Goal: Task Accomplishment & Management: Use online tool/utility

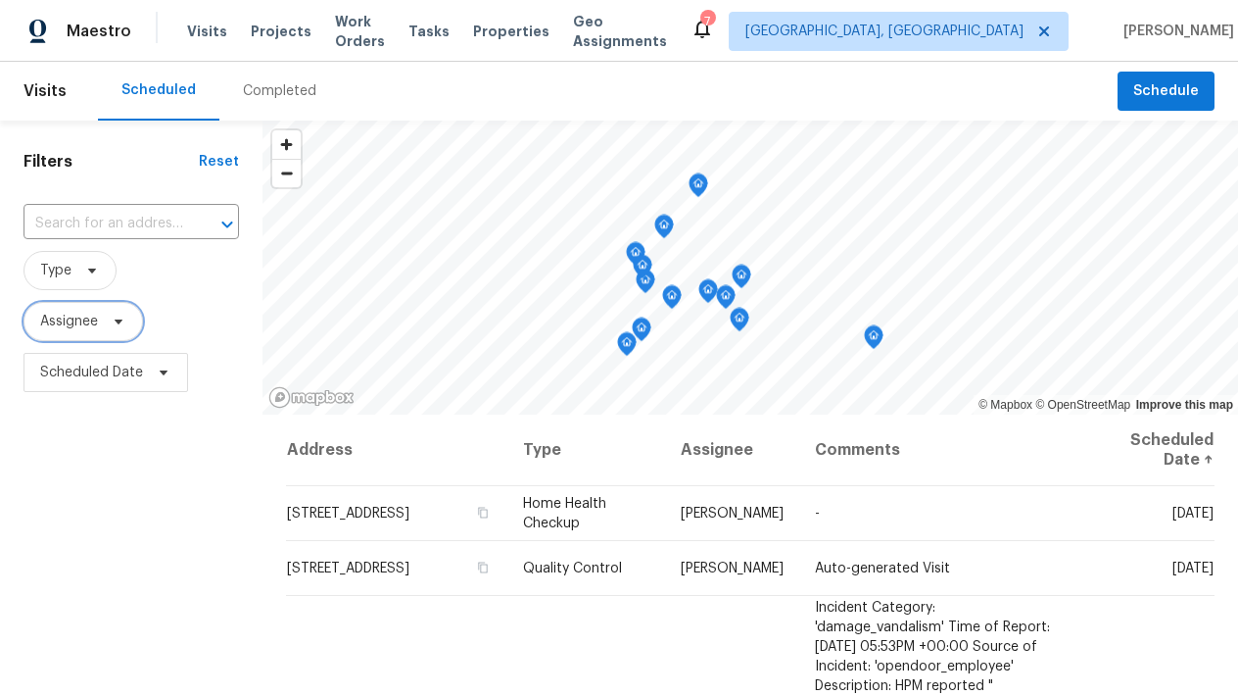
click at [72, 324] on span "Assignee" at bounding box center [69, 322] width 58 height 20
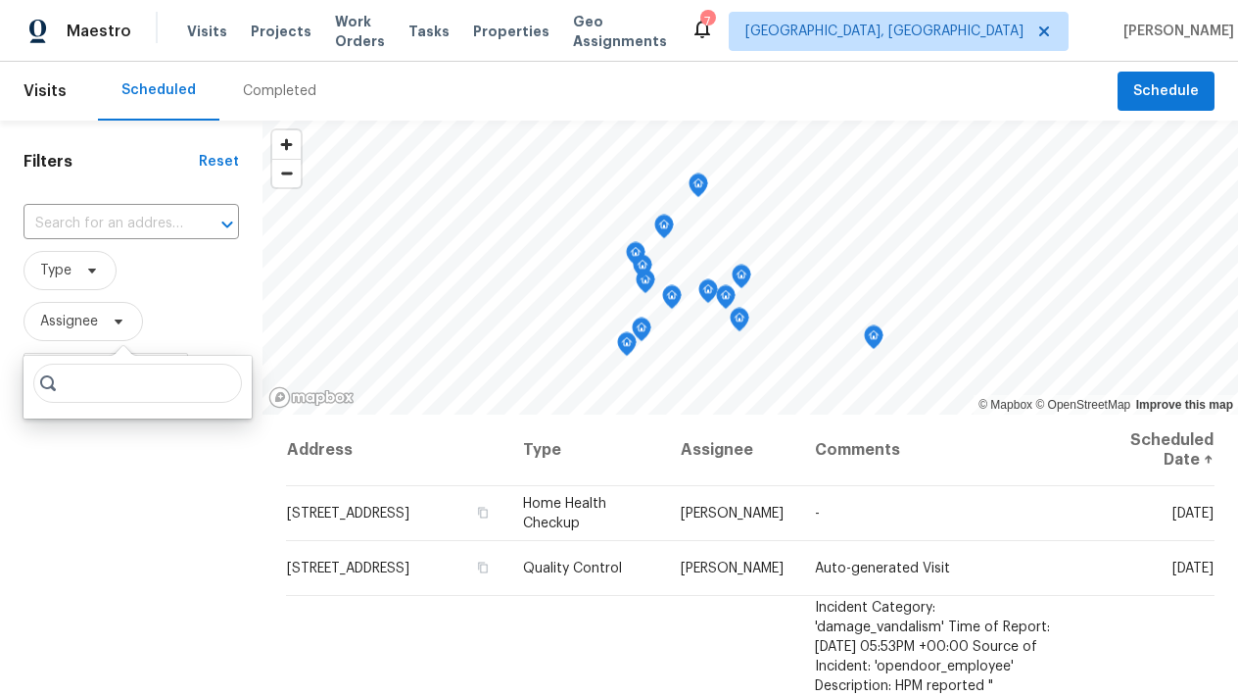
click at [82, 390] on input "search" at bounding box center [137, 383] width 209 height 39
type input "Preston sexton"
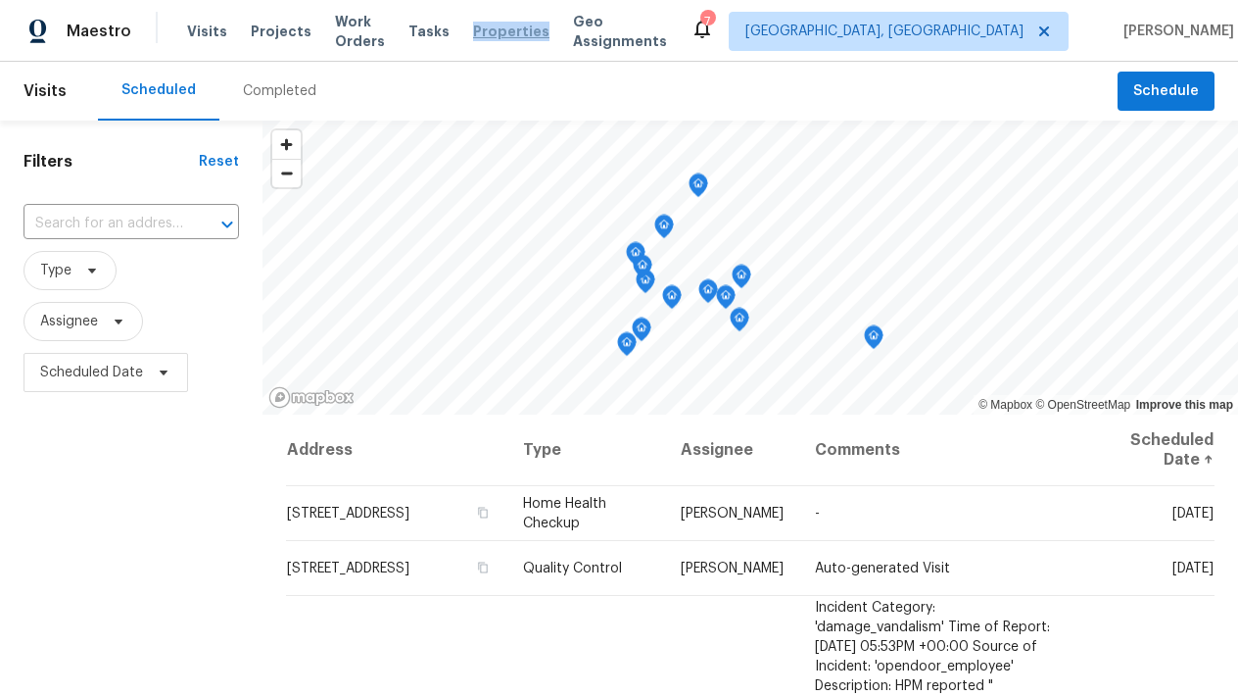
drag, startPoint x: 522, startPoint y: 33, endPoint x: 509, endPoint y: 33, distance: 12.7
click at [509, 33] on span "Properties" at bounding box center [511, 32] width 76 height 20
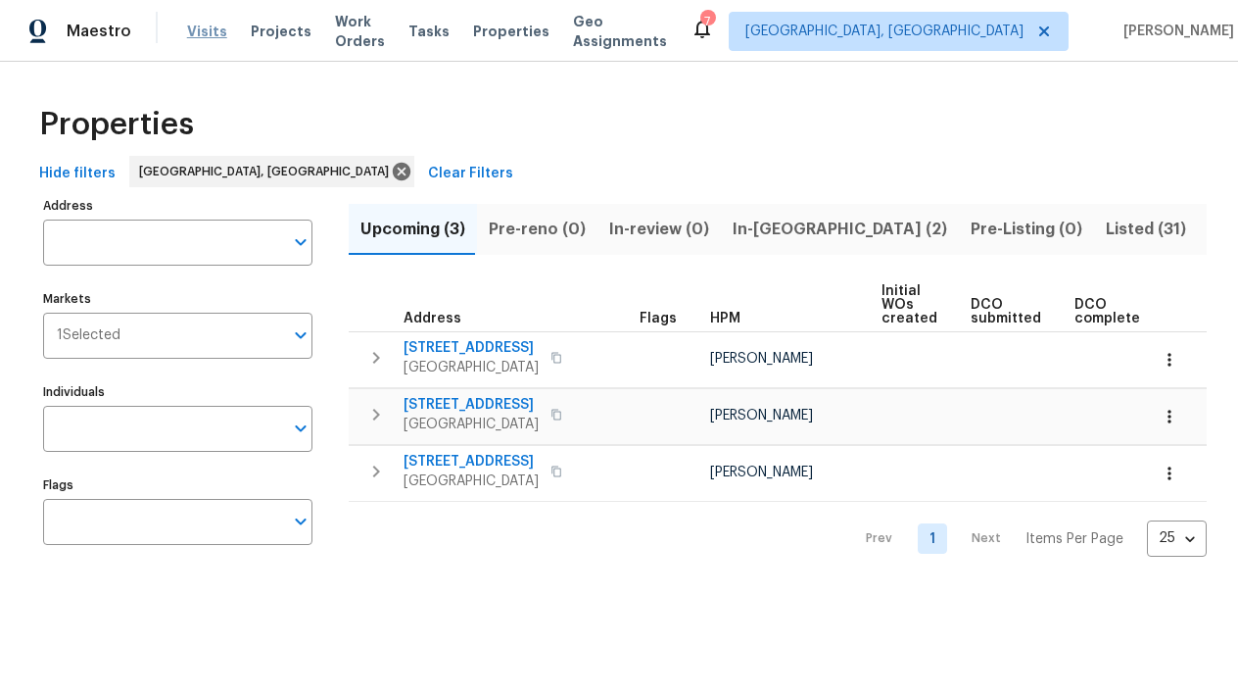
click at [217, 34] on span "Visits" at bounding box center [207, 32] width 40 height 20
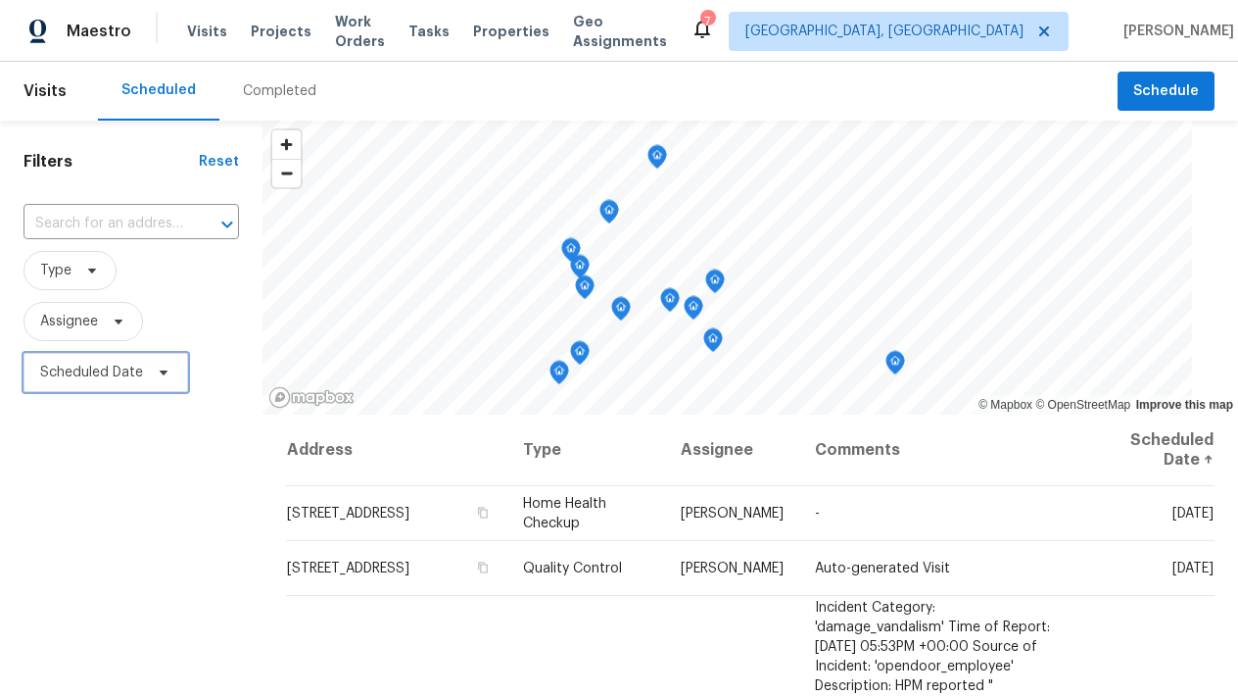
click at [83, 375] on span "Scheduled Date" at bounding box center [91, 373] width 103 height 20
click at [75, 330] on span "Assignee" at bounding box center [69, 322] width 58 height 20
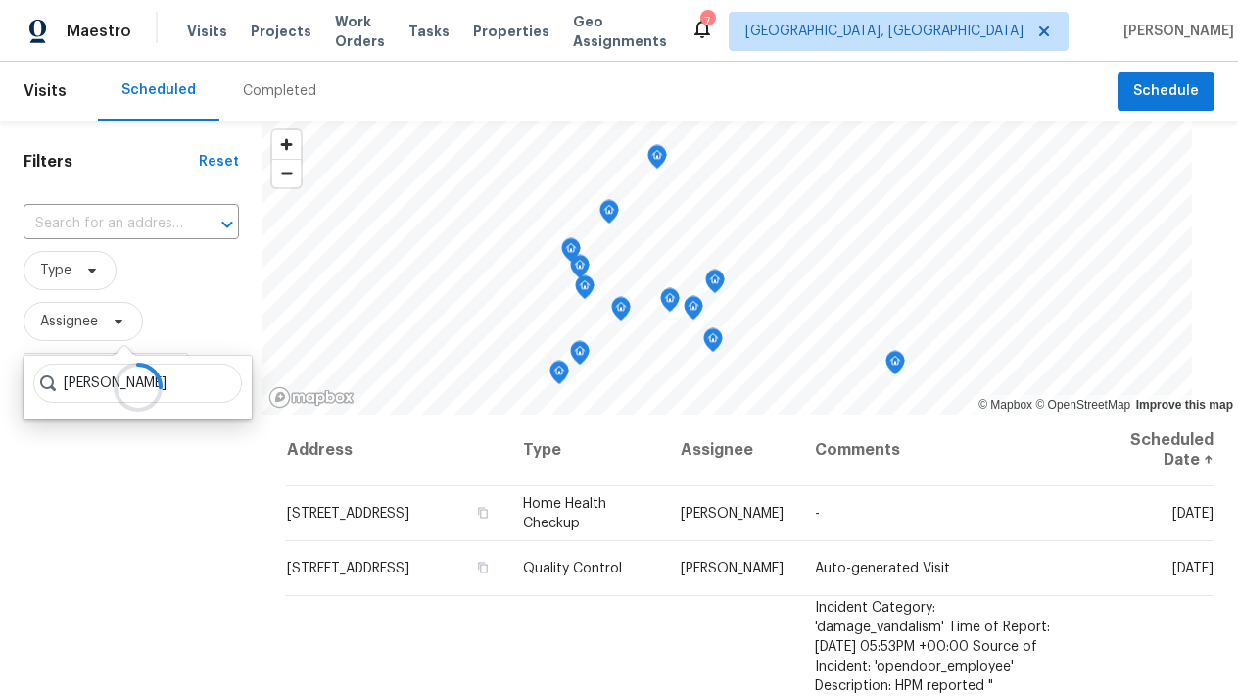
type input "Preston sexton"
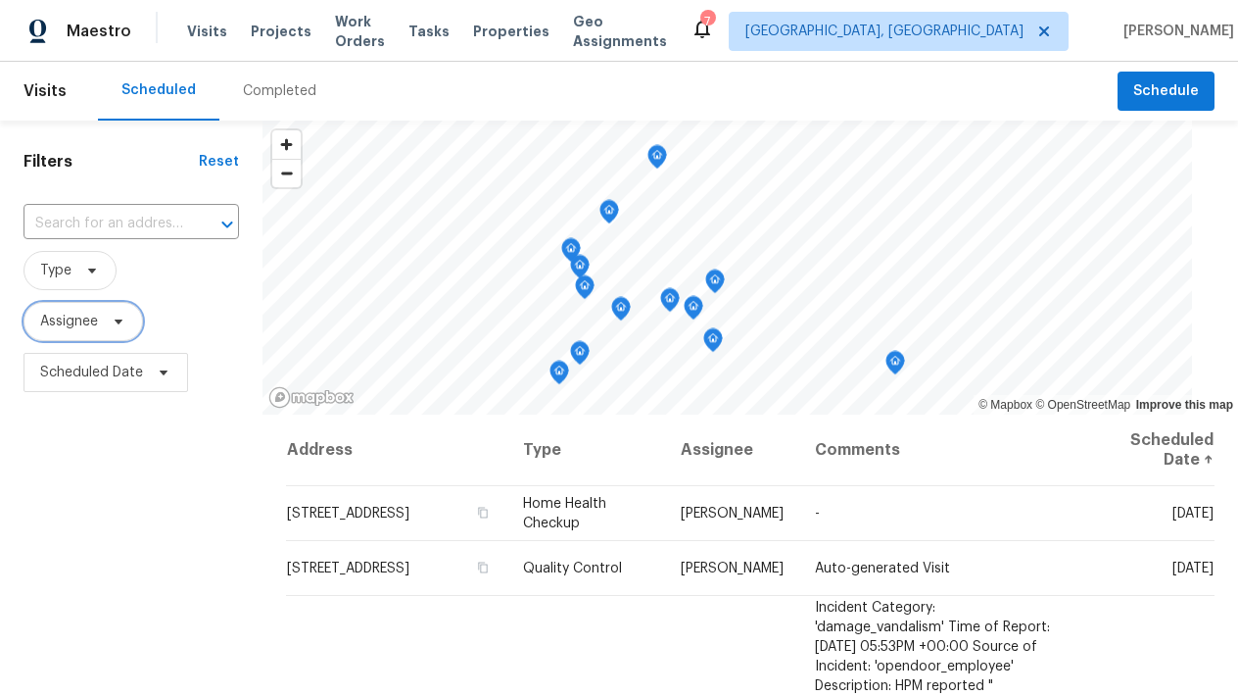
click at [88, 321] on span "Assignee" at bounding box center [69, 322] width 58 height 20
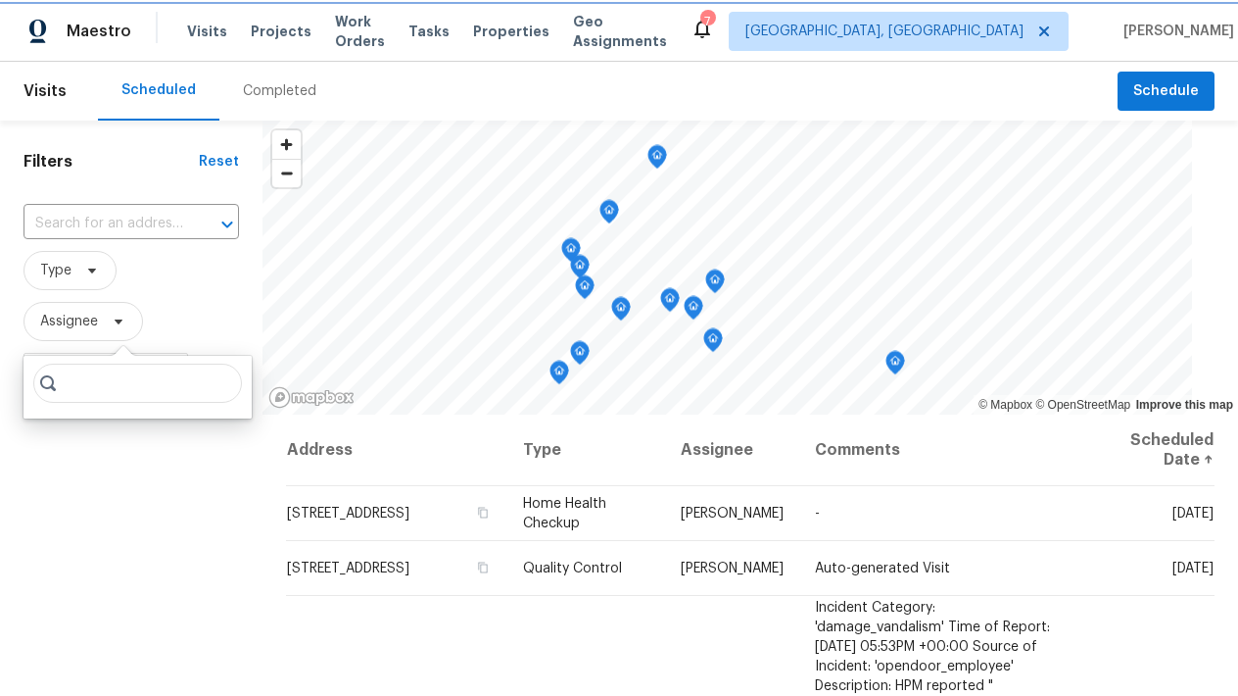
click at [75, 315] on span "Assignee" at bounding box center [69, 322] width 58 height 20
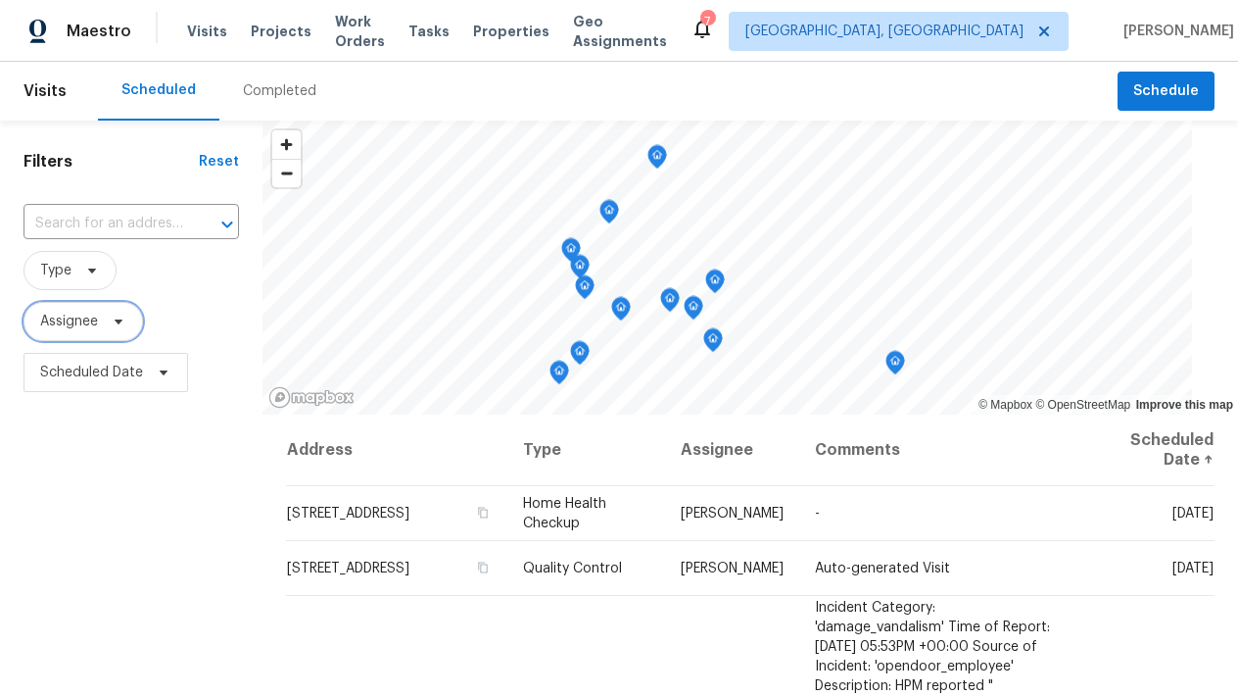
click at [69, 321] on span "Assignee" at bounding box center [69, 322] width 58 height 20
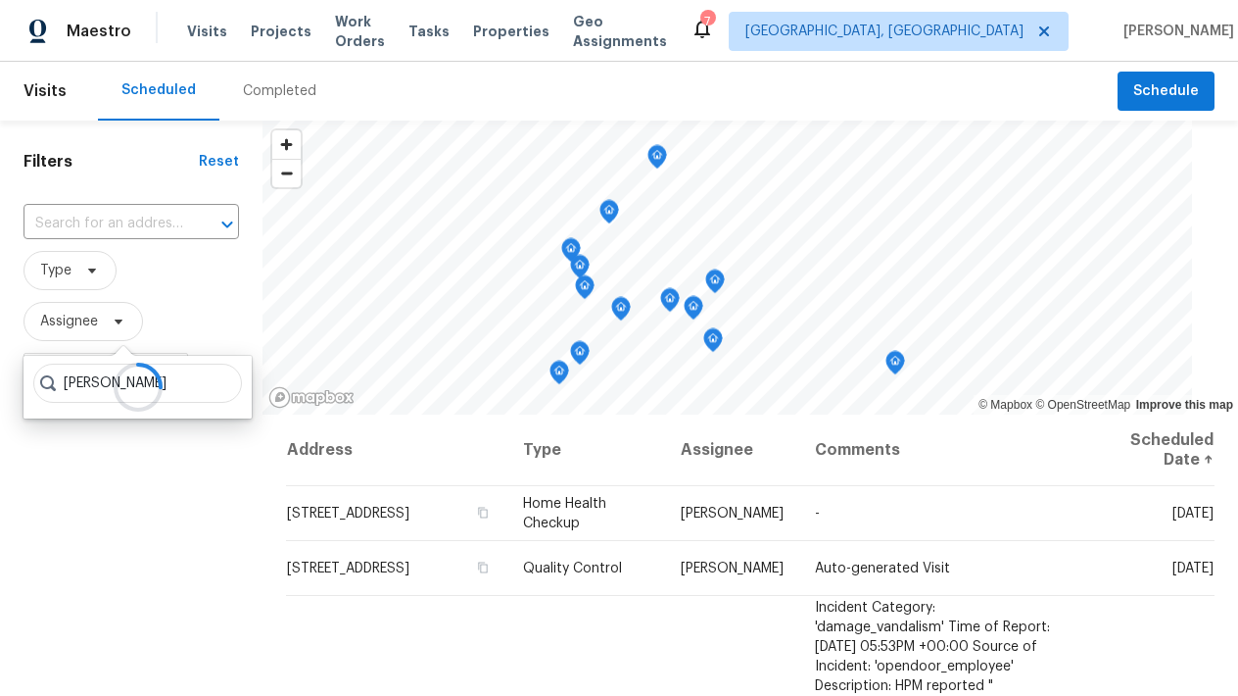
type input "Preston sexton"
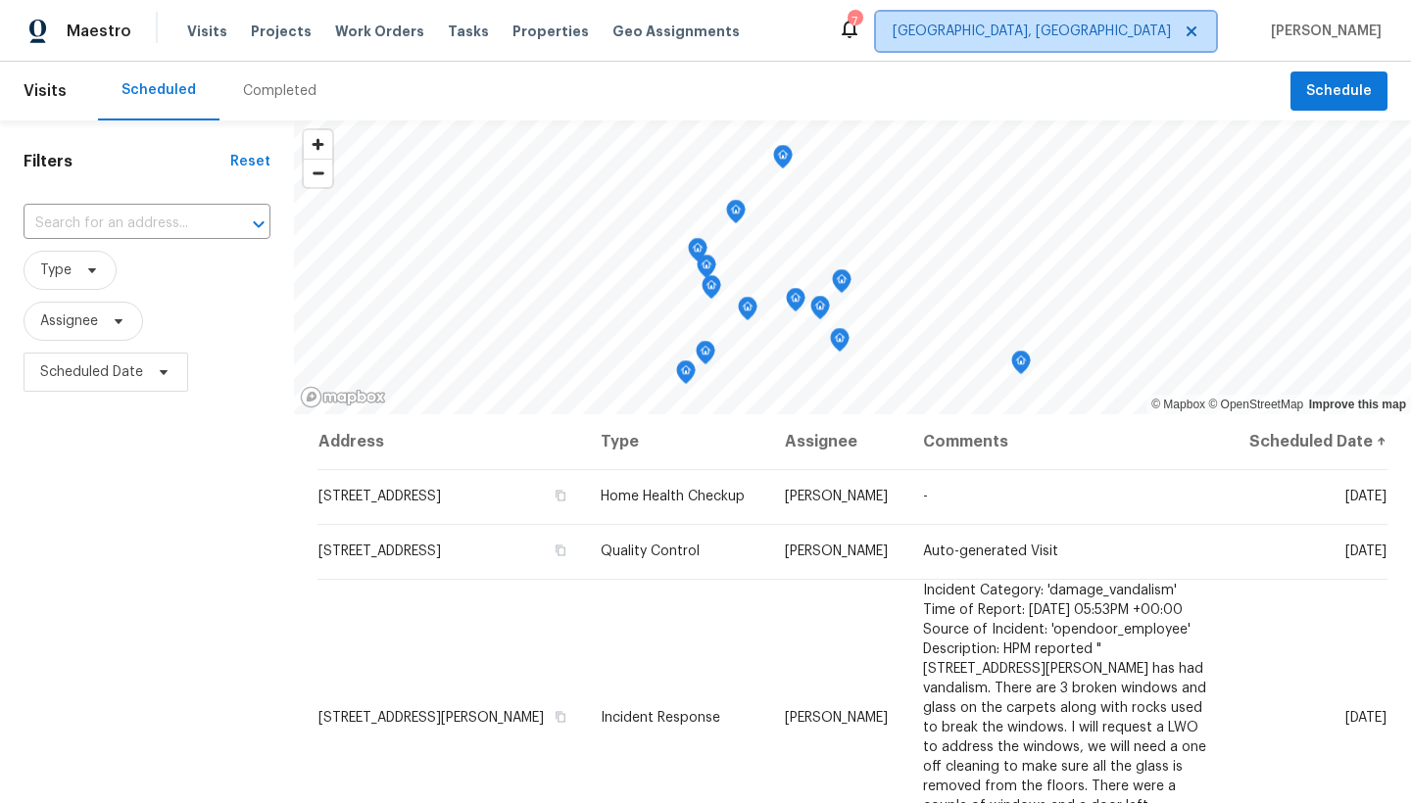
click at [935, 31] on span "Albuquerque, NM" at bounding box center [1032, 32] width 278 height 20
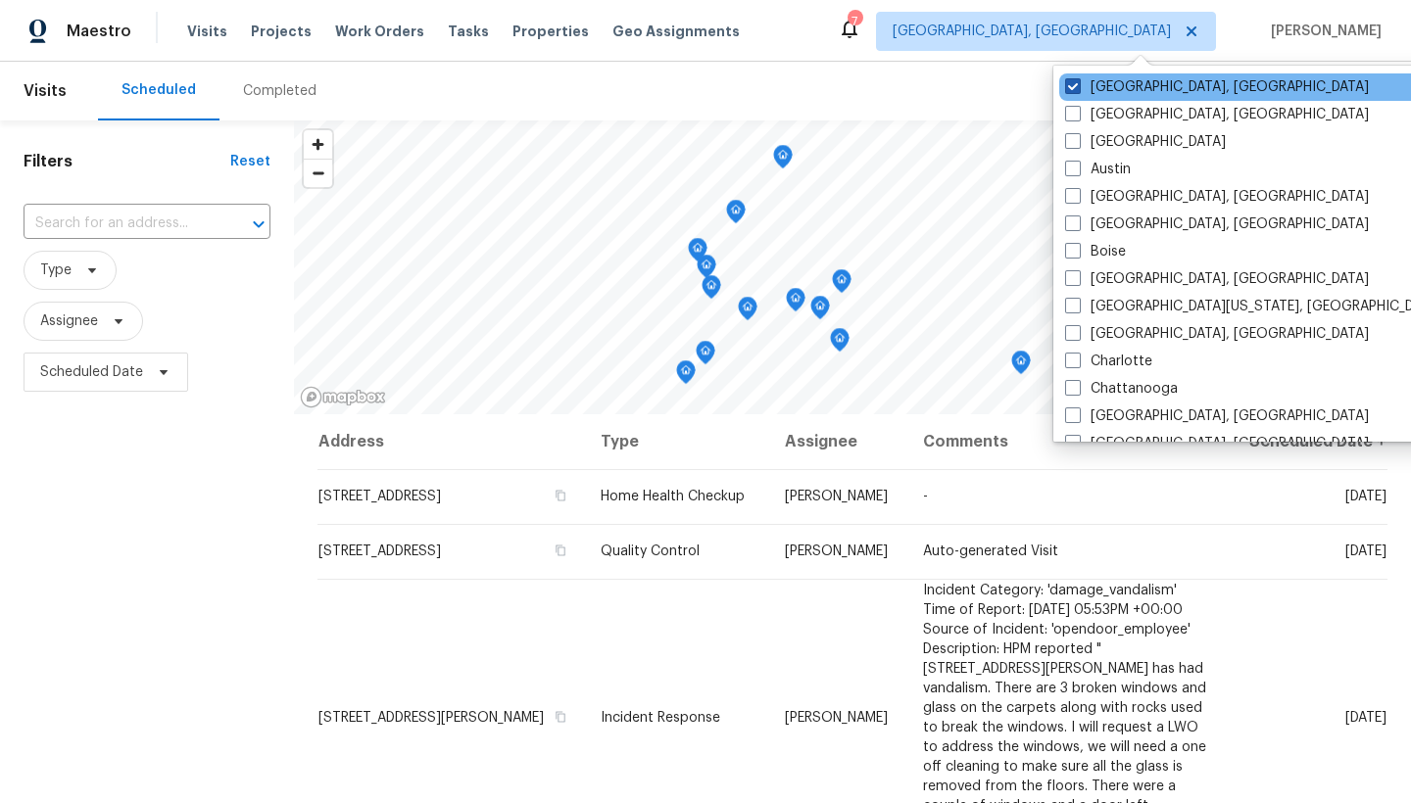
click at [935, 86] on span at bounding box center [1073, 86] width 16 height 16
click at [935, 86] on input "Albuquerque, NM" at bounding box center [1071, 83] width 13 height 13
checkbox input "true"
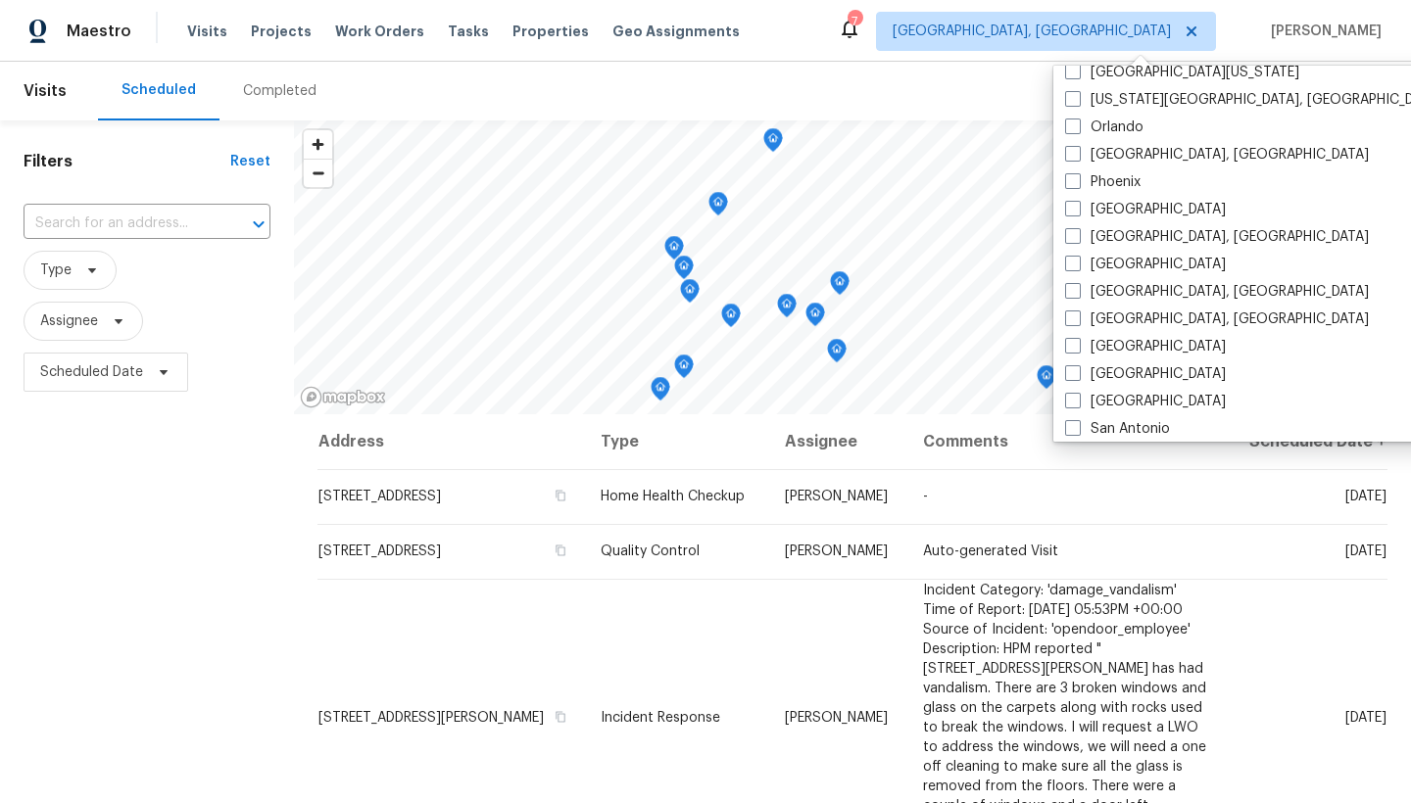
scroll to position [1062, 0]
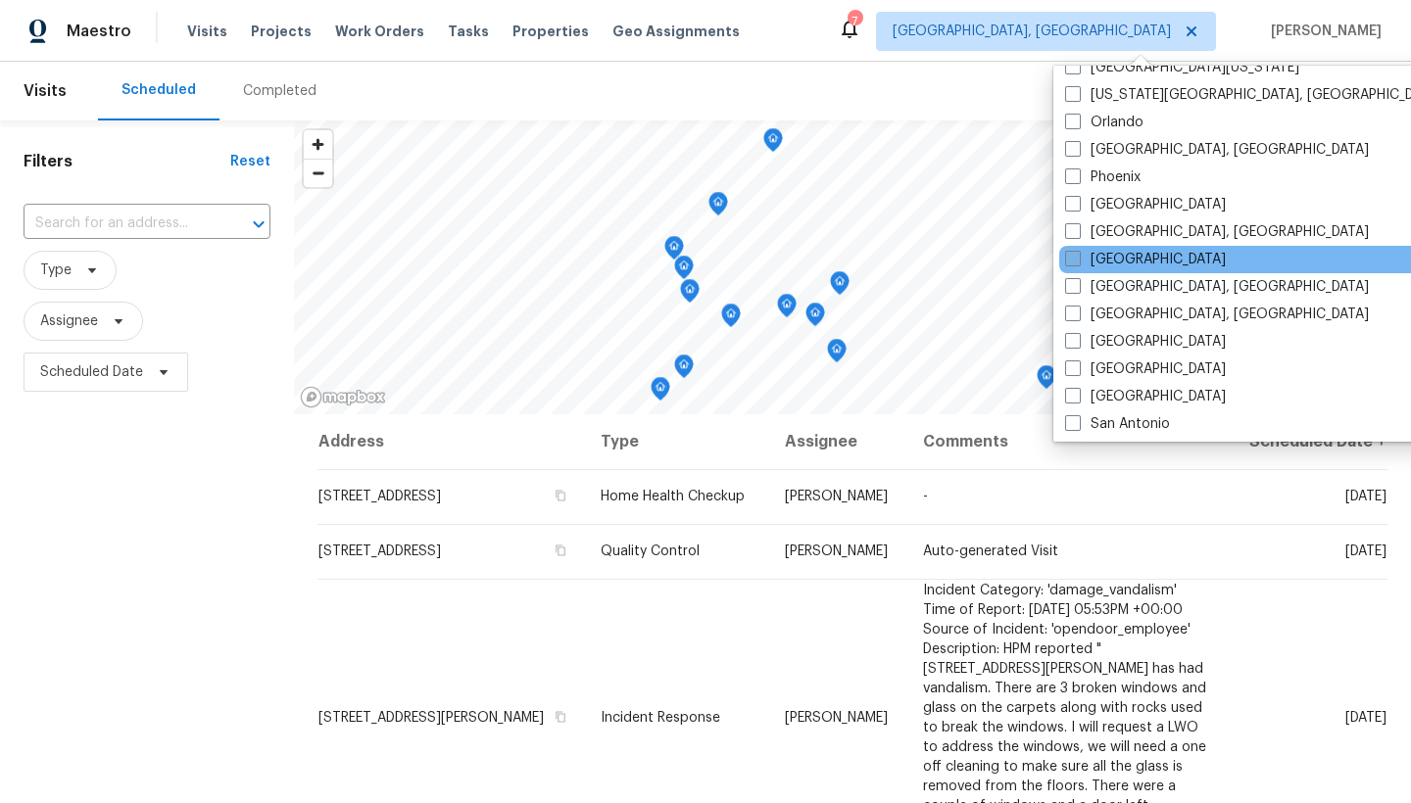
click at [935, 260] on span at bounding box center [1073, 259] width 16 height 16
click at [935, 260] on input "[GEOGRAPHIC_DATA]" at bounding box center [1071, 256] width 13 height 13
checkbox input "true"
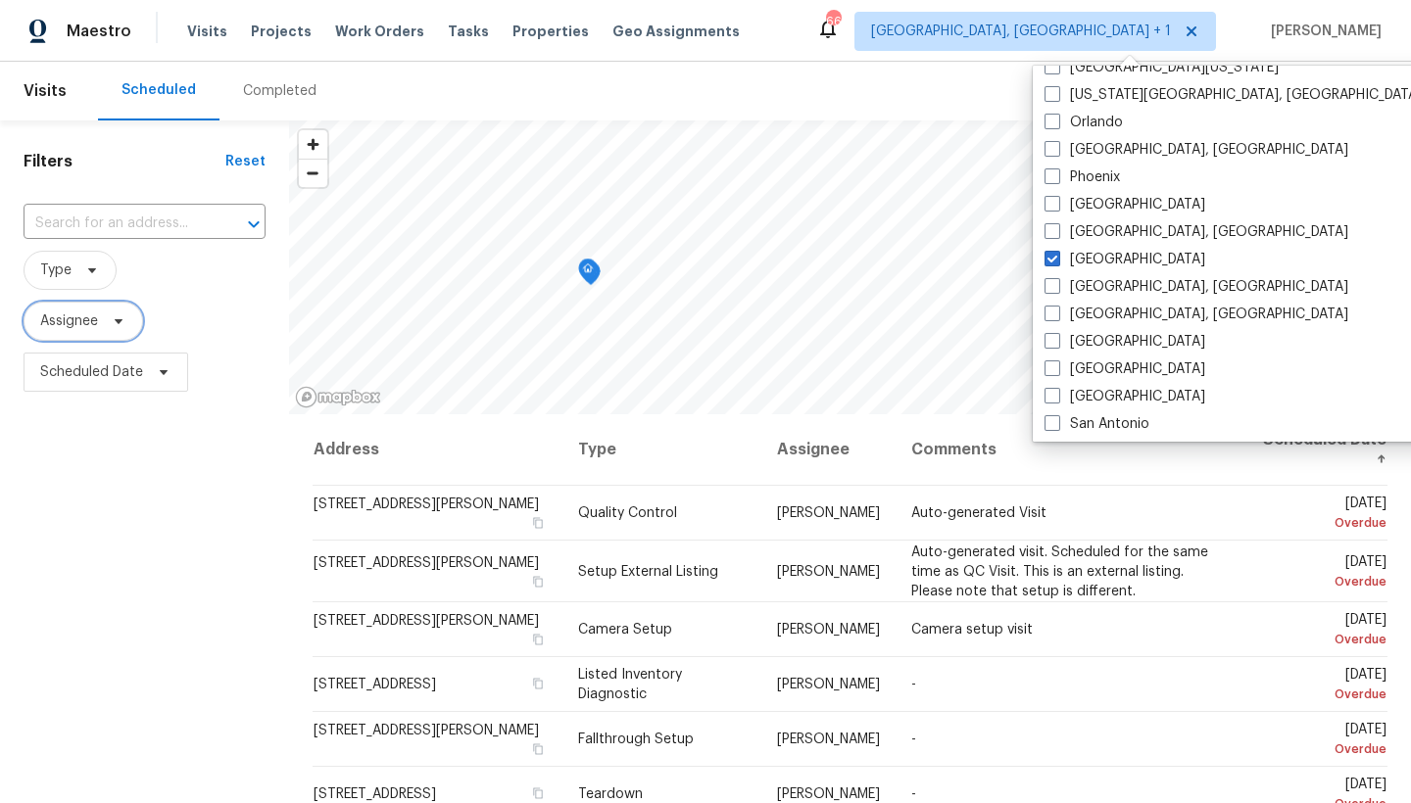
click at [86, 318] on span "Assignee" at bounding box center [69, 322] width 58 height 20
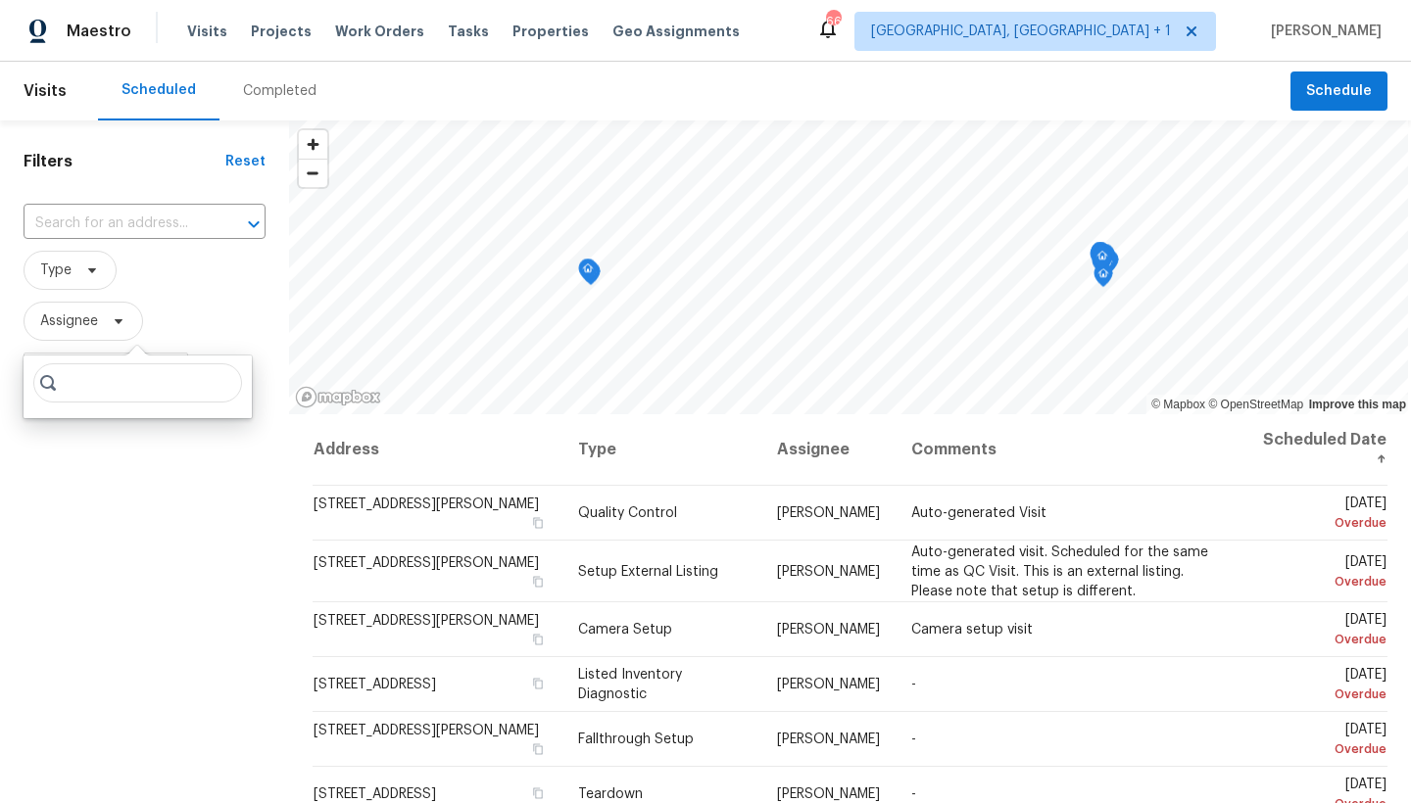
click at [186, 385] on input "search" at bounding box center [137, 383] width 209 height 39
type input "Preston sexton"
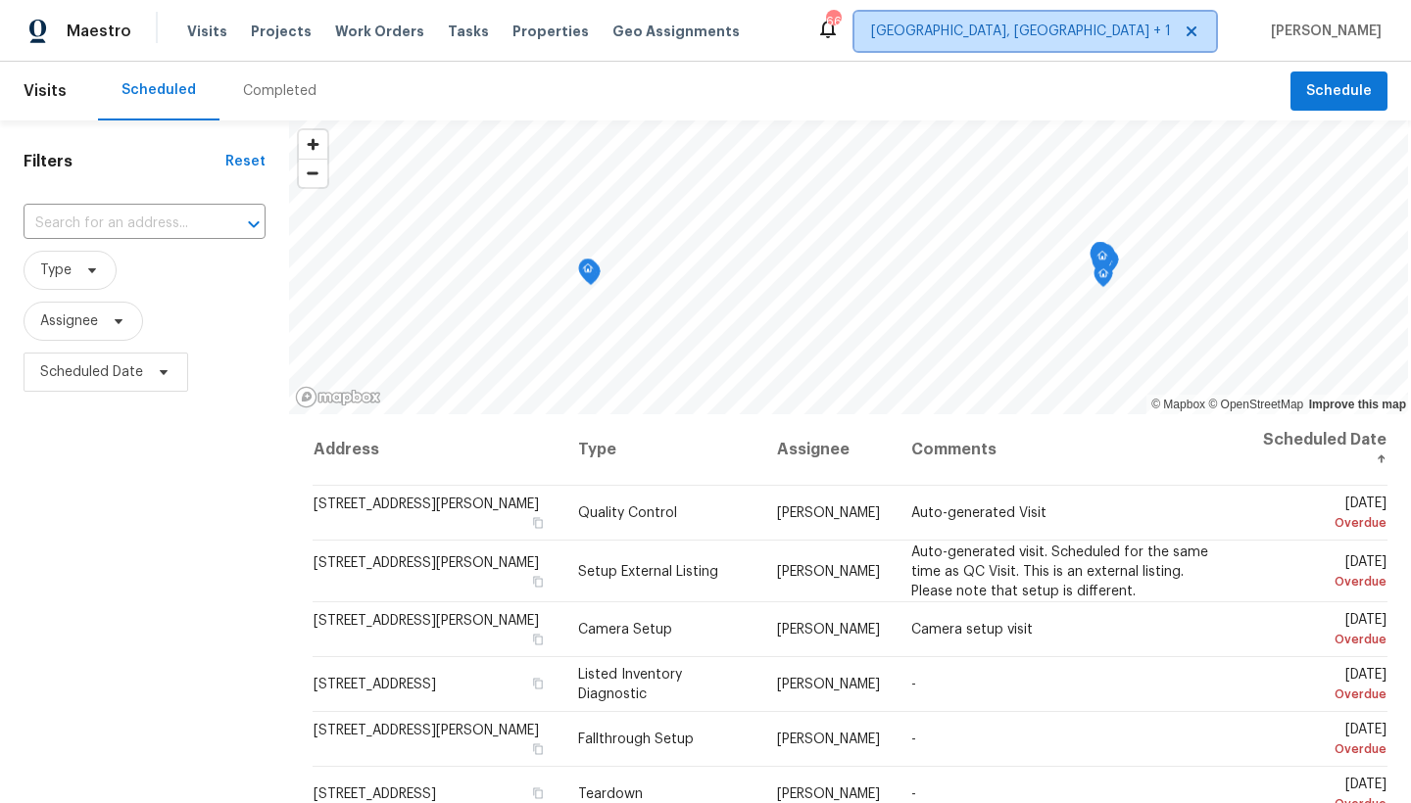
click at [935, 29] on span "Albuquerque, NM + 1" at bounding box center [1021, 32] width 300 height 20
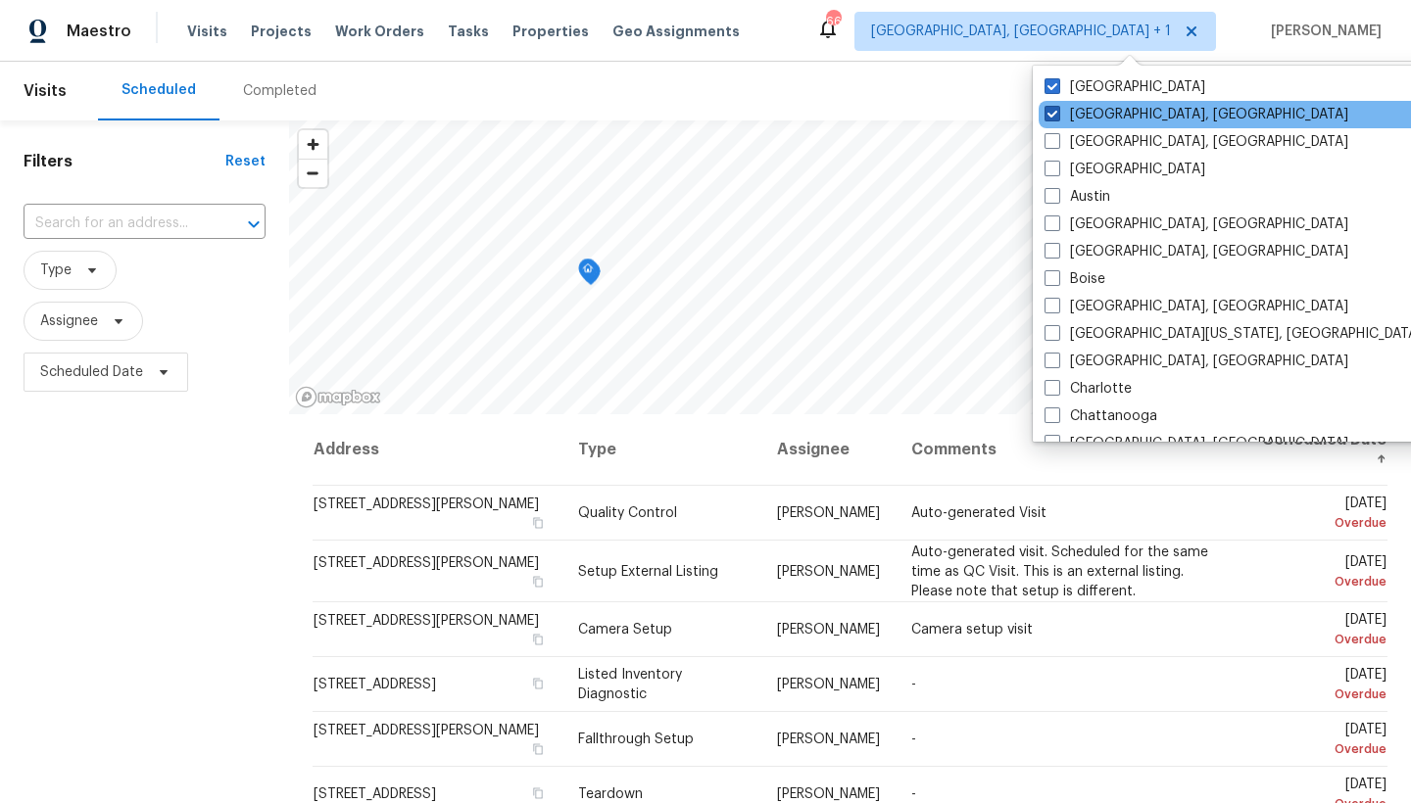
click at [935, 113] on span at bounding box center [1052, 114] width 16 height 16
click at [935, 113] on input "Albuquerque, NM" at bounding box center [1050, 111] width 13 height 13
checkbox input "false"
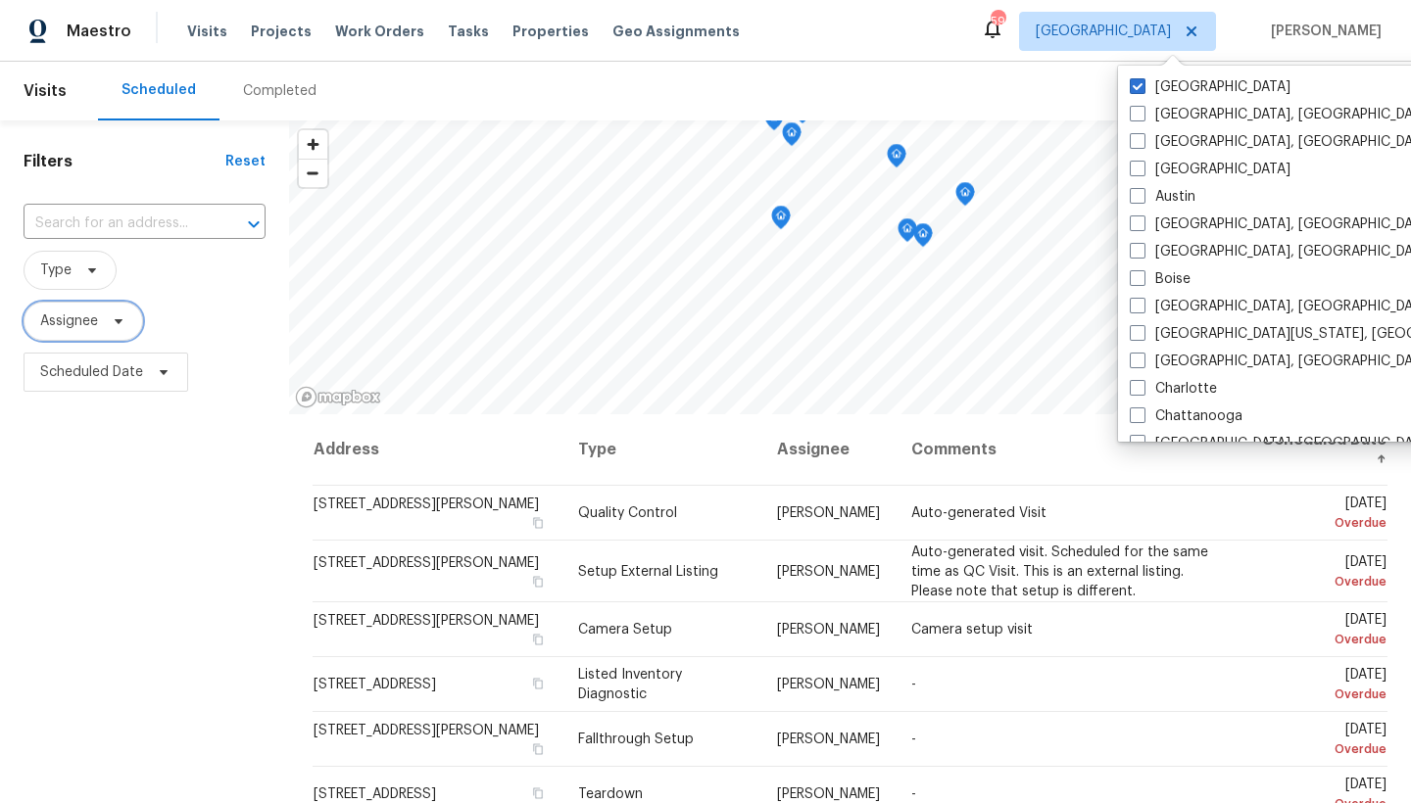
click at [67, 314] on span "Assignee" at bounding box center [69, 322] width 58 height 20
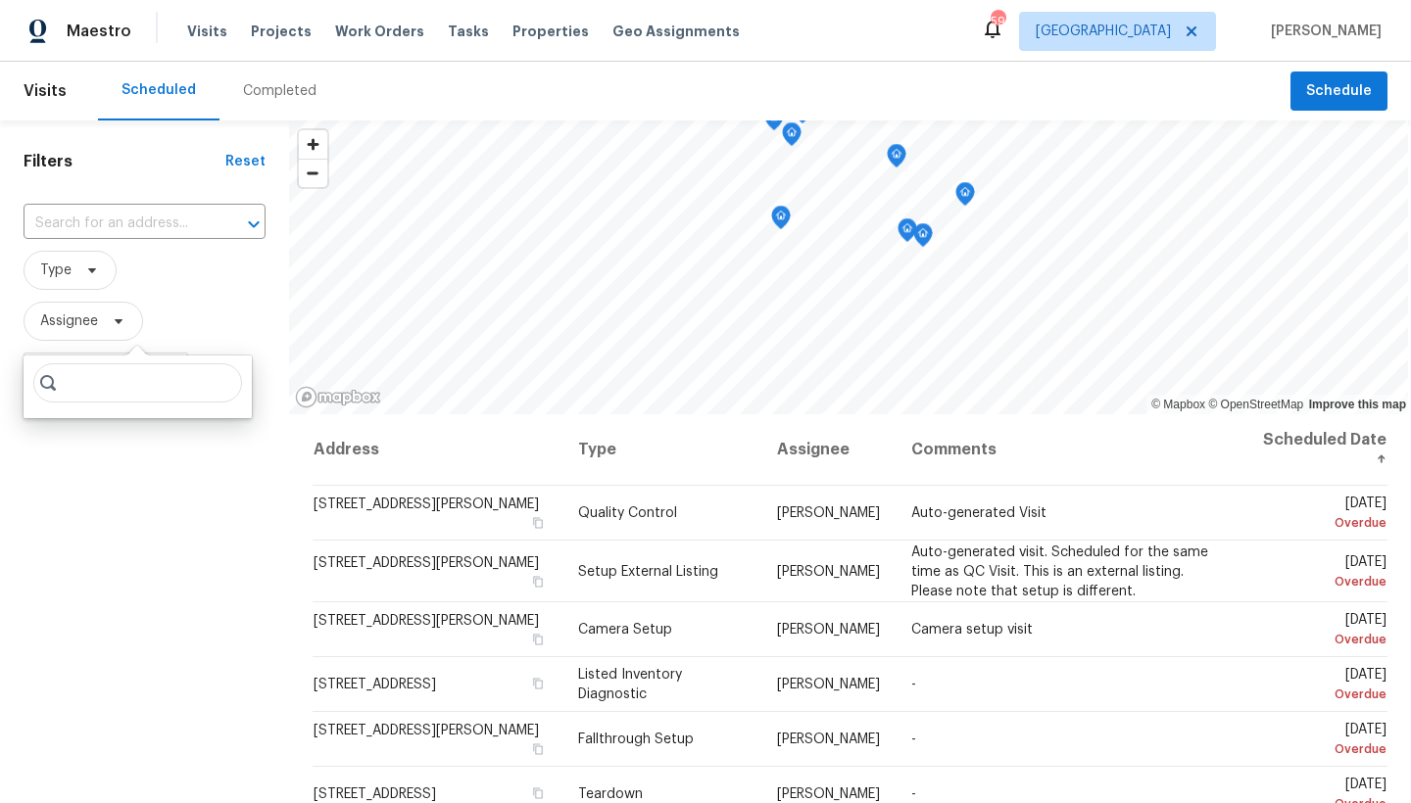
click at [69, 385] on input "search" at bounding box center [137, 383] width 209 height 39
type input "Preston sexton"
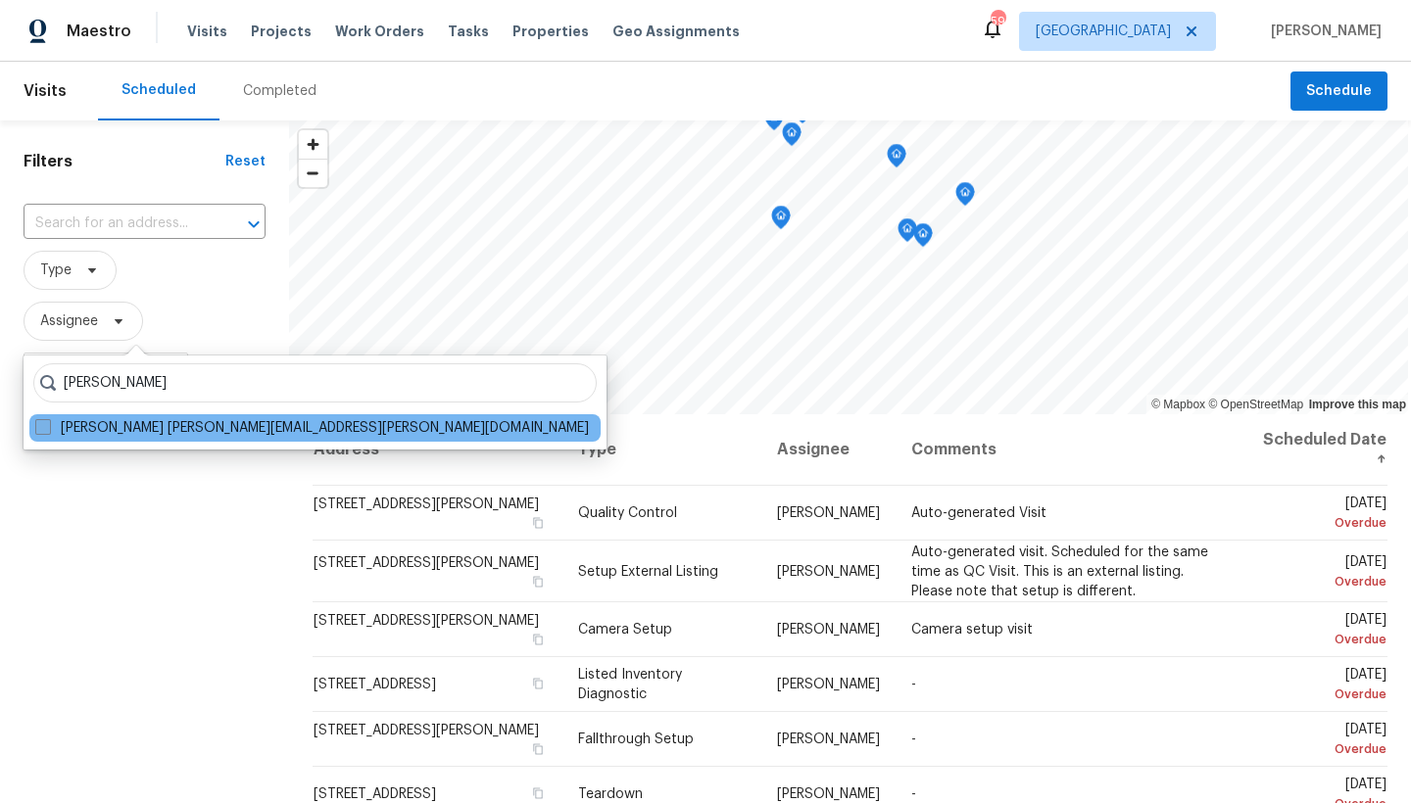
click at [35, 431] on span at bounding box center [43, 427] width 16 height 16
click at [35, 431] on input "Preston Sexton preston.sexton@opendoor.com" at bounding box center [41, 424] width 13 height 13
checkbox input "true"
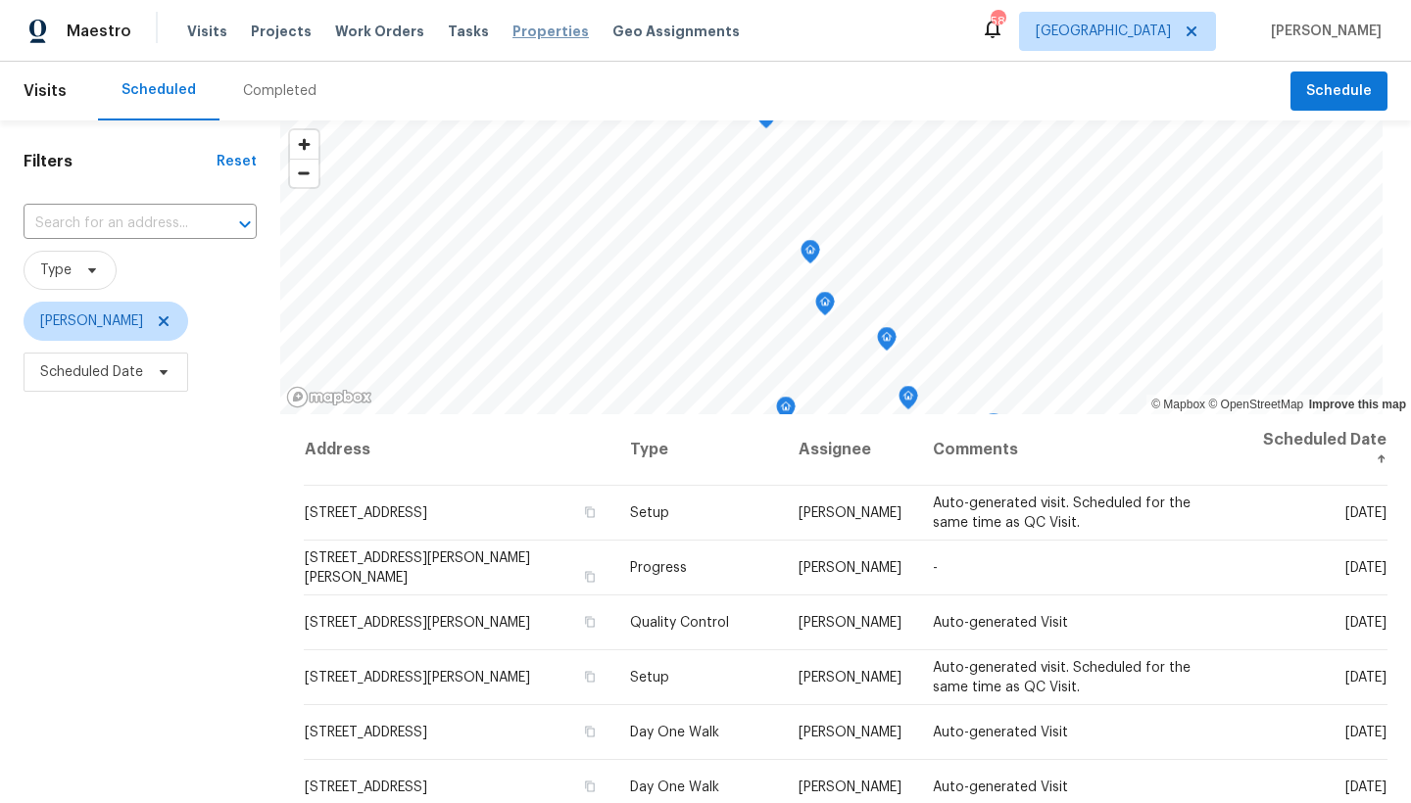
click at [526, 35] on span "Properties" at bounding box center [550, 32] width 76 height 20
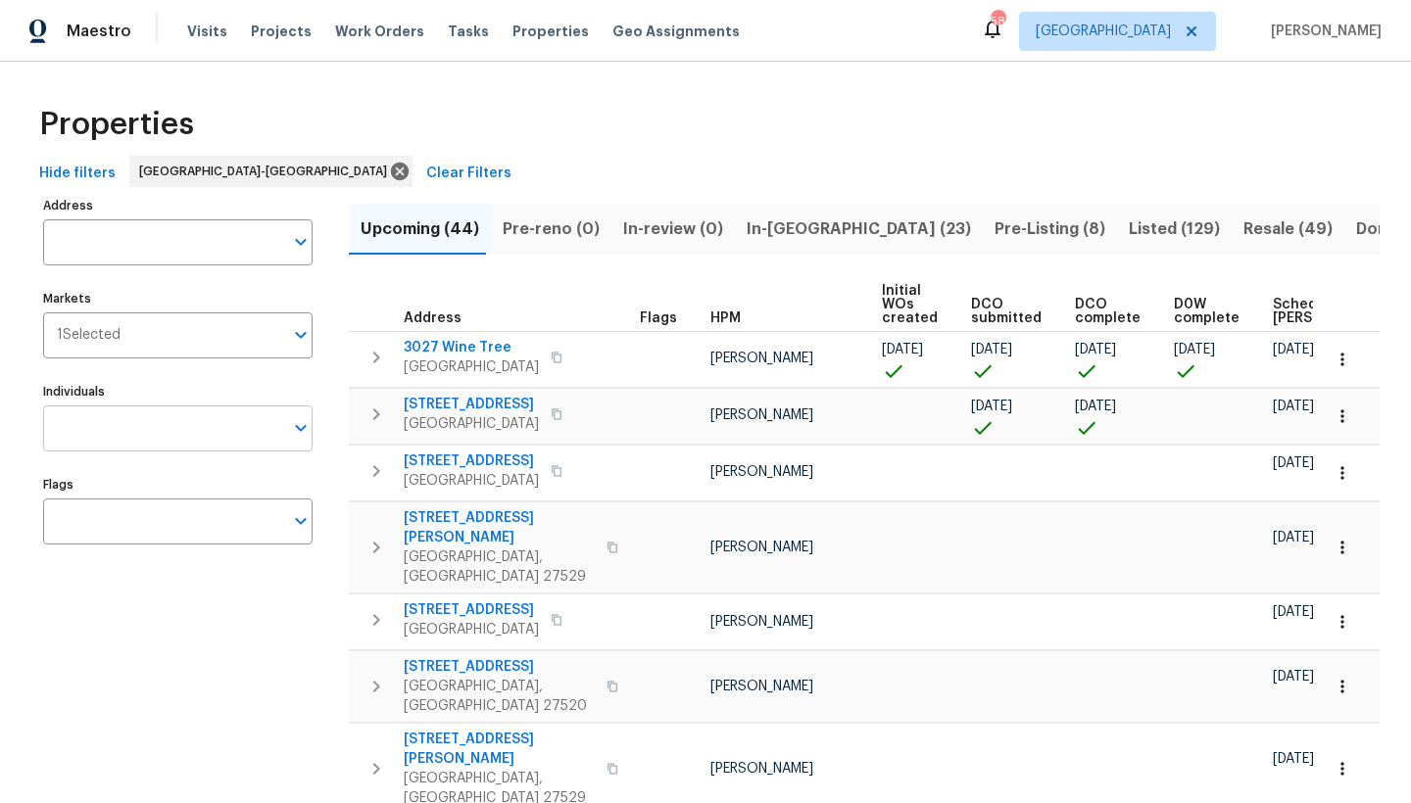
click at [117, 425] on input "Individuals" at bounding box center [163, 429] width 240 height 46
type input "preston"
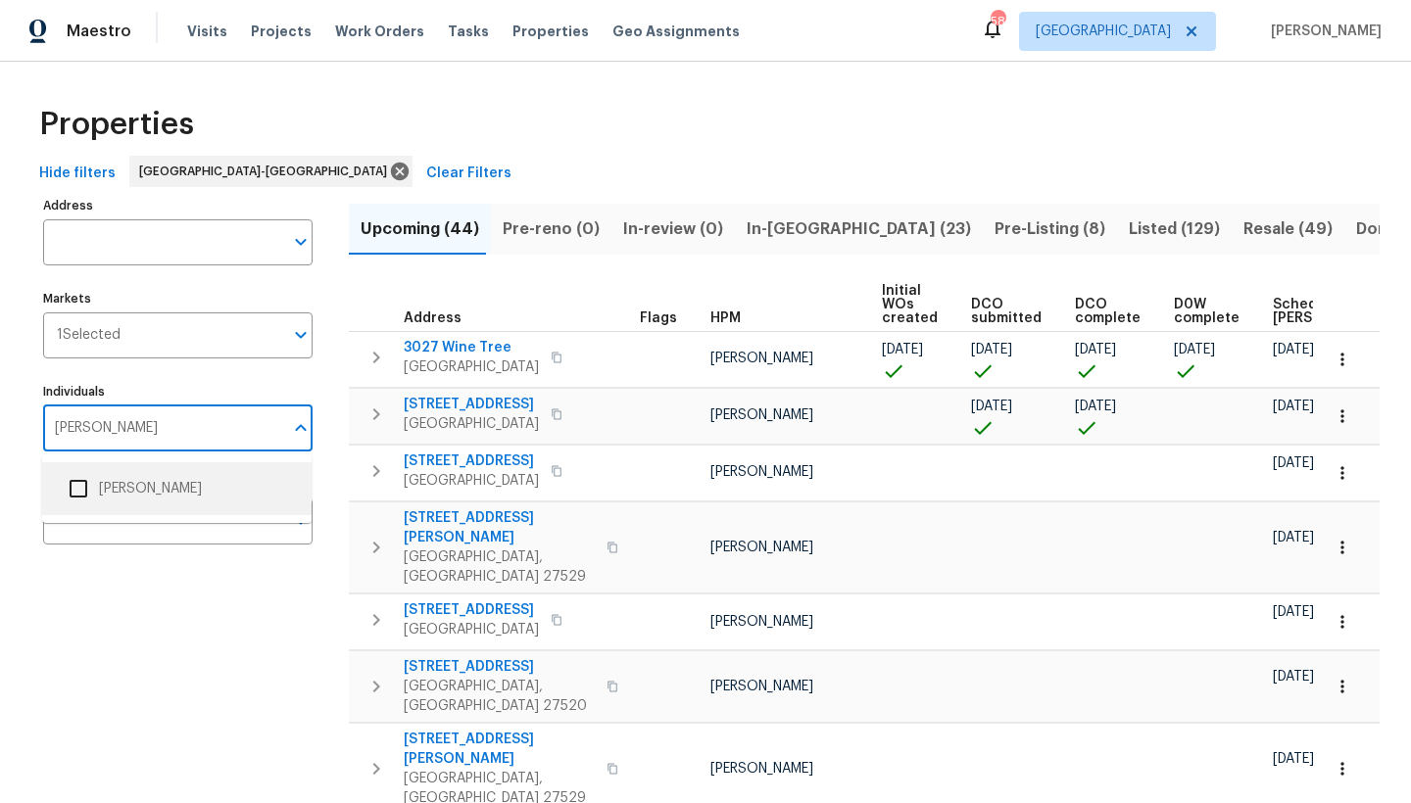
click at [151, 488] on li "[PERSON_NAME]" at bounding box center [177, 488] width 238 height 41
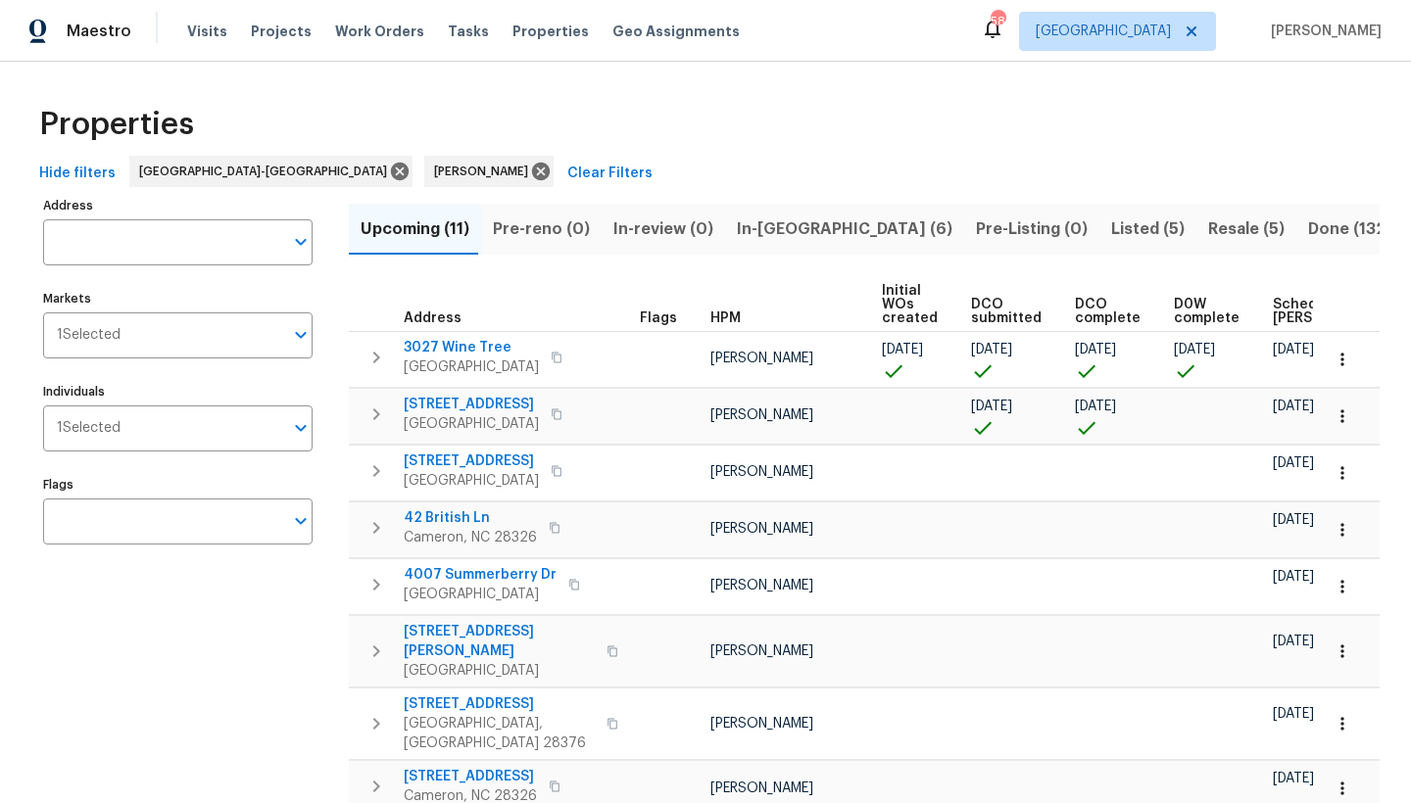
click at [763, 230] on span "In-[GEOGRAPHIC_DATA] (6)" at bounding box center [845, 229] width 216 height 27
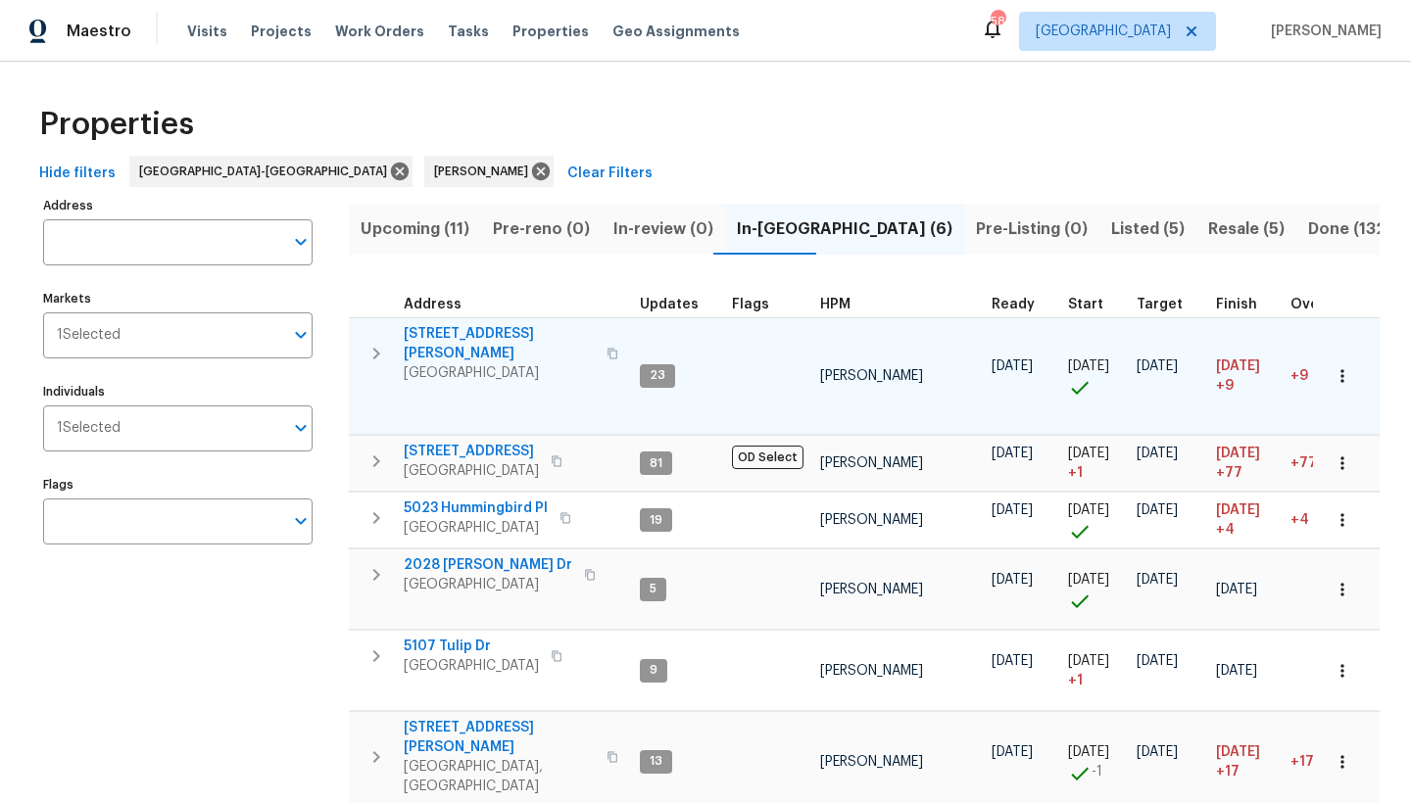
click at [499, 335] on span "6130 Saint Andrews Dr" at bounding box center [499, 343] width 191 height 39
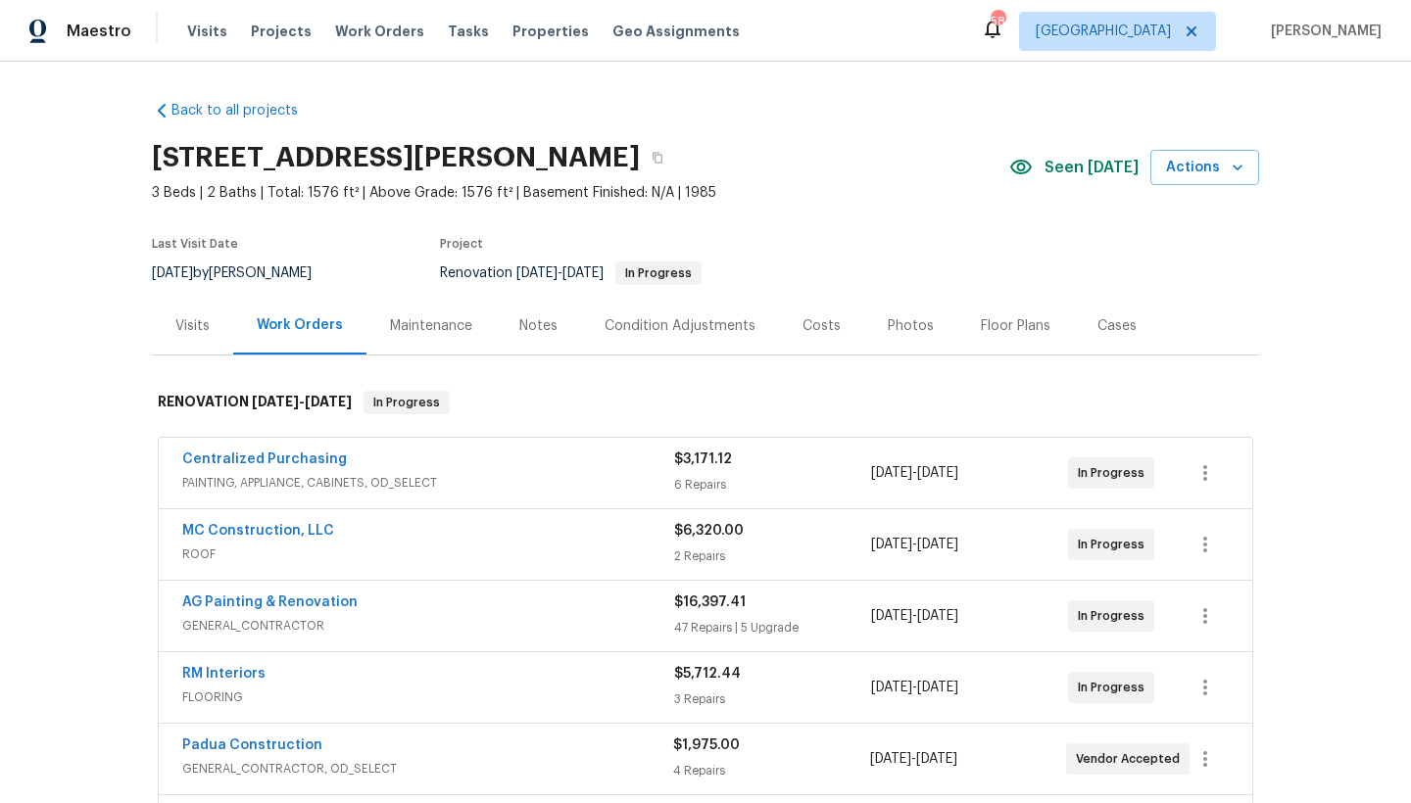
click at [405, 87] on div "Back to all projects 6130 Saint Andrews Dr, Sanford, NC 27332 3 Beds | 2 Baths …" at bounding box center [705, 713] width 1107 height 1256
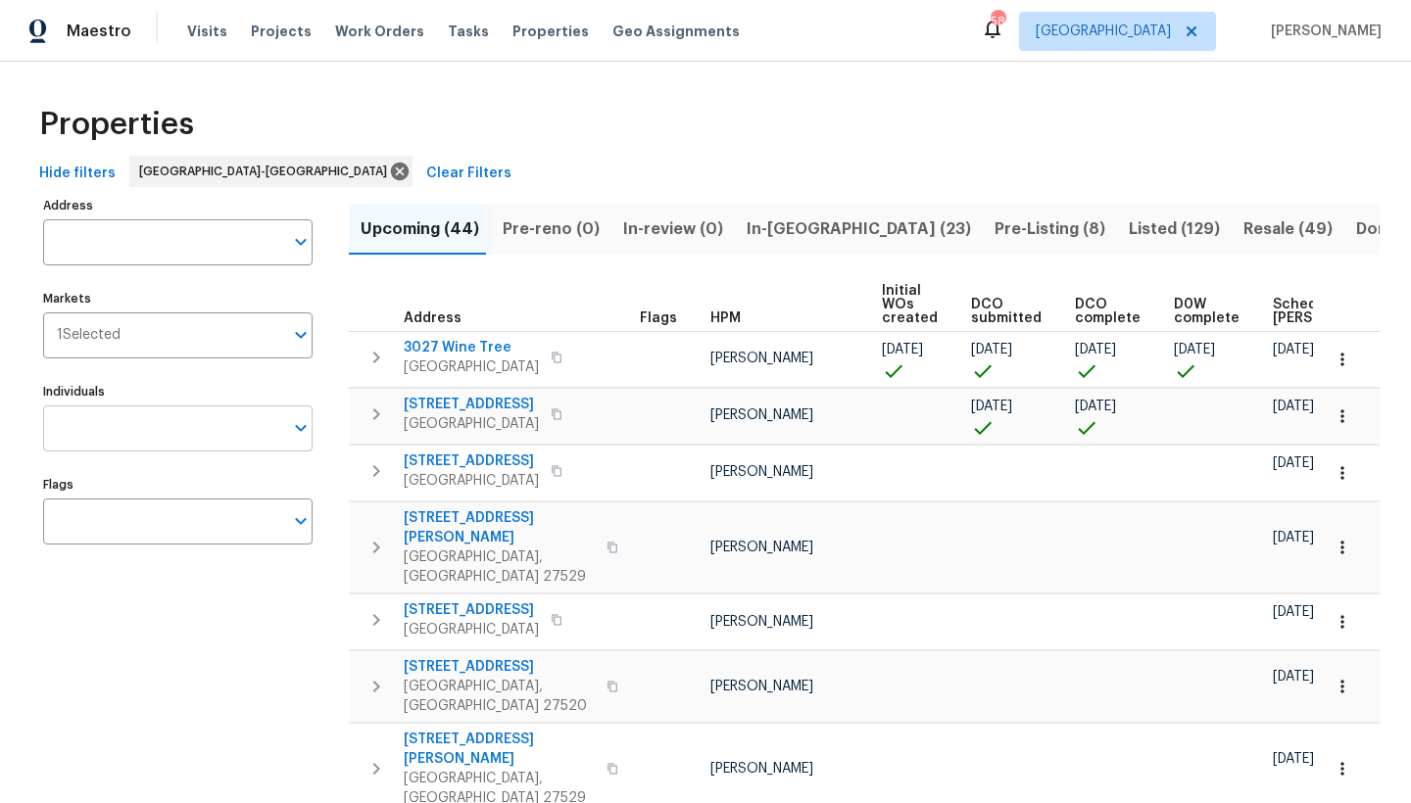
click at [153, 422] on input "Individuals" at bounding box center [163, 429] width 240 height 46
type input "preston"
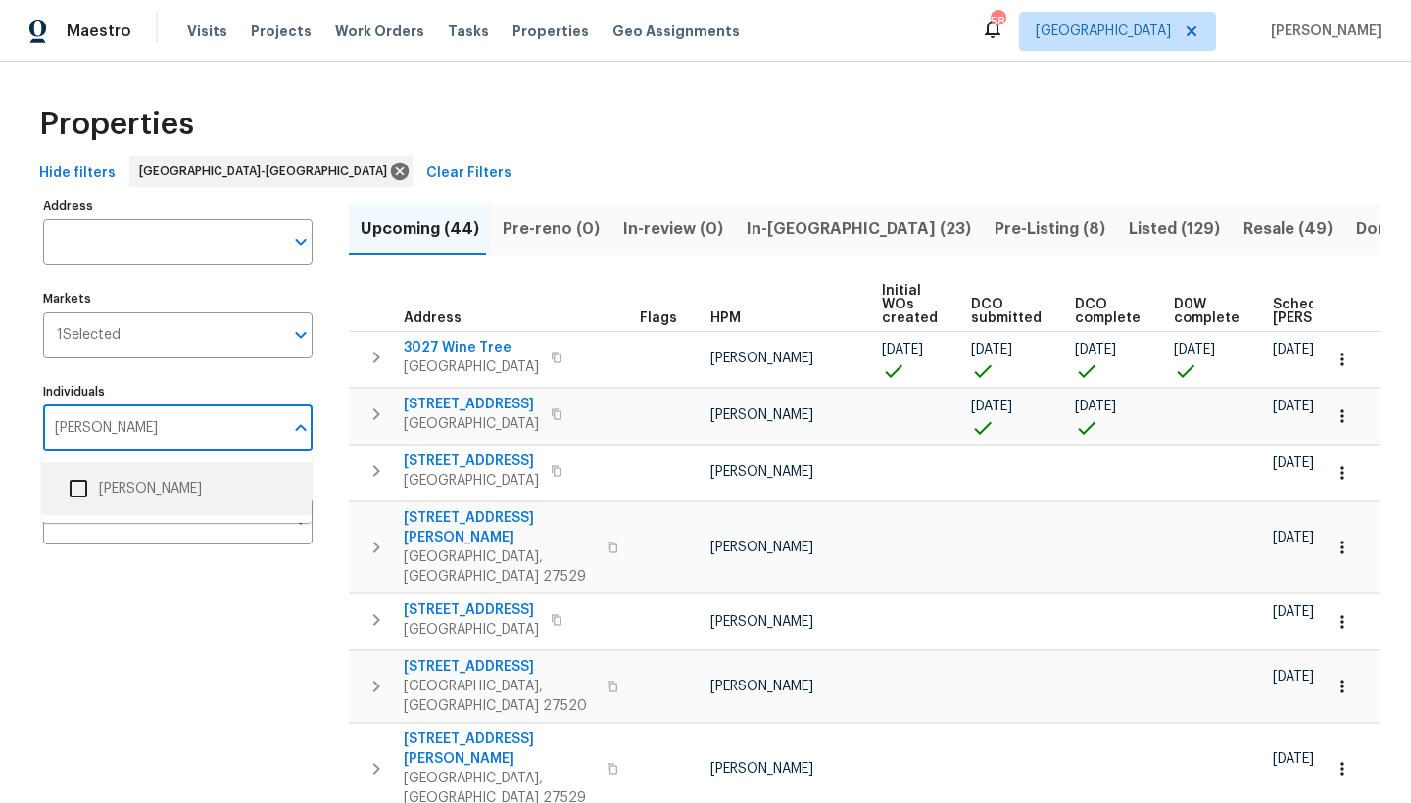
click at [100, 496] on li "[PERSON_NAME]" at bounding box center [177, 488] width 238 height 41
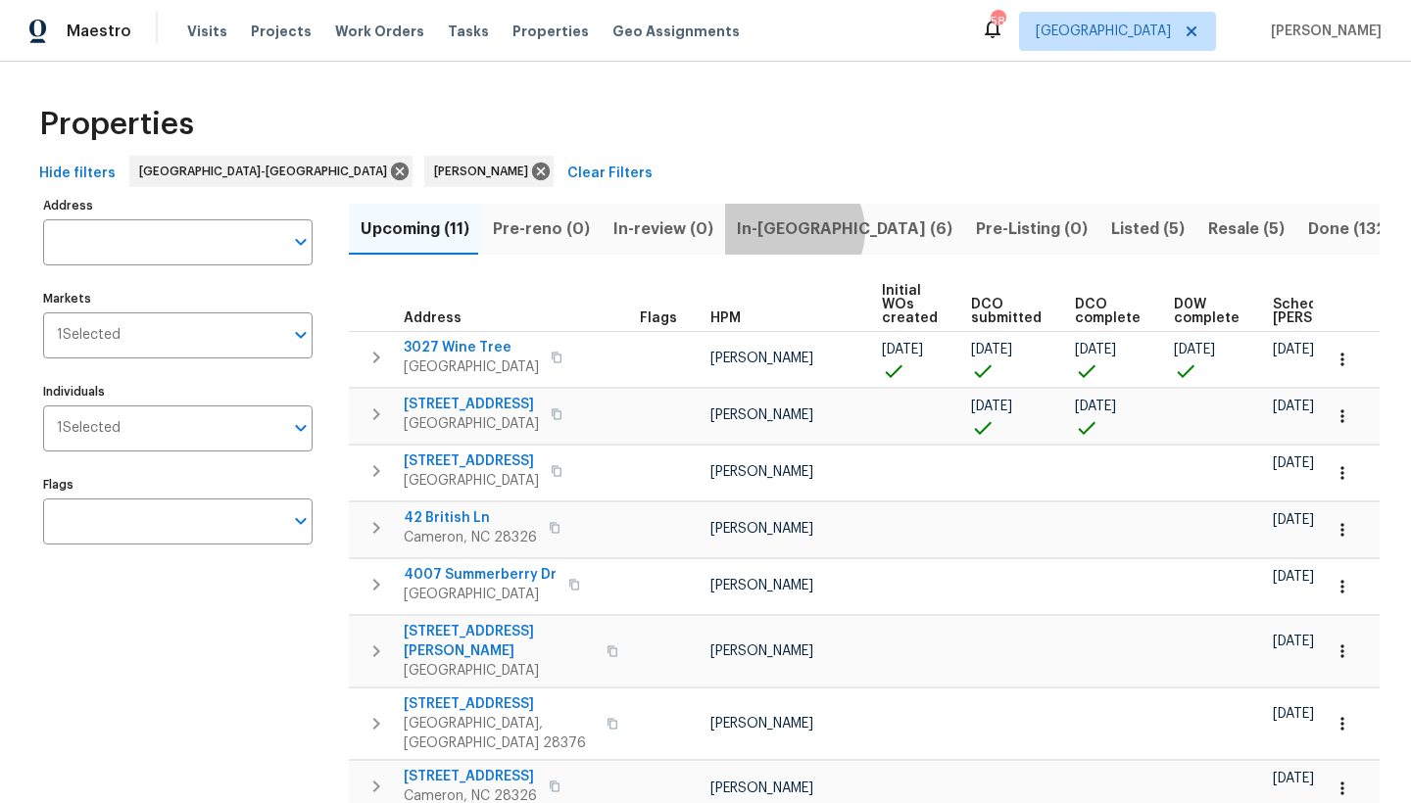
click at [781, 230] on span "In-[GEOGRAPHIC_DATA] (6)" at bounding box center [845, 229] width 216 height 27
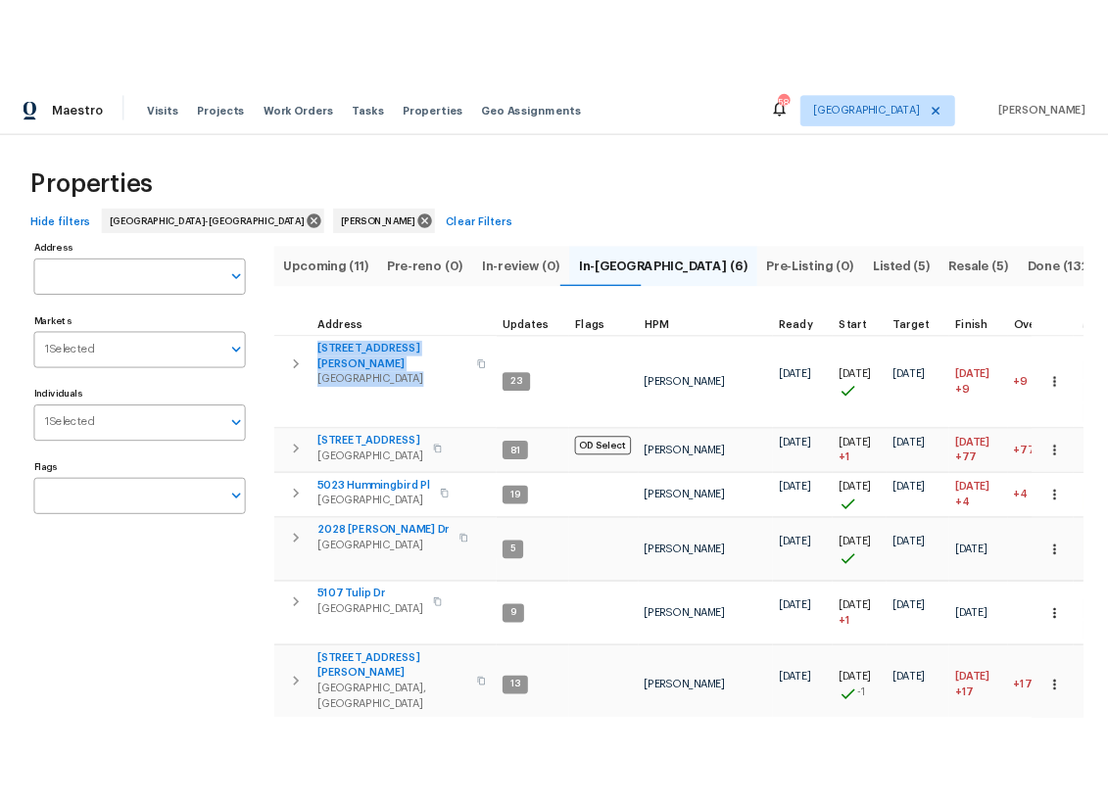
scroll to position [21, 0]
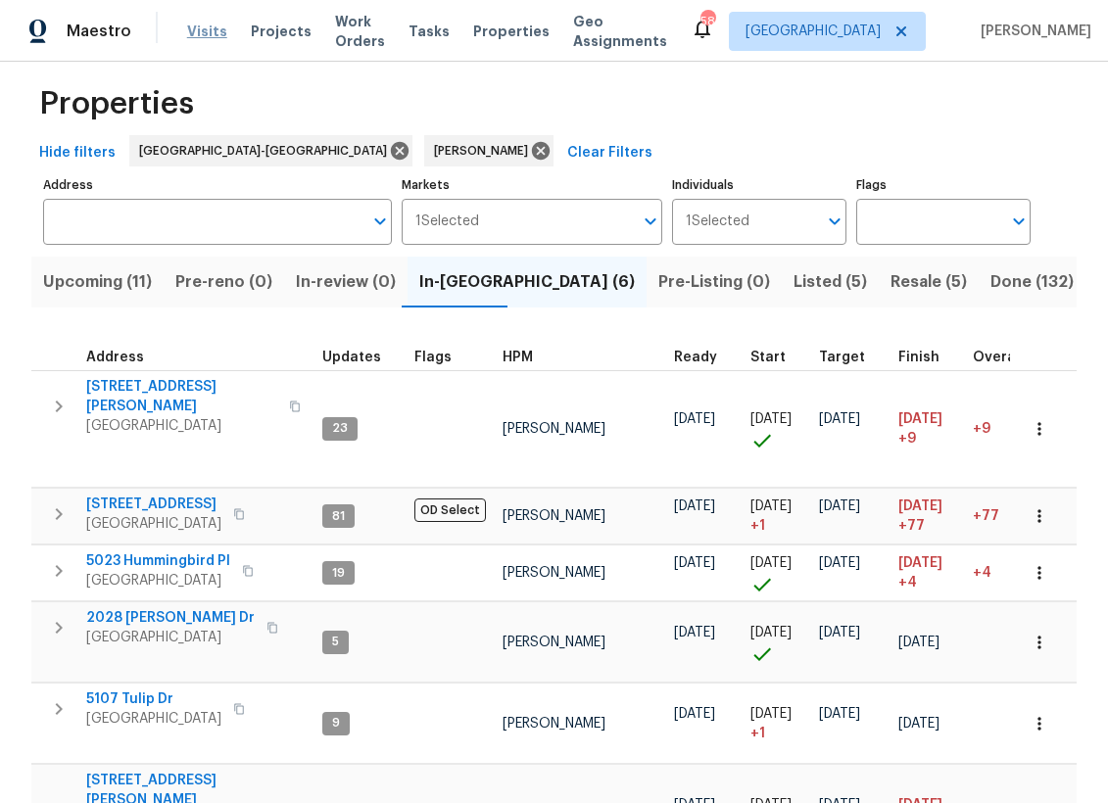
click at [218, 31] on span "Visits" at bounding box center [207, 32] width 40 height 20
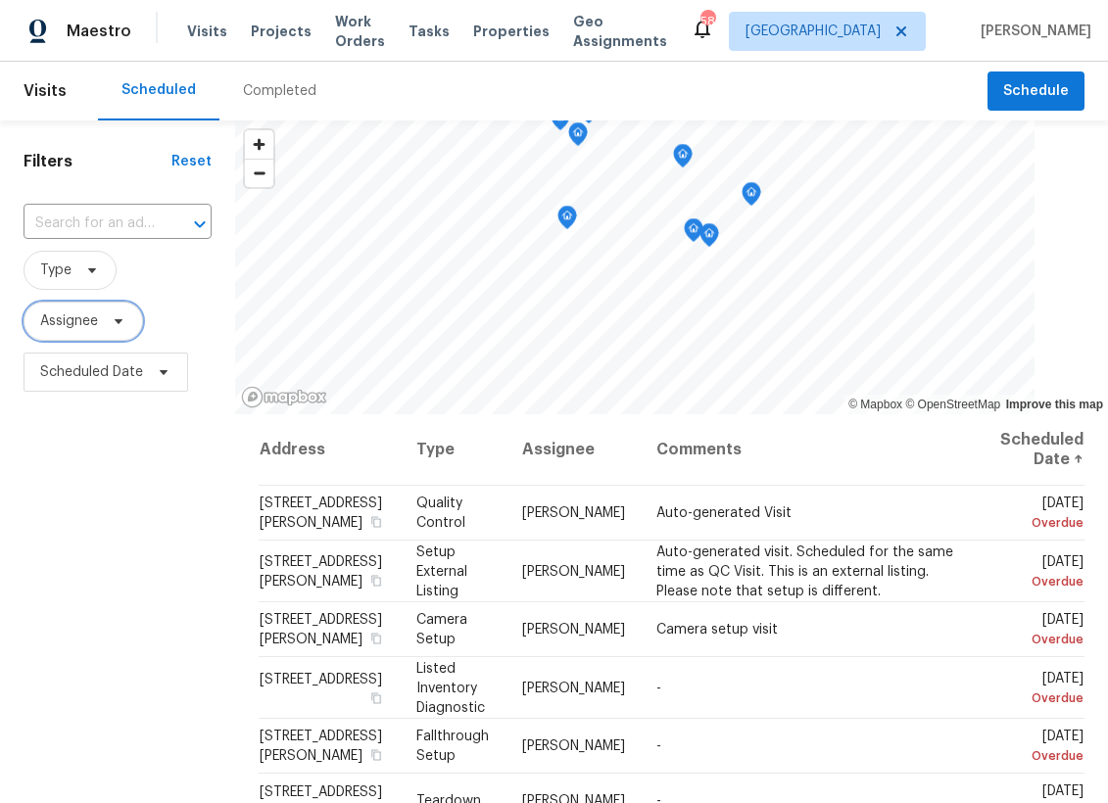
click at [73, 323] on span "Assignee" at bounding box center [69, 322] width 58 height 20
click at [84, 391] on input "search" at bounding box center [137, 383] width 209 height 39
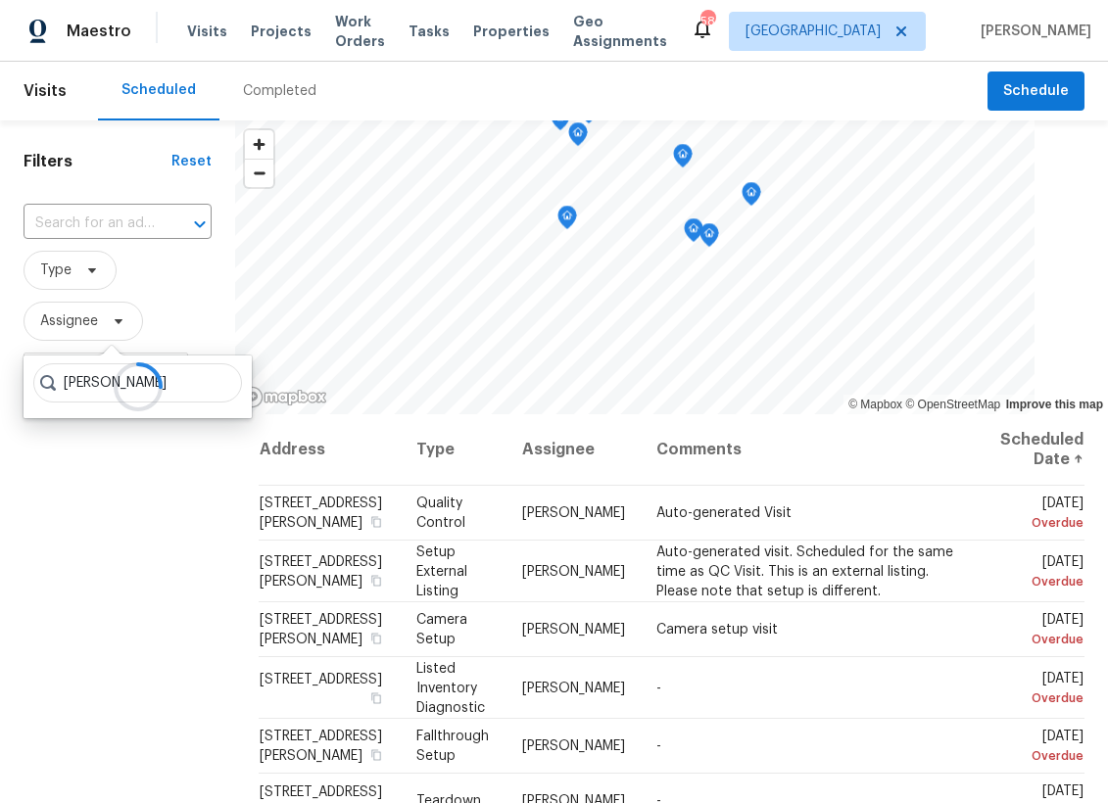
type input "Preston sexton"
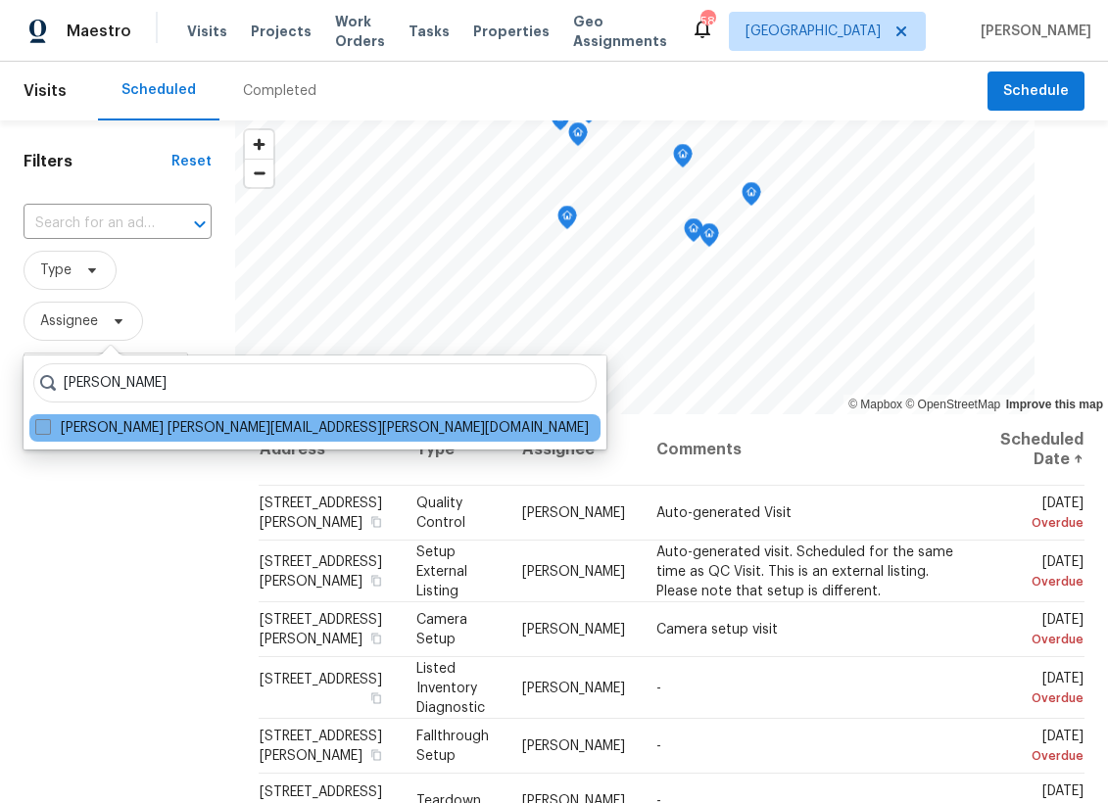
click at [127, 419] on label "Preston Sexton preston.sexton@opendoor.com" at bounding box center [312, 428] width 554 height 20
click at [48, 419] on input "Preston Sexton preston.sexton@opendoor.com" at bounding box center [41, 424] width 13 height 13
checkbox input "true"
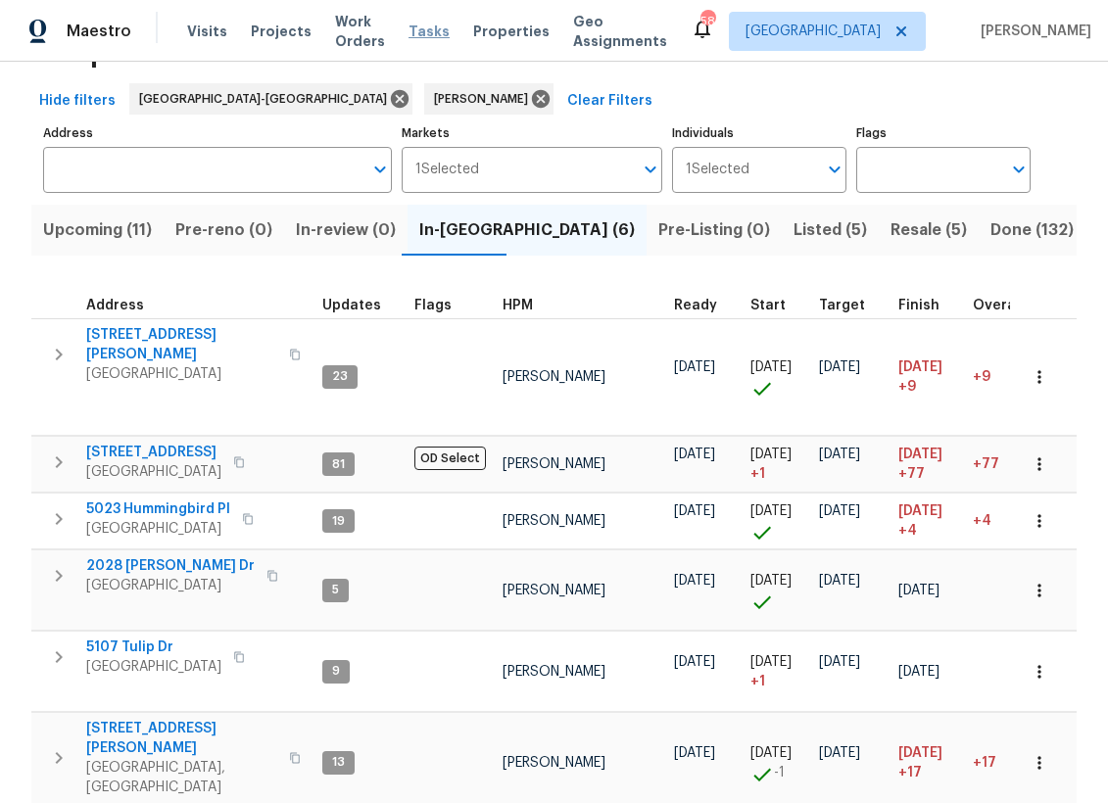
scroll to position [94, 0]
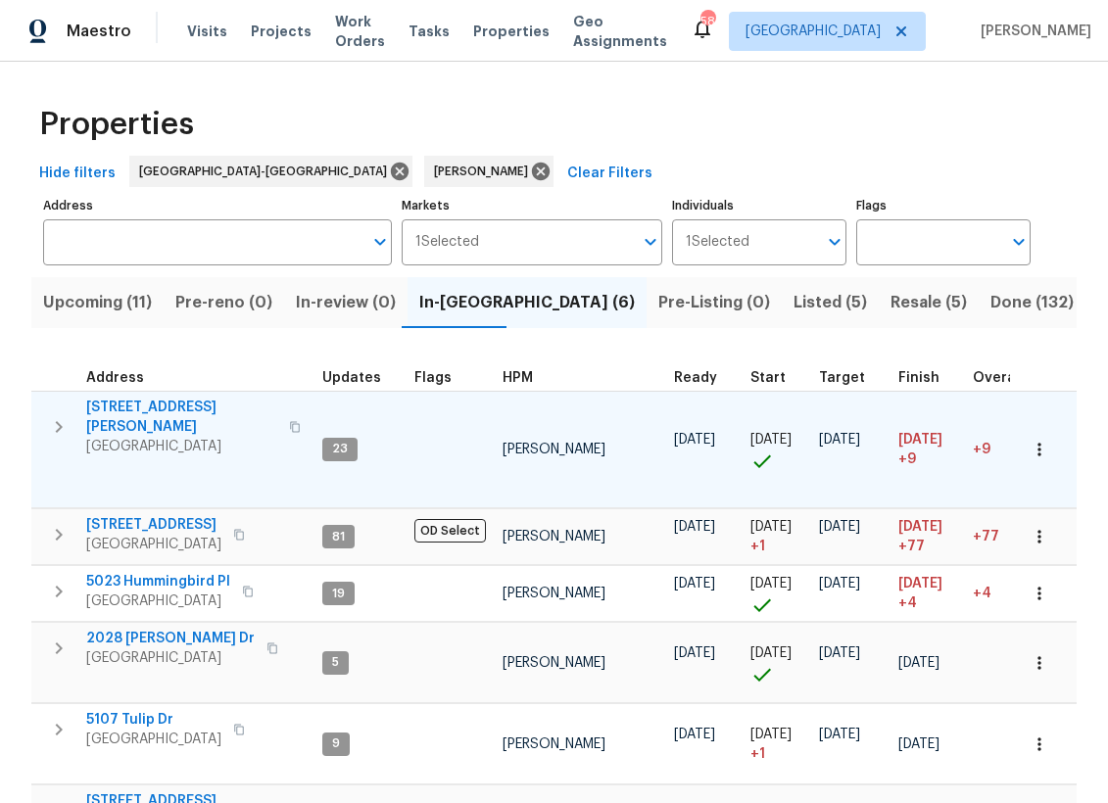
click at [168, 409] on span "[STREET_ADDRESS][PERSON_NAME]" at bounding box center [181, 417] width 191 height 39
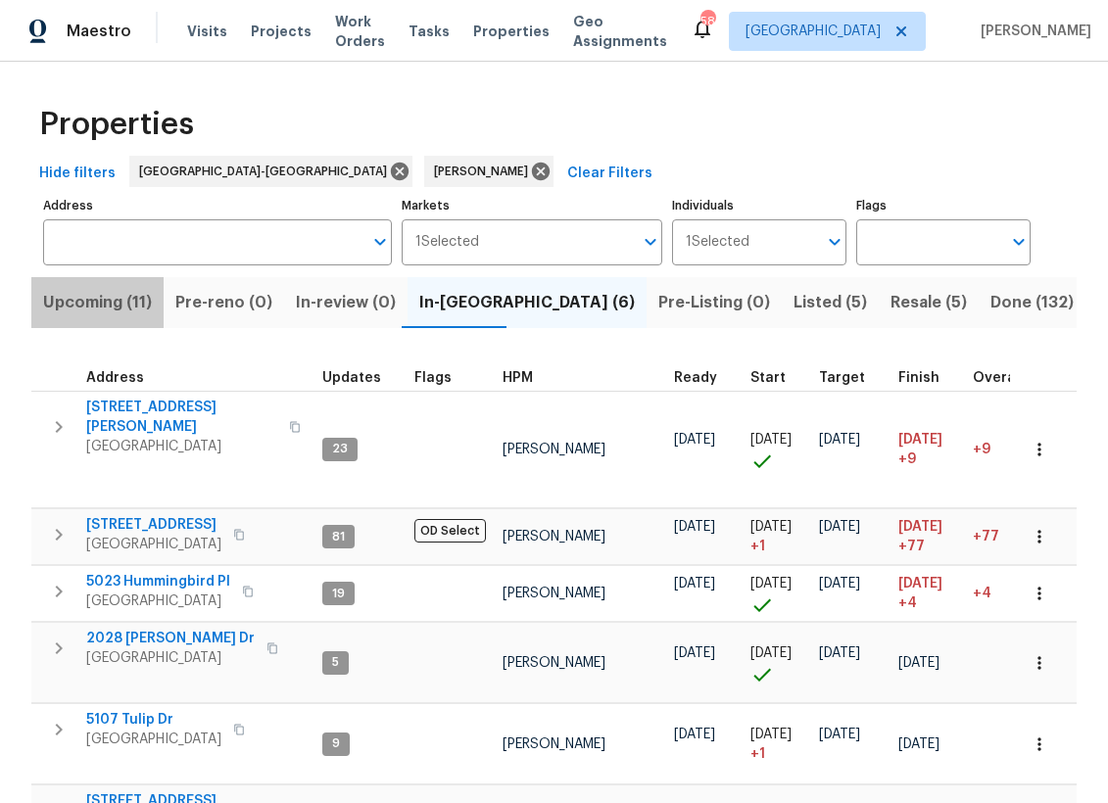
click at [126, 303] on span "Upcoming (11)" at bounding box center [97, 302] width 109 height 27
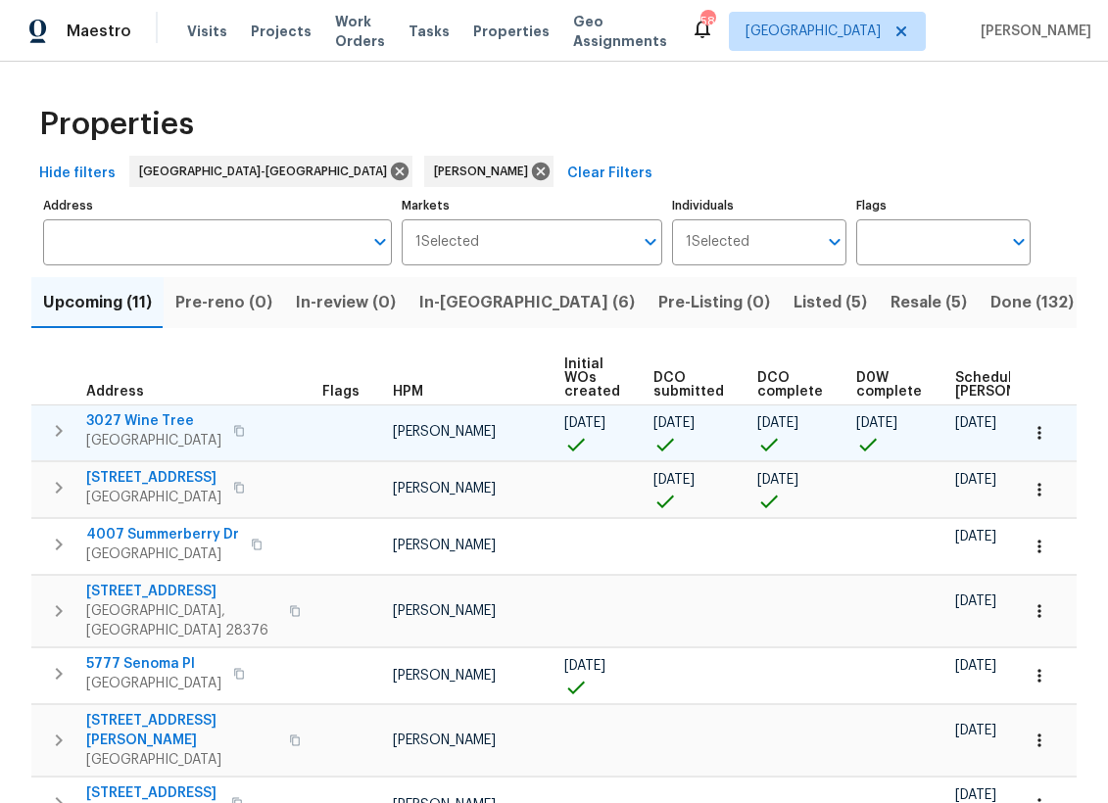
click at [136, 422] on span "3027 Wine Tree" at bounding box center [153, 422] width 135 height 20
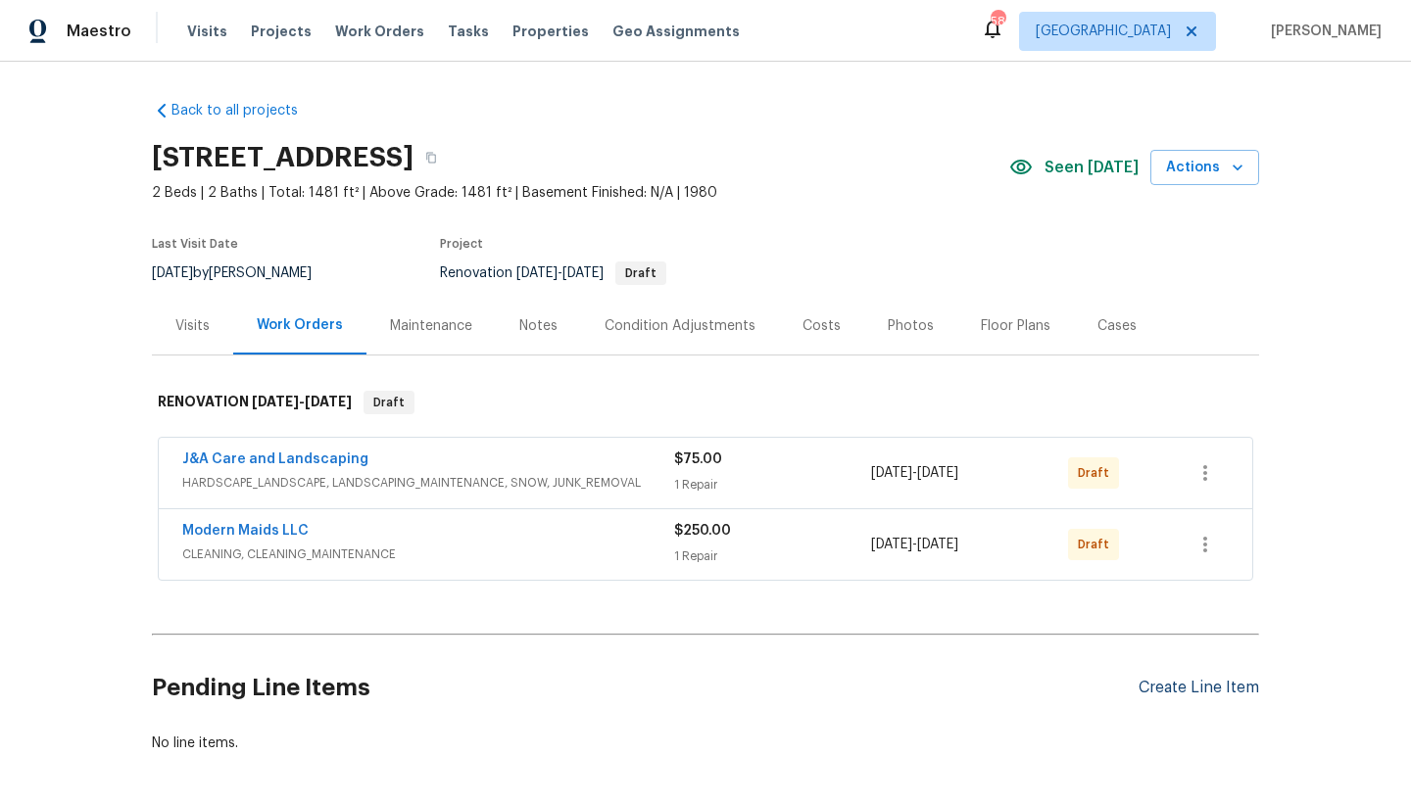
click at [1107, 691] on div "Create Line Item" at bounding box center [1199, 688] width 121 height 19
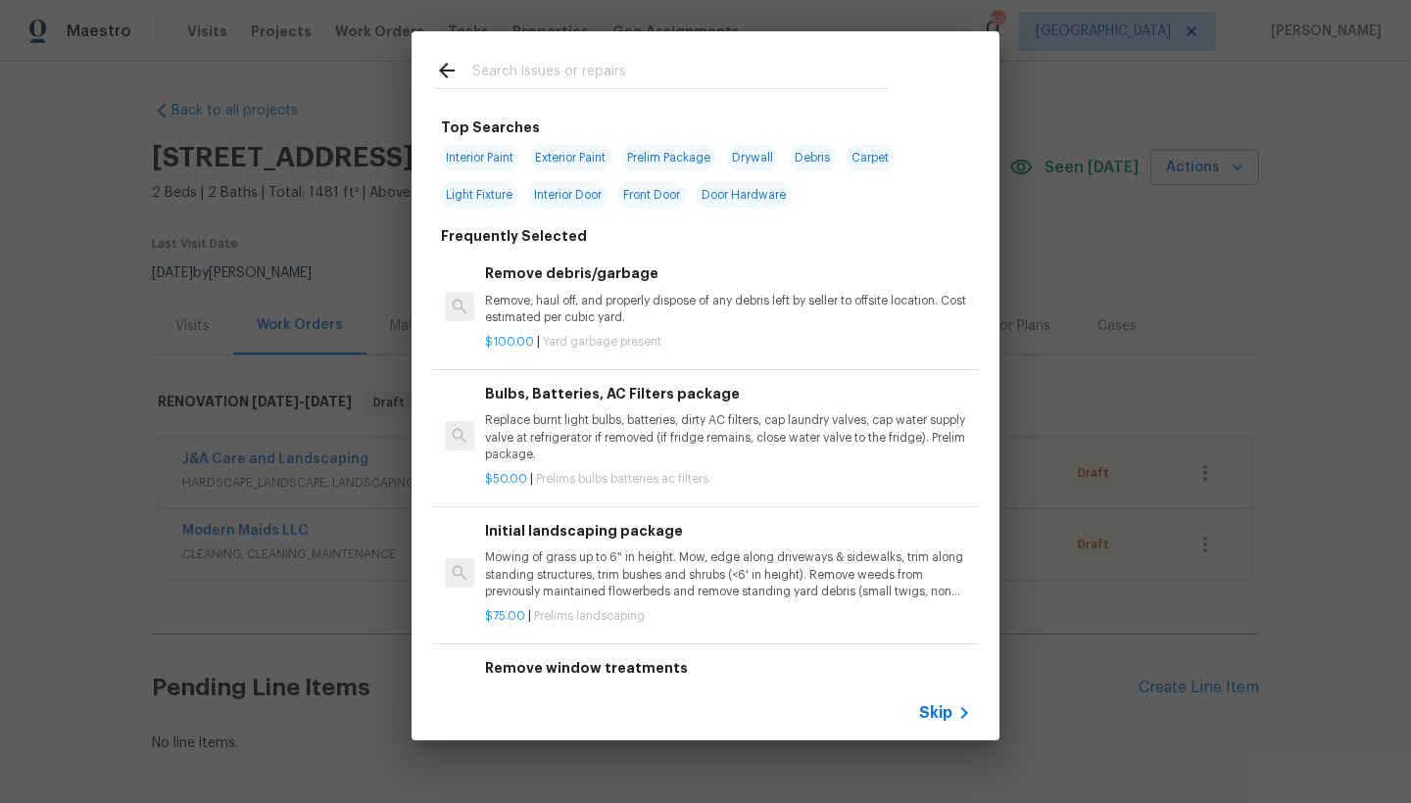
click at [587, 152] on span "Exterior Paint" at bounding box center [570, 157] width 82 height 27
type input "Exterior Paint"
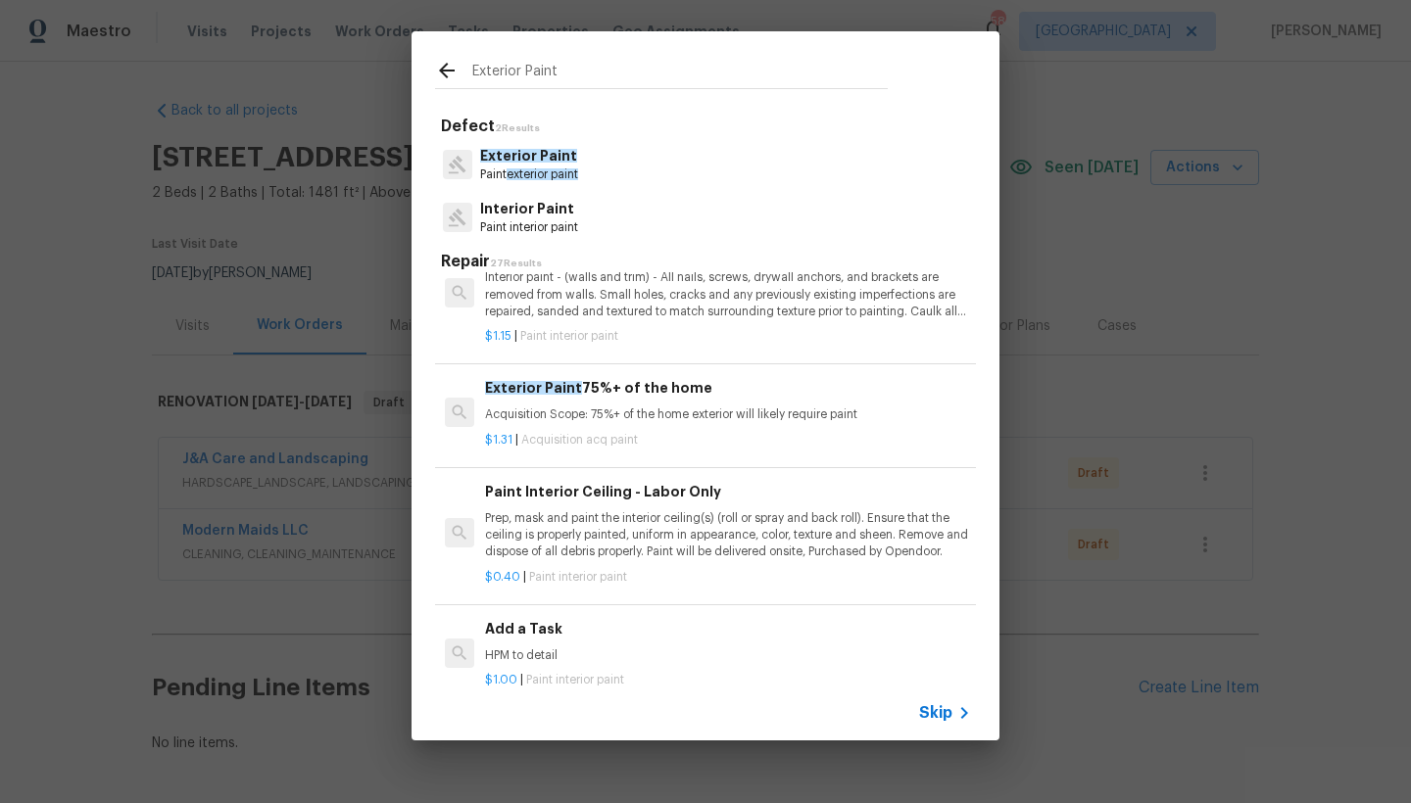
scroll to position [1320, 0]
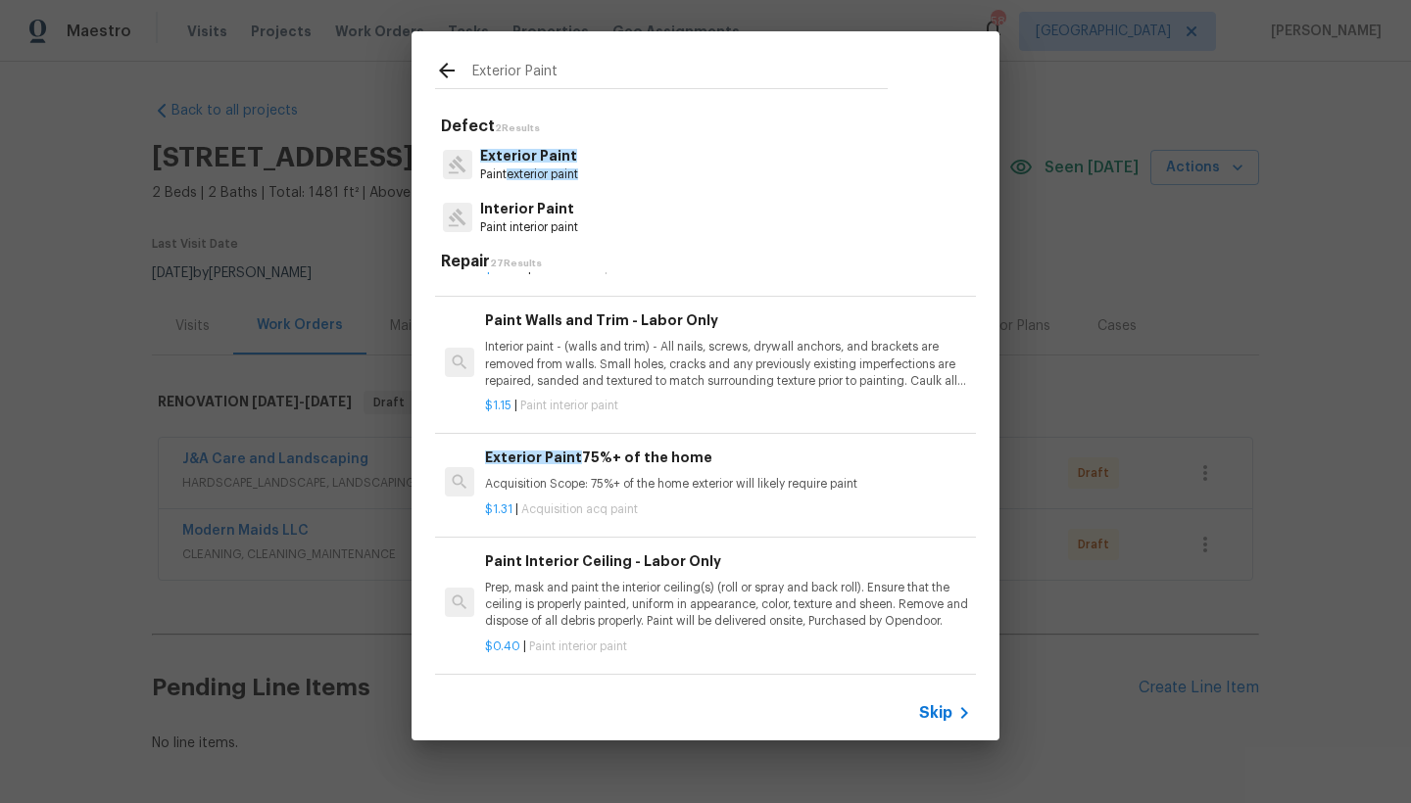
click at [449, 70] on icon at bounding box center [447, 71] width 16 height 16
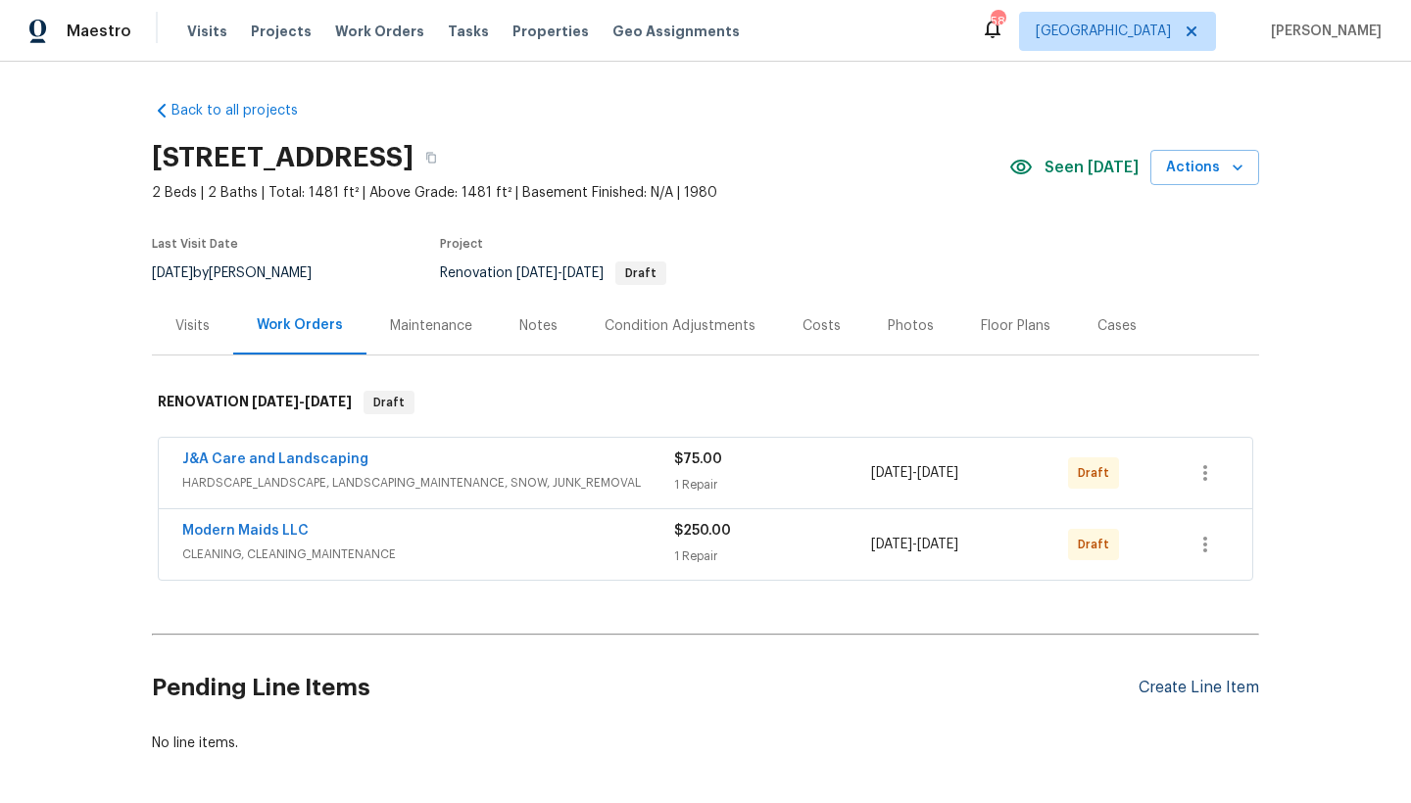
click at [1107, 692] on div "Create Line Item" at bounding box center [1199, 688] width 121 height 19
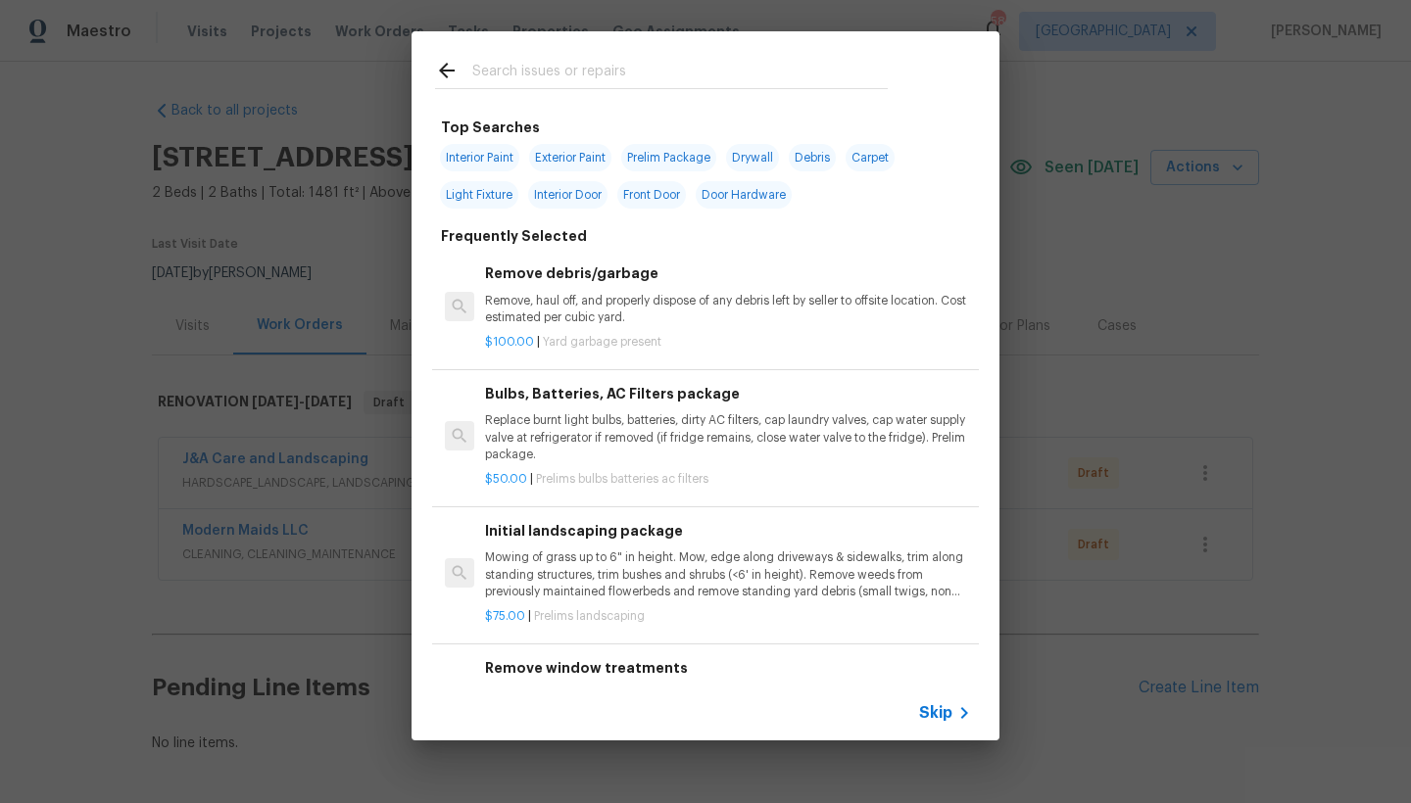
click at [486, 67] on input "text" at bounding box center [679, 73] width 415 height 29
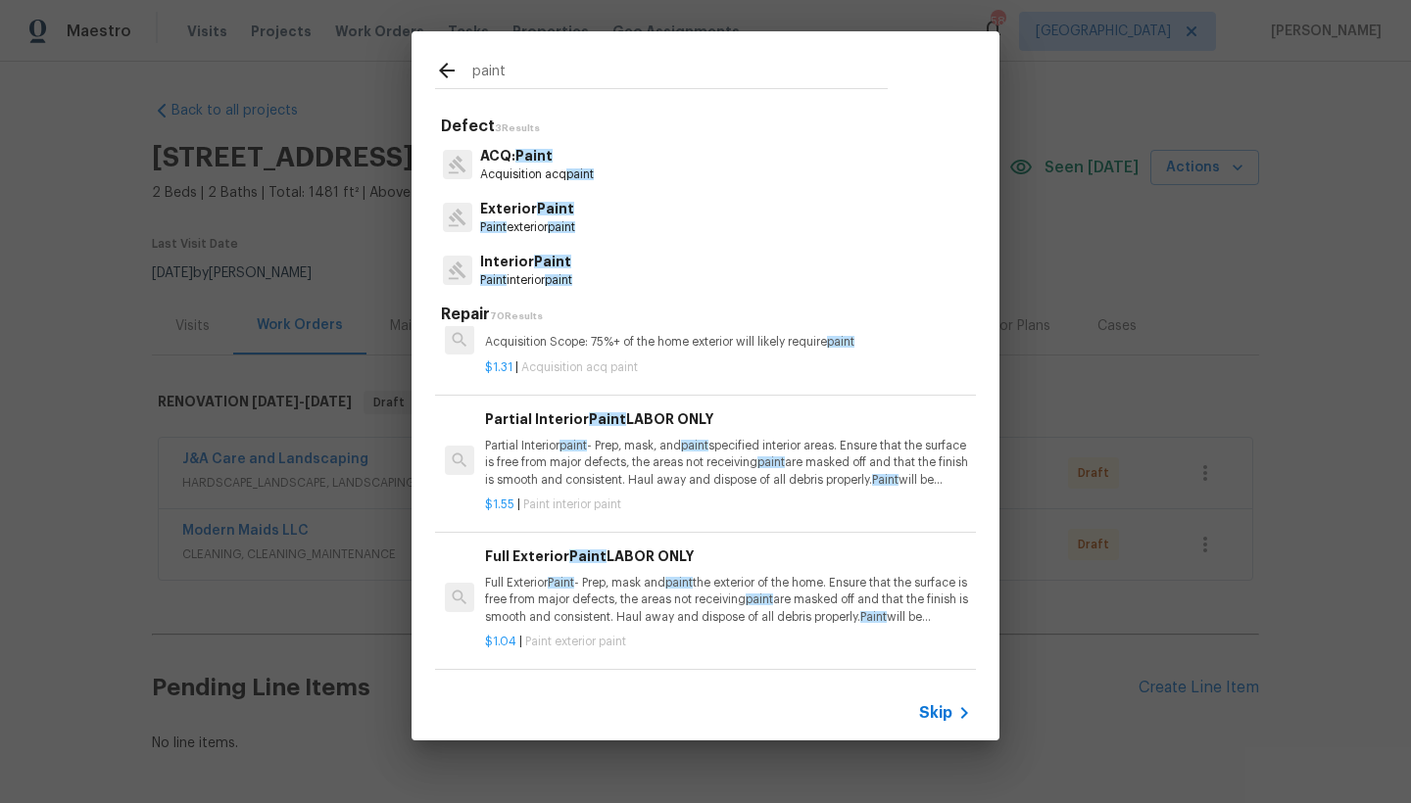
scroll to position [699, 0]
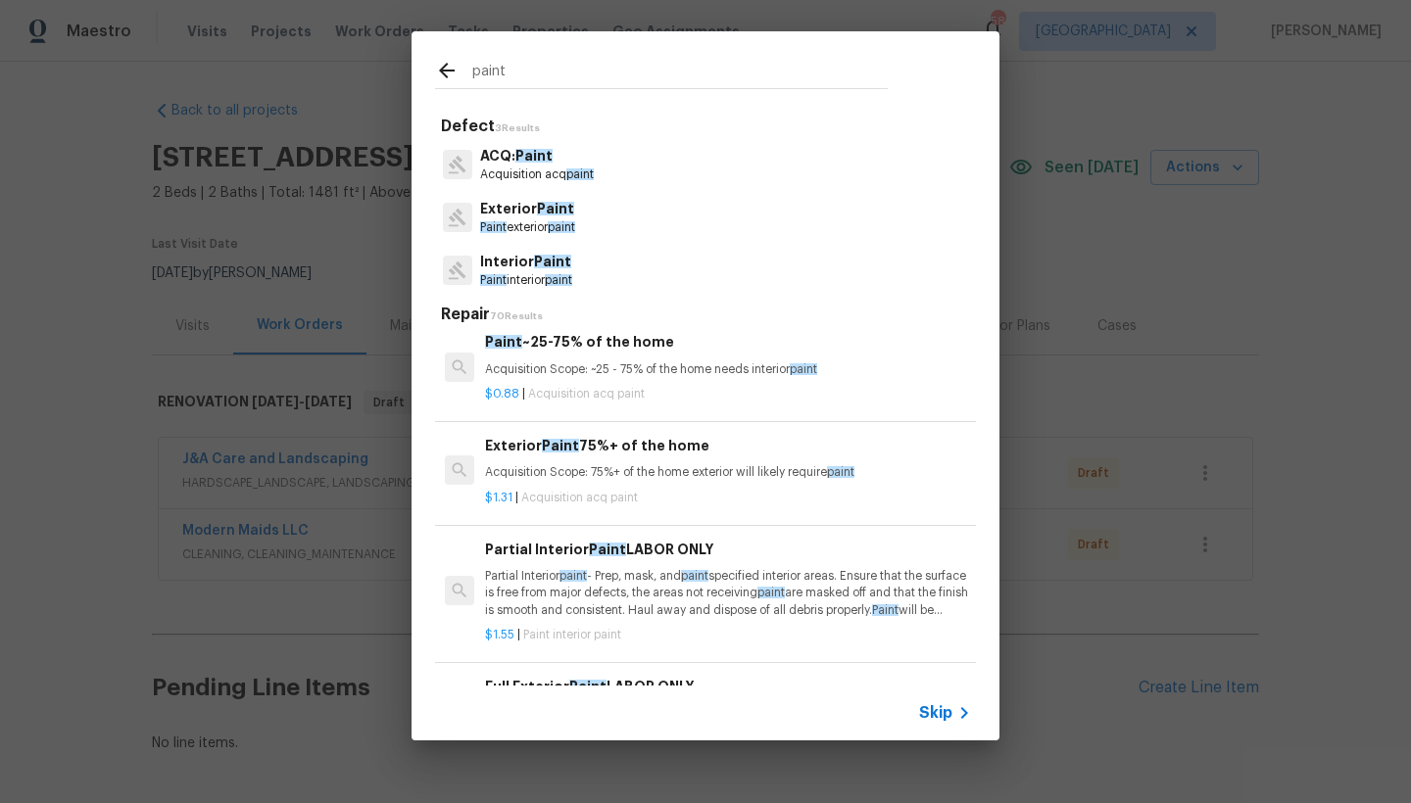
type input "paint"
click at [517, 164] on p "ACQ: Paint" at bounding box center [537, 156] width 114 height 21
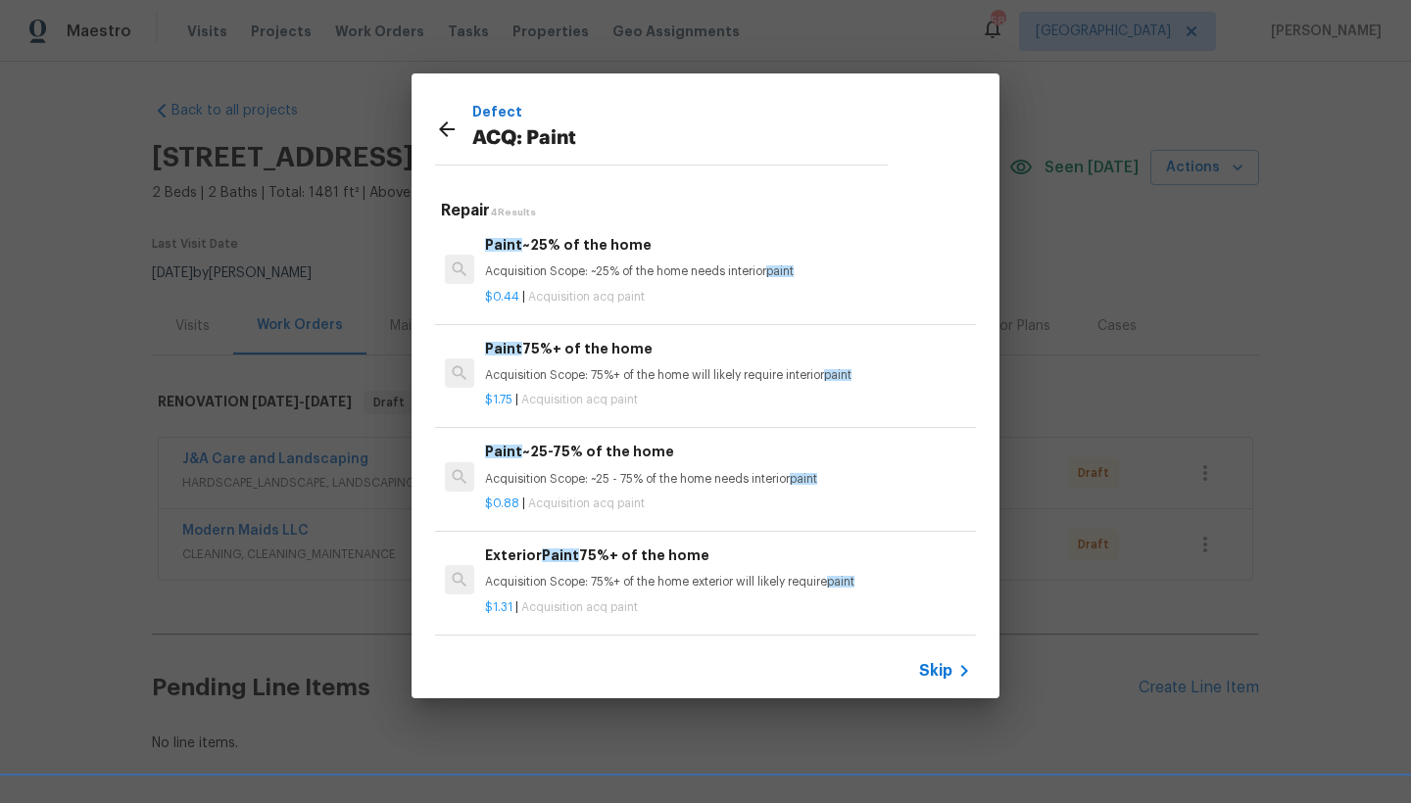
scroll to position [0, 0]
click at [446, 121] on icon at bounding box center [447, 130] width 24 height 24
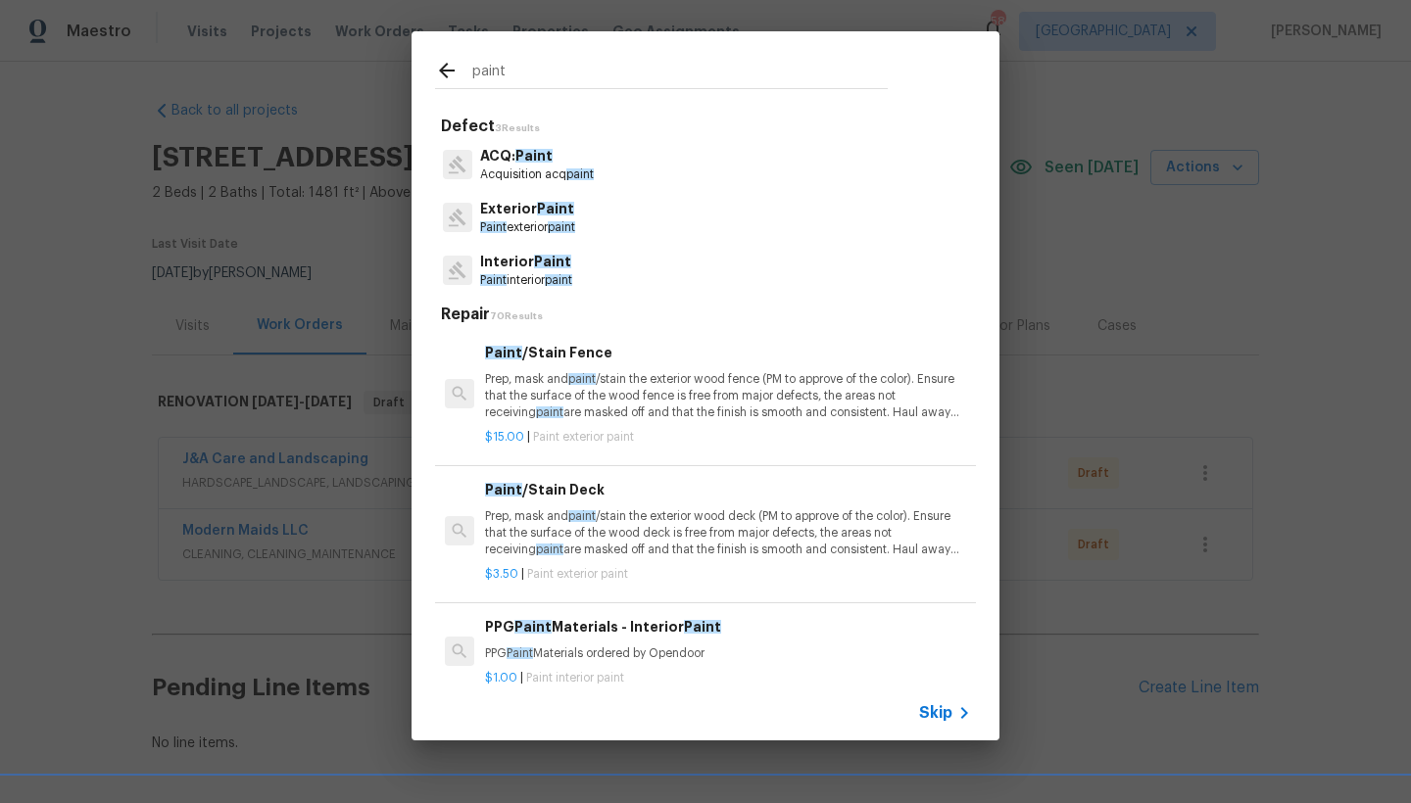
click at [511, 217] on p "Exterior Paint" at bounding box center [527, 209] width 95 height 21
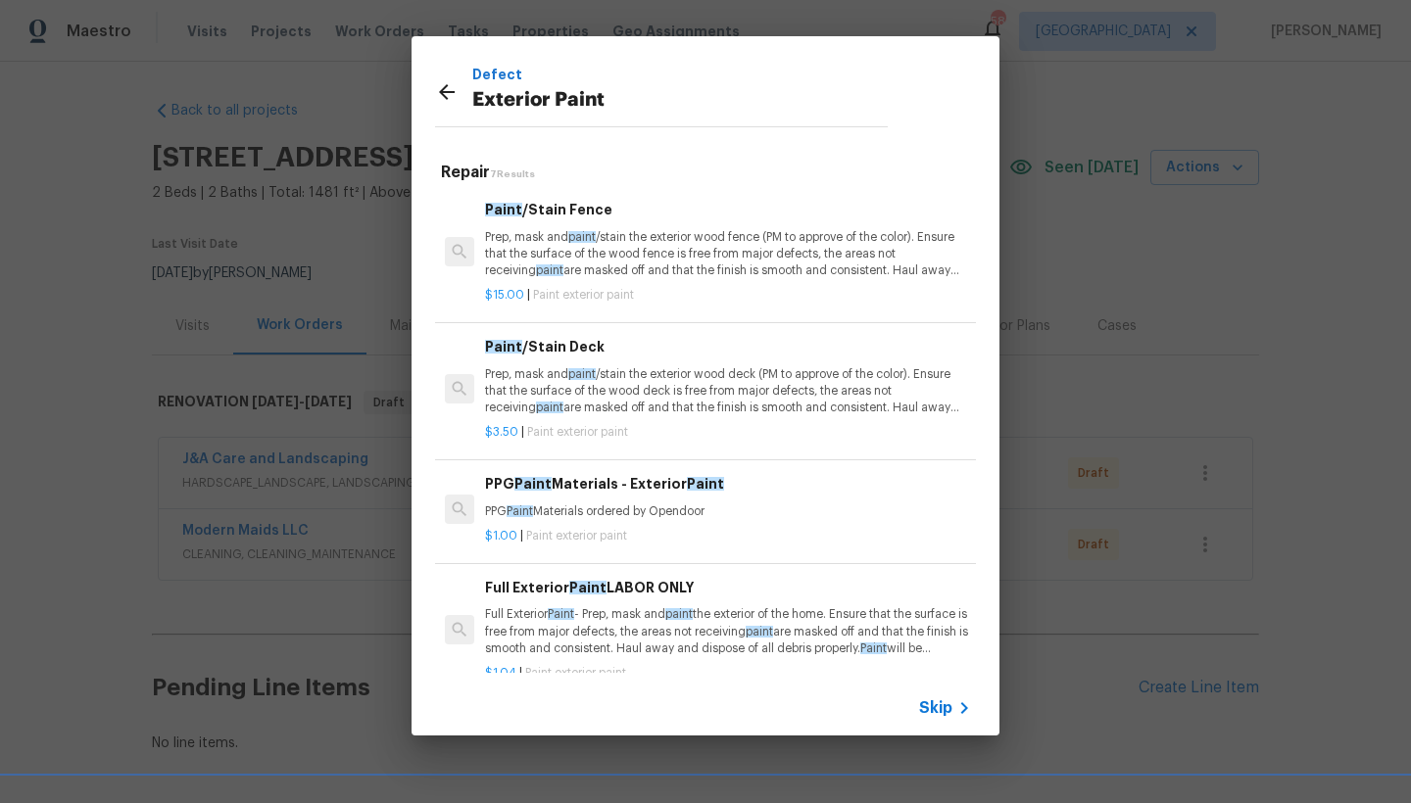
scroll to position [40, 0]
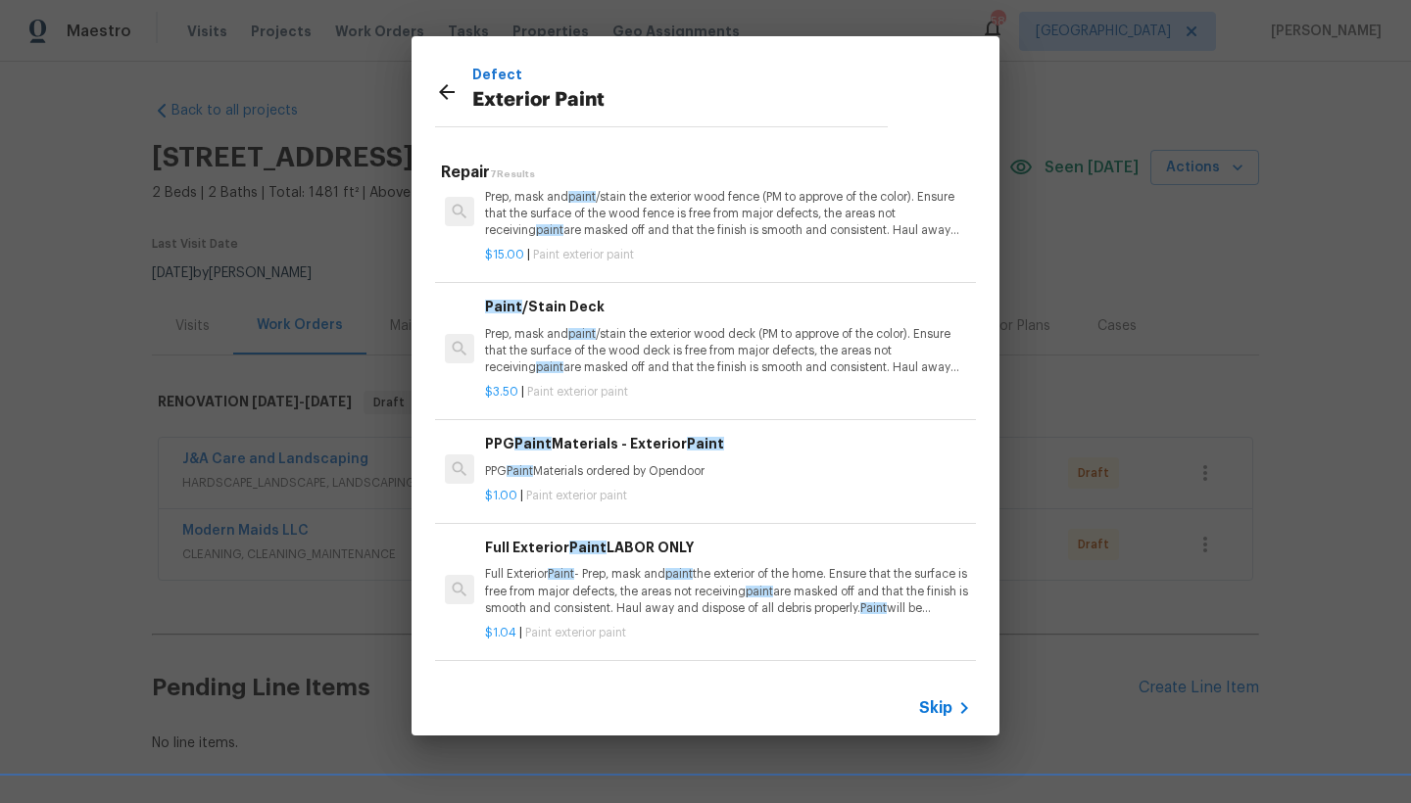
click at [516, 571] on p "Full Exterior Paint - Prep, mask and paint the exterior of the home. Ensure tha…" at bounding box center [728, 591] width 486 height 50
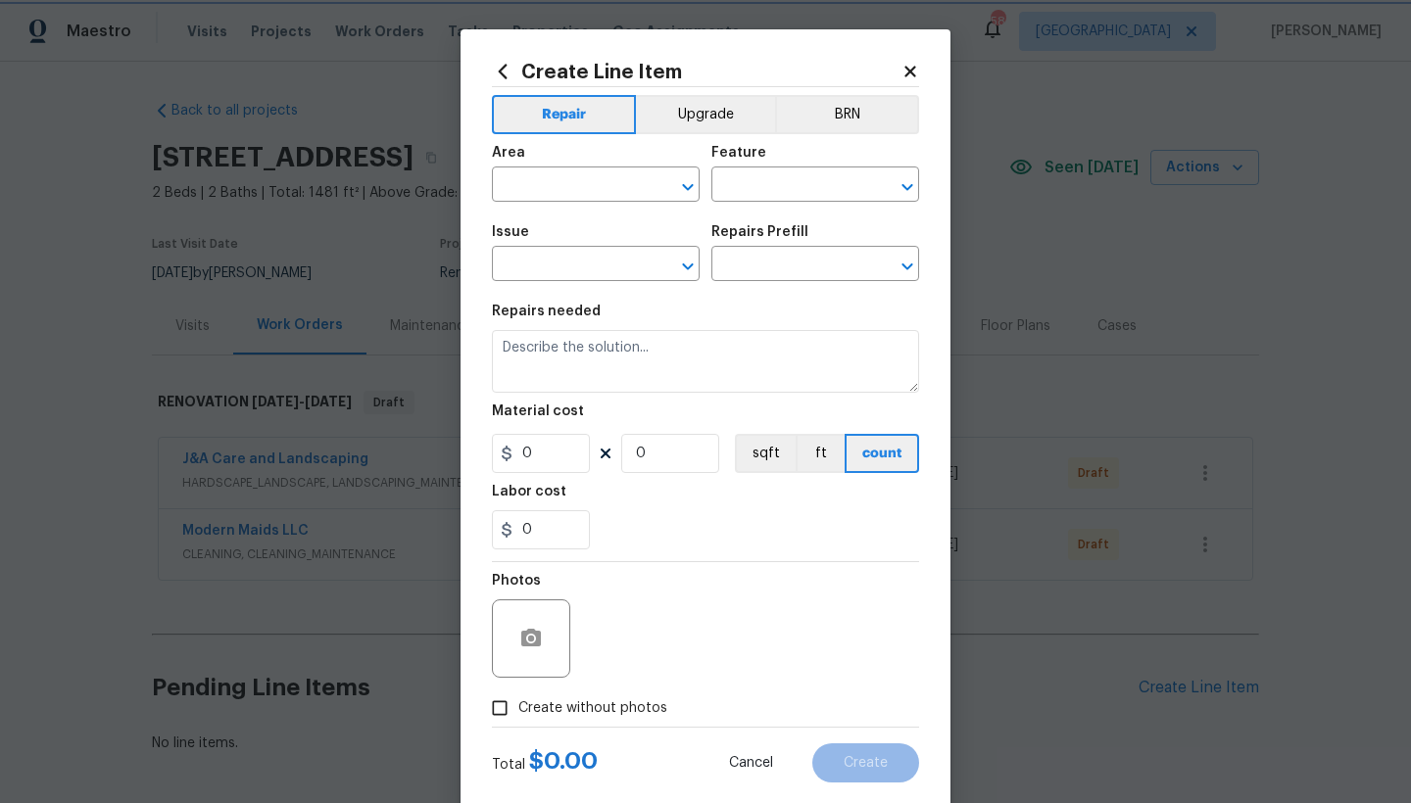
type input "Overall Paint"
type input "Exterior Paint"
type input "Full Exterior Paint LABOR ONLY $1.04"
type textarea "Full Exterior Paint - Prep, mask and paint the exterior of the home. Ensure tha…"
type input "1.04"
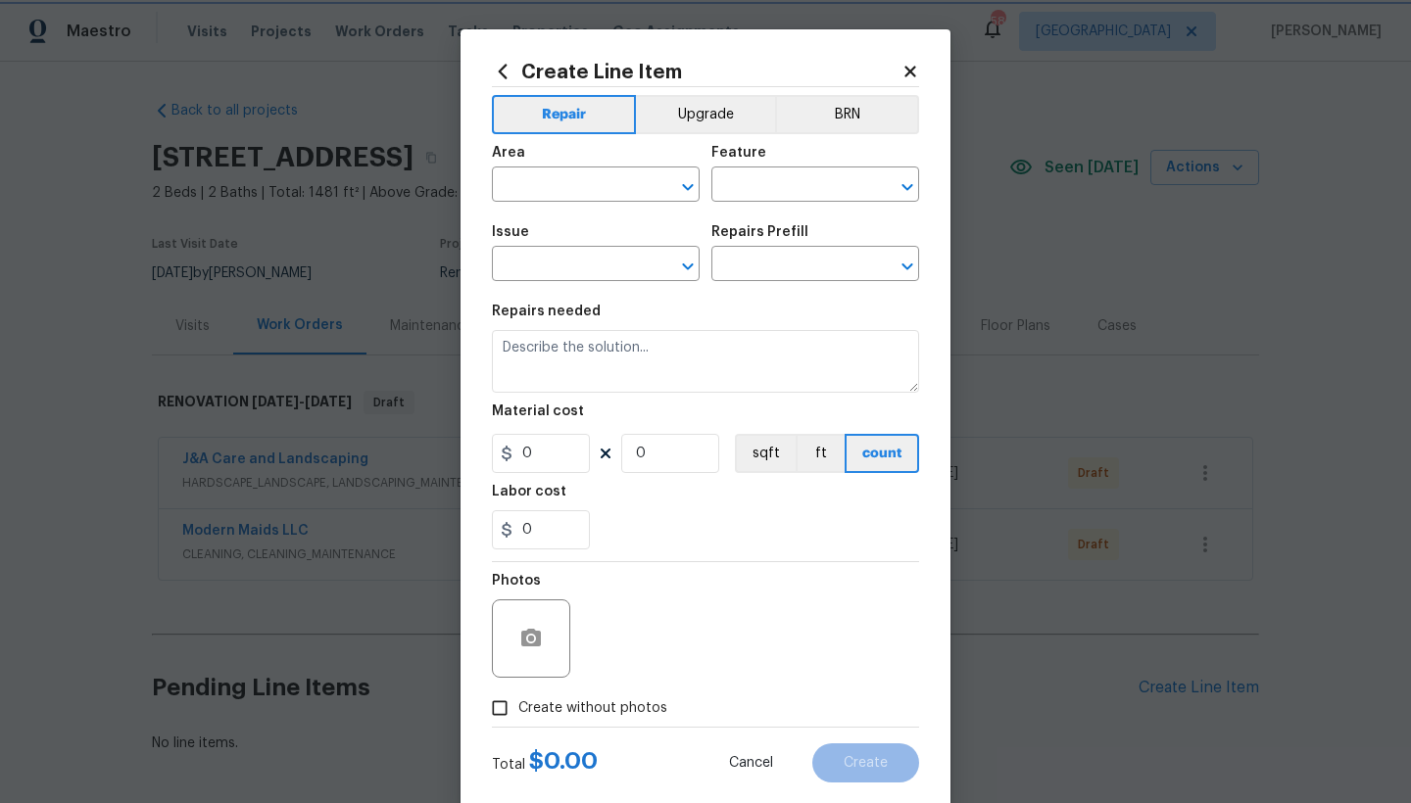
type input "1"
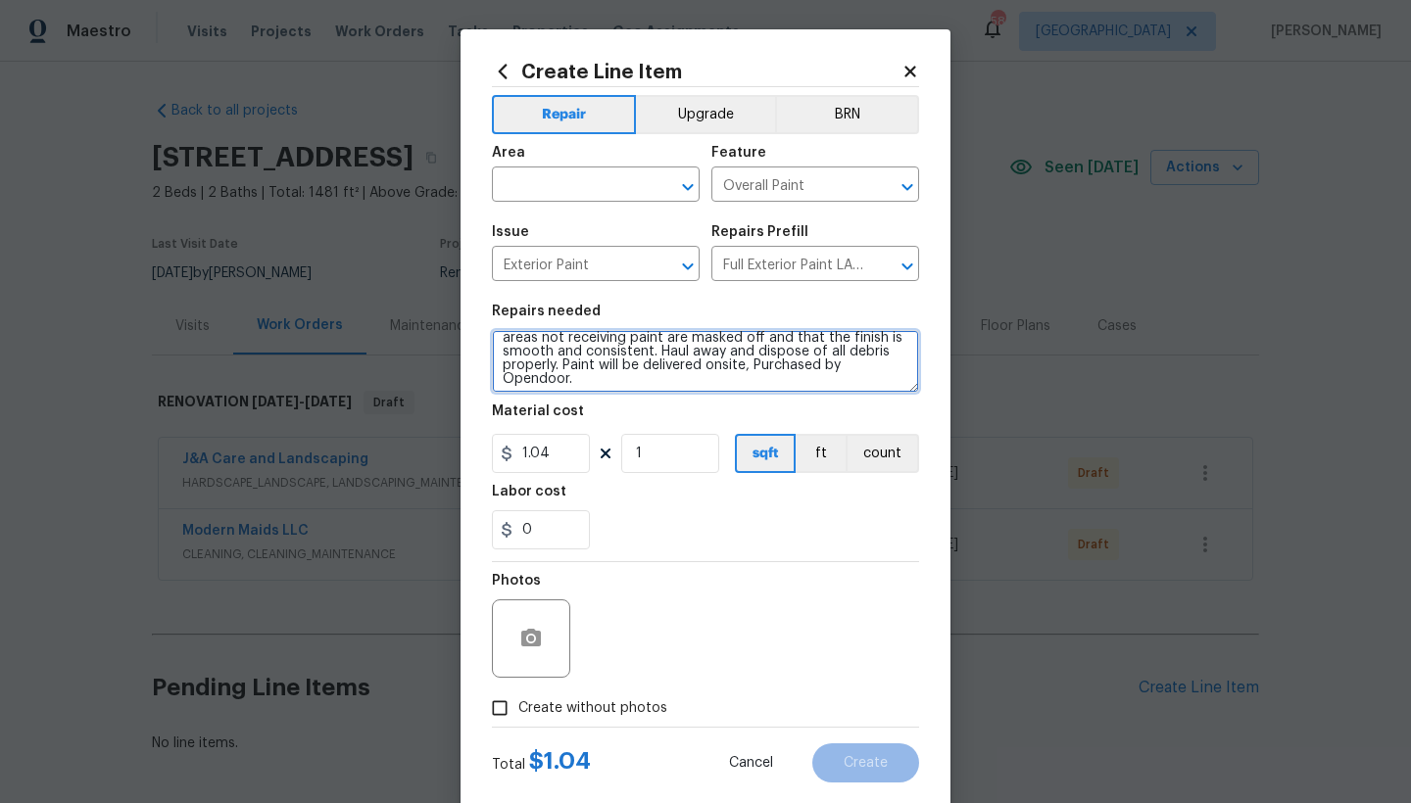
scroll to position [41, 0]
drag, startPoint x: 556, startPoint y: 360, endPoint x: 785, endPoint y: 375, distance: 229.8
click at [773, 380] on textarea "Full Exterior Paint - Prep, mask and paint the exterior of the home. Ensure tha…" at bounding box center [705, 361] width 427 height 63
type textarea "Full Exterior Paint - Prep, mask and paint the exterior of the home. Ensure tha…"
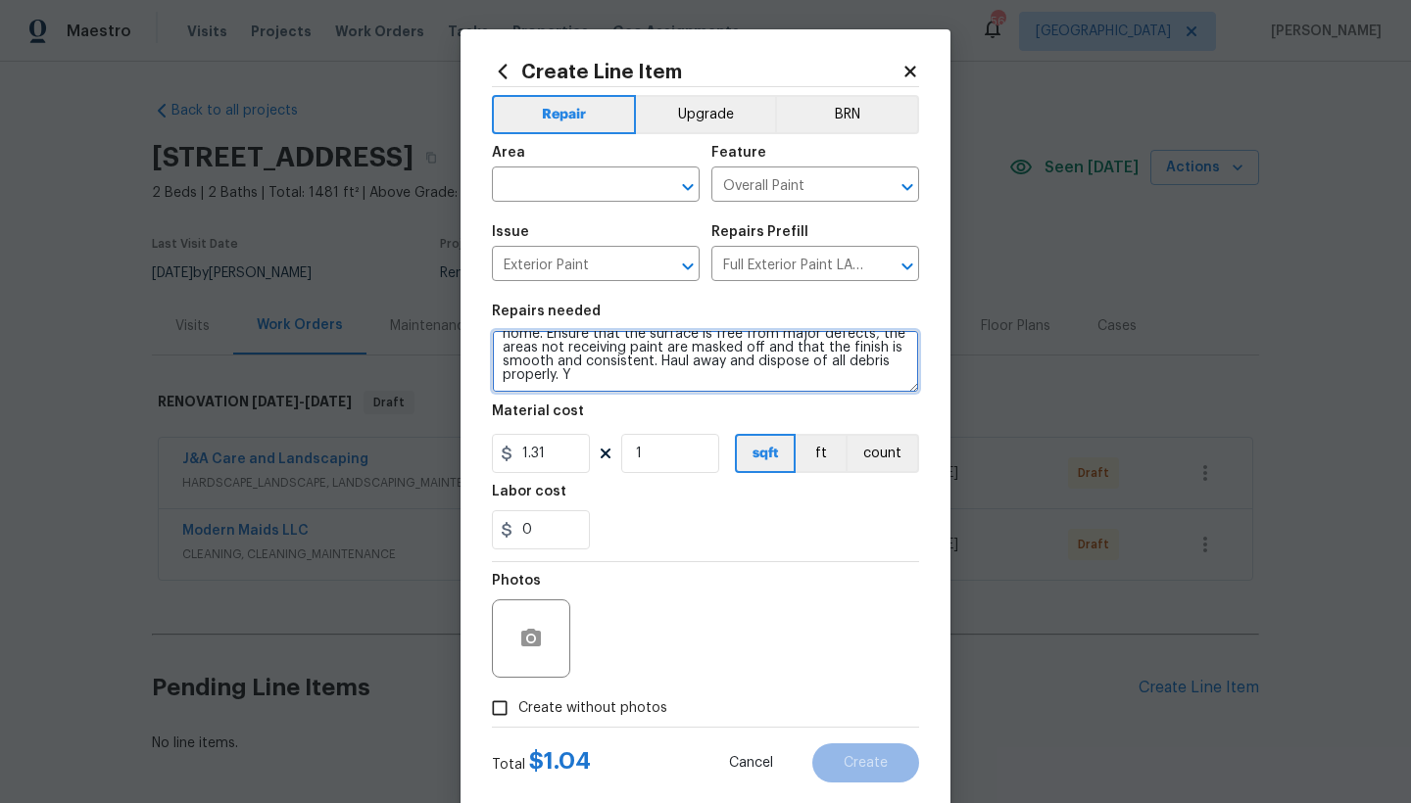
click at [576, 375] on textarea "Full Exterior Paint - Prep, mask and paint the exterior of the home. Ensure tha…" at bounding box center [705, 361] width 427 height 63
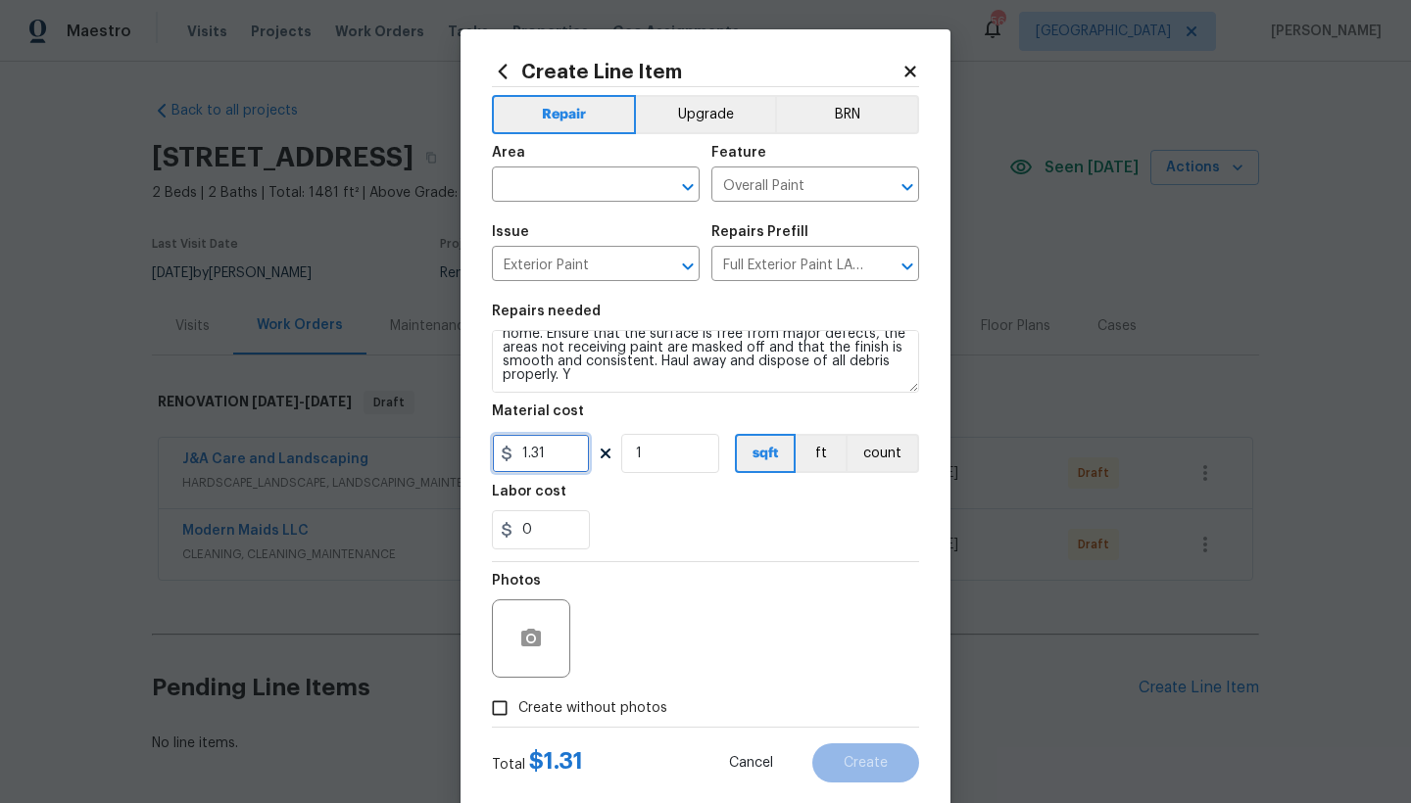
type input "1.31"
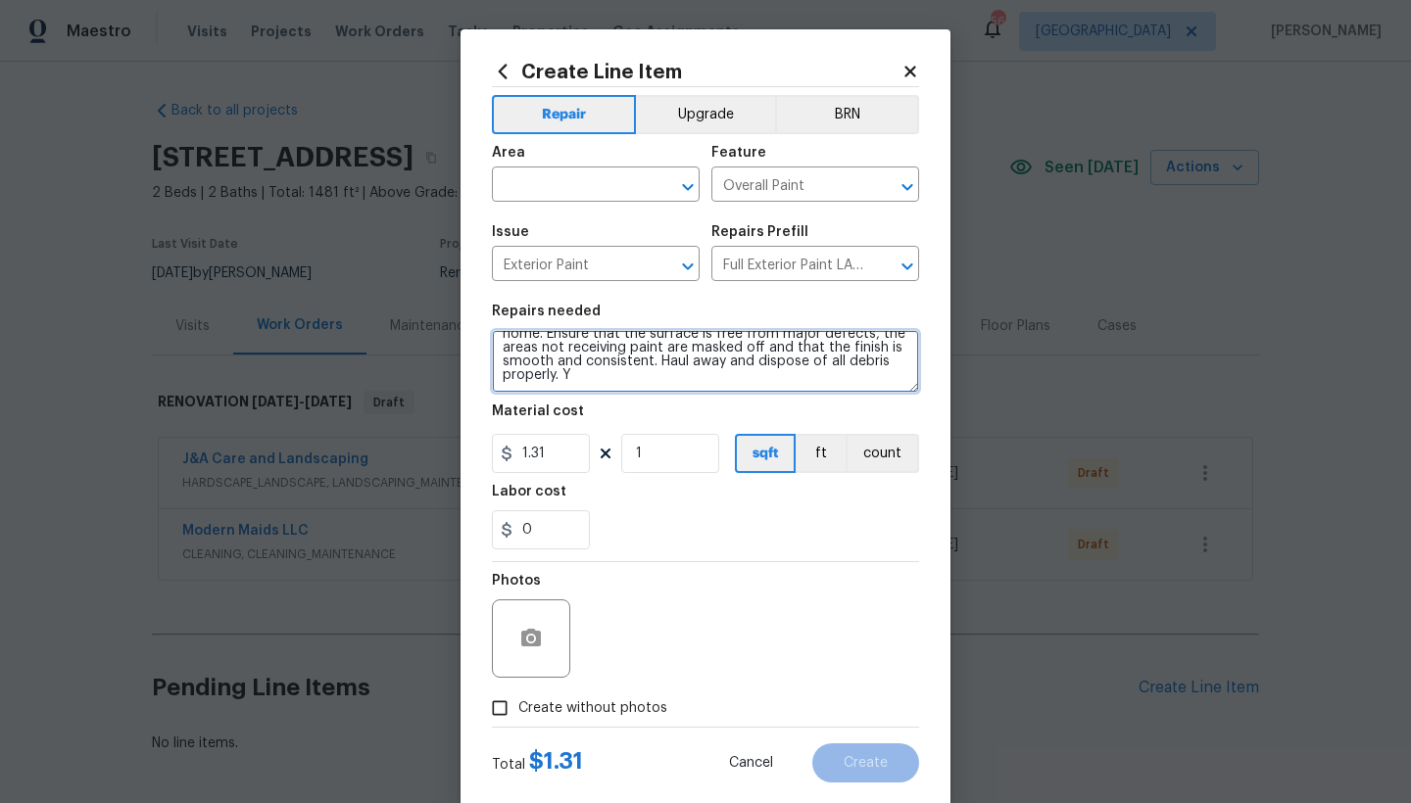
click at [594, 368] on textarea "Full Exterior Paint - Prep, mask and paint the exterior of the home. Ensure tha…" at bounding box center [705, 361] width 427 height 63
click at [808, 368] on textarea "Full Exterior Paint - Prep, mask and paint the exterior of the home. Ensure tha…" at bounding box center [705, 361] width 427 height 63
click at [670, 383] on textarea "Full Exterior Paint - Prep, mask and paint the exterior of the home. Ensure tha…" at bounding box center [705, 361] width 427 height 63
type textarea "Full Exterior Paint - Prep, mask and paint the exterior of the home. Ensure tha…"
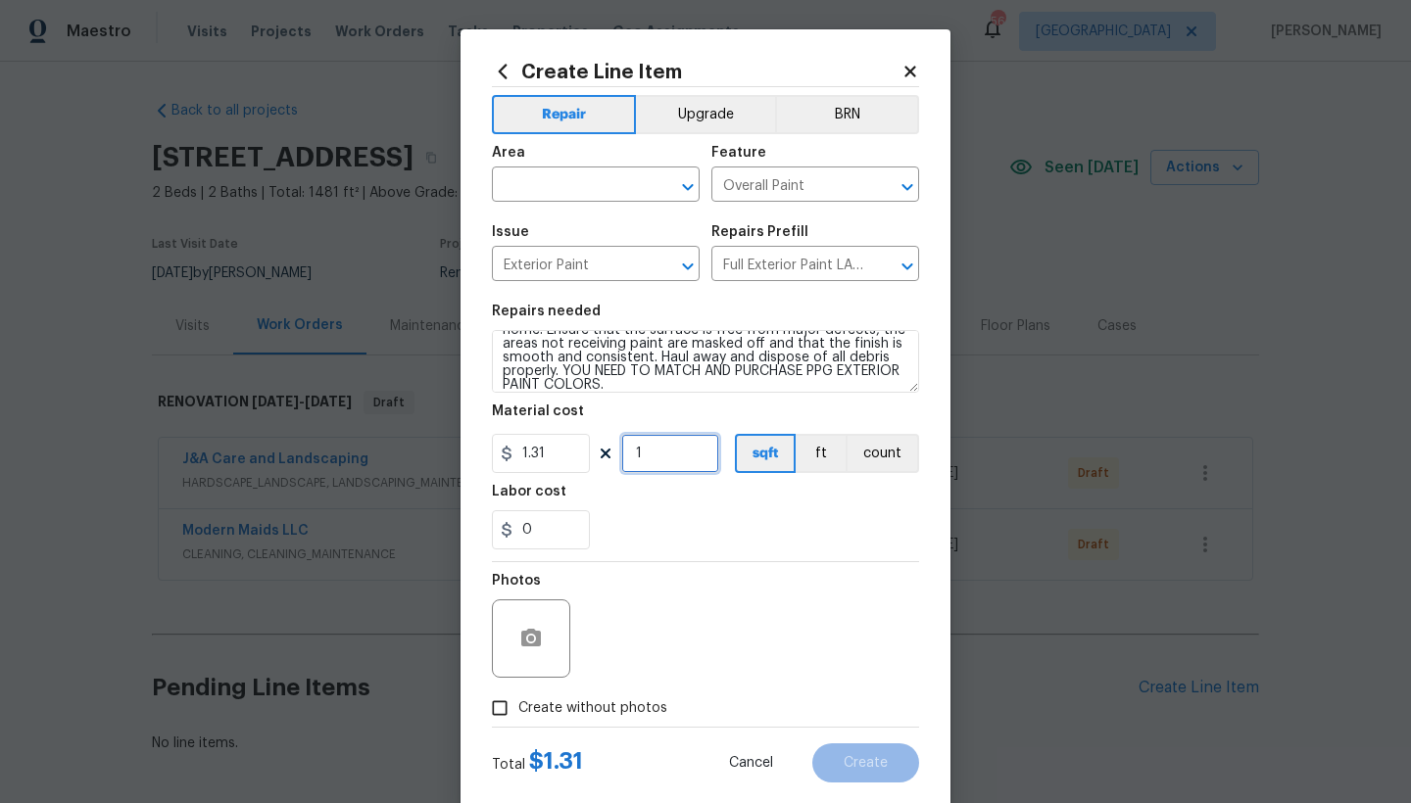
click at [651, 459] on input "1" at bounding box center [670, 453] width 98 height 39
type input "1481"
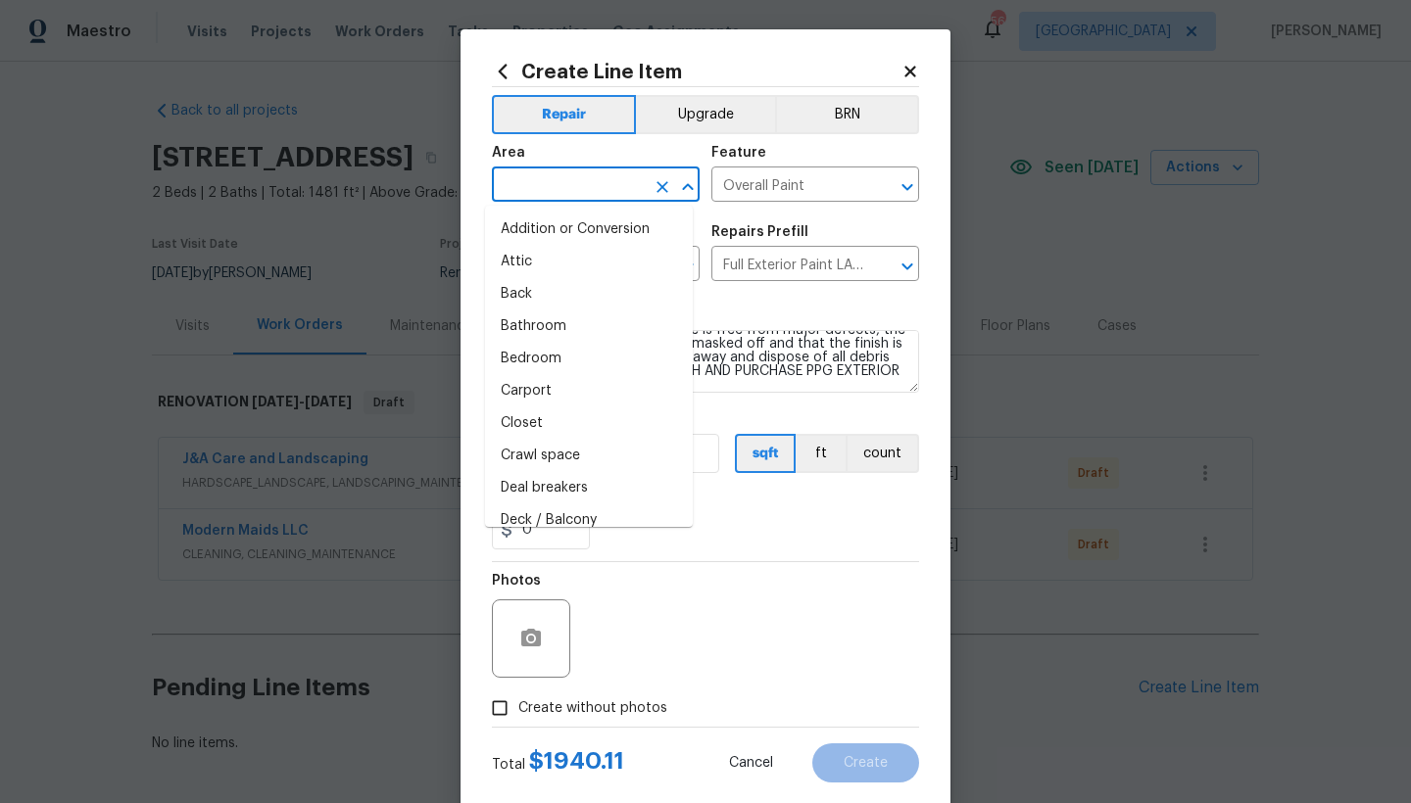
click at [557, 185] on input "text" at bounding box center [568, 186] width 153 height 30
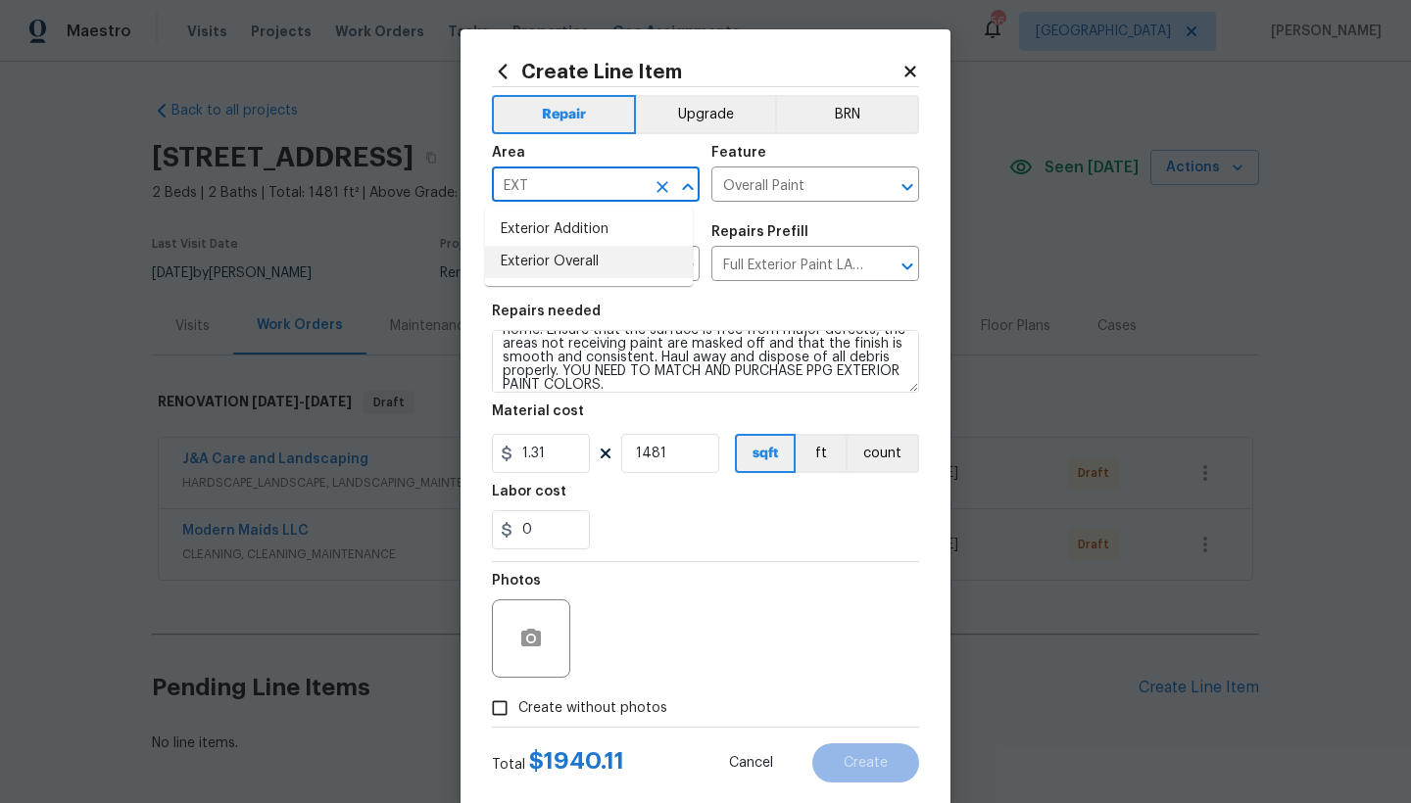
click at [528, 258] on li "Exterior Overall" at bounding box center [589, 262] width 208 height 32
type input "Exterior Overall"
click at [667, 509] on div "Labor cost" at bounding box center [705, 497] width 427 height 25
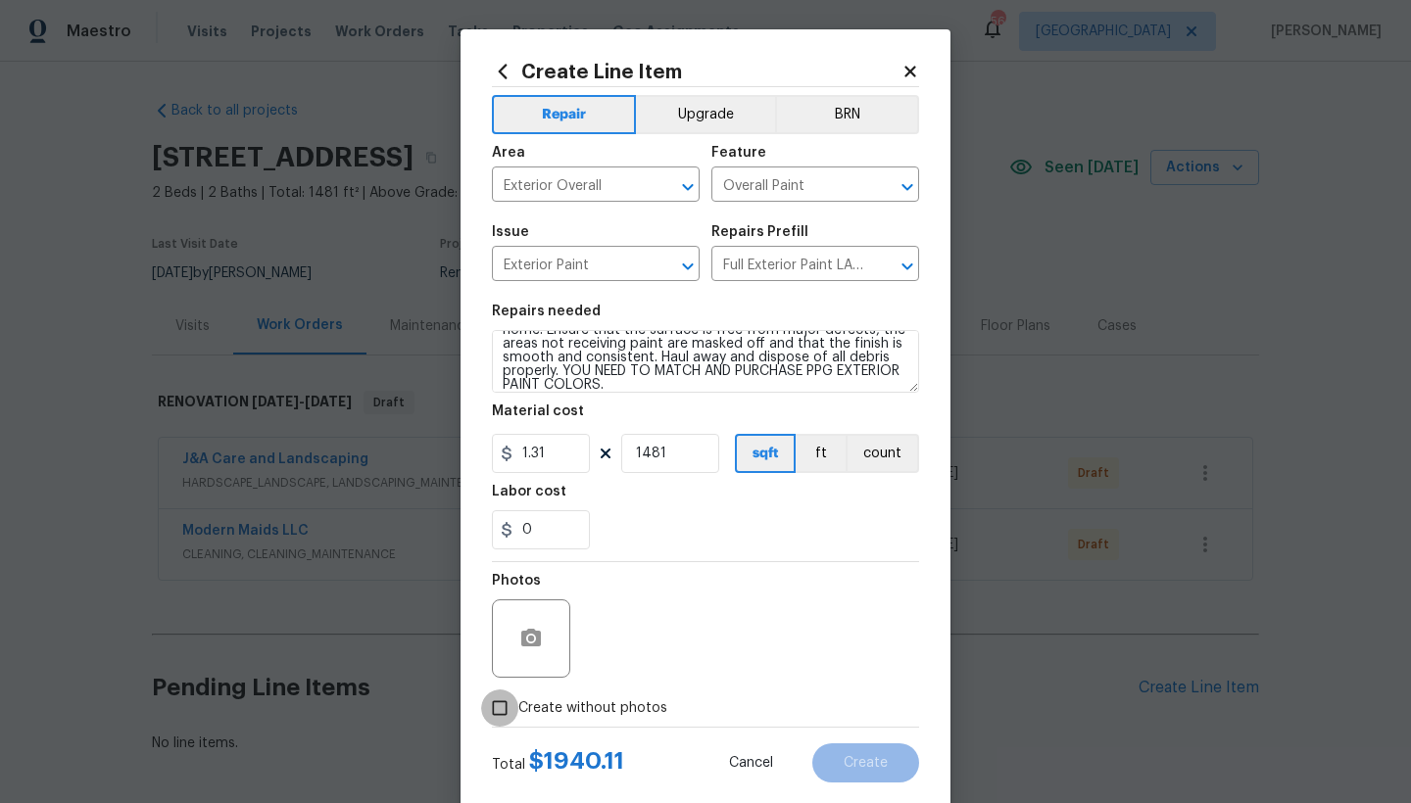
click at [499, 706] on input "Create without photos" at bounding box center [499, 708] width 37 height 37
checkbox input "true"
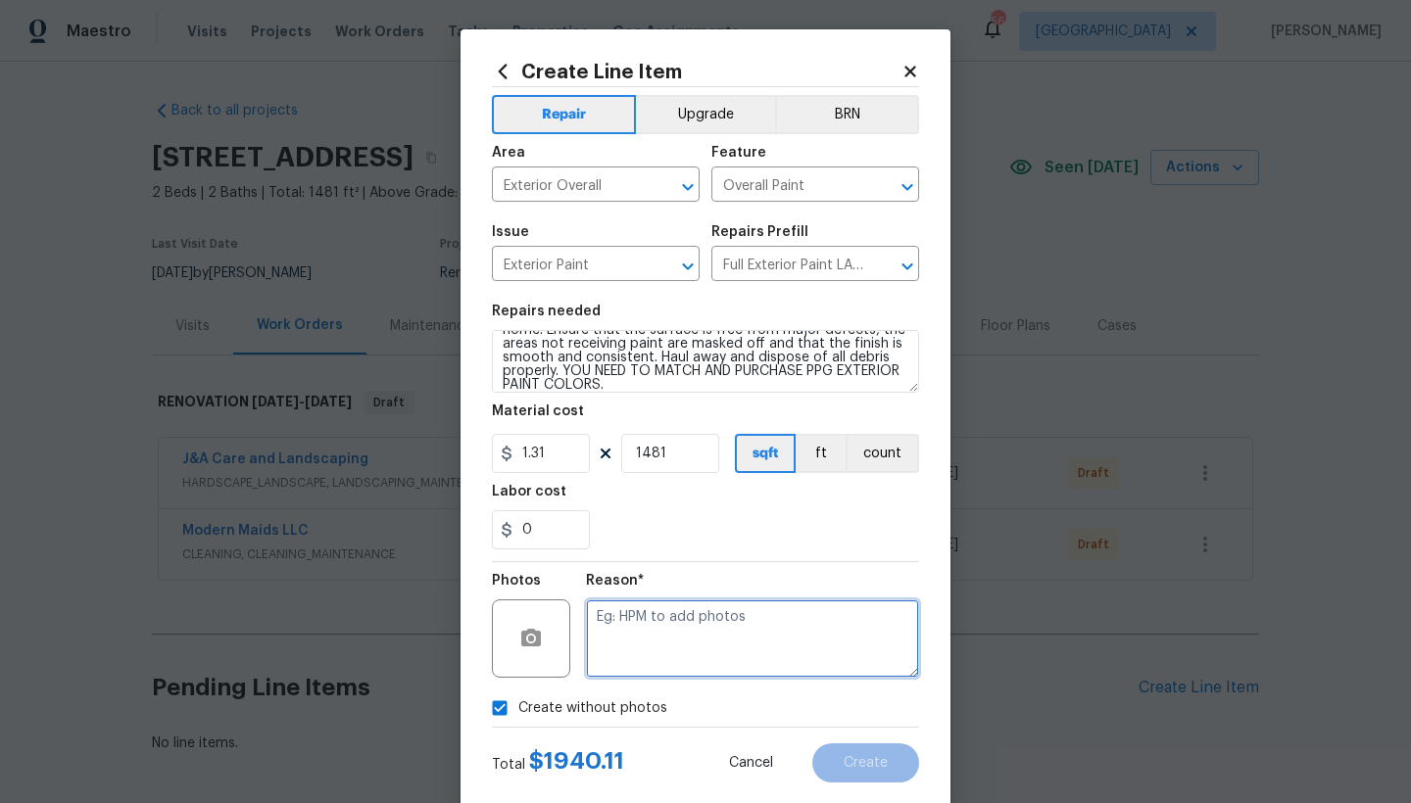
click at [617, 627] on textarea at bounding box center [752, 639] width 333 height 78
type textarea "N"
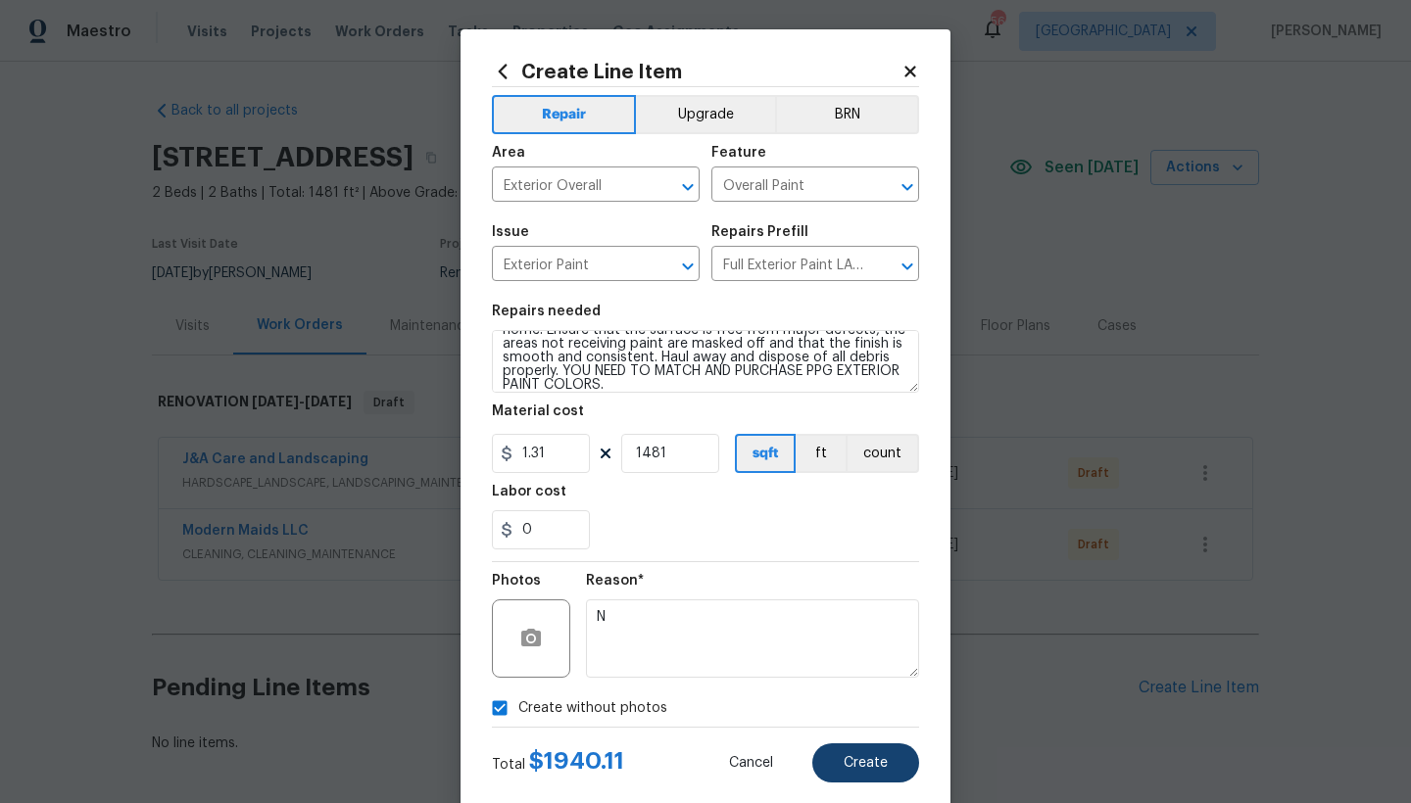
click at [888, 768] on button "Create" at bounding box center [865, 763] width 107 height 39
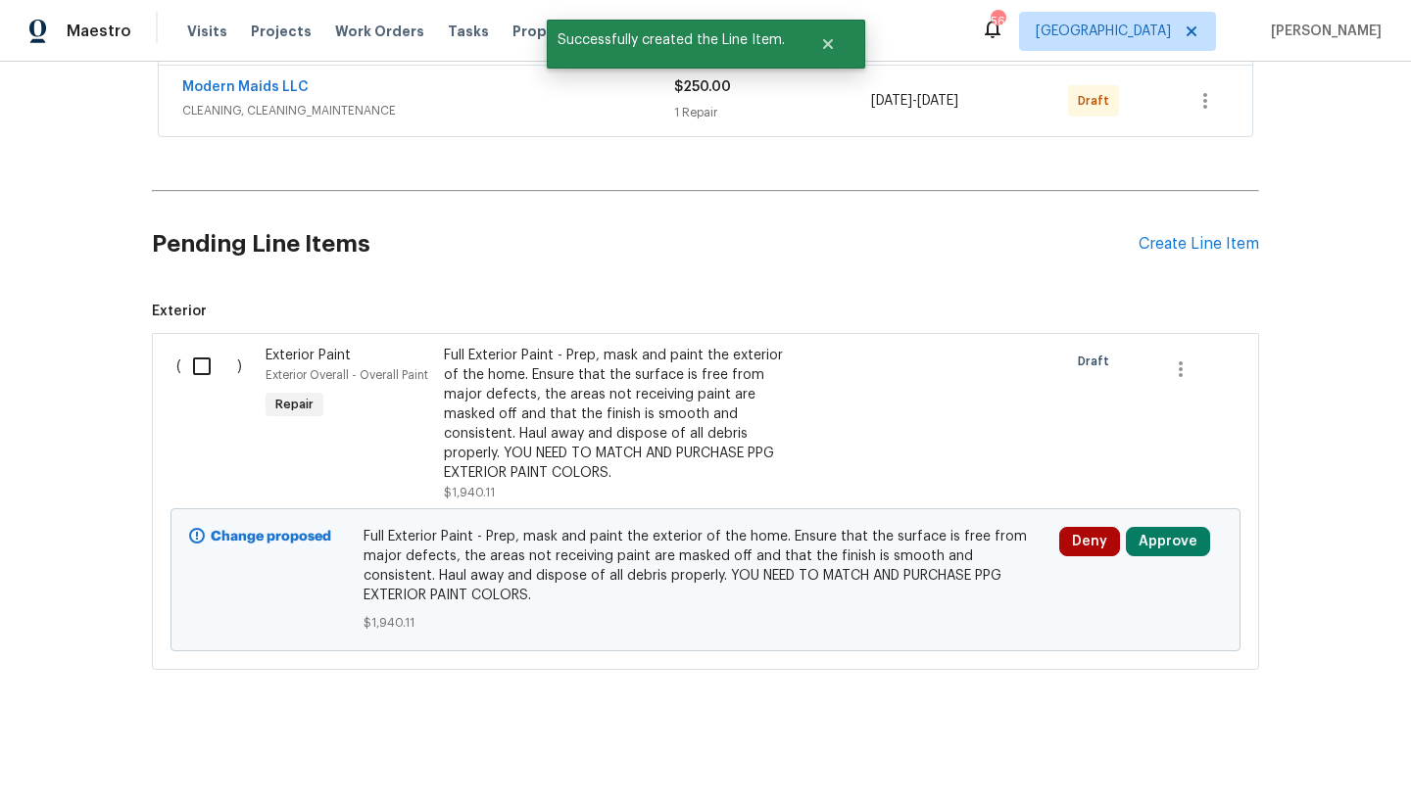
scroll to position [458, 0]
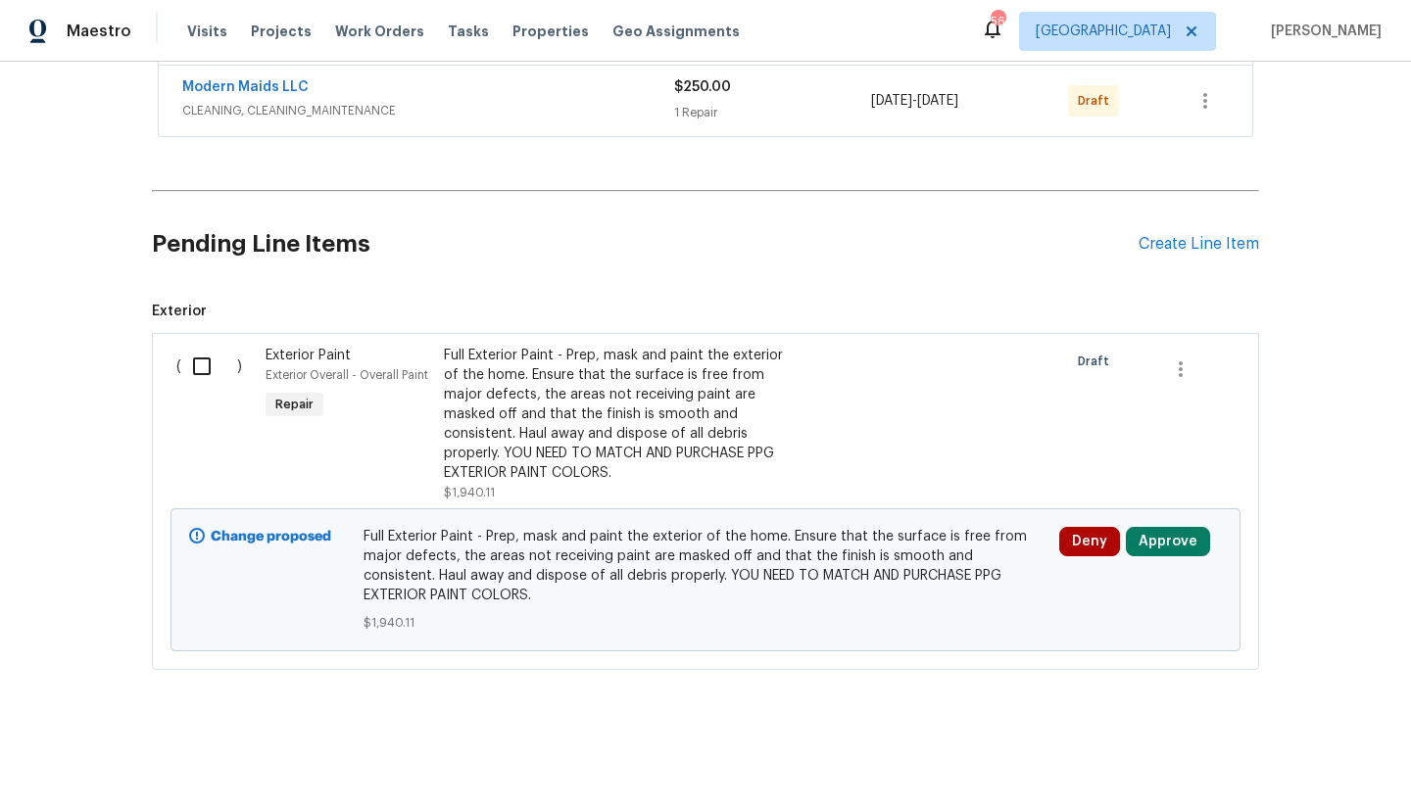
click at [529, 397] on div "Full Exterior Paint - Prep, mask and paint the exterior of the home. Ensure tha…" at bounding box center [616, 414] width 345 height 137
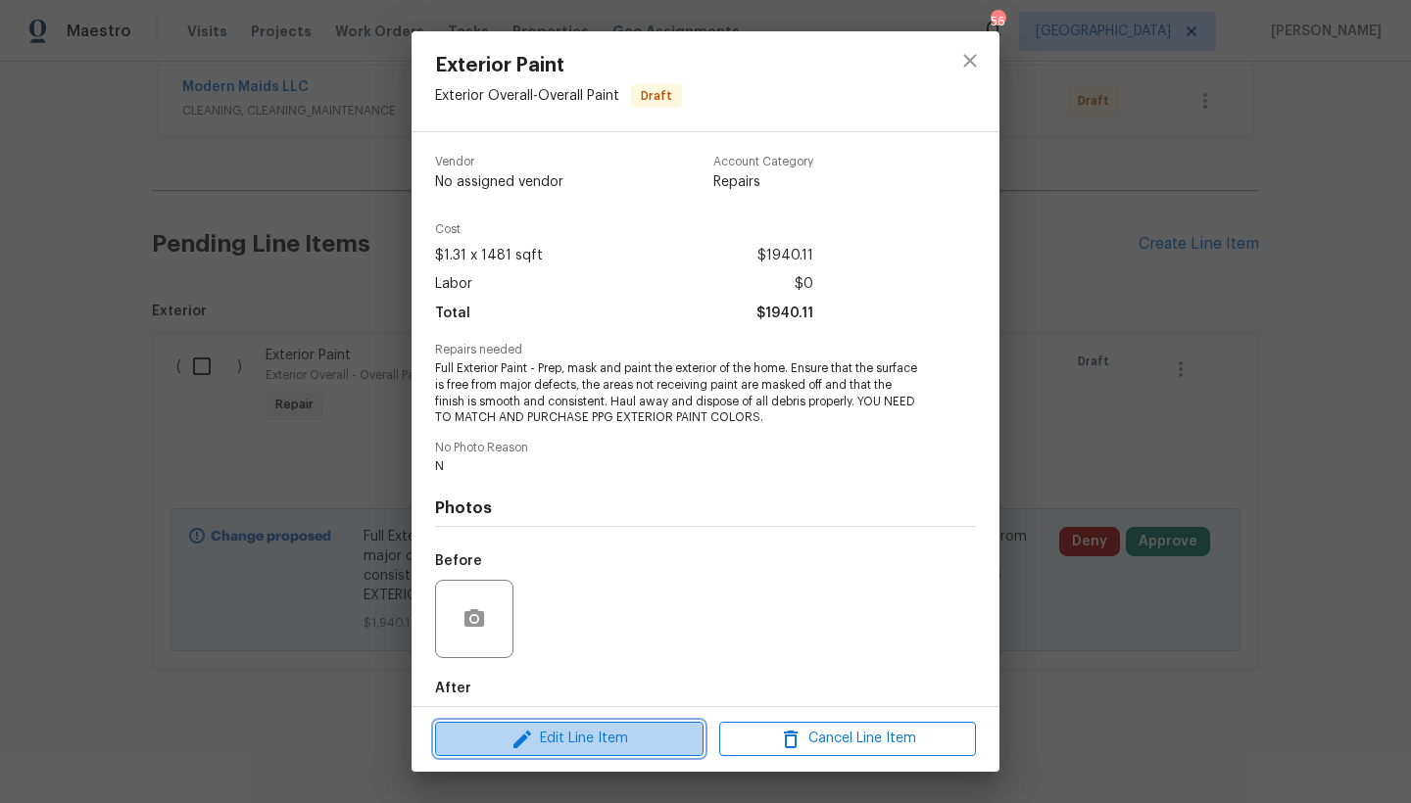
click at [536, 745] on span "Edit Line Item" at bounding box center [569, 739] width 257 height 24
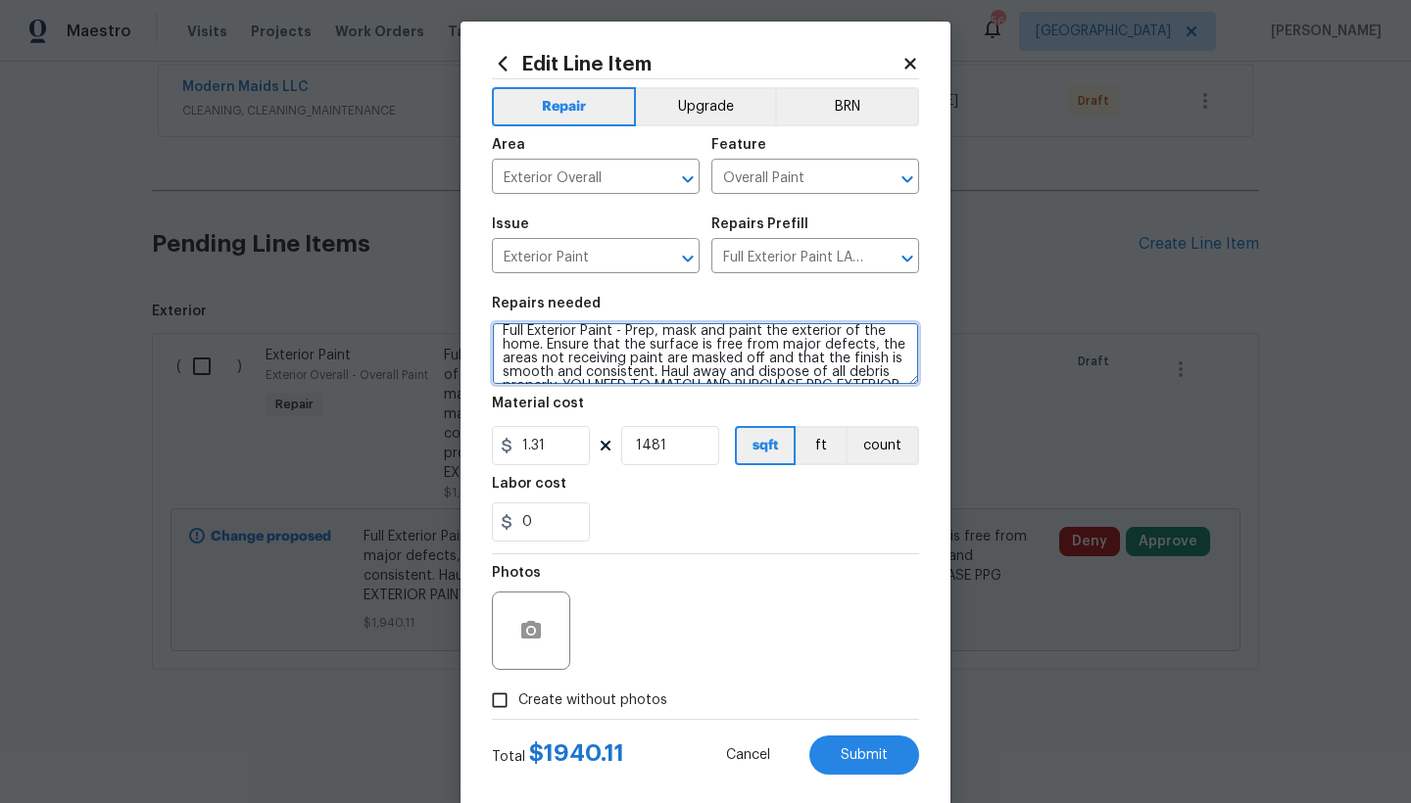
scroll to position [5, 0]
click at [648, 376] on textarea "Full Exterior Paint - Prep, mask and paint the exterior of the home. Ensure tha…" at bounding box center [705, 353] width 427 height 63
type textarea "Full Exterior Paint - Prep, mask and paint the exterior of the home. Ensure tha…"
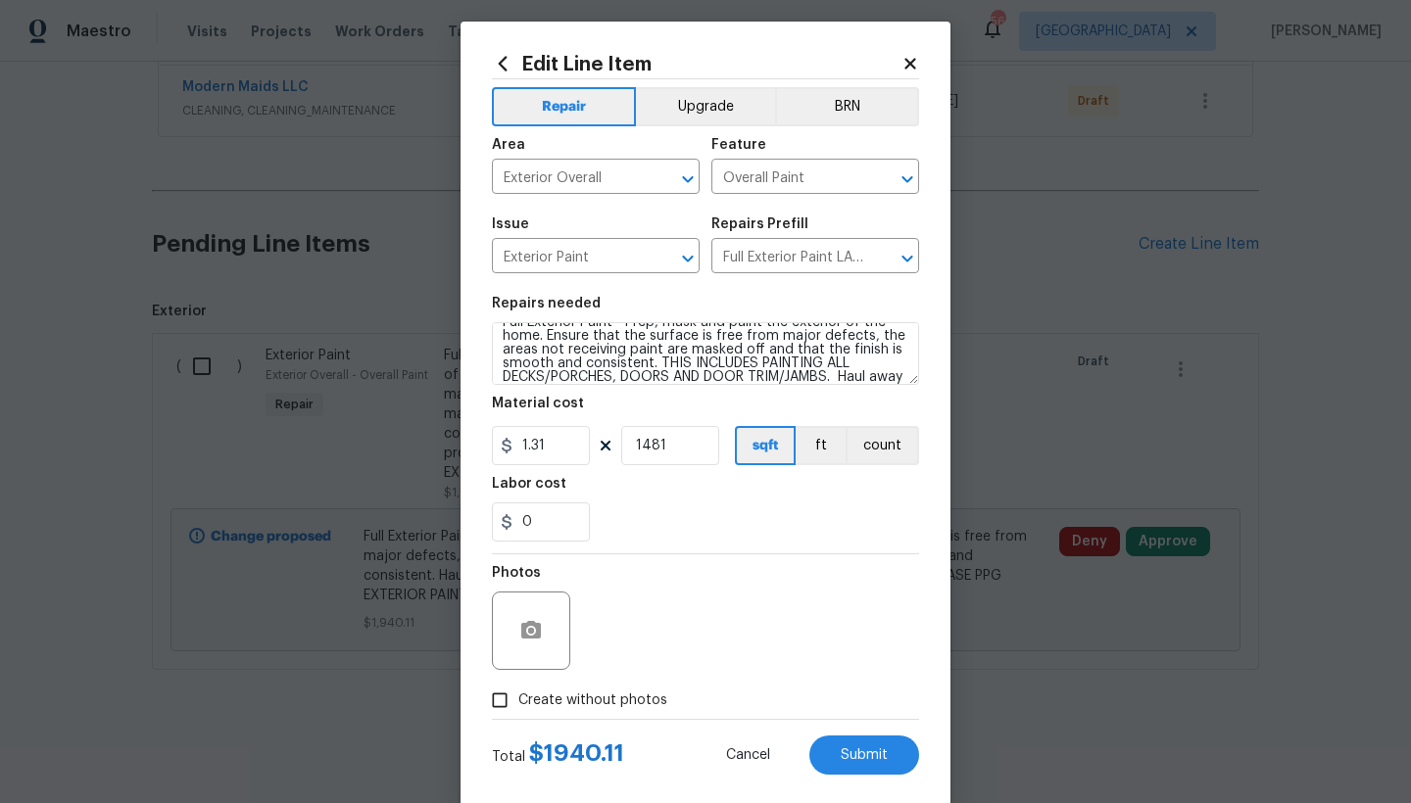
click at [518, 699] on span "Create without photos" at bounding box center [592, 701] width 149 height 21
click at [511, 699] on input "Create without photos" at bounding box center [499, 700] width 37 height 37
checkbox input "true"
drag, startPoint x: 643, startPoint y: 448, endPoint x: 592, endPoint y: 448, distance: 50.9
click at [592, 448] on div "1.31 1481 sqft ft count" at bounding box center [705, 445] width 427 height 39
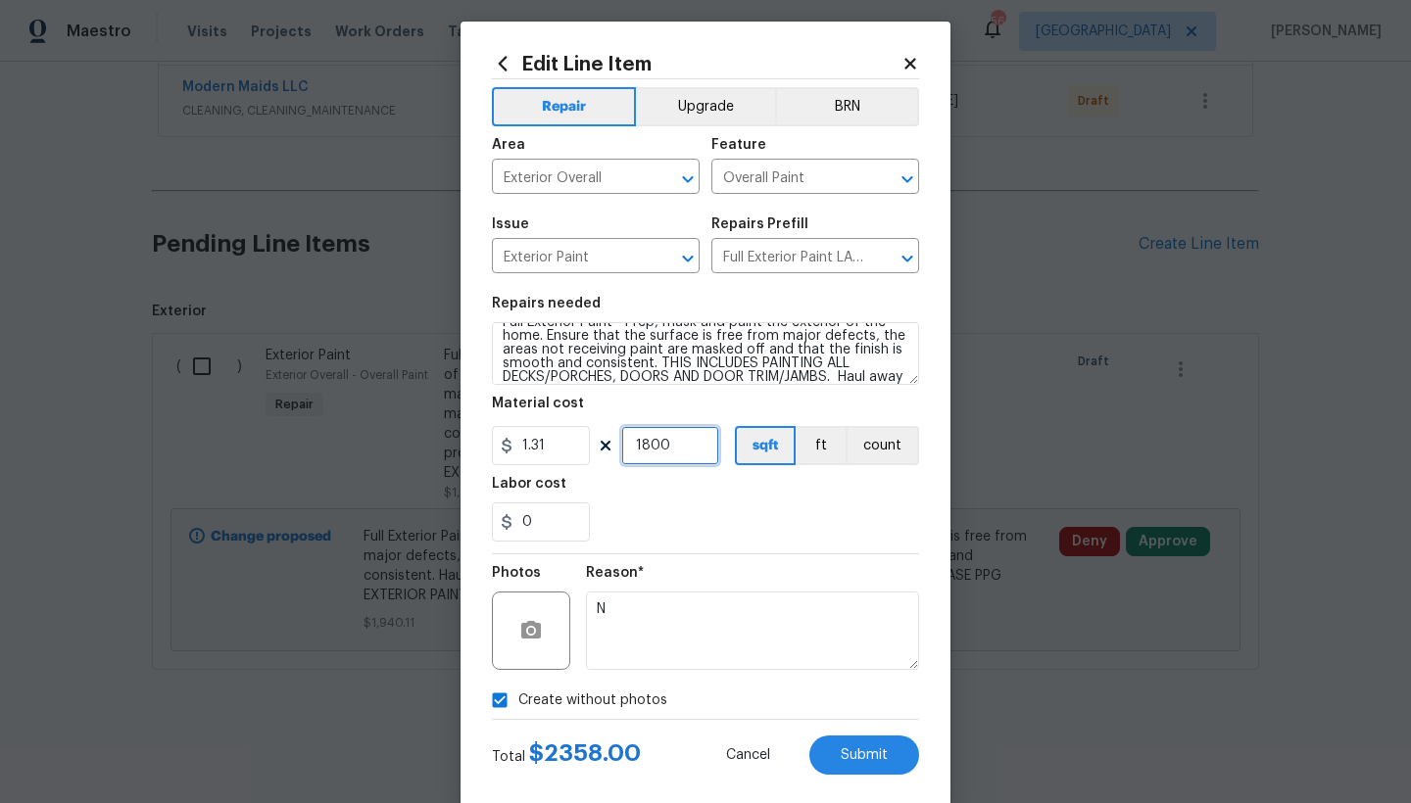
type input "1800"
click at [629, 504] on div "0" at bounding box center [705, 522] width 427 height 39
drag, startPoint x: 877, startPoint y: 760, endPoint x: 1025, endPoint y: 713, distance: 155.2
click at [877, 759] on span "Submit" at bounding box center [864, 756] width 47 height 15
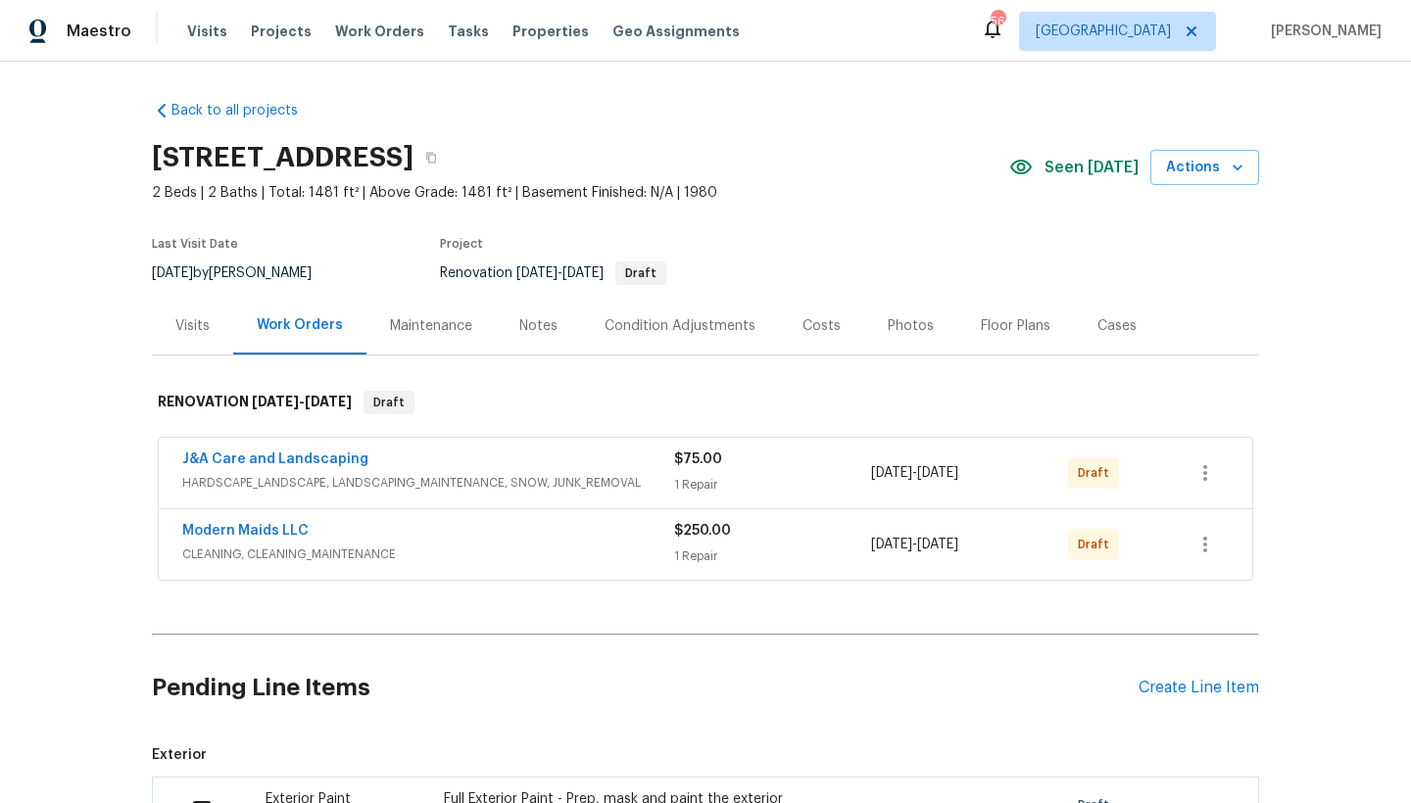
scroll to position [497, 0]
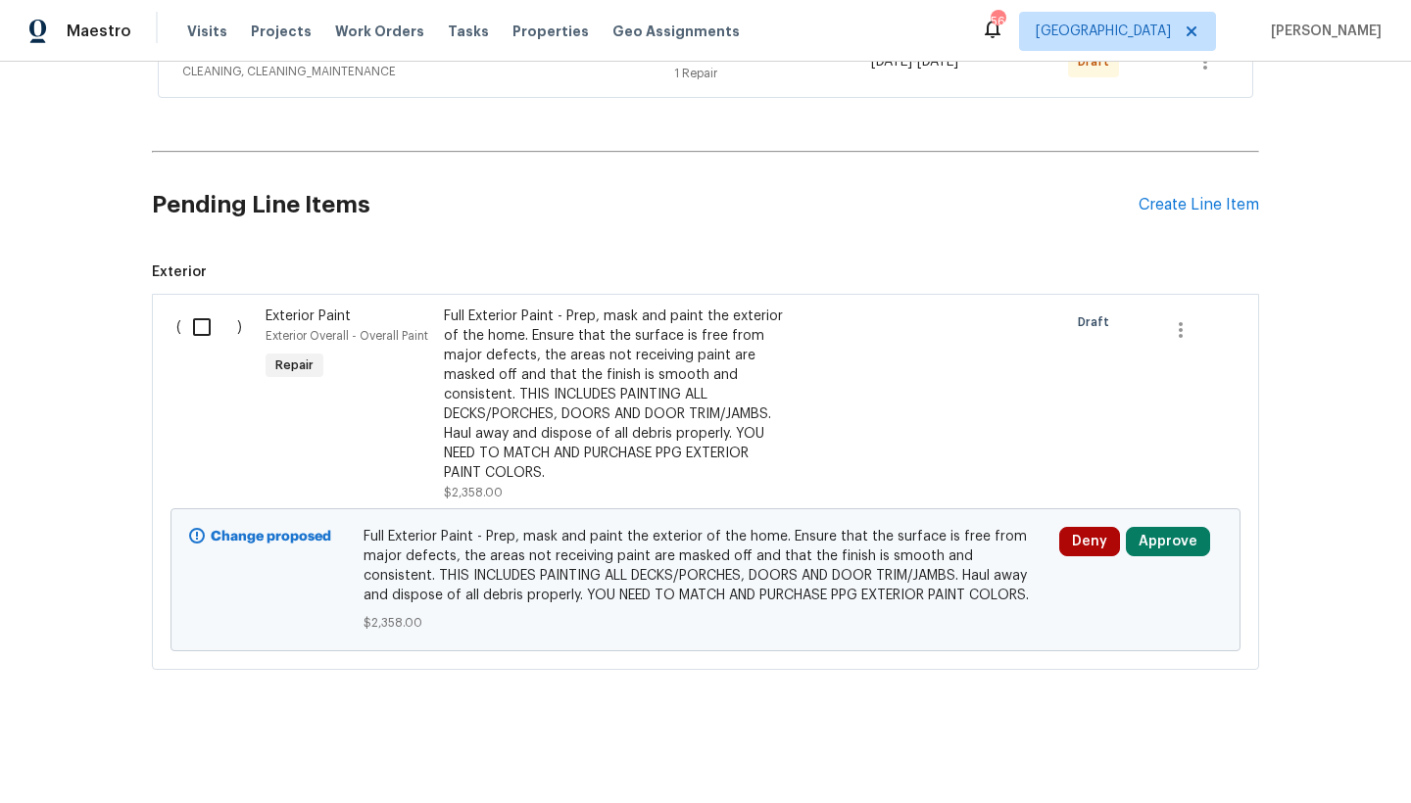
click at [200, 313] on input "checkbox" at bounding box center [209, 327] width 56 height 41
checkbox input "true"
click at [1107, 754] on span "Create Work Order" at bounding box center [1299, 755] width 130 height 24
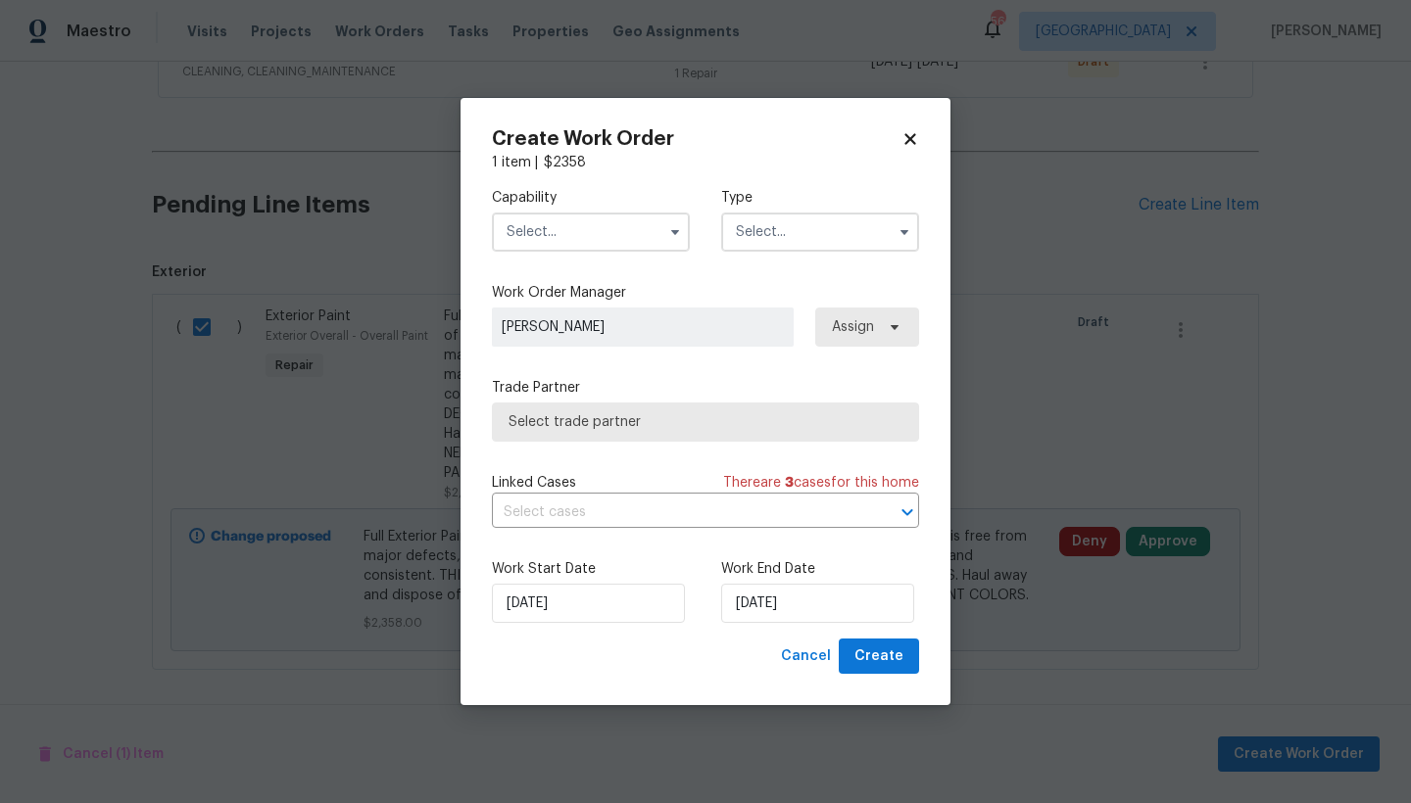
click at [551, 225] on input "text" at bounding box center [591, 232] width 198 height 39
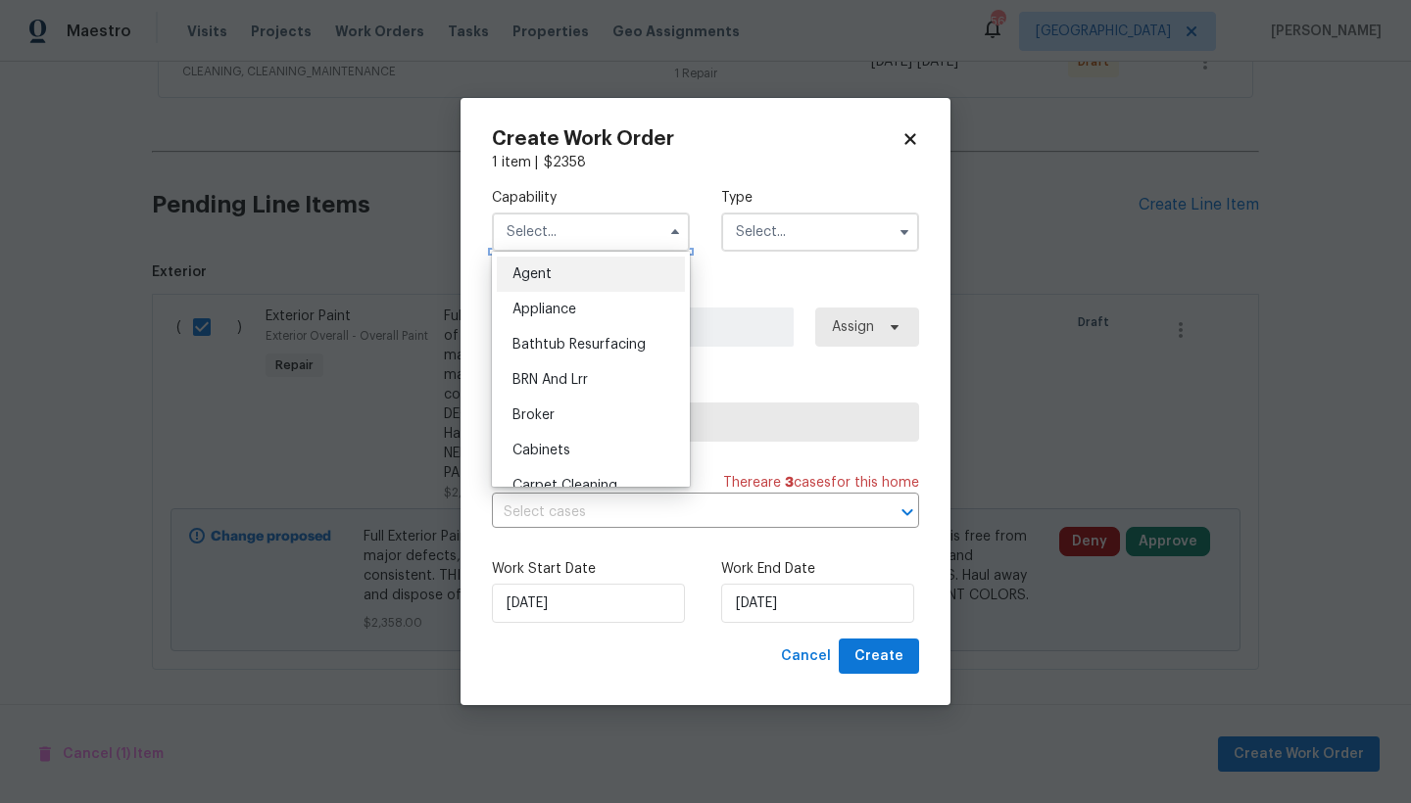
click at [545, 229] on input "text" at bounding box center [591, 232] width 198 height 39
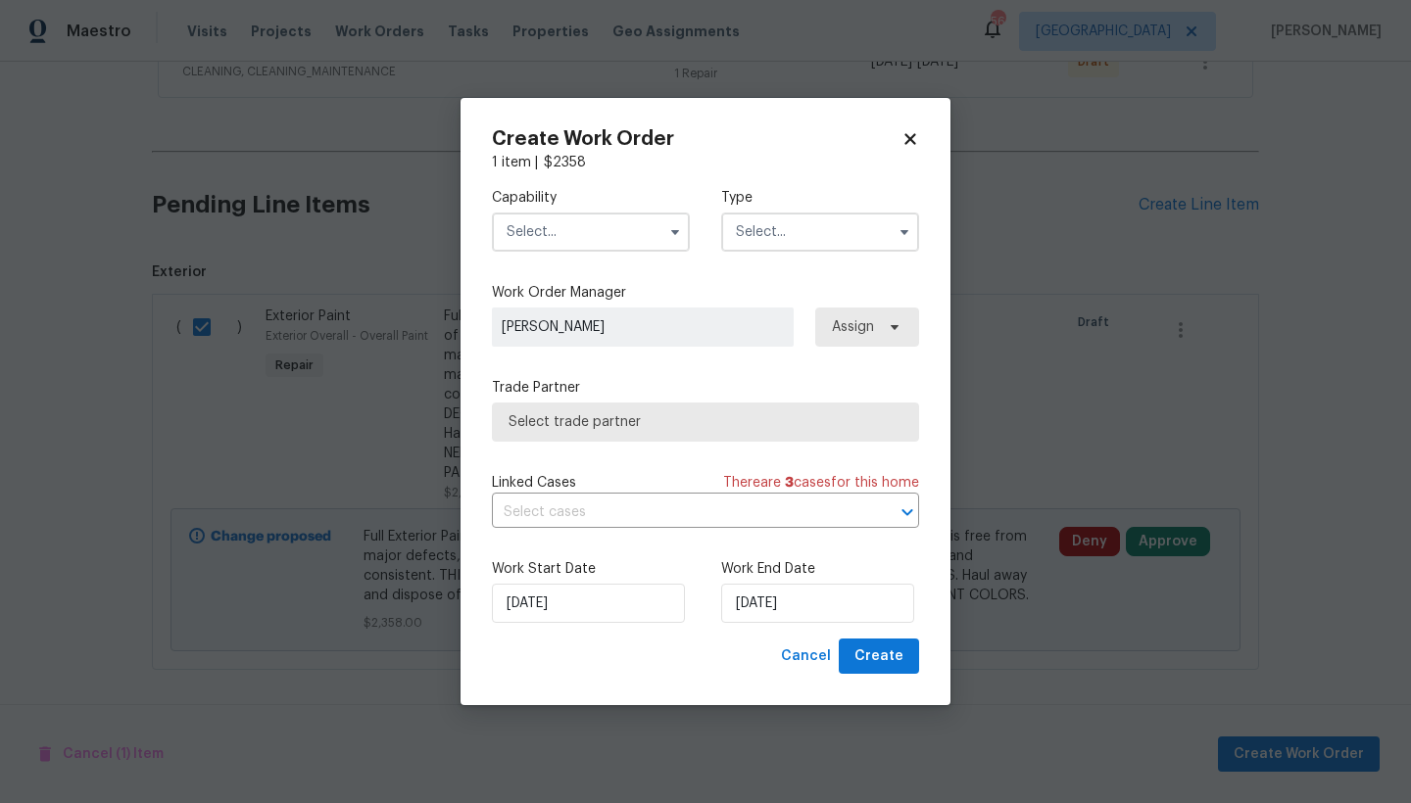
click at [545, 229] on input "text" at bounding box center [591, 232] width 198 height 39
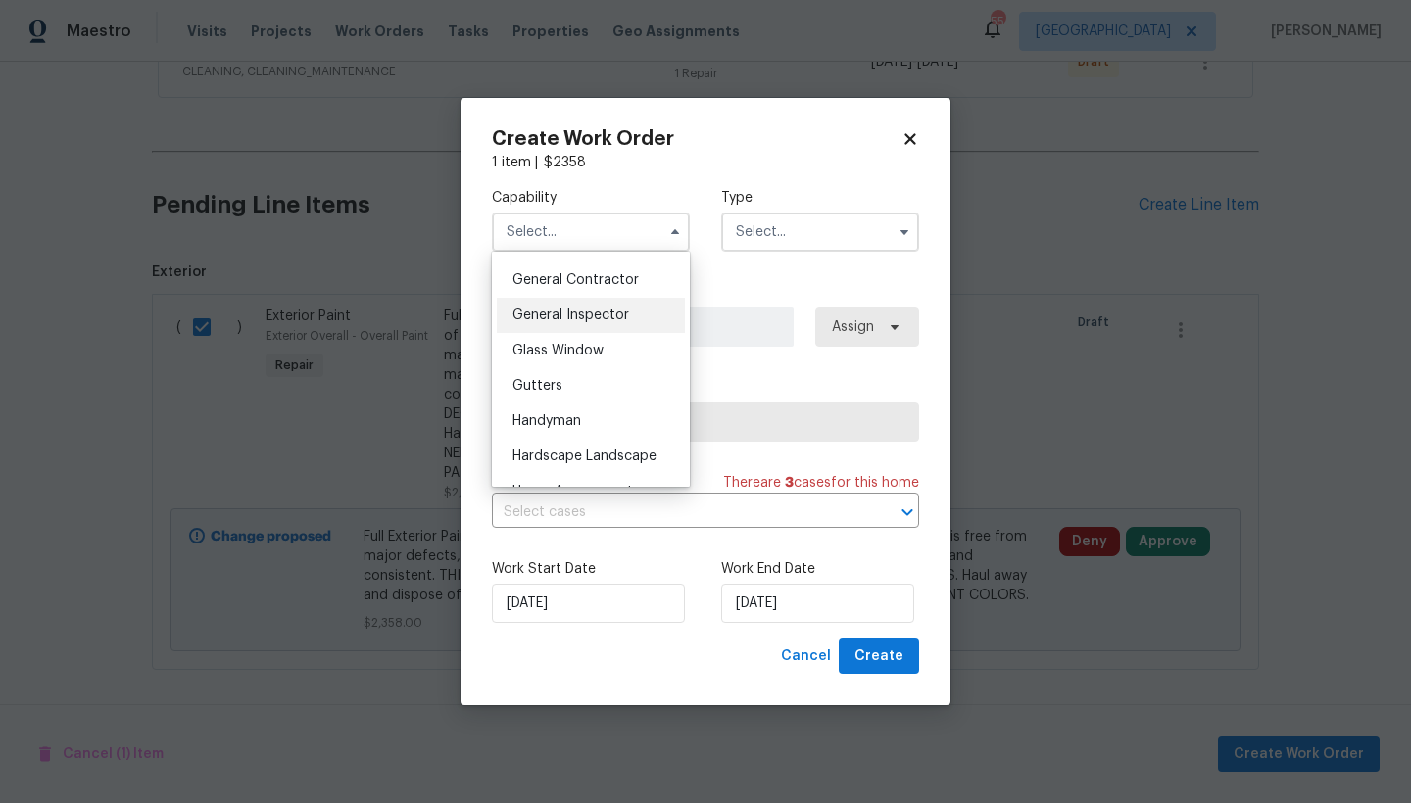
scroll to position [927, 0]
click at [563, 291] on span "General Contractor" at bounding box center [575, 284] width 126 height 14
type input "General Contractor"
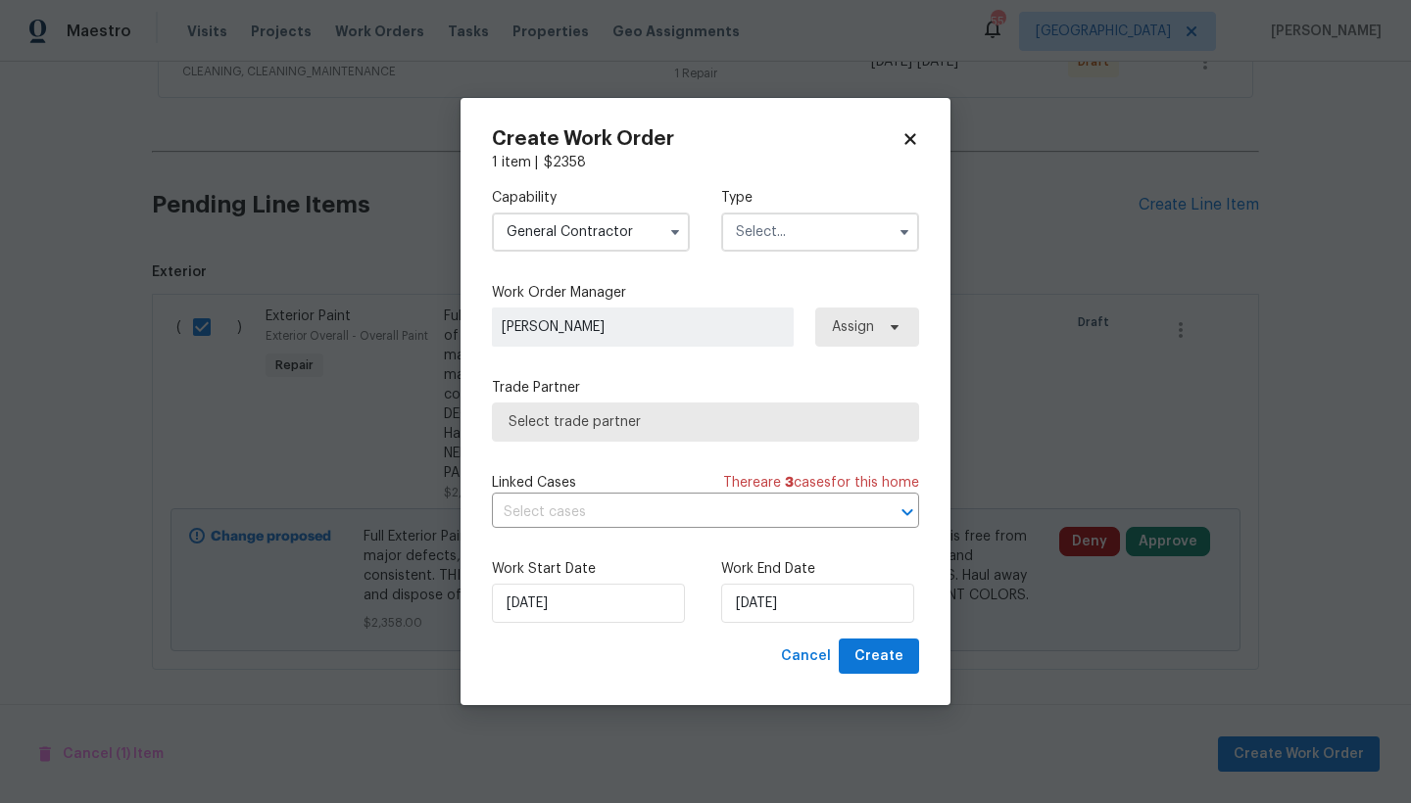
click at [790, 237] on input "text" at bounding box center [820, 232] width 198 height 39
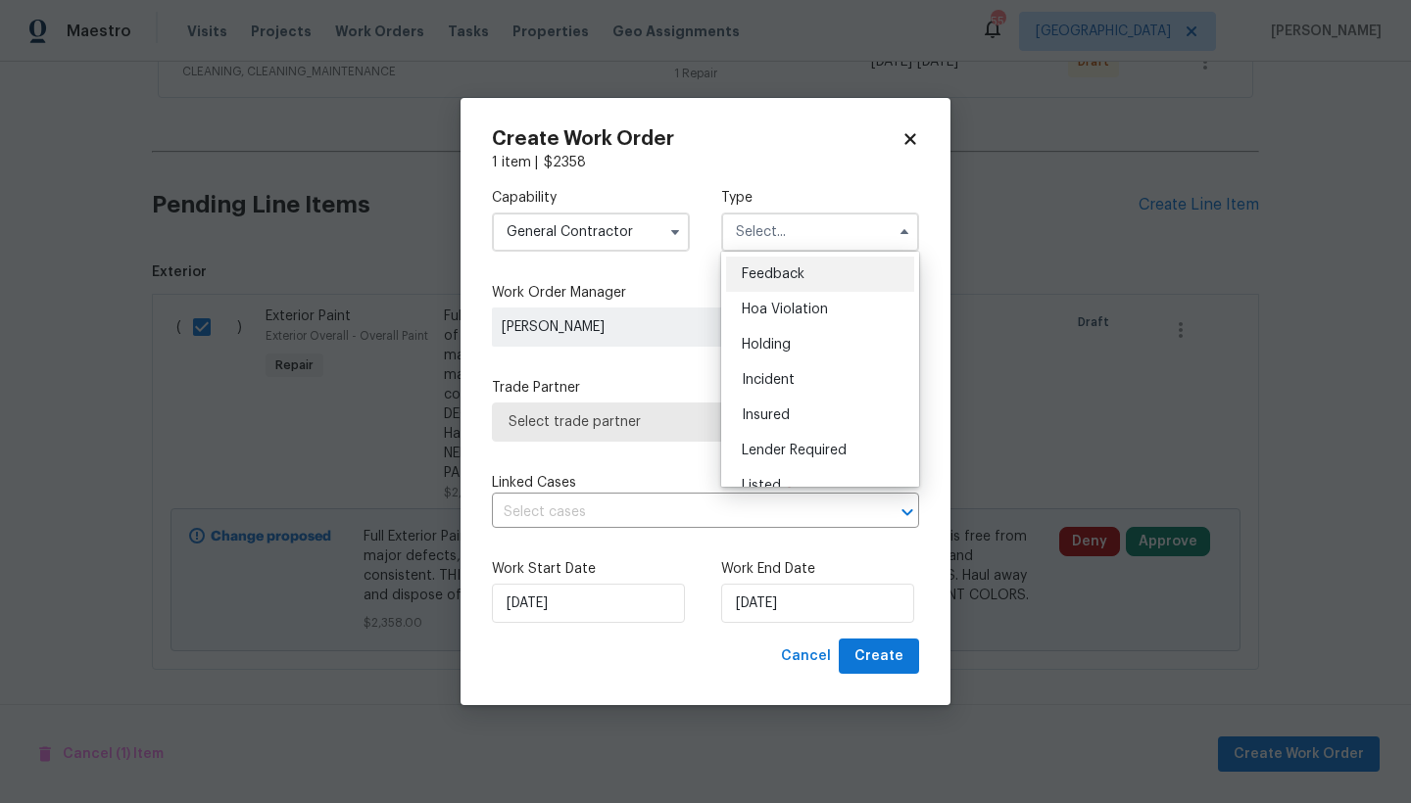
scroll to position [445, 0]
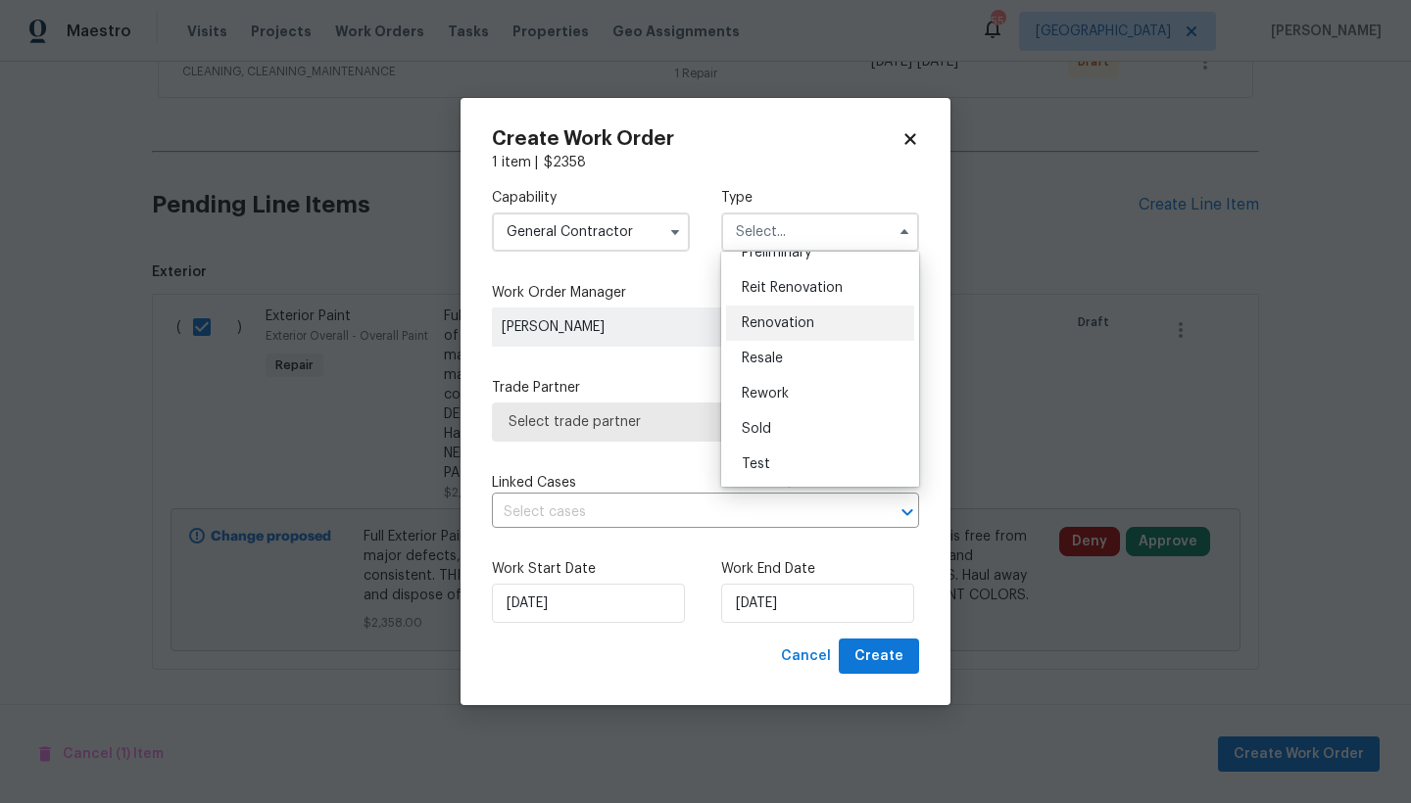
click at [779, 325] on span "Renovation" at bounding box center [778, 323] width 73 height 14
type input "Renovation"
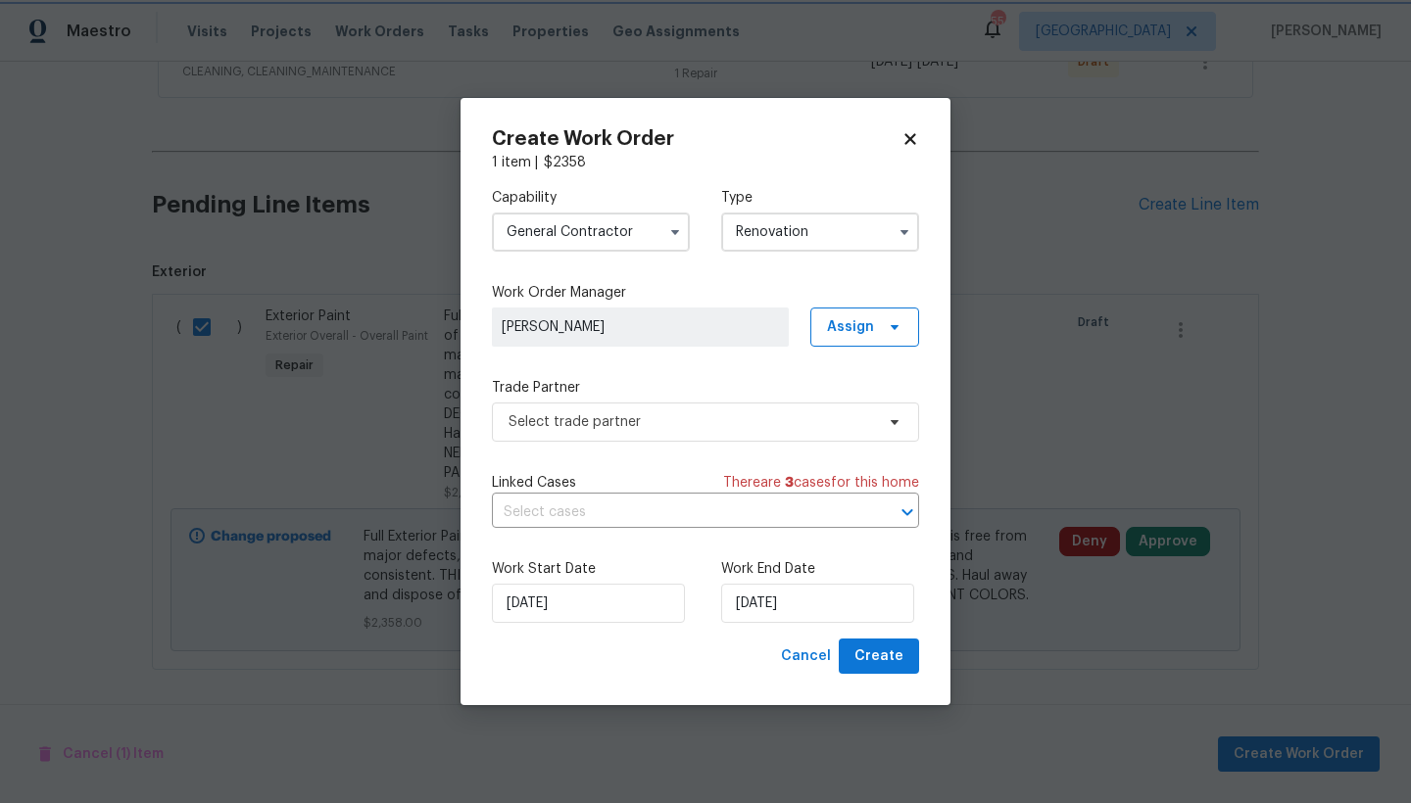
scroll to position [0, 0]
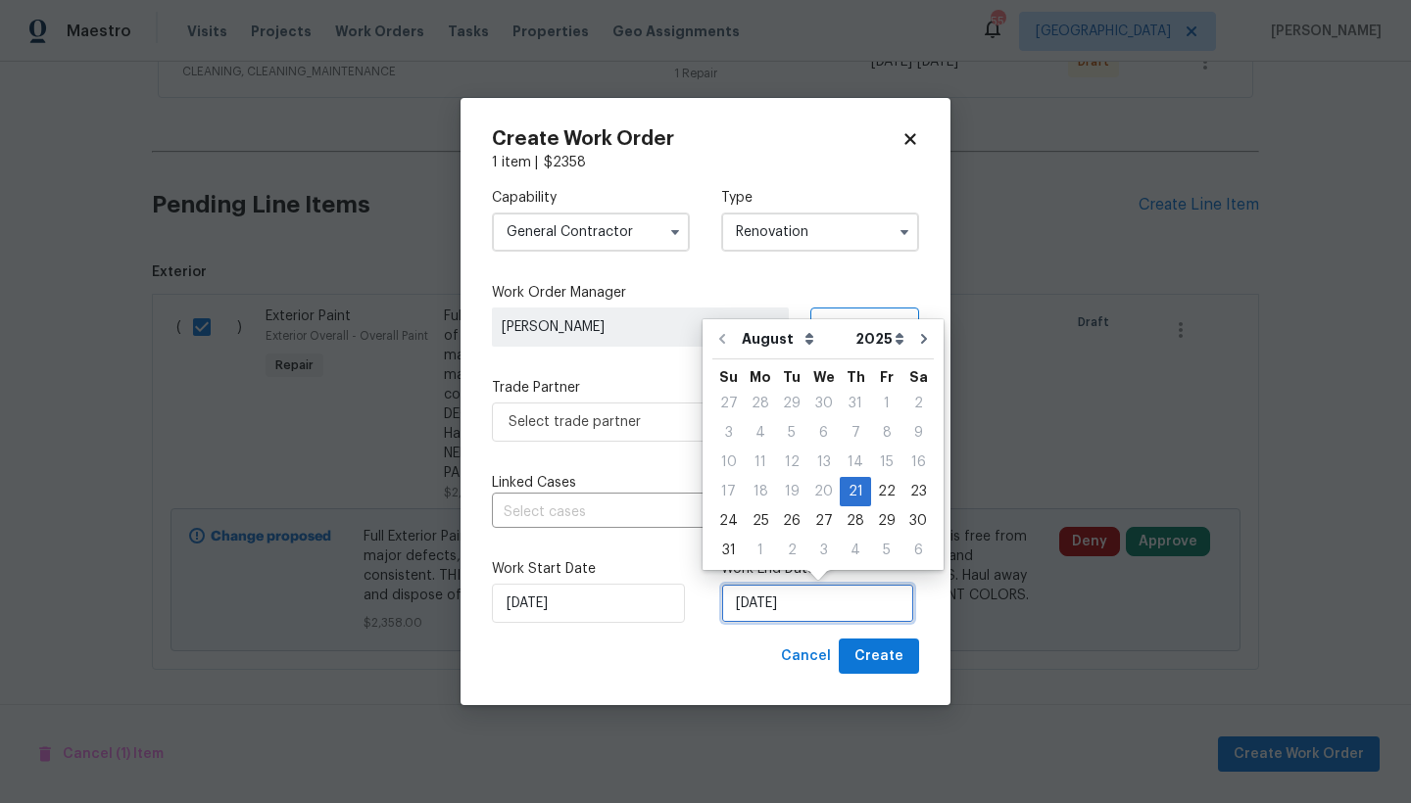
click at [775, 607] on input "[DATE]" at bounding box center [817, 603] width 193 height 39
click at [759, 549] on div "1" at bounding box center [760, 550] width 31 height 27
type input "[DATE]"
select select "8"
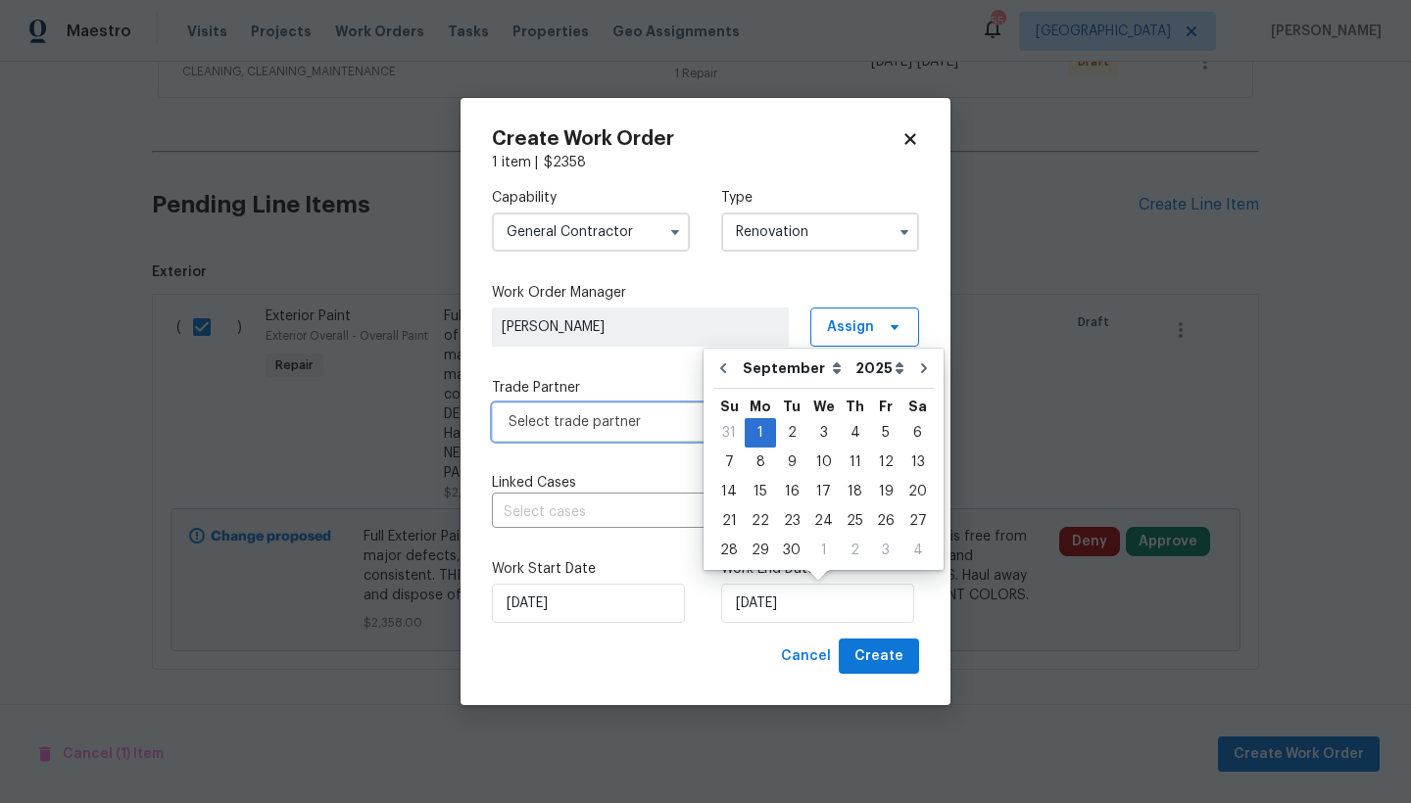
click at [562, 427] on span "Select trade partner" at bounding box center [691, 422] width 365 height 20
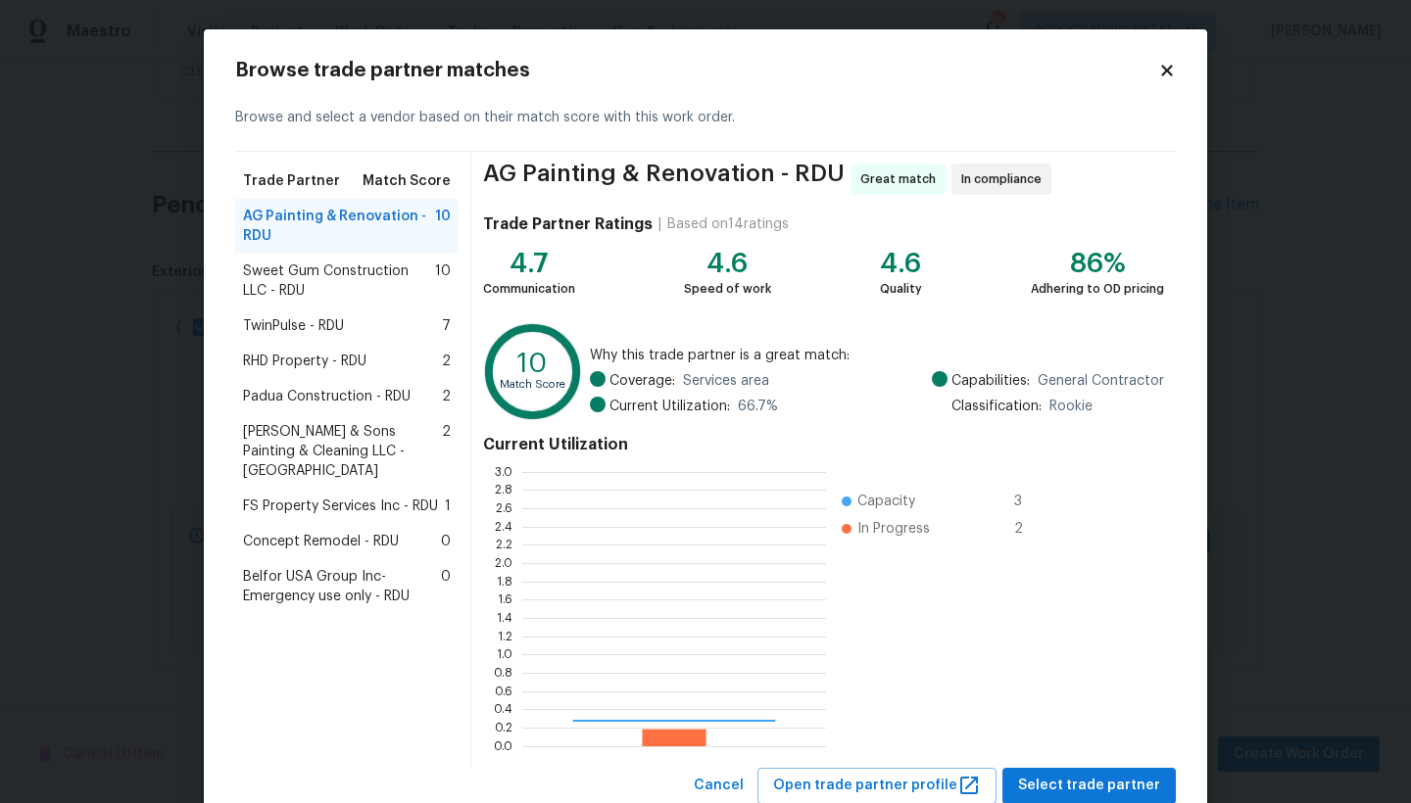
scroll to position [260, 290]
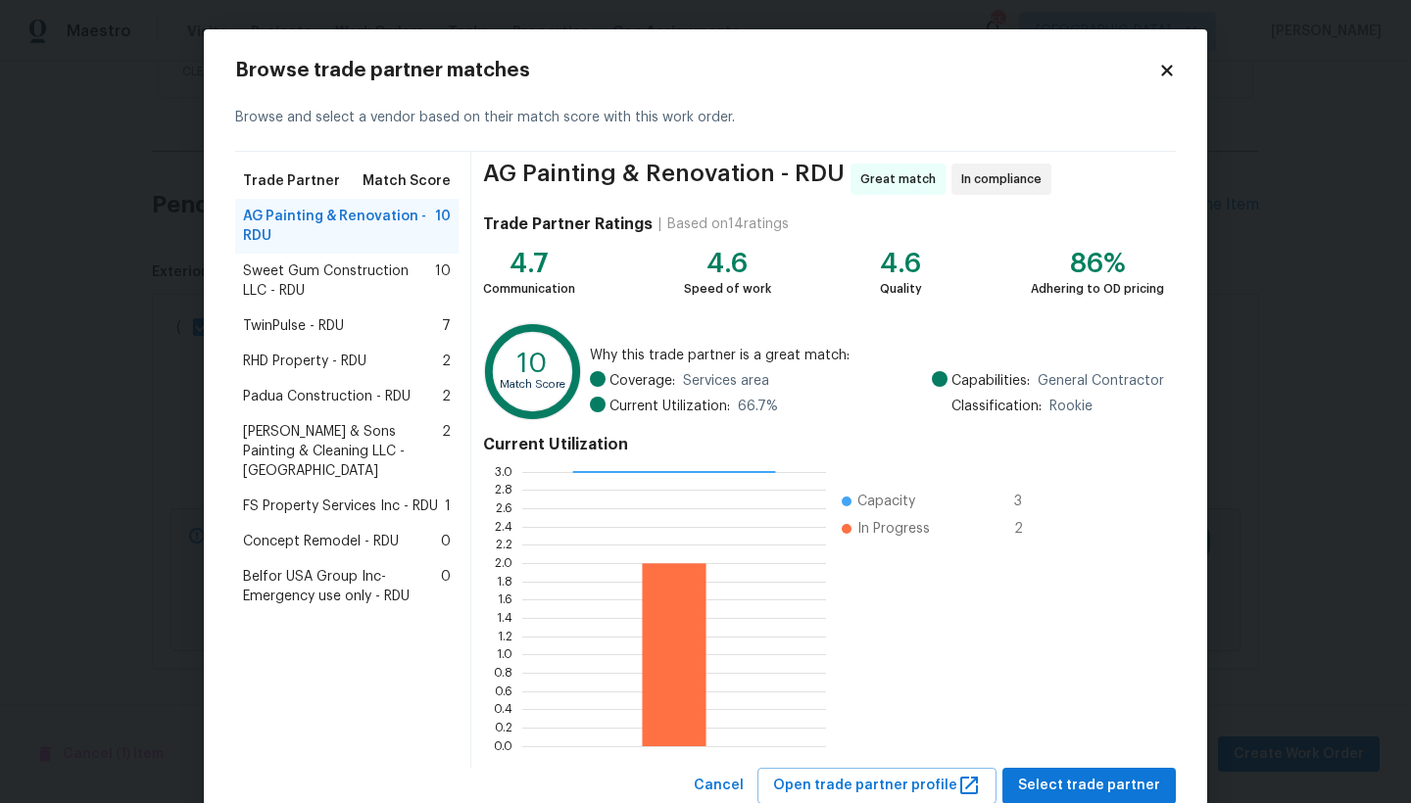
click at [289, 390] on span "Padua Construction - RDU" at bounding box center [327, 397] width 168 height 20
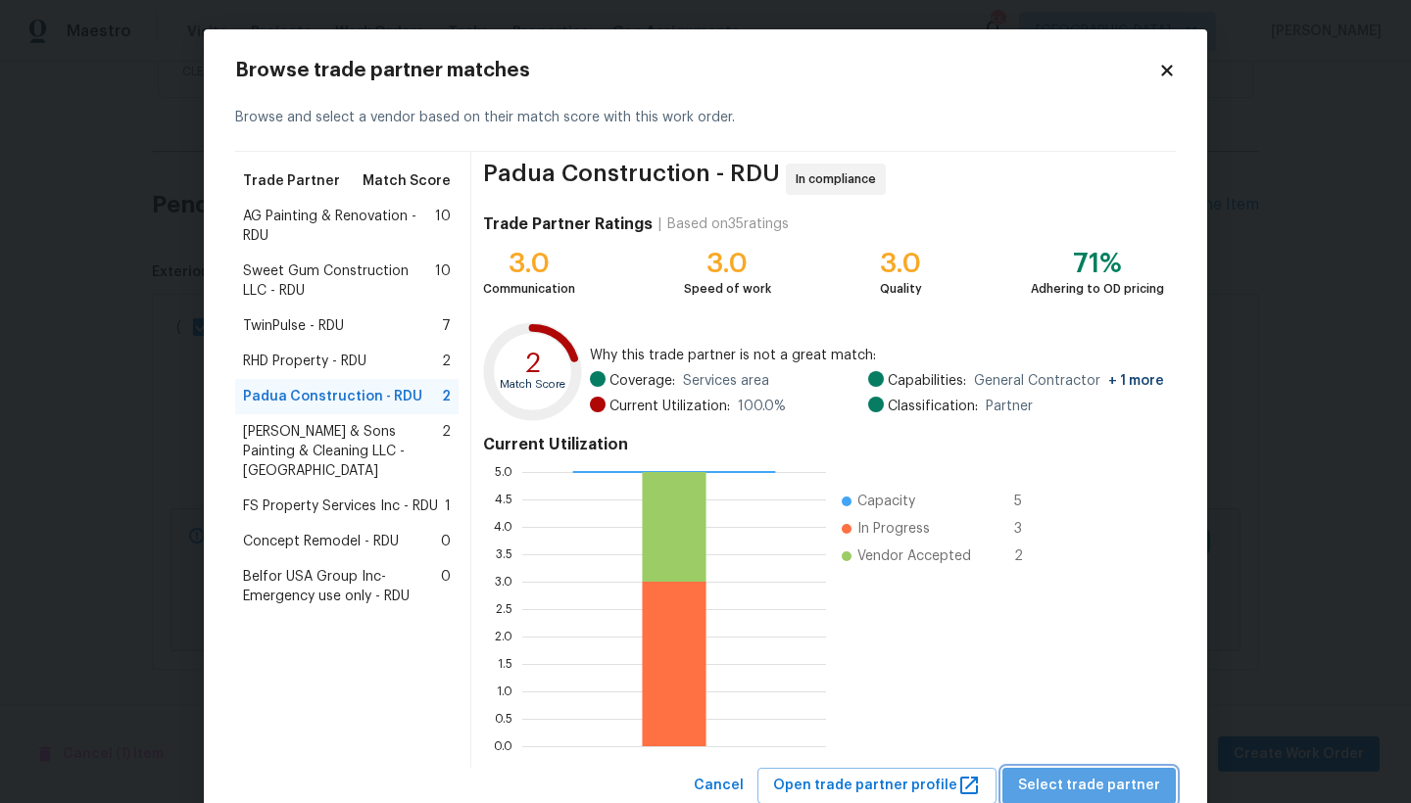
click at [1107, 782] on span "Select trade partner" at bounding box center [1089, 786] width 142 height 24
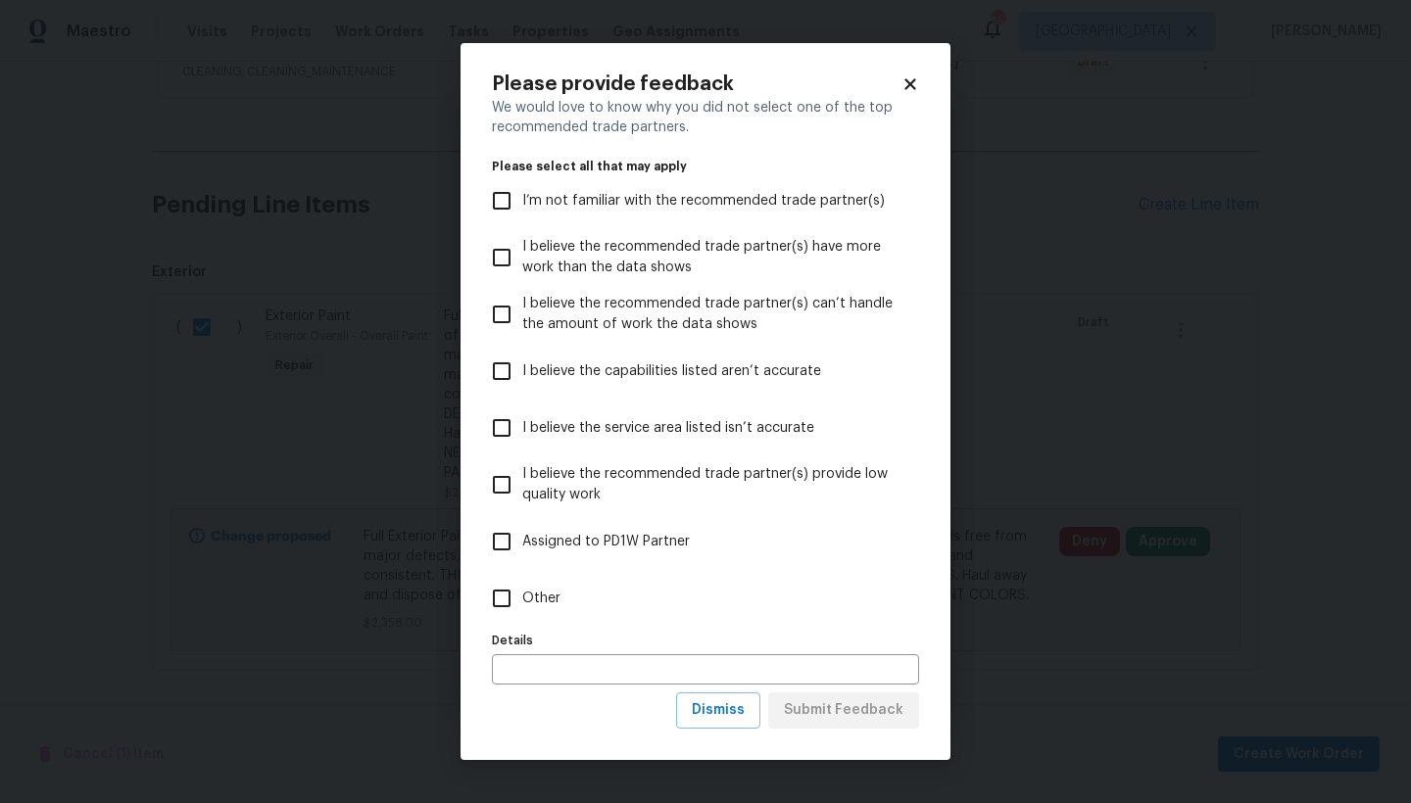
click at [504, 599] on input "Other" at bounding box center [501, 598] width 41 height 41
checkbox input "true"
click at [839, 709] on span "Submit Feedback" at bounding box center [844, 711] width 120 height 24
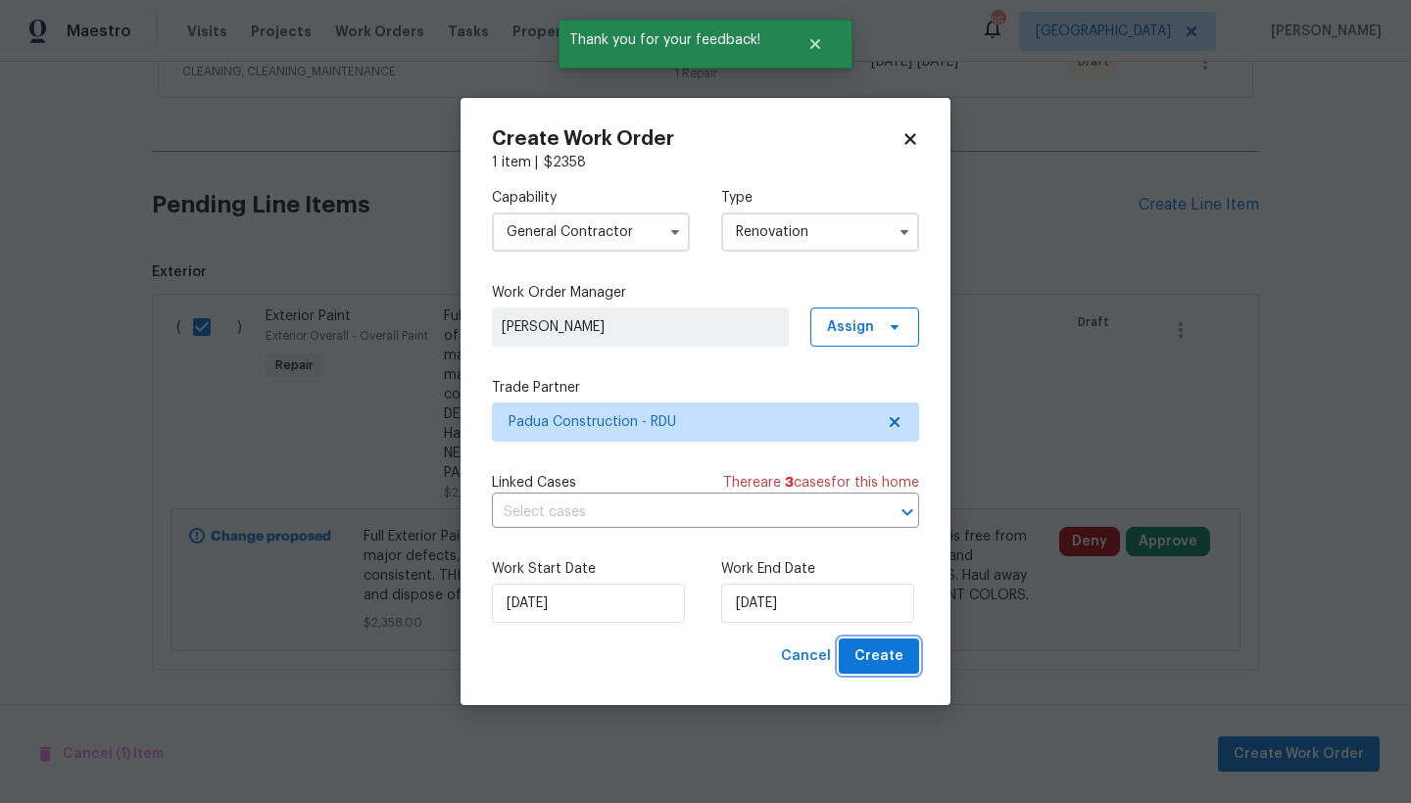
drag, startPoint x: 890, startPoint y: 654, endPoint x: 900, endPoint y: 646, distance: 13.9
click at [889, 655] on span "Create" at bounding box center [878, 657] width 49 height 24
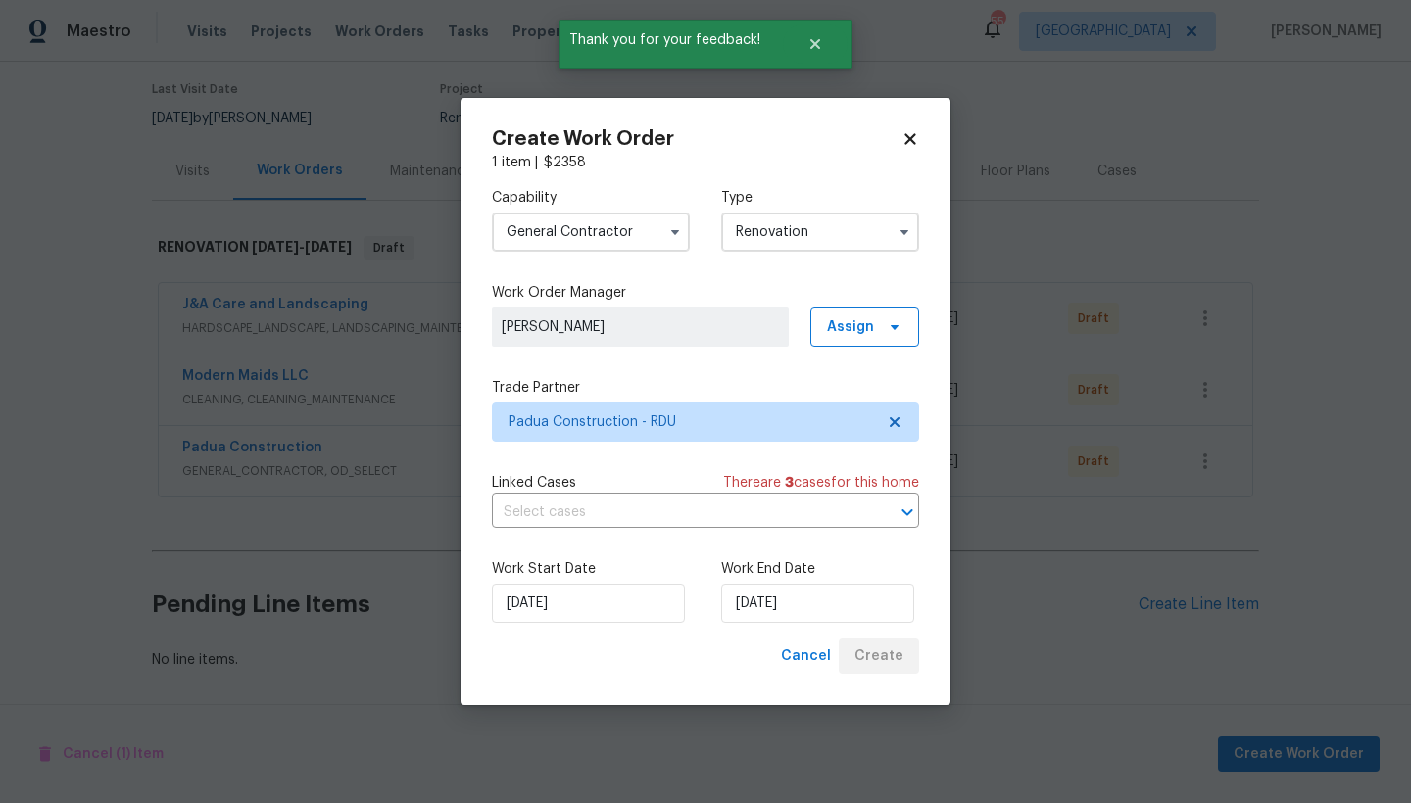
scroll to position [169, 0]
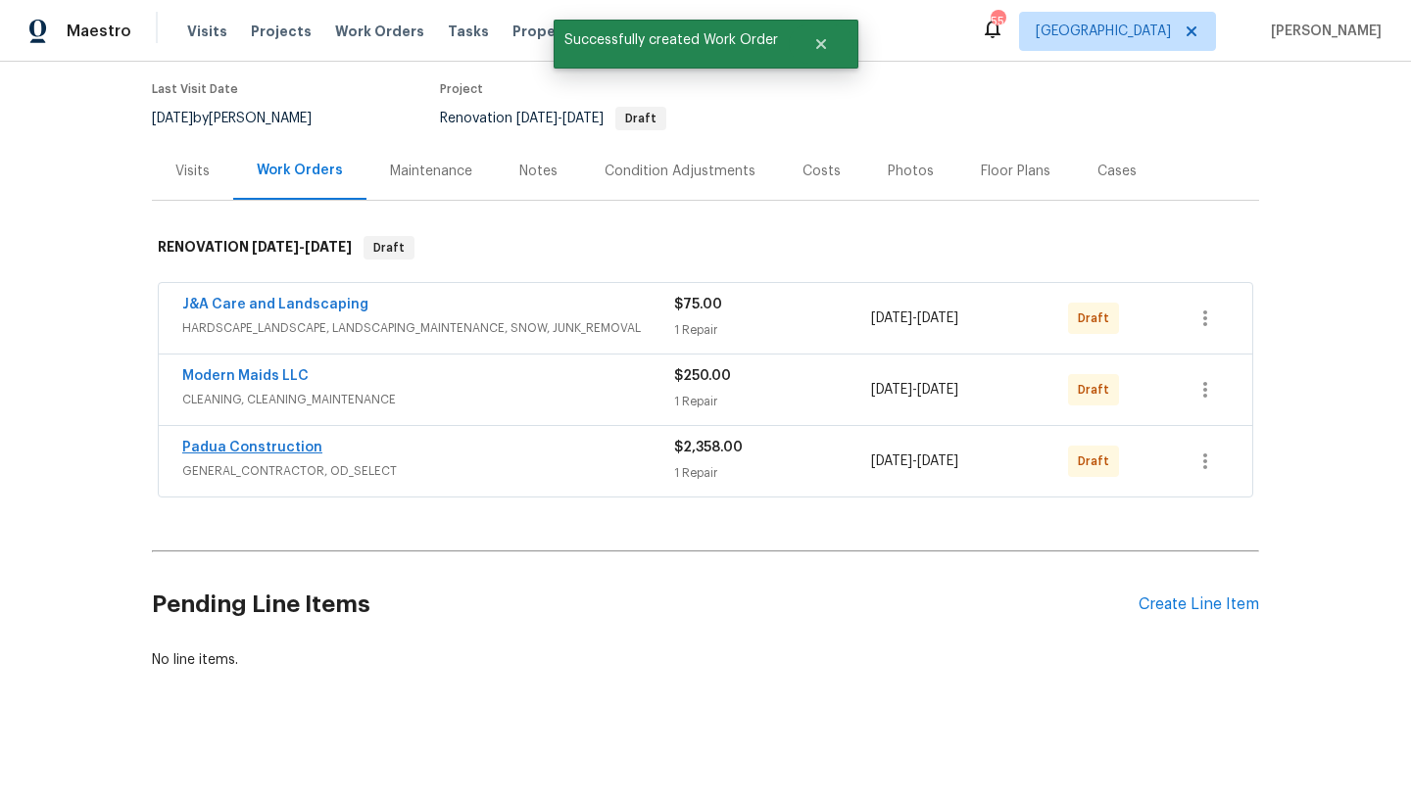
click at [251, 441] on link "Padua Construction" at bounding box center [252, 448] width 140 height 14
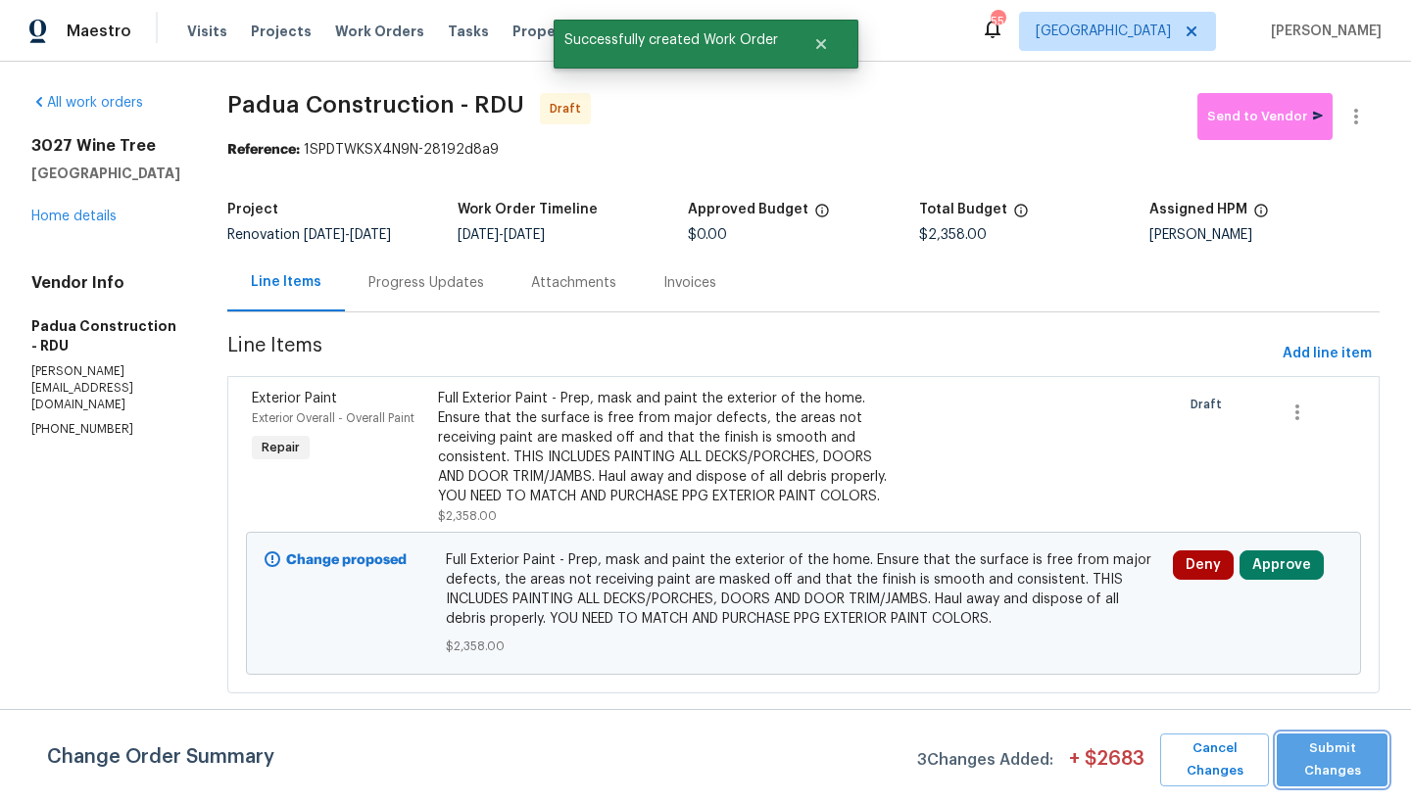
click at [1107, 764] on span "Submit Changes" at bounding box center [1331, 760] width 91 height 45
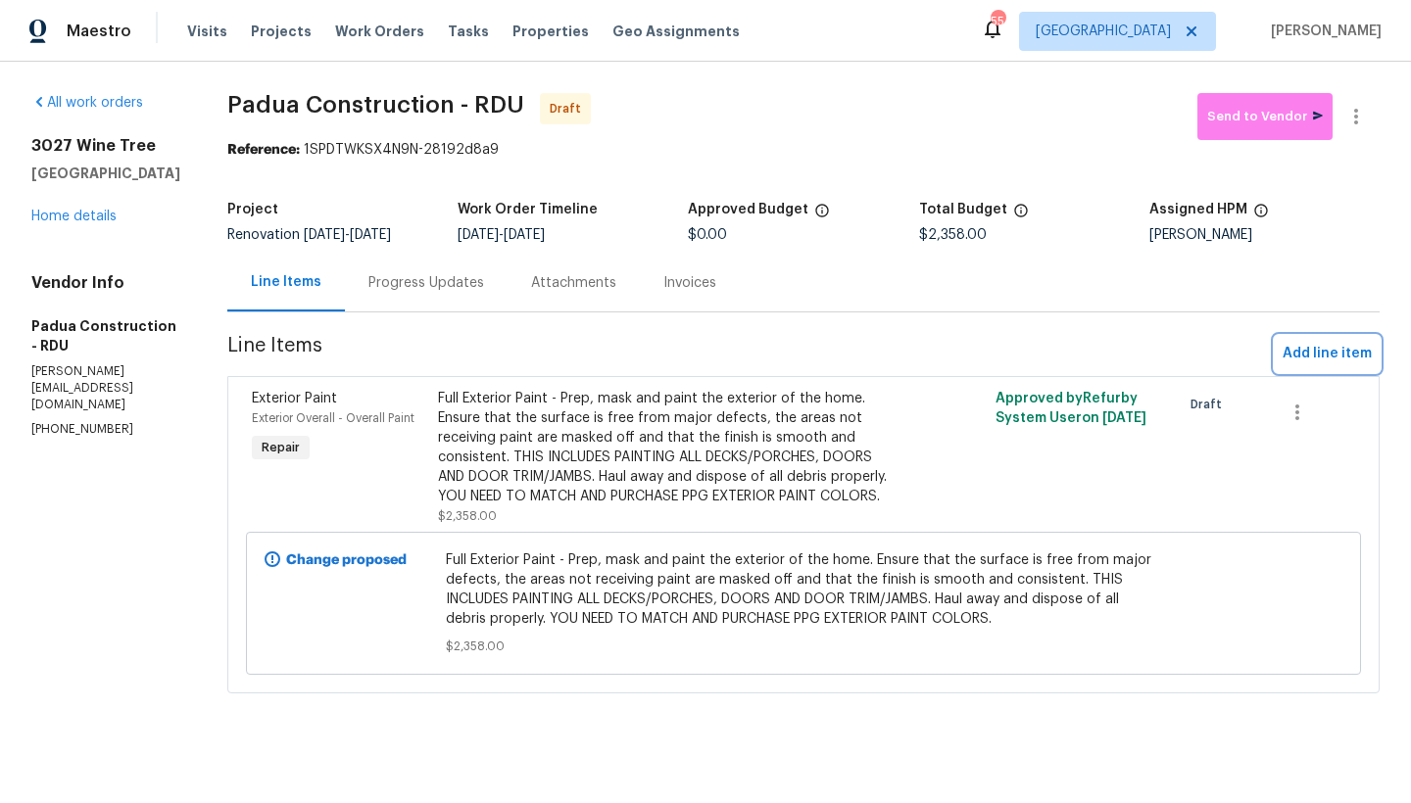
click at [1107, 355] on span "Add line item" at bounding box center [1327, 354] width 89 height 24
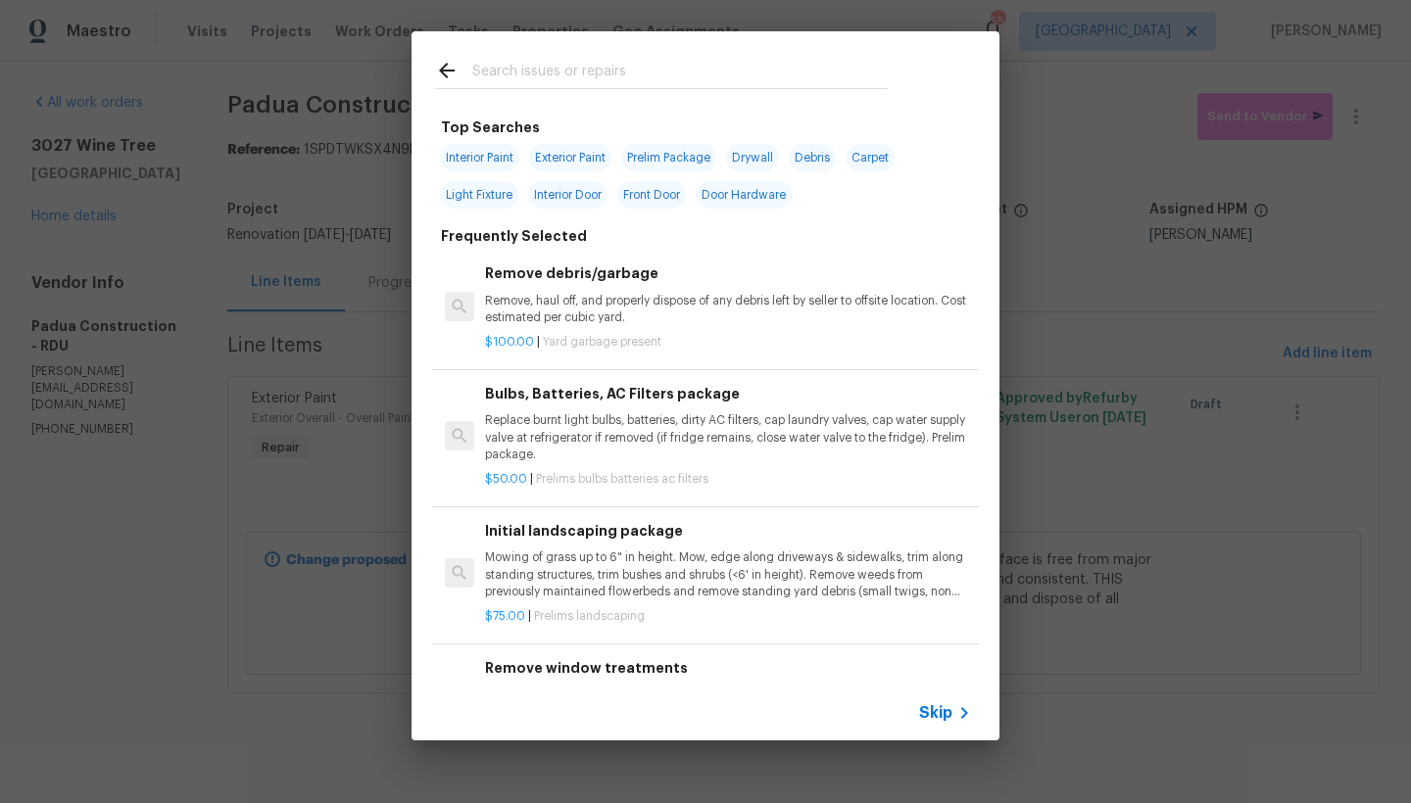
click at [508, 69] on input "text" at bounding box center [679, 73] width 415 height 29
click at [508, 68] on input "text" at bounding box center [679, 73] width 415 height 29
click at [487, 69] on input "text" at bounding box center [679, 73] width 415 height 29
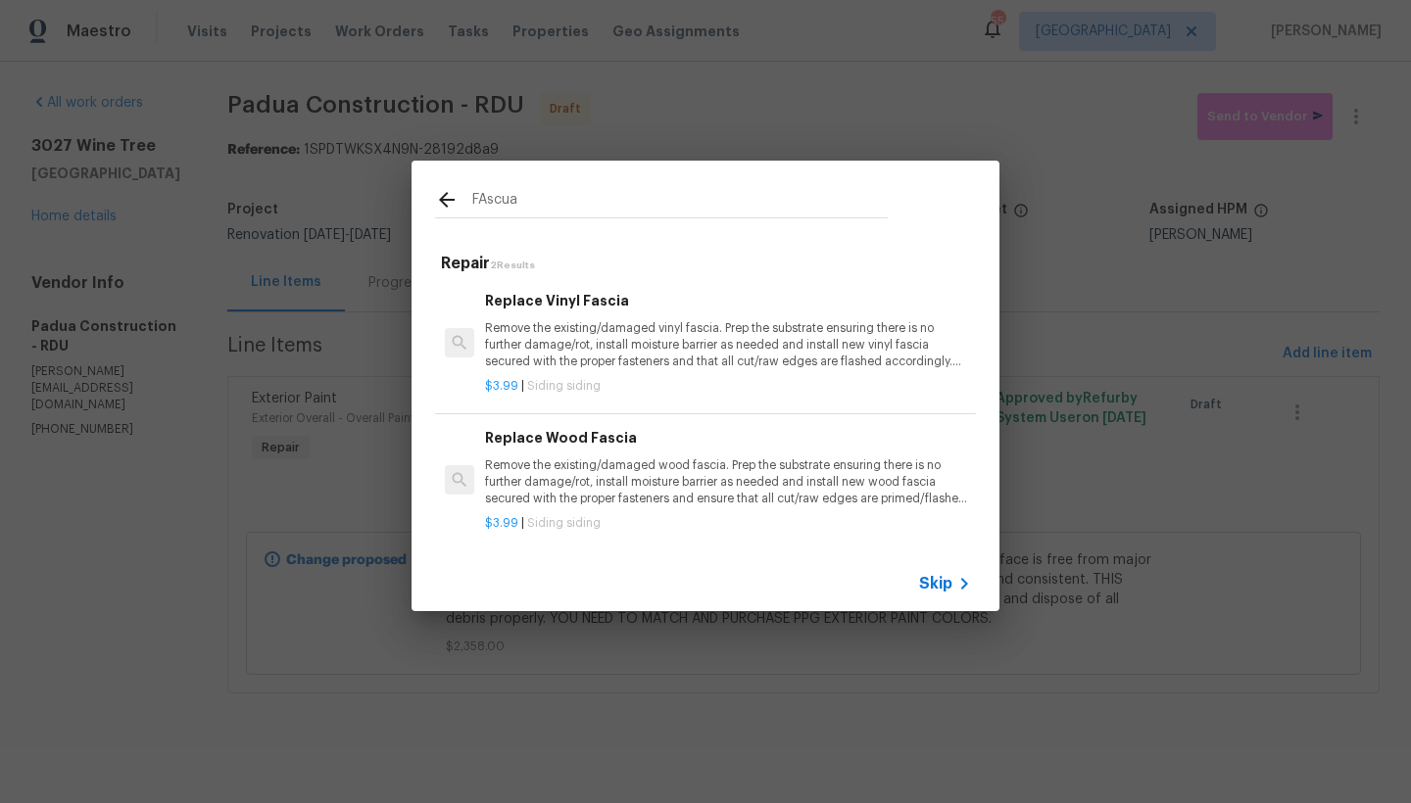
type input "Fascia"
drag, startPoint x: 462, startPoint y: 113, endPoint x: 535, endPoint y: 311, distance: 210.8
click at [535, 311] on div "Replace Vinyl Fascia Remove the existing/damaged vinyl fascia. Prep the substra…" at bounding box center [728, 330] width 486 height 80
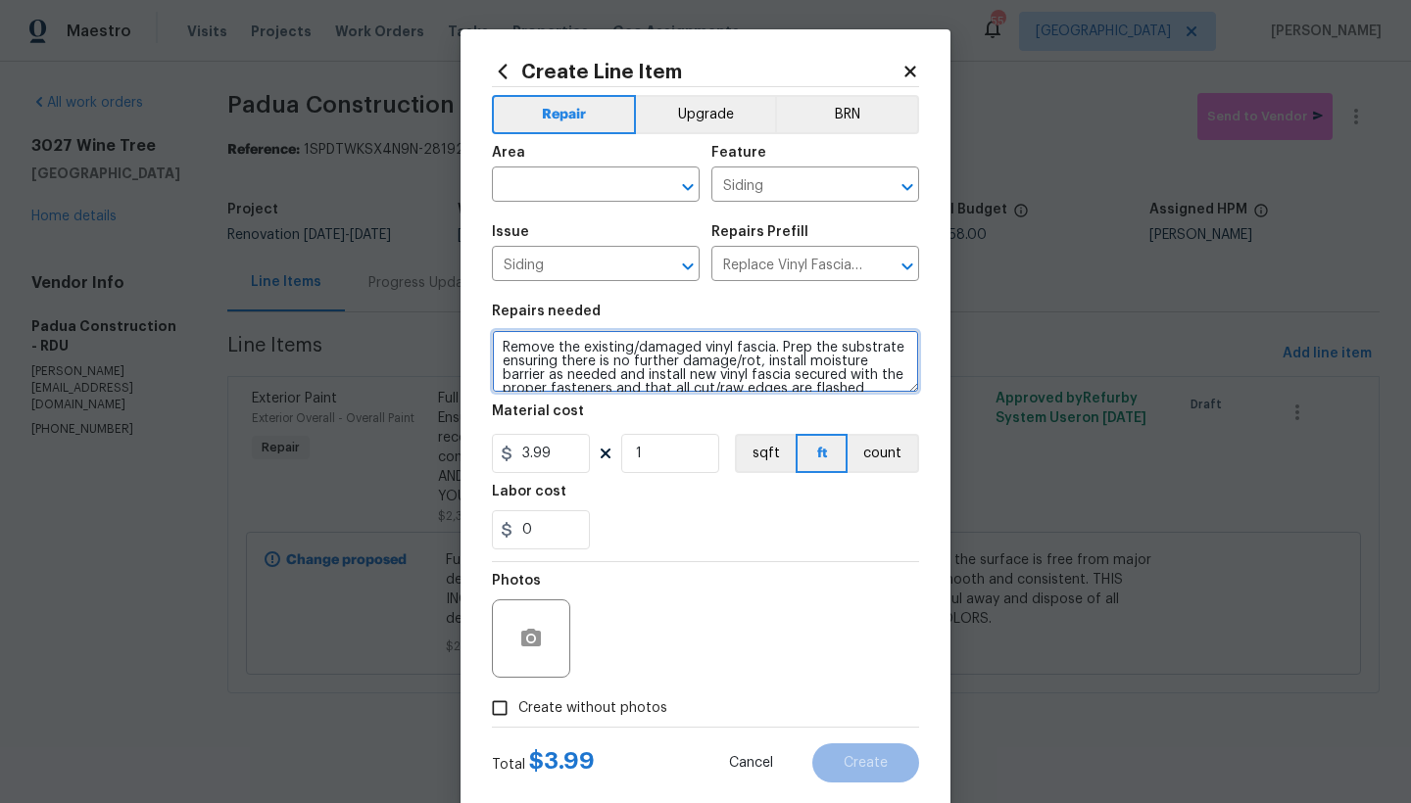
click at [763, 345] on textarea "Remove the existing/damaged vinyl fascia. Prep the substrate ensuring there is …" at bounding box center [705, 361] width 427 height 63
click at [509, 373] on textarea "Remove the existing/damaged vinyl fascia in the Following Areas: . Prep the sub…" at bounding box center [705, 361] width 427 height 63
click at [538, 357] on textarea "Remove the existing/damaged vinyl fascia in the Following Areas: 1. Front . Pre…" at bounding box center [705, 361] width 427 height 63
click at [547, 375] on textarea "Remove the existing/damaged vinyl fascia in the Following Areas: 1. Front . Pre…" at bounding box center [705, 361] width 427 height 63
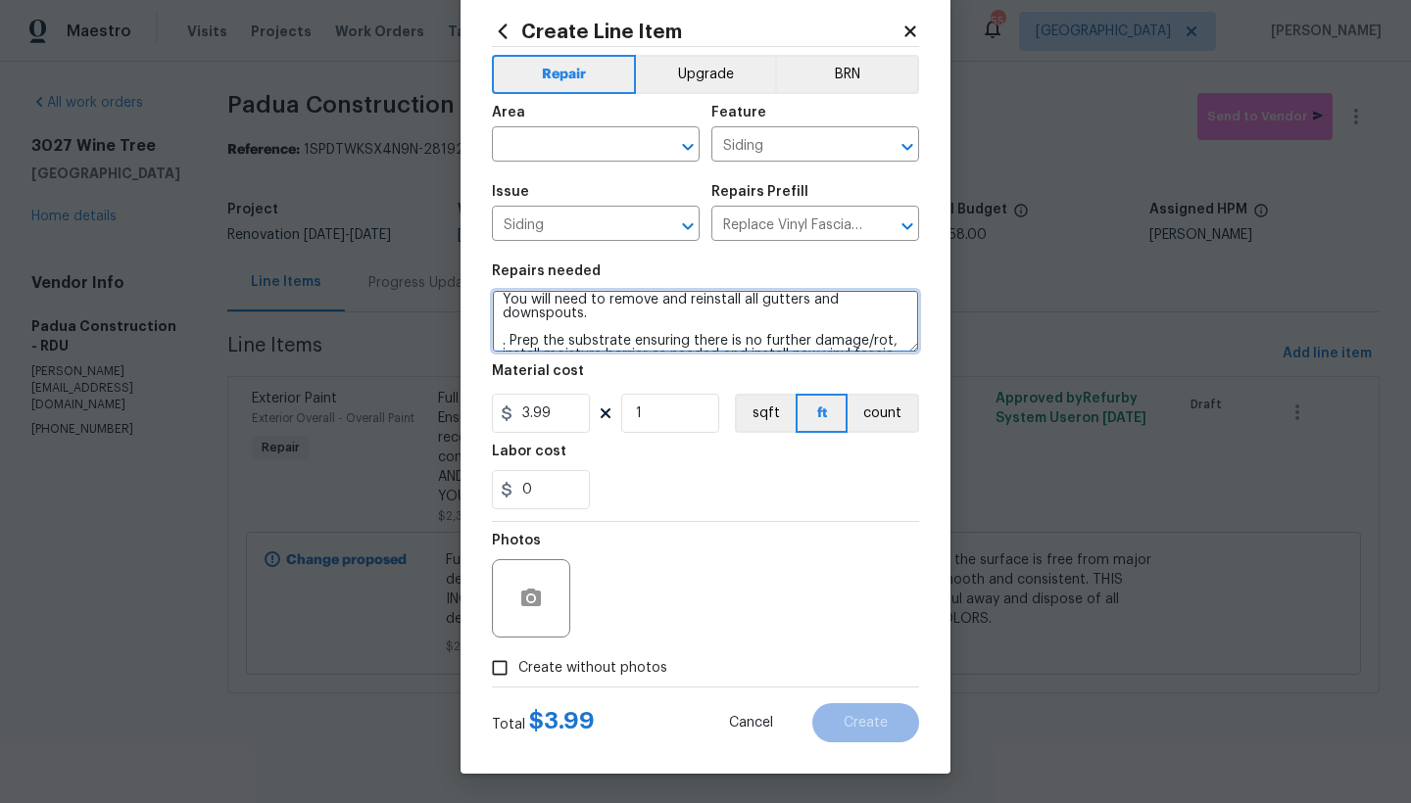
scroll to position [36, 0]
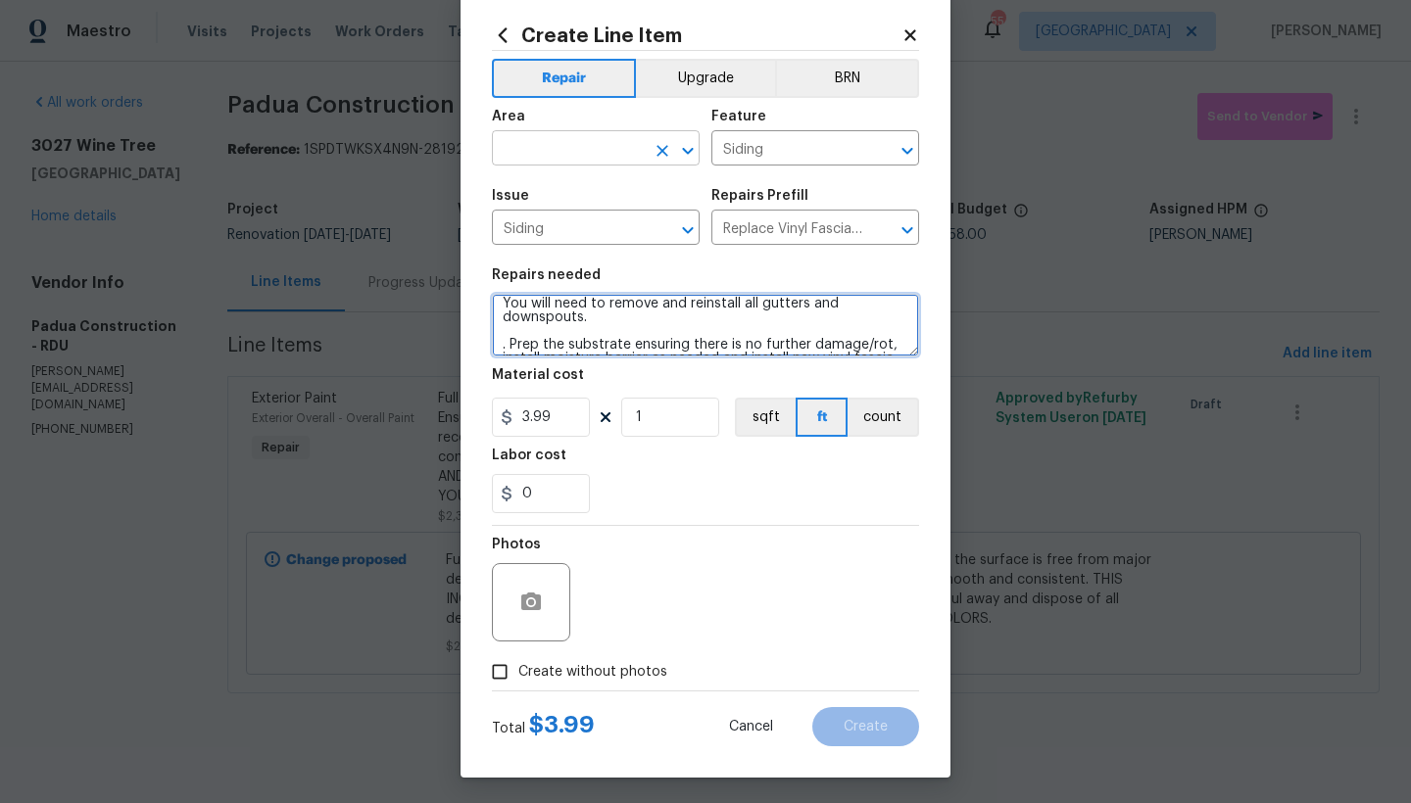
type textarea "Remove the existing/damaged vinyl fascia in the Following Areas: 1. Front Left …"
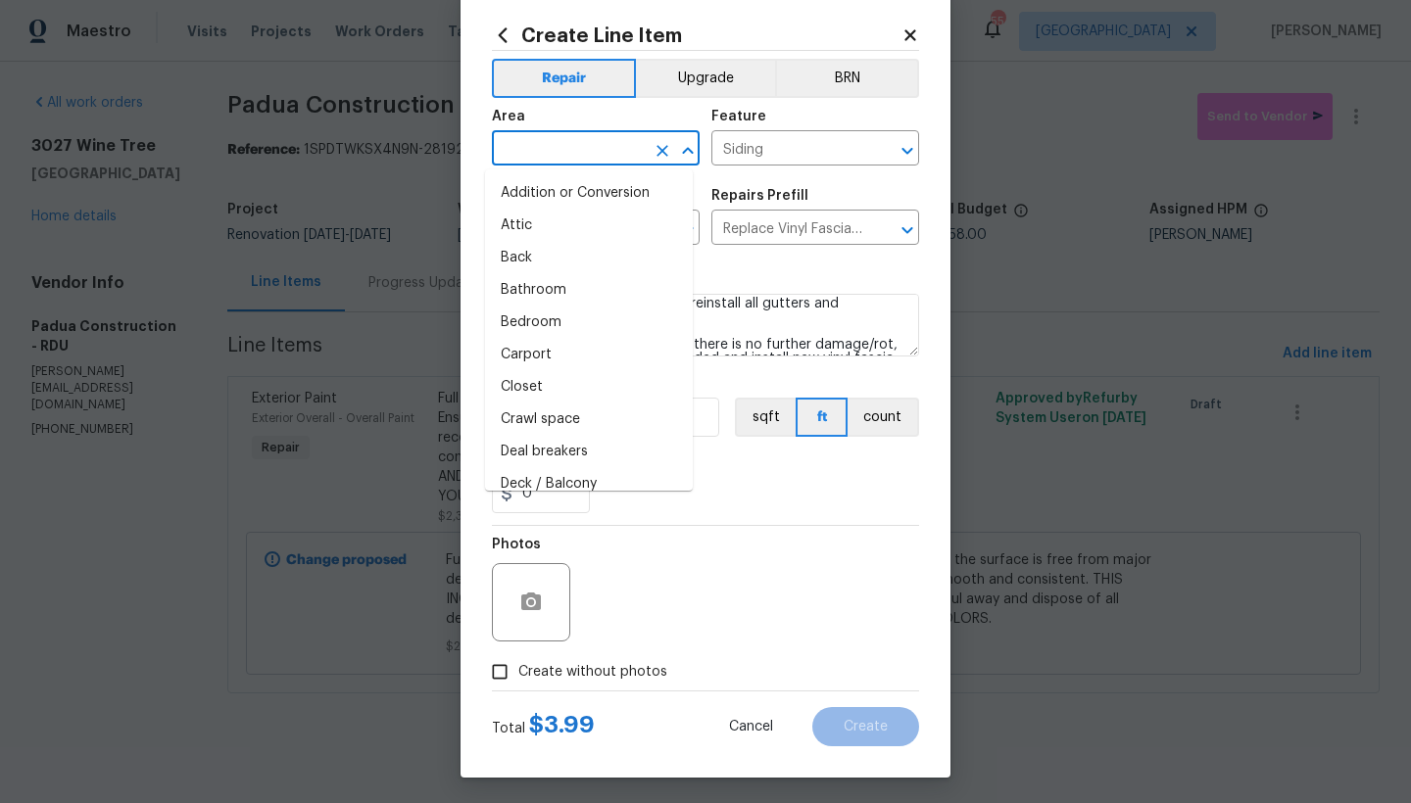
click at [560, 155] on input "text" at bounding box center [568, 150] width 153 height 30
click at [782, 236] on input "Replace Vinyl Fascia $3.99" at bounding box center [787, 230] width 153 height 30
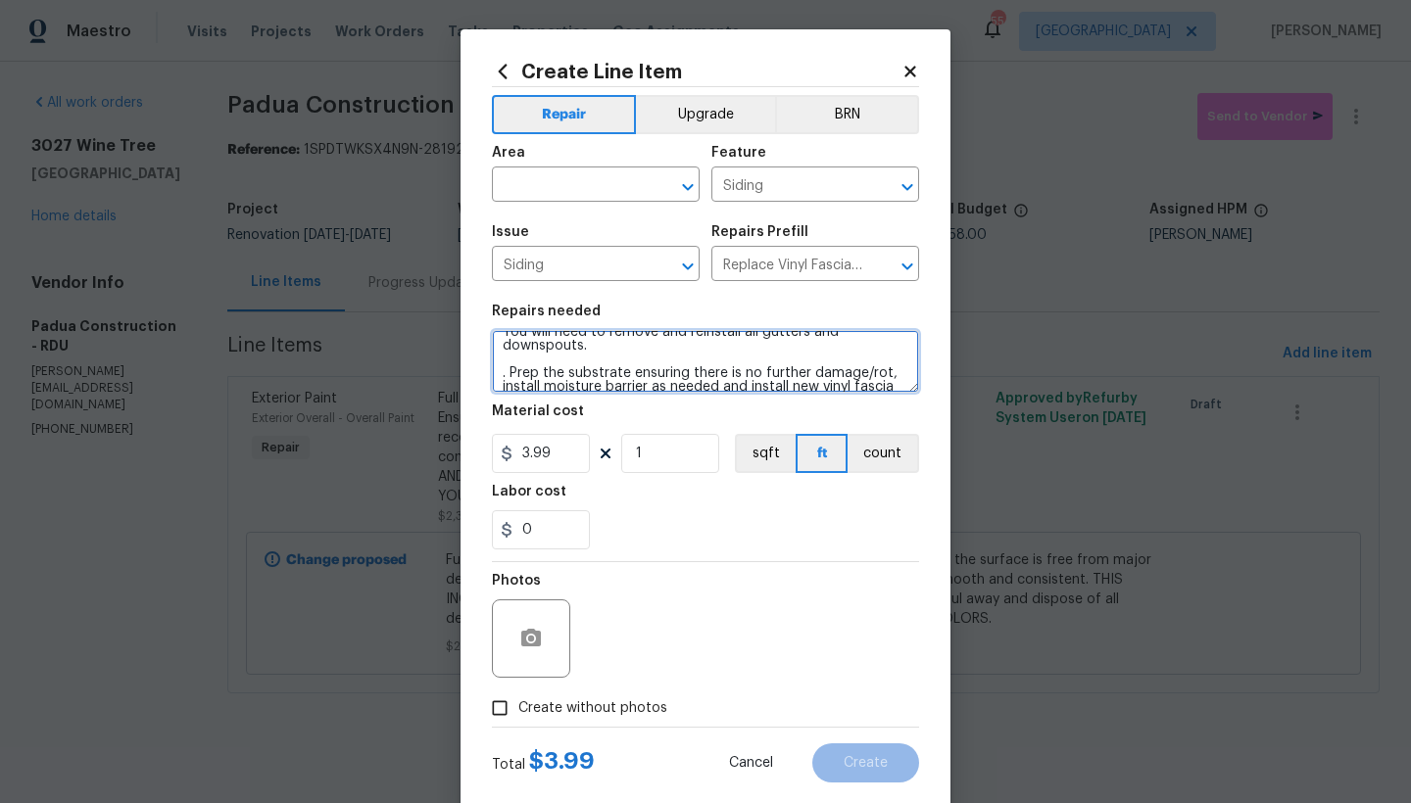
scroll to position [151, 0]
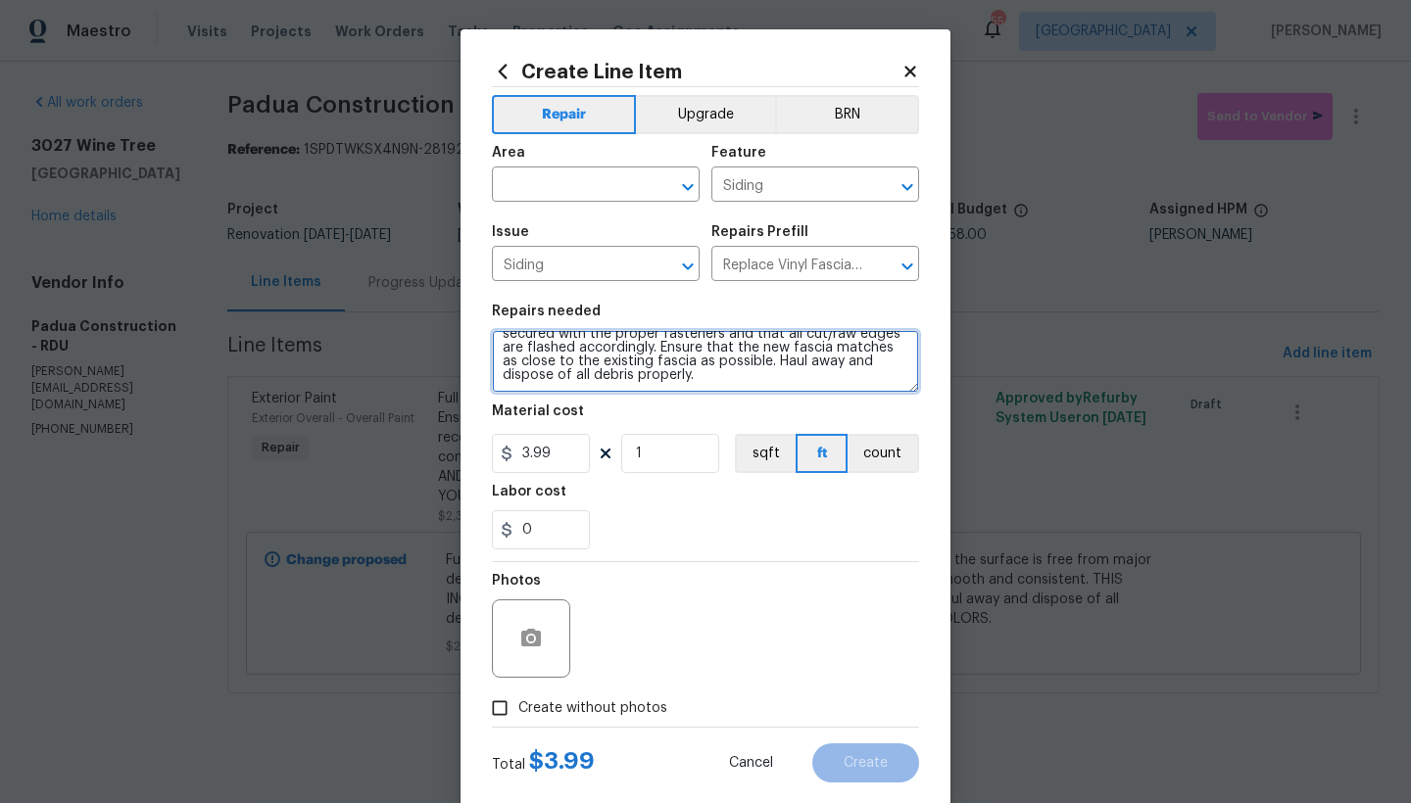
drag, startPoint x: 485, startPoint y: 343, endPoint x: 823, endPoint y: 418, distance: 346.3
click at [823, 418] on section "Repairs needed Remove the existing/damaged vinyl fascia in the Following Areas:…" at bounding box center [705, 427] width 427 height 268
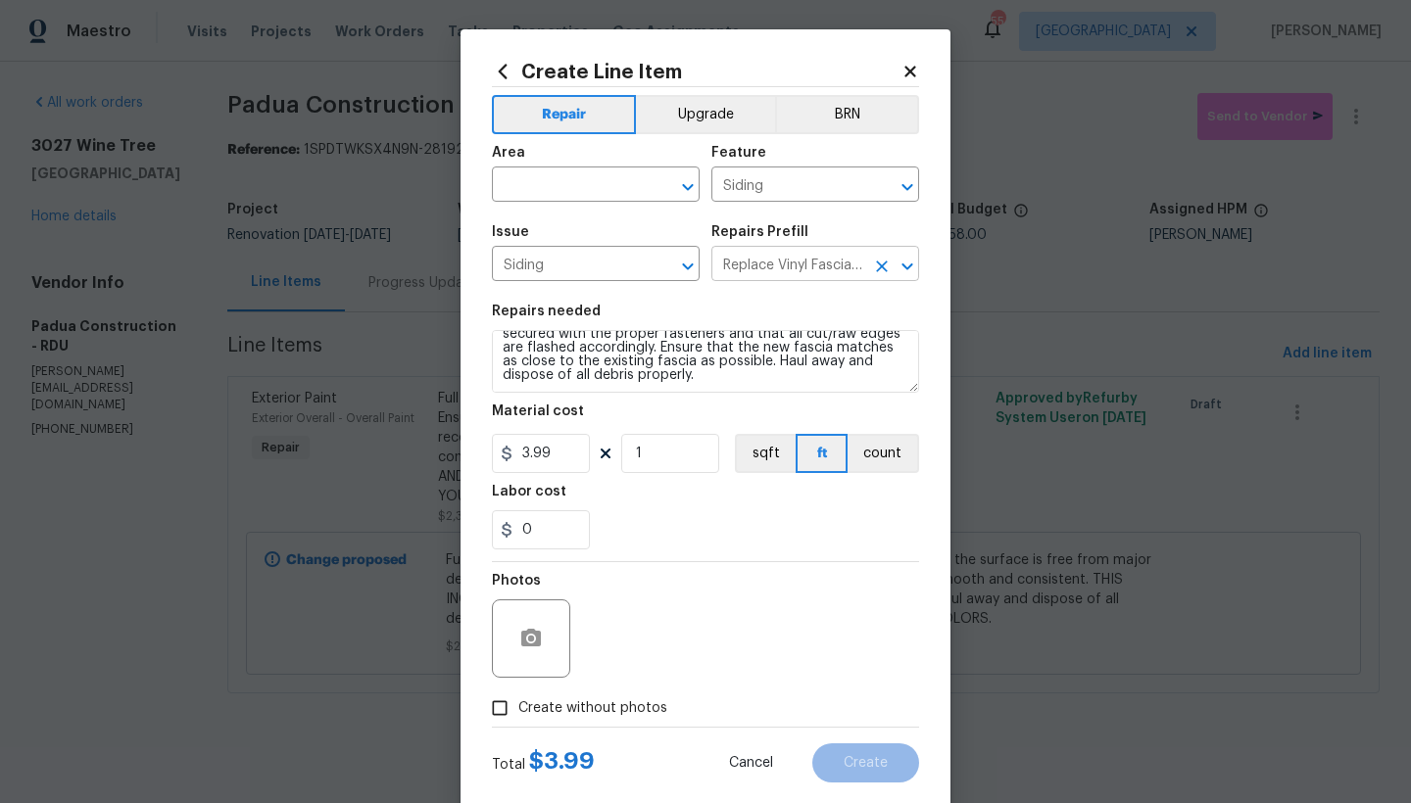
click at [791, 268] on input "Replace Vinyl Fascia $3.99" at bounding box center [787, 266] width 153 height 30
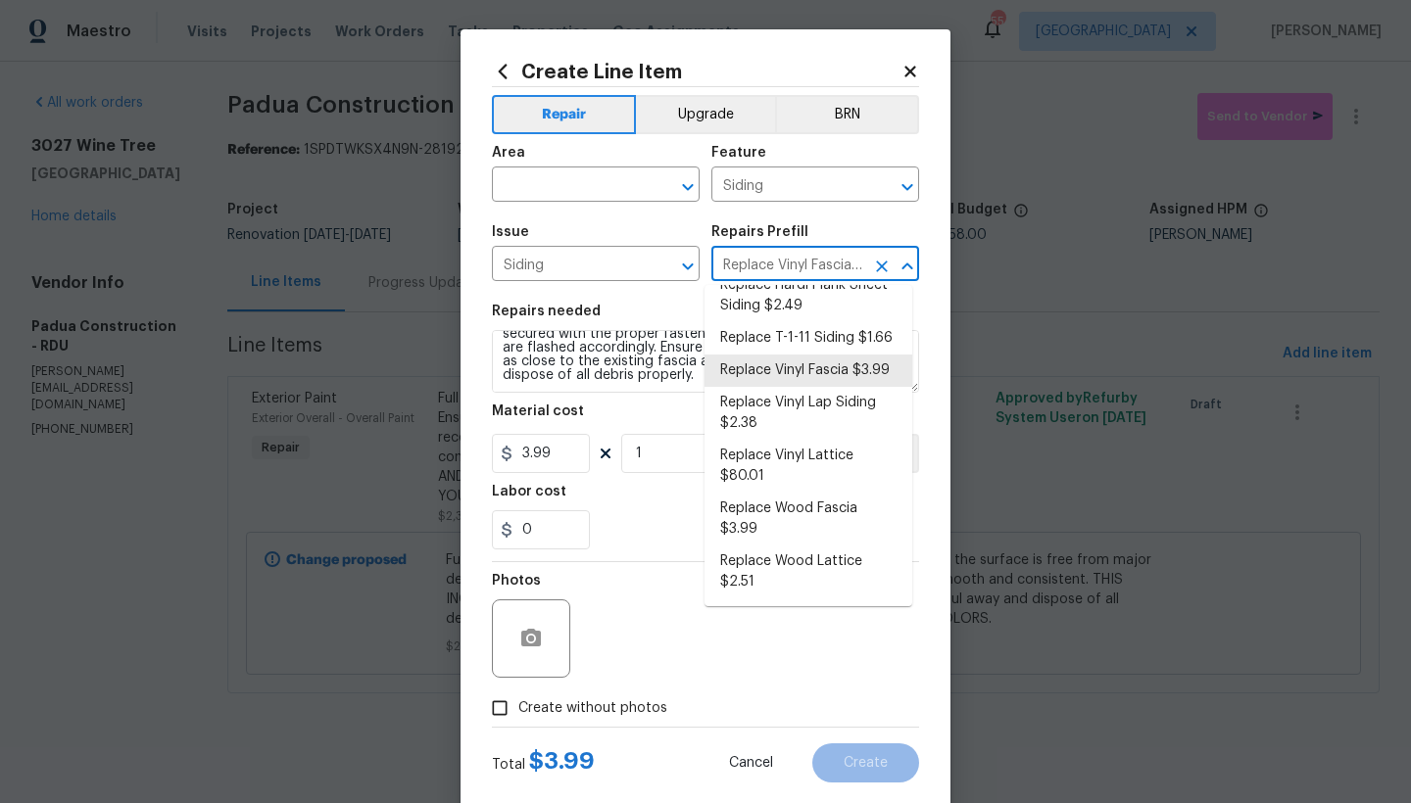
scroll to position [705, 0]
click at [762, 531] on li "Replace Wood Fascia $3.99" at bounding box center [808, 519] width 208 height 53
type input "Replace Vinyl Fascia $3.99"
type textarea "Remove the existing/damaged wood fascia. Prep the substrate ensuring there is n…"
type input "Replace Wood Fascia $3.99"
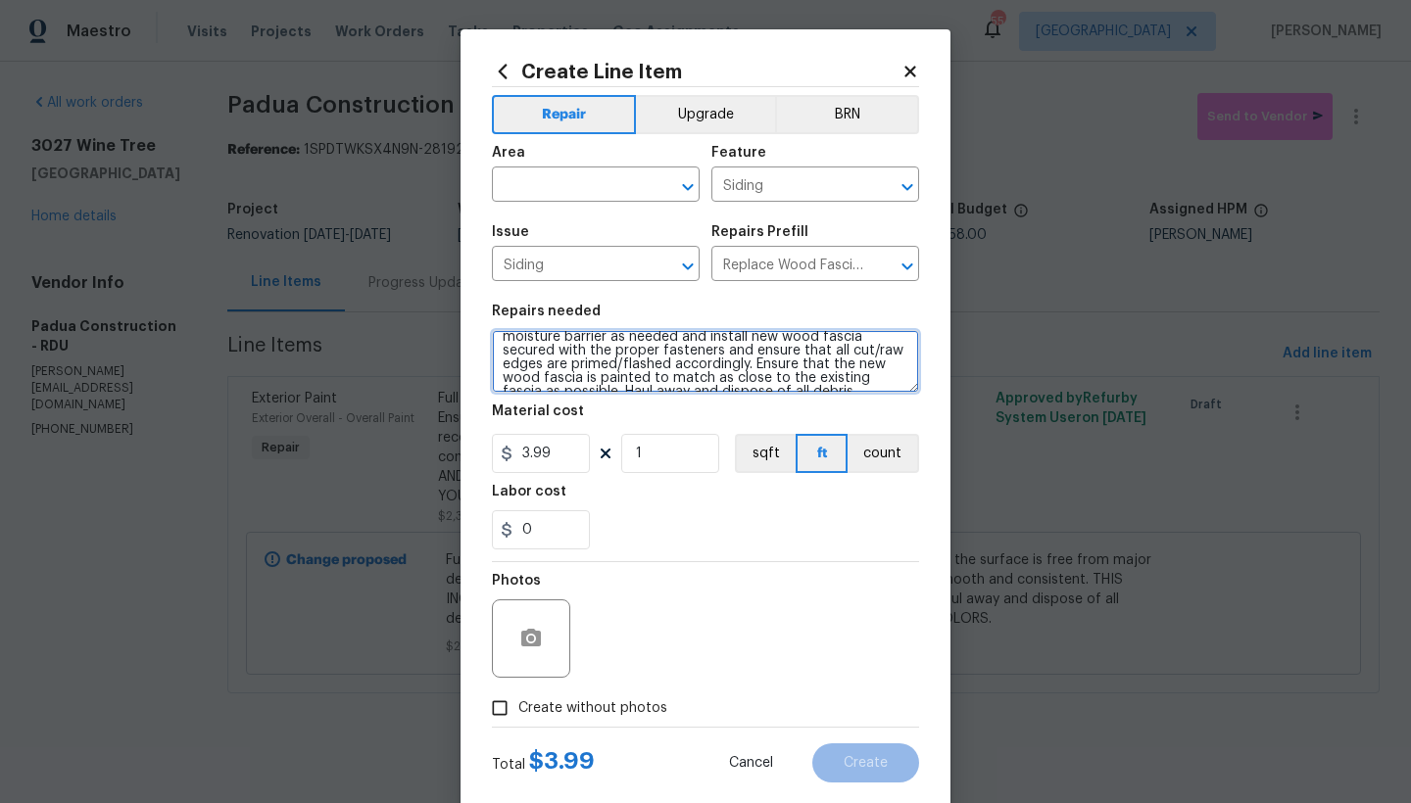
scroll to position [0, 0]
drag, startPoint x: 557, startPoint y: 370, endPoint x: 457, endPoint y: 296, distance: 124.6
click at [460, 296] on div "Create Line Item Repair Upgrade BRN Area ​ Feature Siding ​ Issue Siding ​ Repa…" at bounding box center [705, 421] width 490 height 785
paste textarea "vinyl fascia in the Following Areas: 1. Front Left side 2. Back Left side You w…"
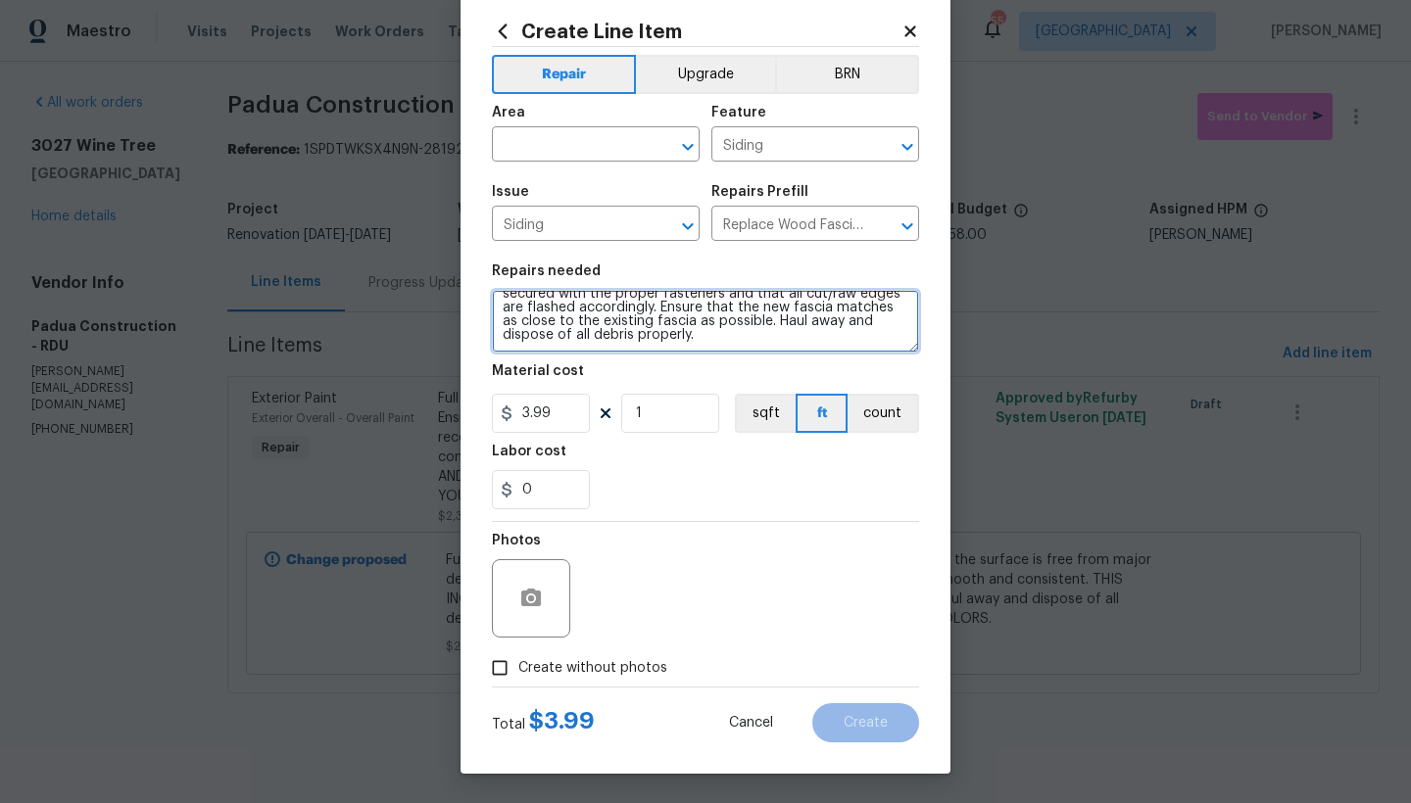
scroll to position [40, 0]
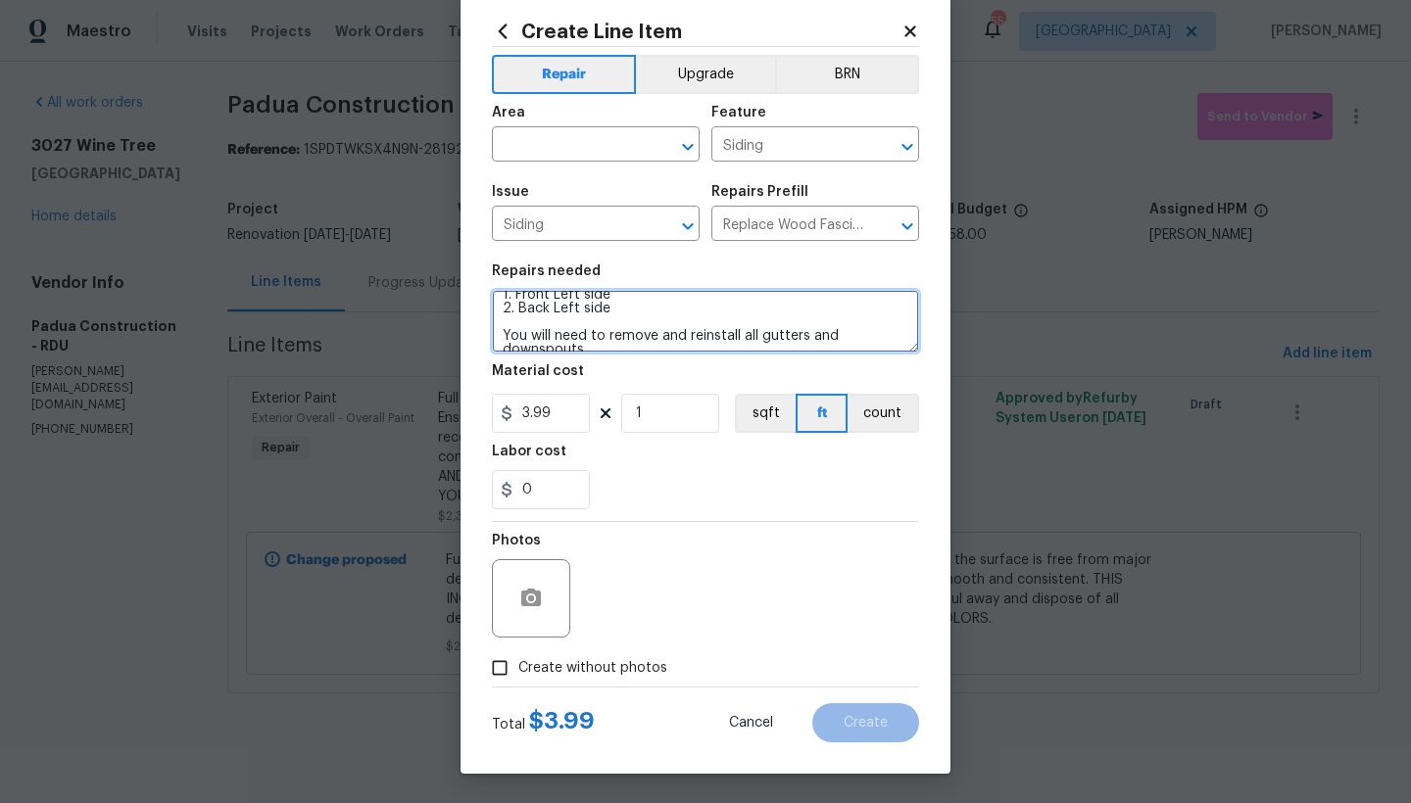
type textarea "Remove the existing/damaged vinyl fascia in the Following Areas: 1. Front Left …"
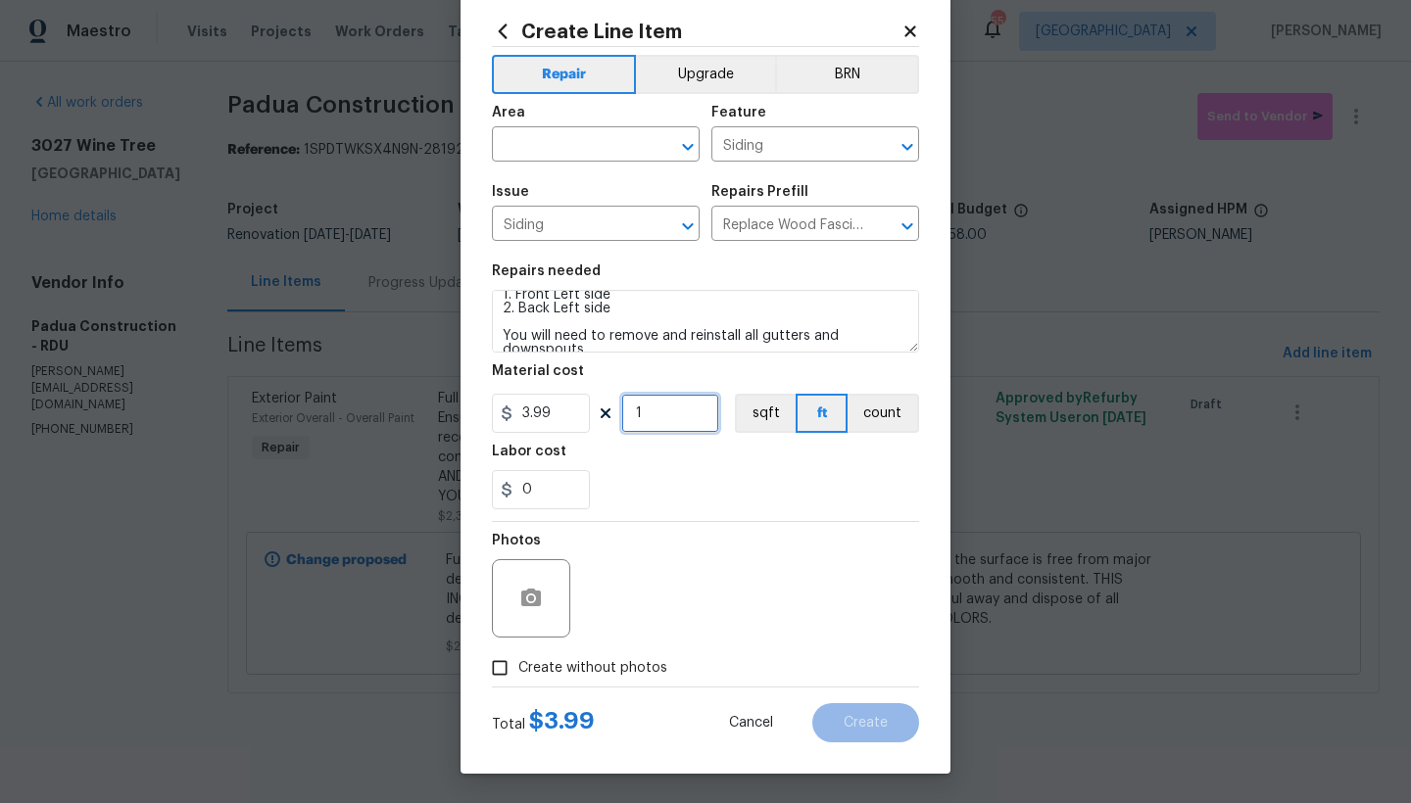
click at [648, 413] on input "1" at bounding box center [670, 413] width 98 height 39
click at [613, 413] on div "3.99 65 sqft ft count" at bounding box center [705, 413] width 427 height 39
type input "65"
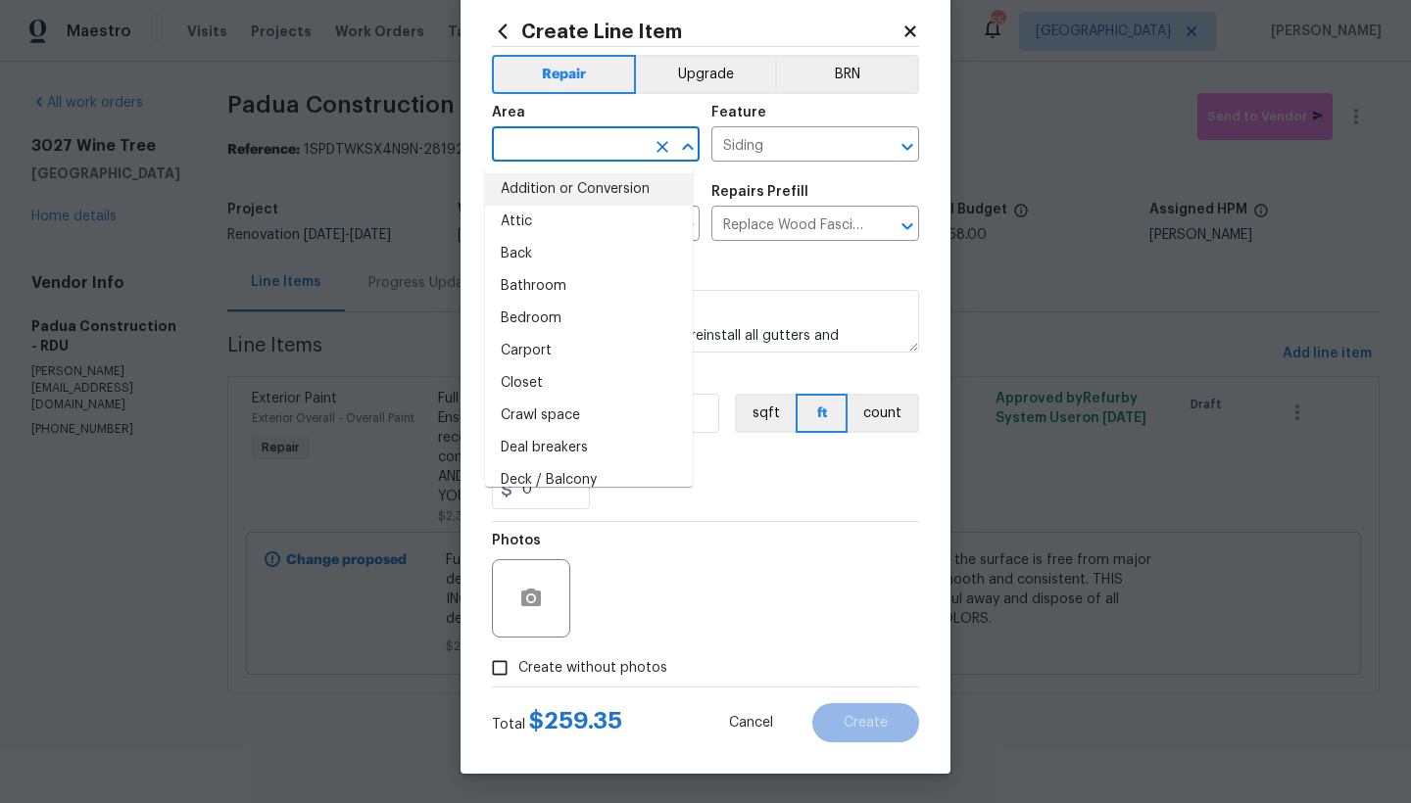
click at [536, 146] on input "text" at bounding box center [568, 146] width 153 height 30
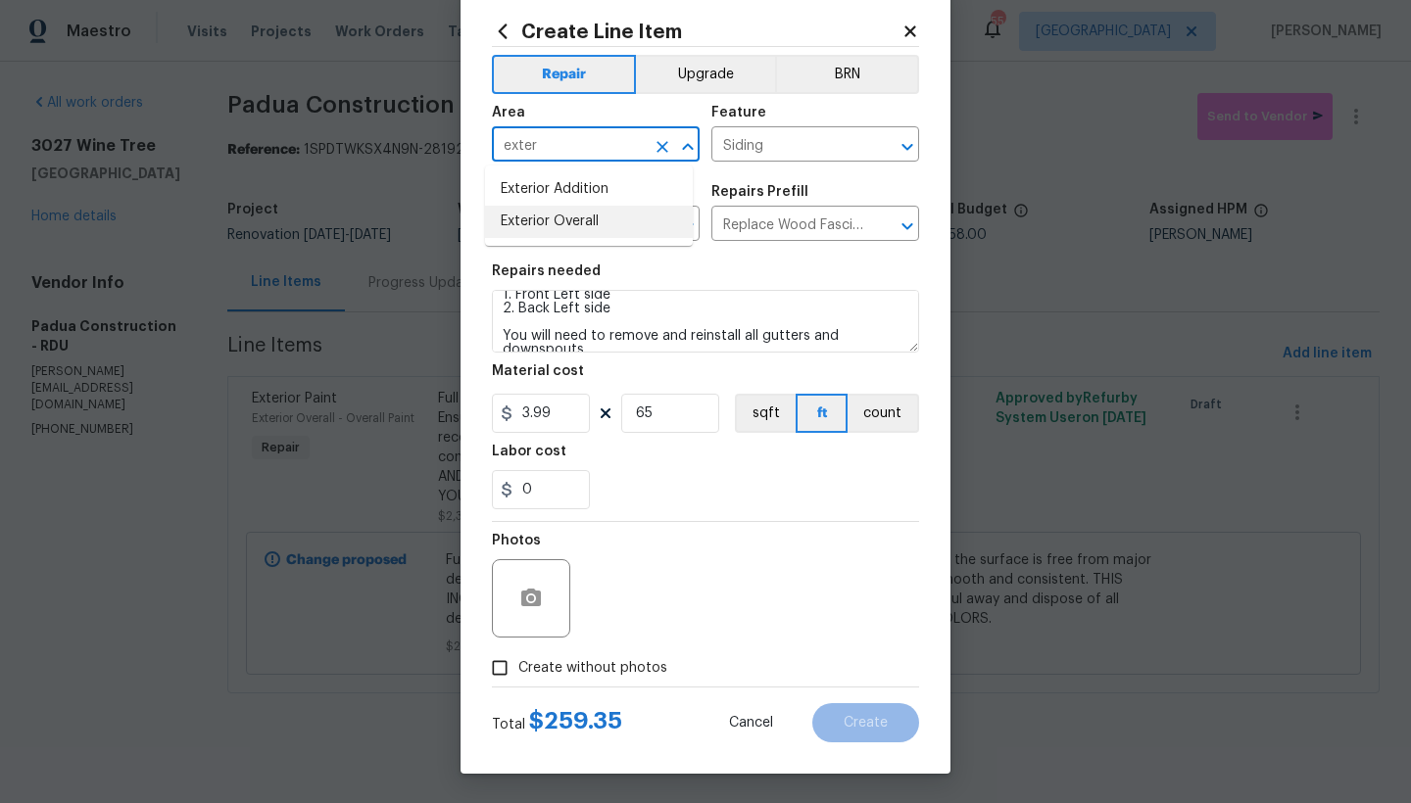
click at [560, 229] on li "Exterior Overall" at bounding box center [589, 222] width 208 height 32
type input "Exterior Overall"
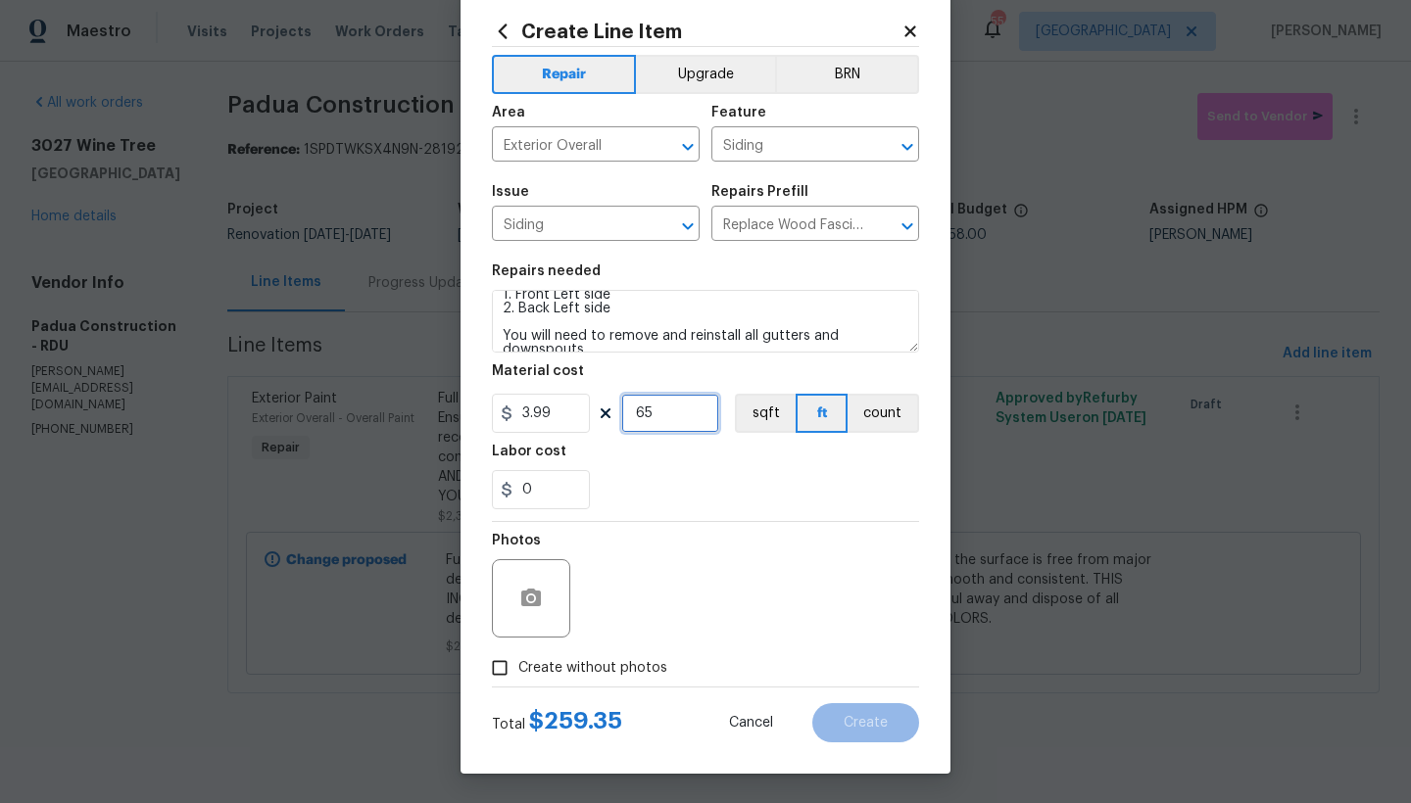
drag, startPoint x: 659, startPoint y: 416, endPoint x: 614, endPoint y: 413, distance: 45.2
click at [621, 413] on input "65" at bounding box center [670, 413] width 98 height 39
drag, startPoint x: 630, startPoint y: 413, endPoint x: 586, endPoint y: 412, distance: 44.1
click at [603, 414] on div "3.99 45 sqft ft count" at bounding box center [705, 413] width 427 height 39
drag, startPoint x: 653, startPoint y: 413, endPoint x: 630, endPoint y: 414, distance: 22.6
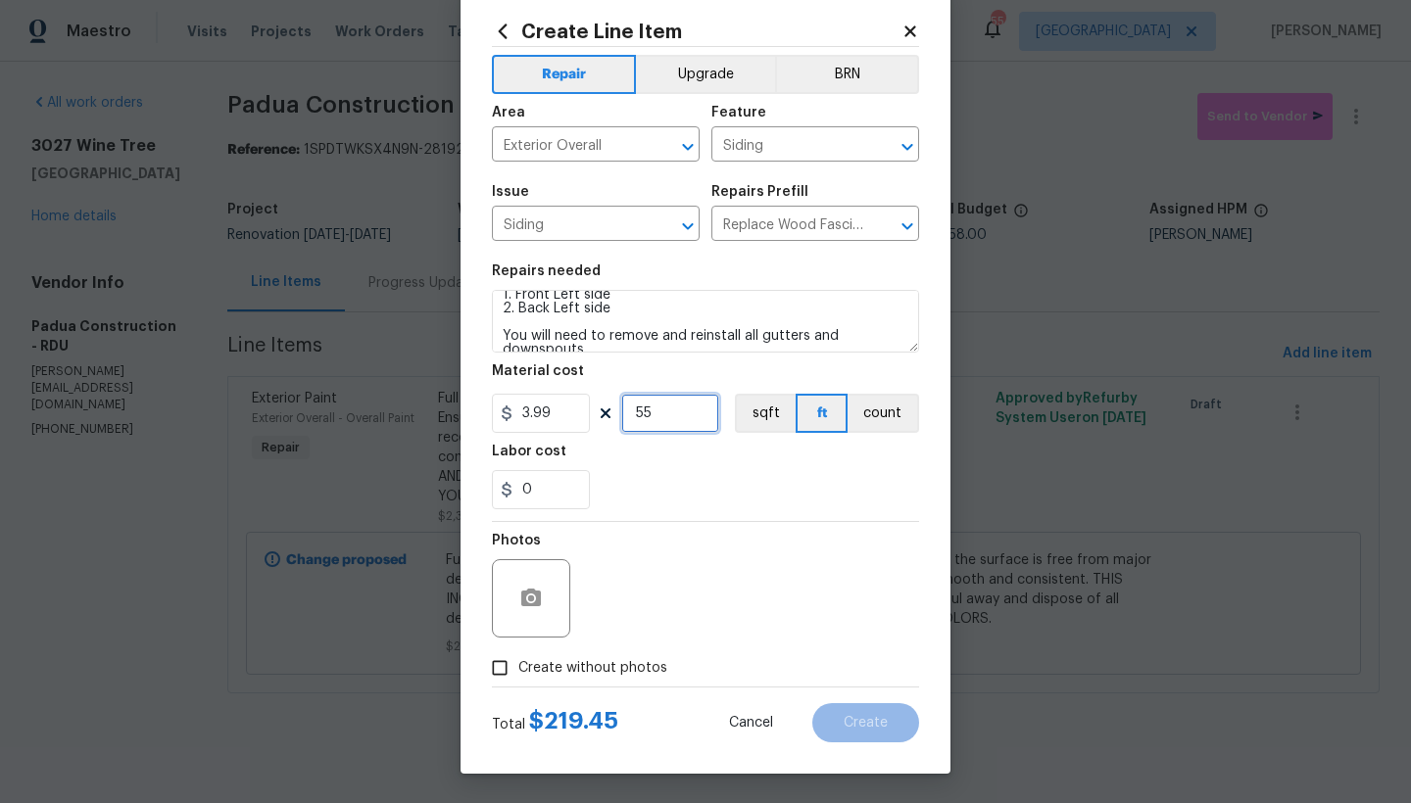
click at [630, 414] on input "55" at bounding box center [670, 413] width 98 height 39
click at [635, 485] on div "0" at bounding box center [705, 489] width 427 height 39
drag, startPoint x: 656, startPoint y: 417, endPoint x: 625, endPoint y: 413, distance: 31.6
click at [625, 413] on input "60" at bounding box center [670, 413] width 98 height 39
type input "52"
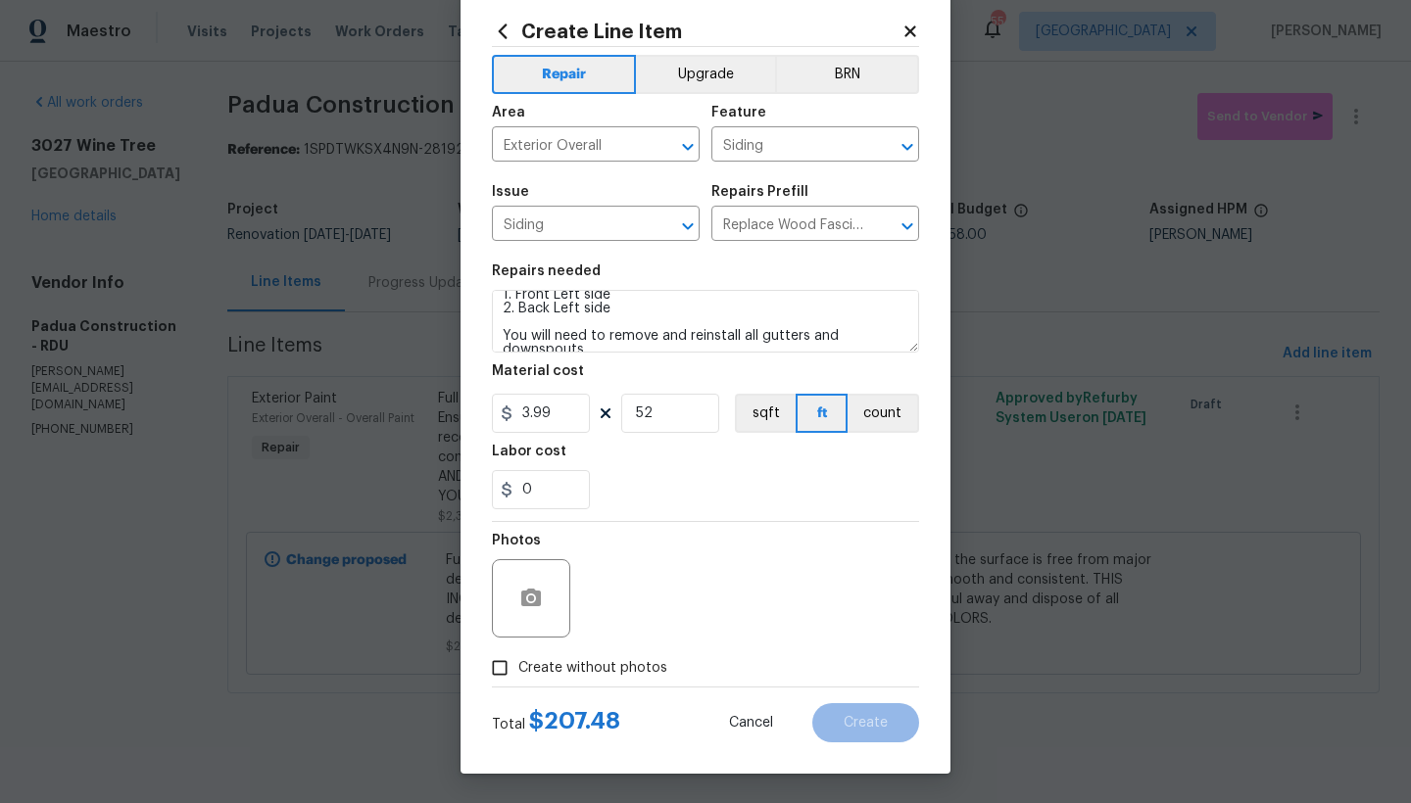
click at [547, 668] on span "Create without photos" at bounding box center [592, 668] width 149 height 21
click at [518, 668] on input "Create without photos" at bounding box center [499, 668] width 37 height 37
checkbox input "true"
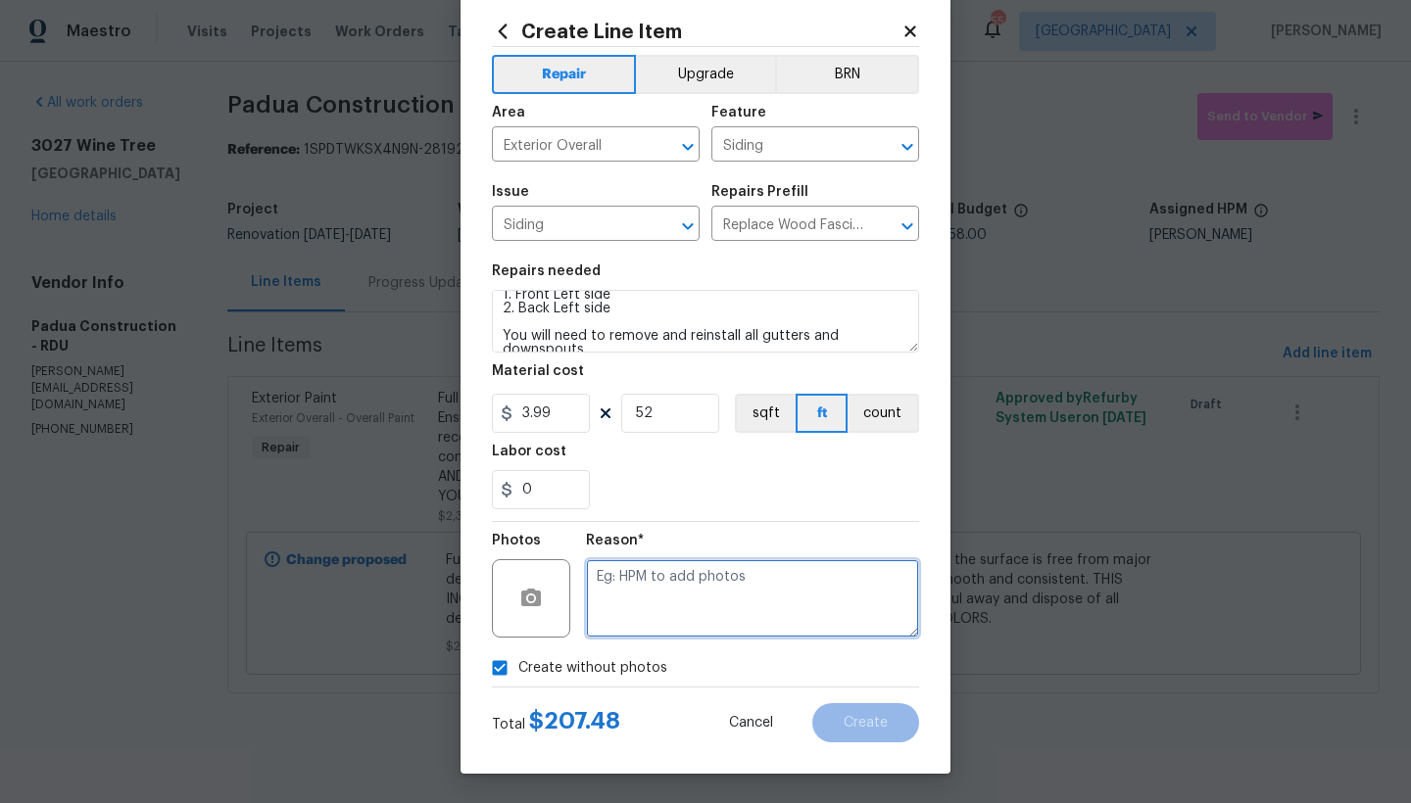
click at [634, 611] on textarea at bounding box center [752, 598] width 333 height 78
type textarea "n"
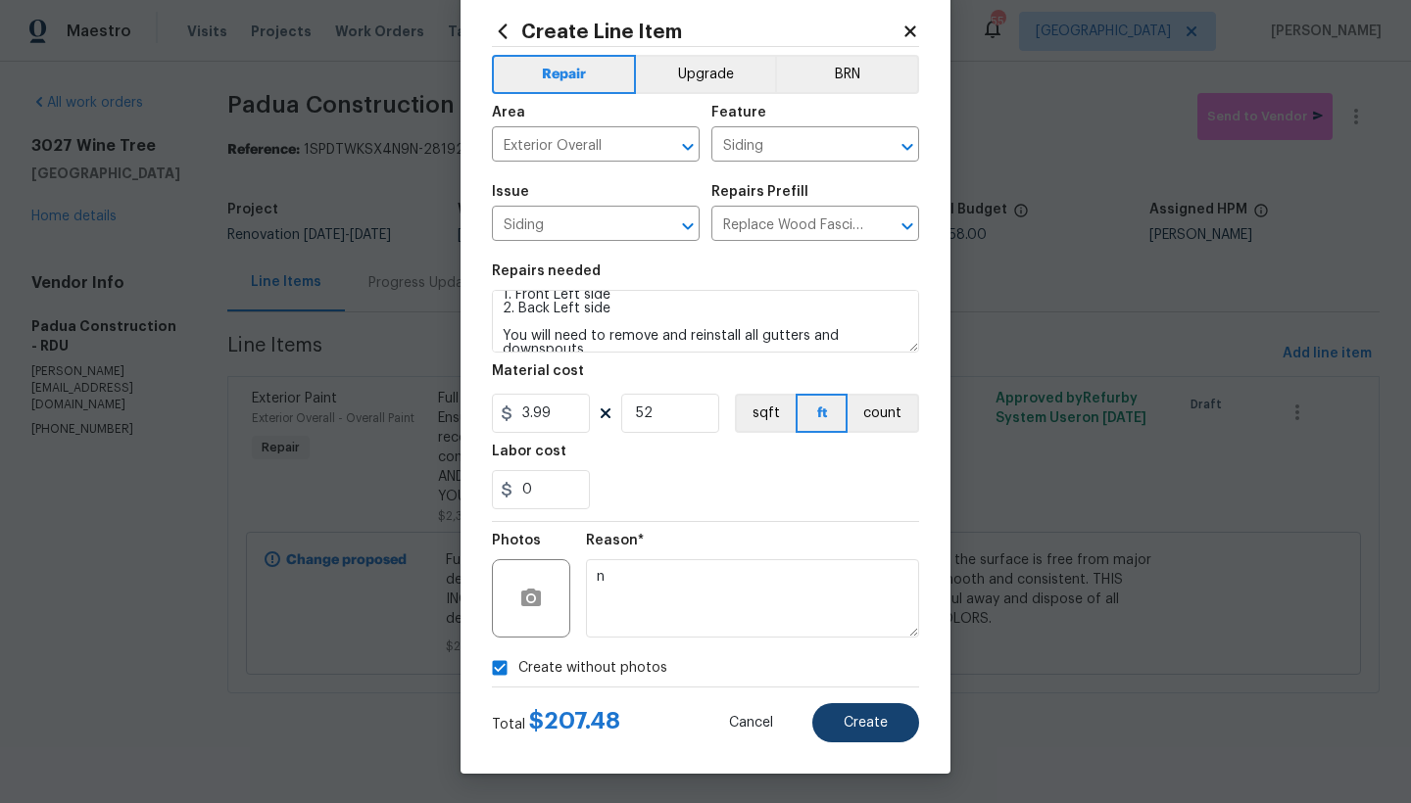
click at [861, 724] on span "Create" at bounding box center [866, 723] width 44 height 15
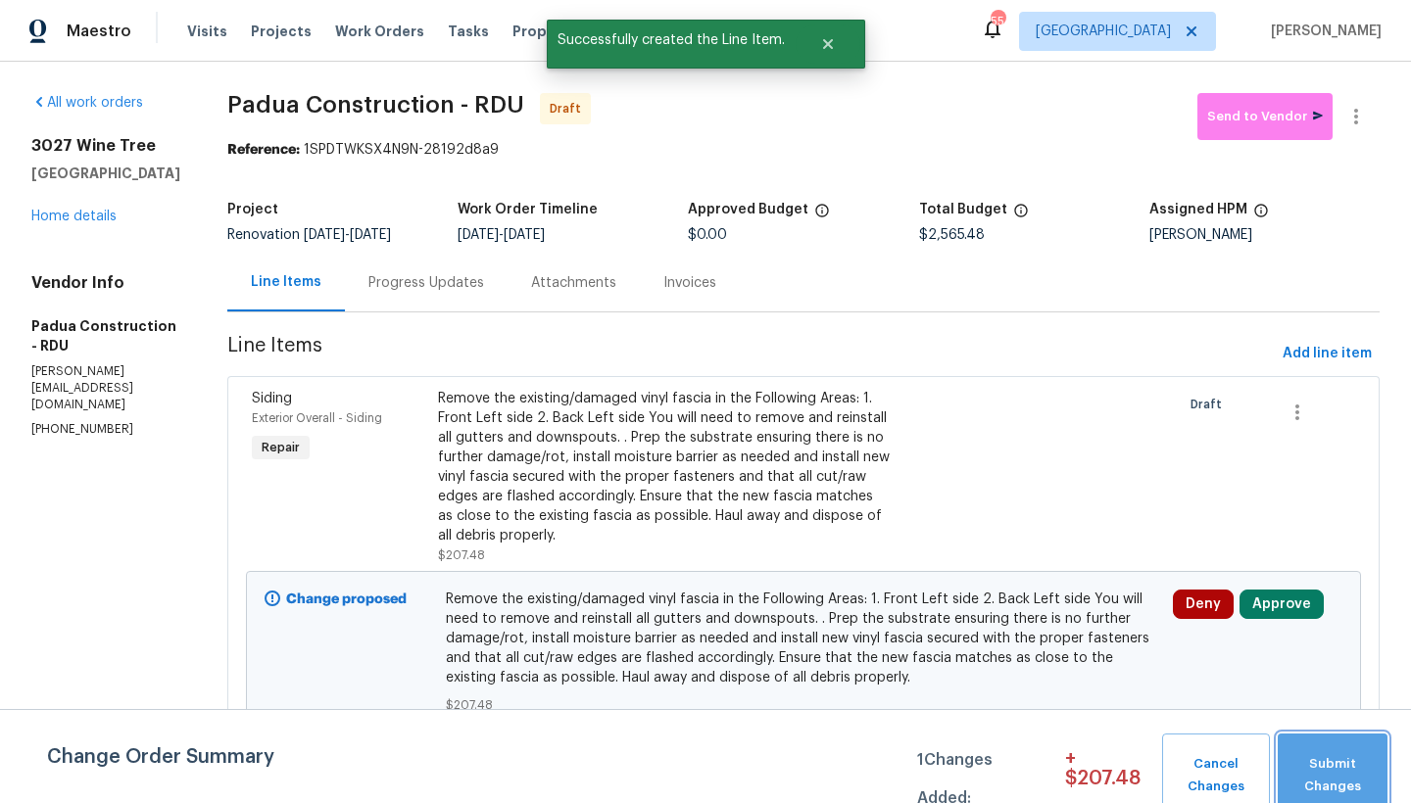
click at [1107, 777] on span "Submit Changes" at bounding box center [1332, 775] width 90 height 45
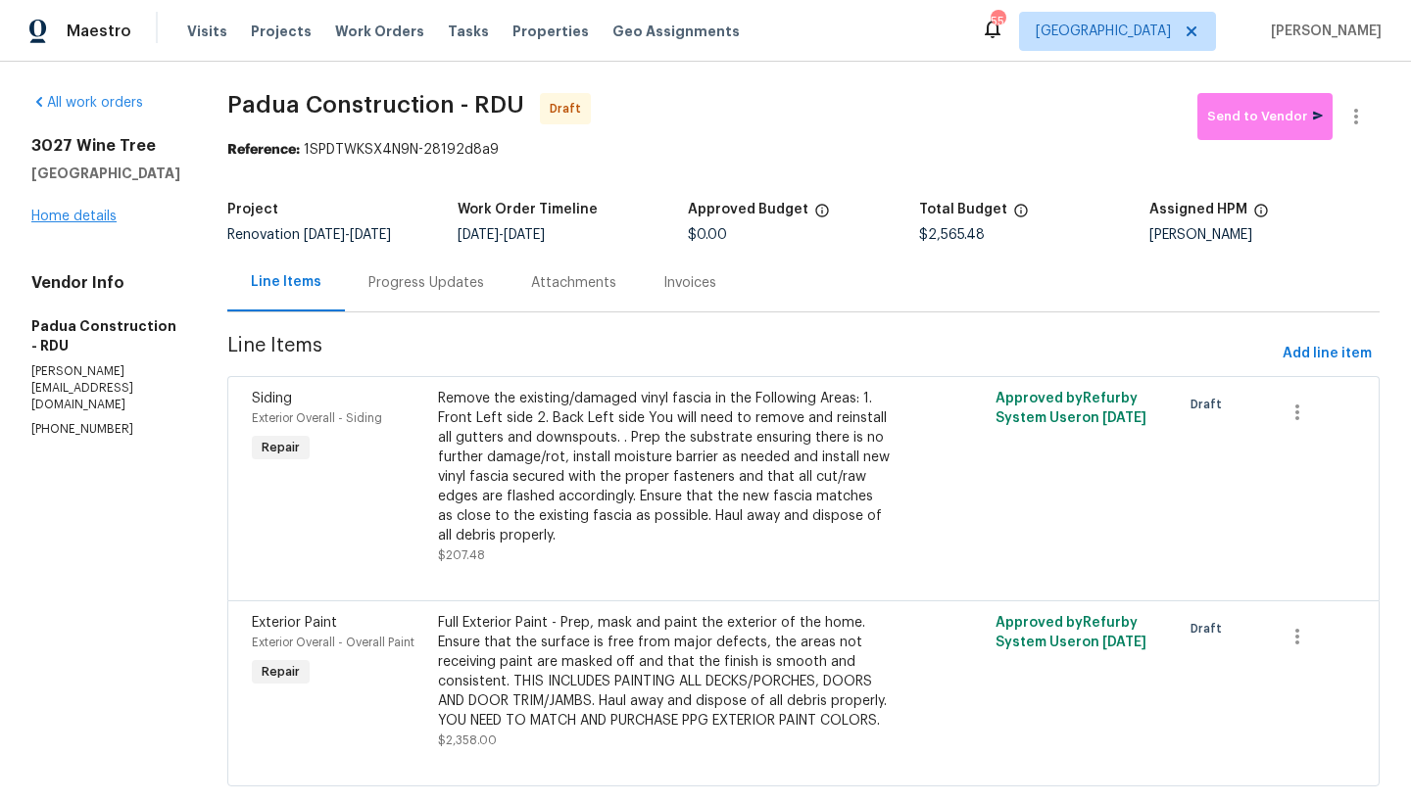
click at [64, 223] on link "Home details" at bounding box center [73, 217] width 85 height 14
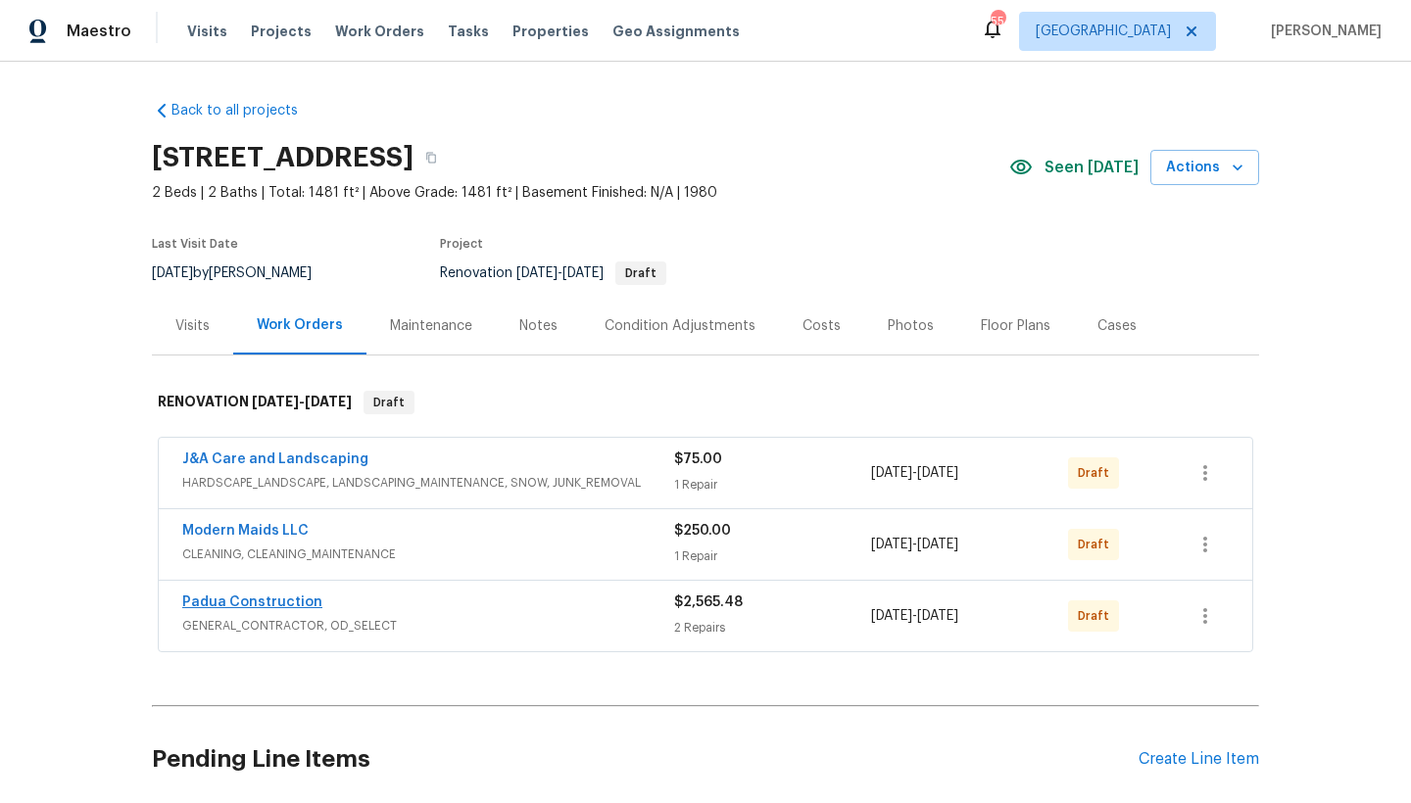
click at [263, 603] on link "Padua Construction" at bounding box center [252, 603] width 140 height 14
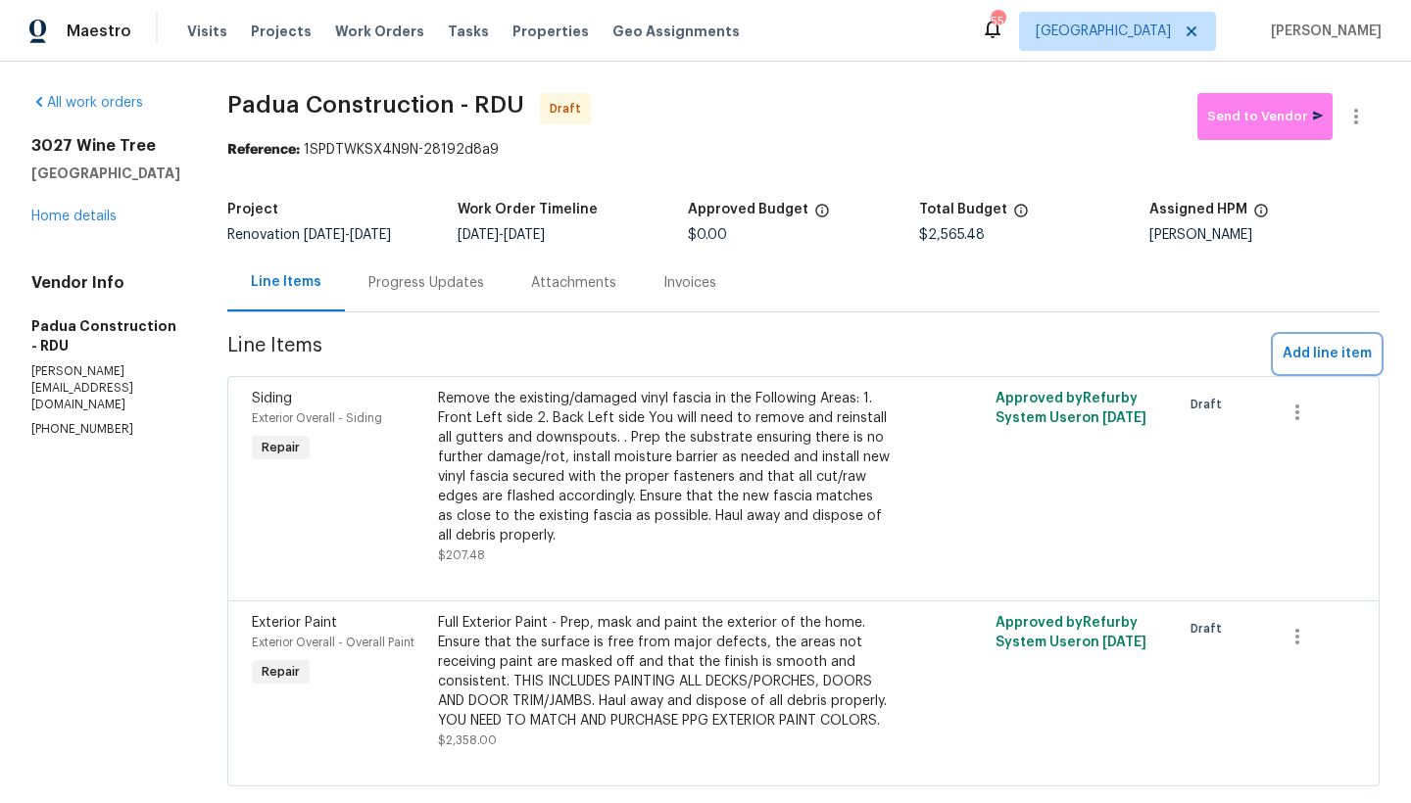
click at [1107, 357] on span "Add line item" at bounding box center [1327, 354] width 89 height 24
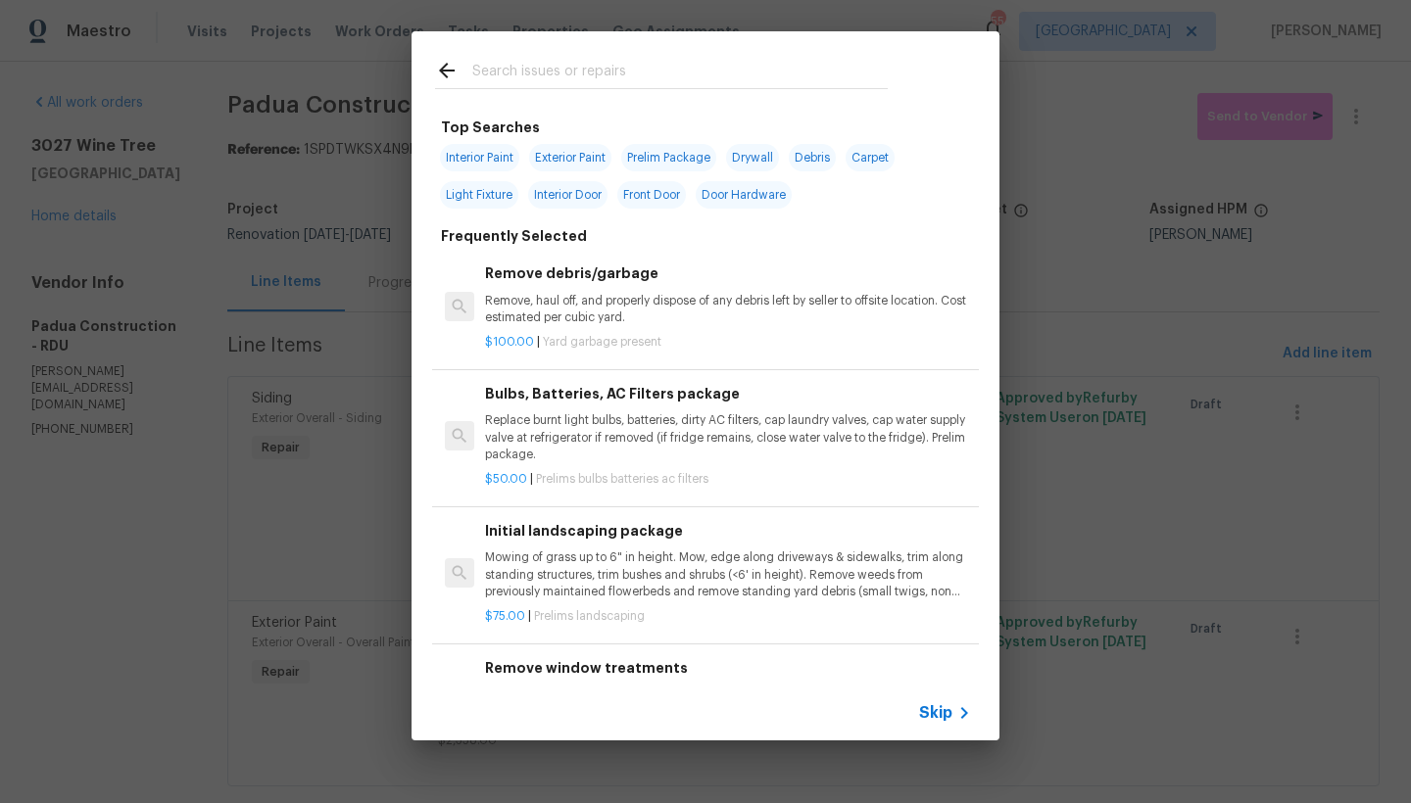
click at [567, 71] on input "text" at bounding box center [679, 73] width 415 height 29
click at [527, 69] on input "text" at bounding box center [679, 73] width 415 height 29
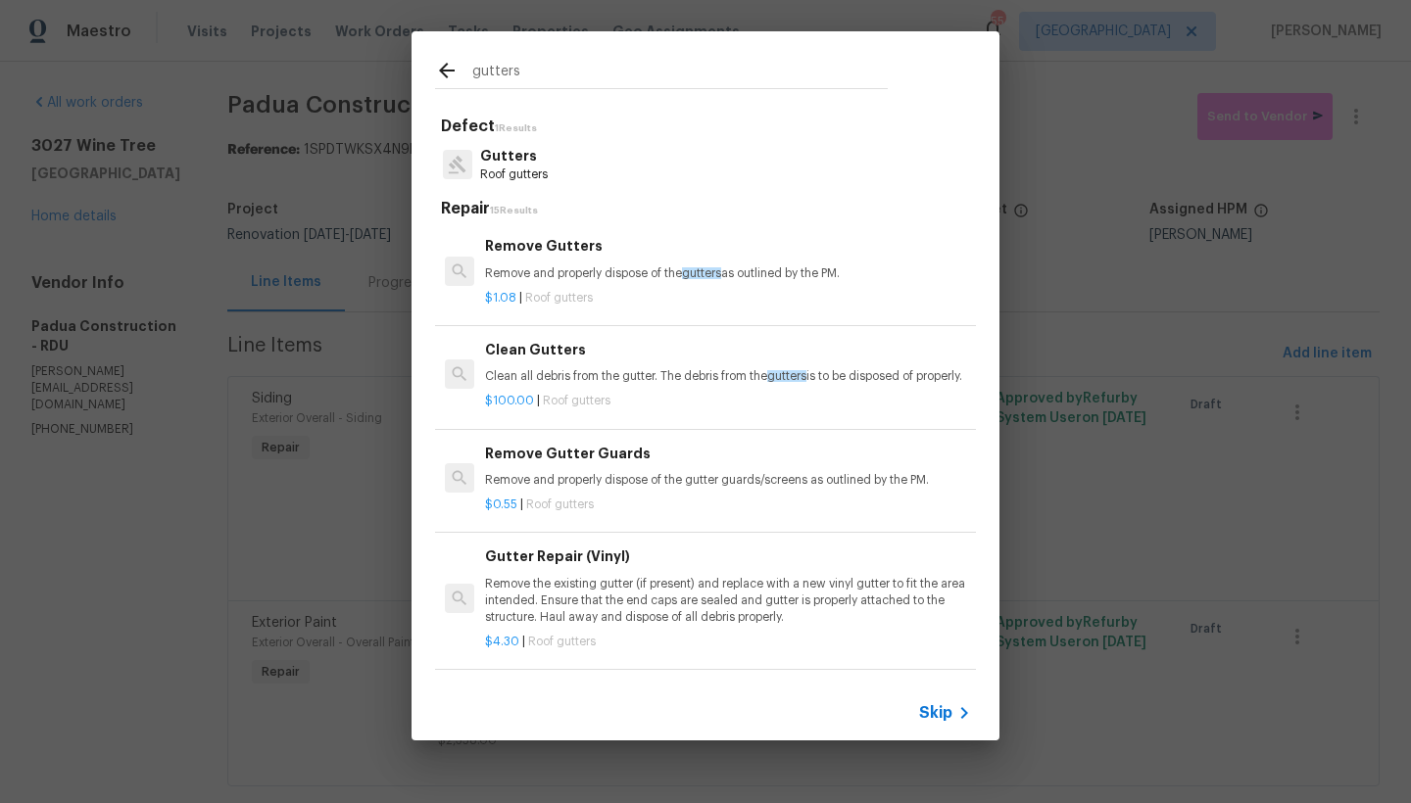
type input "gutters"
click at [505, 368] on p "Clean all debris from the gutter. The debris from the gutters is to be disposed…" at bounding box center [728, 376] width 486 height 17
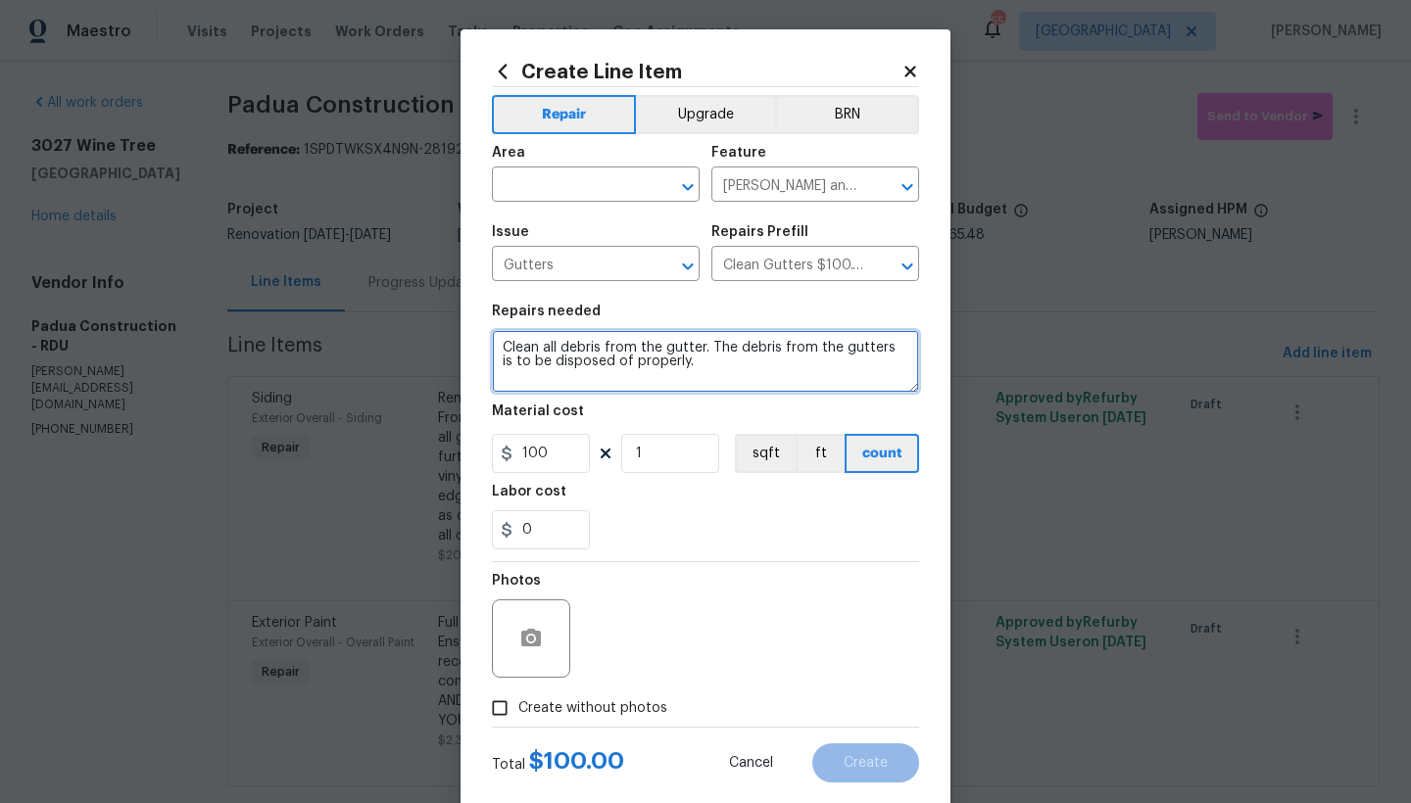
click at [695, 345] on textarea "Clean all debris from the gutter. The debris from the gutters is to be disposed…" at bounding box center [705, 361] width 427 height 63
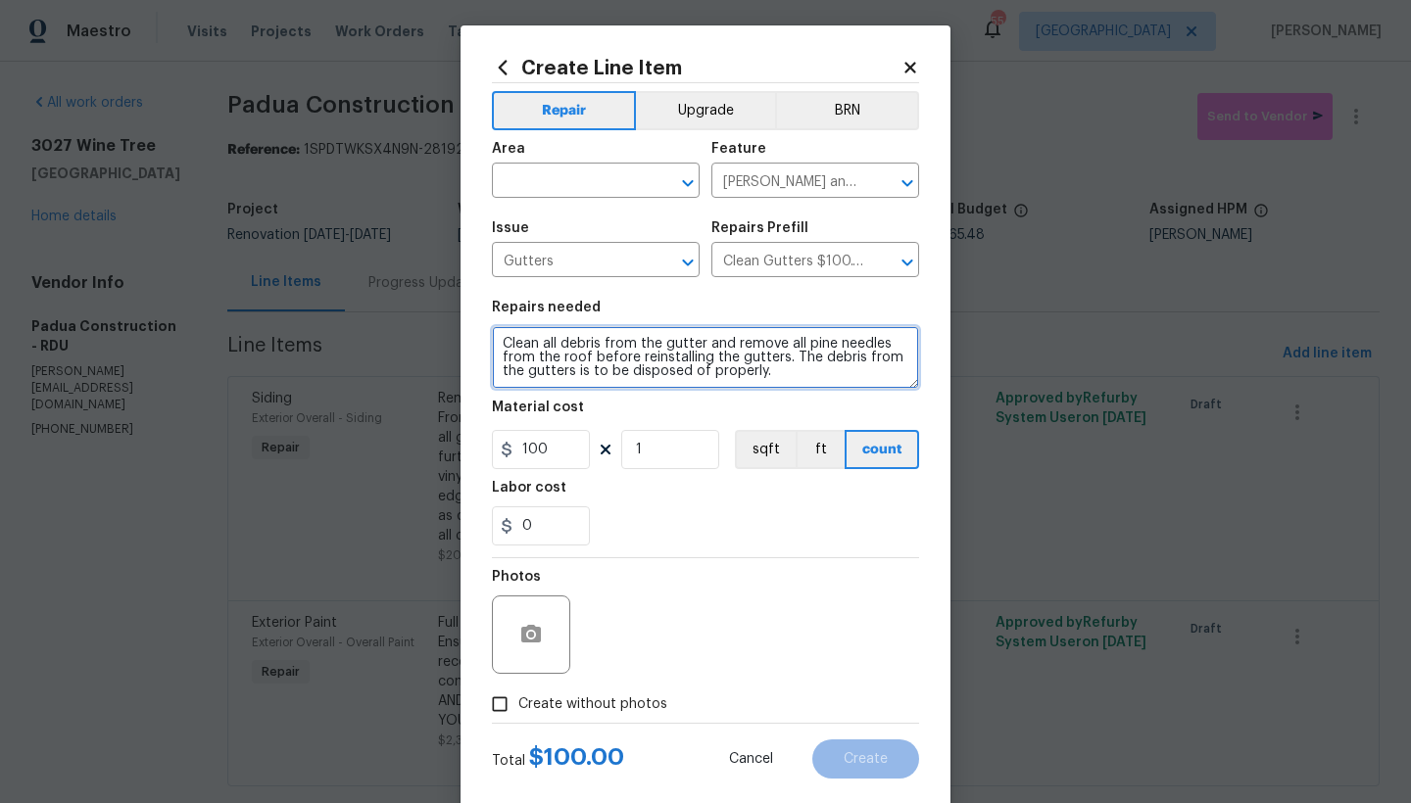
type textarea "Clean all debris from the gutter and remove all pine needles from the roof befo…"
click at [567, 166] on div "Area" at bounding box center [596, 154] width 208 height 25
click at [566, 194] on input "text" at bounding box center [568, 183] width 153 height 30
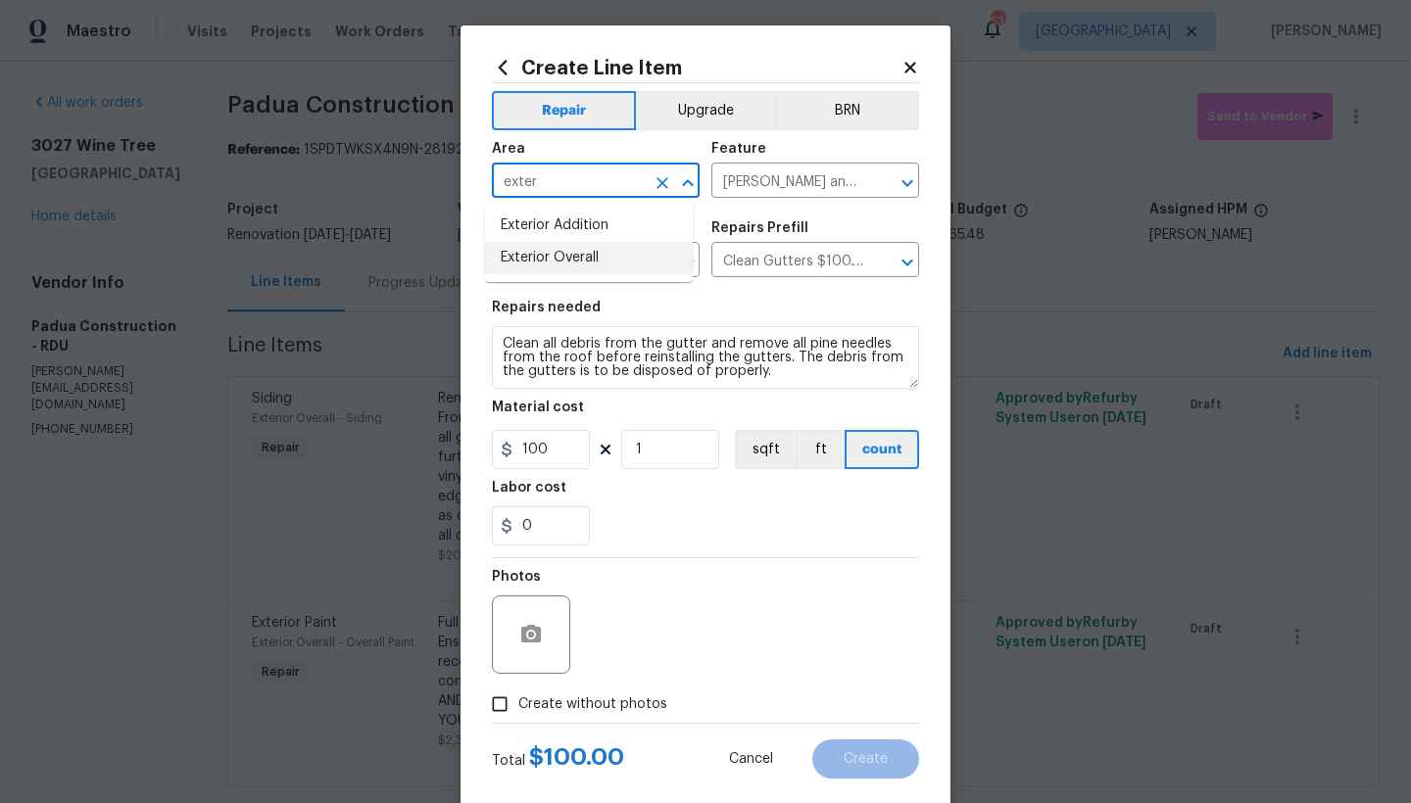
click at [539, 256] on li "Exterior Overall" at bounding box center [589, 258] width 208 height 32
type input "Exterior Overall"
click at [560, 703] on span "Create without photos" at bounding box center [592, 705] width 149 height 21
click at [518, 703] on input "Create without photos" at bounding box center [499, 704] width 37 height 37
checkbox input "true"
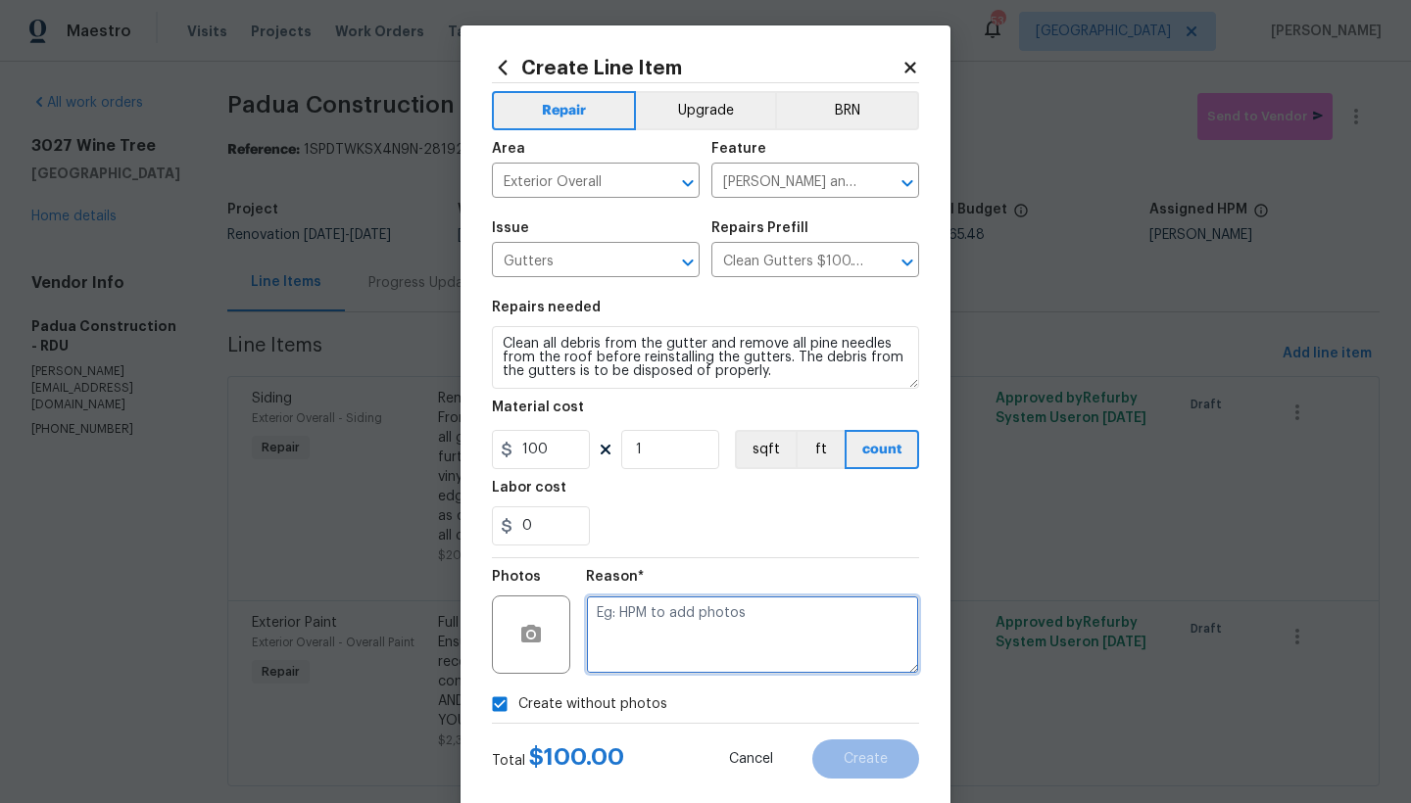
click at [676, 609] on textarea at bounding box center [752, 635] width 333 height 78
type textarea "n"
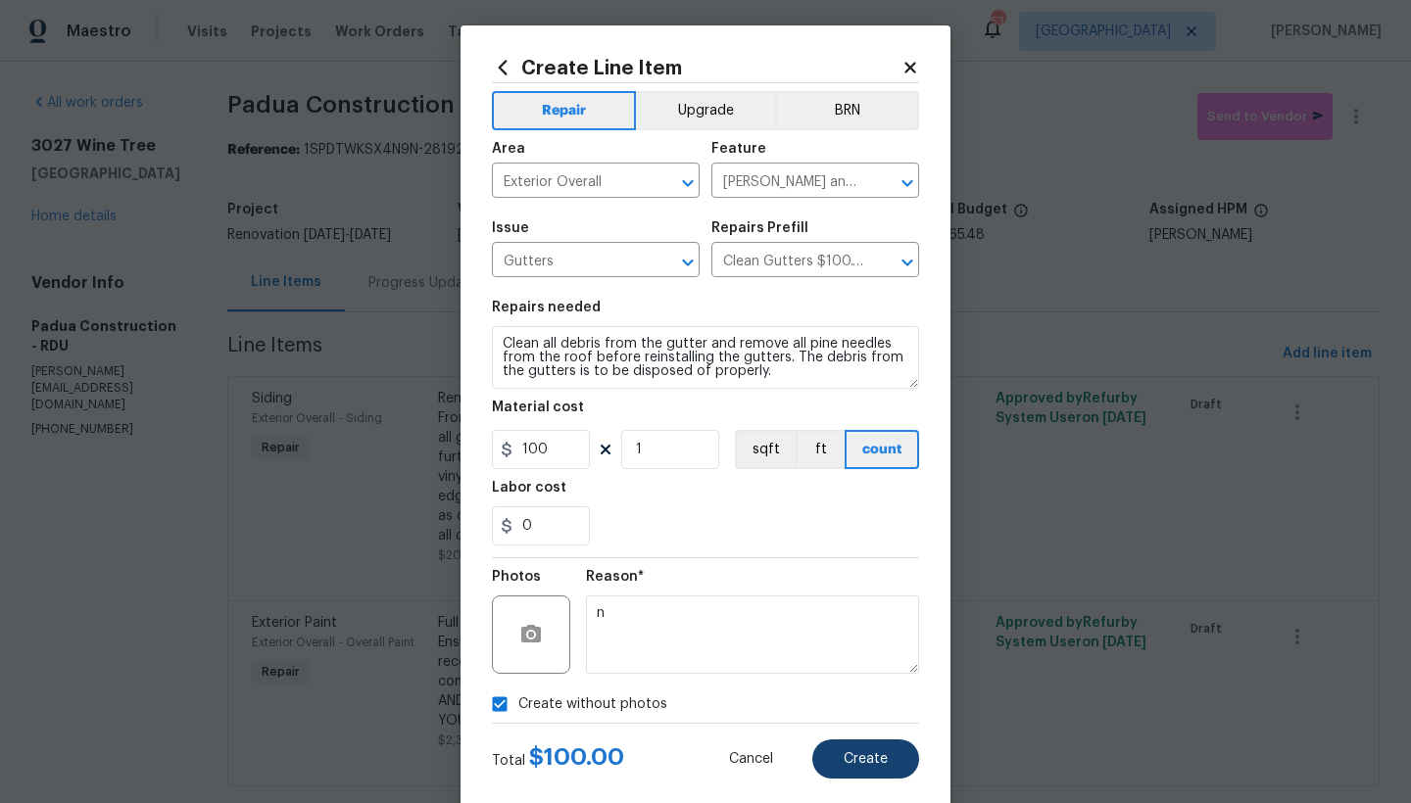
click at [858, 762] on span "Create" at bounding box center [866, 759] width 44 height 15
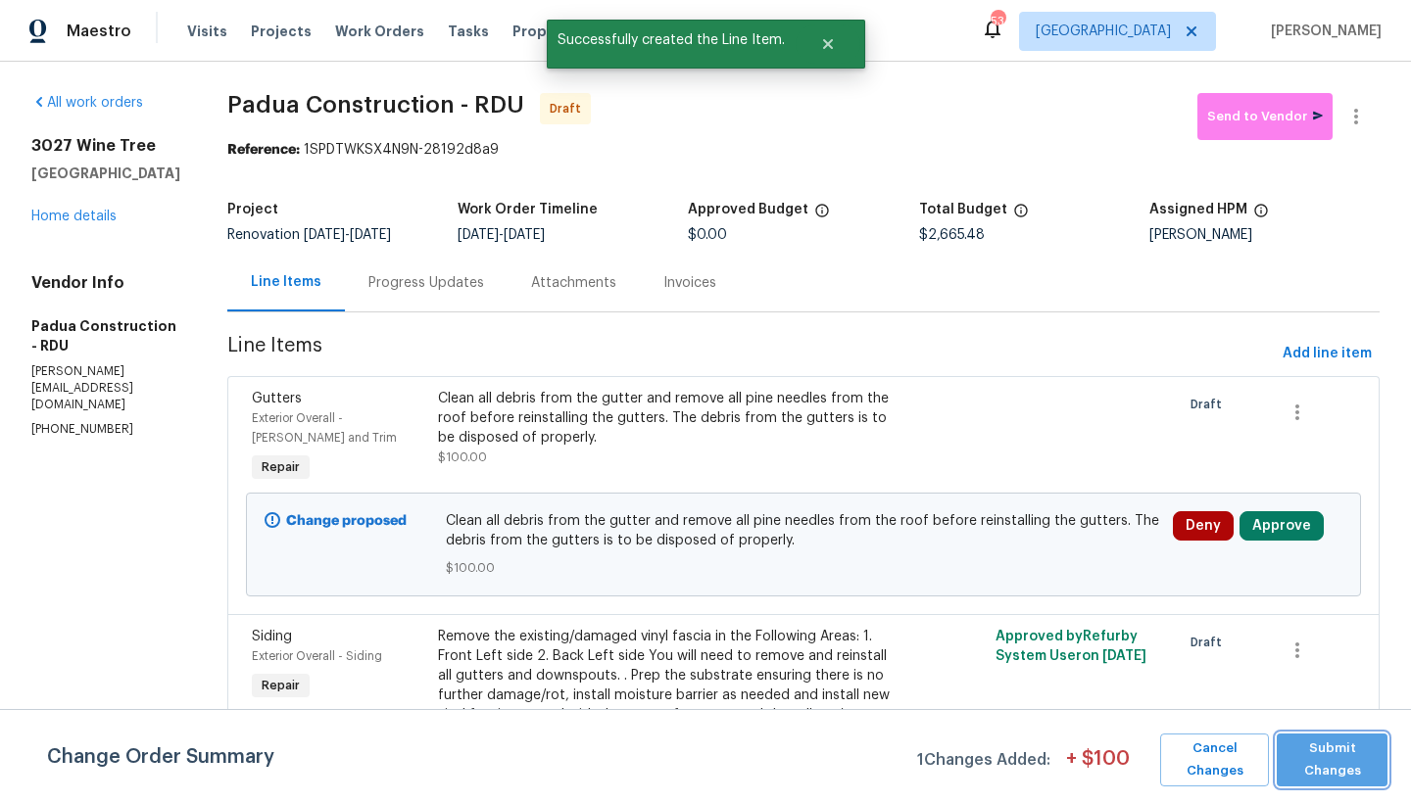
click at [1107, 759] on span "Submit Changes" at bounding box center [1331, 760] width 91 height 45
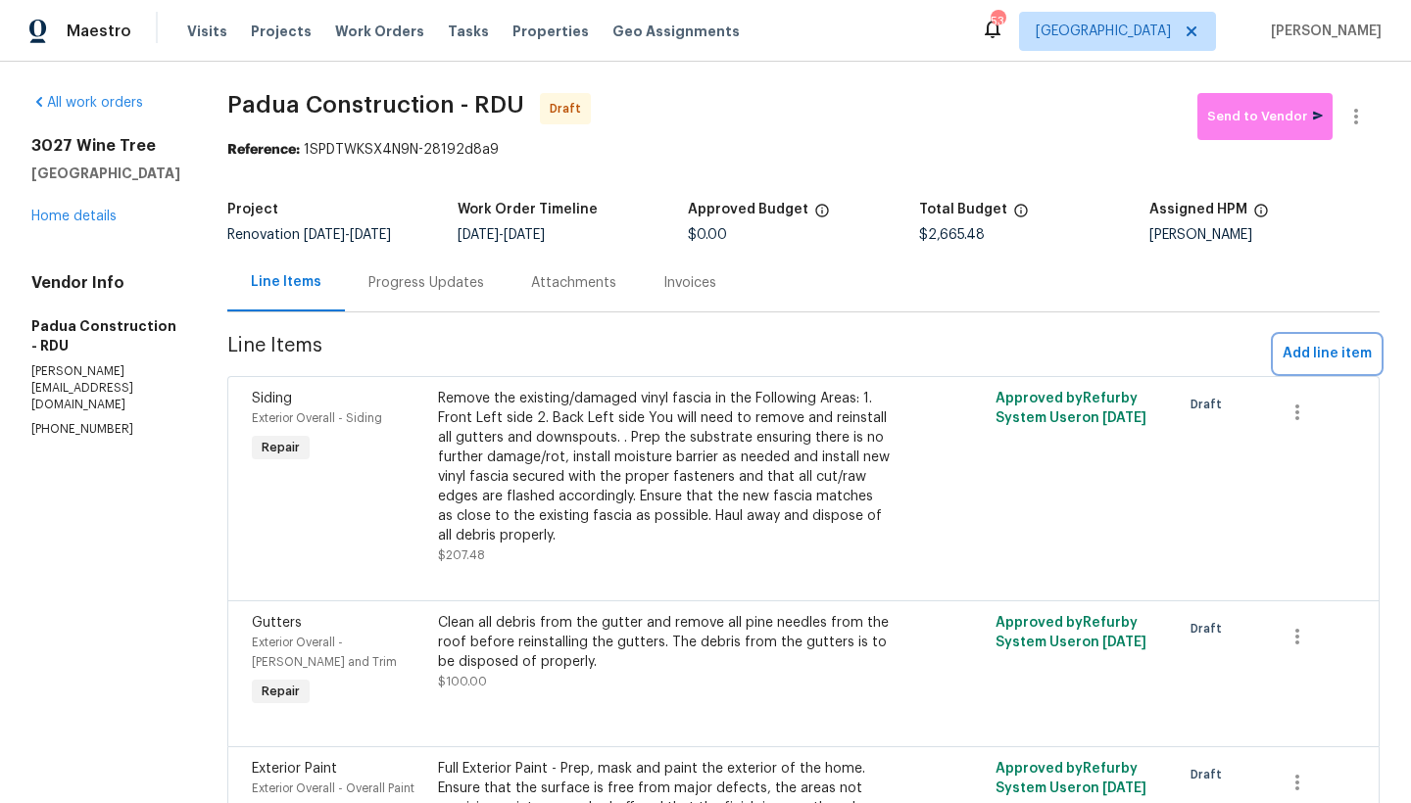
click at [1107, 363] on span "Add line item" at bounding box center [1327, 354] width 89 height 24
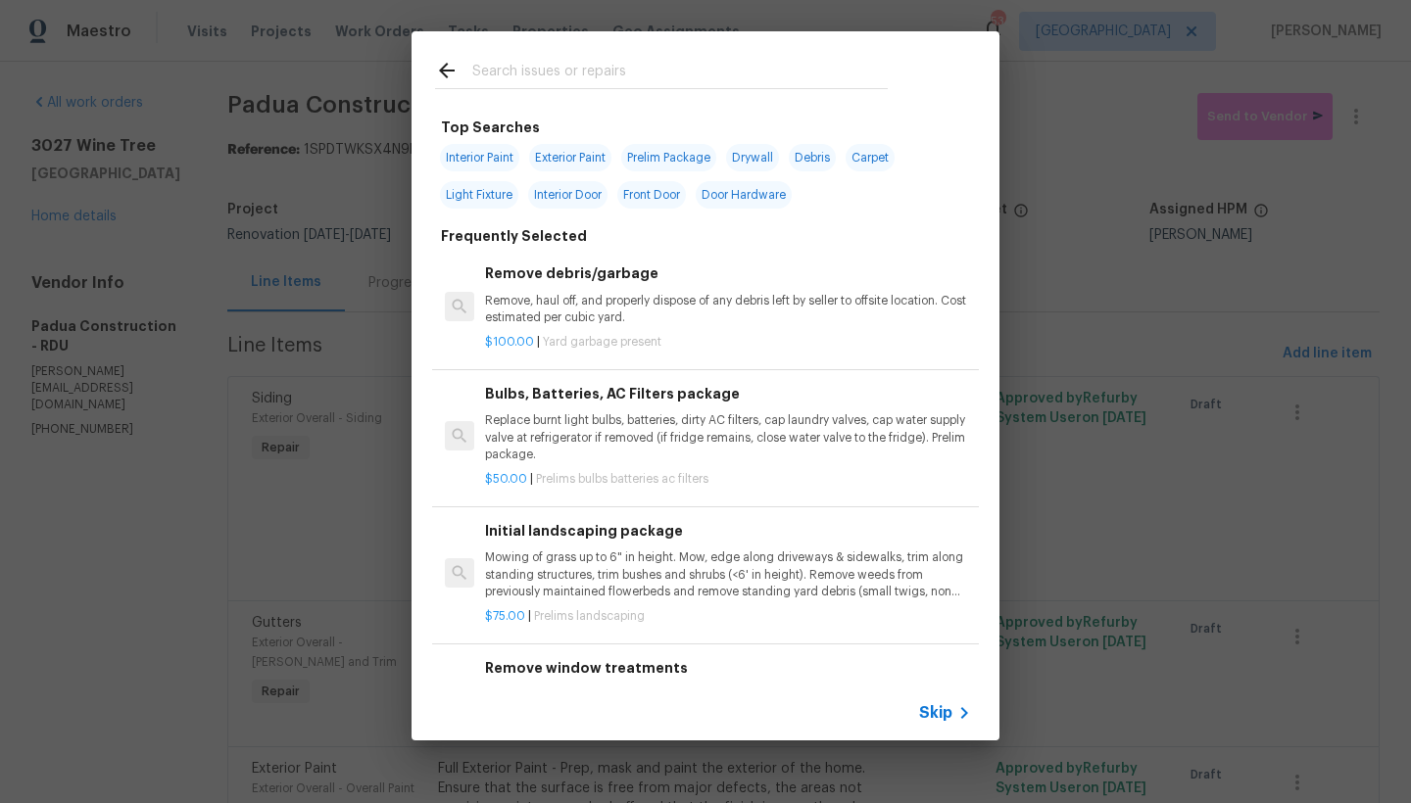
click at [534, 66] on input "text" at bounding box center [679, 73] width 415 height 29
click at [535, 73] on input "text" at bounding box center [679, 73] width 415 height 29
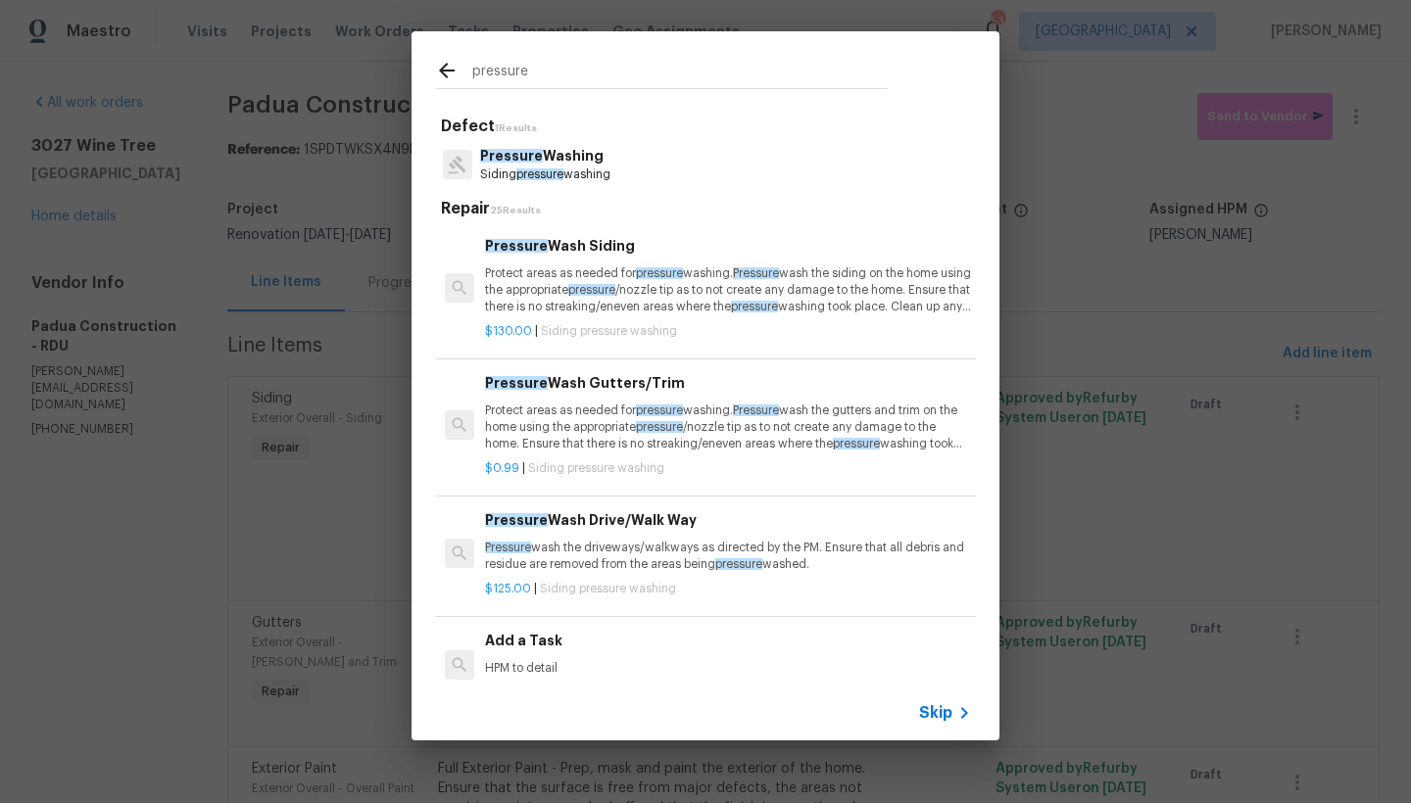
type input "pressure"
click at [567, 291] on p "Protect areas as needed for pressure washing. Pressure wash the siding on the h…" at bounding box center [728, 291] width 486 height 50
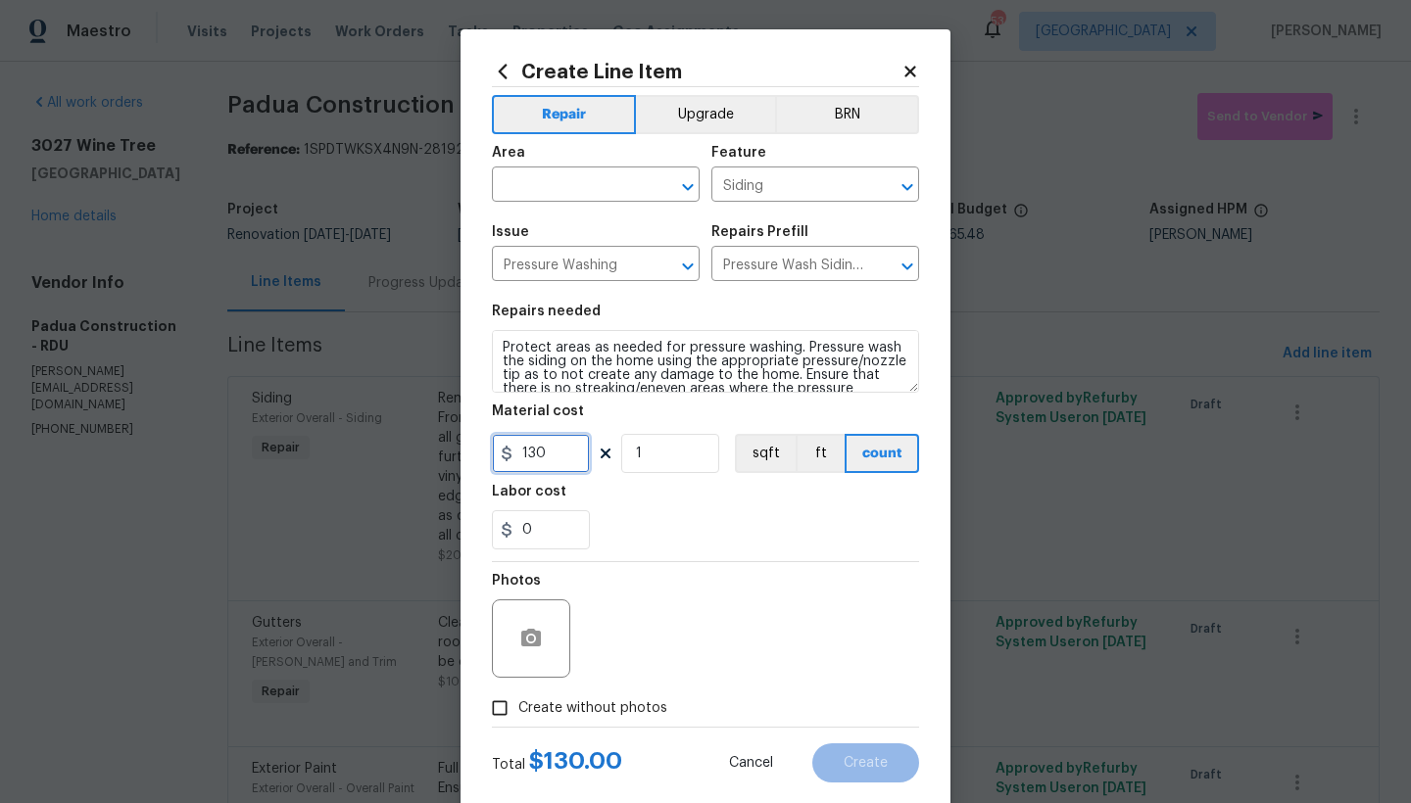
drag, startPoint x: 547, startPoint y: 456, endPoint x: 467, endPoint y: 450, distance: 79.6
click at [467, 450] on div "Create Line Item Repair Upgrade BRN Area ​ Feature Siding ​ Issue Pressure Wash…" at bounding box center [705, 421] width 490 height 785
type input "150"
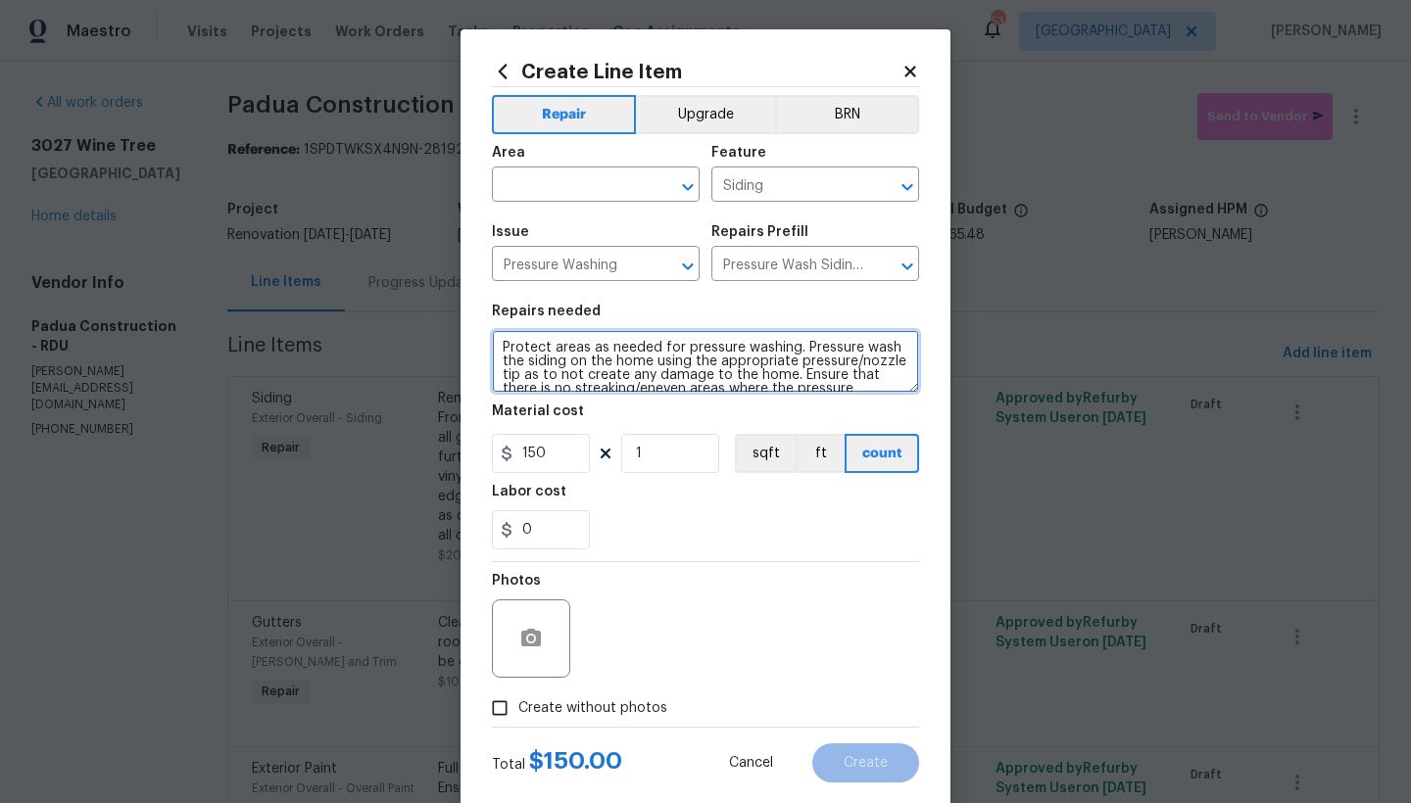
click at [559, 363] on textarea "Protect areas as needed for pressure washing. Pressure wash the siding on the h…" at bounding box center [705, 361] width 427 height 63
click at [716, 358] on textarea "Protect areas as needed for pressure washing. Pressure wash the siding and deck…" at bounding box center [705, 361] width 427 height 63
type textarea "Protect areas as needed for pressure washing. Pressure wash the siding and deck…"
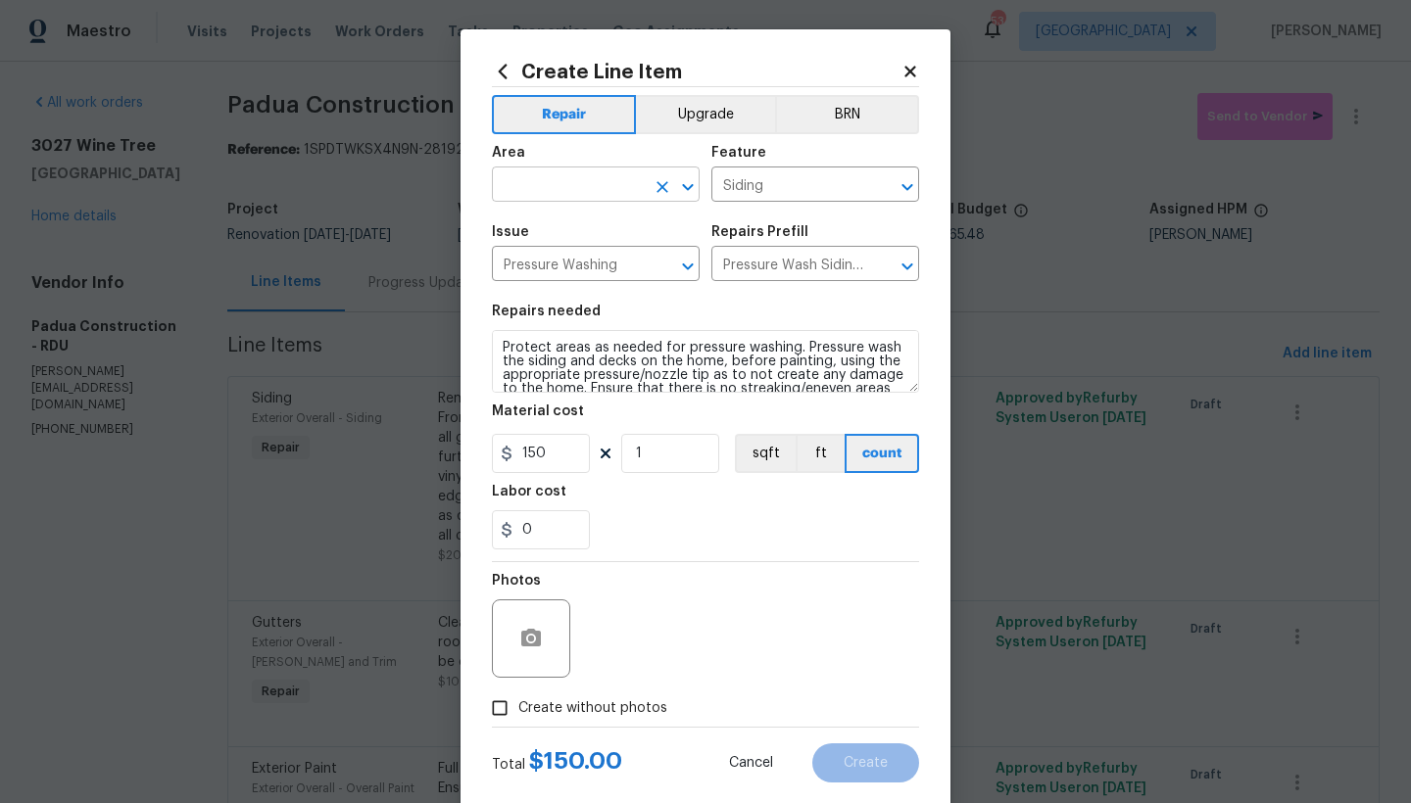
click at [599, 181] on input "text" at bounding box center [568, 186] width 153 height 30
click at [552, 265] on li "Exterior Overall" at bounding box center [589, 262] width 208 height 32
type input "Exterior Overall"
click at [518, 709] on span "Create without photos" at bounding box center [592, 709] width 149 height 21
click at [515, 709] on input "Create without photos" at bounding box center [499, 708] width 37 height 37
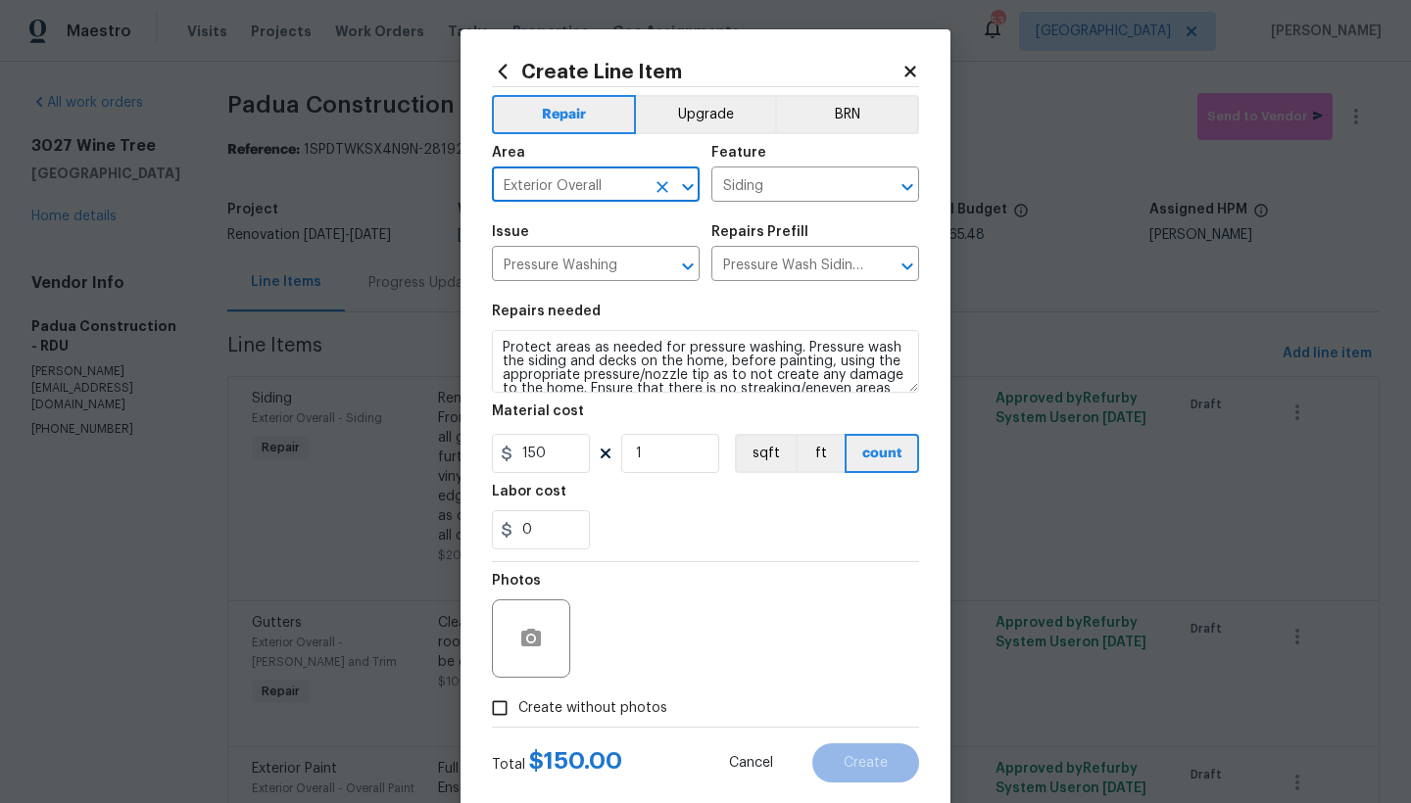
checkbox input "true"
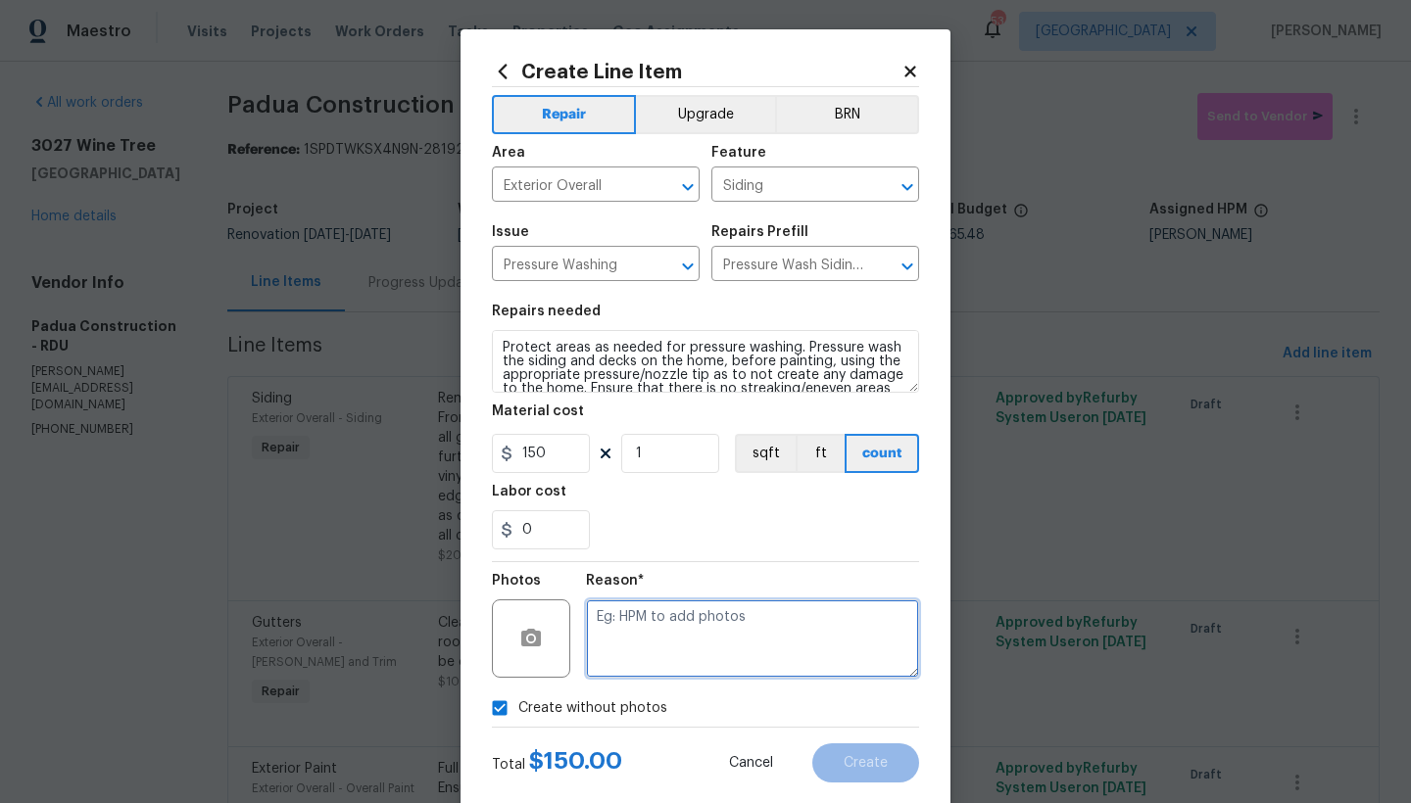
click at [639, 642] on textarea at bounding box center [752, 639] width 333 height 78
type textarea "n"
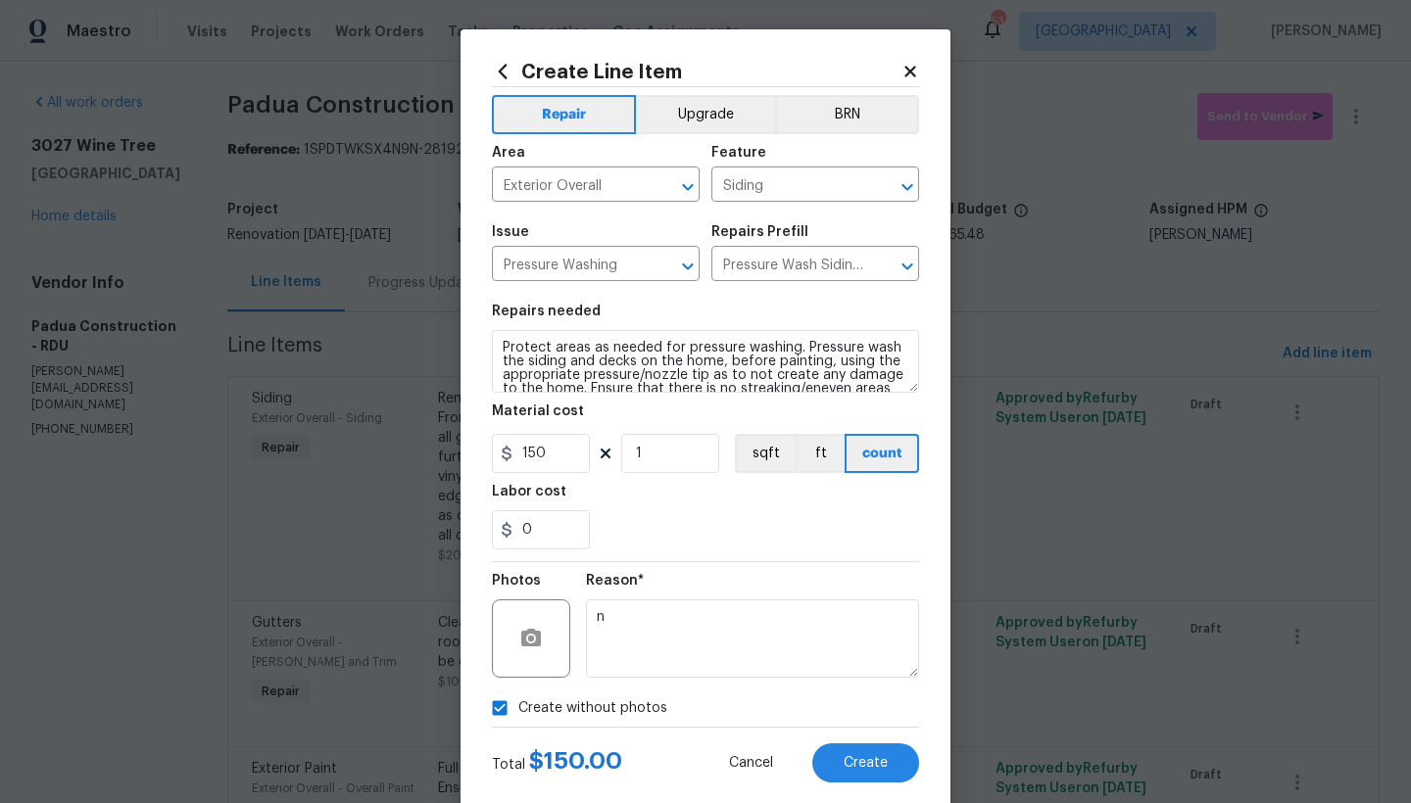
drag, startPoint x: 867, startPoint y: 767, endPoint x: 923, endPoint y: 754, distance: 57.3
click at [867, 767] on span "Create" at bounding box center [866, 763] width 44 height 15
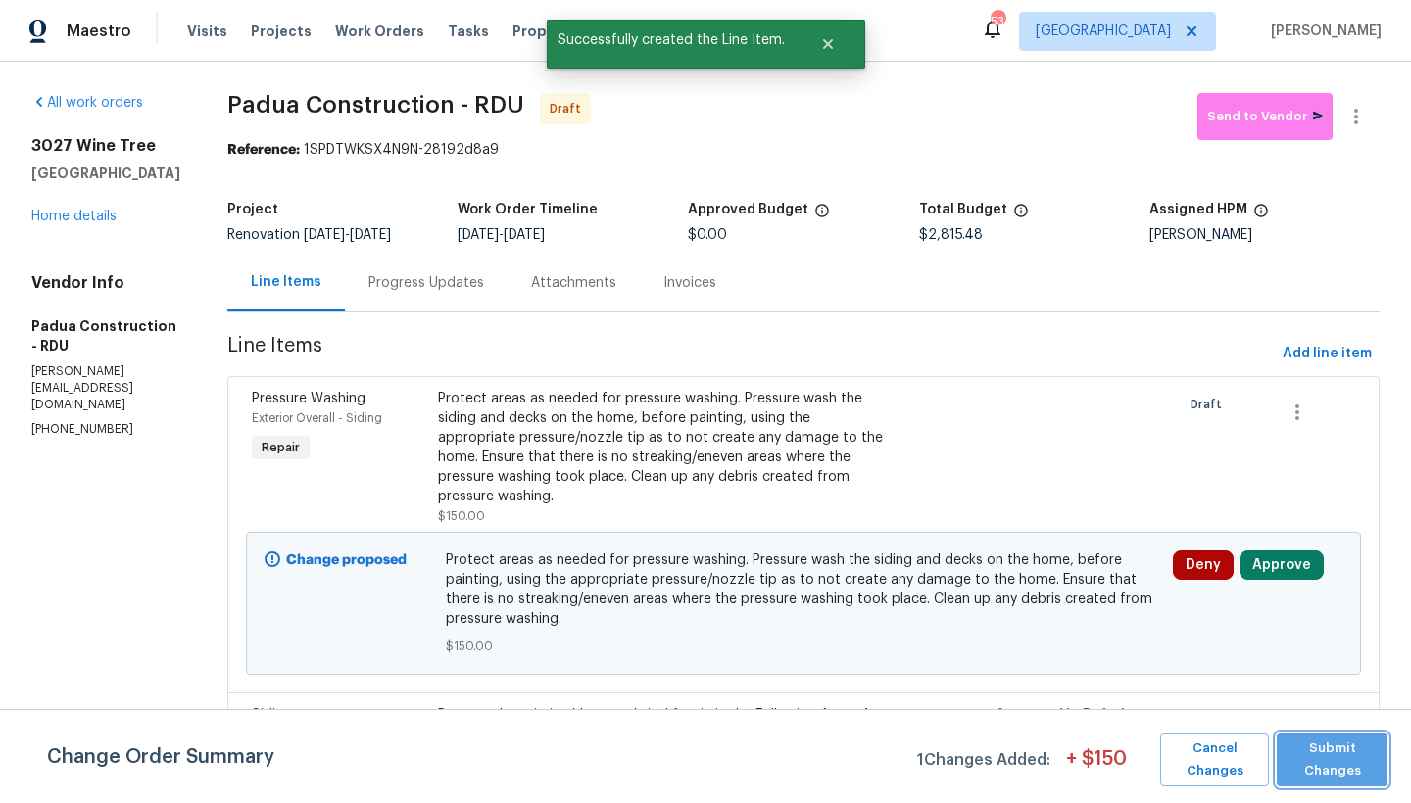
click at [1107, 760] on span "Submit Changes" at bounding box center [1331, 760] width 91 height 45
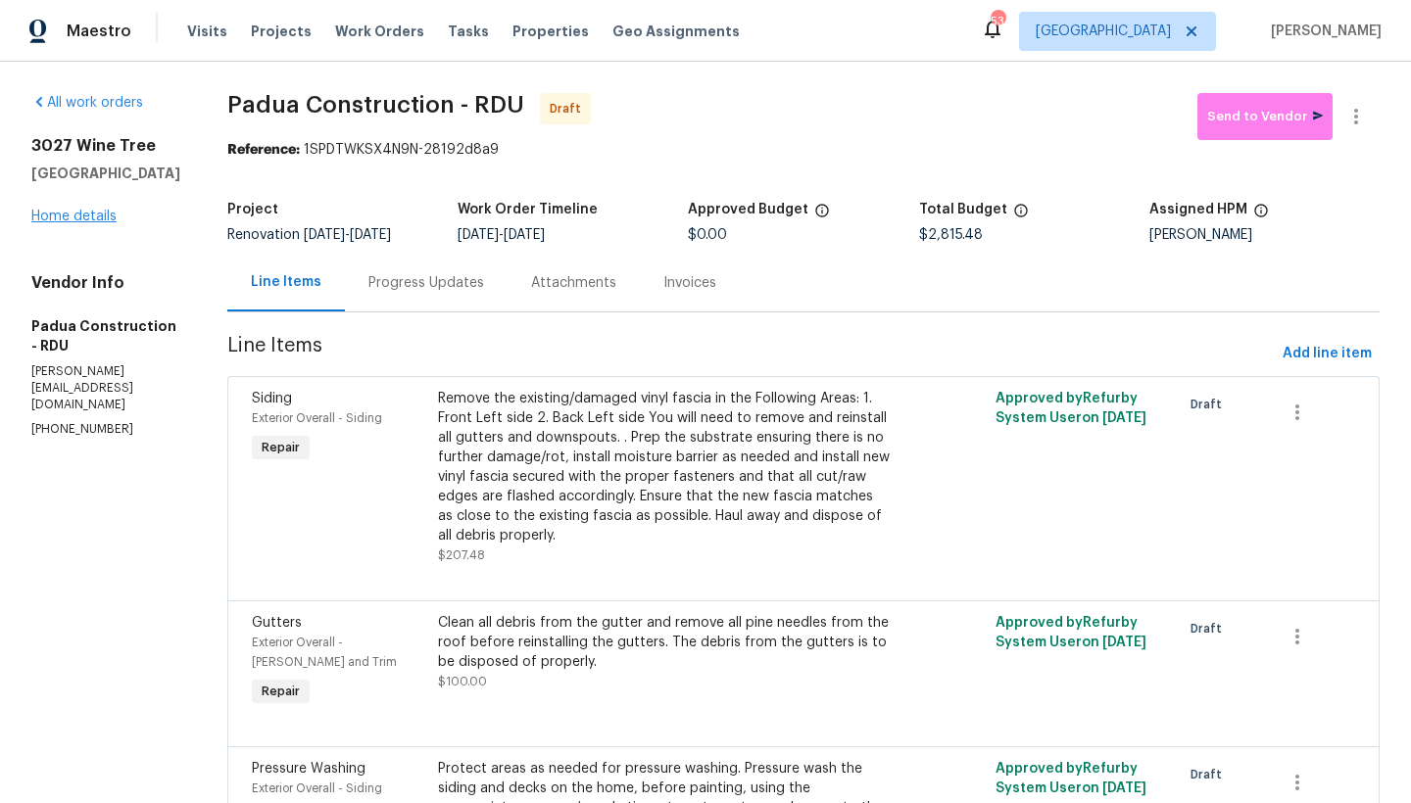
click at [77, 223] on link "Home details" at bounding box center [73, 217] width 85 height 14
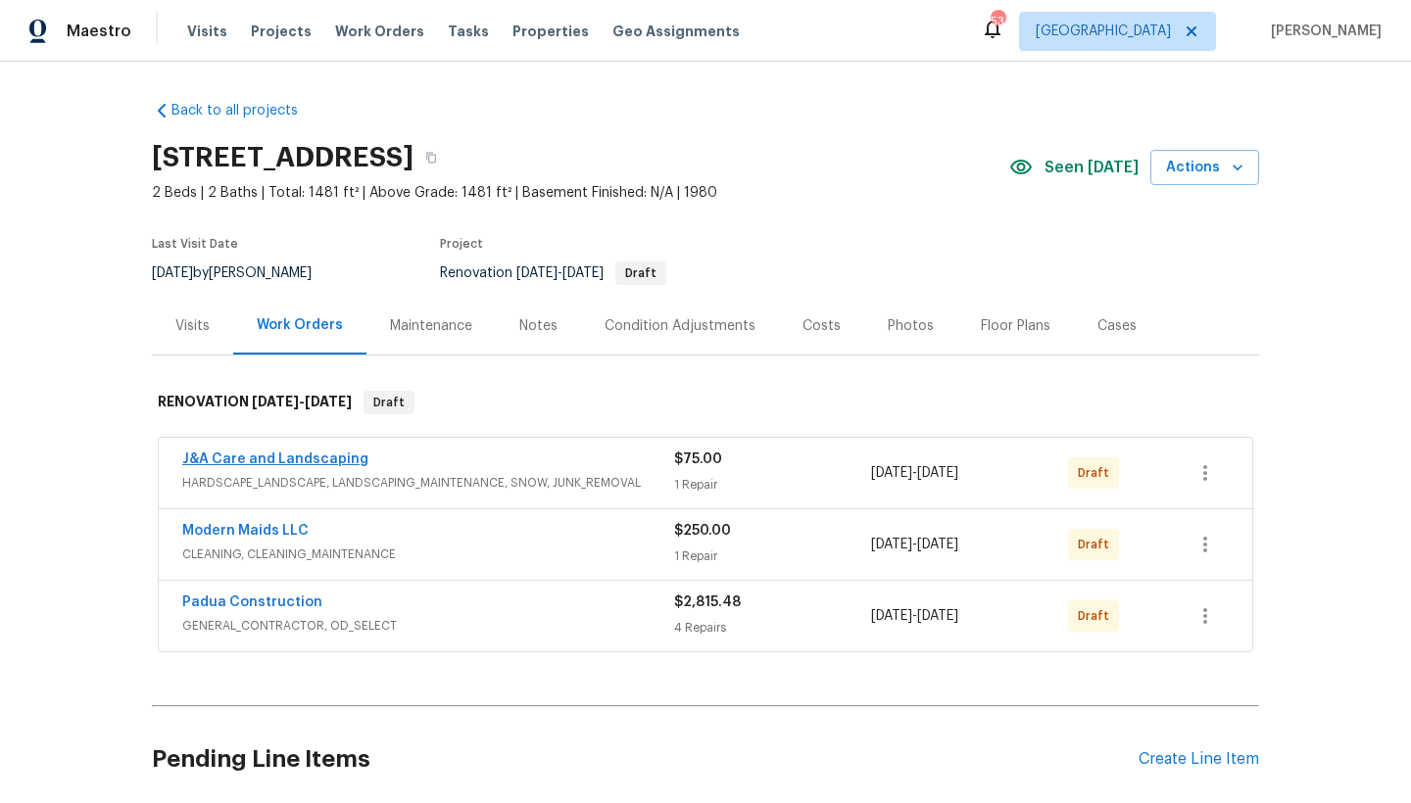
click at [275, 463] on link "J&A Care and Landscaping" at bounding box center [275, 460] width 186 height 14
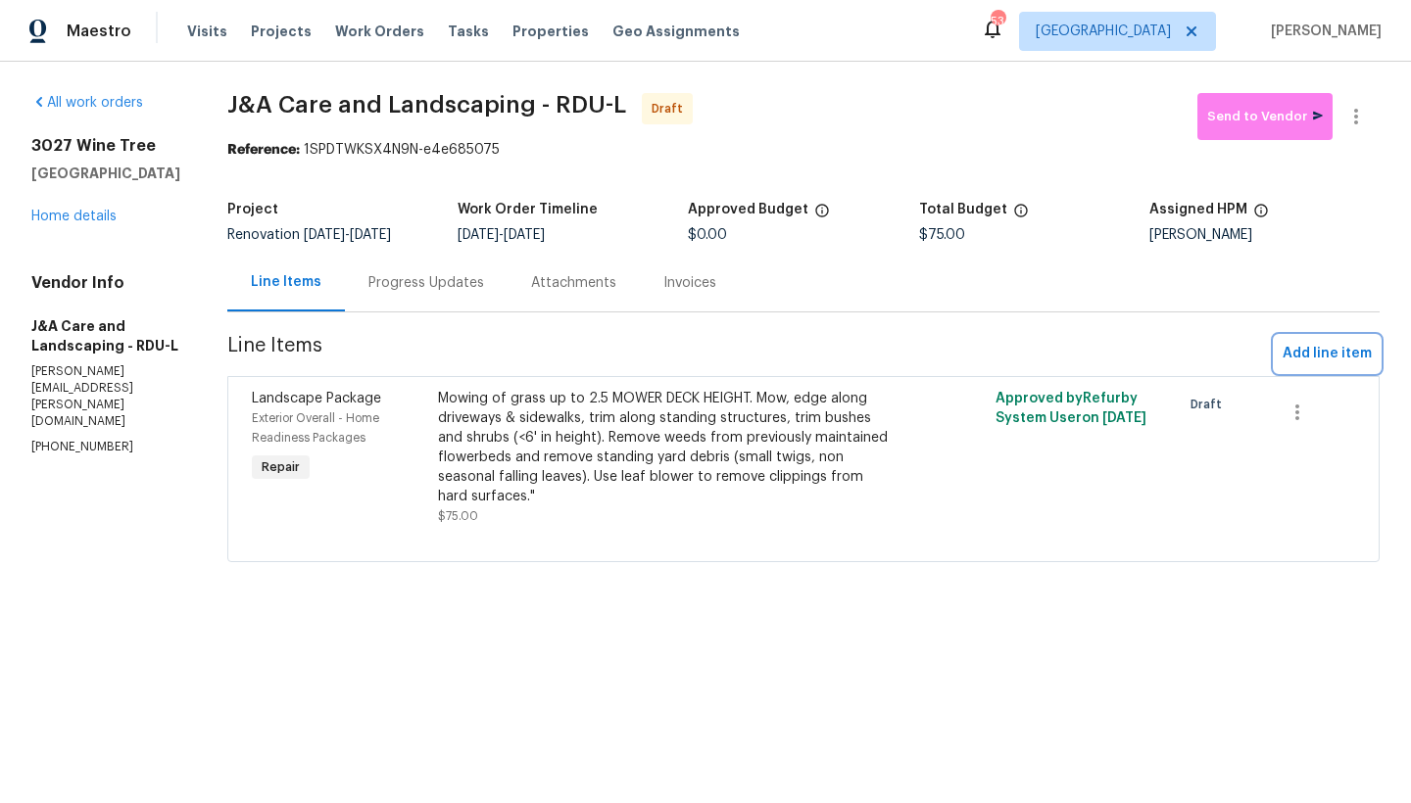
click at [1107, 357] on span "Add line item" at bounding box center [1327, 354] width 89 height 24
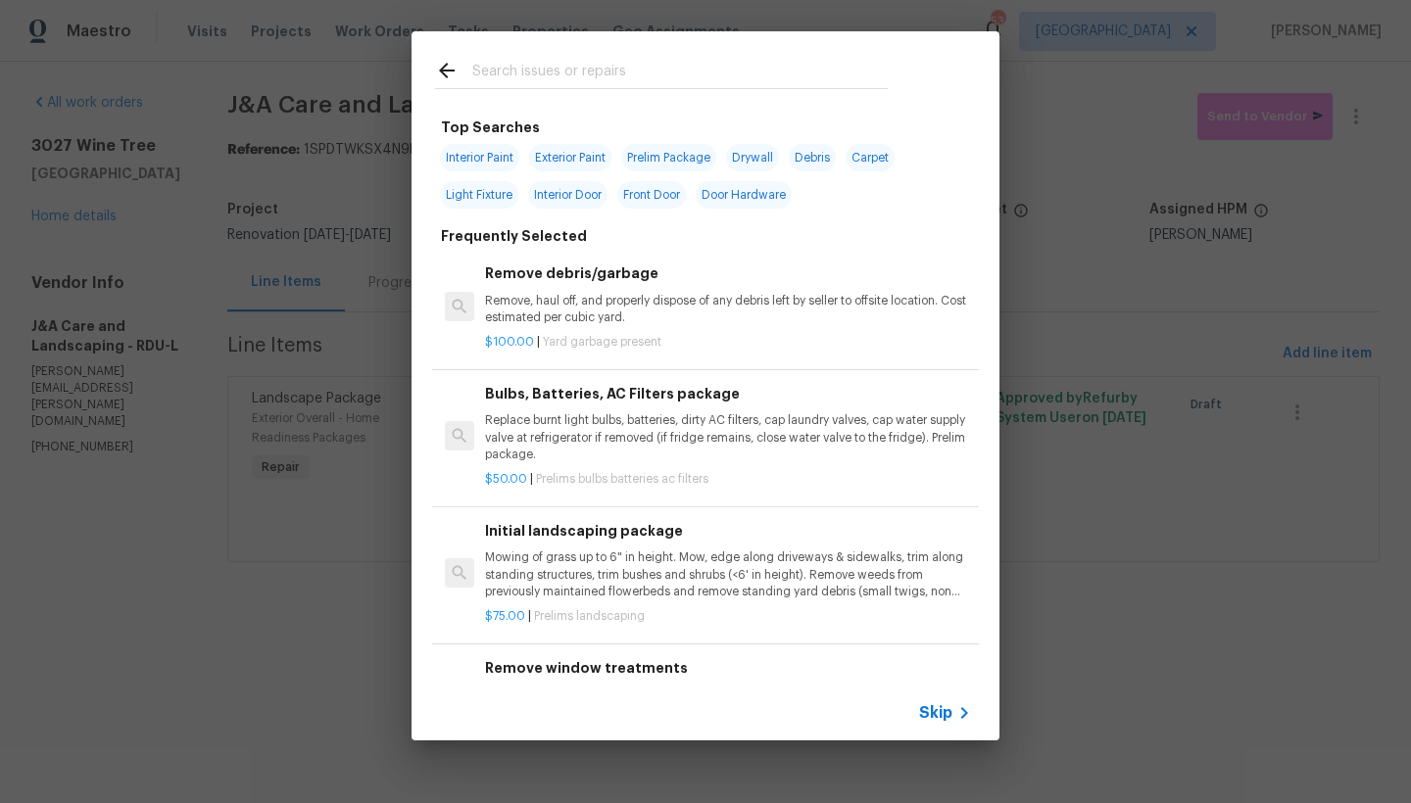
click at [528, 69] on input "text" at bounding box center [679, 73] width 415 height 29
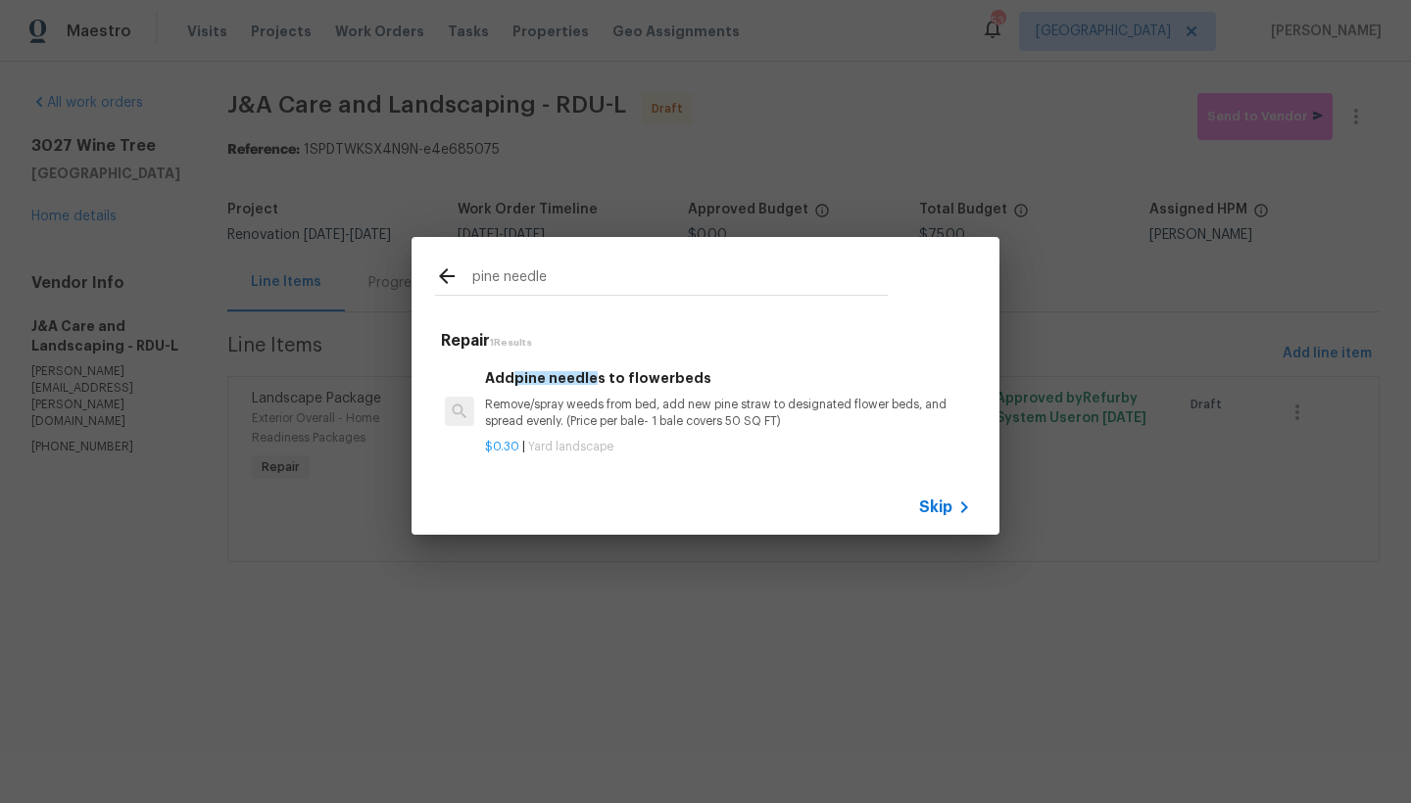
type input "pine needle"
click at [506, 387] on div "Add pine needle s to flowerbeds Remove/spray weeds from bed, add new pine straw…" at bounding box center [728, 399] width 486 height 64
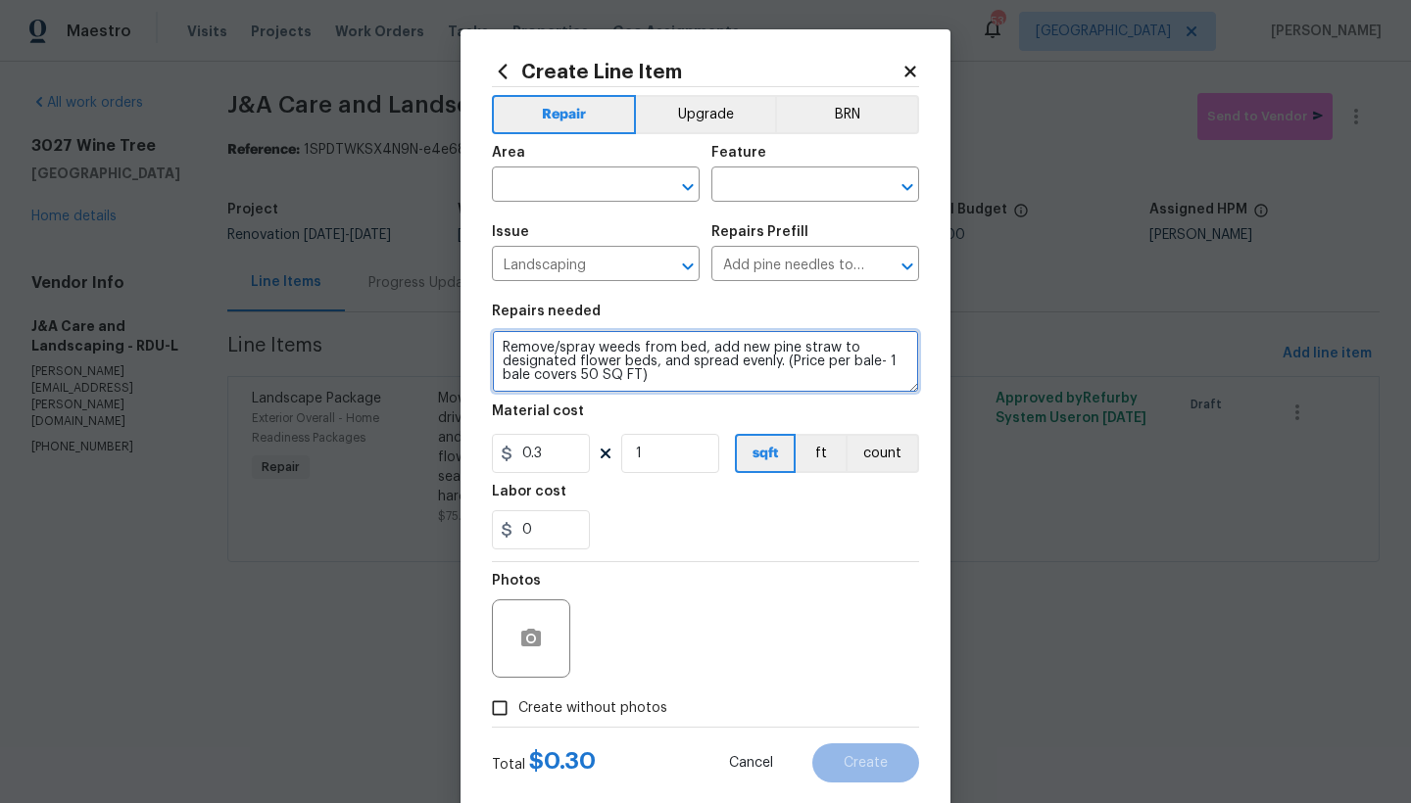
drag, startPoint x: 776, startPoint y: 359, endPoint x: 817, endPoint y: 386, distance: 49.5
click at [817, 386] on textarea "Remove/spray weeds from bed, add new pine straw to designated flower beds, and …" at bounding box center [705, 361] width 427 height 63
click at [669, 346] on textarea "Remove/spray weeds from bed, add new pine straw to designated flower beds, and …" at bounding box center [705, 361] width 427 height 63
click at [735, 349] on textarea "Remove/spray weeds from flowerbed, add new pine straw to designated flower beds…" at bounding box center [705, 361] width 427 height 63
drag, startPoint x: 495, startPoint y: 364, endPoint x: 771, endPoint y: 361, distance: 276.3
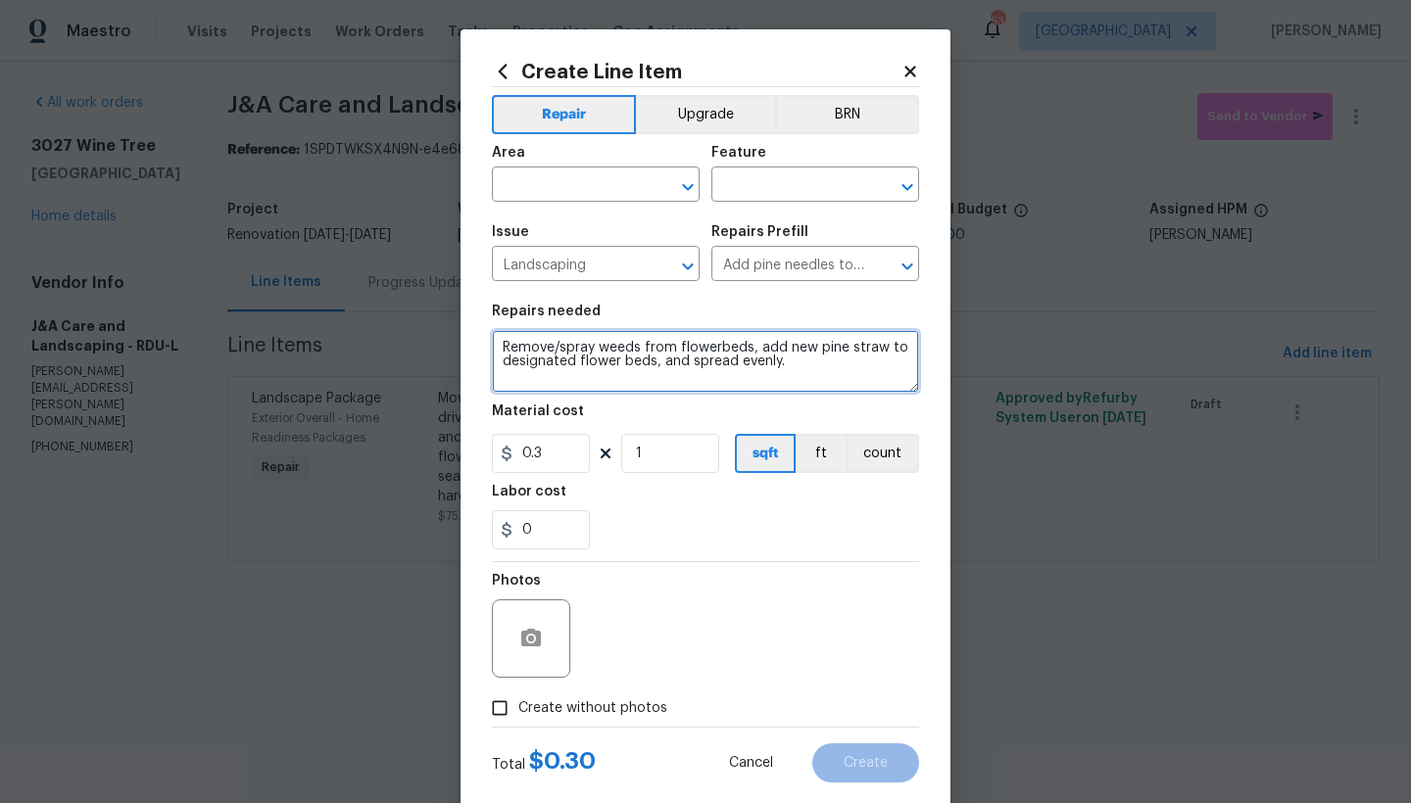
click at [771, 361] on textarea "Remove/spray weeds from flowerbeds, add new pine straw to designated flower bed…" at bounding box center [705, 361] width 427 height 63
drag, startPoint x: 628, startPoint y: 363, endPoint x: 675, endPoint y: 360, distance: 47.1
click at [688, 359] on textarea "Remove/spray weeds from flowerbeds, add new pine straw to designated flower bed…" at bounding box center [705, 361] width 427 height 63
click at [496, 362] on textarea "Remove/spray weeds from flowerbeds, add new pine straw to designated flower bed…" at bounding box center [705, 361] width 427 height 63
drag, startPoint x: 498, startPoint y: 359, endPoint x: 644, endPoint y: 358, distance: 146.0
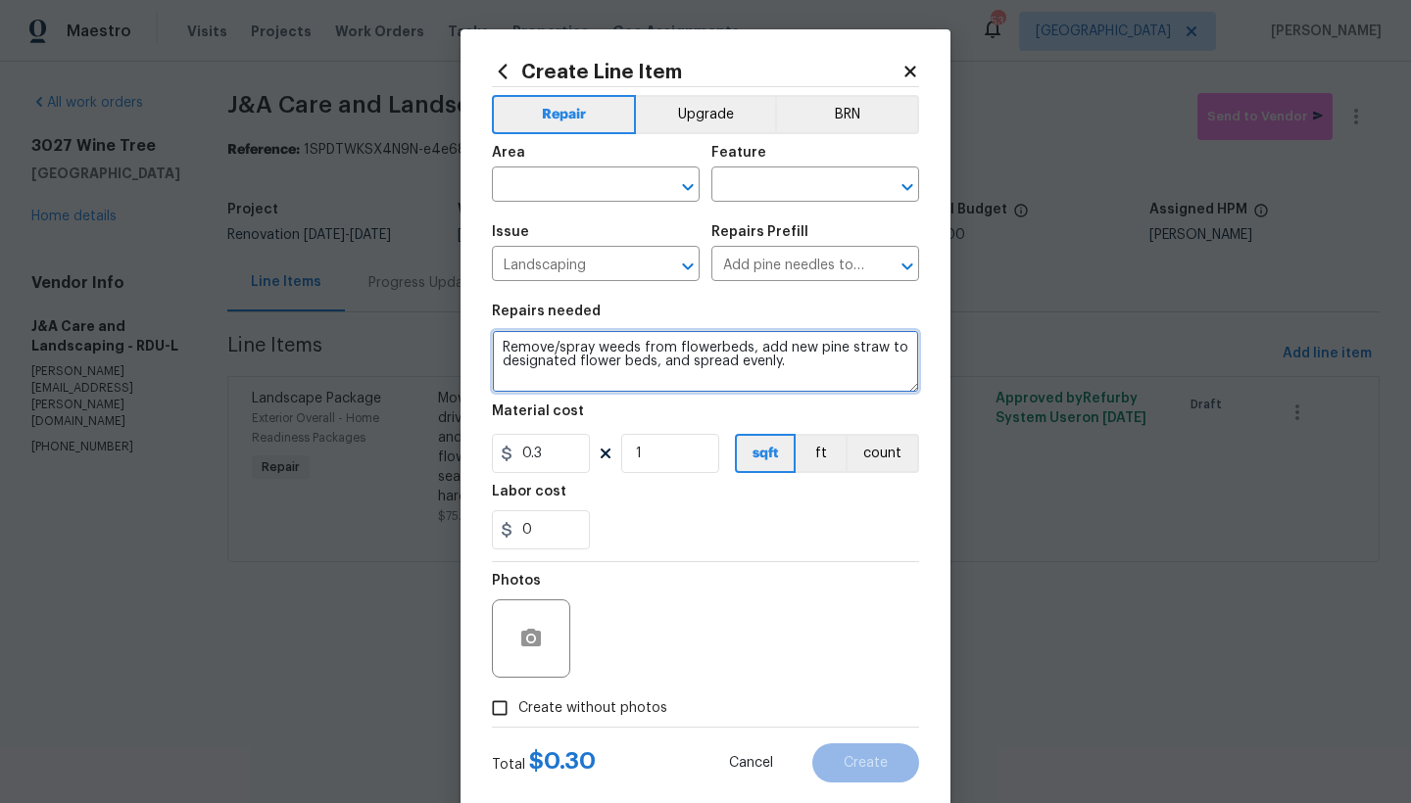
click at [644, 358] on textarea "Remove/spray weeds from flowerbeds, add new pine straw to designated flower bed…" at bounding box center [705, 361] width 427 height 63
click at [856, 360] on textarea "Remove/spray weeds from flowerbeds, add new pine straw to the front flower beds…" at bounding box center [705, 361] width 427 height 63
type textarea "Remove/spray weeds from flowerbeds, add new pine straw to the front flower beds…"
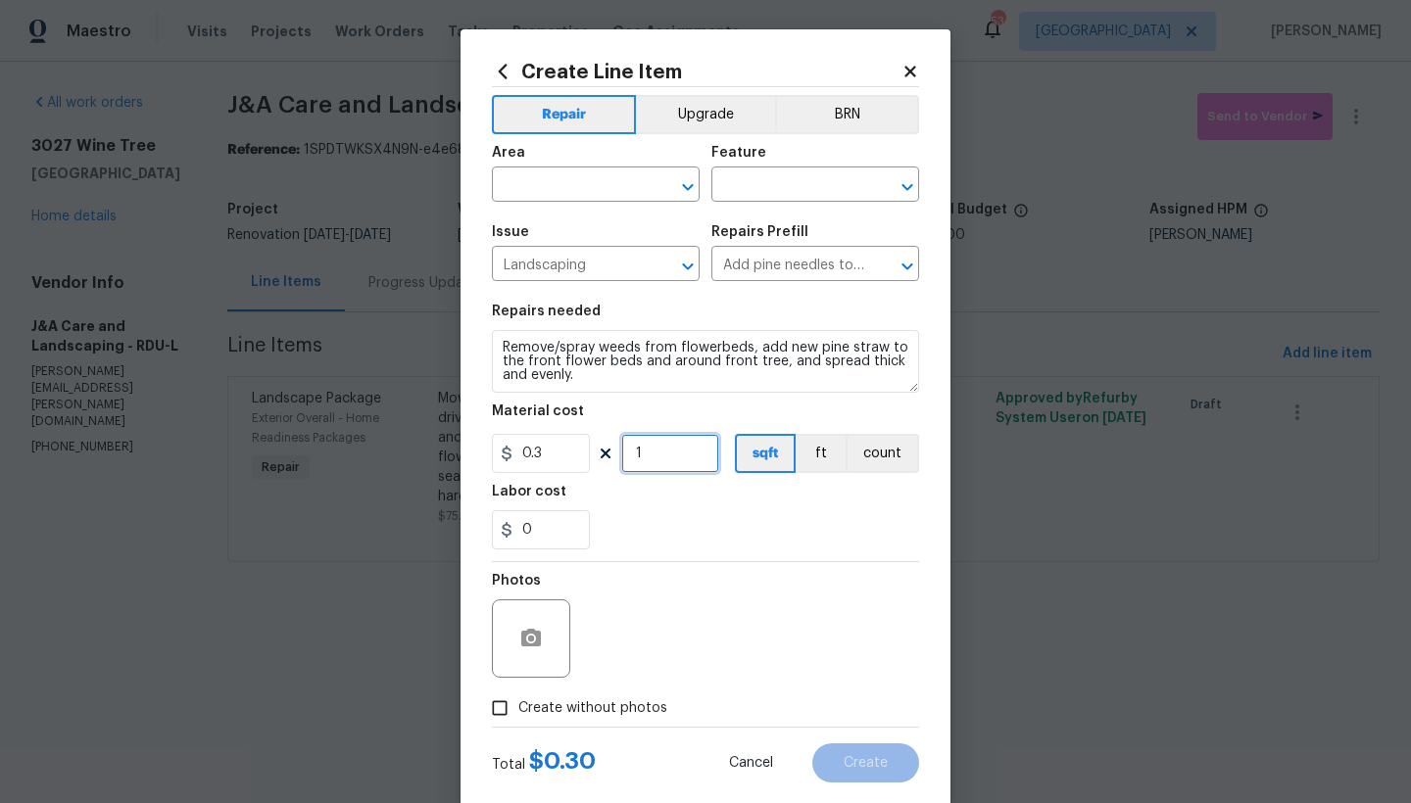
click at [654, 460] on input "1" at bounding box center [670, 453] width 98 height 39
type input "250"
click at [563, 191] on input "text" at bounding box center [568, 186] width 153 height 30
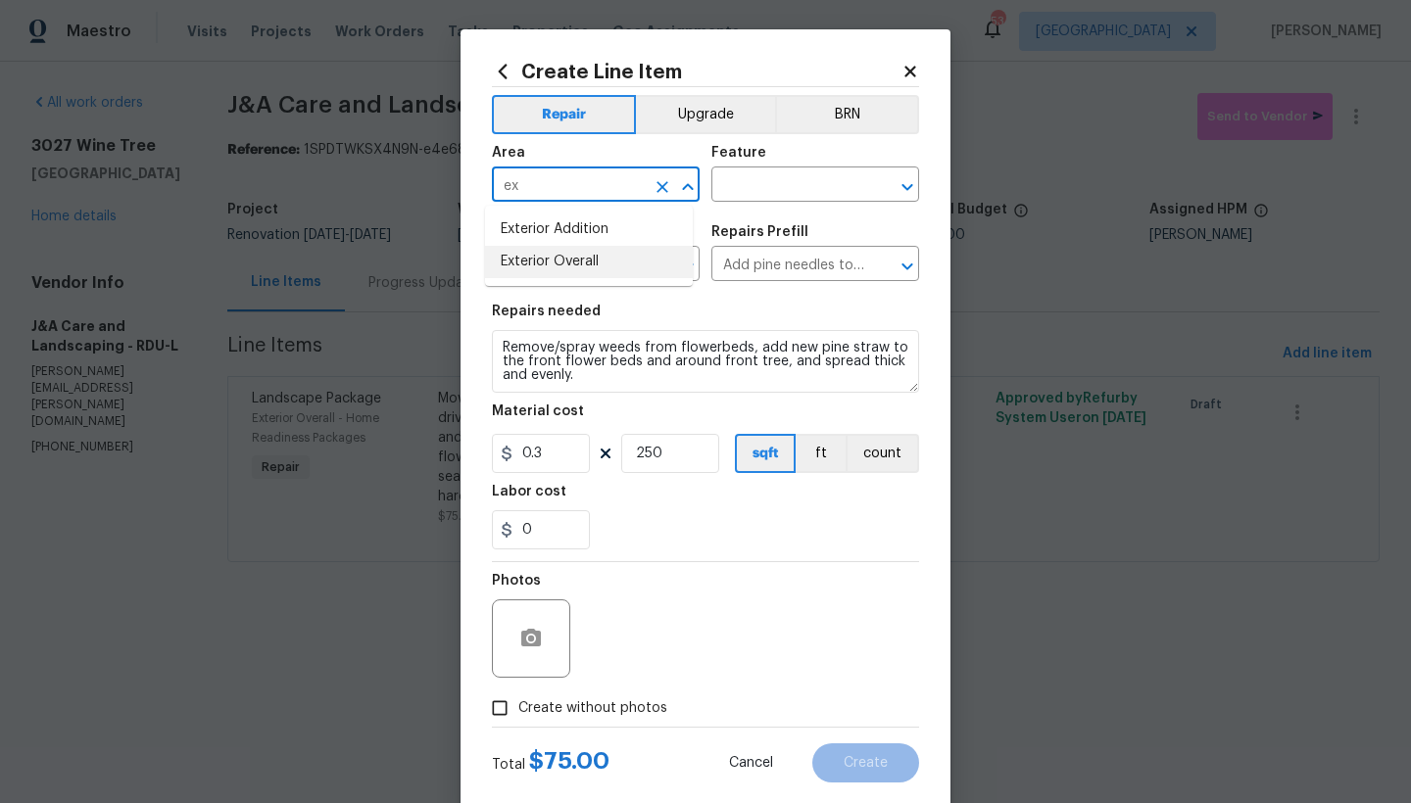
click at [560, 259] on li "Exterior Overall" at bounding box center [589, 262] width 208 height 32
type input "Exterior Overall"
click at [743, 185] on input "text" at bounding box center [787, 186] width 153 height 30
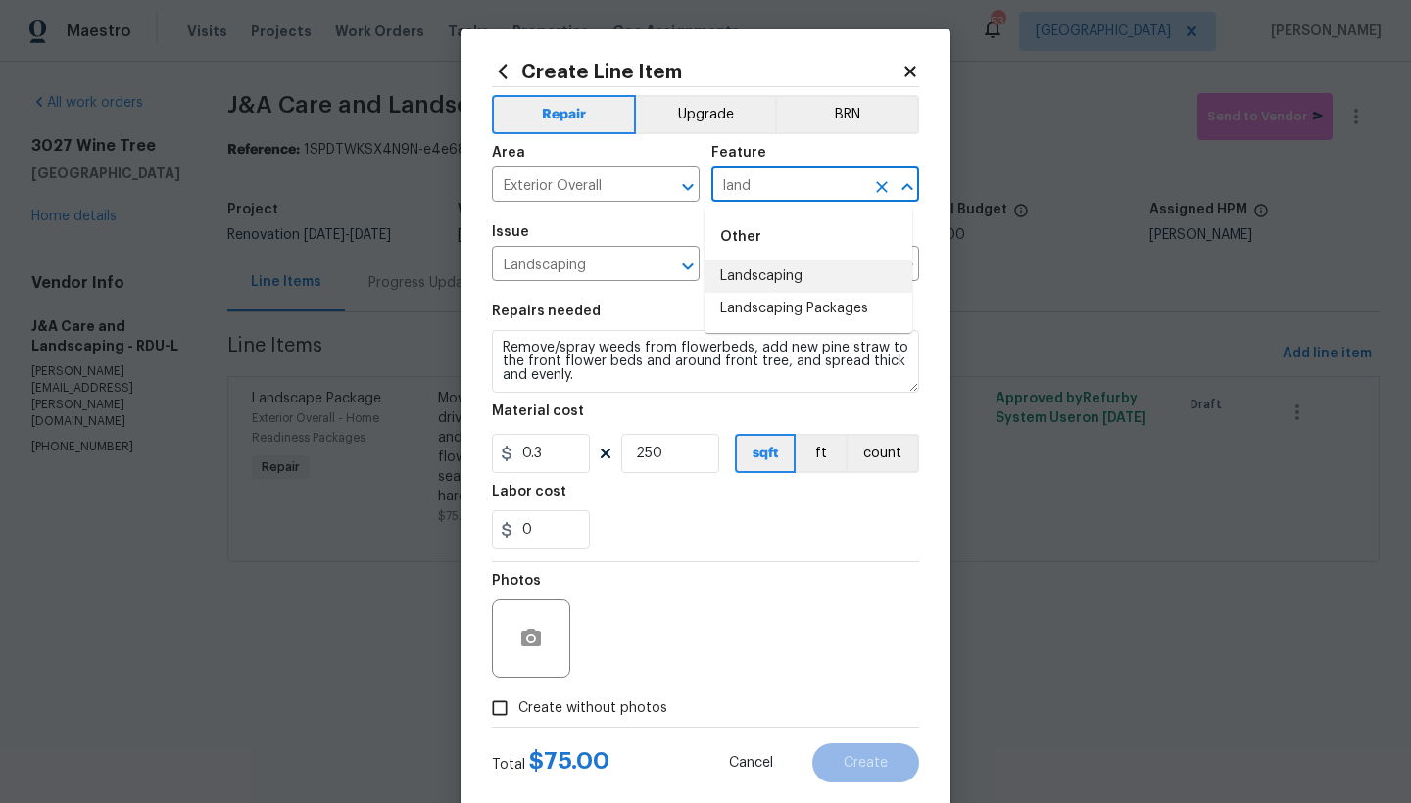
click at [764, 279] on li "Landscaping" at bounding box center [808, 277] width 208 height 32
type input "Landscaping"
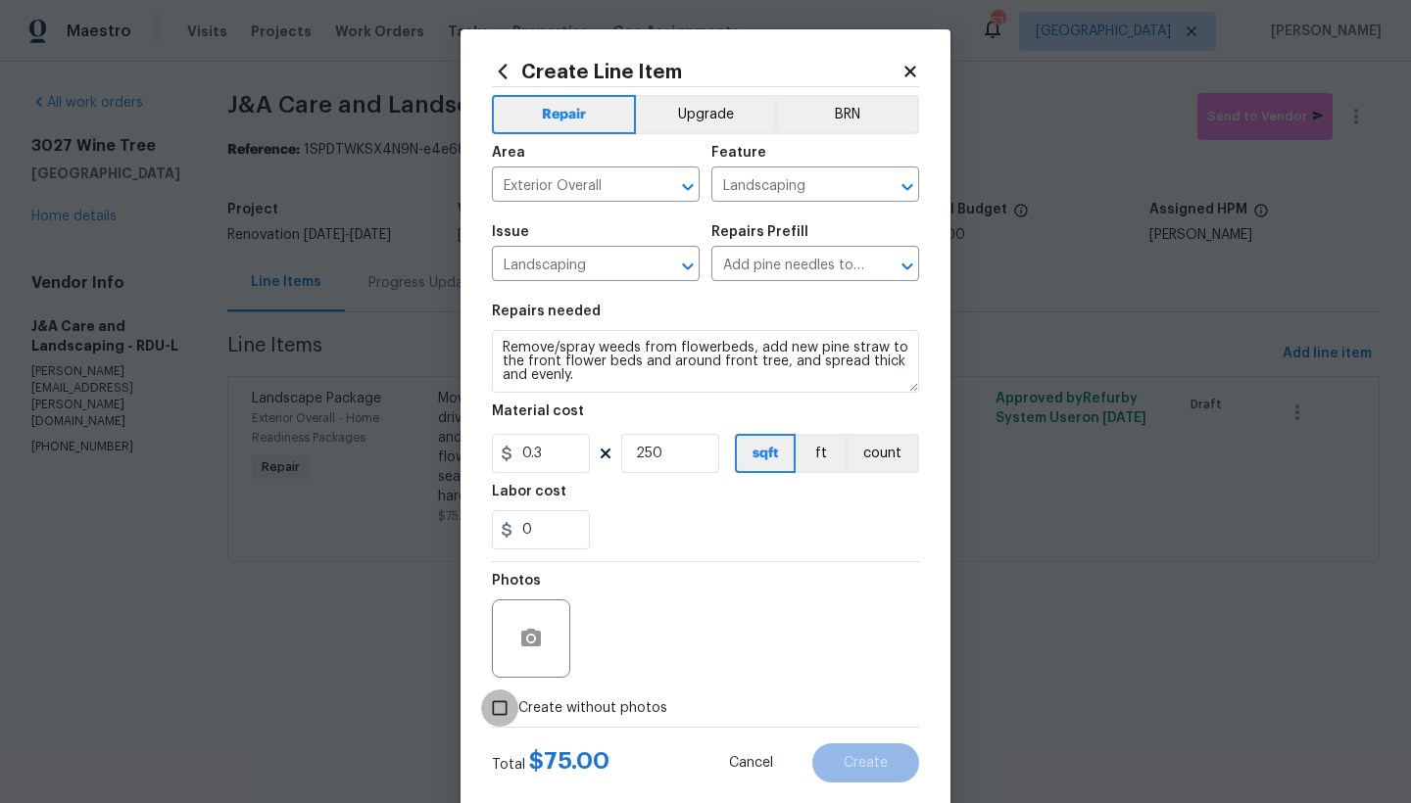
click at [497, 708] on input "Create without photos" at bounding box center [499, 708] width 37 height 37
checkbox input "true"
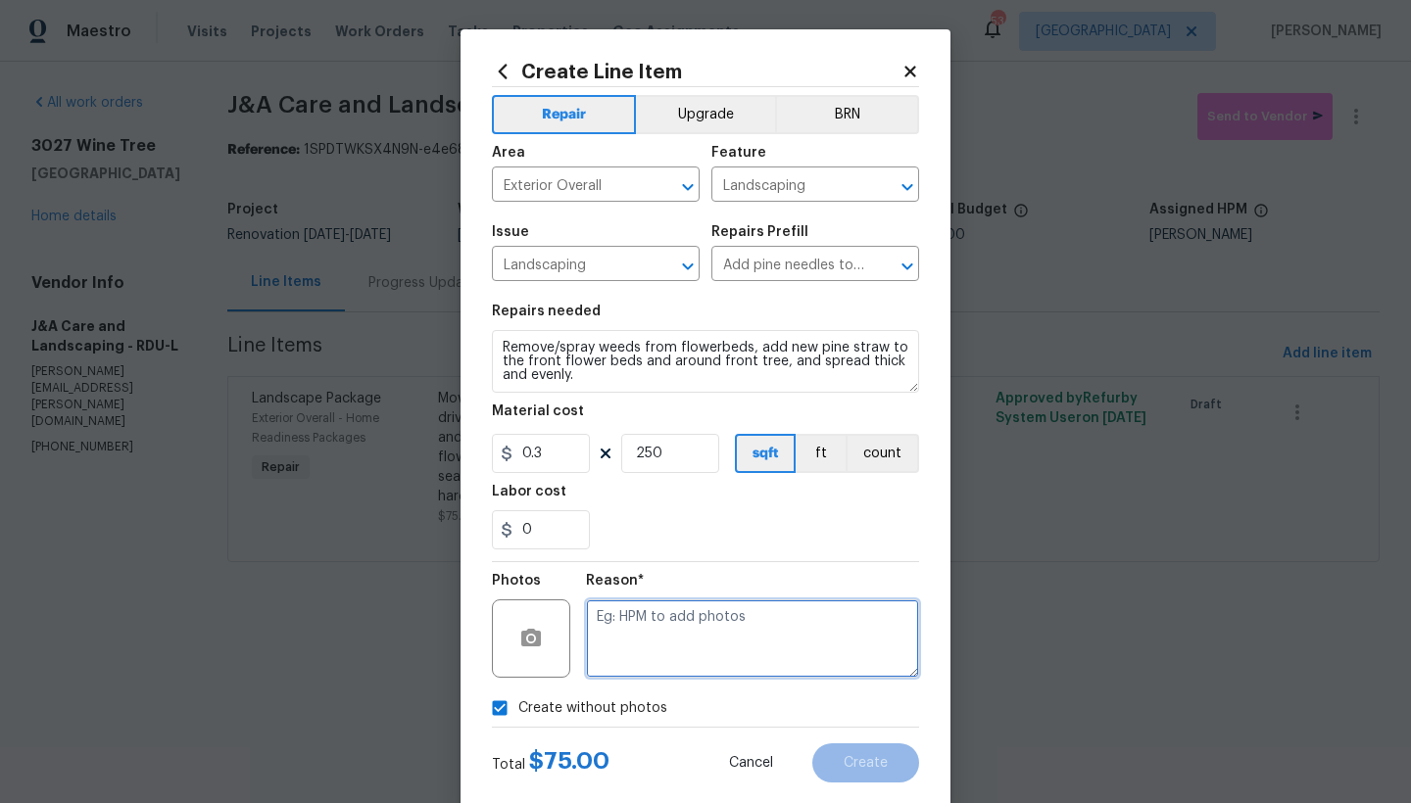
click at [620, 638] on textarea at bounding box center [752, 639] width 333 height 78
type textarea "n"
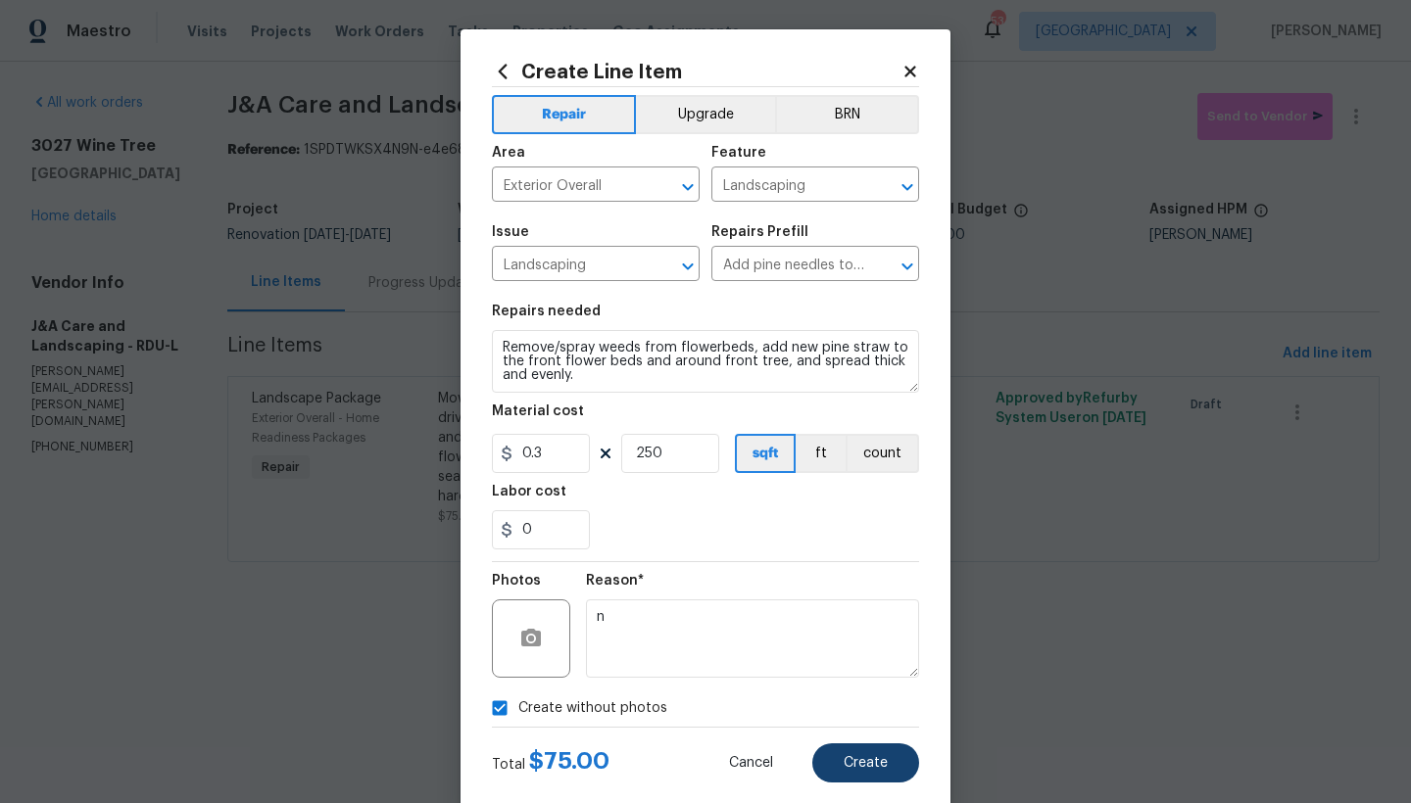
click at [867, 767] on span "Create" at bounding box center [866, 763] width 44 height 15
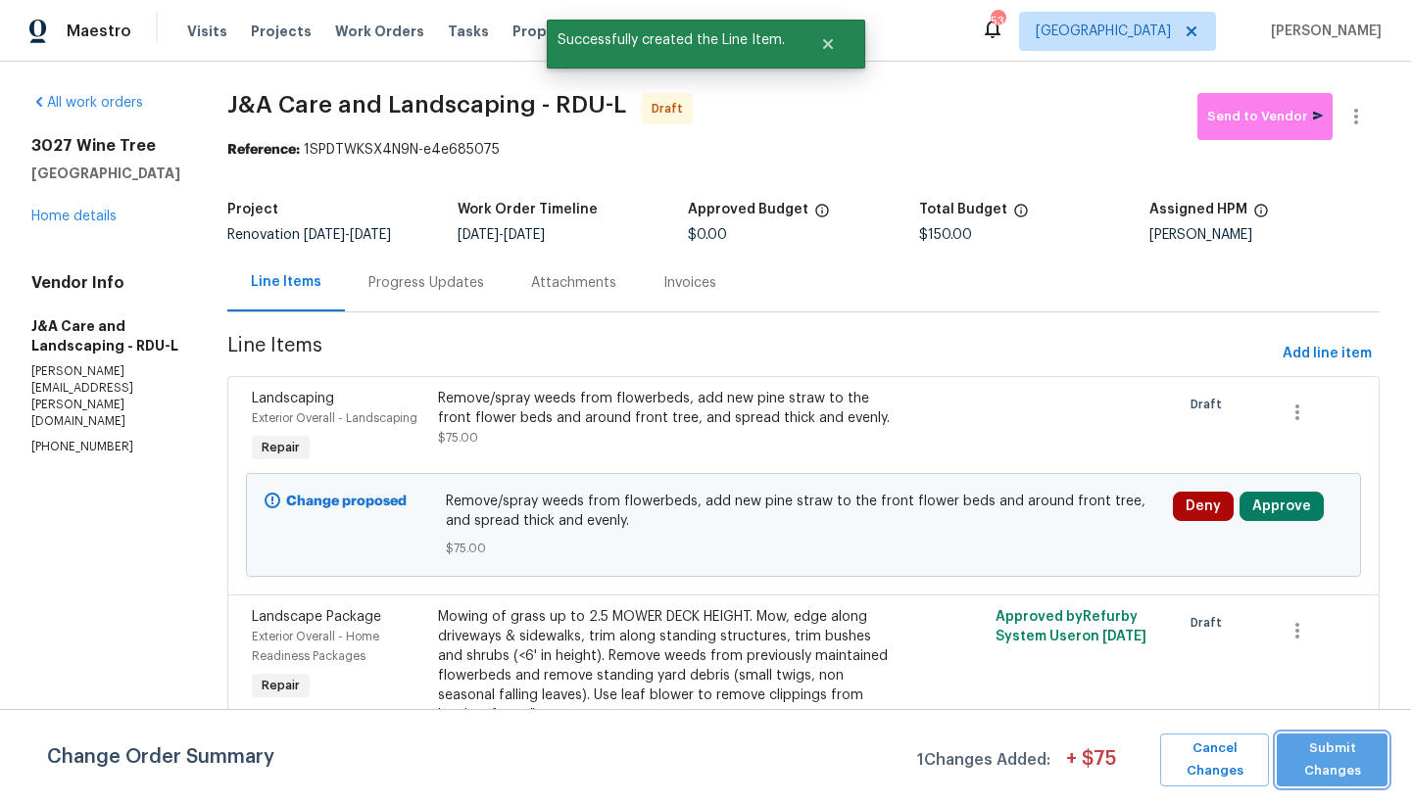
click at [1107, 760] on span "Submit Changes" at bounding box center [1331, 760] width 91 height 45
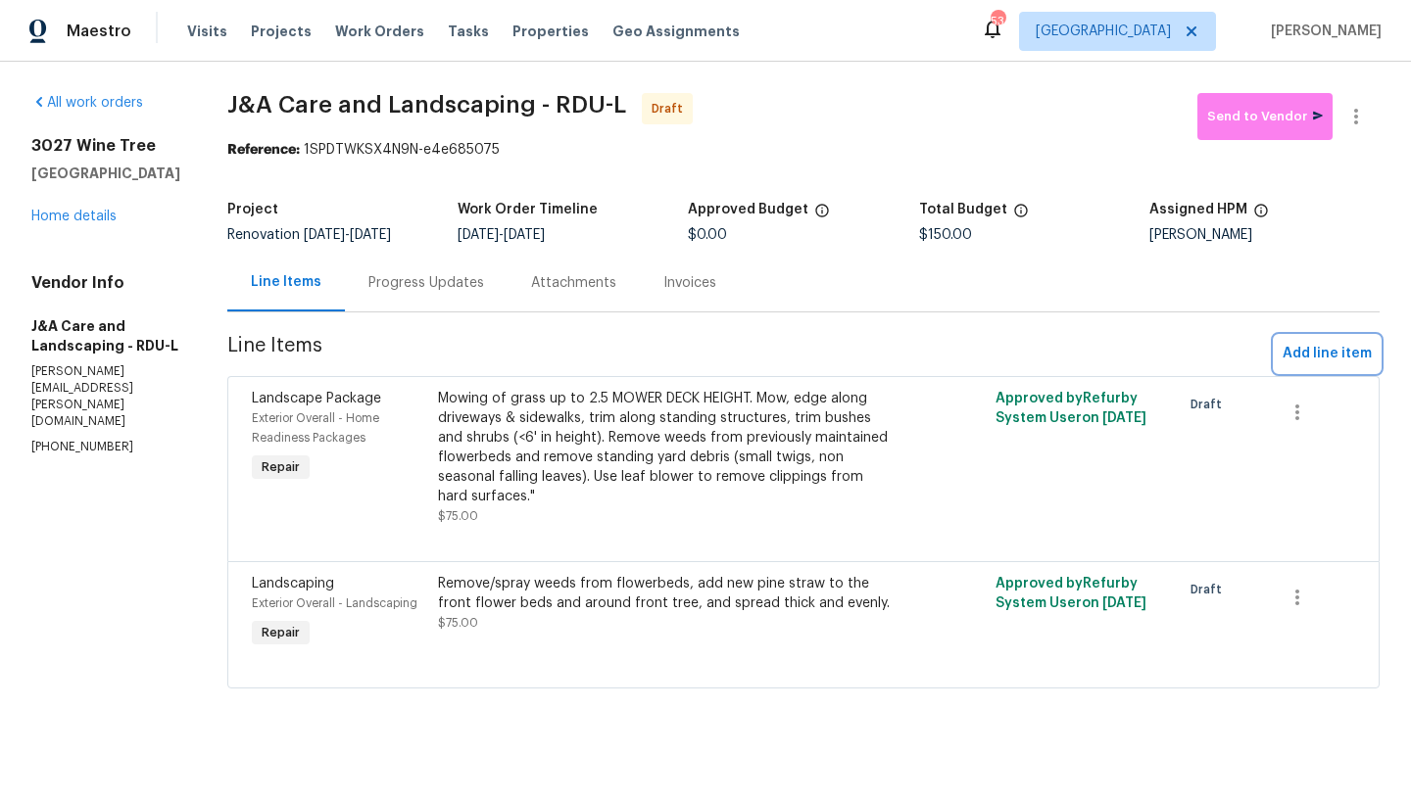
click at [1107, 360] on span "Add line item" at bounding box center [1327, 354] width 89 height 24
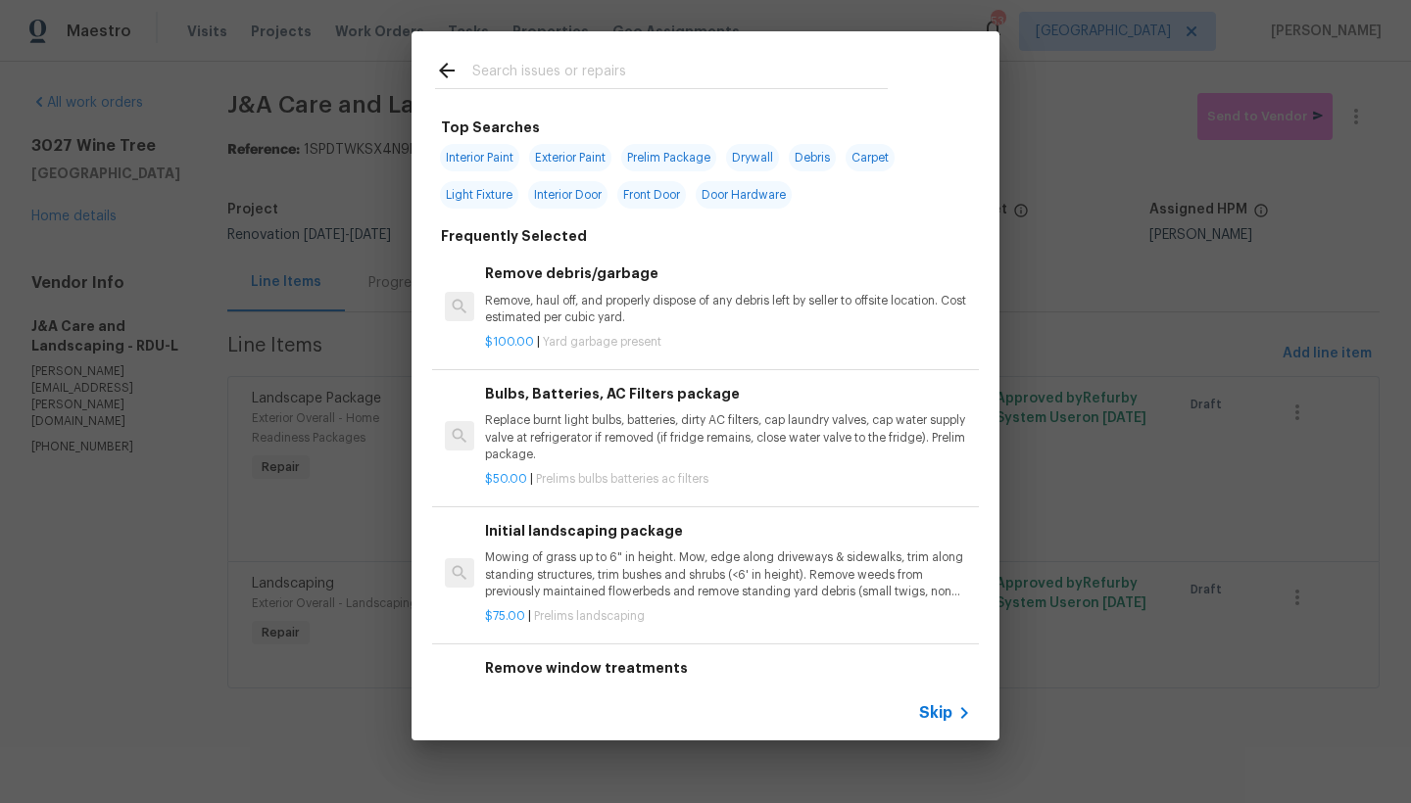
click at [504, 66] on input "text" at bounding box center [679, 73] width 415 height 29
click at [496, 62] on input "text" at bounding box center [679, 73] width 415 height 29
click at [495, 65] on input "text" at bounding box center [679, 73] width 415 height 29
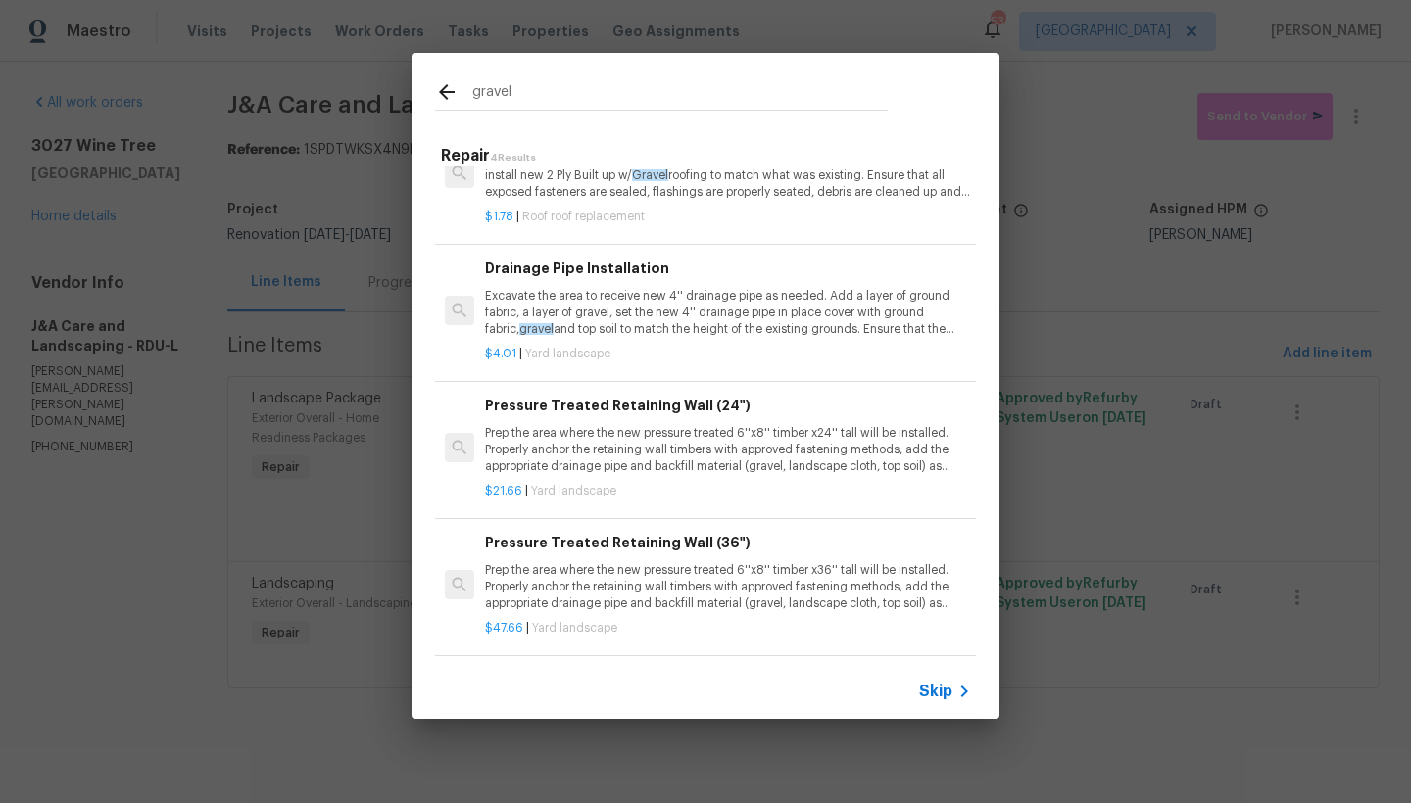
scroll to position [73, 0]
drag, startPoint x: 546, startPoint y: 92, endPoint x: 412, endPoint y: 93, distance: 134.2
click at [413, 93] on div "gravel" at bounding box center [662, 91] width 500 height 77
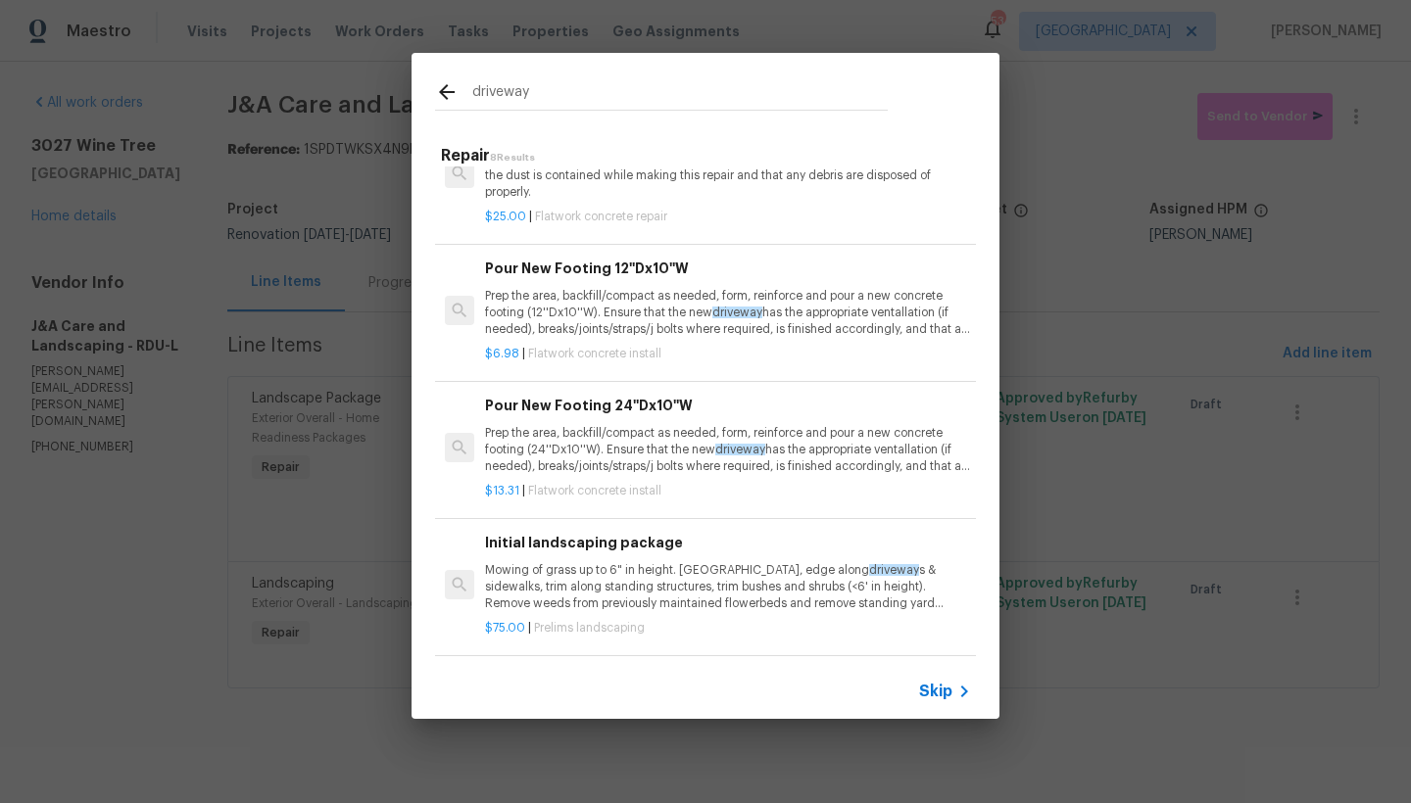
scroll to position [0, 0]
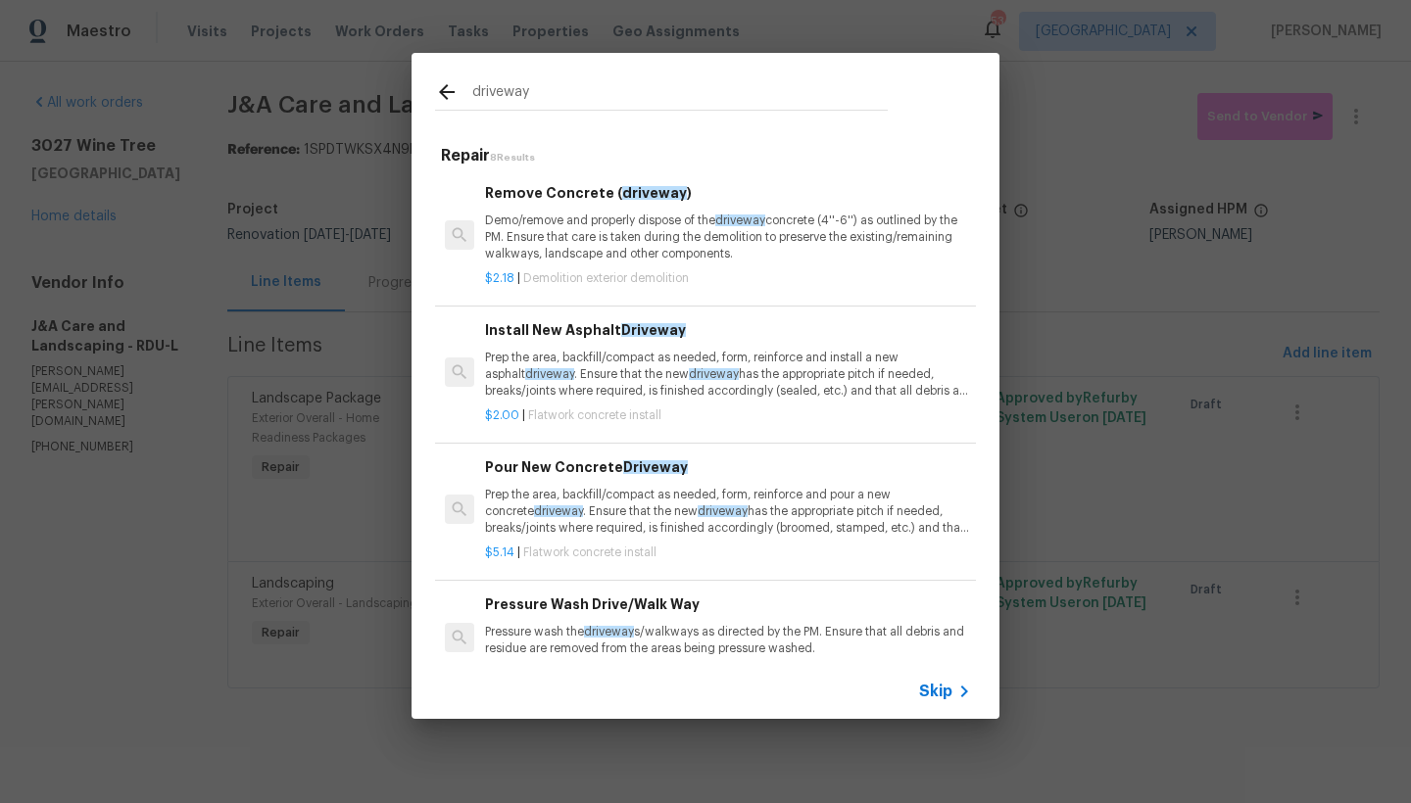
click at [539, 95] on input "driveway" at bounding box center [679, 94] width 415 height 29
type input "driveway"
click at [441, 85] on icon at bounding box center [447, 92] width 24 height 24
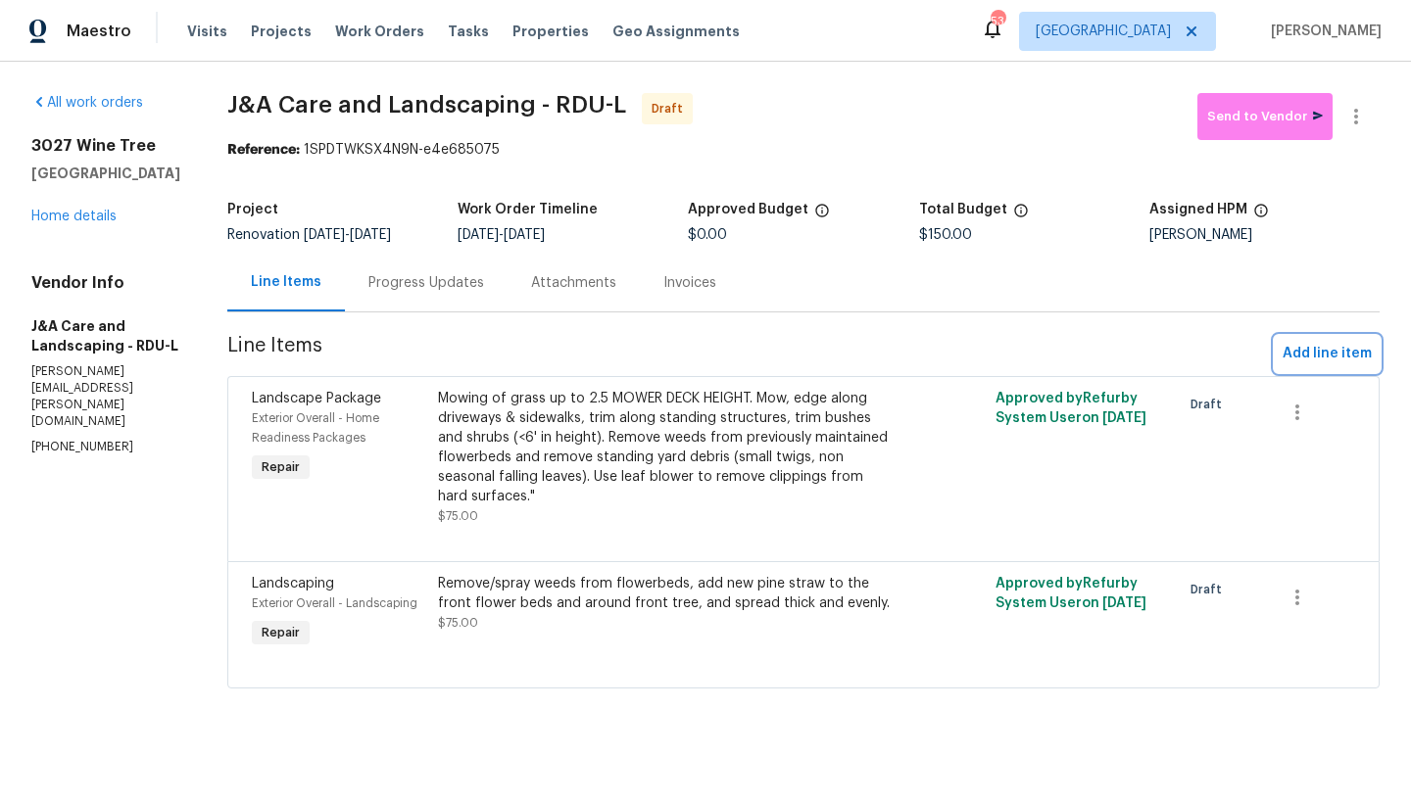
click at [1107, 353] on span "Add line item" at bounding box center [1327, 354] width 89 height 24
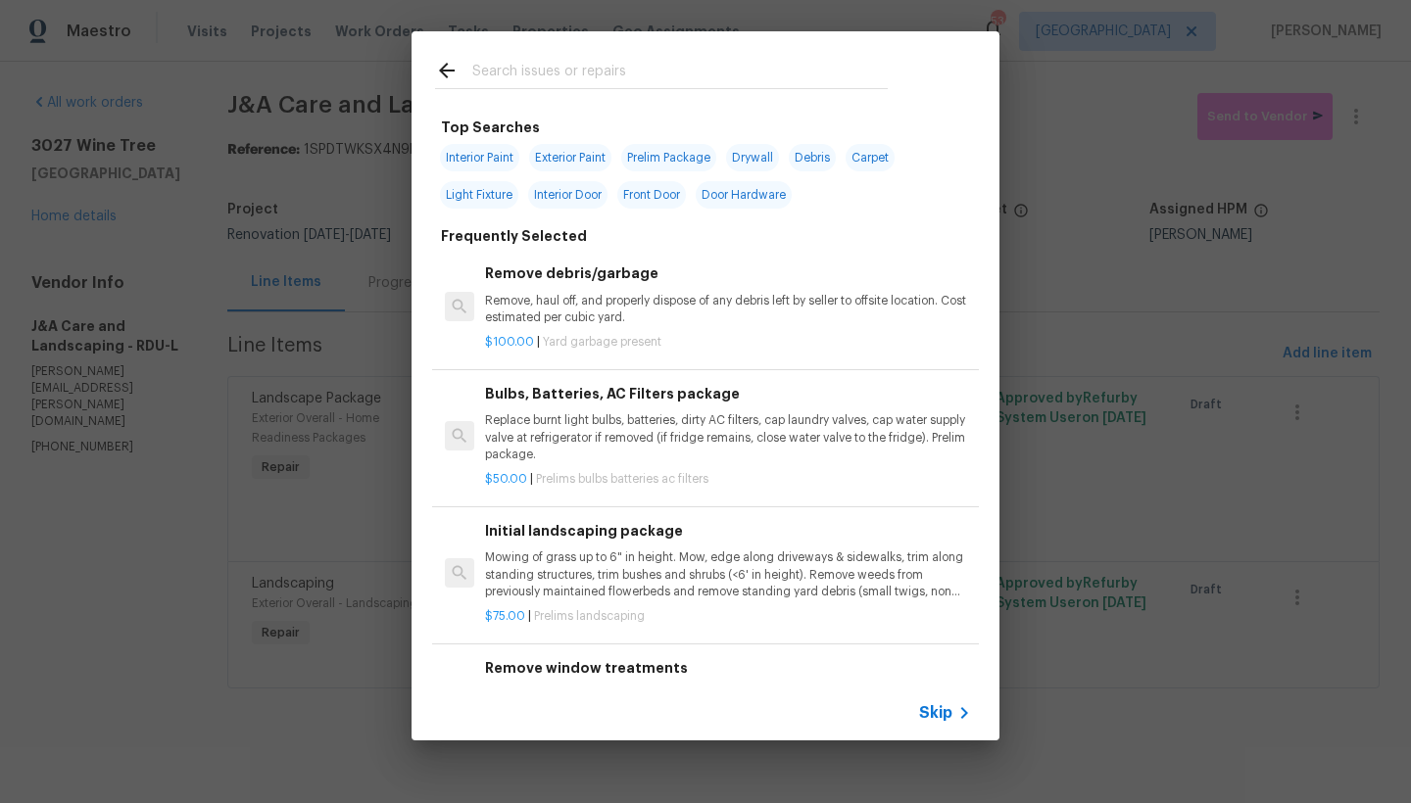
click at [492, 57] on div at bounding box center [662, 69] width 500 height 77
click at [499, 70] on input "text" at bounding box center [679, 73] width 415 height 29
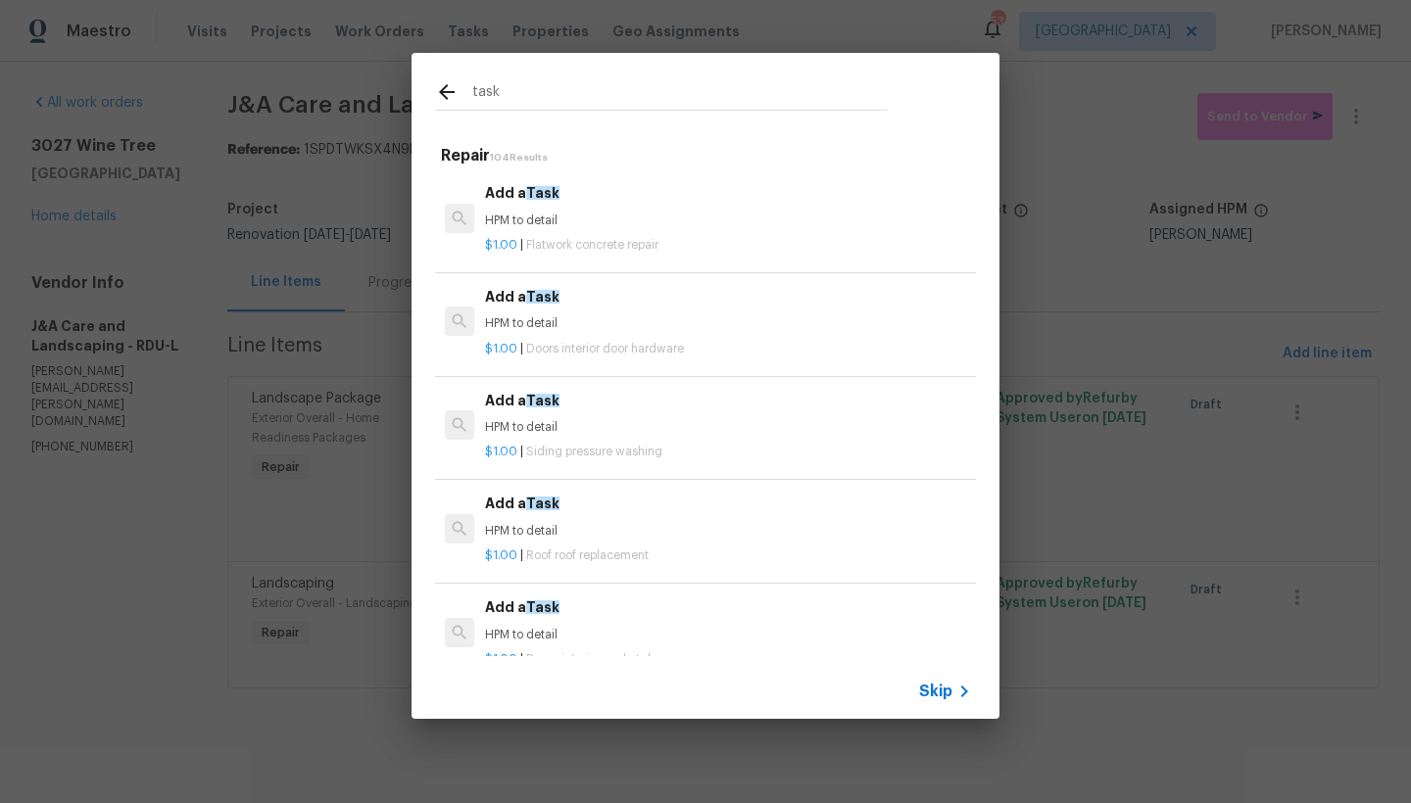
type input "task"
click at [528, 226] on p "HPM to detail" at bounding box center [728, 221] width 486 height 17
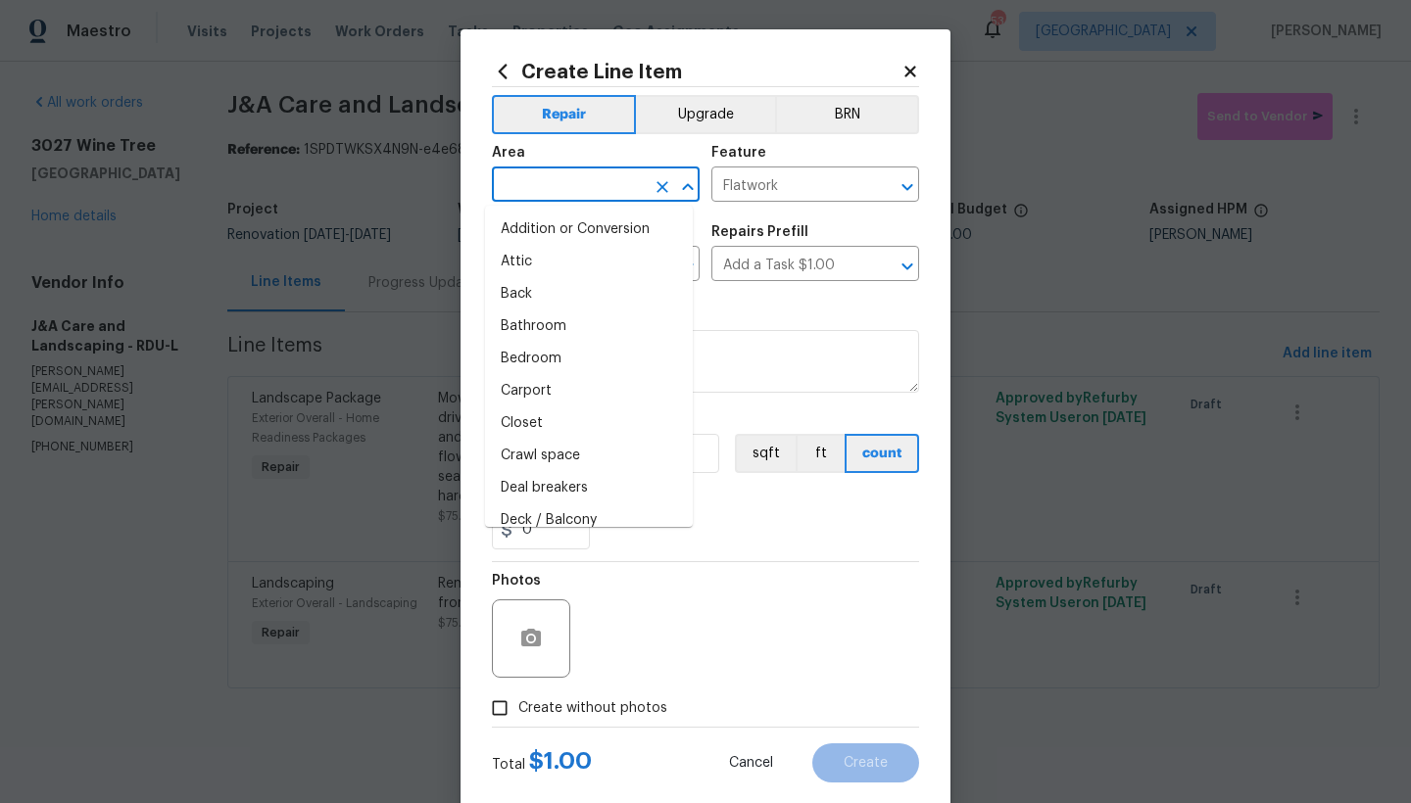
click at [552, 186] on input "text" at bounding box center [568, 186] width 153 height 30
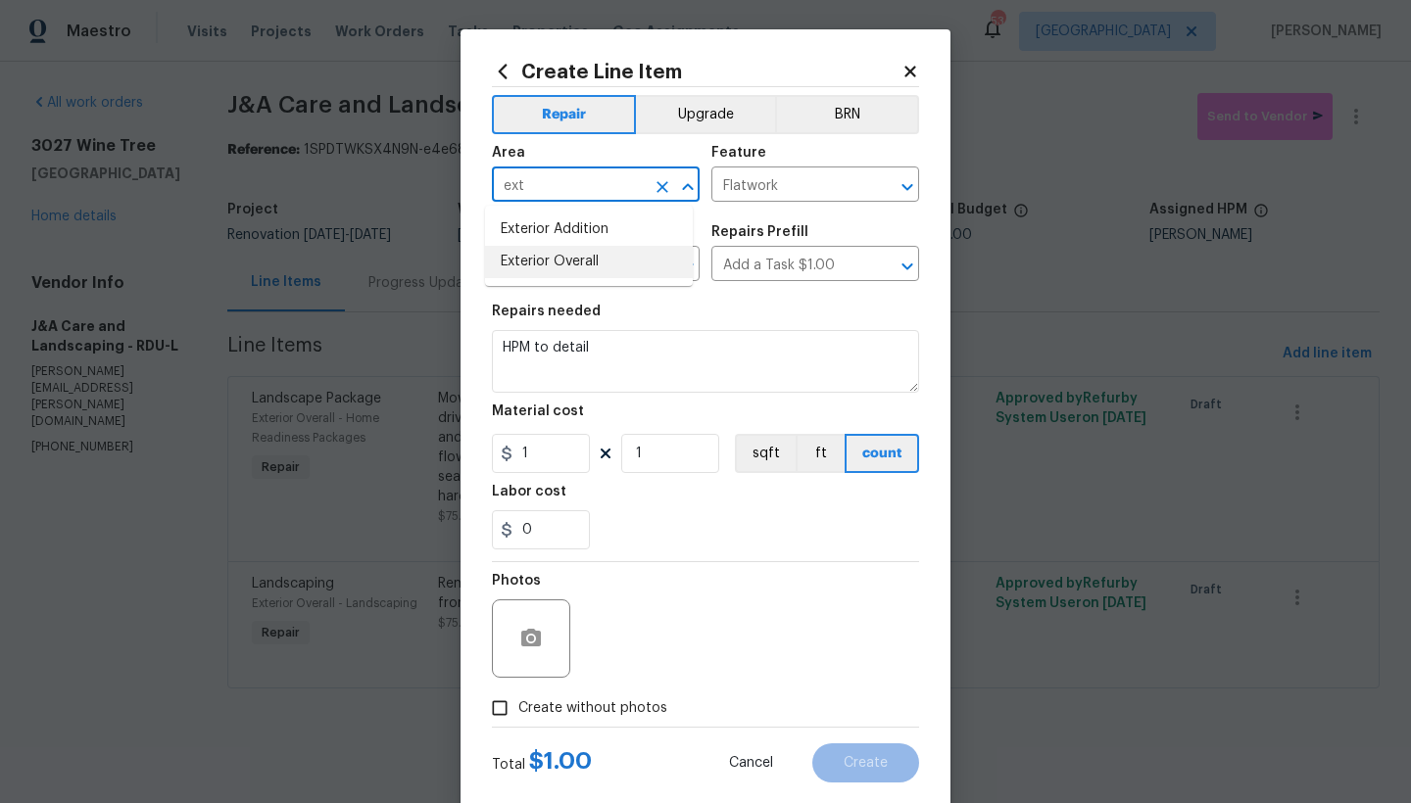
click at [570, 261] on li "Exterior Overall" at bounding box center [589, 262] width 208 height 32
type input "Exterior Overall"
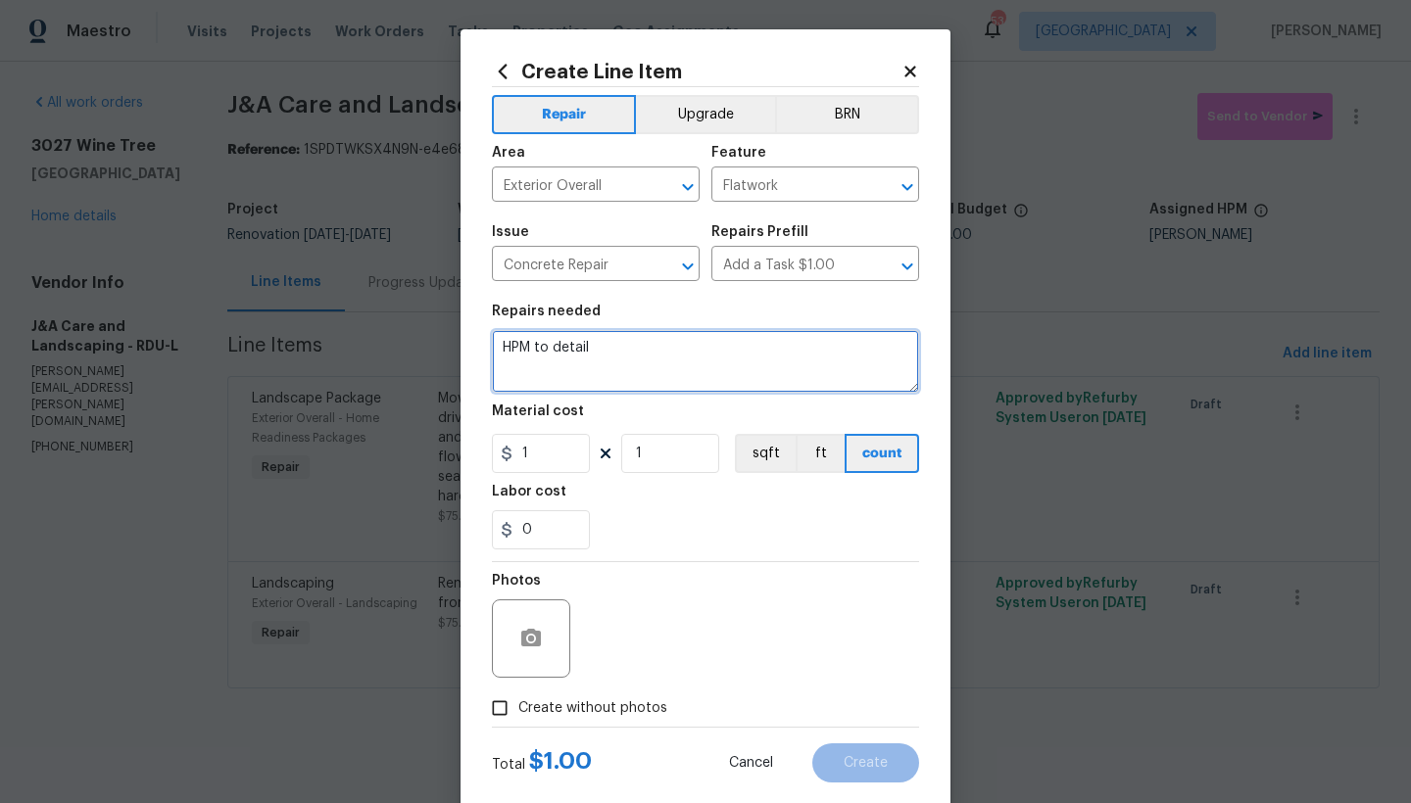
drag, startPoint x: 596, startPoint y: 350, endPoint x: 371, endPoint y: 350, distance: 224.4
click at [371, 350] on div "Create Line Item Repair Upgrade BRN Area Exterior Overall ​ Feature Flatwork ​ …" at bounding box center [705, 401] width 1411 height 803
type textarea "1. Remove All Weeds from the driveway 2. Lay a new layer of crushed gravel acro…"
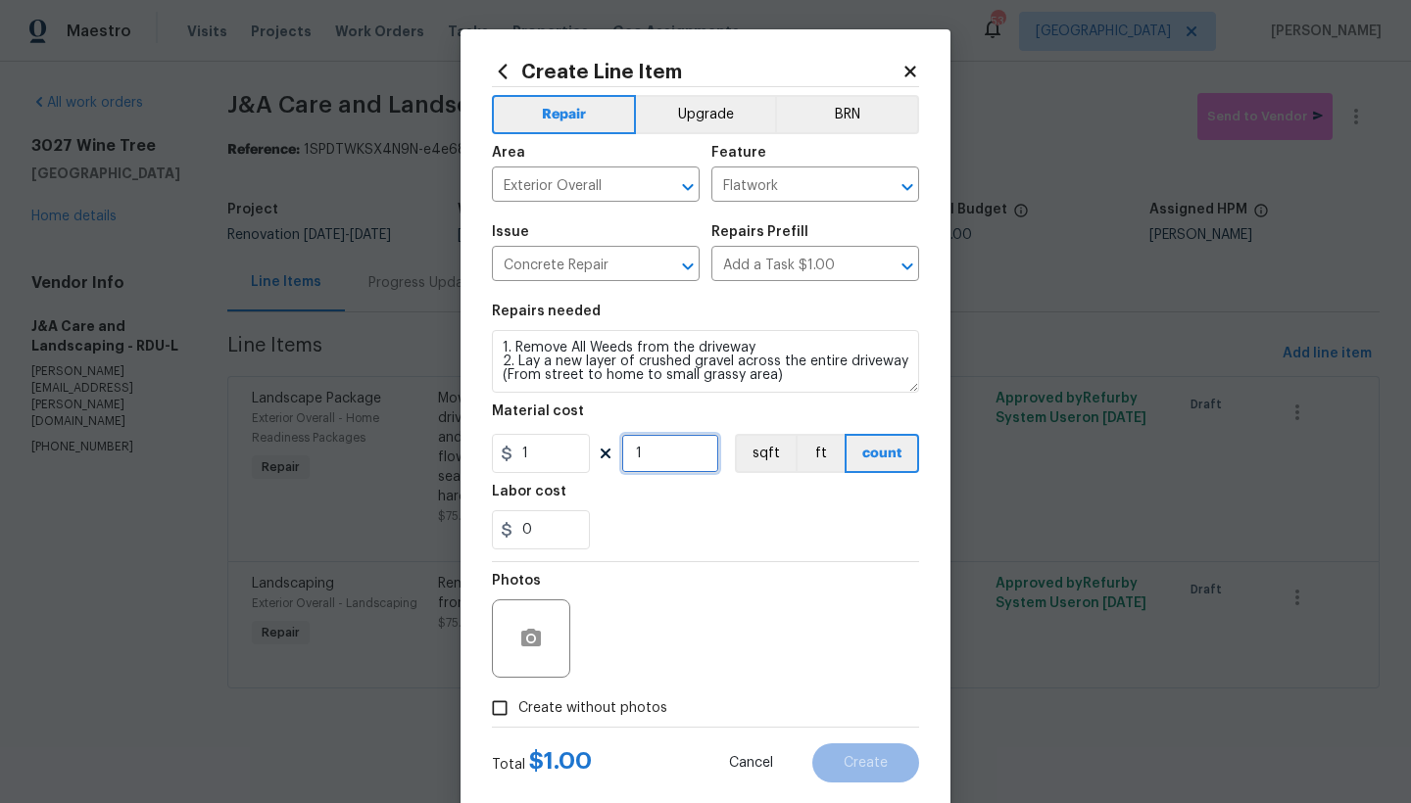
click at [665, 457] on input "1" at bounding box center [670, 453] width 98 height 39
drag, startPoint x: 664, startPoint y: 458, endPoint x: 619, endPoint y: 457, distance: 45.1
click at [621, 457] on input "1" at bounding box center [670, 453] width 98 height 39
type input "500"
click at [495, 708] on input "Create without photos" at bounding box center [499, 708] width 37 height 37
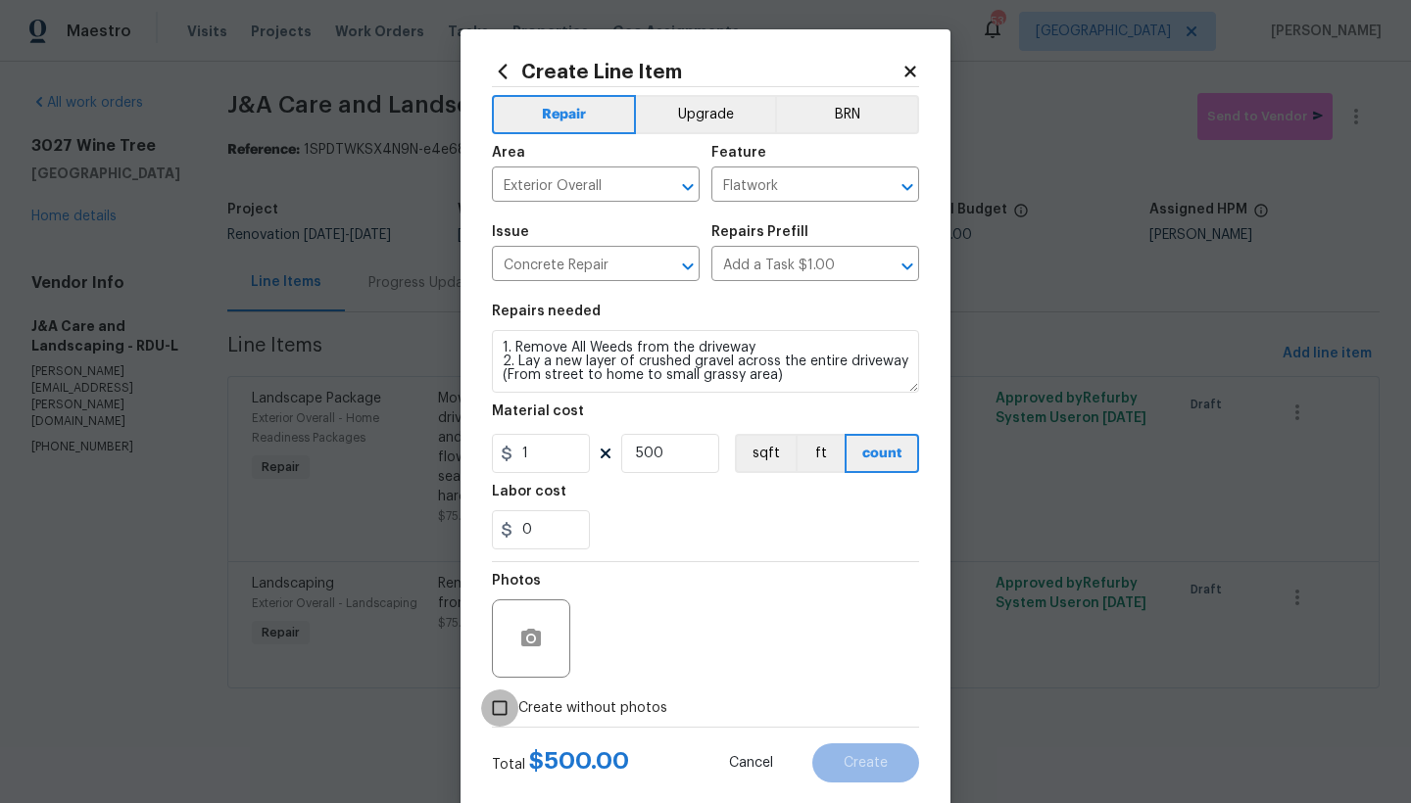
checkbox input "true"
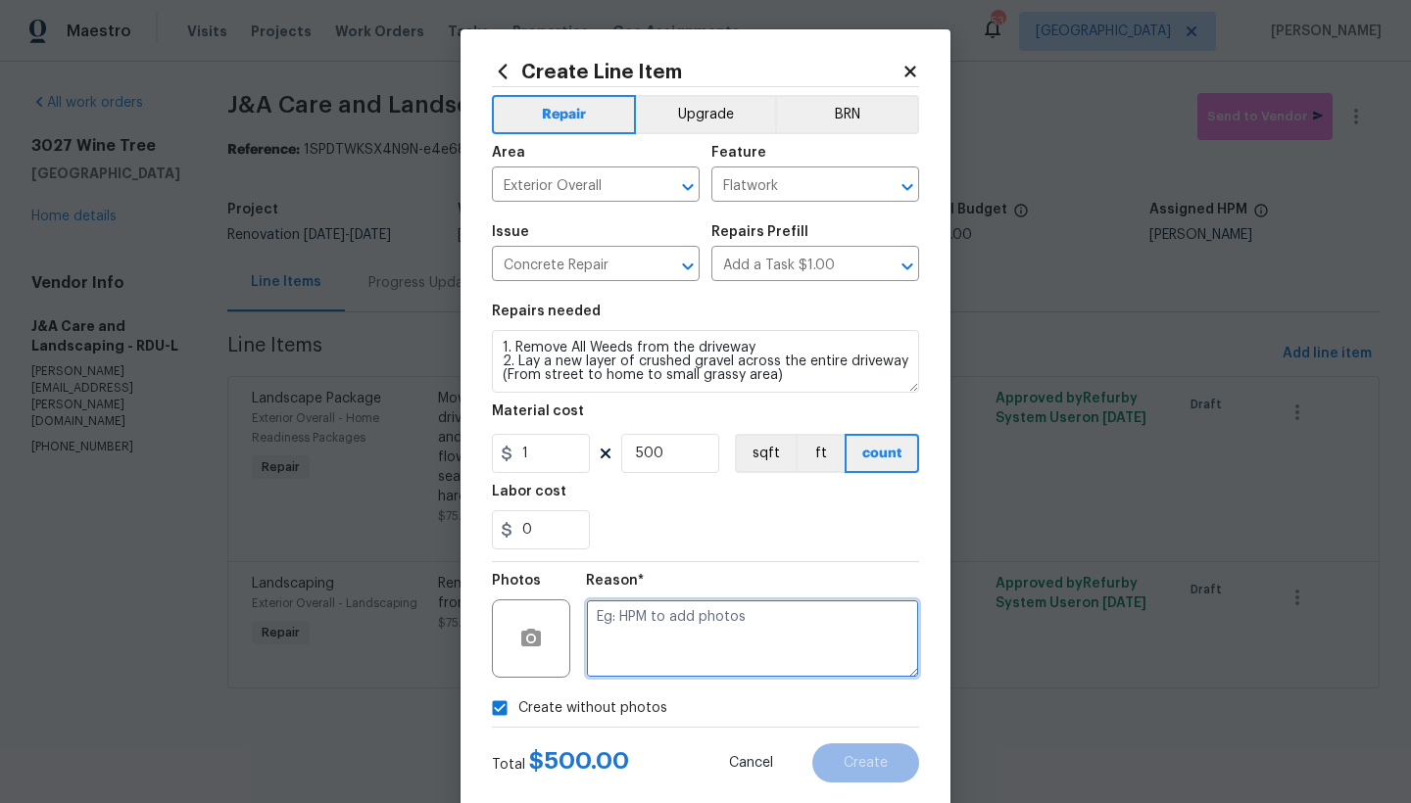
click at [645, 642] on textarea at bounding box center [752, 639] width 333 height 78
type textarea "n"
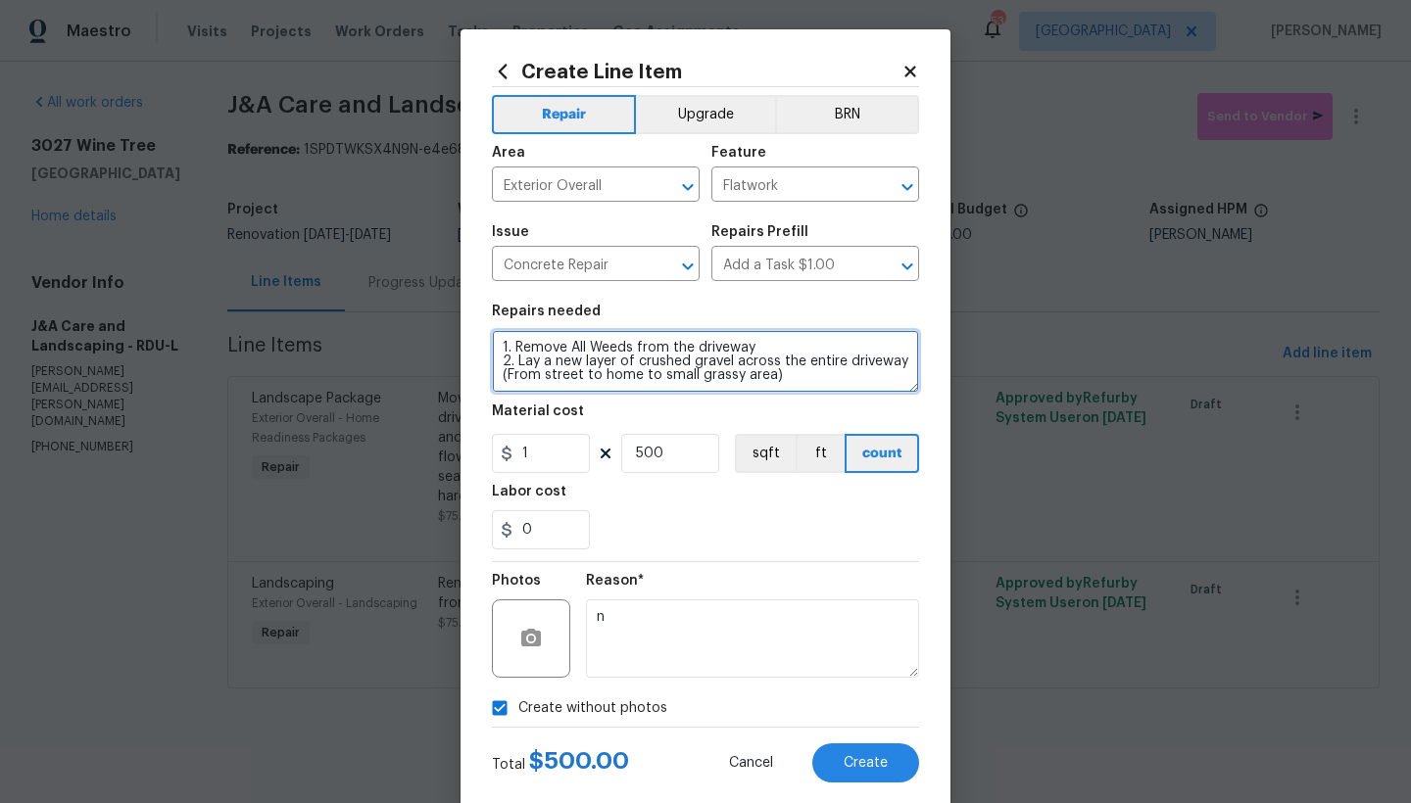
click at [765, 348] on textarea "1. Remove All Weeds from the driveway 2. Lay a new layer of crushed gravel acro…" at bounding box center [705, 361] width 427 height 63
click at [500, 377] on textarea "1. Remove All Weeds from the driveway prior to laying gravel 2. Spray weed kill…" at bounding box center [705, 361] width 427 height 63
type textarea "1. Remove All Weeds from the driveway prior to laying gravel 2. Spray weed kill…"
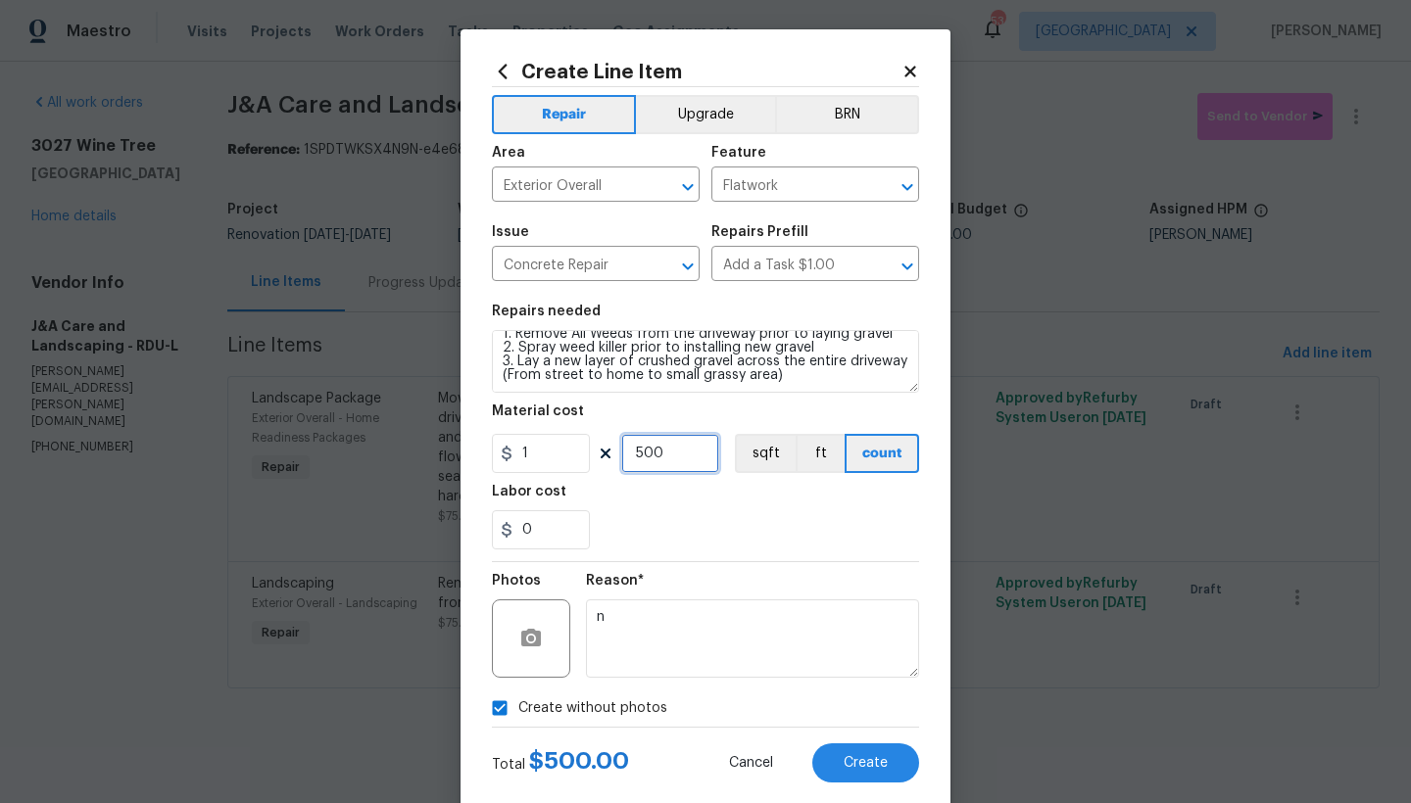
drag, startPoint x: 660, startPoint y: 454, endPoint x: 602, endPoint y: 454, distance: 58.8
click at [602, 454] on div "1 500 sqft ft count" at bounding box center [705, 453] width 427 height 39
type input "600"
click at [796, 560] on section "Repairs needed 1. Remove All Weeds from the driveway prior to laying gravel 2. …" at bounding box center [705, 427] width 427 height 268
click at [876, 760] on span "Create" at bounding box center [866, 763] width 44 height 15
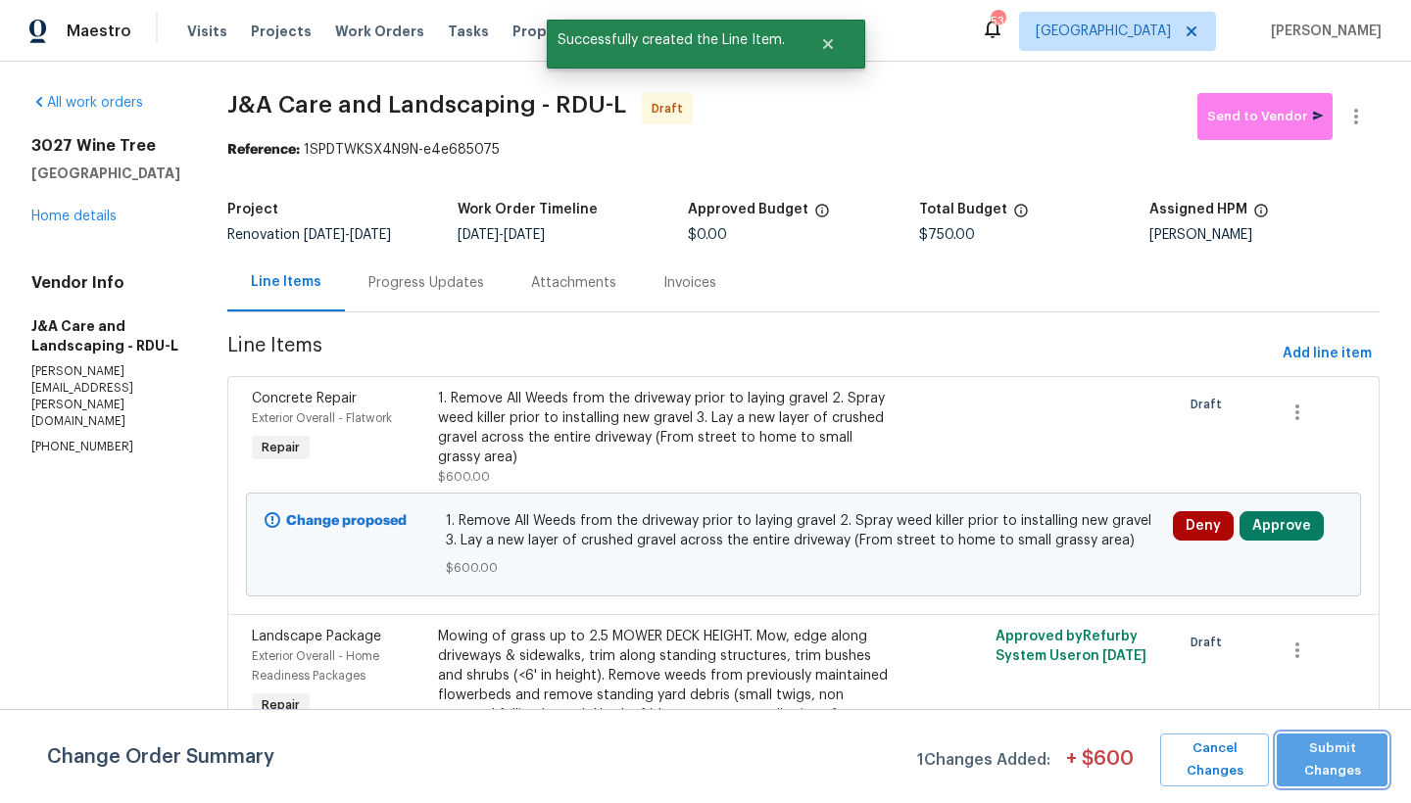
click at [1107, 760] on span "Submit Changes" at bounding box center [1331, 760] width 91 height 45
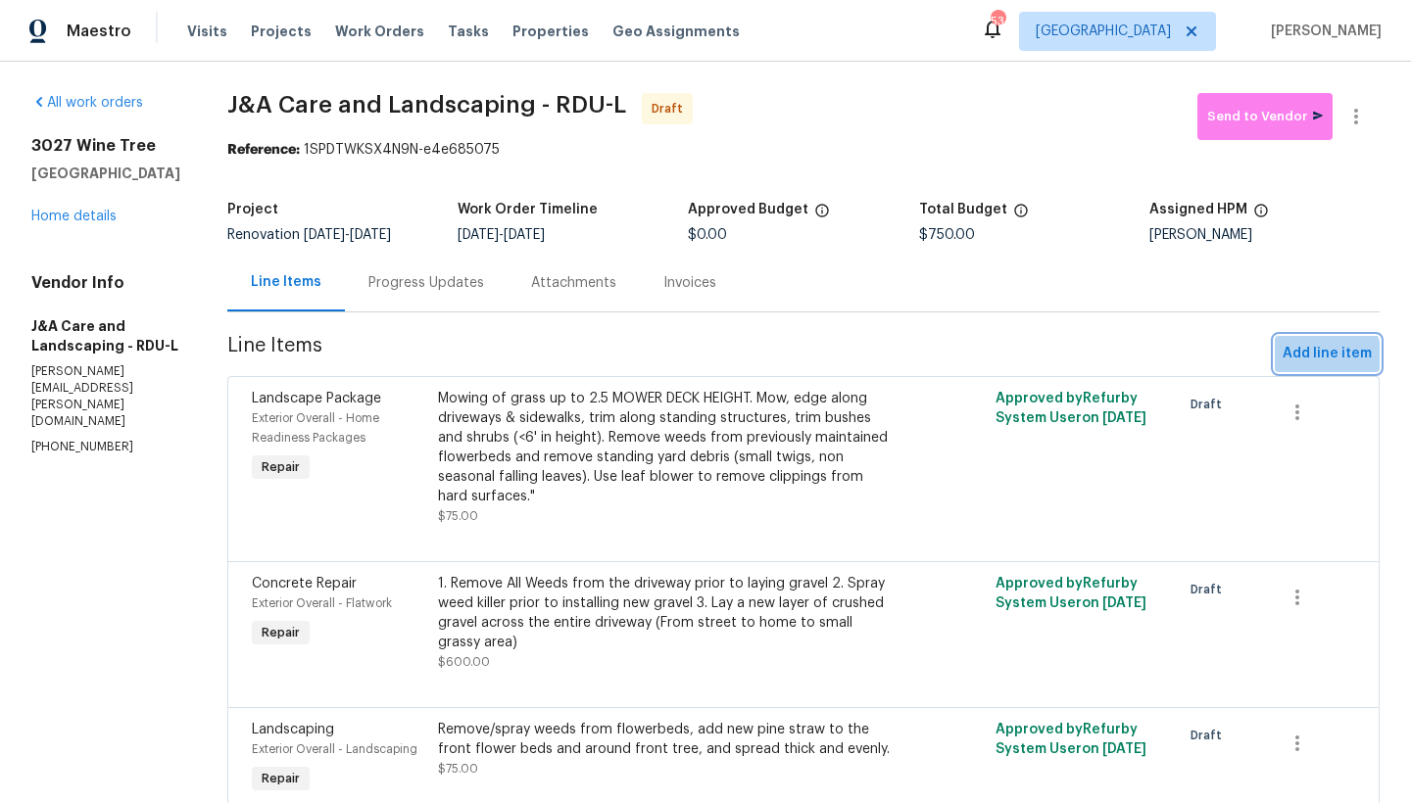
click at [1107, 362] on span "Add line item" at bounding box center [1327, 354] width 89 height 24
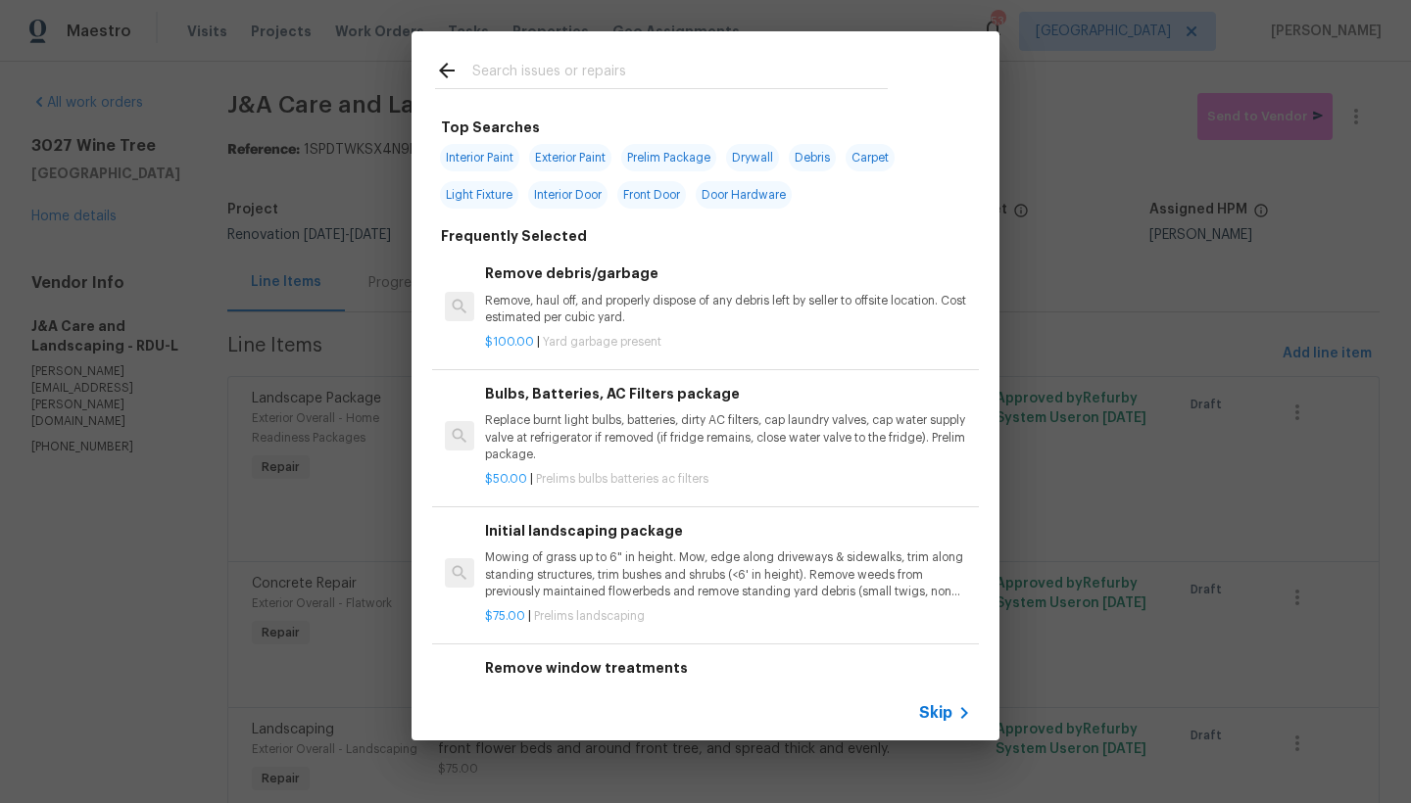
click at [551, 293] on p "Remove, haul off, and properly dispose of any debris left by seller to offsite …" at bounding box center [728, 309] width 486 height 33
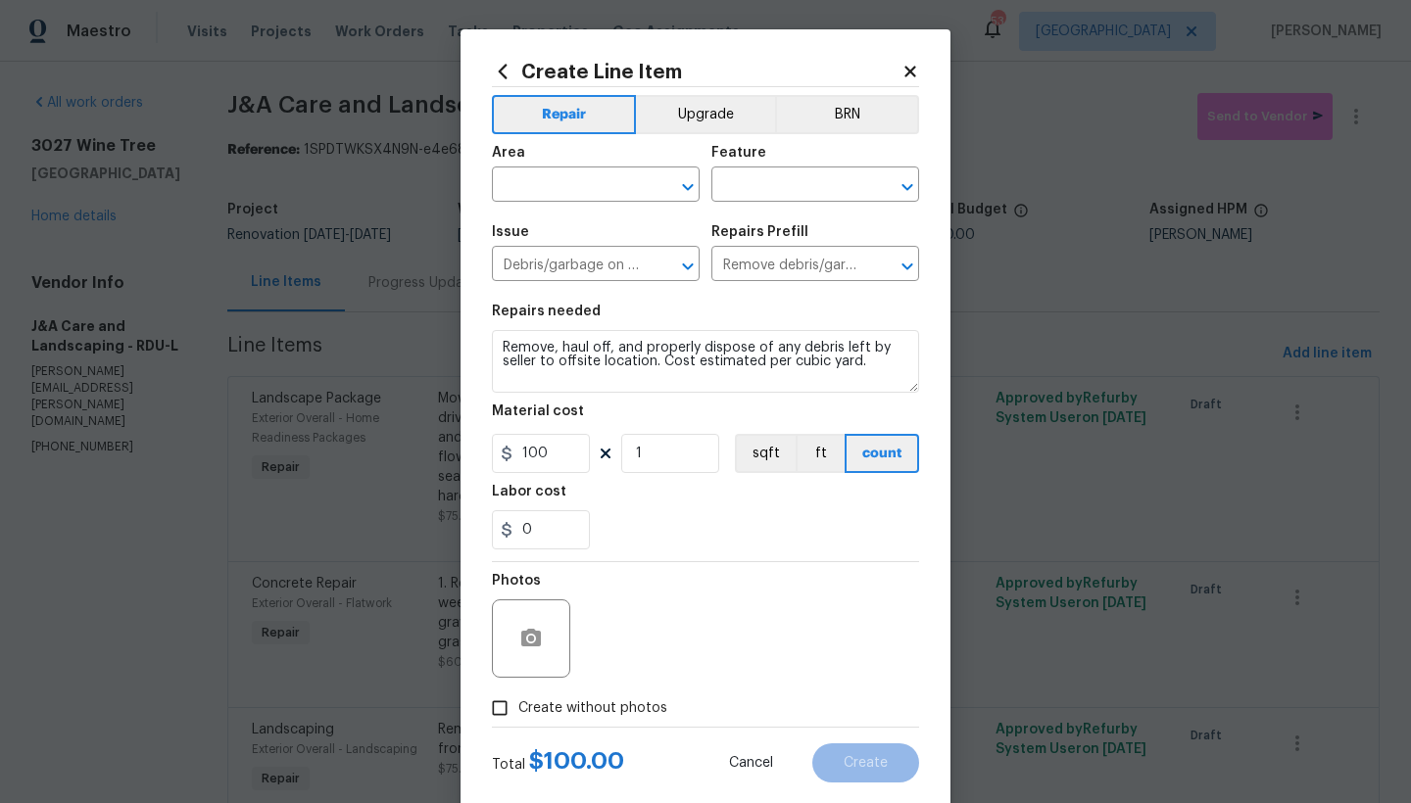
click at [904, 74] on icon at bounding box center [909, 71] width 11 height 11
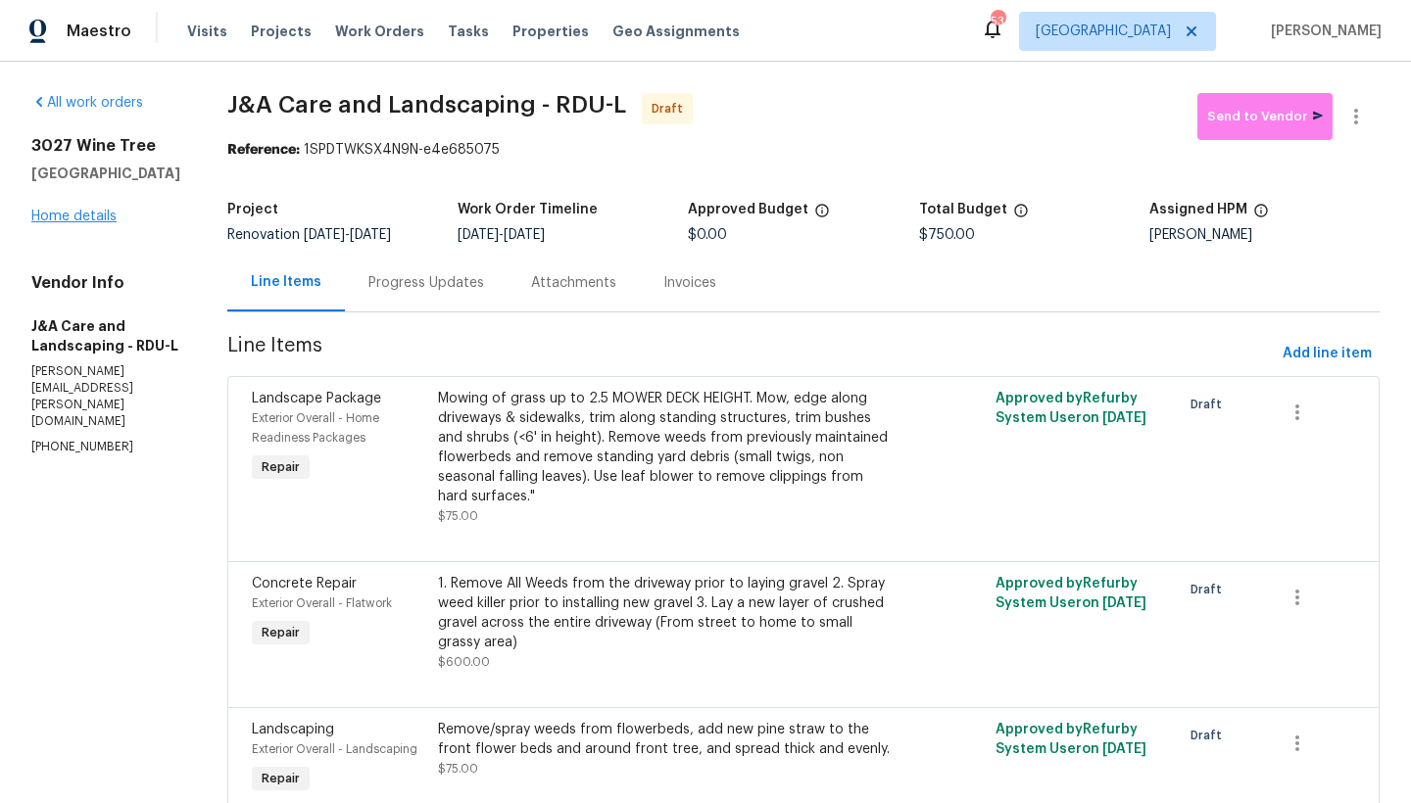
click at [45, 215] on link "Home details" at bounding box center [73, 217] width 85 height 14
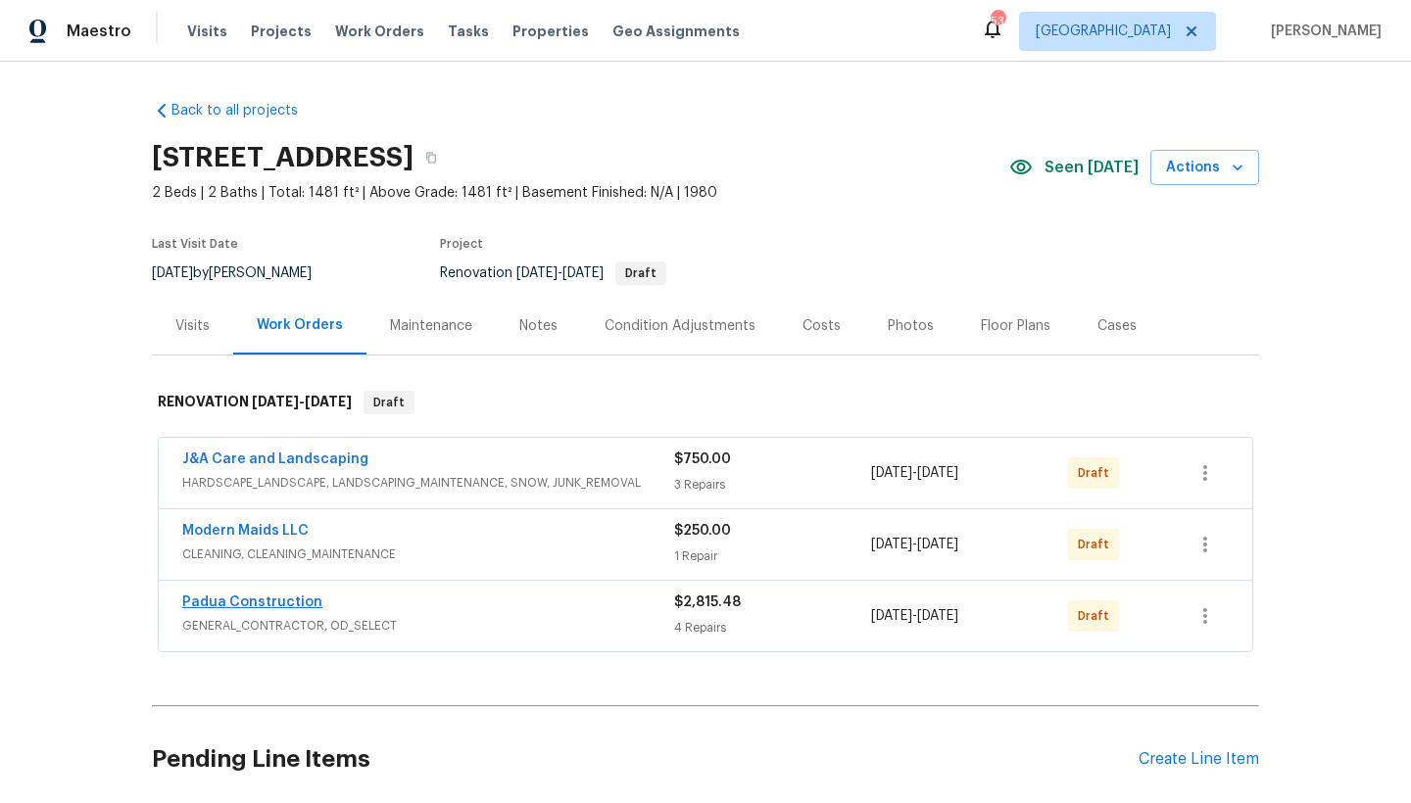
click at [239, 603] on link "Padua Construction" at bounding box center [252, 603] width 140 height 14
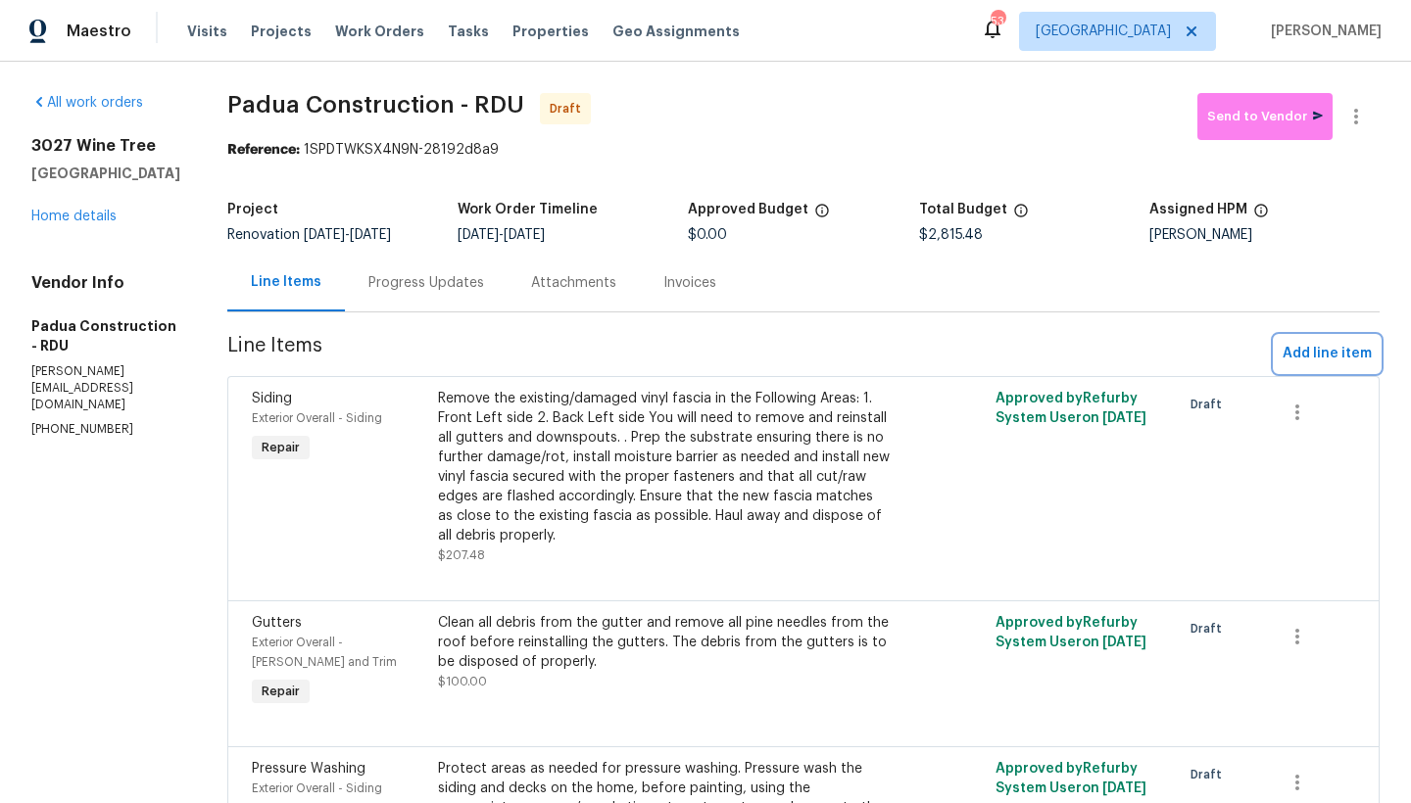
click at [1107, 352] on span "Add line item" at bounding box center [1327, 354] width 89 height 24
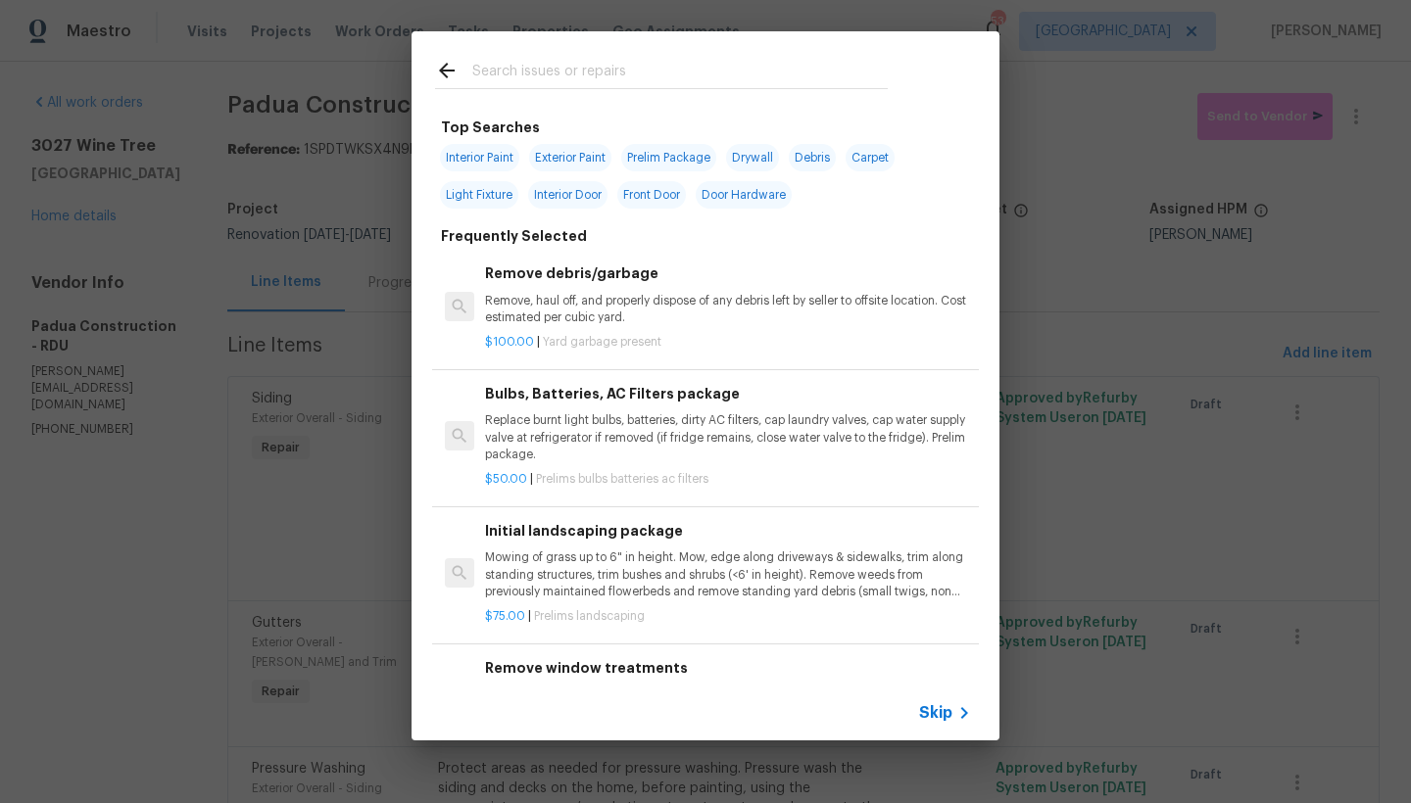
click at [555, 61] on input "text" at bounding box center [679, 73] width 415 height 29
click at [557, 73] on input "text" at bounding box center [679, 73] width 415 height 29
click at [497, 74] on input "text" at bounding box center [679, 73] width 415 height 29
click at [555, 157] on span "Exterior Paint" at bounding box center [570, 157] width 82 height 27
type input "Exterior Paint"
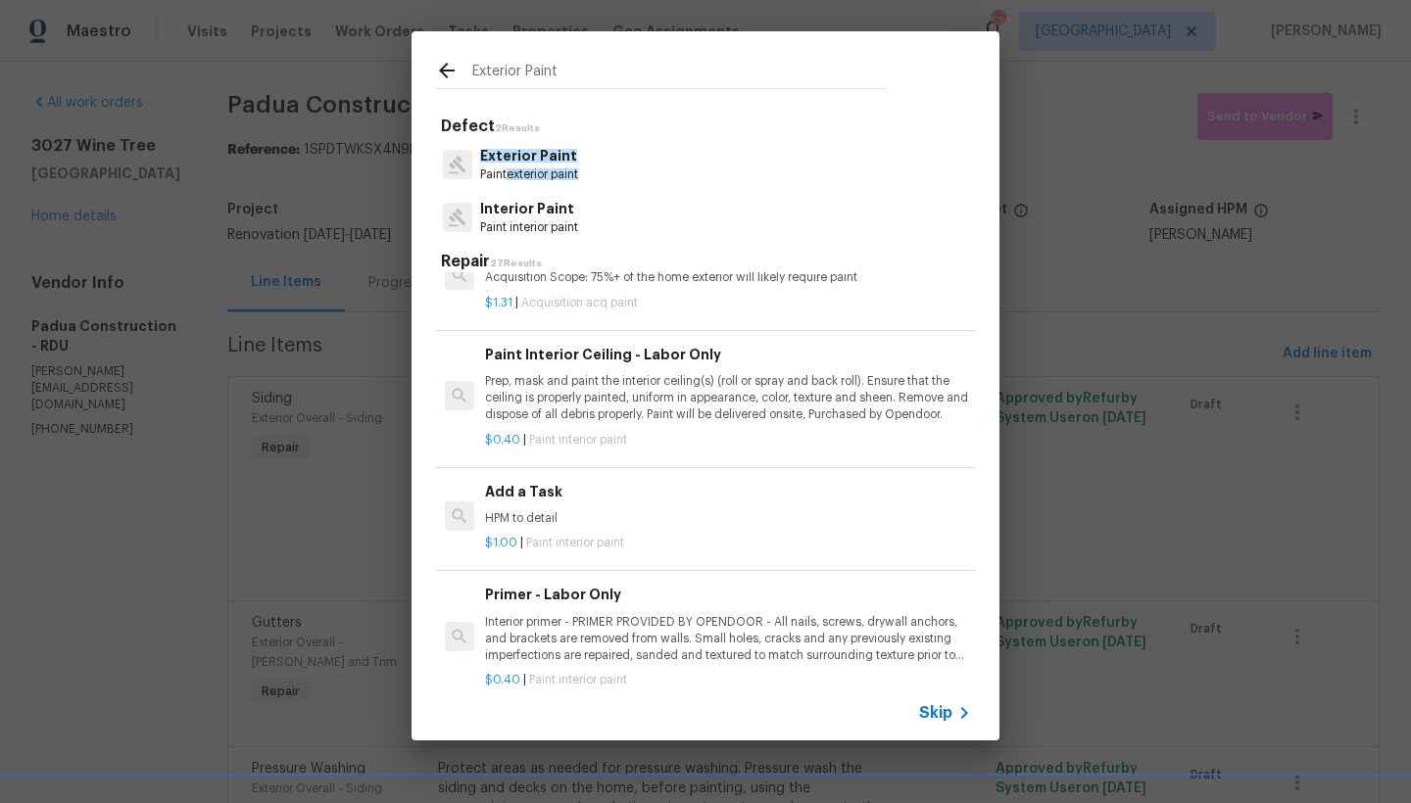
scroll to position [1332, 0]
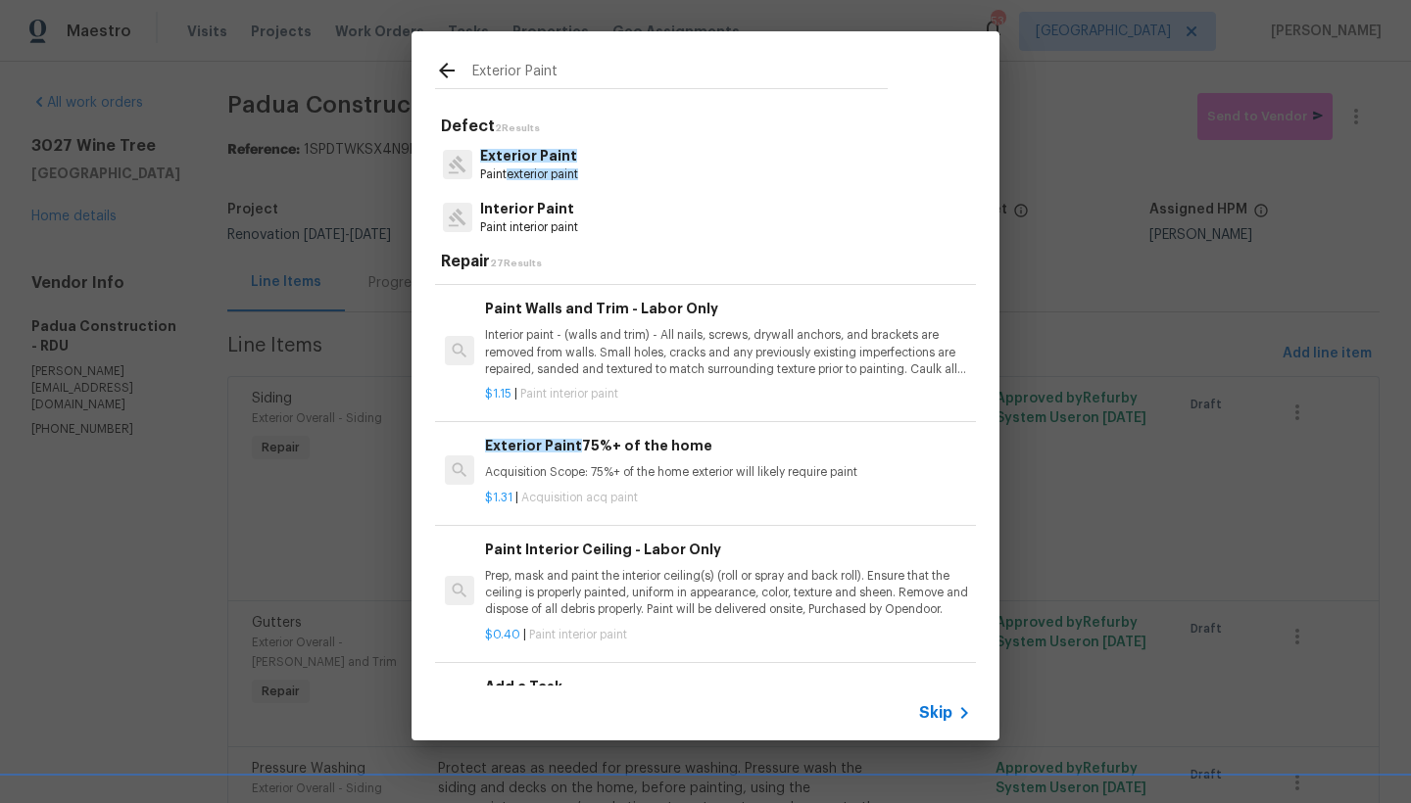
click at [555, 676] on h6 "Add a Task" at bounding box center [728, 687] width 486 height 22
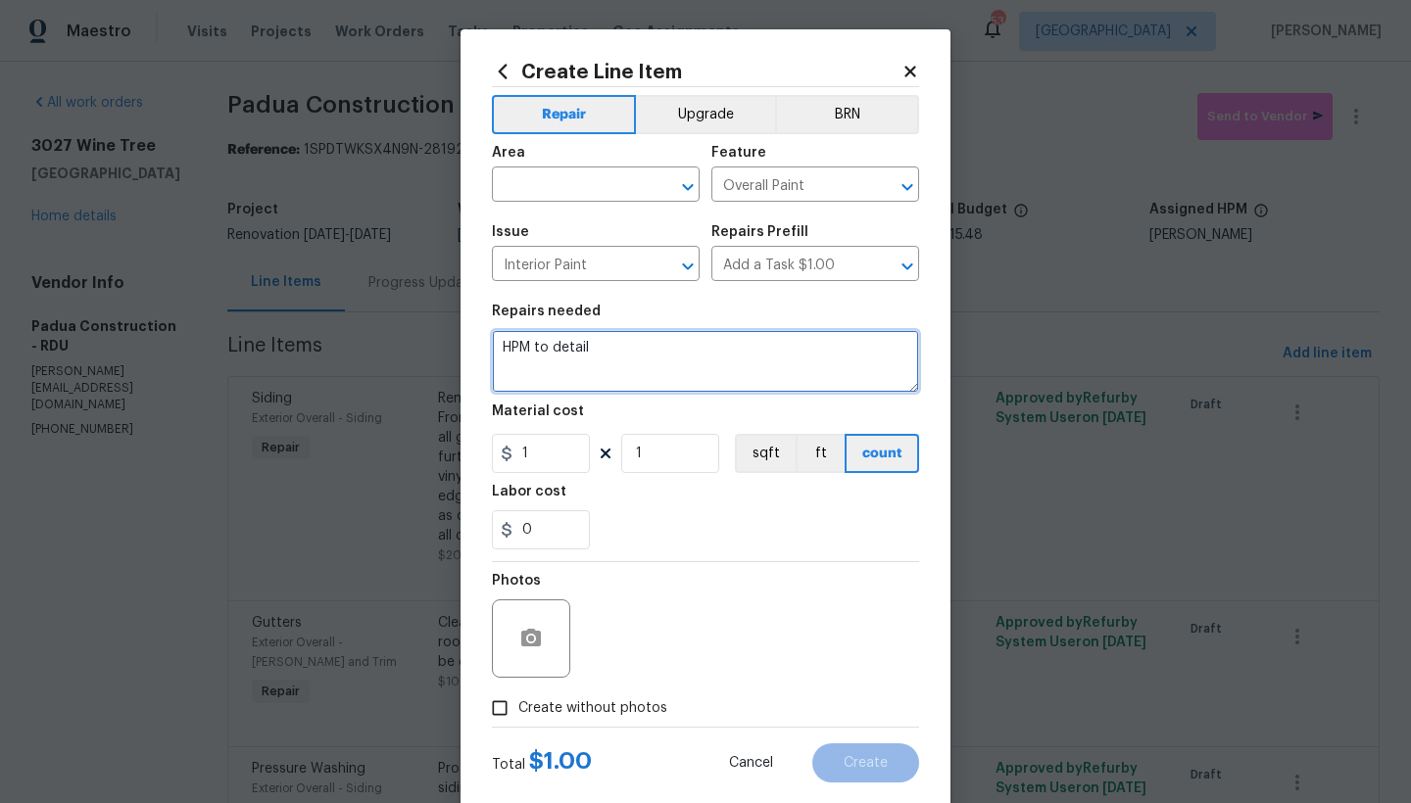
drag, startPoint x: 581, startPoint y: 346, endPoint x: 426, endPoint y: 334, distance: 155.3
click at [426, 334] on div "Create Line Item Repair Upgrade BRN Area ​ Feature Overall Paint ​ Issue Interi…" at bounding box center [705, 401] width 1411 height 803
click at [494, 346] on textarea "Paint Mailbox" at bounding box center [705, 361] width 427 height 63
click at [611, 347] on textarea "1. Paint Mailbox" at bounding box center [705, 361] width 427 height 63
type textarea "1. Paint Mailbox and mailbox post. 2. Paint Front Light post and light 3. COLOR…"
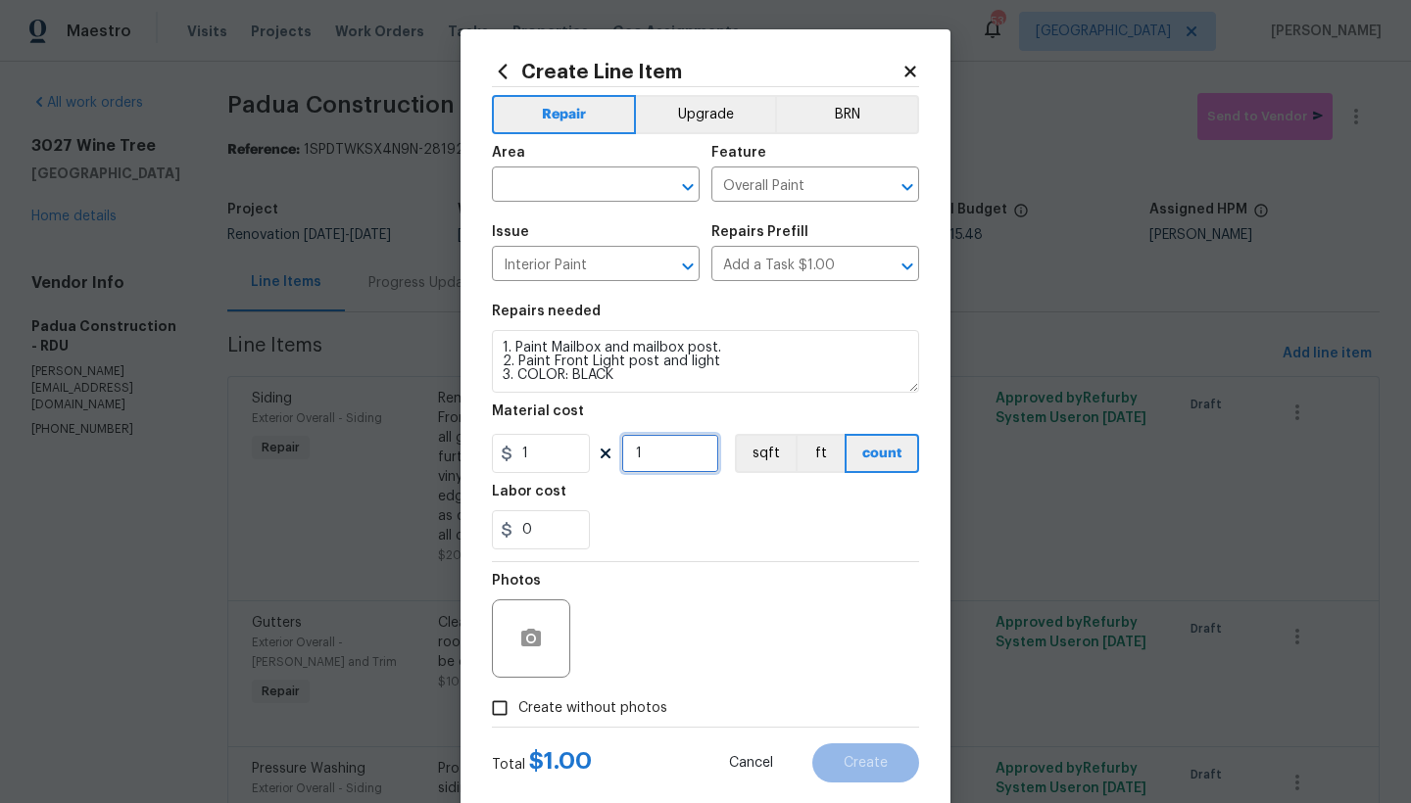
drag, startPoint x: 667, startPoint y: 459, endPoint x: 619, endPoint y: 450, distance: 48.8
click at [621, 450] on input "1" at bounding box center [670, 453] width 98 height 39
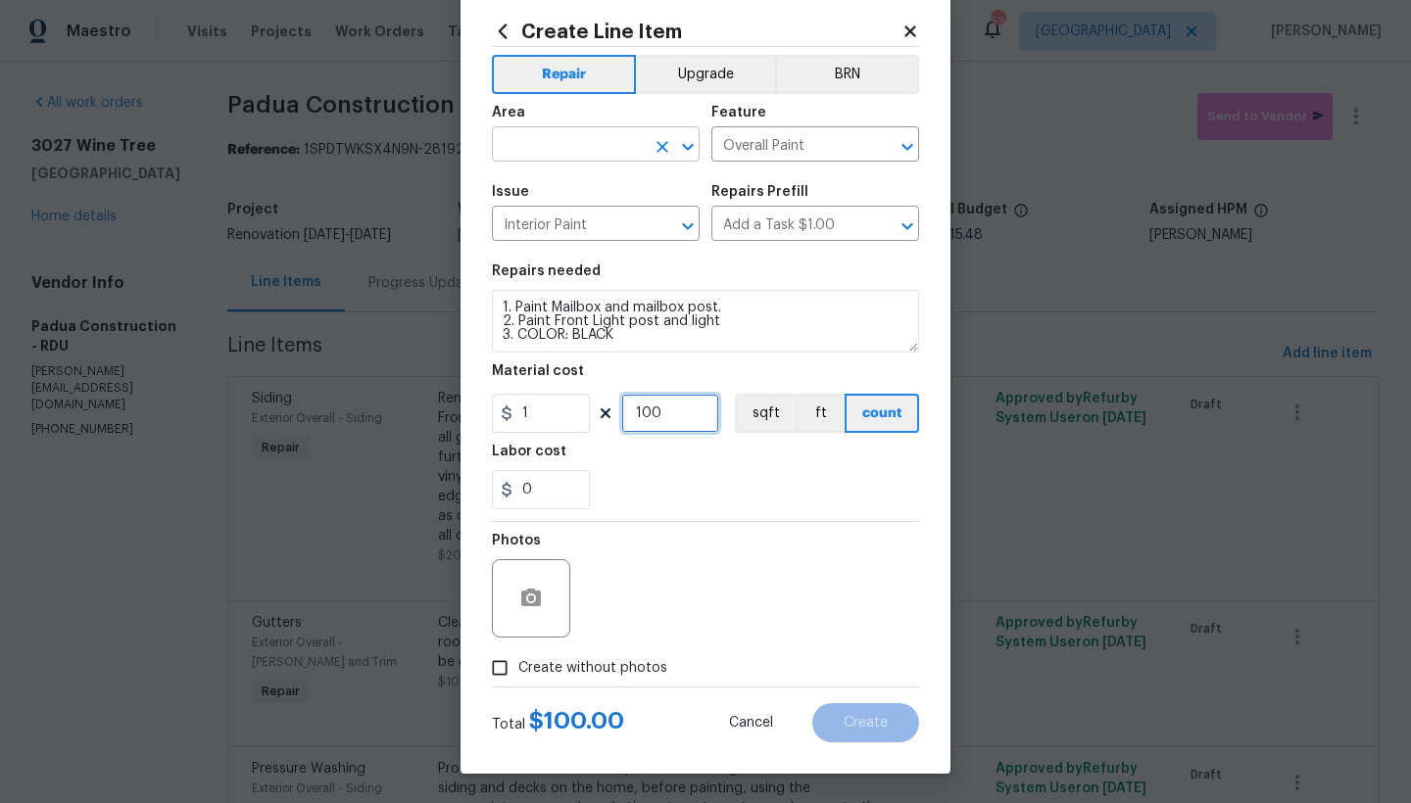
type input "100"
click at [524, 155] on input "text" at bounding box center [568, 146] width 153 height 30
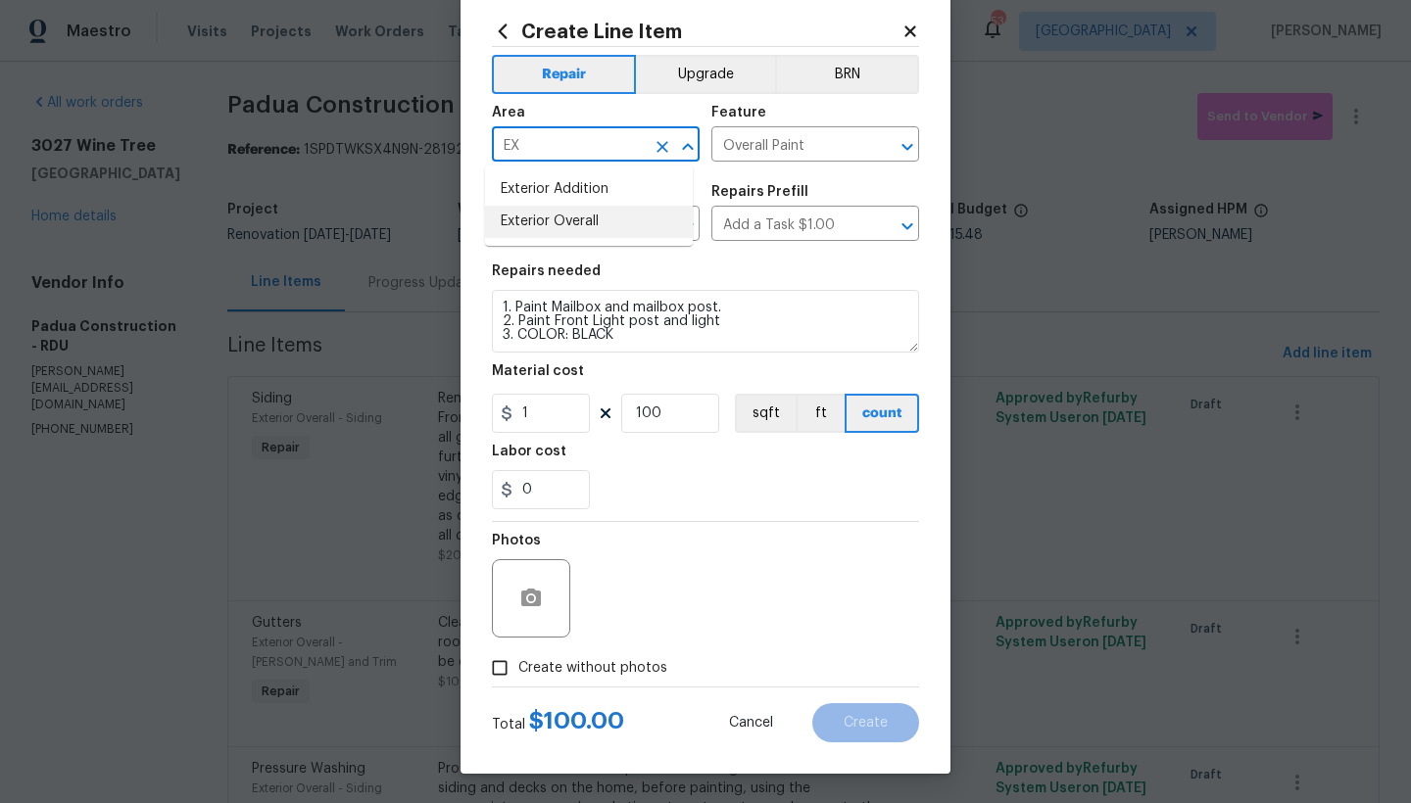
click at [543, 224] on li "Exterior Overall" at bounding box center [589, 222] width 208 height 32
type input "Exterior Overall"
click at [524, 668] on span "Create without photos" at bounding box center [592, 668] width 149 height 21
click at [518, 668] on input "Create without photos" at bounding box center [499, 668] width 37 height 37
checkbox input "true"
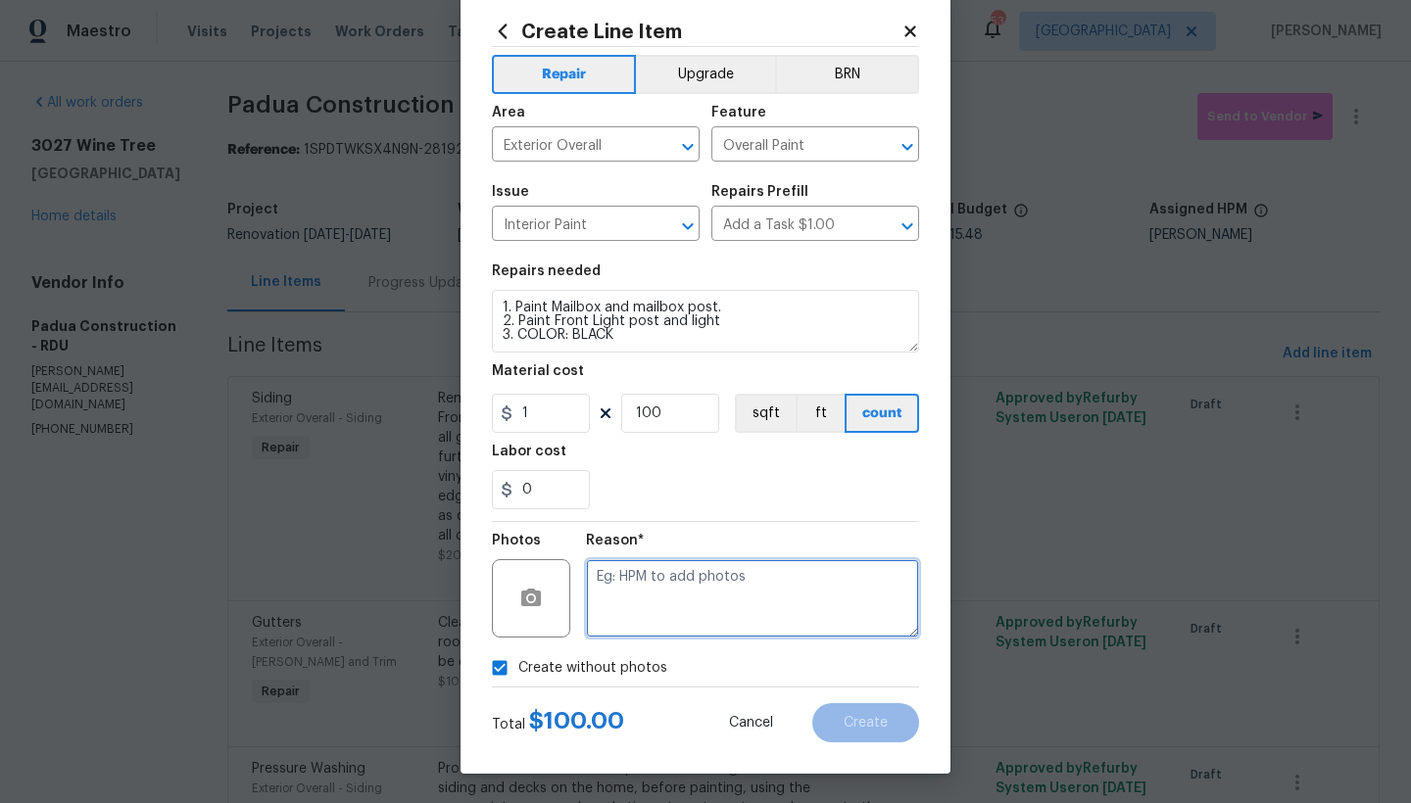
click at [624, 592] on textarea at bounding box center [752, 598] width 333 height 78
type textarea "N"
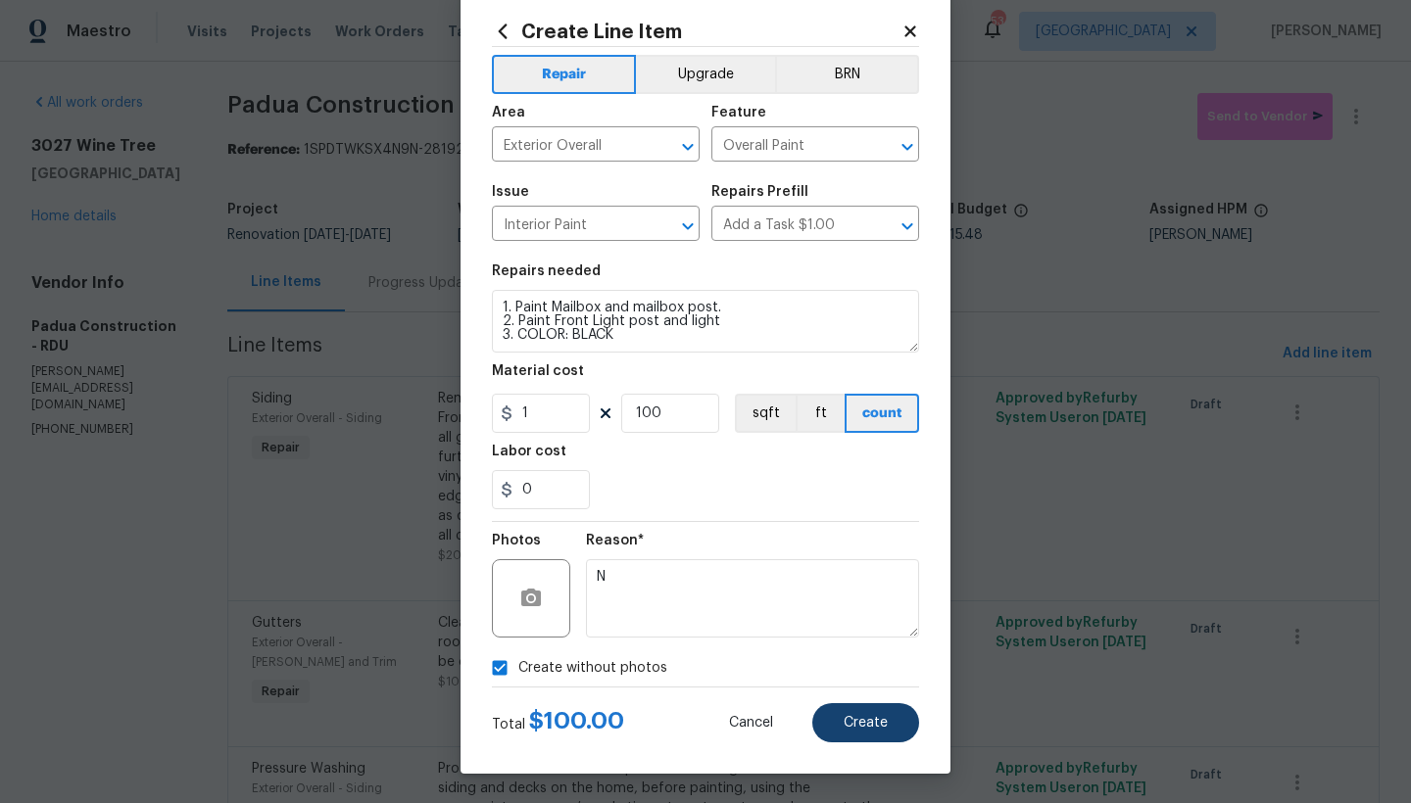
click at [844, 724] on span "Create" at bounding box center [866, 723] width 44 height 15
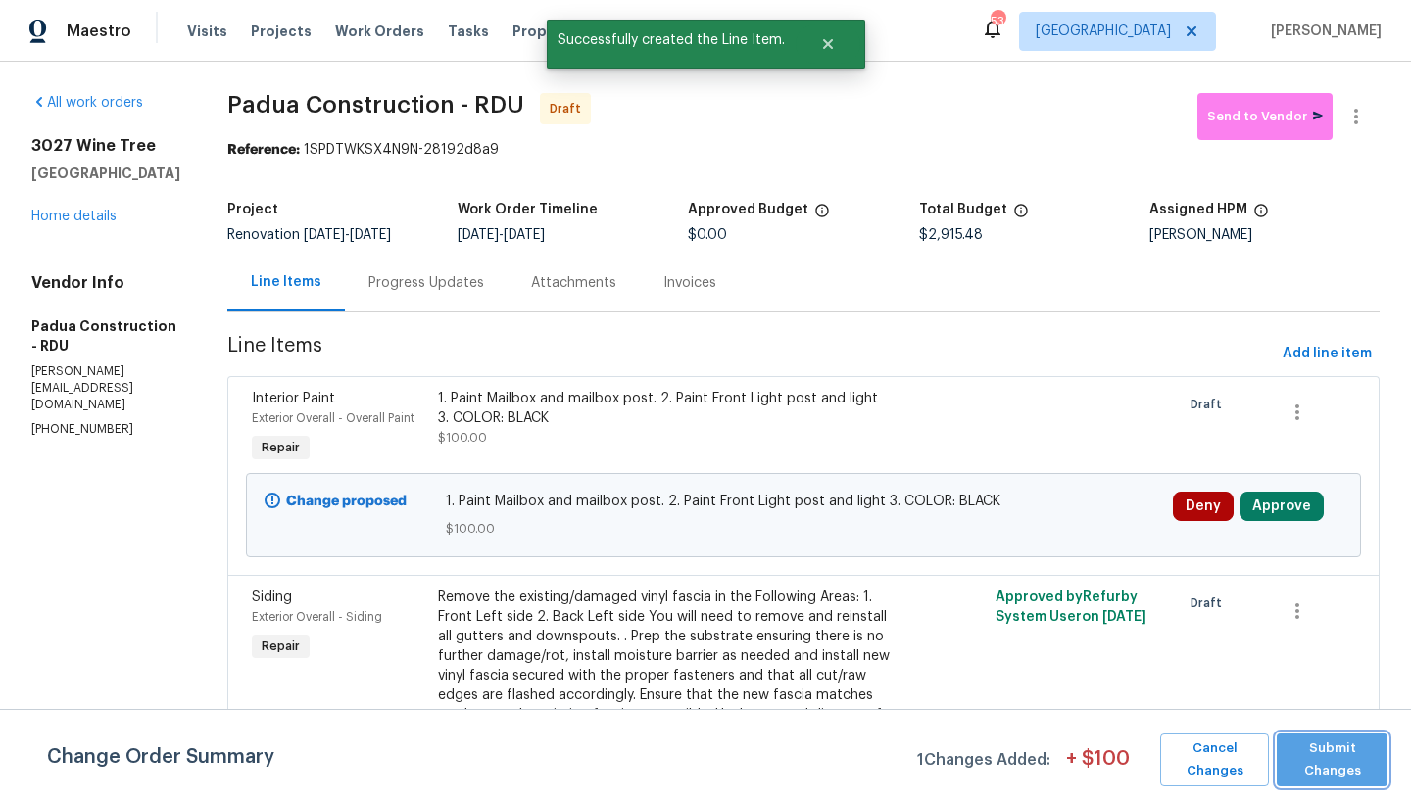
click at [1107, 764] on span "Submit Changes" at bounding box center [1331, 760] width 91 height 45
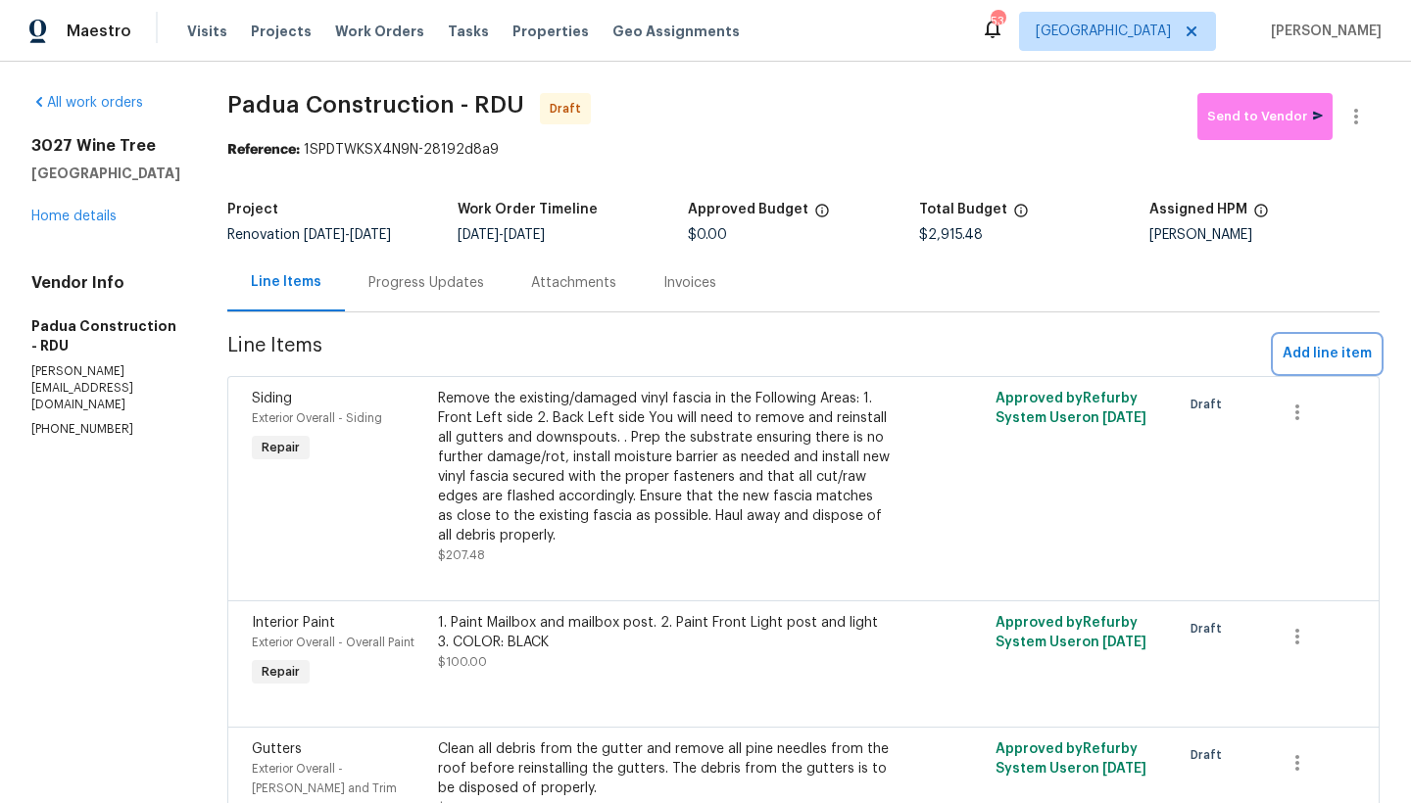
click at [1107, 358] on span "Add line item" at bounding box center [1327, 354] width 89 height 24
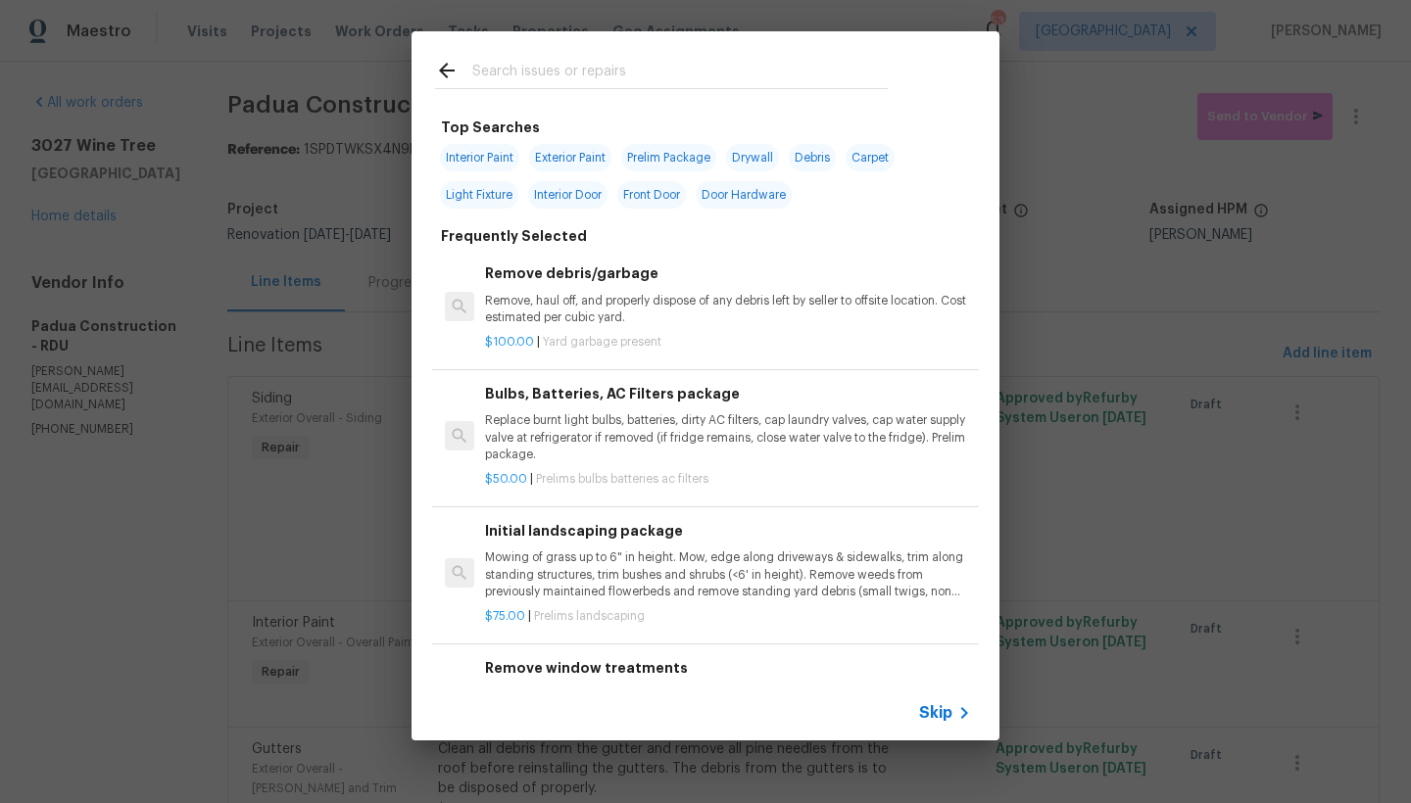
click at [584, 68] on input "text" at bounding box center [679, 73] width 415 height 29
type input "W"
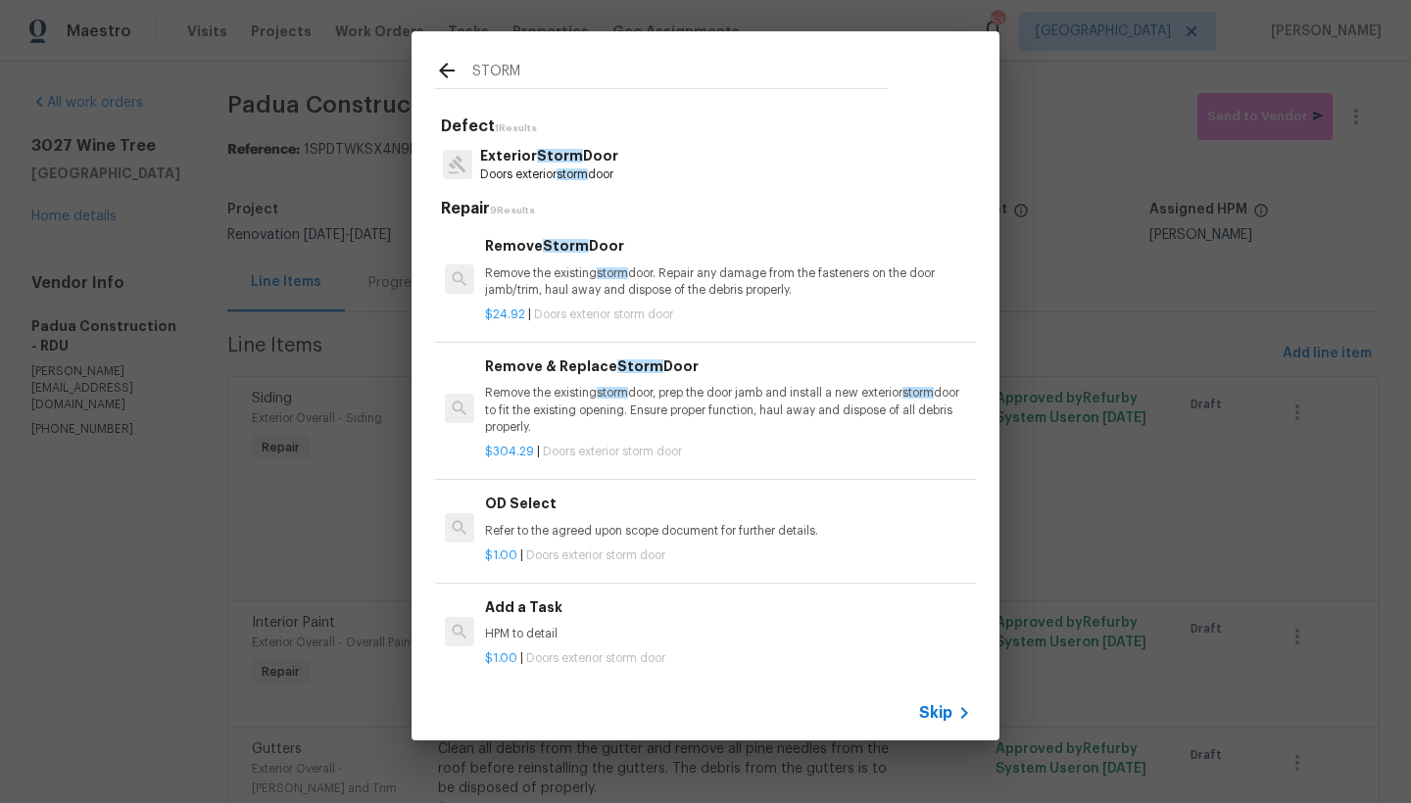
type input "STORM"
click at [571, 278] on p "Remove the existing storm door. Repair any damage from the fasteners on the doo…" at bounding box center [728, 282] width 486 height 33
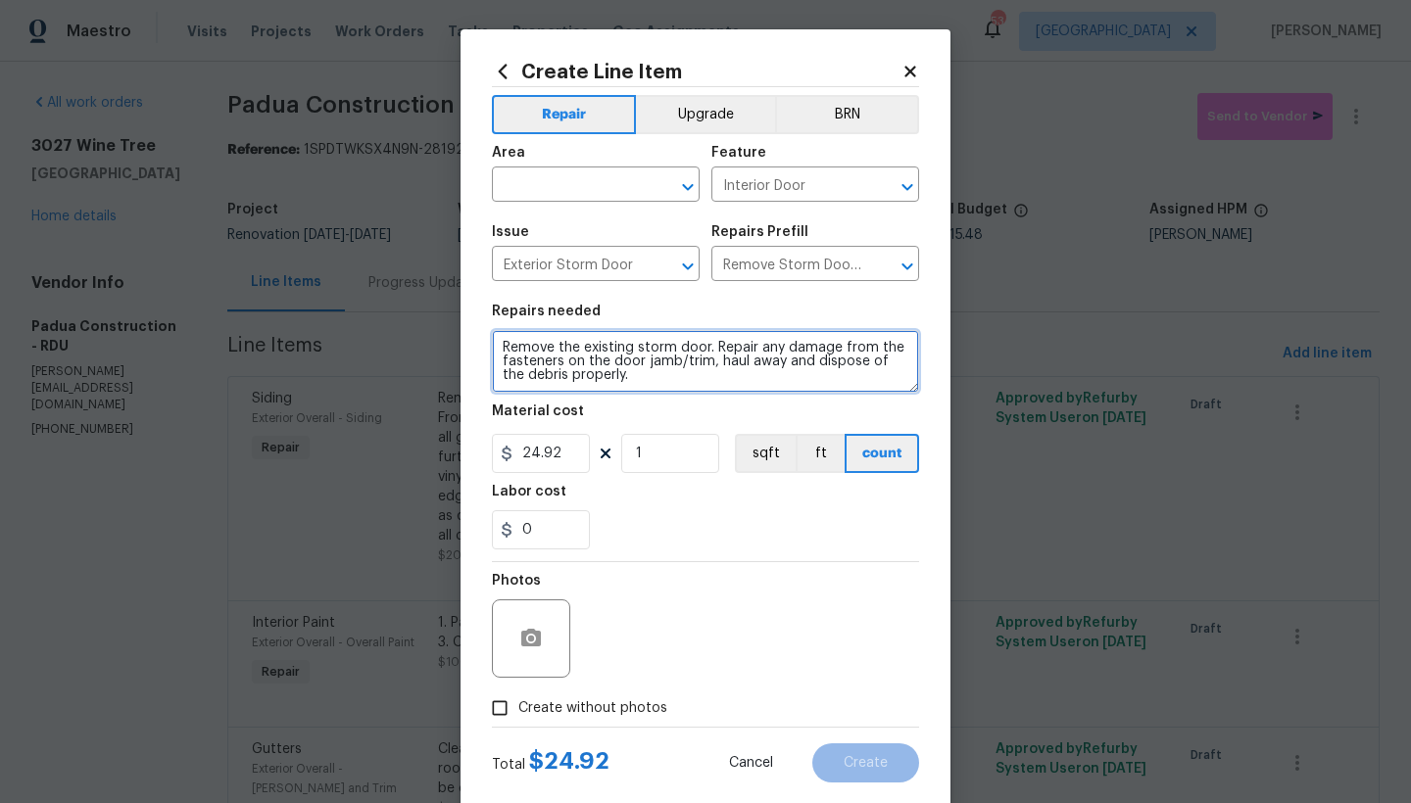
click at [493, 350] on textarea "Remove the existing storm door. Repair any damage from the fasteners on the doo…" at bounding box center [705, 361] width 427 height 63
click at [584, 346] on textarea "Remove the existing storm door. Repair any damage from the fasteners on the doo…" at bounding box center [705, 361] width 427 height 63
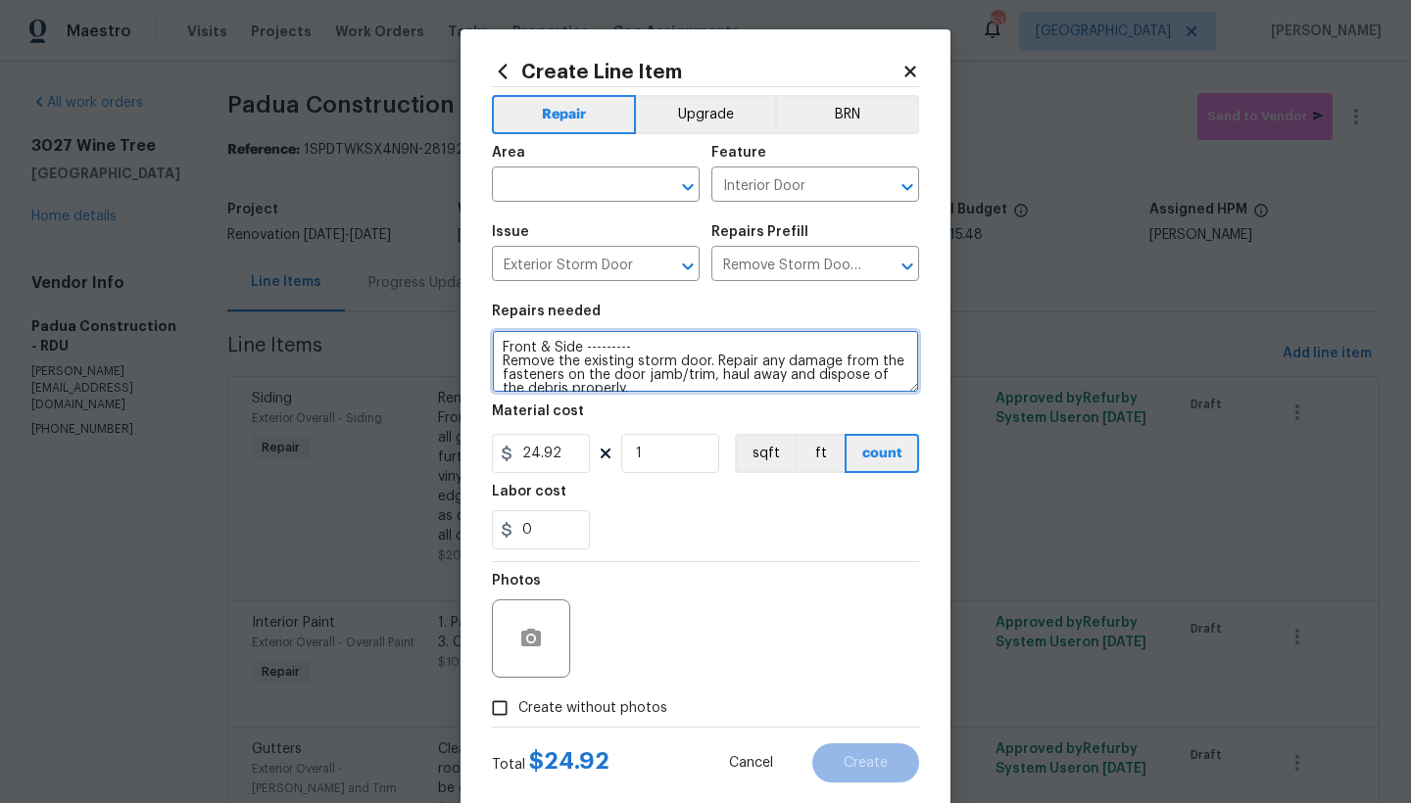
type textarea "Front & Side --------- Remove the existing storm door. Repair any damage from t…"
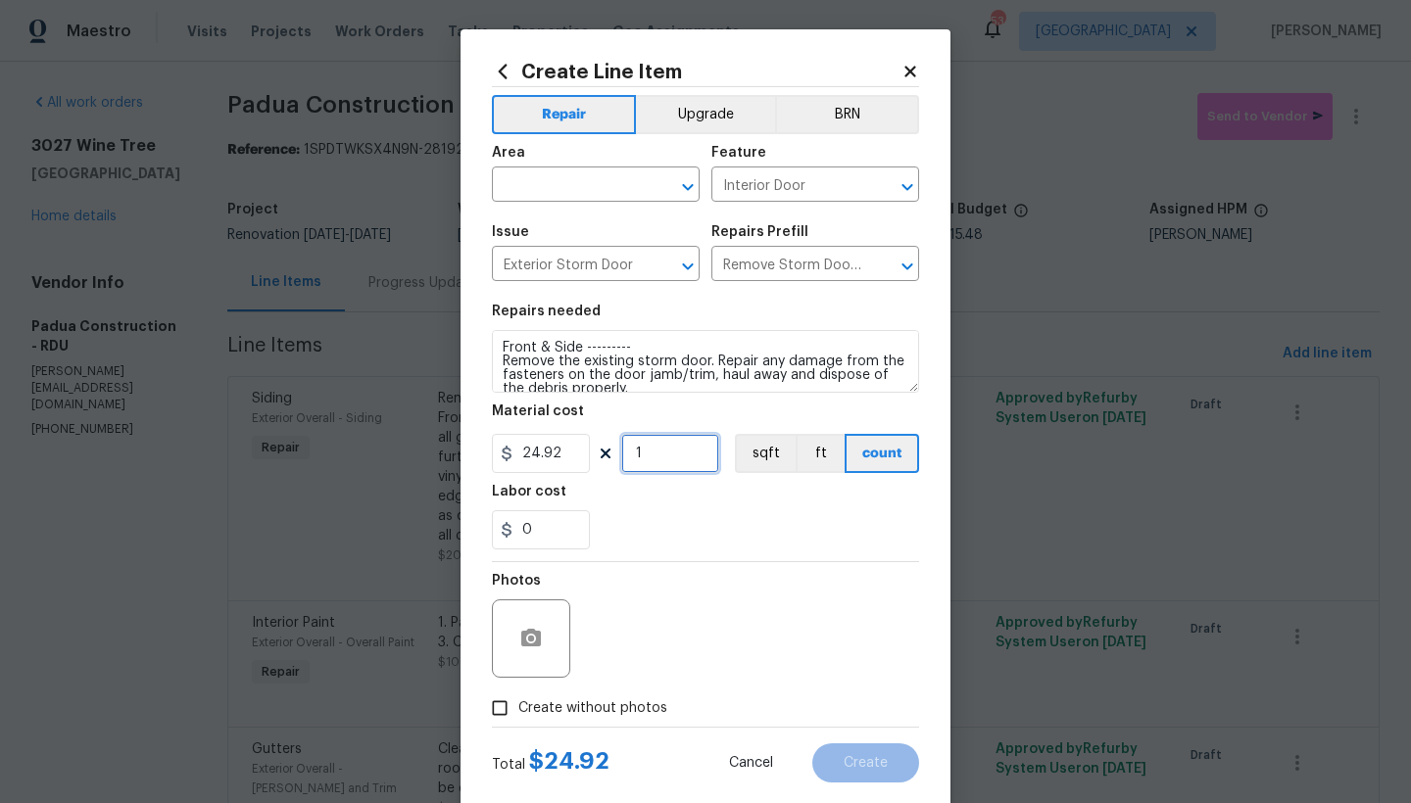
click at [664, 460] on input "1" at bounding box center [670, 453] width 98 height 39
type input "2"
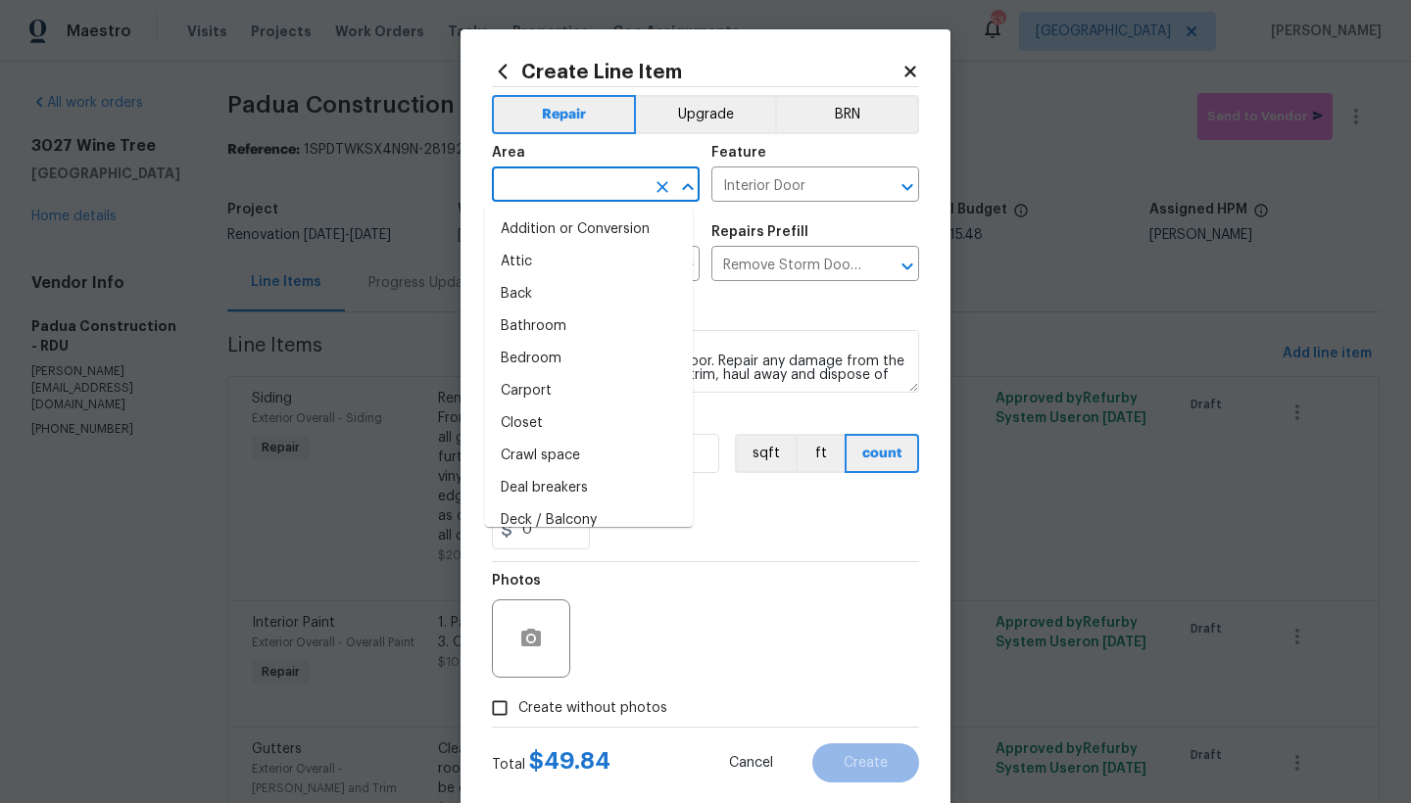
click at [566, 182] on input "text" at bounding box center [568, 186] width 153 height 30
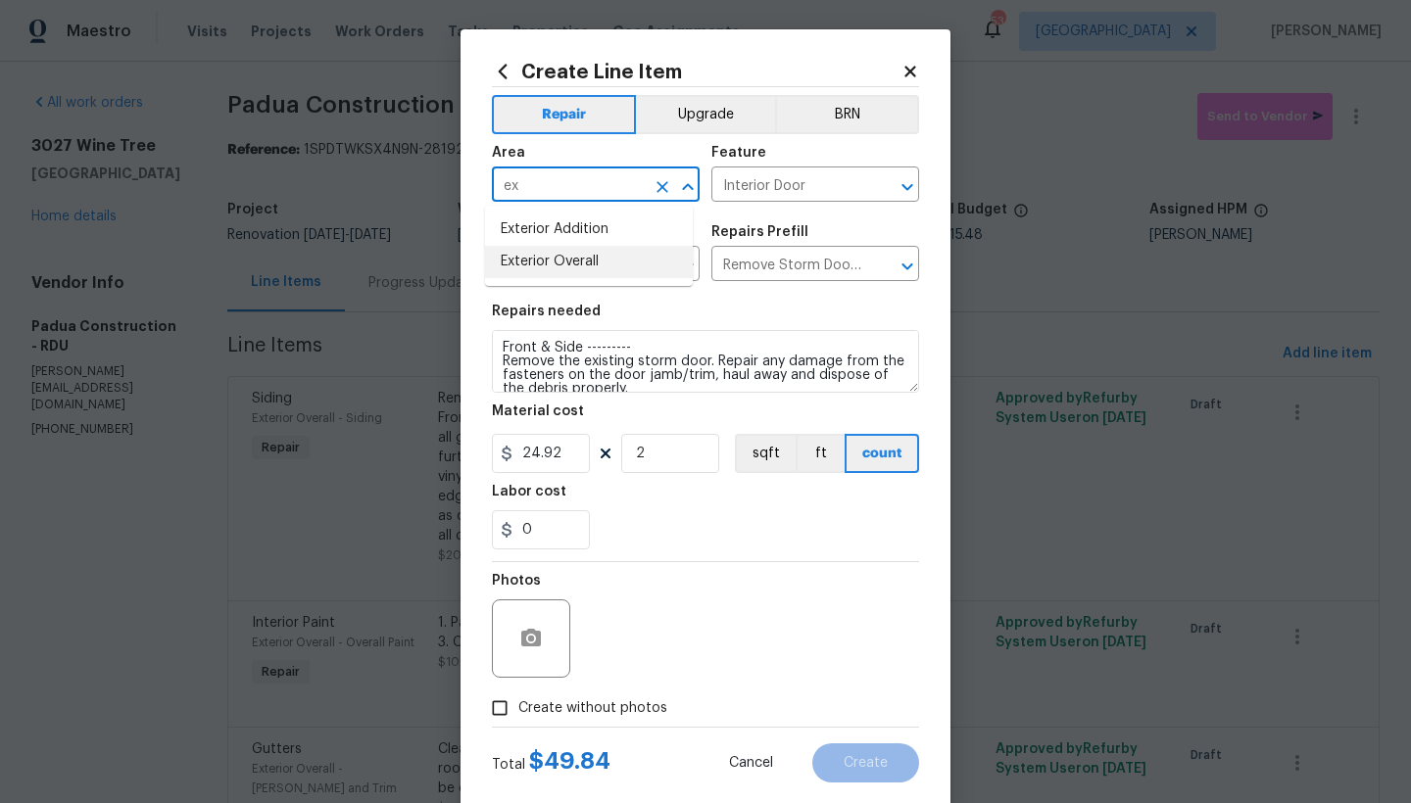
click at [557, 264] on li "Exterior Overall" at bounding box center [589, 262] width 208 height 32
type input "Exterior Overall"
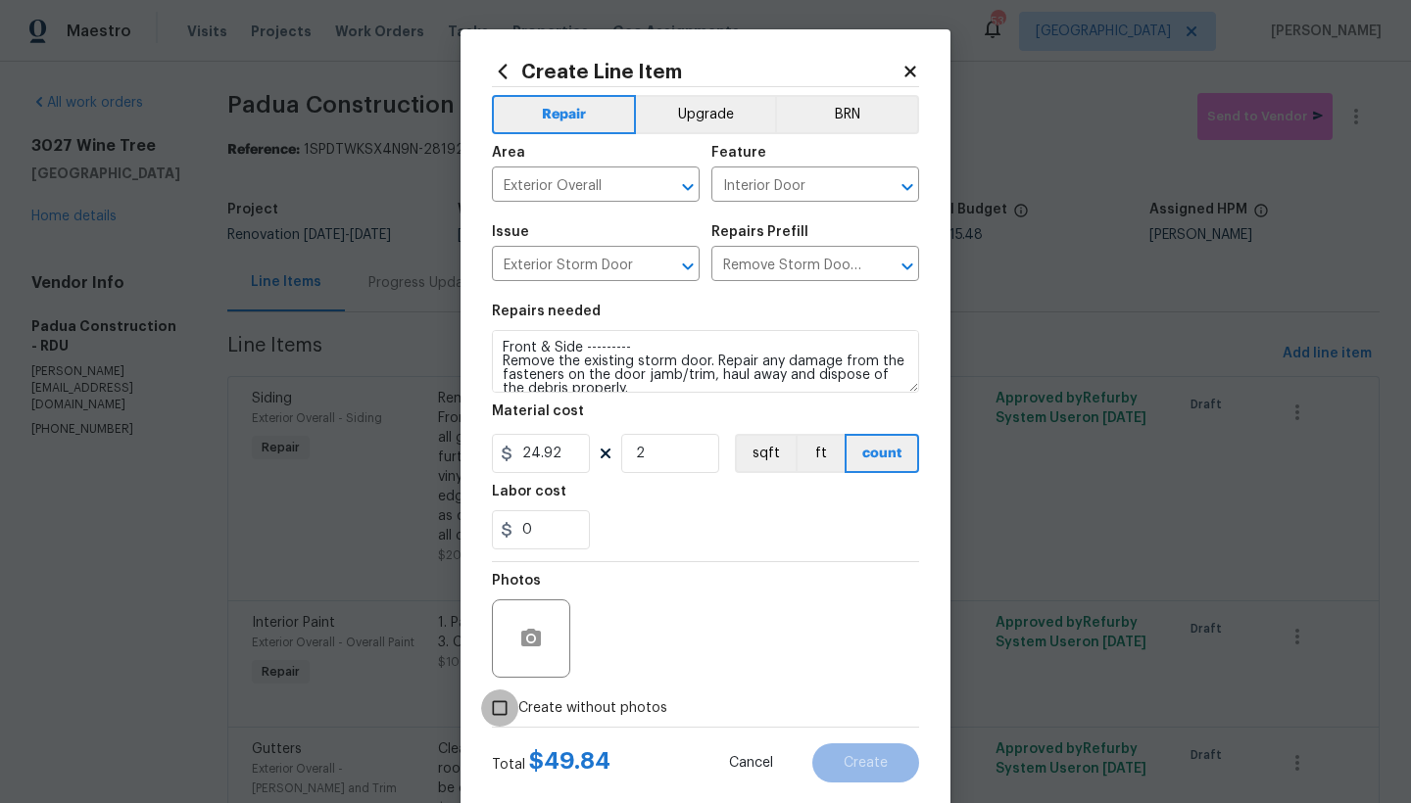
click at [503, 709] on input "Create without photos" at bounding box center [499, 708] width 37 height 37
checkbox input "true"
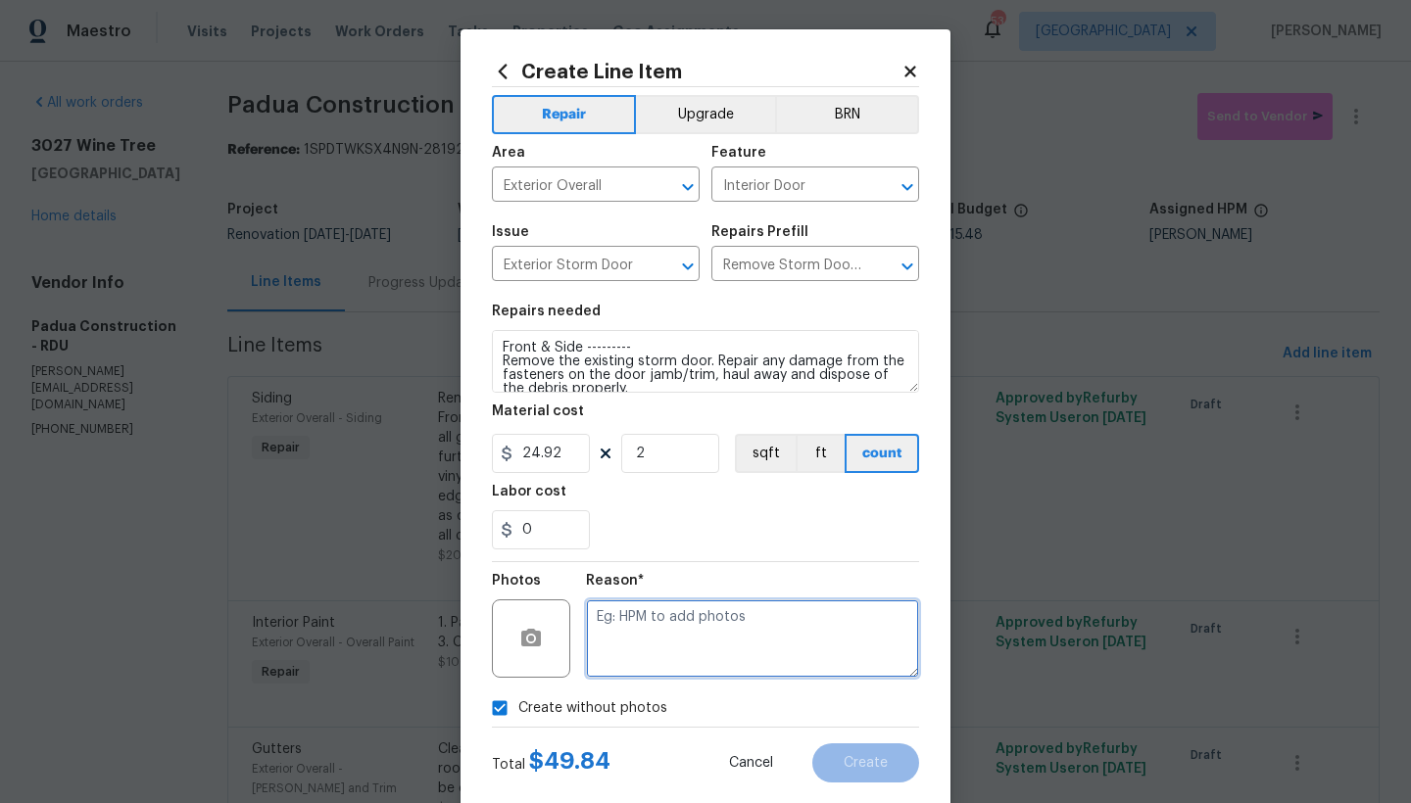
click at [613, 634] on textarea at bounding box center [752, 639] width 333 height 78
type textarea "n"
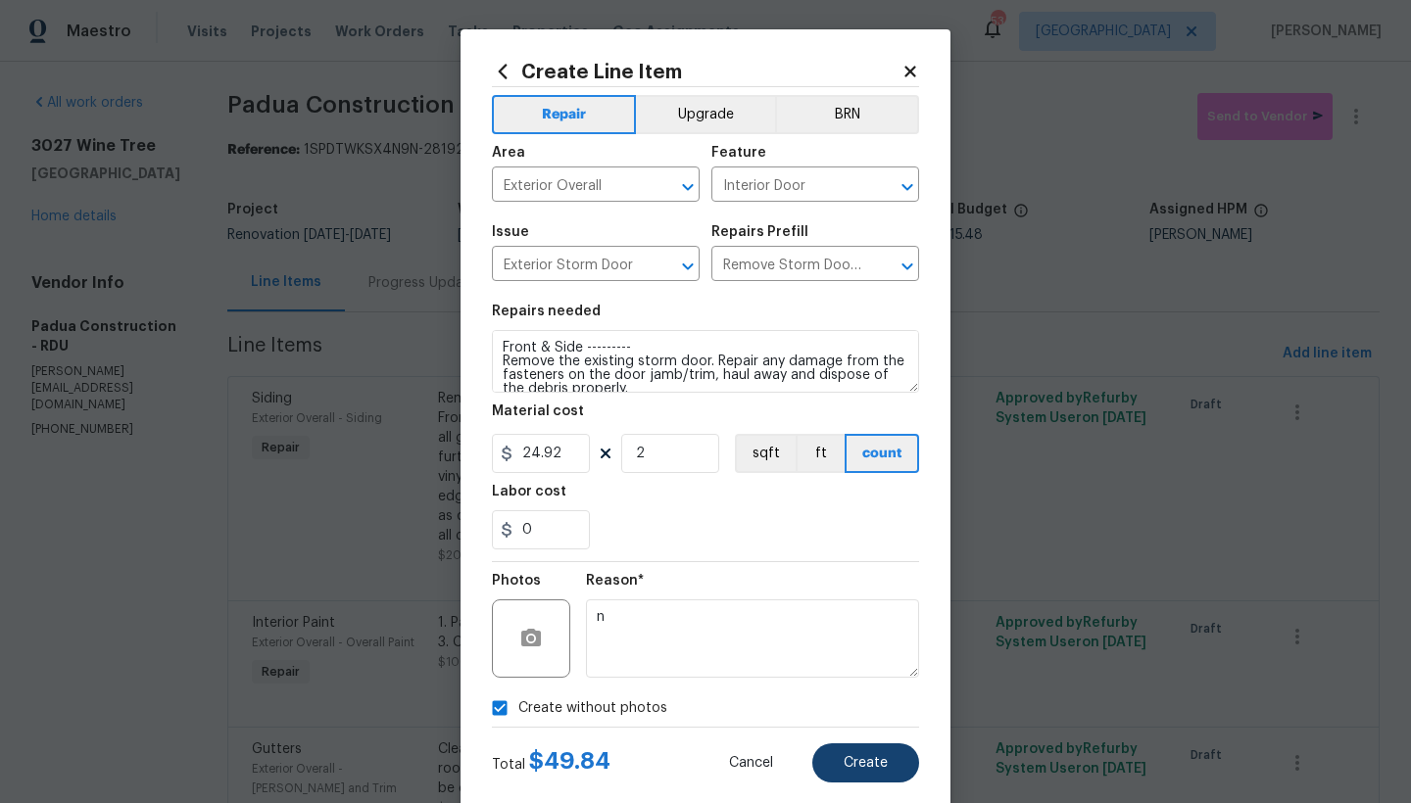
click at [851, 763] on span "Create" at bounding box center [866, 763] width 44 height 15
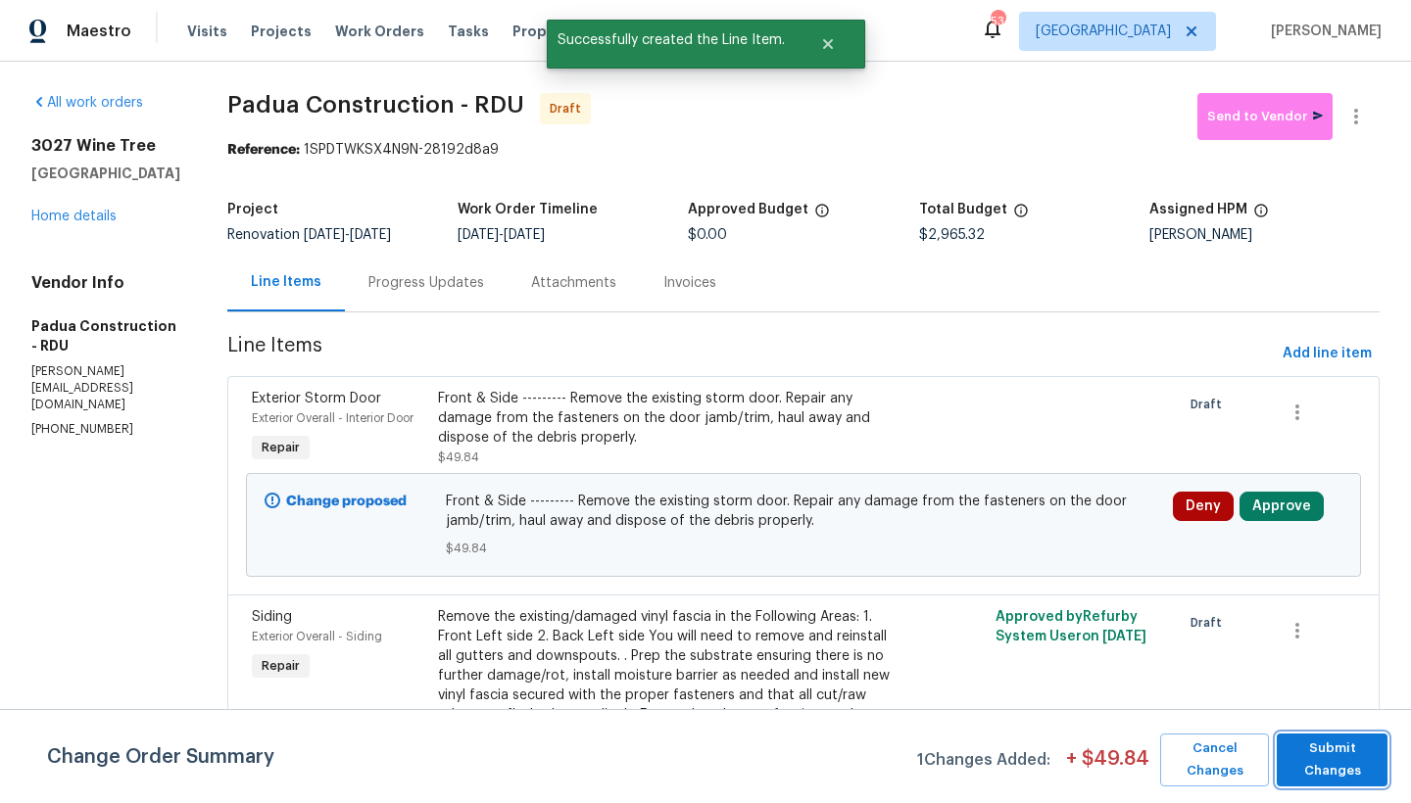
click at [1107, 761] on span "Submit Changes" at bounding box center [1331, 760] width 91 height 45
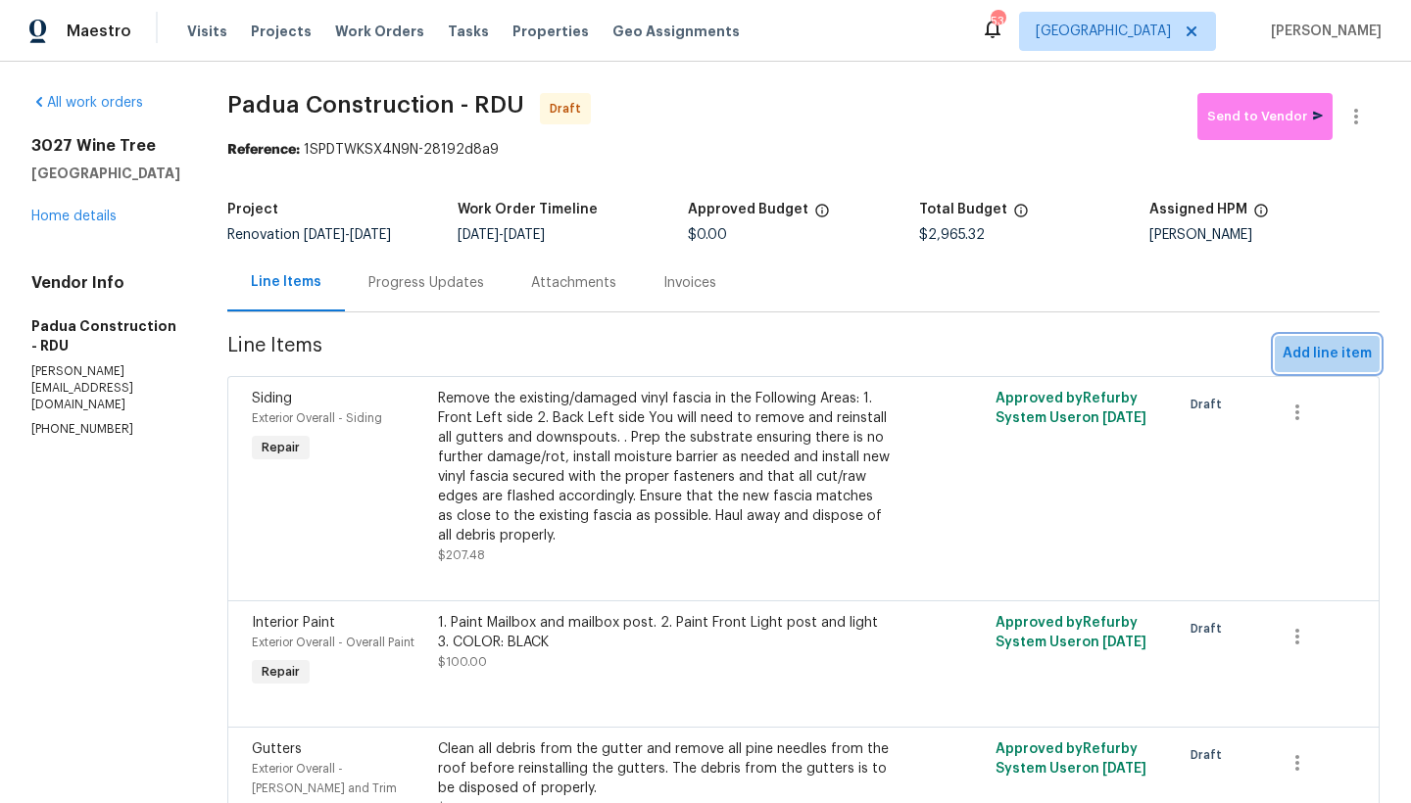
click at [1107, 356] on span "Add line item" at bounding box center [1327, 354] width 89 height 24
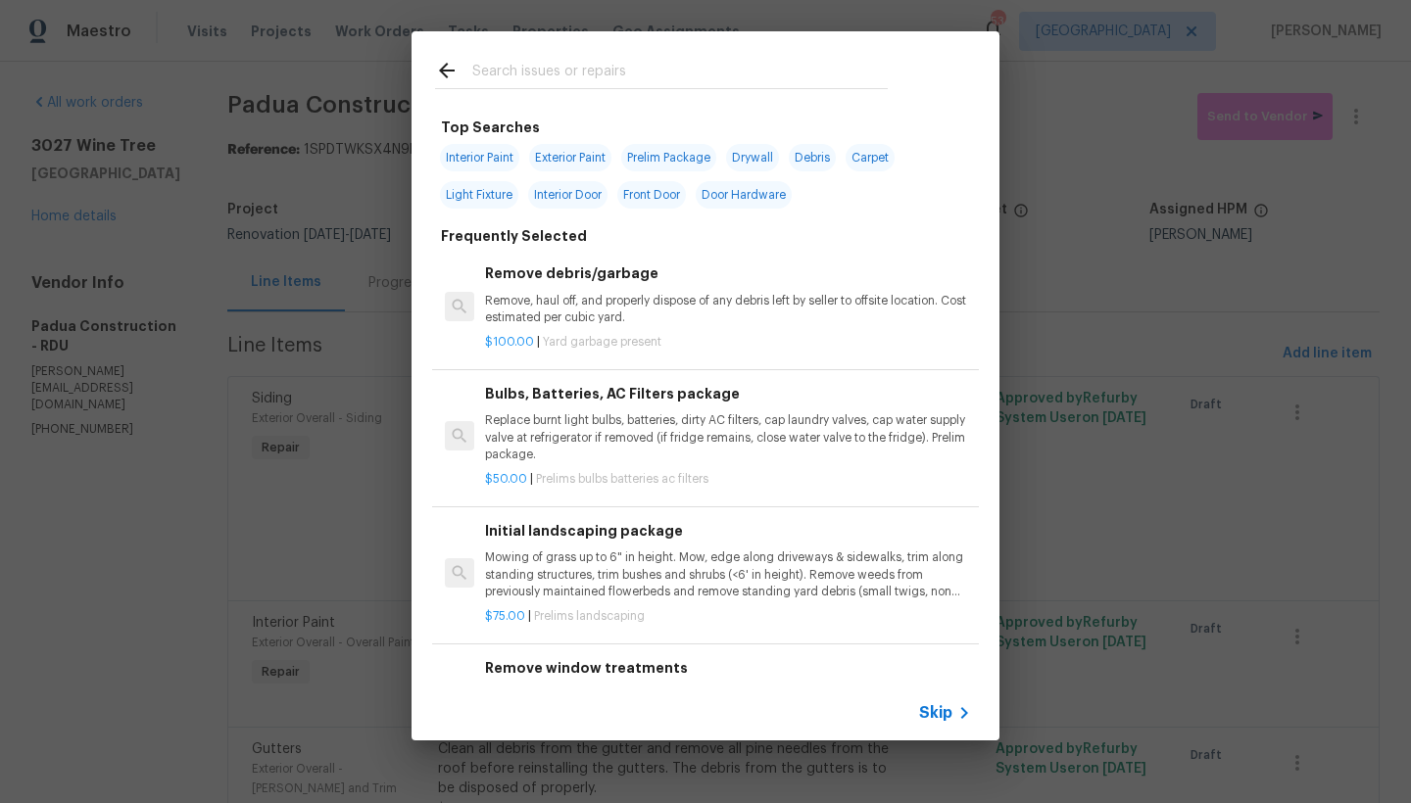
click at [521, 282] on h6 "Remove debris/garbage" at bounding box center [728, 274] width 486 height 22
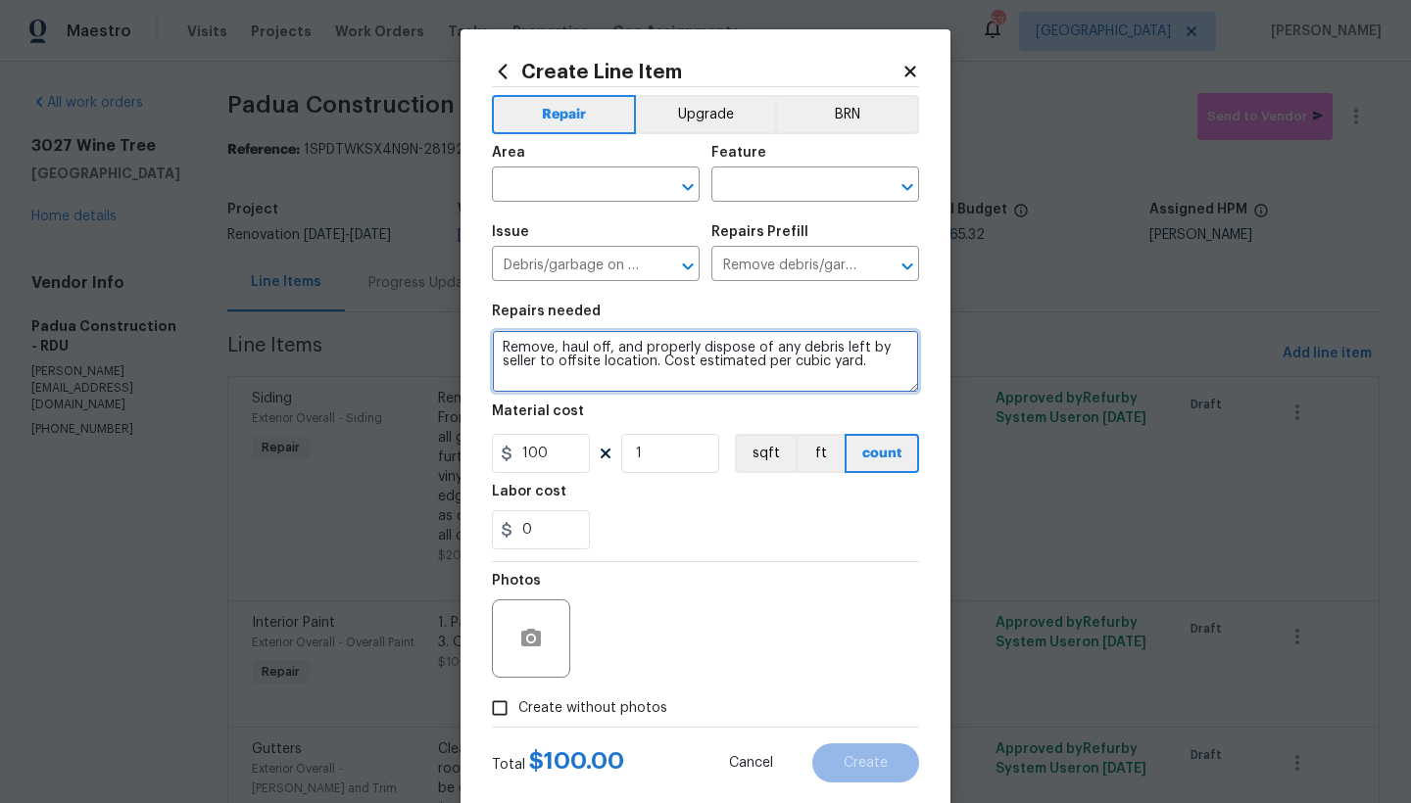
drag, startPoint x: 653, startPoint y: 360, endPoint x: 945, endPoint y: 364, distance: 292.0
click at [945, 364] on div "Create Line Item Repair Upgrade BRN Area ​ Feature ​ Issue Debris/garbage on si…" at bounding box center [705, 401] width 1411 height 803
type textarea "Remove, haul off, and properly dispose of any debris left by seller to offsite …"
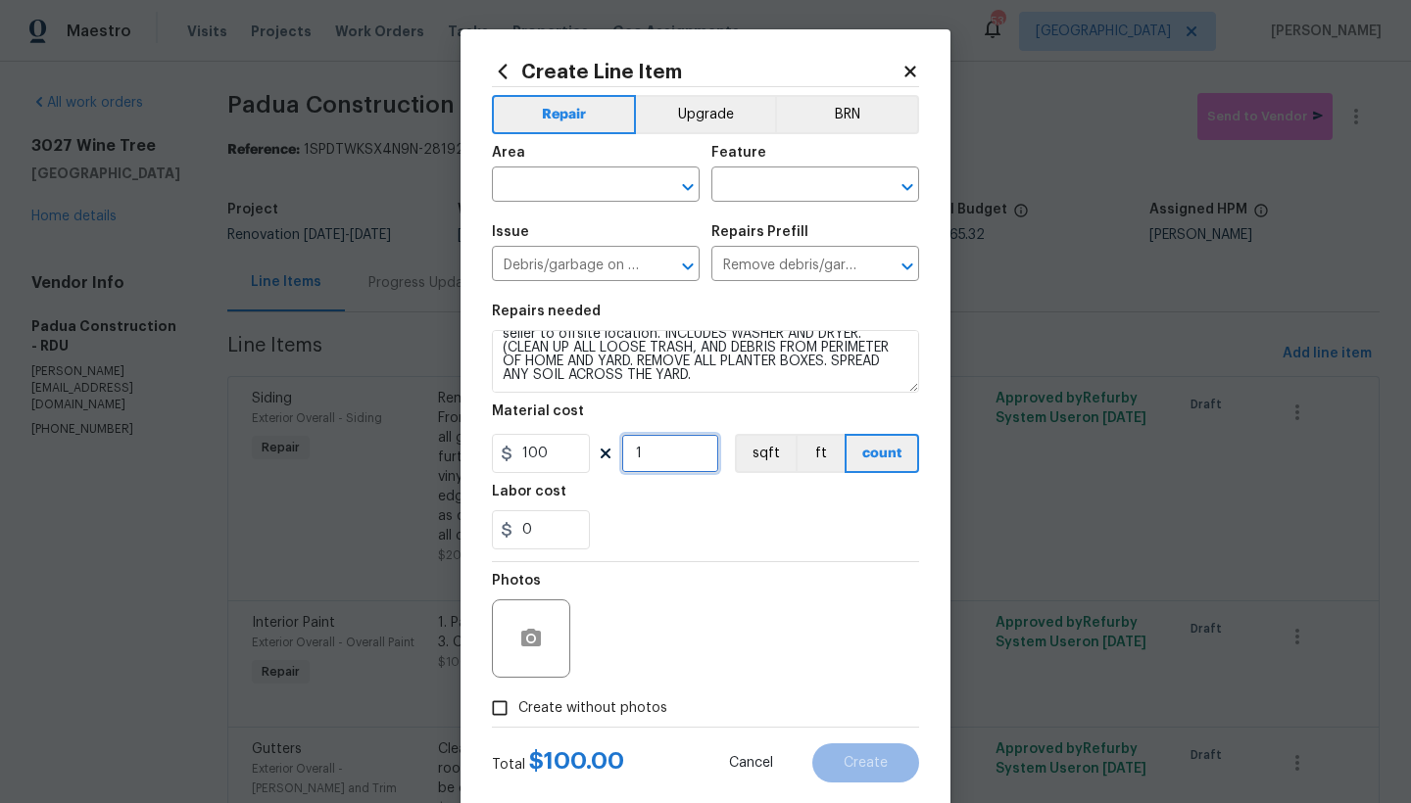
click at [650, 455] on input "1" at bounding box center [670, 453] width 98 height 39
type input "2"
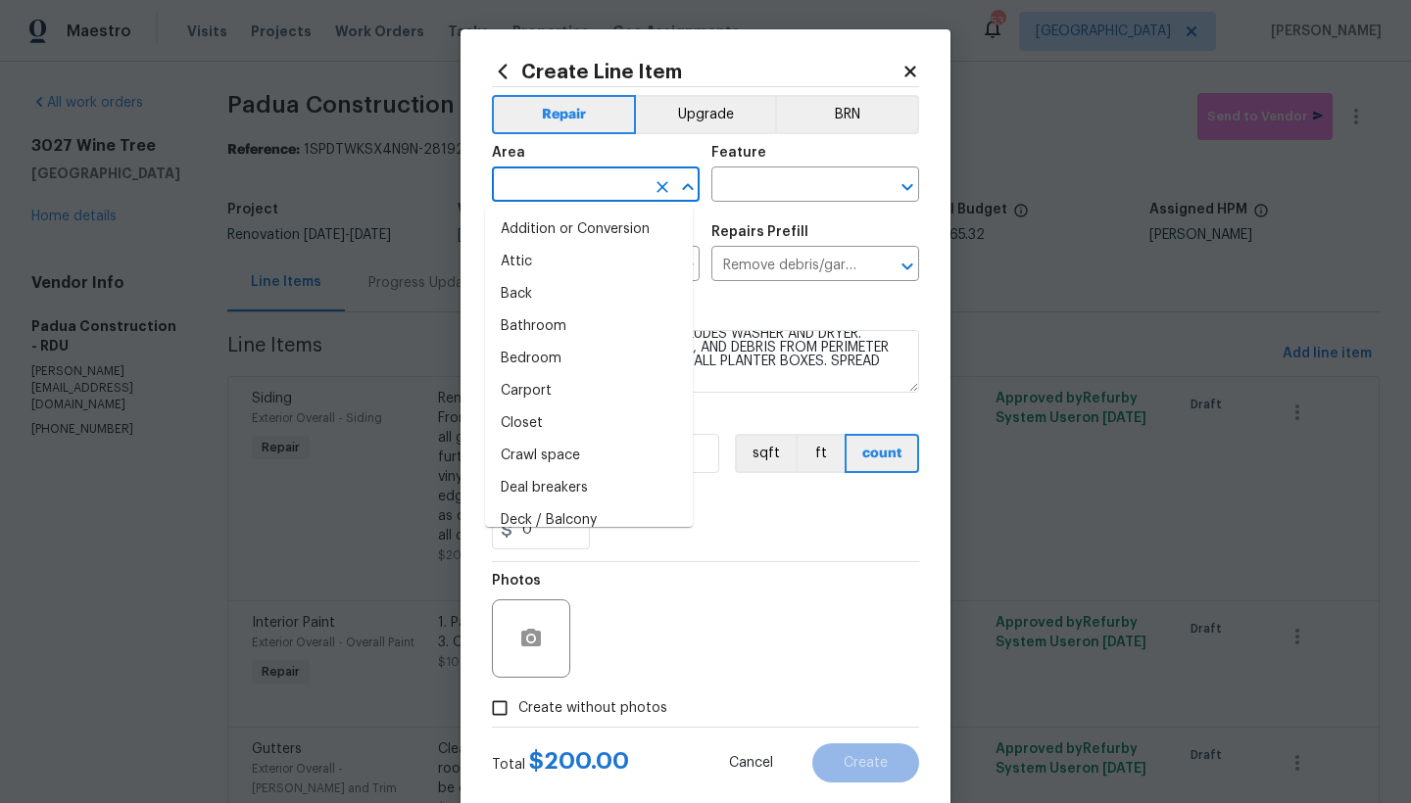
click at [601, 186] on input "text" at bounding box center [568, 186] width 153 height 30
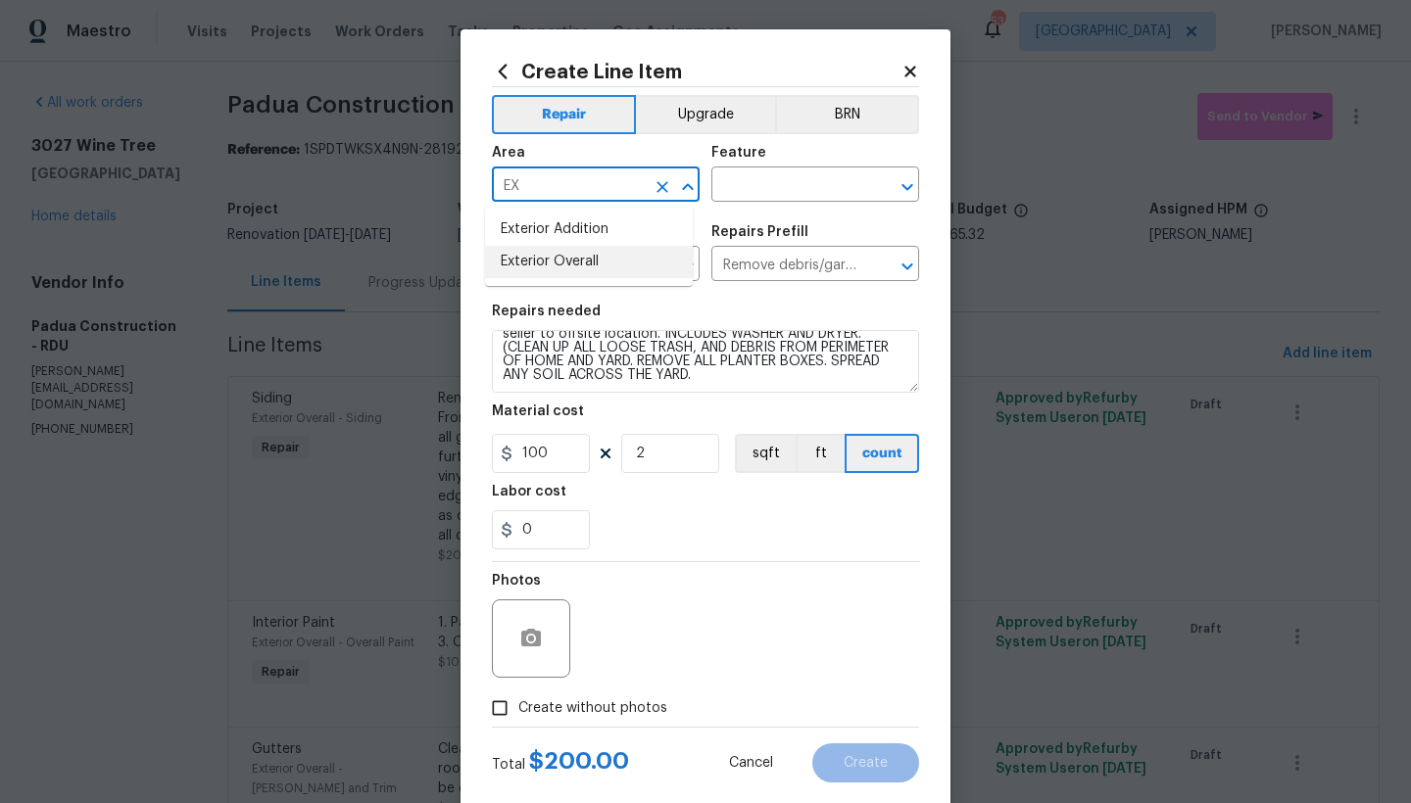
click at [587, 265] on li "Exterior Overall" at bounding box center [589, 262] width 208 height 32
type input "Exterior Overall"
click at [742, 185] on input "text" at bounding box center [787, 186] width 153 height 30
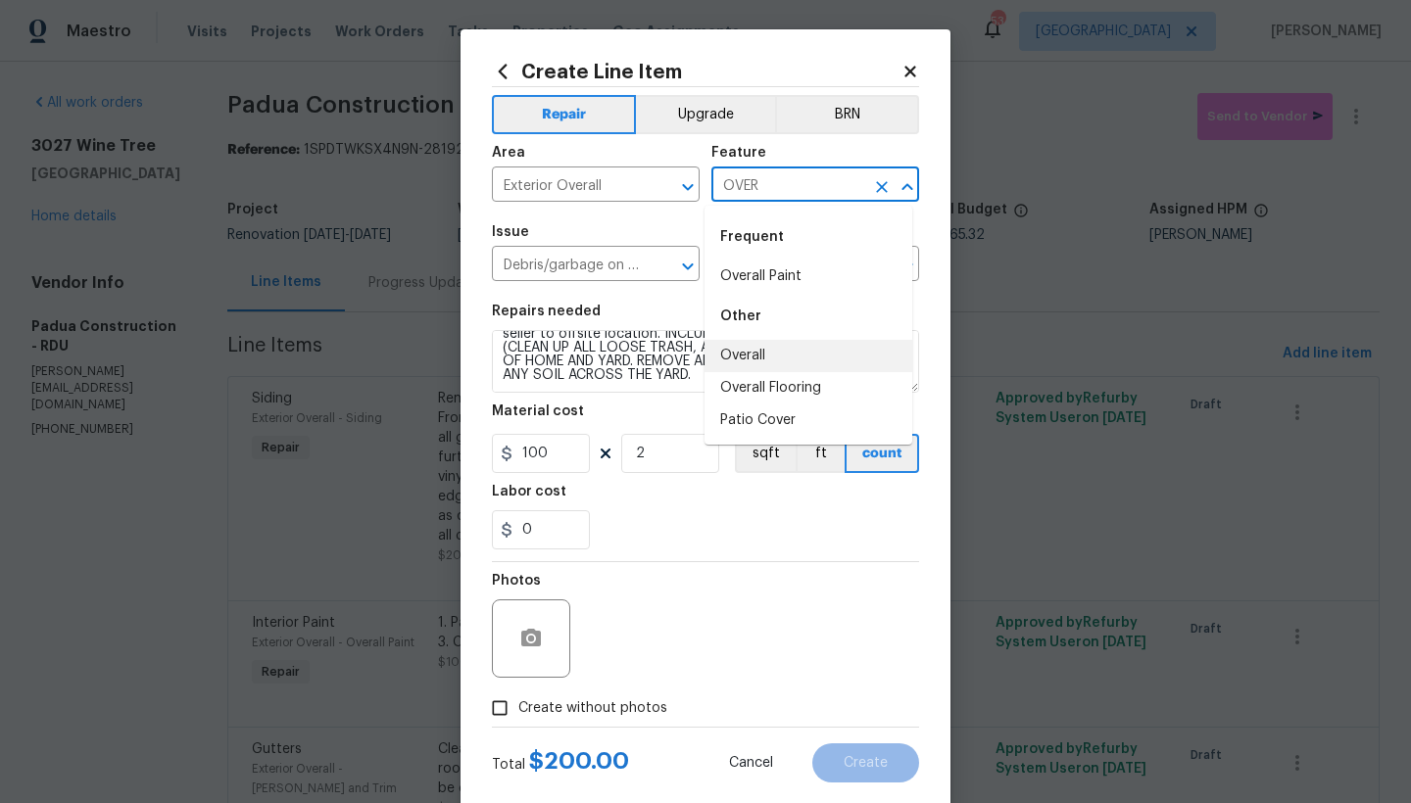
click at [749, 361] on li "Overall" at bounding box center [808, 356] width 208 height 32
type input "Overall"
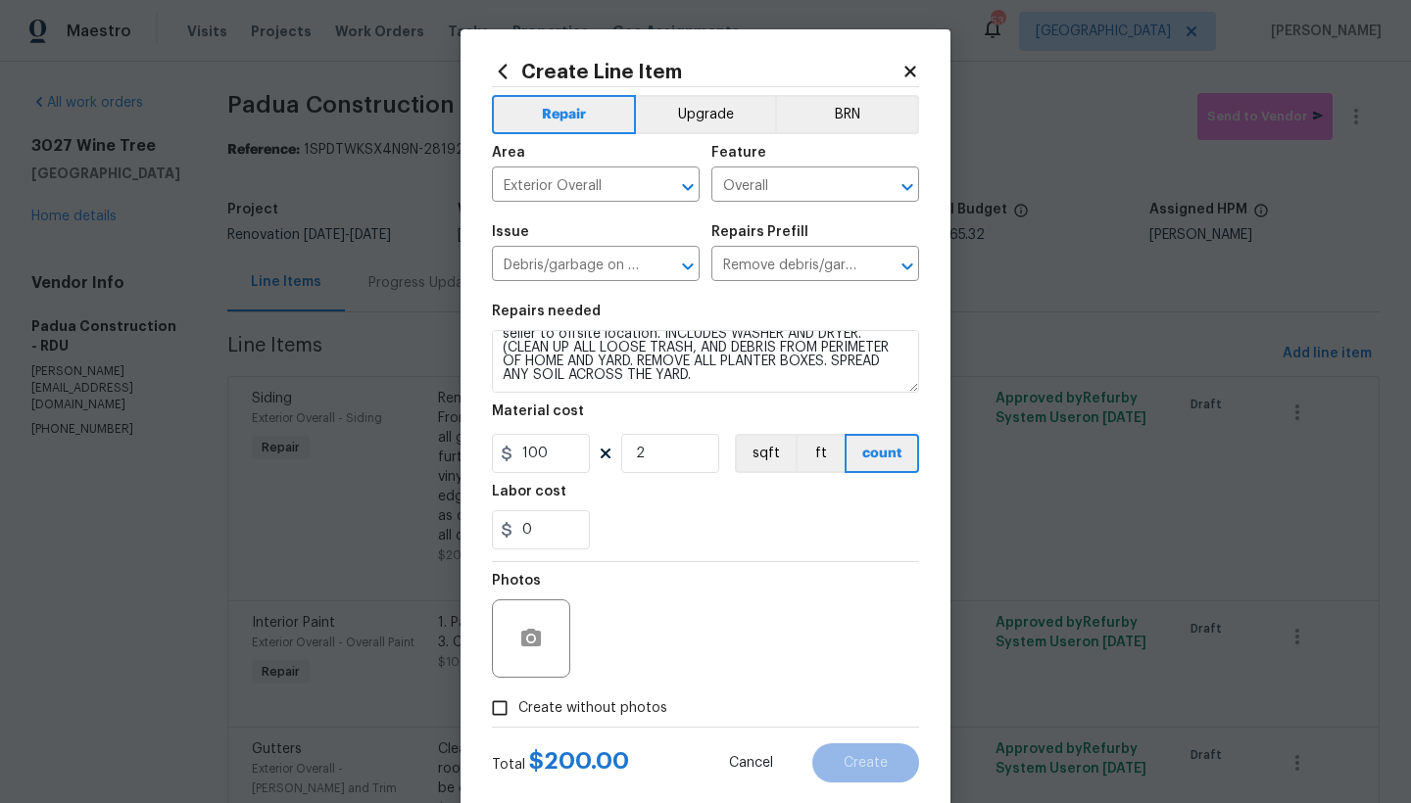
click at [530, 712] on span "Create without photos" at bounding box center [592, 709] width 149 height 21
click at [518, 712] on input "Create without photos" at bounding box center [499, 708] width 37 height 37
checkbox input "true"
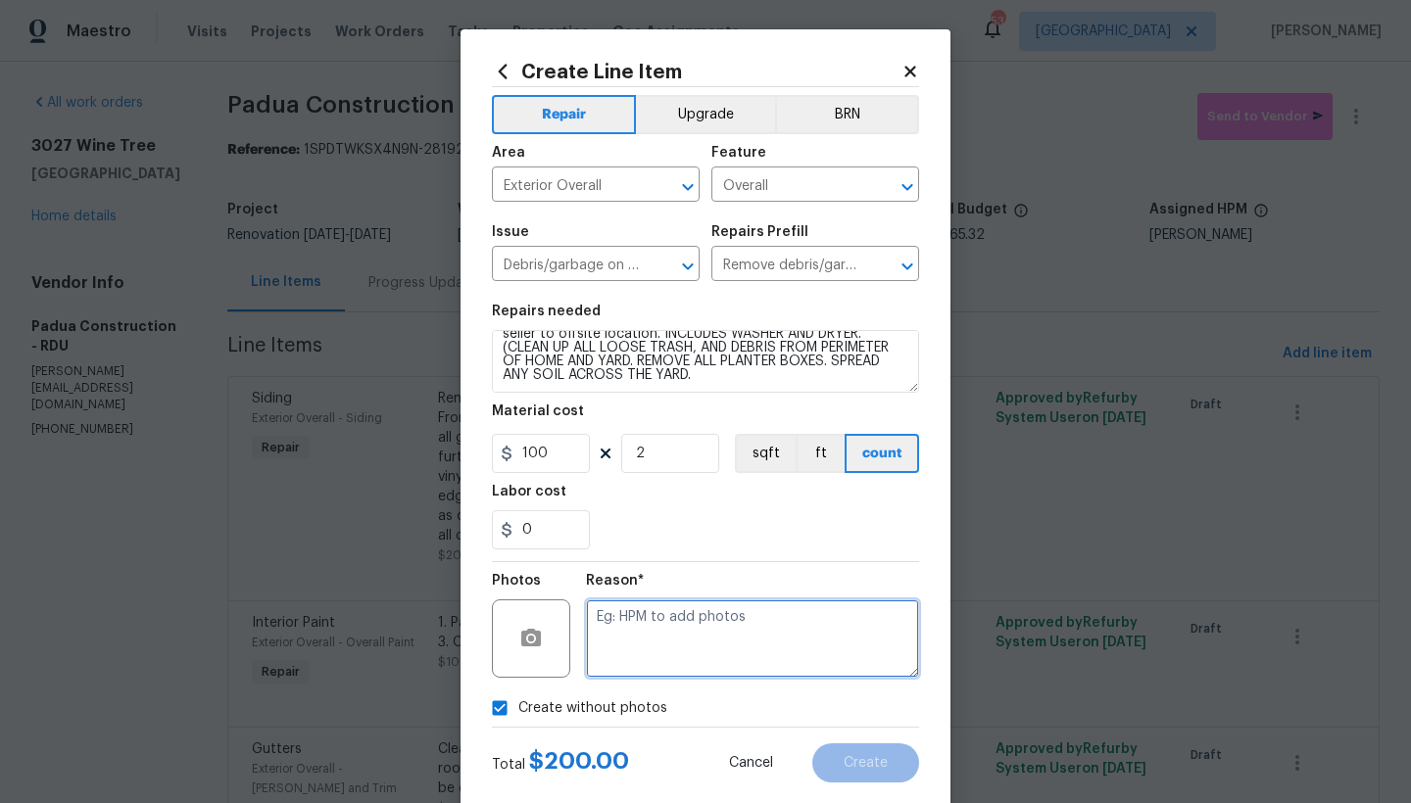
click at [635, 640] on textarea at bounding box center [752, 639] width 333 height 78
type textarea "N"
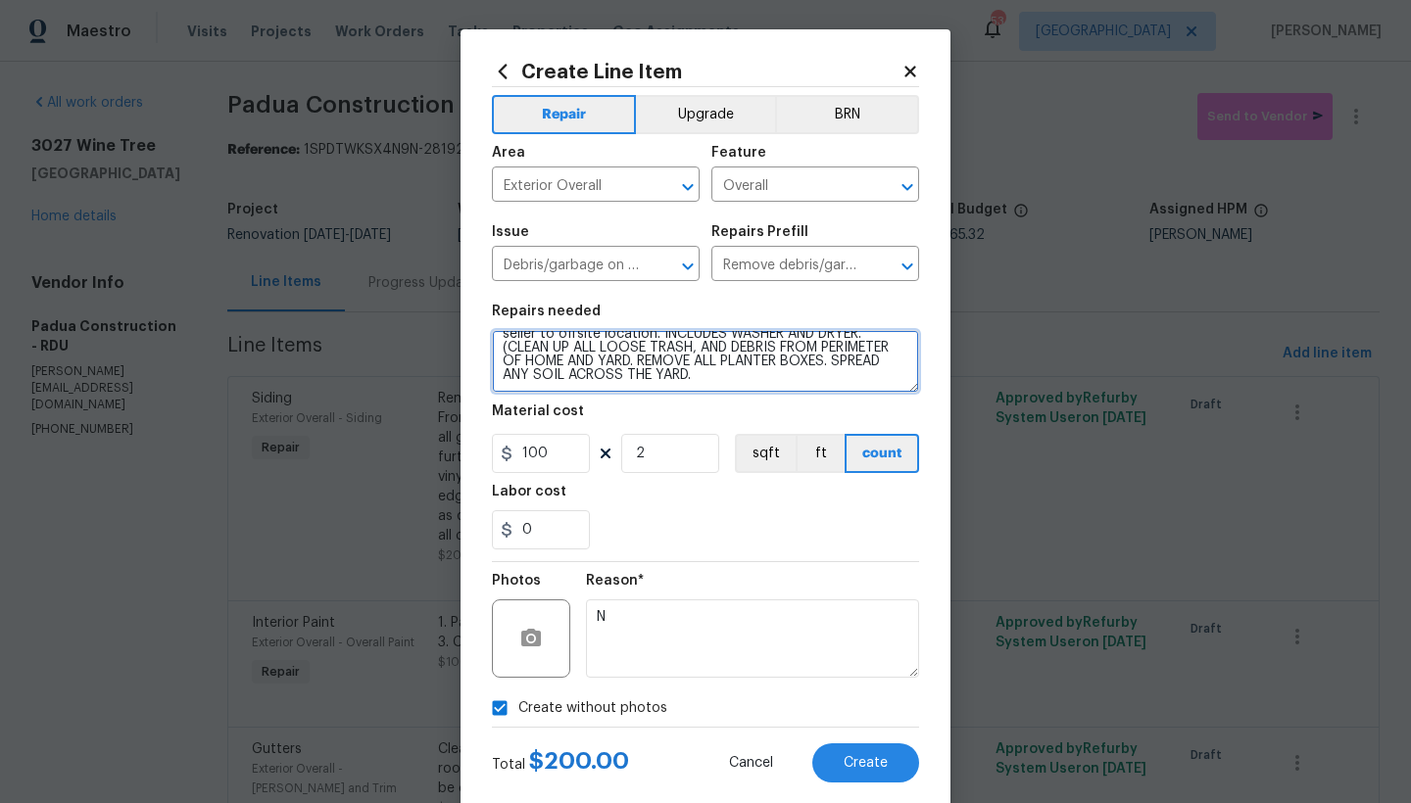
click at [799, 373] on textarea "Remove, haul off, and properly dispose of any debris left by seller to offsite …" at bounding box center [705, 361] width 427 height 63
type textarea "Remove, haul off, and properly dispose of any debris left by seller to offsite …"
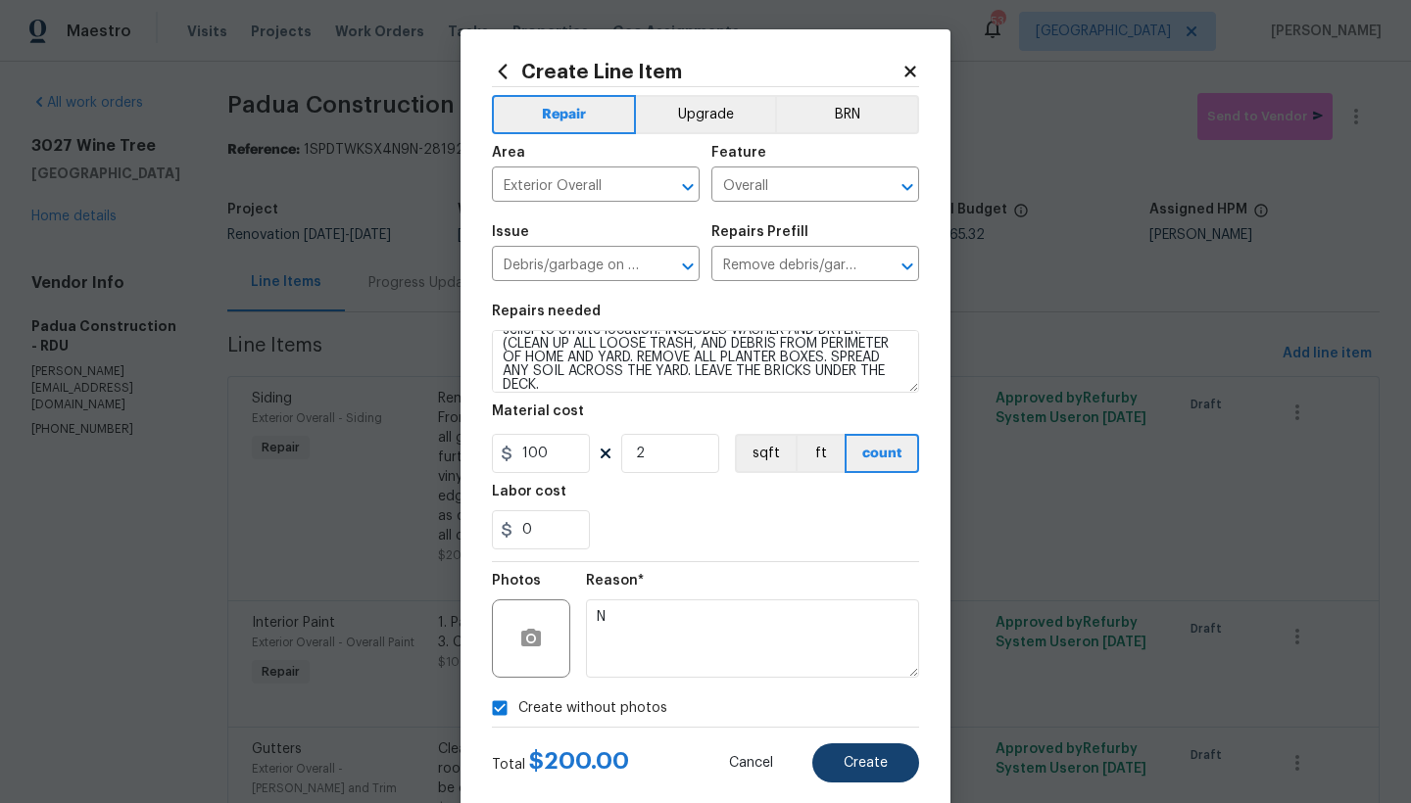
click at [848, 769] on span "Create" at bounding box center [866, 763] width 44 height 15
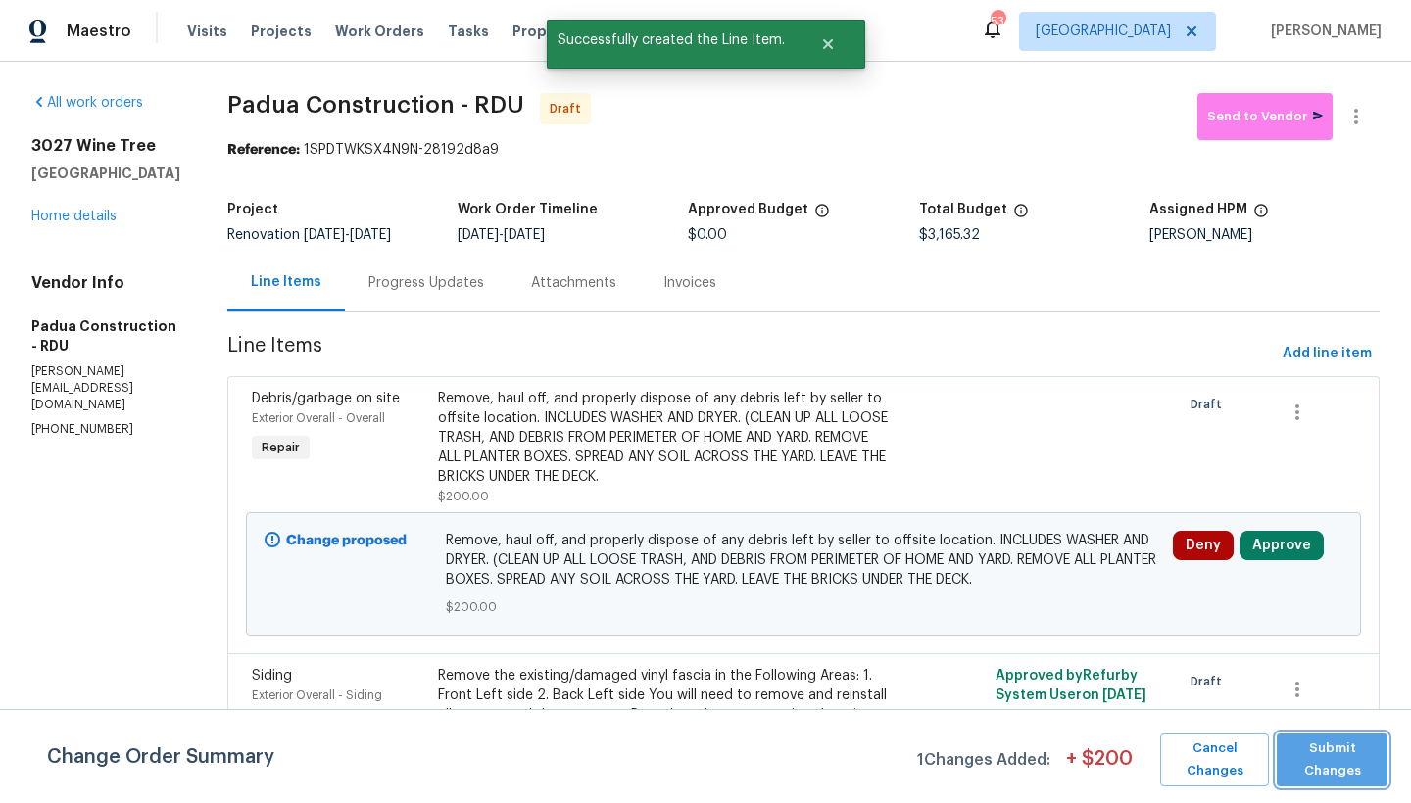
click at [1107, 762] on span "Submit Changes" at bounding box center [1331, 760] width 91 height 45
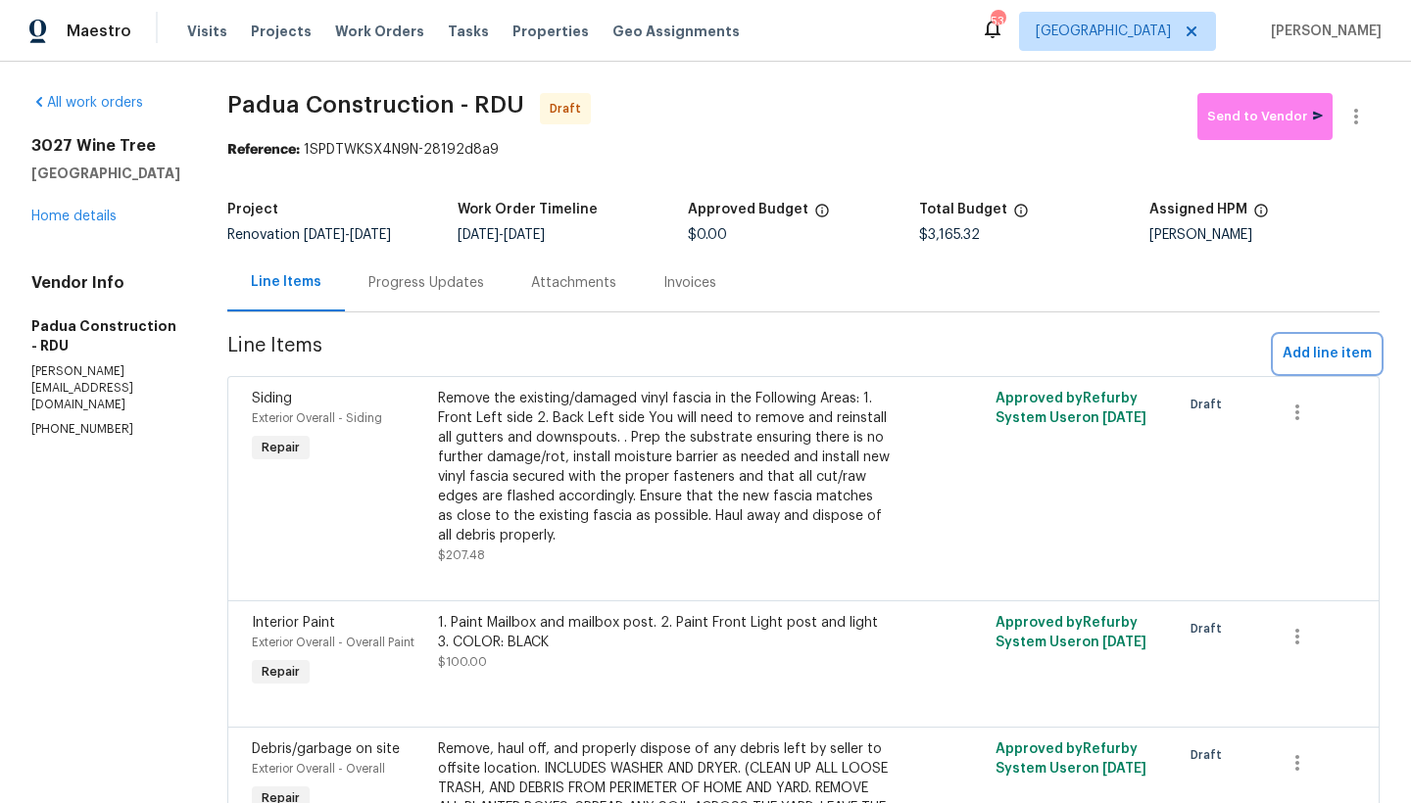
click at [1107, 353] on span "Add line item" at bounding box center [1327, 354] width 89 height 24
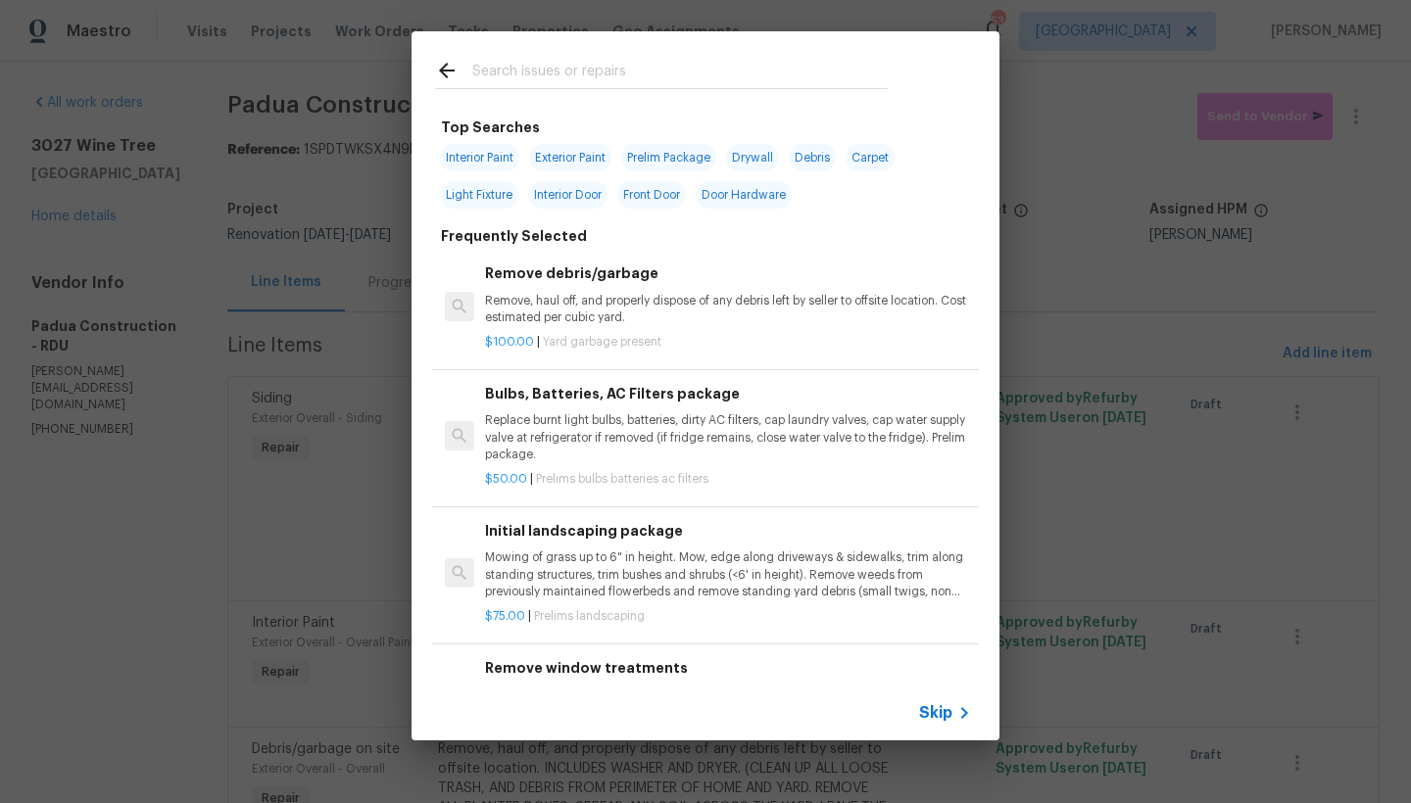
click at [558, 73] on input "text" at bounding box center [679, 73] width 415 height 29
click at [487, 65] on input "text" at bounding box center [679, 73] width 415 height 29
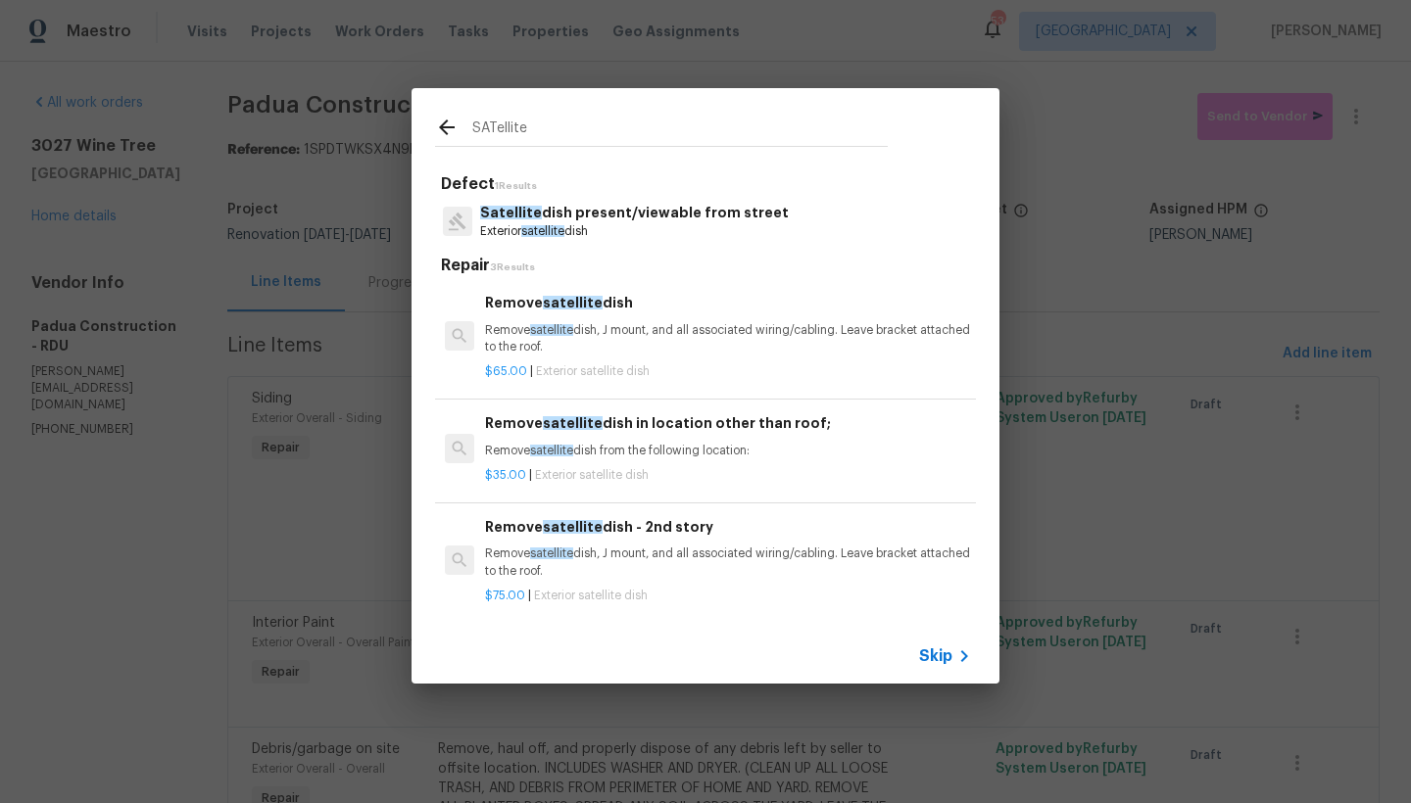
type input "SATellite"
click at [564, 330] on p "Remove satellite dish, J mount, and all associated wiring/cabling. Leave bracke…" at bounding box center [728, 338] width 486 height 33
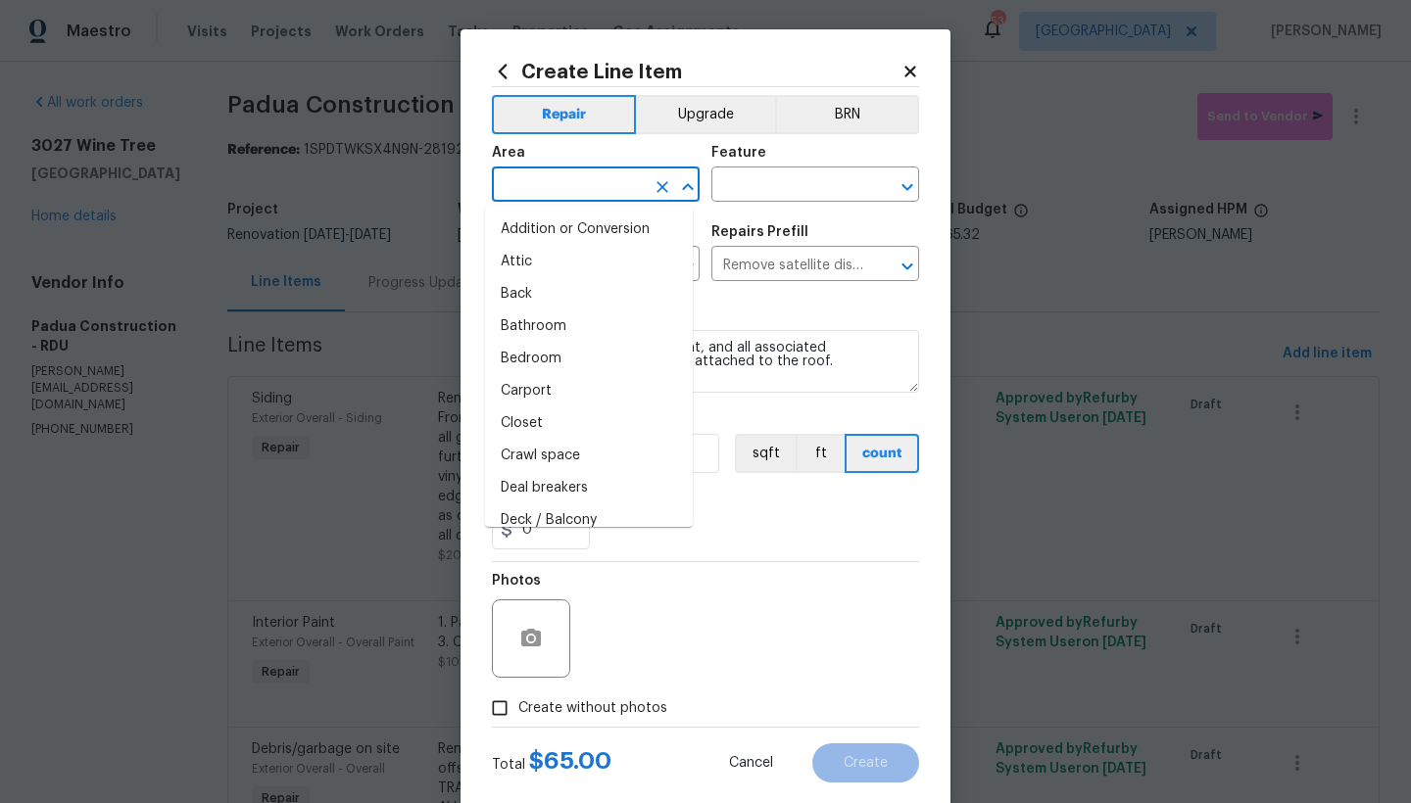
click at [551, 190] on input "text" at bounding box center [568, 186] width 153 height 30
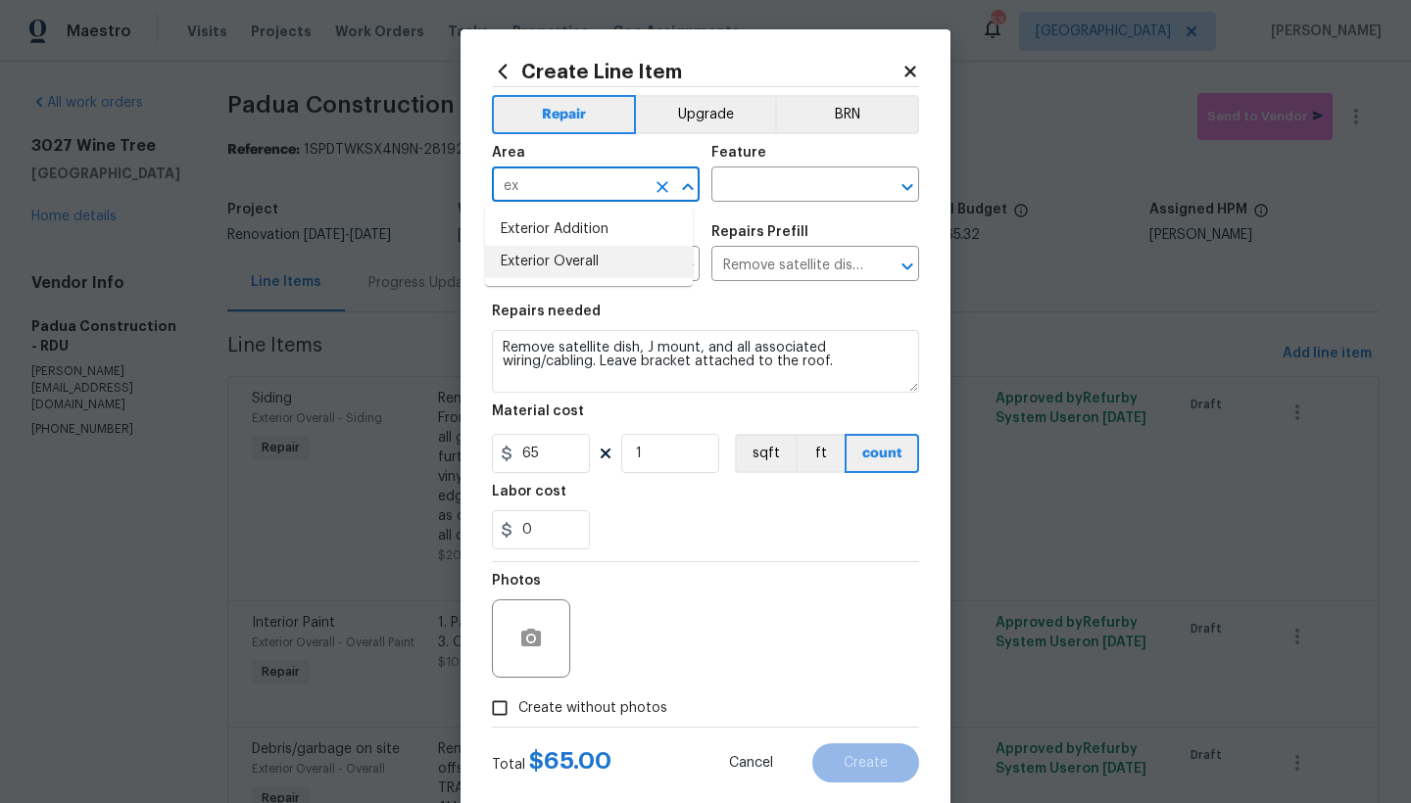
click at [552, 269] on li "Exterior Overall" at bounding box center [589, 262] width 208 height 32
type input "Exterior Overall"
click at [726, 187] on input "text" at bounding box center [787, 186] width 153 height 30
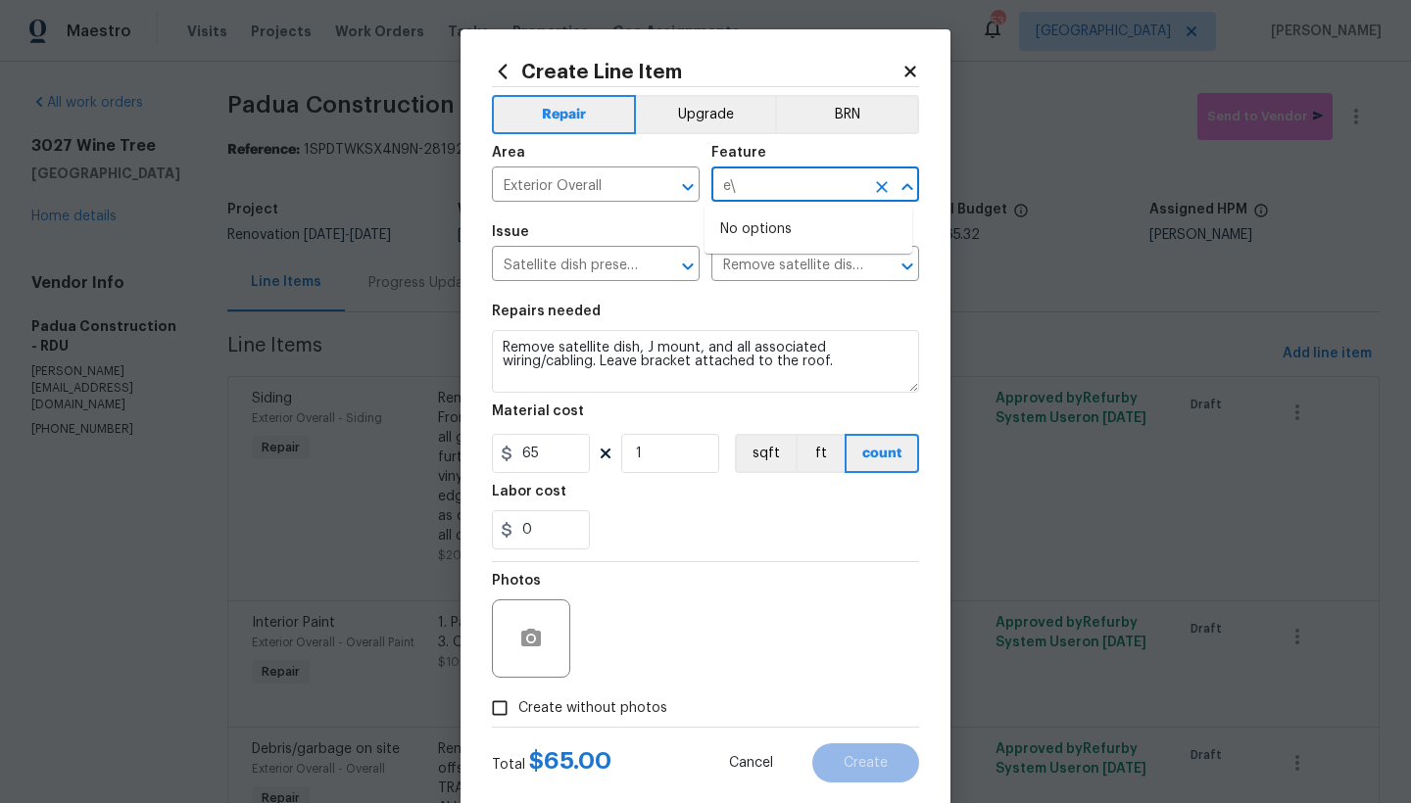
type input "e"
click at [755, 277] on li "Satellite Dish" at bounding box center [808, 277] width 208 height 32
type input "Satellite Dish"
click at [510, 714] on input "Create without photos" at bounding box center [499, 708] width 37 height 37
checkbox input "true"
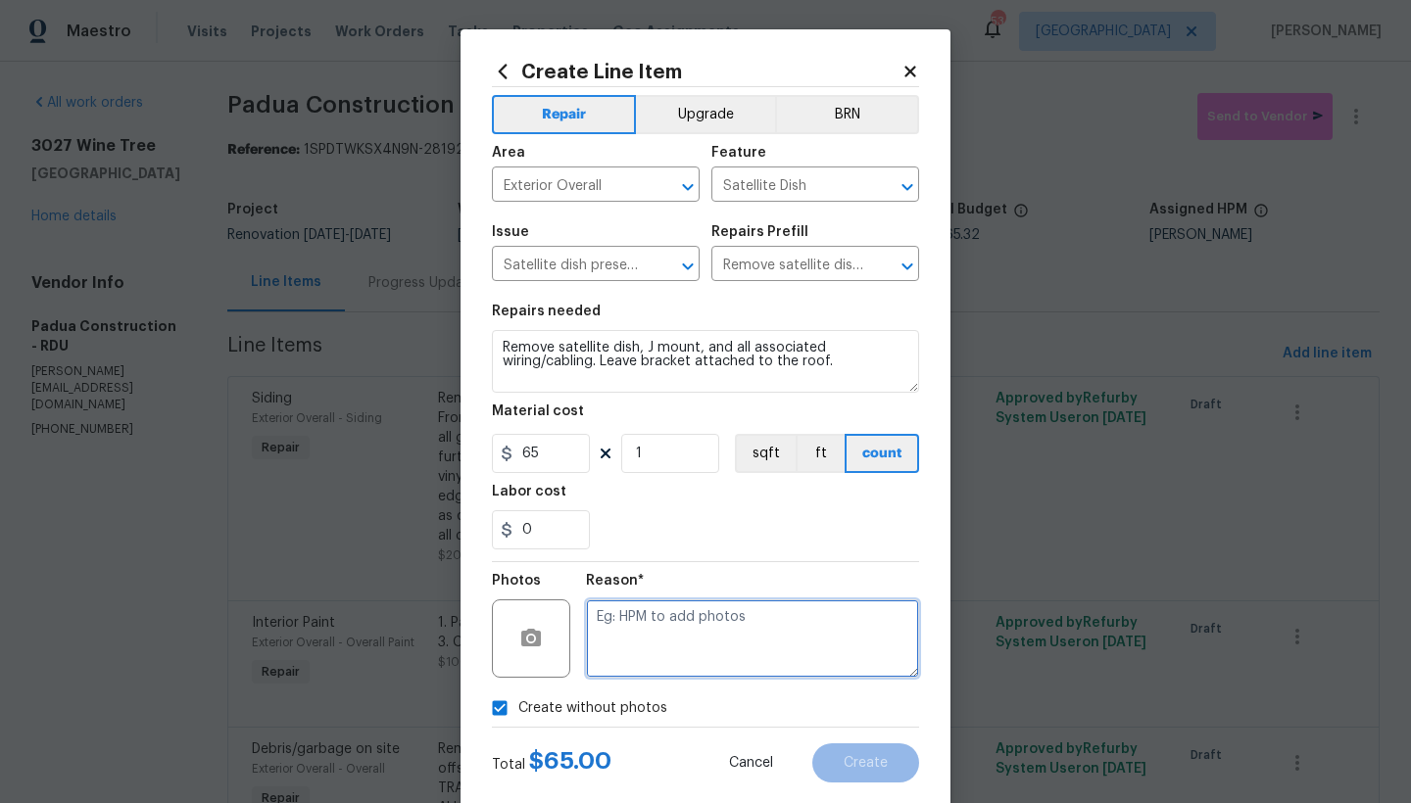
click at [615, 635] on textarea at bounding box center [752, 639] width 333 height 78
type textarea "n"
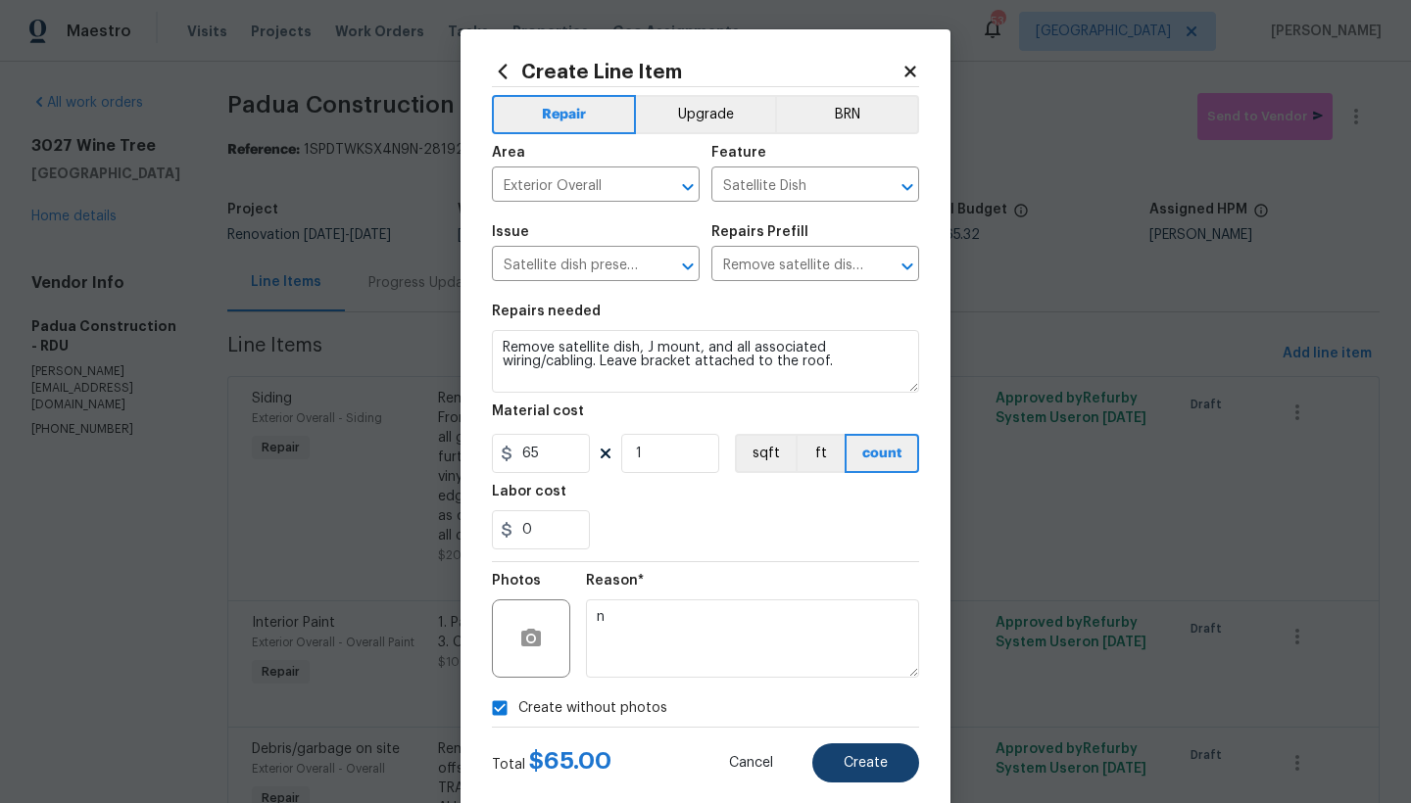
click at [873, 754] on button "Create" at bounding box center [865, 763] width 107 height 39
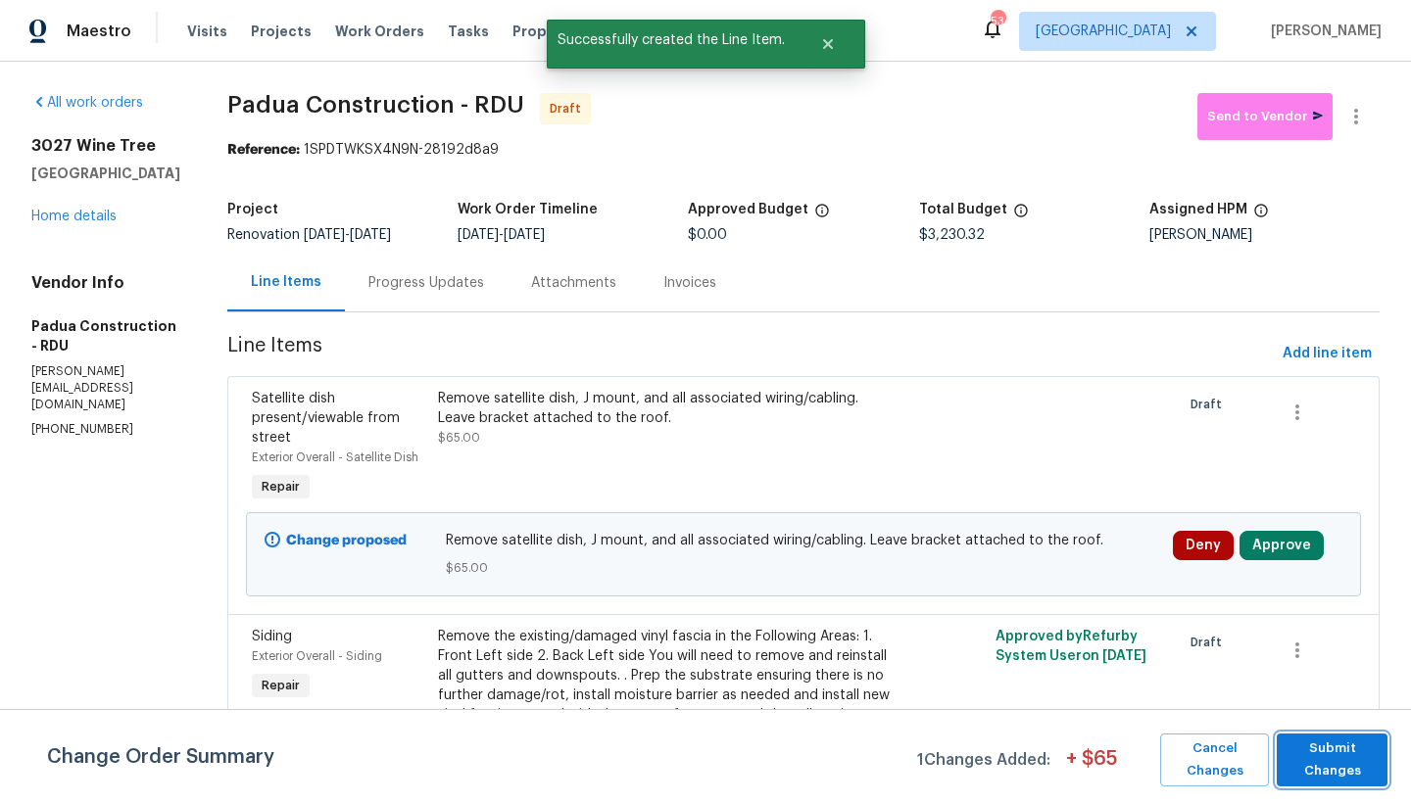
click at [1107, 754] on span "Submit Changes" at bounding box center [1331, 760] width 91 height 45
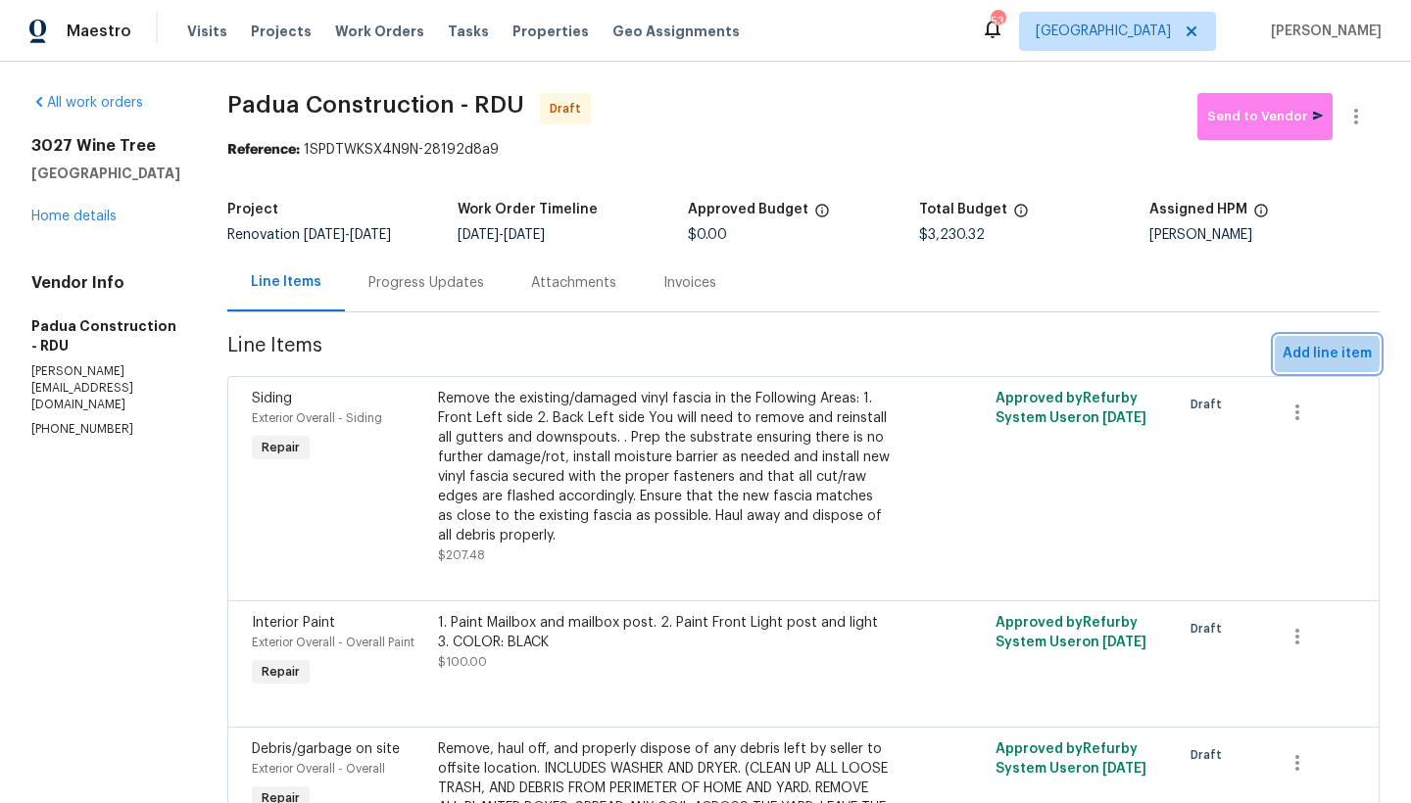
click at [1107, 355] on span "Add line item" at bounding box center [1327, 354] width 89 height 24
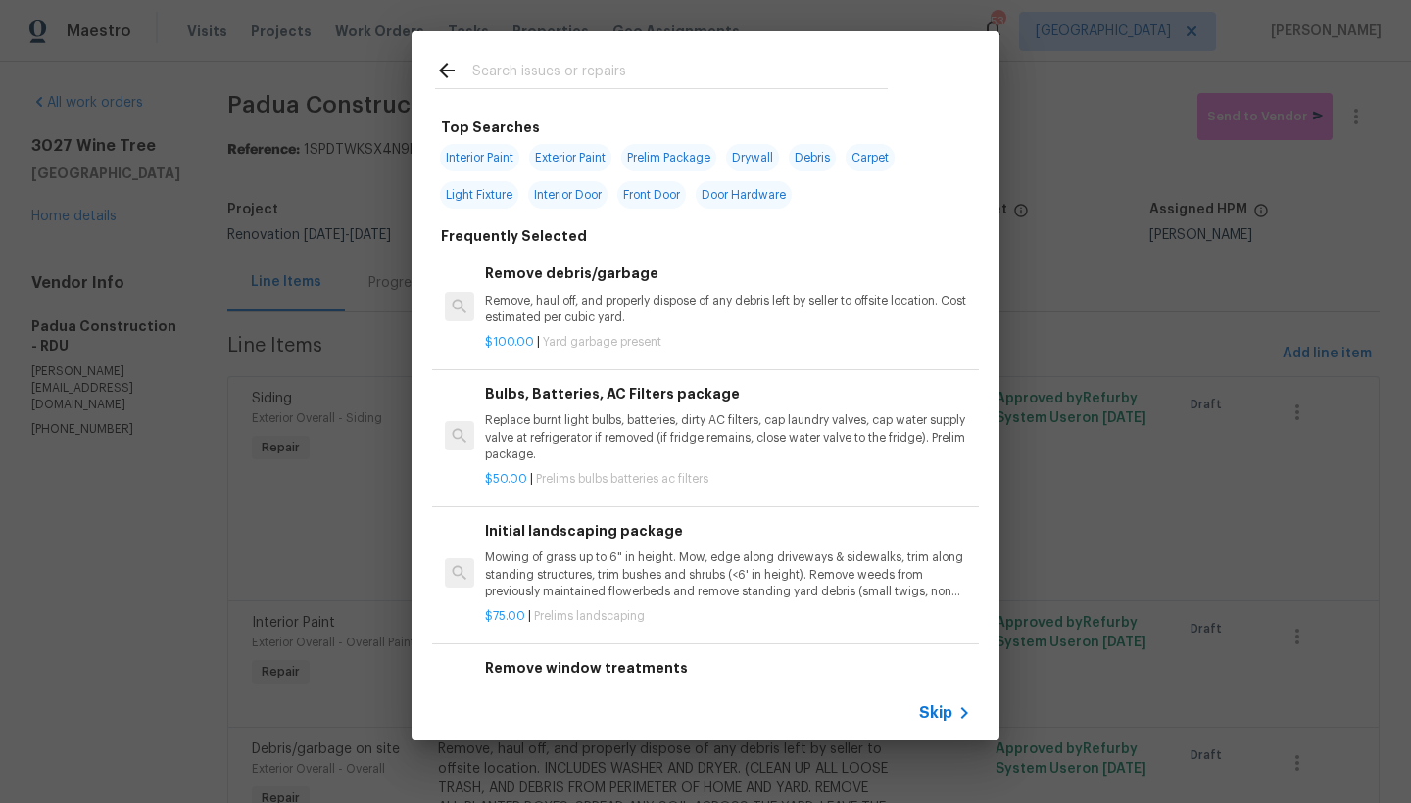
click at [493, 67] on input "text" at bounding box center [679, 73] width 415 height 29
click at [495, 70] on input "text" at bounding box center [679, 73] width 415 height 29
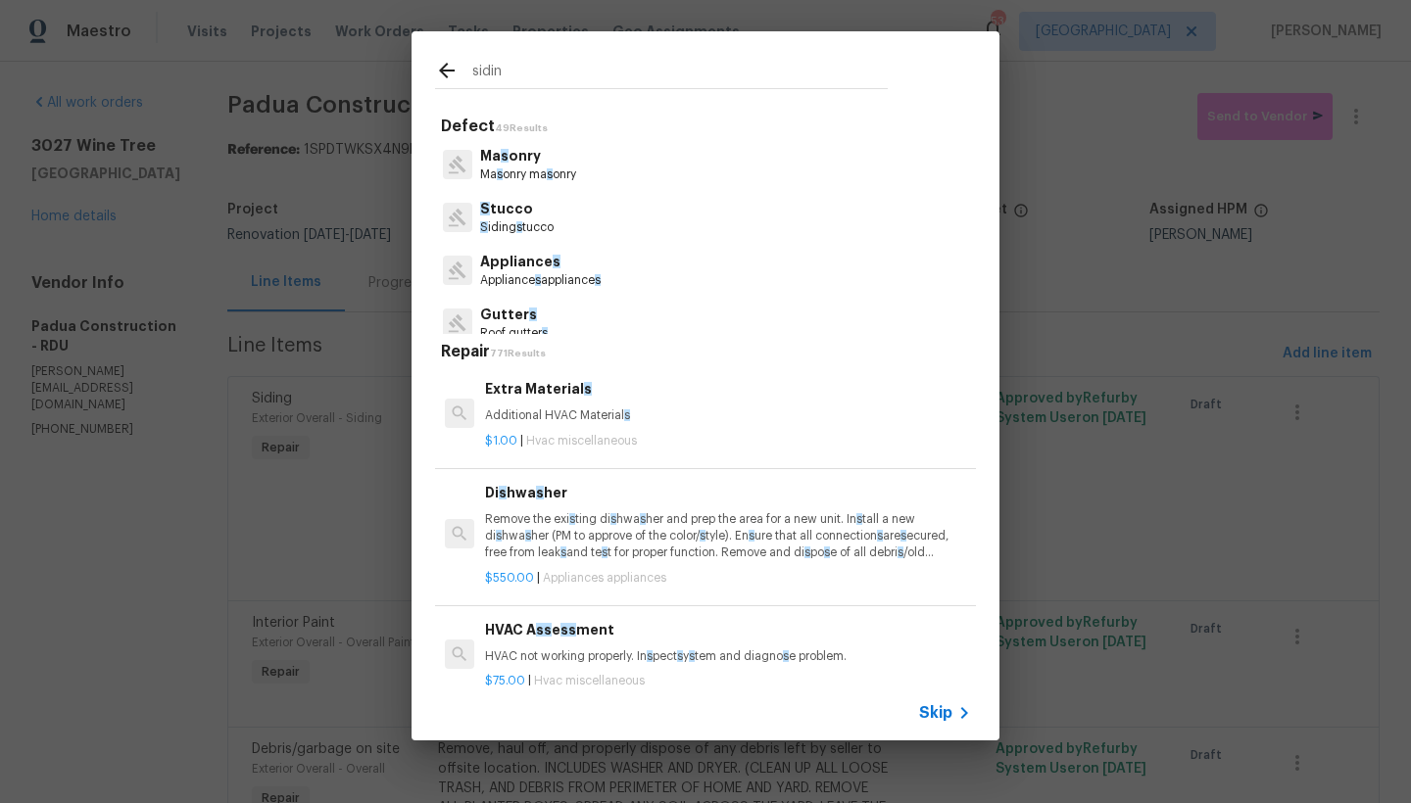
type input "siding"
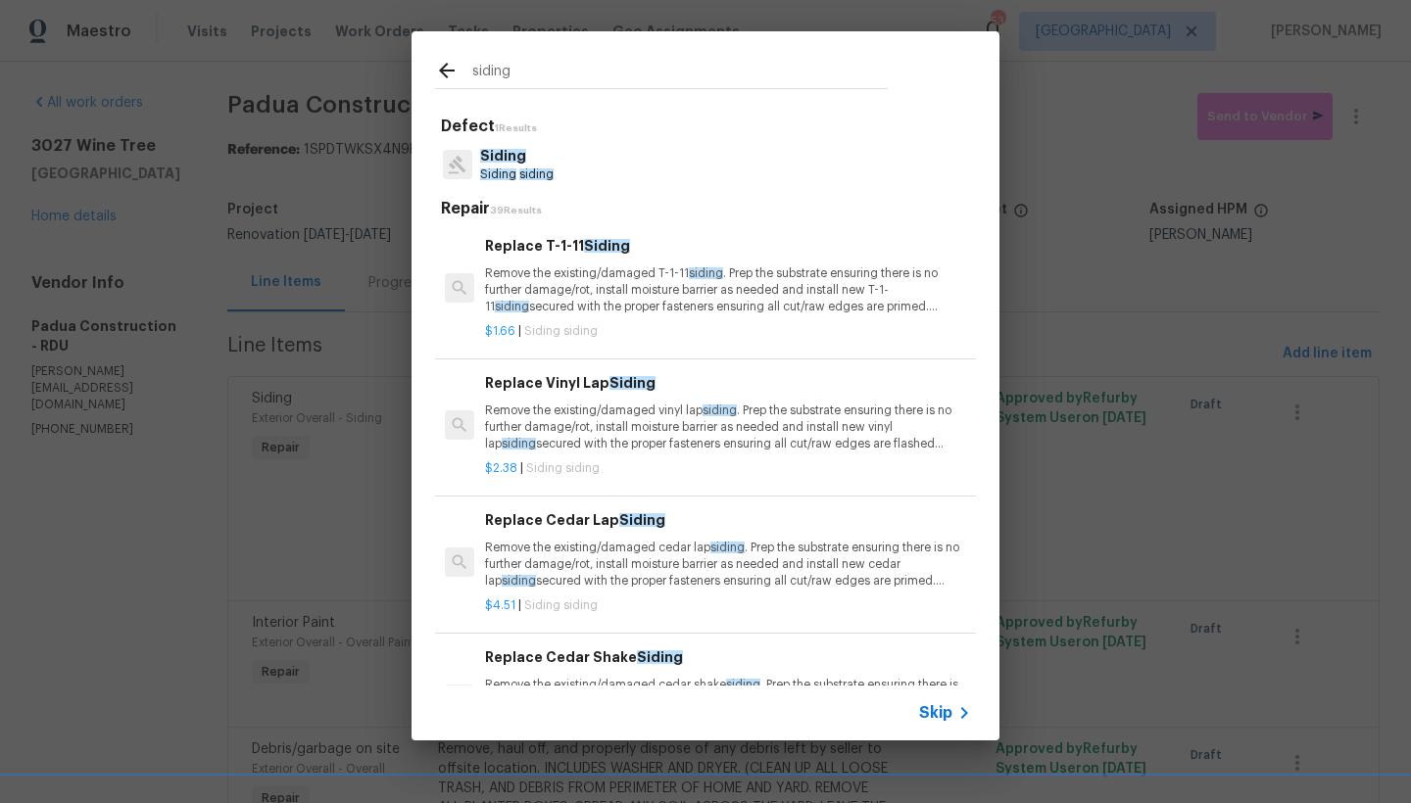
click at [528, 263] on div "Replace T-1-11 Siding Remove the existing/damaged T-1-11 siding . Prep the subs…" at bounding box center [728, 275] width 486 height 80
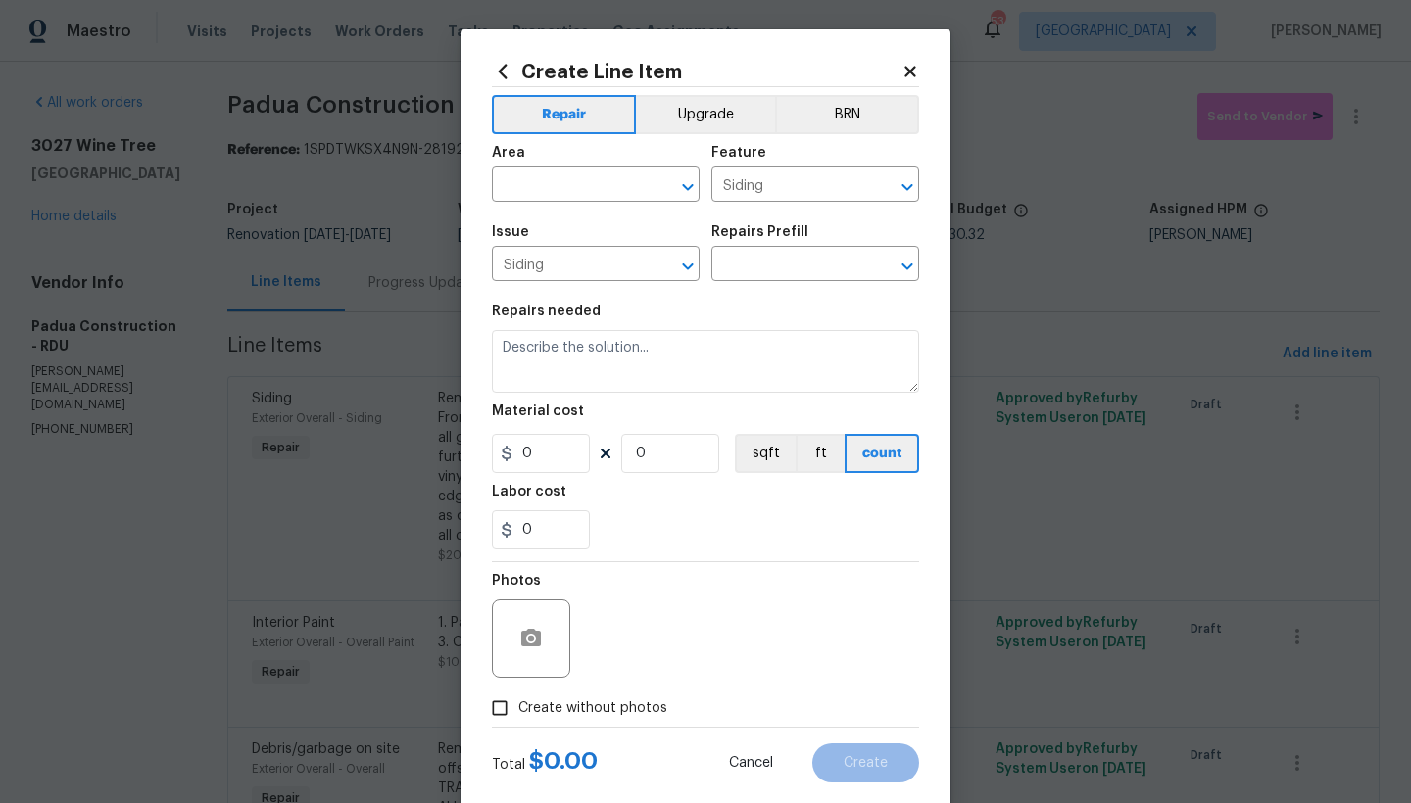
type textarea "Remove the existing/damaged T-1-11 siding. Prep the substrate ensuring there is…"
type input "1"
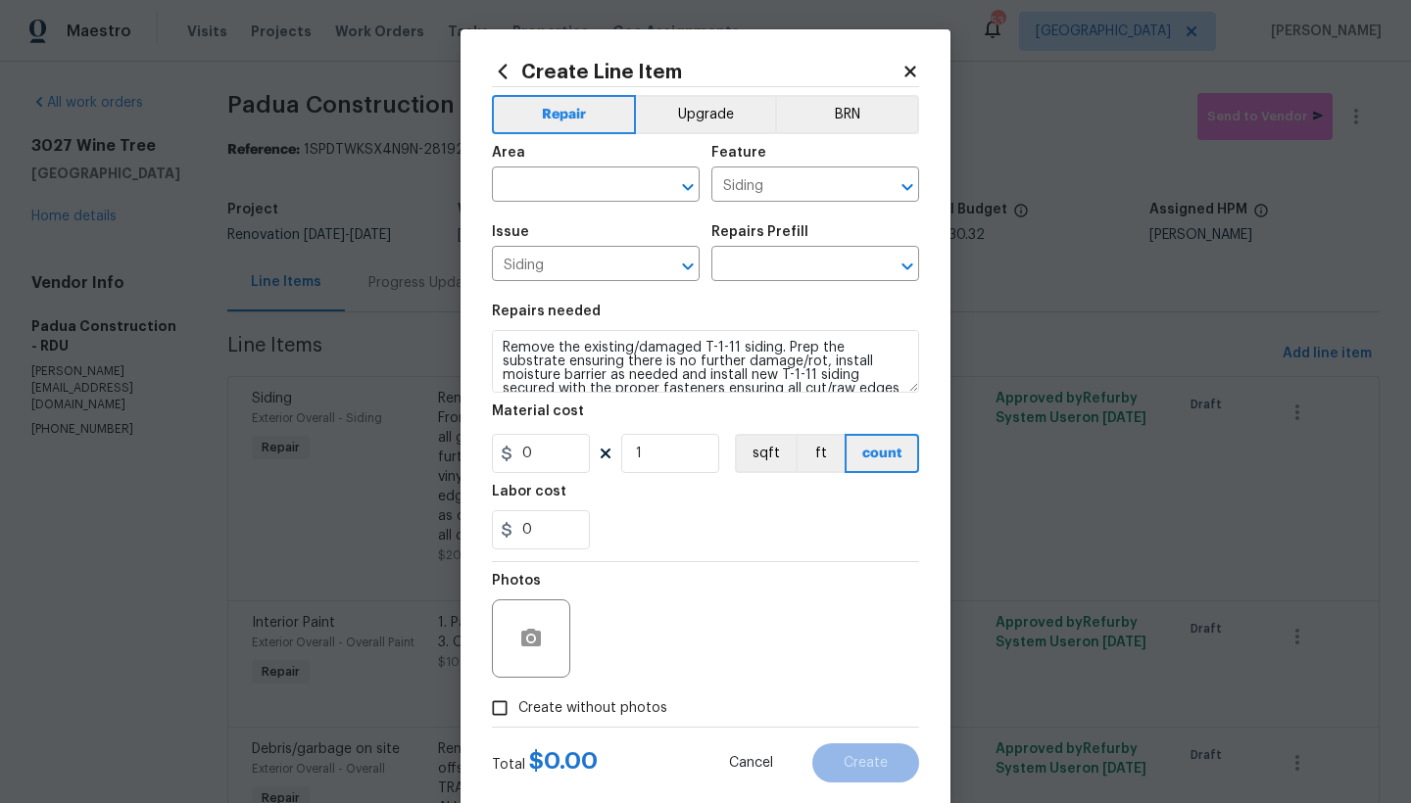
type input "Replace T-1-11 Siding $1.66"
type input "1.66"
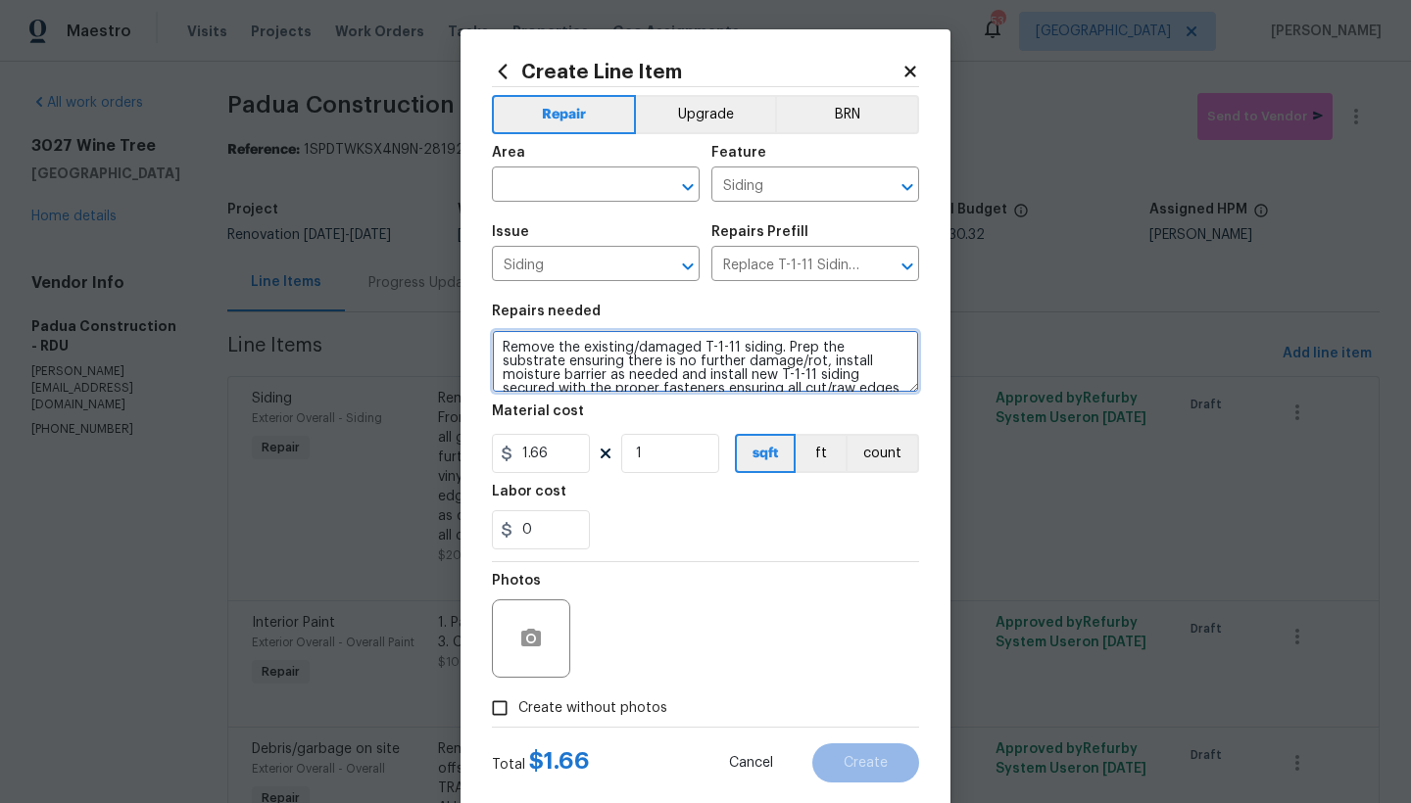
click at [780, 348] on textarea "Remove the existing/damaged T-1-11 siding. Prep the substrate ensuring there is…" at bounding box center [705, 361] width 427 height 63
click at [784, 348] on textarea "Remove the existing/damaged T-1-11 siding. Prep the substrate ensuring there is…" at bounding box center [705, 361] width 427 height 63
type textarea "Remove the existing/damaged T-1-11 siding in the following areas: 1. Lower fron…"
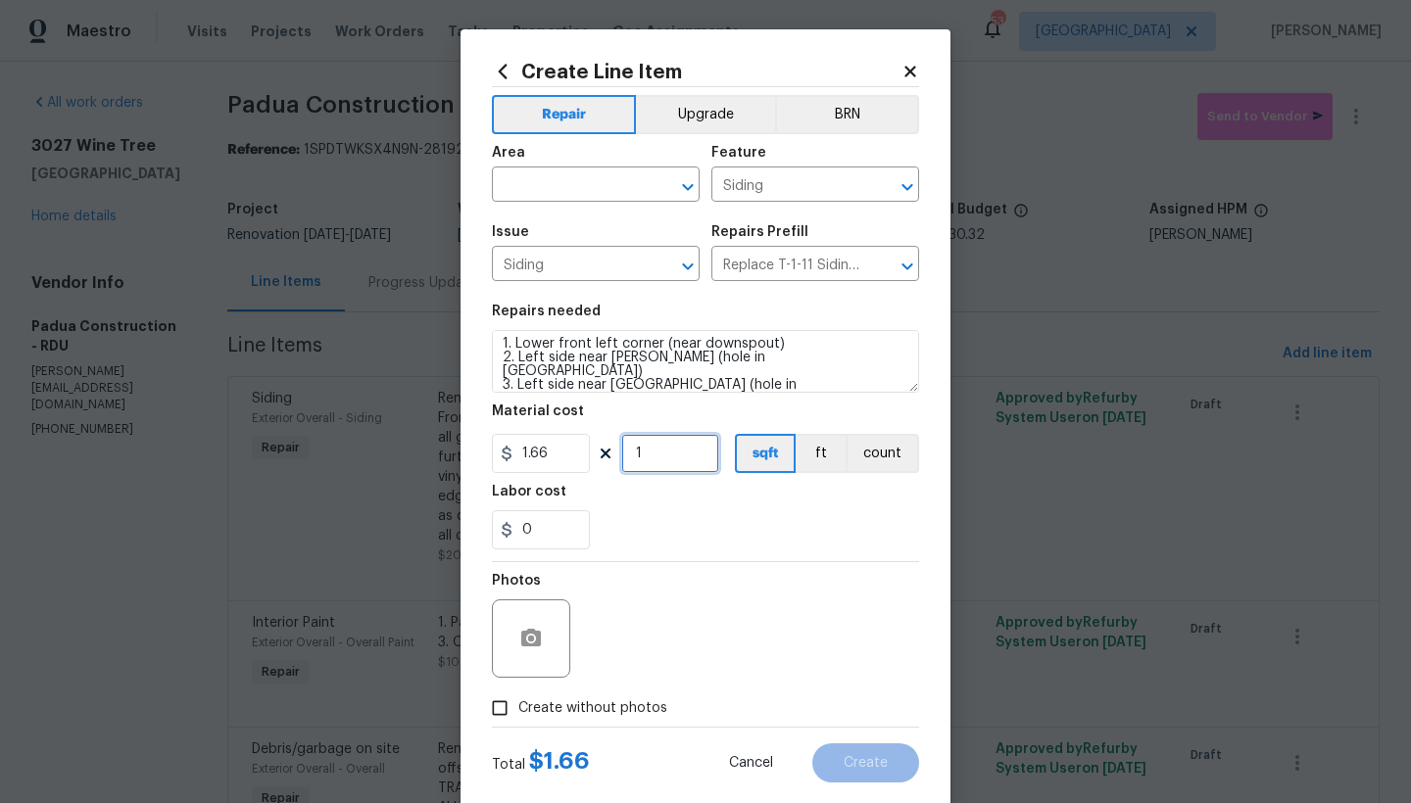
click at [646, 452] on input "1" at bounding box center [670, 453] width 98 height 39
type input "150"
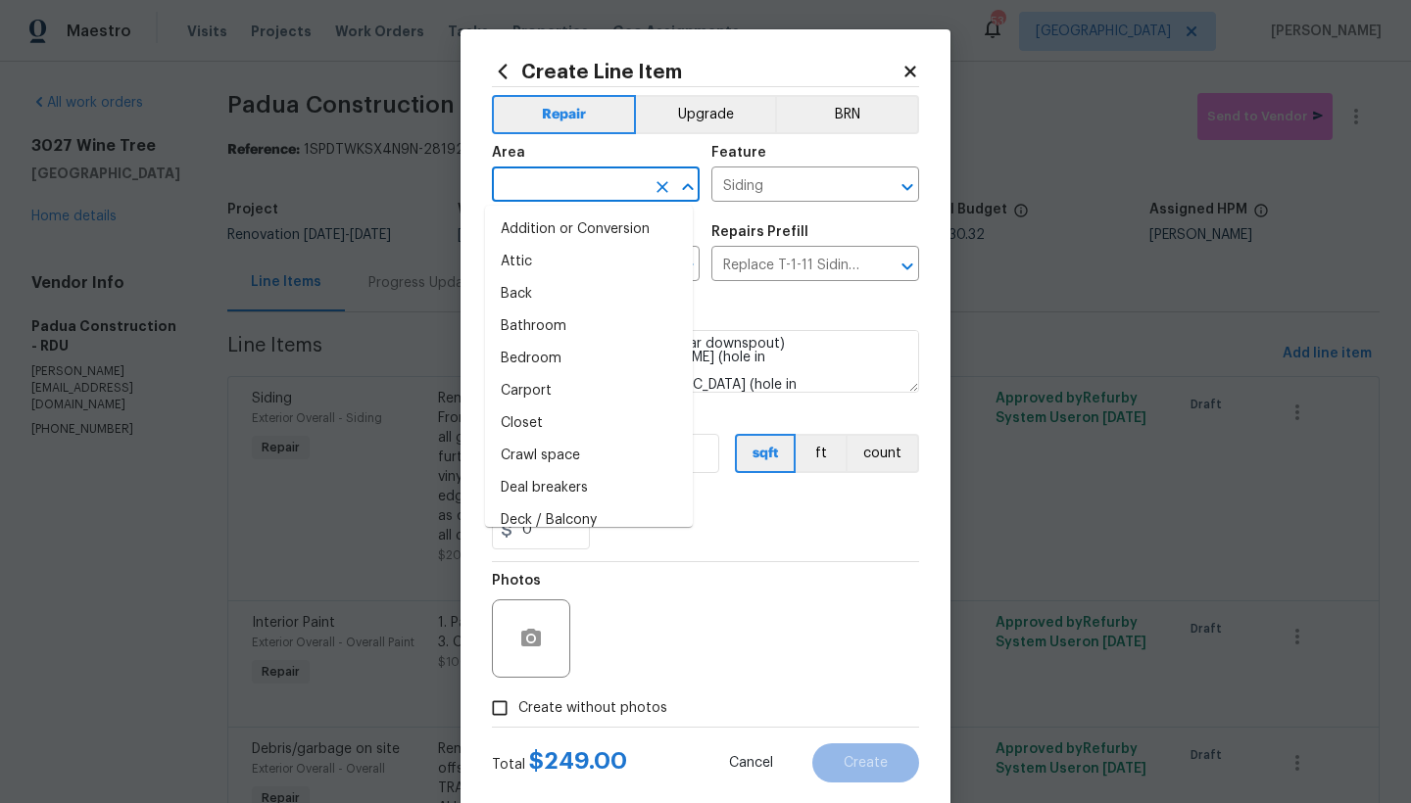
click at [514, 183] on input "text" at bounding box center [568, 186] width 153 height 30
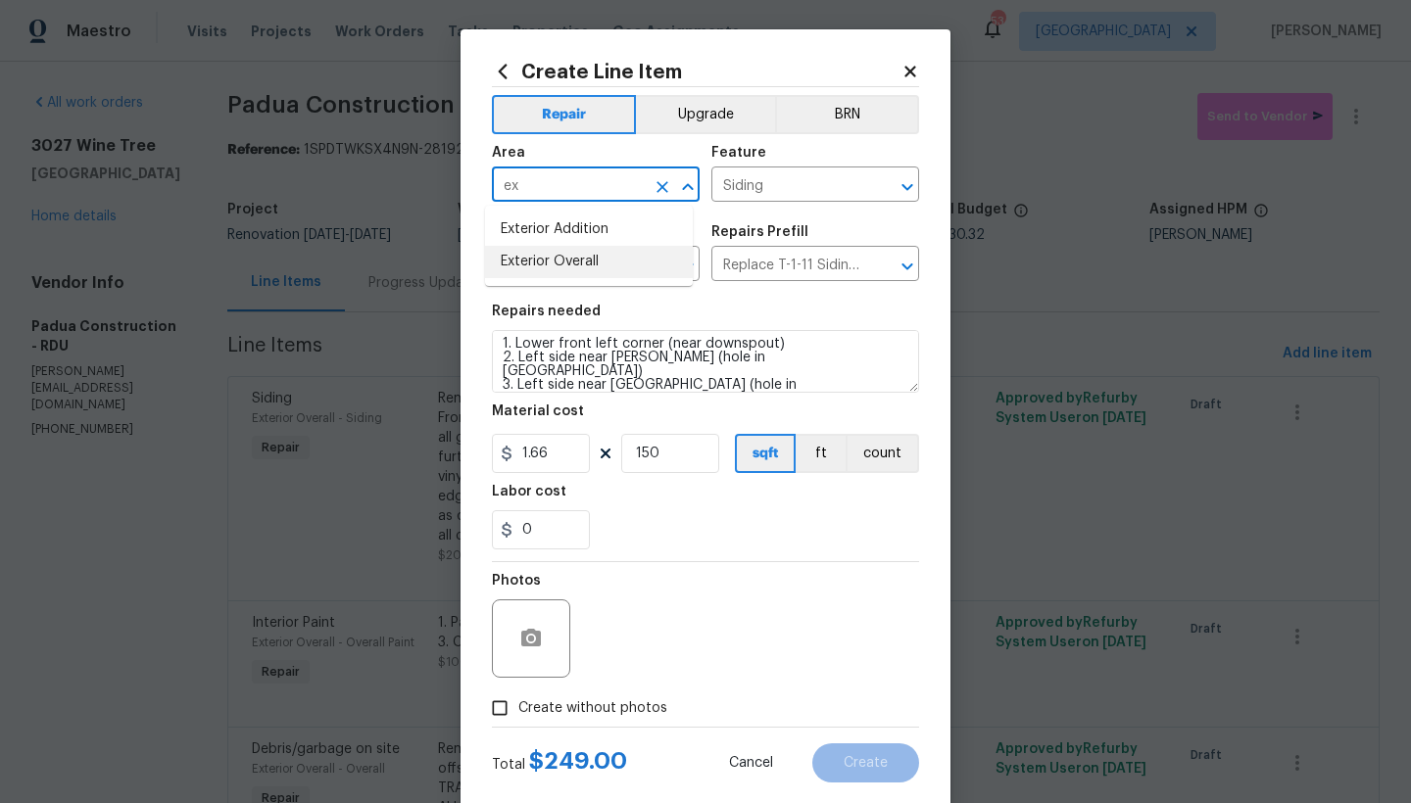
click at [536, 267] on li "Exterior Overall" at bounding box center [589, 262] width 208 height 32
type input "Exterior Overall"
click at [574, 705] on span "Create without photos" at bounding box center [592, 709] width 149 height 21
click at [518, 705] on input "Create without photos" at bounding box center [499, 708] width 37 height 37
checkbox input "true"
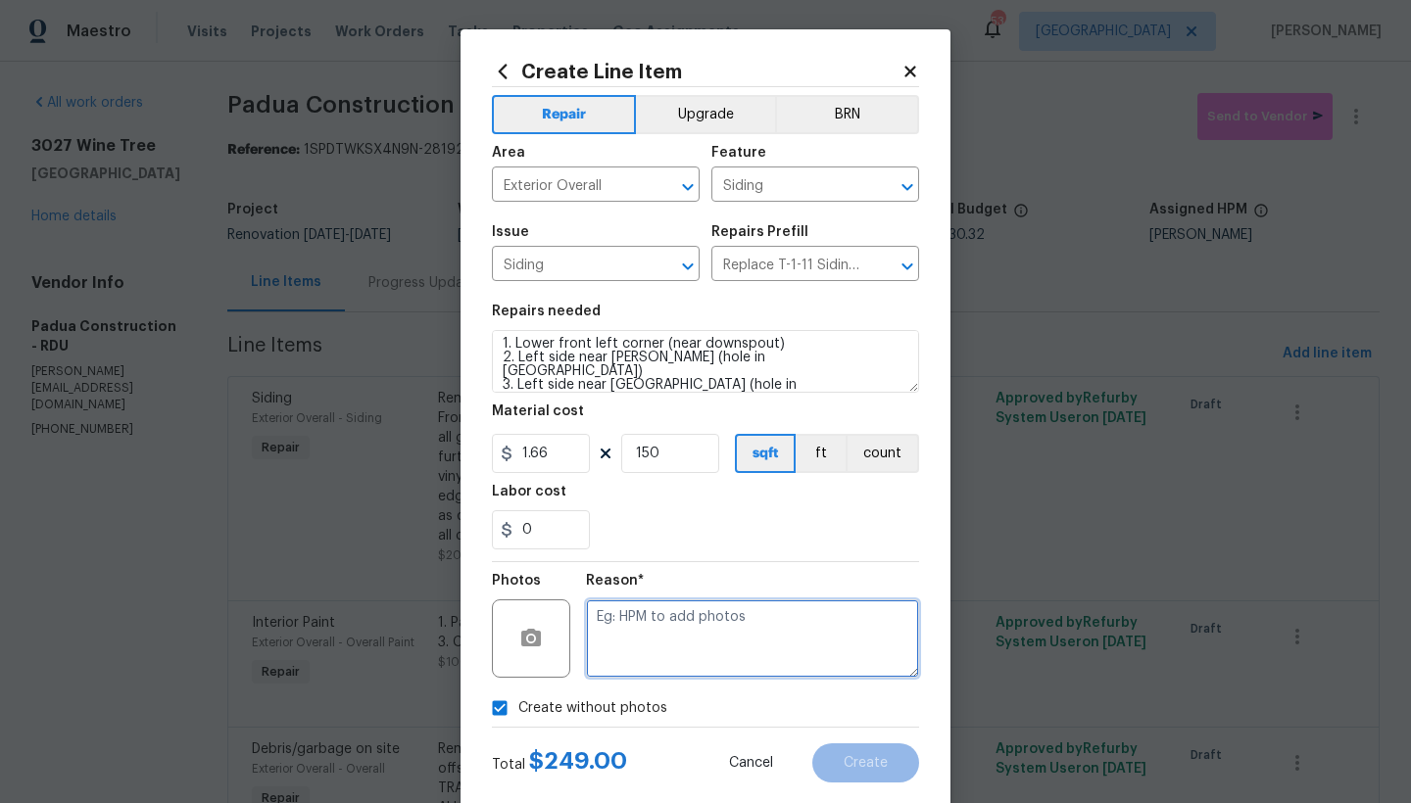
click at [649, 632] on textarea at bounding box center [752, 639] width 333 height 78
type textarea "n"
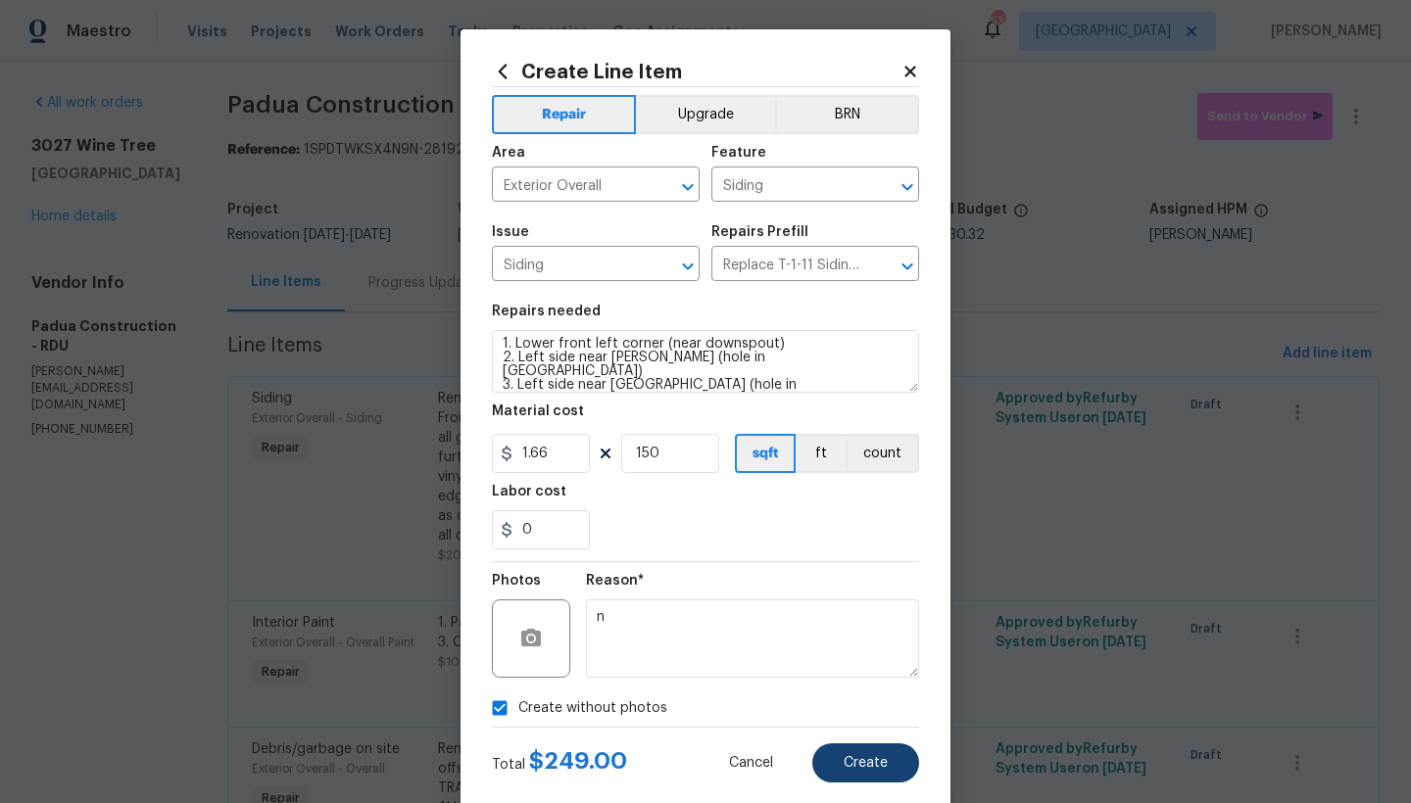
click at [868, 767] on span "Create" at bounding box center [866, 763] width 44 height 15
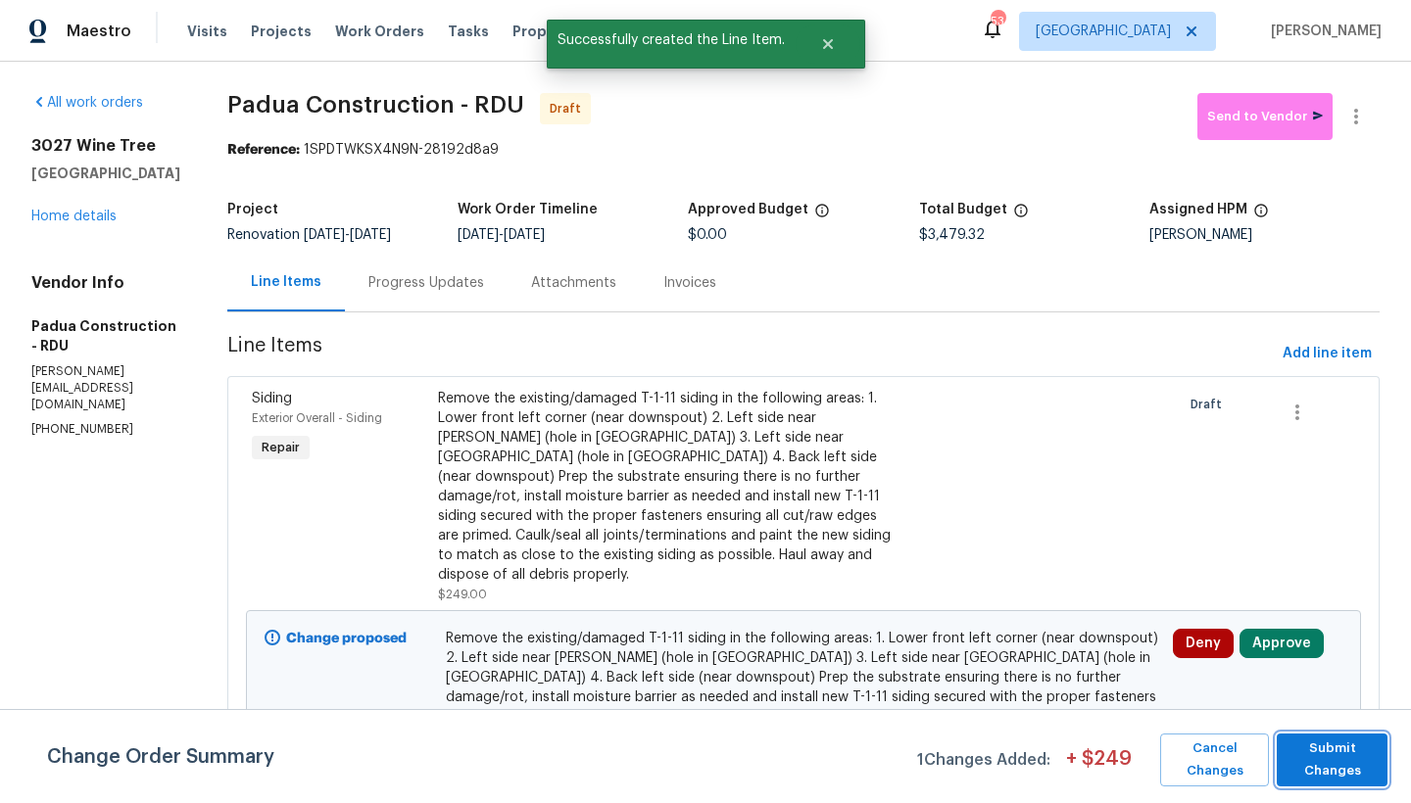
click at [1107, 774] on span "Submit Changes" at bounding box center [1331, 760] width 91 height 45
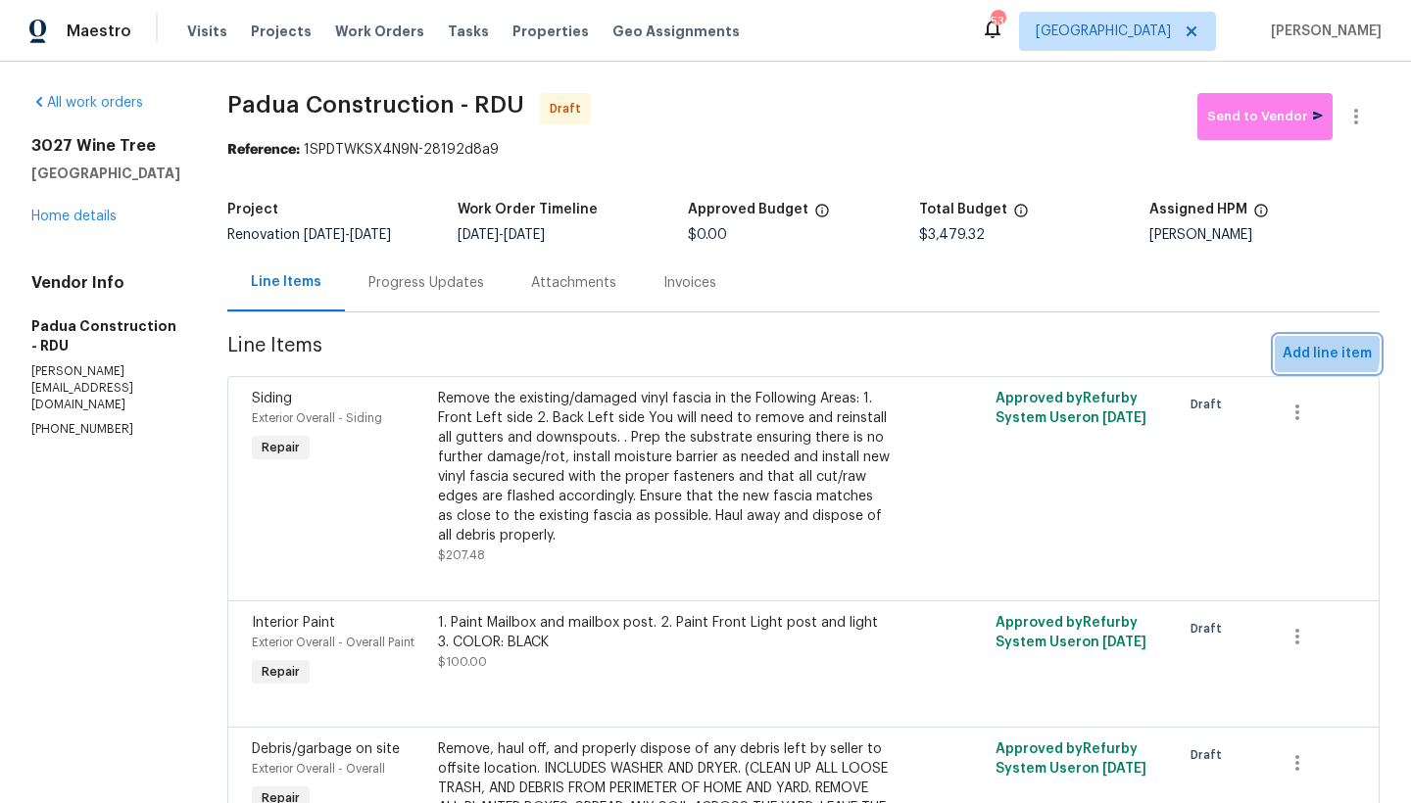
click at [1107, 350] on span "Add line item" at bounding box center [1327, 354] width 89 height 24
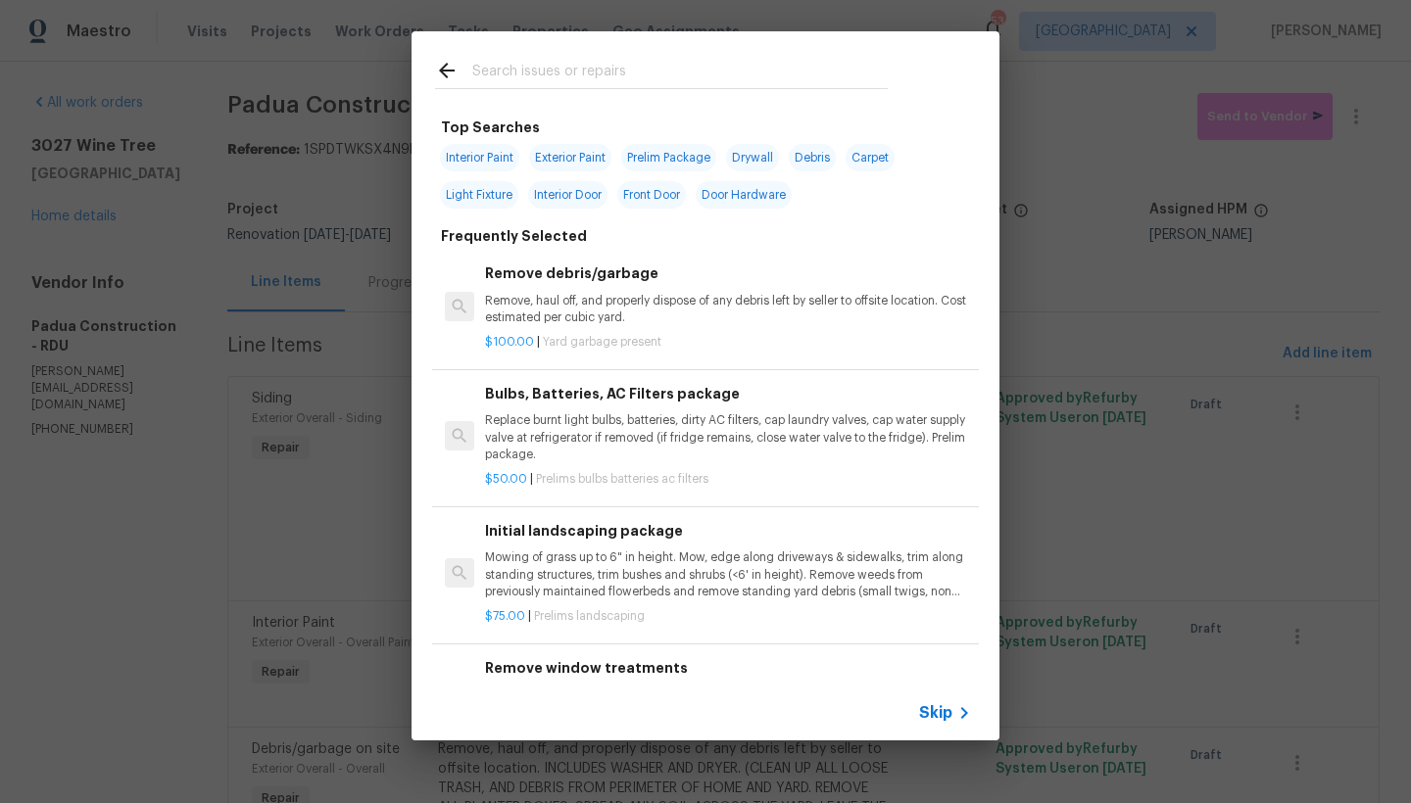
click at [479, 69] on input "text" at bounding box center [679, 73] width 415 height 29
click at [485, 66] on input "text" at bounding box center [679, 73] width 415 height 29
click at [494, 74] on input "text" at bounding box center [679, 73] width 415 height 29
click at [529, 73] on input "text" at bounding box center [679, 73] width 415 height 29
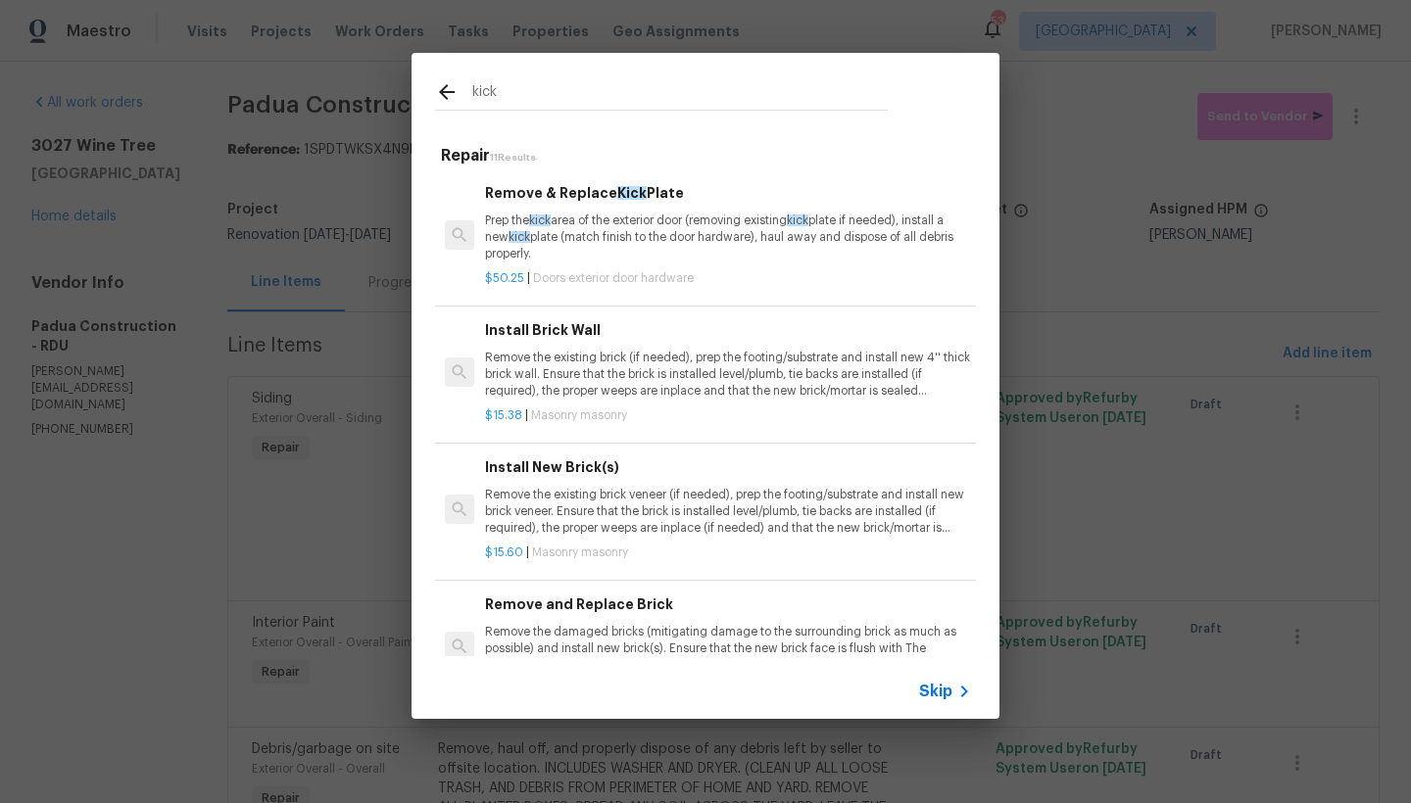
type input "kick"
click at [592, 225] on p "Prep the kick area of the exterior door (removing existing kick plate if needed…" at bounding box center [728, 238] width 486 height 50
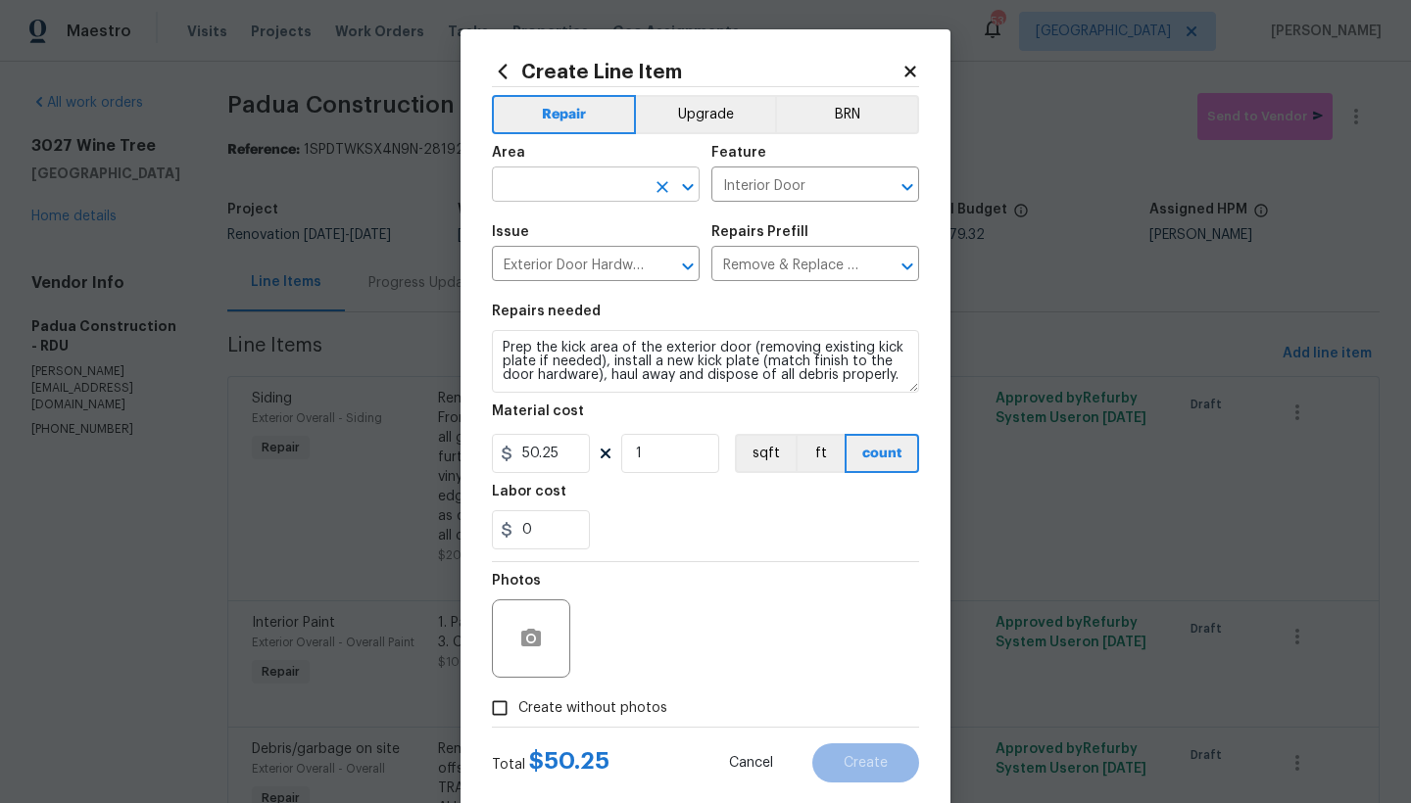
click at [512, 186] on input "text" at bounding box center [568, 186] width 153 height 30
click at [570, 267] on li "Exterior Overall" at bounding box center [589, 262] width 208 height 32
type input "Exterior Overall"
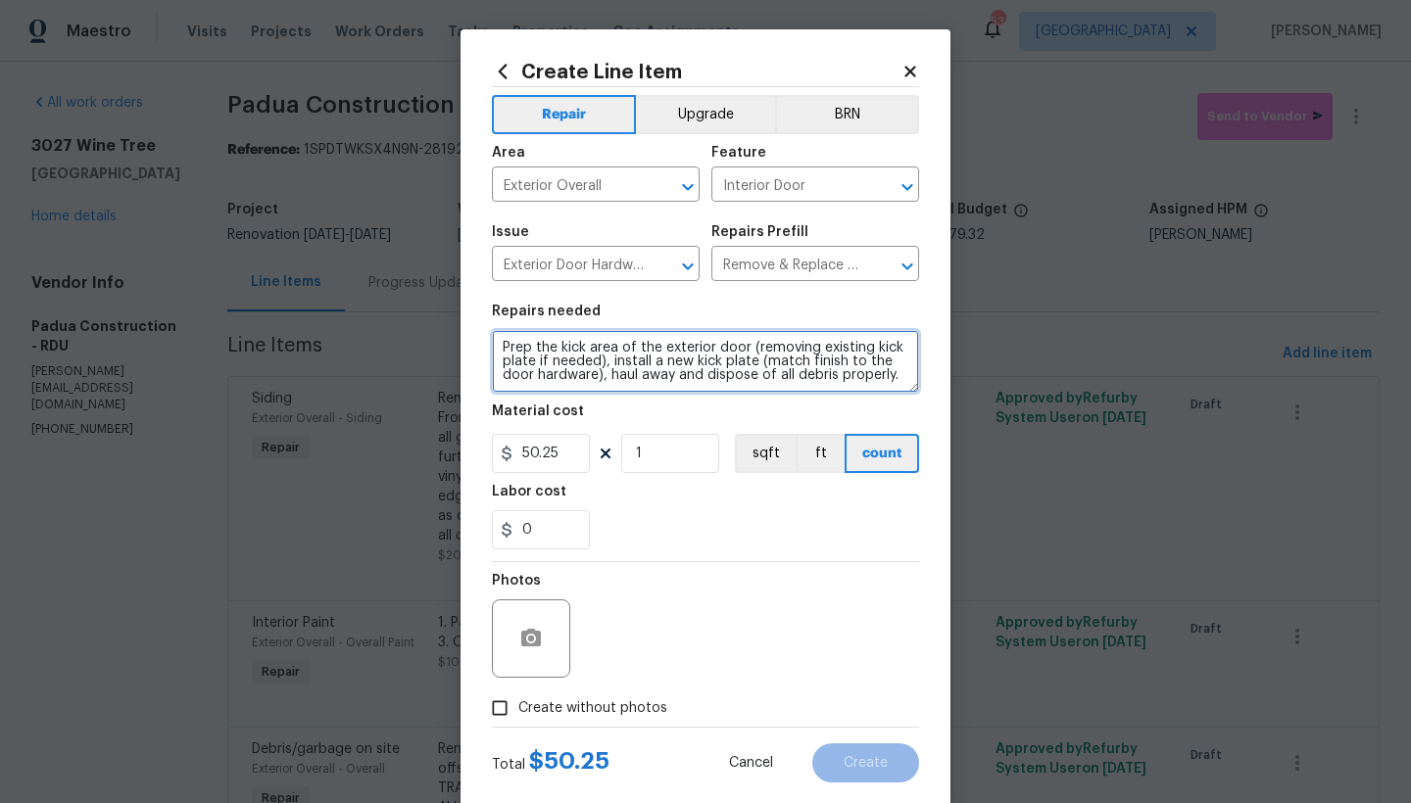
click at [495, 346] on textarea "Prep the kick area of the exterior door (removing existing kick plate if needed…" at bounding box center [705, 361] width 427 height 63
click at [539, 344] on textarea "Prep the kick area of the exterior door (removing existing kick plate if needed…" at bounding box center [705, 361] width 427 height 63
click at [559, 376] on textarea "Back - Under sliding glass doors -------- Prep the kick area of the exterior do…" at bounding box center [705, 361] width 427 height 63
type textarea "Back - Under sliding glass doors -------- Prep the kick area of the exterior do…"
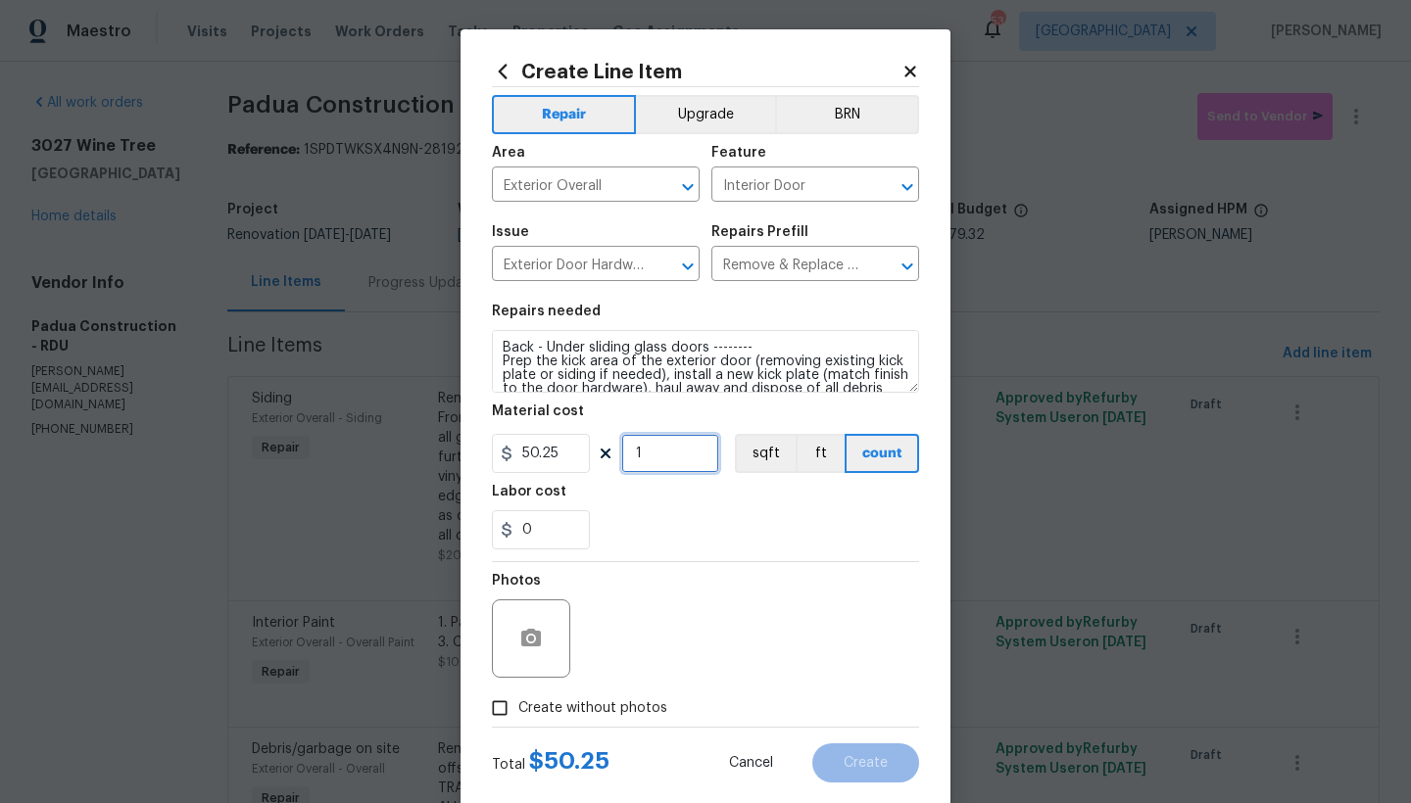
click at [644, 458] on input "1" at bounding box center [670, 453] width 98 height 39
type input "3"
click at [494, 711] on input "Create without photos" at bounding box center [499, 708] width 37 height 37
checkbox input "true"
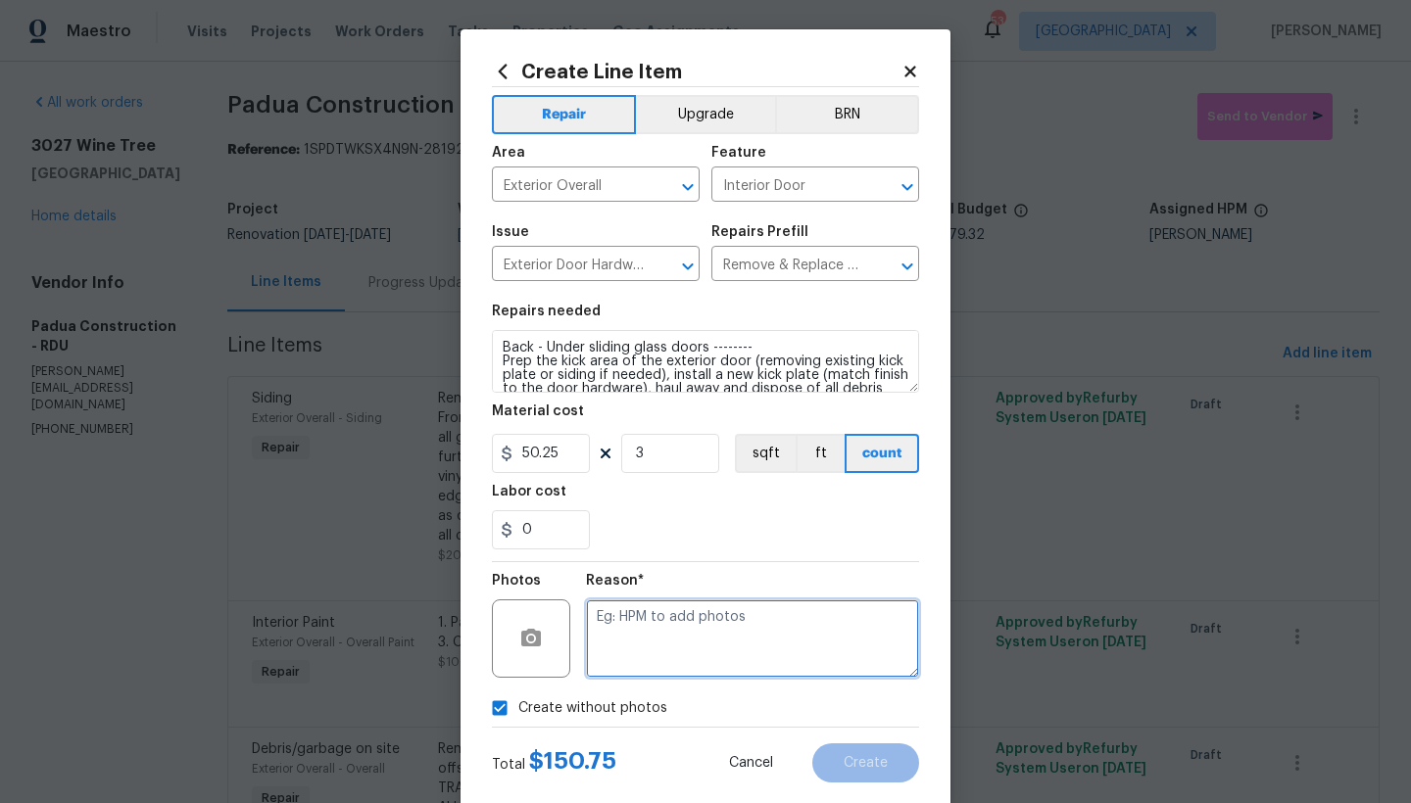
click at [612, 639] on textarea at bounding box center [752, 639] width 333 height 78
type textarea "n"
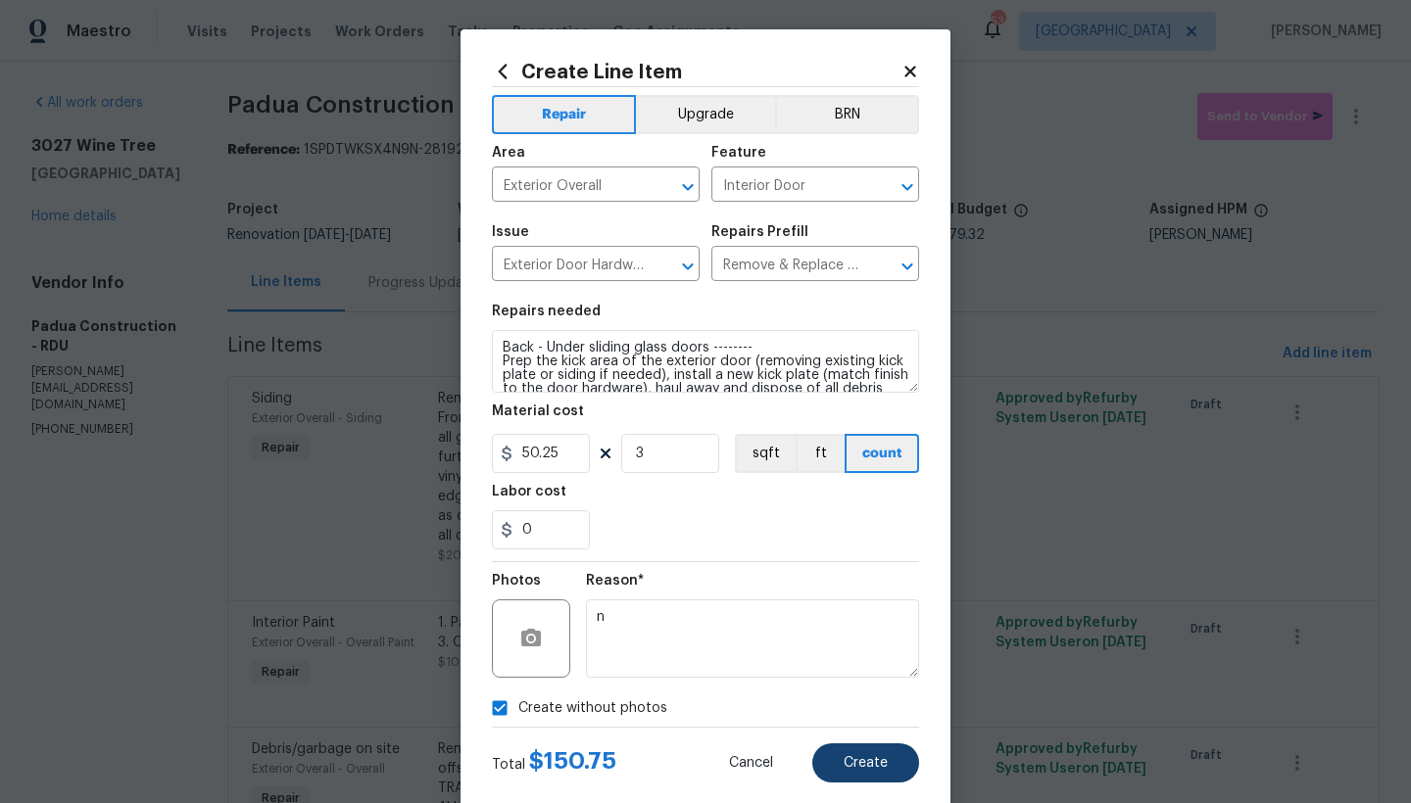
click at [816, 761] on button "Create" at bounding box center [865, 763] width 107 height 39
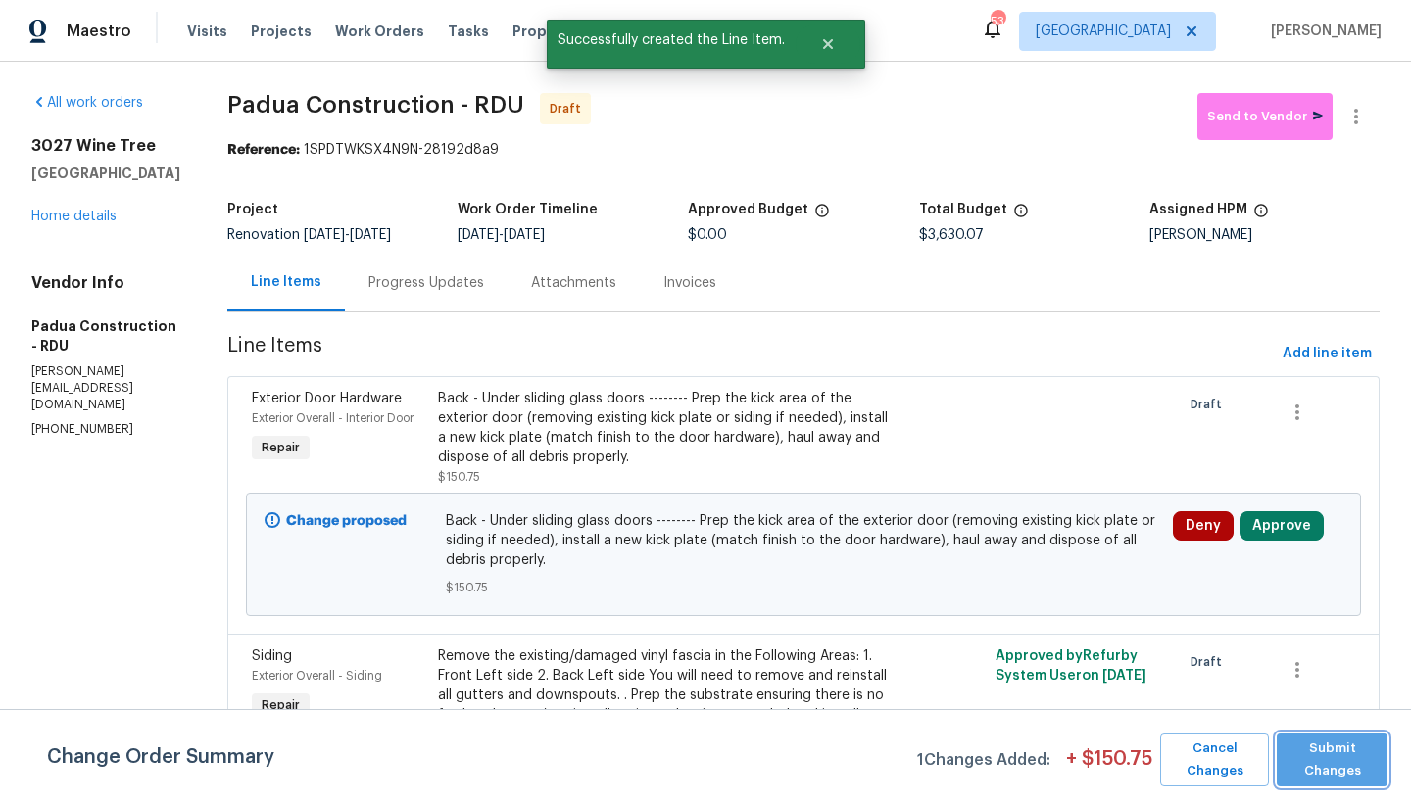
click at [1107, 759] on span "Submit Changes" at bounding box center [1331, 760] width 91 height 45
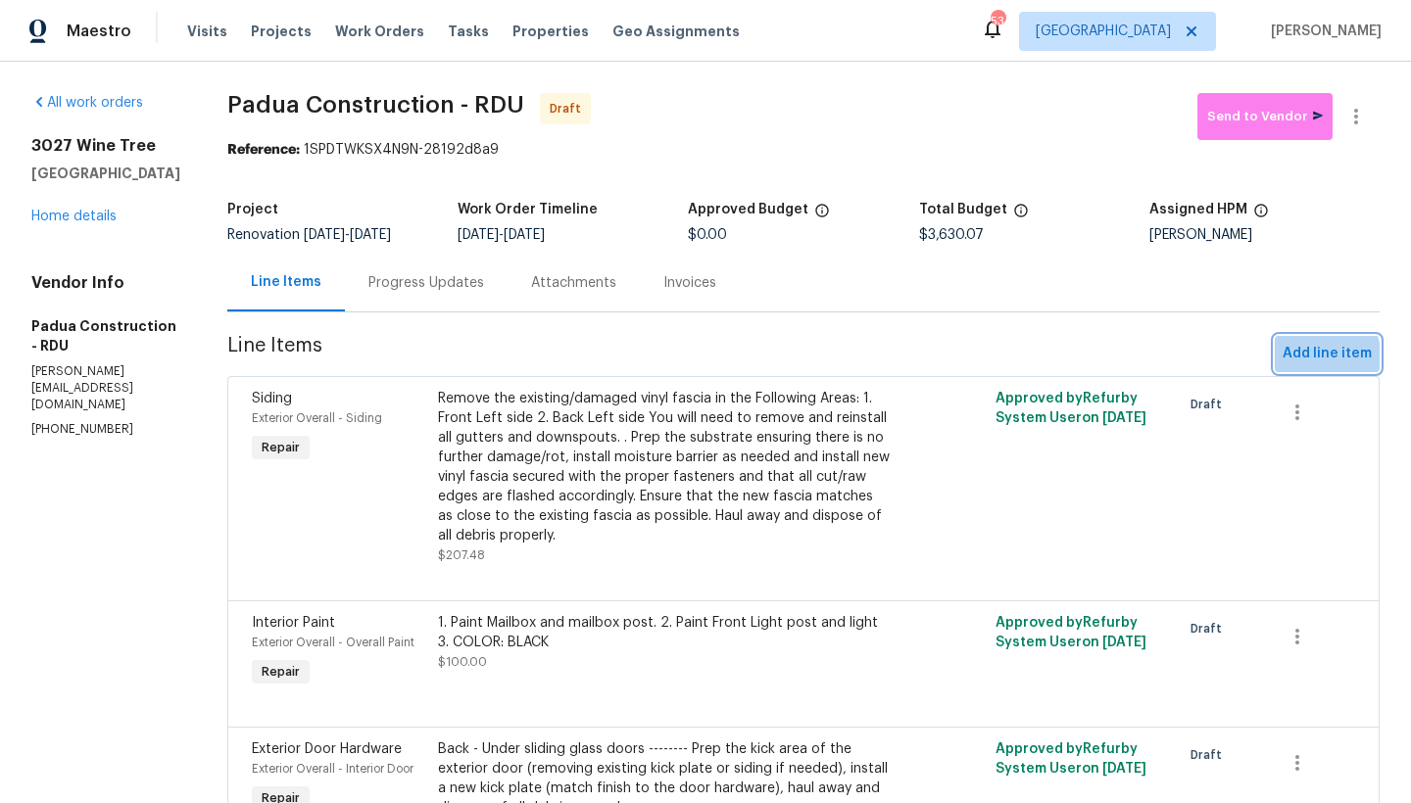
click at [1107, 358] on span "Add line item" at bounding box center [1327, 354] width 89 height 24
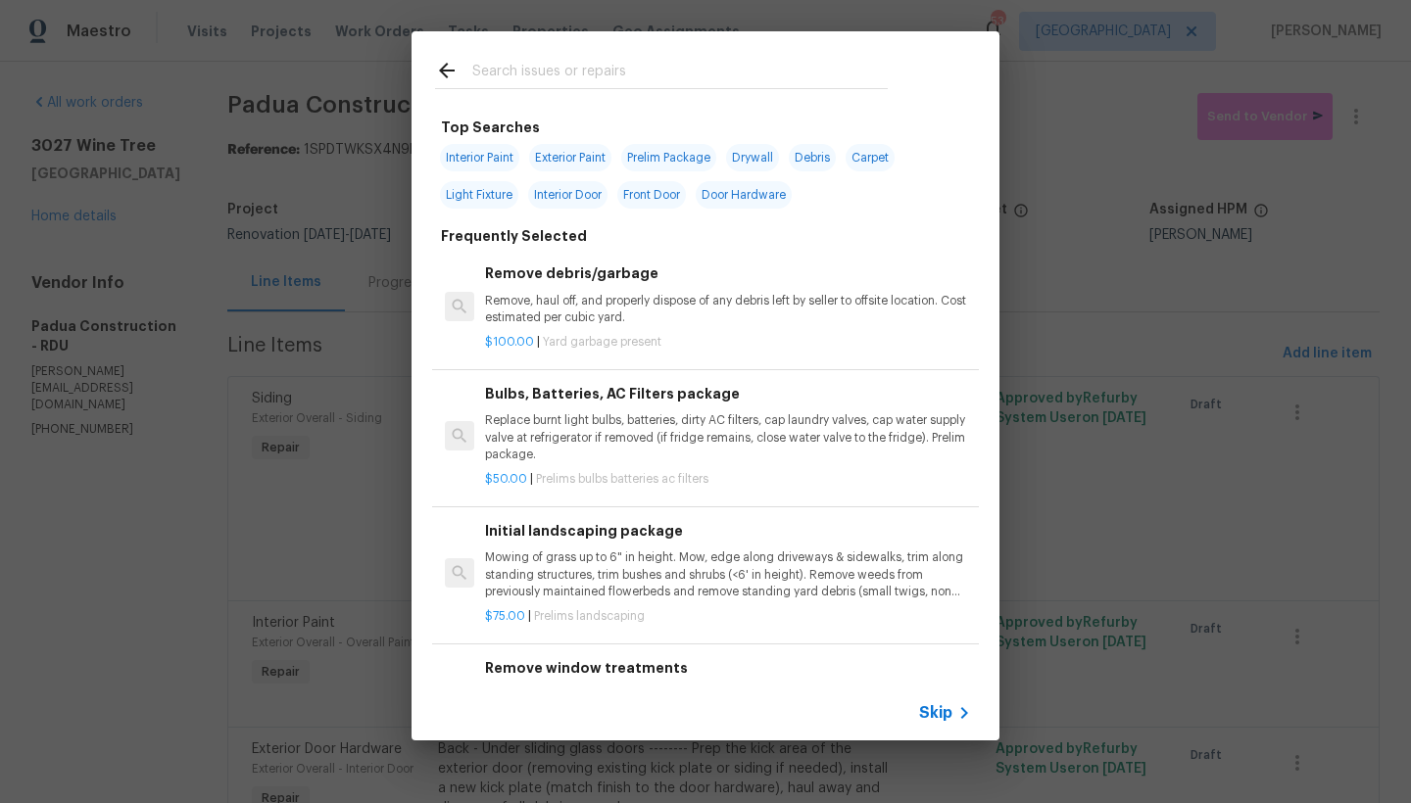
click at [488, 73] on input "text" at bounding box center [679, 73] width 415 height 29
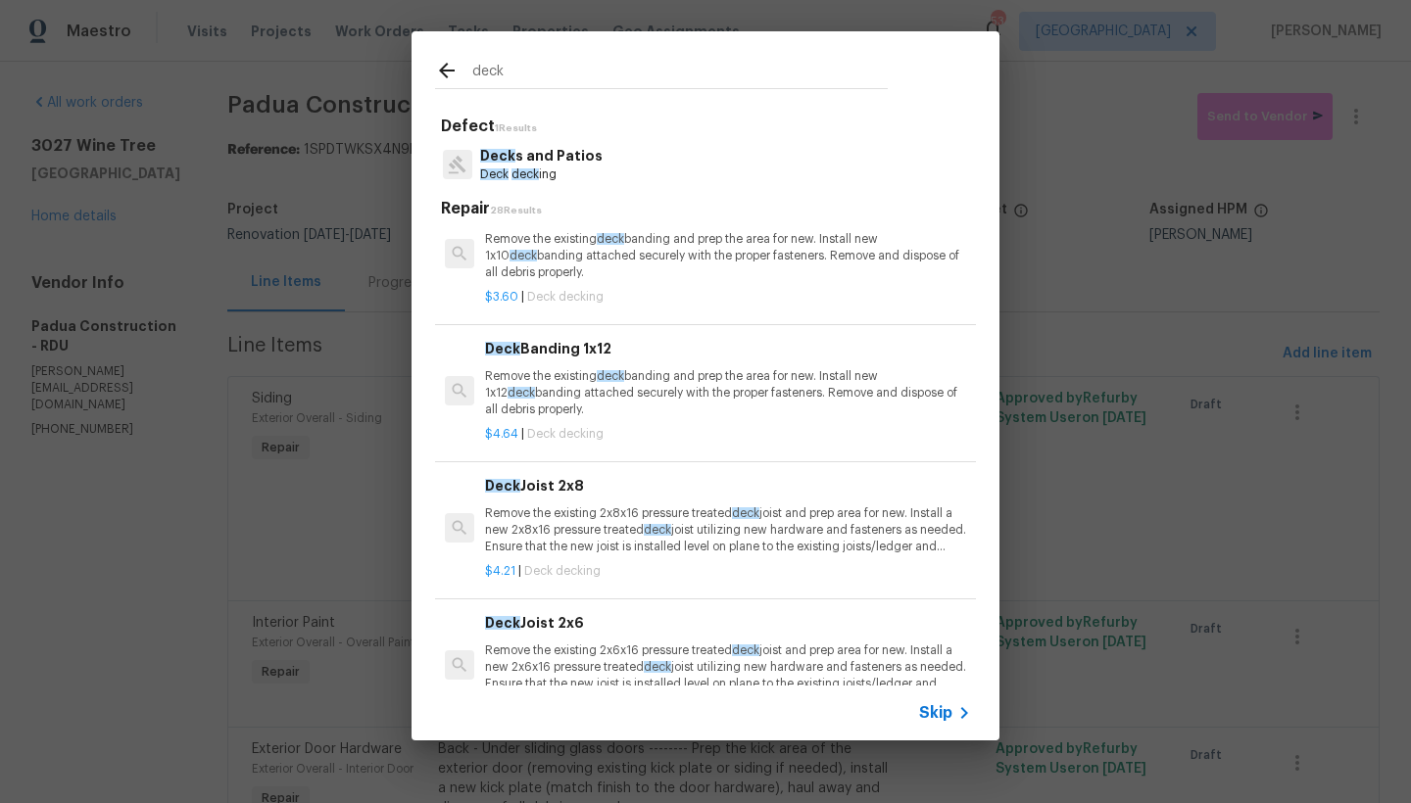
scroll to position [0, 0]
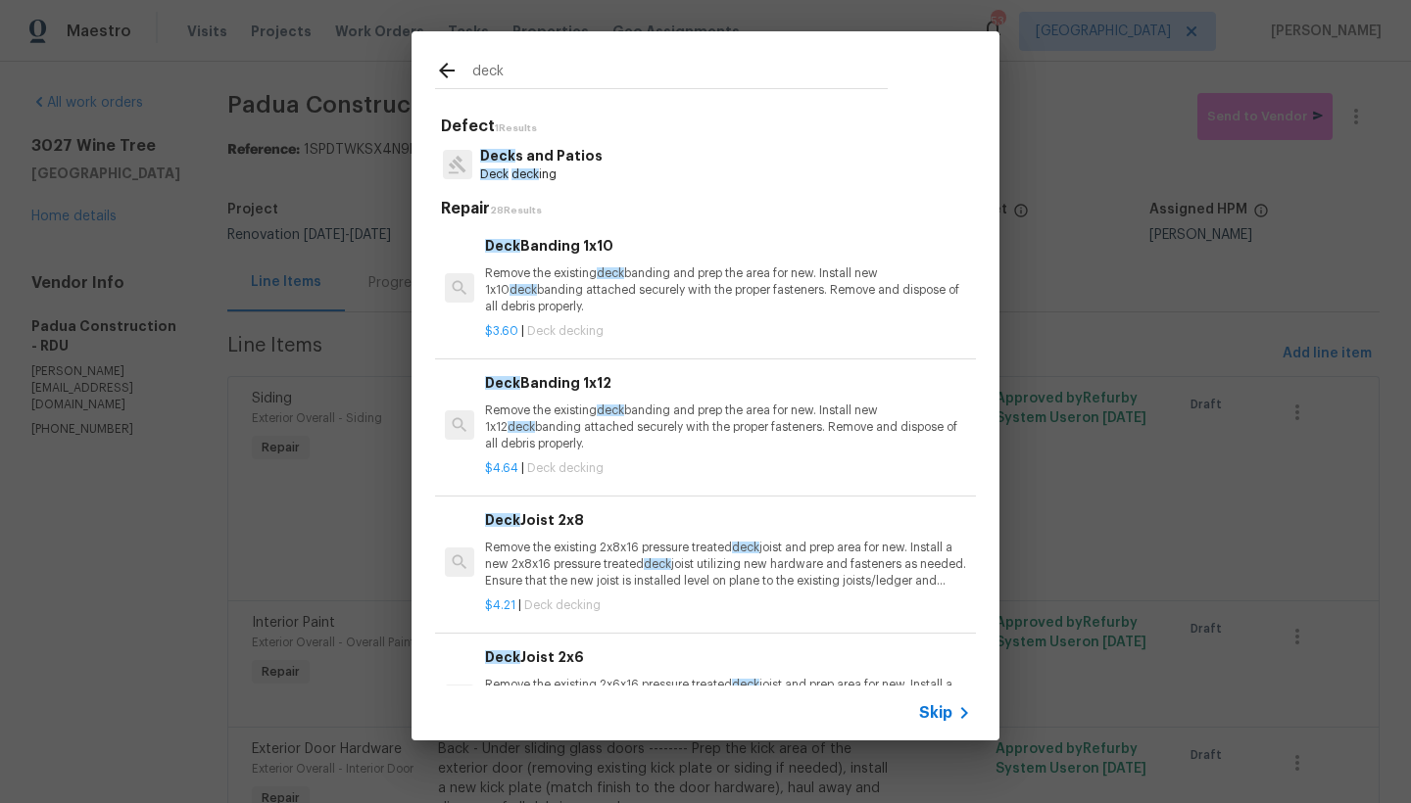
type input "deck"
click at [548, 168] on p "Deck deck ing" at bounding box center [541, 175] width 122 height 17
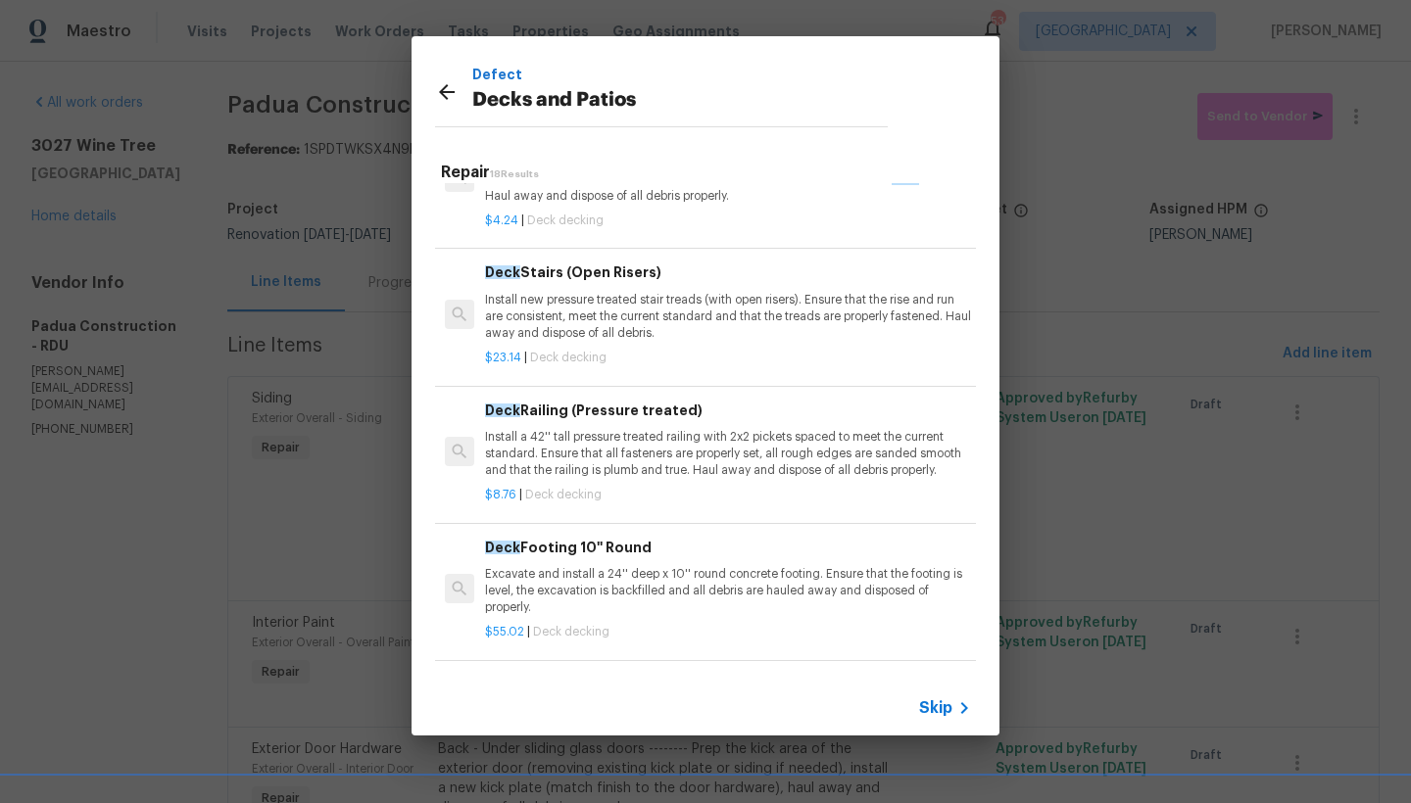
scroll to position [1041, 0]
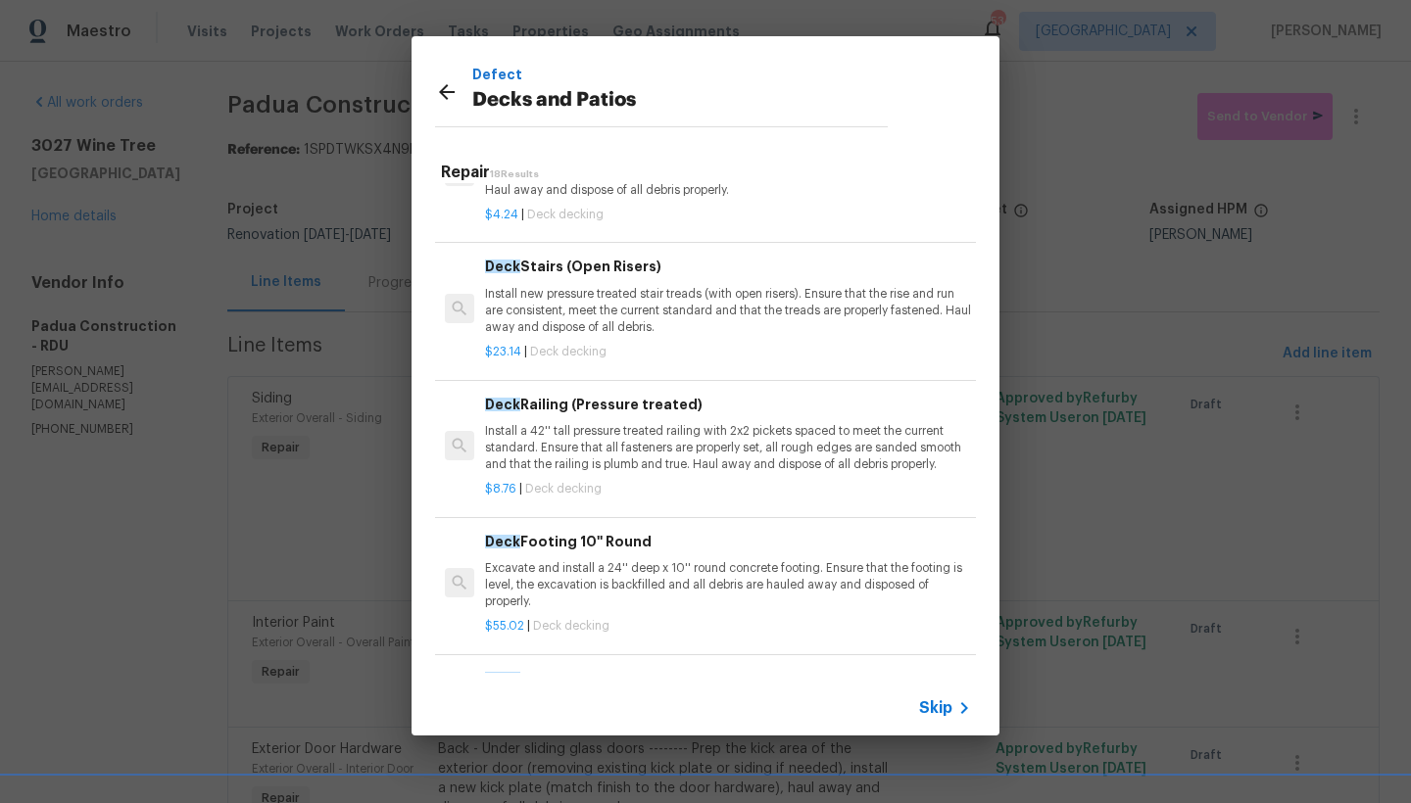
click at [564, 423] on p "Install a 42'' tall pressure treated railing with 2x2 pickets spaced to meet th…" at bounding box center [728, 448] width 486 height 50
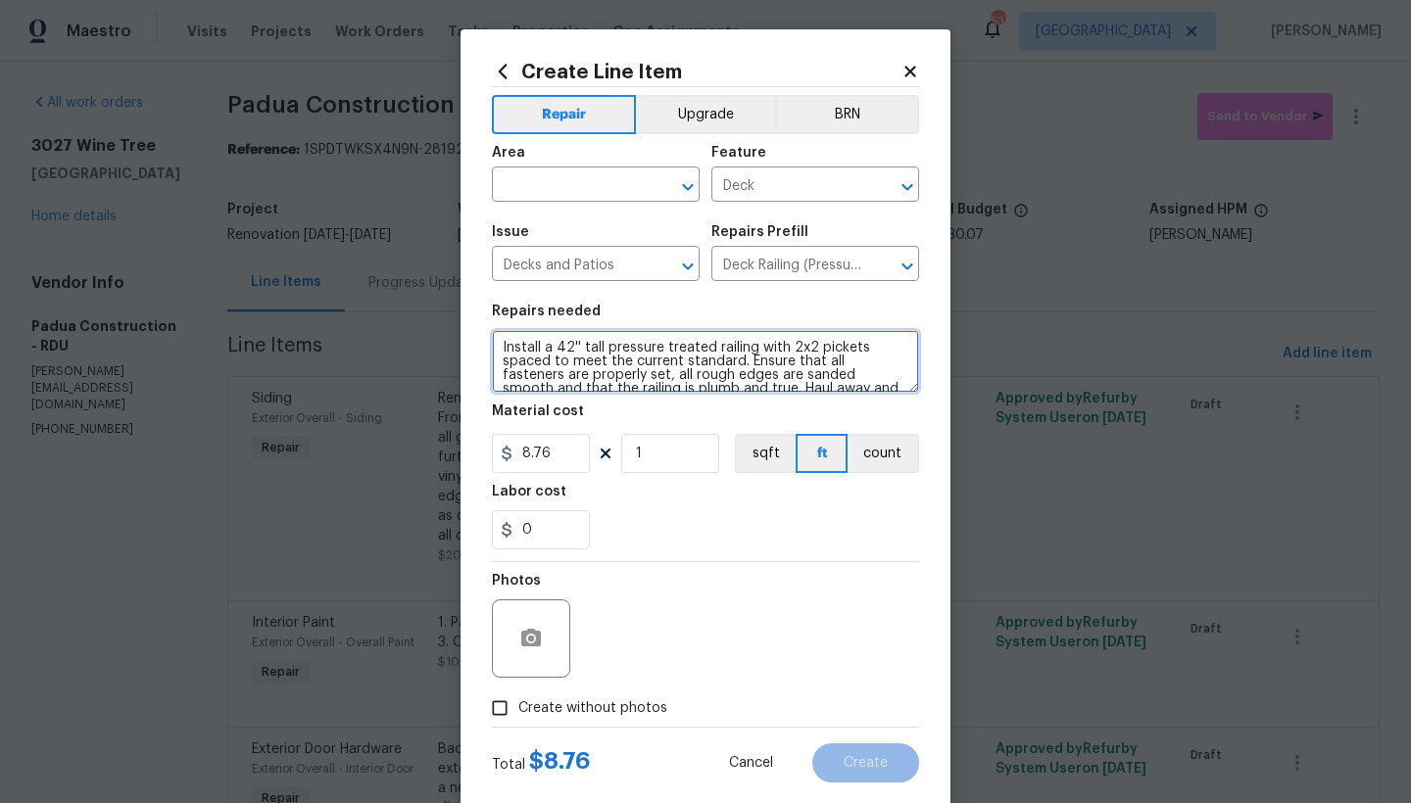
click at [745, 346] on textarea "Install a 42'' tall pressure treated railing with 2x2 pickets spaced to meet th…" at bounding box center [705, 361] width 427 height 63
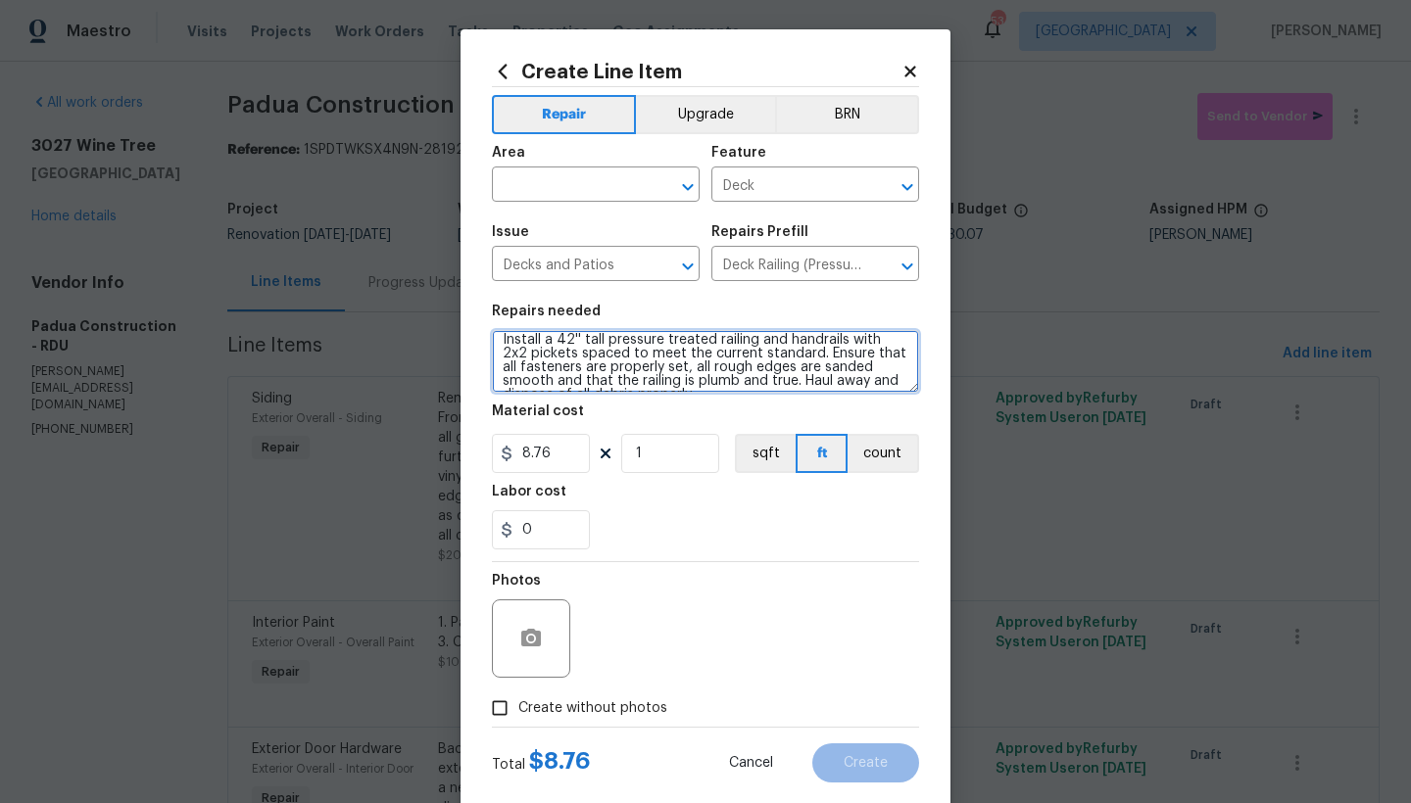
type textarea "Install a 42'' tall pressure treated railing and handrails with 2x2 pickets spa…"
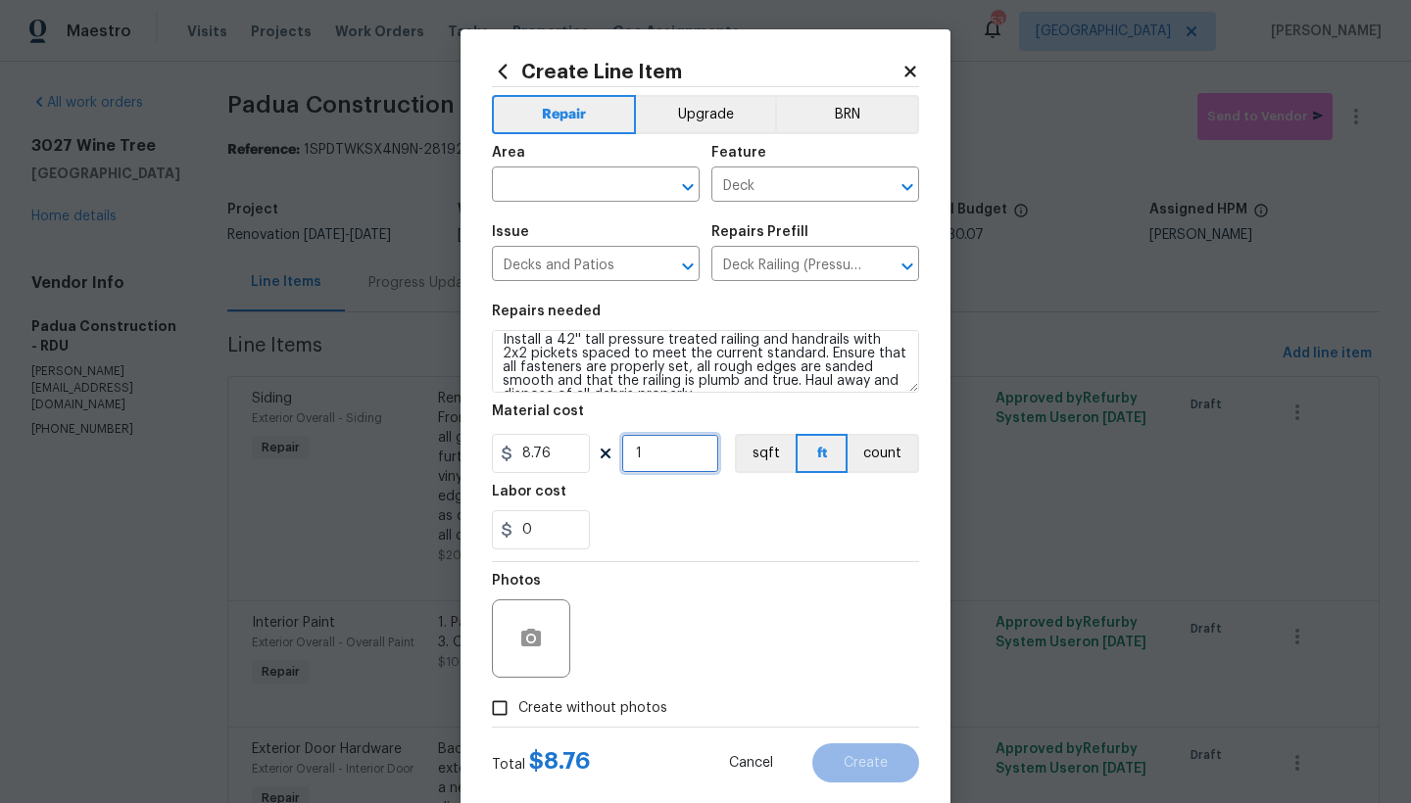
click at [656, 456] on input "1" at bounding box center [670, 453] width 98 height 39
drag, startPoint x: 661, startPoint y: 459, endPoint x: 619, endPoint y: 450, distance: 43.0
click at [621, 451] on input "125" at bounding box center [670, 453] width 98 height 39
type input "100"
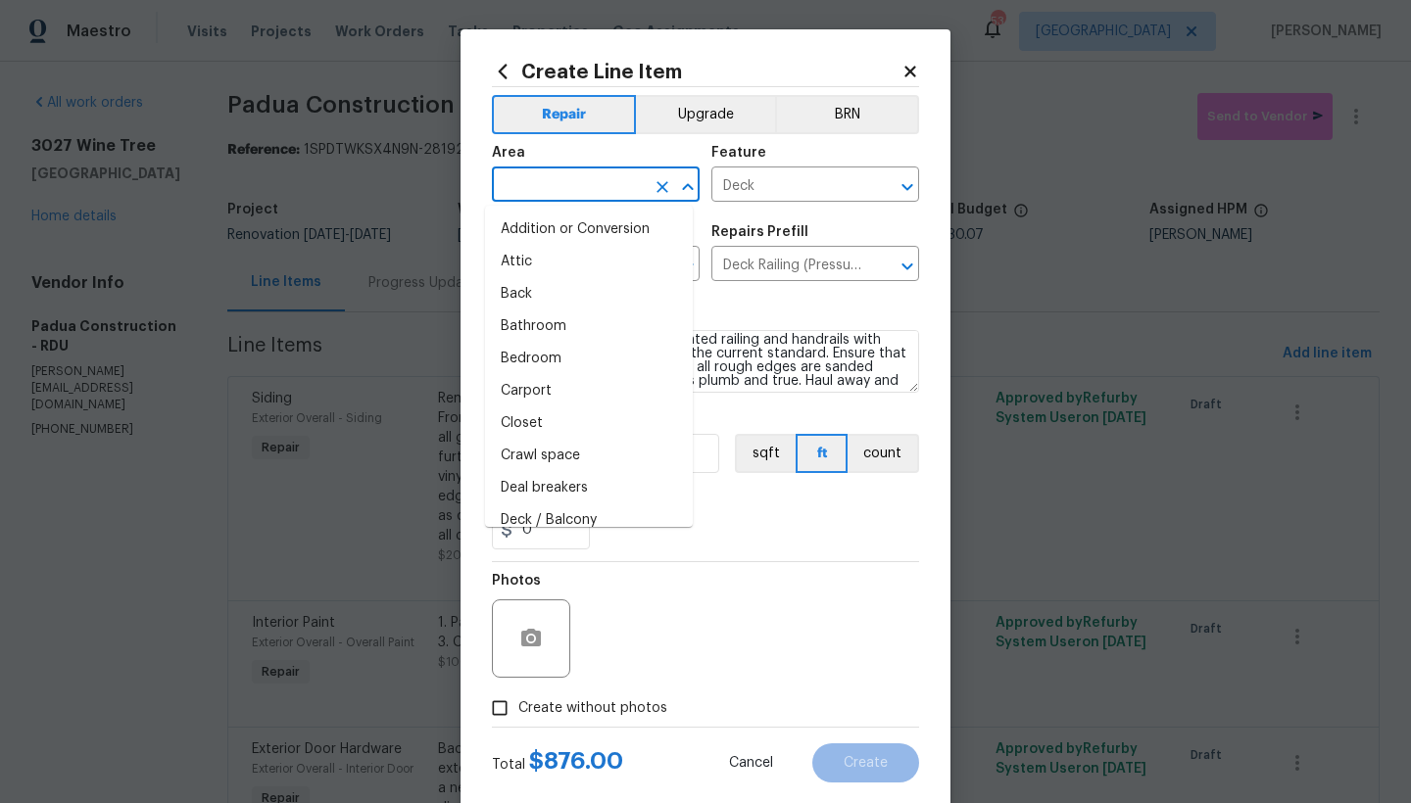
click at [538, 188] on input "text" at bounding box center [568, 186] width 153 height 30
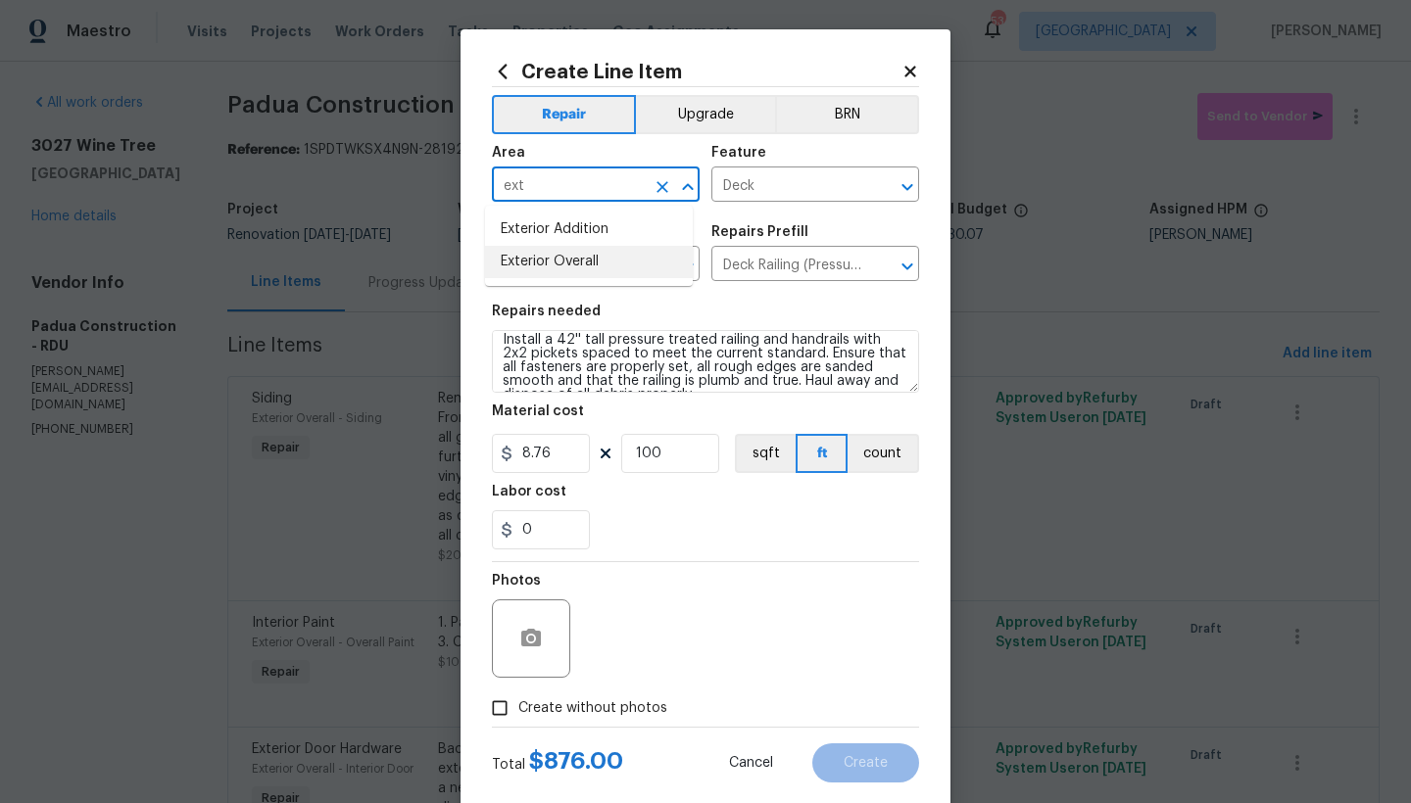
click at [572, 267] on li "Exterior Overall" at bounding box center [589, 262] width 208 height 32
type input "Exterior Overall"
click at [490, 709] on input "Create without photos" at bounding box center [499, 708] width 37 height 37
checkbox input "true"
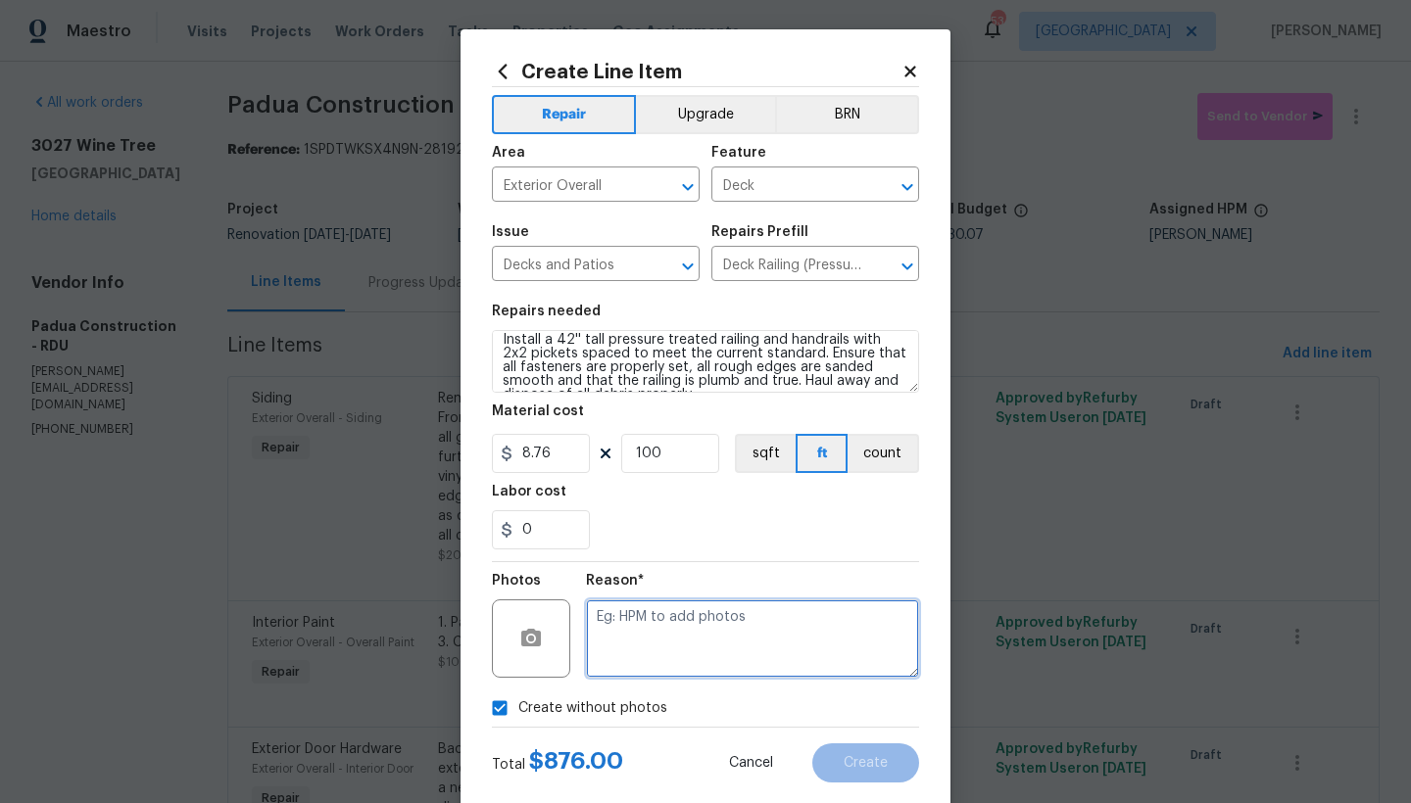
click at [616, 635] on textarea at bounding box center [752, 639] width 333 height 78
type textarea "n"
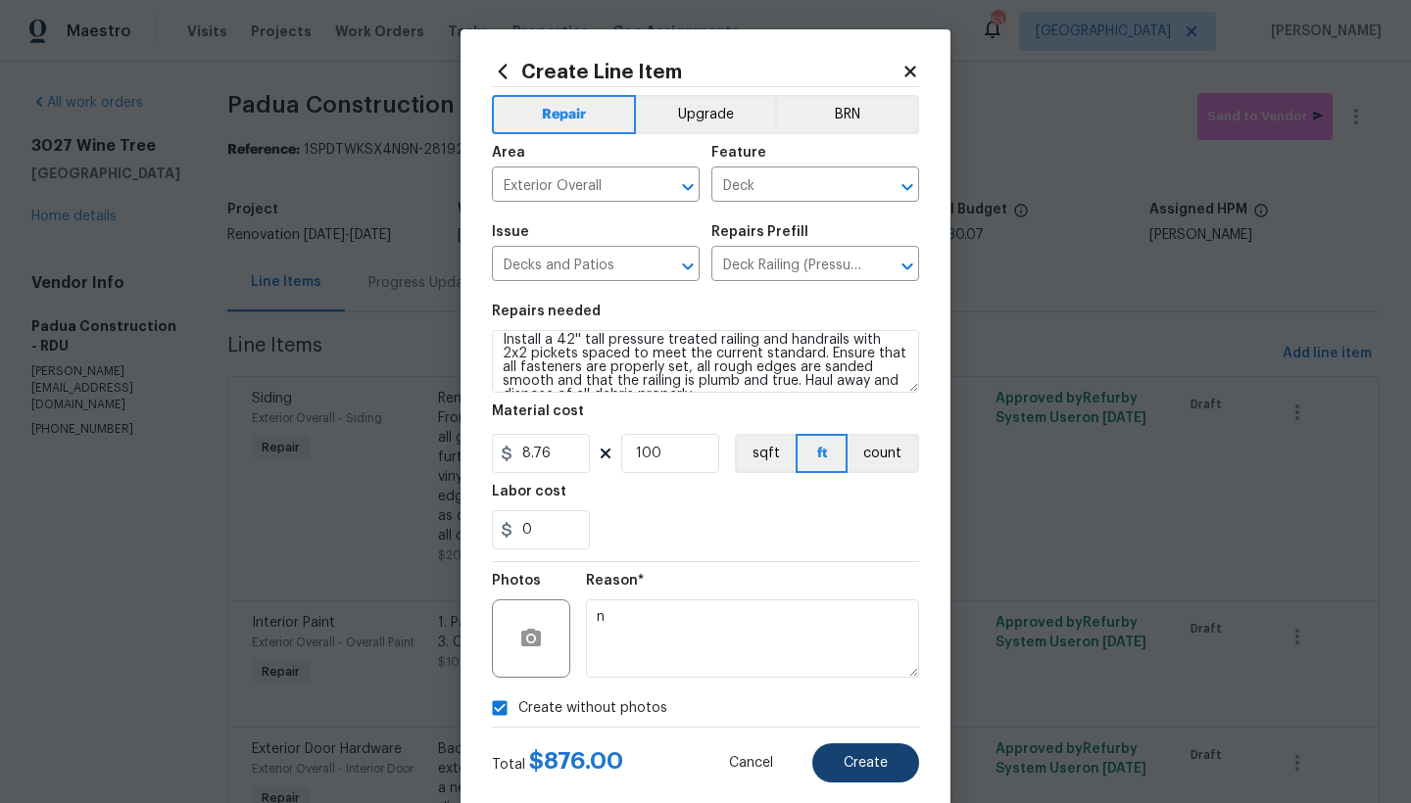
click at [845, 763] on span "Create" at bounding box center [866, 763] width 44 height 15
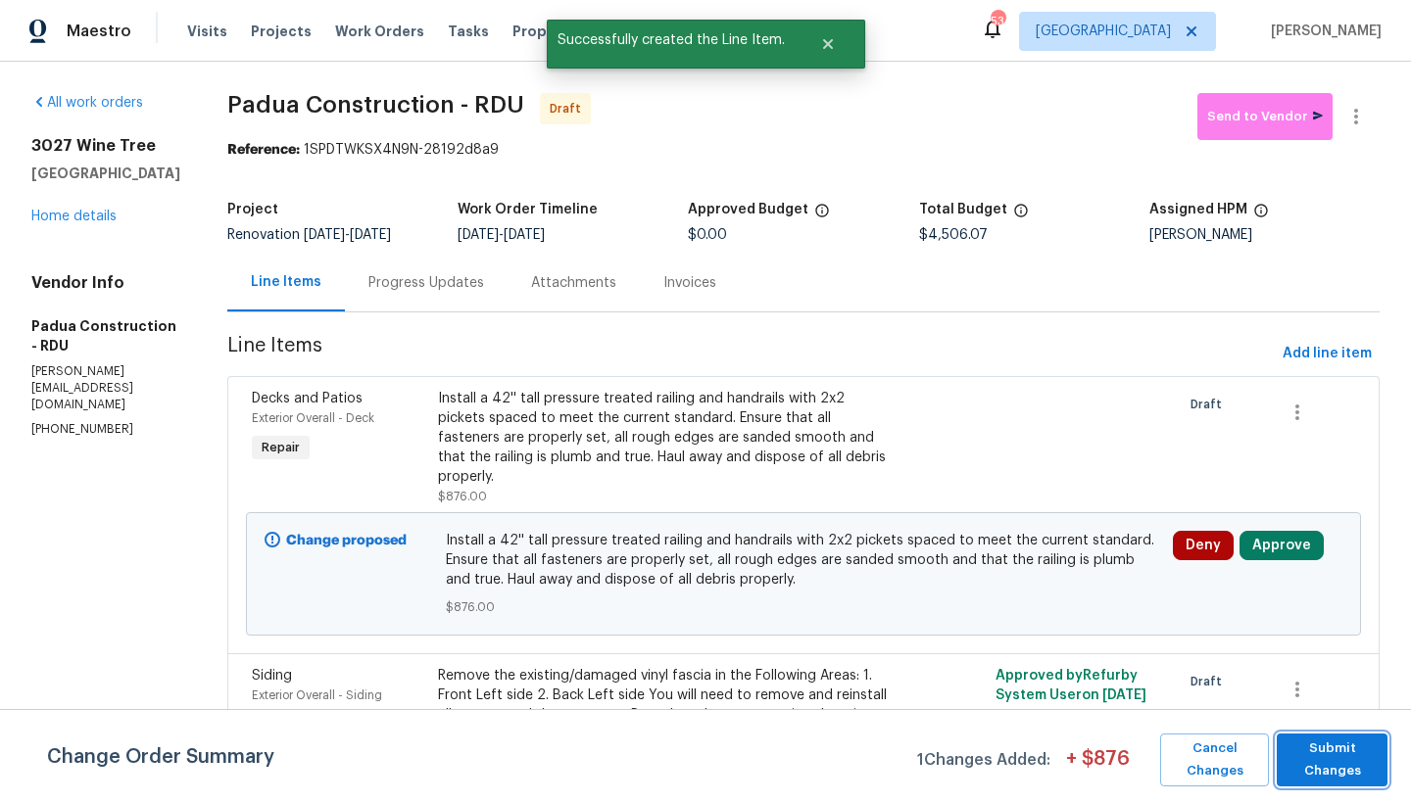
click at [1107, 757] on span "Submit Changes" at bounding box center [1331, 760] width 91 height 45
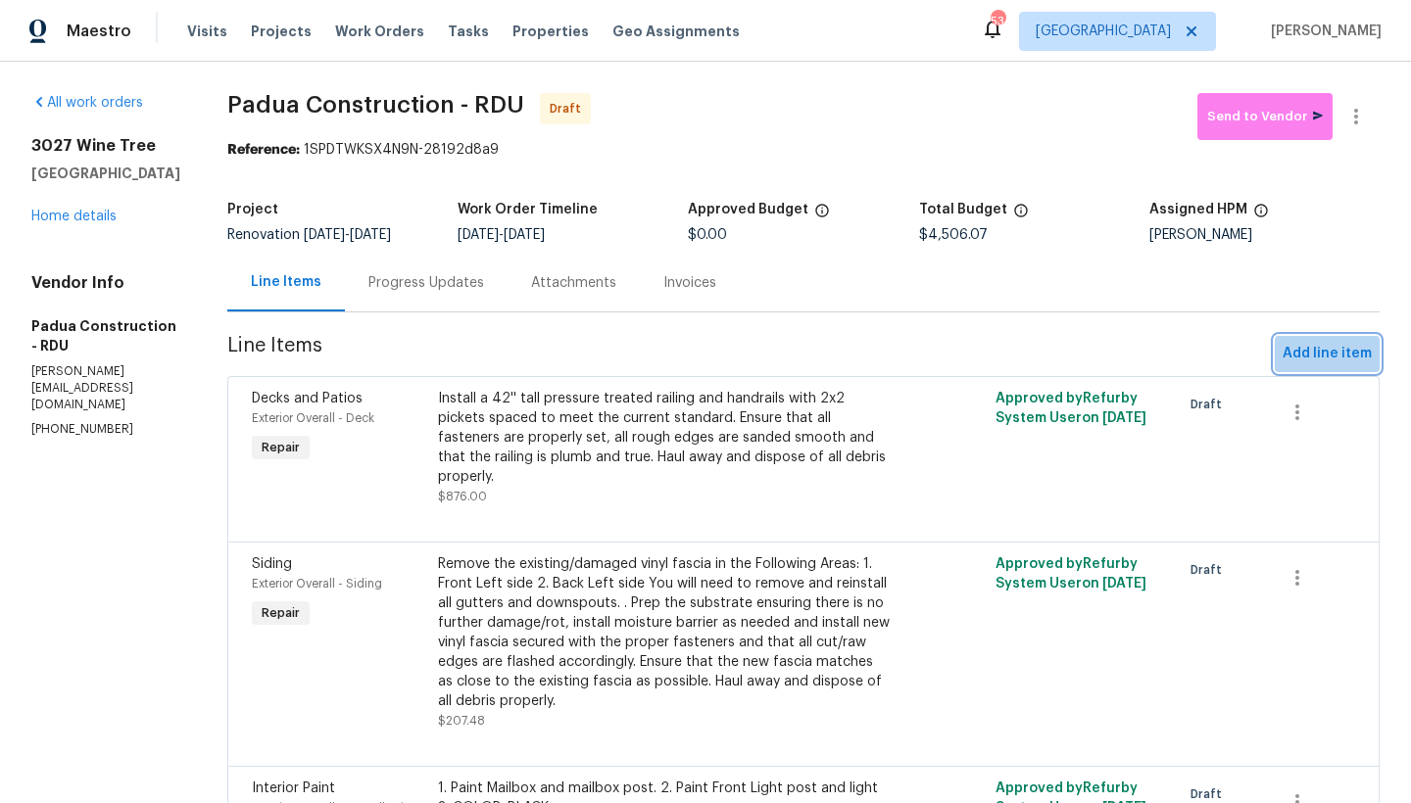
click at [1107, 356] on span "Add line item" at bounding box center [1327, 354] width 89 height 24
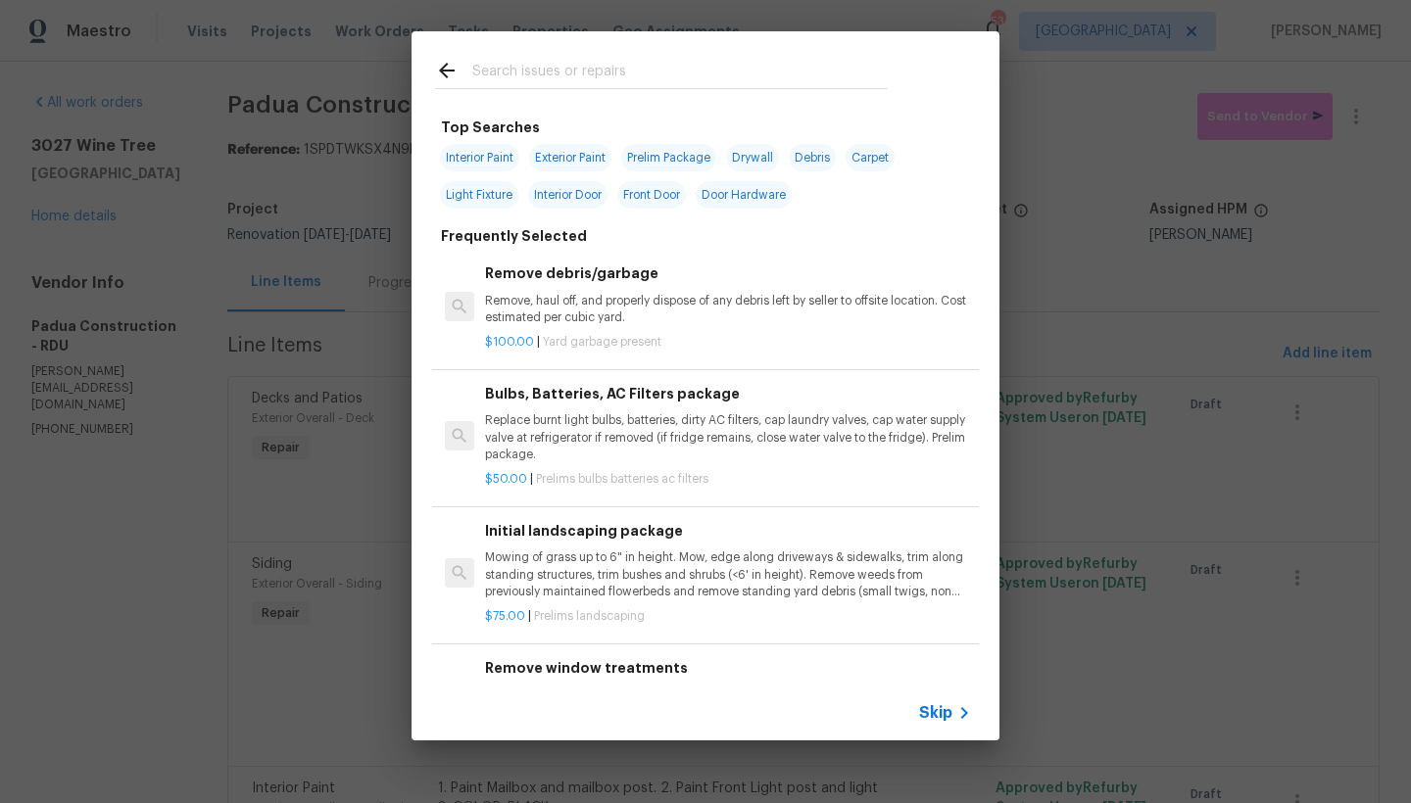
click at [552, 63] on input "text" at bounding box center [679, 73] width 415 height 29
click at [549, 70] on input "text" at bounding box center [679, 73] width 415 height 29
click at [498, 69] on input "text" at bounding box center [679, 73] width 415 height 29
click at [487, 70] on input "text" at bounding box center [679, 73] width 415 height 29
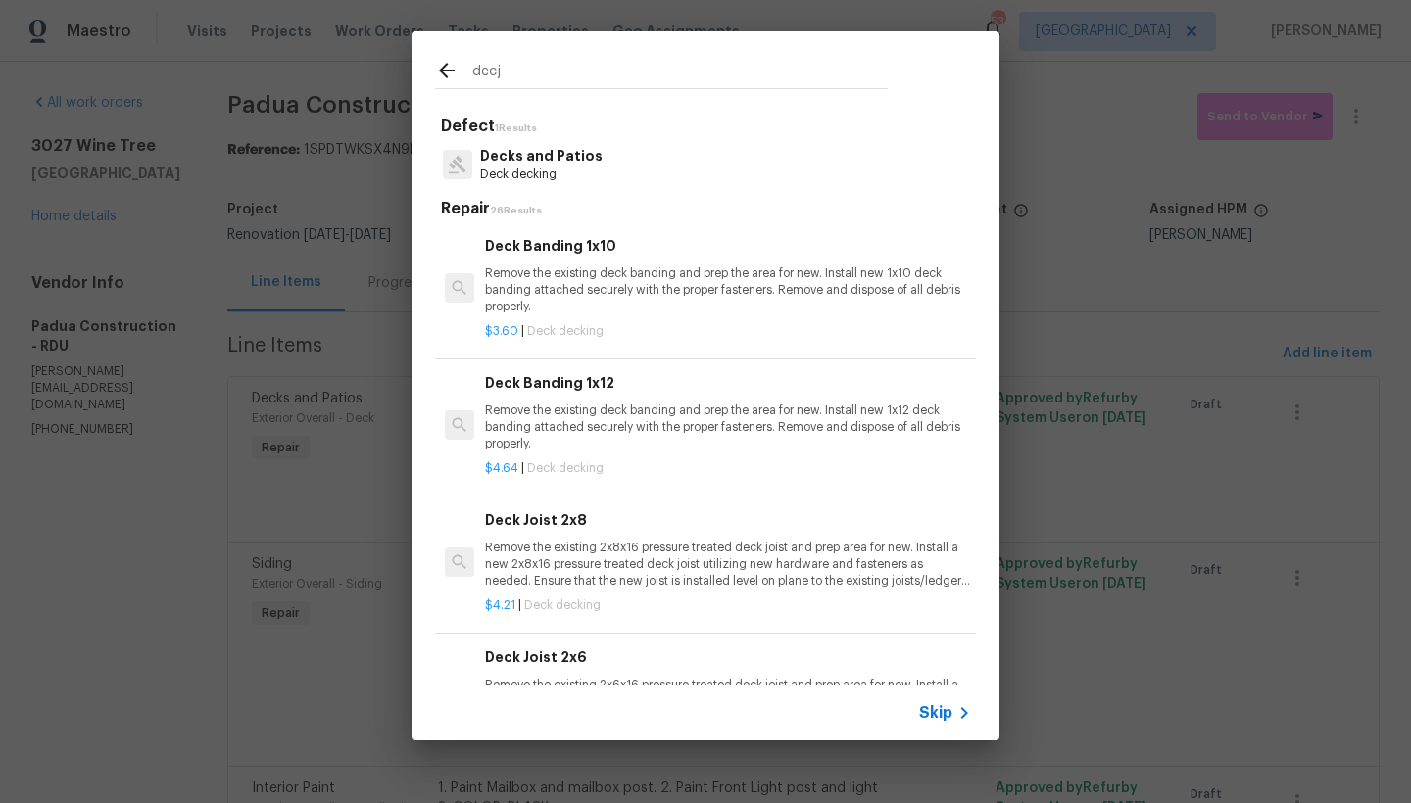
type input "deck"
drag, startPoint x: 501, startPoint y: 72, endPoint x: 511, endPoint y: 163, distance: 91.8
click at [512, 163] on p "Decks and Patios" at bounding box center [541, 156] width 122 height 21
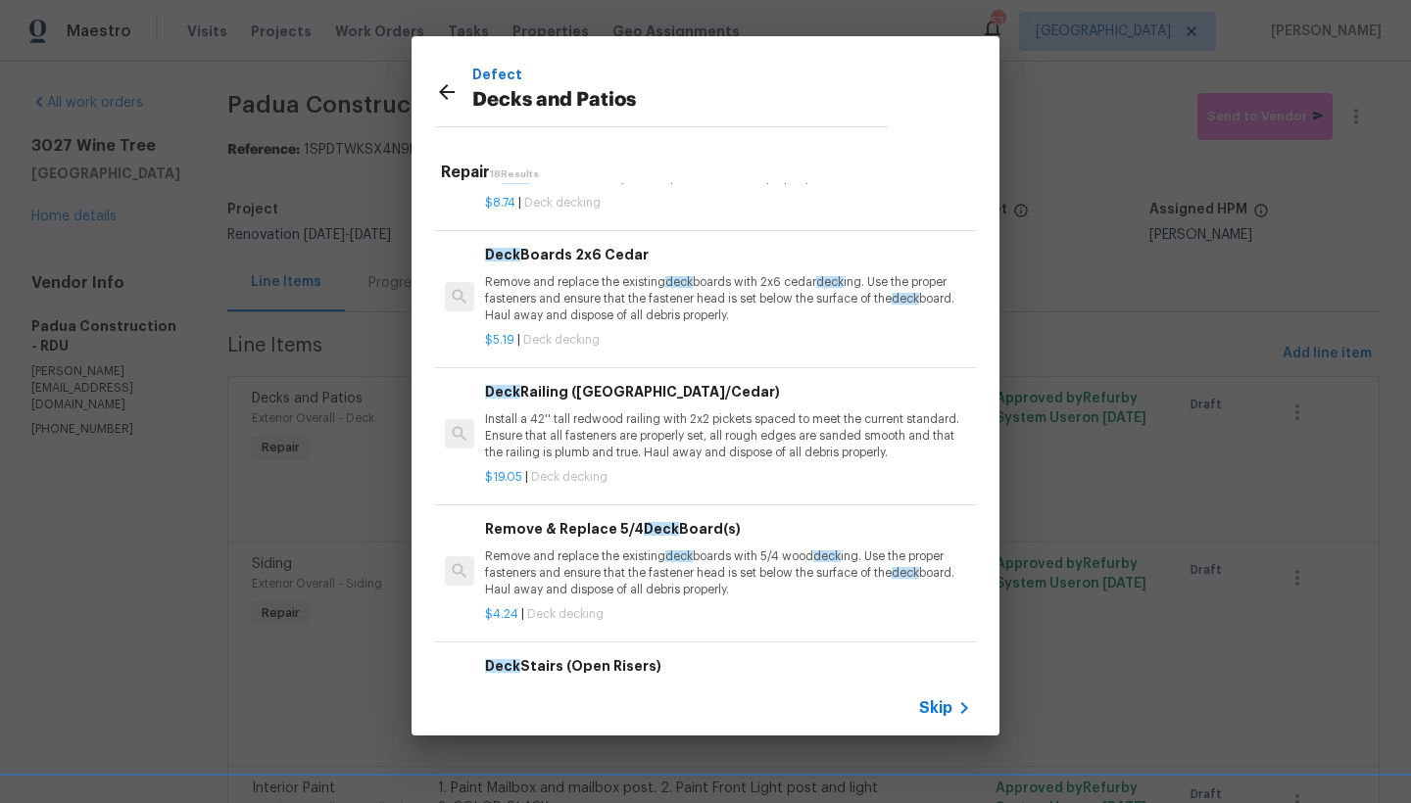
scroll to position [565, 0]
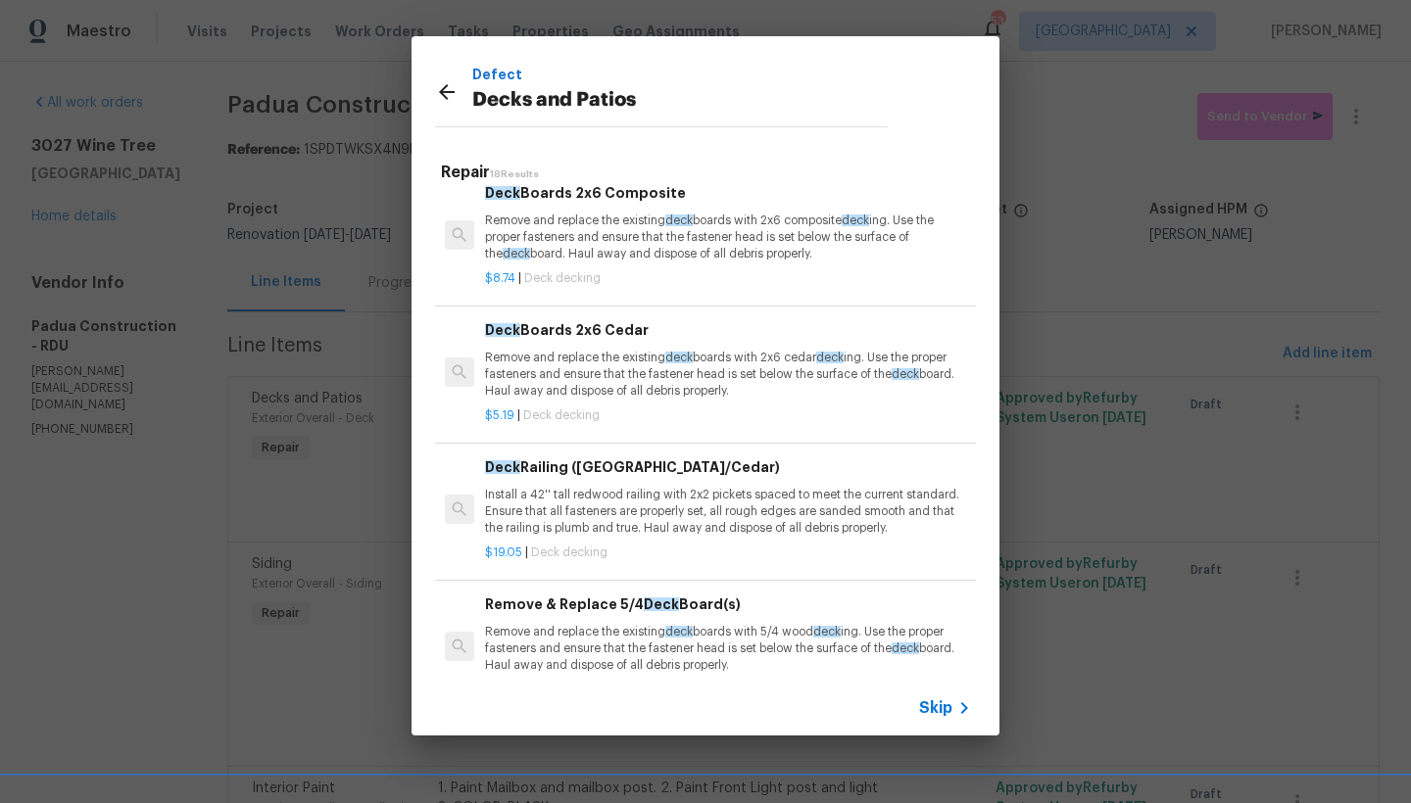
click at [622, 601] on h6 "Remove & Replace 5/4 Deck Board(s)" at bounding box center [728, 605] width 486 height 22
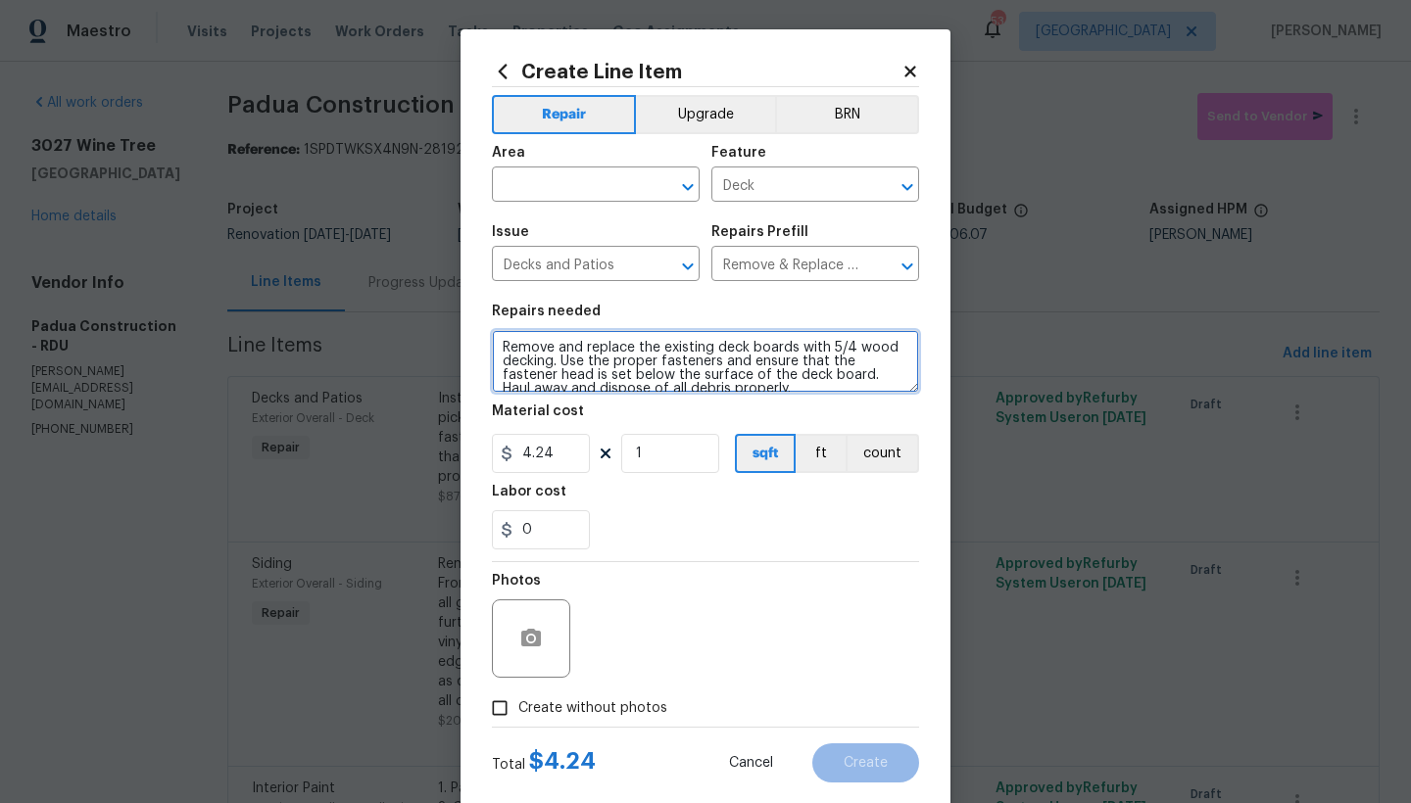
click at [703, 349] on textarea "Remove and replace the existing deck boards with 5/4 wood decking. Use the prop…" at bounding box center [705, 361] width 427 height 63
click at [496, 345] on textarea "Remove and replace the existing rotted deck boards with 5/4 wood decking. Use t…" at bounding box center [705, 361] width 427 height 63
click at [522, 344] on textarea "Remove and replace the existing rotted deck boards with 5/4 wood decking. Use t…" at bounding box center [705, 361] width 427 height 63
click at [504, 364] on textarea "5-7 Rotted Boards------ Remove and replace the existing rotted deck boards with…" at bounding box center [705, 361] width 427 height 63
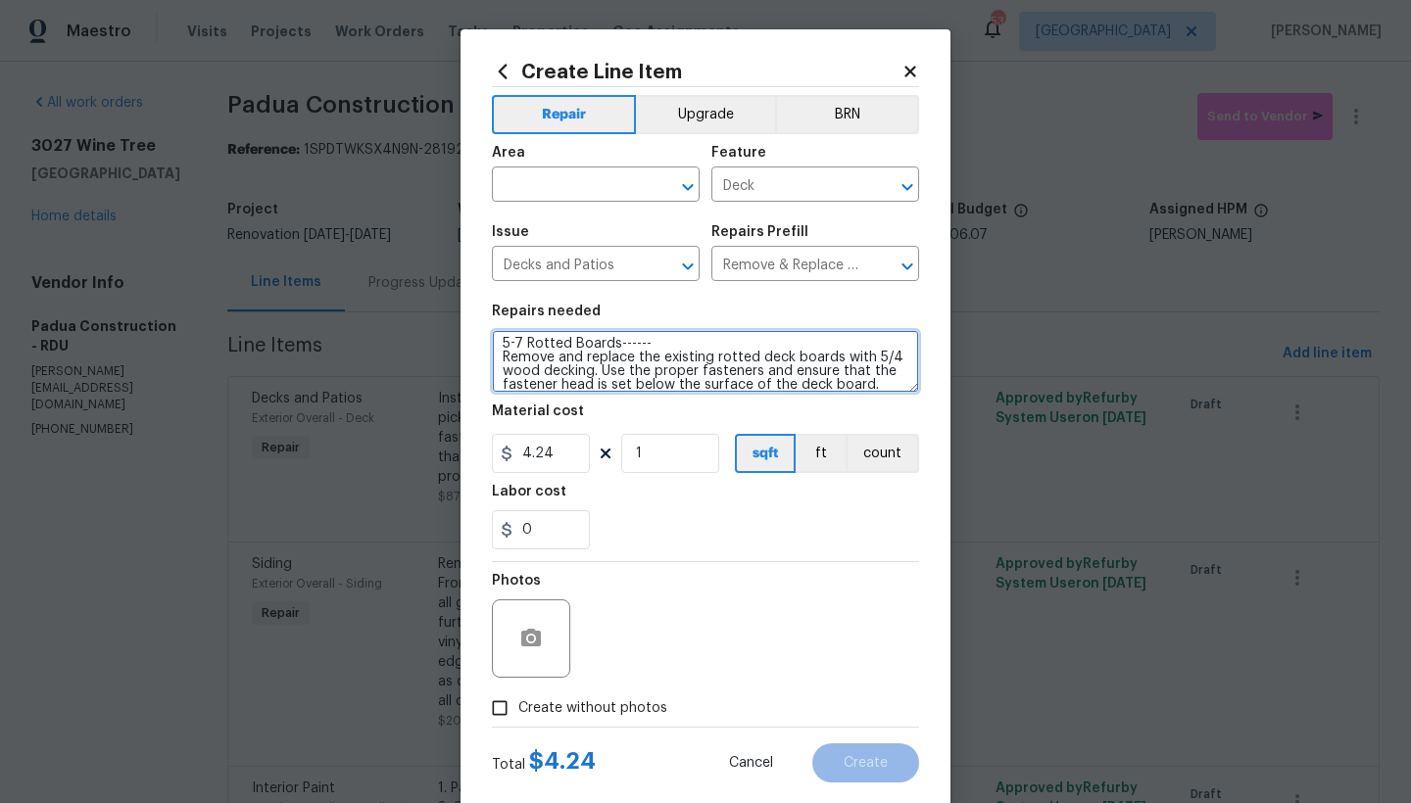
type textarea "5-7 Rotted Boards------ Remove and replace the existing rotted deck boards with…"
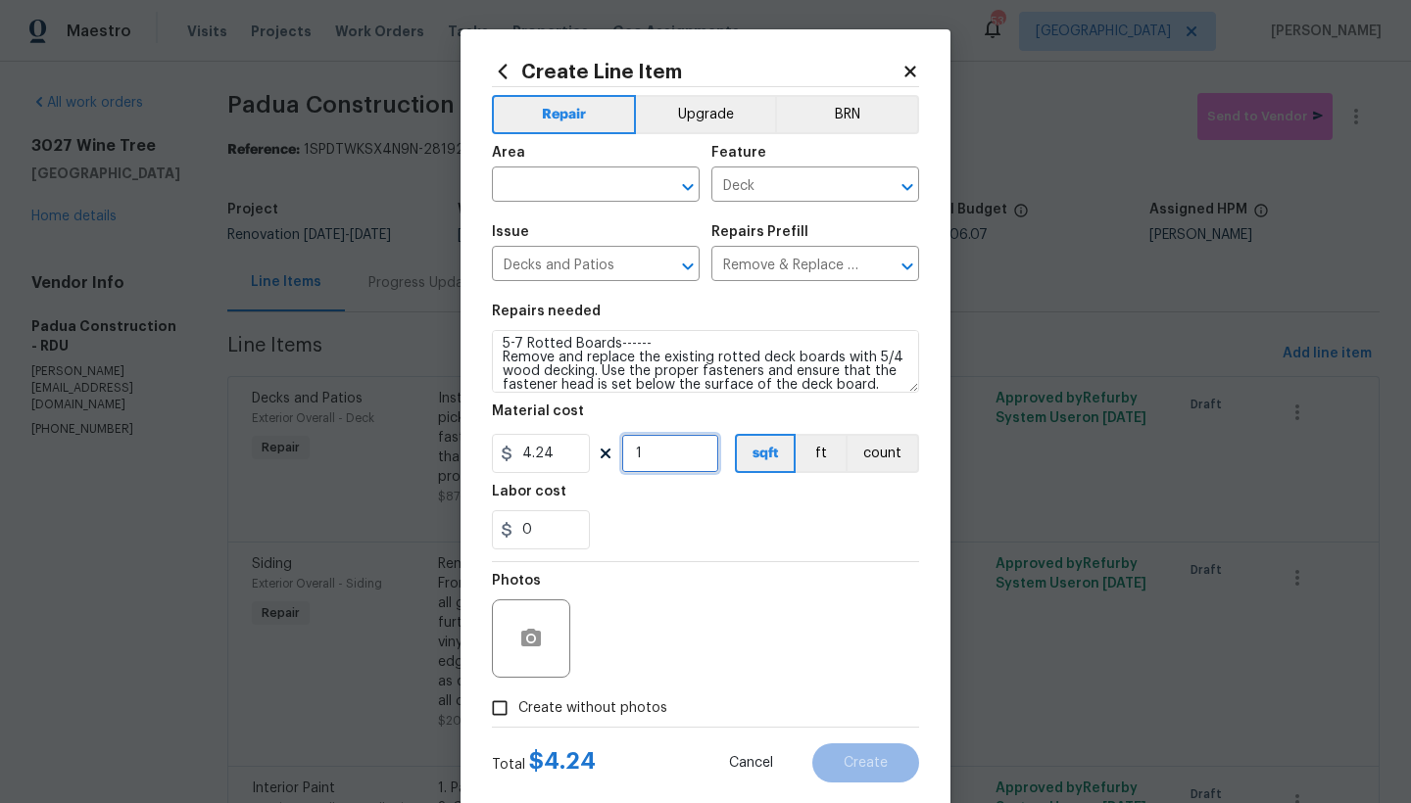
click at [656, 455] on input "1" at bounding box center [670, 453] width 98 height 39
type input "65"
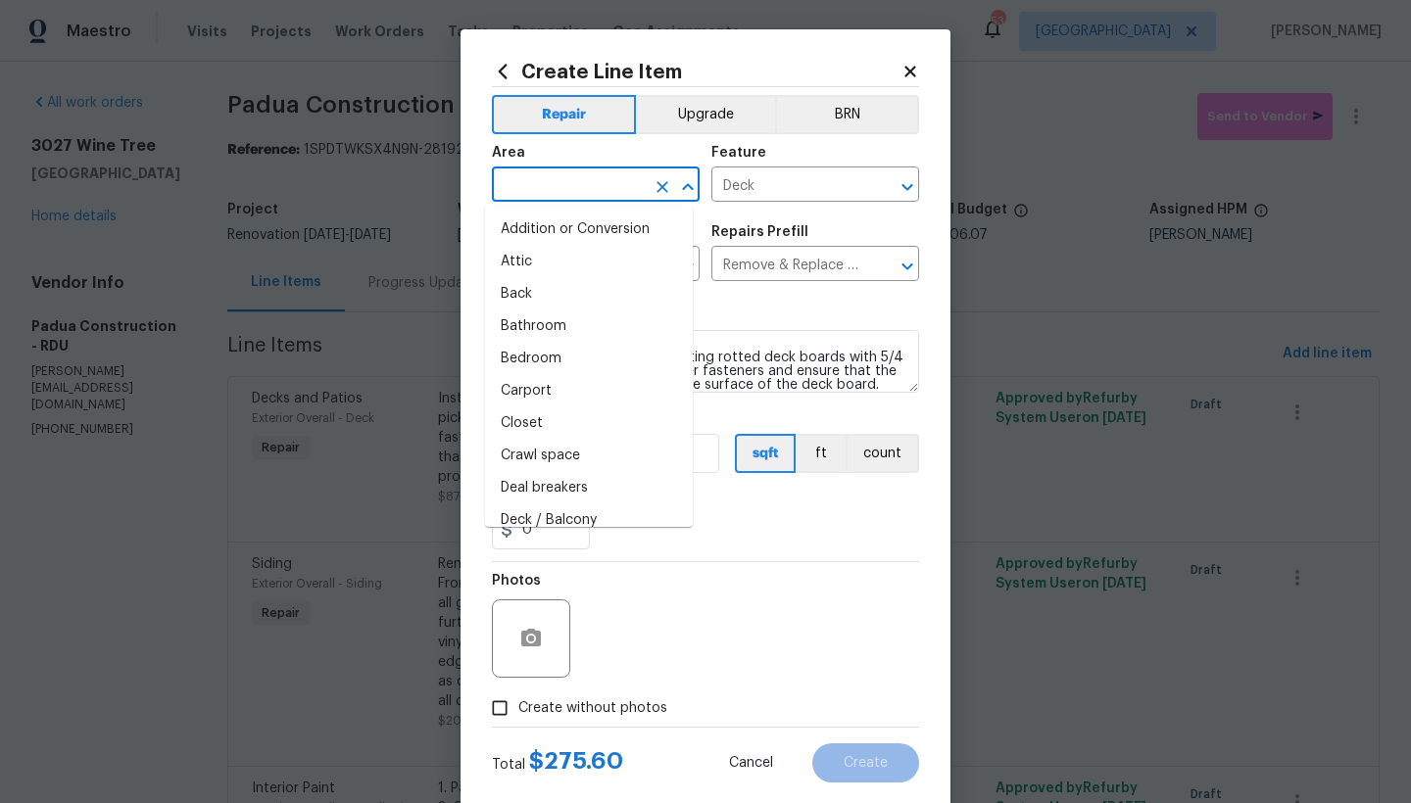
click at [513, 189] on input "text" at bounding box center [568, 186] width 153 height 30
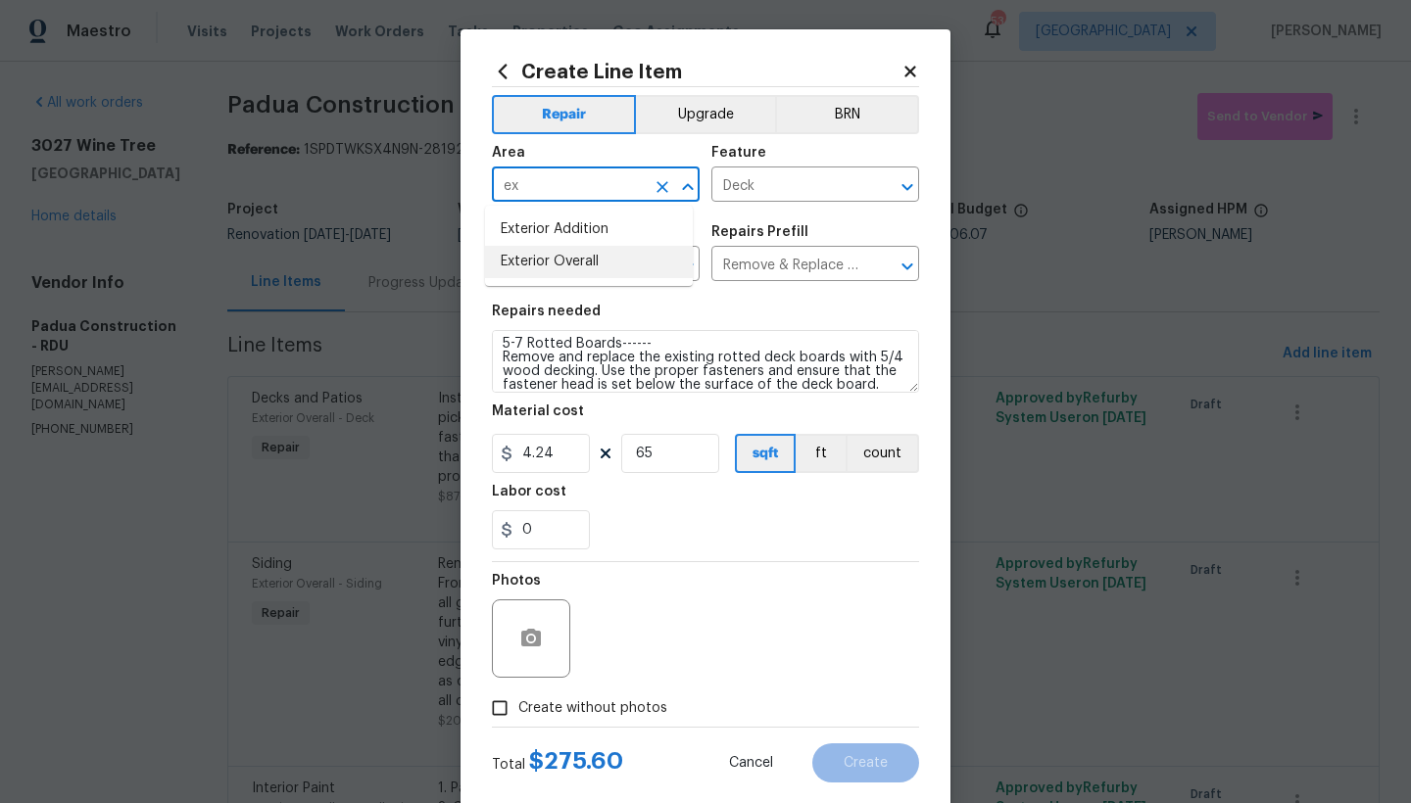
click at [547, 267] on li "Exterior Overall" at bounding box center [589, 262] width 208 height 32
type input "Exterior Overall"
click at [740, 572] on div "Photos" at bounding box center [705, 625] width 427 height 127
click at [499, 716] on input "Create without photos" at bounding box center [499, 708] width 37 height 37
checkbox input "true"
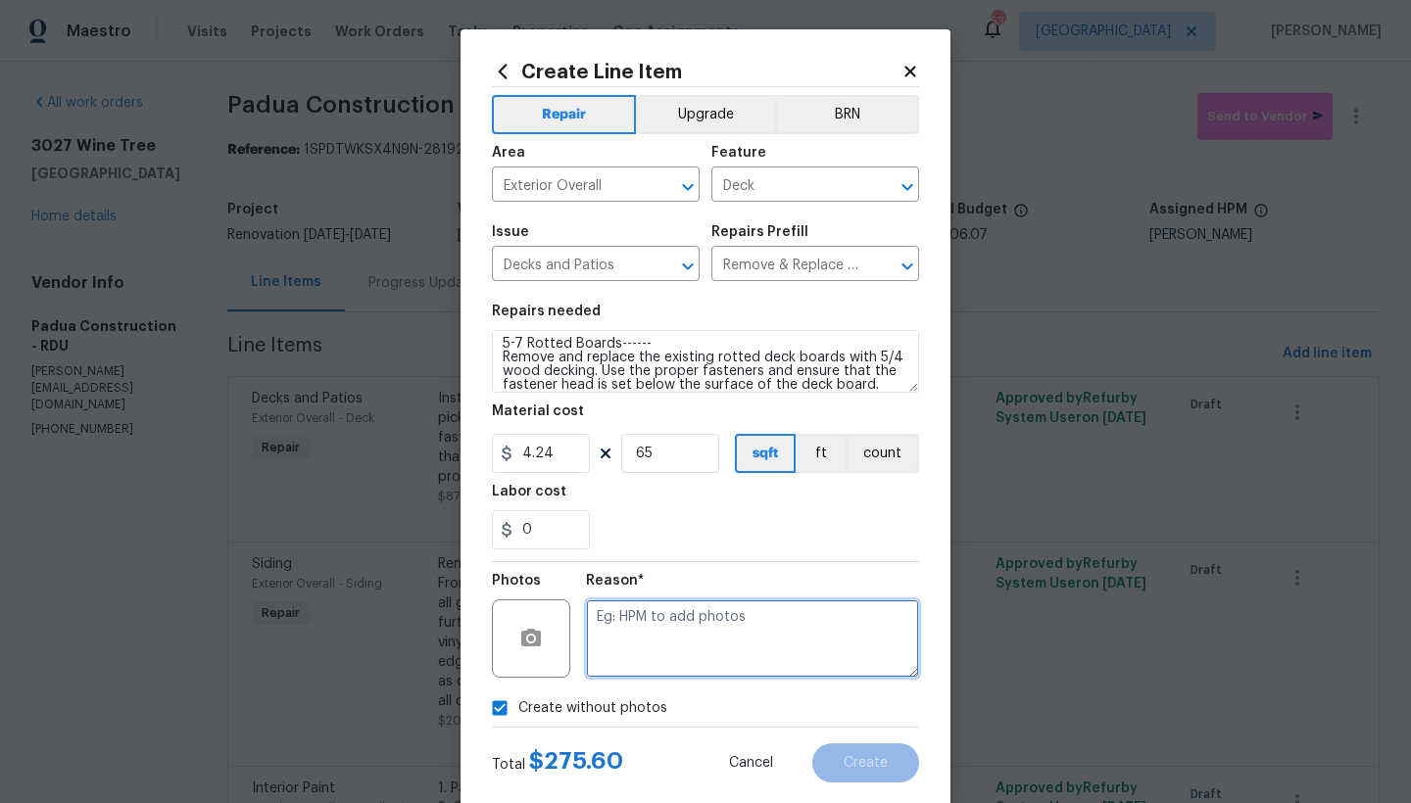
click at [619, 644] on textarea at bounding box center [752, 639] width 333 height 78
type textarea "n"
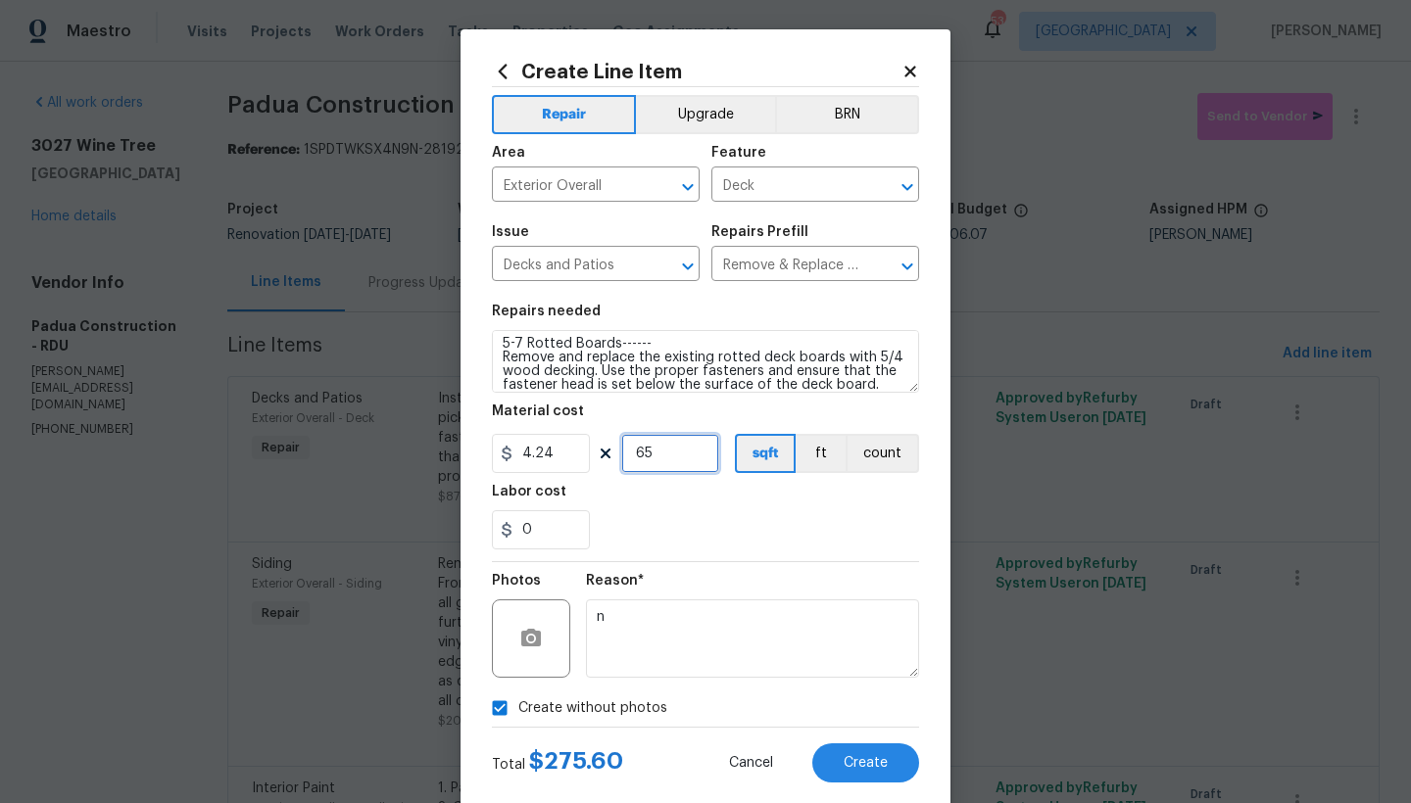
click at [659, 458] on input "65" at bounding box center [670, 453] width 98 height 39
drag, startPoint x: 658, startPoint y: 458, endPoint x: 613, endPoint y: 453, distance: 45.3
click at [613, 453] on div "4.24 65 sqft ft count" at bounding box center [705, 453] width 427 height 39
drag, startPoint x: 654, startPoint y: 455, endPoint x: 614, endPoint y: 453, distance: 39.2
click at [621, 453] on input "60" at bounding box center [670, 453] width 98 height 39
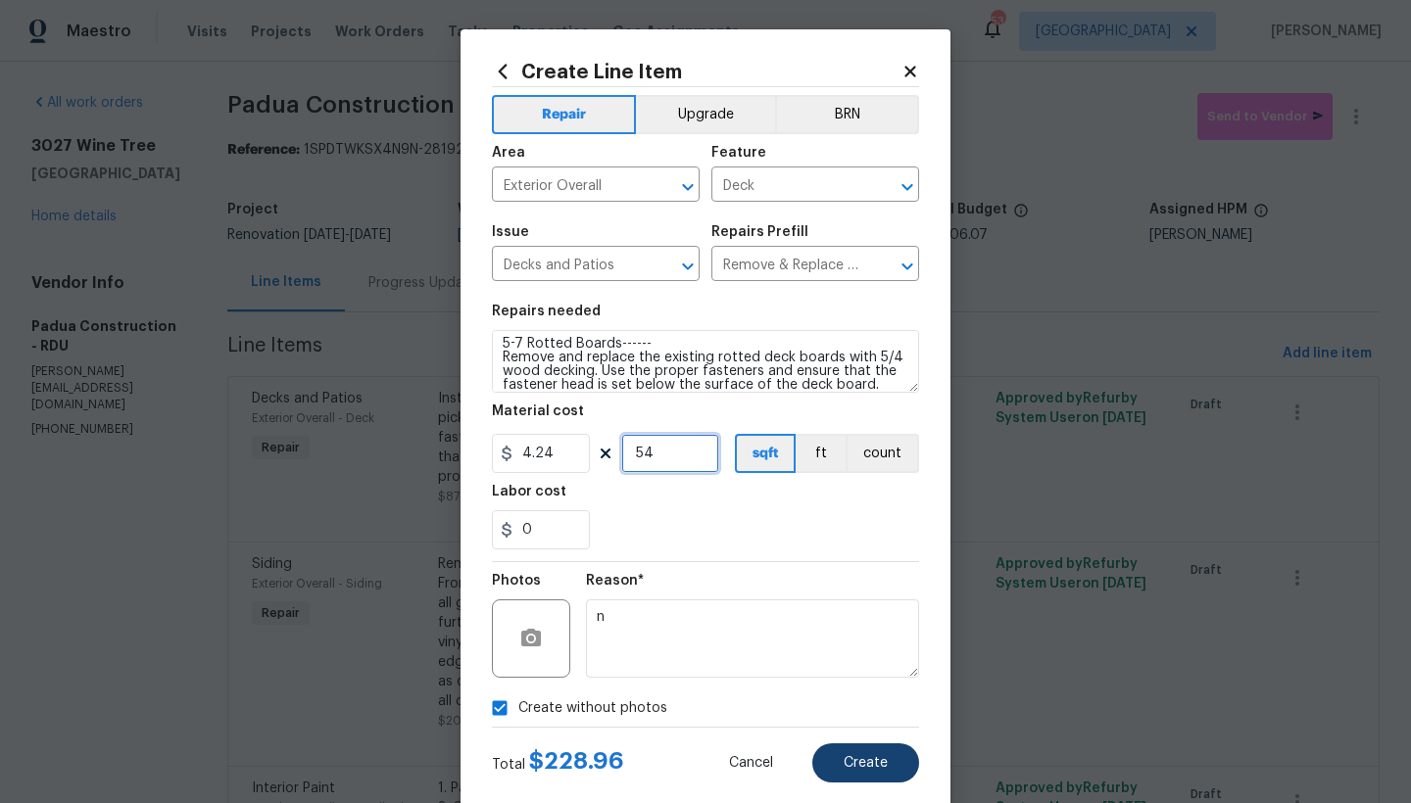
type input "54"
click at [844, 760] on span "Create" at bounding box center [866, 763] width 44 height 15
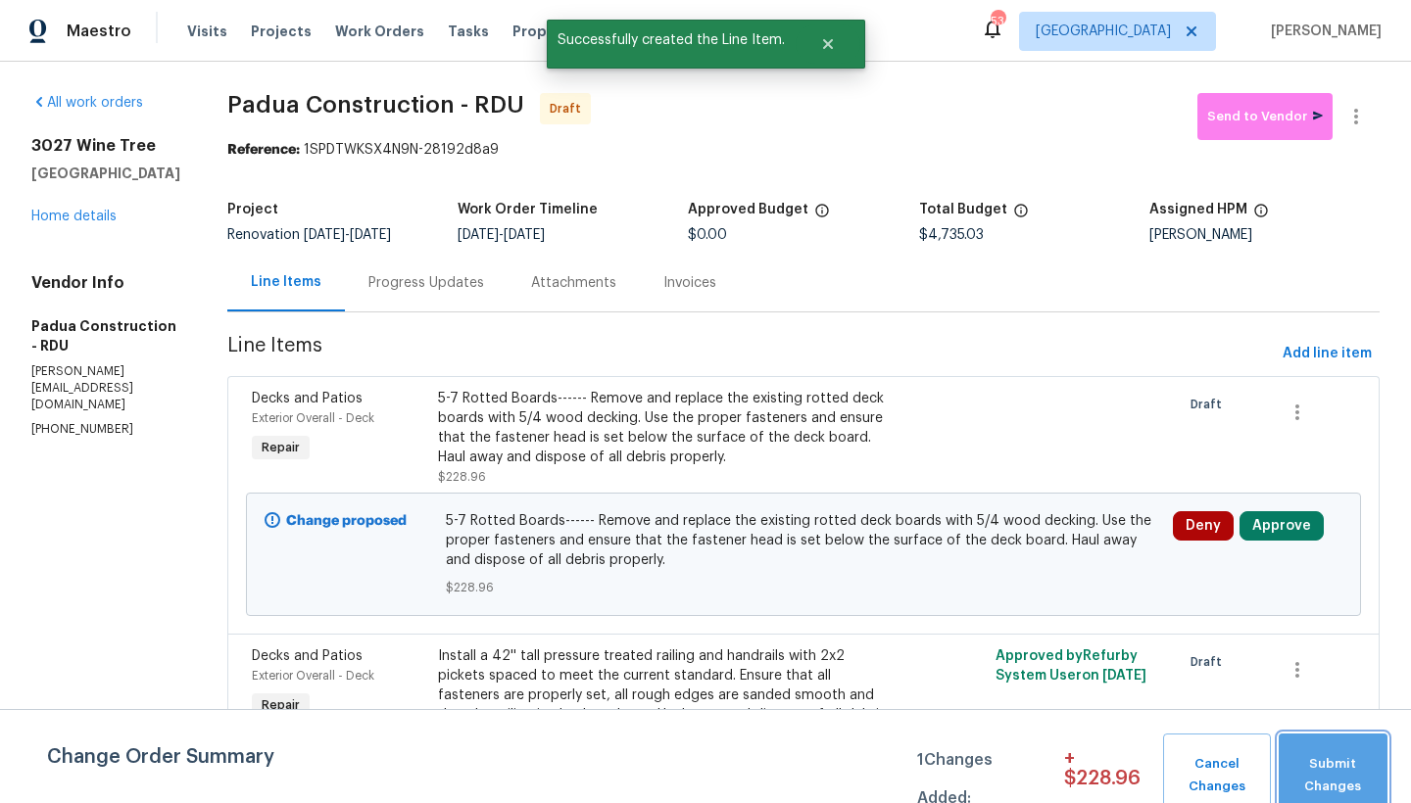
click at [1107, 774] on span "Submit Changes" at bounding box center [1332, 775] width 89 height 45
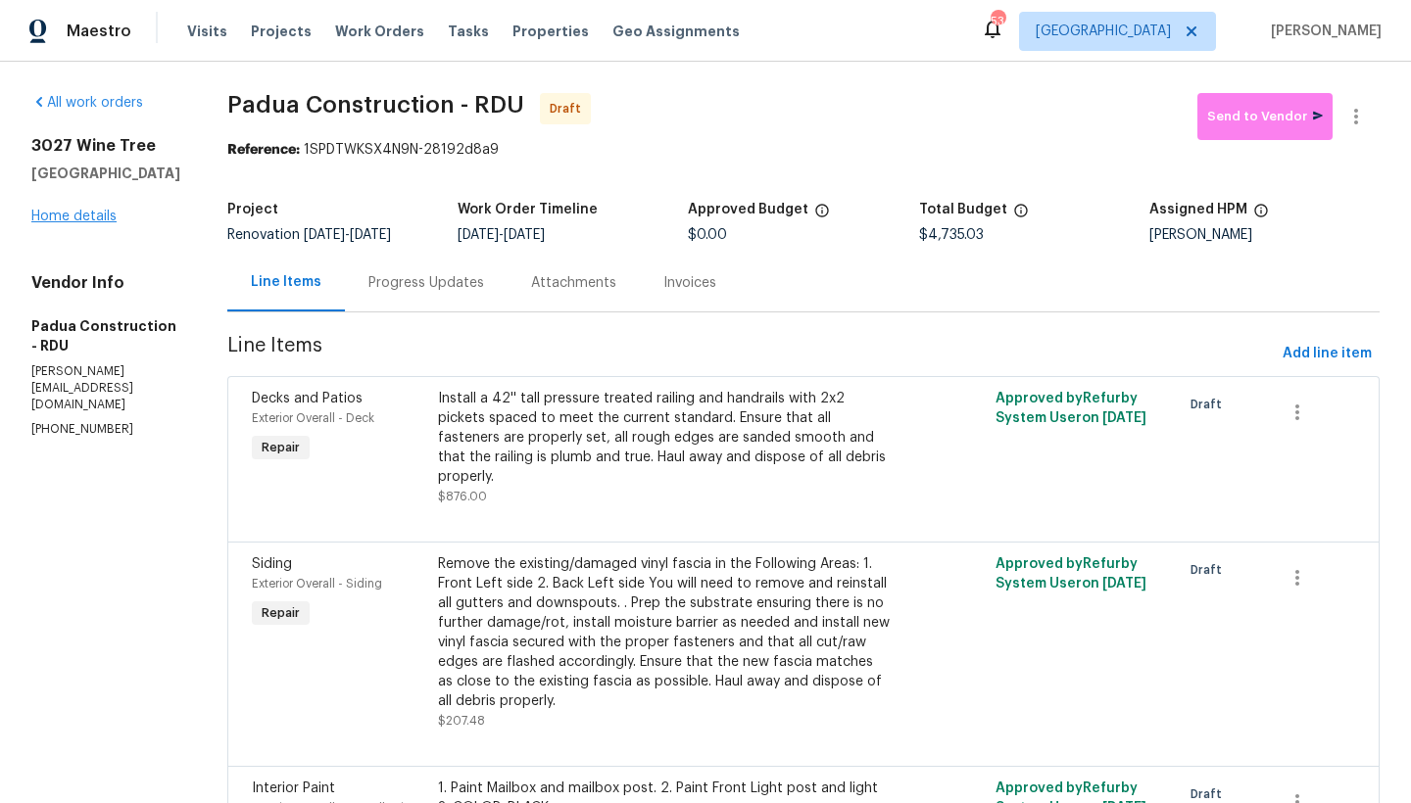
click at [73, 223] on link "Home details" at bounding box center [73, 217] width 85 height 14
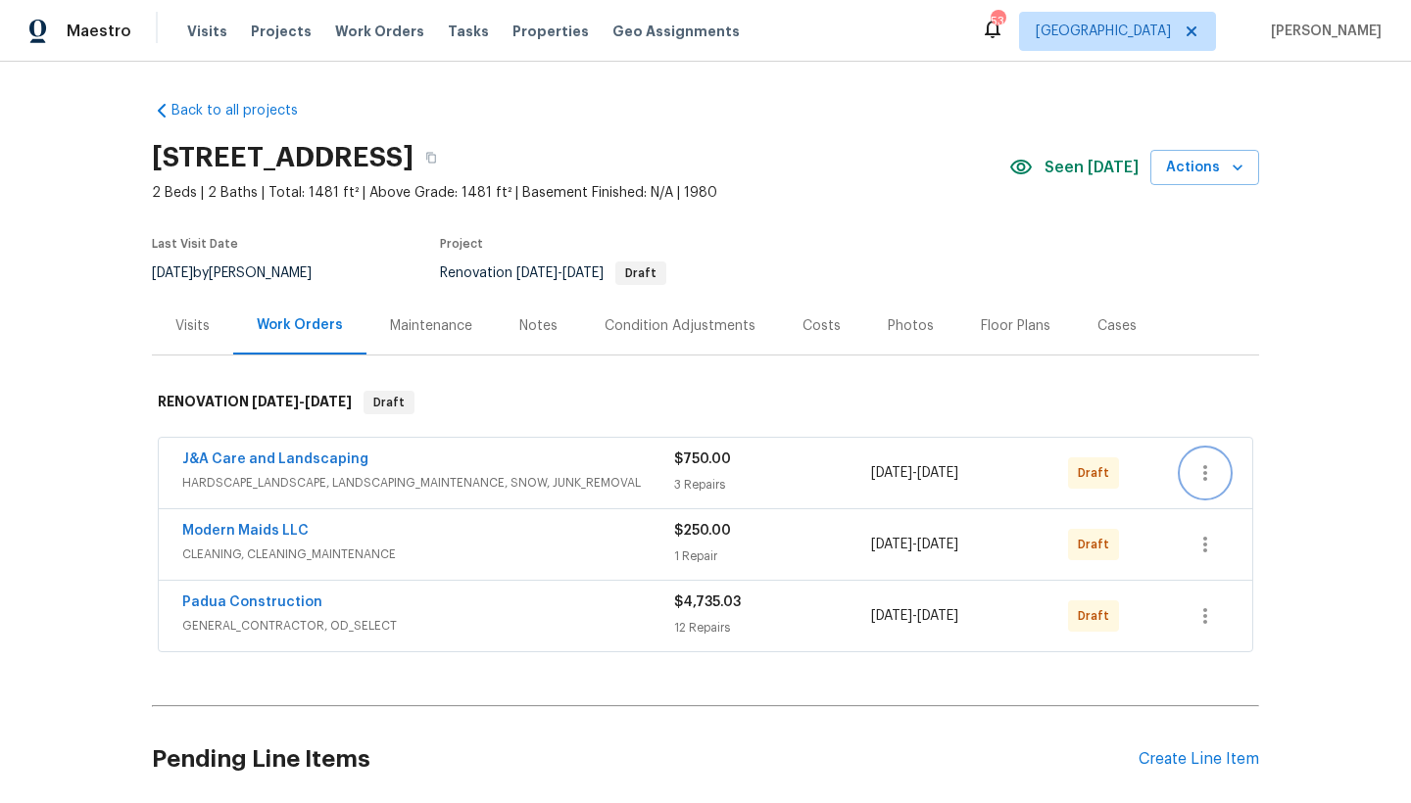
click at [1107, 471] on icon "button" at bounding box center [1205, 473] width 24 height 24
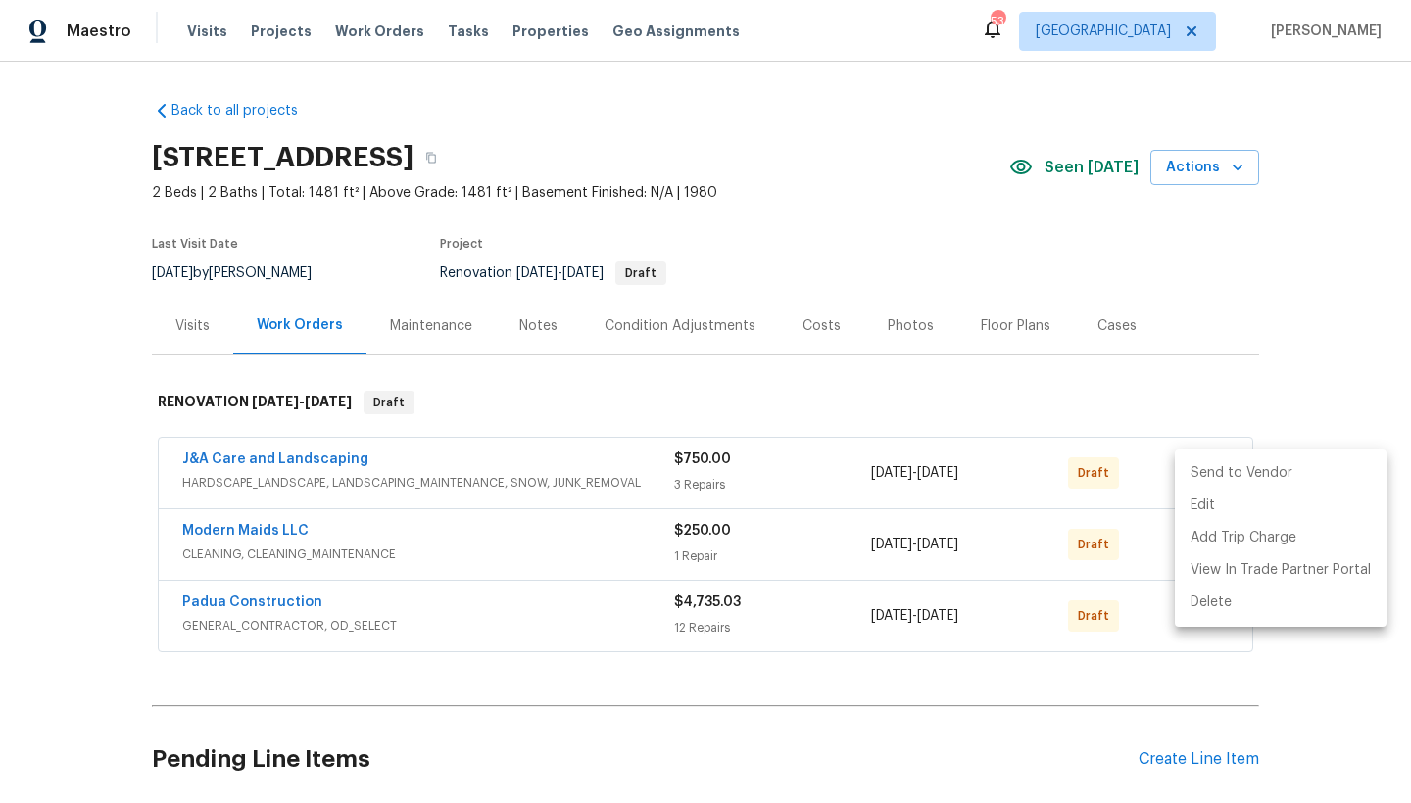
click at [1107, 467] on li "Send to Vendor" at bounding box center [1281, 474] width 212 height 32
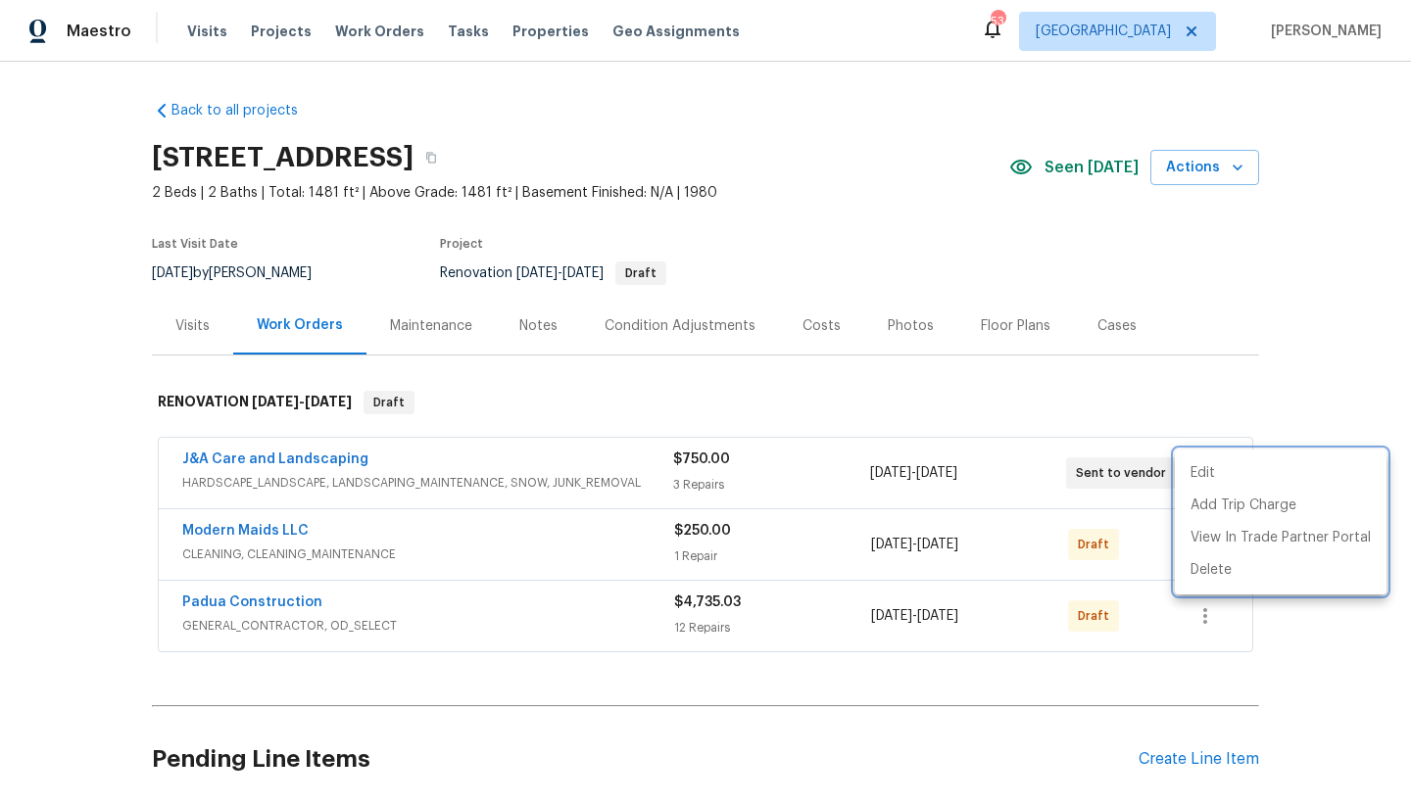
drag, startPoint x: 1122, startPoint y: 382, endPoint x: 1161, endPoint y: 413, distance: 50.2
click at [1107, 382] on div at bounding box center [705, 401] width 1411 height 803
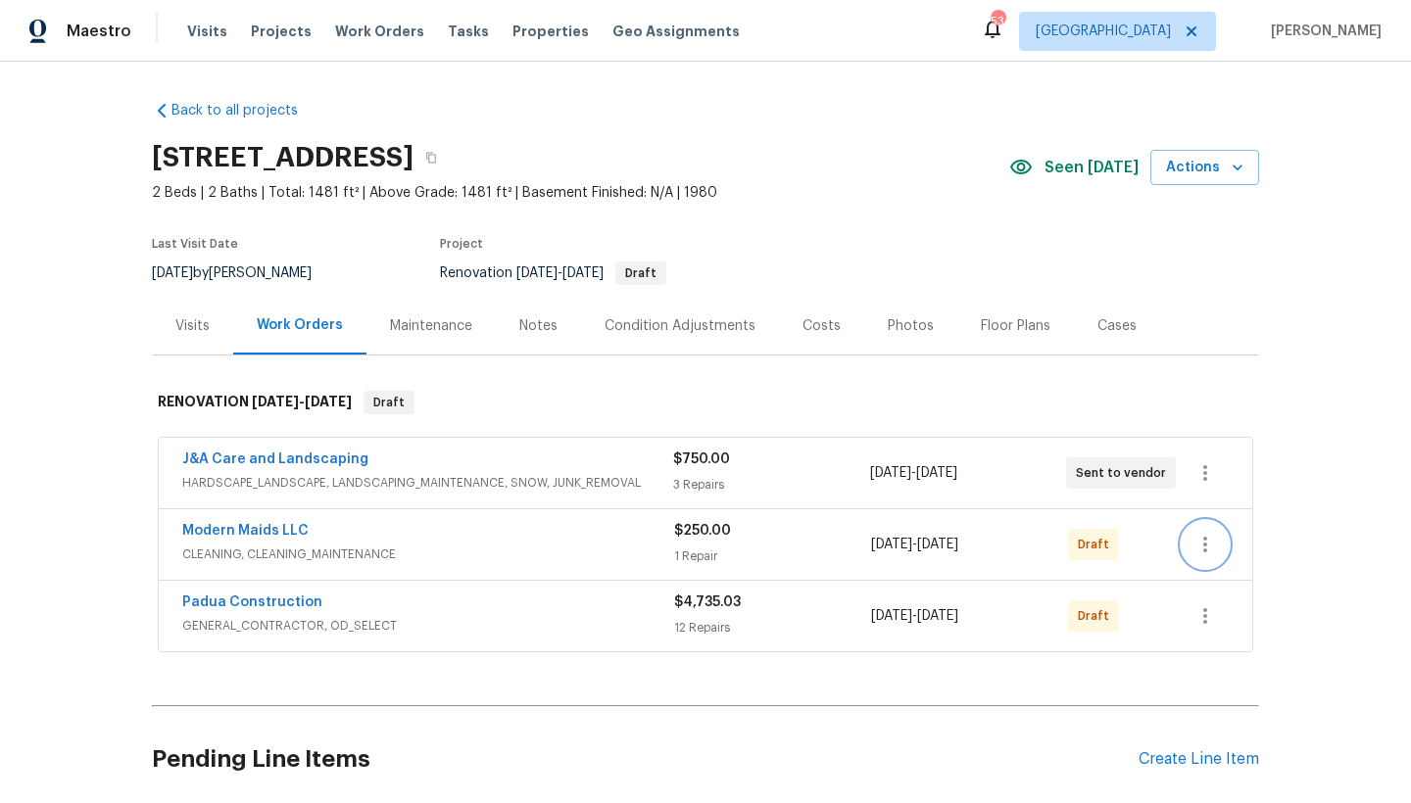
click at [1107, 547] on icon "button" at bounding box center [1205, 545] width 24 height 24
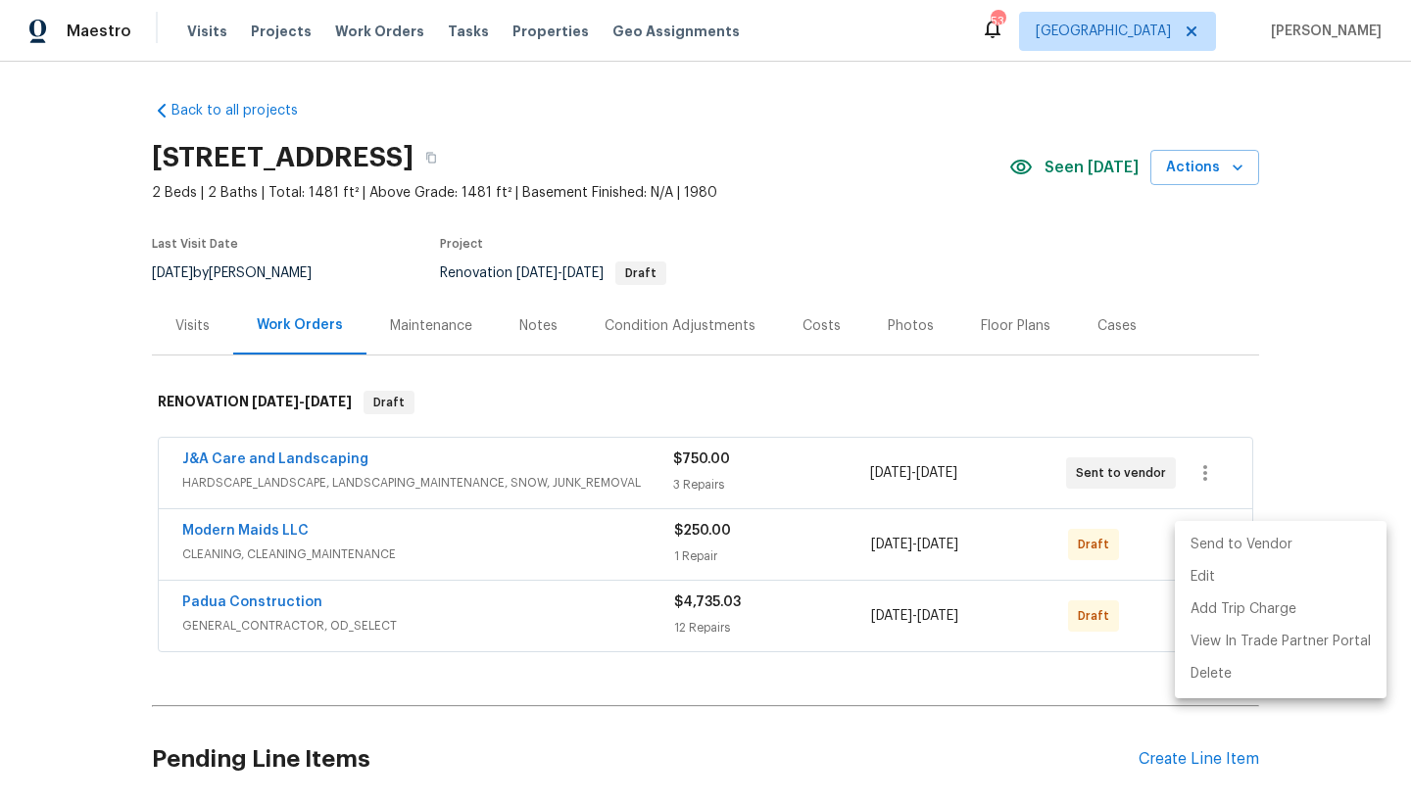
click at [1107, 540] on li "Send to Vendor" at bounding box center [1281, 545] width 212 height 32
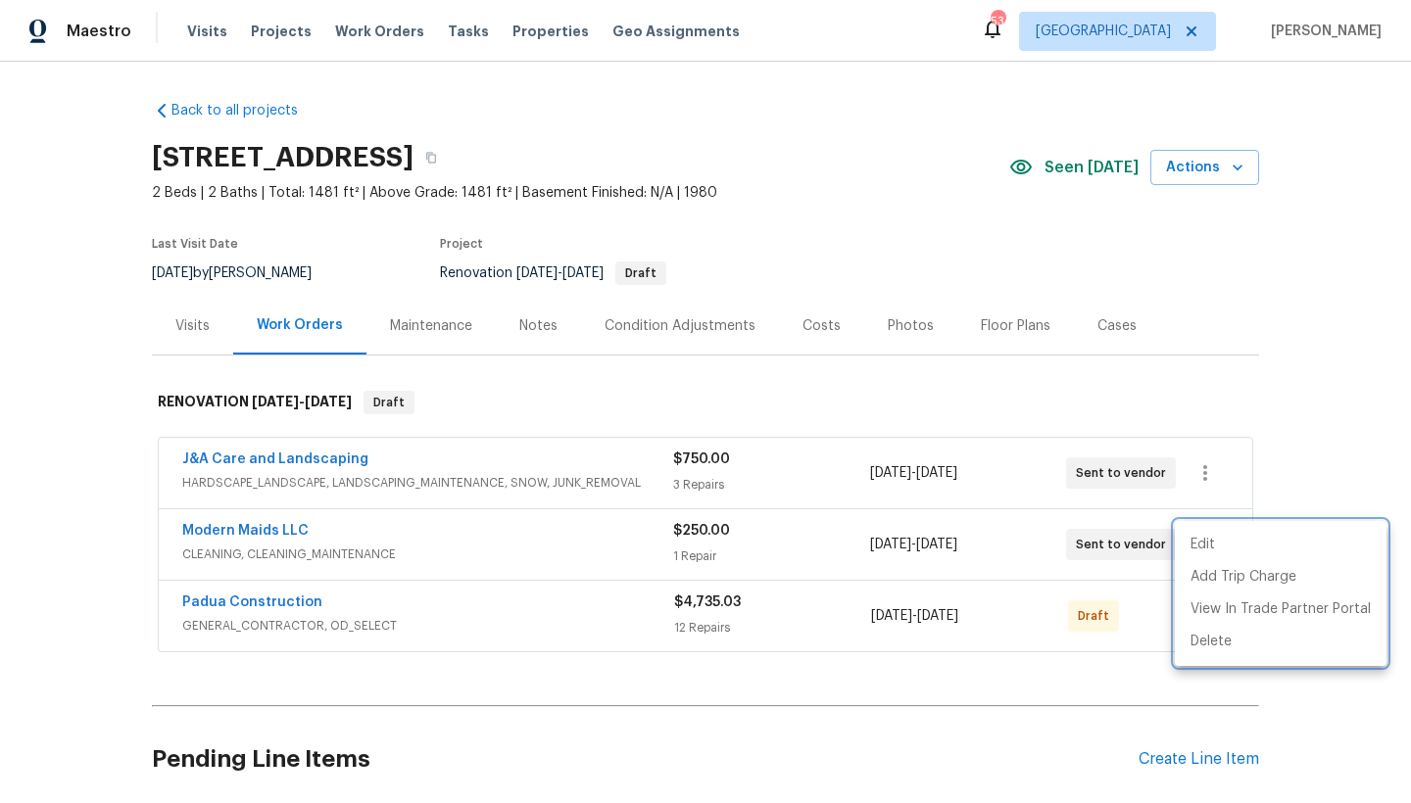
click at [200, 602] on div at bounding box center [705, 401] width 1411 height 803
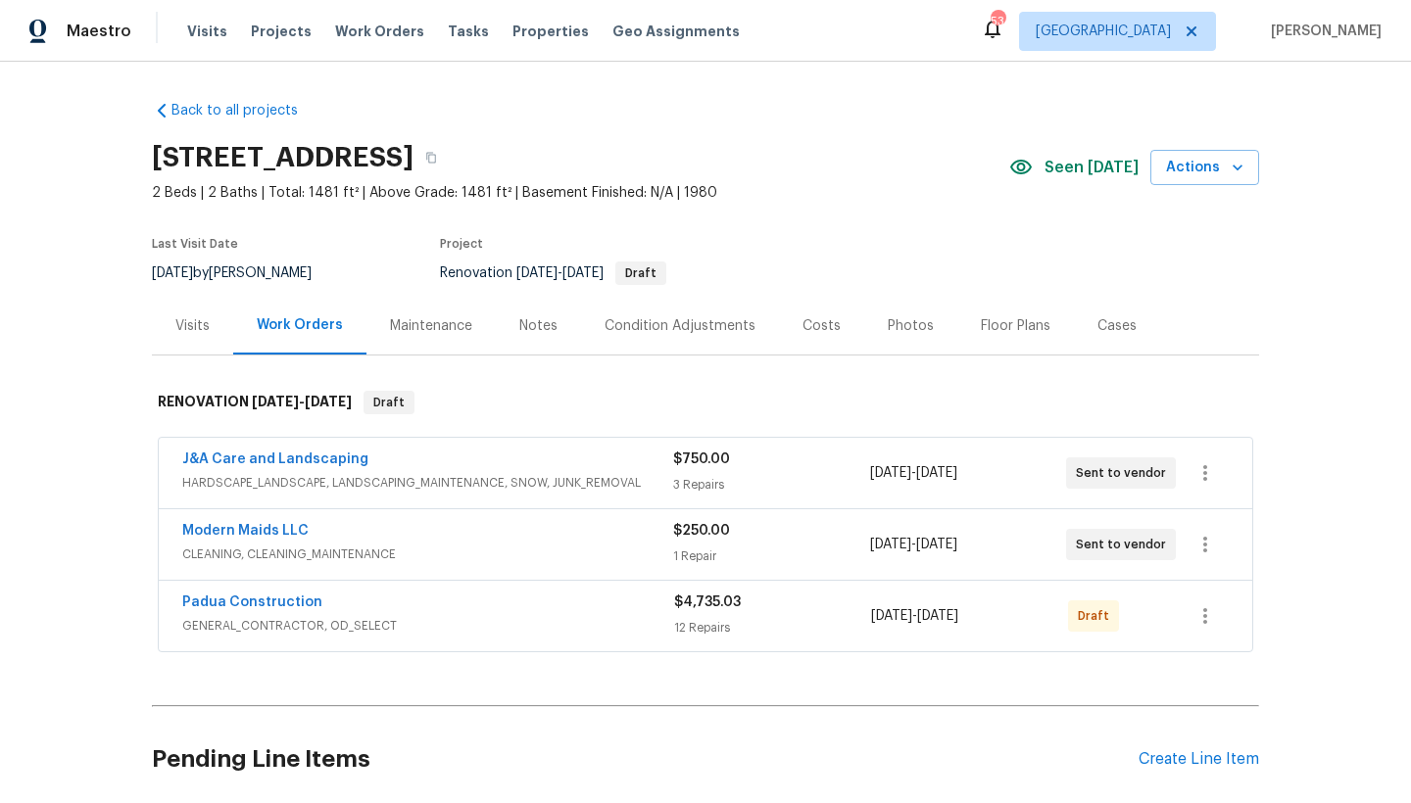
click at [201, 603] on link "Padua Construction" at bounding box center [252, 603] width 140 height 14
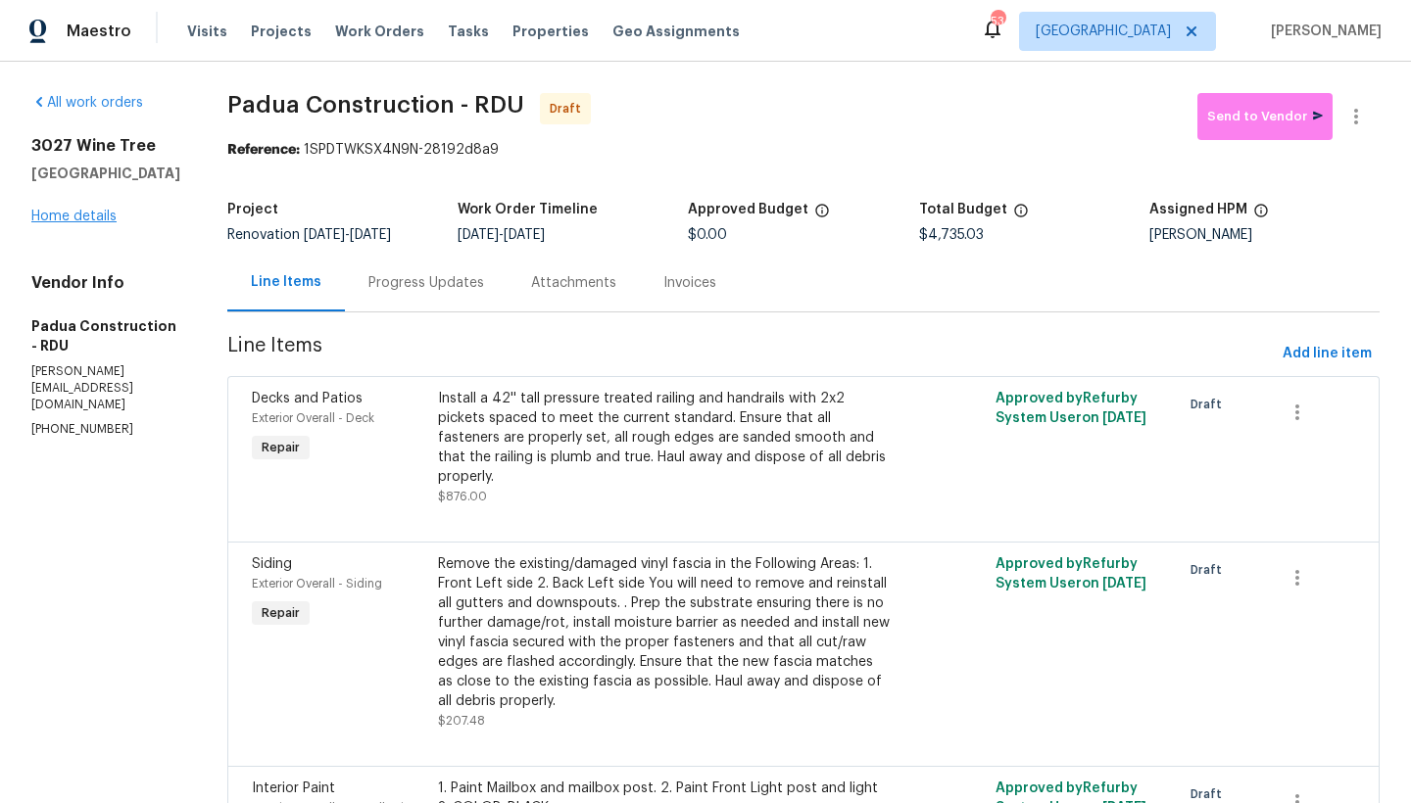
click at [95, 223] on link "Home details" at bounding box center [73, 217] width 85 height 14
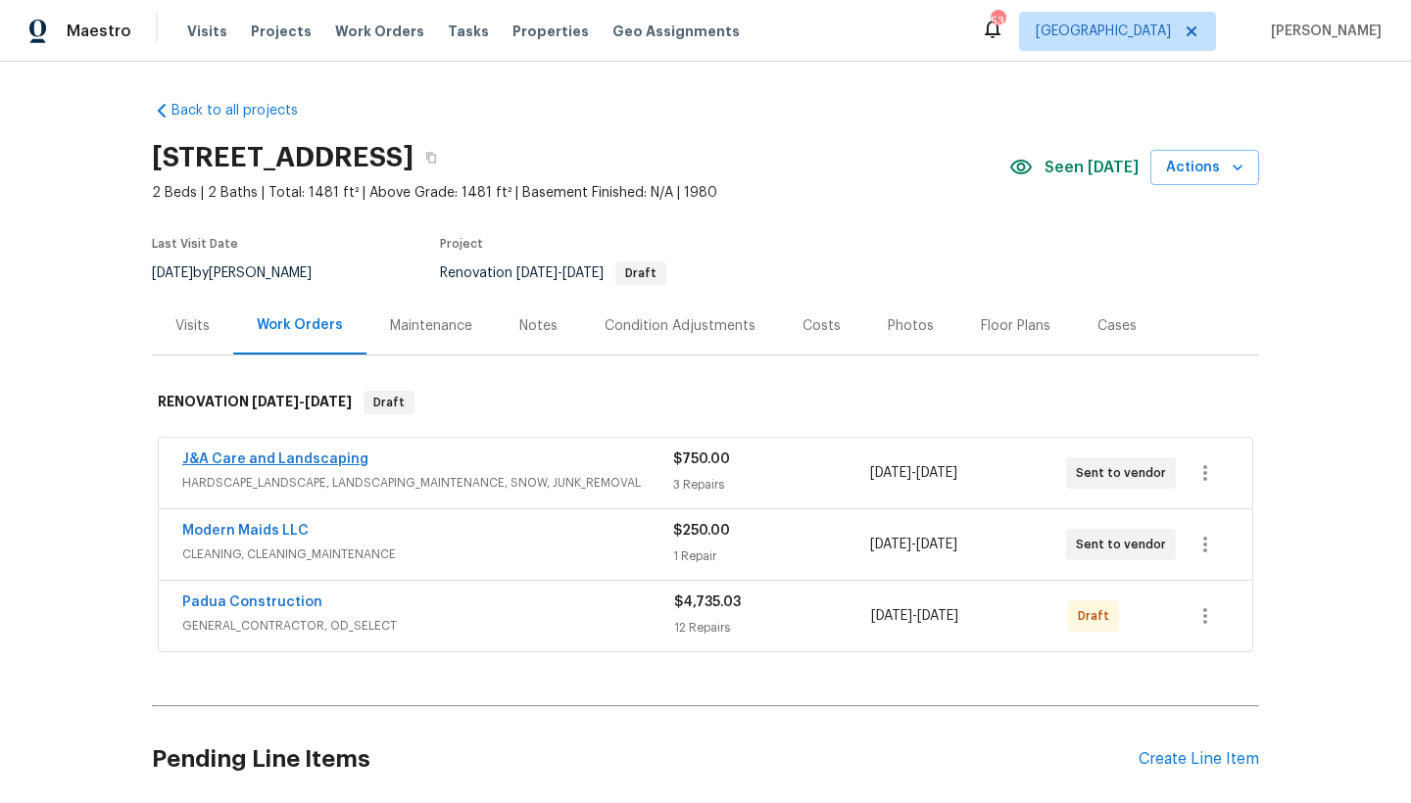
click at [286, 459] on link "J&A Care and Landscaping" at bounding box center [275, 460] width 186 height 14
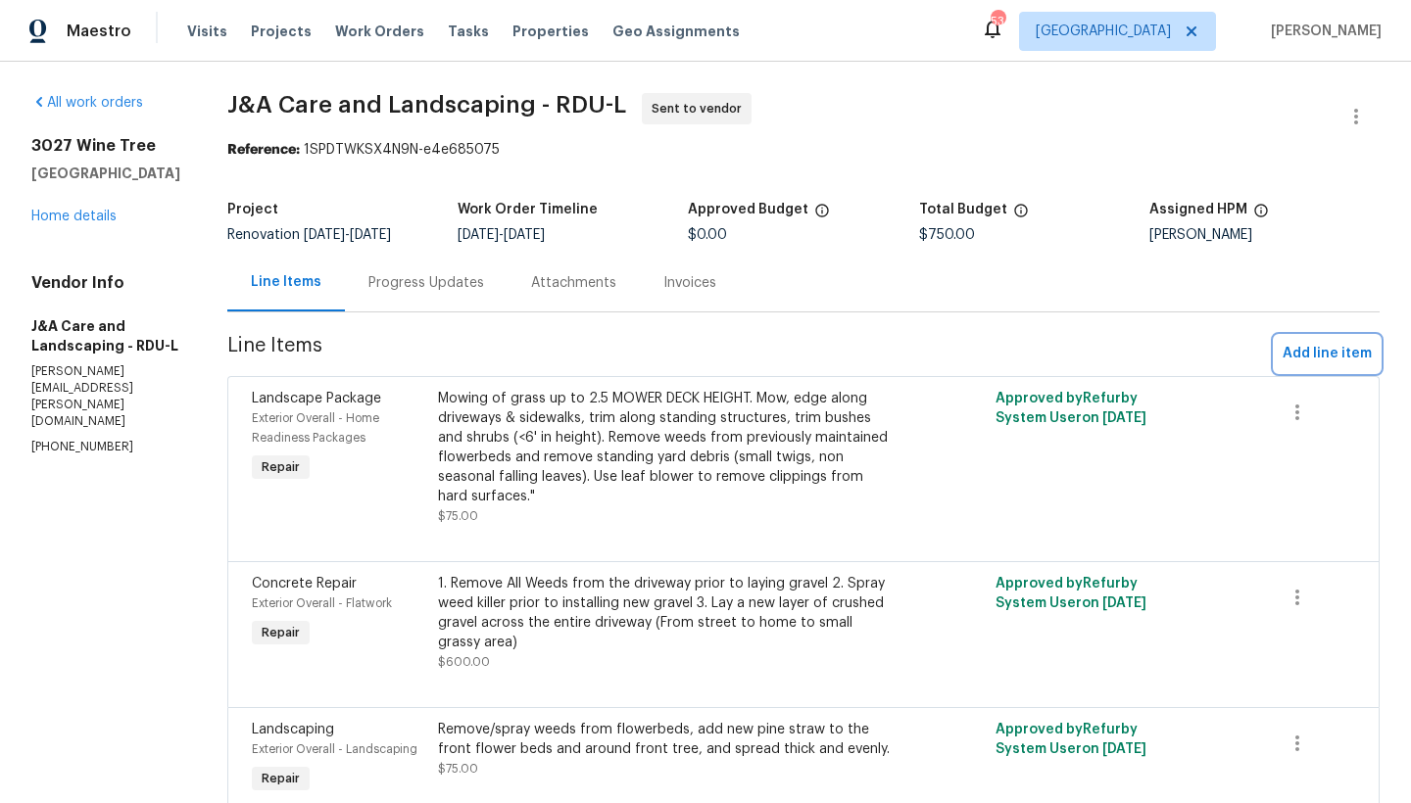
click at [1107, 361] on span "Add line item" at bounding box center [1327, 354] width 89 height 24
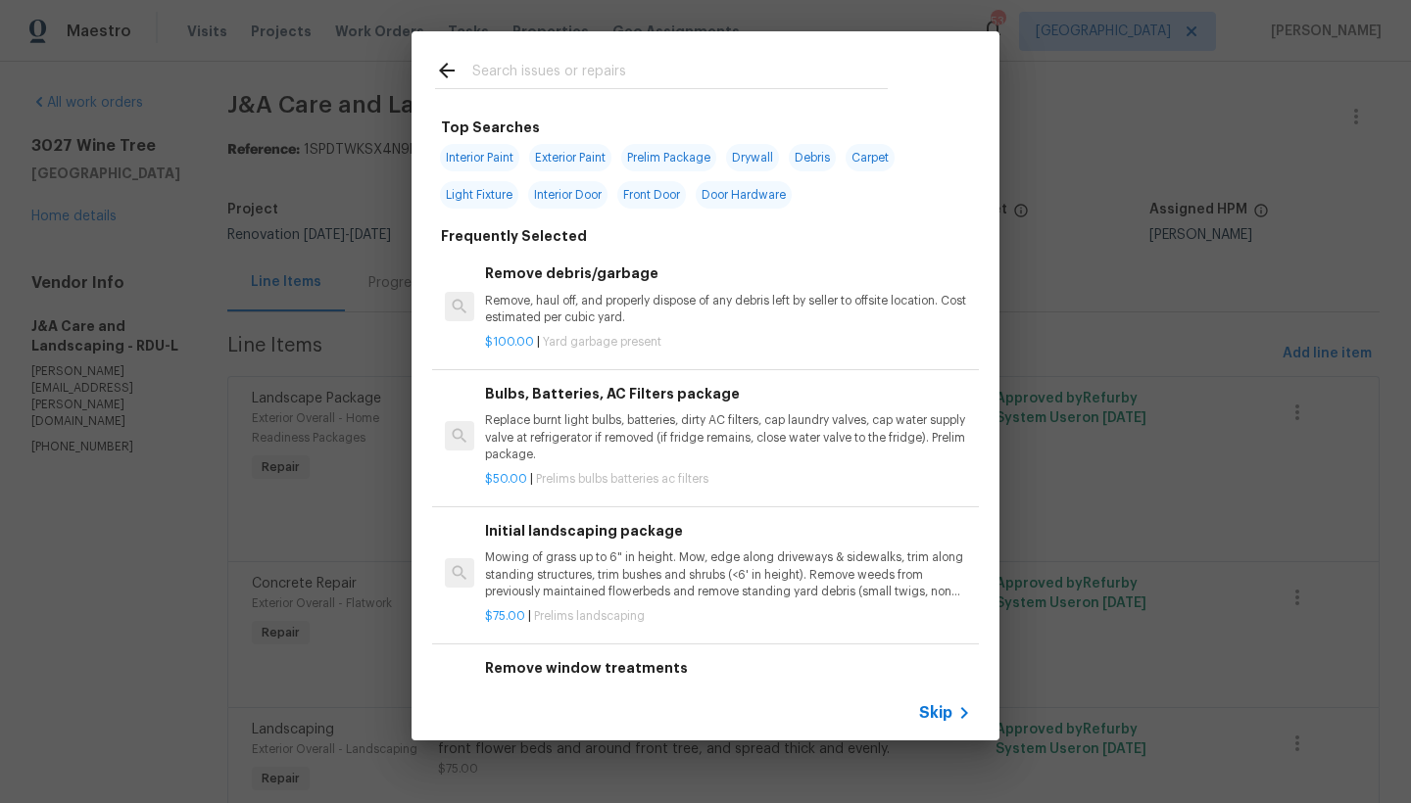
click at [541, 75] on input "text" at bounding box center [679, 73] width 415 height 29
click at [535, 69] on input "text" at bounding box center [679, 73] width 415 height 29
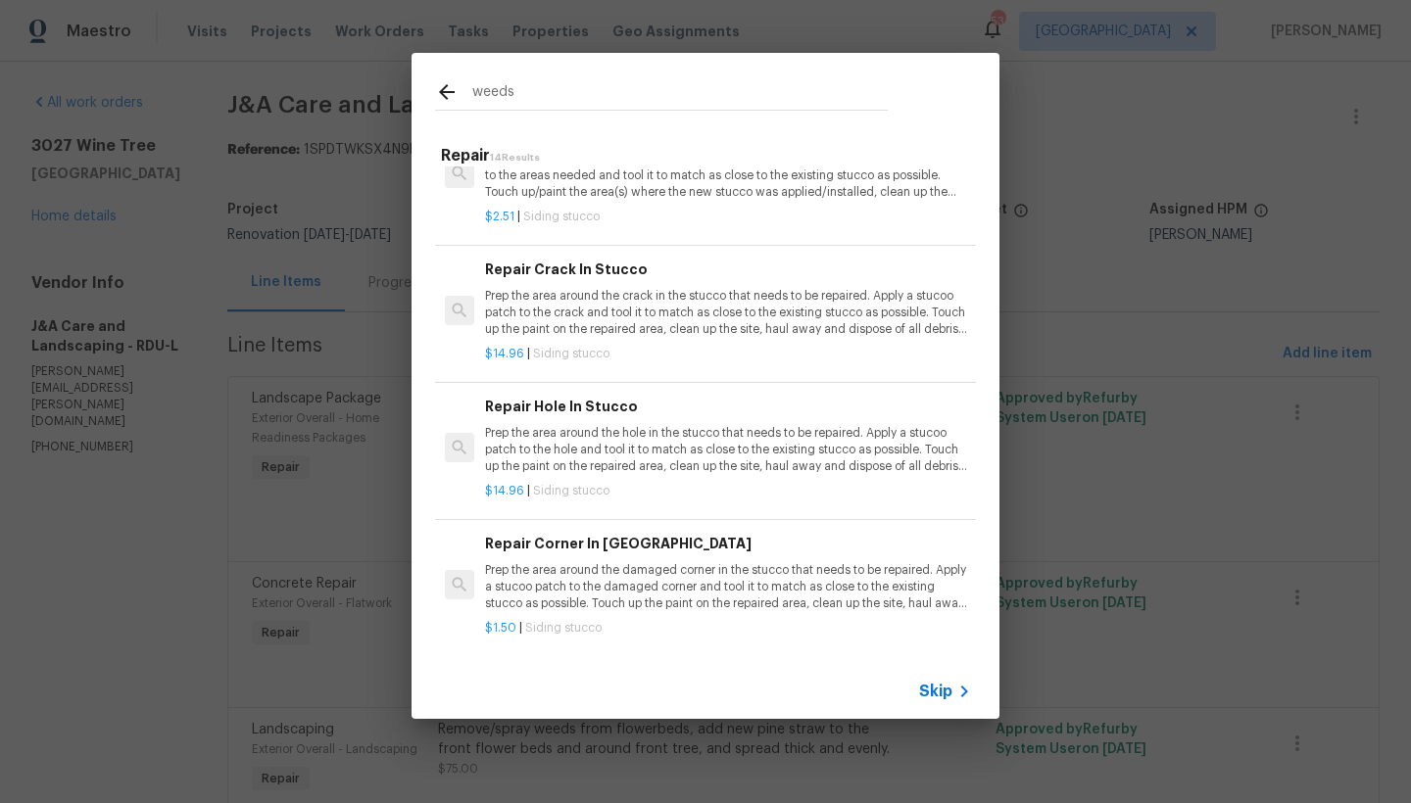
scroll to position [1334, 0]
drag, startPoint x: 460, startPoint y: 93, endPoint x: 423, endPoint y: 92, distance: 36.3
click at [429, 93] on div "weeds" at bounding box center [662, 91] width 500 height 77
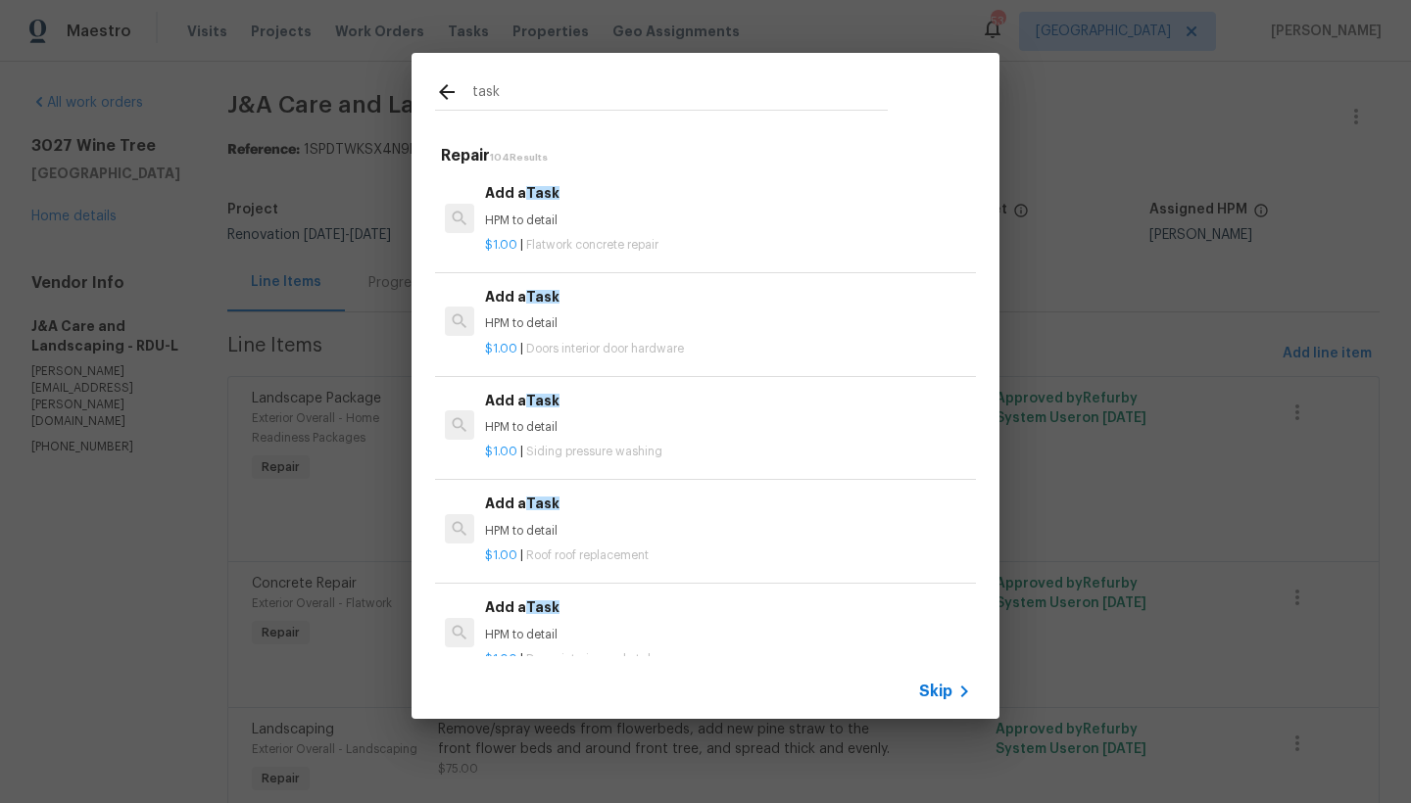
type input "task"
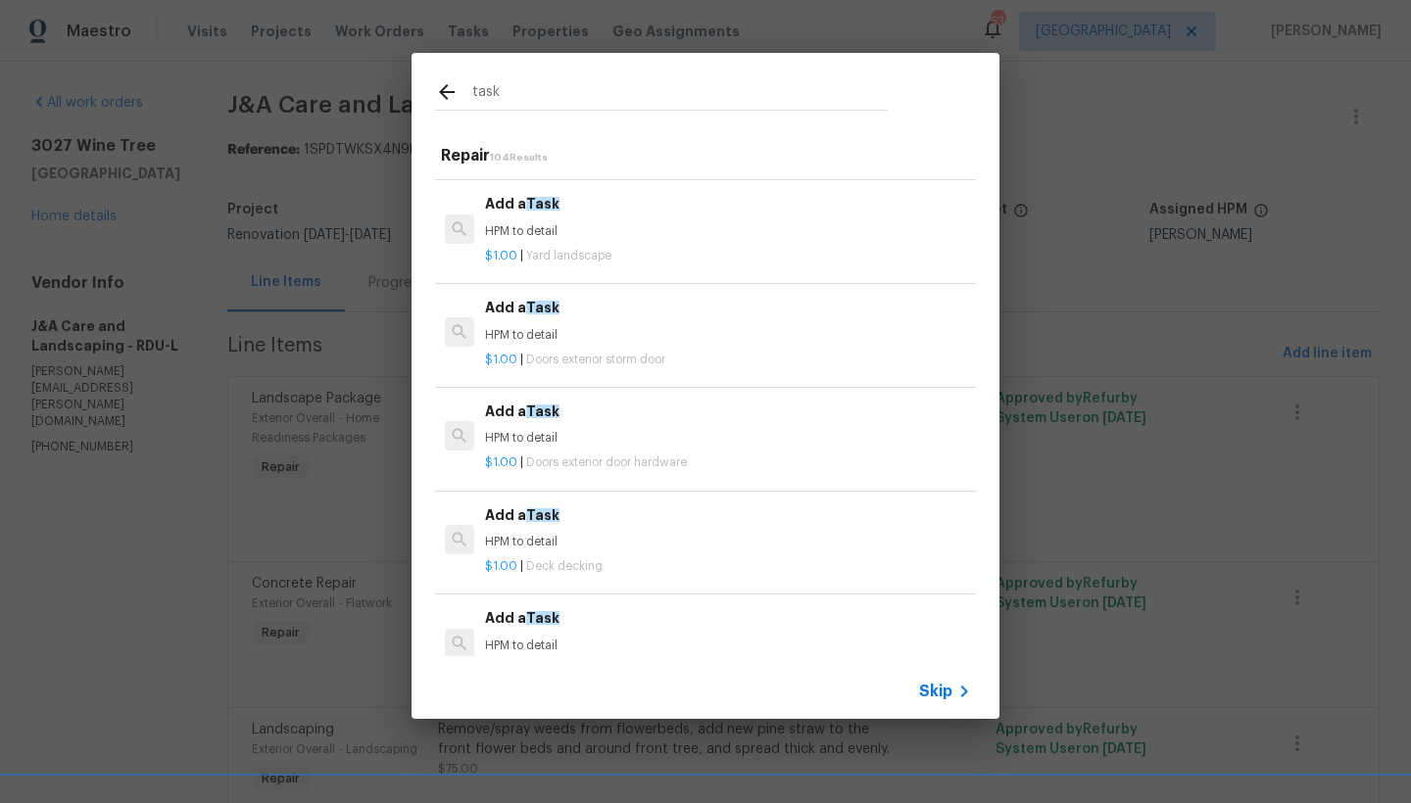
click at [519, 223] on p "HPM to detail" at bounding box center [728, 231] width 486 height 17
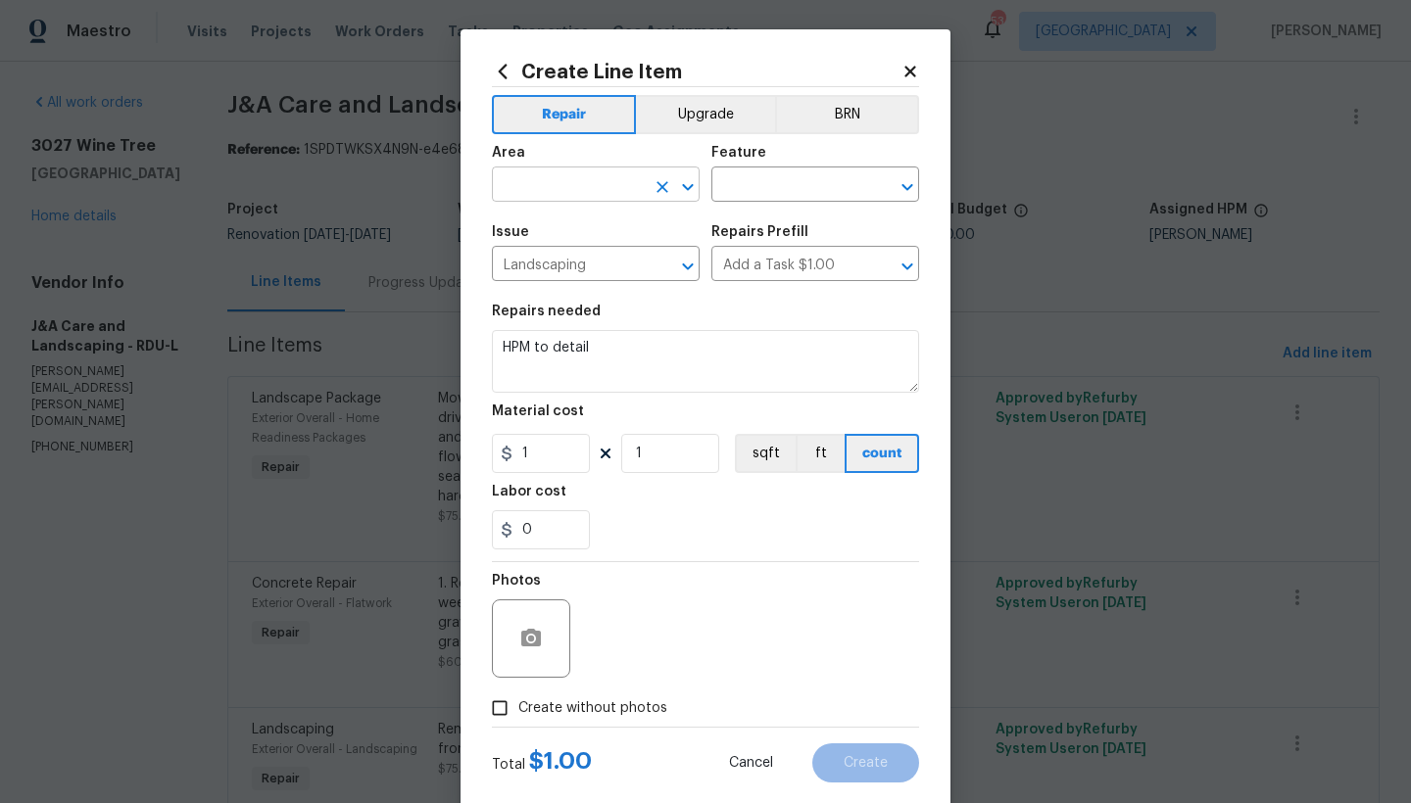
click at [628, 180] on input "text" at bounding box center [568, 186] width 153 height 30
click at [557, 259] on li "Exterior Overall" at bounding box center [589, 262] width 208 height 32
type input "Exterior Overall"
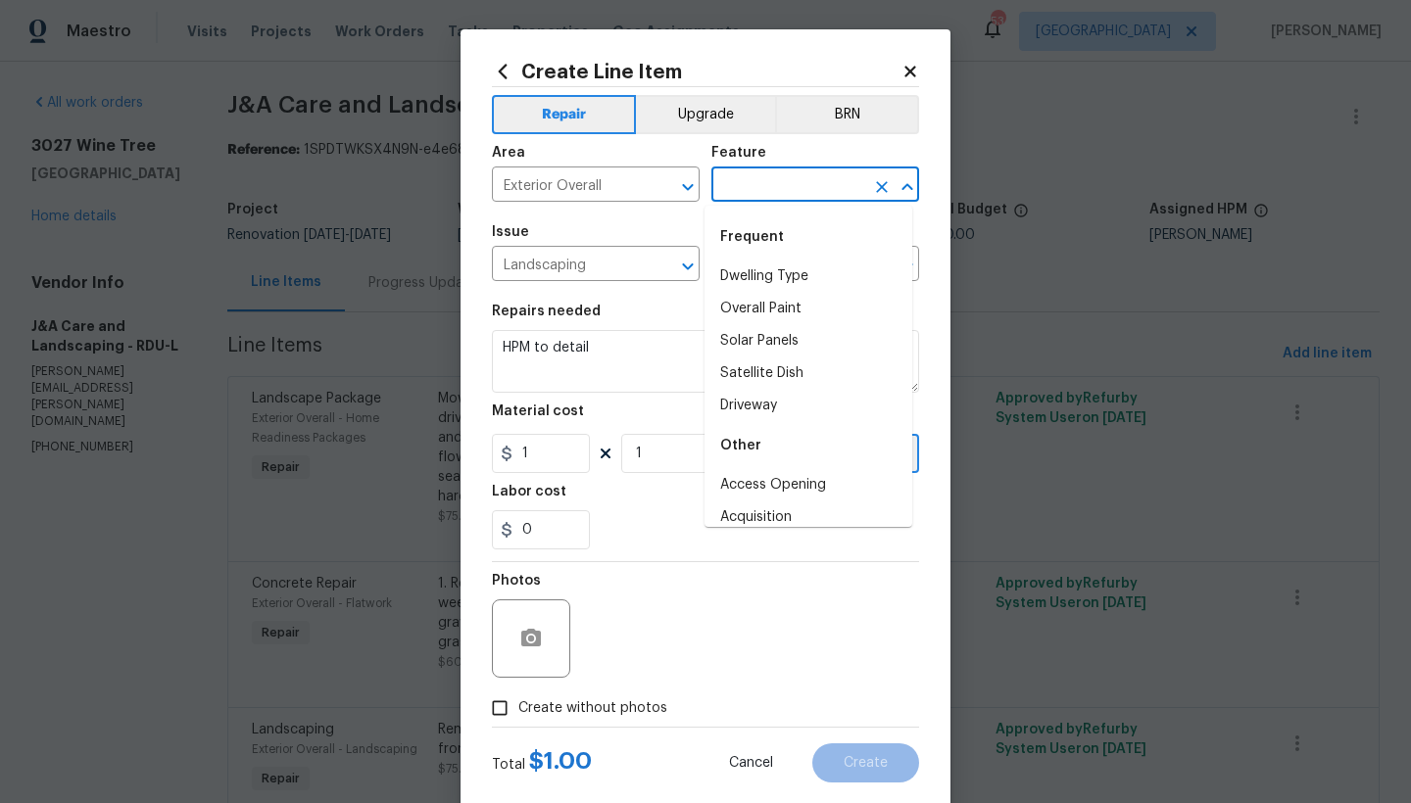
click at [755, 184] on input "text" at bounding box center [787, 186] width 153 height 30
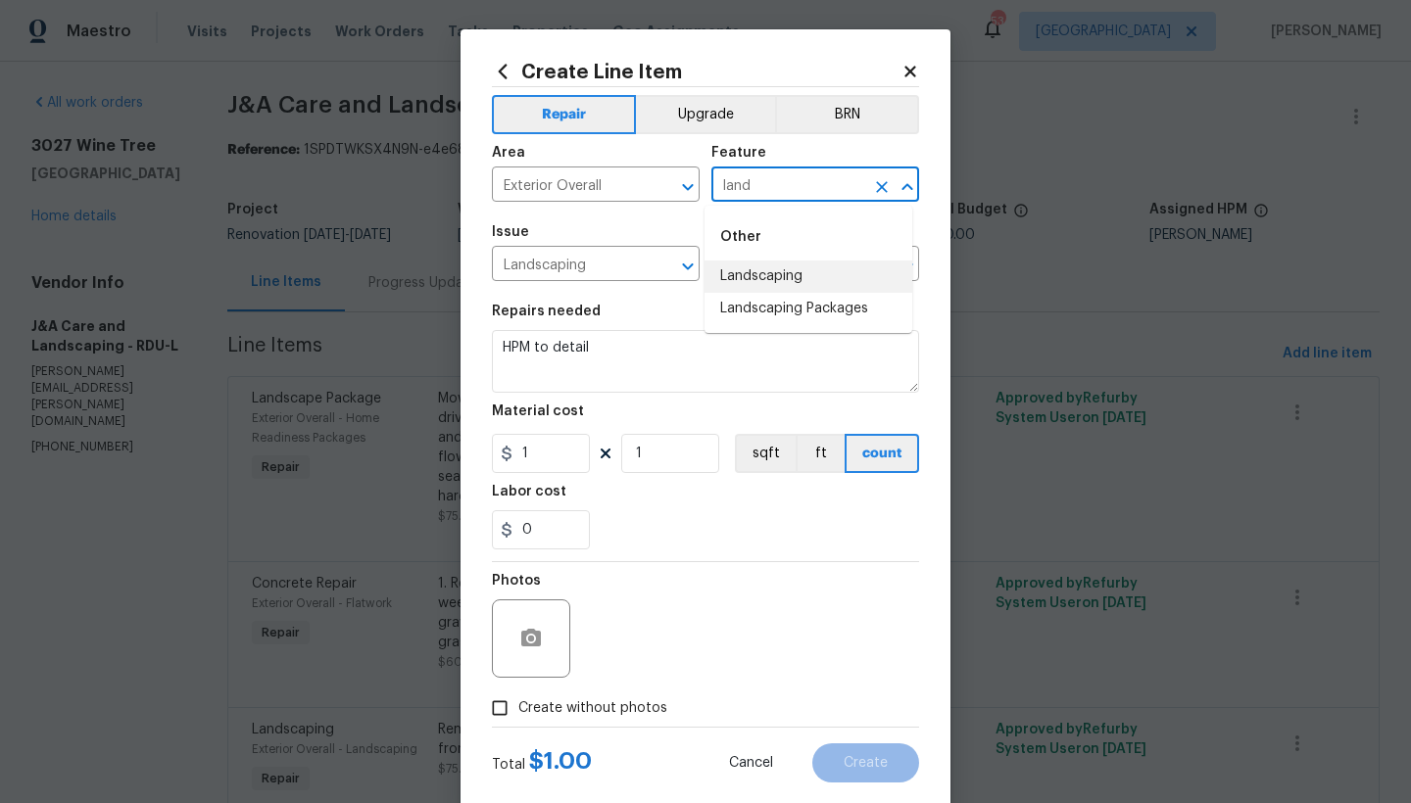
click at [782, 281] on li "Landscaping" at bounding box center [808, 277] width 208 height 32
type input "Landscaping"
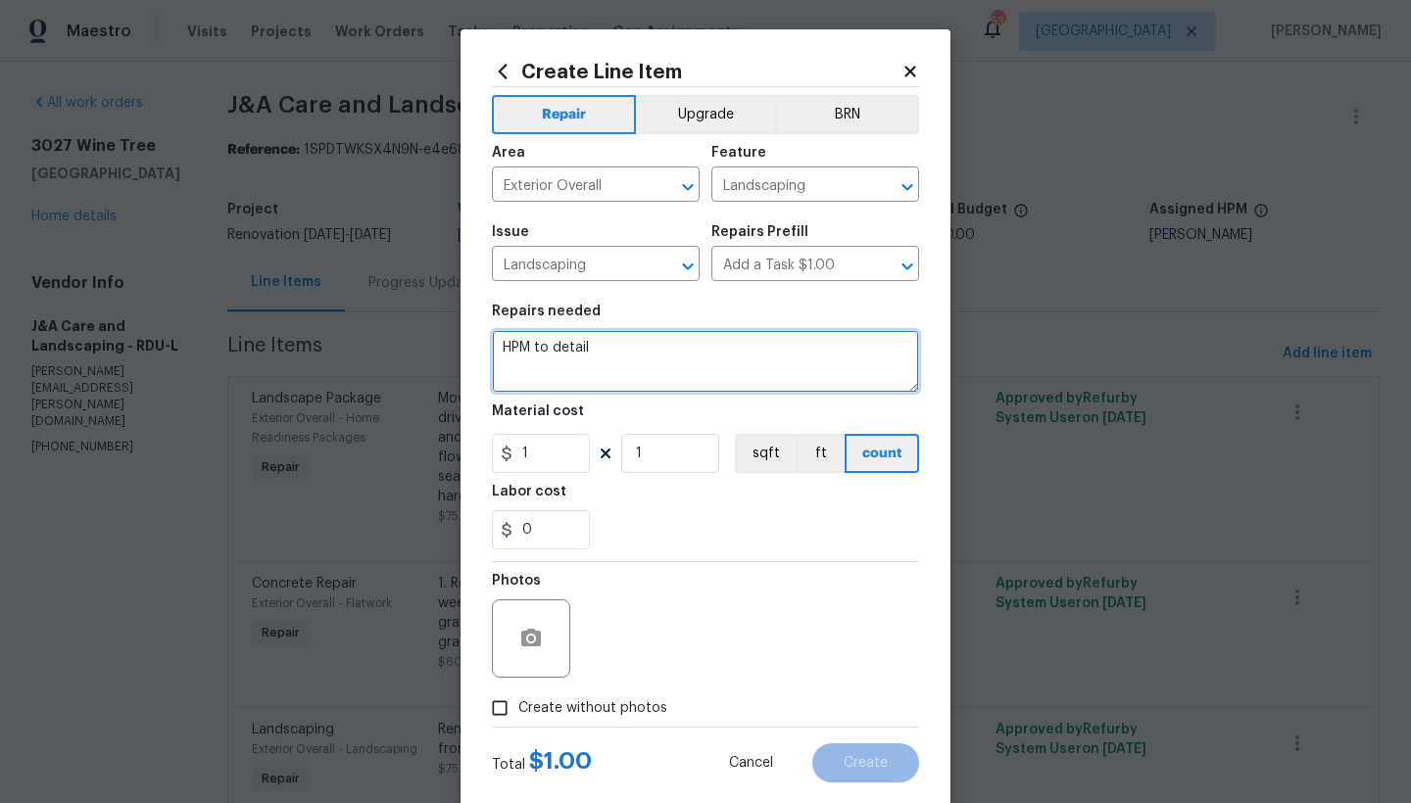
drag, startPoint x: 584, startPoint y: 350, endPoint x: 398, endPoint y: 350, distance: 186.2
click at [398, 350] on div "Create Line Item Repair Upgrade BRN Area Exterior Overall ​ Feature Landscaping…" at bounding box center [705, 401] width 1411 height 803
type textarea "Remove weeds from front brick pavers at front porch landing. Spray weed killer …"
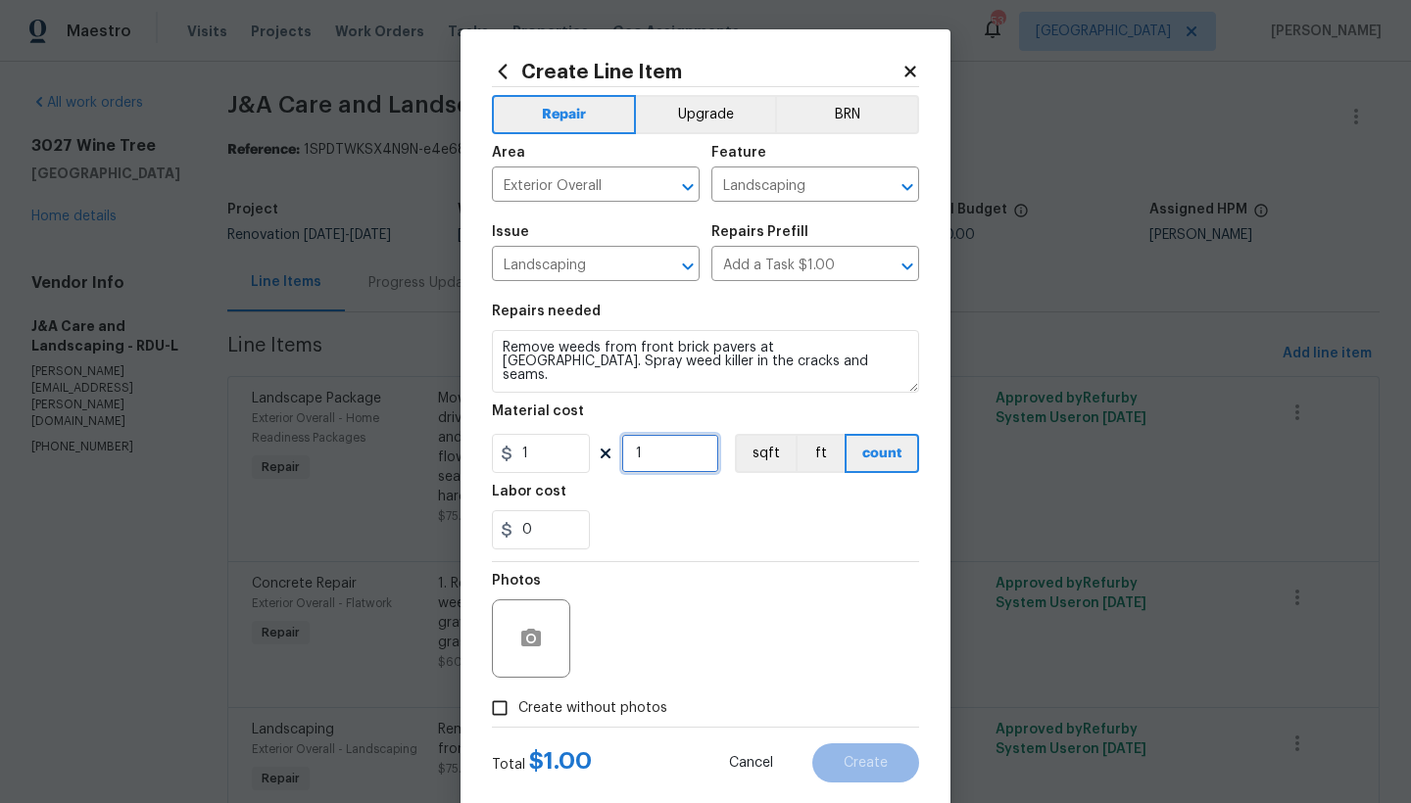
click at [655, 447] on input "1" at bounding box center [670, 453] width 98 height 39
drag, startPoint x: 655, startPoint y: 447, endPoint x: 578, endPoint y: 439, distance: 77.8
click at [591, 444] on div "1 1 sqft ft count" at bounding box center [705, 453] width 427 height 39
type input "25"
click at [677, 547] on div "0" at bounding box center [705, 529] width 427 height 39
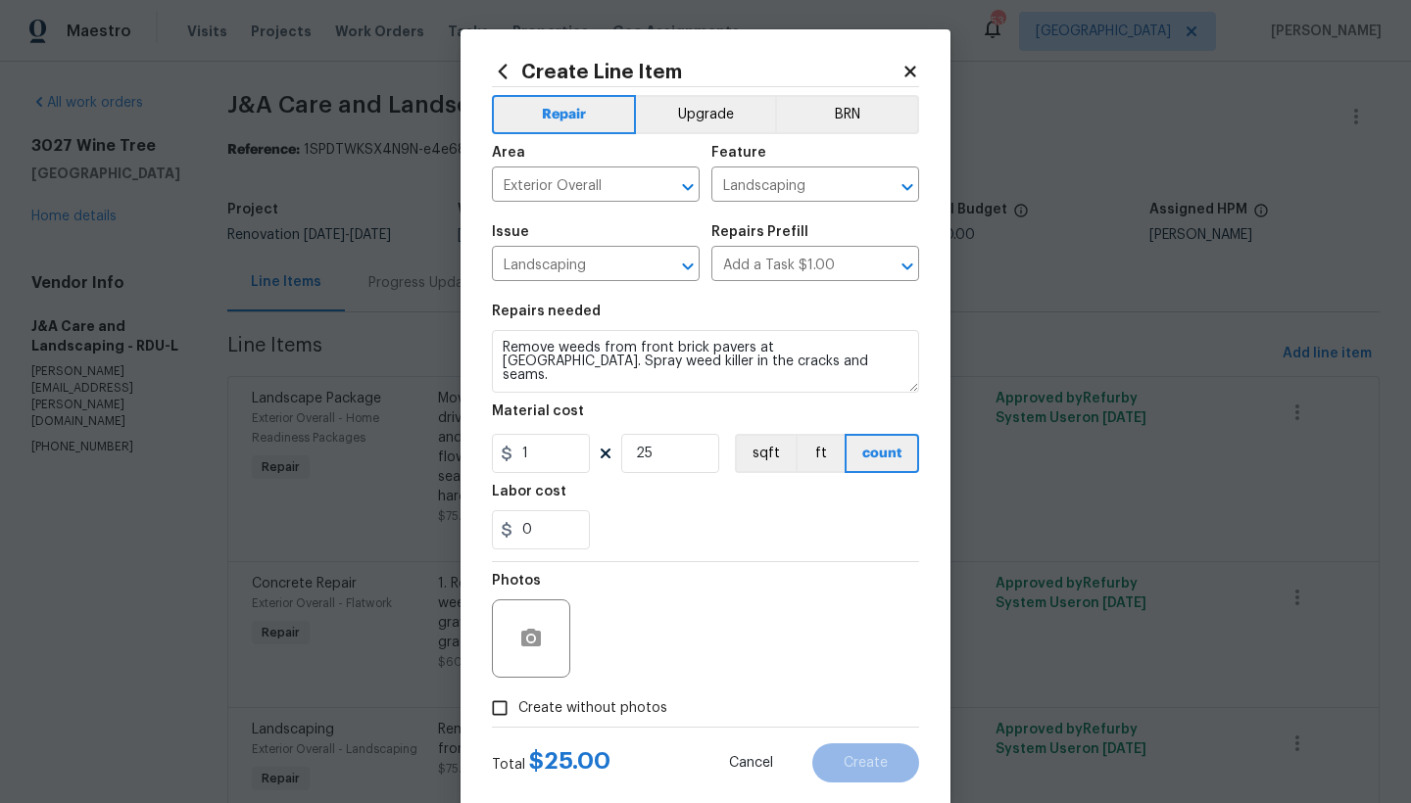
drag, startPoint x: 543, startPoint y: 703, endPoint x: 557, endPoint y: 698, distance: 15.8
click at [543, 703] on span "Create without photos" at bounding box center [592, 709] width 149 height 21
click at [518, 703] on input "Create without photos" at bounding box center [499, 708] width 37 height 37
checkbox input "true"
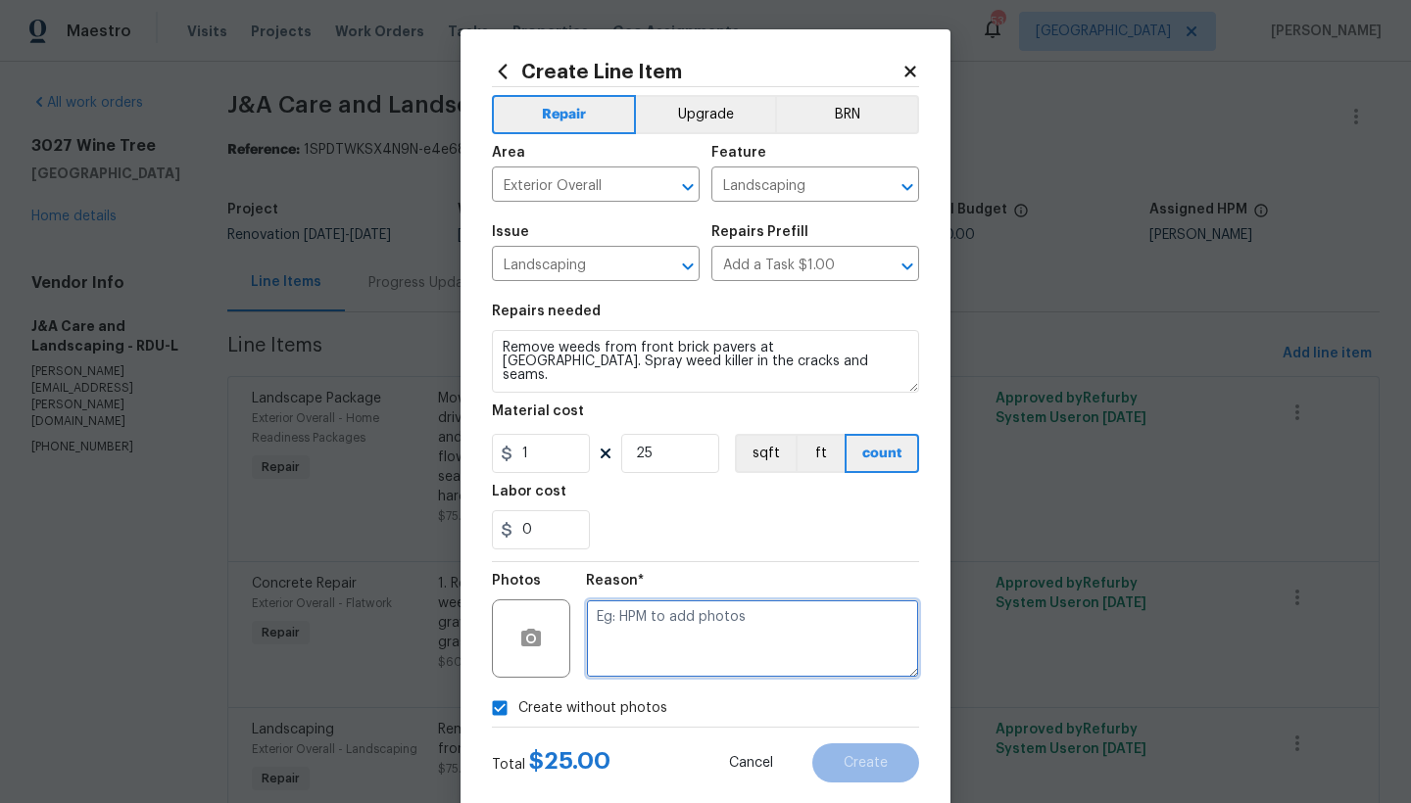
click at [648, 634] on textarea at bounding box center [752, 639] width 333 height 78
type textarea "n"
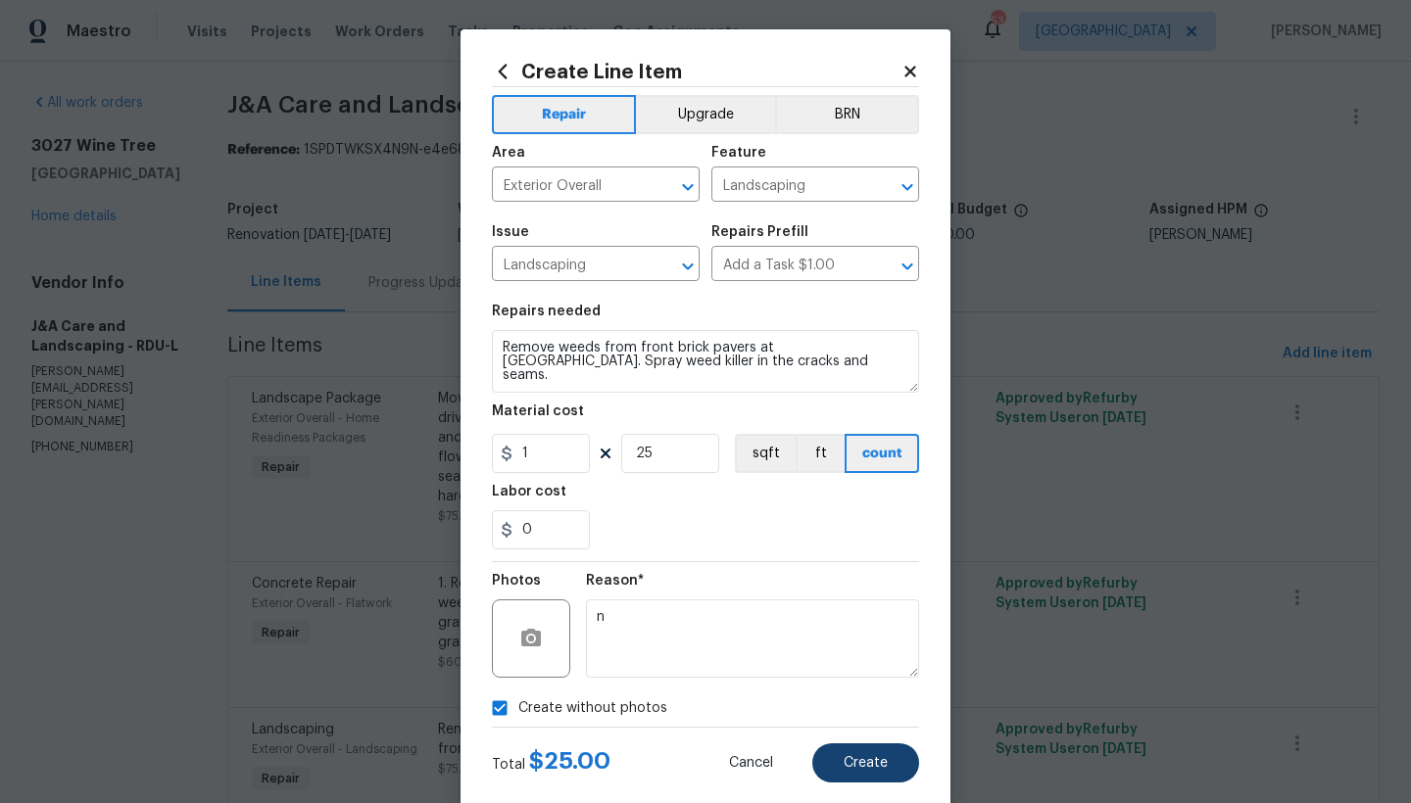
click at [863, 765] on span "Create" at bounding box center [866, 763] width 44 height 15
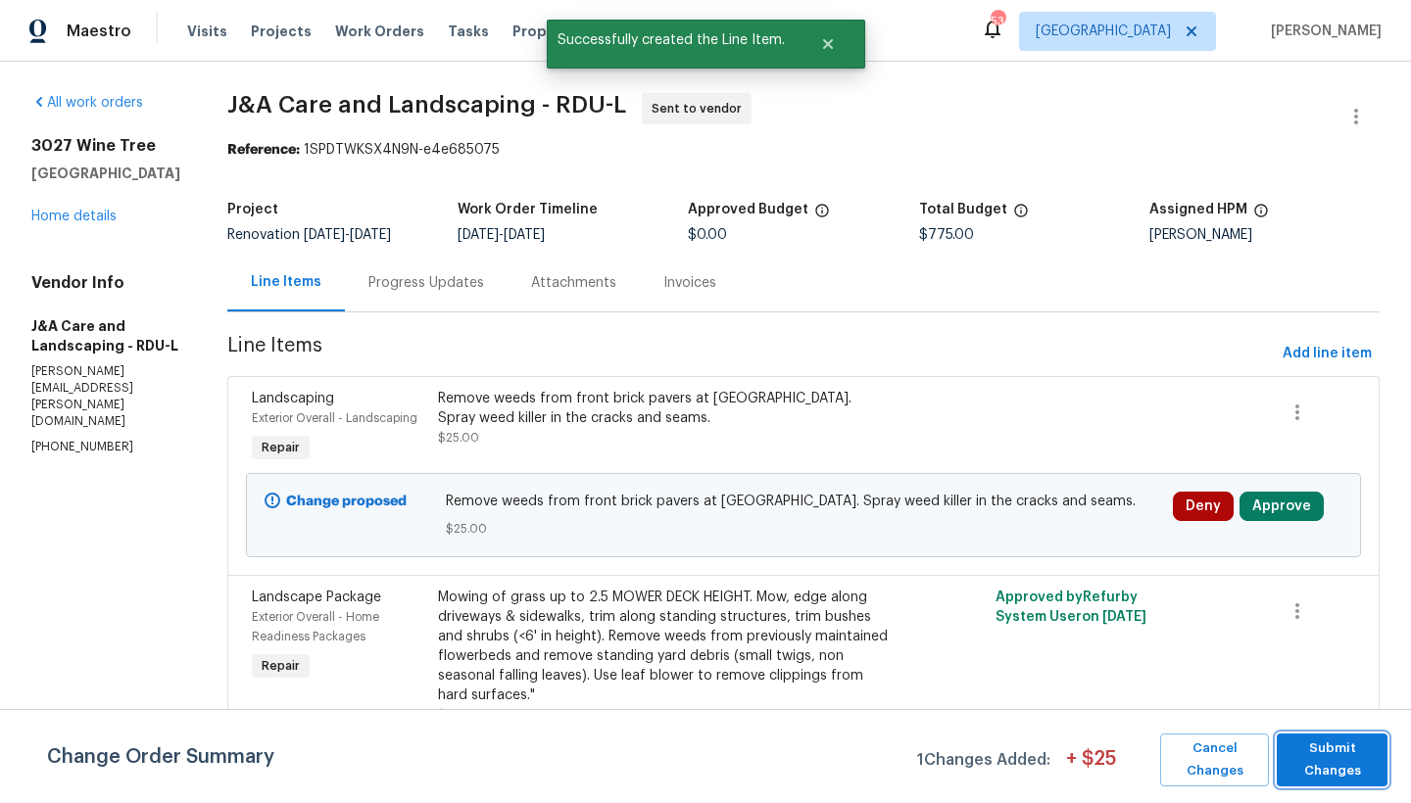
click at [1107, 750] on span "Submit Changes" at bounding box center [1331, 760] width 91 height 45
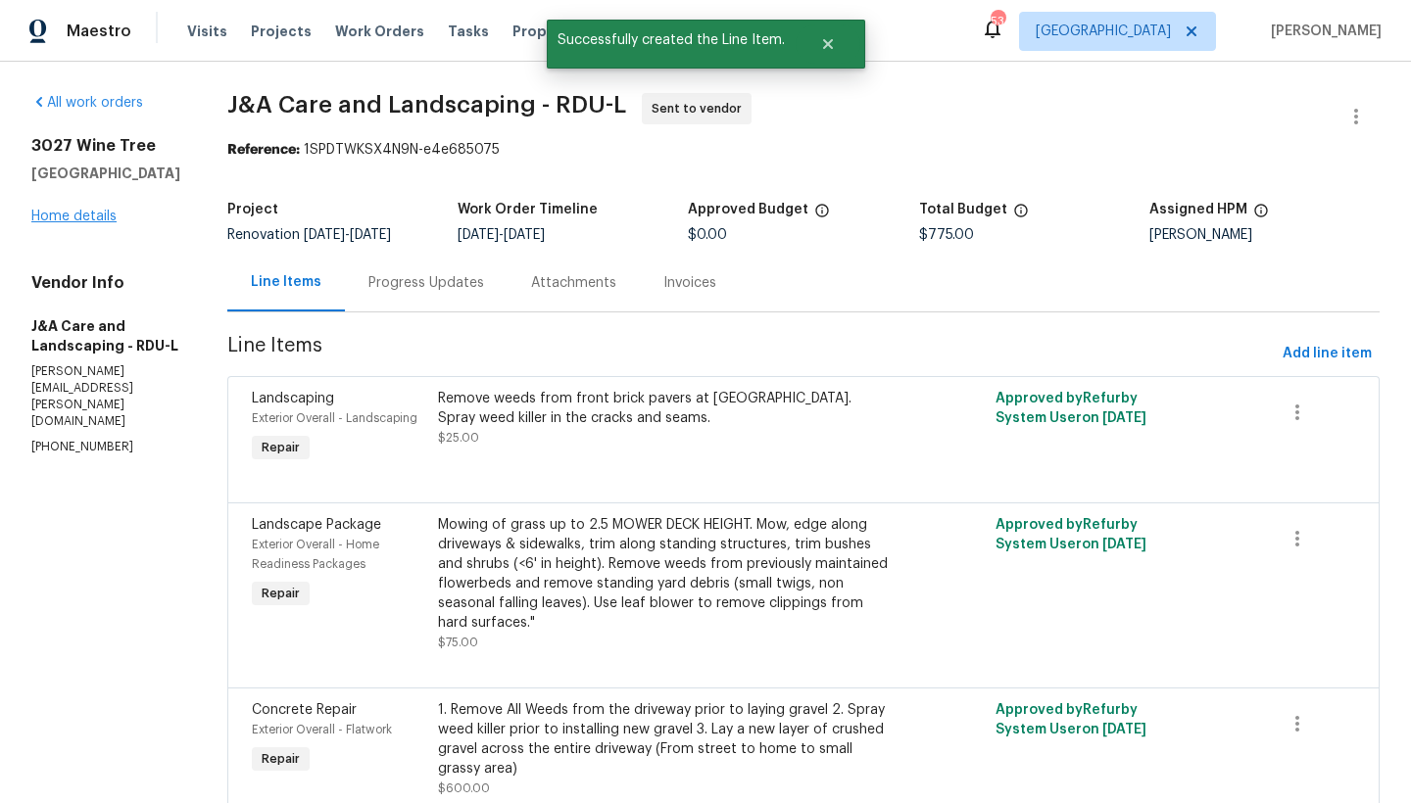
click at [56, 216] on link "Home details" at bounding box center [73, 217] width 85 height 14
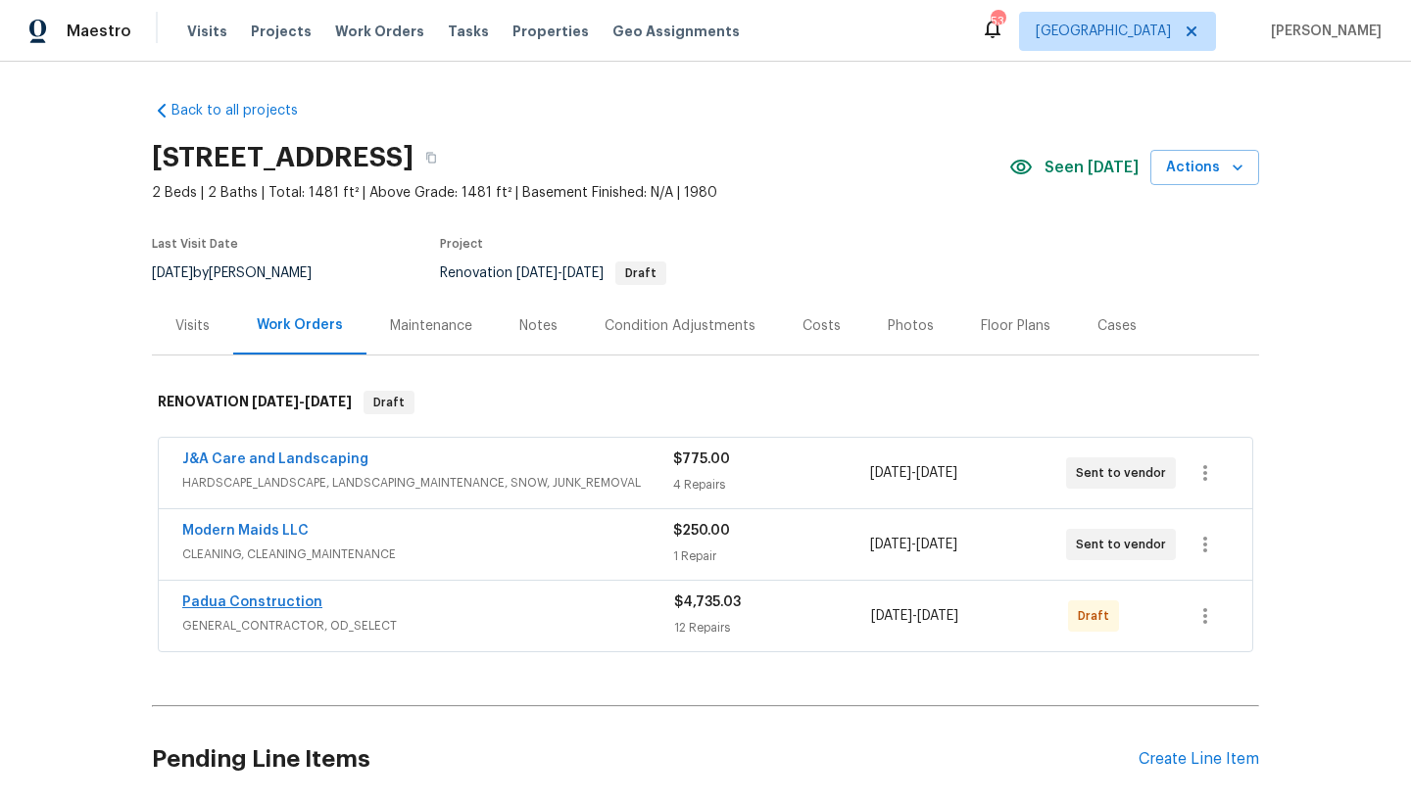
click at [280, 601] on link "Padua Construction" at bounding box center [252, 603] width 140 height 14
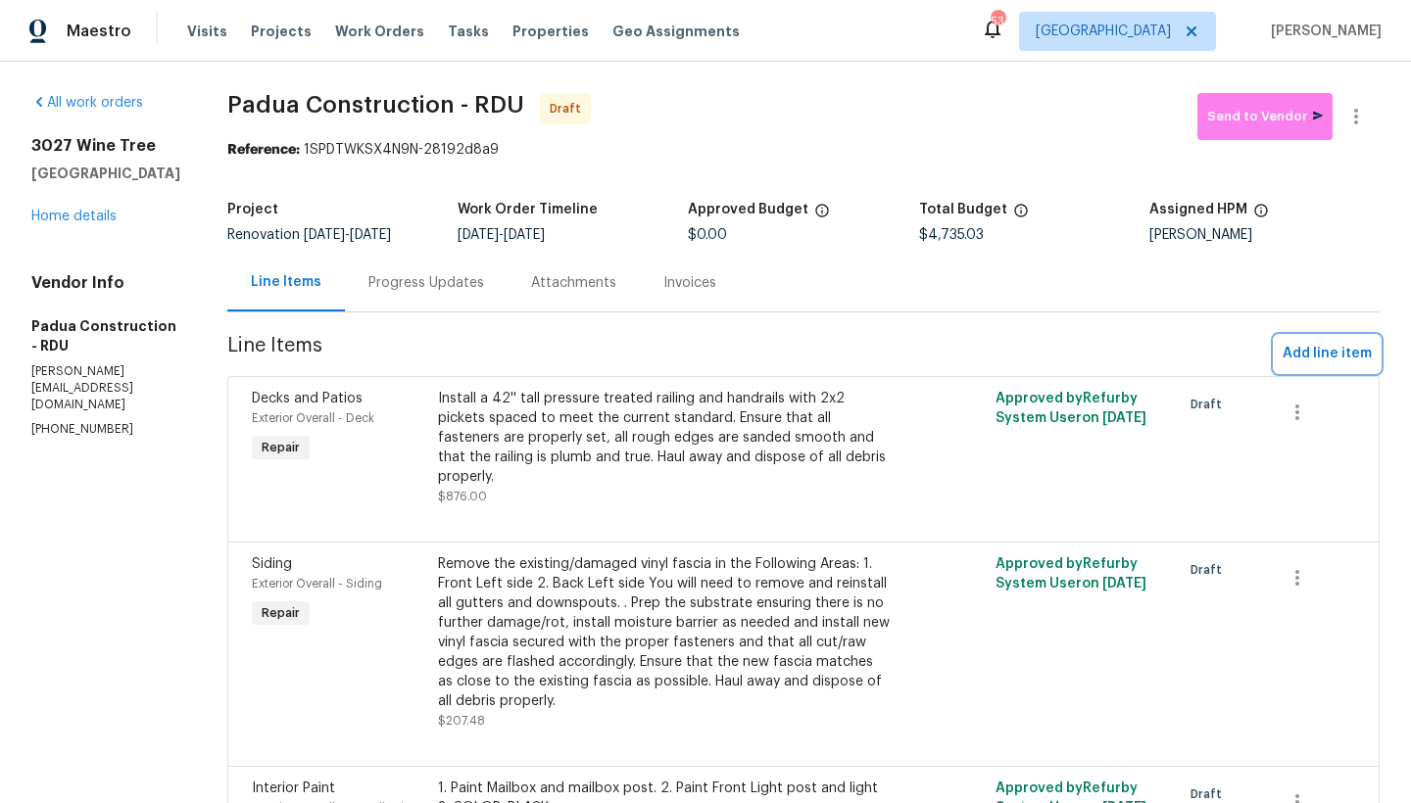
click at [1107, 350] on span "Add line item" at bounding box center [1327, 354] width 89 height 24
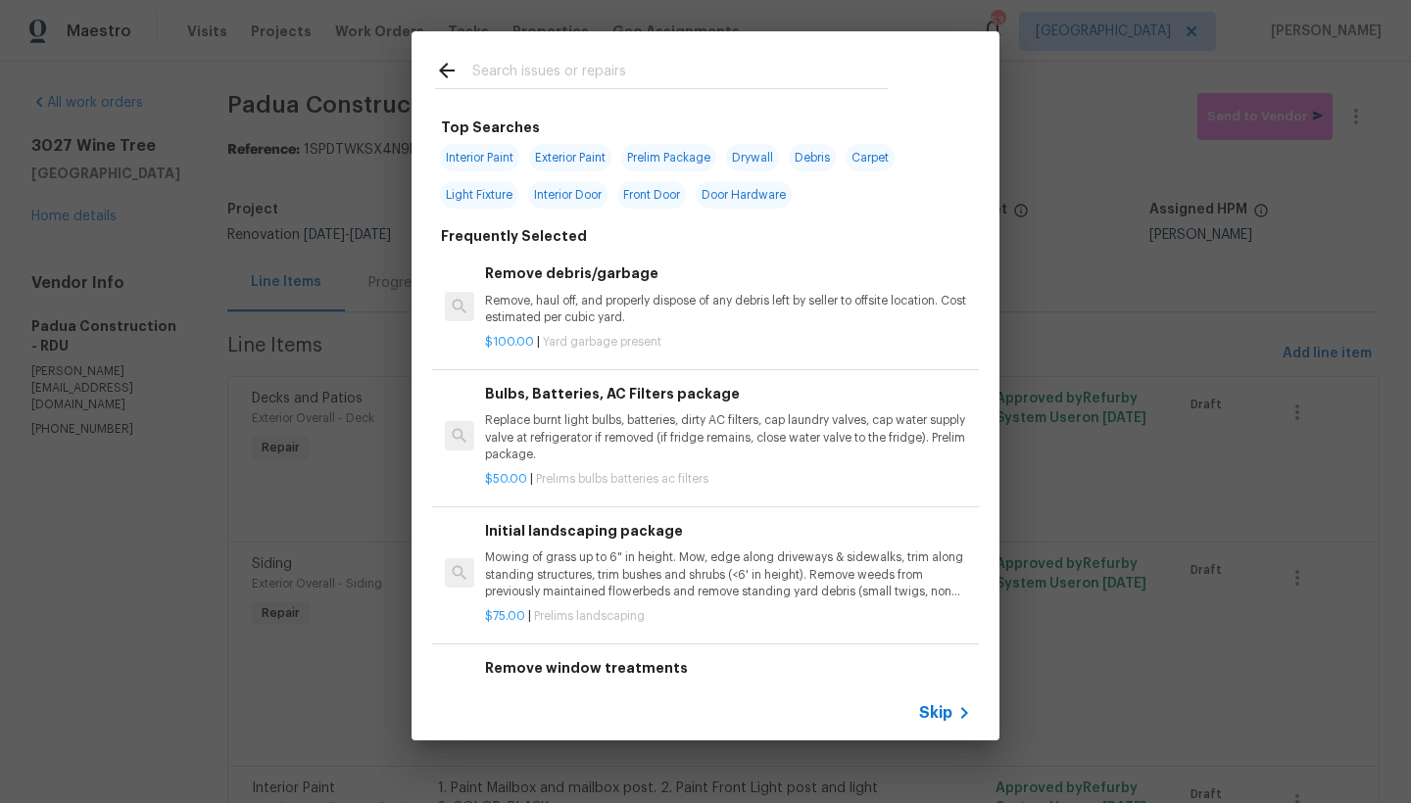
click at [485, 68] on input "text" at bounding box center [679, 73] width 415 height 29
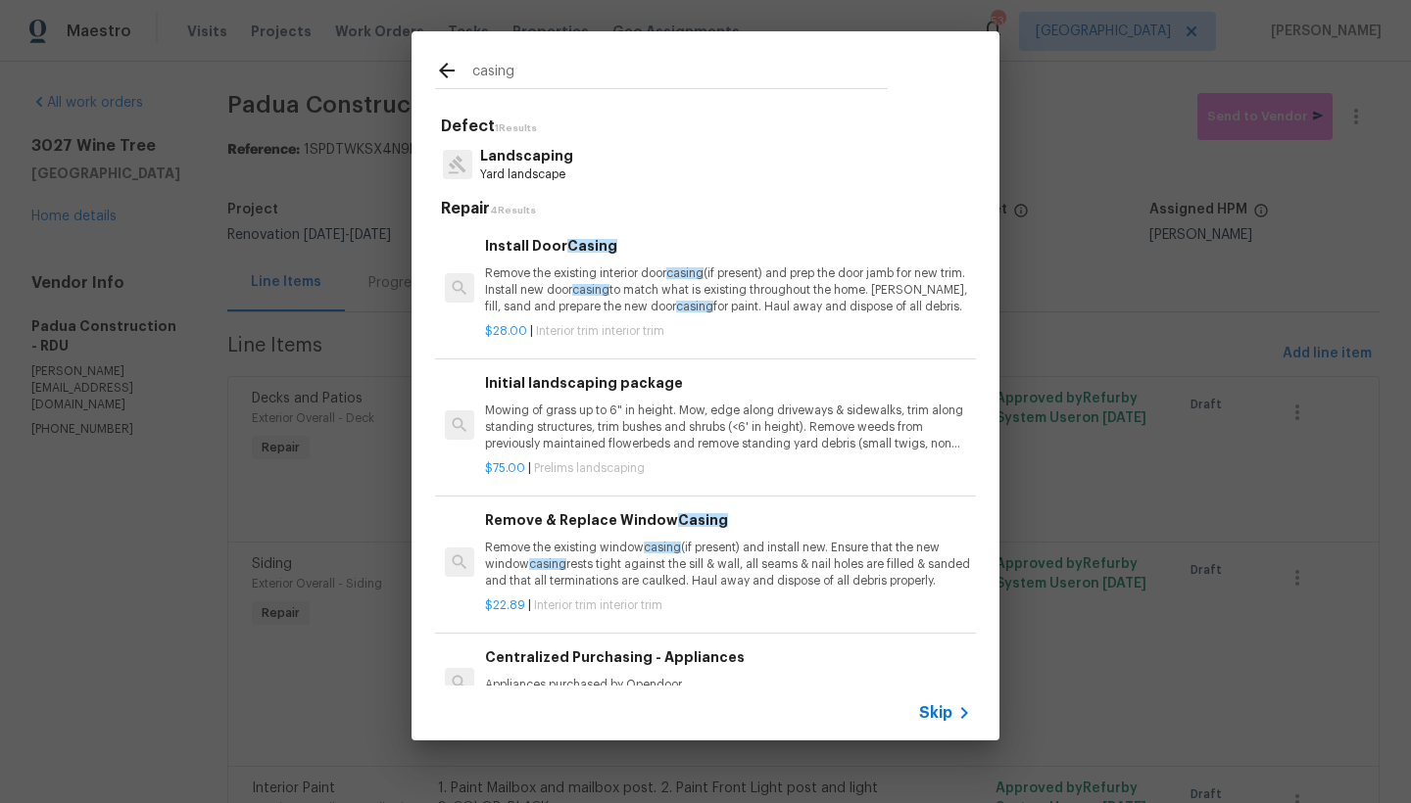
type input "casing"
click at [527, 245] on h6 "Install Door Casing" at bounding box center [728, 246] width 486 height 22
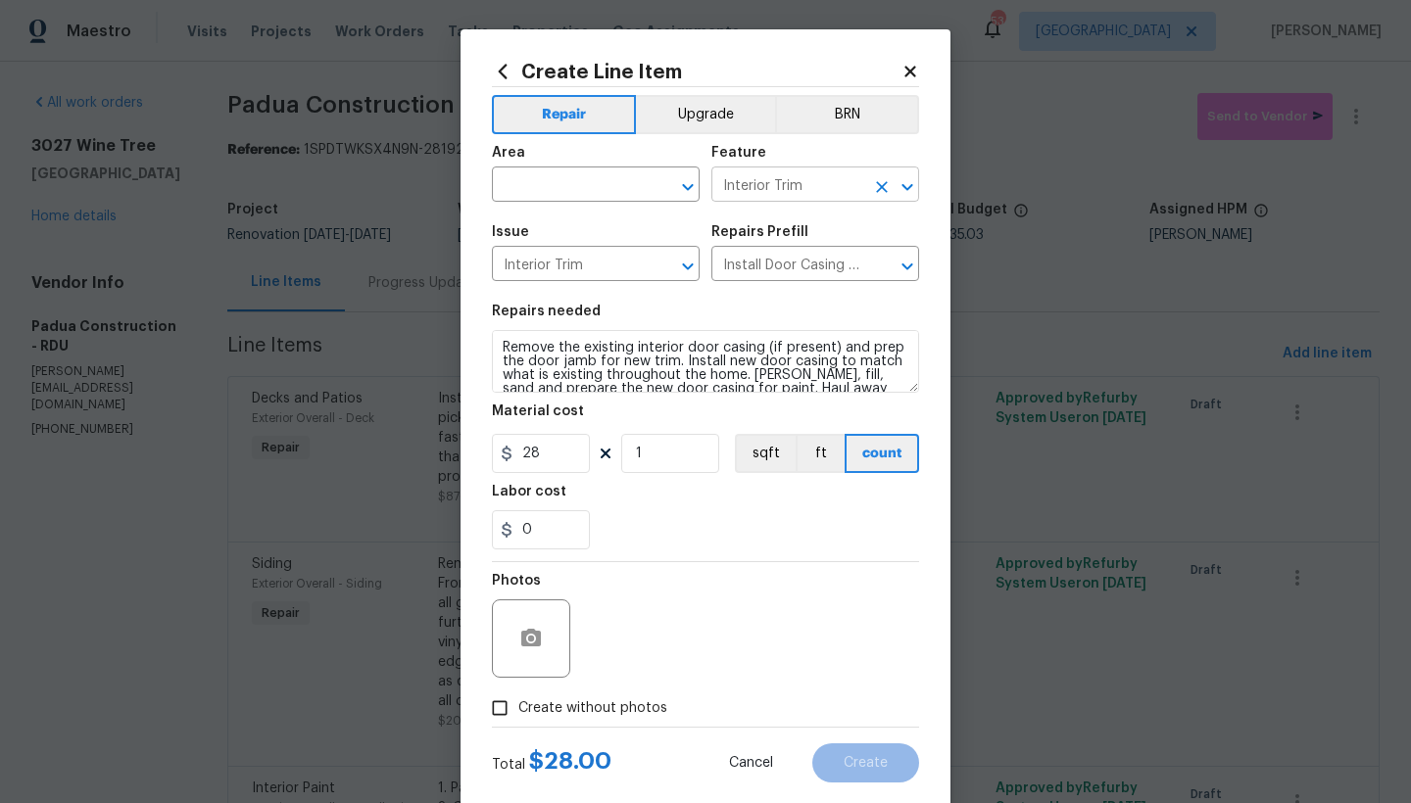
click at [816, 186] on input "Interior Trim" at bounding box center [787, 186] width 153 height 30
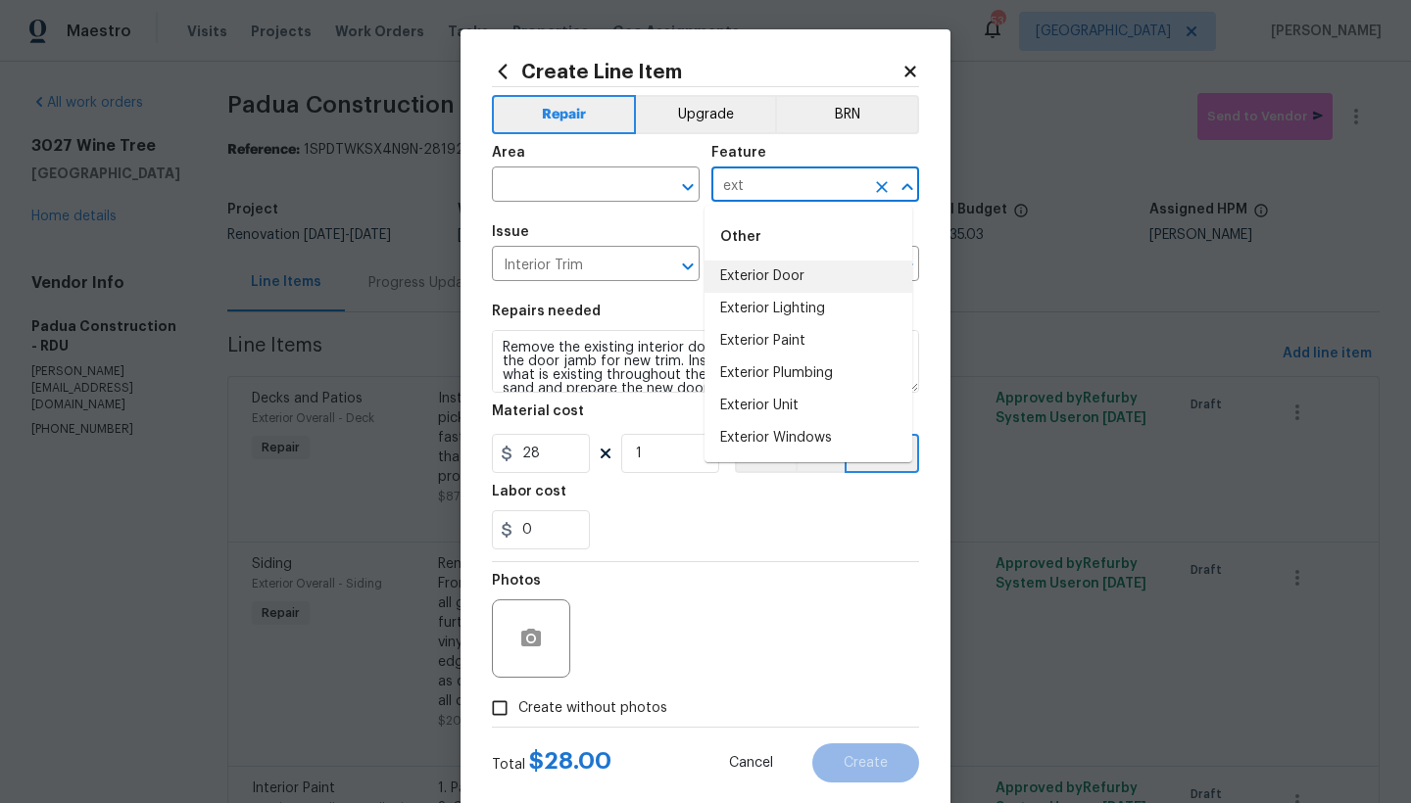
click at [781, 277] on li "Exterior Door" at bounding box center [808, 277] width 208 height 32
type input "Exterior Door"
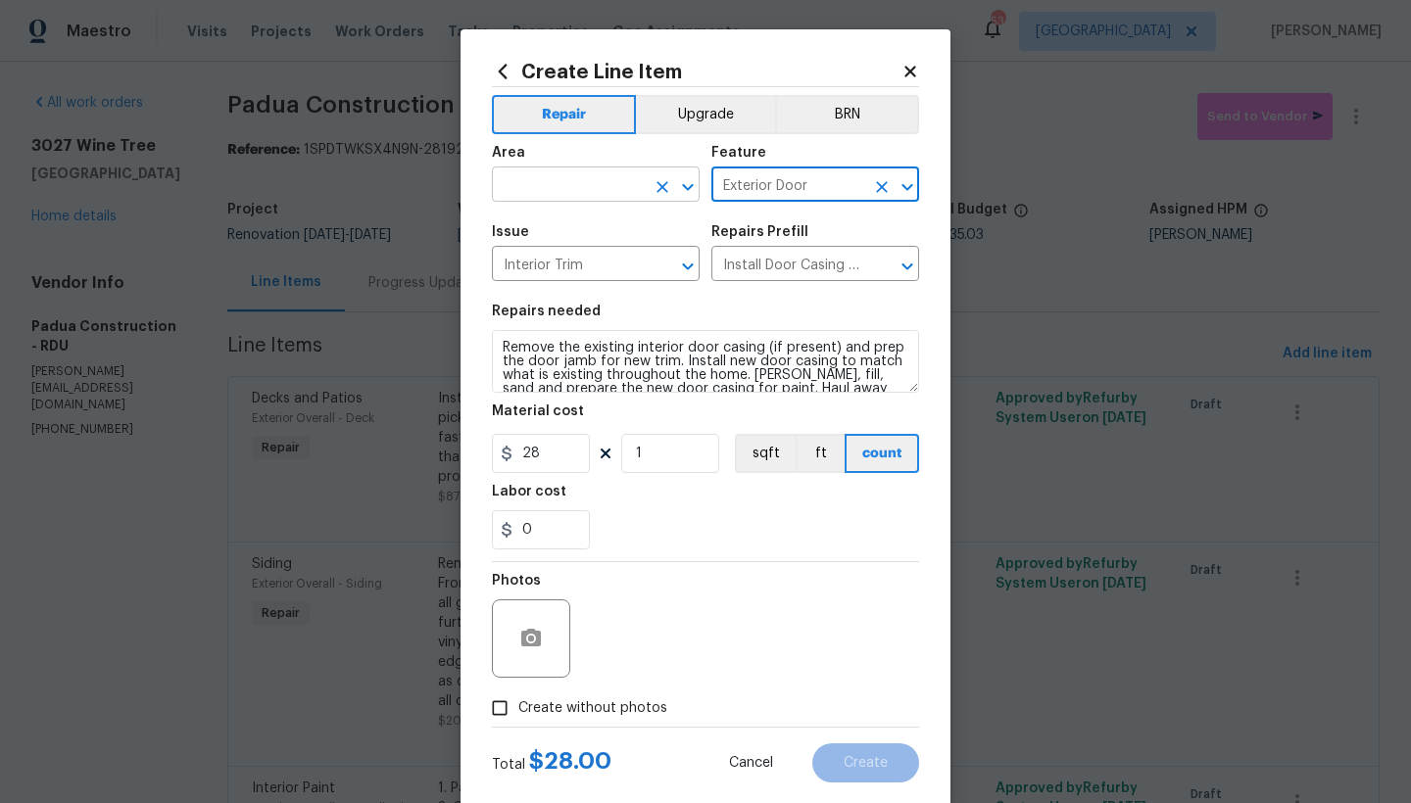
click at [588, 184] on input "text" at bounding box center [568, 186] width 153 height 30
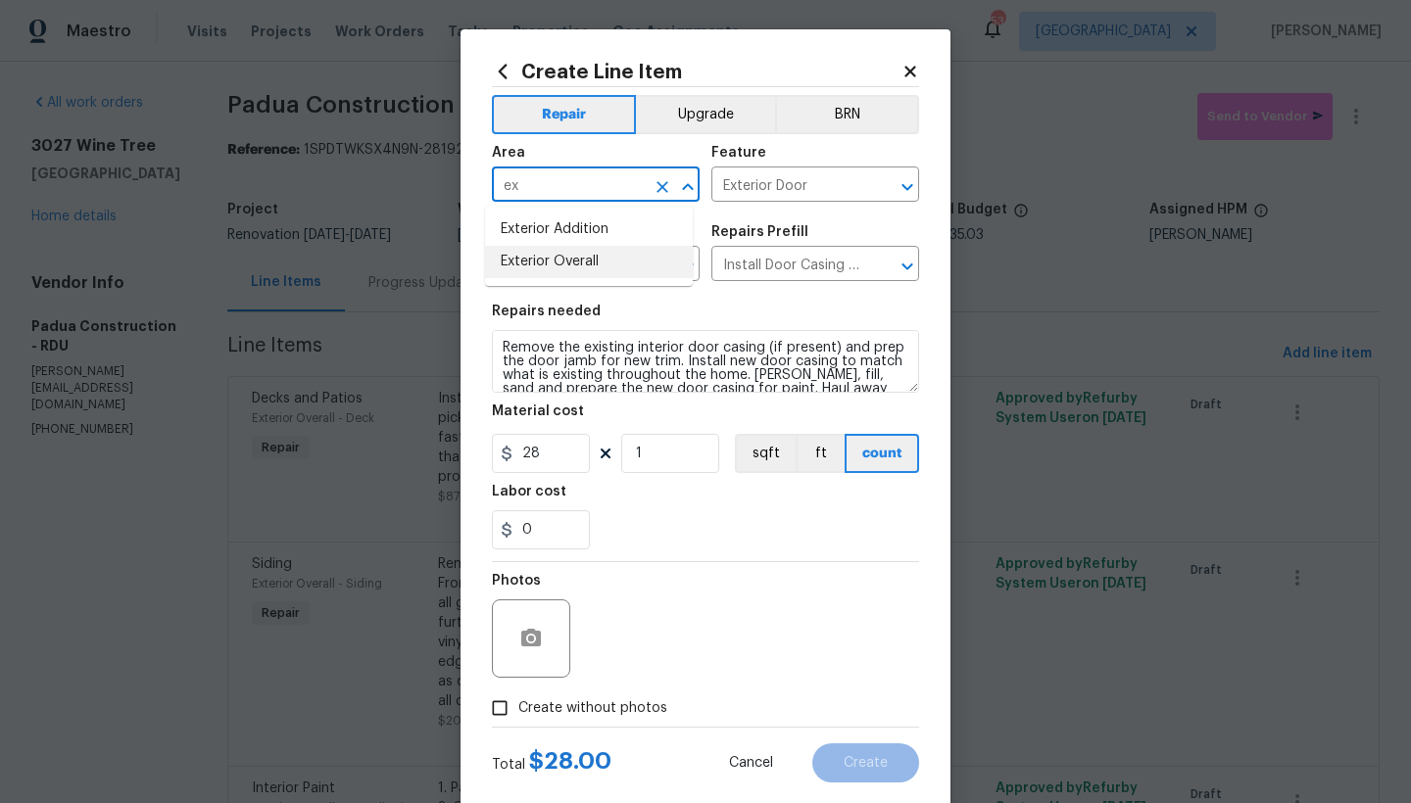
click at [568, 257] on li "Exterior Overall" at bounding box center [589, 262] width 208 height 32
type input "Exterior Overall"
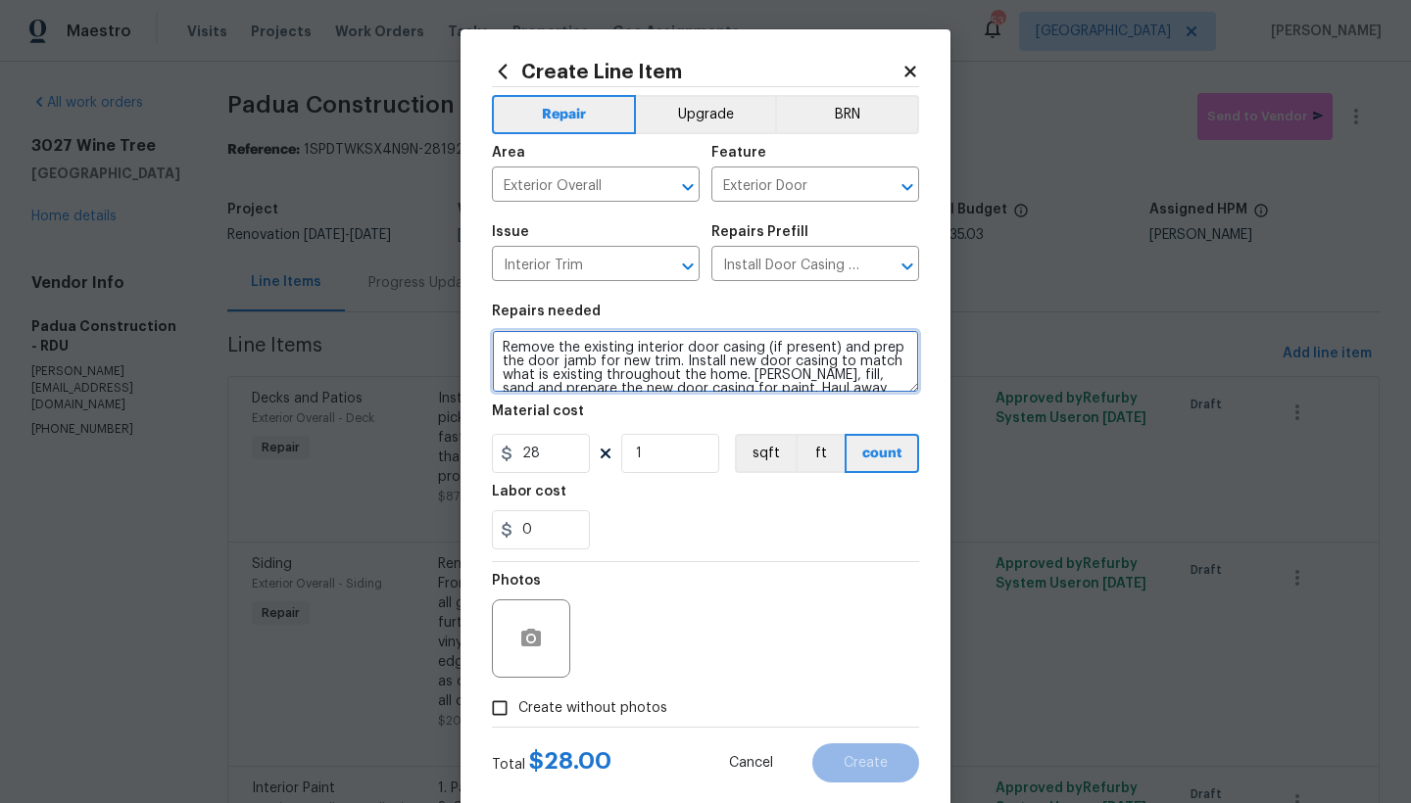
click at [492, 347] on textarea "Remove the existing interior door casing (if present) and prep the door jamb fo…" at bounding box center [705, 361] width 427 height 63
click at [508, 352] on textarea "Remove the existing interior door casing (if present) and prep the door jamb fo…" at bounding box center [705, 361] width 427 height 63
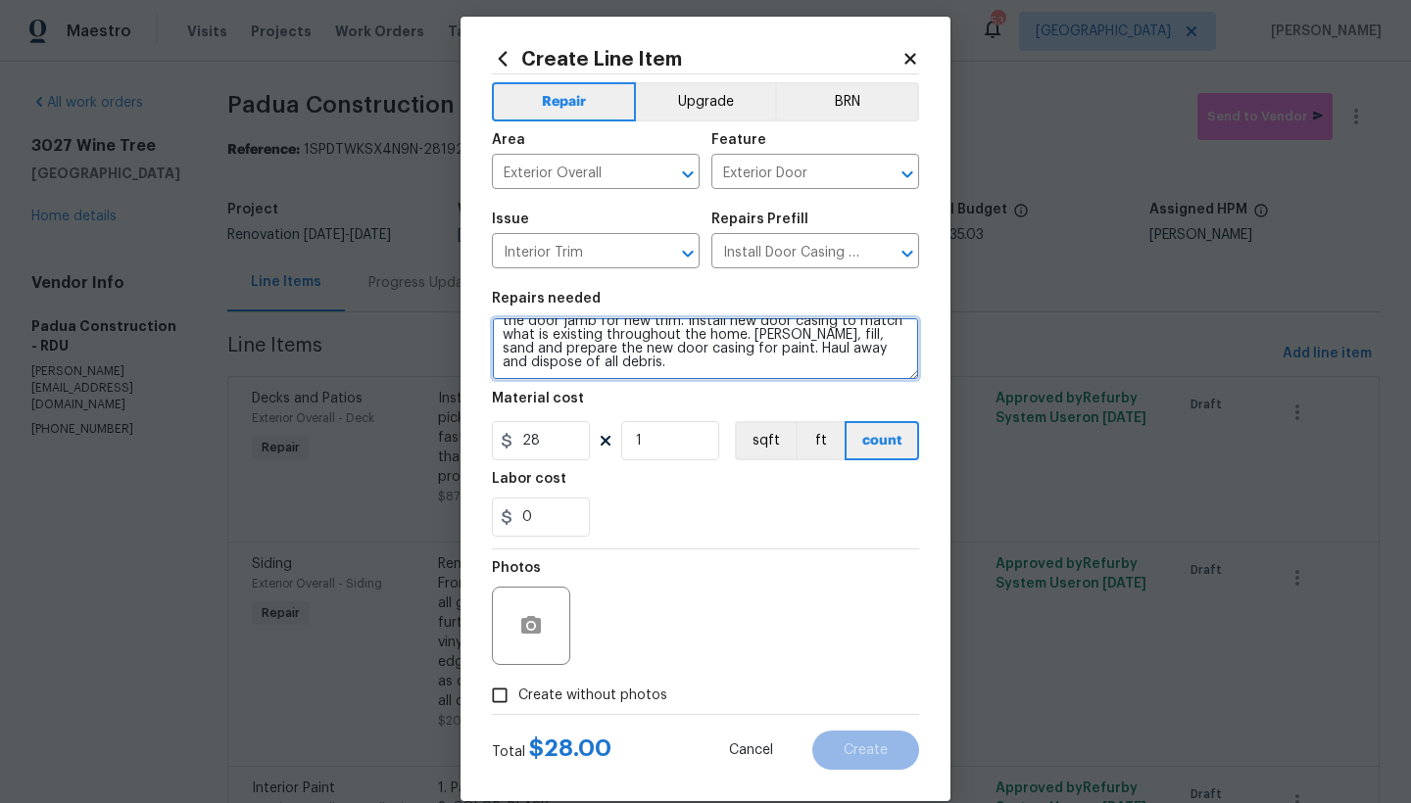
scroll to position [12, 0]
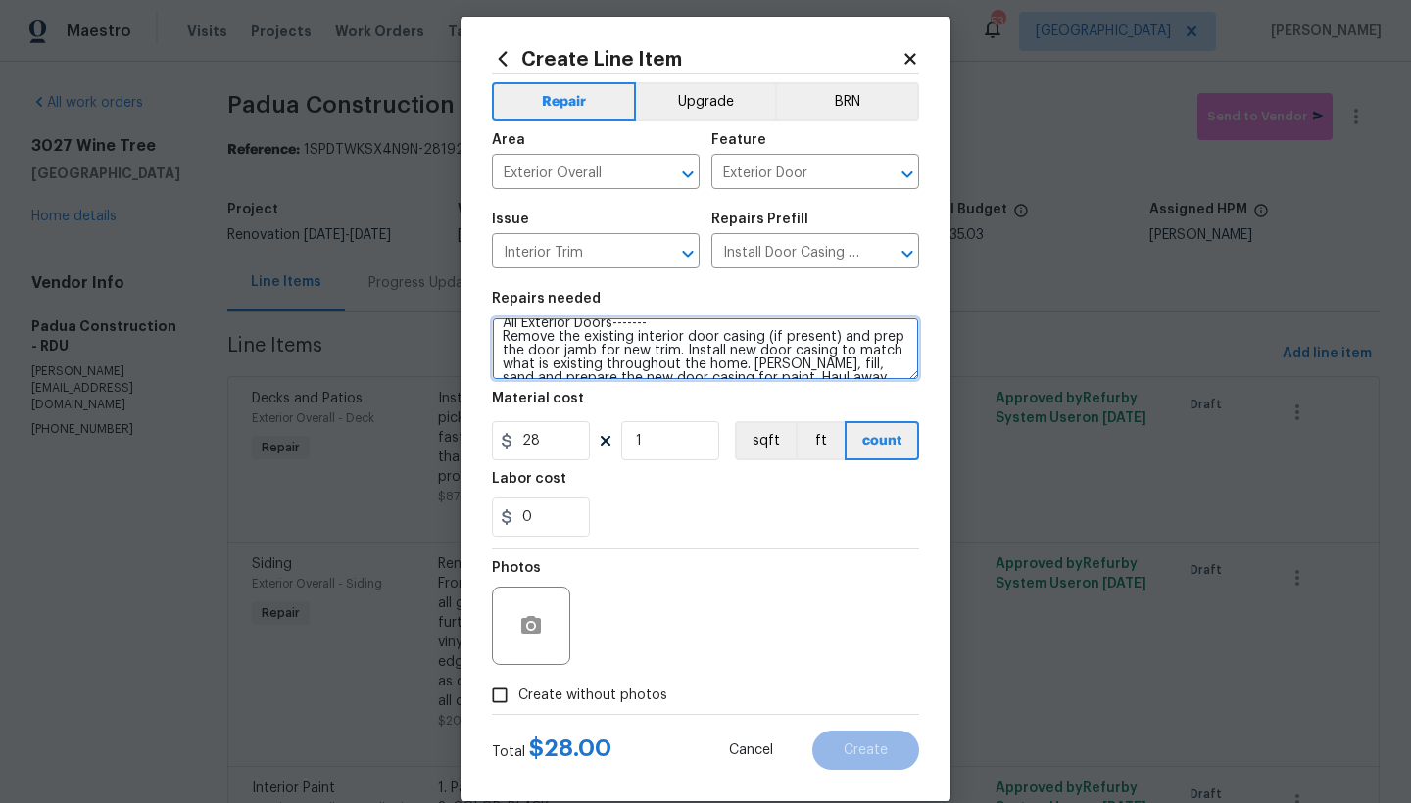
click at [824, 335] on textarea "All Exterior Doors------- Remove the existing interior door casing (if present)…" at bounding box center [705, 348] width 427 height 63
click at [626, 336] on textarea "All Exterior Doors------- Remove the existing interior door casing (if present …" at bounding box center [705, 348] width 427 height 63
drag, startPoint x: 632, startPoint y: 338, endPoint x: 686, endPoint y: 331, distance: 54.3
click at [687, 331] on textarea "All Exterior Doors------- Remove the existing interior door casing (if present …" at bounding box center [705, 348] width 427 height 63
click at [679, 332] on textarea "All Exterior Doors------- Remove the existing interior door casing (if present …" at bounding box center [705, 348] width 427 height 63
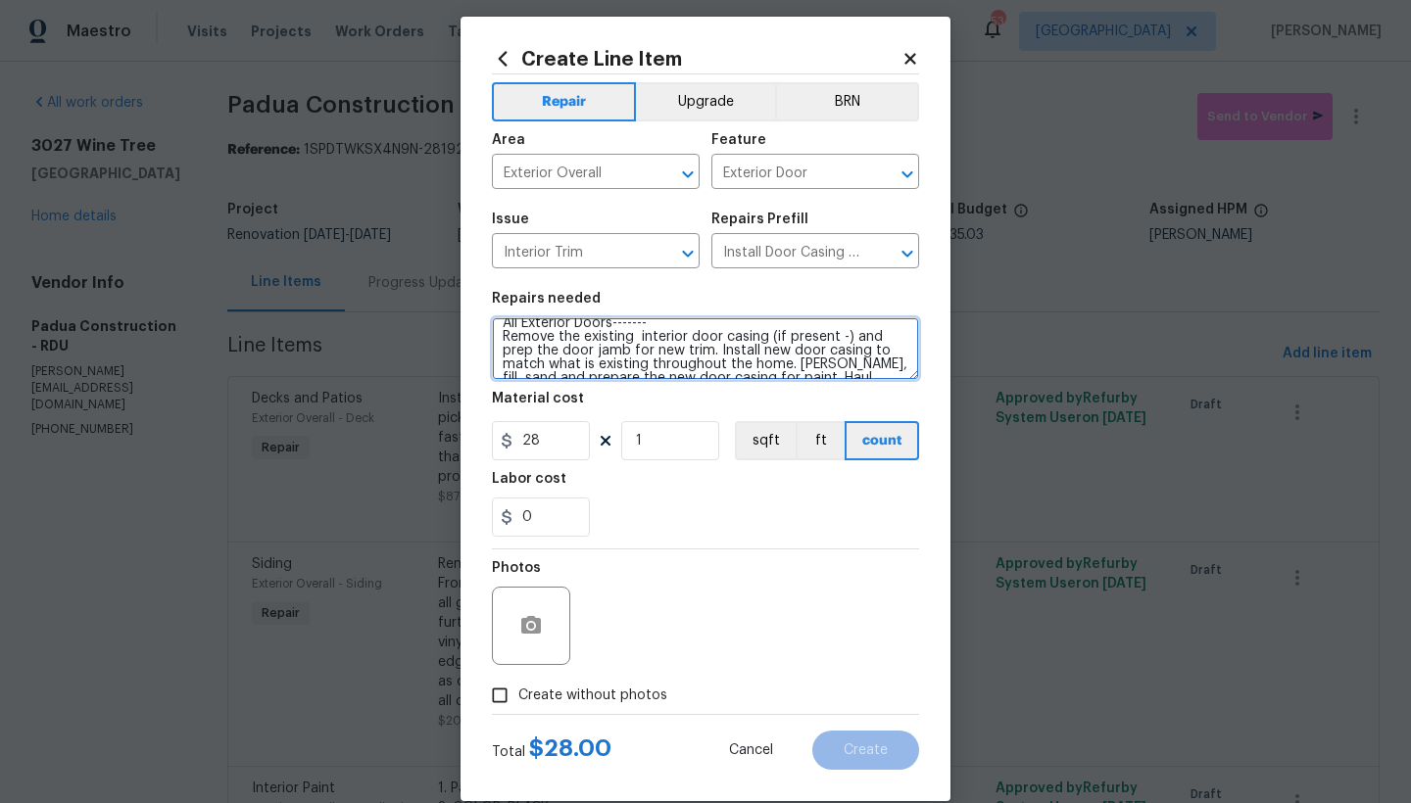
click at [678, 332] on textarea "All Exterior Doors------- Remove the existing interior door casing (if present …" at bounding box center [705, 348] width 427 height 63
drag, startPoint x: 682, startPoint y: 335, endPoint x: 626, endPoint y: 336, distance: 55.9
click at [626, 336] on textarea "All Exterior Doors------- Remove the existing interior door casing (if present …" at bounding box center [705, 348] width 427 height 63
type textarea "All Exterior Doors------- Remove the existing interior door casing (if present …"
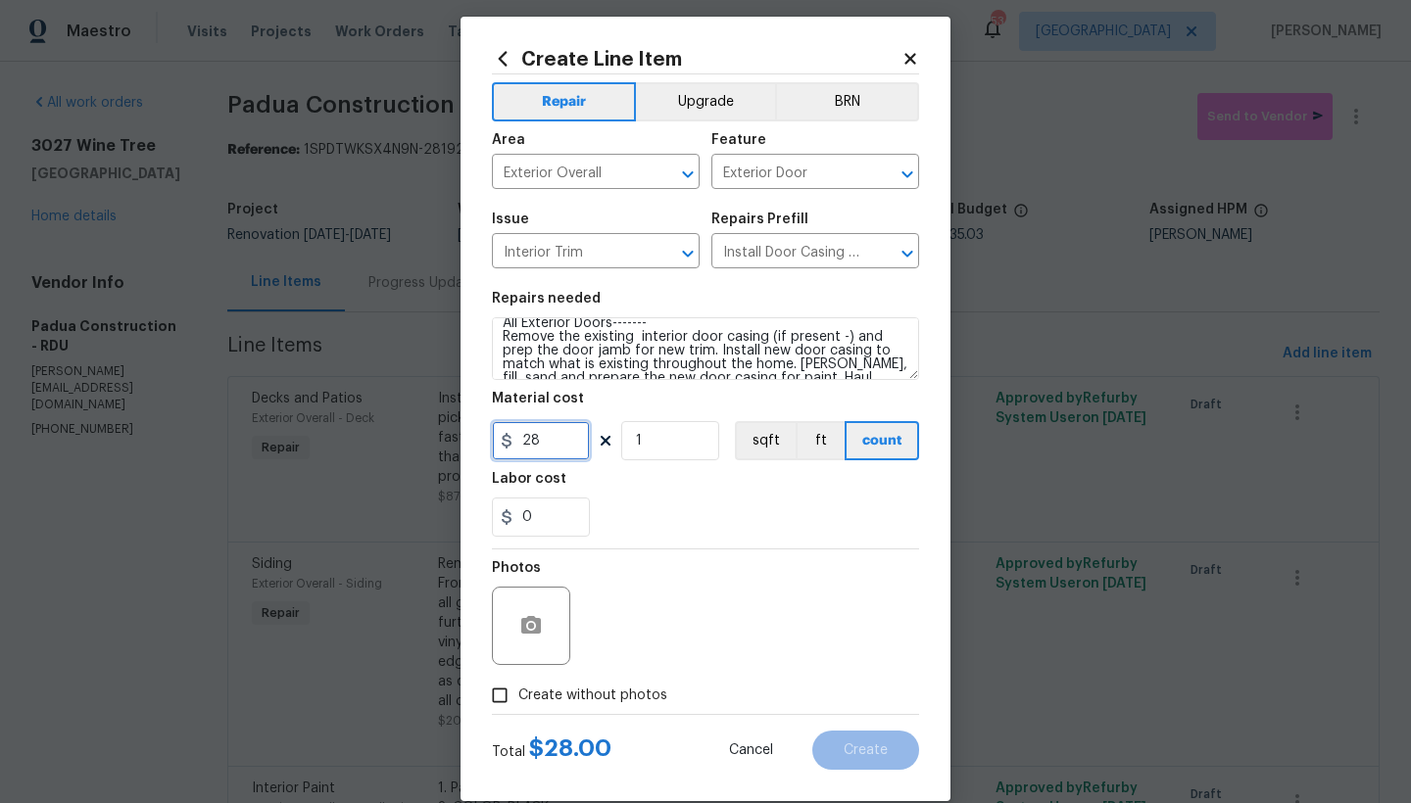
type input "28"
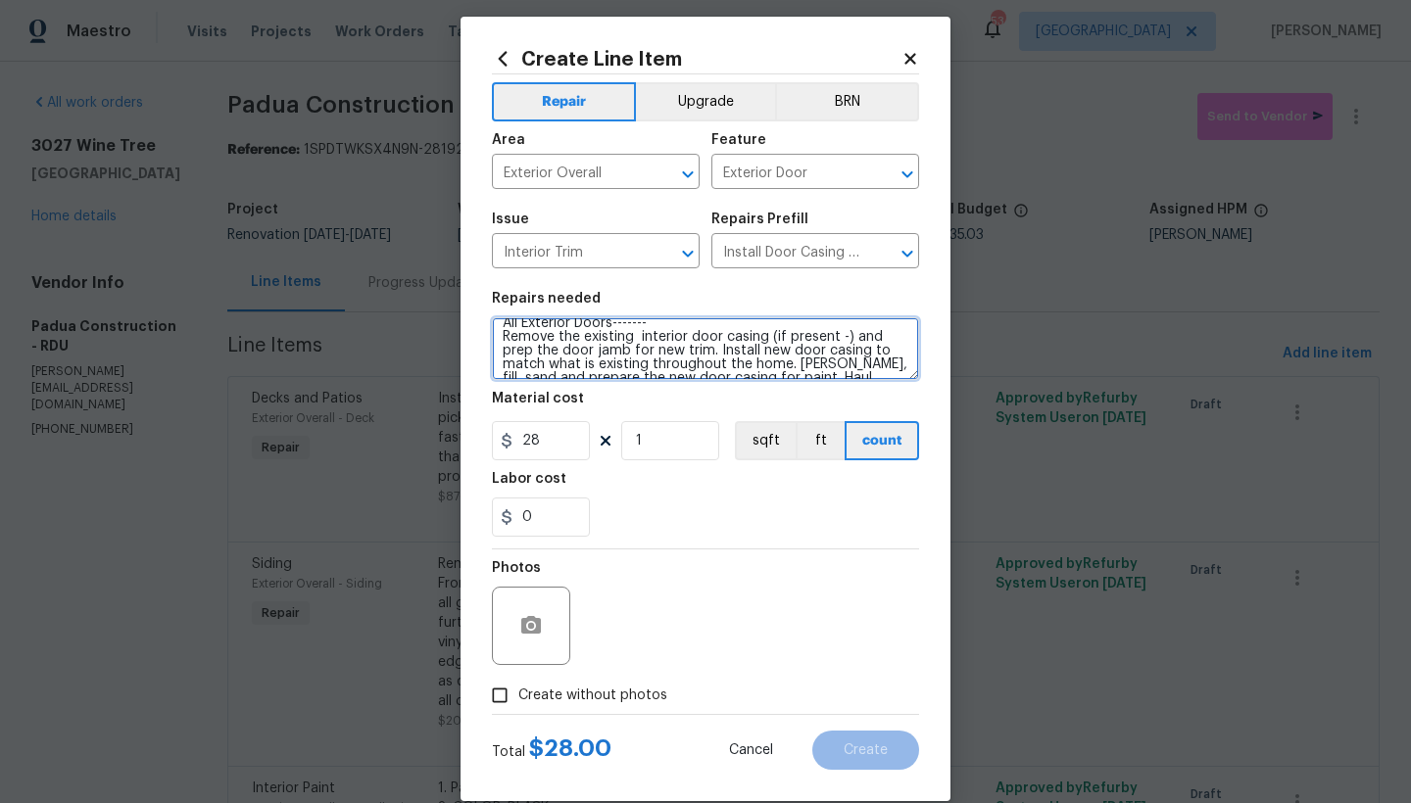
drag, startPoint x: 676, startPoint y: 336, endPoint x: 626, endPoint y: 336, distance: 50.0
click at [626, 336] on textarea "All Exterior Doors------- Remove the existing interior door casing (if present …" at bounding box center [705, 348] width 427 height 63
drag, startPoint x: 495, startPoint y: 323, endPoint x: 604, endPoint y: 334, distance: 109.3
click at [604, 334] on textarea "All Exterior Doors------- Remove the existing EXTERIOR door casing (if present …" at bounding box center [705, 348] width 427 height 63
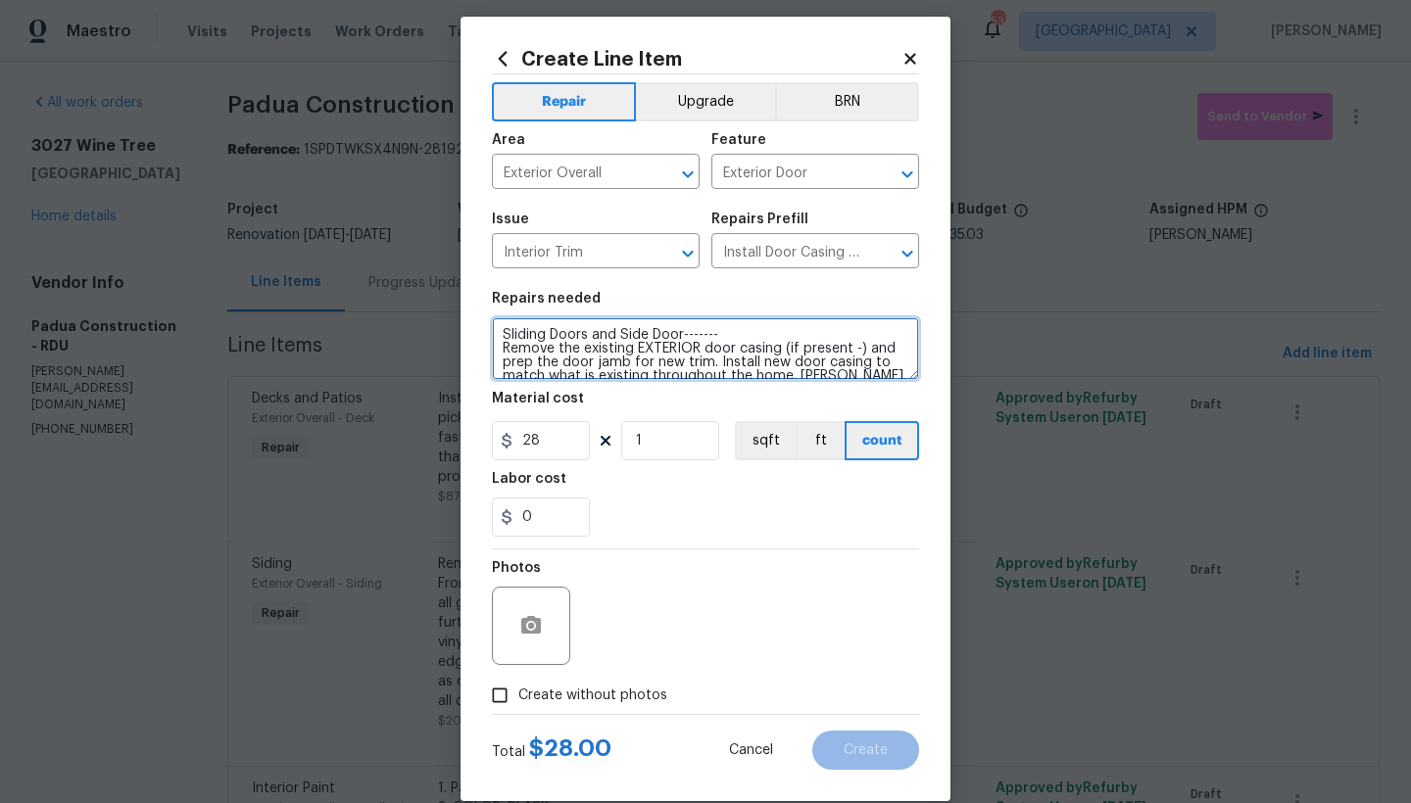
drag, startPoint x: 848, startPoint y: 351, endPoint x: 781, endPoint y: 349, distance: 67.6
click at [781, 349] on textarea "Sliding Doors and Side Door------- Remove the existing EXTERIOR door casing (if…" at bounding box center [705, 348] width 427 height 63
type textarea "Sliding Doors and Side Door------- Remove the existing EXTERIOR door casing (IN…"
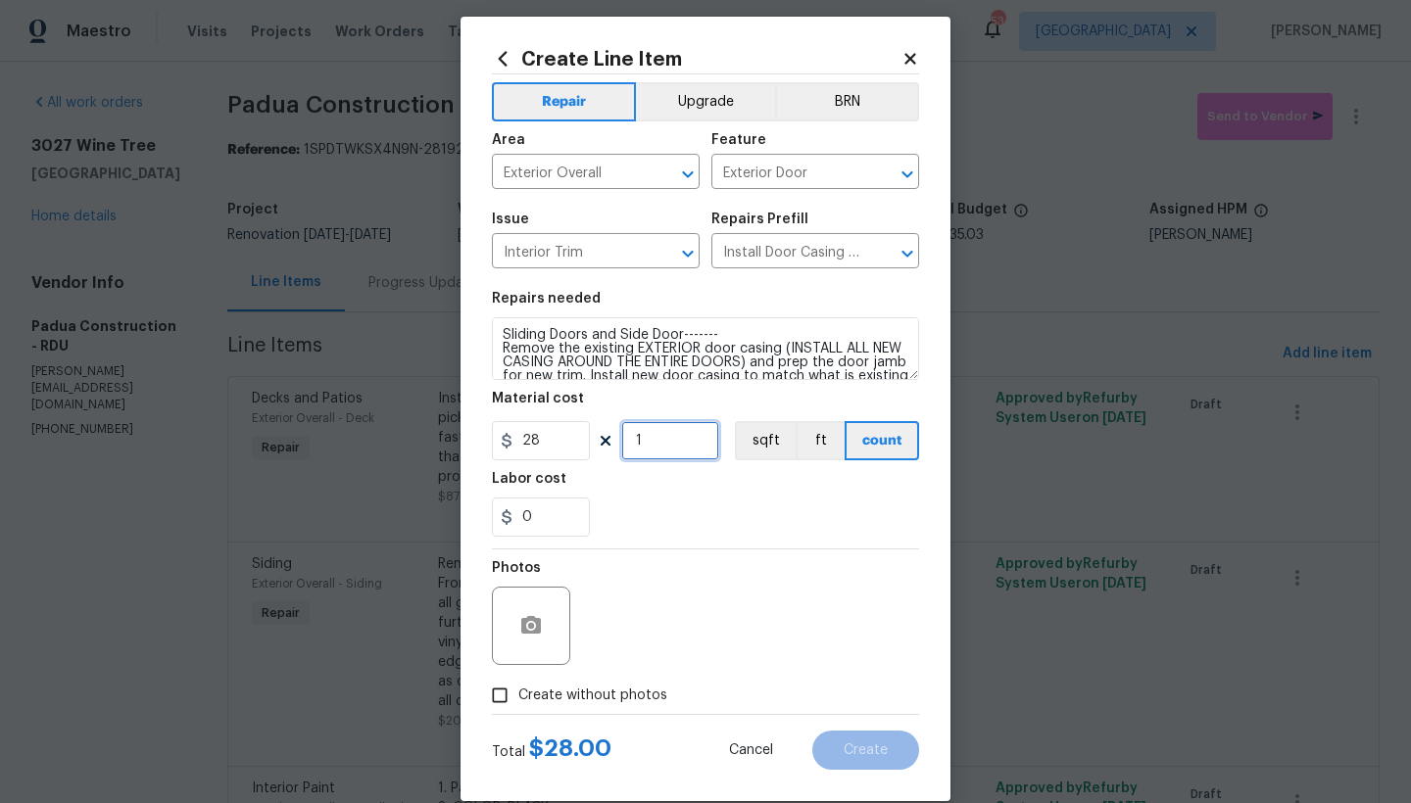
click at [639, 447] on input "1" at bounding box center [670, 440] width 98 height 39
type input "7"
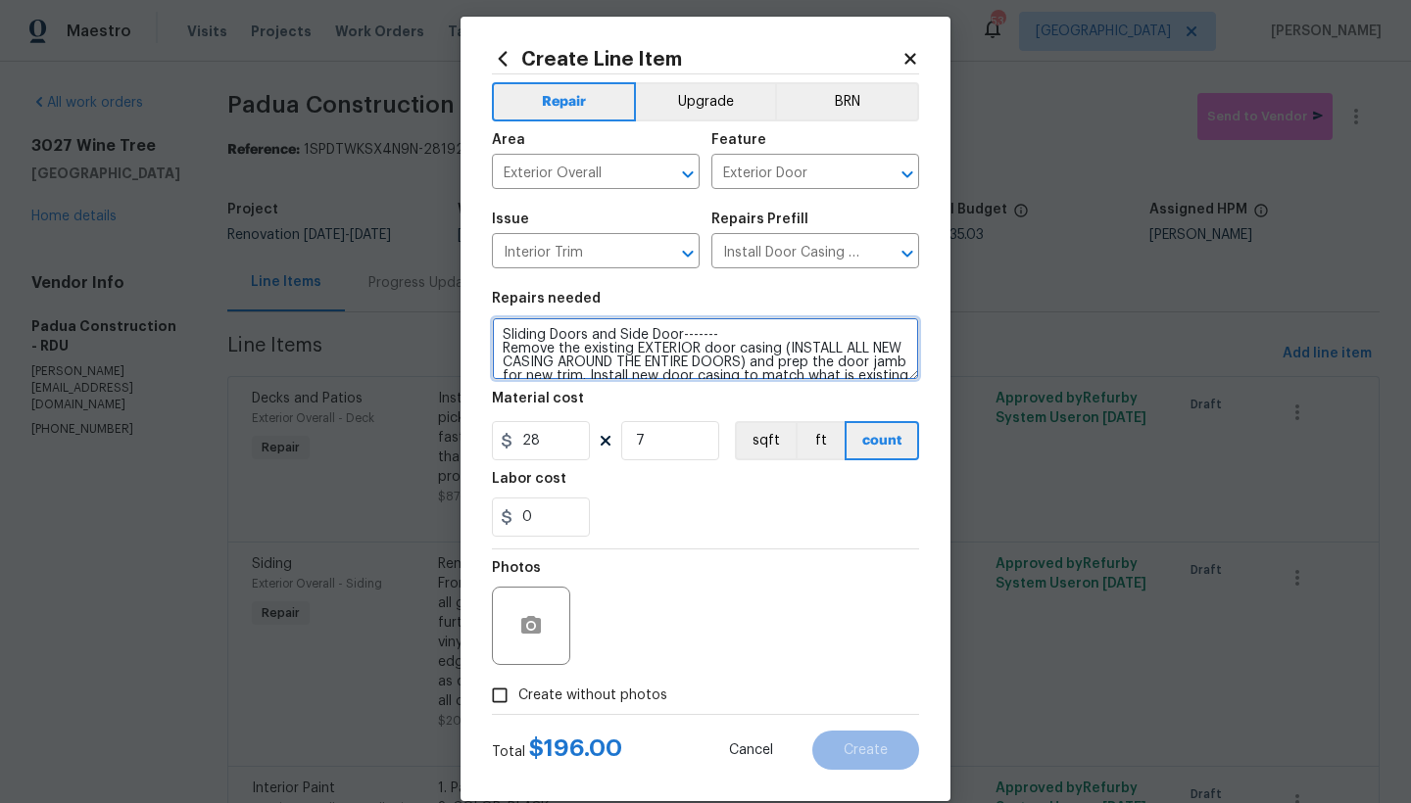
click at [581, 361] on textarea "Sliding Doors and Side Door------- Remove the existing EXTERIOR door casing (IN…" at bounding box center [705, 348] width 427 height 63
type textarea "Sliding Doors and Side Door------- Remove the existing EXTERIOR door casing (IN…"
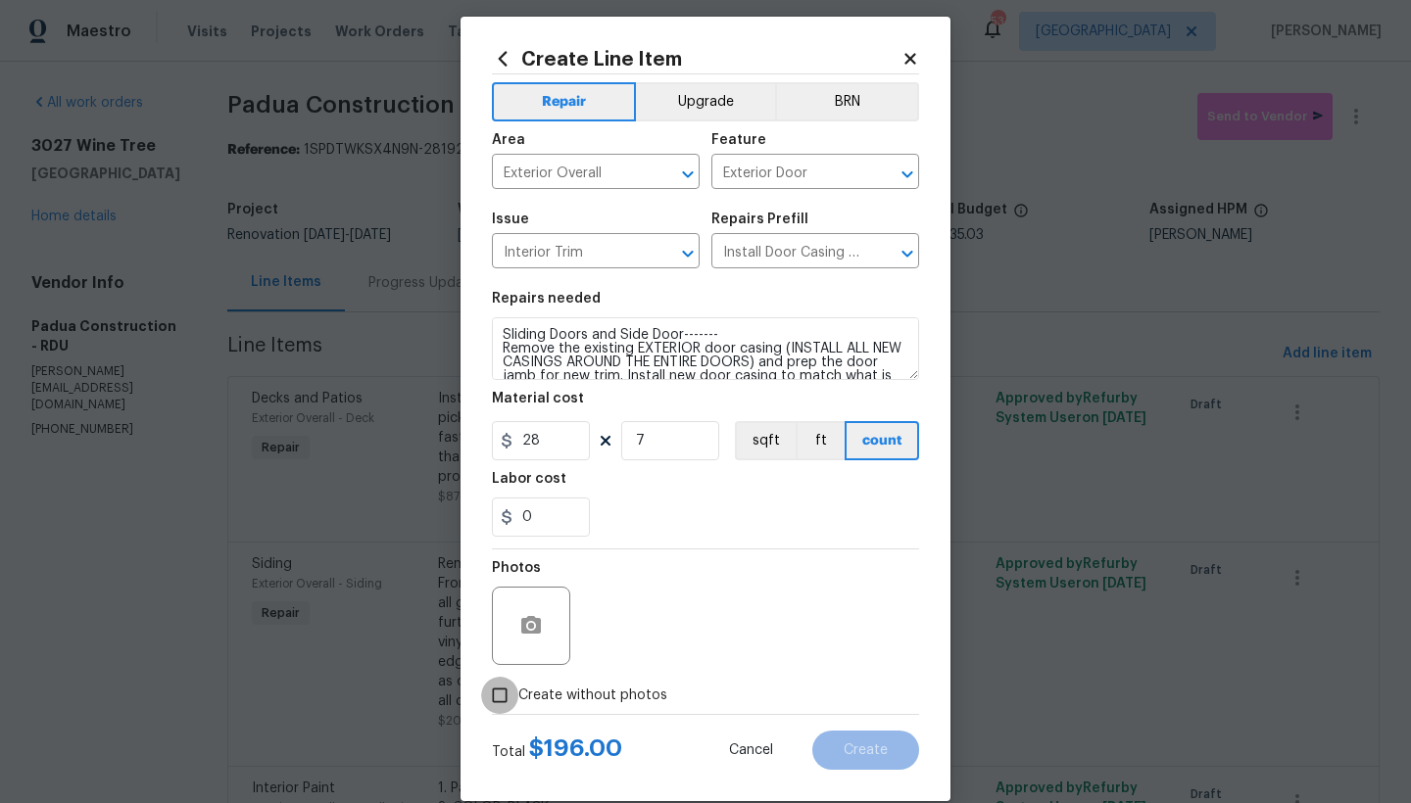
drag, startPoint x: 495, startPoint y: 696, endPoint x: 509, endPoint y: 692, distance: 14.3
click at [495, 696] on input "Create without photos" at bounding box center [499, 695] width 37 height 37
checkbox input "true"
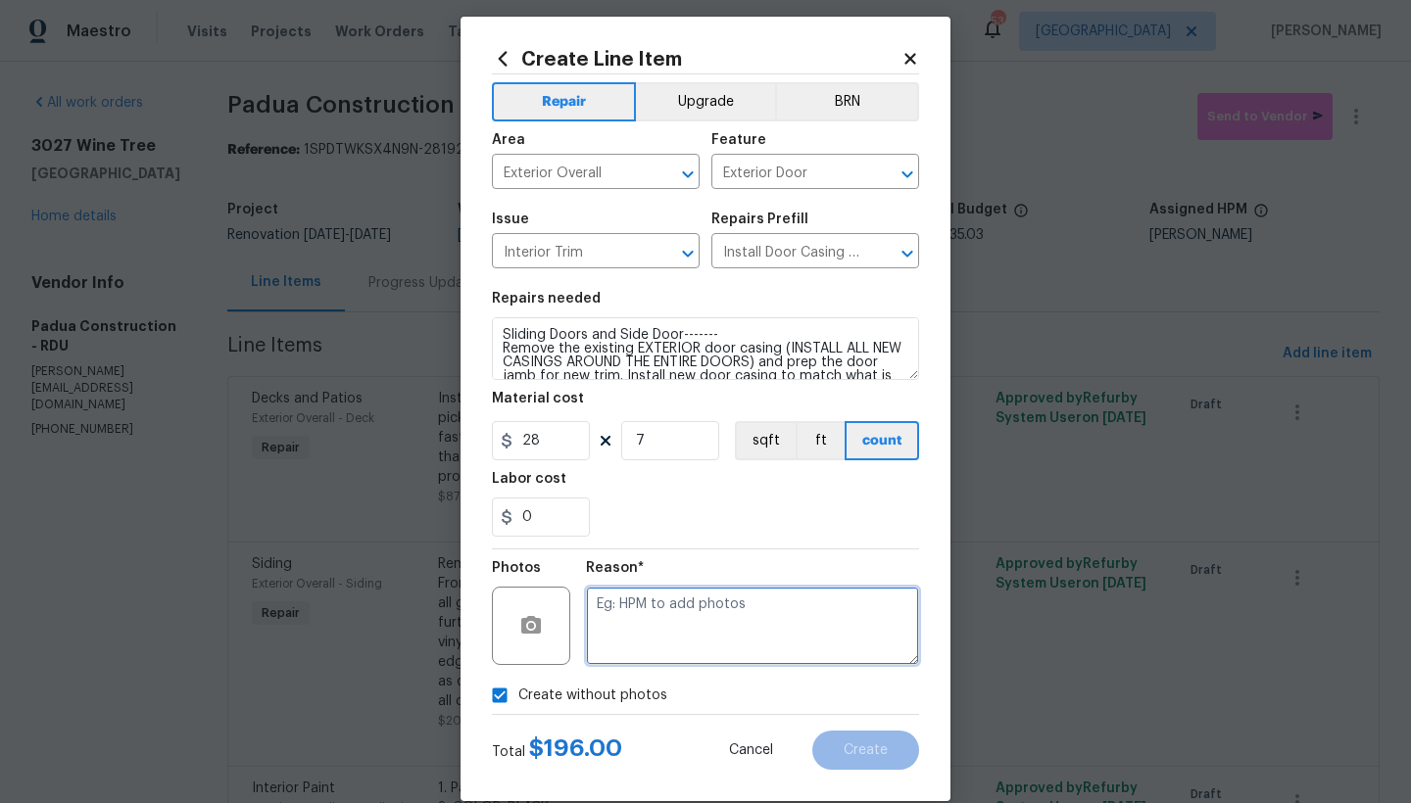
click at [625, 627] on textarea at bounding box center [752, 626] width 333 height 78
type textarea "N"
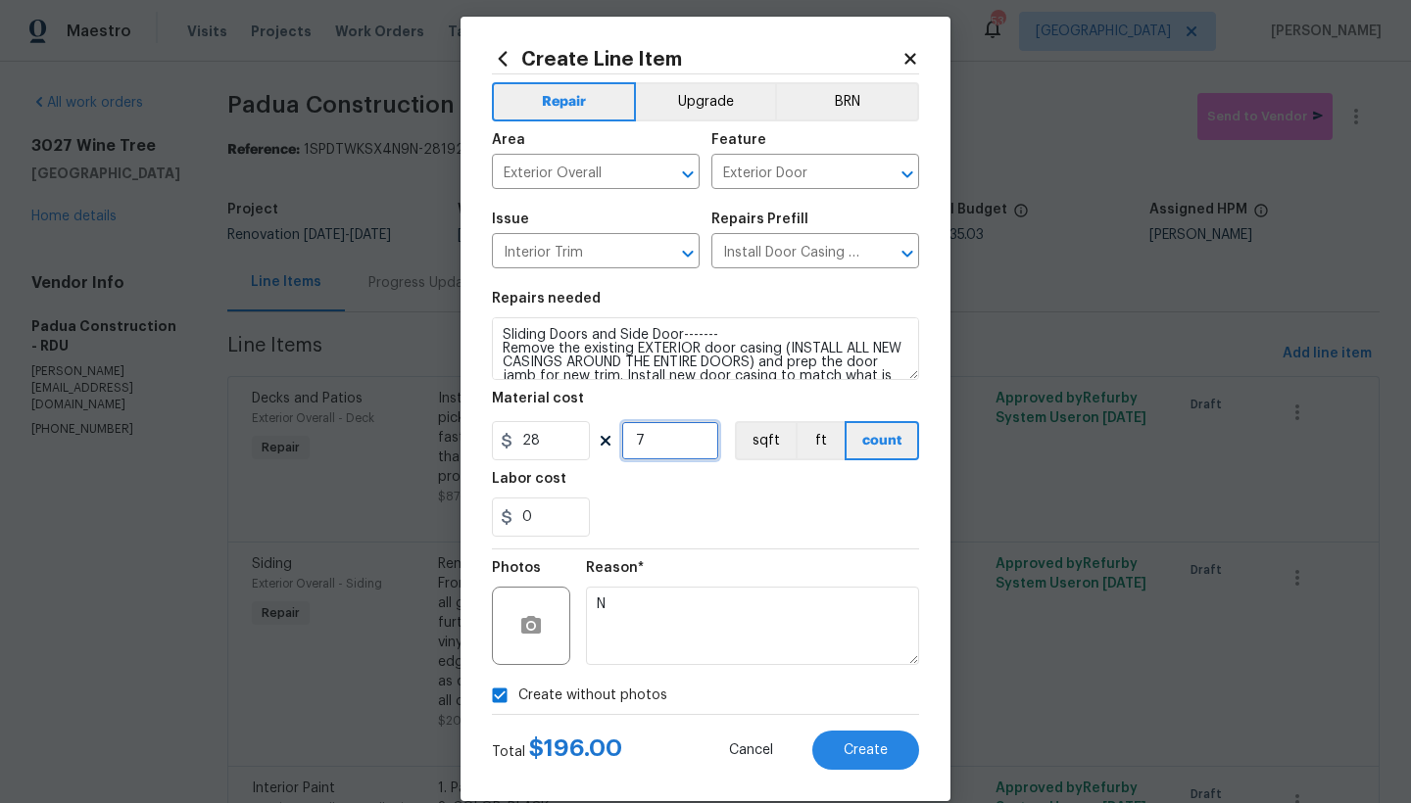
drag, startPoint x: 646, startPoint y: 443, endPoint x: 582, endPoint y: 441, distance: 63.7
click at [583, 441] on div "28 7 sqft ft count" at bounding box center [705, 440] width 427 height 39
type input "5"
click at [858, 748] on span "Create" at bounding box center [866, 751] width 44 height 15
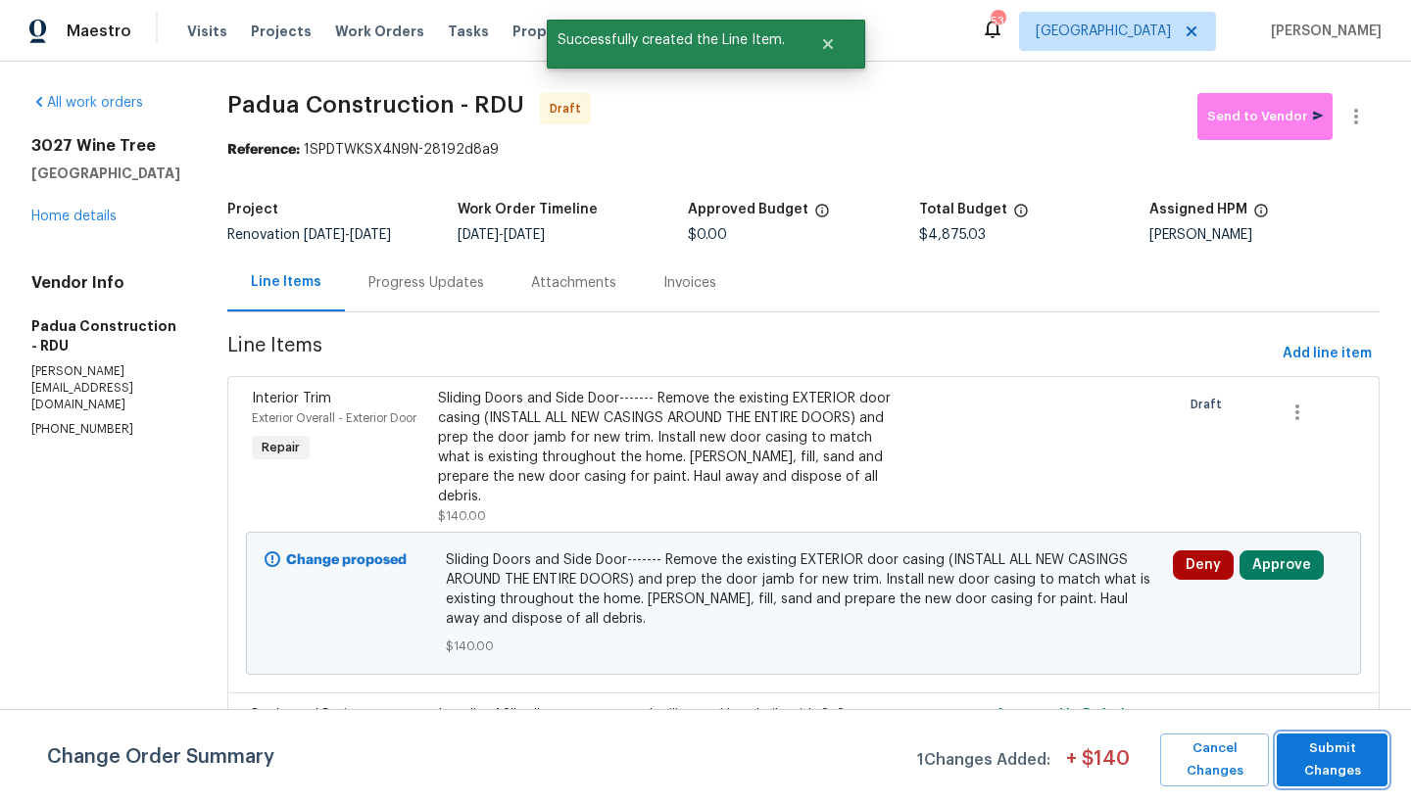
click at [1107, 769] on span "Submit Changes" at bounding box center [1331, 760] width 91 height 45
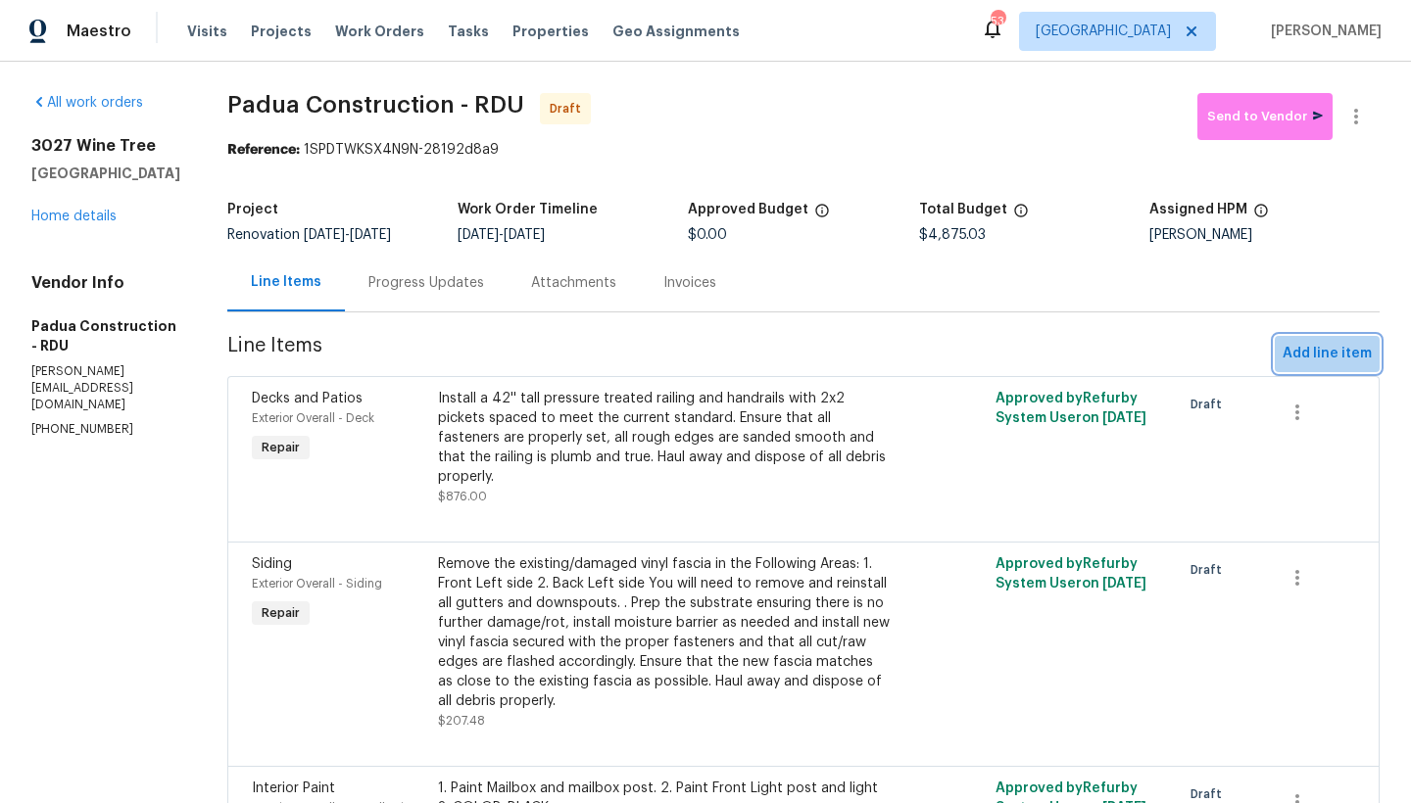
click at [1107, 359] on span "Add line item" at bounding box center [1327, 354] width 89 height 24
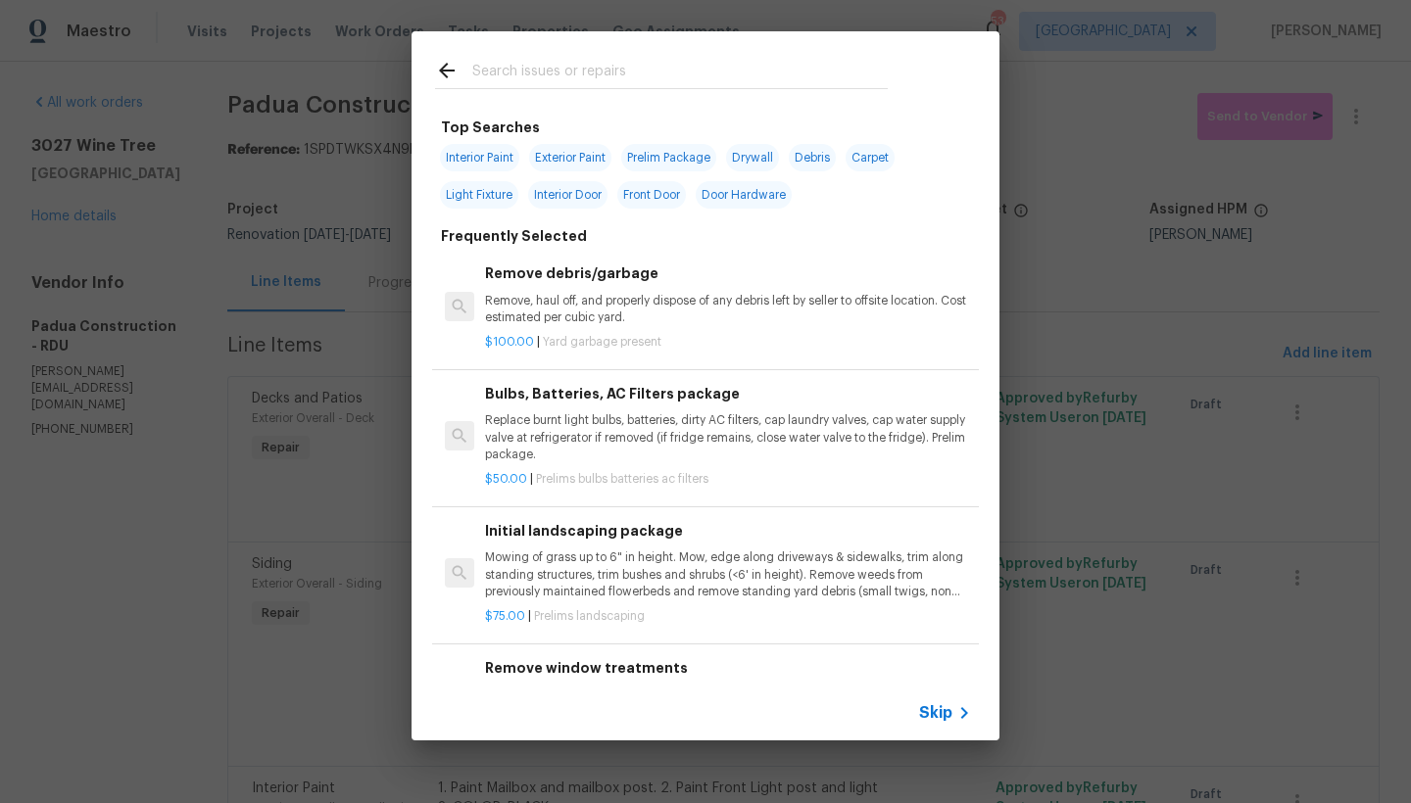
click at [539, 60] on input "text" at bounding box center [679, 73] width 415 height 29
click at [551, 66] on input "text" at bounding box center [679, 73] width 415 height 29
type input "E"
type input "LIGHTING"
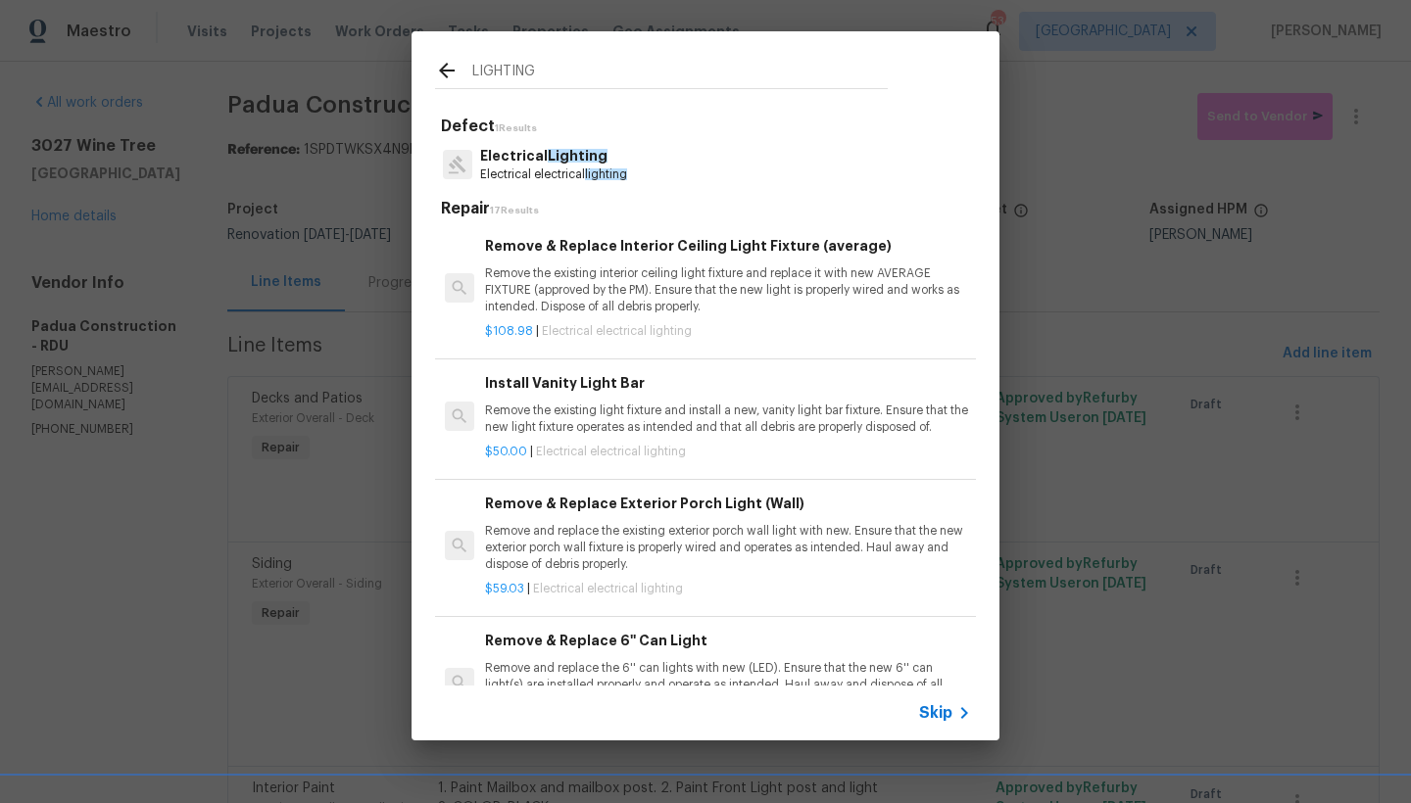
click at [529, 164] on div "Electrical Lighting Electrical electrical lighting" at bounding box center [553, 164] width 147 height 37
click at [529, 161] on div "Defect 1 Results Electrical Lighting Electrical electrical lighting Repair 17 R…" at bounding box center [705, 413] width 541 height 593
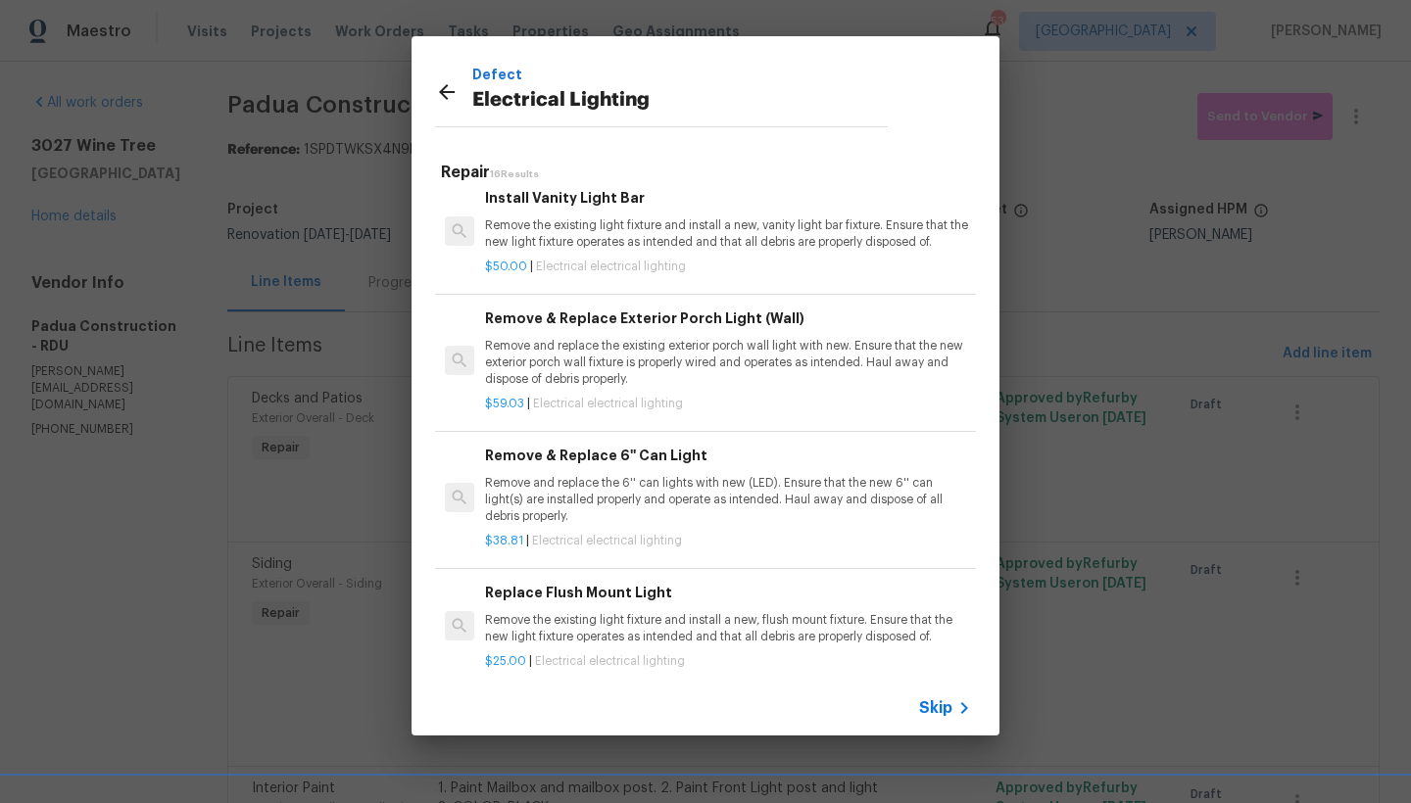
scroll to position [153, 0]
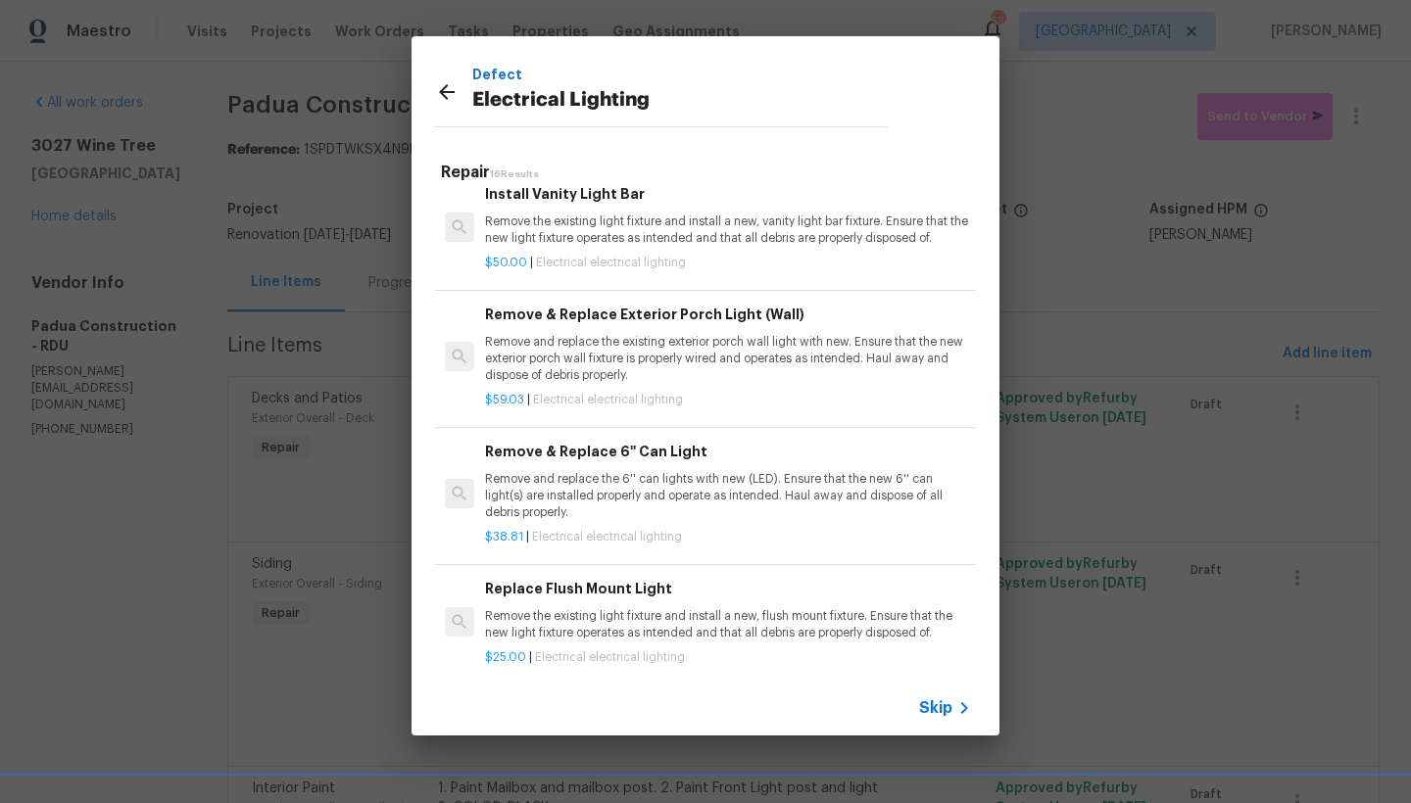
click at [671, 315] on h6 "Remove & Replace Exterior Porch Light (Wall)" at bounding box center [728, 315] width 486 height 22
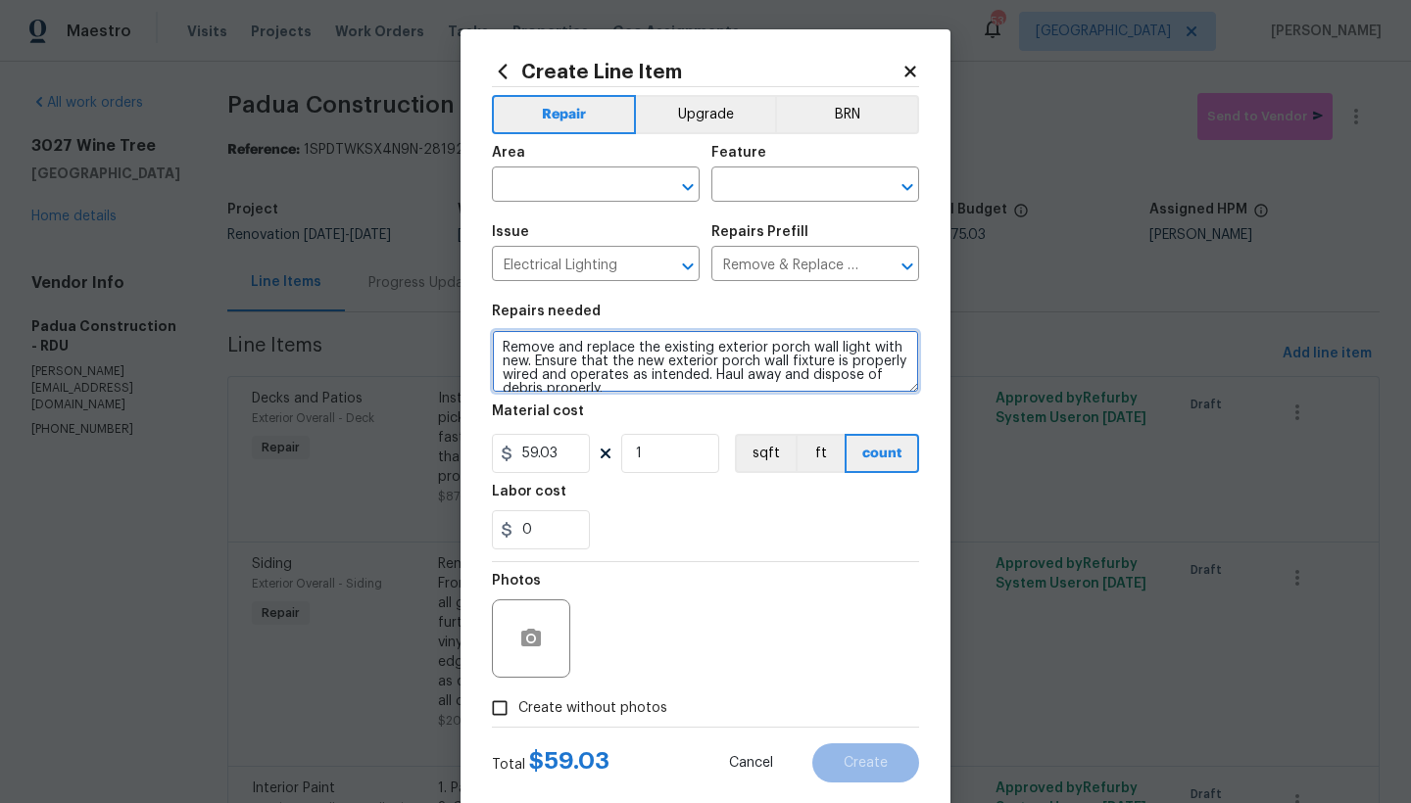
click at [495, 347] on textarea "Remove and replace the existing exterior porch wall light with new. Ensure that…" at bounding box center [705, 361] width 427 height 63
click at [585, 354] on textarea "Remove and replace the existing exterior porch wall light with new. Ensure that…" at bounding box center [705, 361] width 427 height 63
type textarea "Back Deck Wall------- Remove and replace the existing exterior porch wall light…"
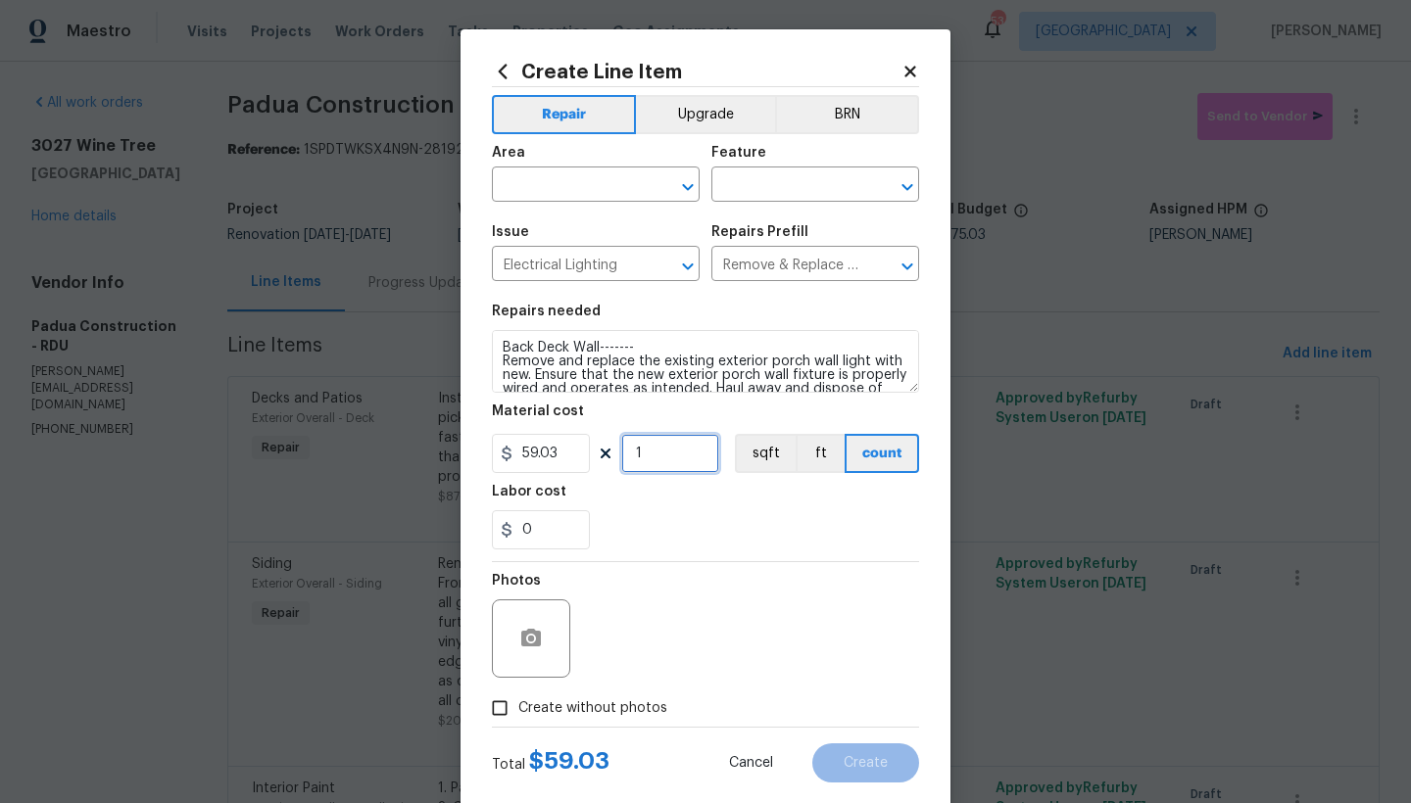
click at [642, 455] on input "1" at bounding box center [670, 453] width 98 height 39
drag, startPoint x: 632, startPoint y: 454, endPoint x: 605, endPoint y: 452, distance: 27.5
click at [612, 454] on div "59.03 1 sqft ft count" at bounding box center [705, 453] width 427 height 39
type input "2"
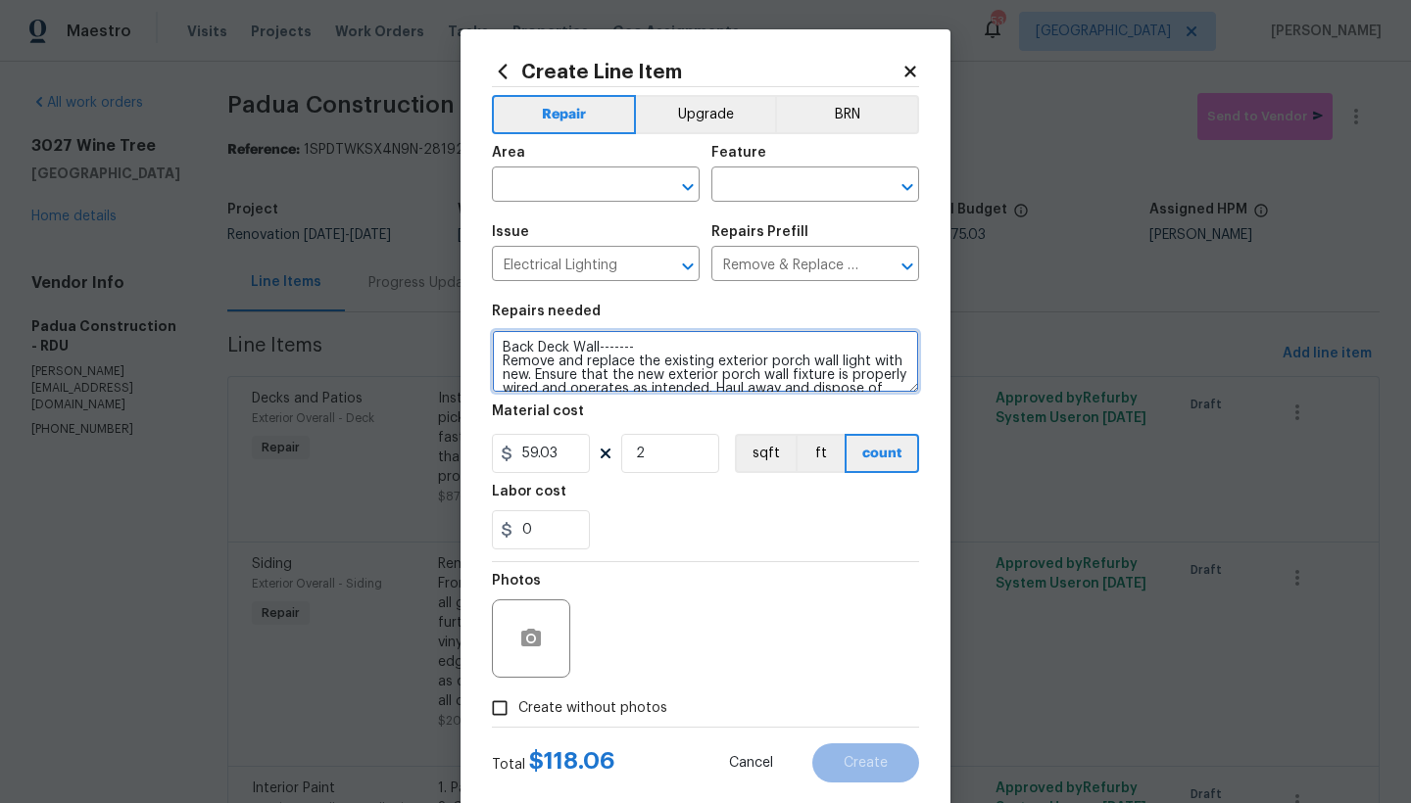
click at [640, 344] on textarea "Back Deck Wall------- Remove and replace the existing exterior porch wall light…" at bounding box center [705, 361] width 427 height 63
type textarea "Back Deck Wall-------BLACK Remove and replace the existing exterior porch wall …"
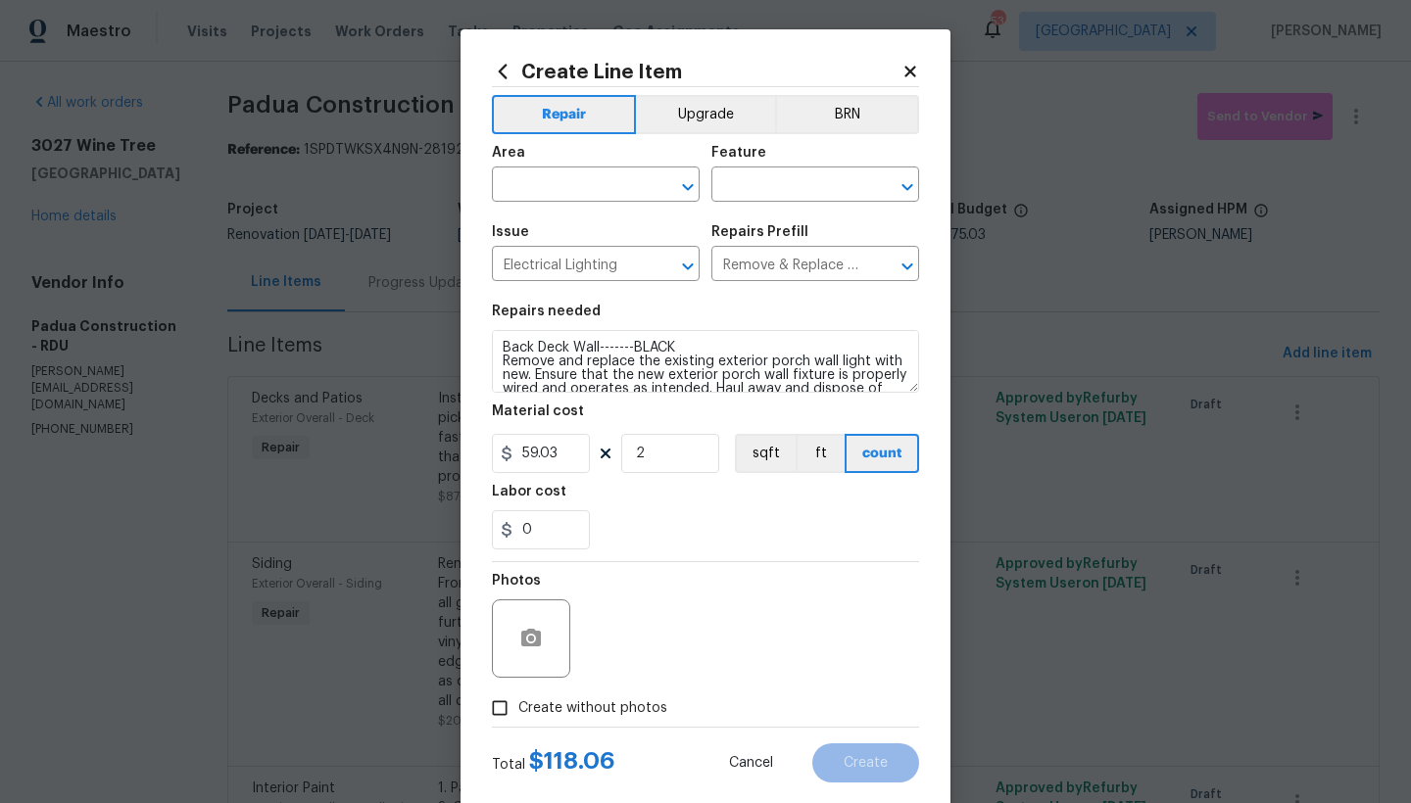
click at [660, 506] on div "Labor cost" at bounding box center [705, 497] width 427 height 25
click at [570, 179] on input "text" at bounding box center [568, 186] width 153 height 30
click at [573, 263] on li "Exterior Overall" at bounding box center [589, 262] width 208 height 32
type input "Exterior Overall"
click at [743, 183] on input "text" at bounding box center [787, 186] width 153 height 30
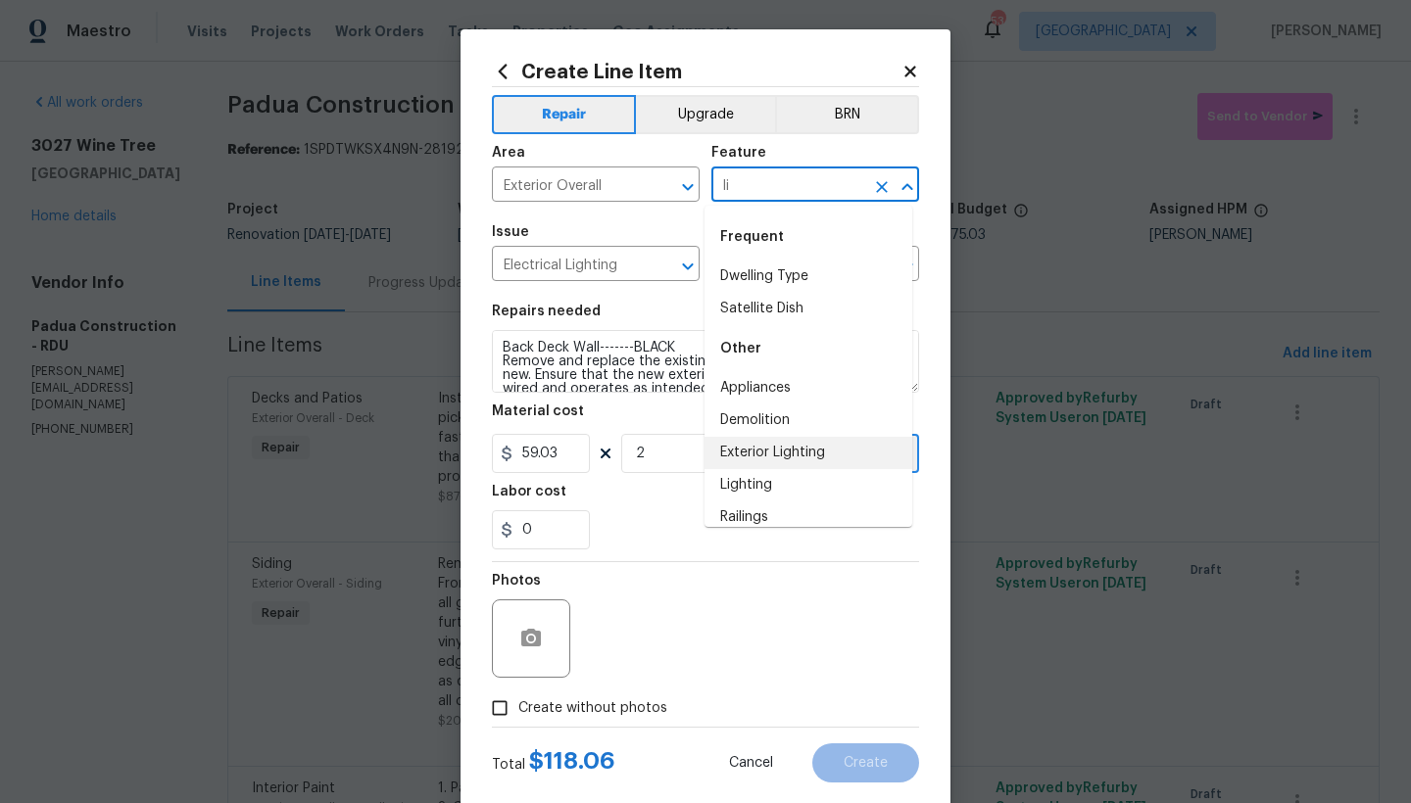
click at [775, 457] on li "Exterior Lighting" at bounding box center [808, 453] width 208 height 32
type input "Exterior Lighting"
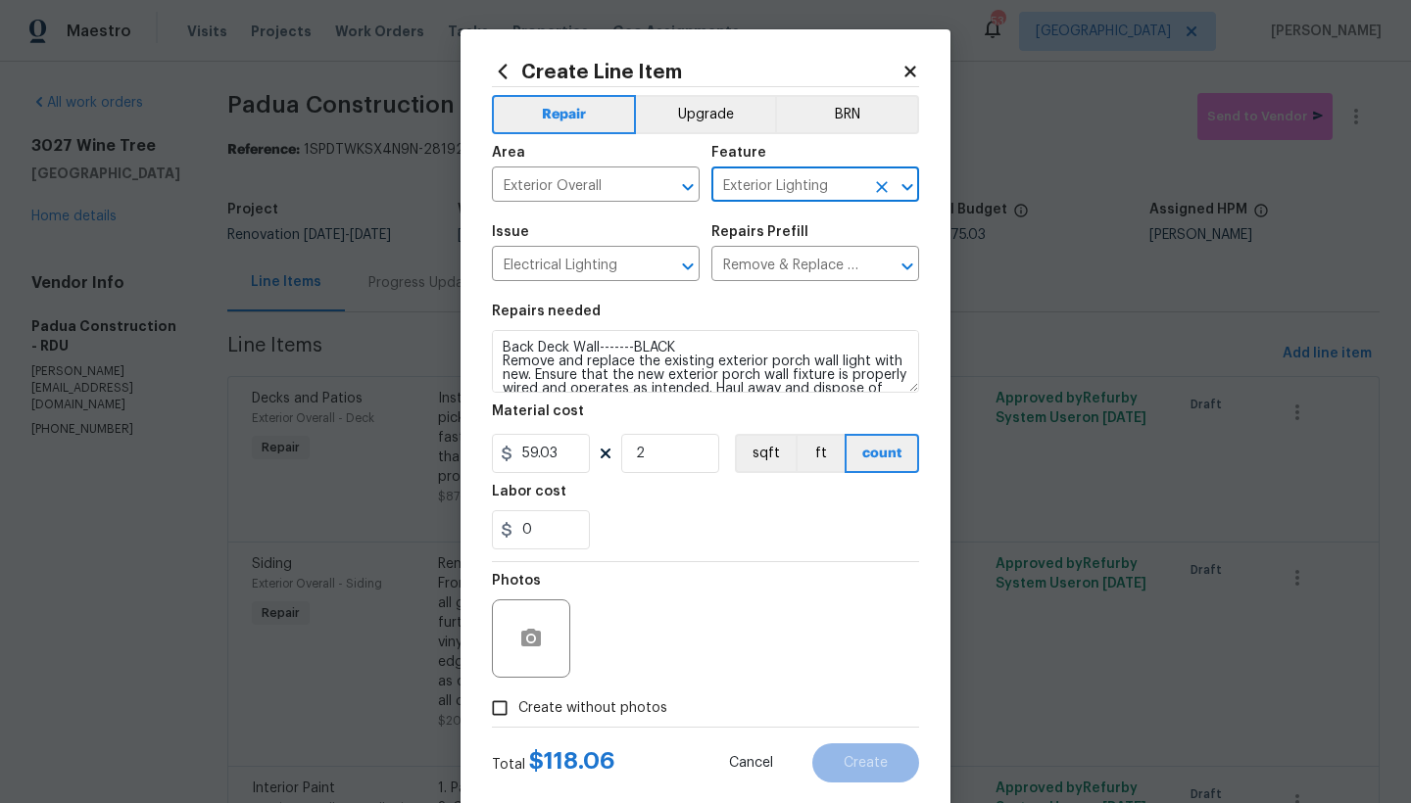
click at [518, 712] on span "Create without photos" at bounding box center [592, 709] width 149 height 21
click at [515, 712] on input "Create without photos" at bounding box center [499, 708] width 37 height 37
checkbox input "true"
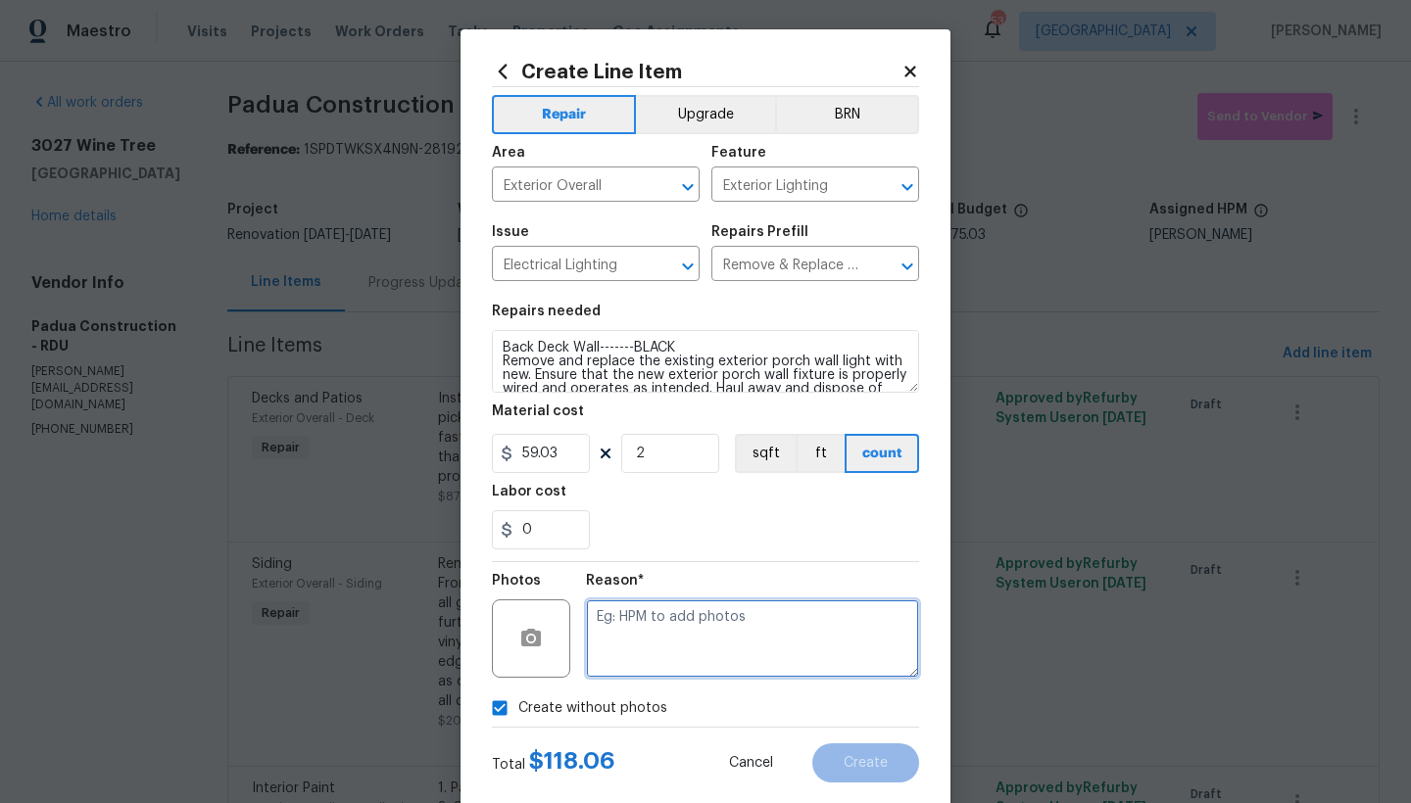
click at [648, 629] on textarea at bounding box center [752, 639] width 333 height 78
type textarea "n"
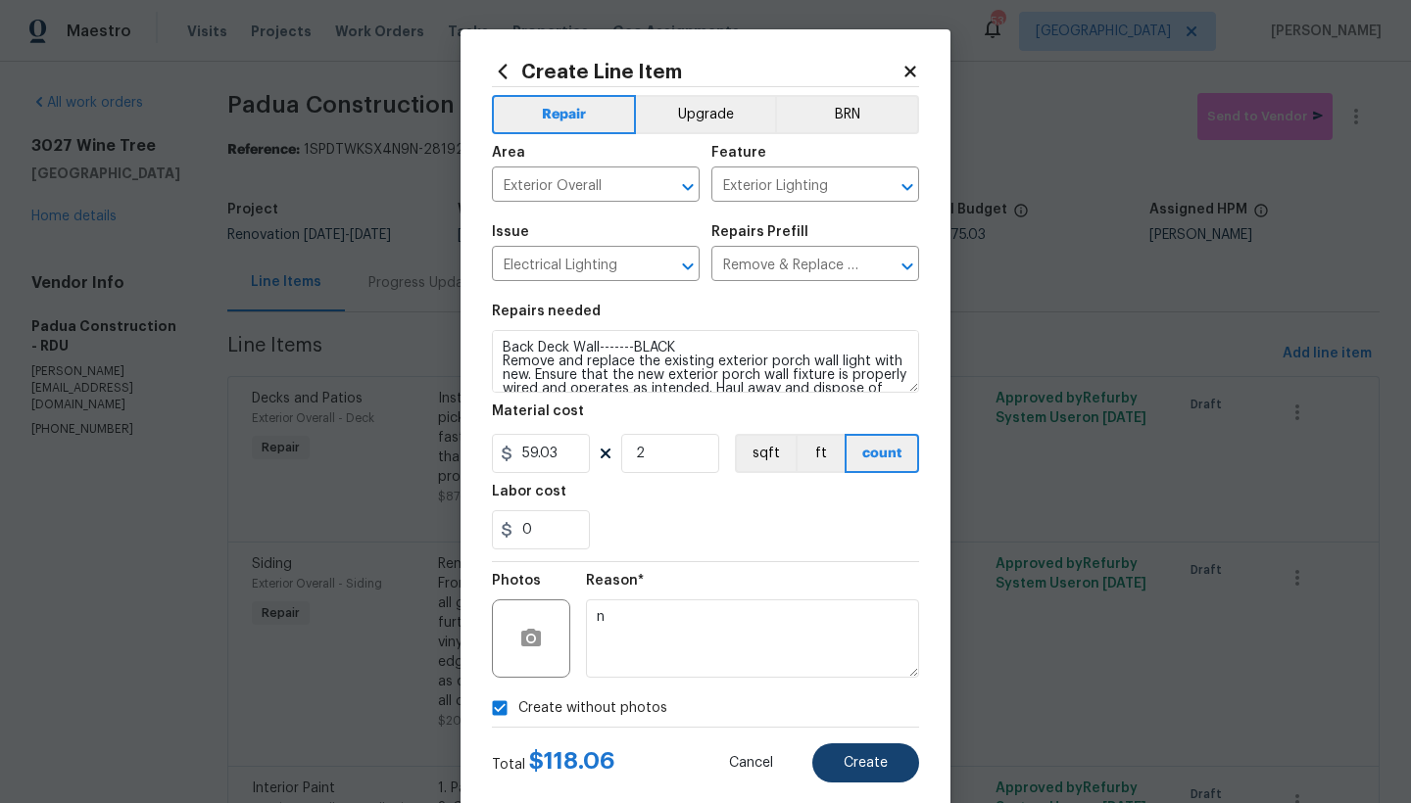
click at [849, 758] on span "Create" at bounding box center [866, 763] width 44 height 15
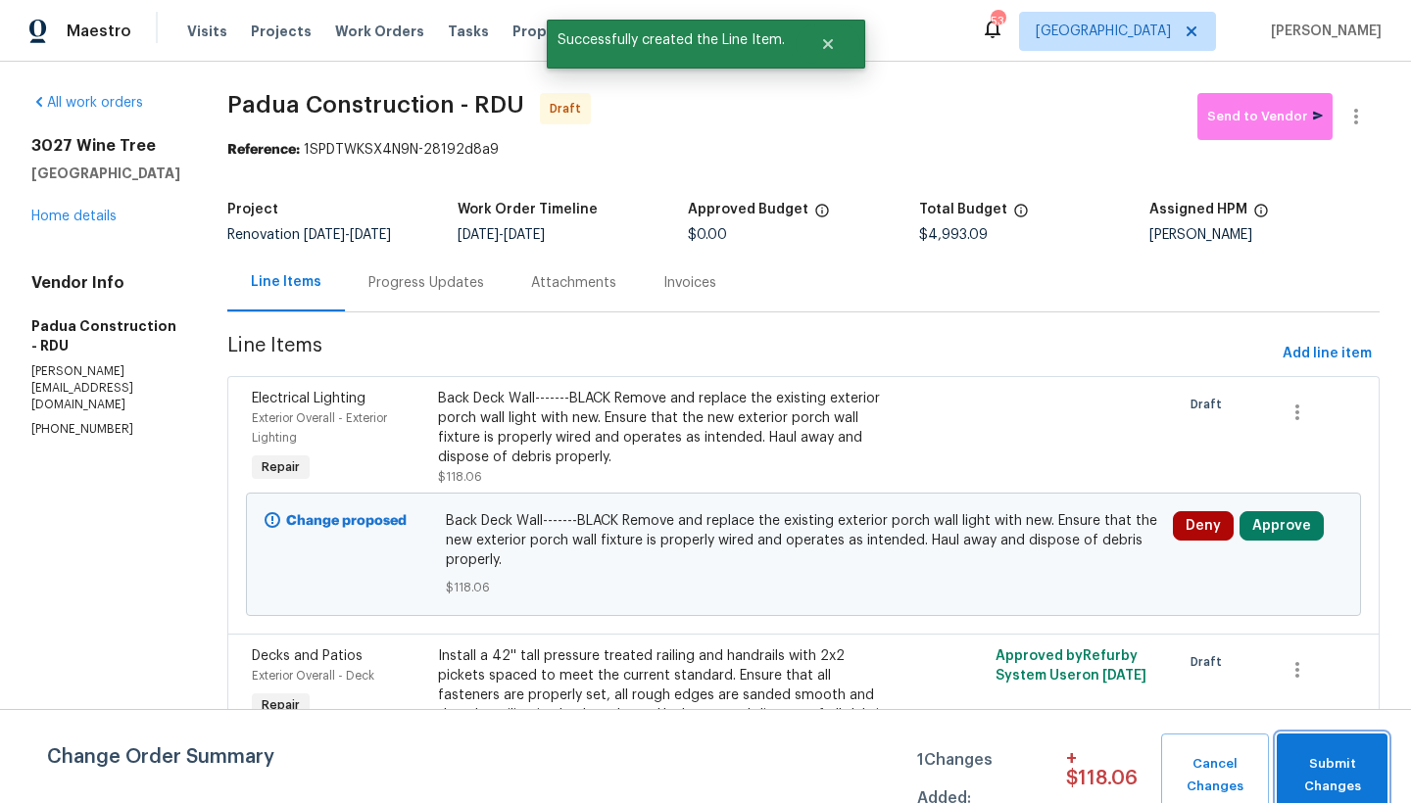
click at [1107, 773] on span "Submit Changes" at bounding box center [1331, 775] width 91 height 45
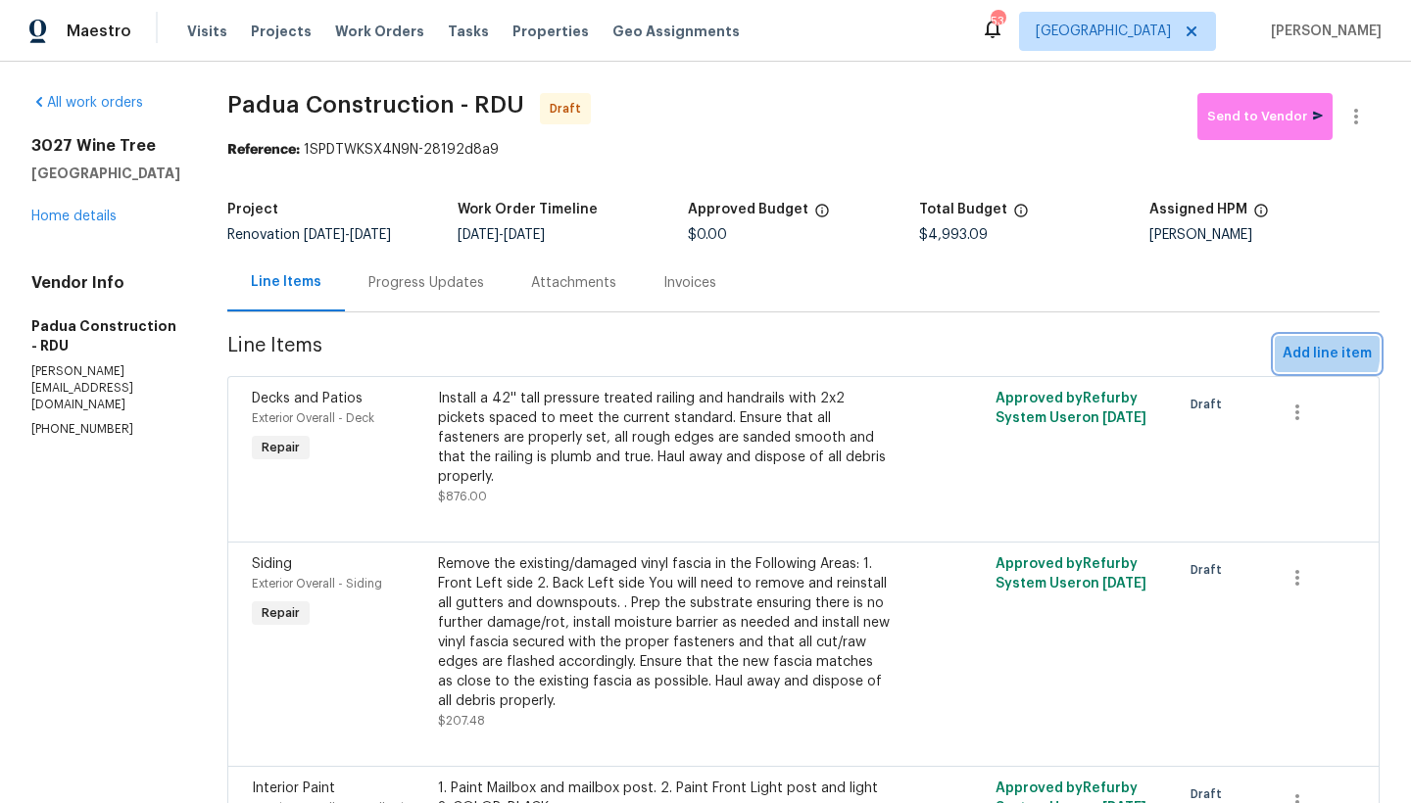
click at [1107, 349] on span "Add line item" at bounding box center [1327, 354] width 89 height 24
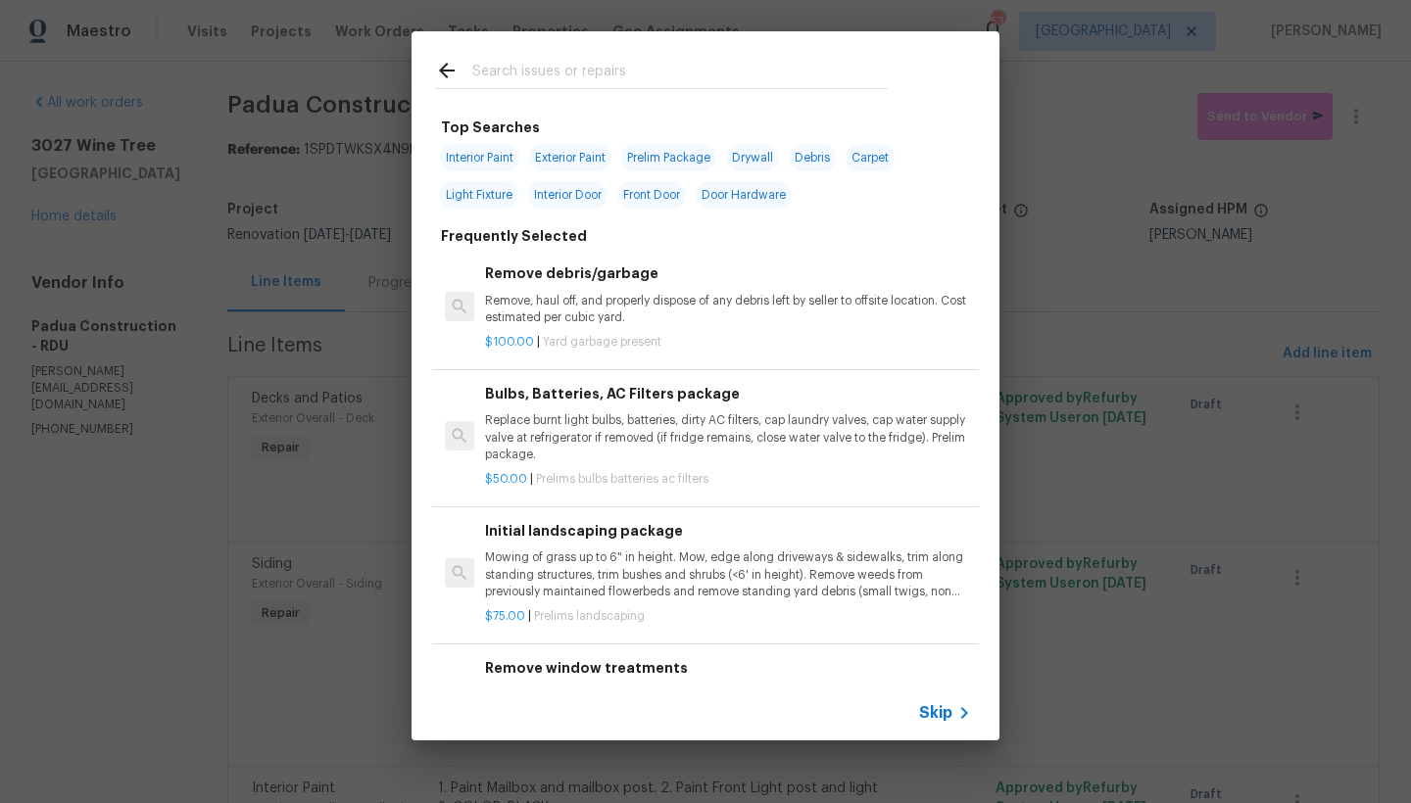
click at [489, 69] on input "text" at bounding box center [679, 73] width 415 height 29
click at [486, 70] on input "text" at bounding box center [679, 73] width 415 height 29
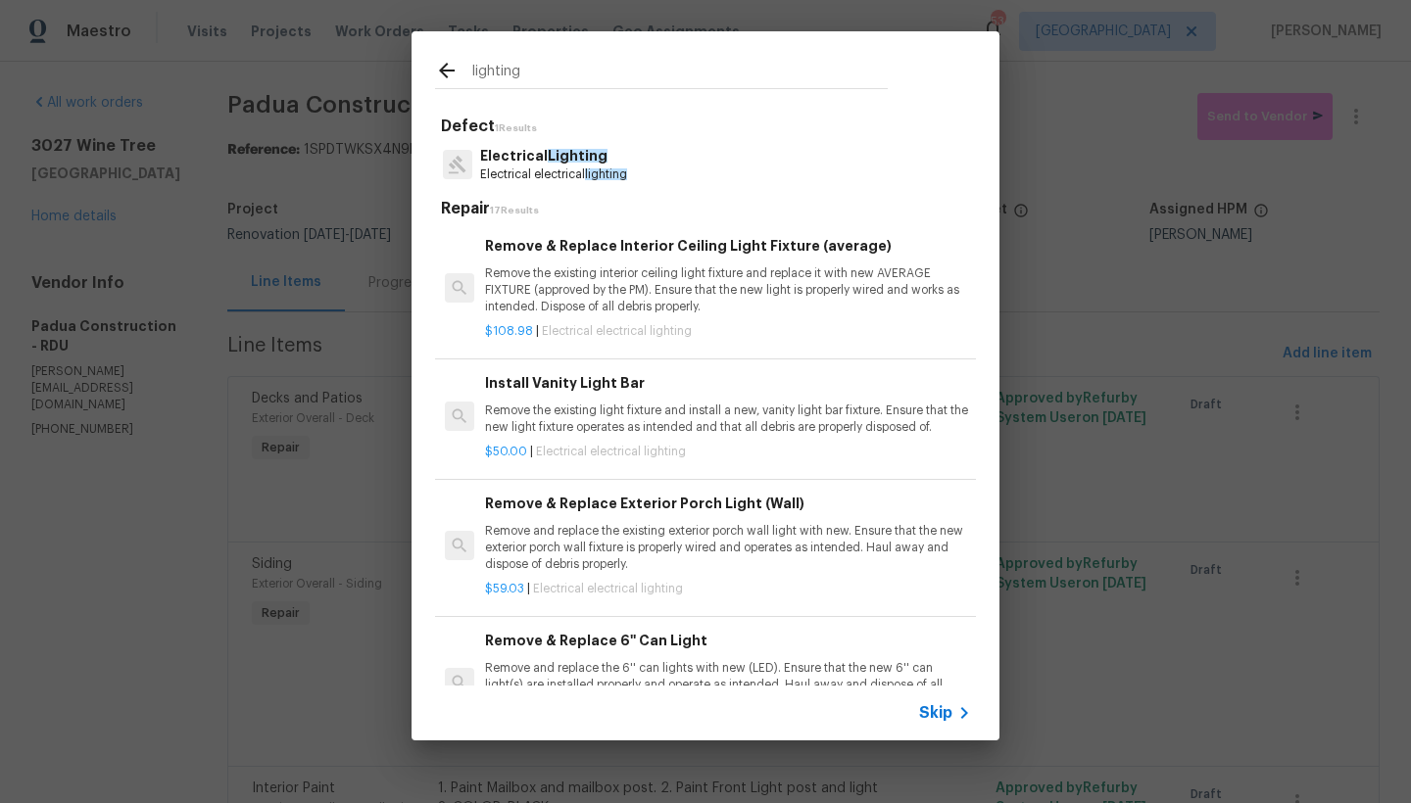
type input "lighting"
click at [528, 161] on p "Electrical Lighting" at bounding box center [553, 156] width 147 height 21
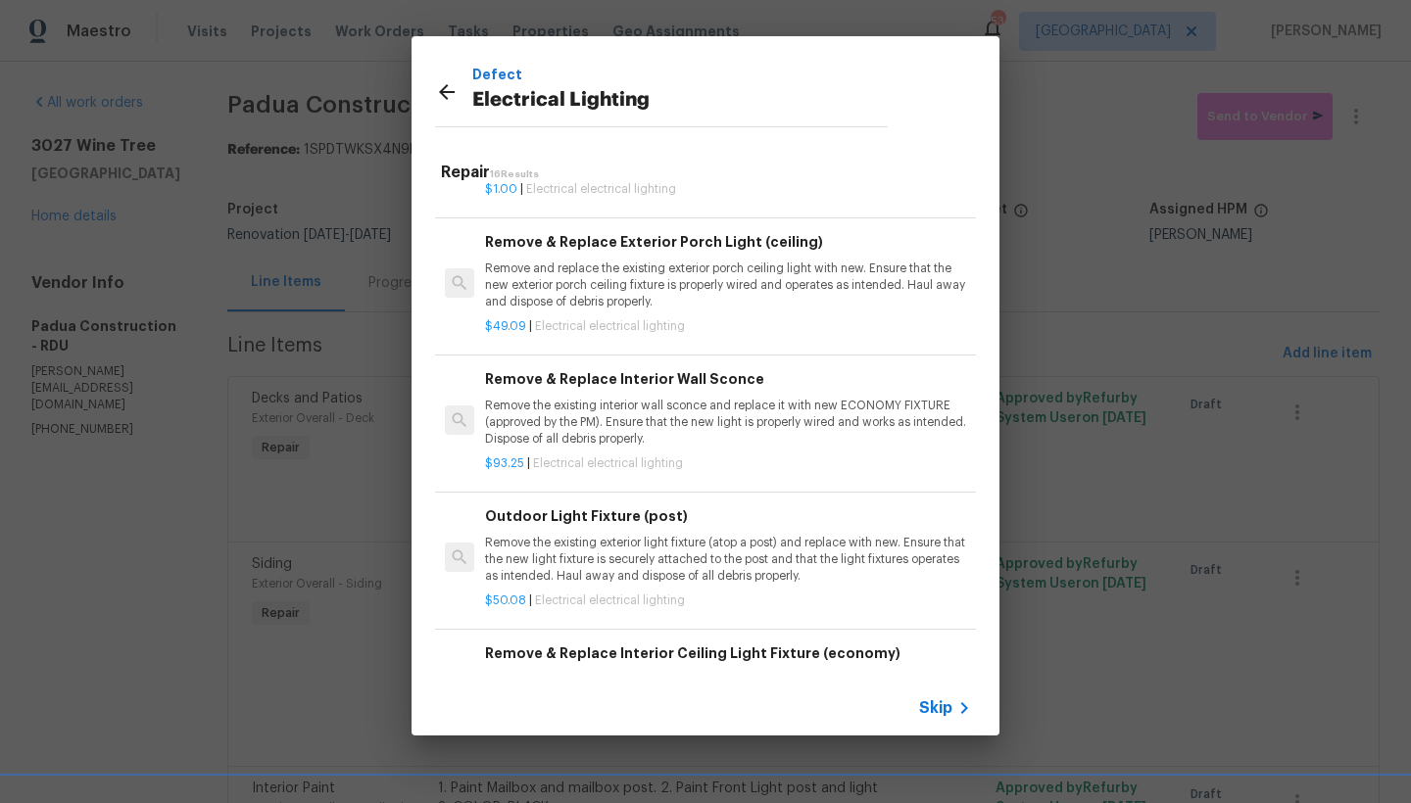
scroll to position [1247, 0]
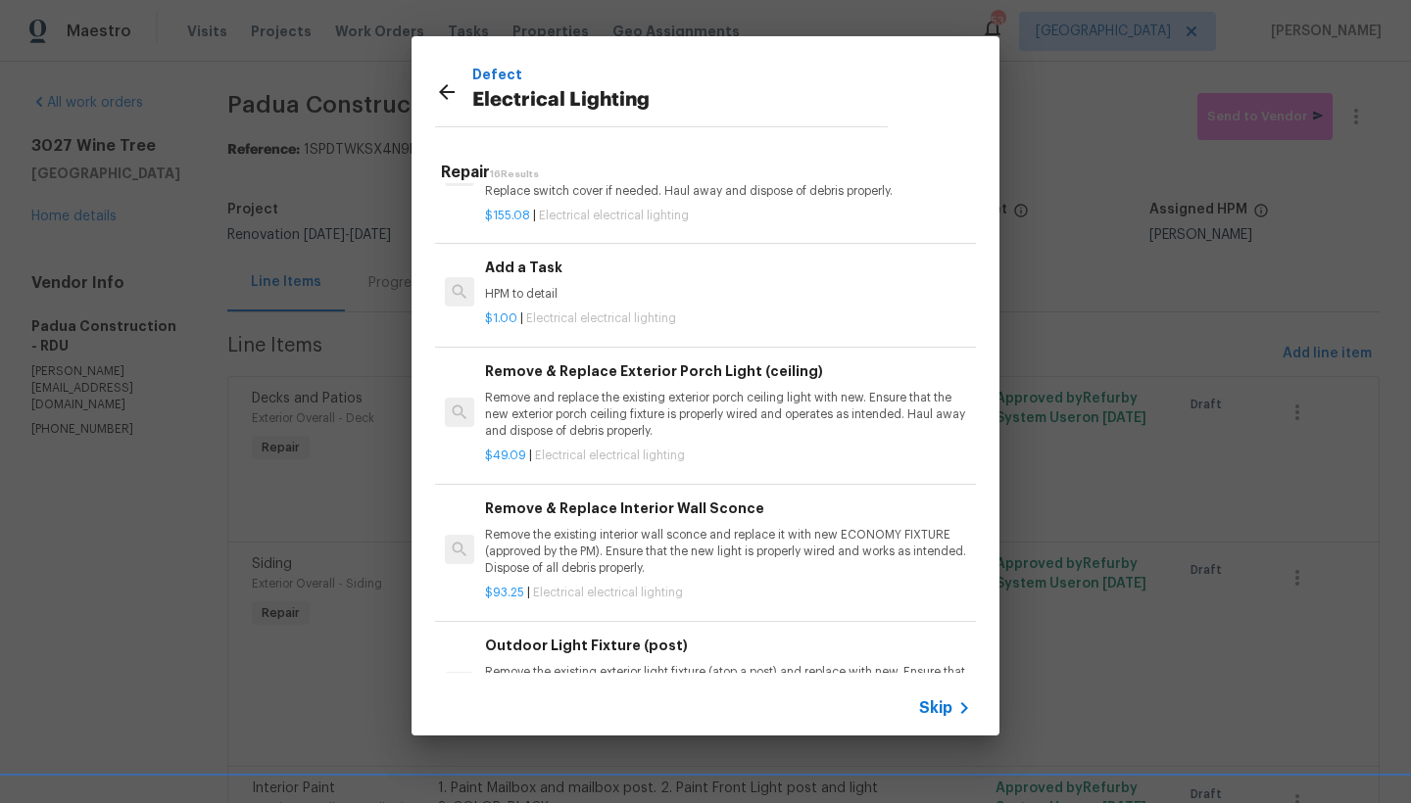
click at [509, 263] on h6 "Add a Task" at bounding box center [728, 268] width 486 height 22
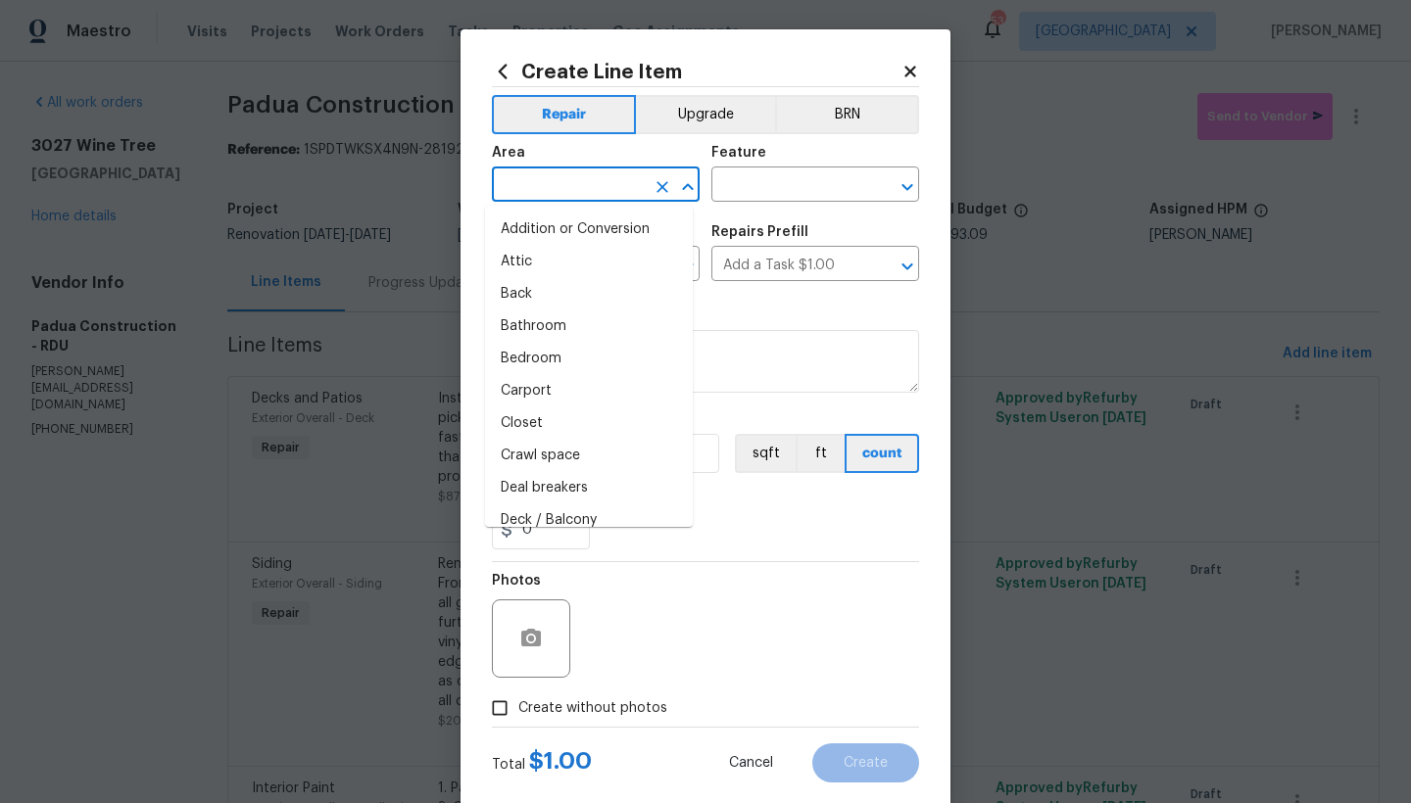
click at [570, 187] on input "text" at bounding box center [568, 186] width 153 height 30
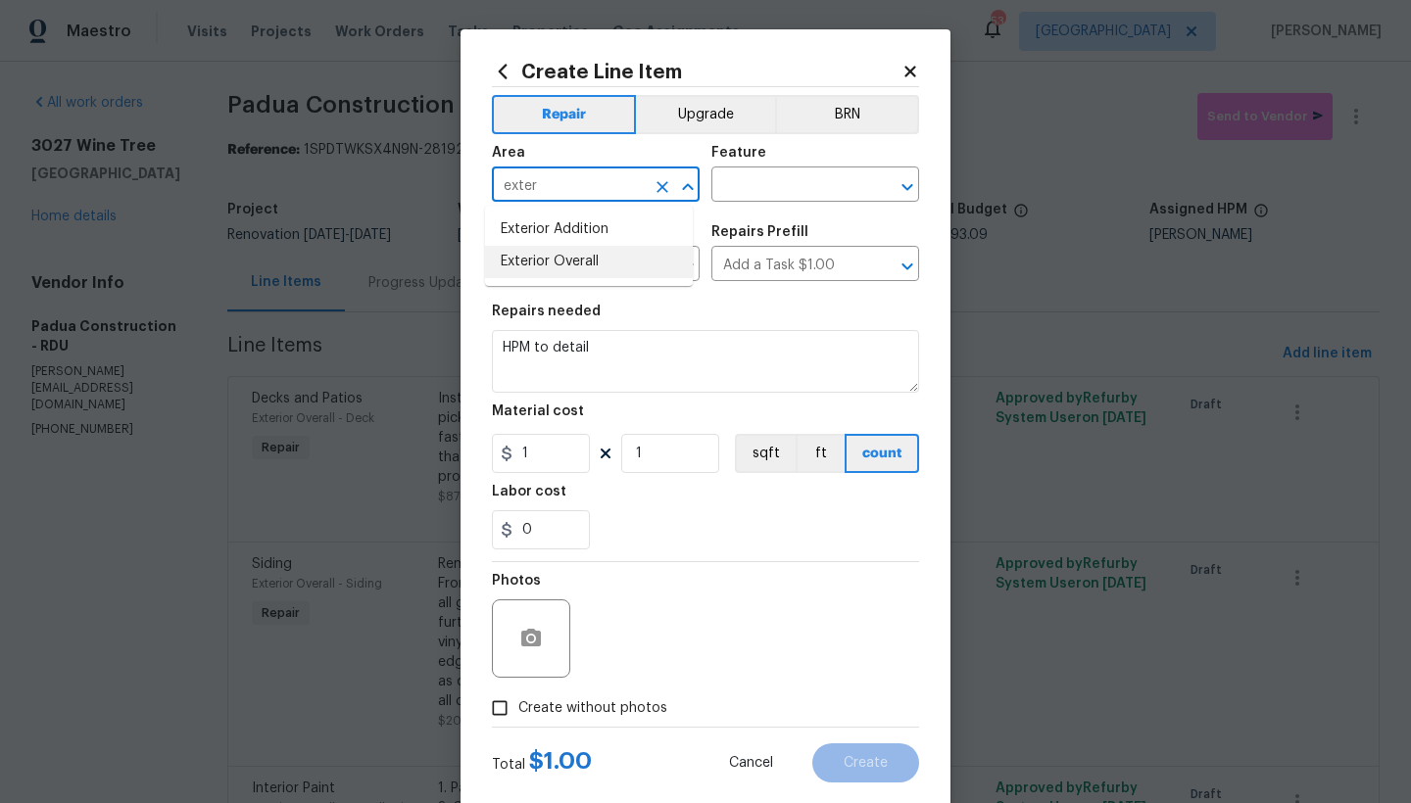
click at [546, 267] on li "Exterior Overall" at bounding box center [589, 262] width 208 height 32
type input "Exterior Overall"
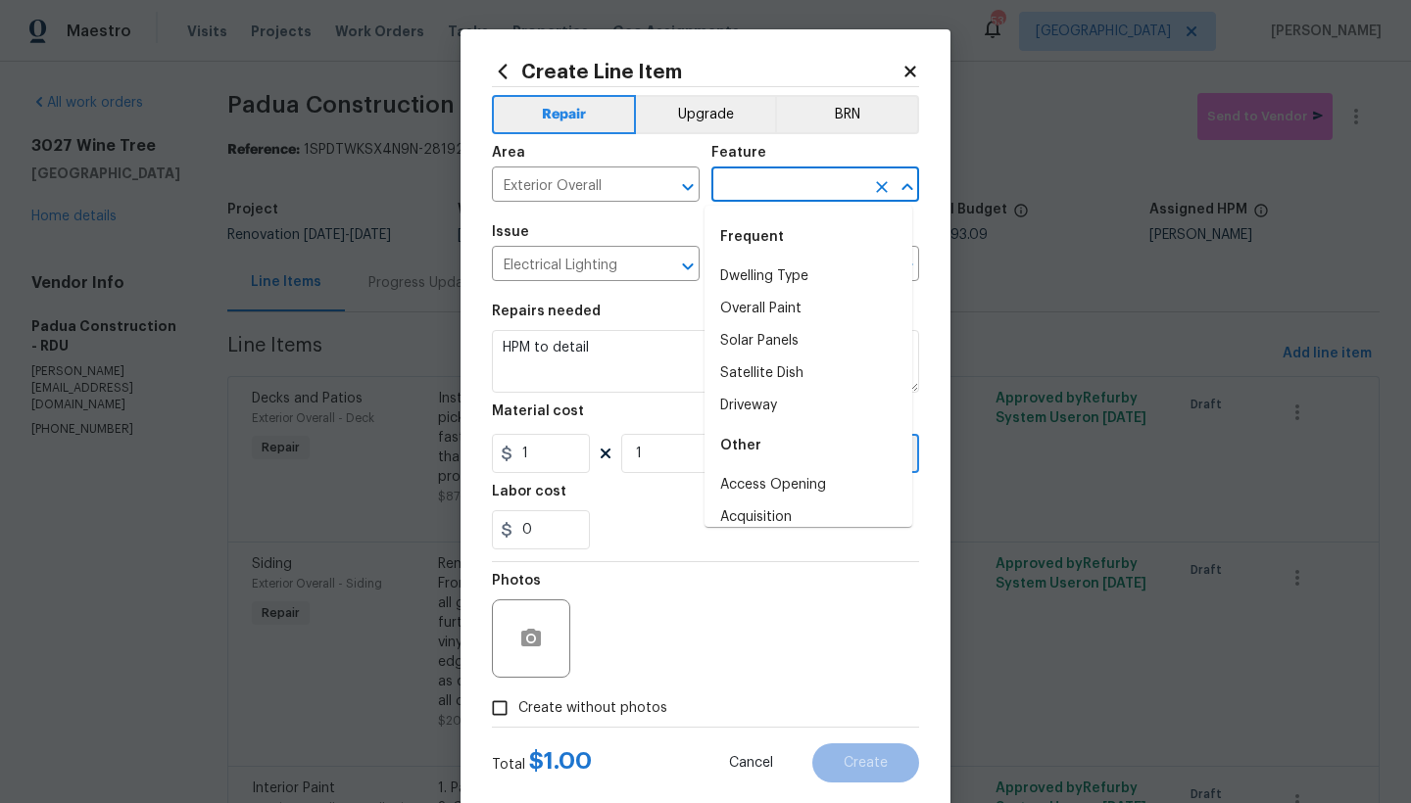
click at [792, 185] on input "text" at bounding box center [787, 186] width 153 height 30
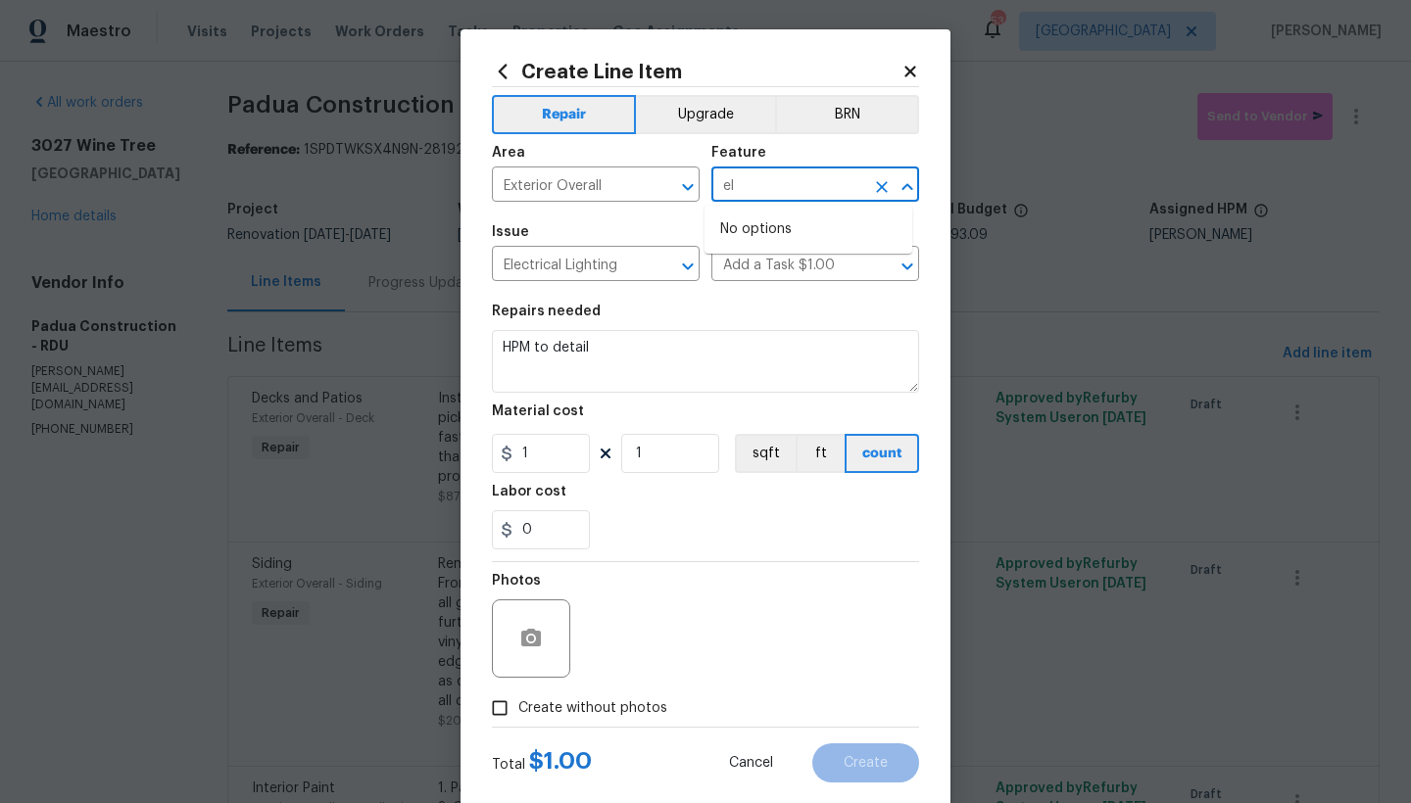
type input "e"
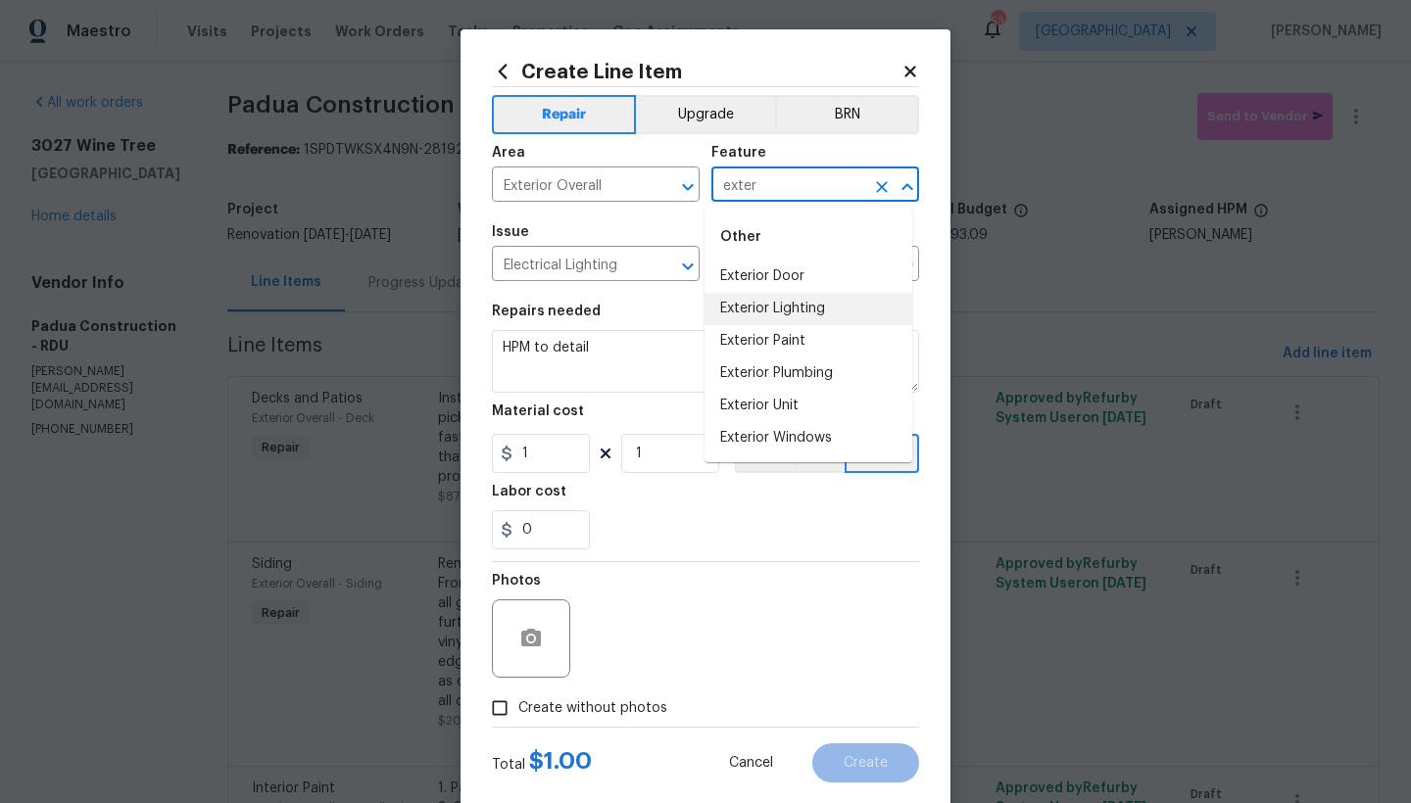
click at [737, 308] on li "Exterior Lighting" at bounding box center [808, 309] width 208 height 32
type input "Exterior Lighting"
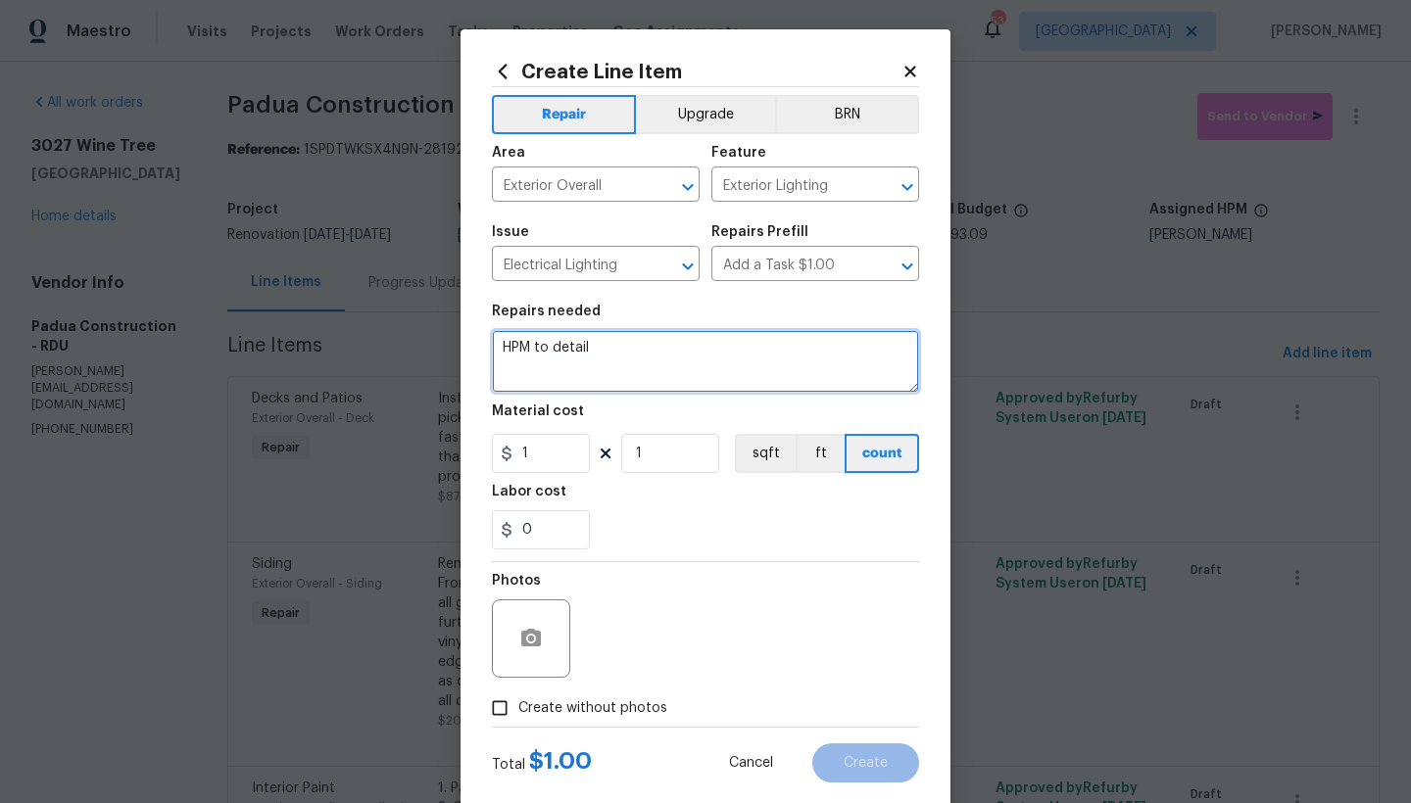
drag, startPoint x: 585, startPoint y: 348, endPoint x: 351, endPoint y: 349, distance: 234.2
click at [353, 350] on div "Create Line Item Repair Upgrade BRN Area Exterior Overall ​ Feature Exterior Li…" at bounding box center [705, 401] width 1411 height 803
type textarea "f"
click at [812, 358] on textarea "Front Porch Ceiling ------- 1. Clean the bugs and debris from inside the light …" at bounding box center [705, 361] width 427 height 63
type textarea "Front Porch Ceiling ------- 1. Clean the bugs and debris from inside the light.…"
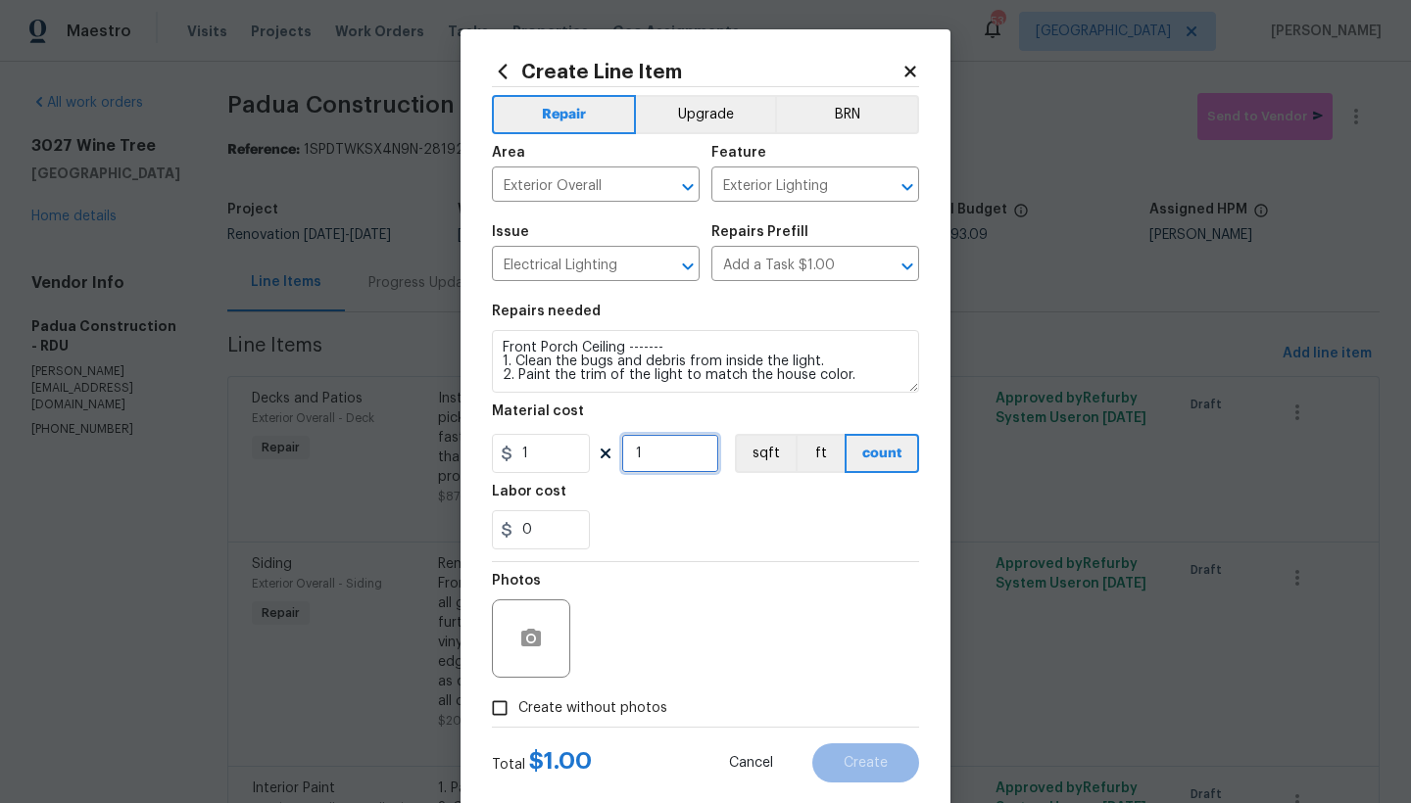
click at [660, 447] on input "1" at bounding box center [670, 453] width 98 height 39
drag, startPoint x: 617, startPoint y: 456, endPoint x: 591, endPoint y: 455, distance: 26.5
click at [592, 455] on div "1 1 sqft ft count" at bounding box center [705, 453] width 427 height 39
type input "25"
click at [705, 529] on div "0" at bounding box center [705, 529] width 427 height 39
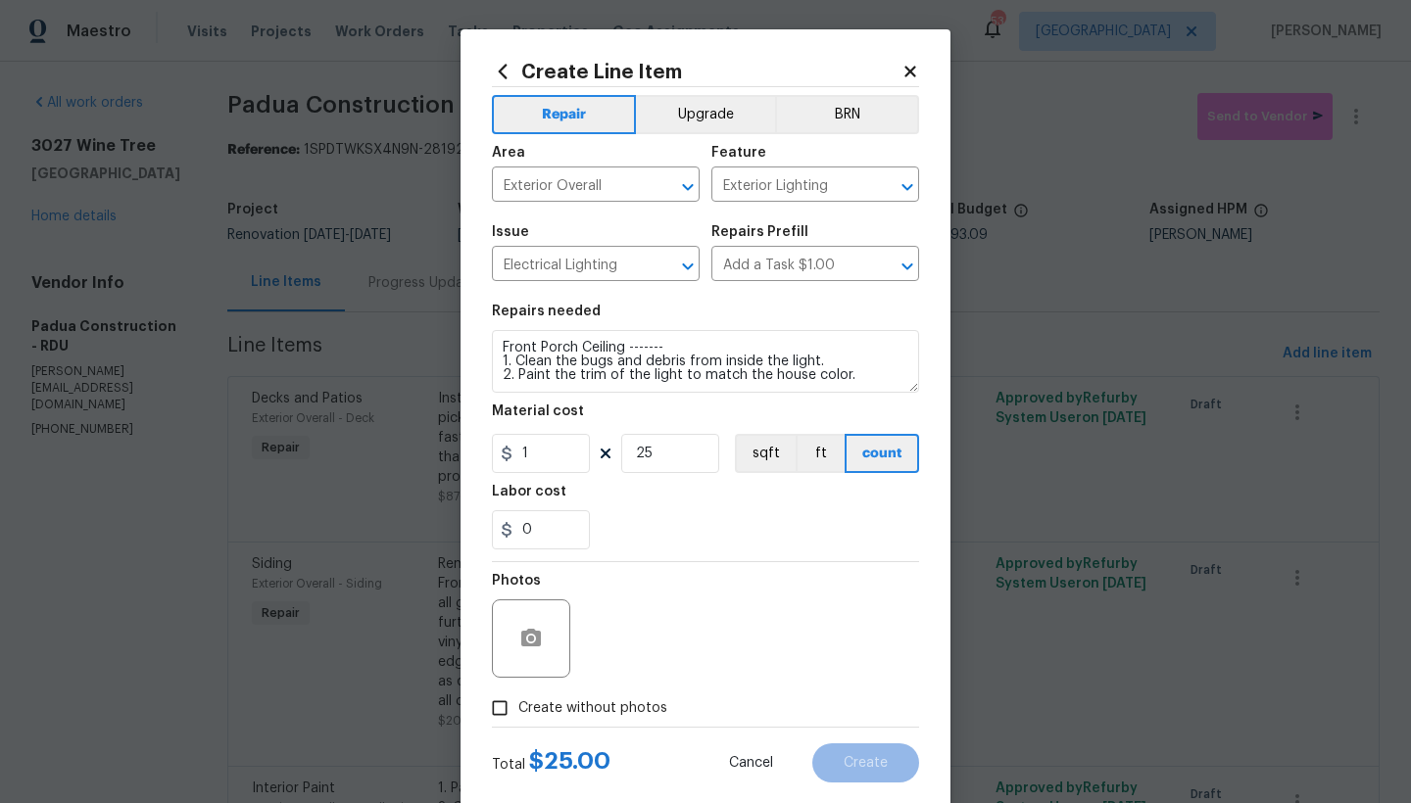
click at [522, 704] on span "Create without photos" at bounding box center [592, 709] width 149 height 21
click at [518, 704] on input "Create without photos" at bounding box center [499, 708] width 37 height 37
checkbox input "true"
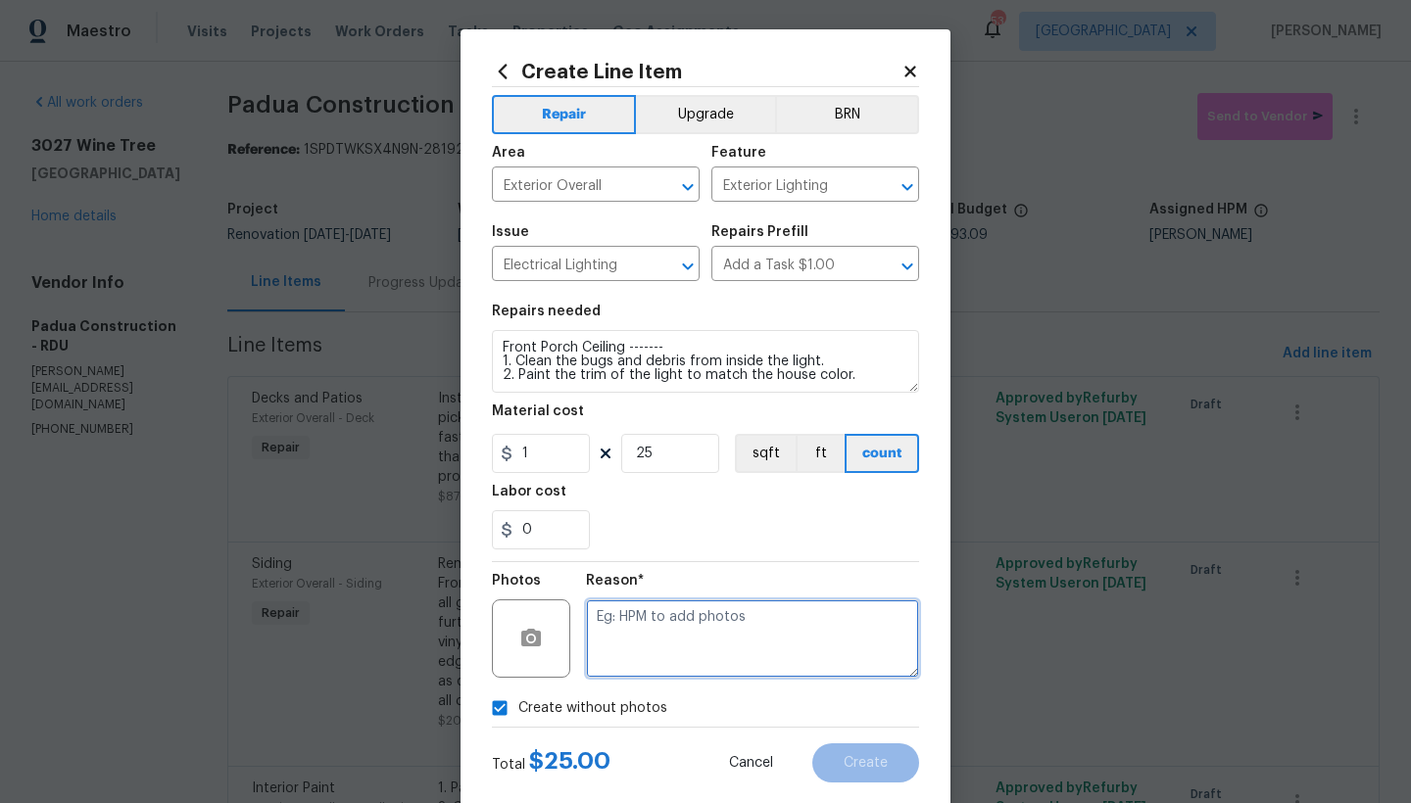
click at [619, 630] on textarea at bounding box center [752, 639] width 333 height 78
type textarea "n"
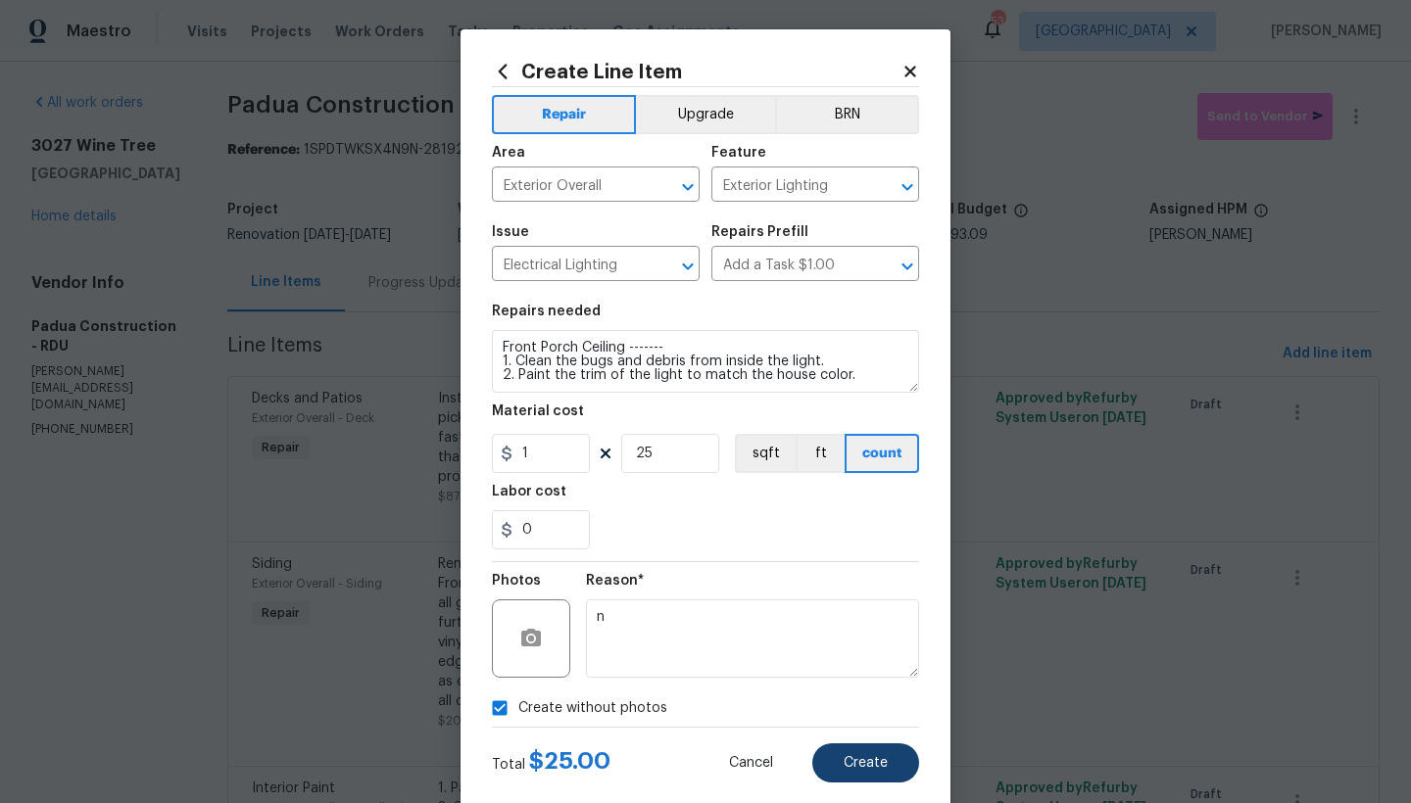
click at [844, 762] on span "Create" at bounding box center [866, 763] width 44 height 15
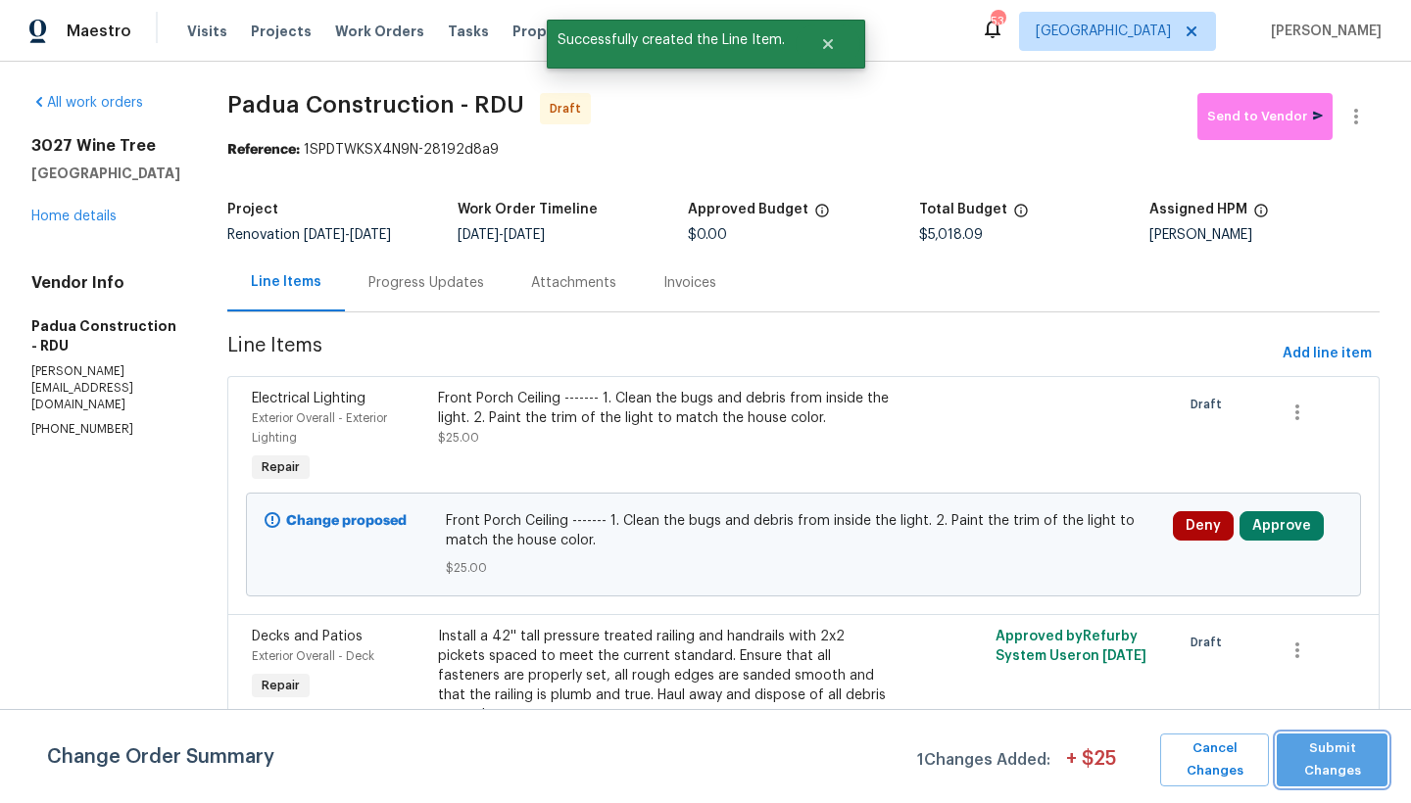
click at [1107, 756] on span "Submit Changes" at bounding box center [1331, 760] width 91 height 45
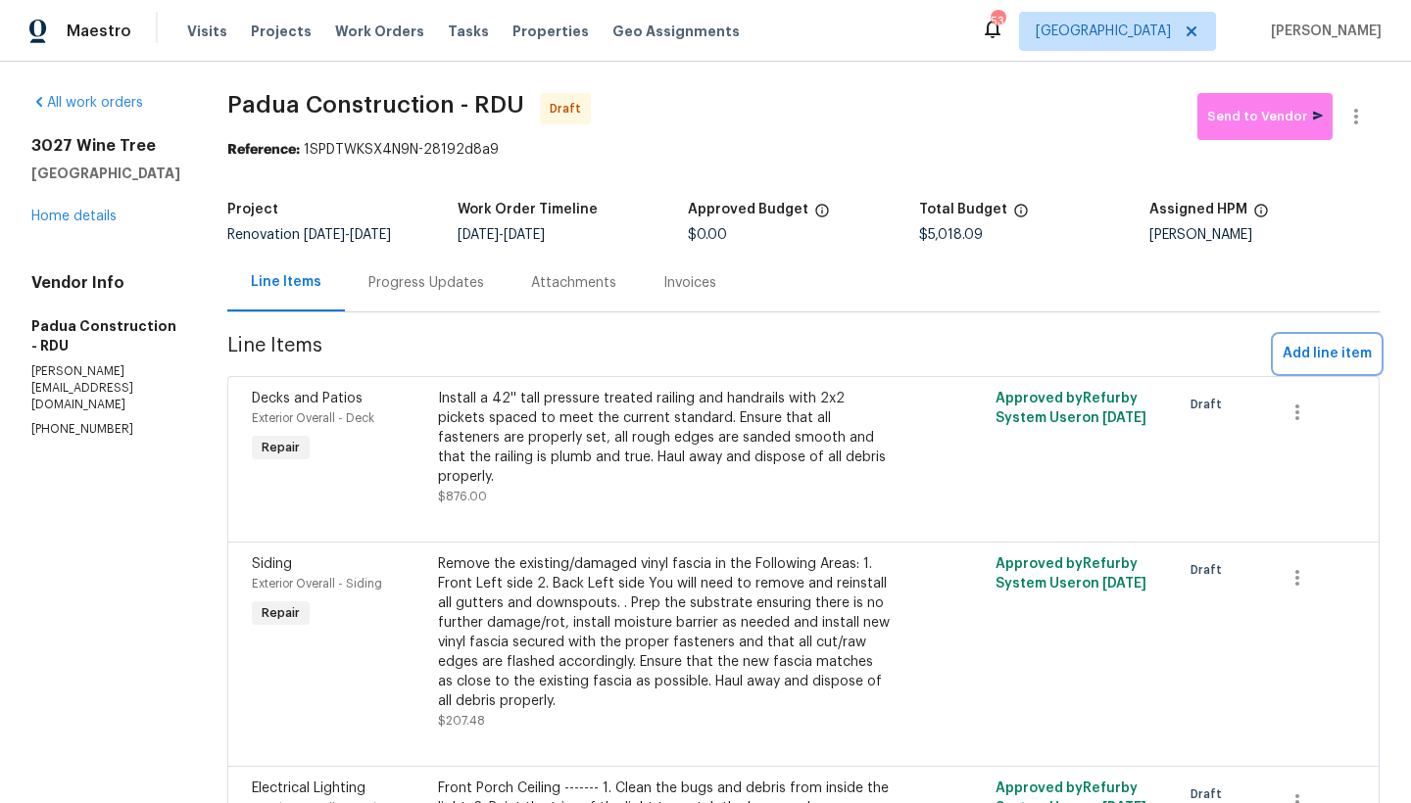
click at [1107, 357] on span "Add line item" at bounding box center [1327, 354] width 89 height 24
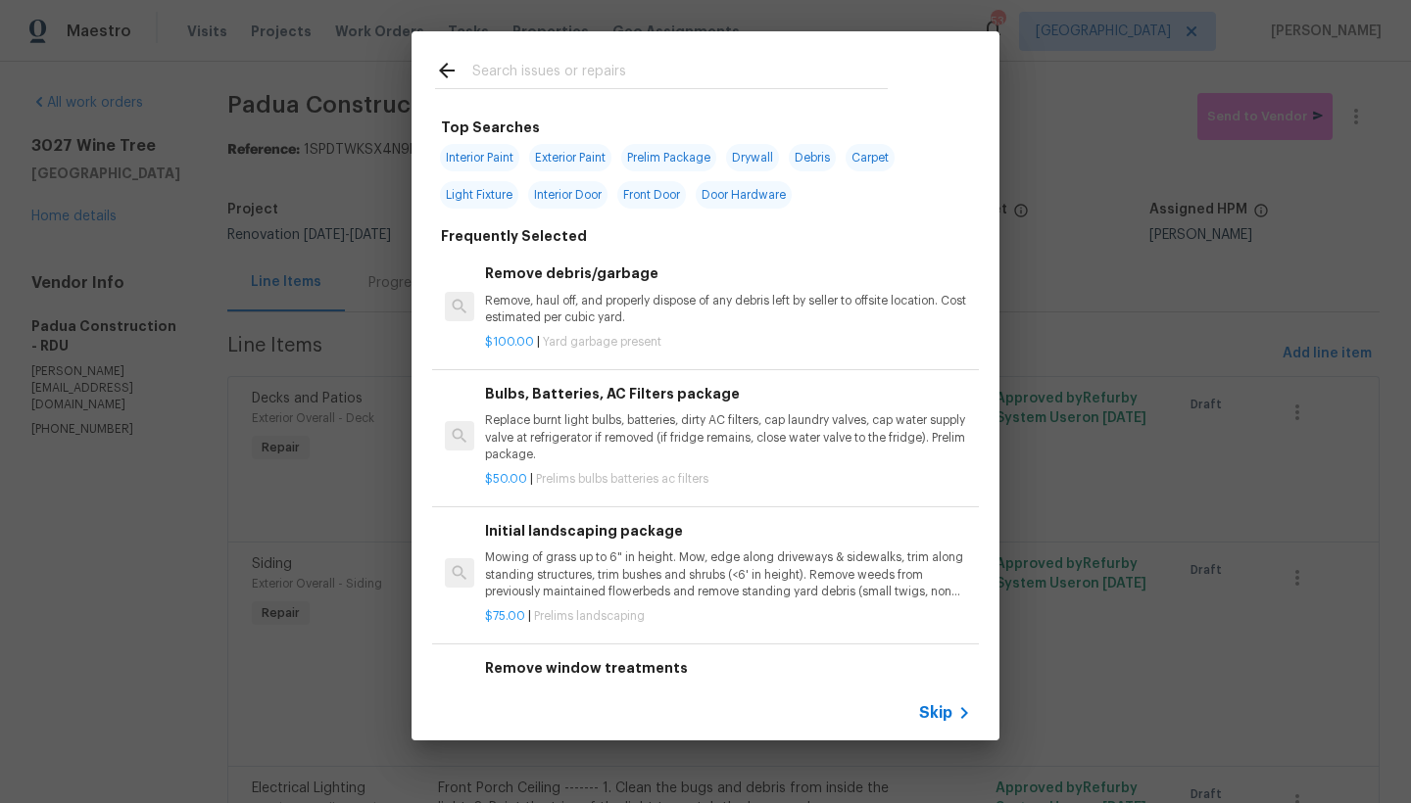
click at [511, 69] on input "text" at bounding box center [679, 73] width 415 height 29
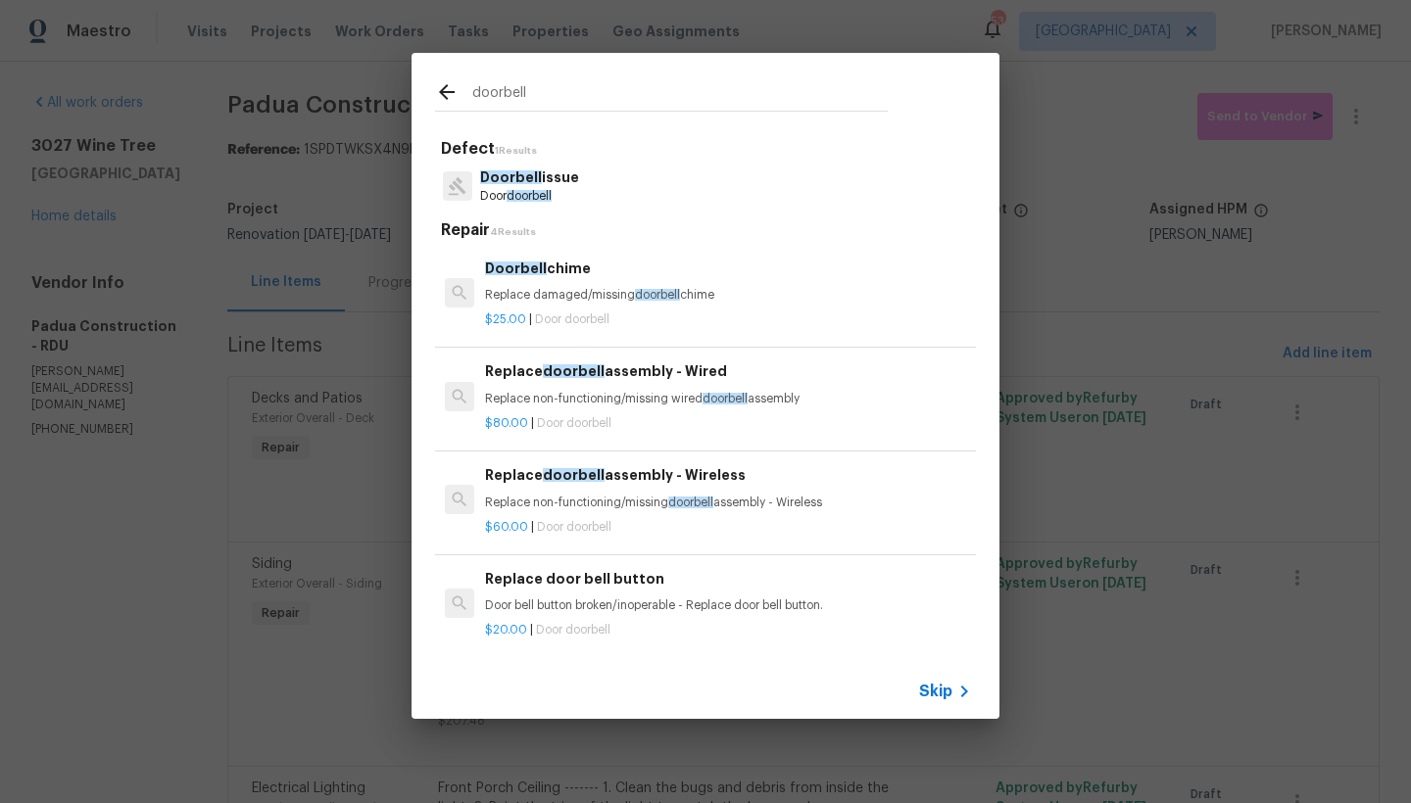
type input "doorbell"
drag, startPoint x: 519, startPoint y: 176, endPoint x: 530, endPoint y: 200, distance: 25.9
click at [518, 176] on span "Doorbell" at bounding box center [511, 177] width 62 height 14
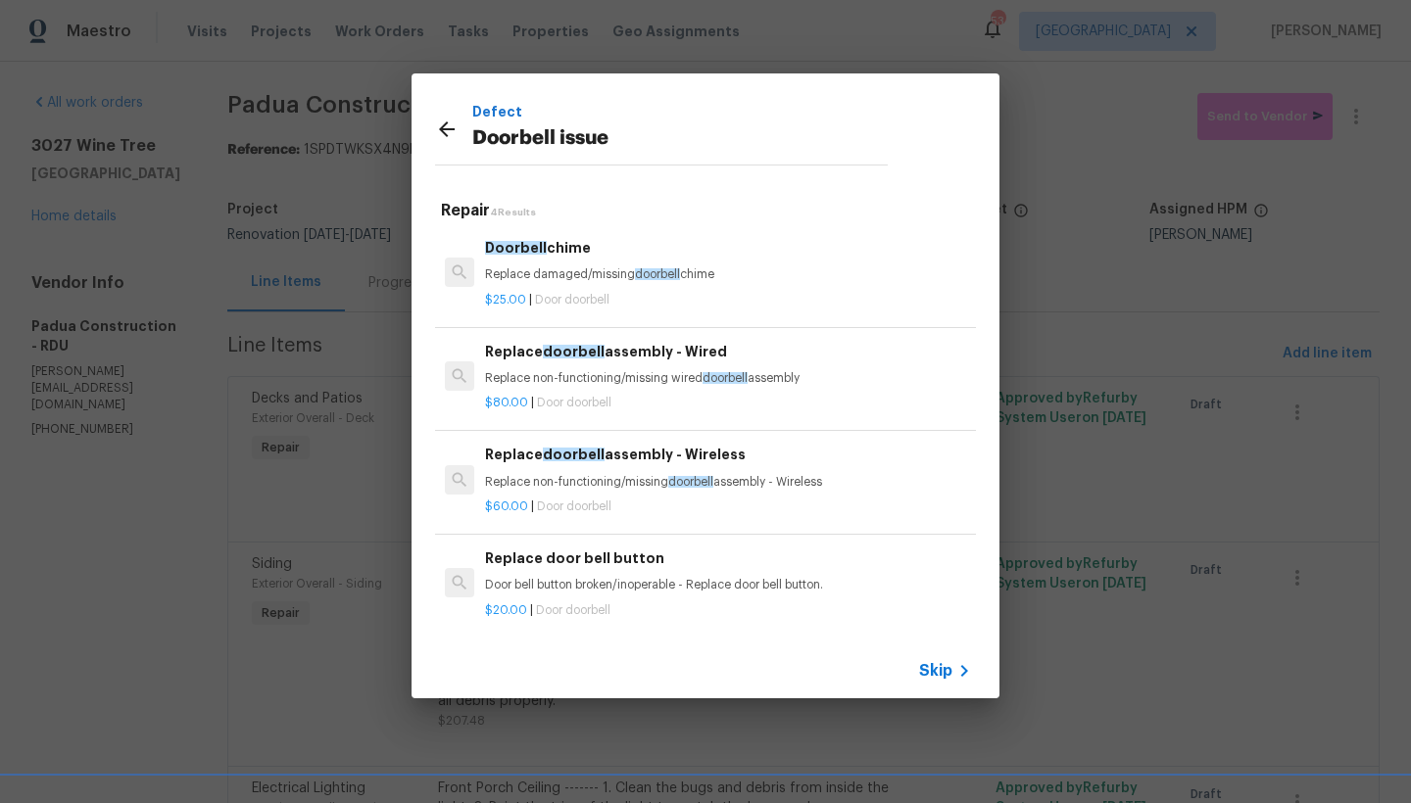
scroll to position [0, 0]
click at [452, 123] on icon at bounding box center [447, 129] width 16 height 16
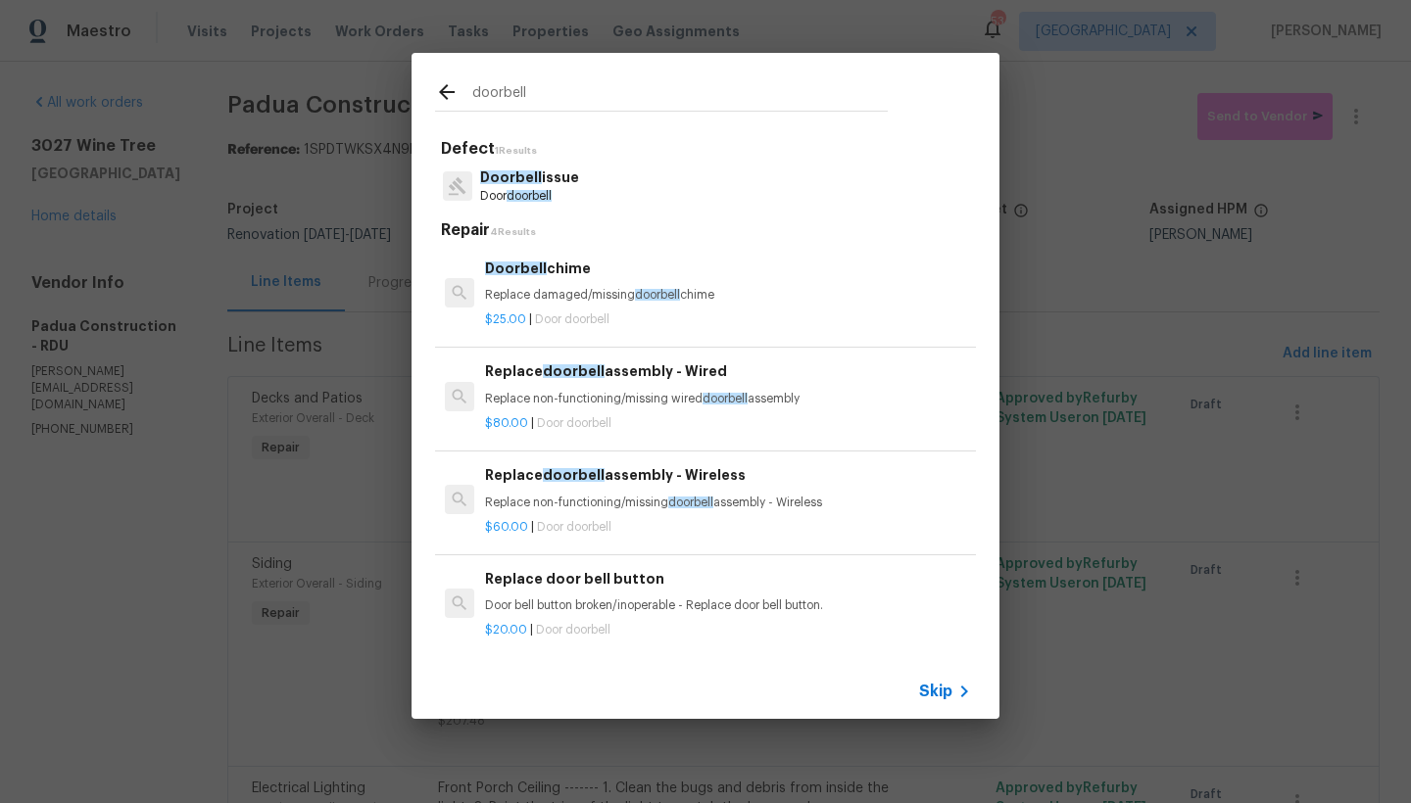
drag, startPoint x: 559, startPoint y: 90, endPoint x: 434, endPoint y: 91, distance: 125.4
click at [434, 91] on div "doorbell" at bounding box center [662, 91] width 500 height 77
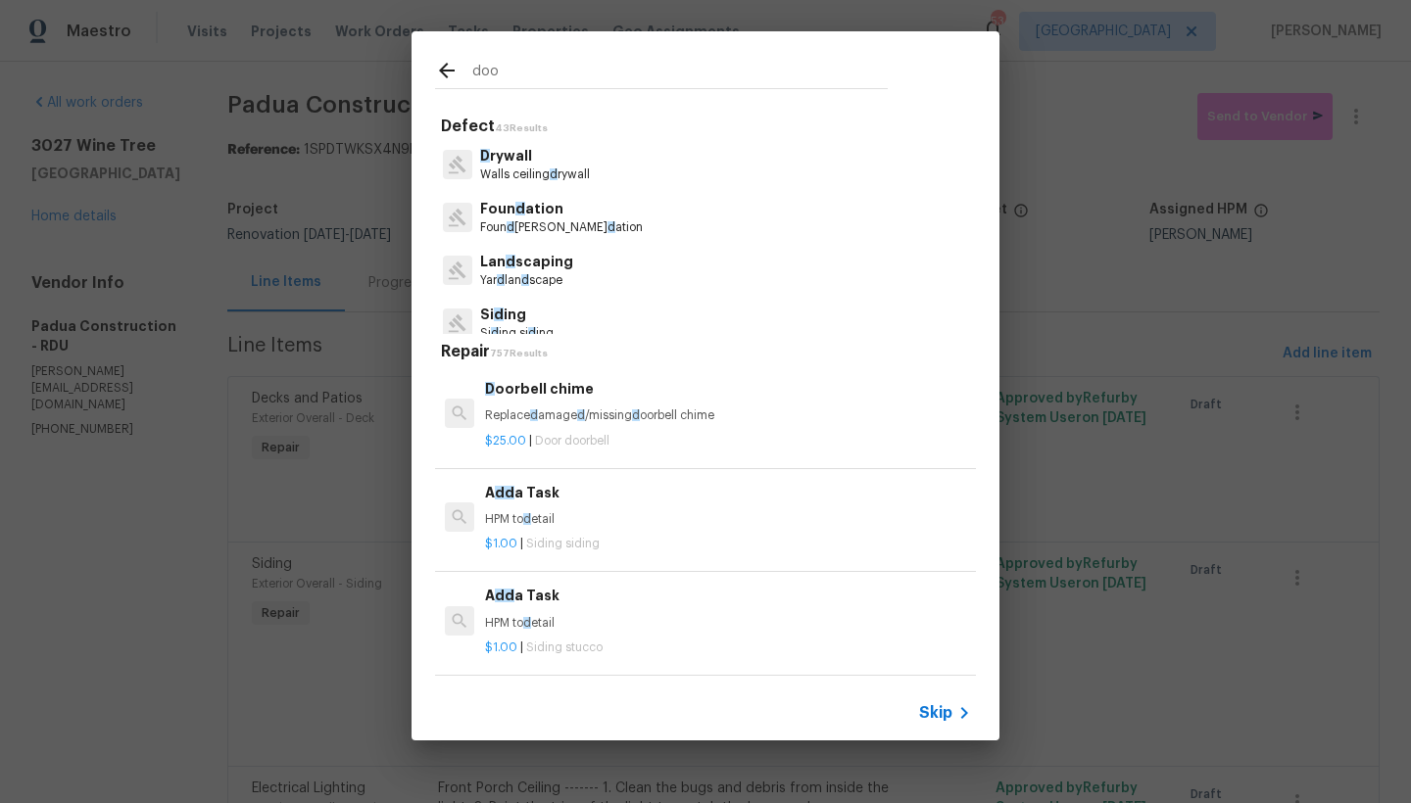
type input "door"
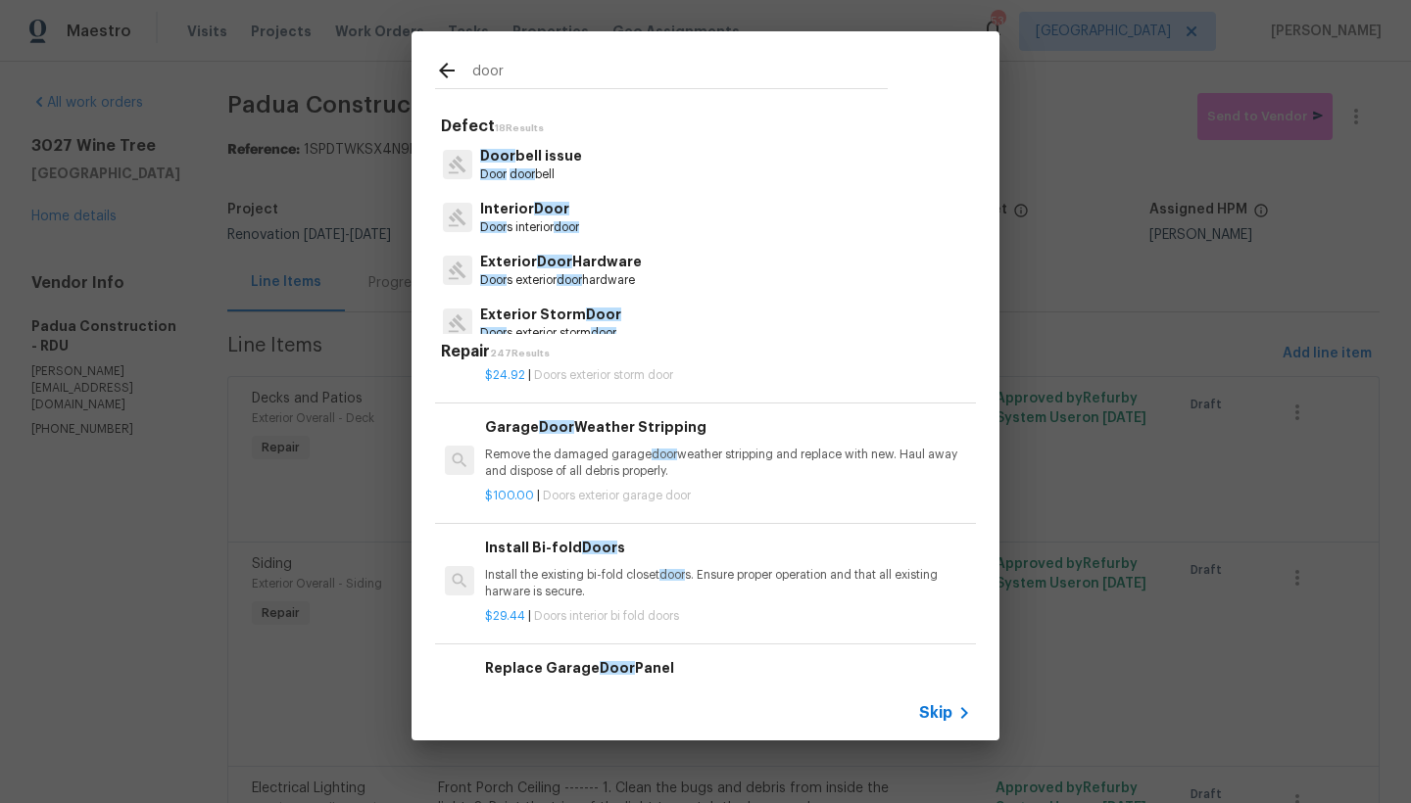
scroll to position [2843, 0]
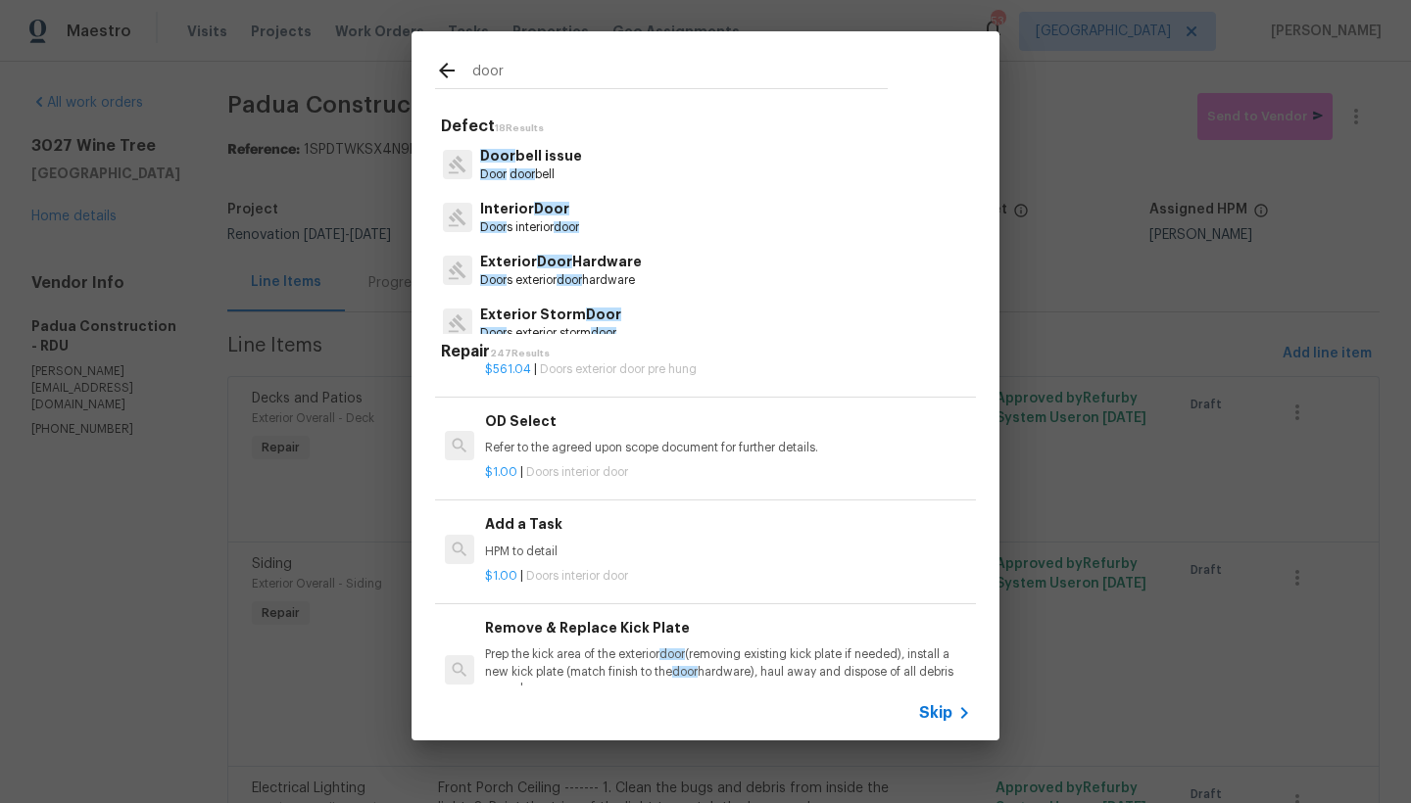
scroll to position [5962, 0]
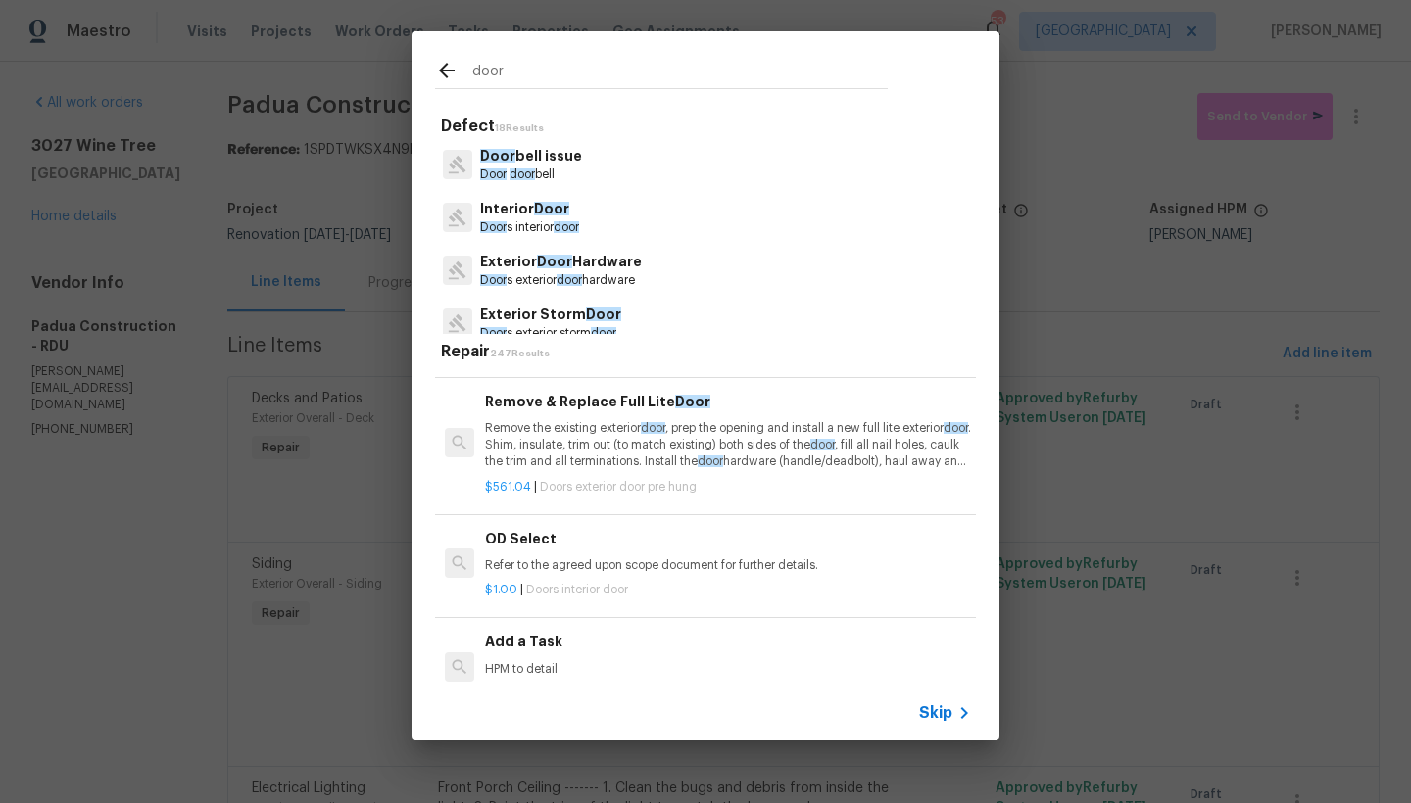
type input "door"
click at [518, 631] on h6 "Add a Task" at bounding box center [728, 642] width 486 height 22
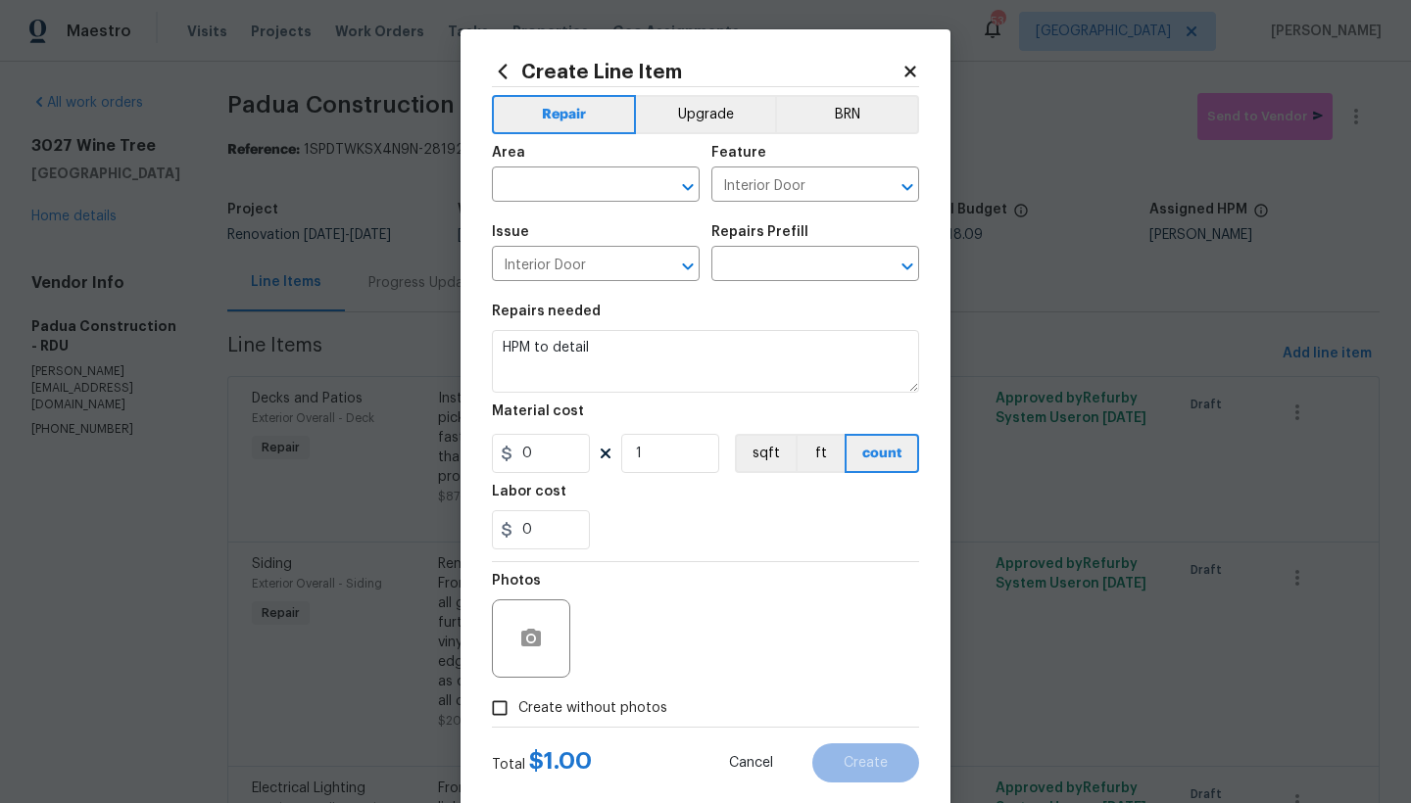
type input "Add a Task $1.00"
type input "1"
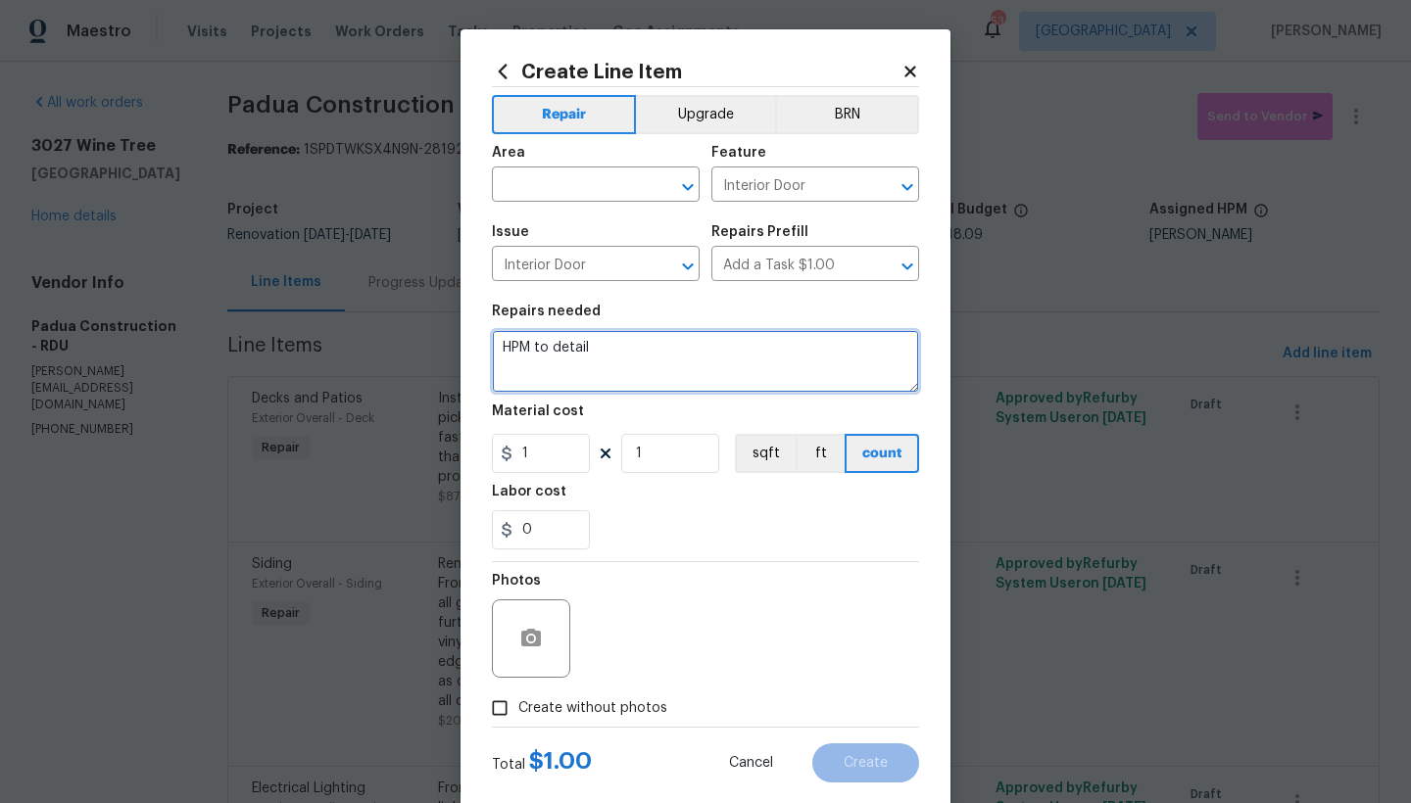
drag, startPoint x: 590, startPoint y: 353, endPoint x: 459, endPoint y: 353, distance: 131.3
click at [460, 353] on div "Create Line Item Repair Upgrade BRN Area ​ Feature Interior Door ​ Issue Interi…" at bounding box center [705, 421] width 490 height 785
click at [819, 344] on textarea "Remove the Ring Camera Doorbell and any assoiciated wiring if necessary. Remove…" at bounding box center [705, 361] width 427 height 63
click at [807, 351] on textarea "Remove the Ring Camera Doorbell and any assoiciated wiring if necessary. Remove…" at bounding box center [705, 361] width 427 height 63
click at [805, 347] on textarea "Remove the Ring Camera Doorbell and any assoiciated wiring if necessary. Remove…" at bounding box center [705, 361] width 427 height 63
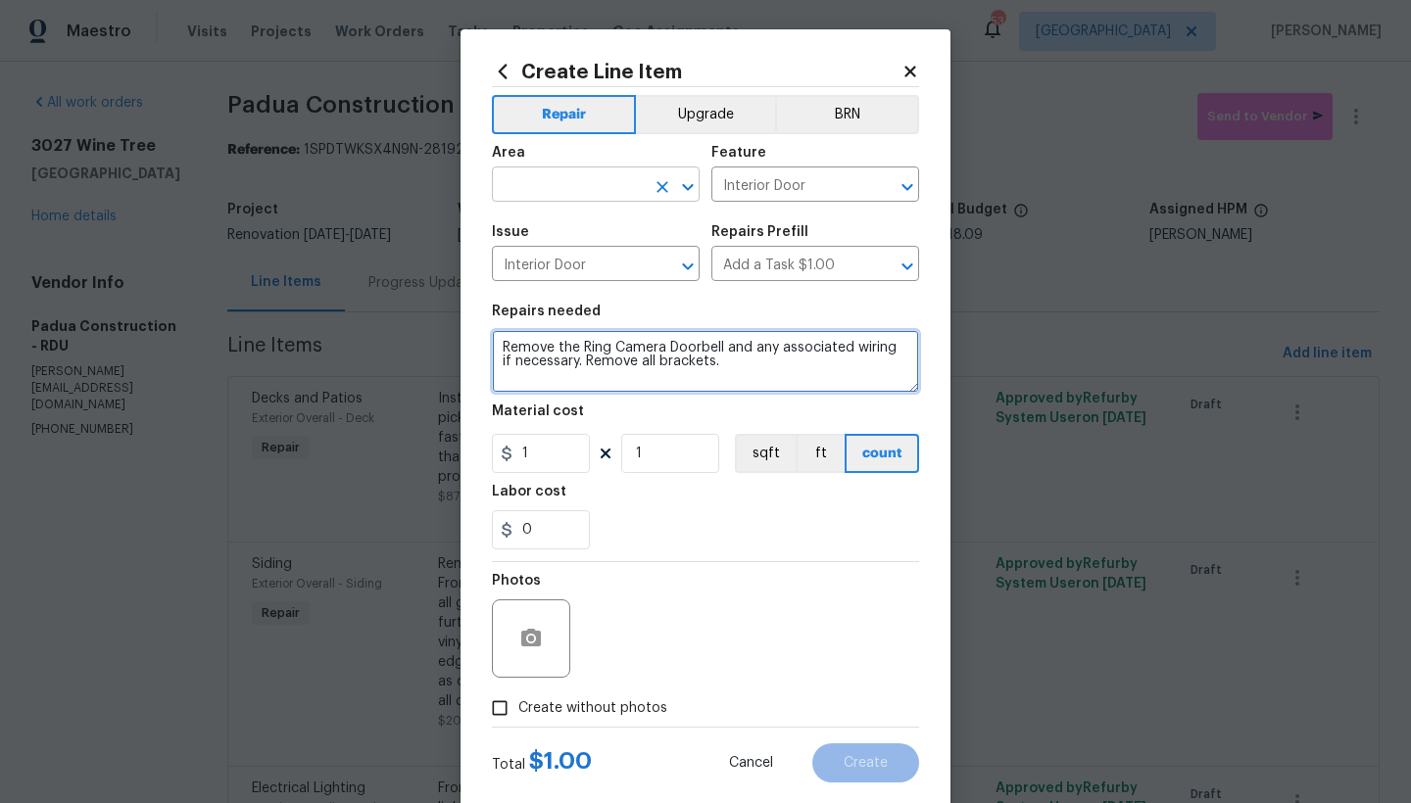
type textarea "Remove the Ring Camera Doorbell and any associated wiring if necessary. Remove …"
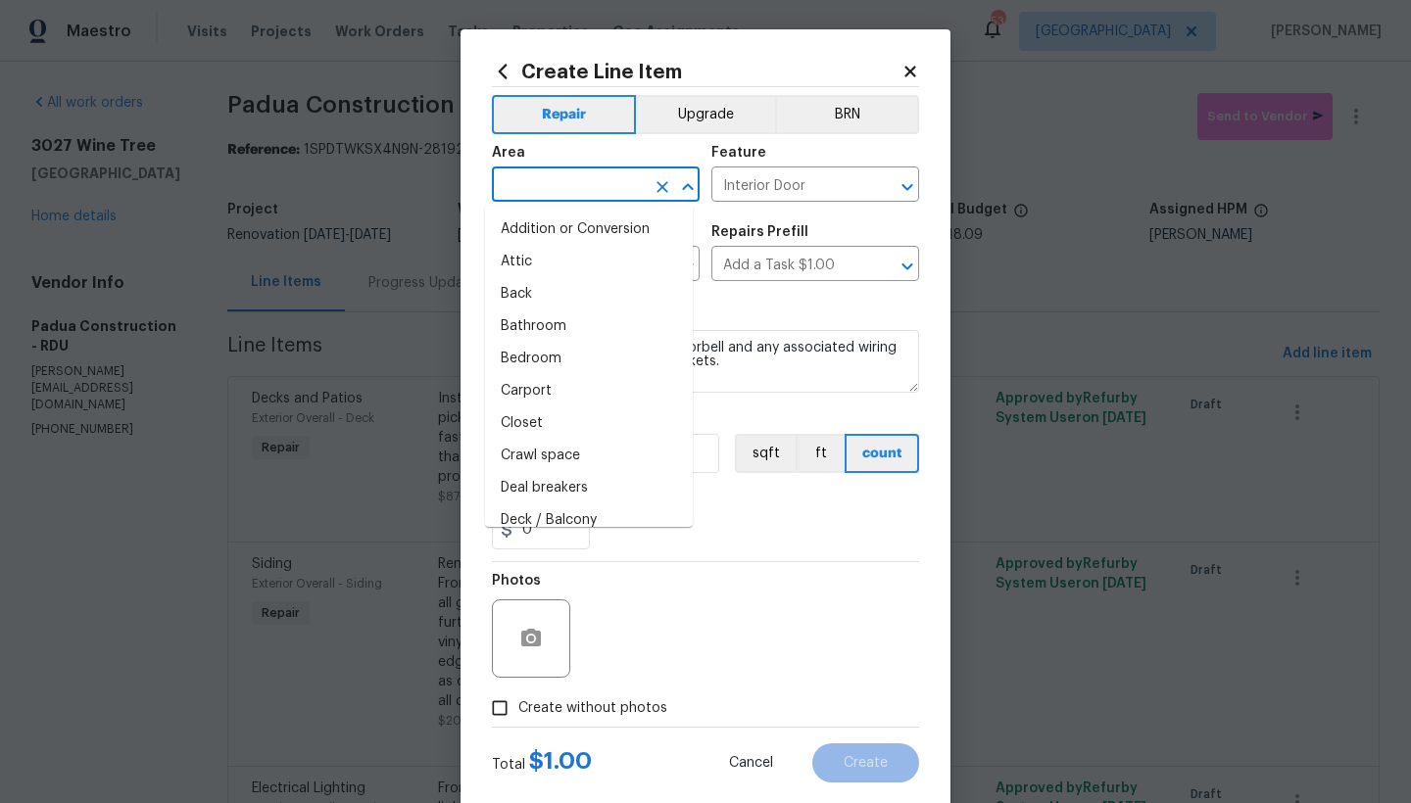
click at [559, 182] on input "text" at bounding box center [568, 186] width 153 height 30
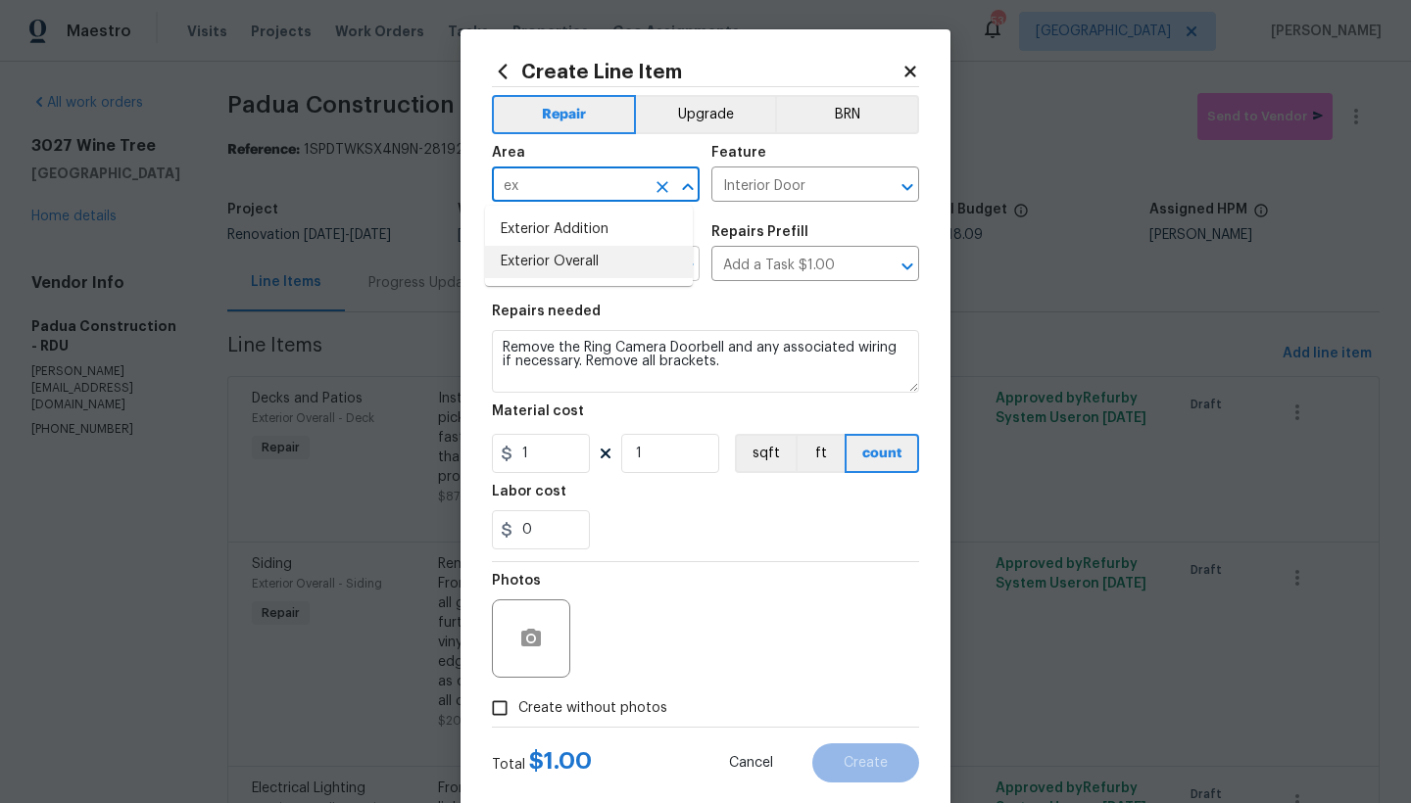
click at [553, 264] on li "Exterior Overall" at bounding box center [589, 262] width 208 height 32
type input "Exterior Overall"
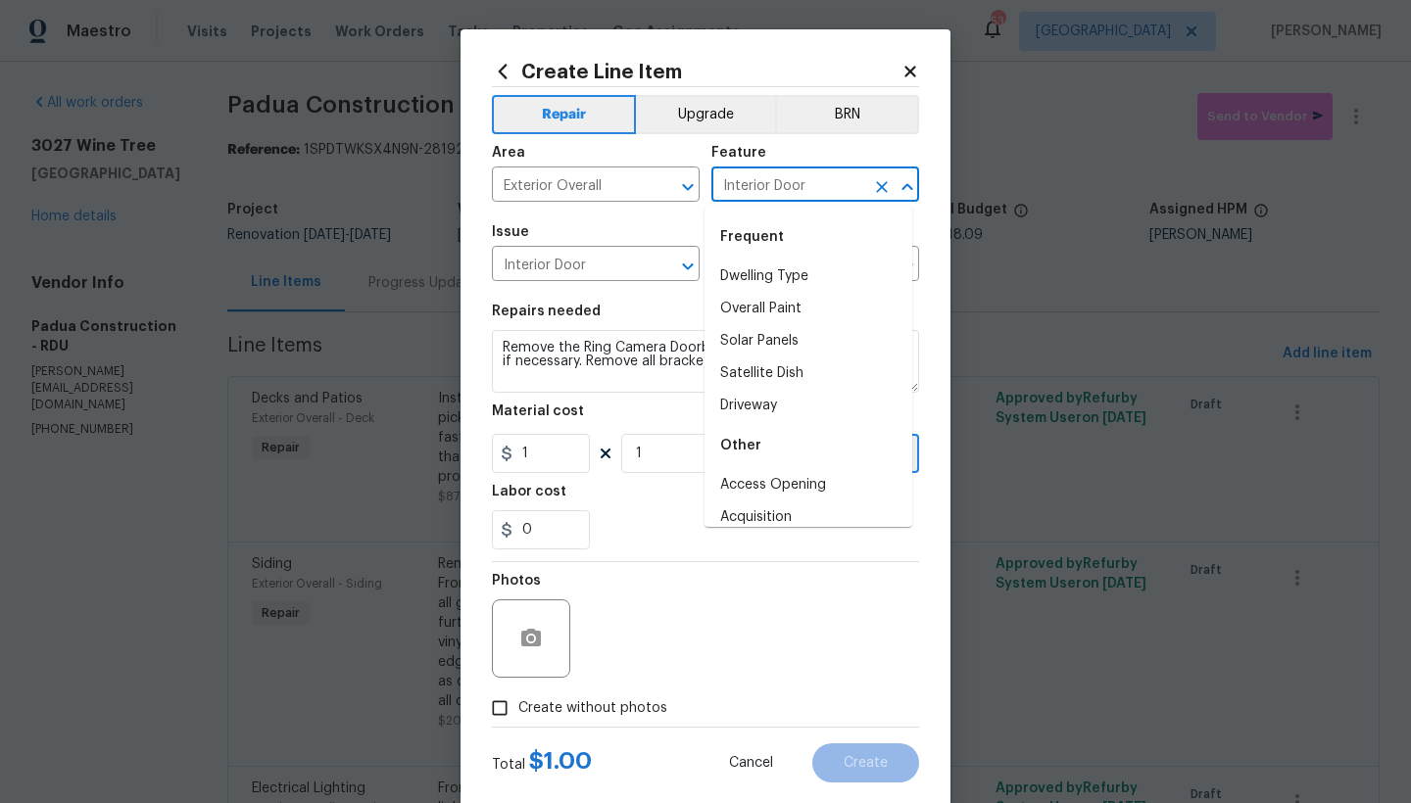
click at [796, 188] on input "Interior Door" at bounding box center [787, 186] width 153 height 30
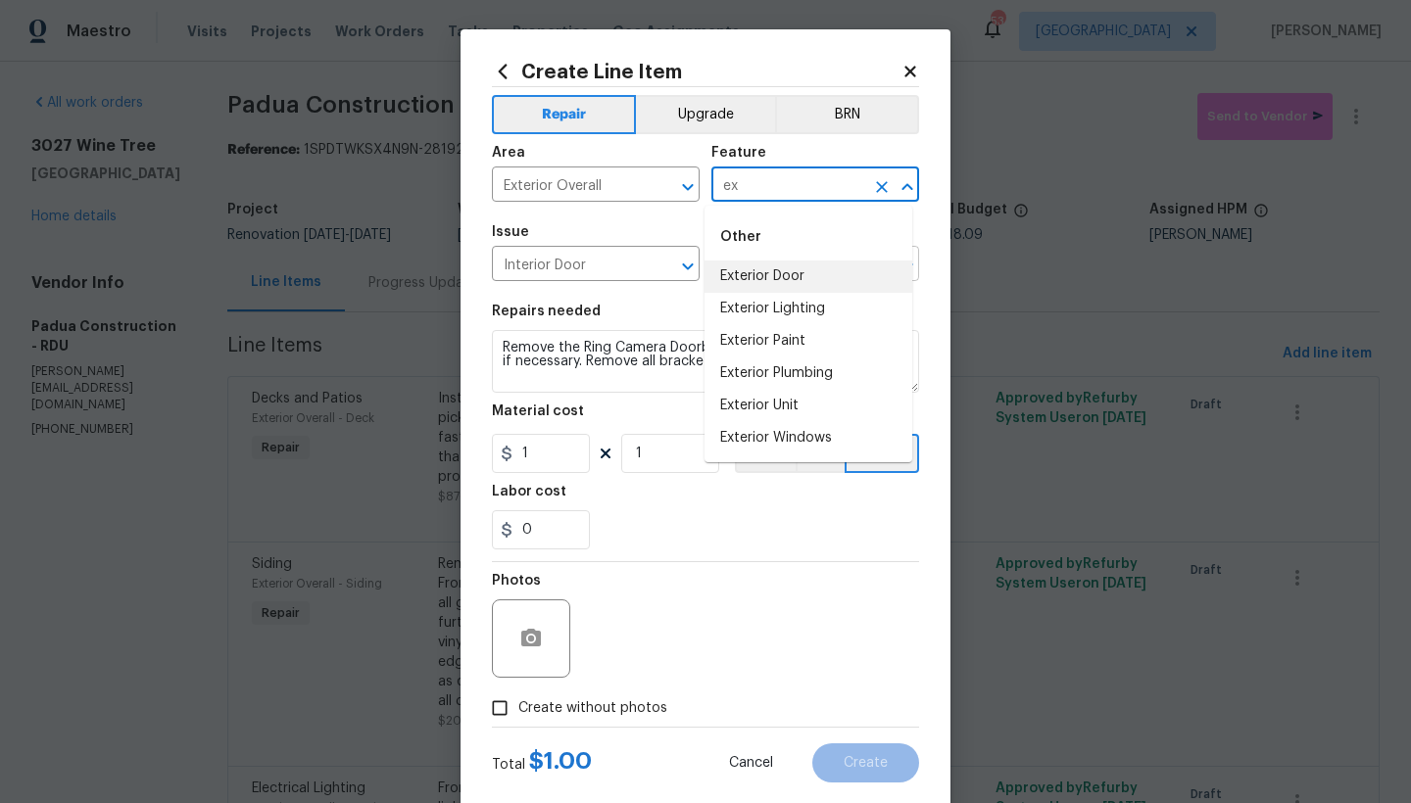
drag, startPoint x: 771, startPoint y: 277, endPoint x: 757, endPoint y: 278, distance: 13.8
click at [771, 277] on li "Exterior Door" at bounding box center [808, 277] width 208 height 32
type input "Exterior Door"
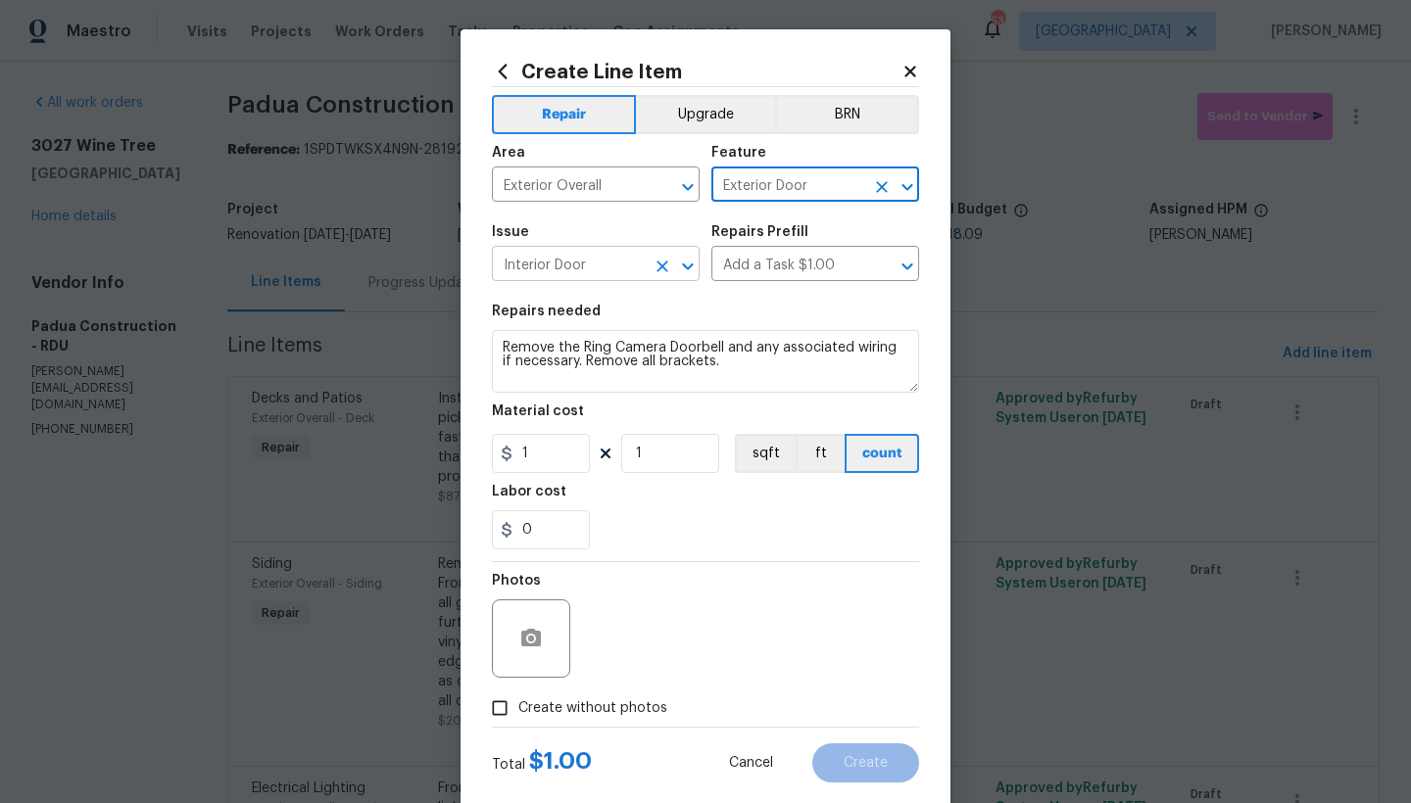
click at [587, 267] on input "Interior Door" at bounding box center [568, 266] width 153 height 30
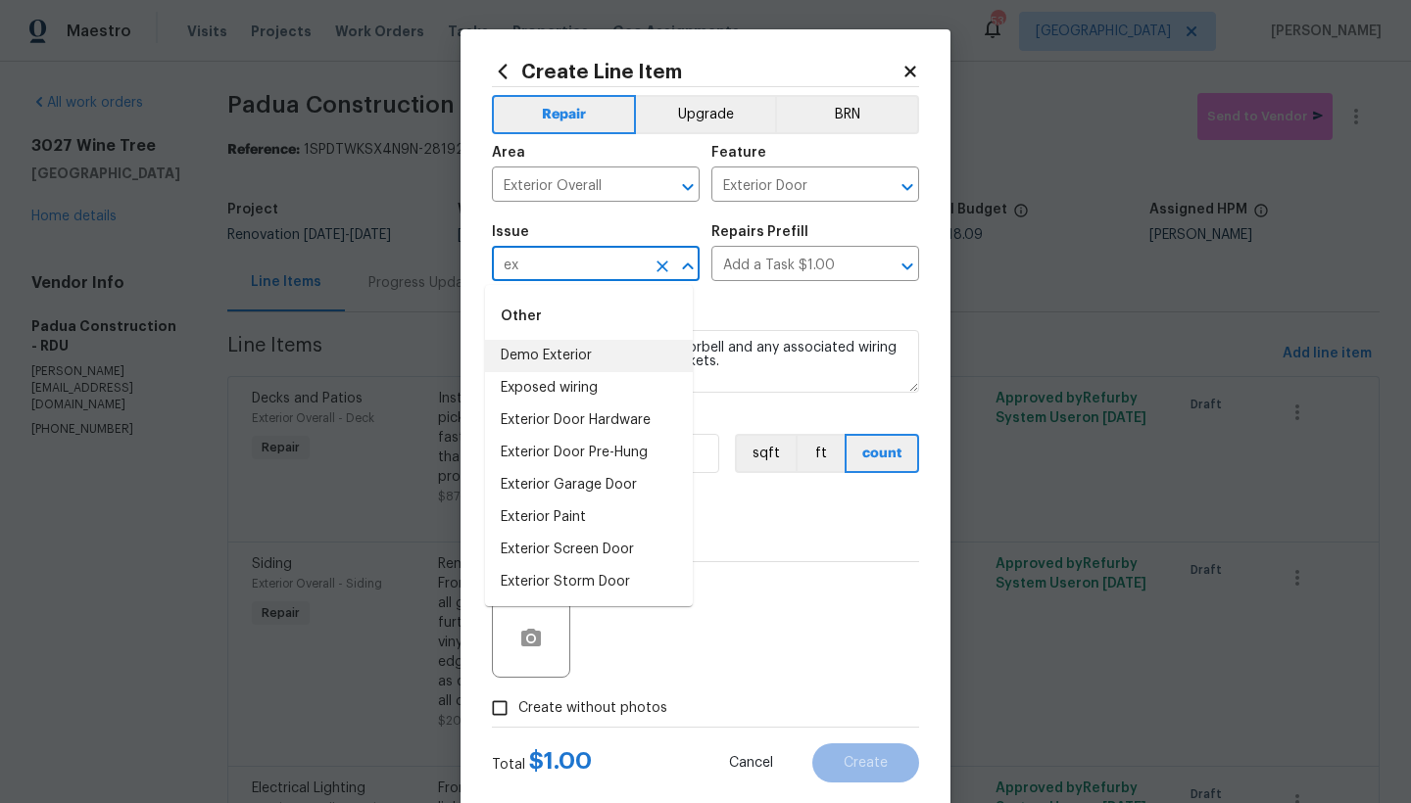
type input "e"
type input "door"
click at [741, 366] on textarea "Remove the Ring Camera Doorbell and any associated wiring if necessary. Remove …" at bounding box center [705, 361] width 427 height 63
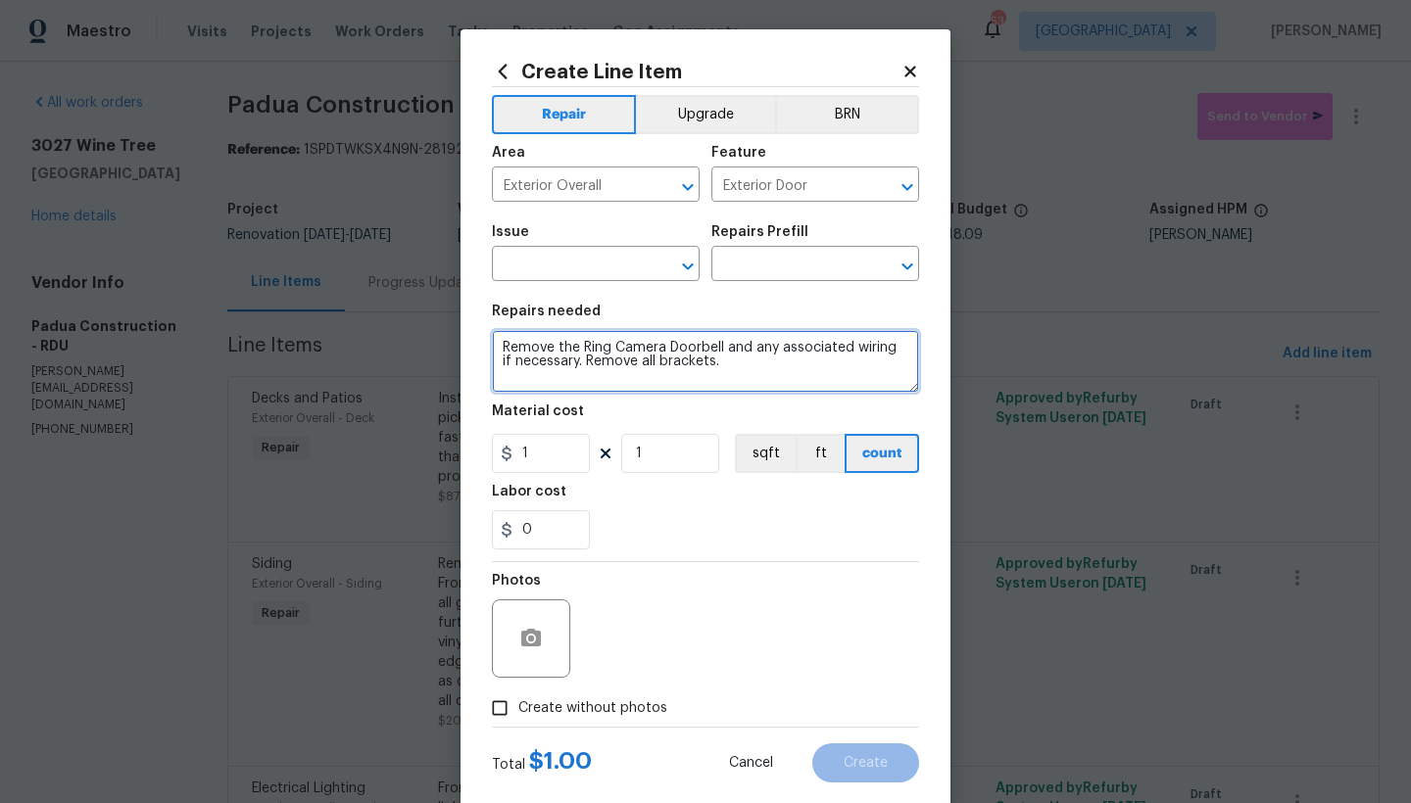
drag, startPoint x: 738, startPoint y: 365, endPoint x: 474, endPoint y: 334, distance: 265.4
click at [474, 334] on div "Create Line Item Repair Upgrade BRN Area Exterior Overall ​ Feature Exterior Do…" at bounding box center [705, 421] width 490 height 785
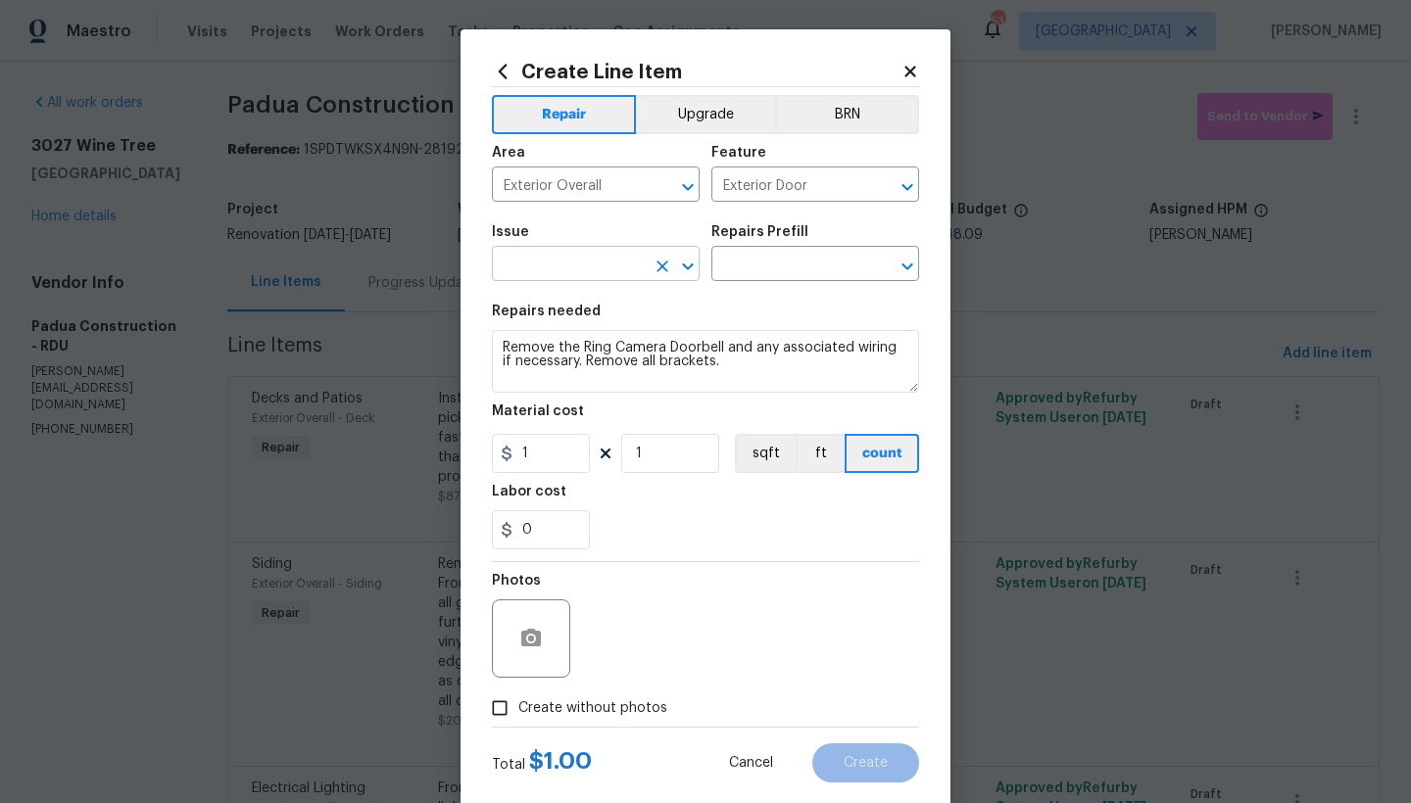
click at [550, 259] on input "text" at bounding box center [568, 266] width 153 height 30
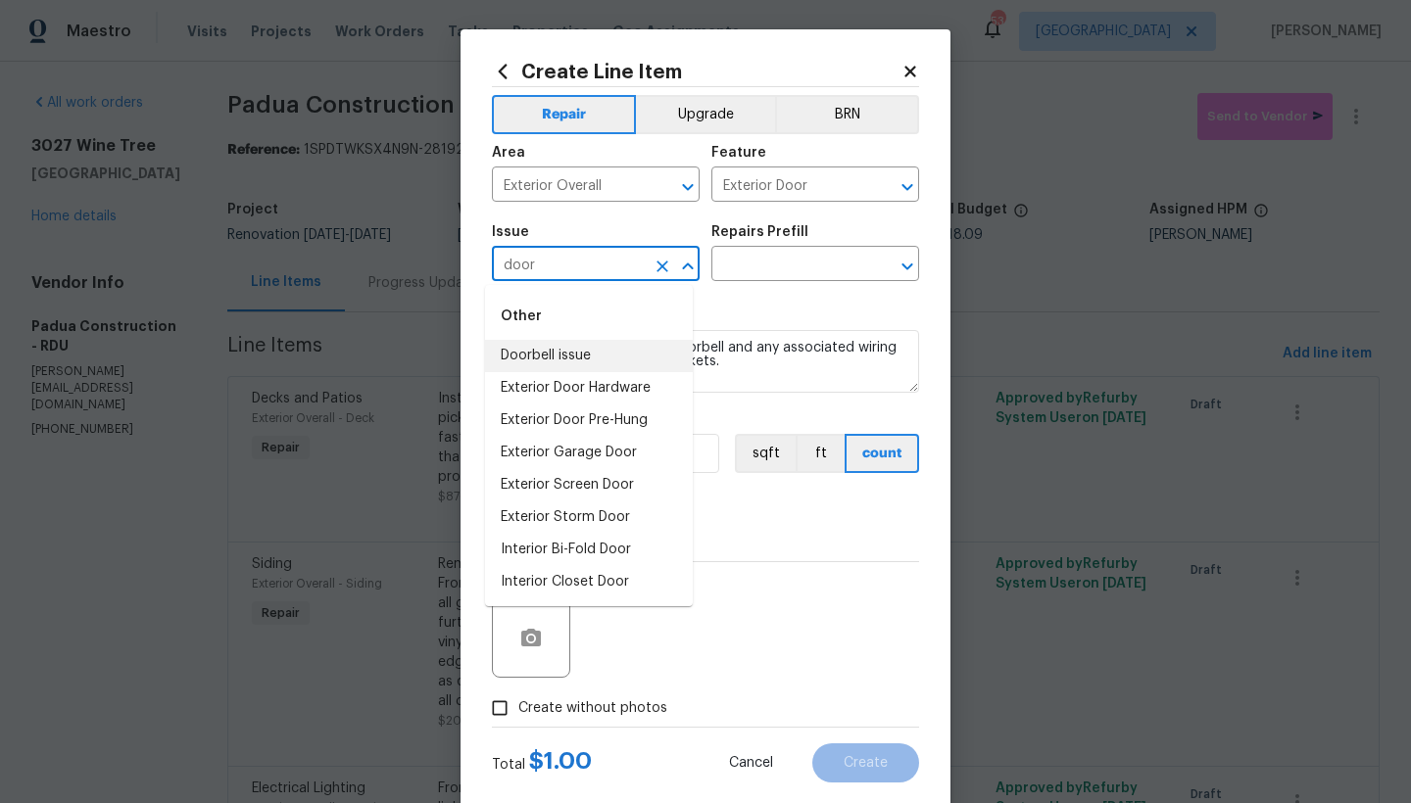
click at [563, 364] on li "Doorbell issue" at bounding box center [589, 356] width 208 height 32
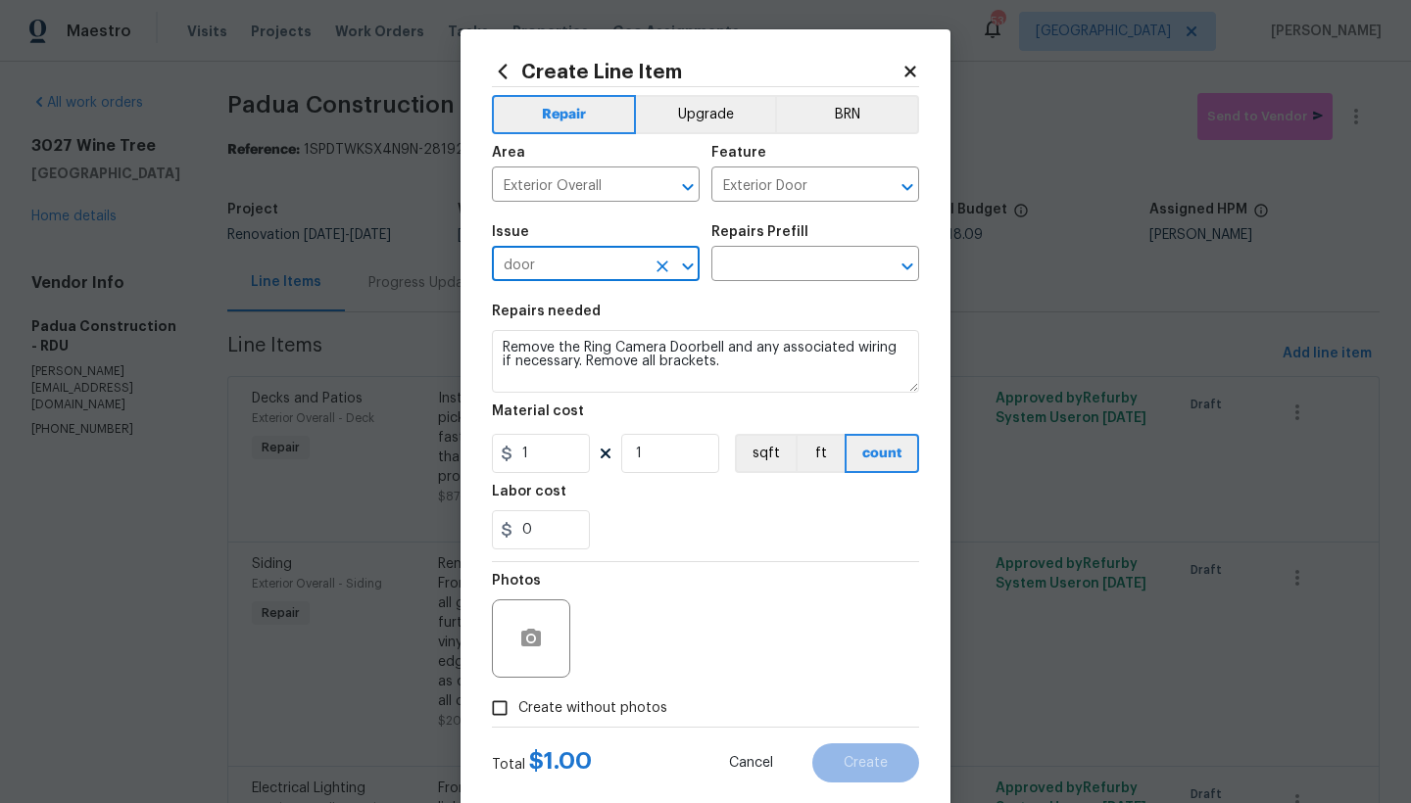
type input "Doorbell issue"
click at [753, 265] on input "text" at bounding box center [787, 266] width 153 height 30
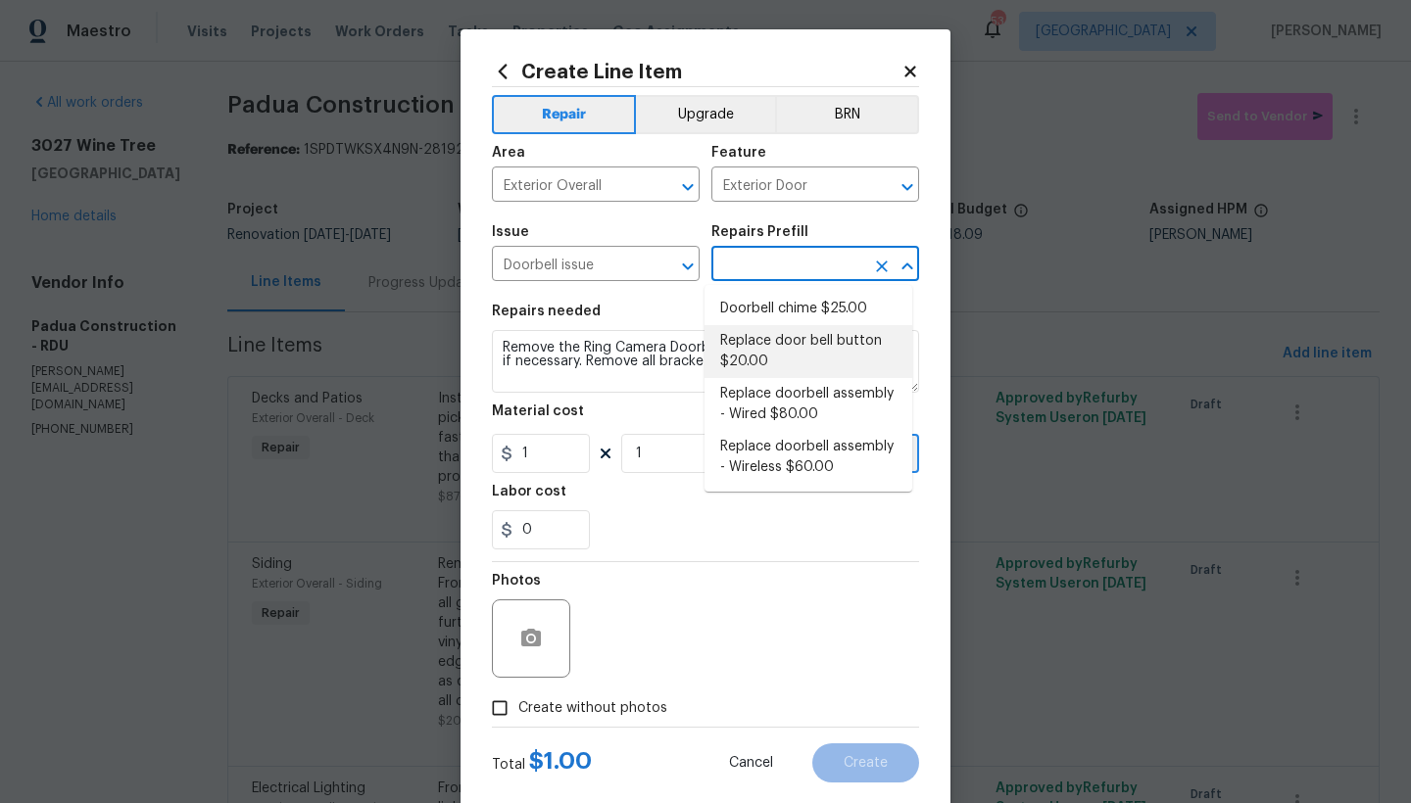
click at [748, 354] on li "Replace door bell button $20.00" at bounding box center [808, 351] width 208 height 53
type input "Replace door bell button $20.00"
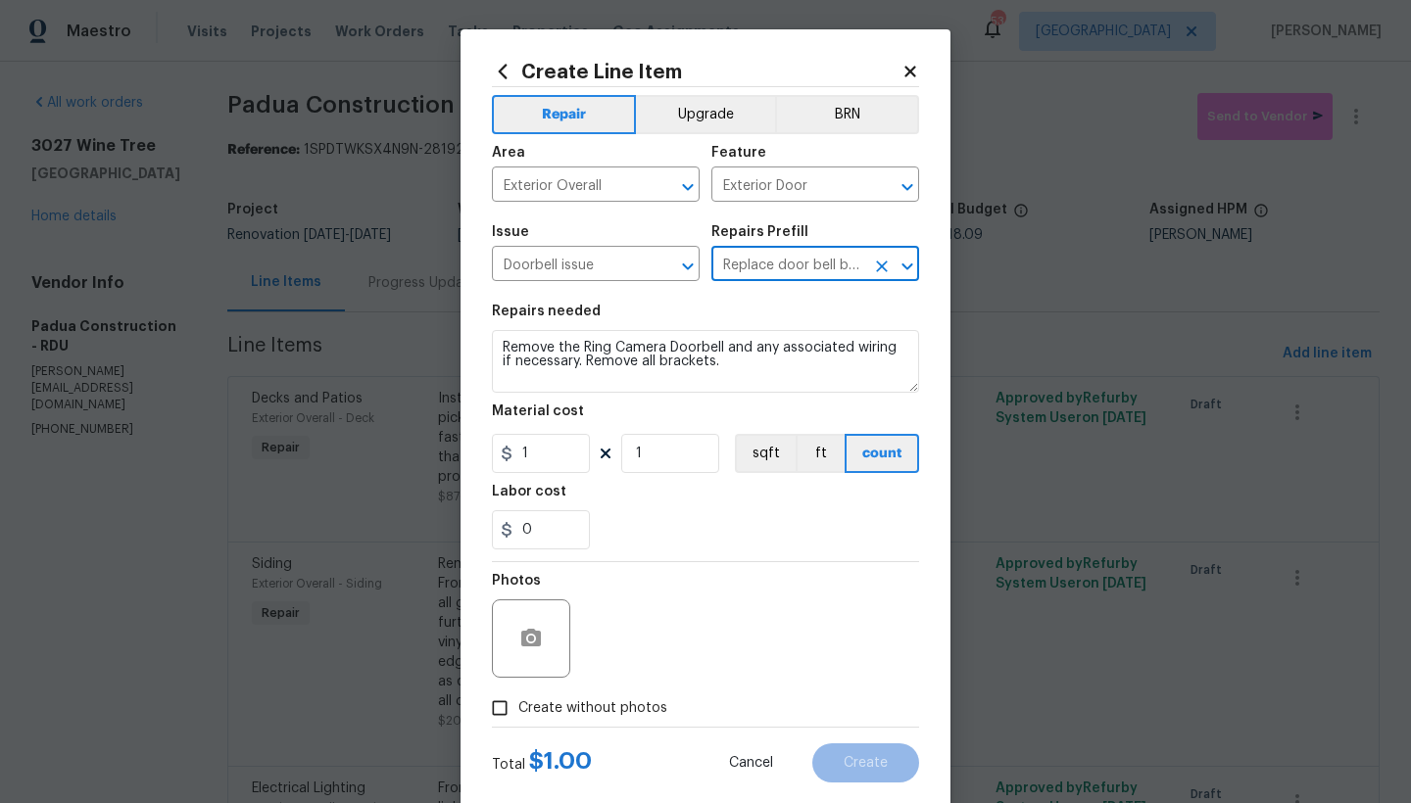
type textarea "Door bell button broken/inoperable - Replace door bell button."
type input "20"
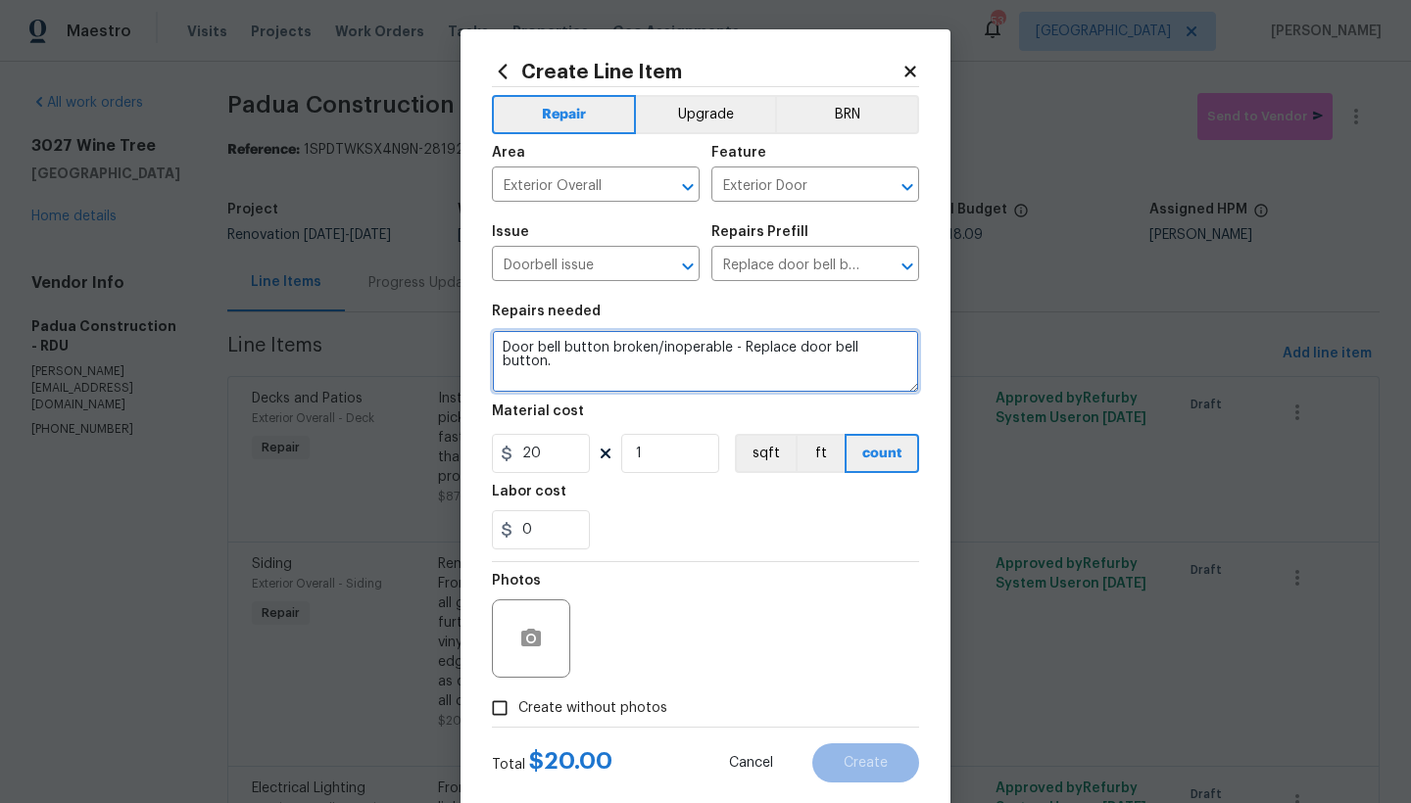
drag, startPoint x: 899, startPoint y: 347, endPoint x: 454, endPoint y: 345, distance: 445.8
click at [460, 345] on div "Create Line Item Repair Upgrade BRN Area Exterior Overall ​ Feature Exterior Do…" at bounding box center [705, 421] width 490 height 785
paste textarea "Remove the Ring Camera Doorbell and any associated wiring if necessary. Remove …"
type textarea "Remove the Ring Camera Doorbell and any associated wiring if necessary. Remove …"
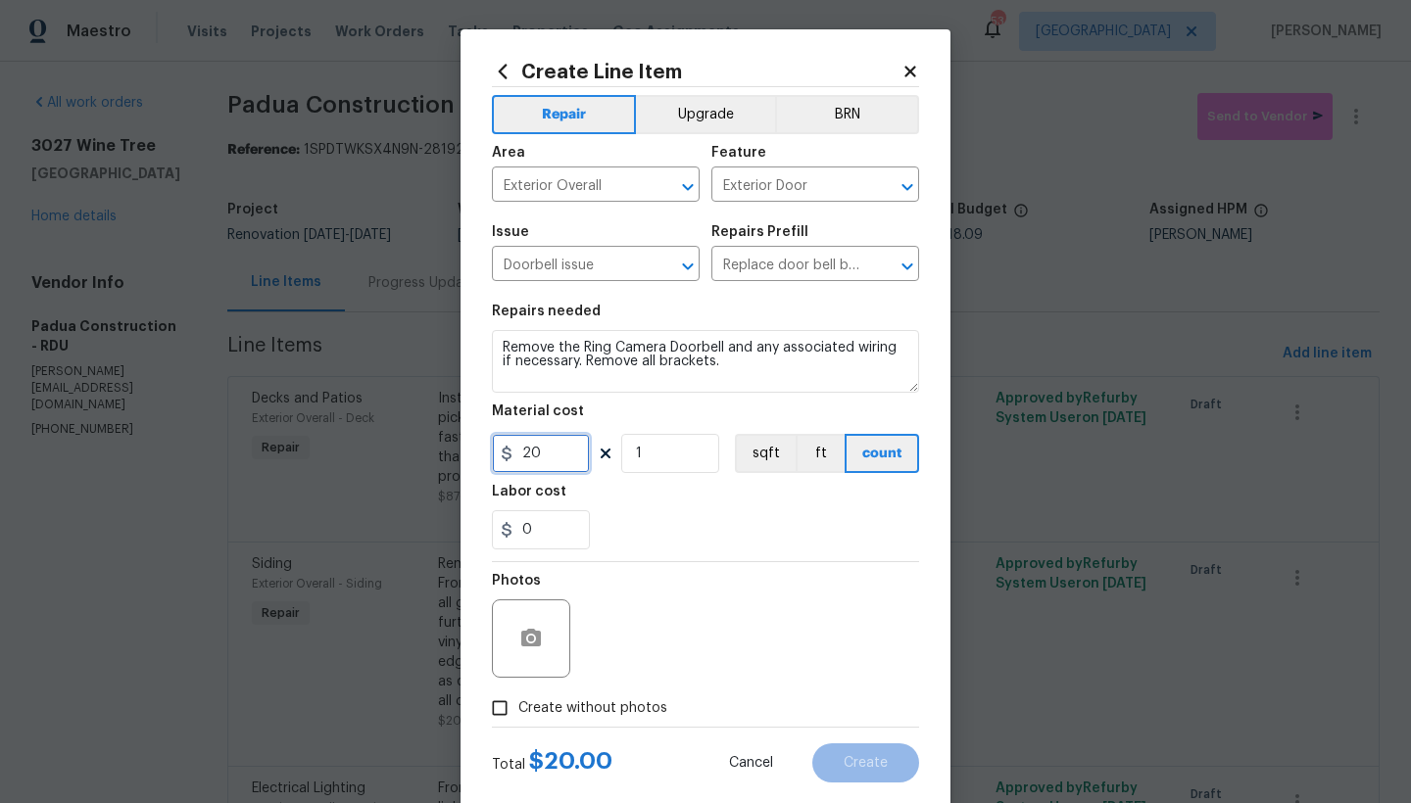
drag, startPoint x: 547, startPoint y: 456, endPoint x: 494, endPoint y: 453, distance: 53.0
click at [497, 453] on div "20" at bounding box center [541, 453] width 98 height 39
type input "15"
drag, startPoint x: 631, startPoint y: 531, endPoint x: 660, endPoint y: 520, distance: 31.3
click at [629, 531] on div "0" at bounding box center [705, 529] width 427 height 39
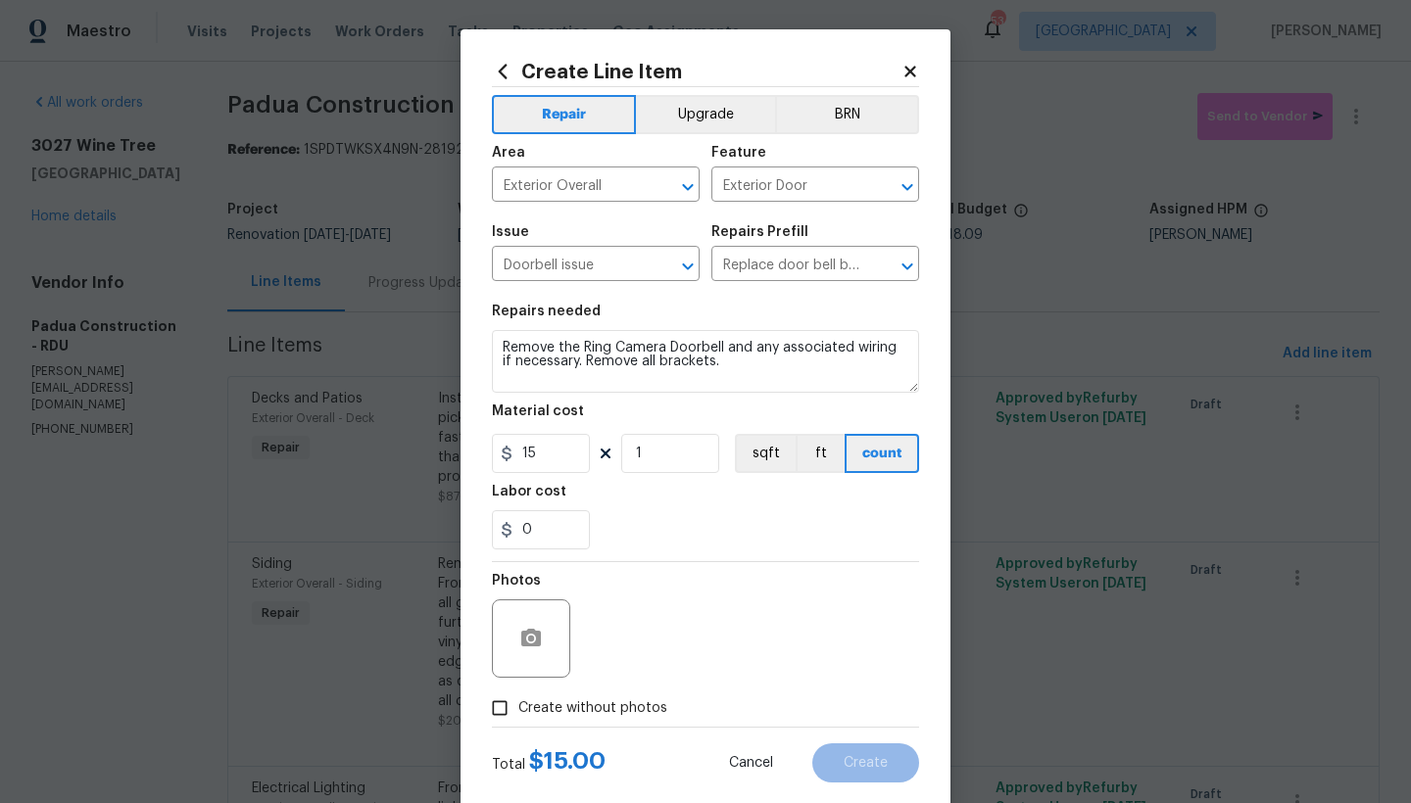
click at [488, 711] on input "Create without photos" at bounding box center [499, 708] width 37 height 37
checkbox input "true"
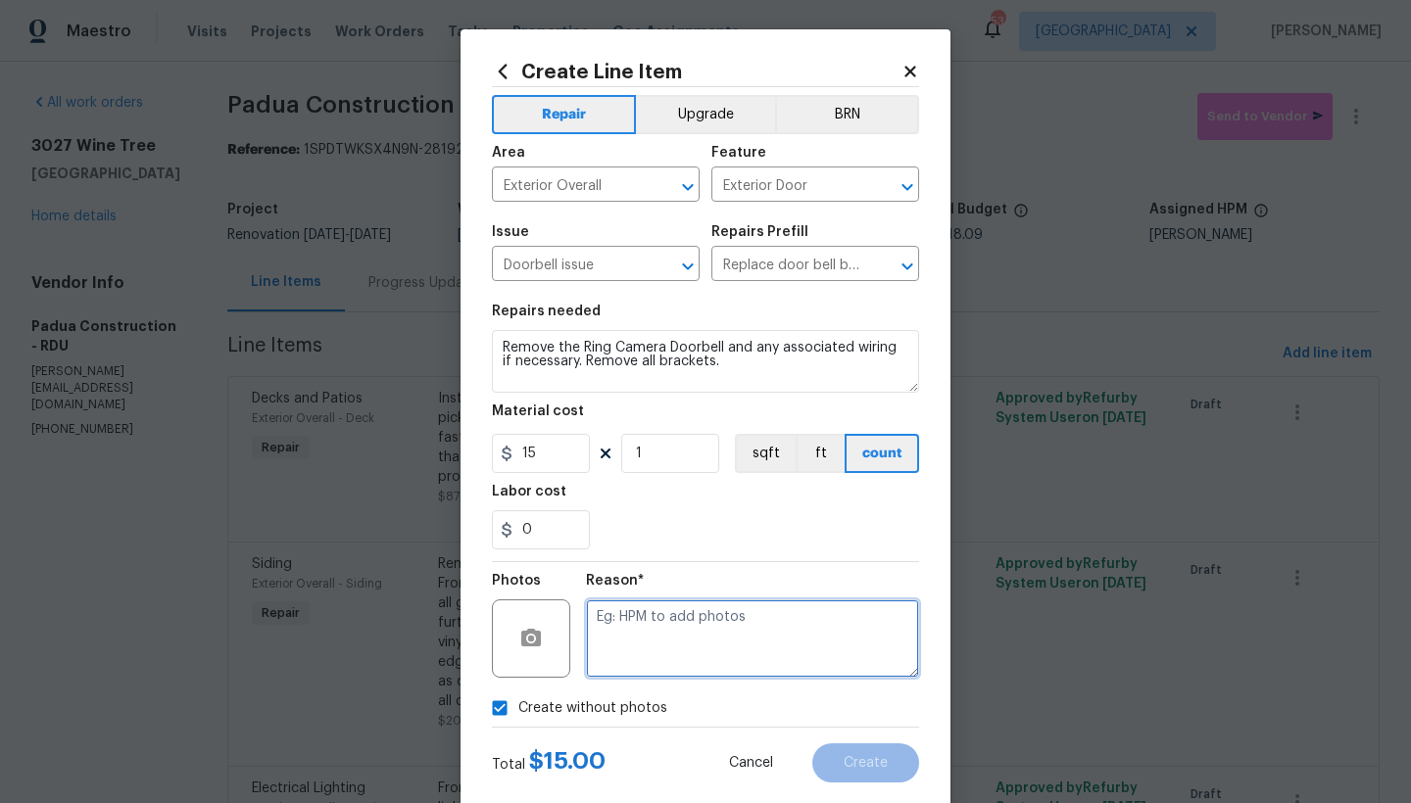
click at [698, 631] on textarea at bounding box center [752, 639] width 333 height 78
type textarea "n"
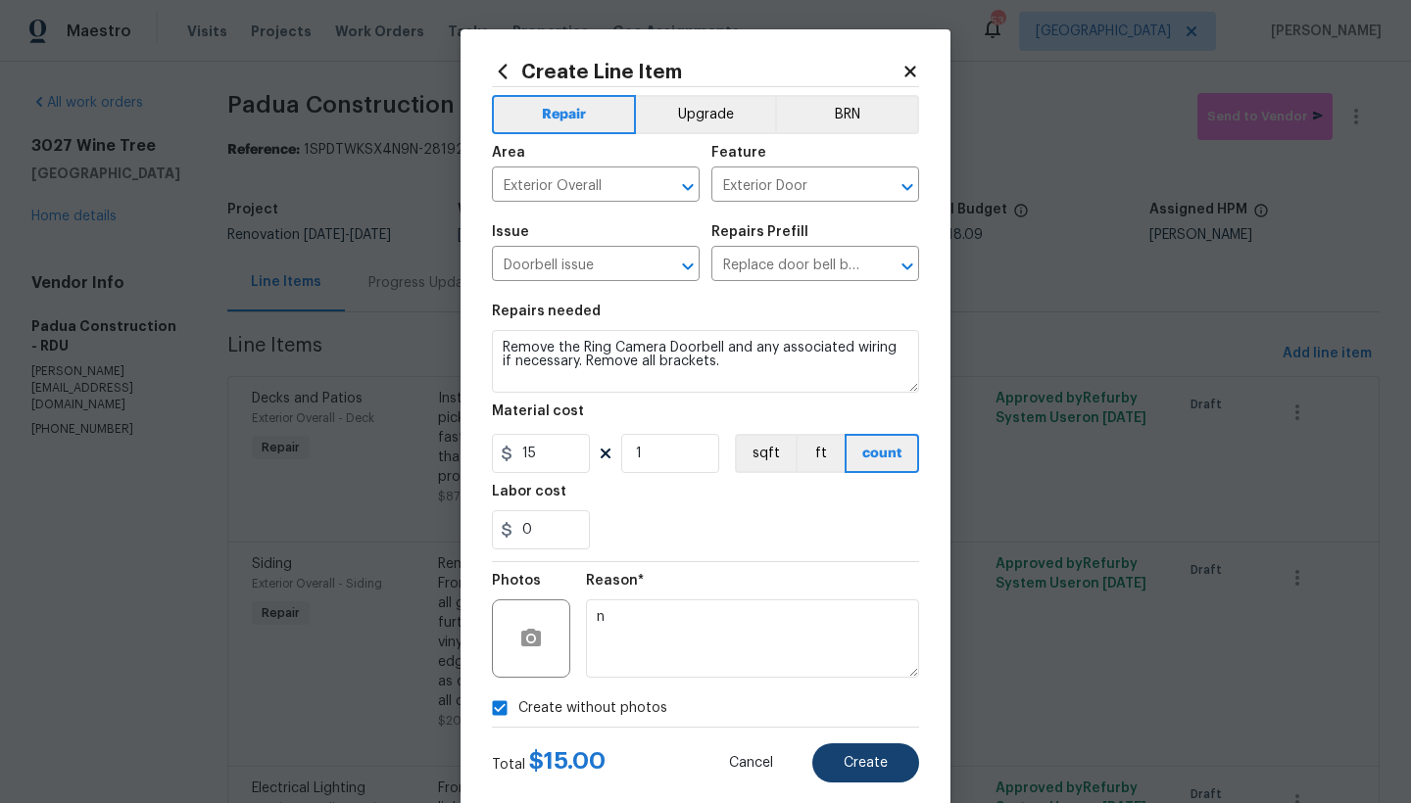
click at [848, 757] on span "Create" at bounding box center [866, 763] width 44 height 15
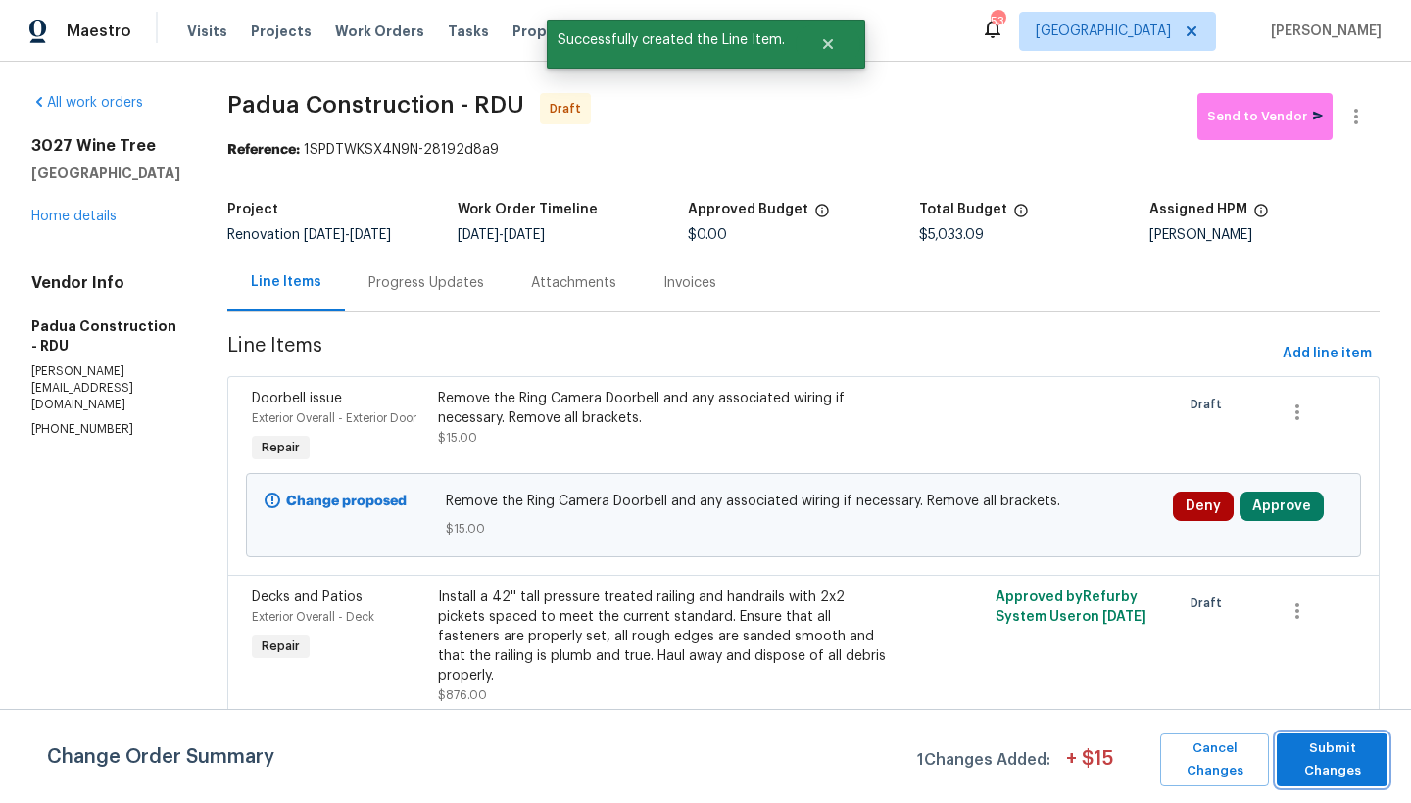
click at [1329, 755] on span "Submit Changes" at bounding box center [1331, 760] width 91 height 45
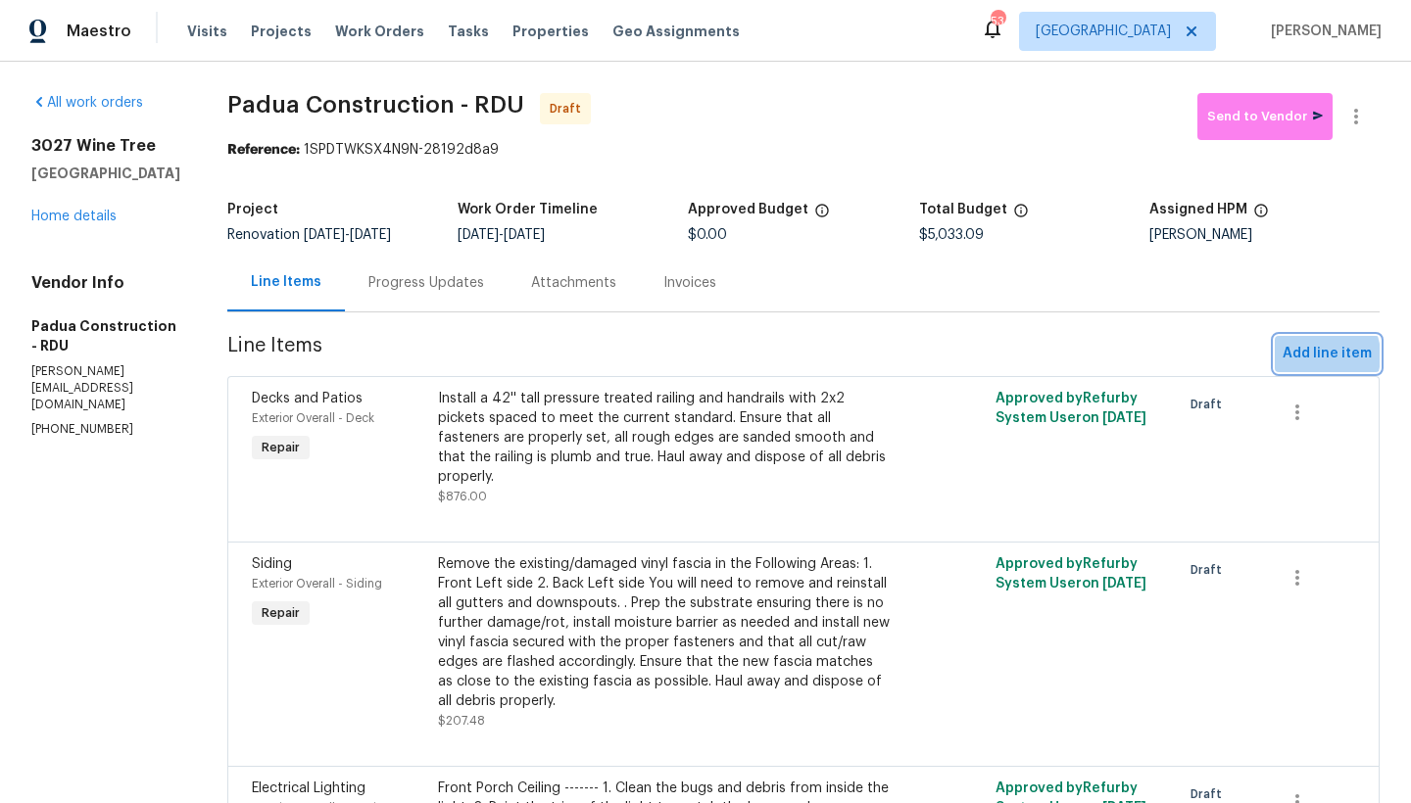
click at [1302, 357] on span "Add line item" at bounding box center [1327, 354] width 89 height 24
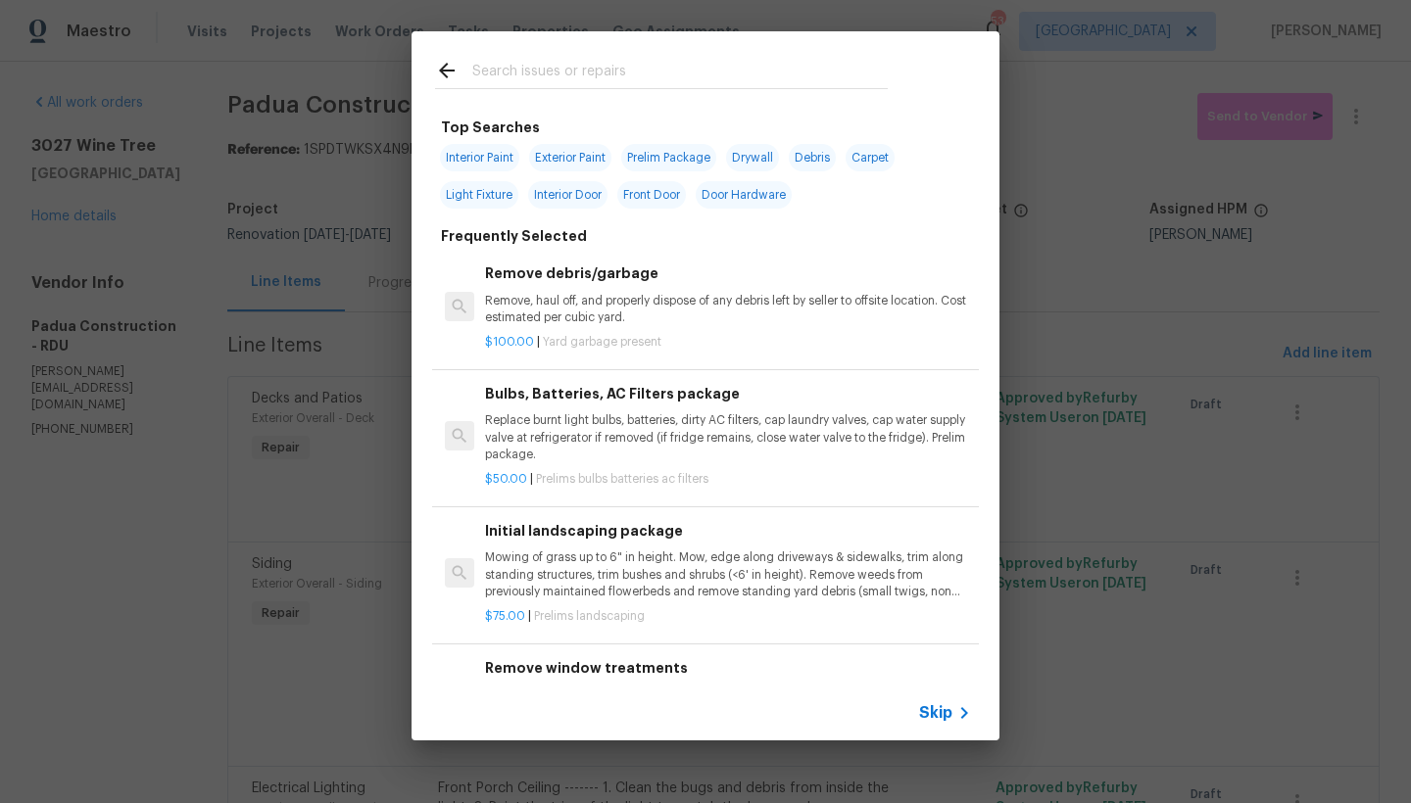
click at [592, 59] on input "text" at bounding box center [679, 73] width 415 height 29
click at [590, 66] on input "text" at bounding box center [679, 73] width 415 height 29
click at [744, 195] on span "Door Hardware" at bounding box center [744, 194] width 96 height 27
type input "Door Hardware"
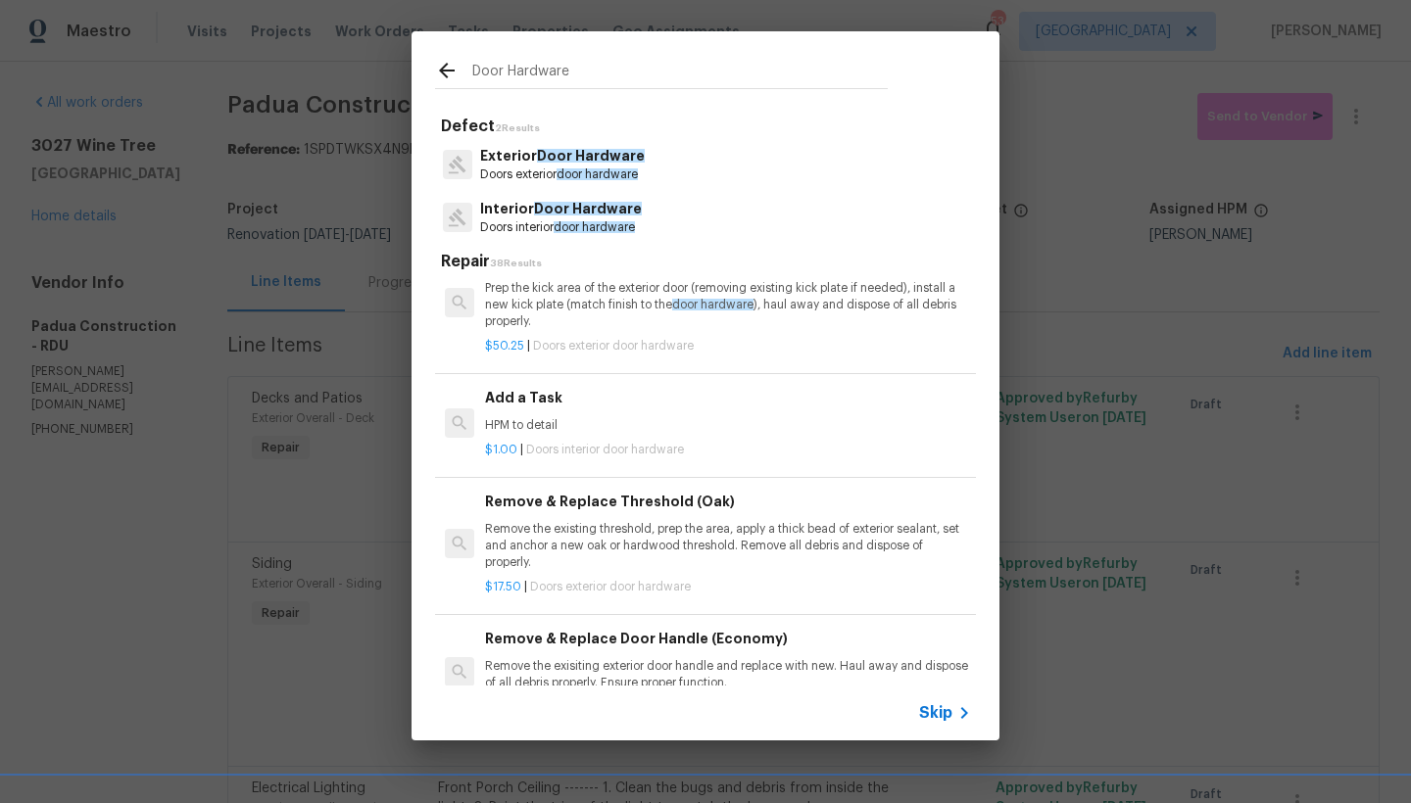
scroll to position [338, 0]
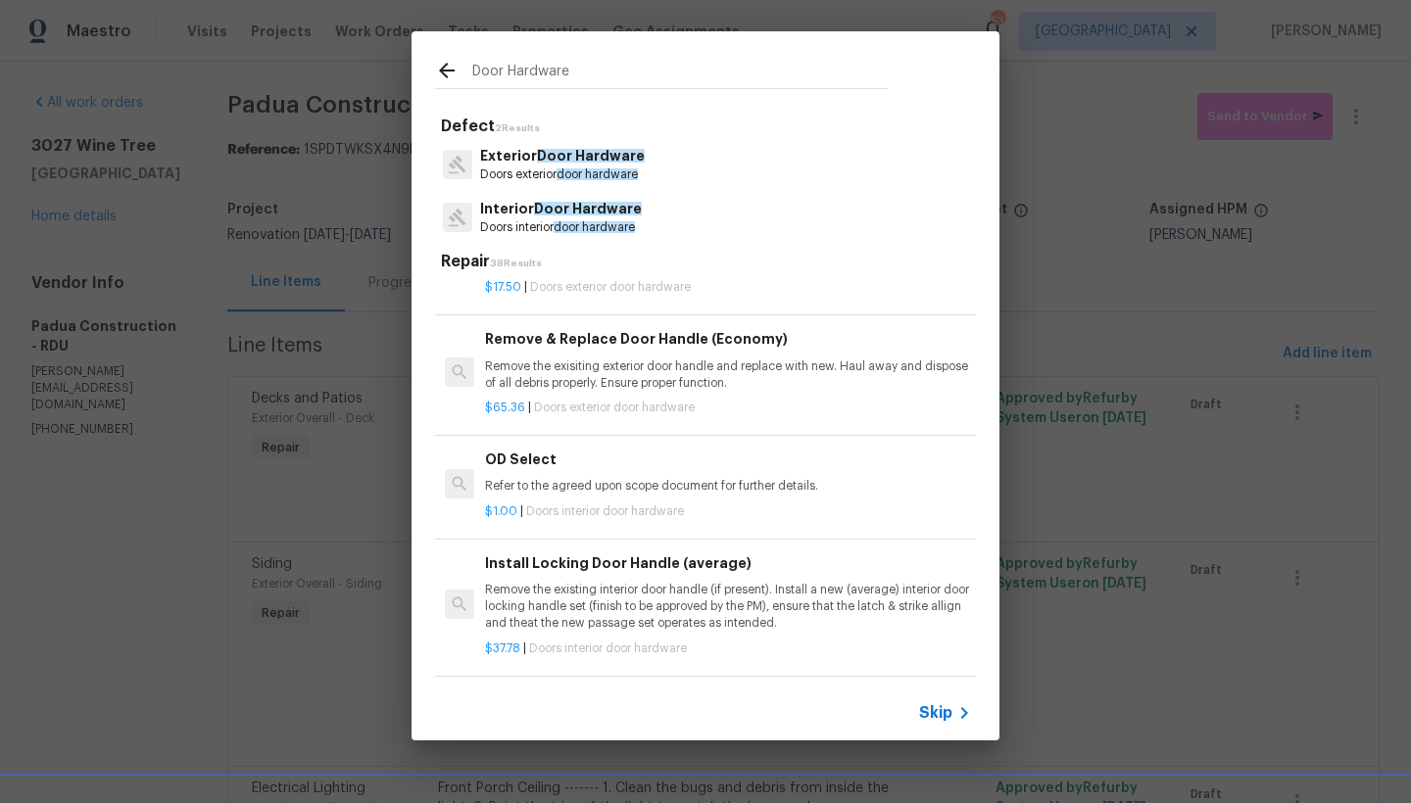
click at [621, 370] on p "Remove the exisiting exterior door handle and replace with new. Haul away and d…" at bounding box center [728, 375] width 486 height 33
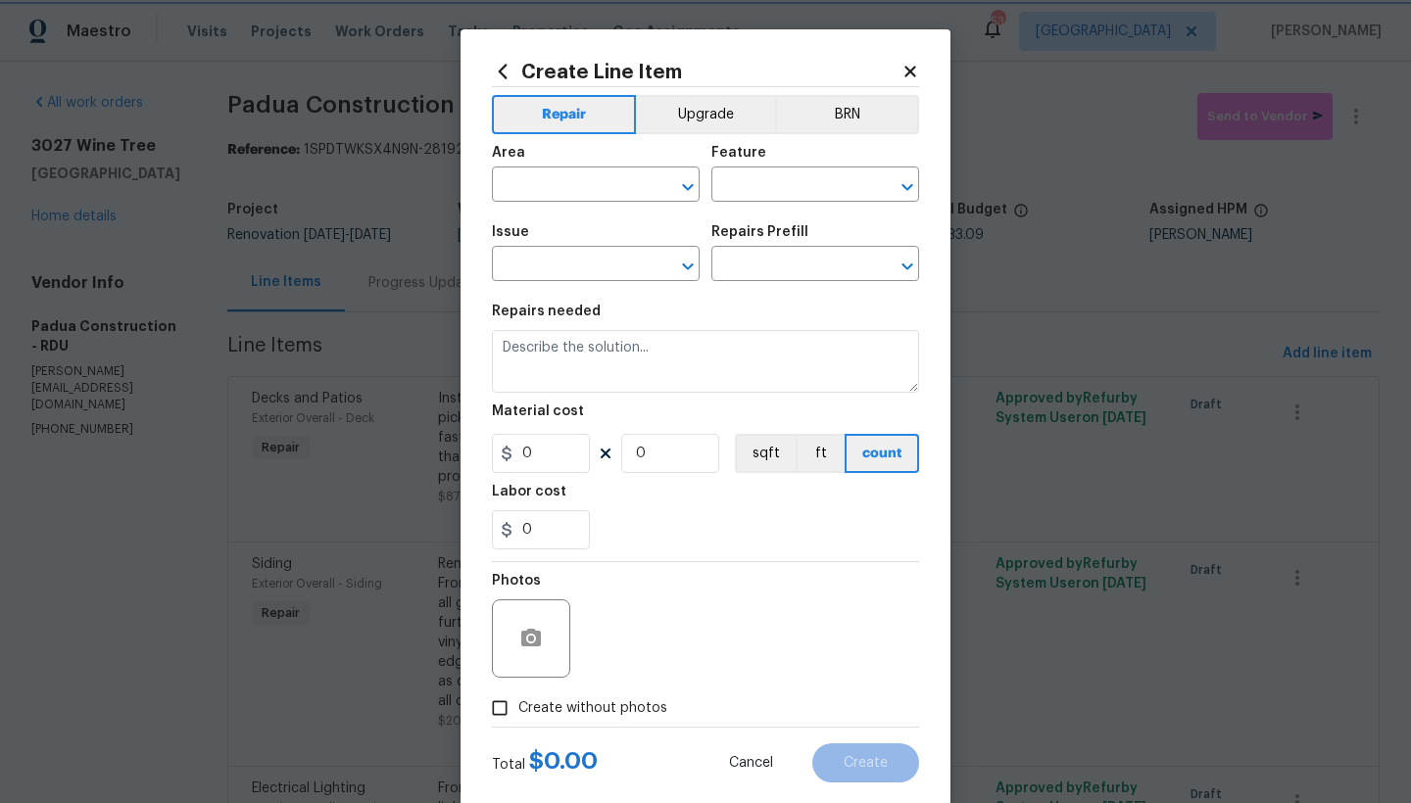
type input "Interior Door"
type input "Exterior Door Hardware"
type input "Remove & Replace Door Handle (Economy) $65.36"
type textarea "Remove the exisiting exterior door handle and replace with new. Haul away and d…"
type input "65.36"
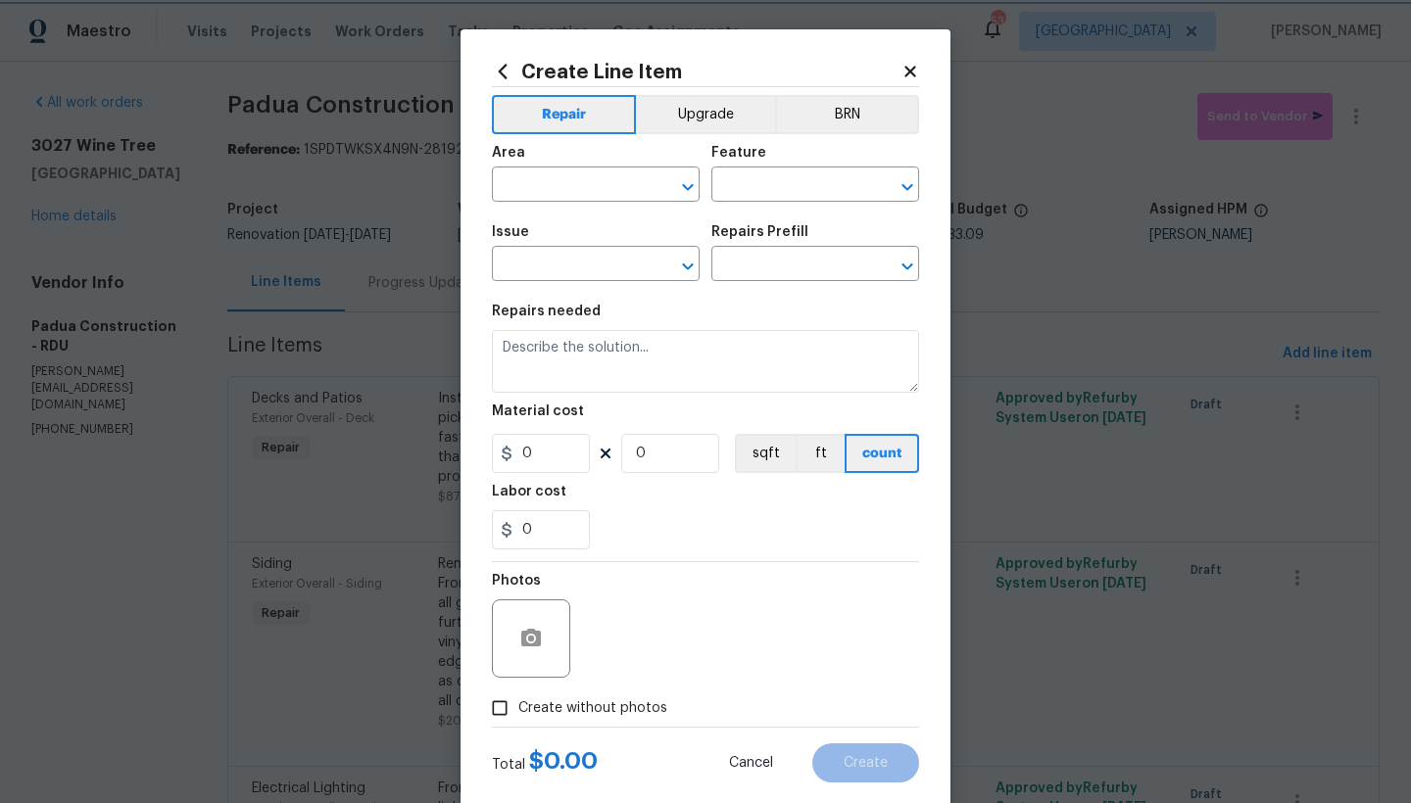
type input "1"
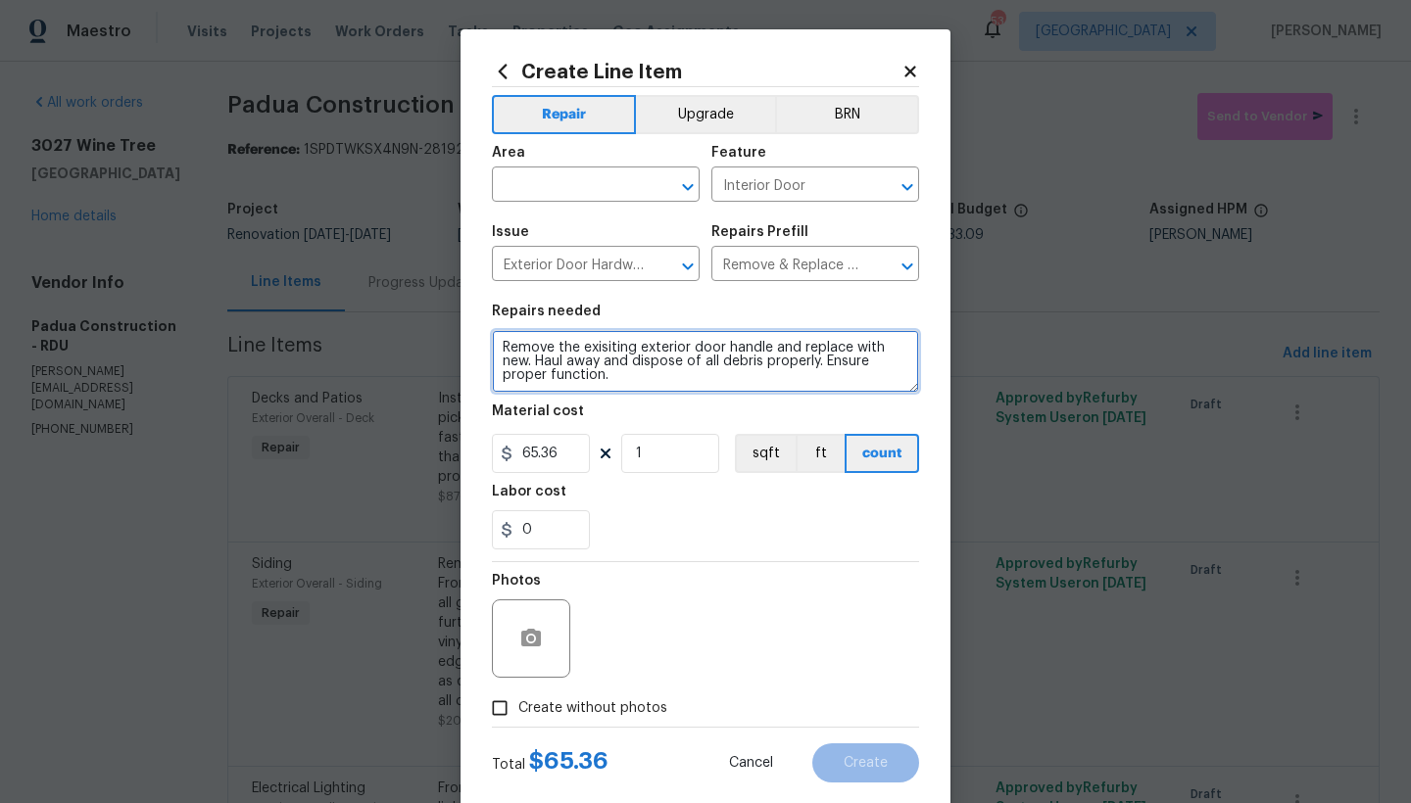
click at [596, 347] on textarea "Remove the exisiting exterior door handle and replace with new. Haul away and d…" at bounding box center [705, 361] width 427 height 63
drag, startPoint x: 716, startPoint y: 344, endPoint x: 759, endPoint y: 344, distance: 43.1
click at [759, 344] on textarea "Remove the existing exterior door handle and replace with new. Haul away and di…" at bounding box center [705, 361] width 427 height 63
click at [781, 346] on textarea "Remove the existing exterior doorknobs and replace with new. Haul away and disp…" at bounding box center [705, 361] width 427 height 63
click at [844, 349] on textarea "Remove the existing exterior doorknobs and deadbolt replace with new. Haul away…" at bounding box center [705, 361] width 427 height 63
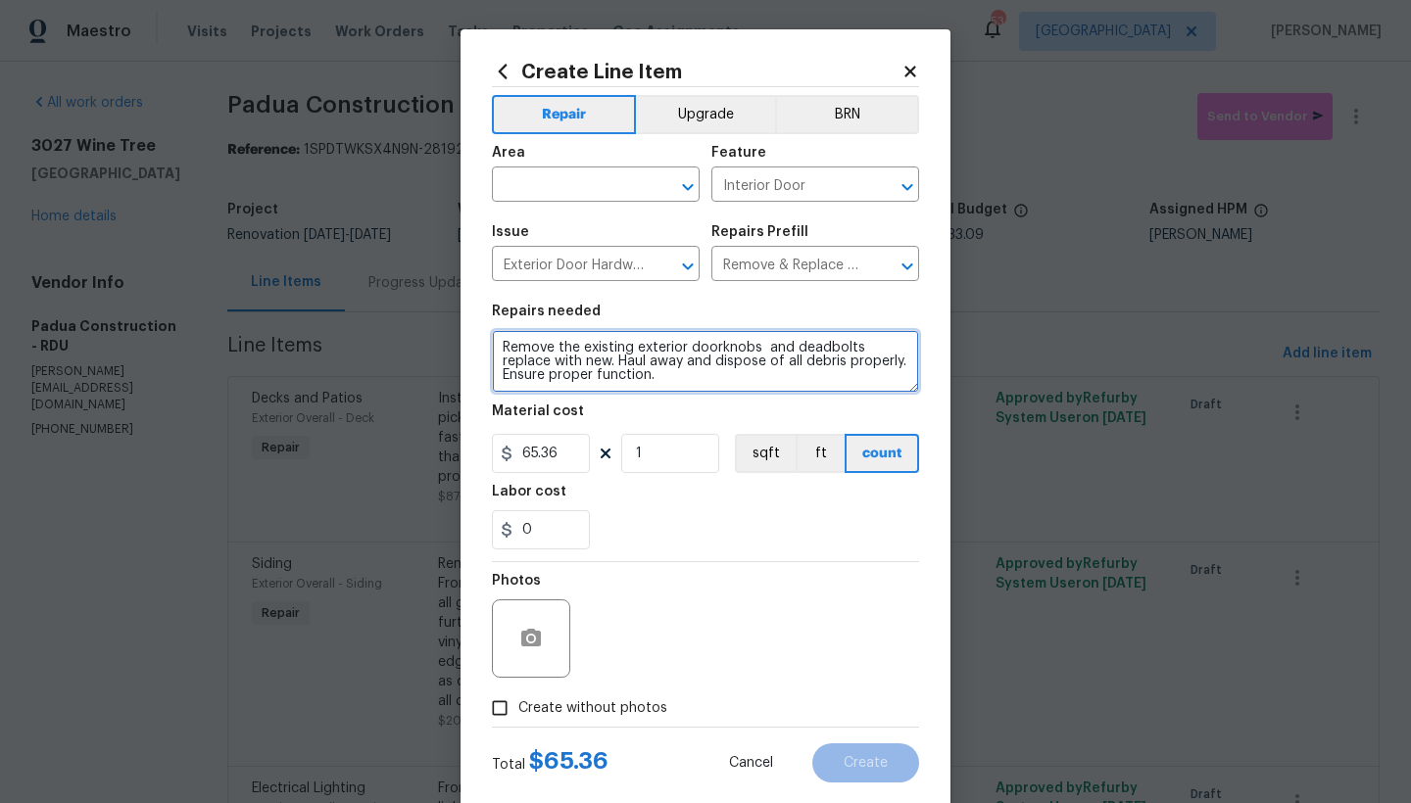
click at [662, 377] on textarea "Remove the existing exterior doorknobs and deadbolts replace with new. Haul awa…" at bounding box center [705, 361] width 427 height 63
click at [759, 344] on textarea "Remove the existing exterior doorknobs and deadbolts replace with new. Haul awa…" at bounding box center [705, 361] width 427 height 63
type textarea "Remove the existing exterior doorknobs and deadbolts replace with new. Haul awa…"
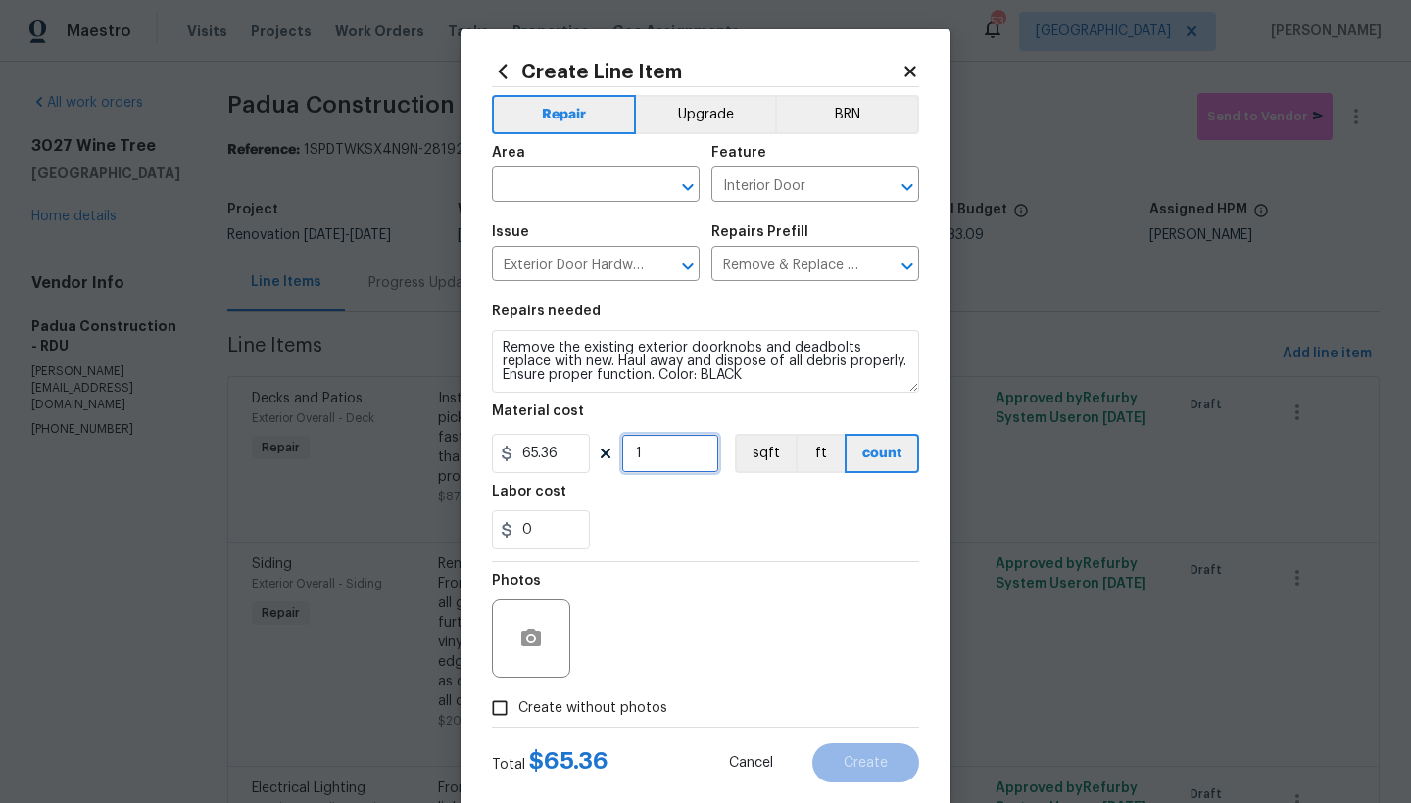
click at [639, 450] on input "1" at bounding box center [670, 453] width 98 height 39
drag, startPoint x: 646, startPoint y: 455, endPoint x: 600, endPoint y: 451, distance: 46.2
click at [610, 455] on div "65.36 1 sqft ft count" at bounding box center [705, 453] width 427 height 39
type input "2"
drag, startPoint x: 683, startPoint y: 526, endPoint x: 677, endPoint y: 513, distance: 14.0
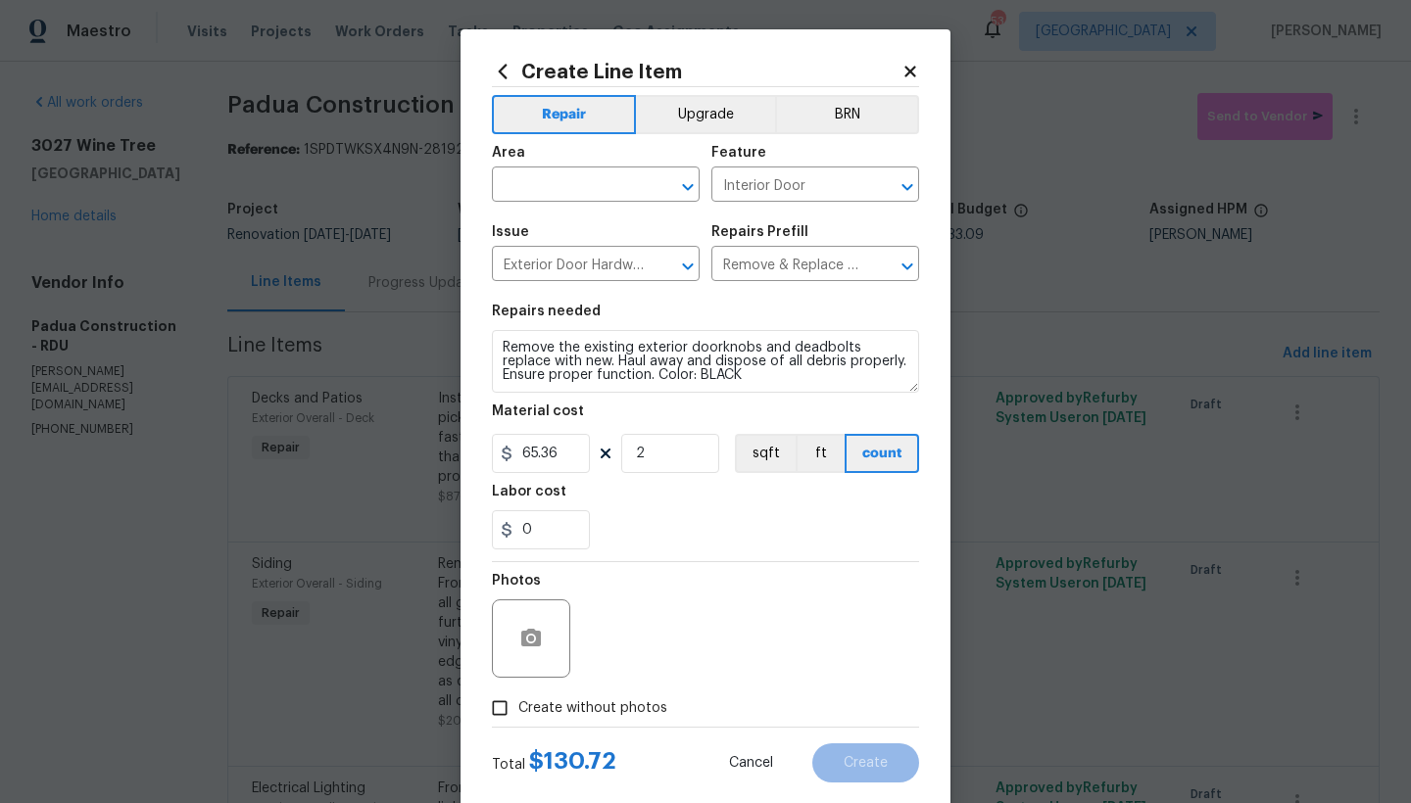
click at [682, 527] on div "0" at bounding box center [705, 529] width 427 height 39
click at [629, 191] on input "text" at bounding box center [568, 186] width 153 height 30
click at [574, 264] on li "Exterior Overall" at bounding box center [589, 262] width 208 height 32
type input "Exterior Overall"
click at [526, 710] on span "Create without photos" at bounding box center [592, 709] width 149 height 21
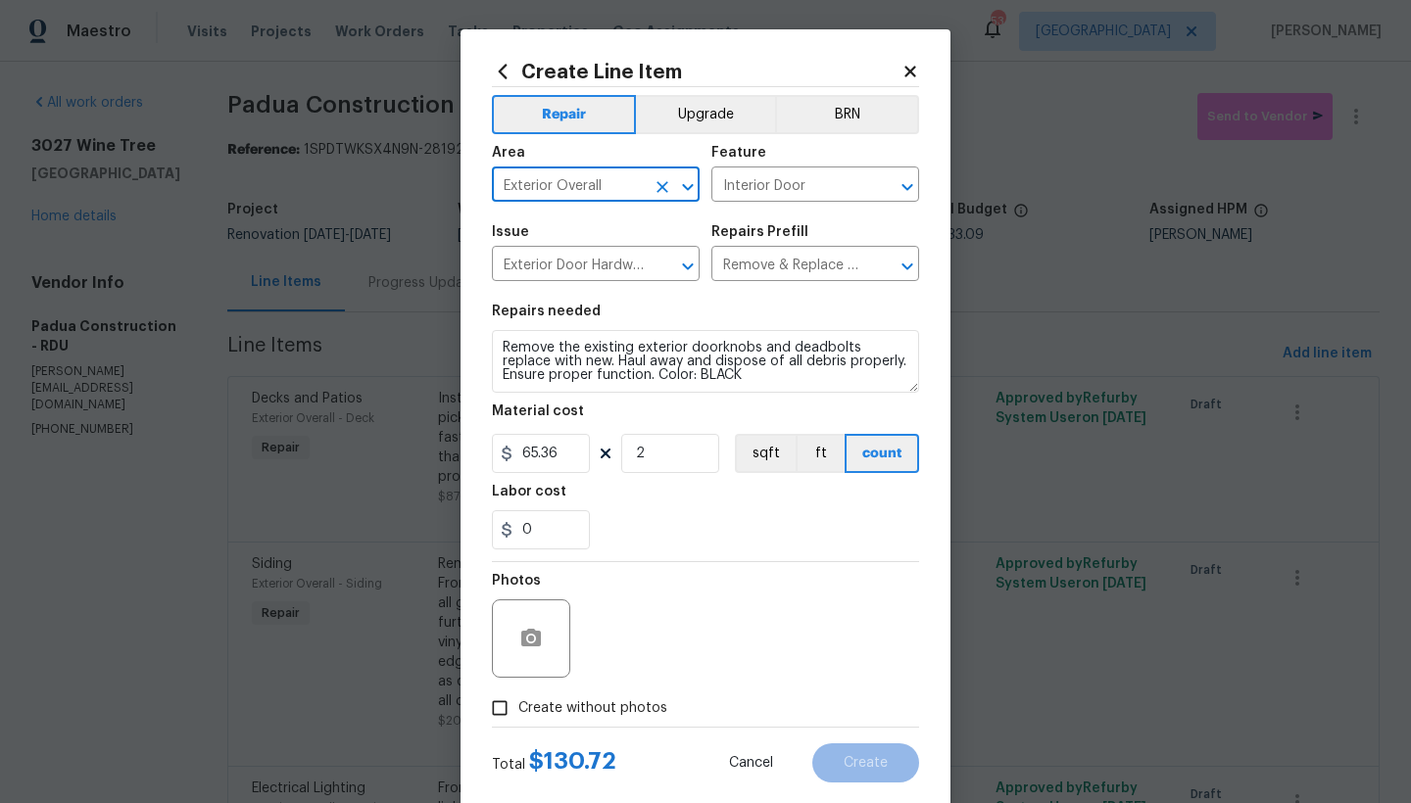
click at [518, 710] on input "Create without photos" at bounding box center [499, 708] width 37 height 37
checkbox input "true"
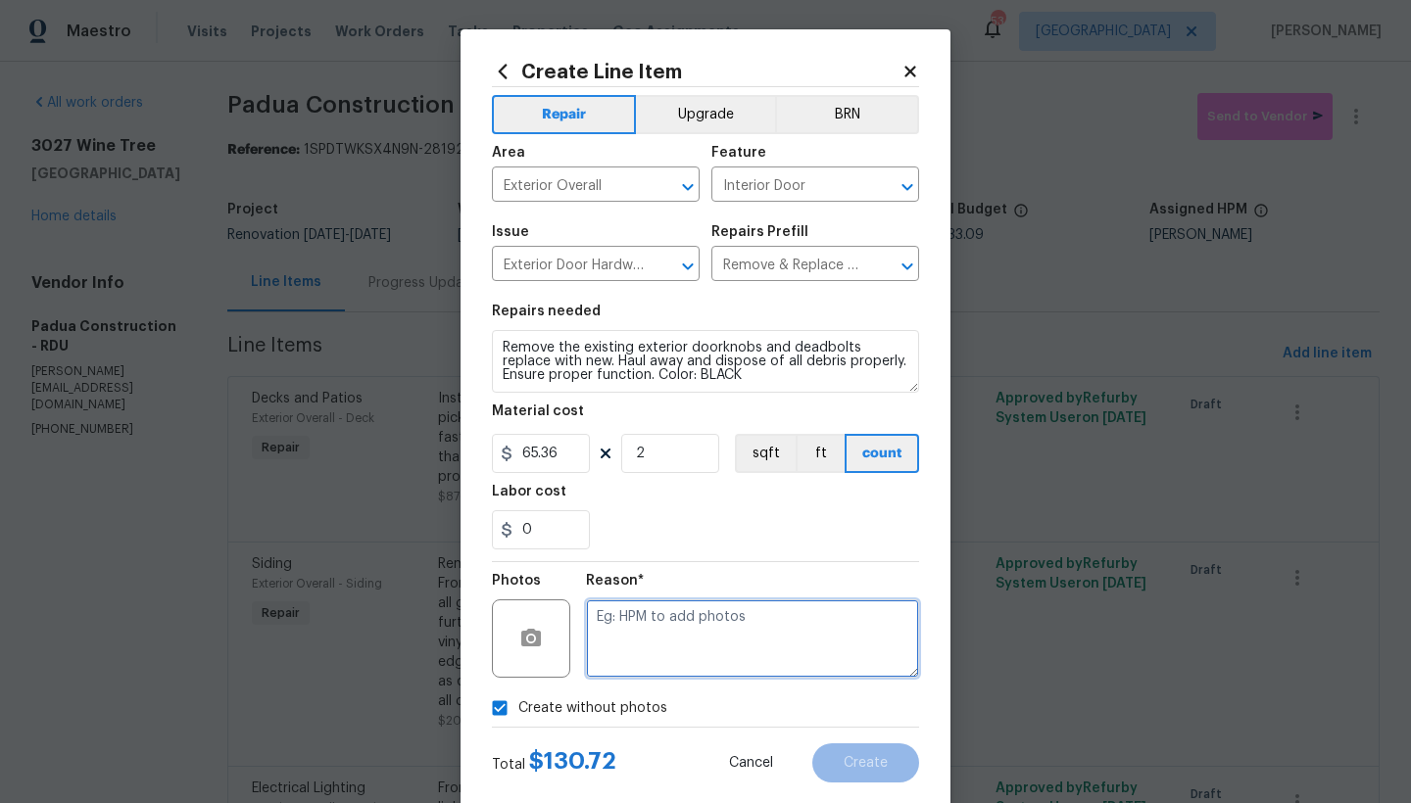
click at [615, 630] on textarea at bounding box center [752, 639] width 333 height 78
type textarea "n"
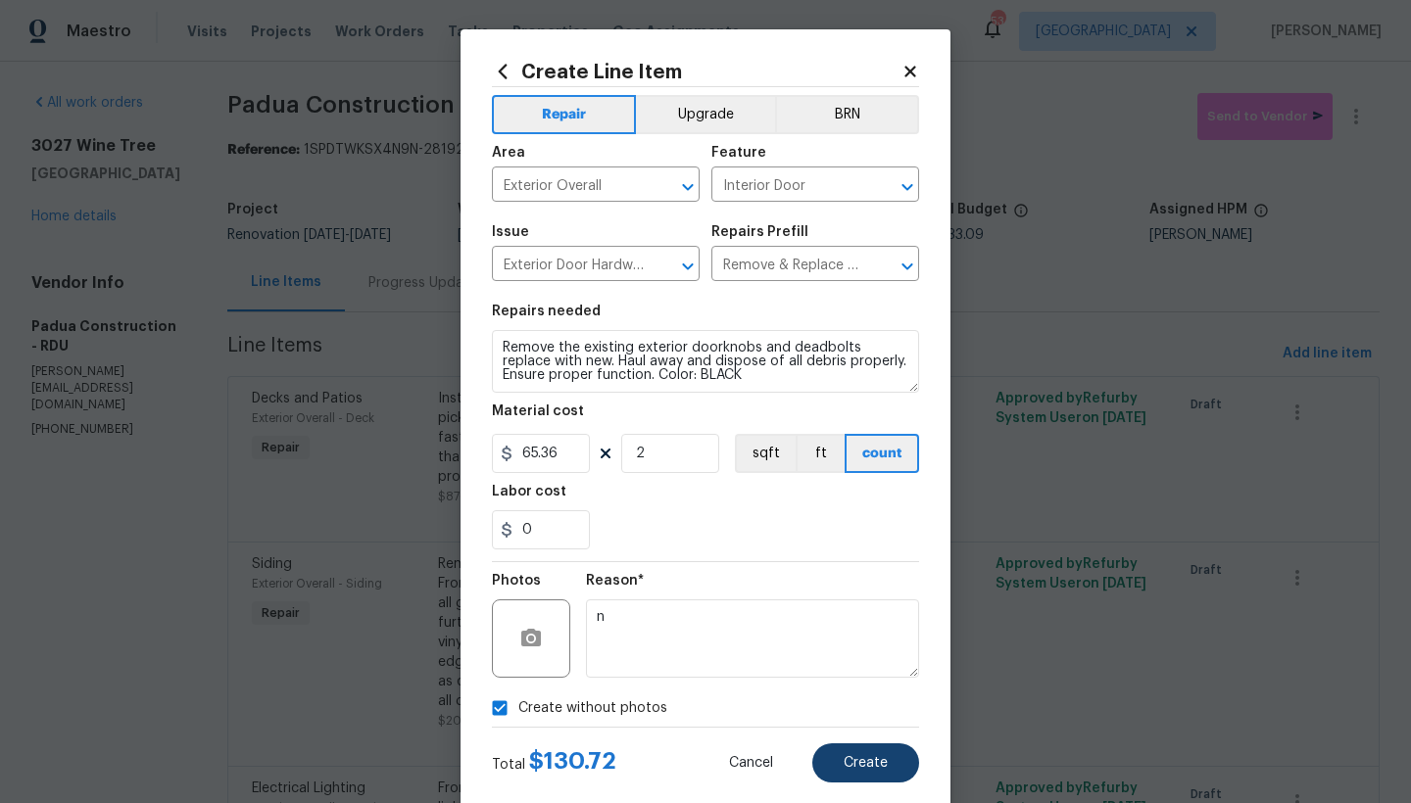
click at [880, 763] on button "Create" at bounding box center [865, 763] width 107 height 39
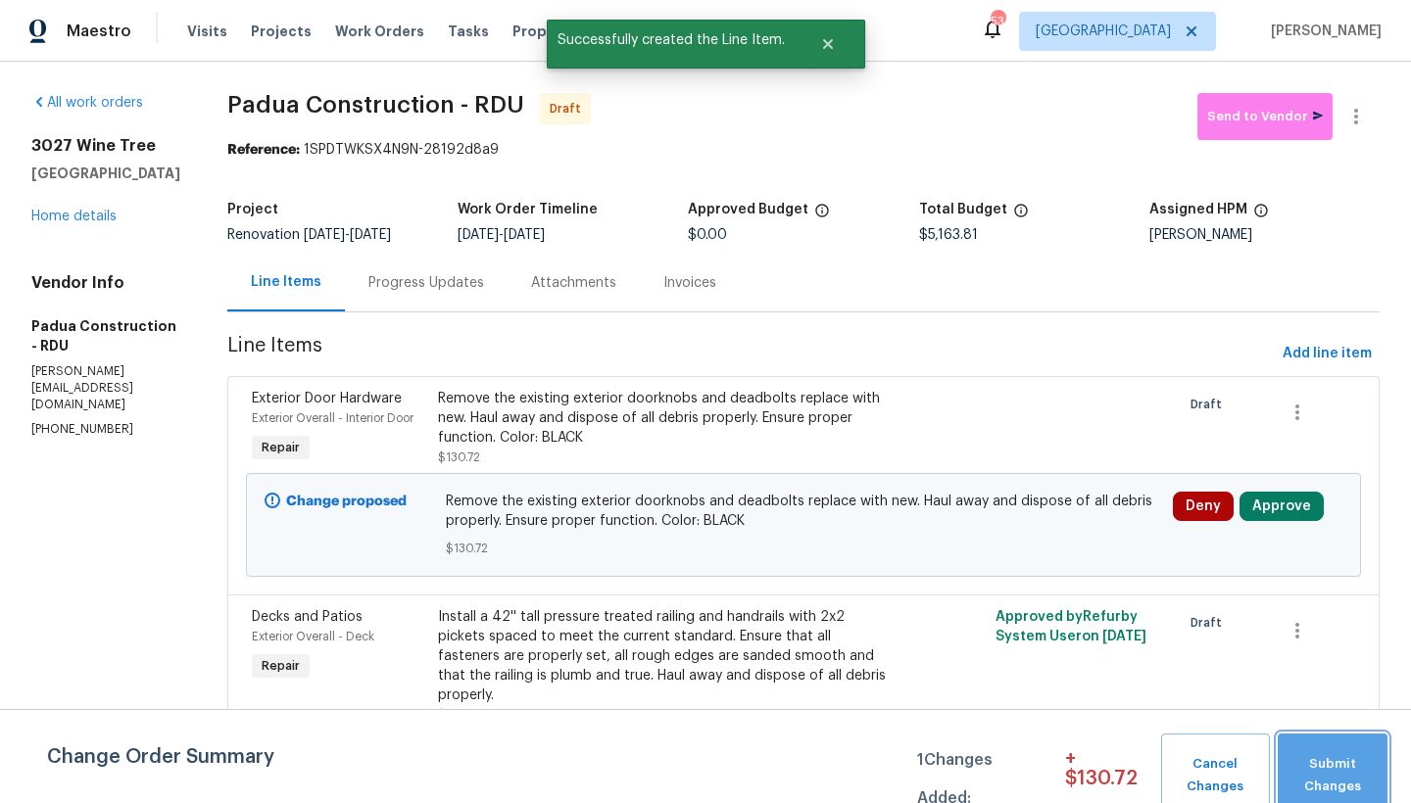
click at [1313, 764] on span "Submit Changes" at bounding box center [1332, 775] width 90 height 45
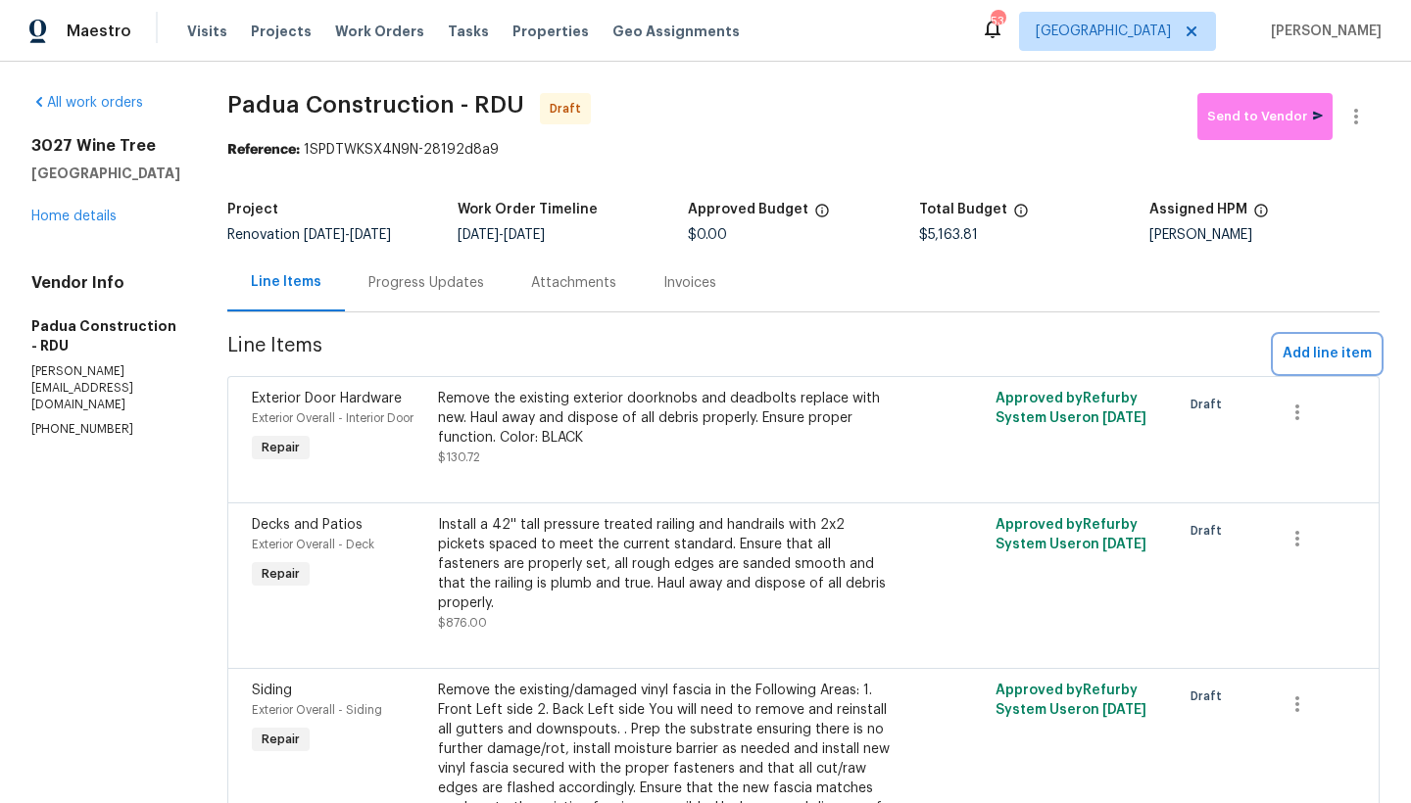
click at [1300, 357] on span "Add line item" at bounding box center [1327, 354] width 89 height 24
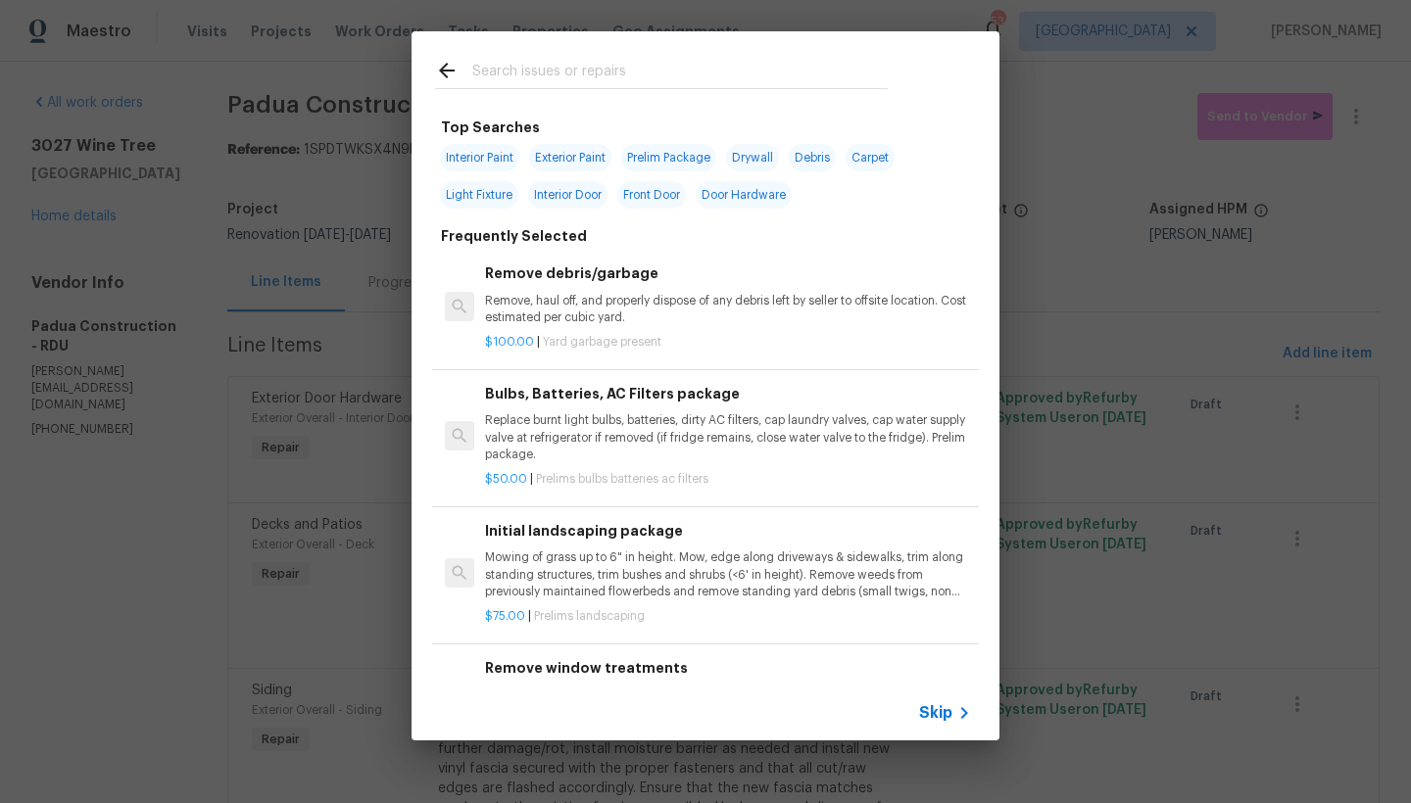
click at [479, 155] on span "Interior Paint" at bounding box center [479, 157] width 79 height 27
type input "Interior Paint"
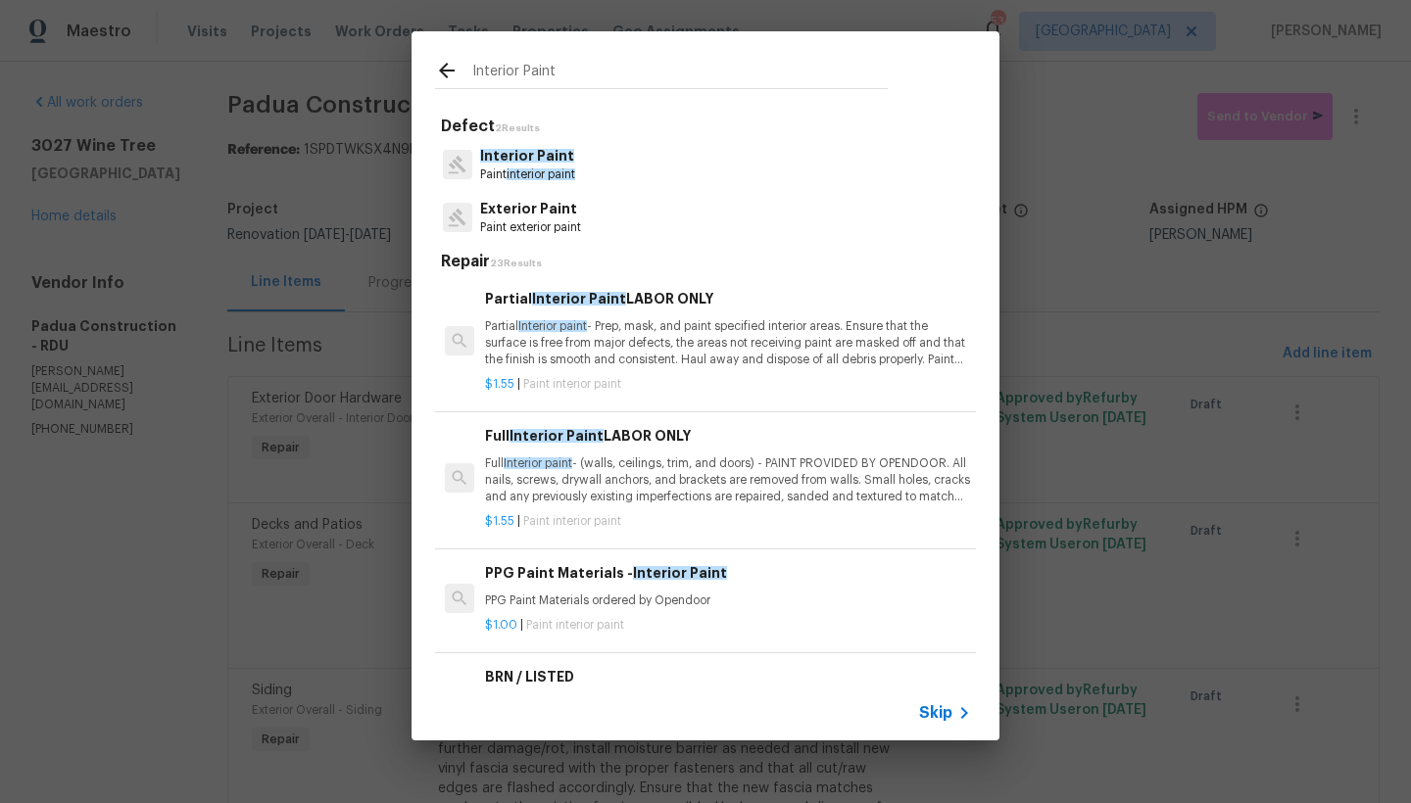
click at [520, 161] on span "Interior Paint" at bounding box center [527, 156] width 94 height 14
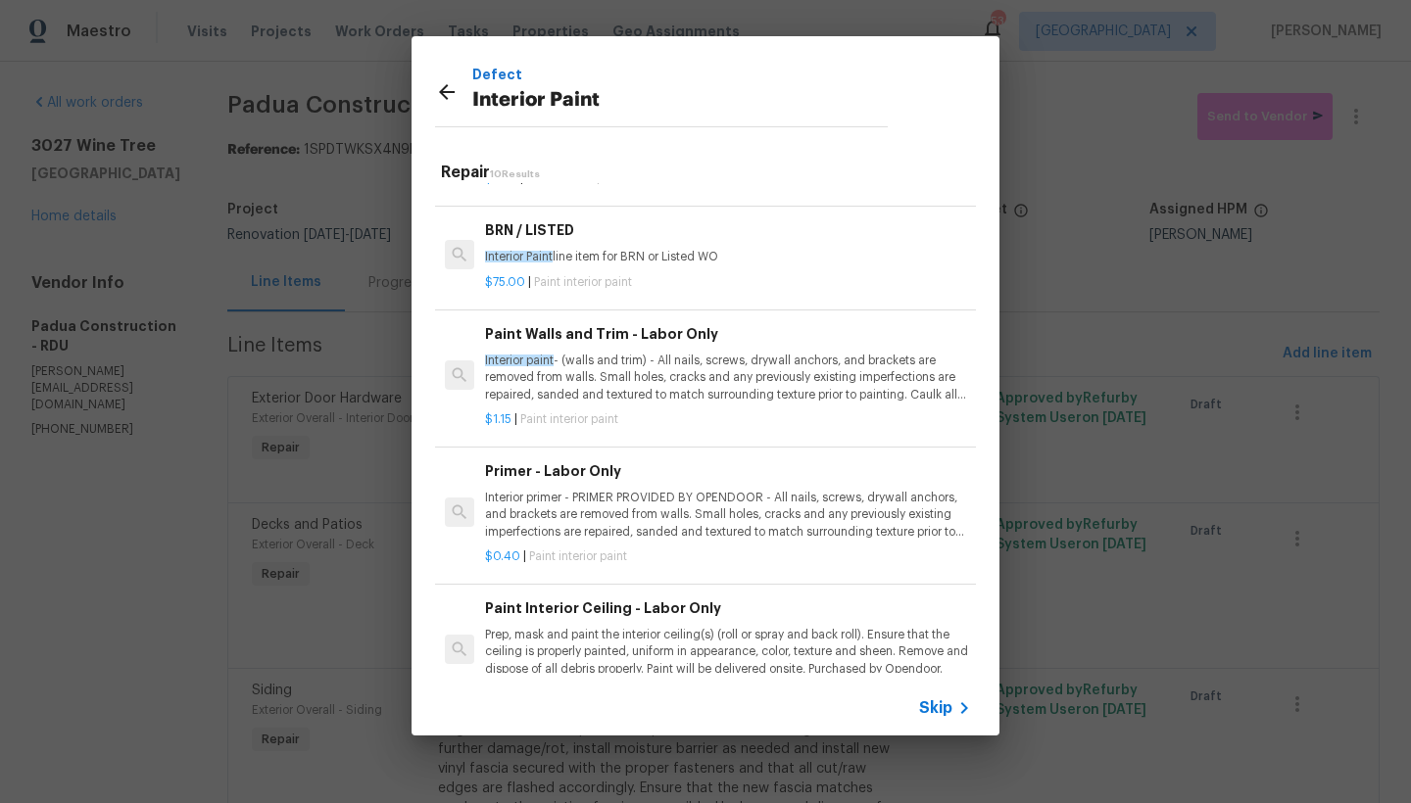
scroll to position [609, 0]
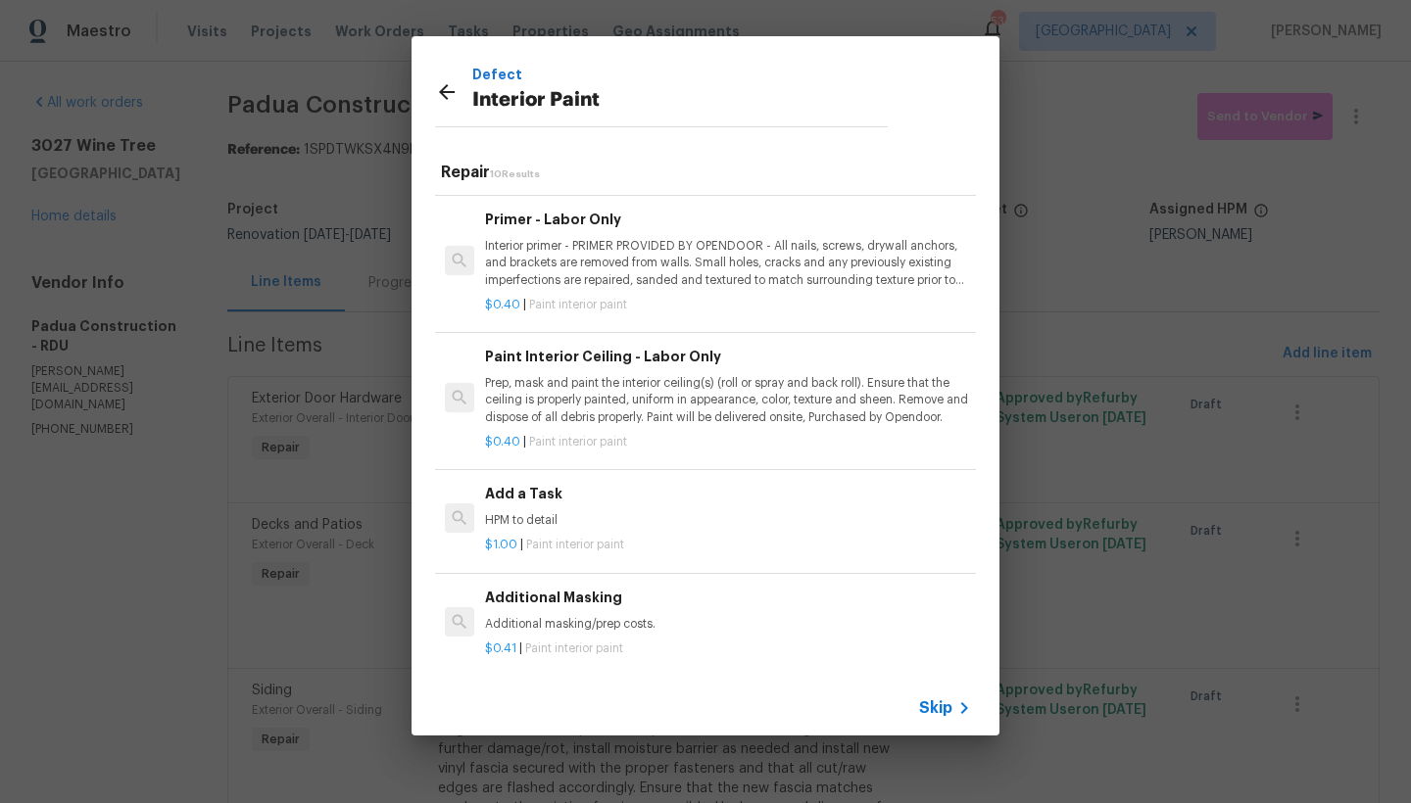
click at [504, 488] on h6 "Add a Task" at bounding box center [728, 494] width 486 height 22
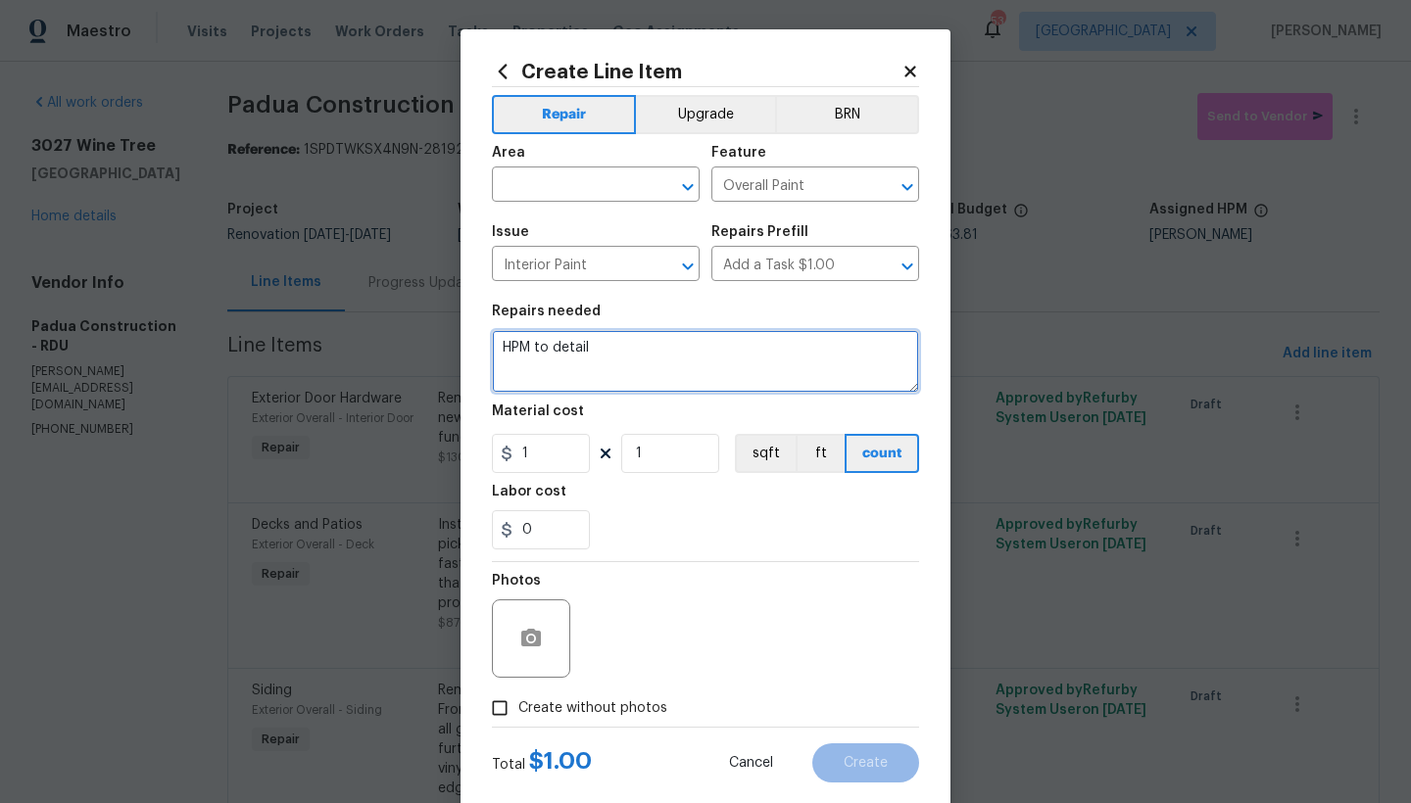
drag, startPoint x: 577, startPoint y: 350, endPoint x: 357, endPoint y: 356, distance: 220.5
click at [375, 354] on div "Create Line Item Repair Upgrade BRN Area ​ Feature Overall Paint ​ Issue Interi…" at bounding box center [705, 401] width 1411 height 803
type textarea "P"
type textarea "S"
type textarea "O"
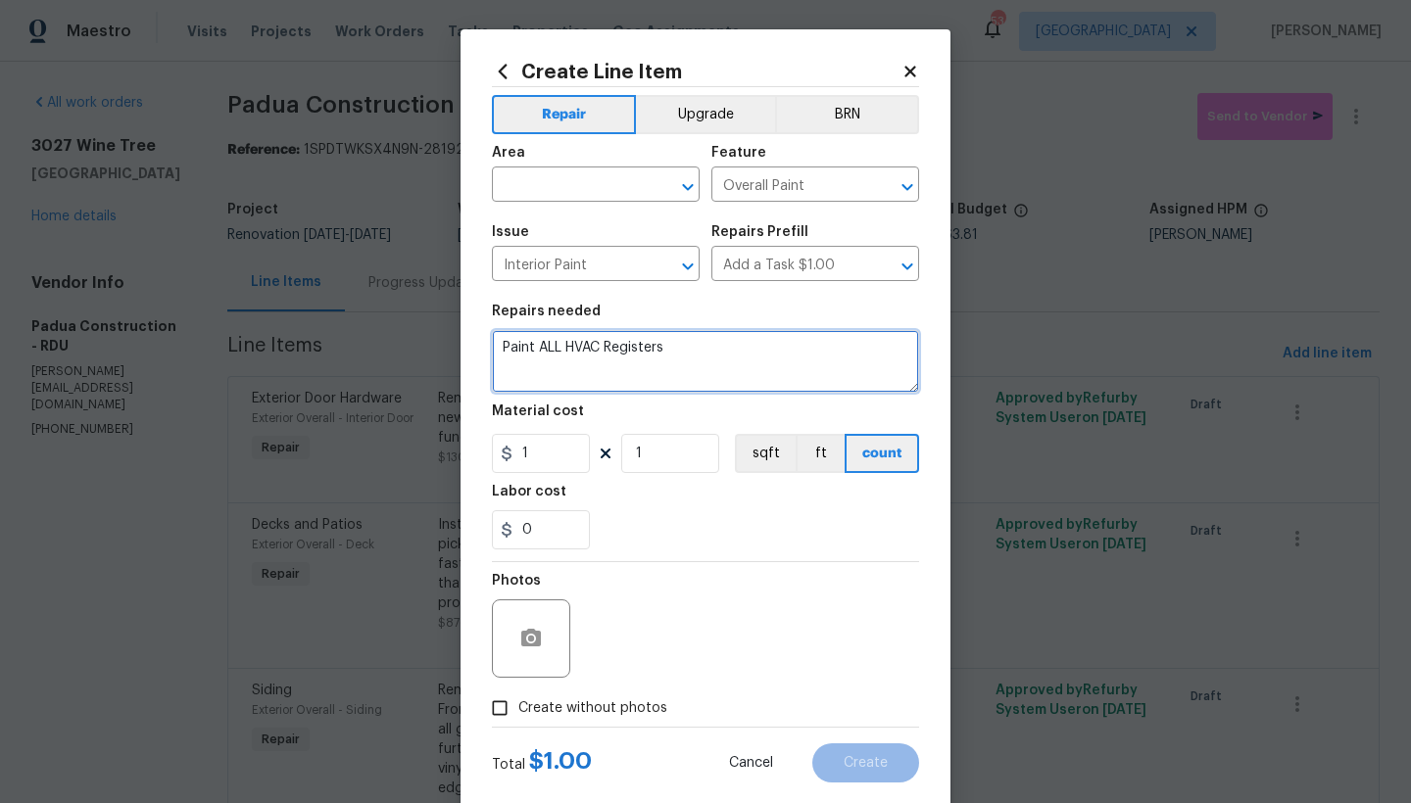
click at [494, 349] on textarea "Paint ALL HVAC Registers" at bounding box center [705, 361] width 427 height 63
click at [699, 345] on textarea "1. Paint ALL HVAC Registers" at bounding box center [705, 361] width 427 height 63
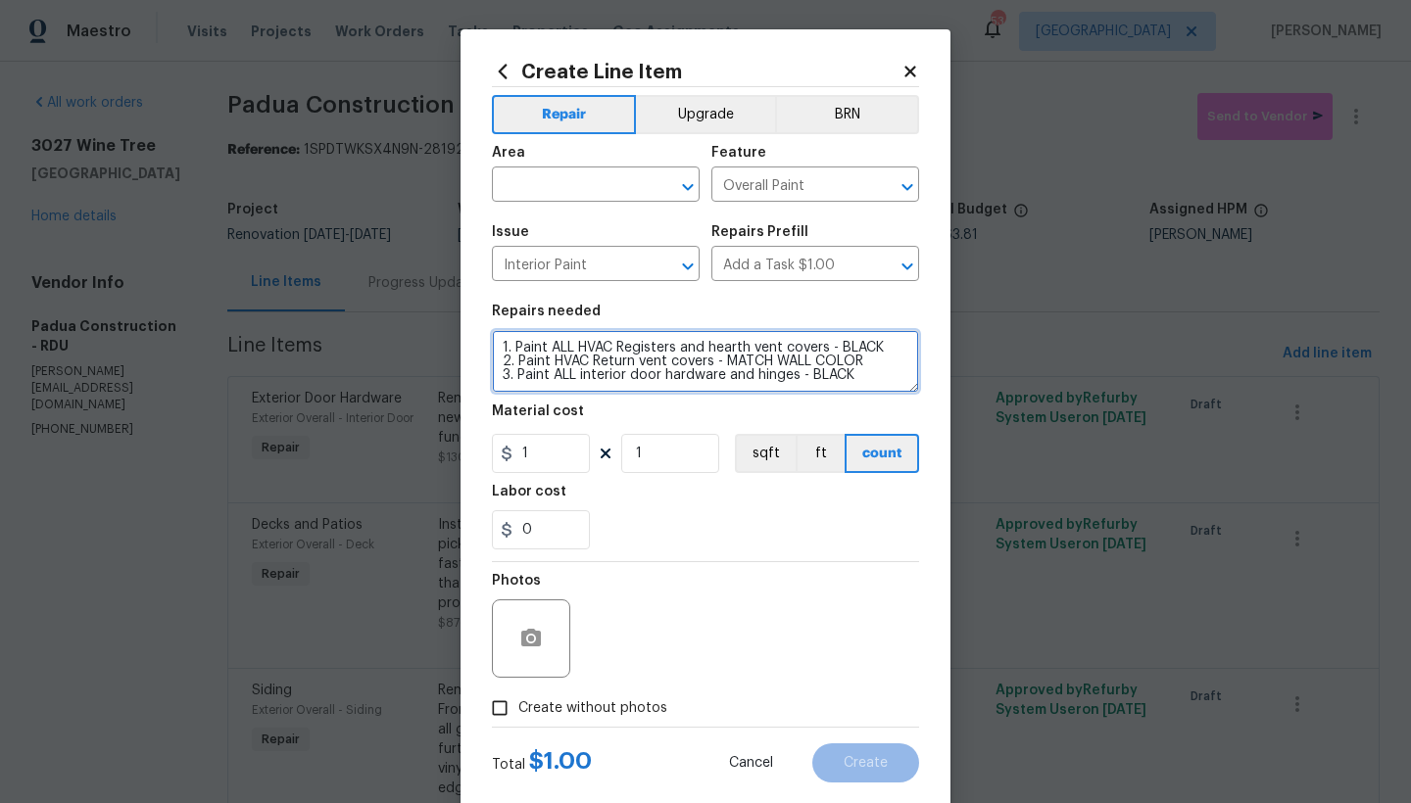
scroll to position [4, 0]
type textarea "1. Paint ALL HVAC Registers and hearth vent covers - BLACK 2. Paint HVAC Return…"
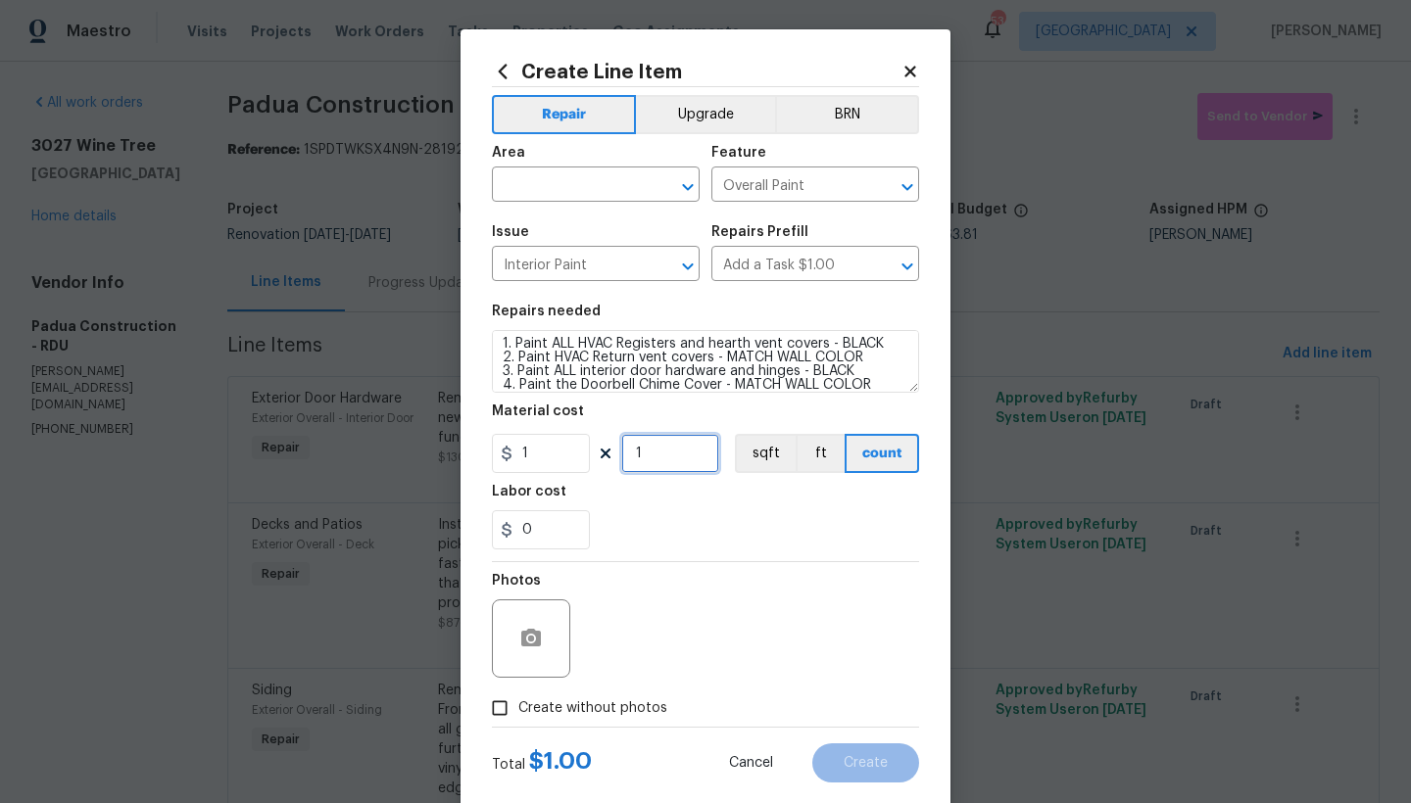
click at [649, 457] on input "1" at bounding box center [670, 453] width 98 height 39
type input "175"
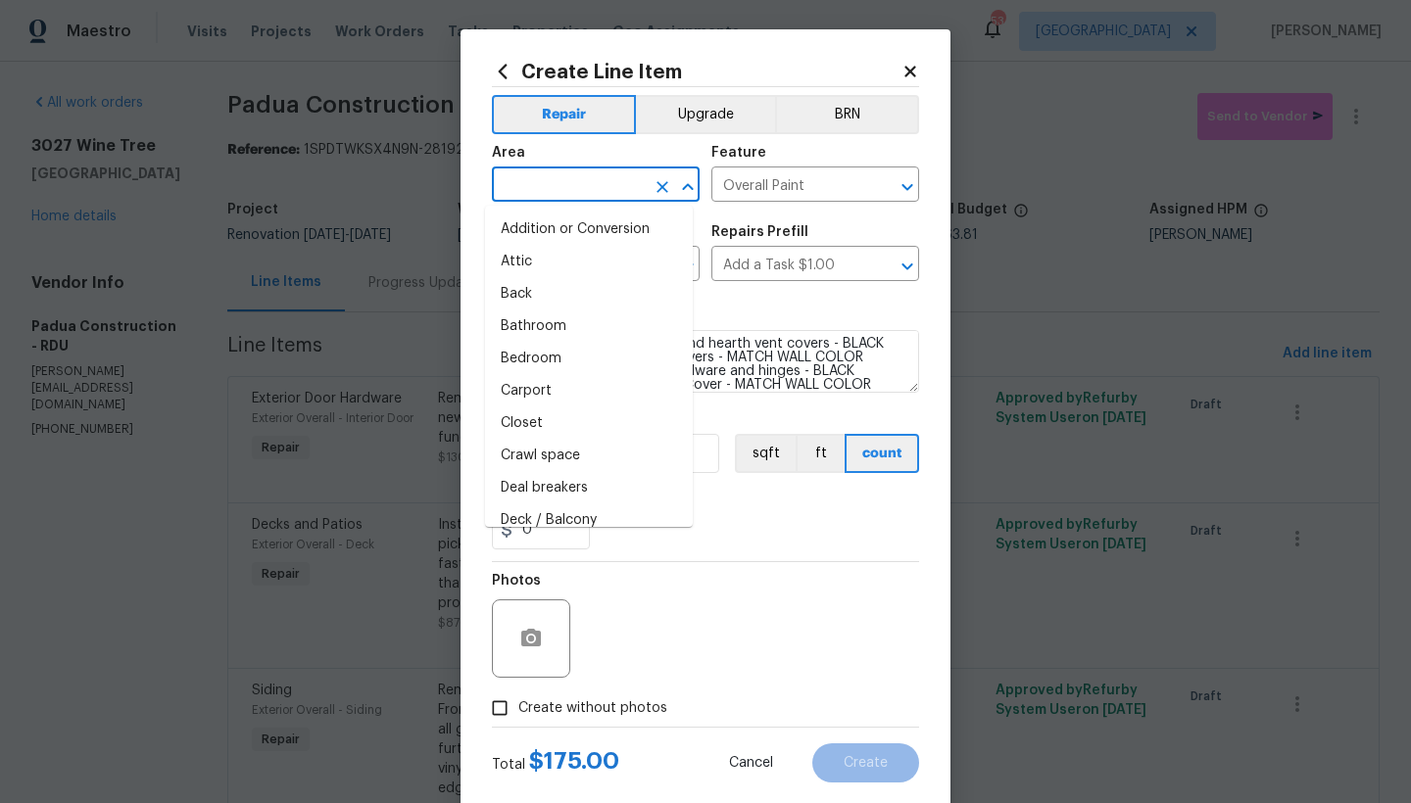
click at [573, 186] on input "text" at bounding box center [568, 186] width 153 height 30
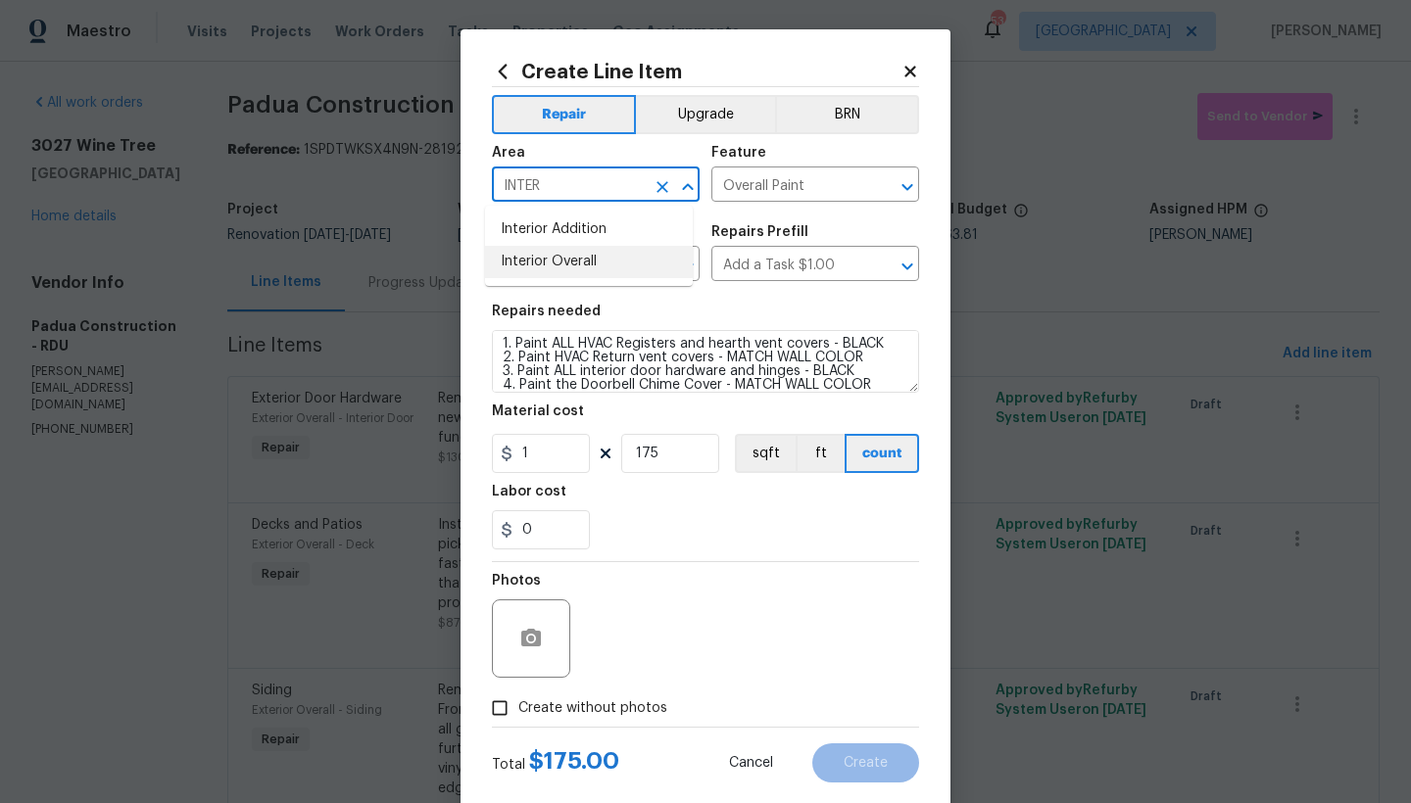
click at [524, 261] on li "Interior Overall" at bounding box center [589, 262] width 208 height 32
type input "Interior Overall"
click at [510, 711] on input "Create without photos" at bounding box center [499, 708] width 37 height 37
checkbox input "true"
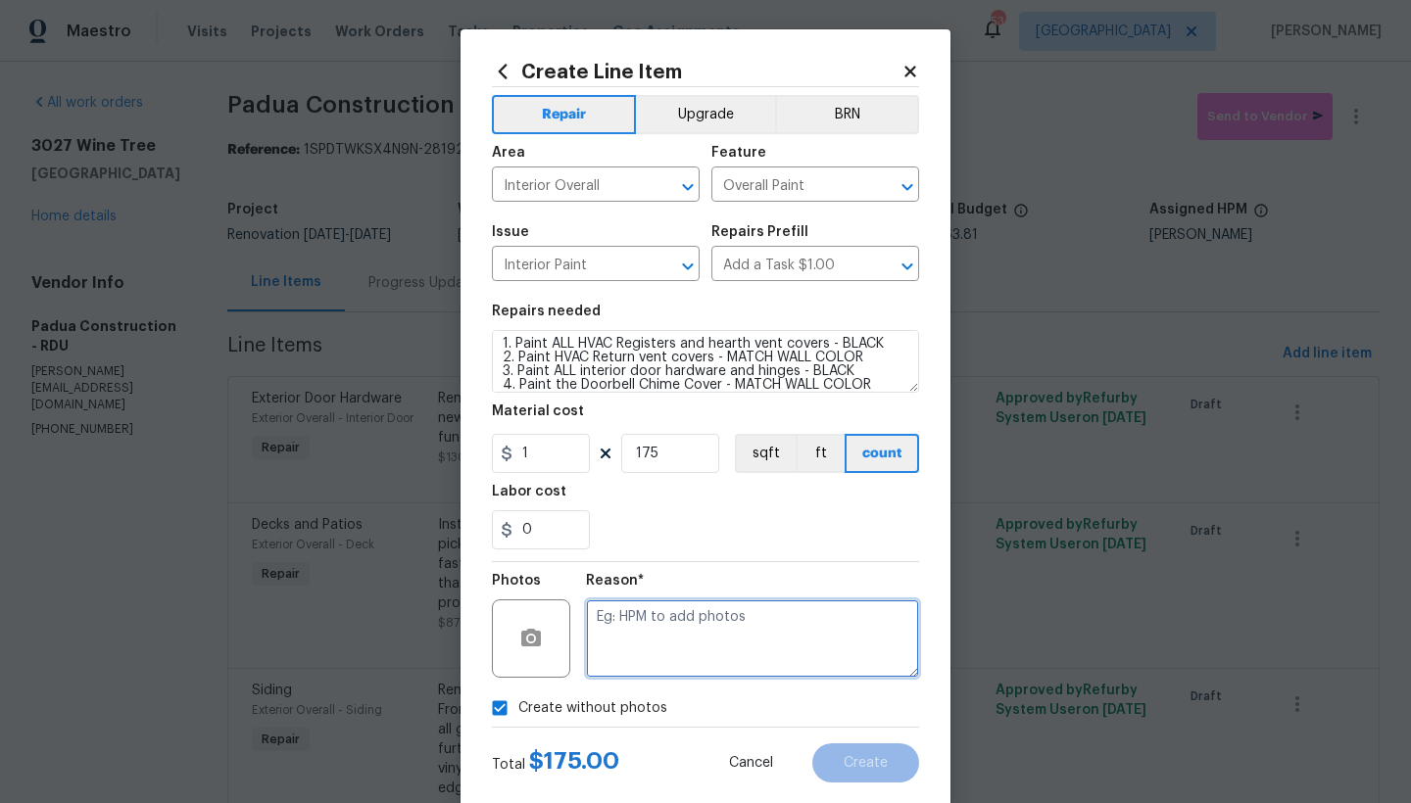
click at [636, 633] on textarea at bounding box center [752, 639] width 333 height 78
type textarea "M"
type textarea "N"
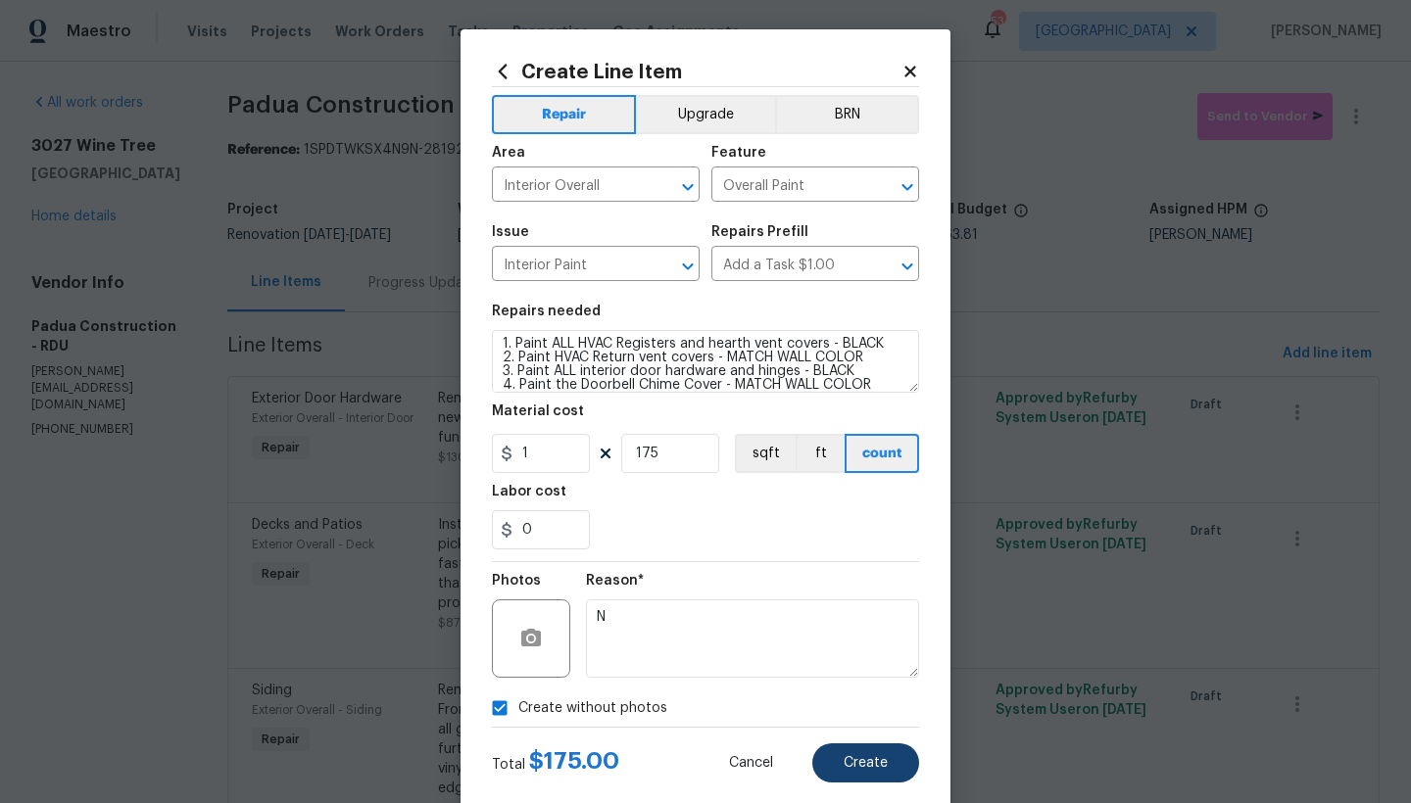
drag, startPoint x: 848, startPoint y: 764, endPoint x: 859, endPoint y: 752, distance: 15.9
click at [849, 764] on span "Create" at bounding box center [866, 763] width 44 height 15
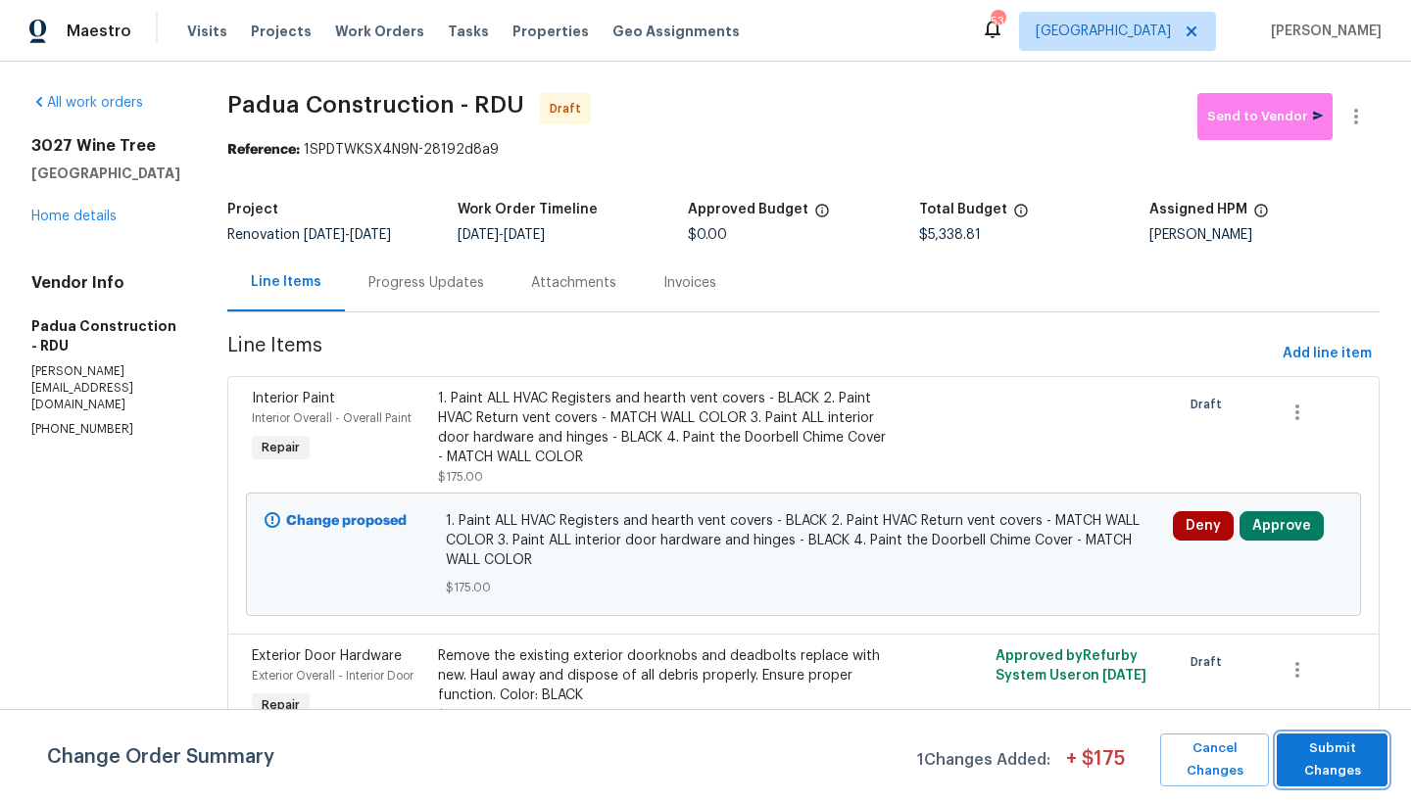
click at [1342, 770] on span "Submit Changes" at bounding box center [1331, 760] width 91 height 45
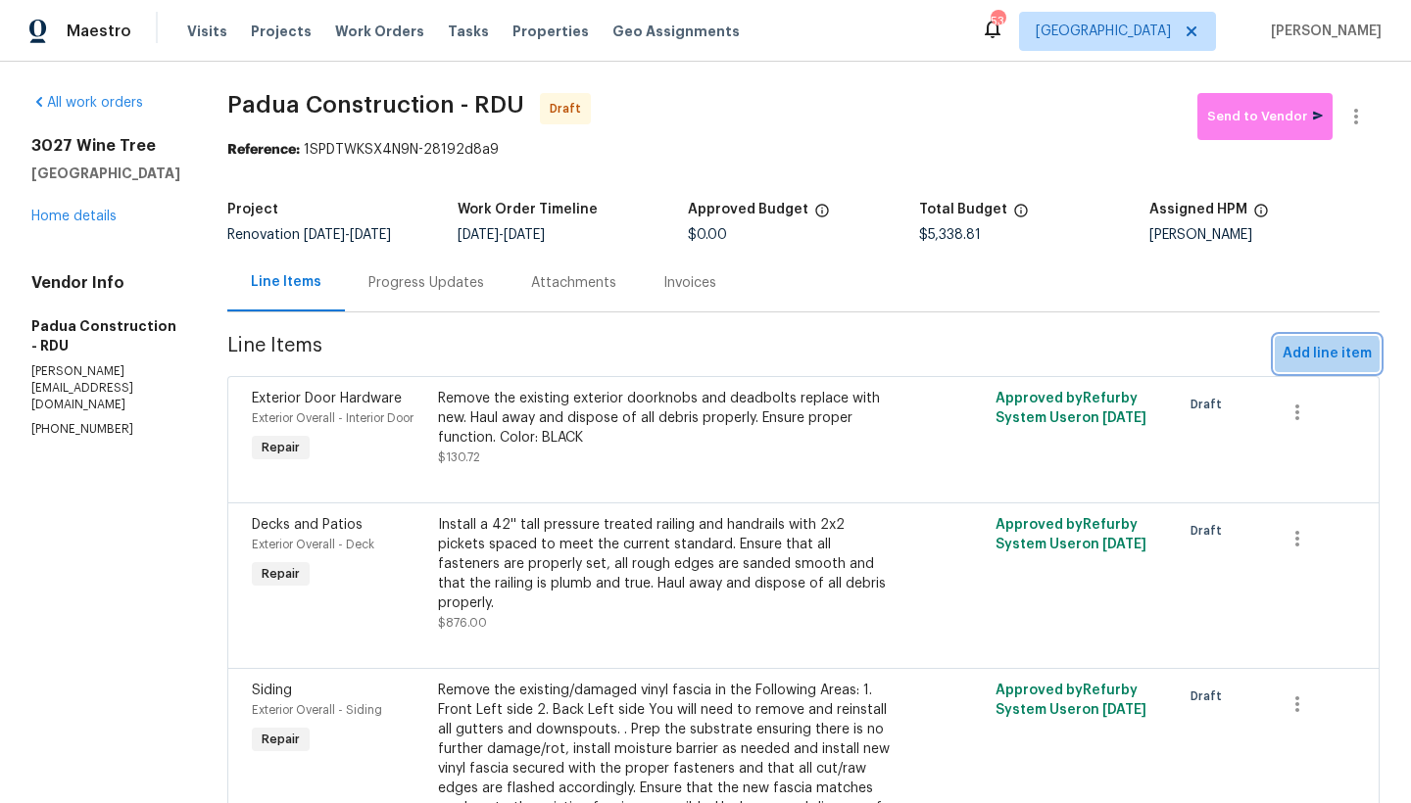
click at [1310, 358] on span "Add line item" at bounding box center [1327, 354] width 89 height 24
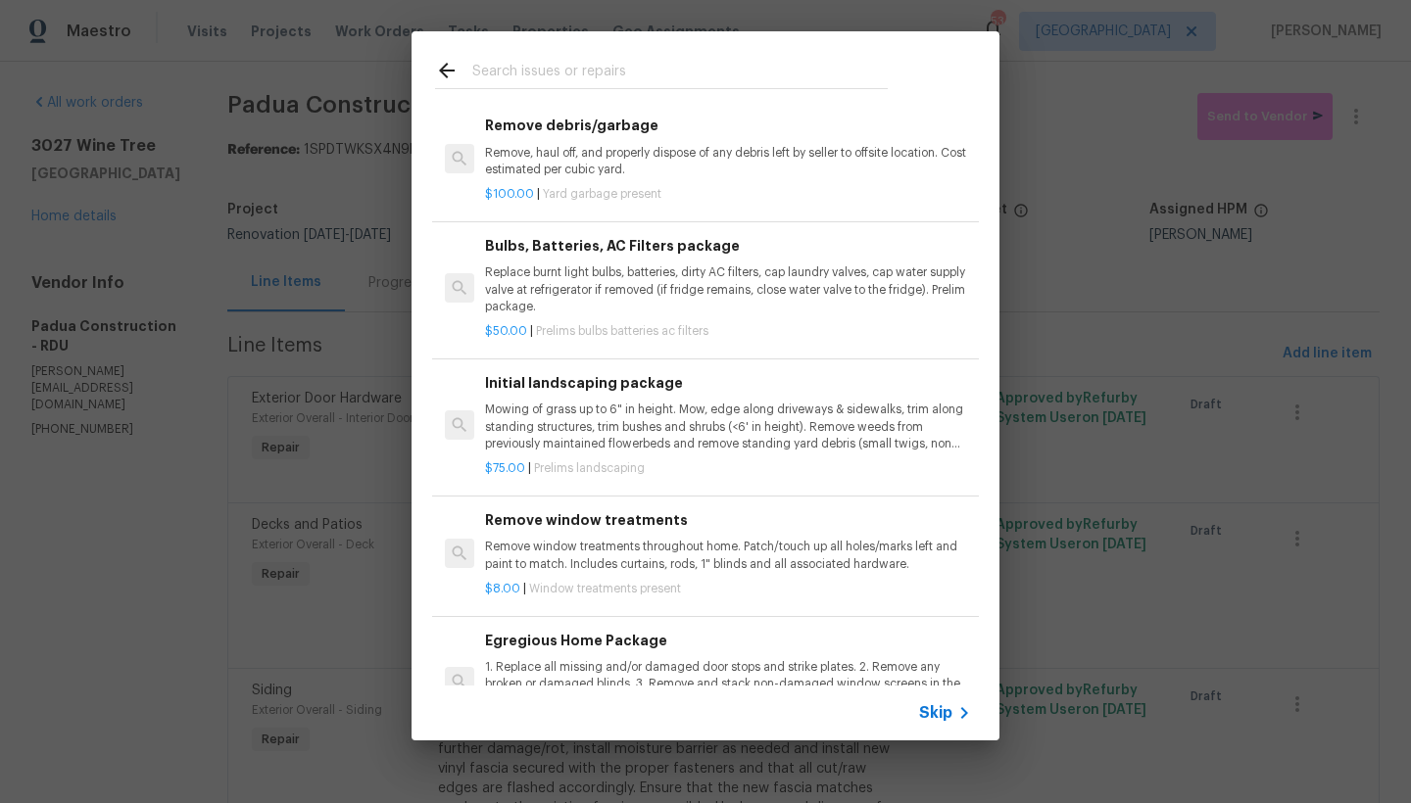
scroll to position [386, 0]
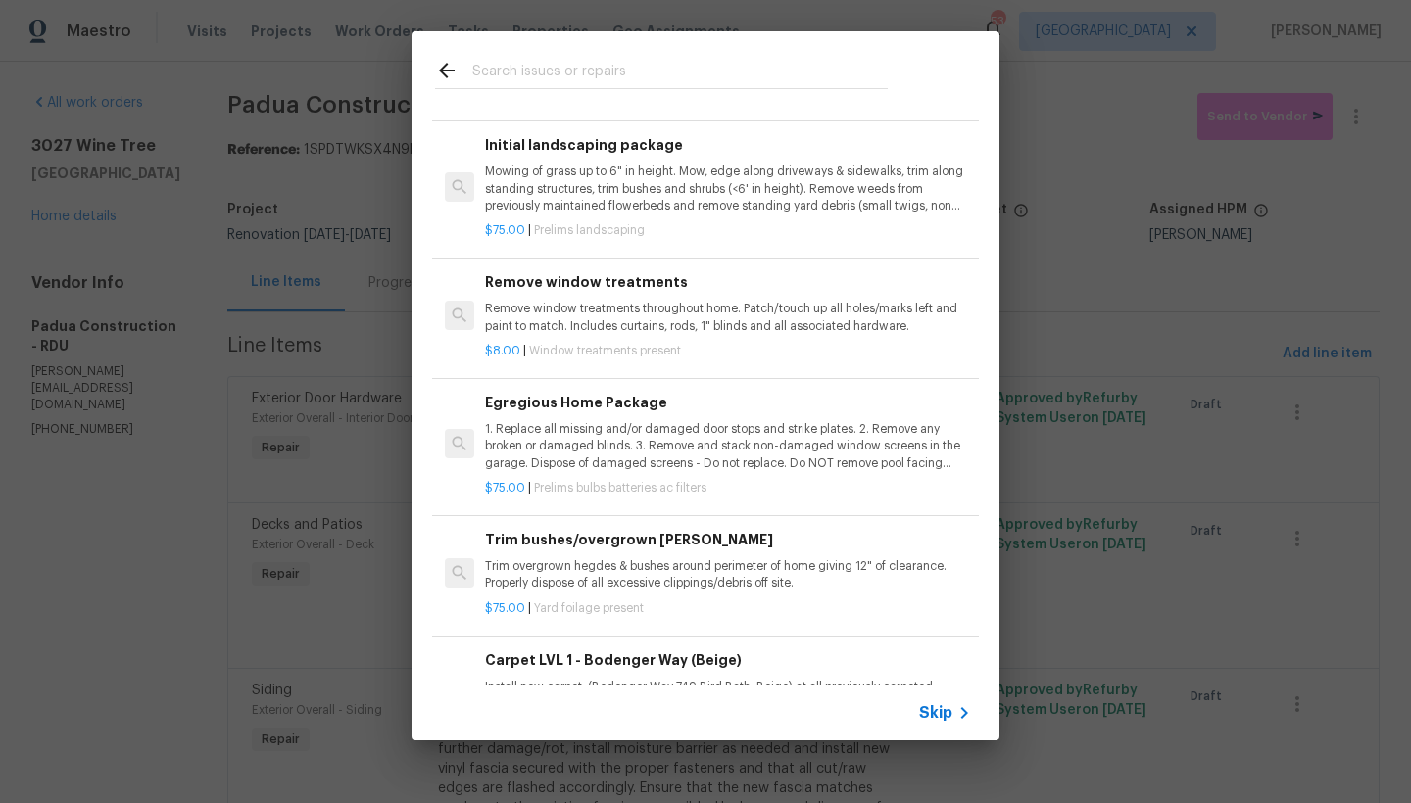
click at [575, 439] on p "1. Replace all missing and/or damaged door stops and strike plates. 2. Remove a…" at bounding box center [728, 446] width 486 height 50
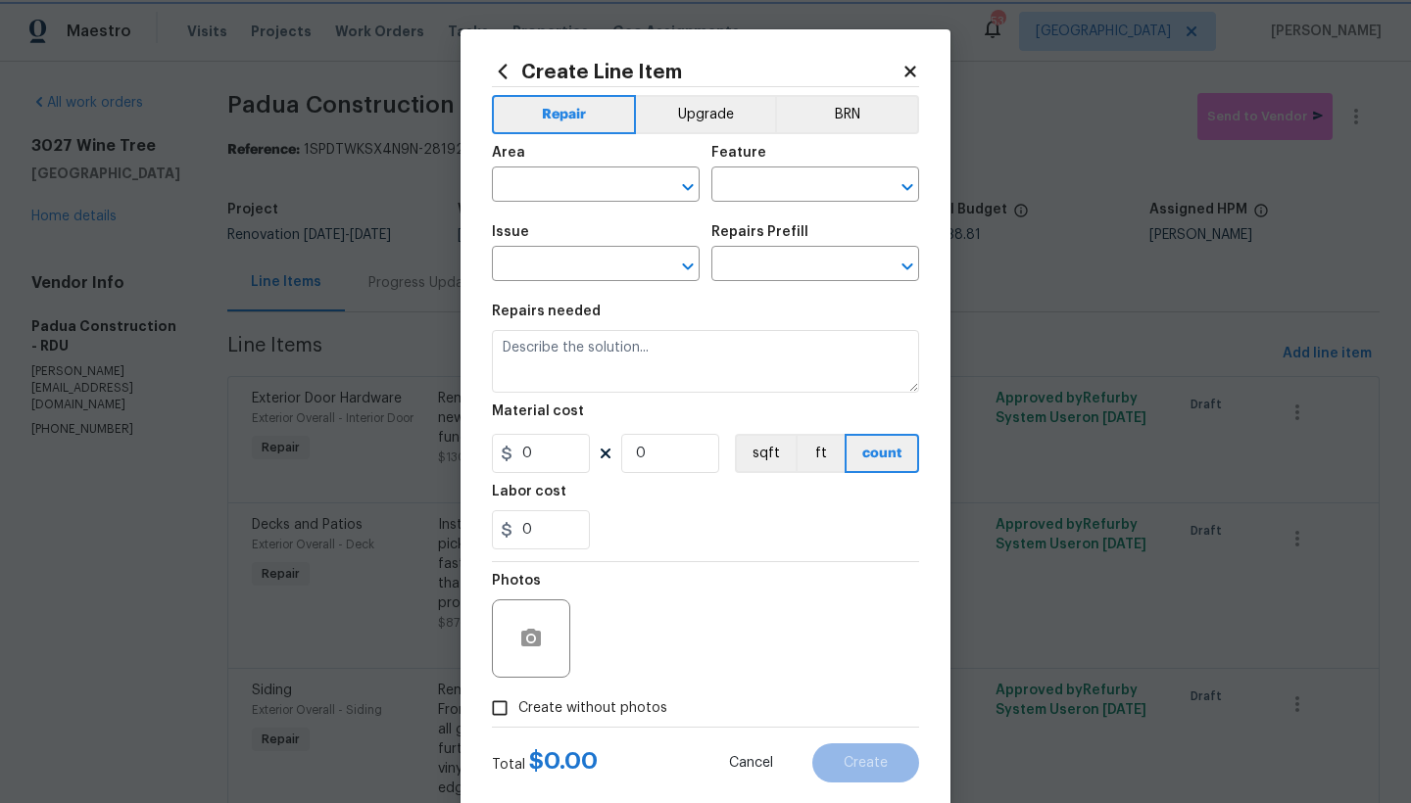
type input "Home Readiness Packages"
type input "Bulbs, Batteries, AC Filters"
type input "Egregious Home Package $75.00"
type textarea "1. Replace all missing and/or damaged door stops and strike plates. 2. Remove a…"
type input "75"
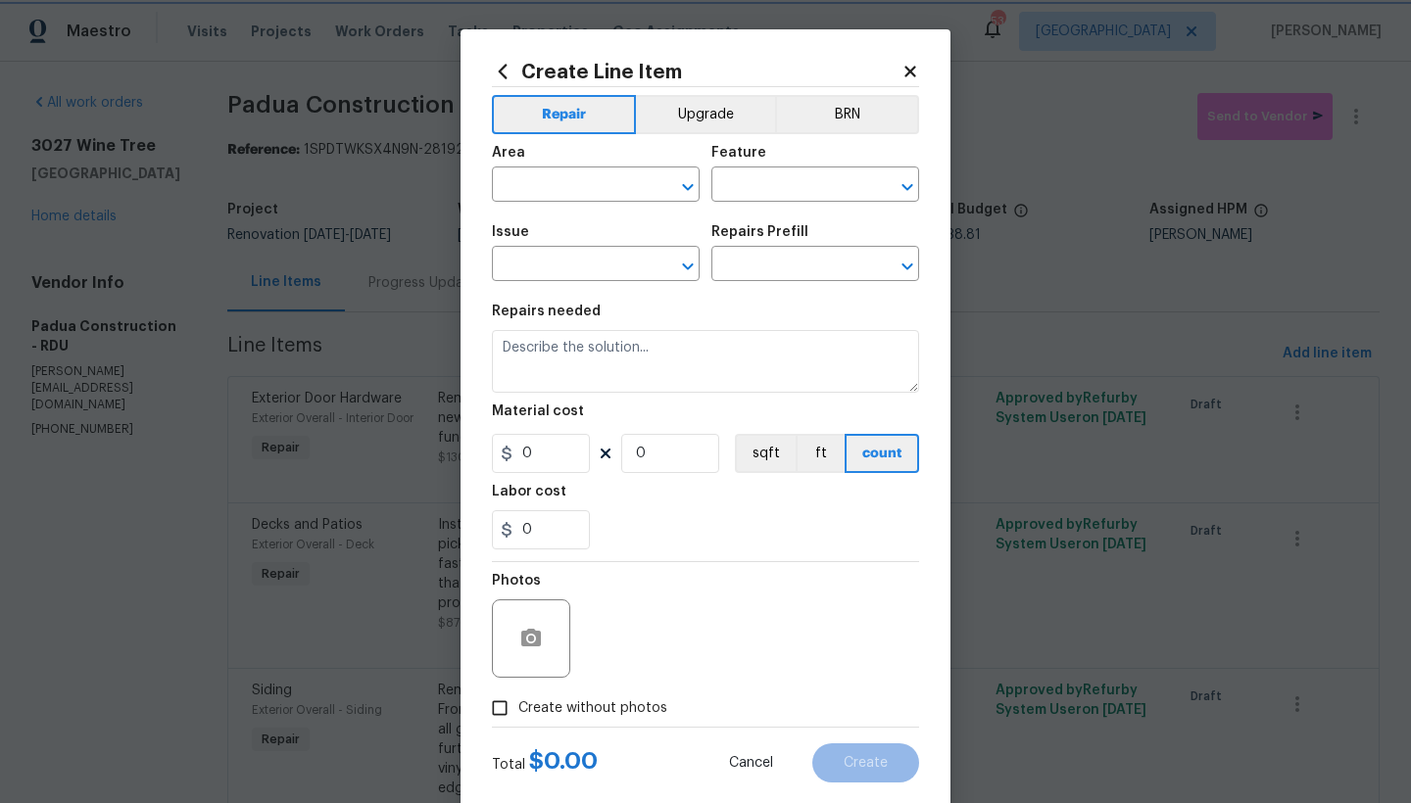
type input "1"
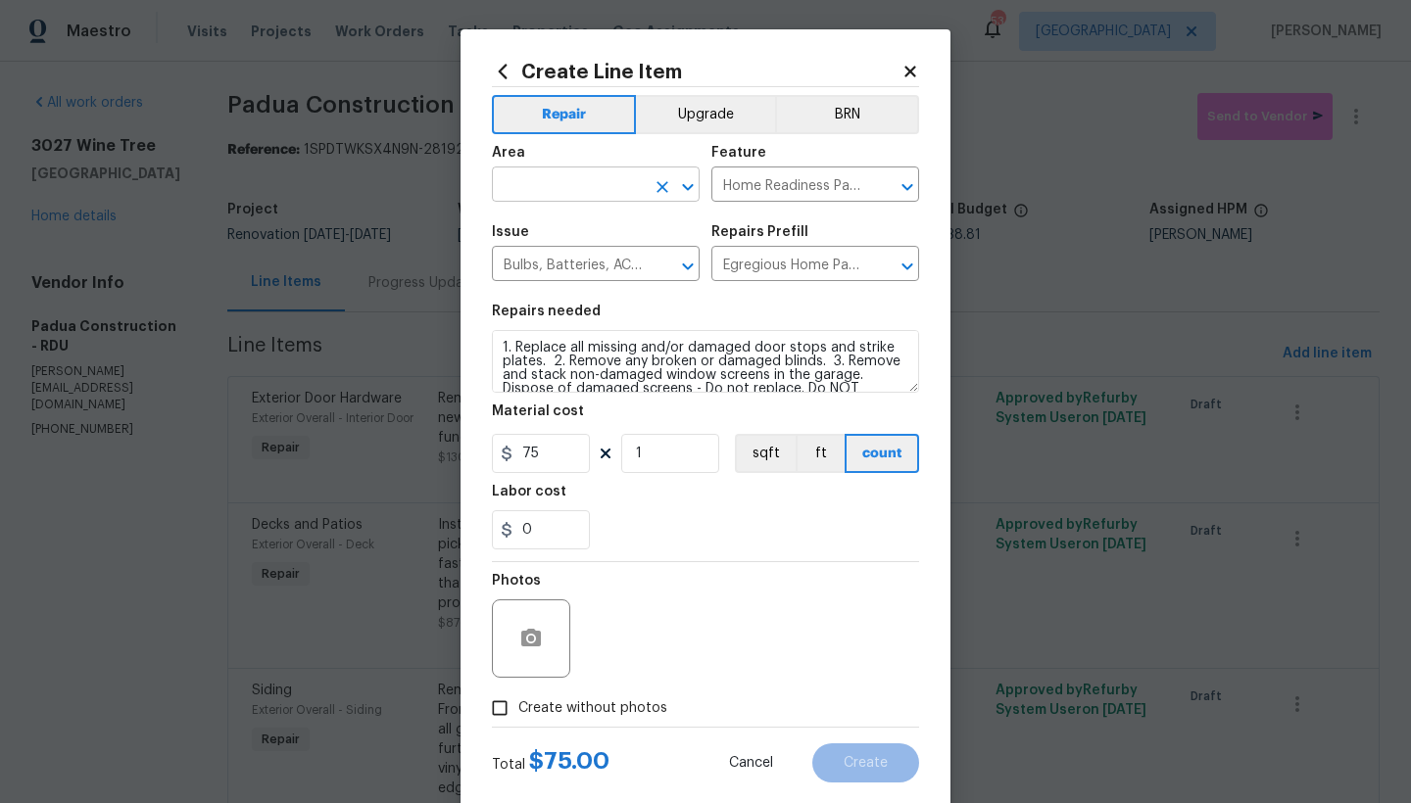
click at [552, 180] on input "text" at bounding box center [568, 186] width 153 height 30
click at [543, 262] on li "Interior Overall" at bounding box center [589, 262] width 208 height 32
type input "Interior Overall"
click at [590, 708] on span "Create without photos" at bounding box center [592, 709] width 149 height 21
click at [518, 708] on input "Create without photos" at bounding box center [499, 708] width 37 height 37
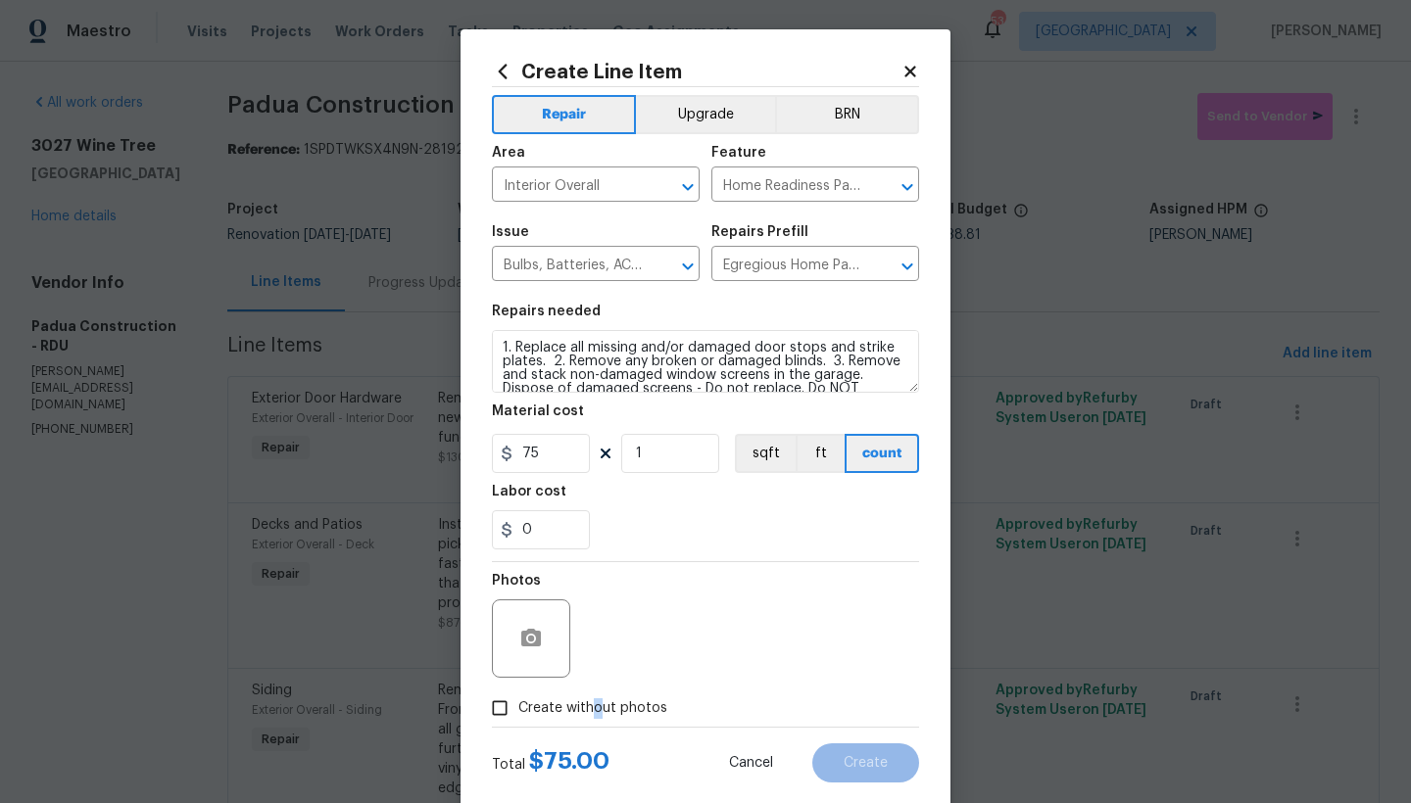
checkbox input "true"
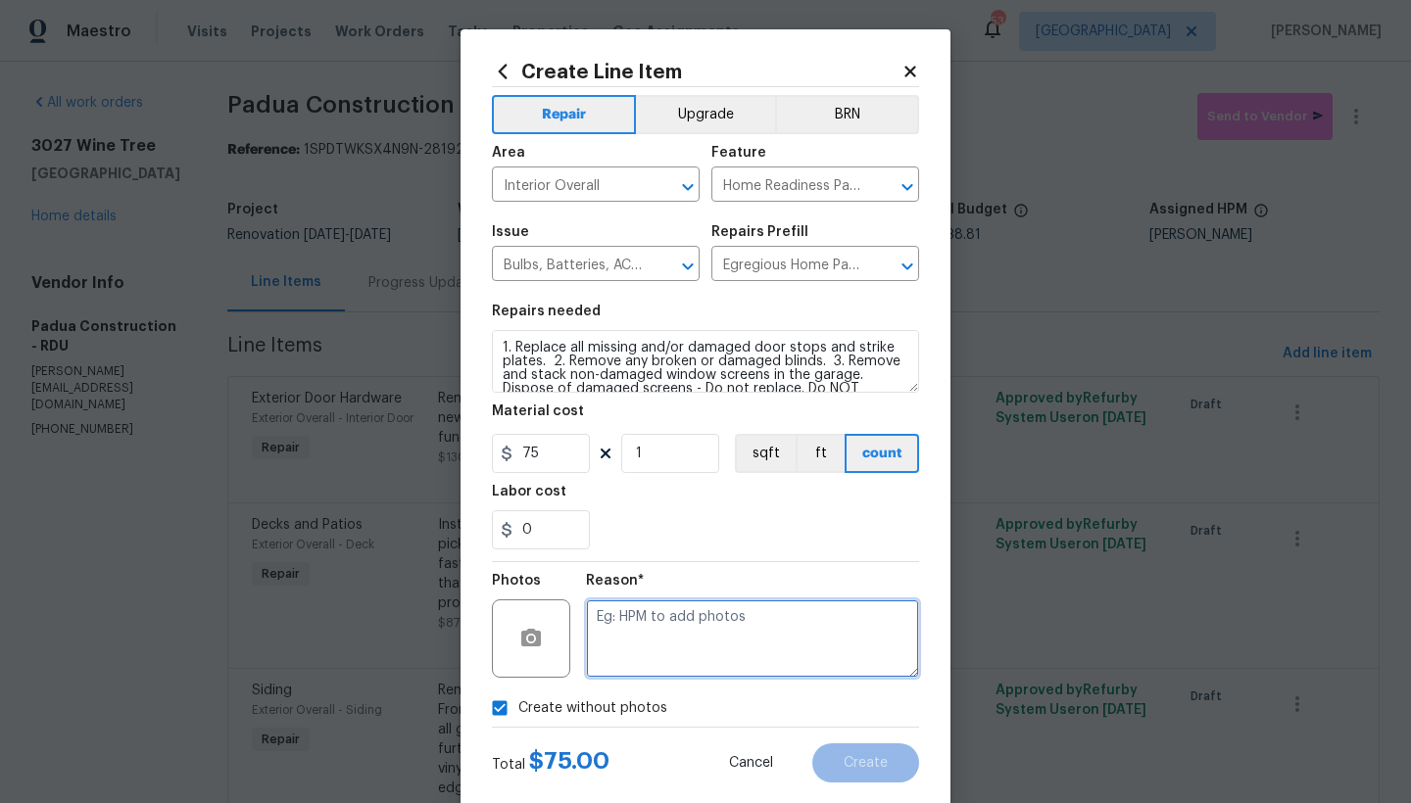
click at [670, 617] on textarea at bounding box center [752, 639] width 333 height 78
type textarea "n"
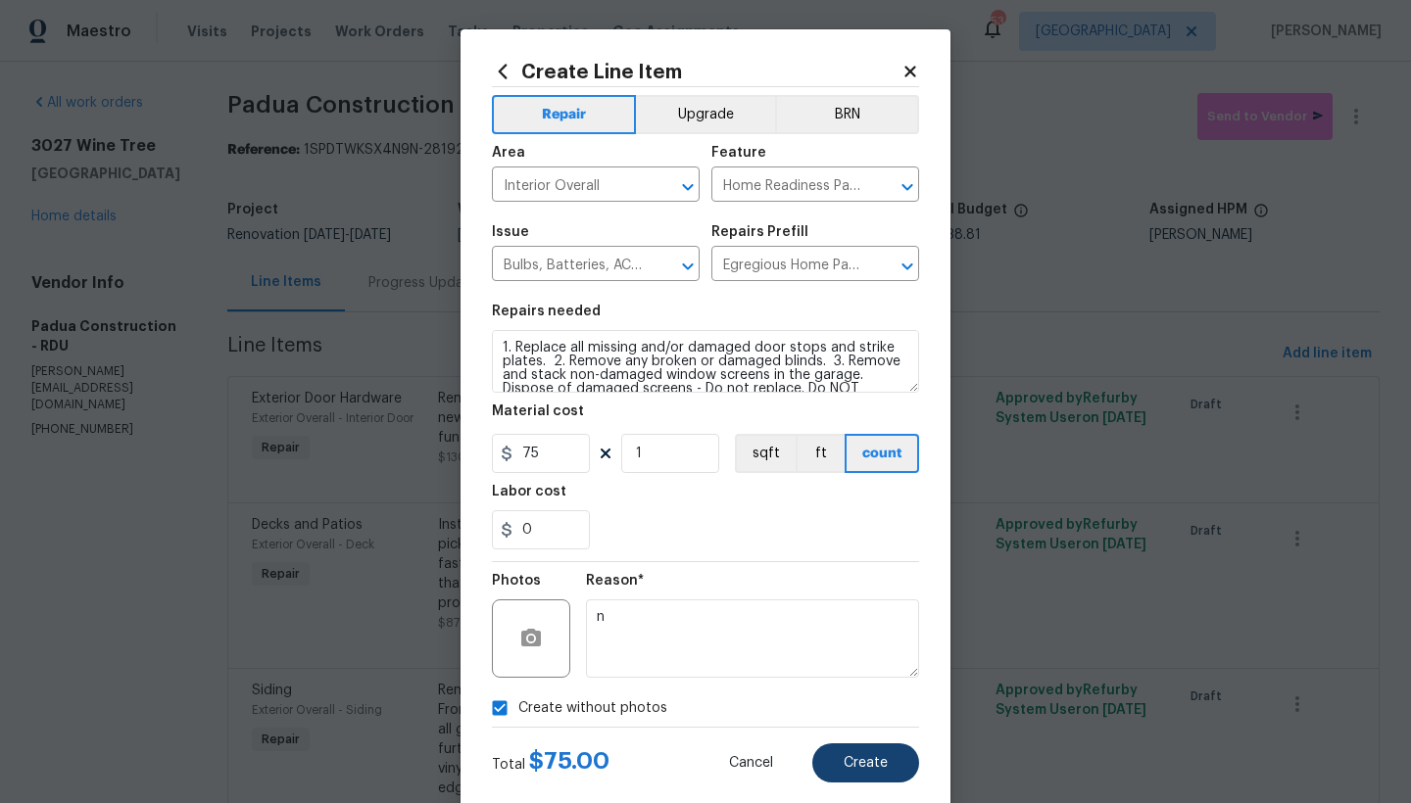
click at [867, 758] on span "Create" at bounding box center [866, 763] width 44 height 15
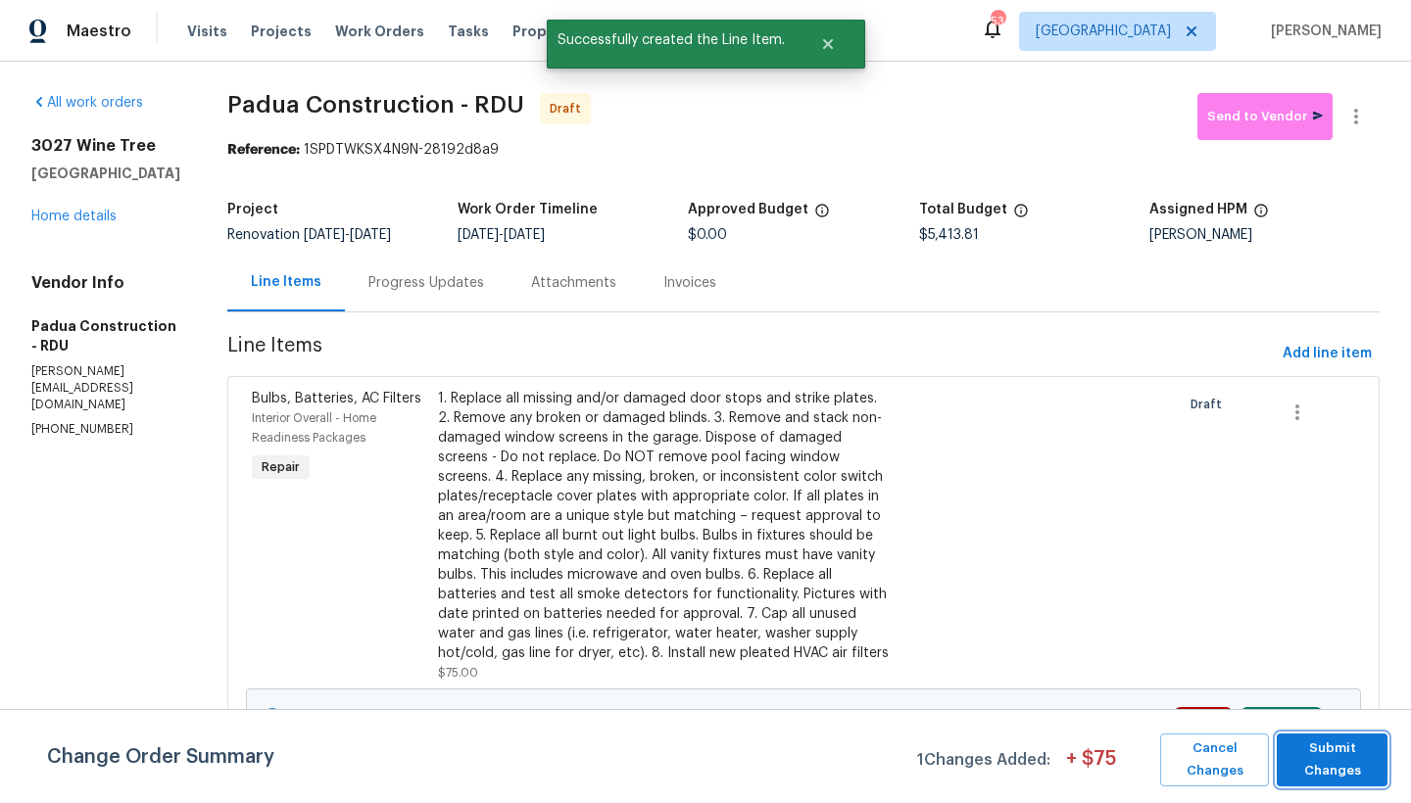
click at [1329, 751] on span "Submit Changes" at bounding box center [1331, 760] width 91 height 45
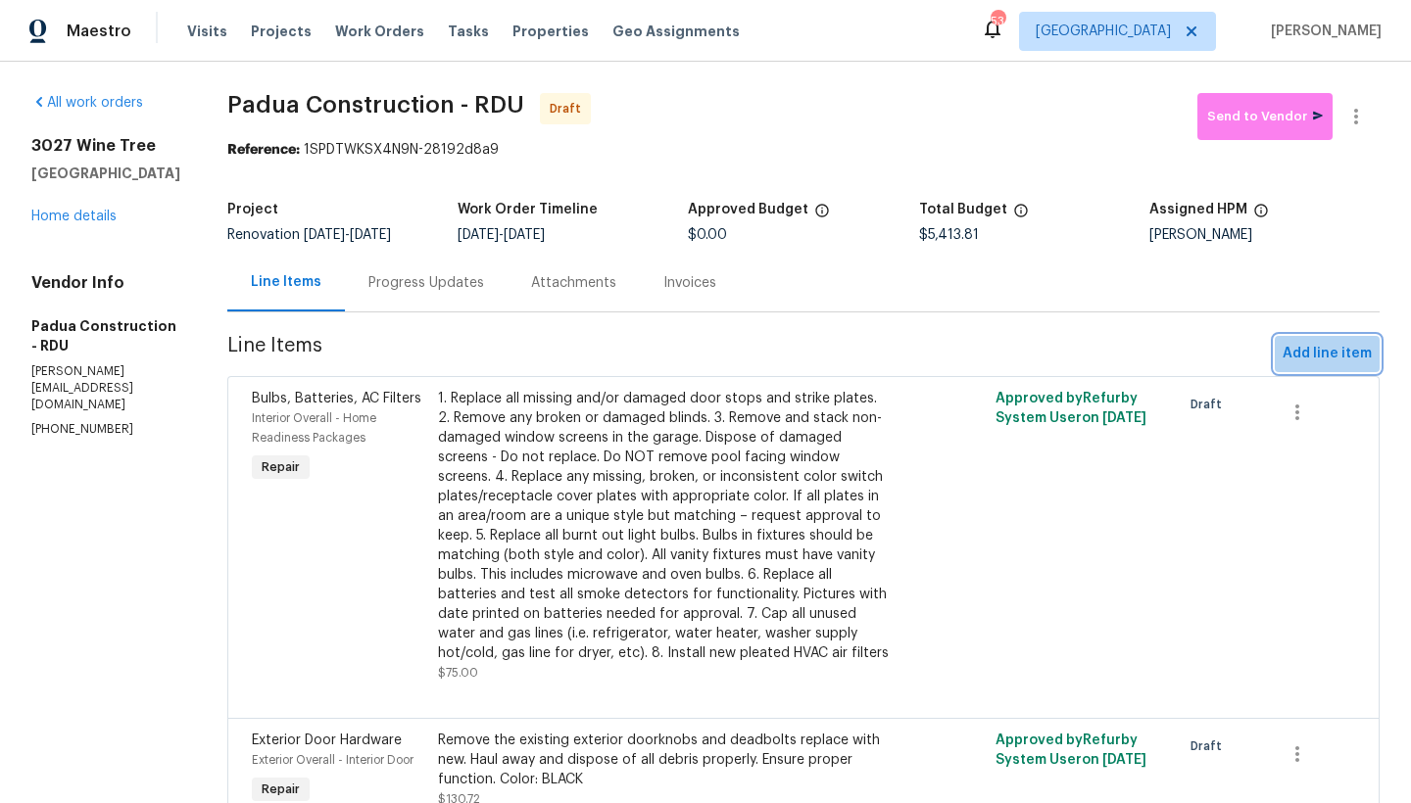
click at [1319, 359] on span "Add line item" at bounding box center [1327, 354] width 89 height 24
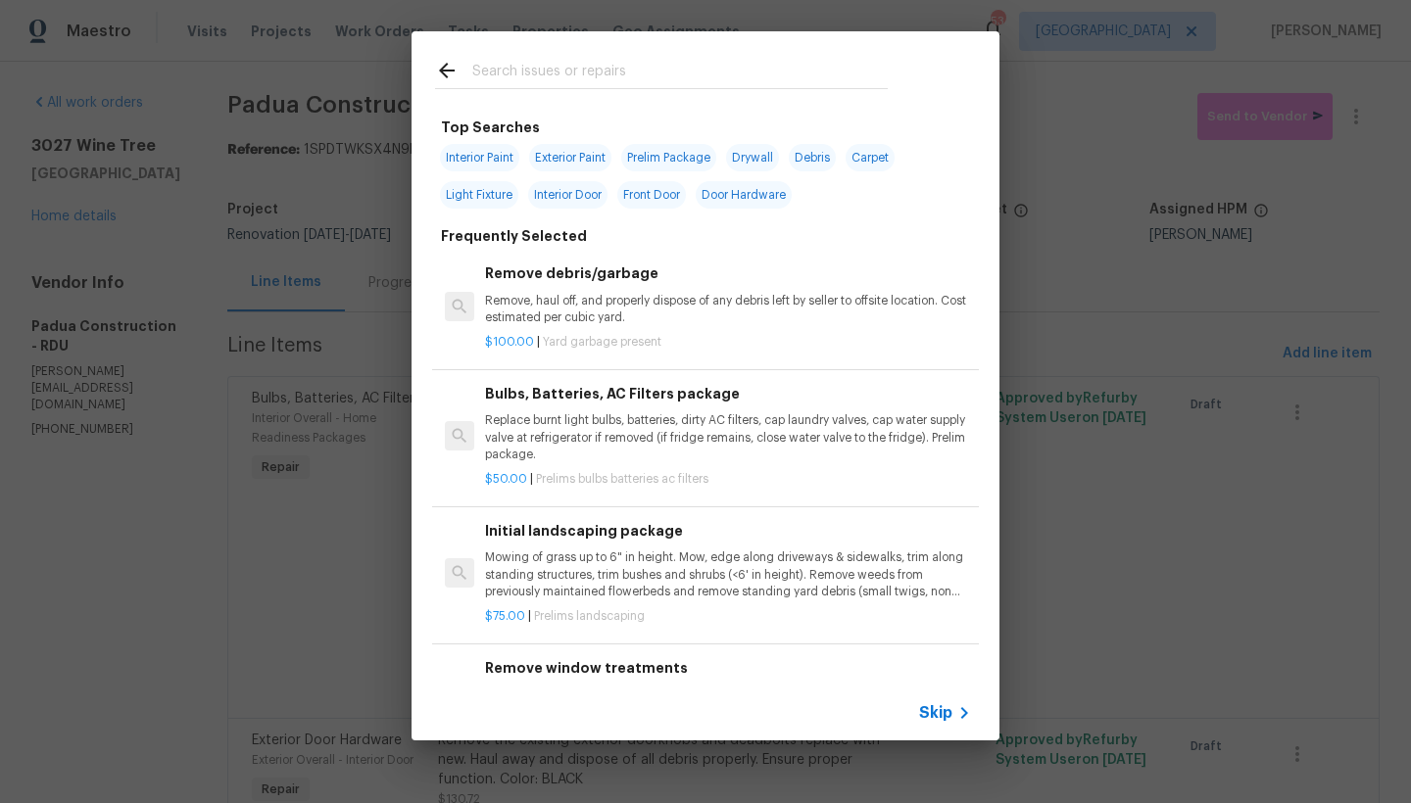
click at [571, 68] on input "text" at bounding box center [679, 73] width 415 height 29
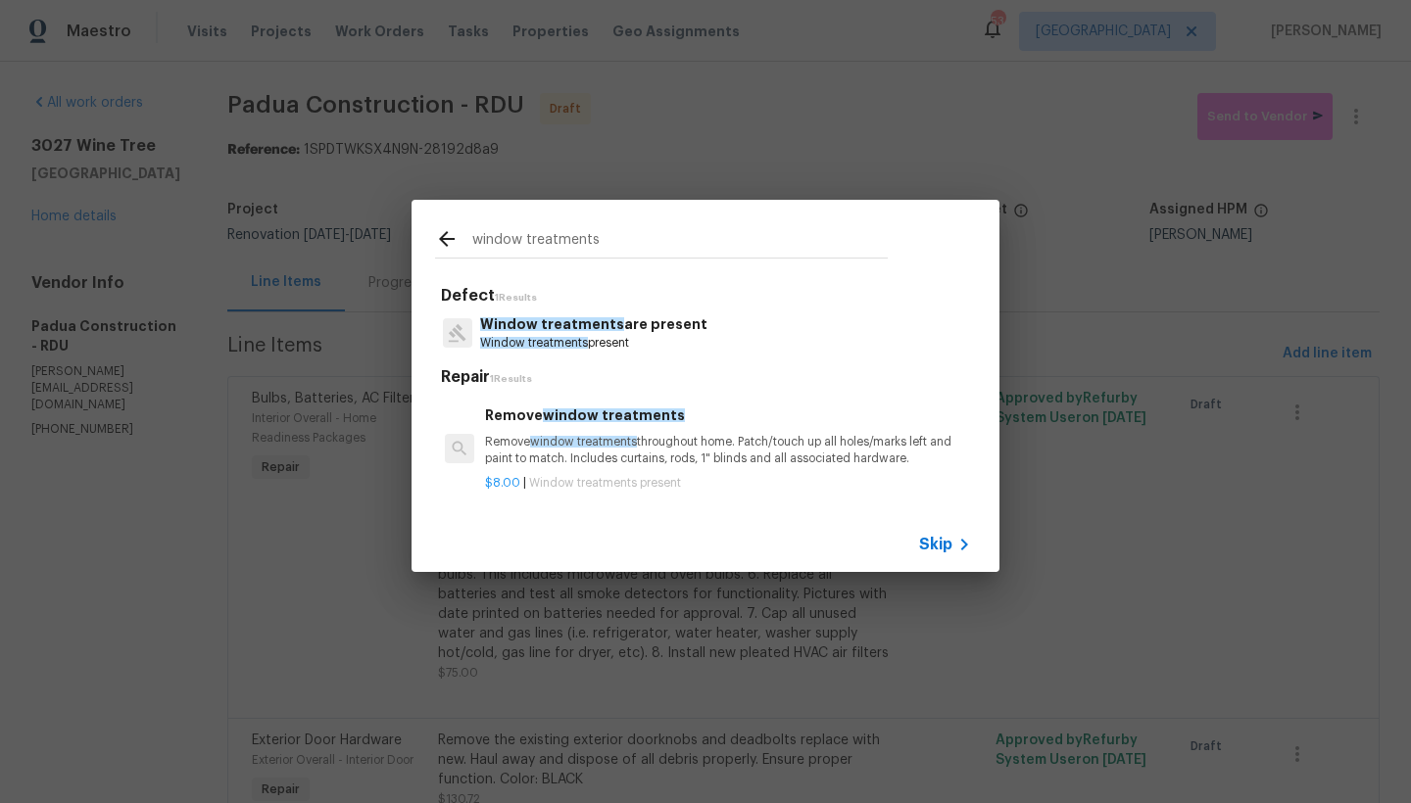
type input "window treatments"
click at [554, 443] on p "Remove window treatments throughout home. Patch/touch up all holes/marks left a…" at bounding box center [728, 450] width 486 height 33
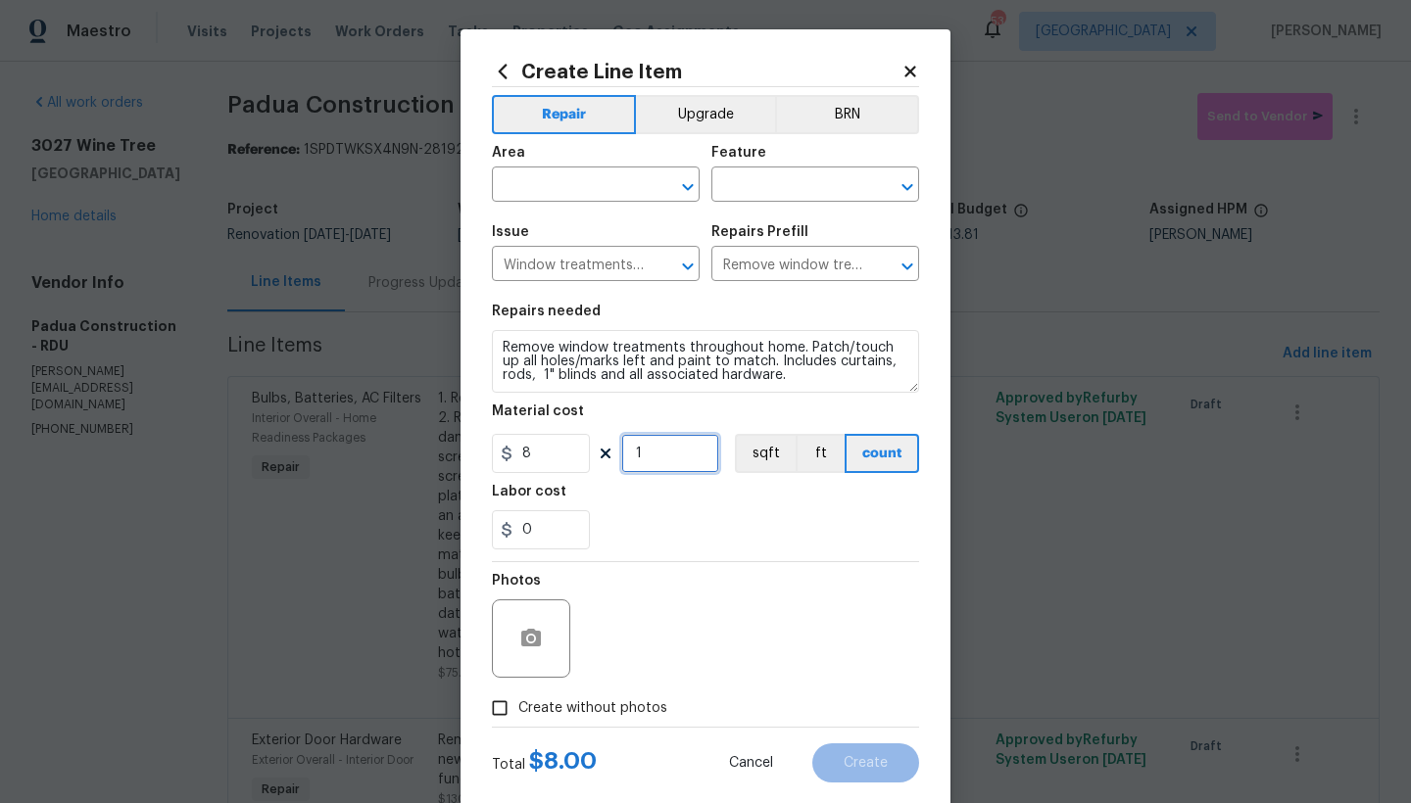
click at [663, 454] on input "1" at bounding box center [670, 453] width 98 height 39
type input "12"
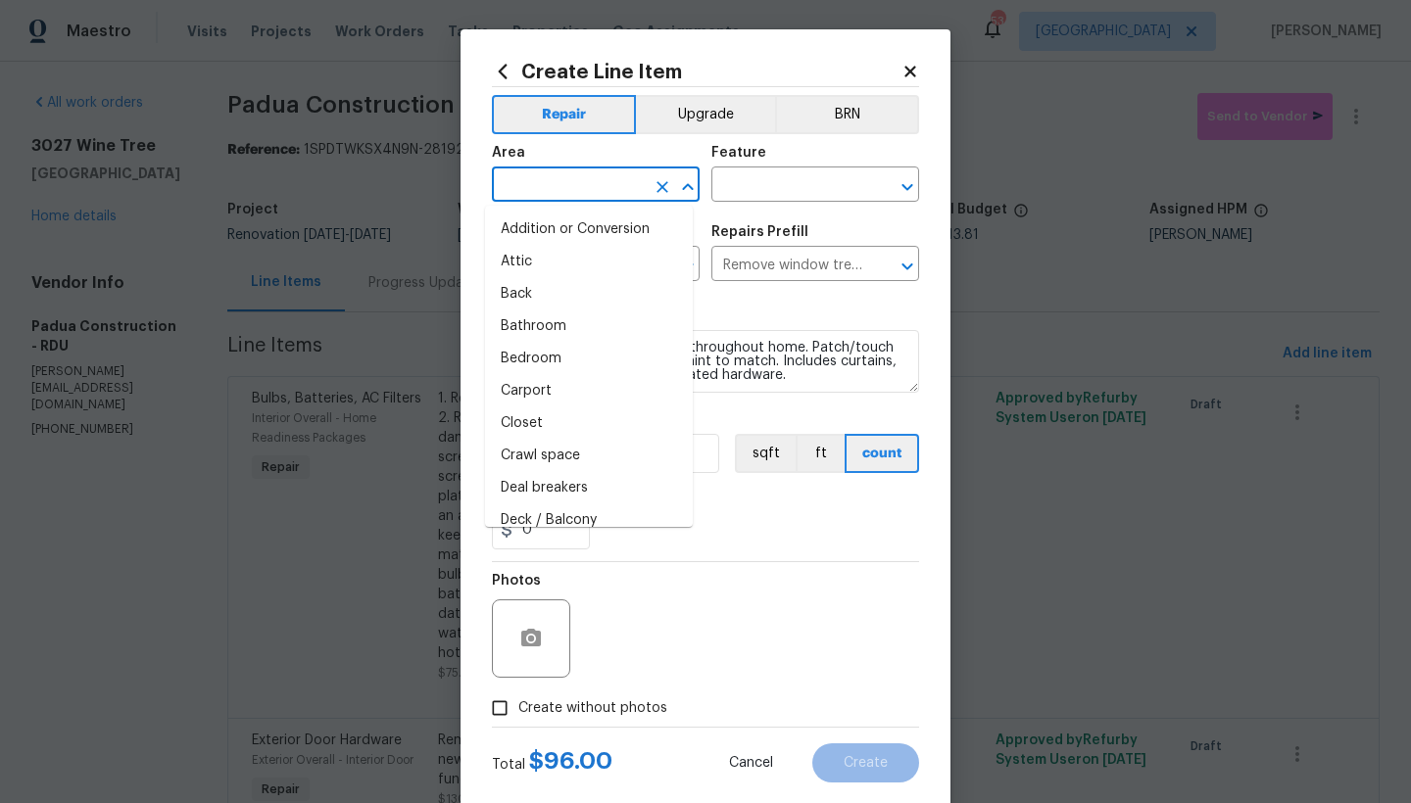
click at [572, 192] on input "text" at bounding box center [568, 186] width 153 height 30
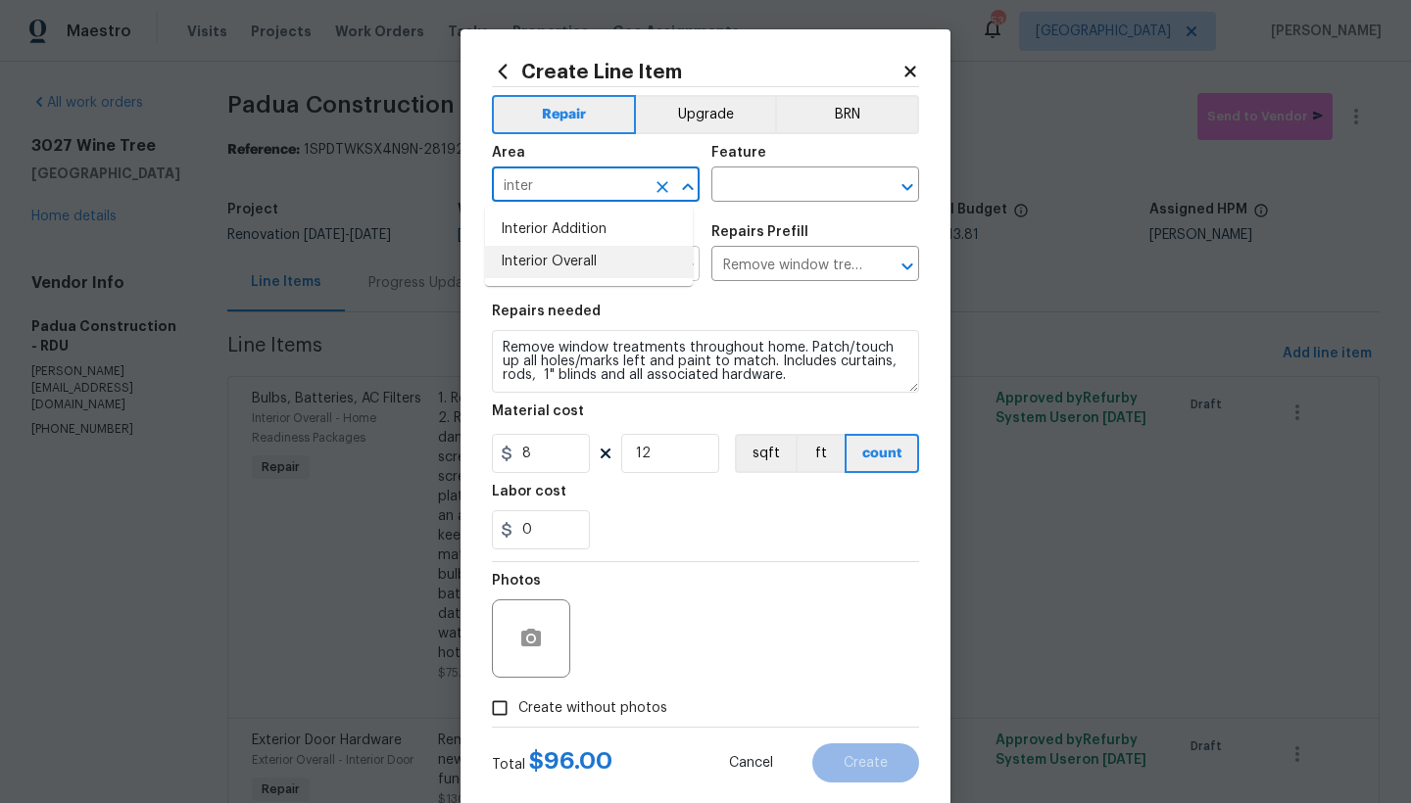
click at [544, 266] on li "Interior Overall" at bounding box center [589, 262] width 208 height 32
type input "Interior Overall"
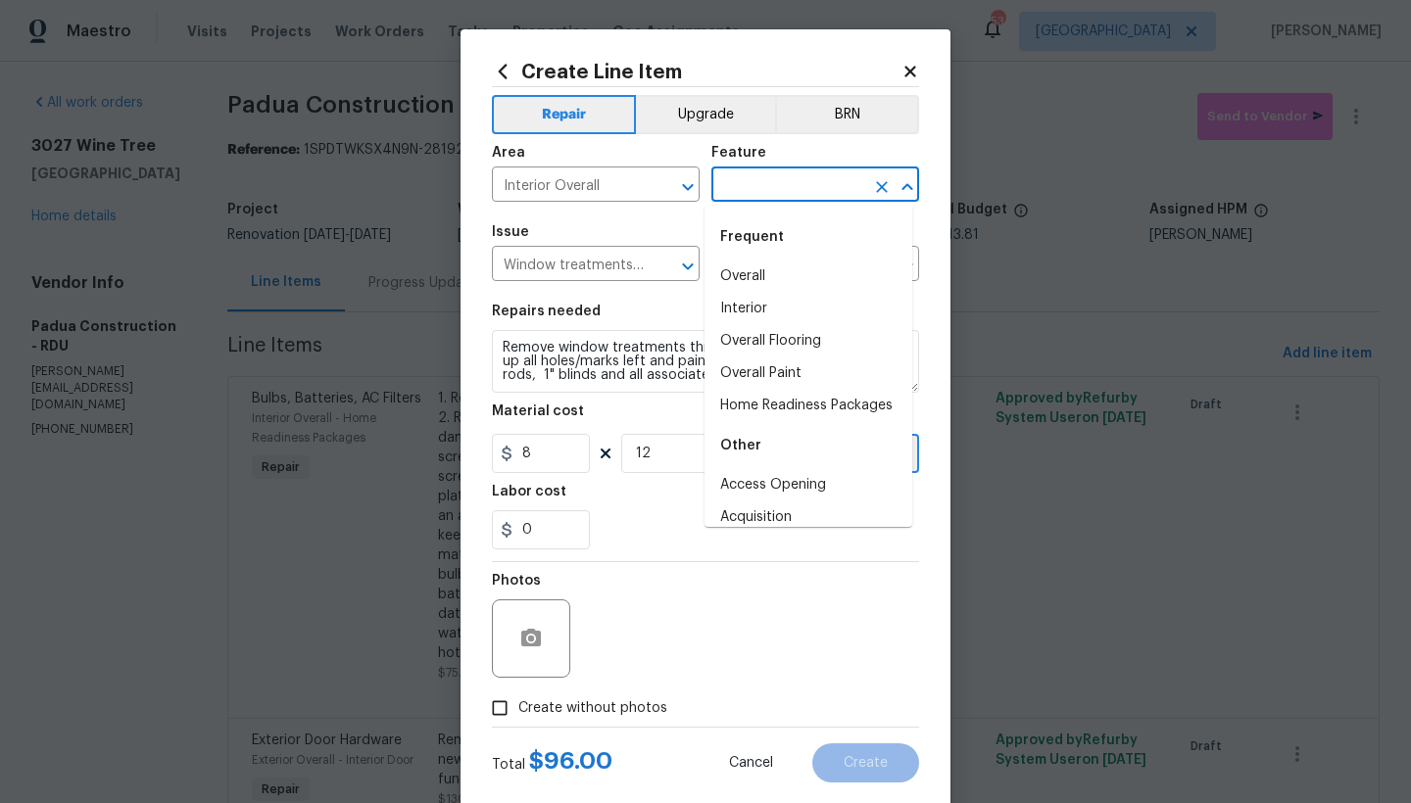
click at [722, 182] on input "text" at bounding box center [787, 186] width 153 height 30
click at [751, 305] on li "Interior" at bounding box center [808, 309] width 208 height 32
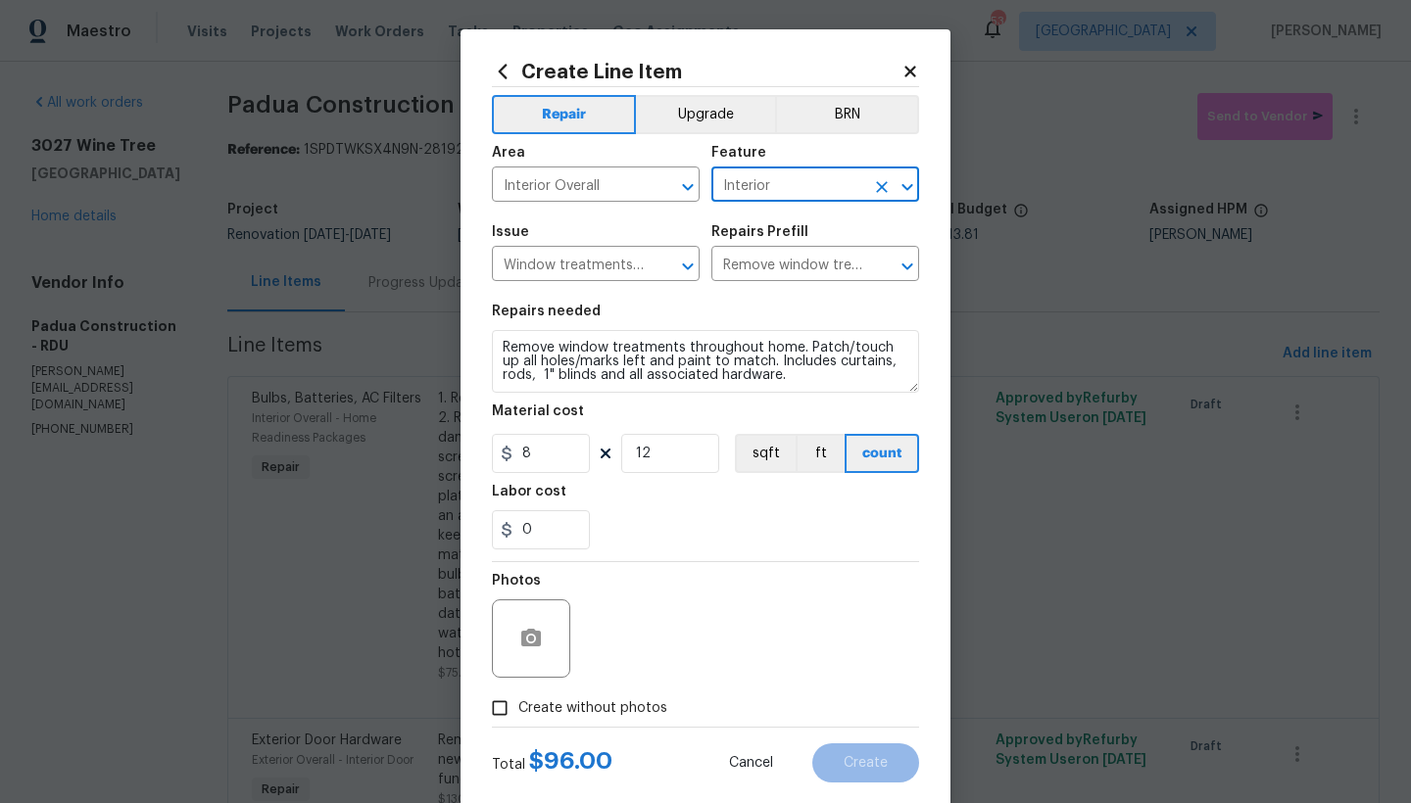
type input "Interior"
click at [574, 708] on span "Create without photos" at bounding box center [592, 709] width 149 height 21
click at [518, 708] on input "Create without photos" at bounding box center [499, 708] width 37 height 37
checkbox input "true"
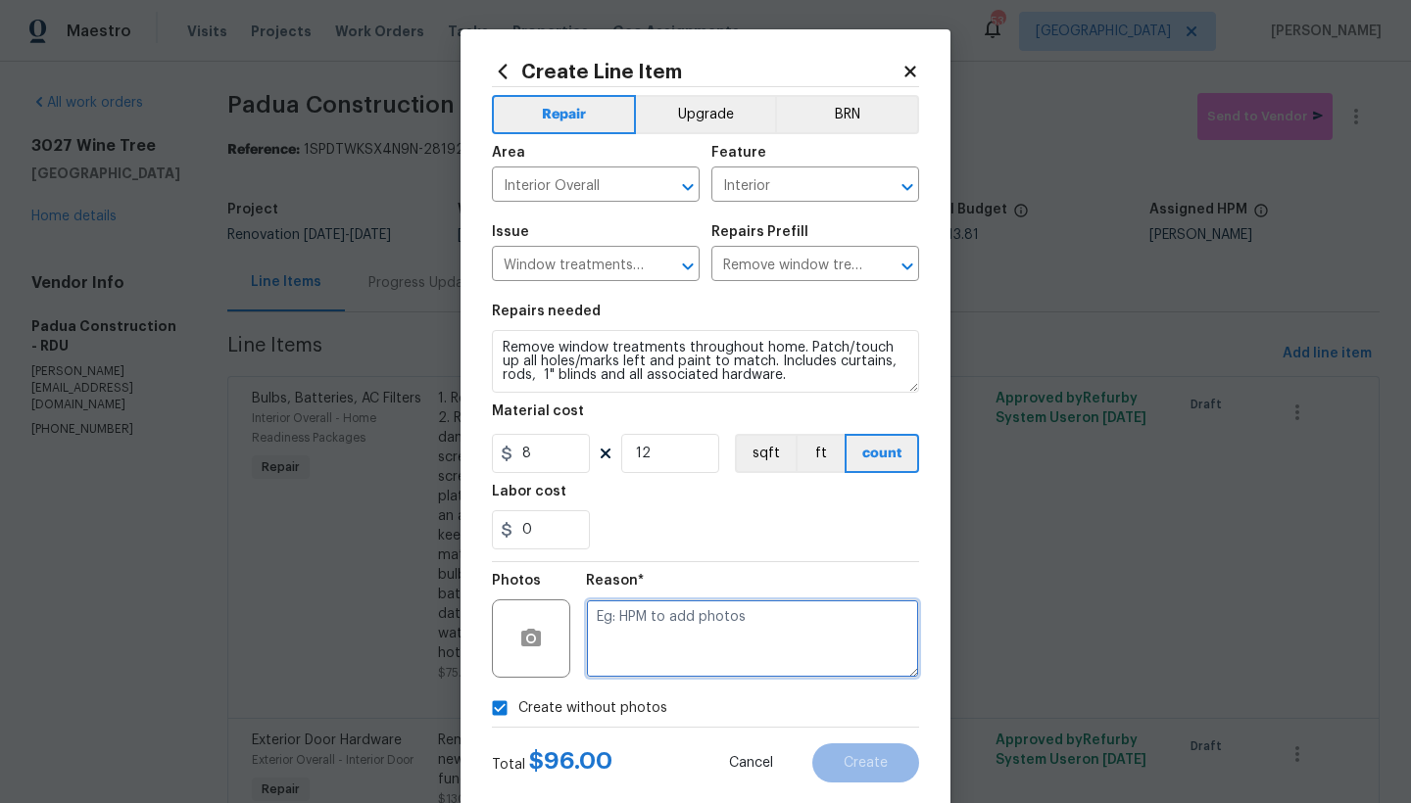
click at [638, 636] on textarea at bounding box center [752, 639] width 333 height 78
type textarea "n"
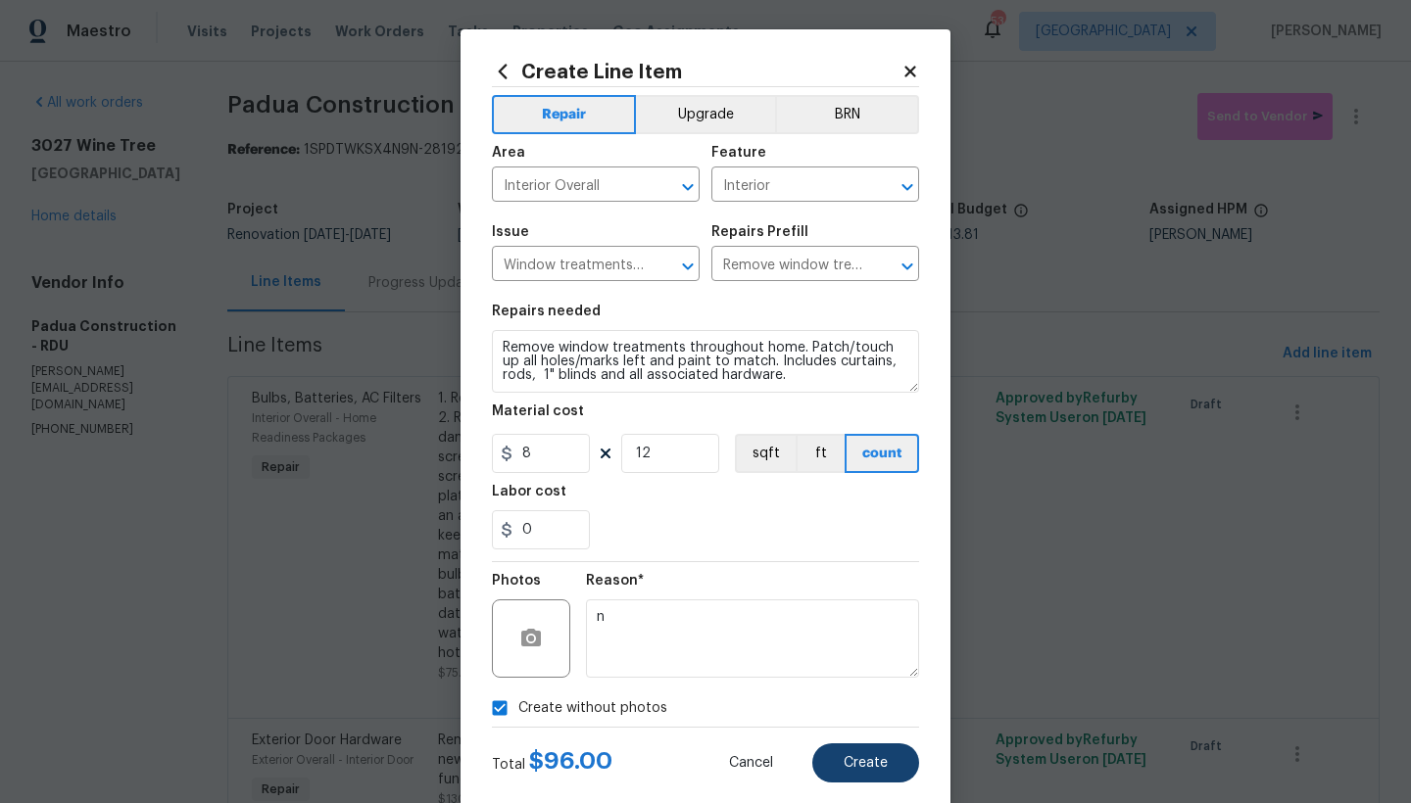
click at [854, 764] on span "Create" at bounding box center [866, 763] width 44 height 15
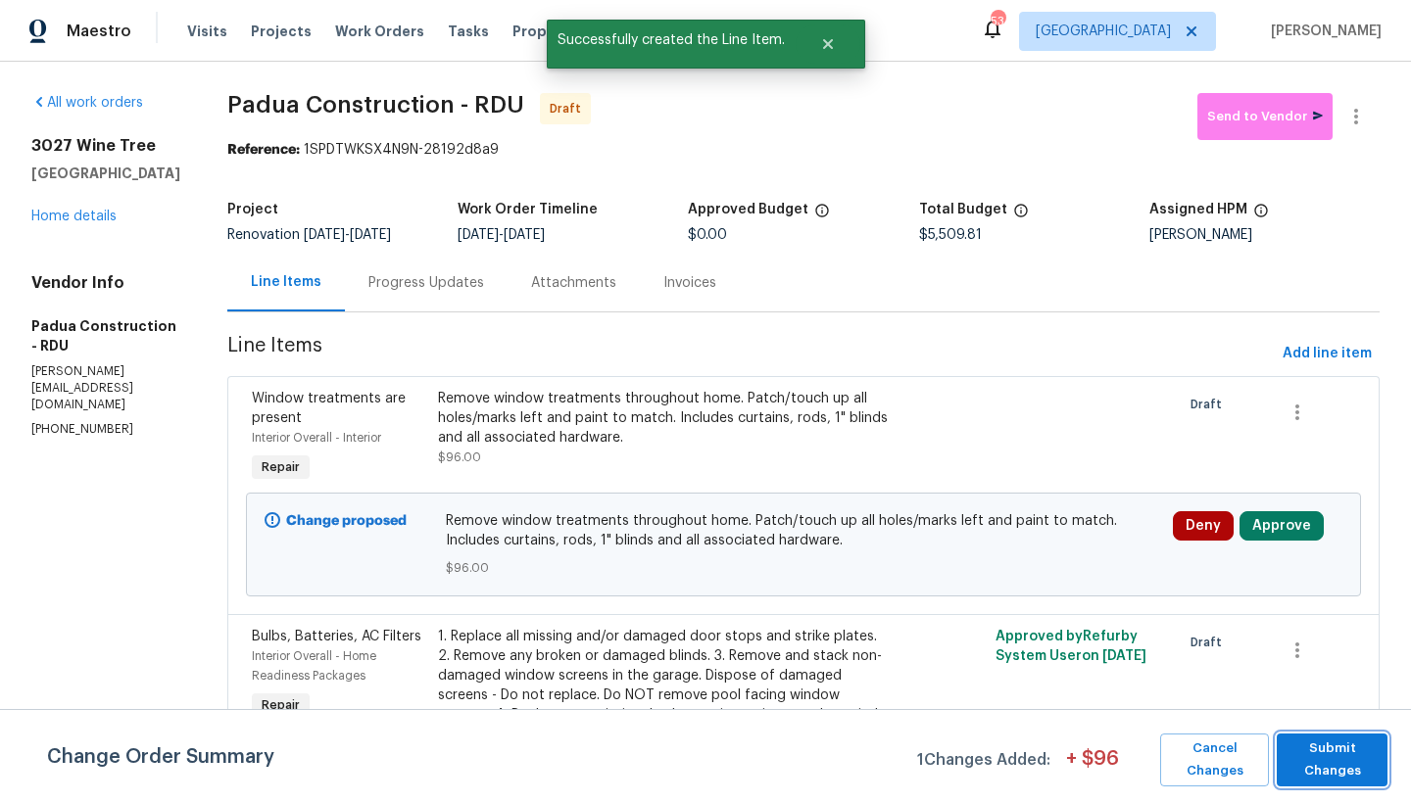
click at [1339, 747] on span "Submit Changes" at bounding box center [1331, 760] width 91 height 45
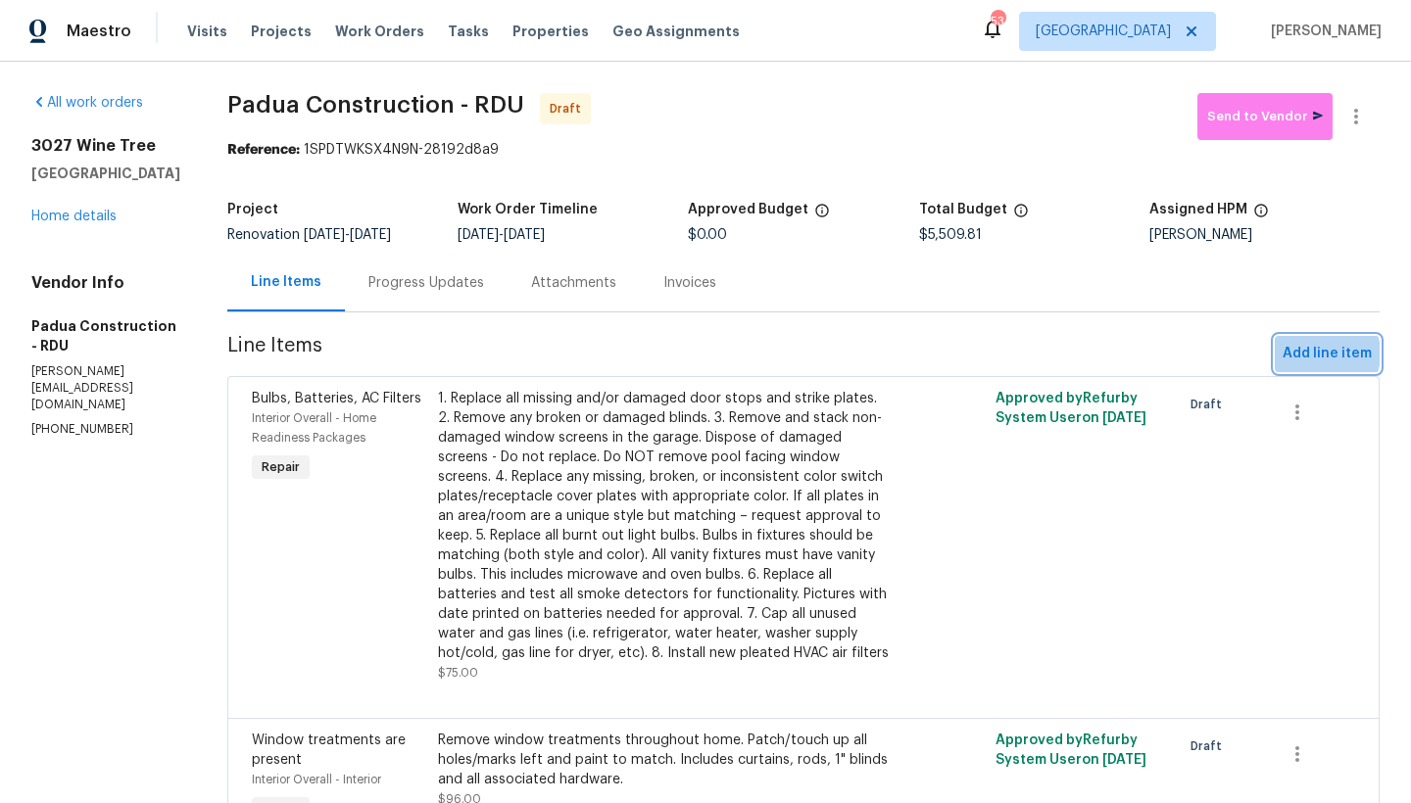
click at [1306, 355] on span "Add line item" at bounding box center [1327, 354] width 89 height 24
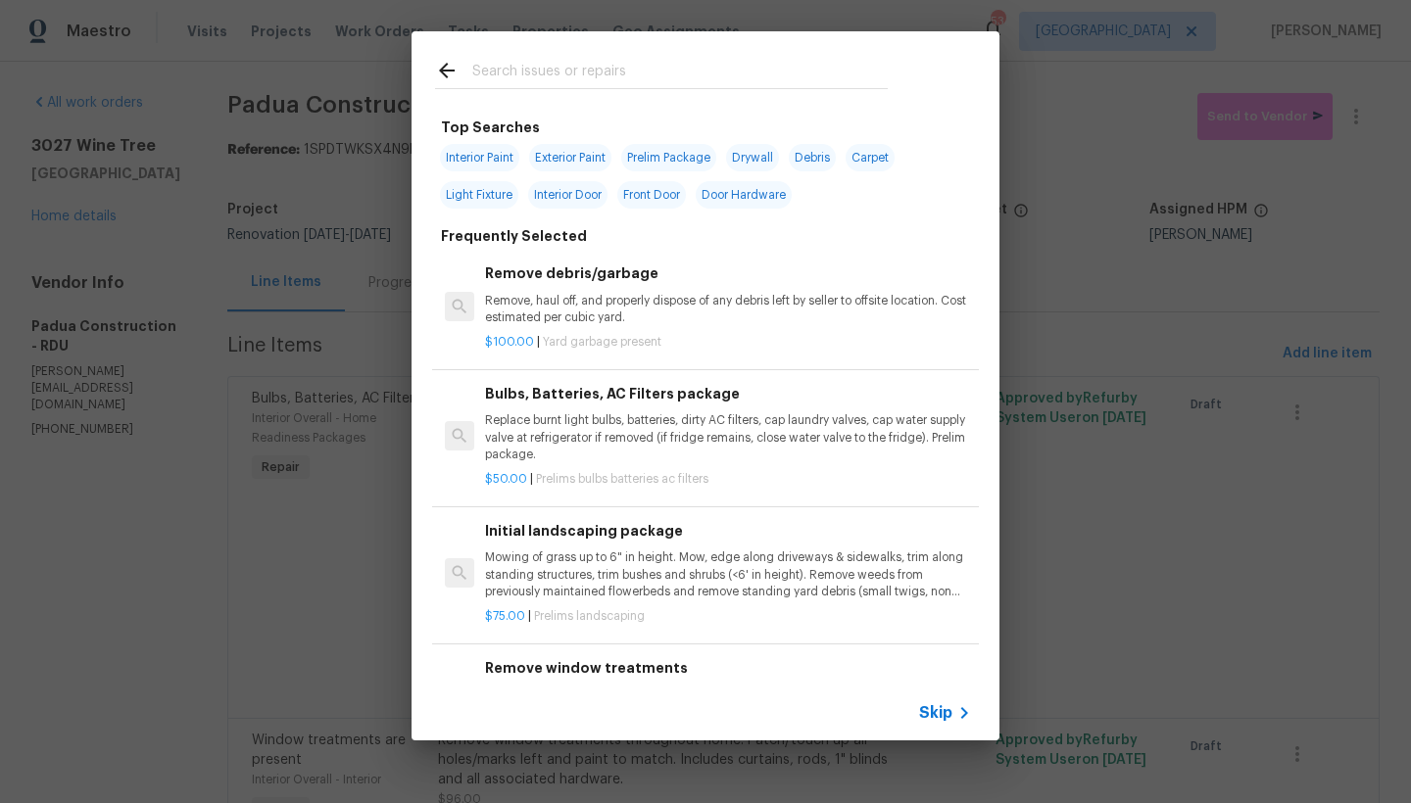
click at [495, 155] on span "Interior Paint" at bounding box center [479, 157] width 79 height 27
type input "Interior Paint"
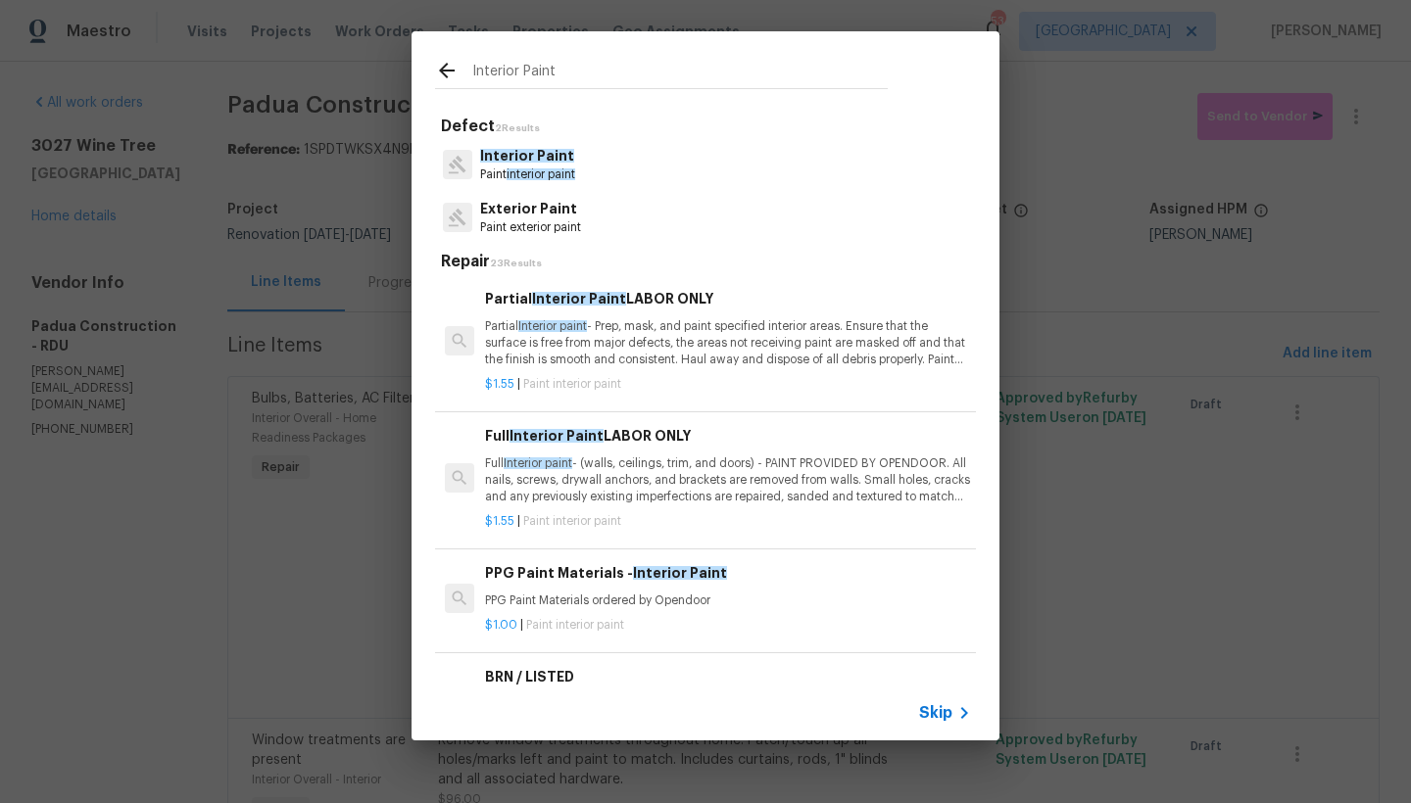
click at [443, 66] on icon at bounding box center [447, 71] width 24 height 24
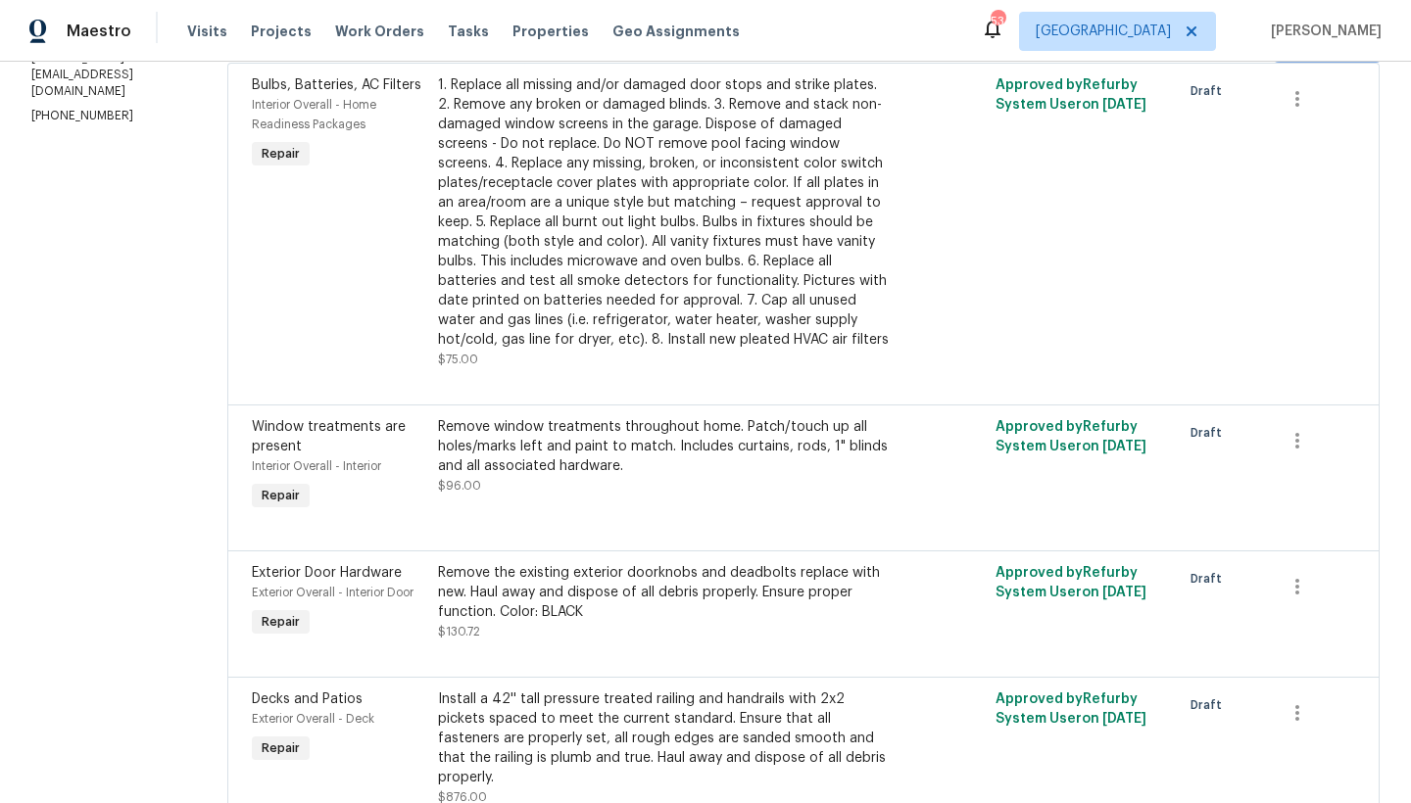
scroll to position [0, 0]
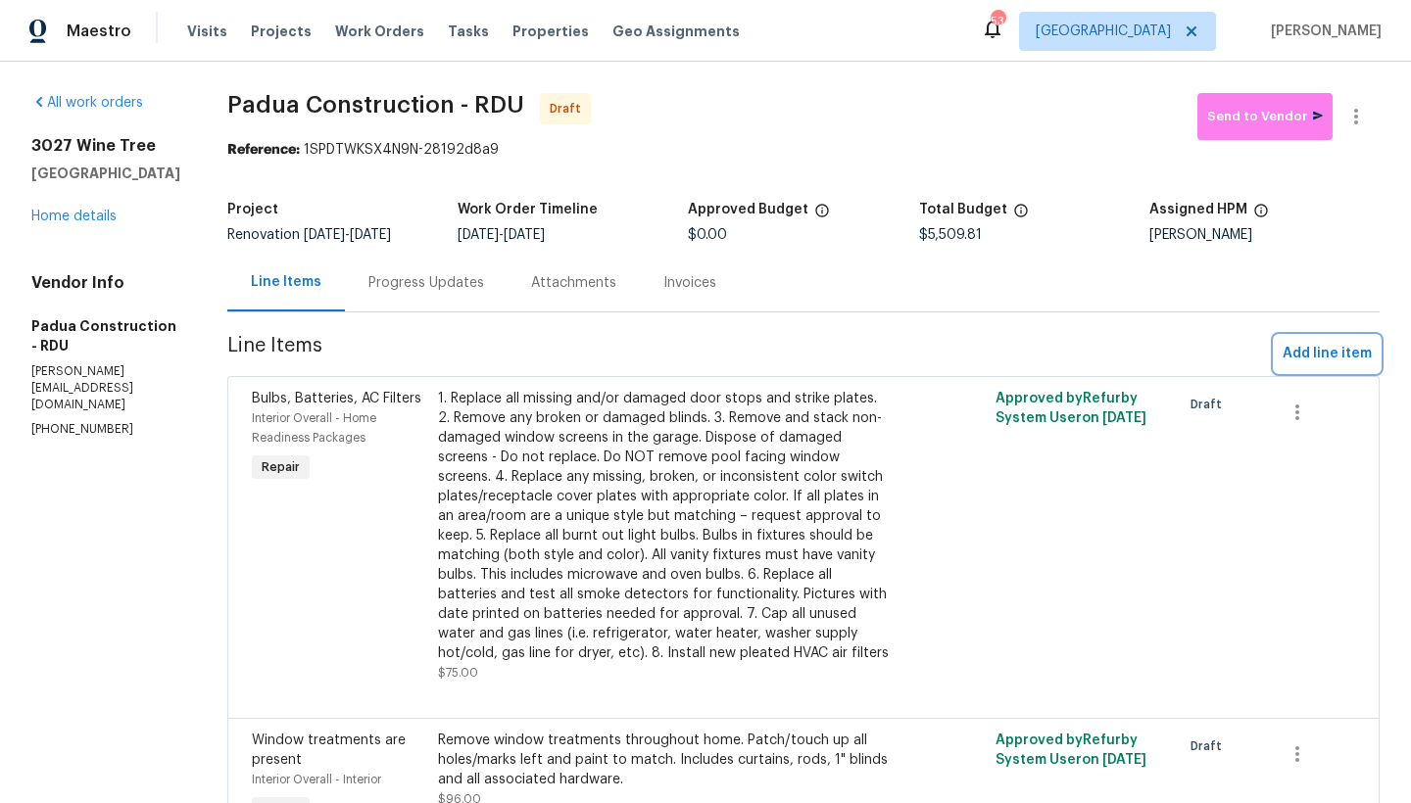
click at [1313, 351] on span "Add line item" at bounding box center [1327, 354] width 89 height 24
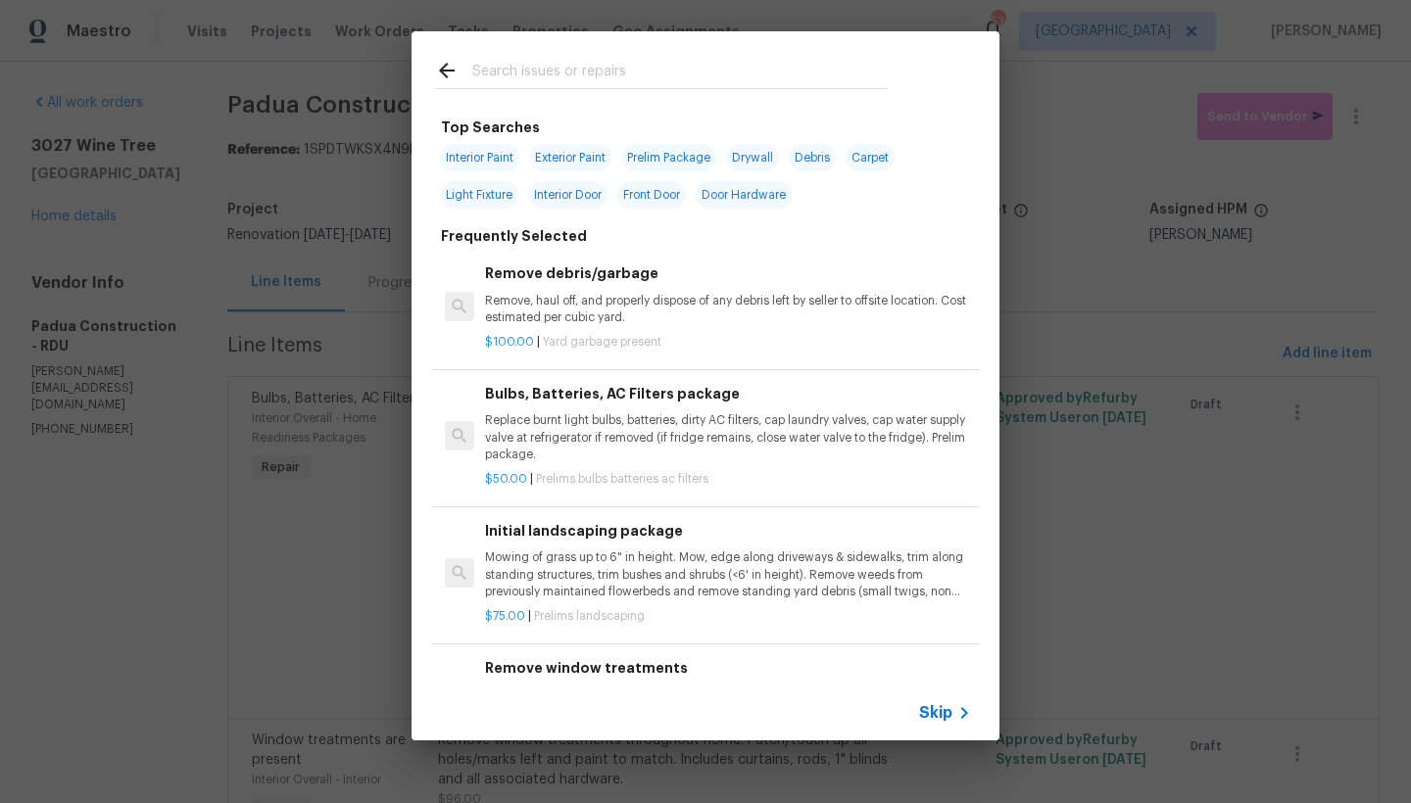
click at [479, 156] on span "Interior Paint" at bounding box center [479, 157] width 79 height 27
type input "Interior Paint"
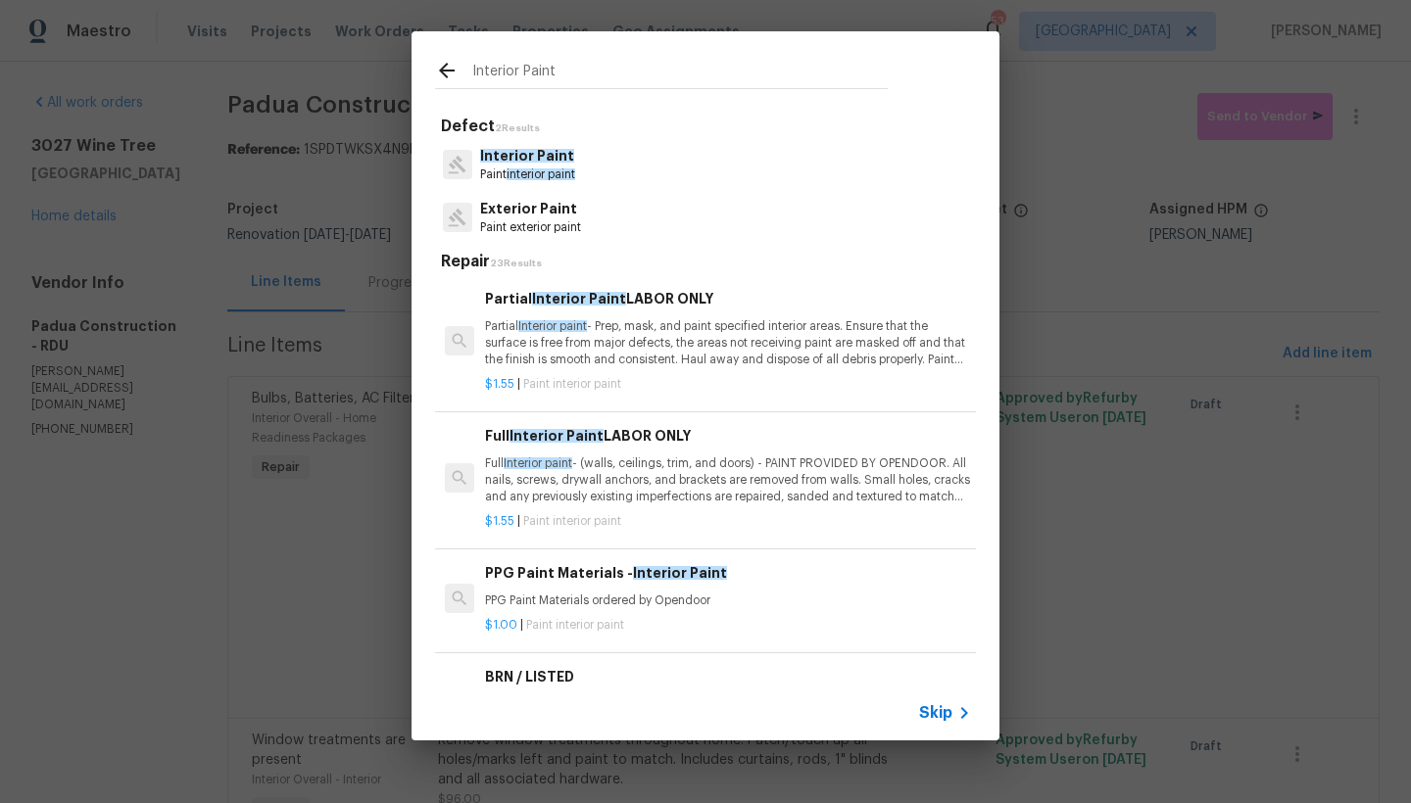
click at [603, 451] on div "Full Interior Paint LABOR ONLY Full Interior paint - (walls, ceilings, trim, an…" at bounding box center [728, 465] width 486 height 80
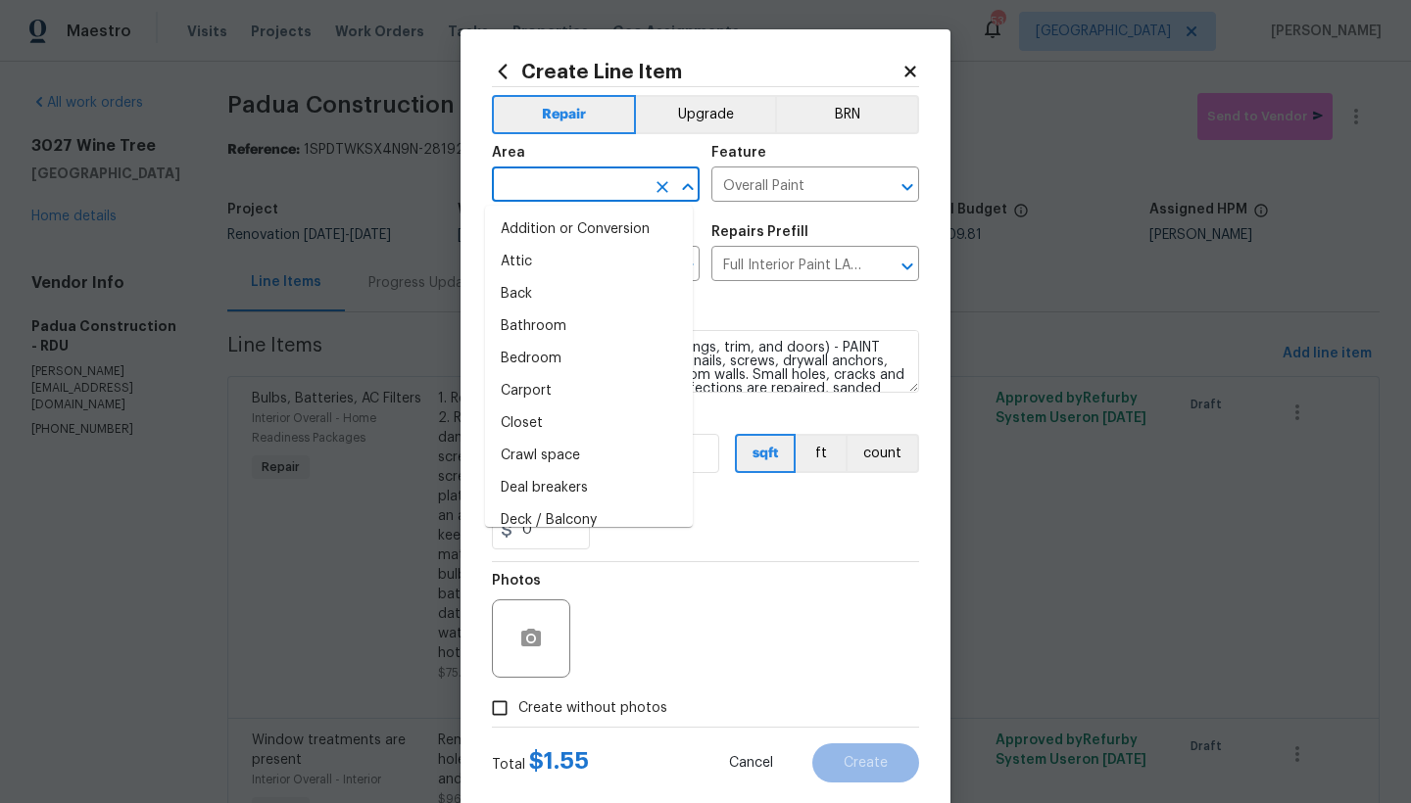
click at [571, 190] on input "text" at bounding box center [568, 186] width 153 height 30
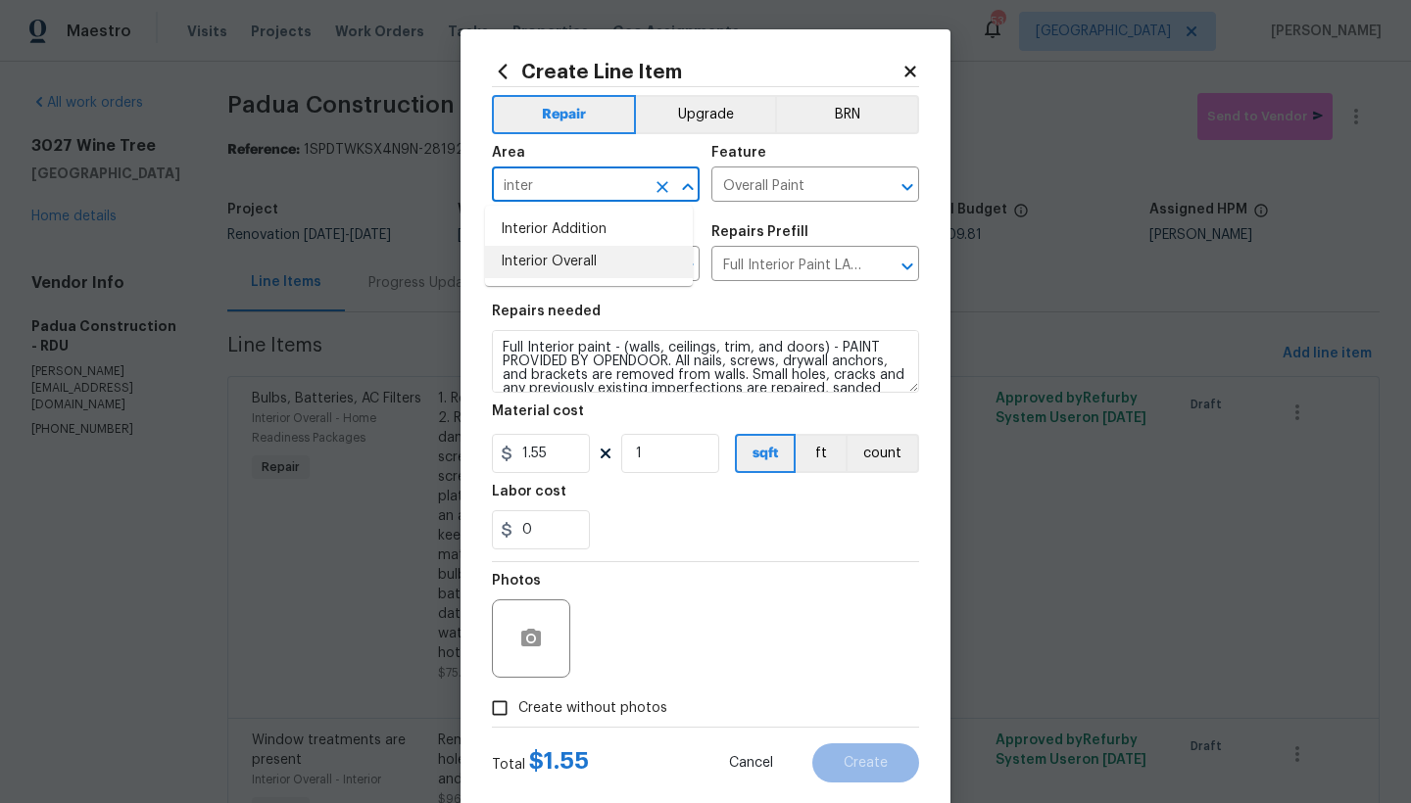
click at [551, 267] on li "Interior Overall" at bounding box center [589, 262] width 208 height 32
type input "Interior Overall"
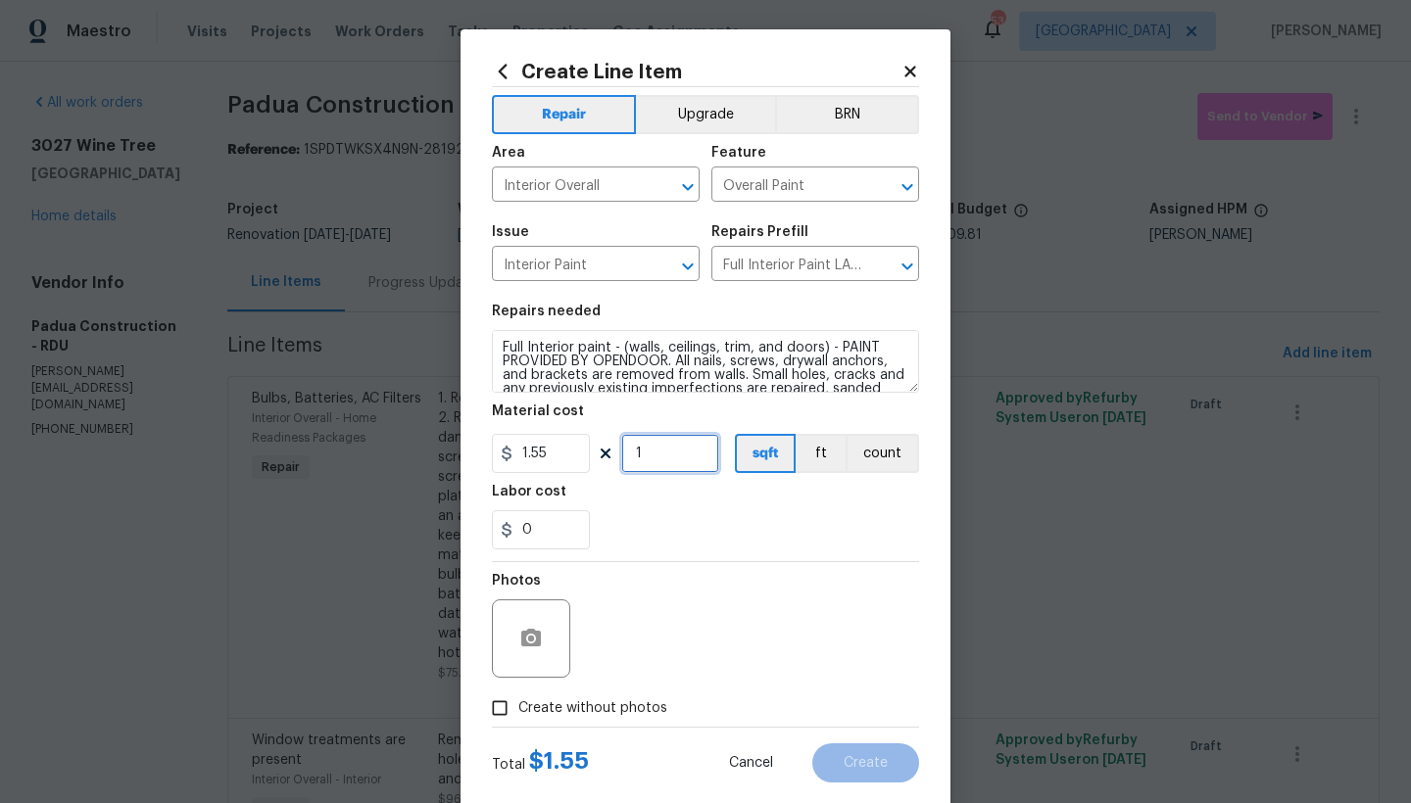
click at [657, 450] on input "1" at bounding box center [670, 453] width 98 height 39
type input "1481"
click at [530, 707] on span "Create without photos" at bounding box center [592, 709] width 149 height 21
click at [518, 707] on input "Create without photos" at bounding box center [499, 708] width 37 height 37
checkbox input "true"
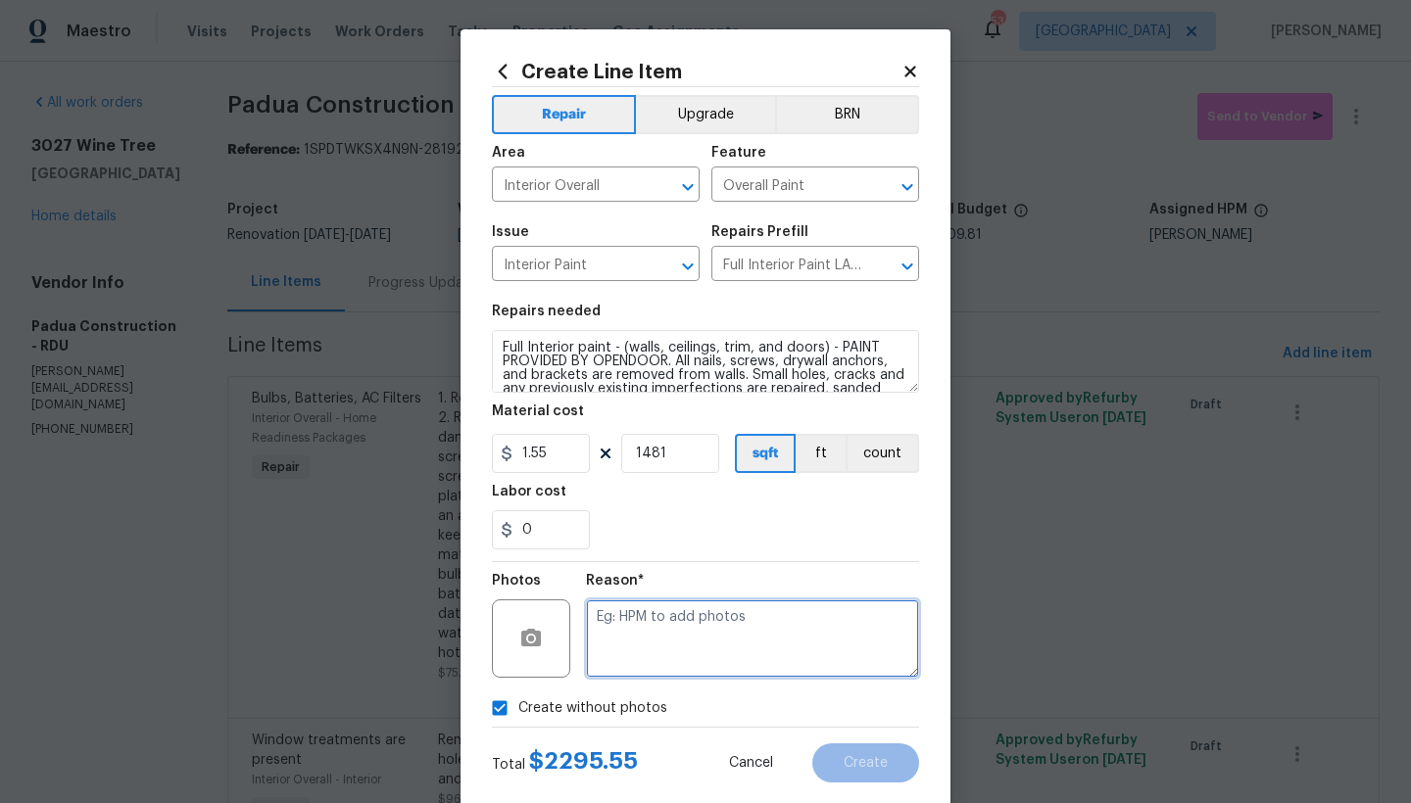
click at [626, 624] on textarea at bounding box center [752, 639] width 333 height 78
type textarea "n"
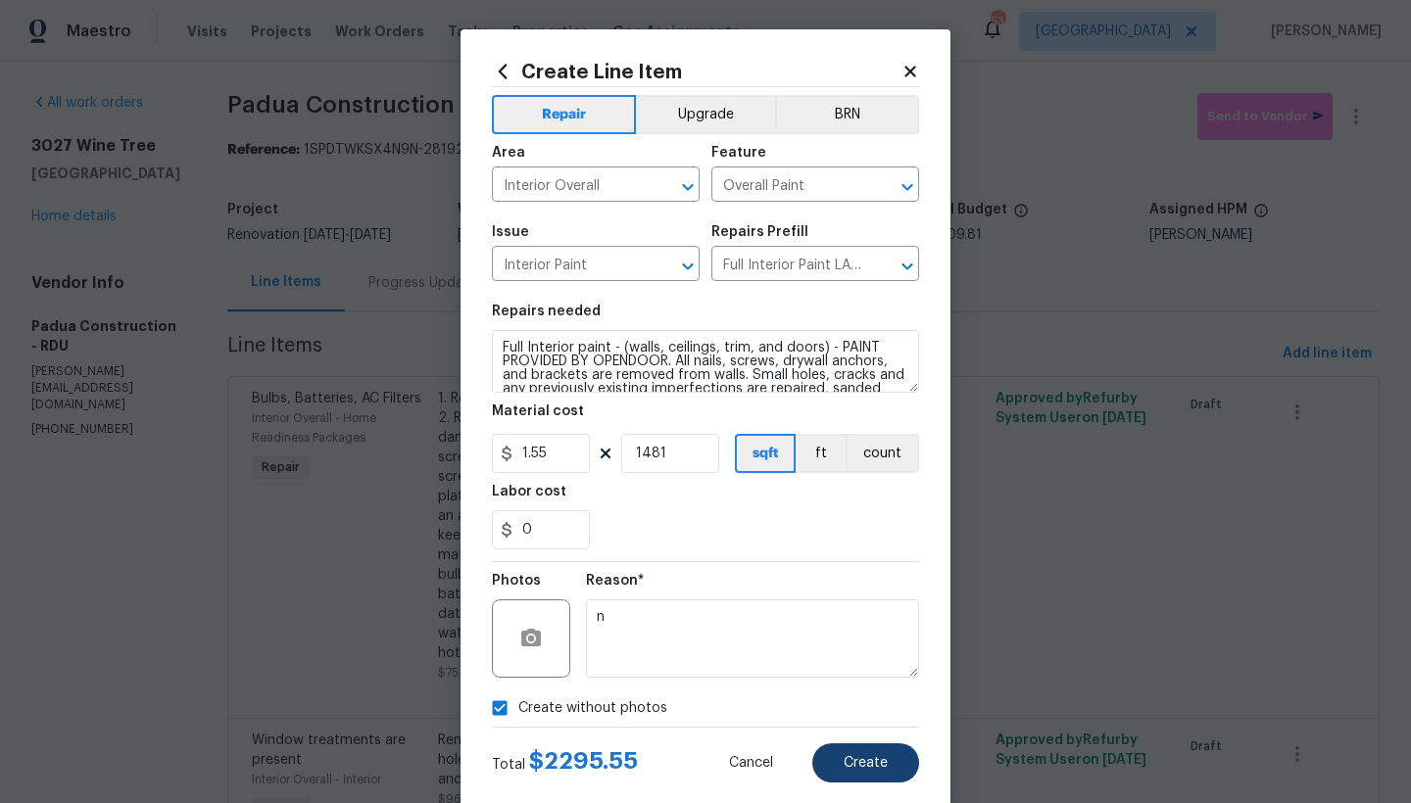
click at [860, 765] on span "Create" at bounding box center [866, 763] width 44 height 15
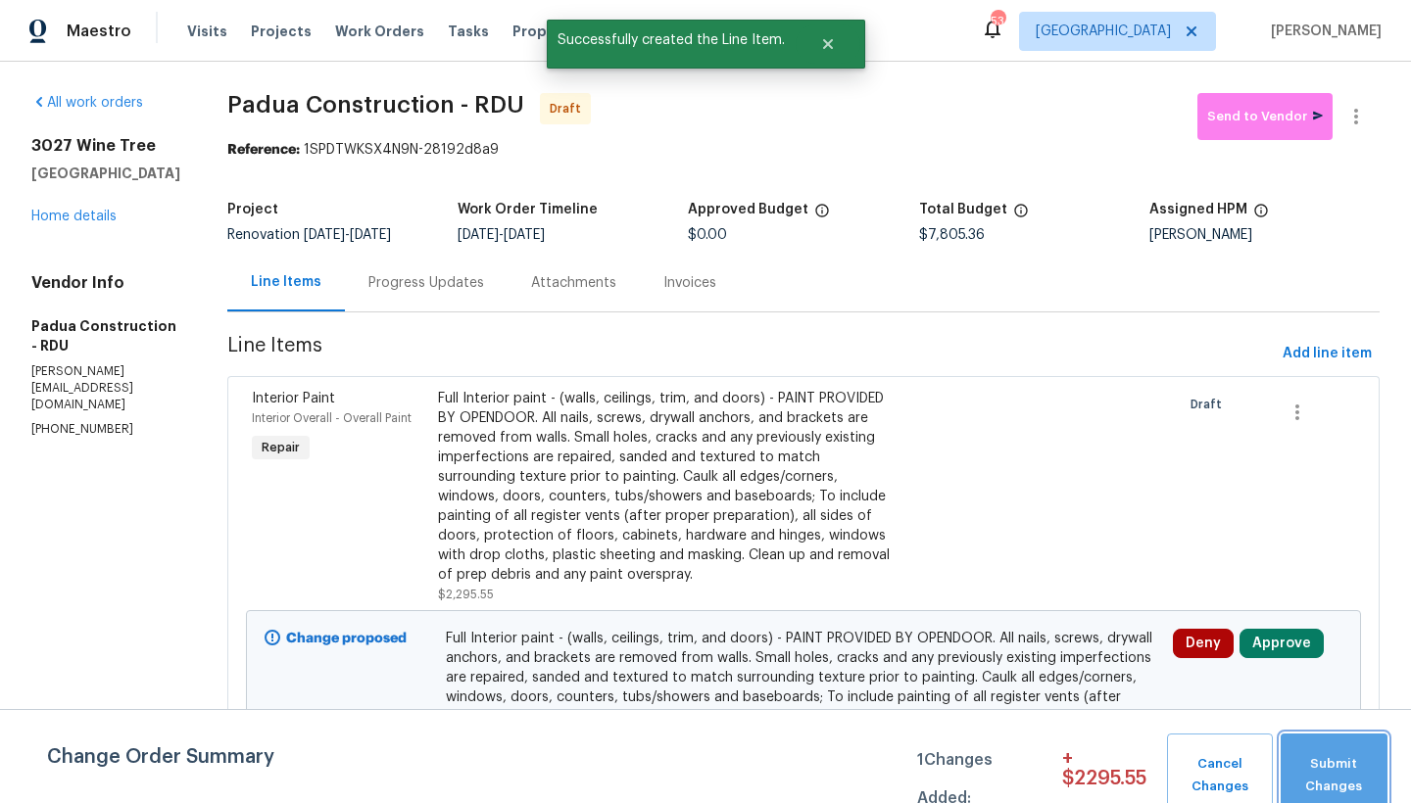
click at [1328, 767] on span "Submit Changes" at bounding box center [1333, 775] width 87 height 45
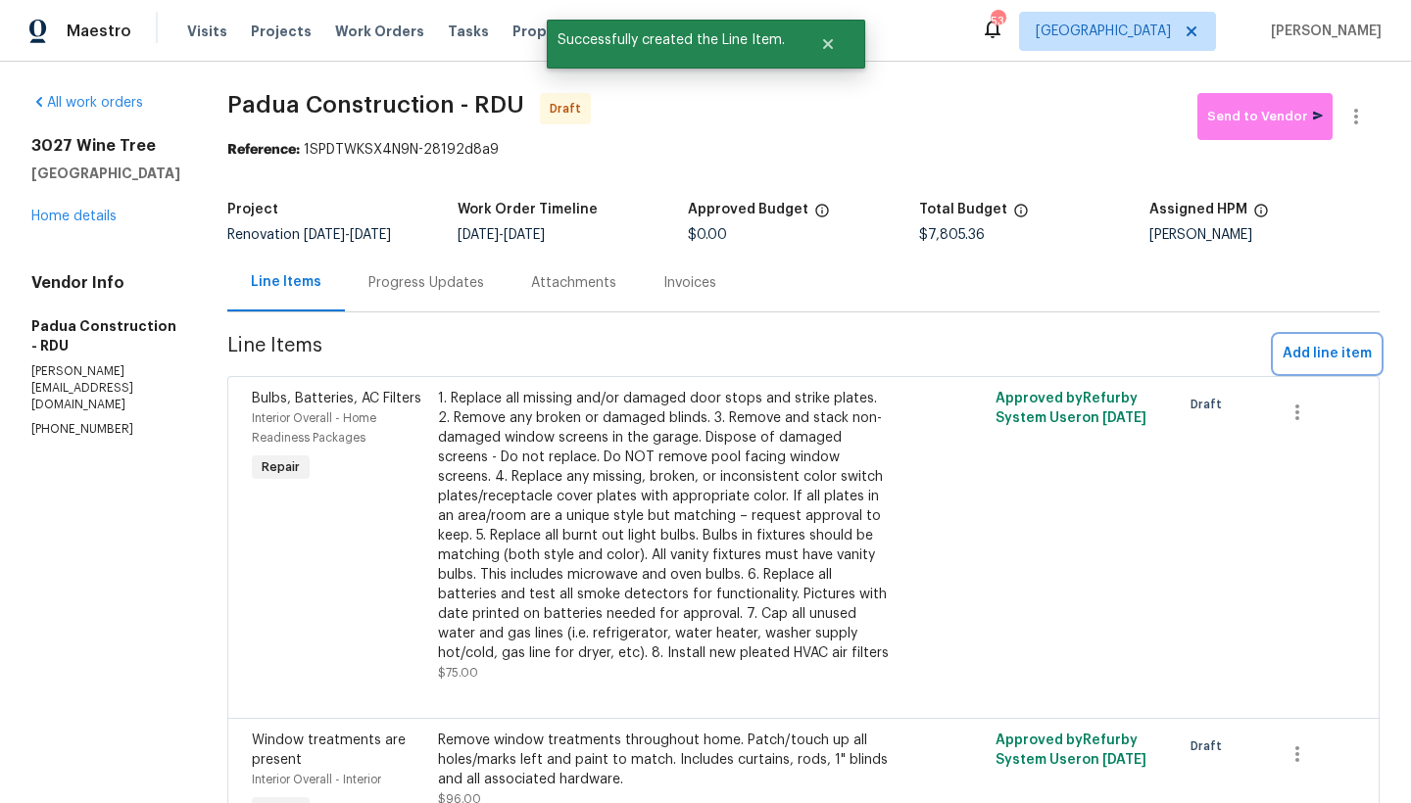
click at [1307, 356] on span "Add line item" at bounding box center [1327, 354] width 89 height 24
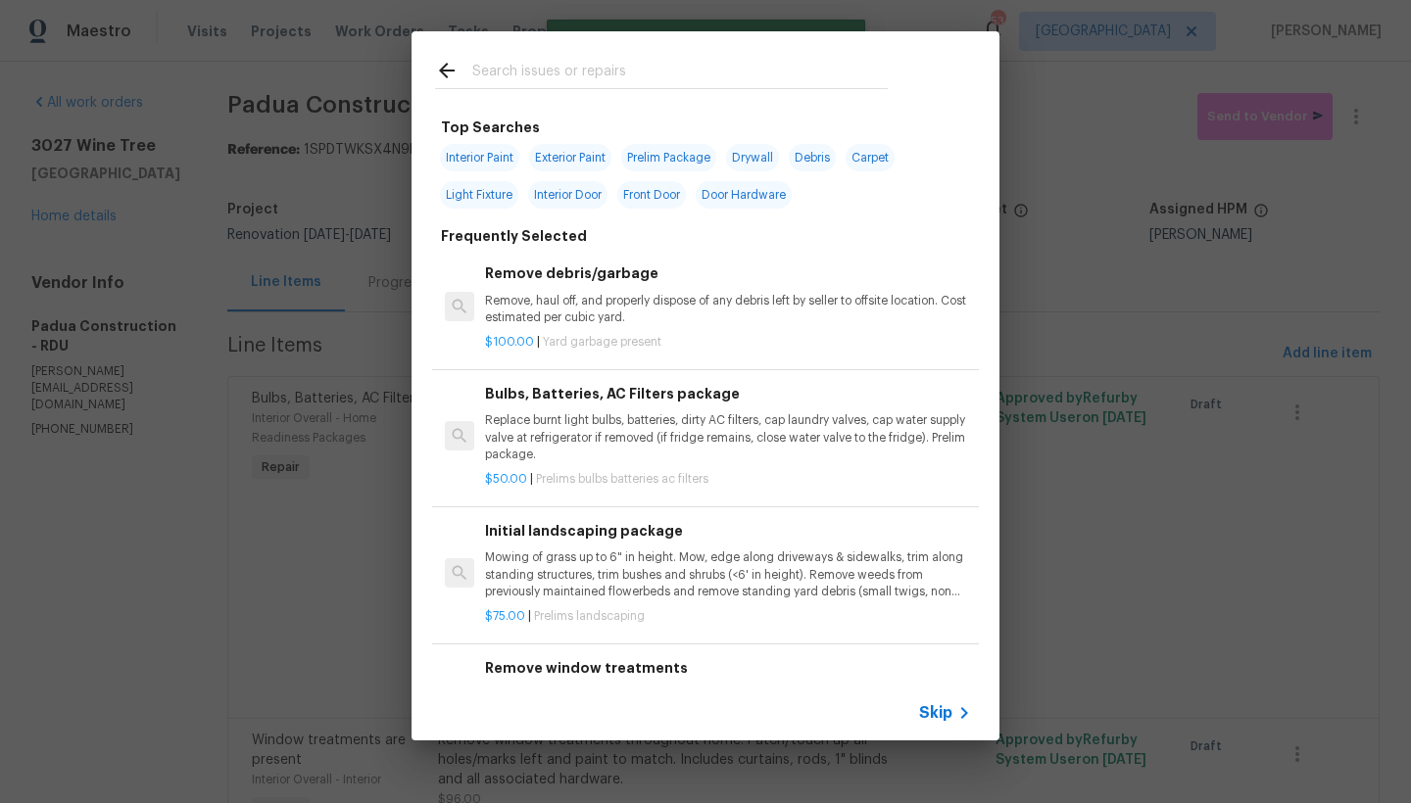
click at [497, 159] on span "Interior Paint" at bounding box center [479, 157] width 79 height 27
type input "Interior Paint"
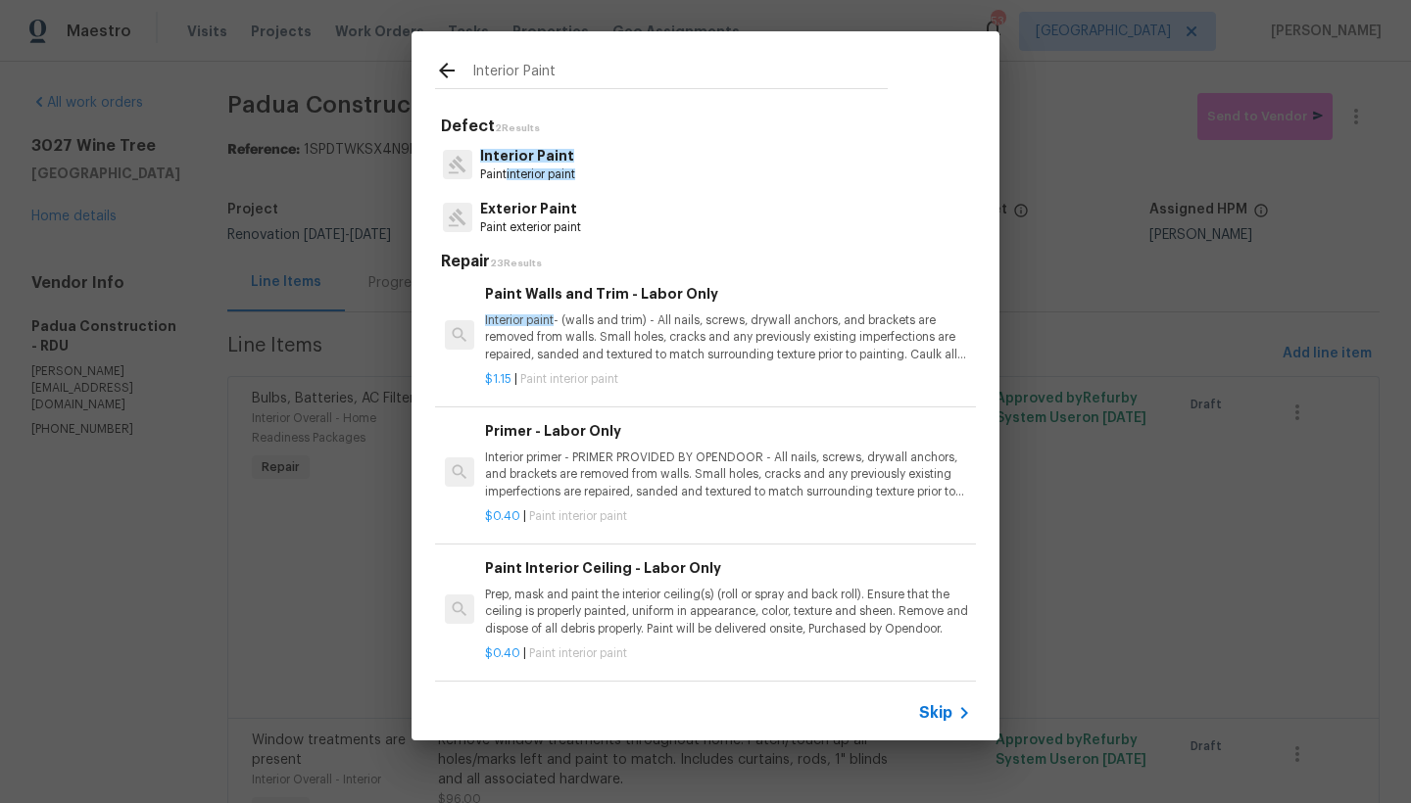
scroll to position [508, 0]
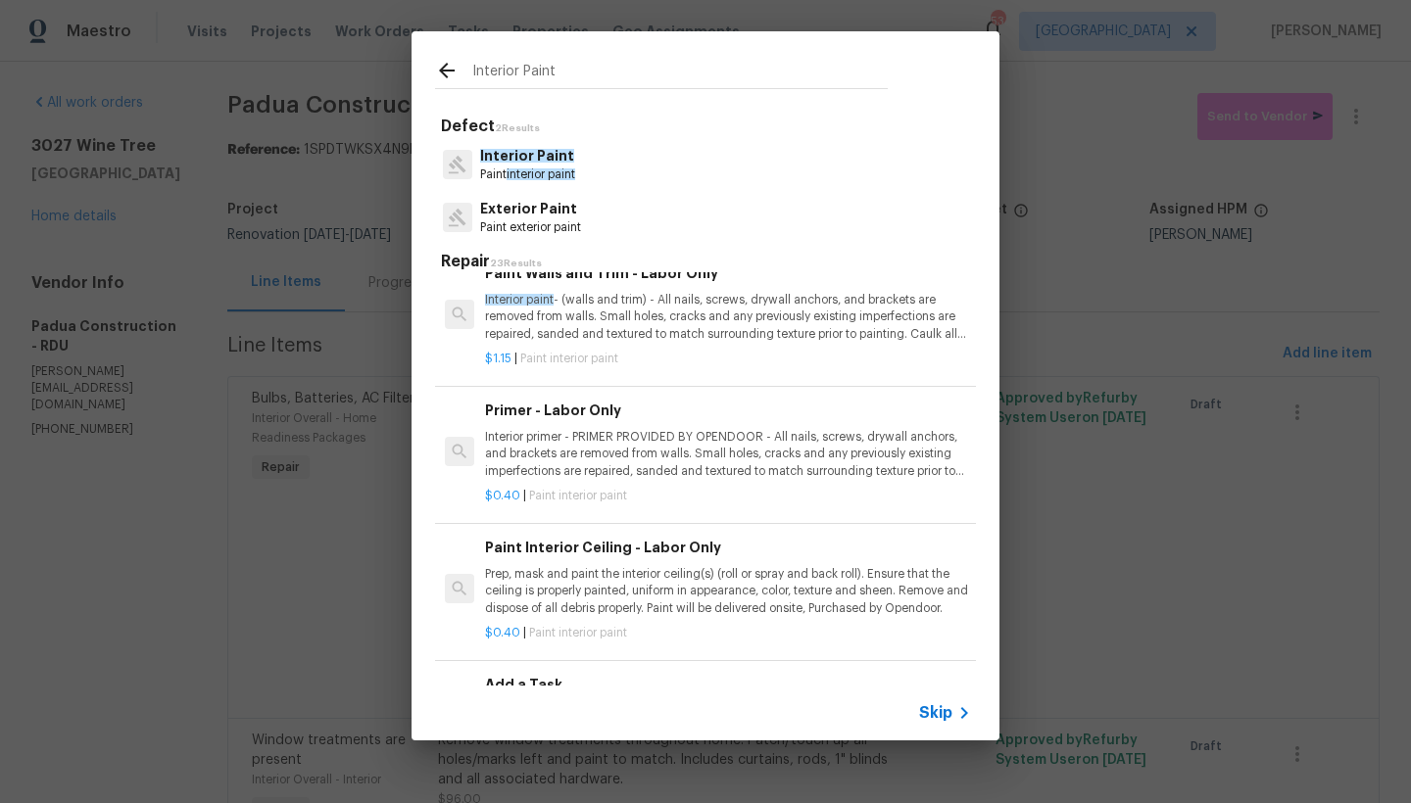
click at [587, 417] on div "Primer - Labor Only Interior primer - PRIMER PROVIDED BY OPENDOOR - All nails, …" at bounding box center [728, 440] width 486 height 80
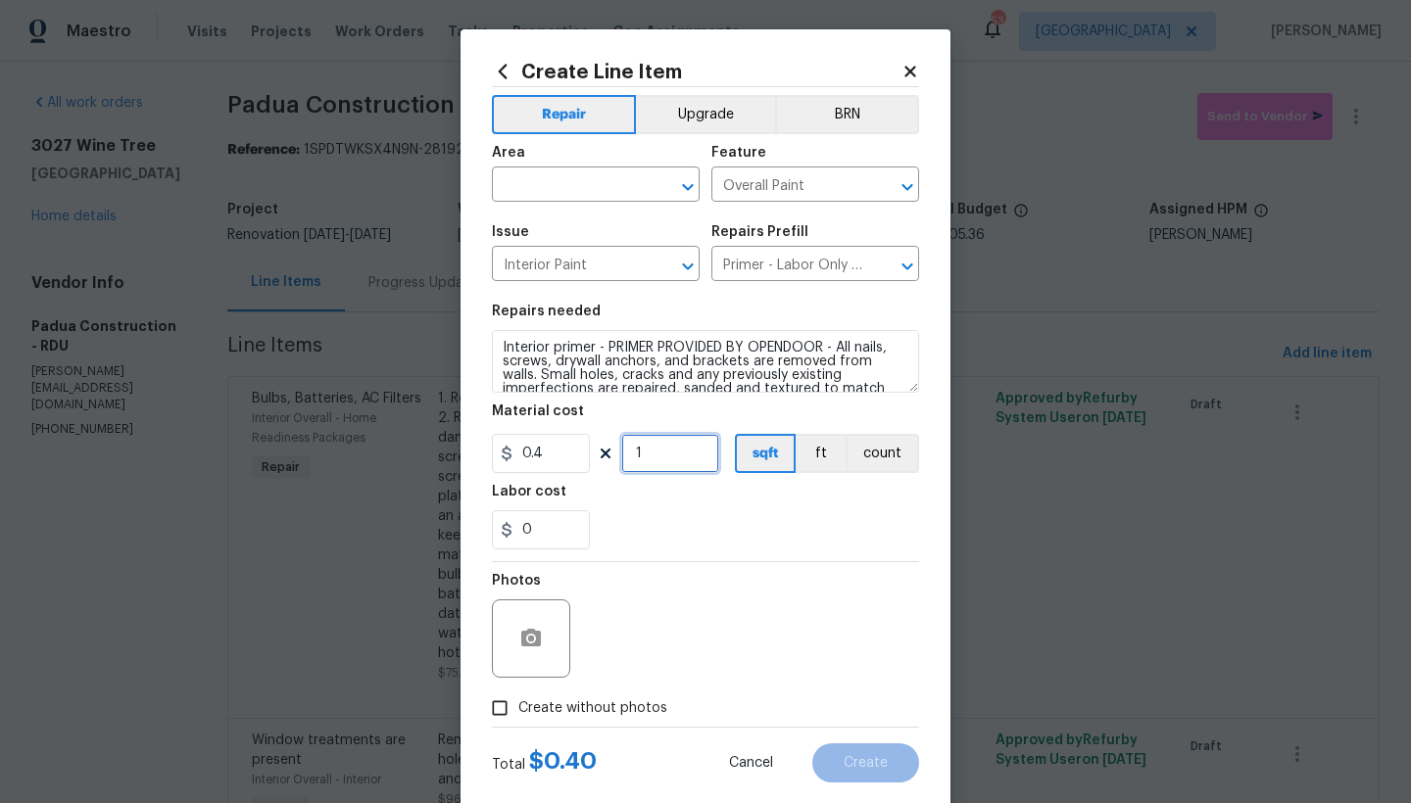
click at [649, 454] on input "1" at bounding box center [670, 453] width 98 height 39
type input "800"
click at [516, 174] on input "text" at bounding box center [568, 186] width 153 height 30
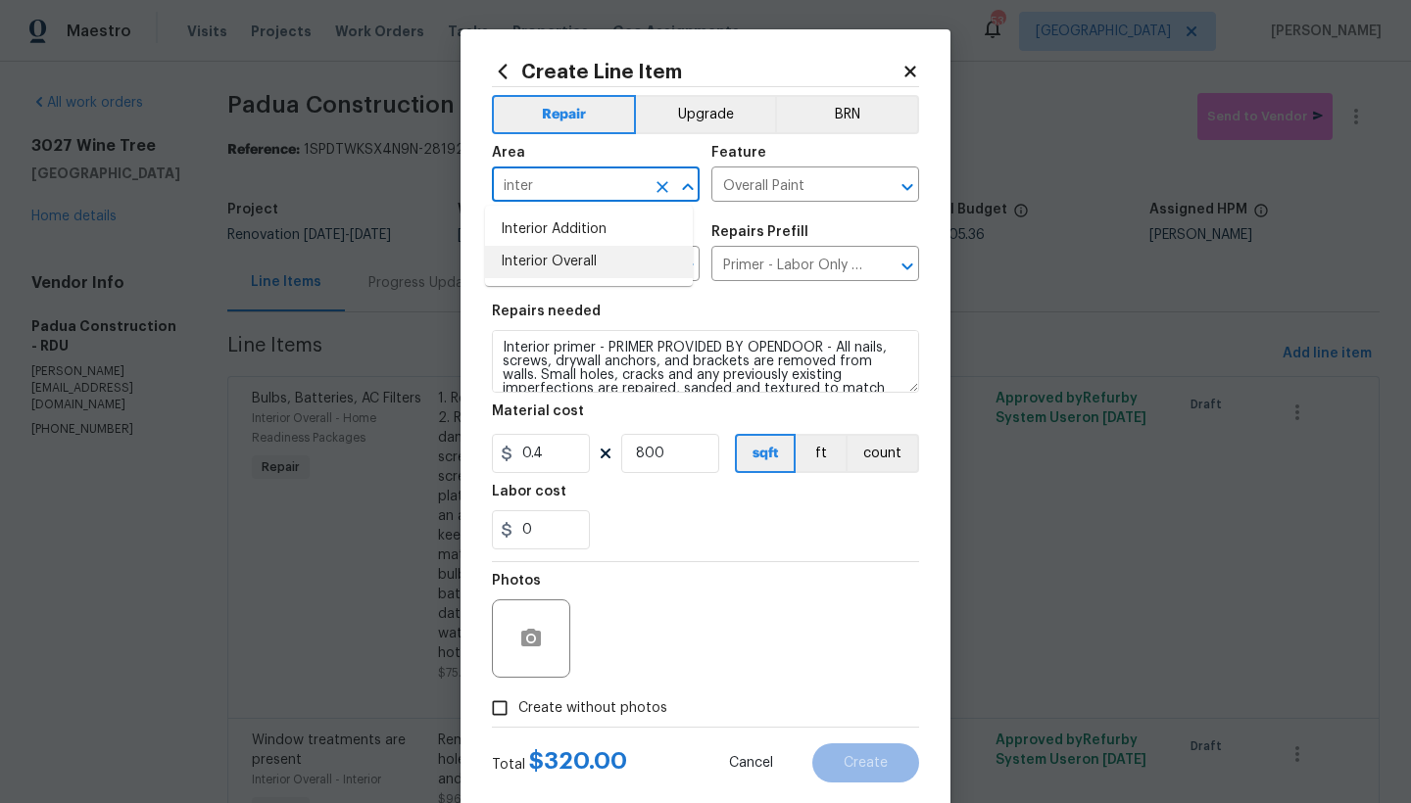
click at [568, 264] on li "Interior Overall" at bounding box center [589, 262] width 208 height 32
type input "Interior Overall"
click at [520, 709] on span "Create without photos" at bounding box center [592, 709] width 149 height 21
click at [518, 709] on input "Create without photos" at bounding box center [499, 708] width 37 height 37
checkbox input "true"
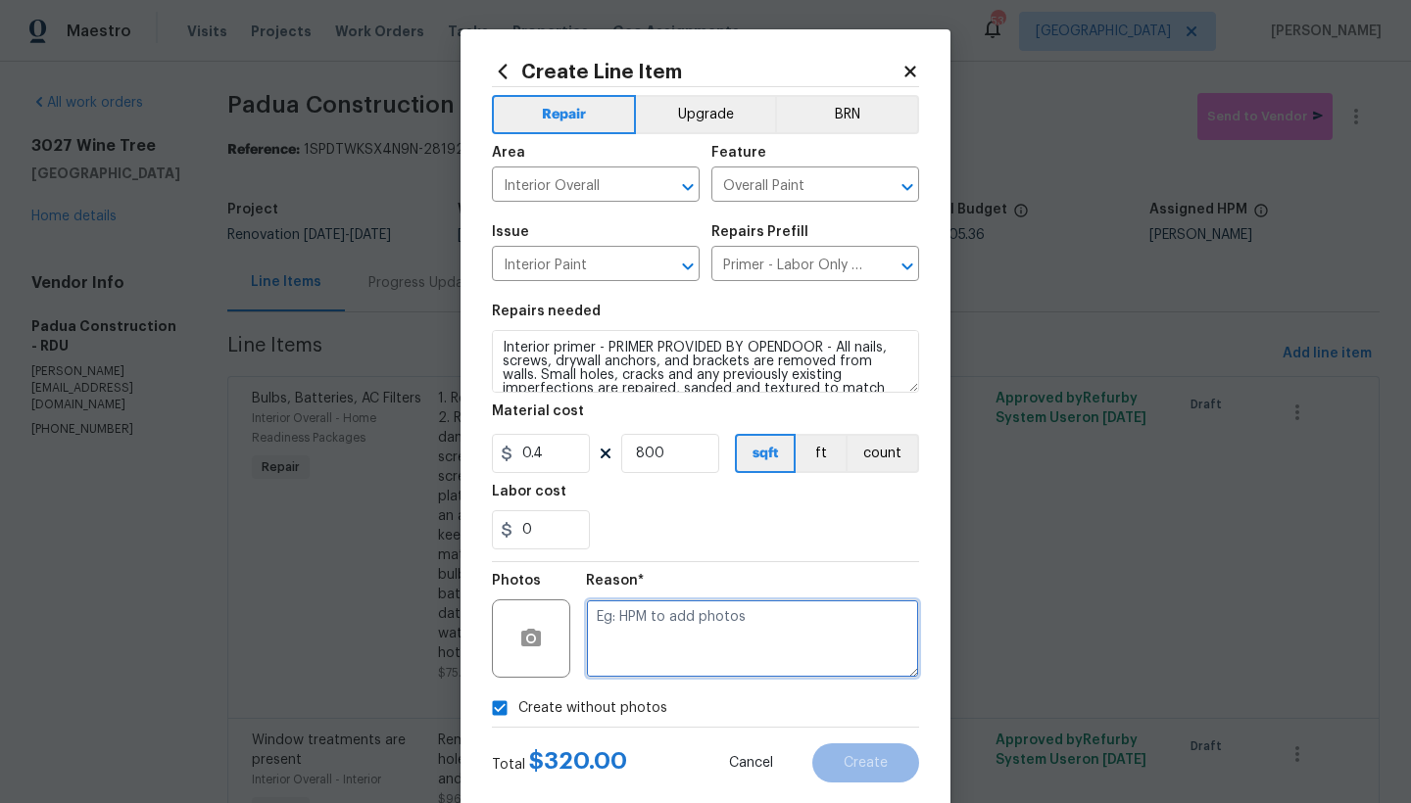
click at [657, 633] on textarea at bounding box center [752, 639] width 333 height 78
type textarea "n"
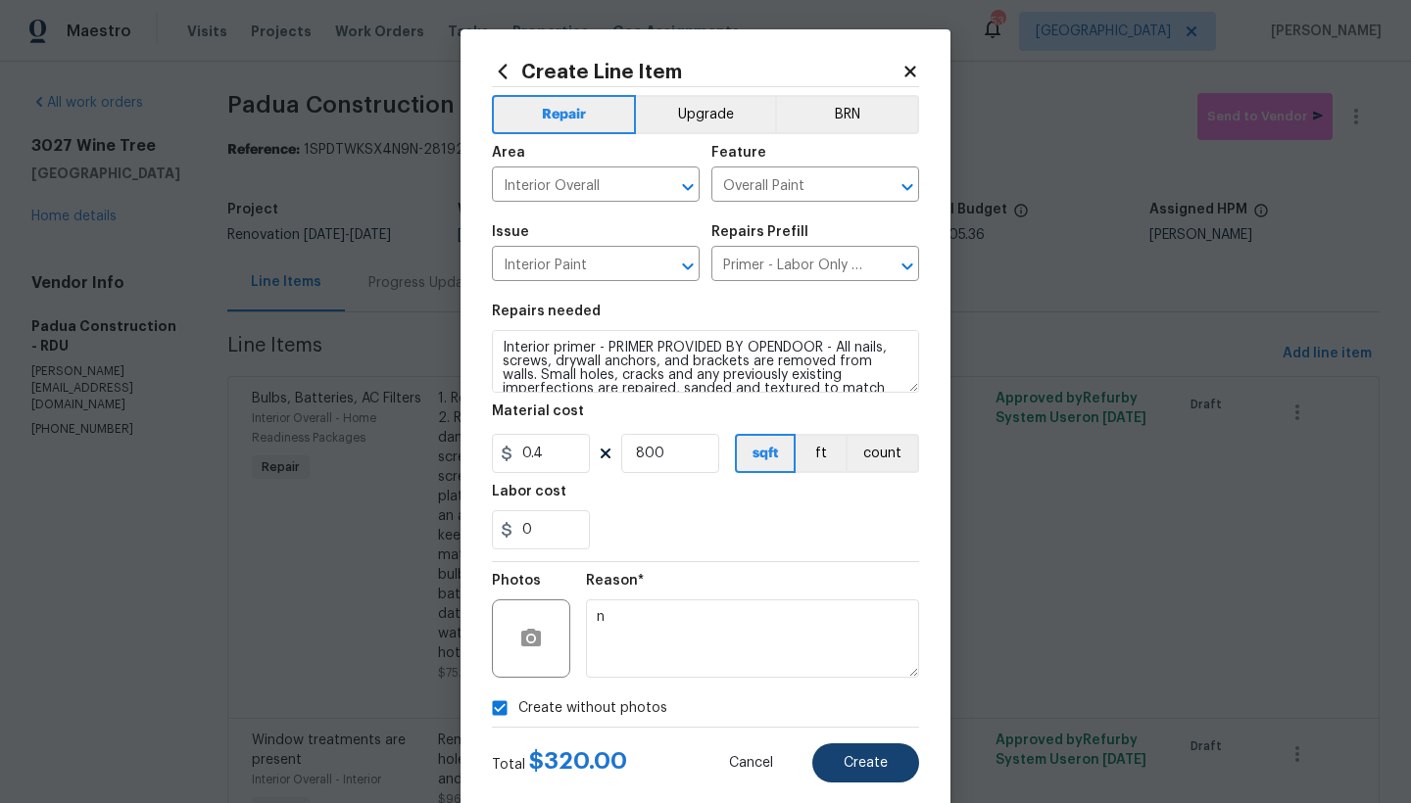
click at [844, 765] on span "Create" at bounding box center [866, 763] width 44 height 15
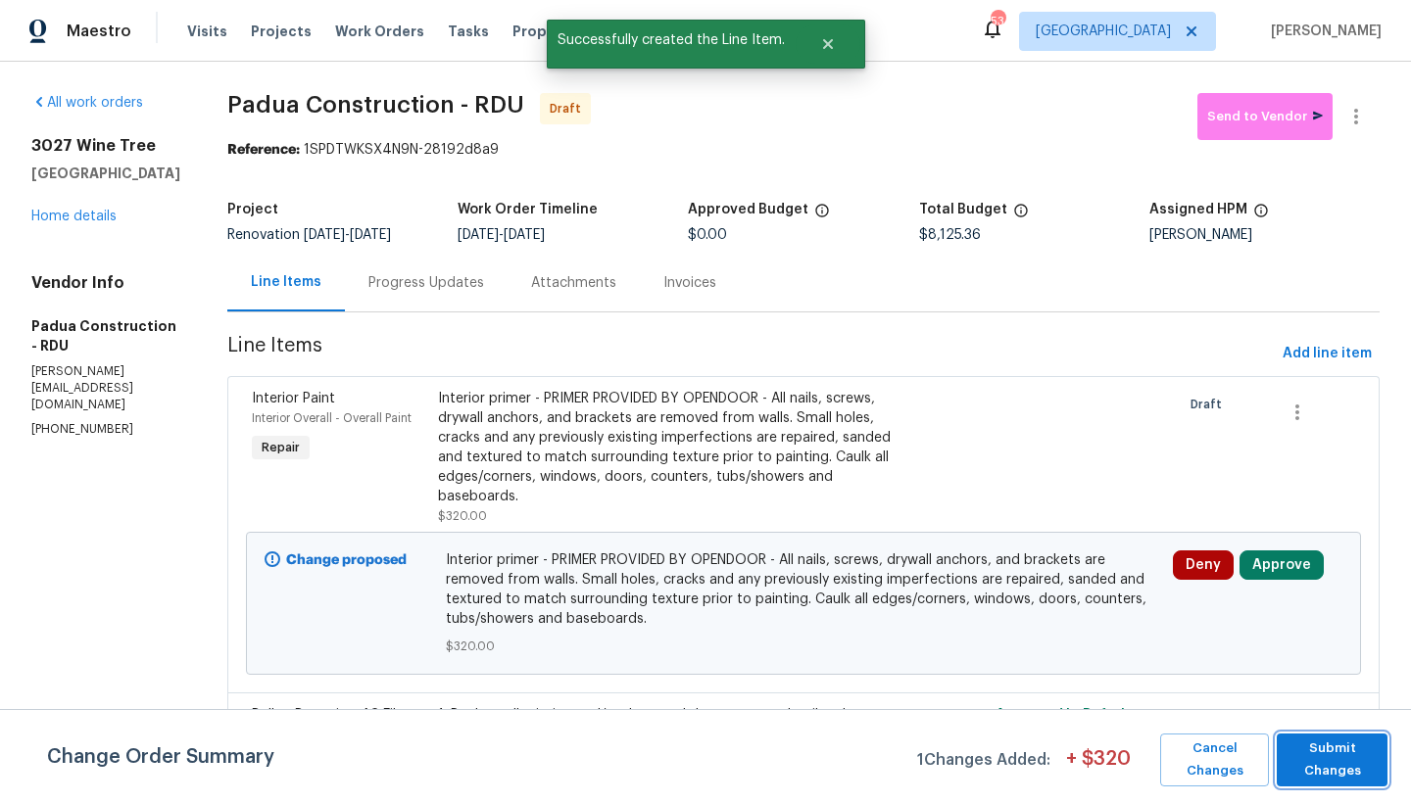
click at [1327, 761] on span "Submit Changes" at bounding box center [1331, 760] width 91 height 45
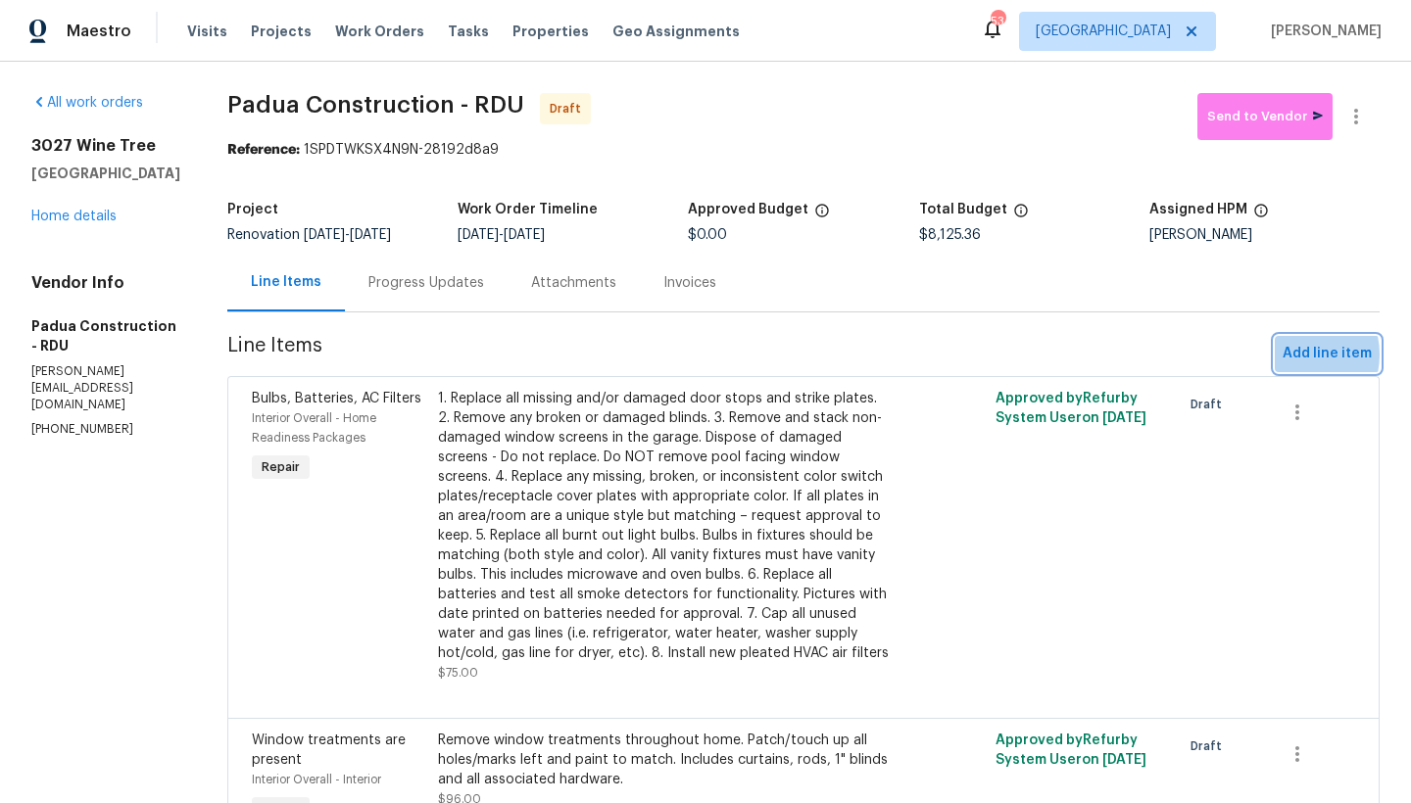
click at [1283, 356] on span "Add line item" at bounding box center [1327, 354] width 89 height 24
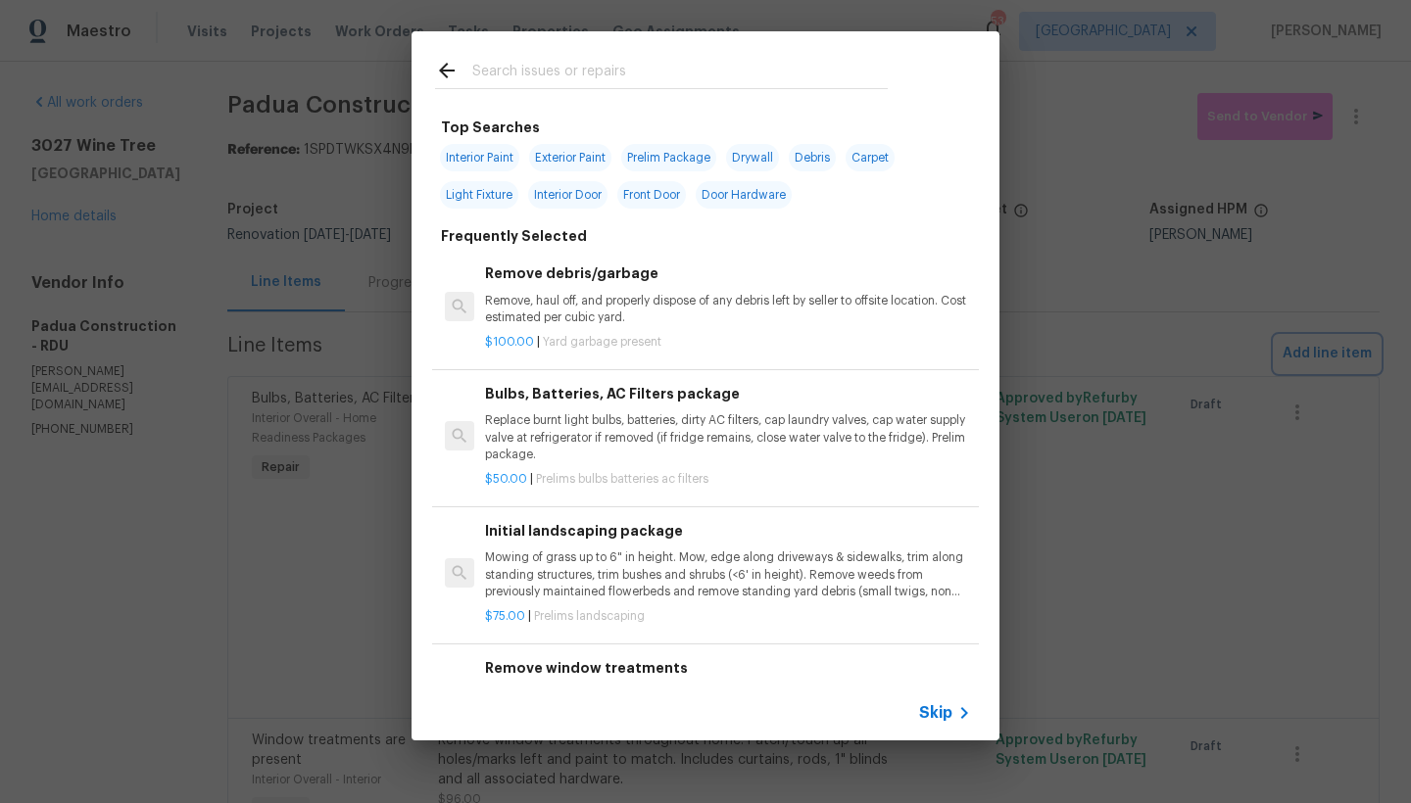
click at [70, 273] on div "Top Searches Interior Paint Exterior Paint Prelim Package Drywall Debris Carpet…" at bounding box center [705, 386] width 1411 height 772
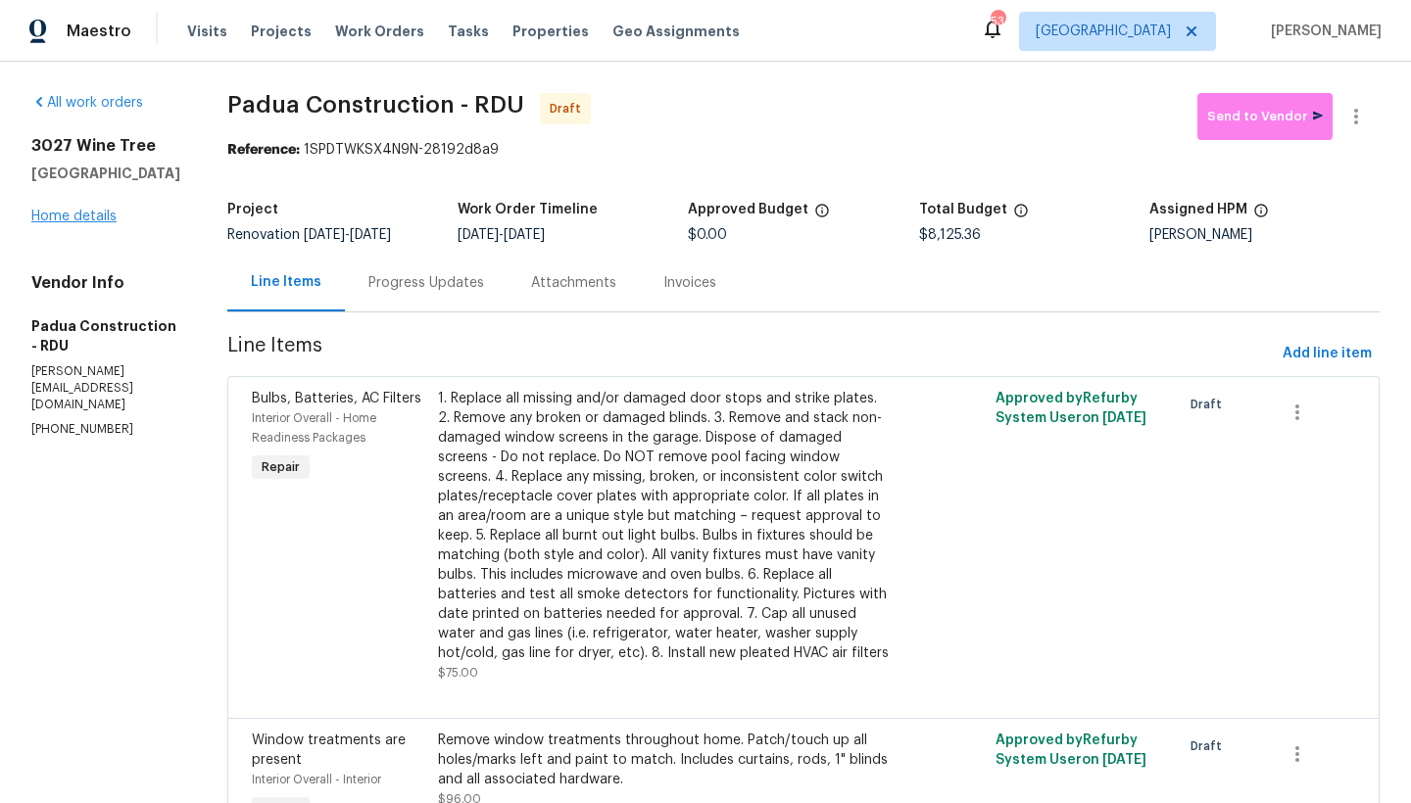
click at [65, 223] on link "Home details" at bounding box center [73, 217] width 85 height 14
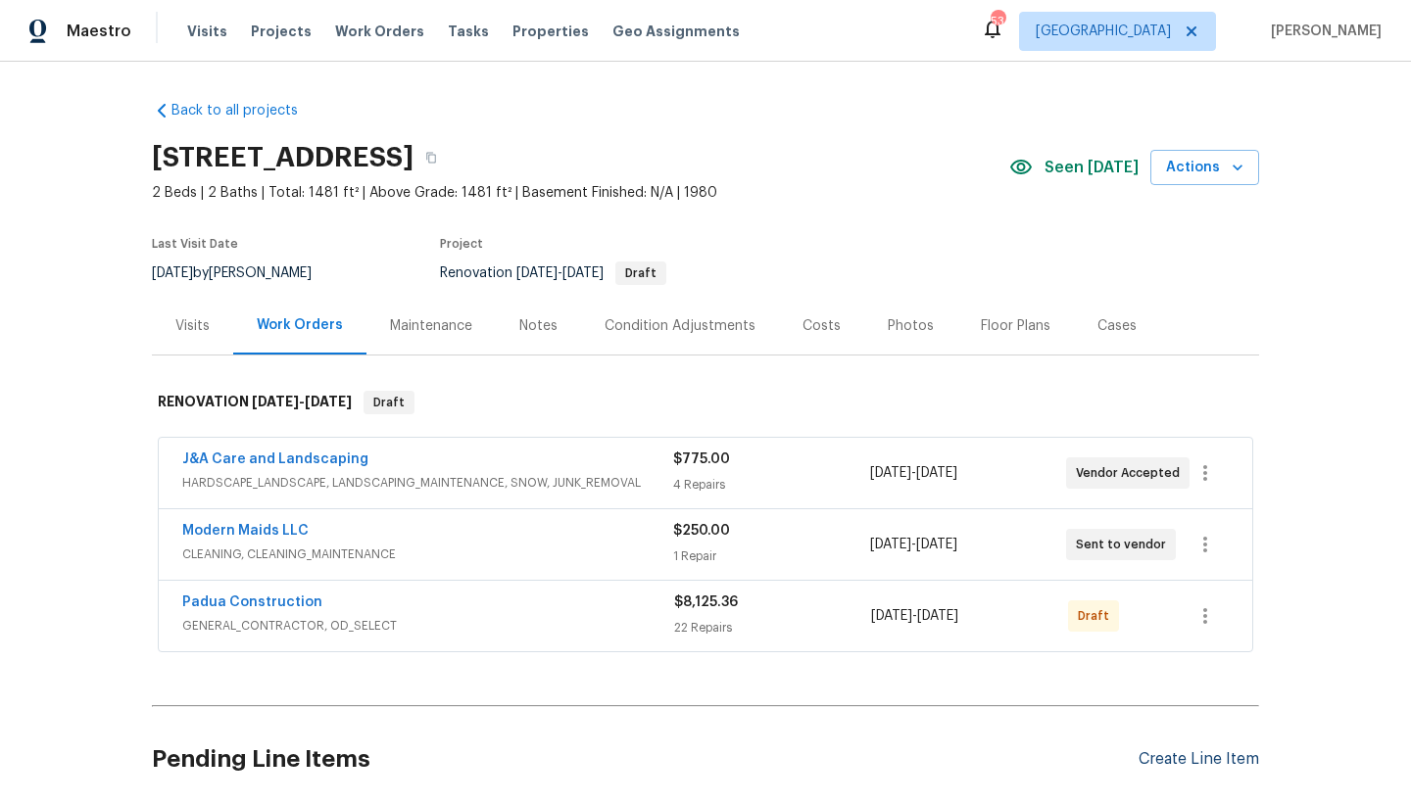
click at [1220, 760] on div "Create Line Item" at bounding box center [1199, 760] width 121 height 19
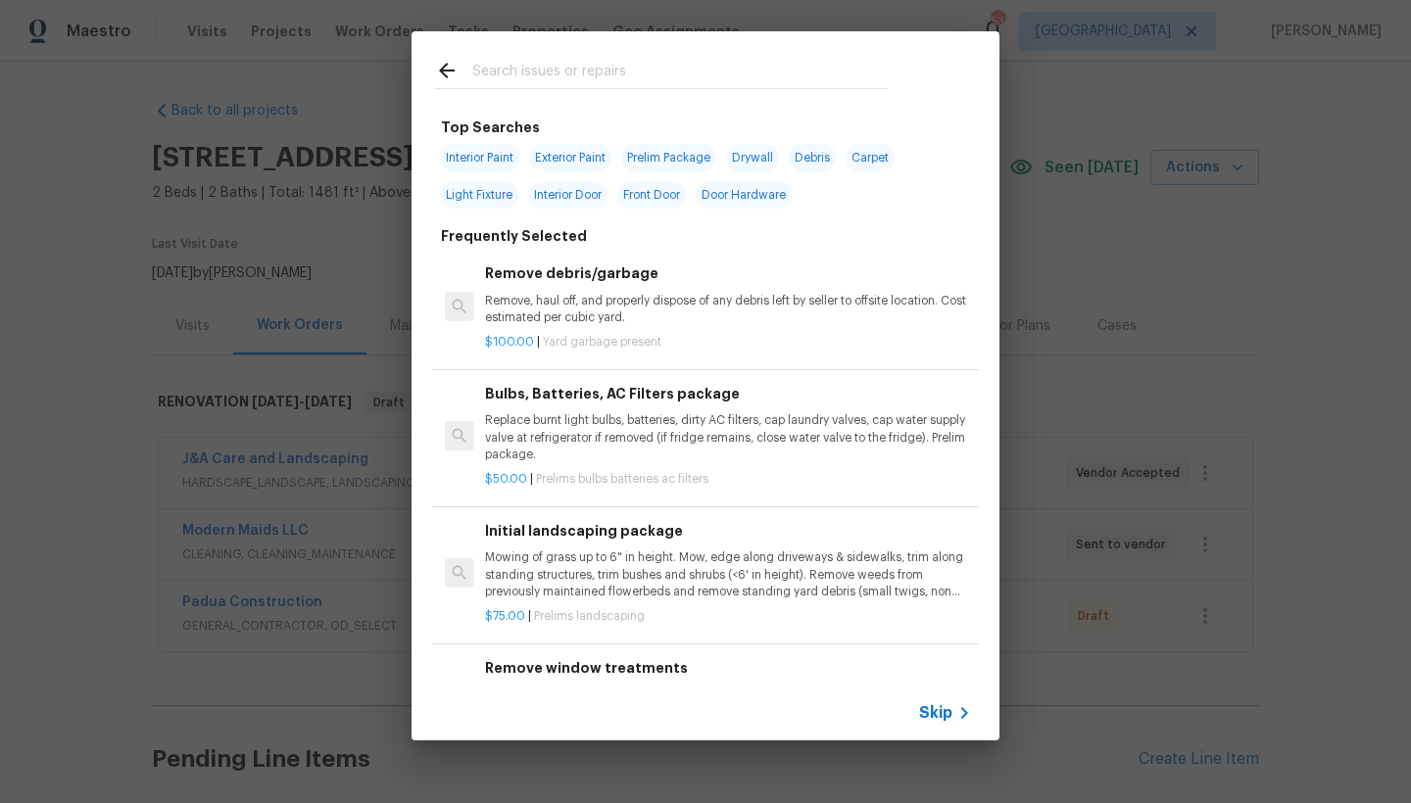
click at [555, 73] on input "text" at bounding box center [679, 73] width 415 height 29
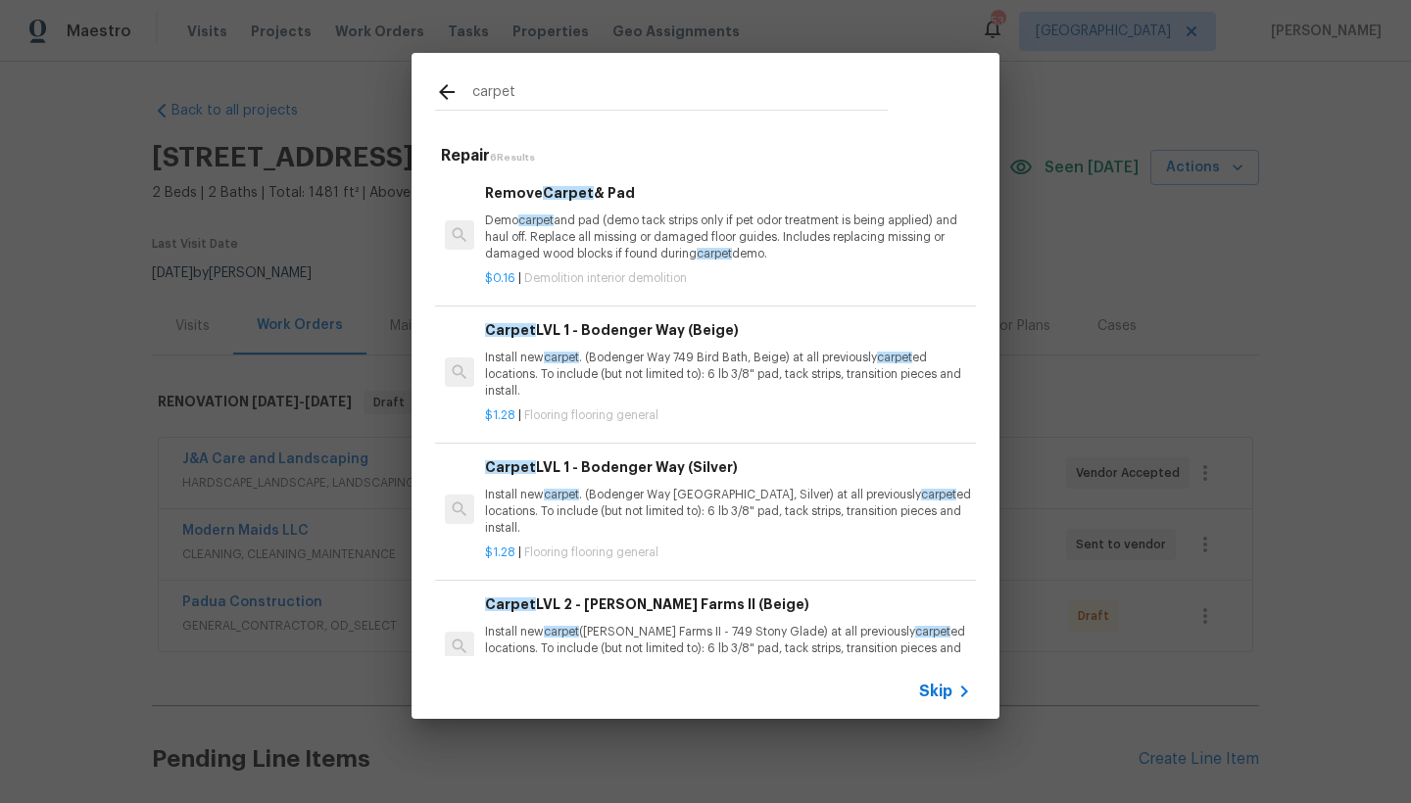
type input "carpet"
click at [594, 330] on h6 "Carpet LVL 1 - Bodenger Way (Beige)" at bounding box center [728, 330] width 486 height 22
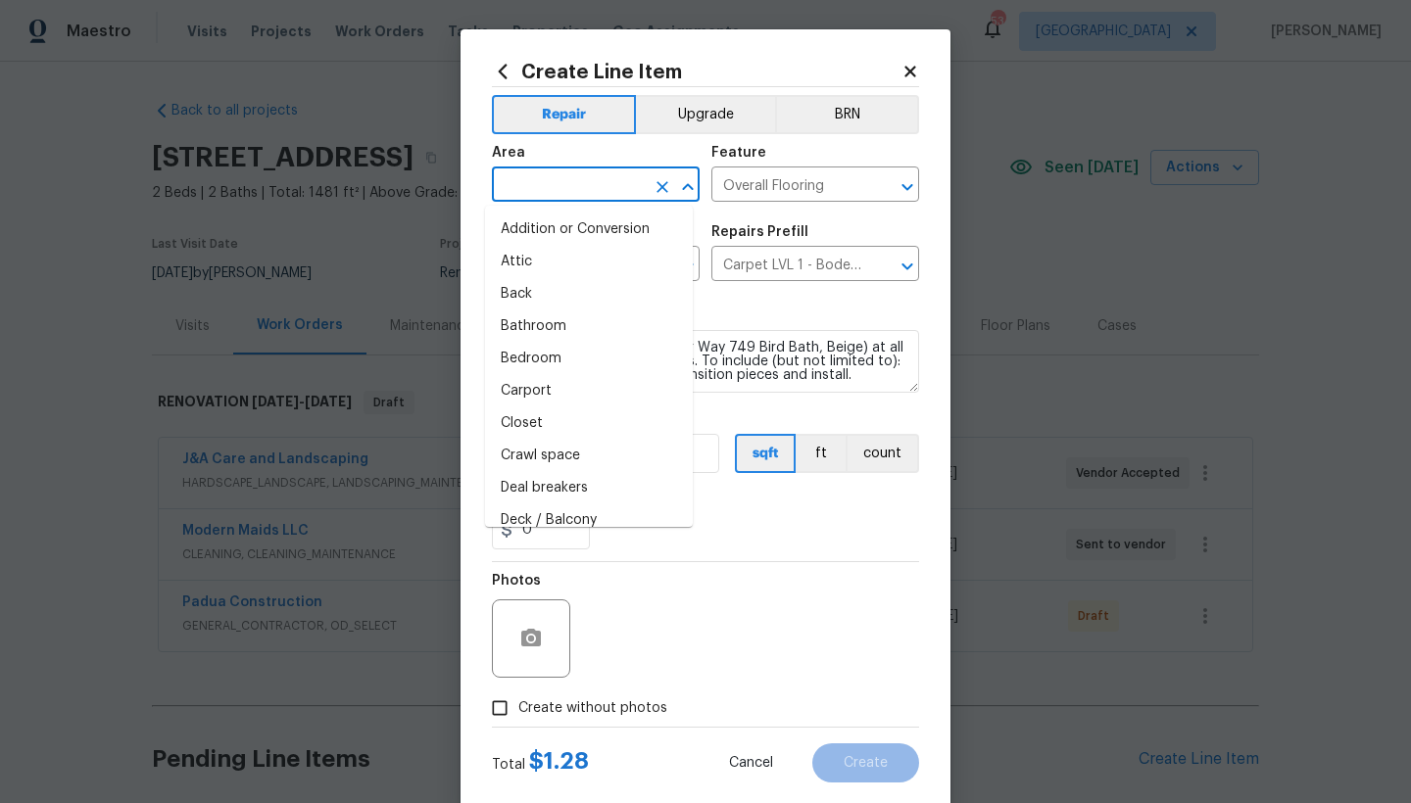
click at [533, 185] on input "text" at bounding box center [568, 186] width 153 height 30
type input "c"
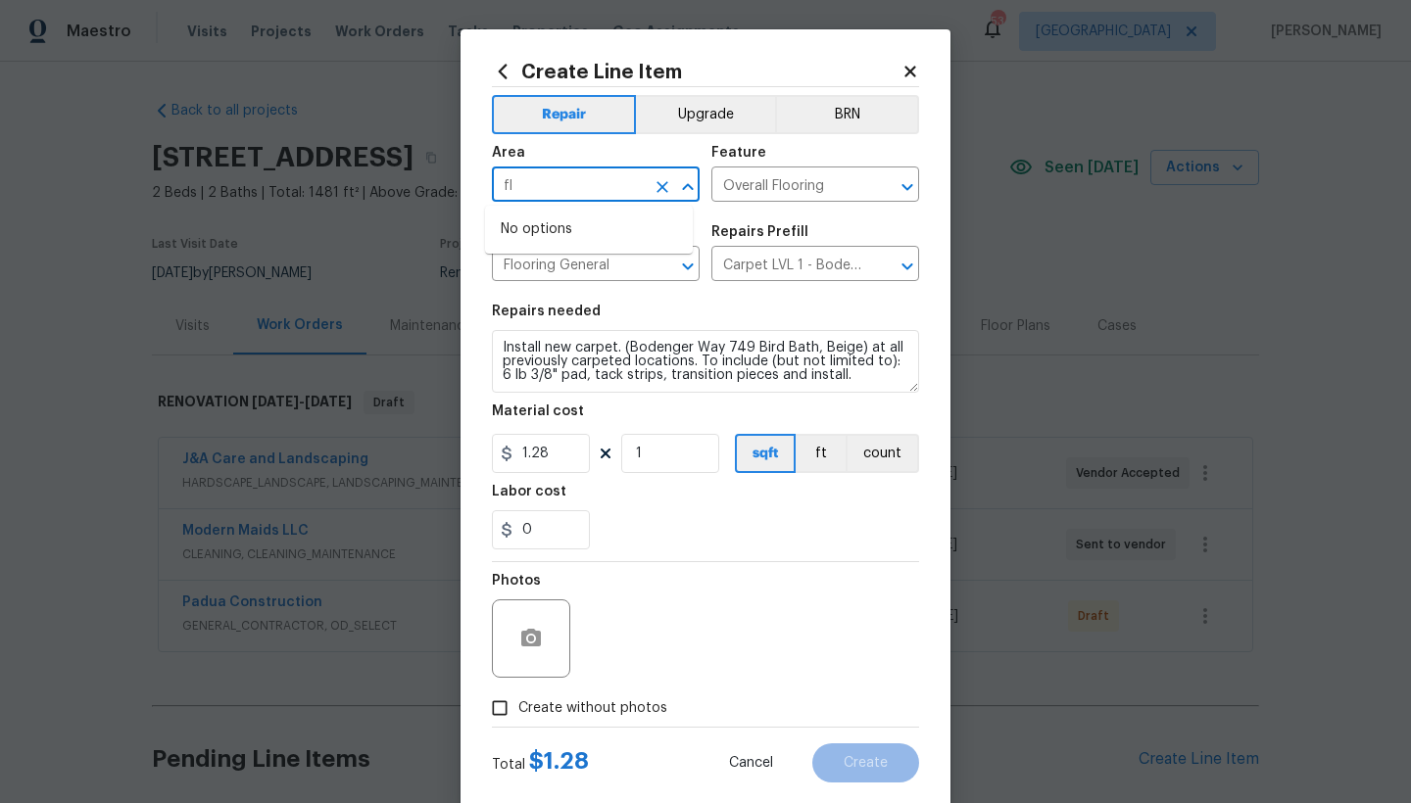
type input "f"
click at [586, 259] on li "Interior Overall" at bounding box center [589, 262] width 208 height 32
type input "Interior Overall"
click at [653, 453] on input "1" at bounding box center [670, 453] width 98 height 39
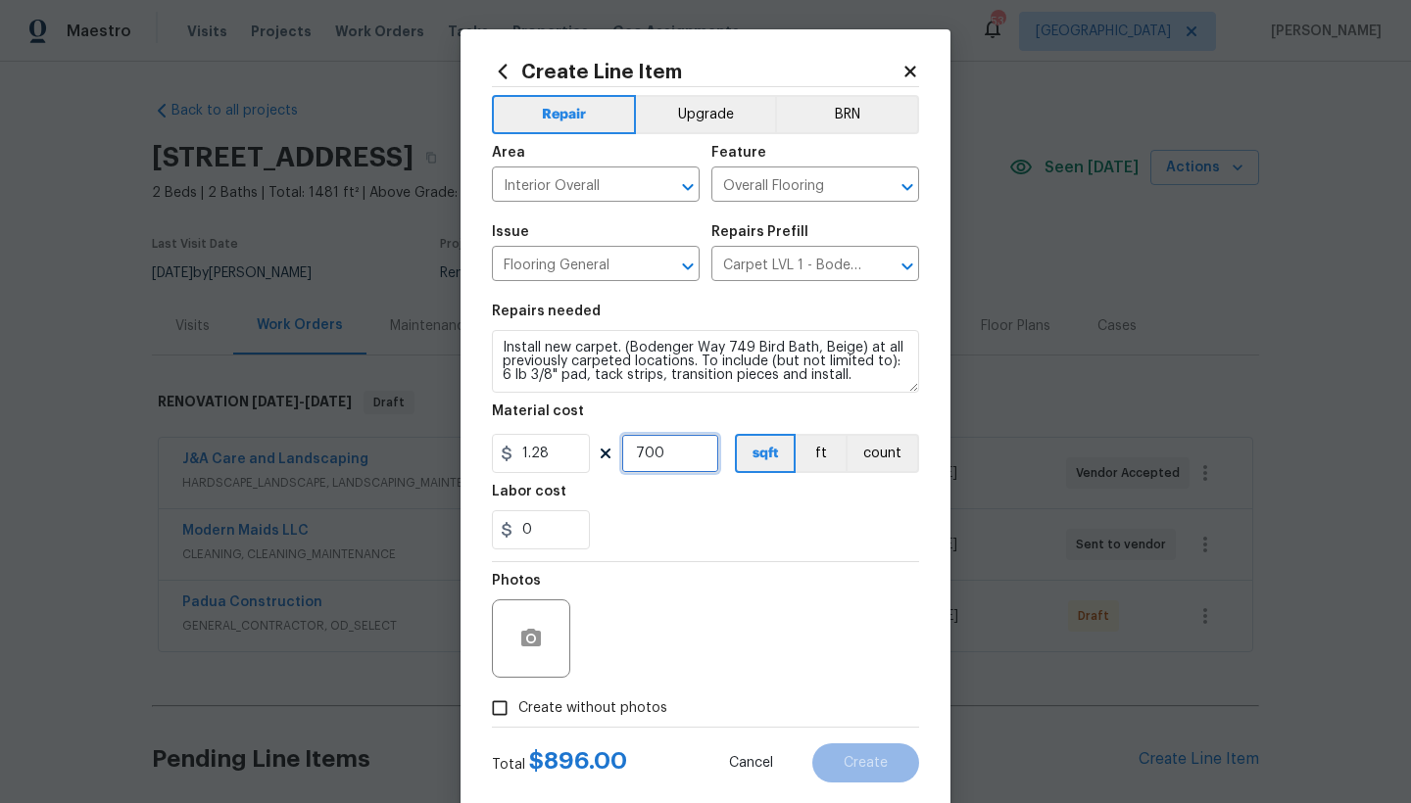
type input "700"
click at [501, 703] on input "Create without photos" at bounding box center [499, 708] width 37 height 37
checkbox input "true"
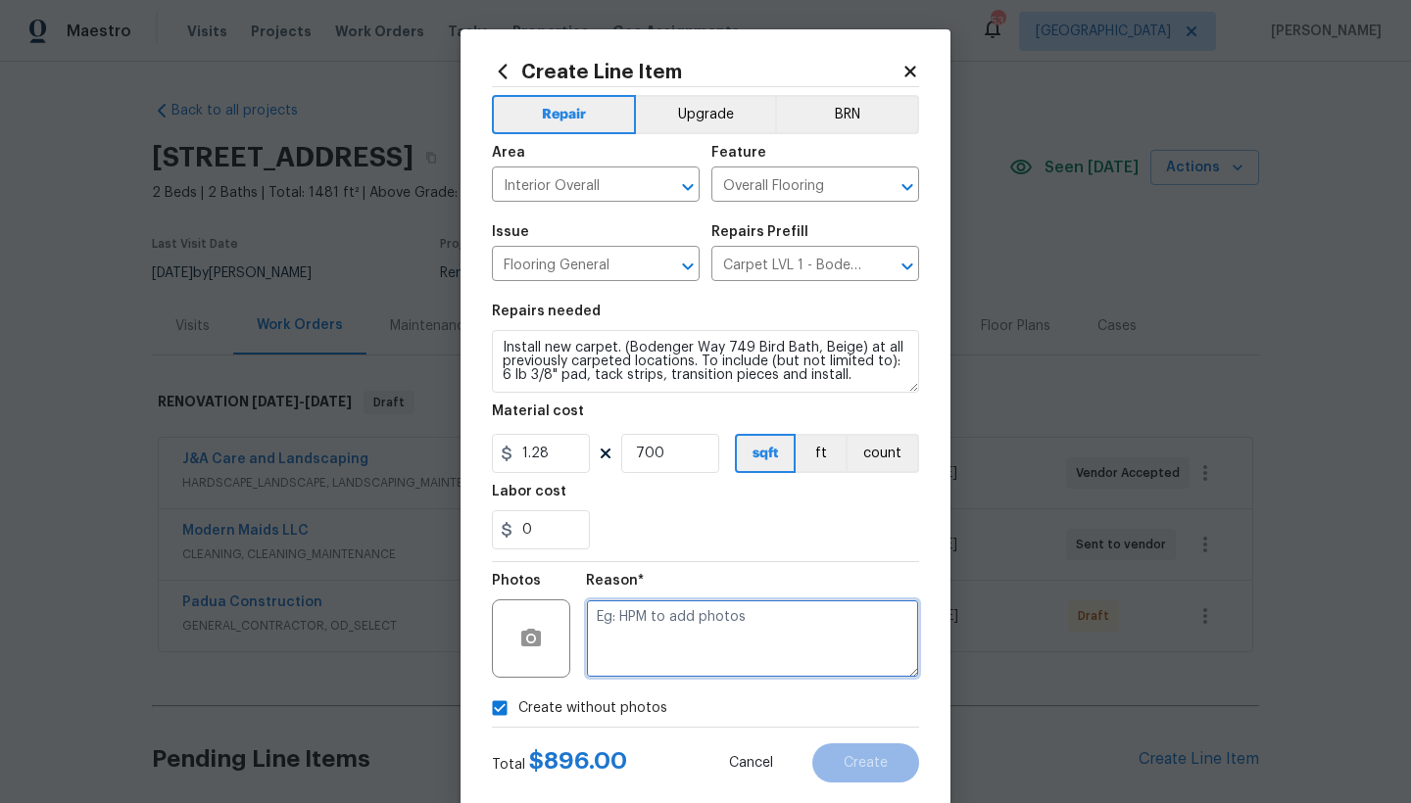
click at [650, 638] on textarea at bounding box center [752, 639] width 333 height 78
type textarea "n"
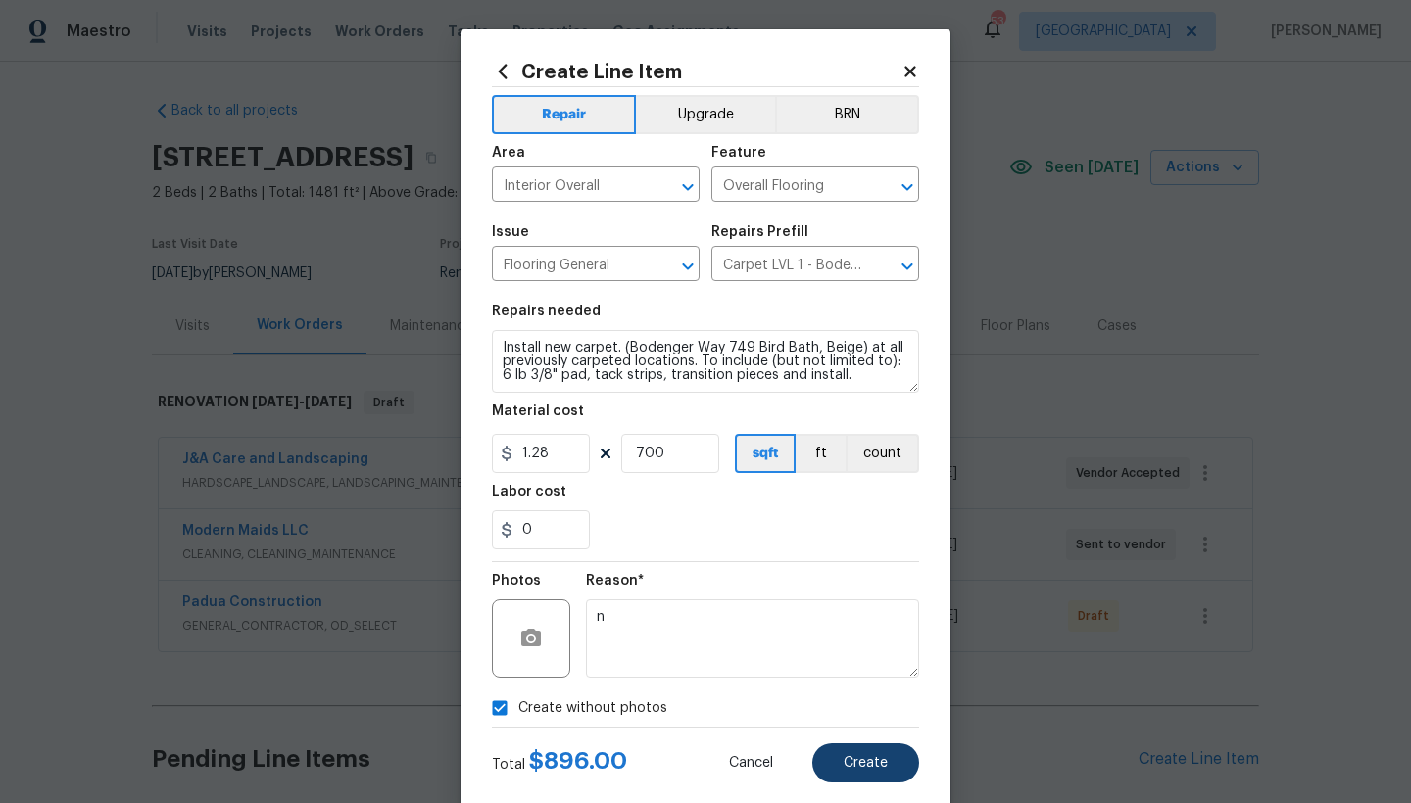
click at [869, 762] on span "Create" at bounding box center [866, 763] width 44 height 15
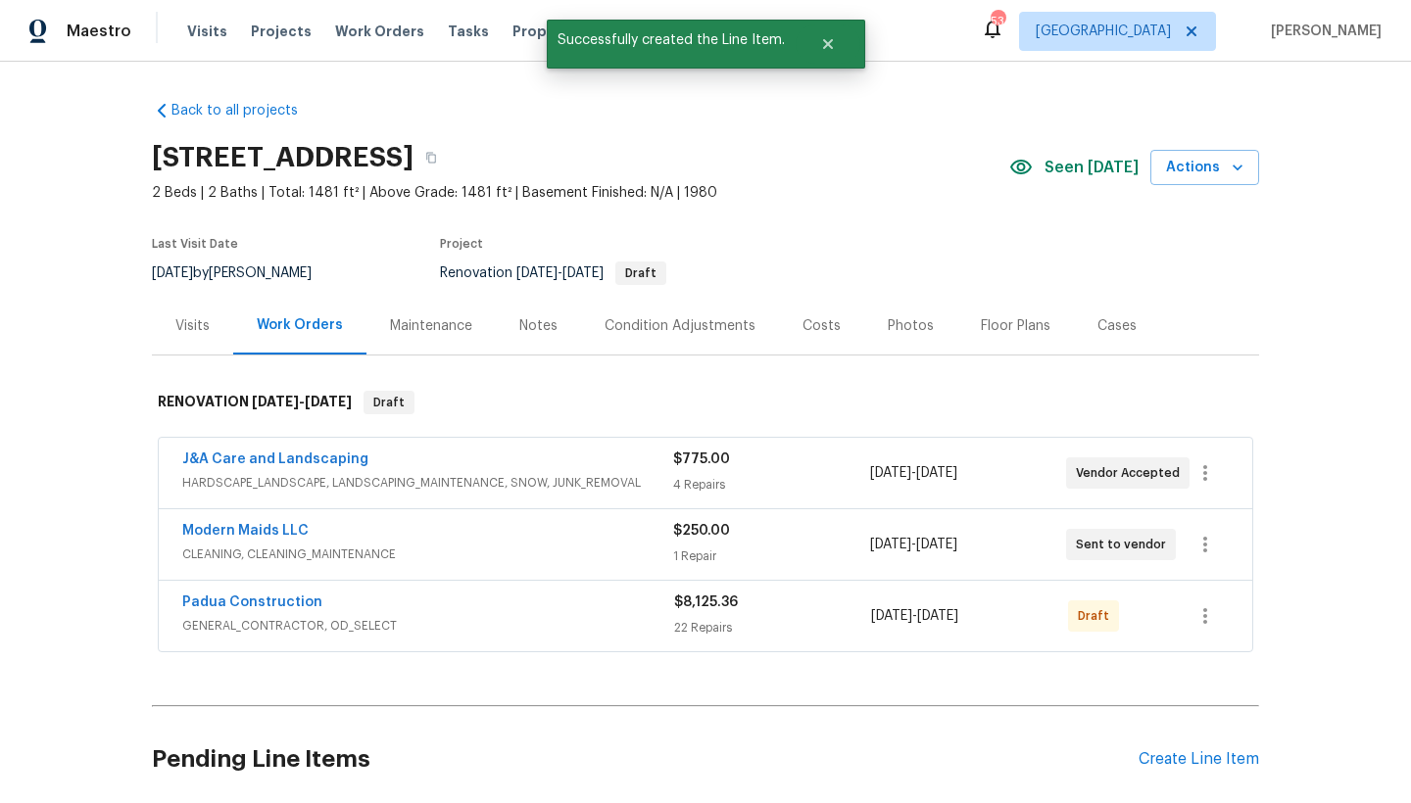
scroll to position [431, 0]
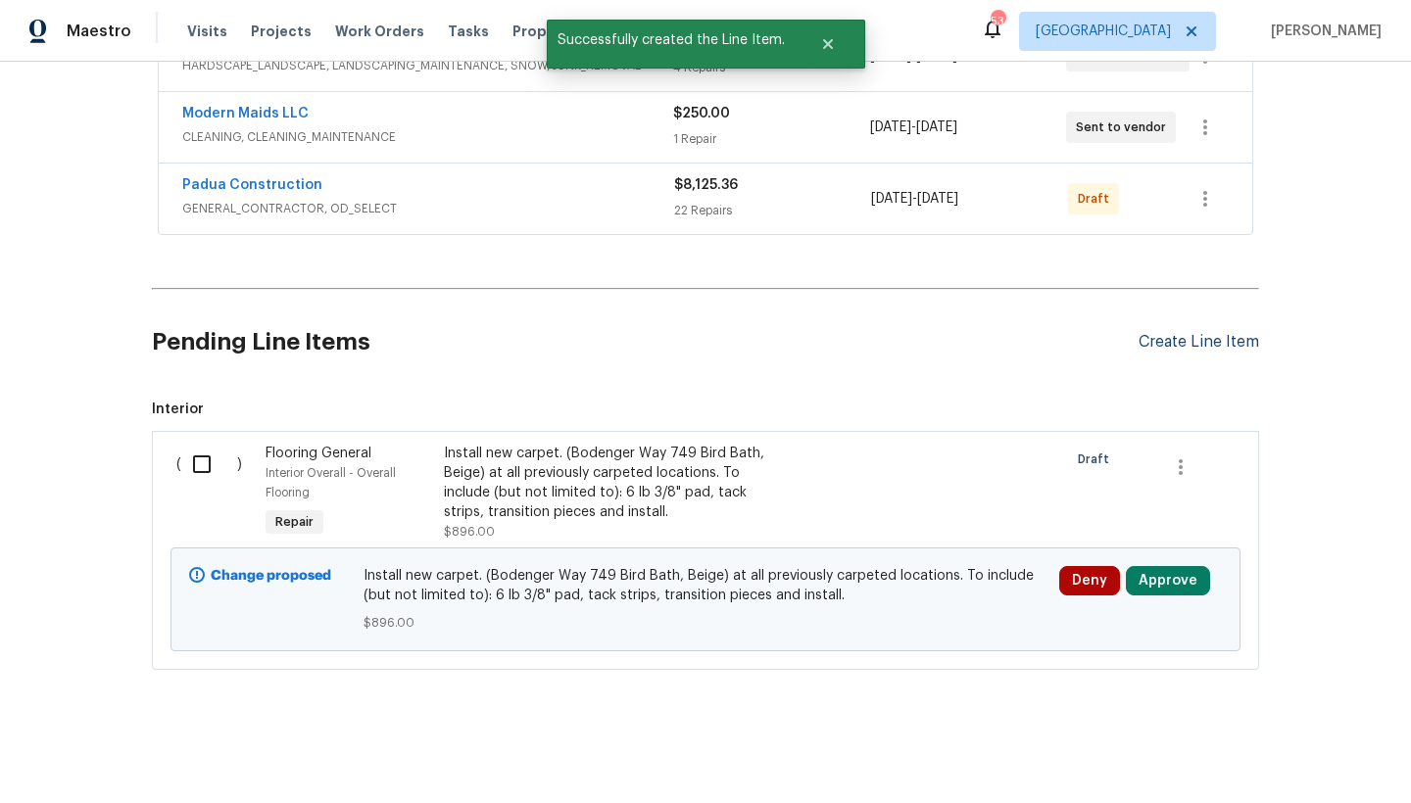
click at [1193, 333] on div "Create Line Item" at bounding box center [1199, 342] width 121 height 19
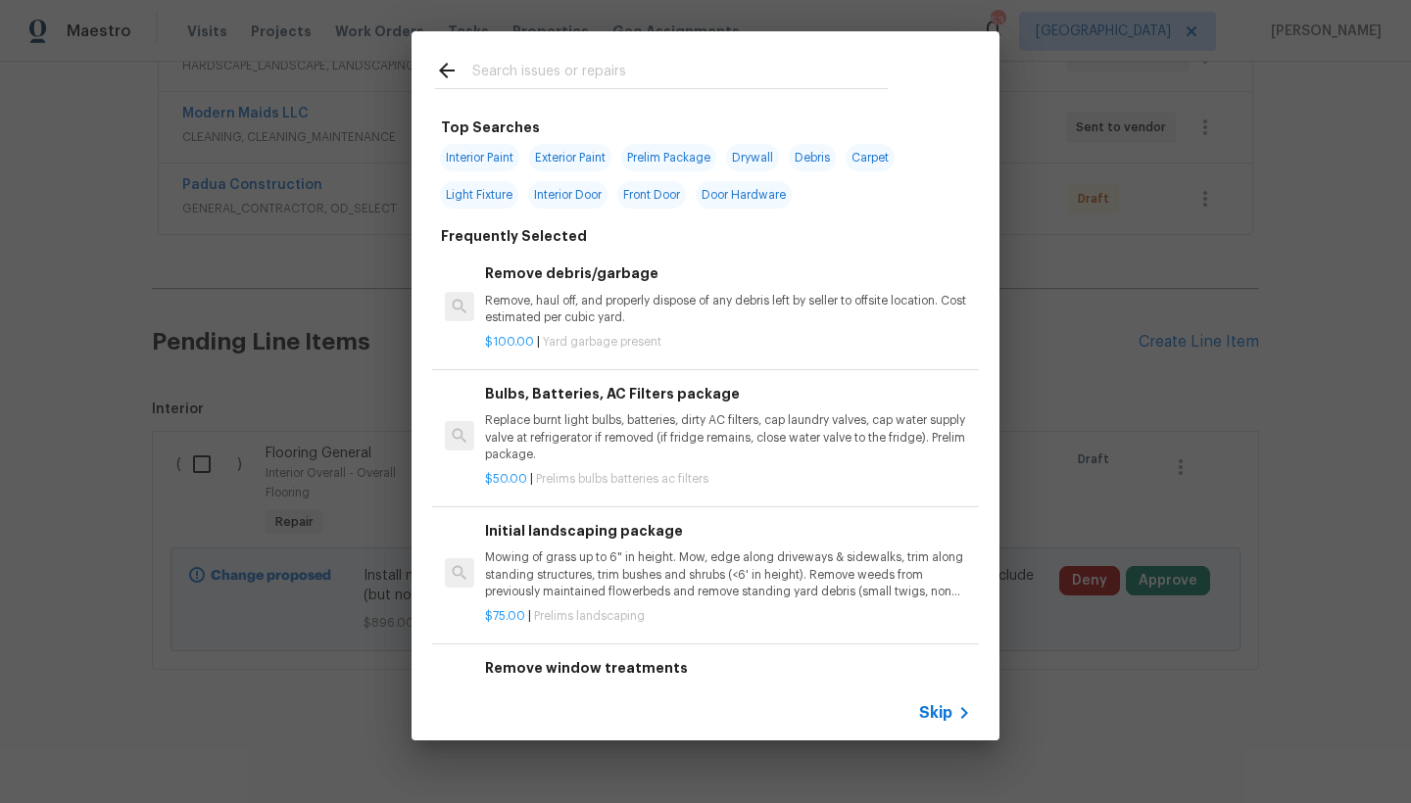
click at [530, 74] on input "text" at bounding box center [679, 73] width 415 height 29
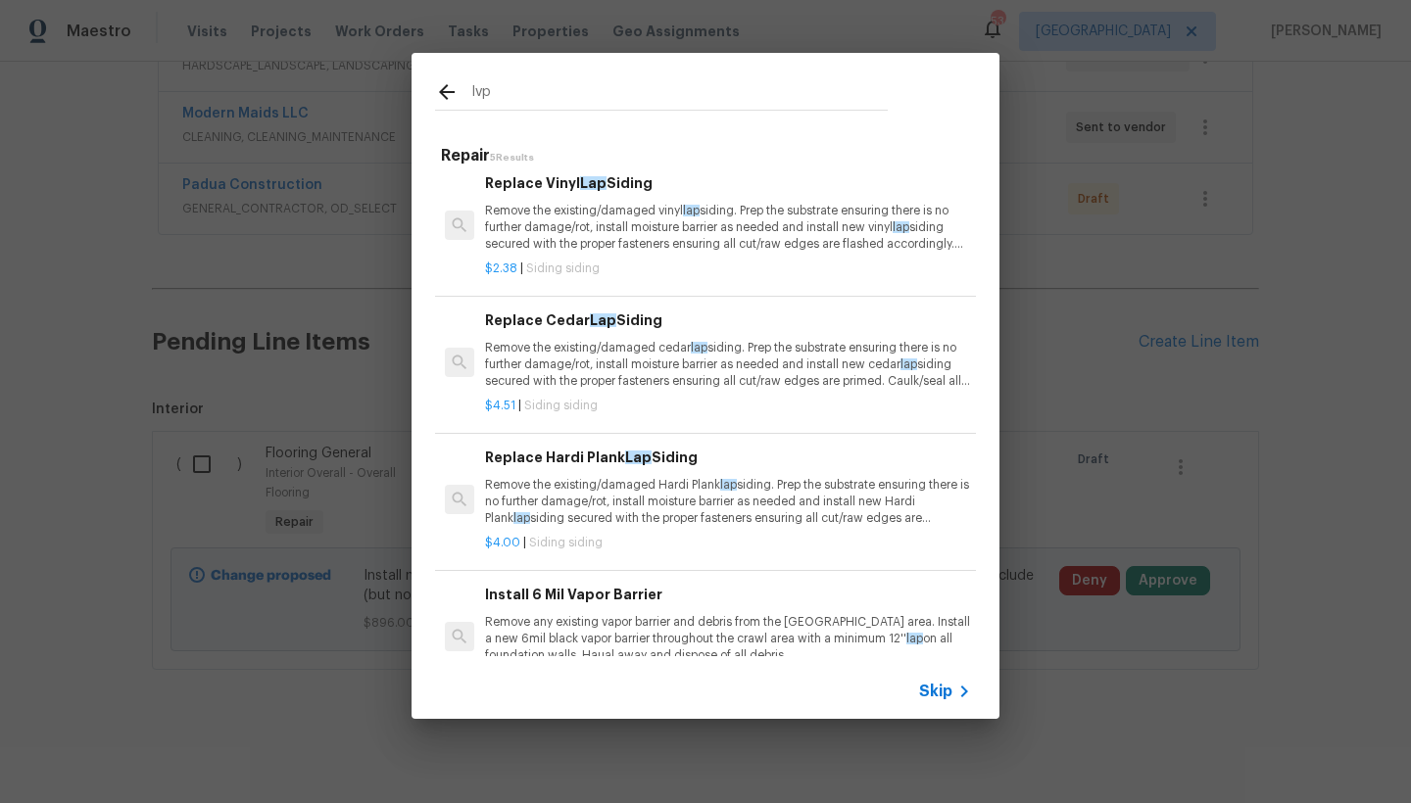
scroll to position [6, 0]
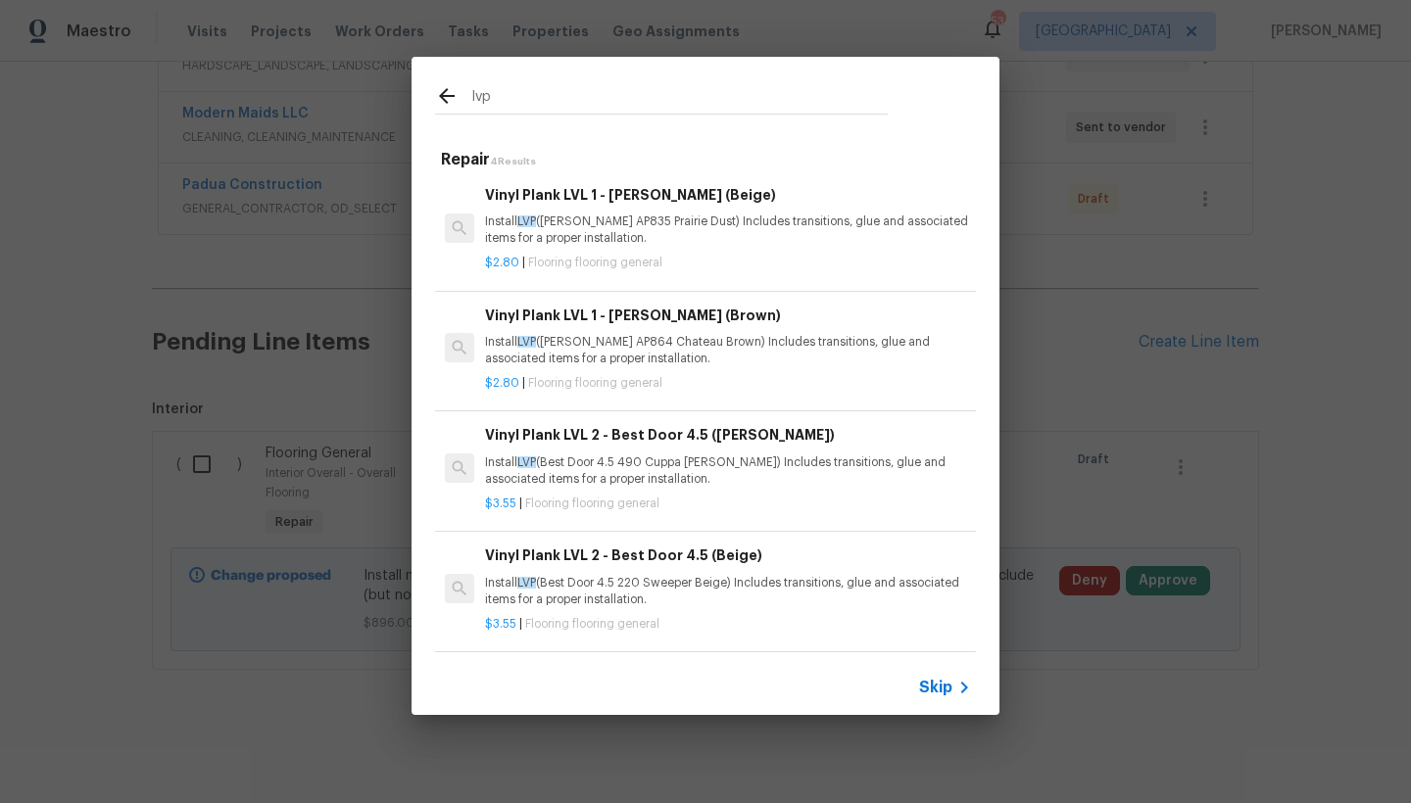
type input "lvp"
click at [588, 214] on p "Install LVP (Knighton AP835 Prairie Dust) Includes transitions, glue and associ…" at bounding box center [728, 230] width 486 height 33
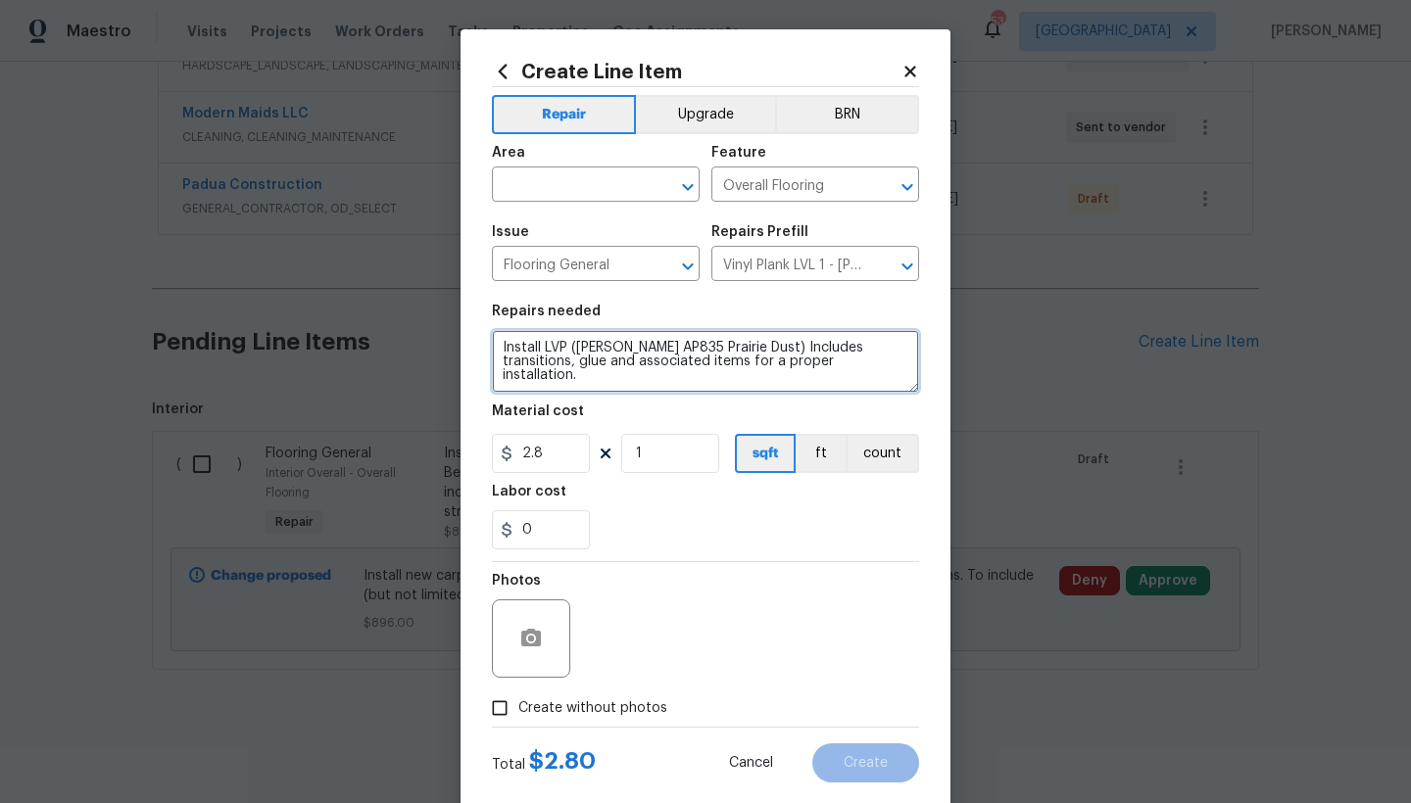
click at [497, 347] on textarea "Install LVP (Knighton AP835 Prairie Dust) Includes transitions, glue and associ…" at bounding box center [705, 361] width 427 height 63
click at [578, 342] on textarea "Install LVP (Knighton AP835 Prairie Dust) Includes transitions, glue and associ…" at bounding box center [705, 361] width 427 height 63
click at [498, 344] on textarea "Kitchen, bathrooms, pantry, laundry closet (Wet Areas)------- Install LVP (Knig…" at bounding box center [705, 361] width 427 height 63
type textarea "Entryway, Kitchen, bathrooms, pantry, laundry closet (Wet Areas)------- Install…"
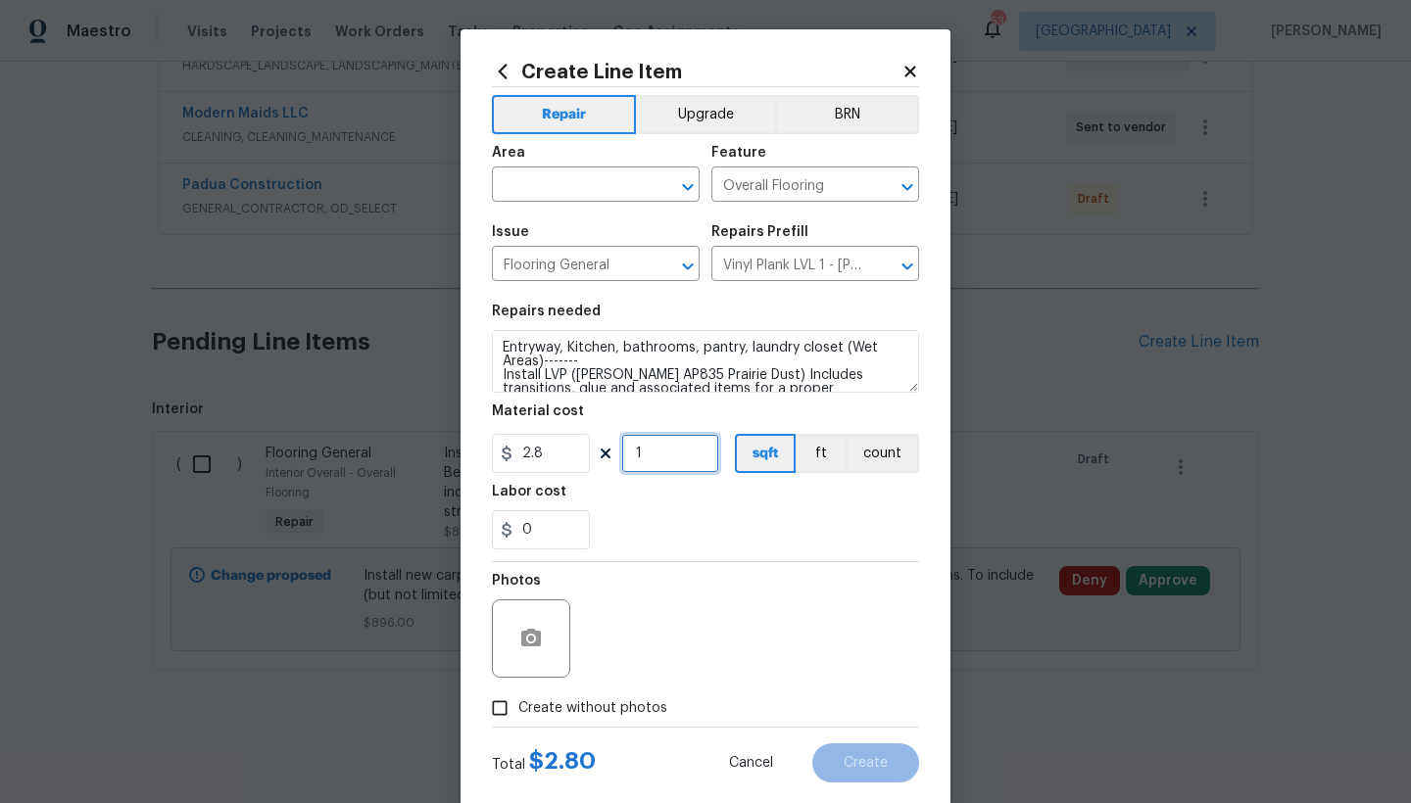
click at [652, 453] on input "1" at bounding box center [670, 453] width 98 height 39
type input "1000"
click at [524, 183] on input "text" at bounding box center [568, 186] width 153 height 30
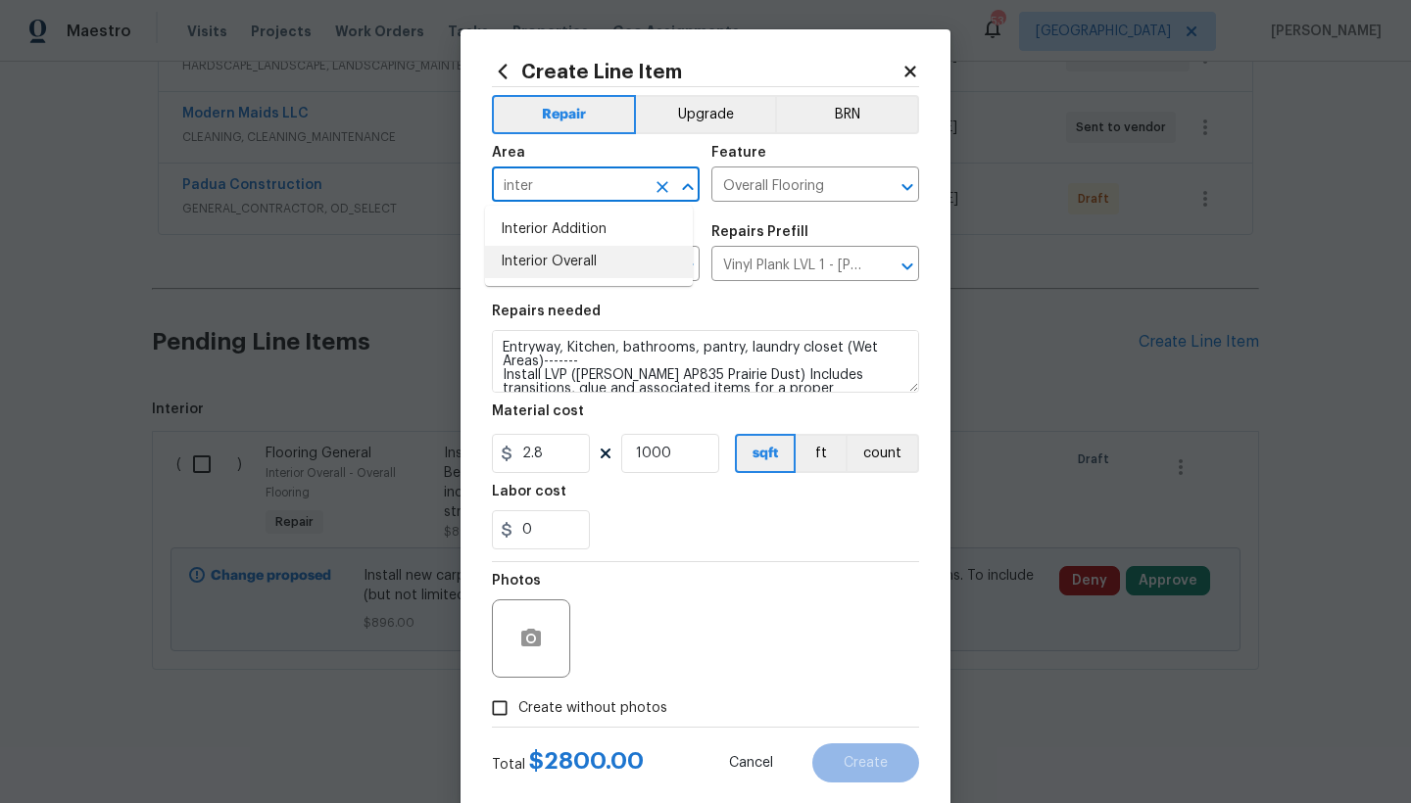
click at [607, 267] on li "Interior Overall" at bounding box center [589, 262] width 208 height 32
type input "Interior Overall"
click at [541, 712] on span "Create without photos" at bounding box center [592, 709] width 149 height 21
click at [518, 712] on input "Create without photos" at bounding box center [499, 708] width 37 height 37
checkbox input "true"
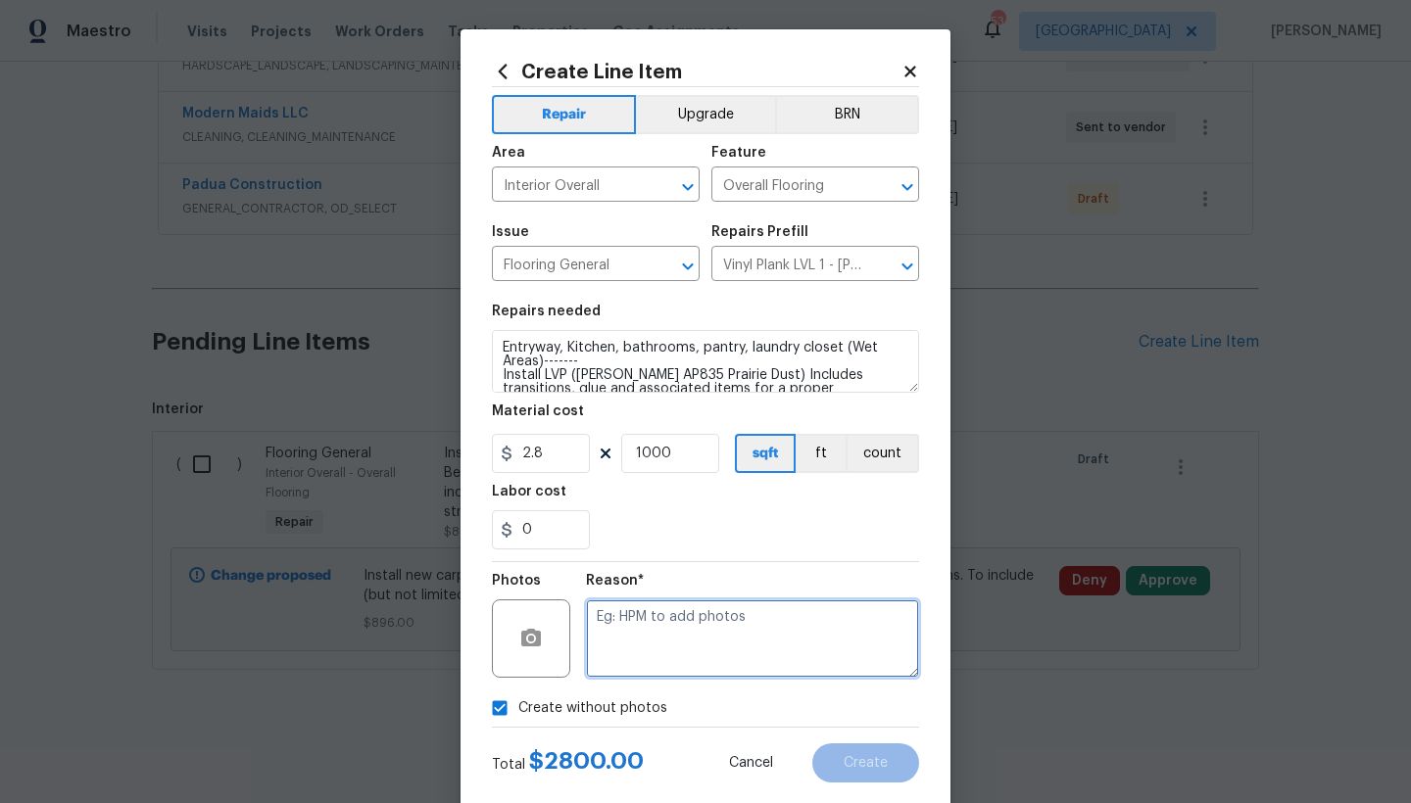
click at [632, 625] on textarea at bounding box center [752, 639] width 333 height 78
type textarea "n"
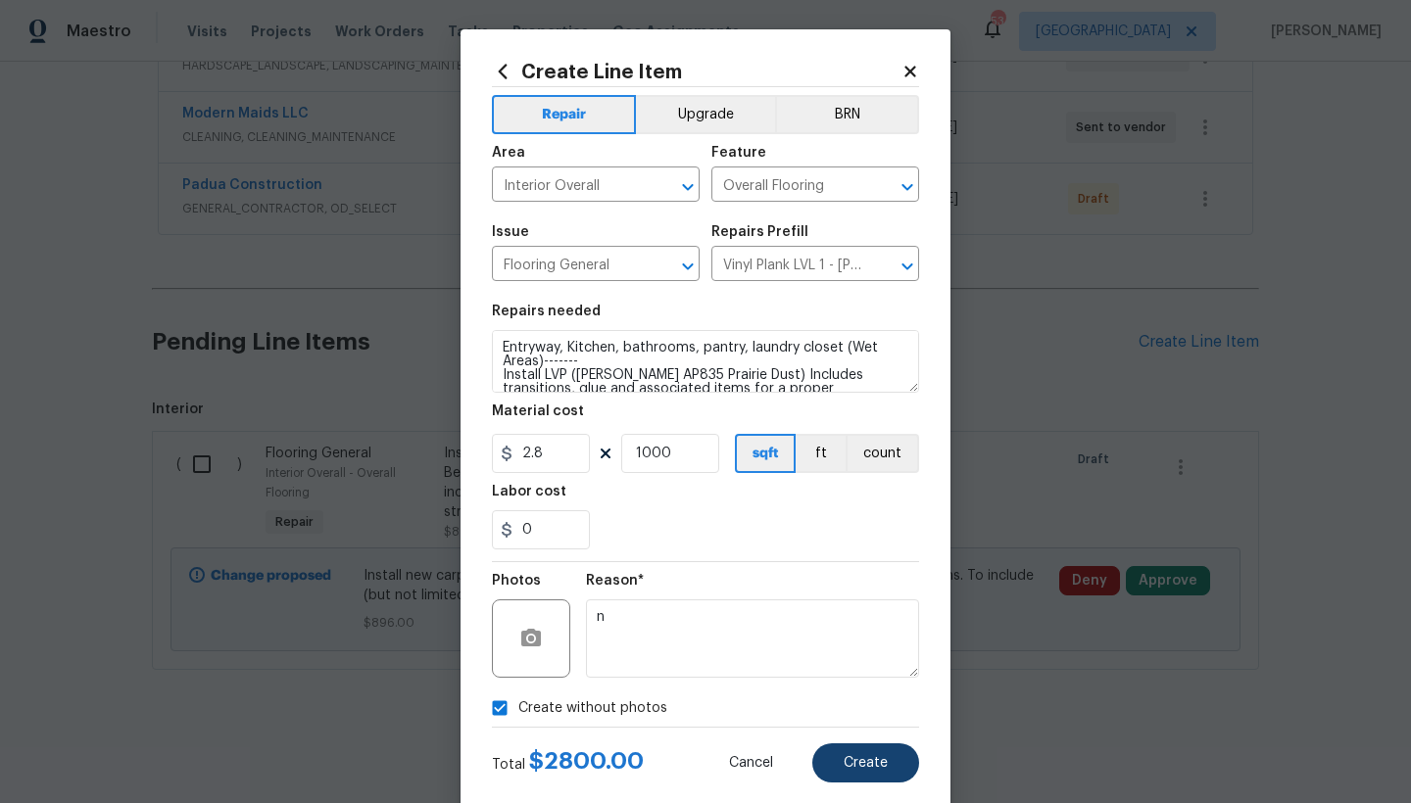
click at [860, 769] on span "Create" at bounding box center [866, 763] width 44 height 15
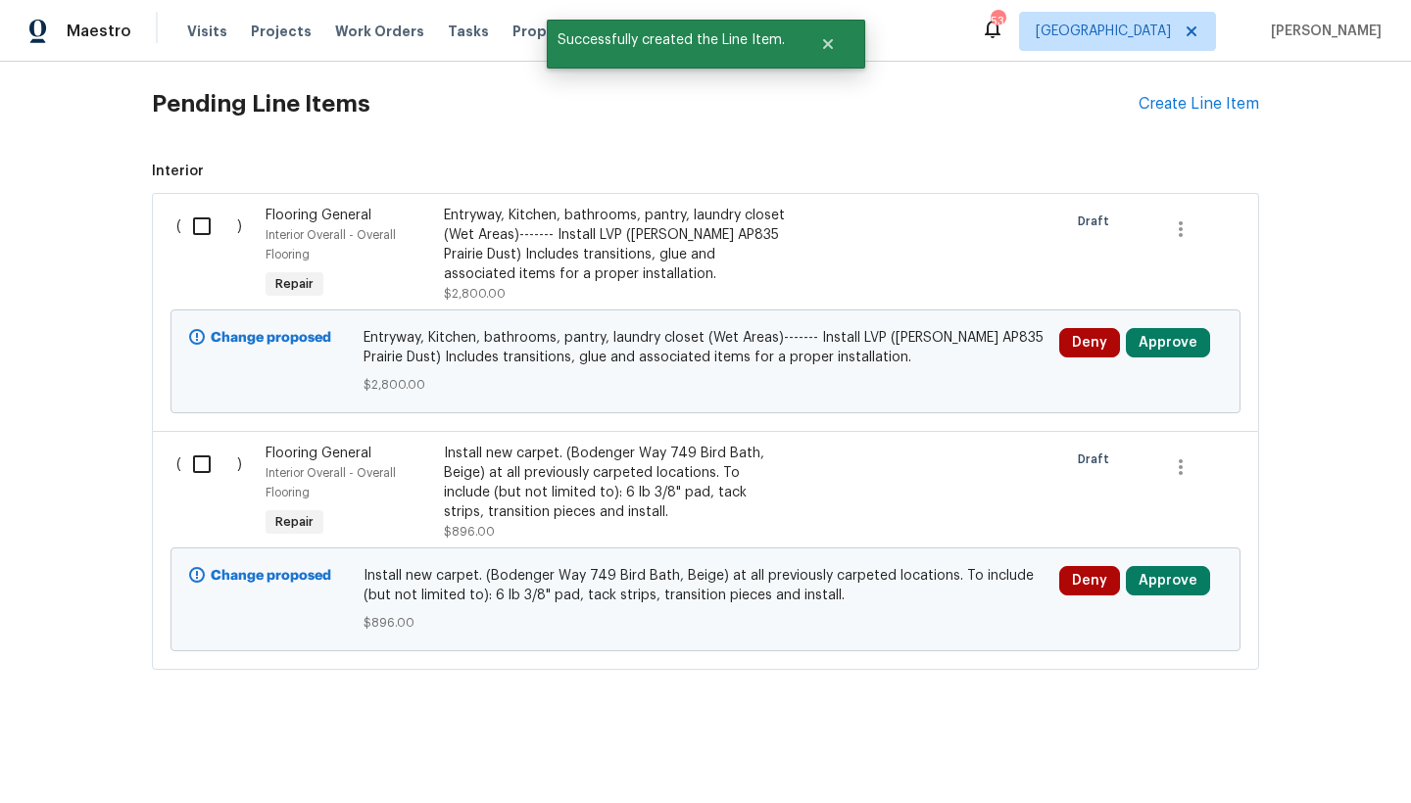
scroll to position [665, 0]
click at [546, 447] on div "Install new carpet. (Bodenger Way 749 Bird Bath, Beige) at all previously carpe…" at bounding box center [616, 483] width 345 height 78
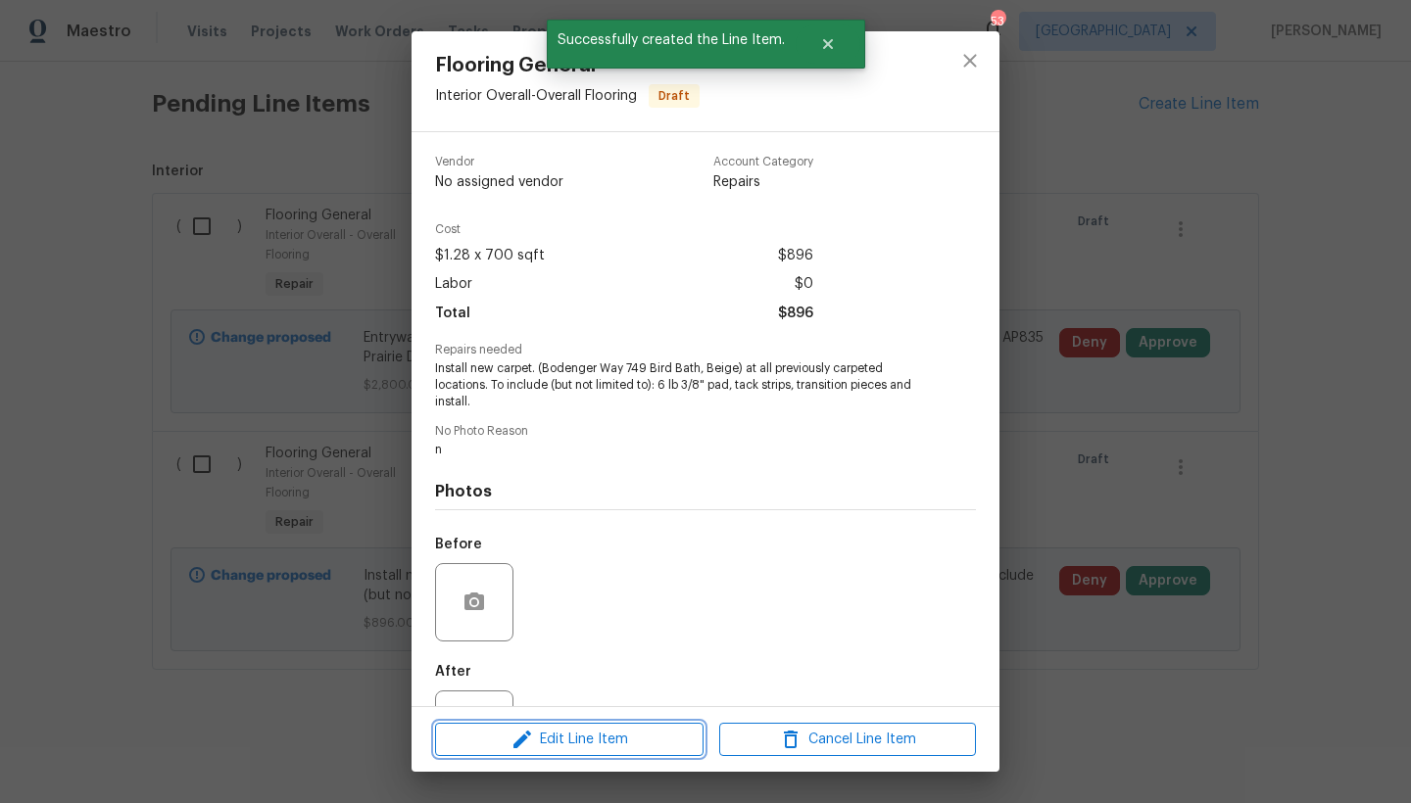
click at [555, 741] on span "Edit Line Item" at bounding box center [569, 740] width 257 height 24
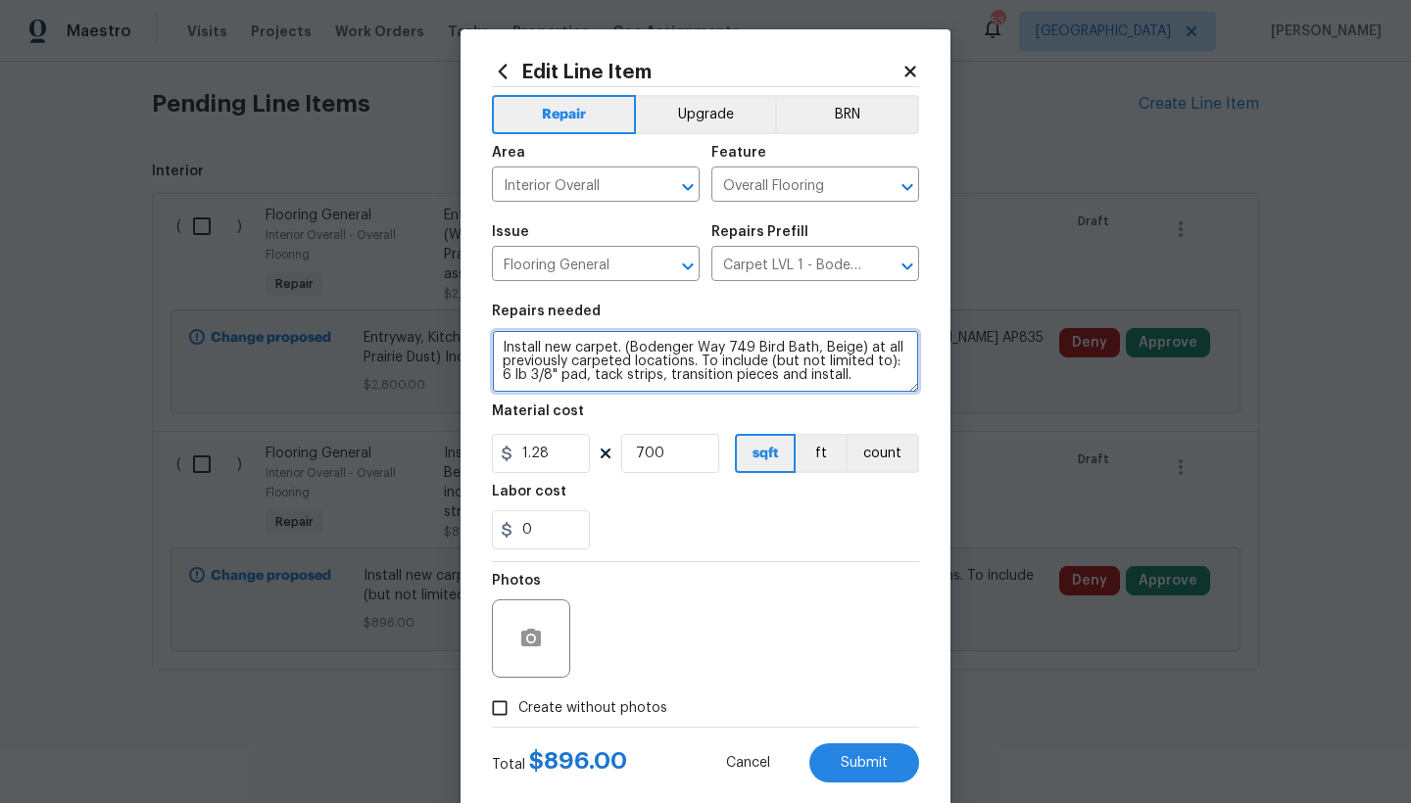
click at [493, 343] on textarea "Install new carpet. (Bodenger Way 749 Bird Bath, Beige) at all previously carpe…" at bounding box center [705, 361] width 427 height 63
click at [501, 342] on textarea "Install new carpet. (Bodenger Way 749 Bird Bath, Beige) at all previously carpe…" at bounding box center [705, 361] width 427 height 63
type textarea "Bedrooms Only------ Install new carpet. (Bodenger Way 749 Bird Bath, Beige) at …"
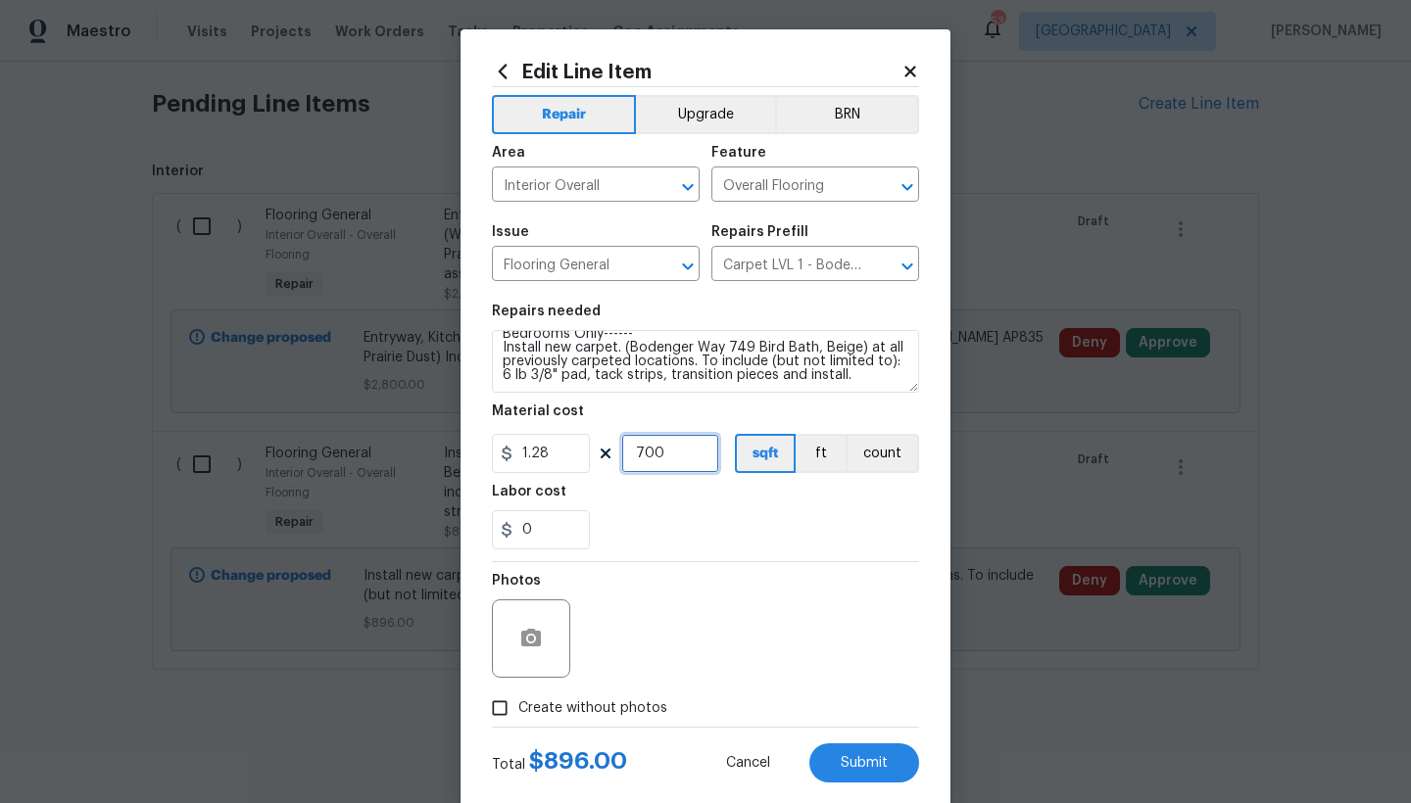
drag, startPoint x: 670, startPoint y: 452, endPoint x: 504, endPoint y: 452, distance: 166.6
click at [504, 452] on div "1.28 700 sqft ft count" at bounding box center [705, 453] width 427 height 39
click at [703, 616] on div "Photos" at bounding box center [705, 625] width 427 height 127
click at [498, 703] on input "Create without photos" at bounding box center [499, 708] width 37 height 37
checkbox input "true"
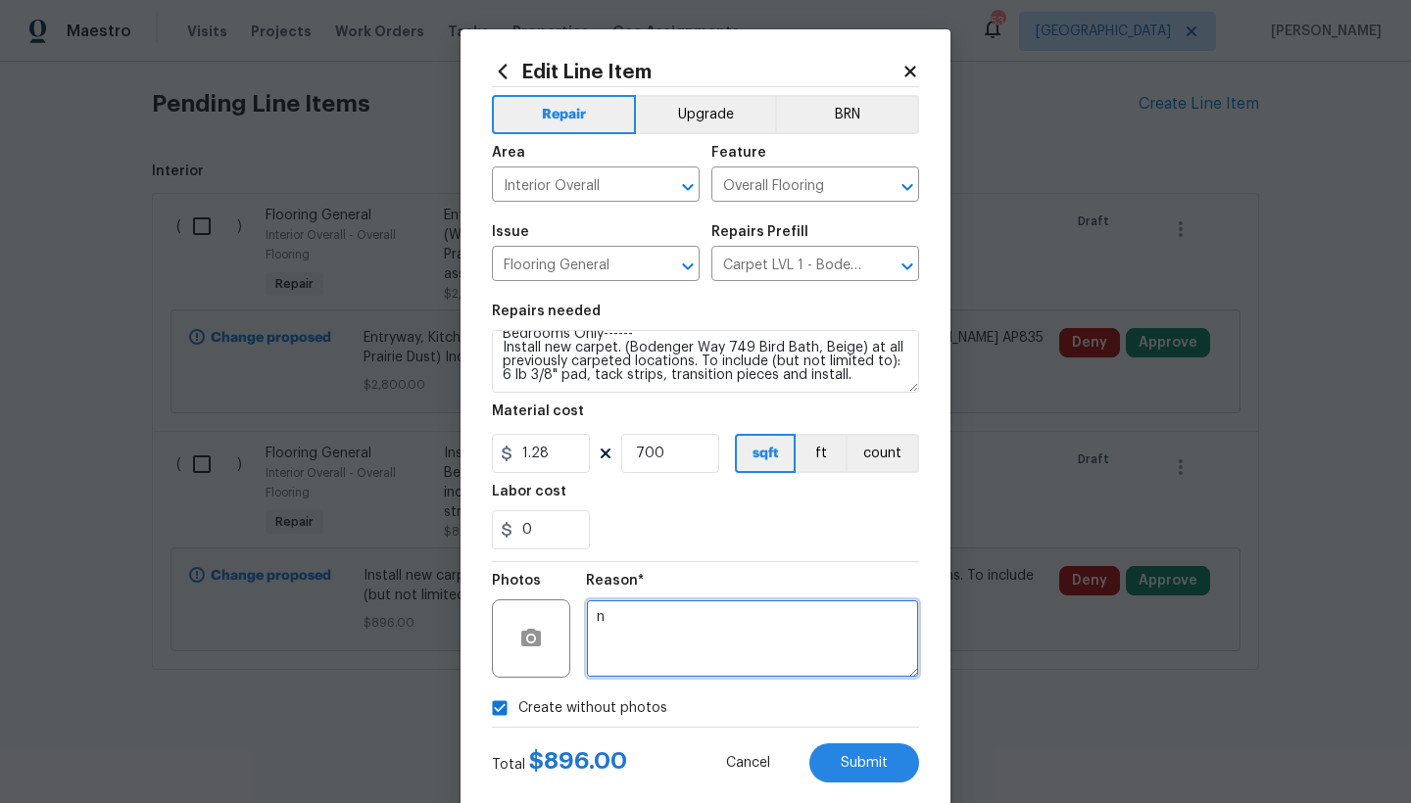
click at [635, 620] on textarea "n" at bounding box center [752, 639] width 333 height 78
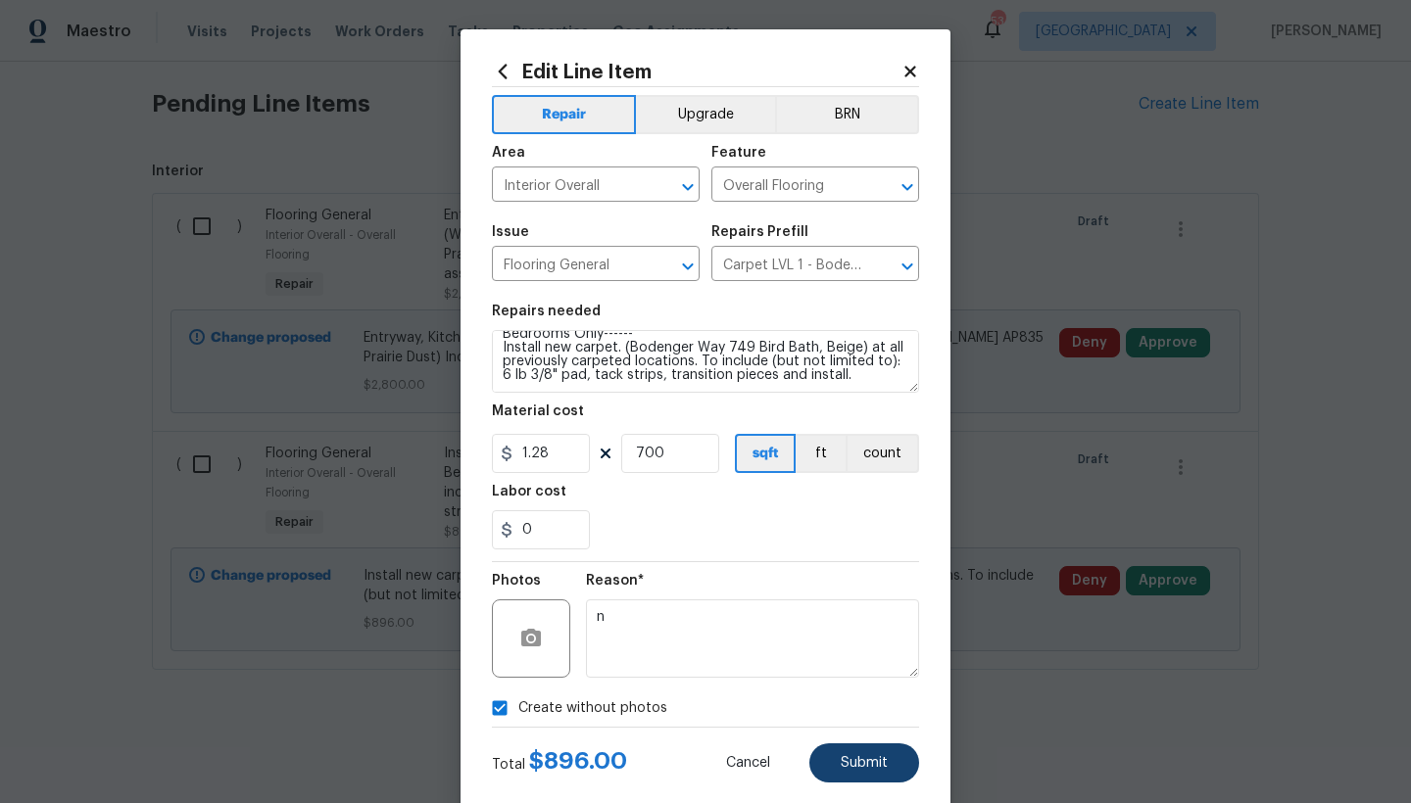
click at [850, 770] on span "Submit" at bounding box center [864, 763] width 47 height 15
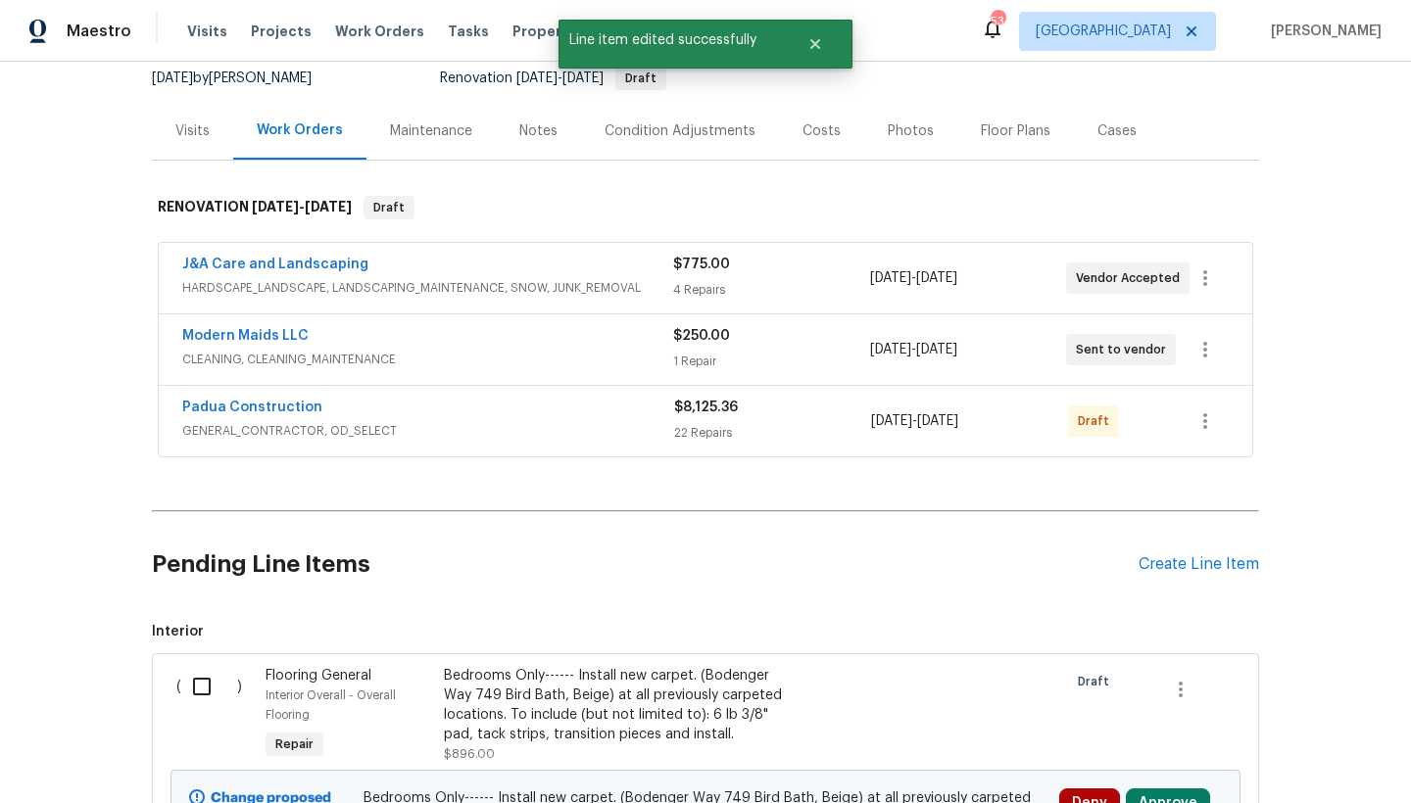
scroll to position [669, 0]
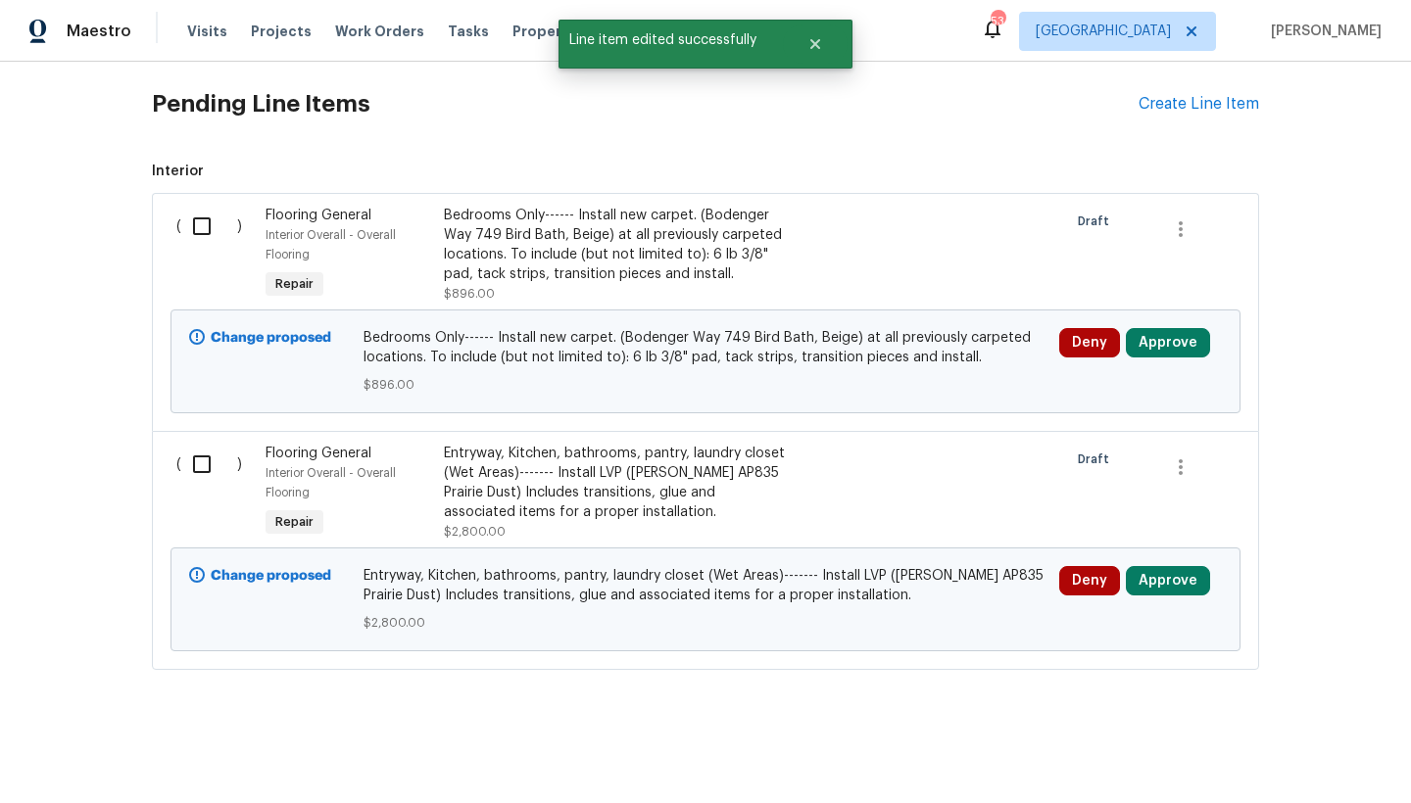
click at [587, 472] on div "Entryway, Kitchen, bathrooms, pantry, laundry closet (Wet Areas)------- Install…" at bounding box center [616, 483] width 345 height 78
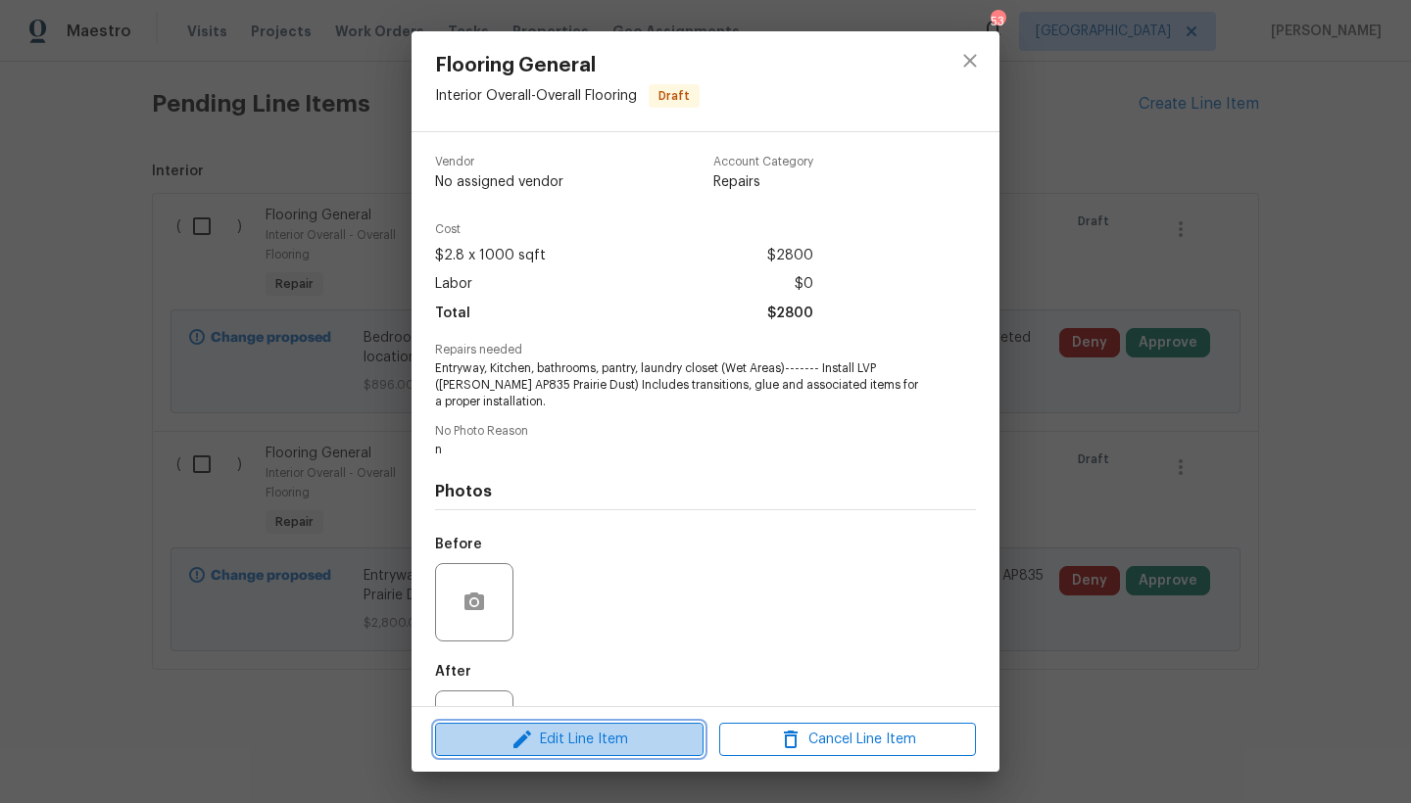
click at [580, 748] on span "Edit Line Item" at bounding box center [569, 740] width 257 height 24
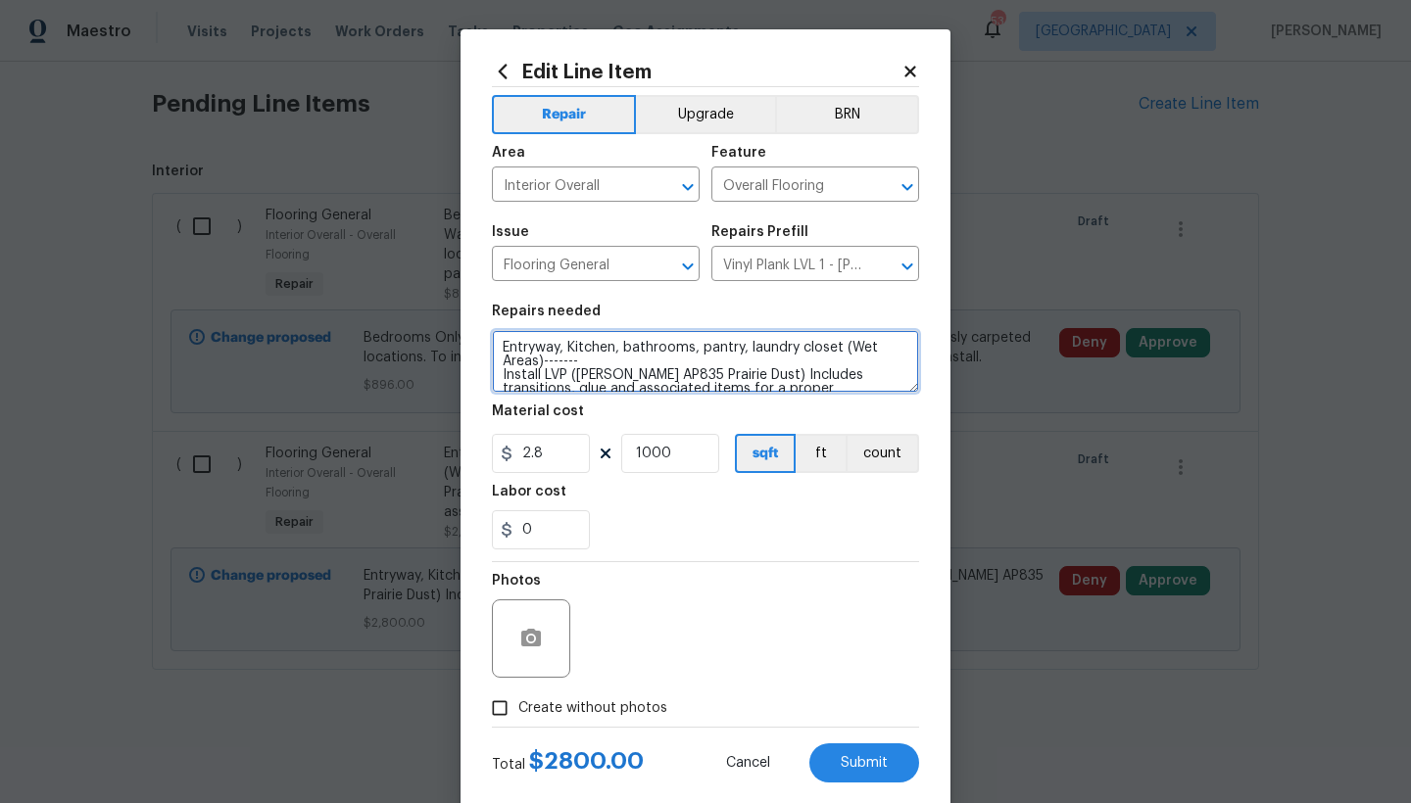
click at [494, 345] on textarea "Entryway, Kitchen, bathrooms, pantry, laundry closet (Wet Areas)------- Install…" at bounding box center [705, 361] width 427 height 63
click at [557, 349] on textarea "Entryway, Kitchen, bathrooms, pantry, laundry closet (Wet Areas)------- Install…" at bounding box center [705, 361] width 427 height 63
click at [534, 360] on textarea "Entryway, Living Room, Kitchen, bathrooms, pantry, laundry closet (Wet Areas)--…" at bounding box center [705, 361] width 427 height 63
click at [615, 355] on textarea "Entryway, Living Room, Kitchen, bathrooms, pantry, laundry closet (Wet Areas)--…" at bounding box center [705, 361] width 427 height 63
click at [611, 361] on textarea "Entryway, Living Room, Kitchen, bathrooms, pantry, laundry closet (Wet Areas)--…" at bounding box center [705, 361] width 427 height 63
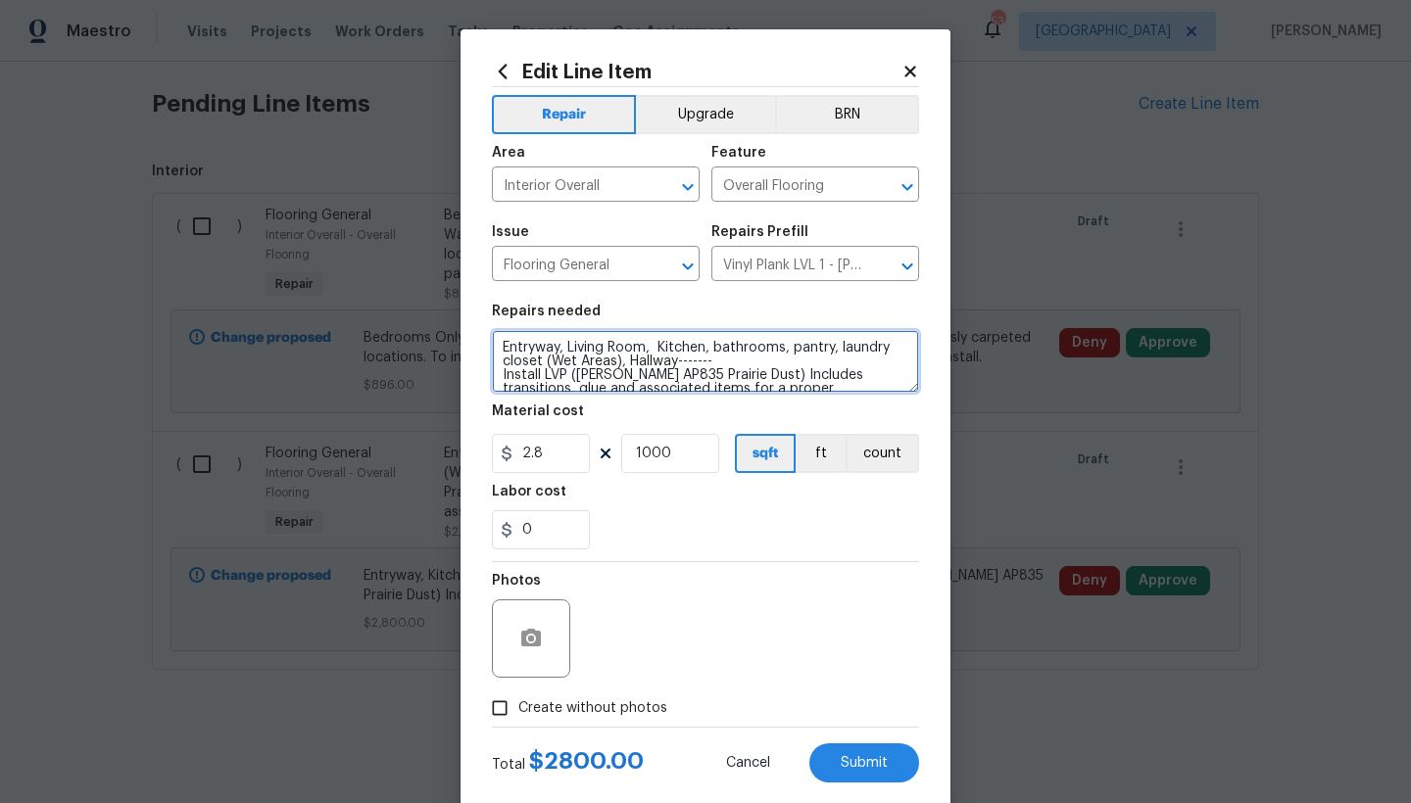
type textarea "Entryway, Living Room, Kitchen, bathrooms, pantry, laundry closet (Wet Areas), …"
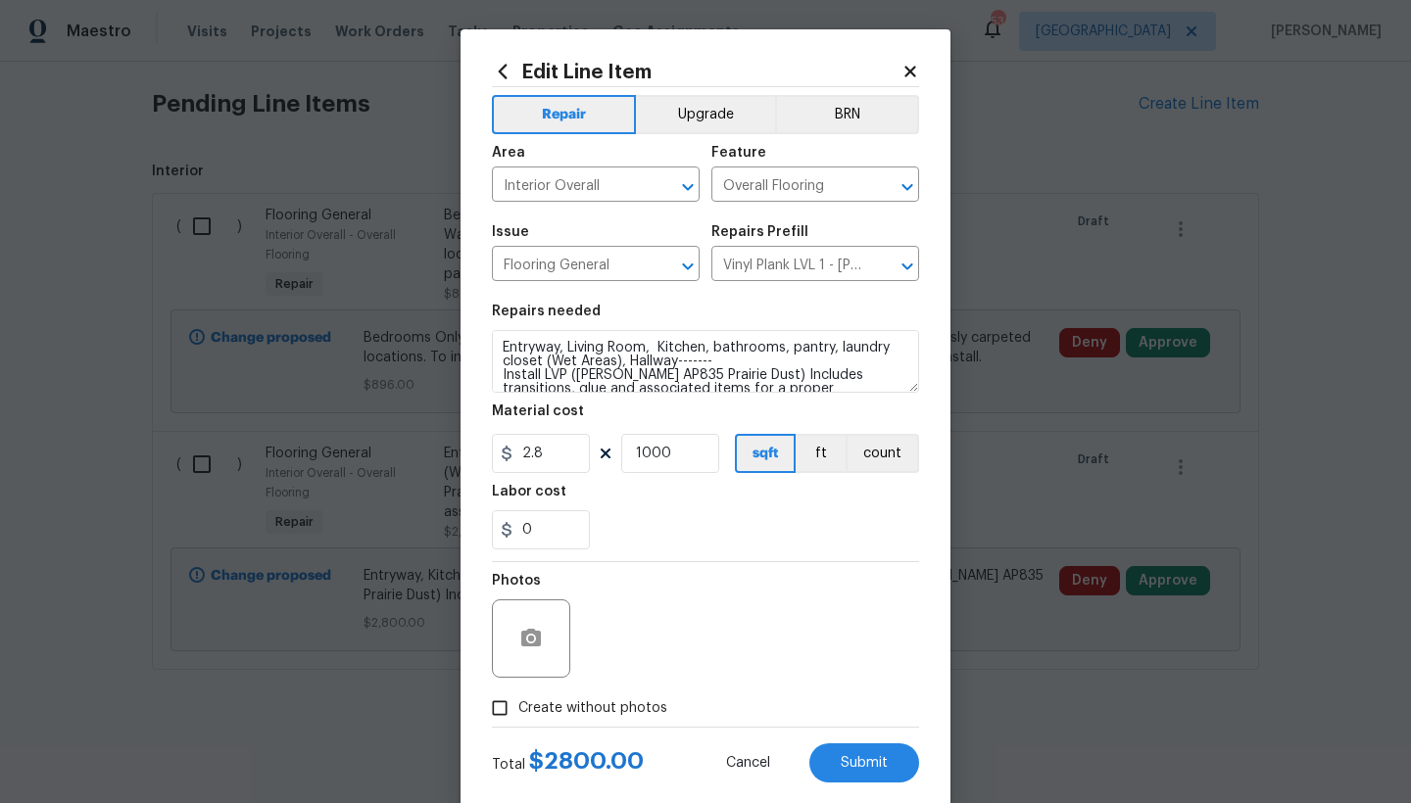
click at [497, 707] on input "Create without photos" at bounding box center [499, 708] width 37 height 37
checkbox input "true"
click at [850, 759] on span "Submit" at bounding box center [864, 763] width 47 height 15
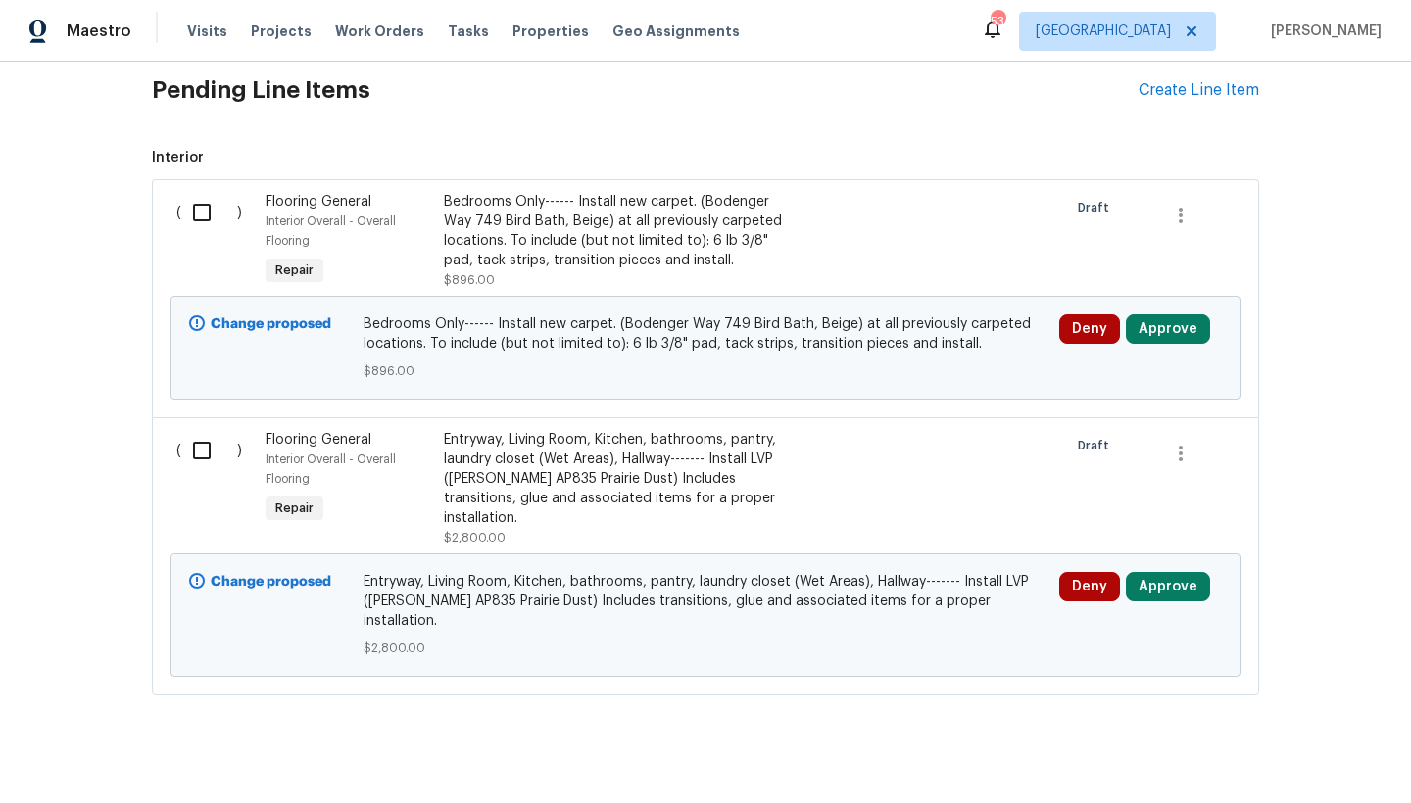
click at [195, 210] on input "checkbox" at bounding box center [209, 212] width 56 height 41
checkbox input "true"
click at [191, 449] on input "checkbox" at bounding box center [209, 450] width 56 height 41
checkbox input "true"
click at [1286, 754] on span "Create Work Order" at bounding box center [1299, 755] width 130 height 24
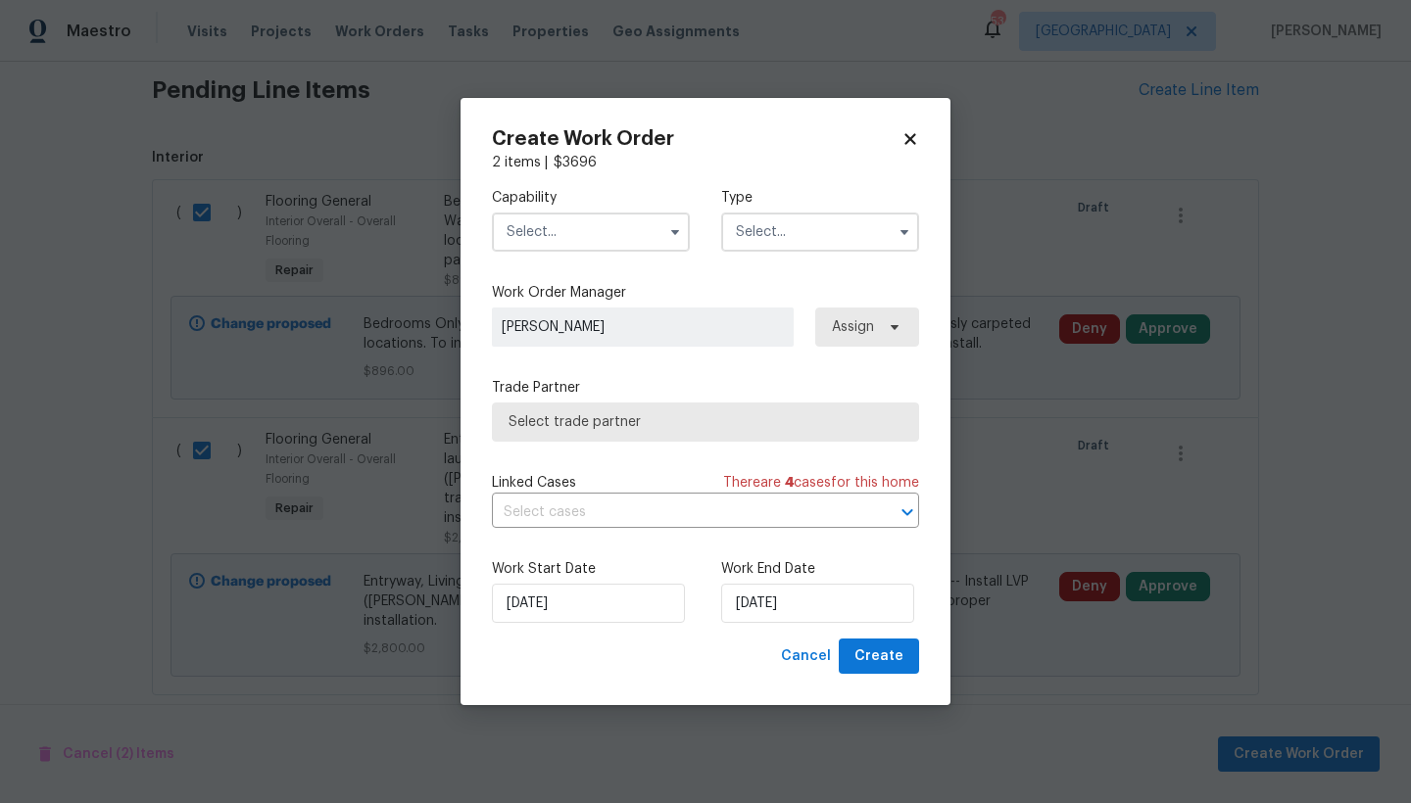
click at [519, 236] on input "text" at bounding box center [591, 232] width 198 height 39
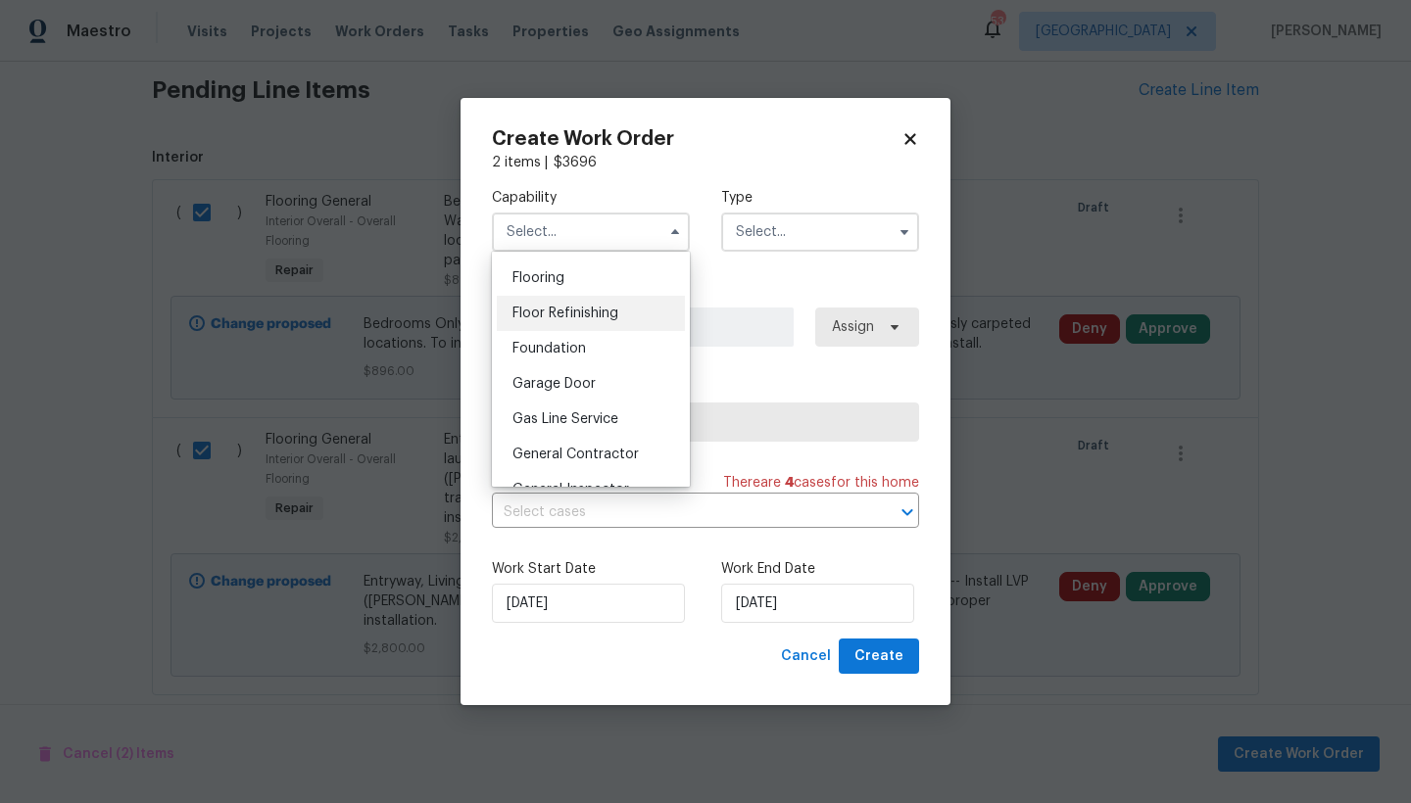
scroll to position [726, 0]
click at [556, 315] on span "Flooring" at bounding box center [538, 309] width 52 height 14
type input "Flooring"
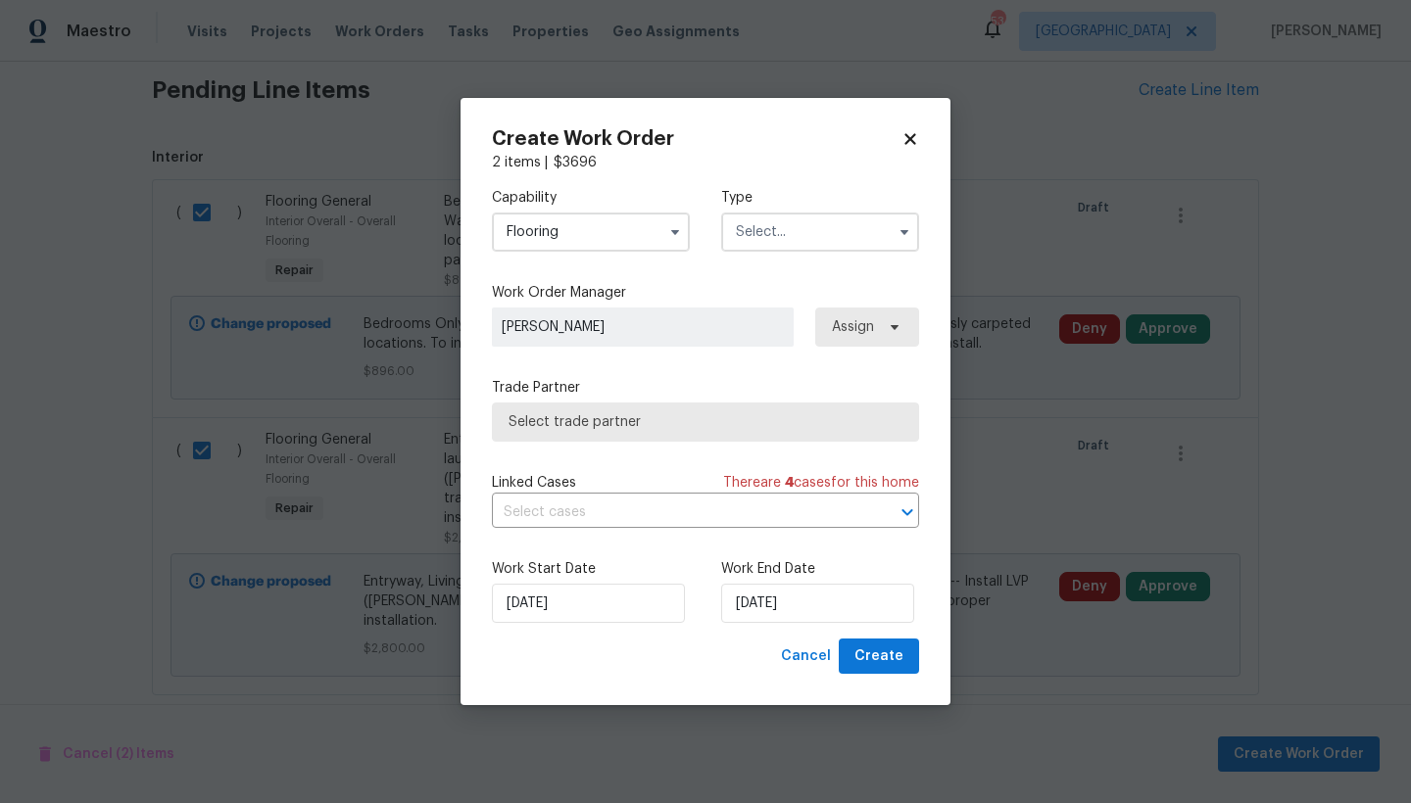
click at [754, 228] on input "text" at bounding box center [820, 232] width 198 height 39
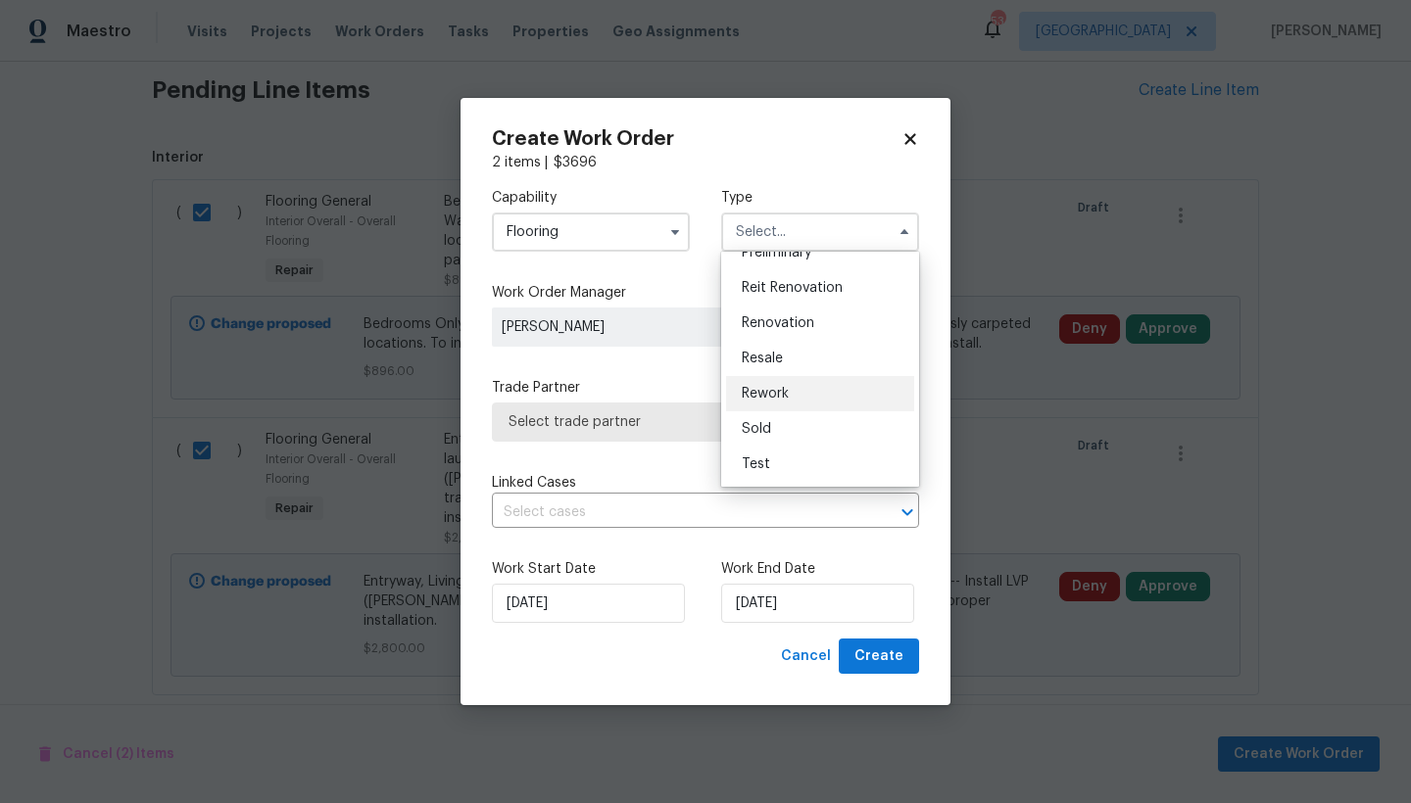
scroll to position [445, 0]
click at [775, 324] on span "Renovation" at bounding box center [778, 323] width 73 height 14
type input "Renovation"
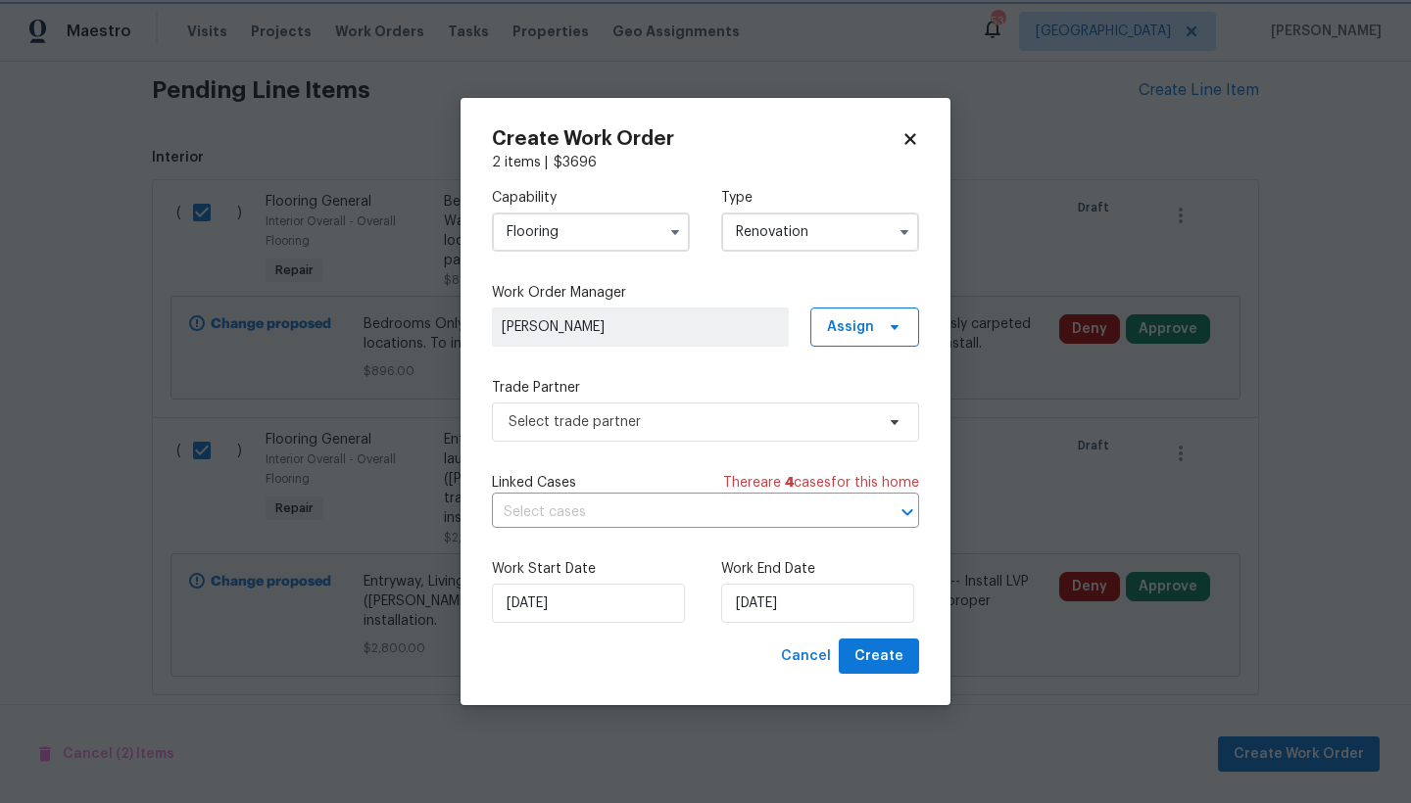
scroll to position [0, 0]
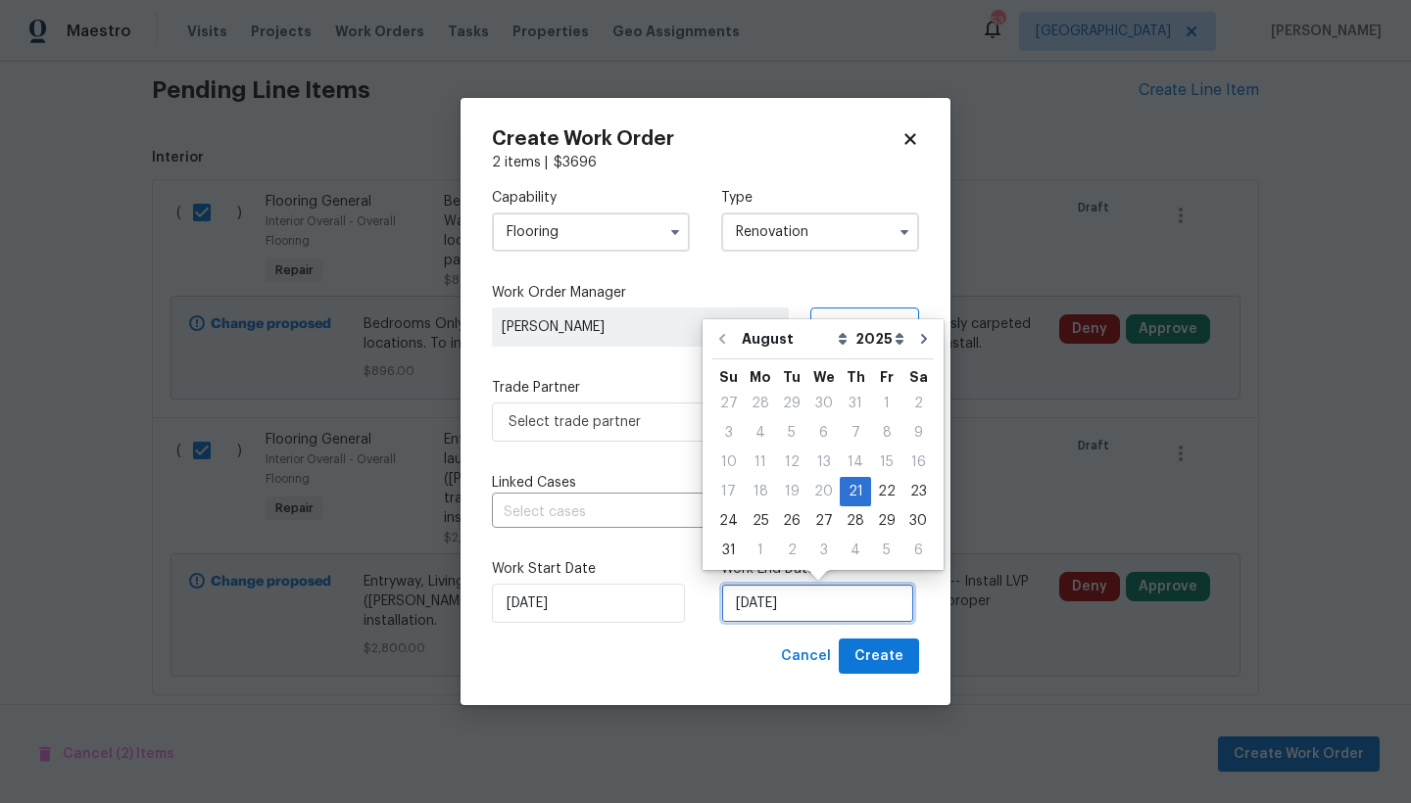
click at [766, 611] on input "[DATE]" at bounding box center [817, 603] width 193 height 39
click at [780, 548] on div "2" at bounding box center [791, 550] width 31 height 27
type input "[DATE]"
select select "8"
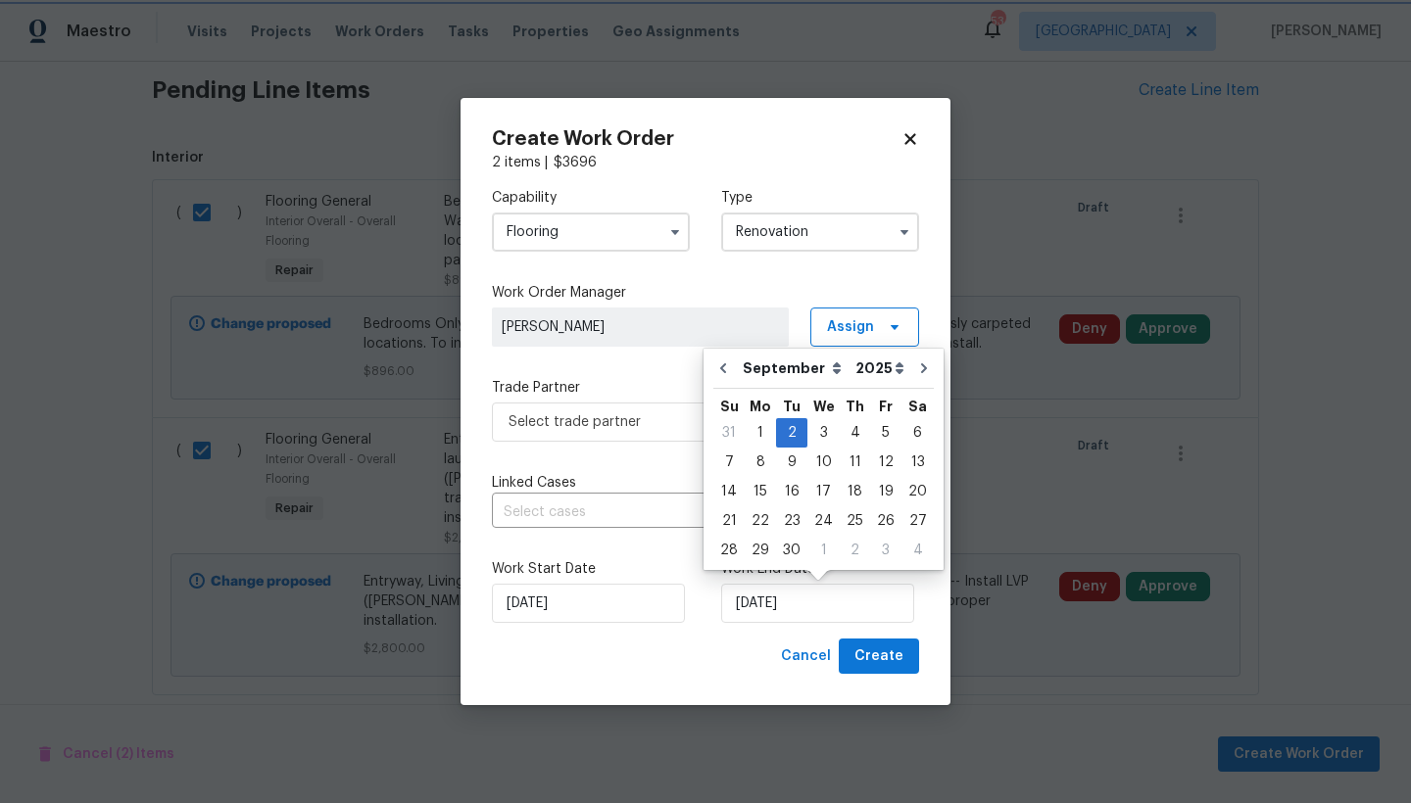
click at [666, 277] on div "Capability Flooring Type Renovation Work Order Manager Preston Sexton Assign Tr…" at bounding box center [705, 405] width 427 height 466
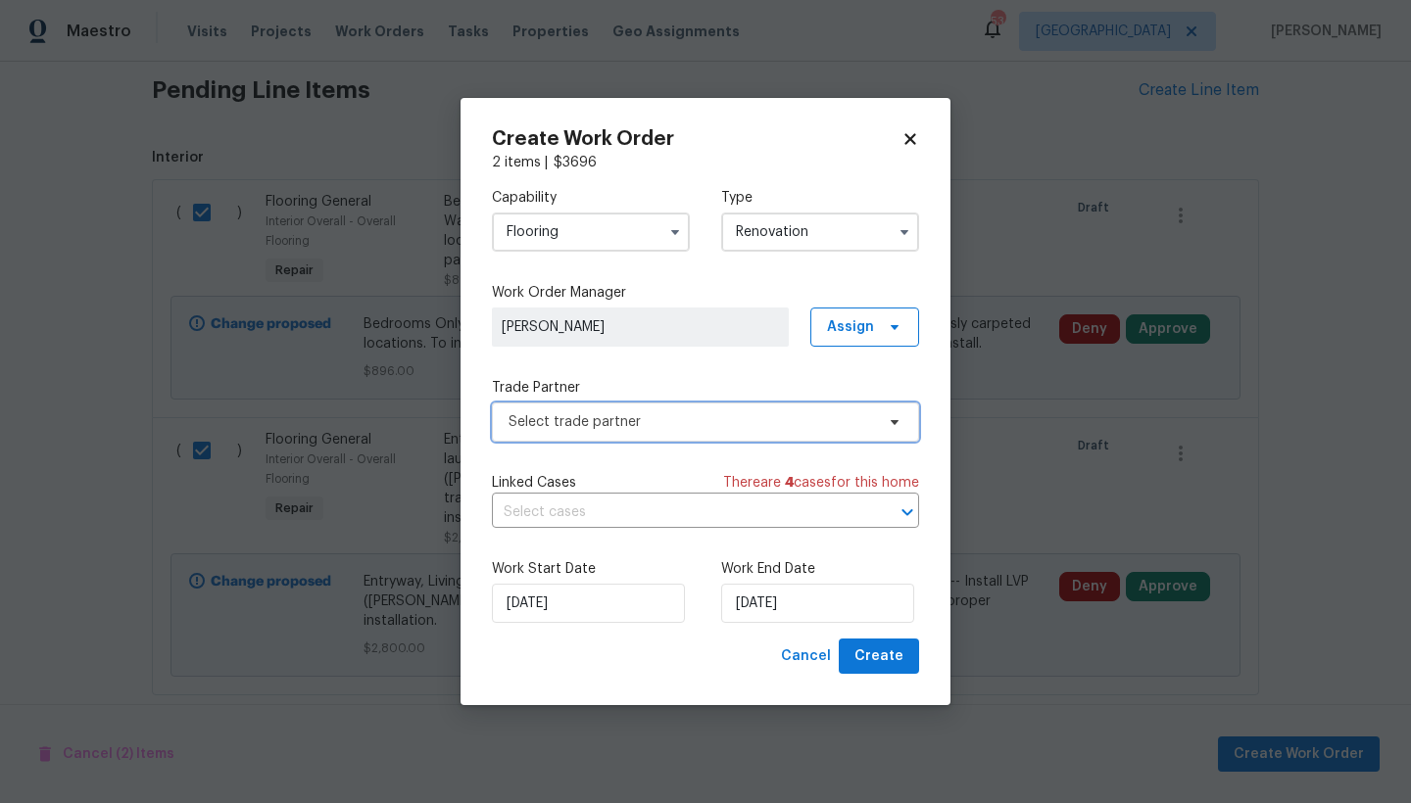
click at [625, 426] on span "Select trade partner" at bounding box center [691, 422] width 365 height 20
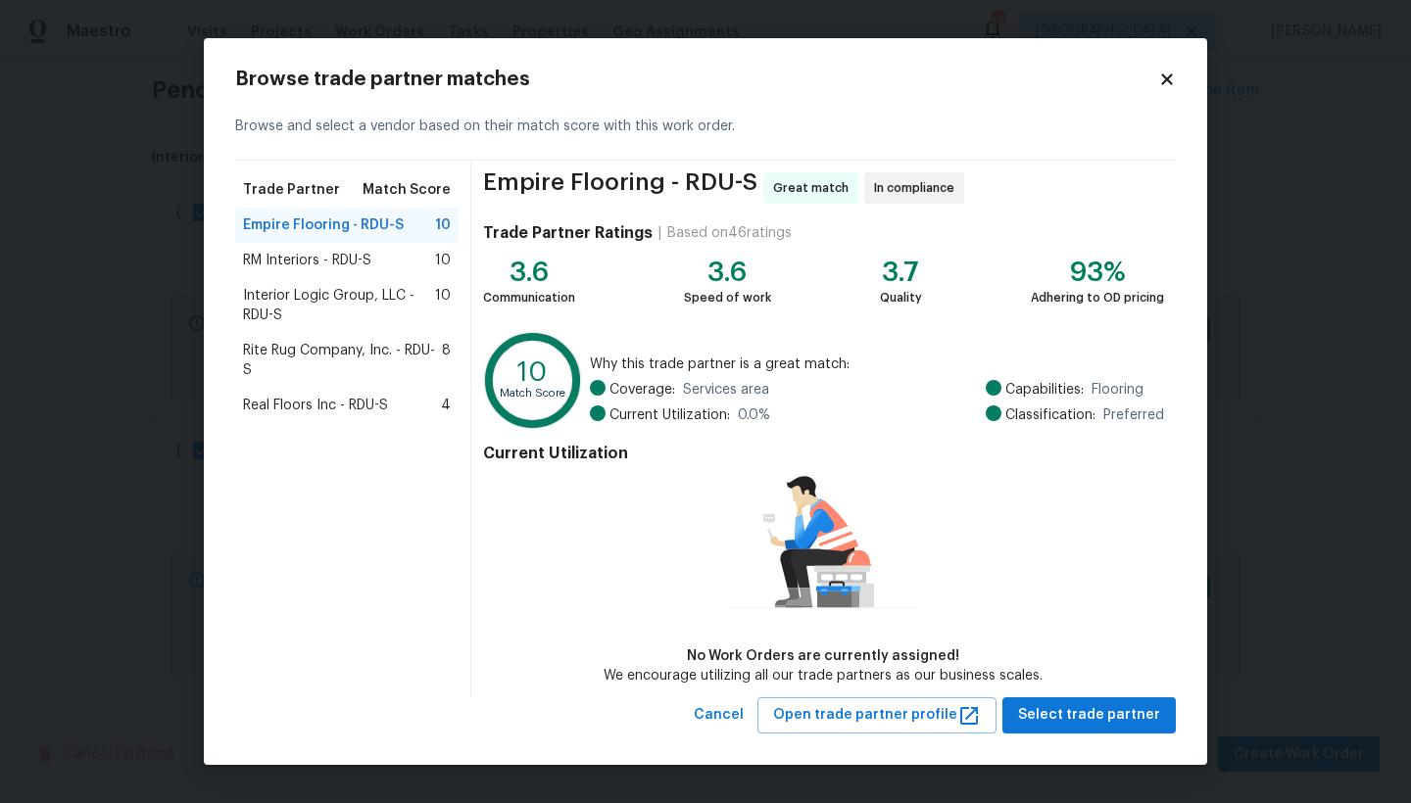
click at [276, 261] on span "RM Interiors - RDU-S" at bounding box center [307, 261] width 128 height 20
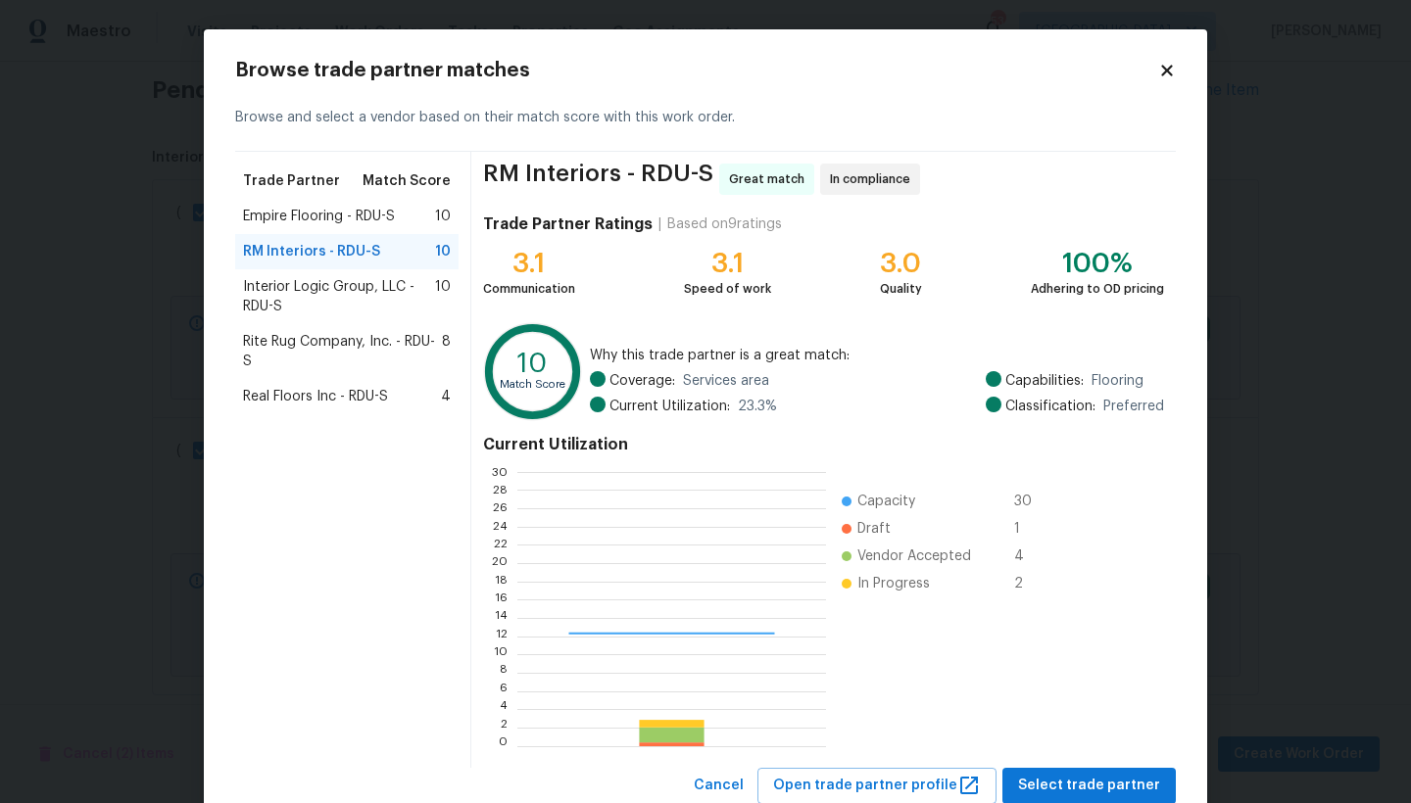
scroll to position [260, 293]
click at [317, 211] on span "Empire Flooring - RDU-S" at bounding box center [319, 217] width 152 height 20
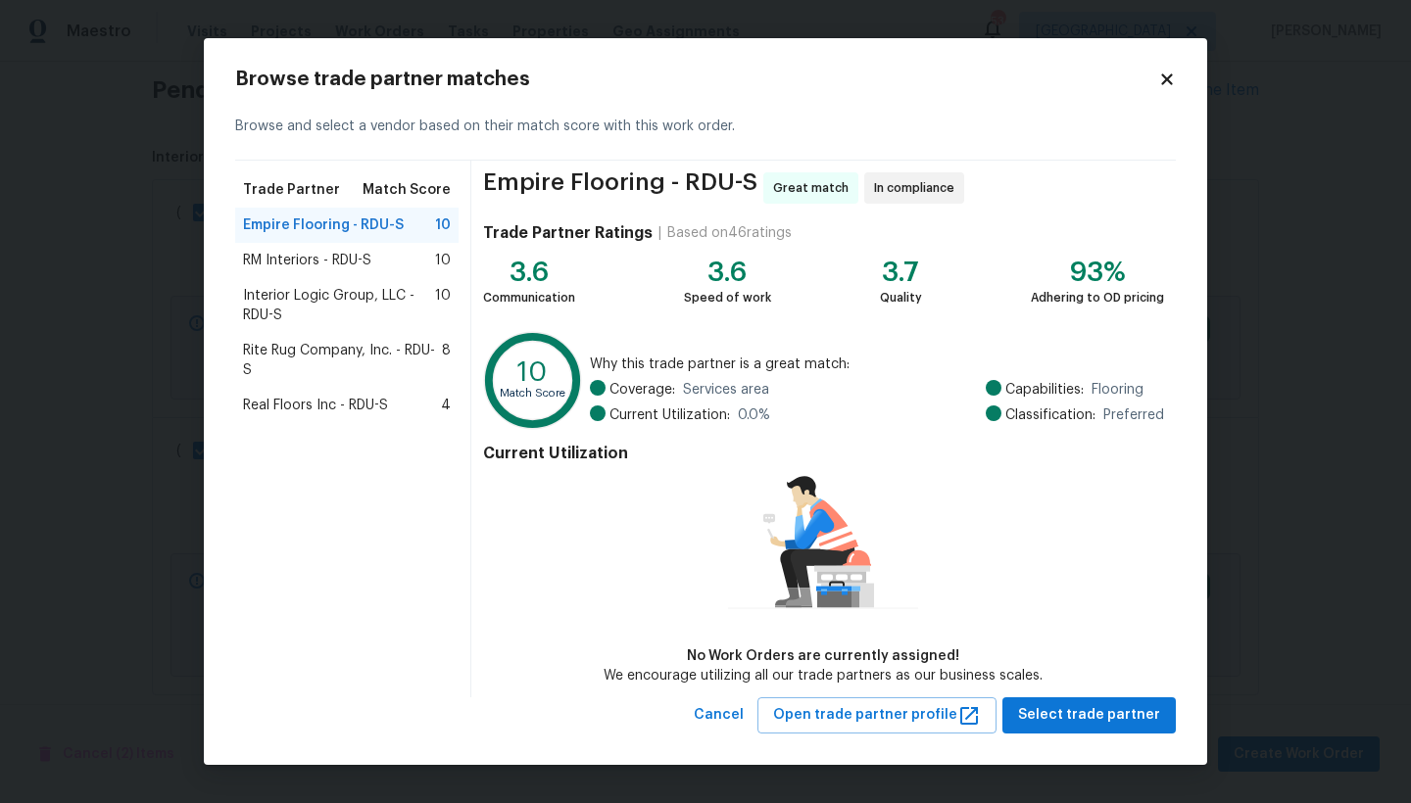
click at [303, 265] on span "RM Interiors - RDU-S" at bounding box center [307, 261] width 128 height 20
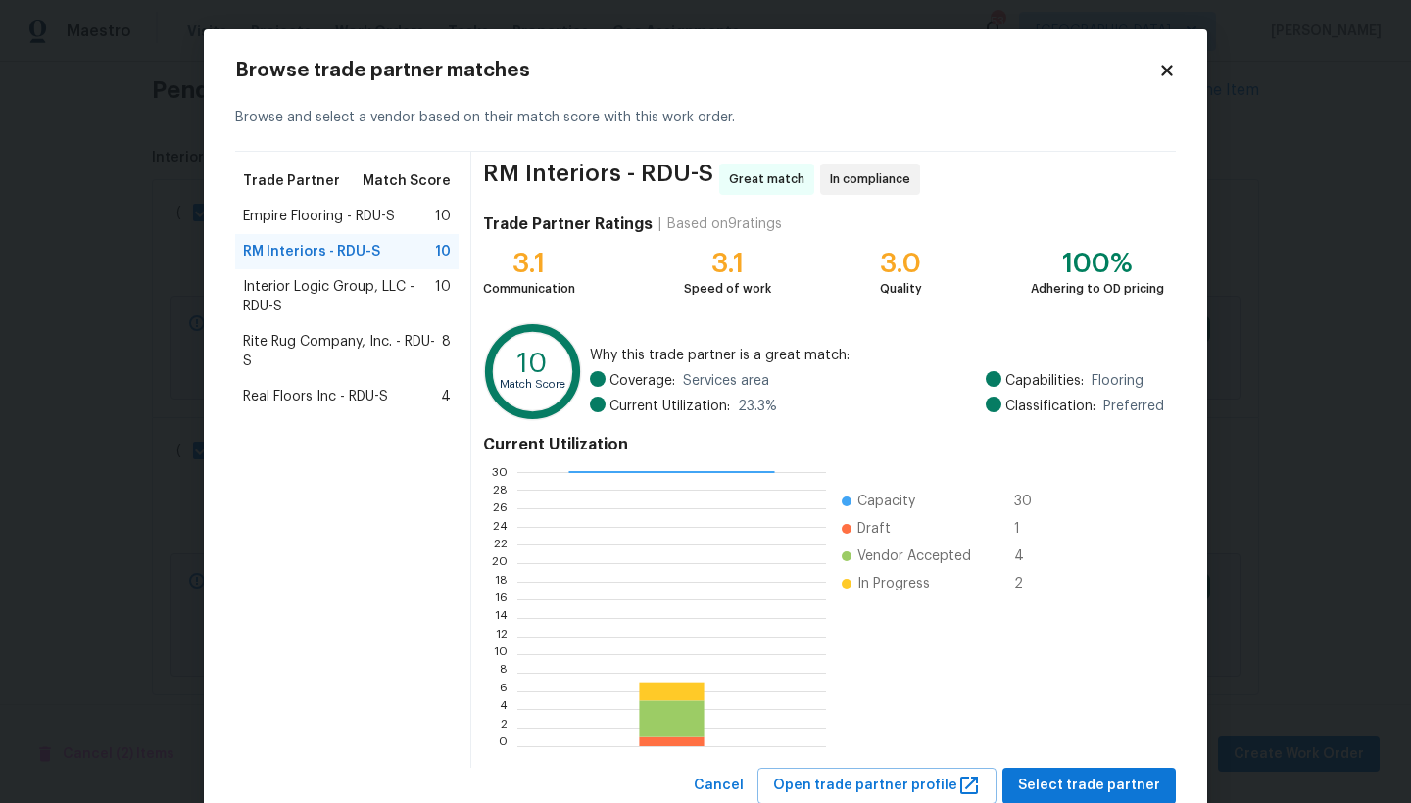
click at [299, 289] on span "Interior Logic Group, LLC - RDU-S" at bounding box center [339, 296] width 192 height 39
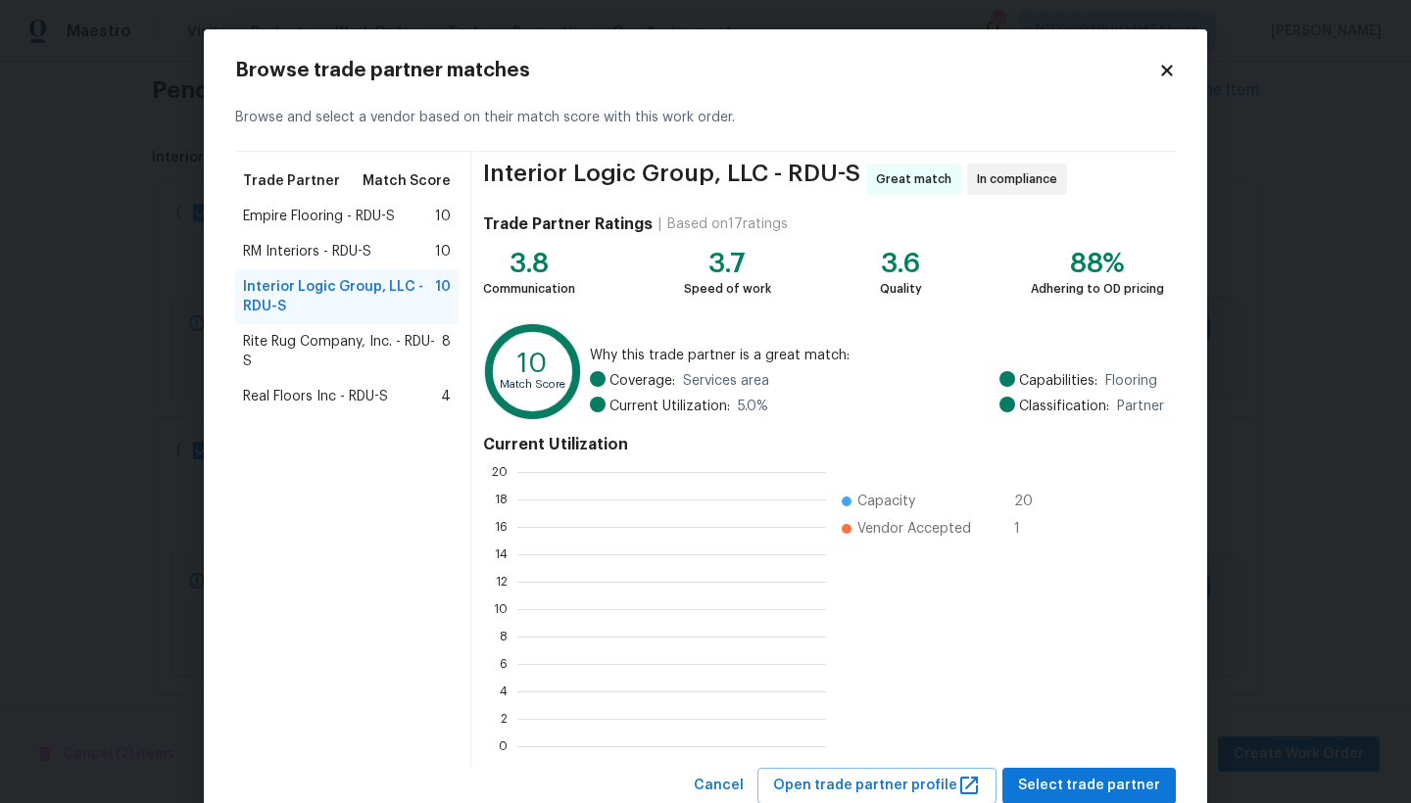
scroll to position [260, 294]
click at [303, 344] on span "Rite Rug Company, Inc. - RDU-S" at bounding box center [342, 351] width 199 height 39
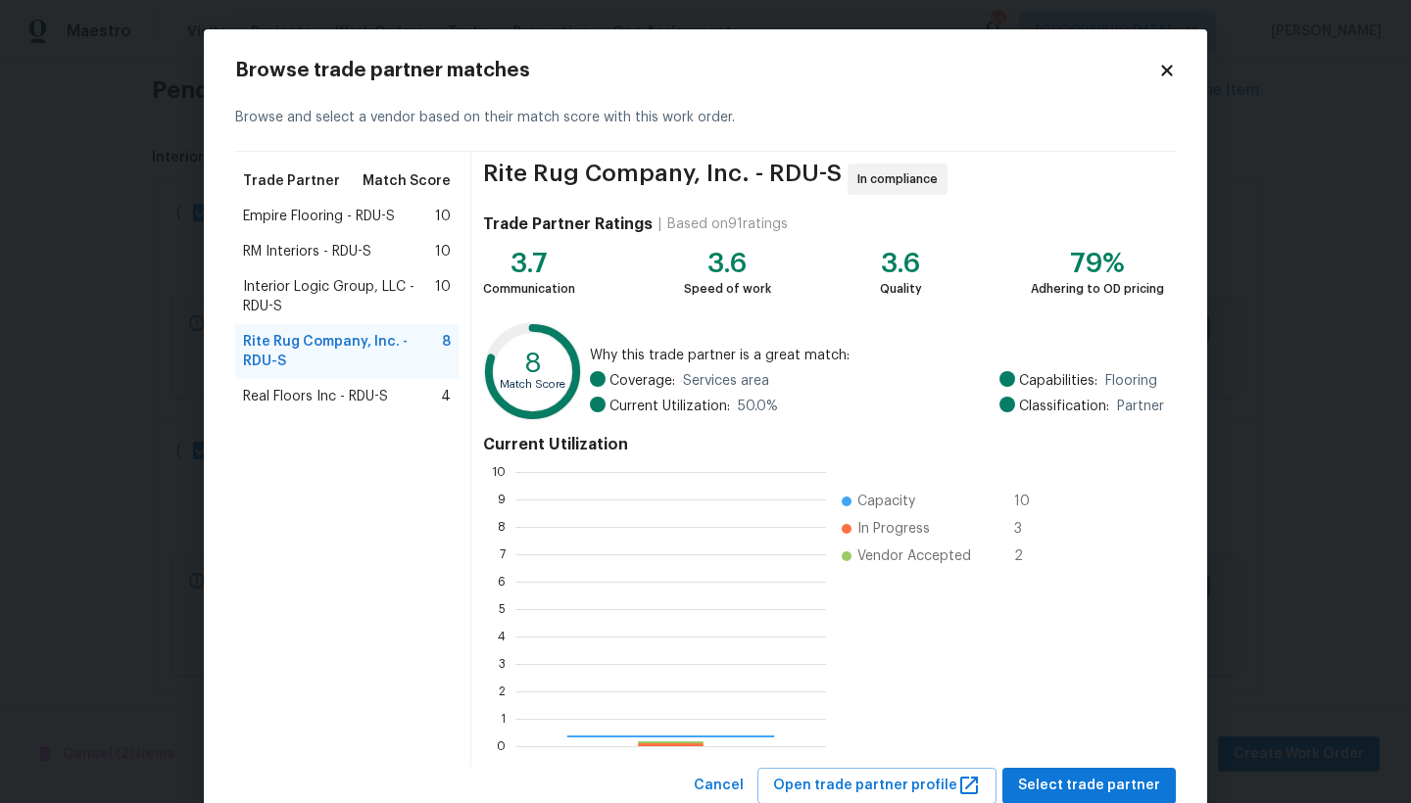
scroll to position [260, 296]
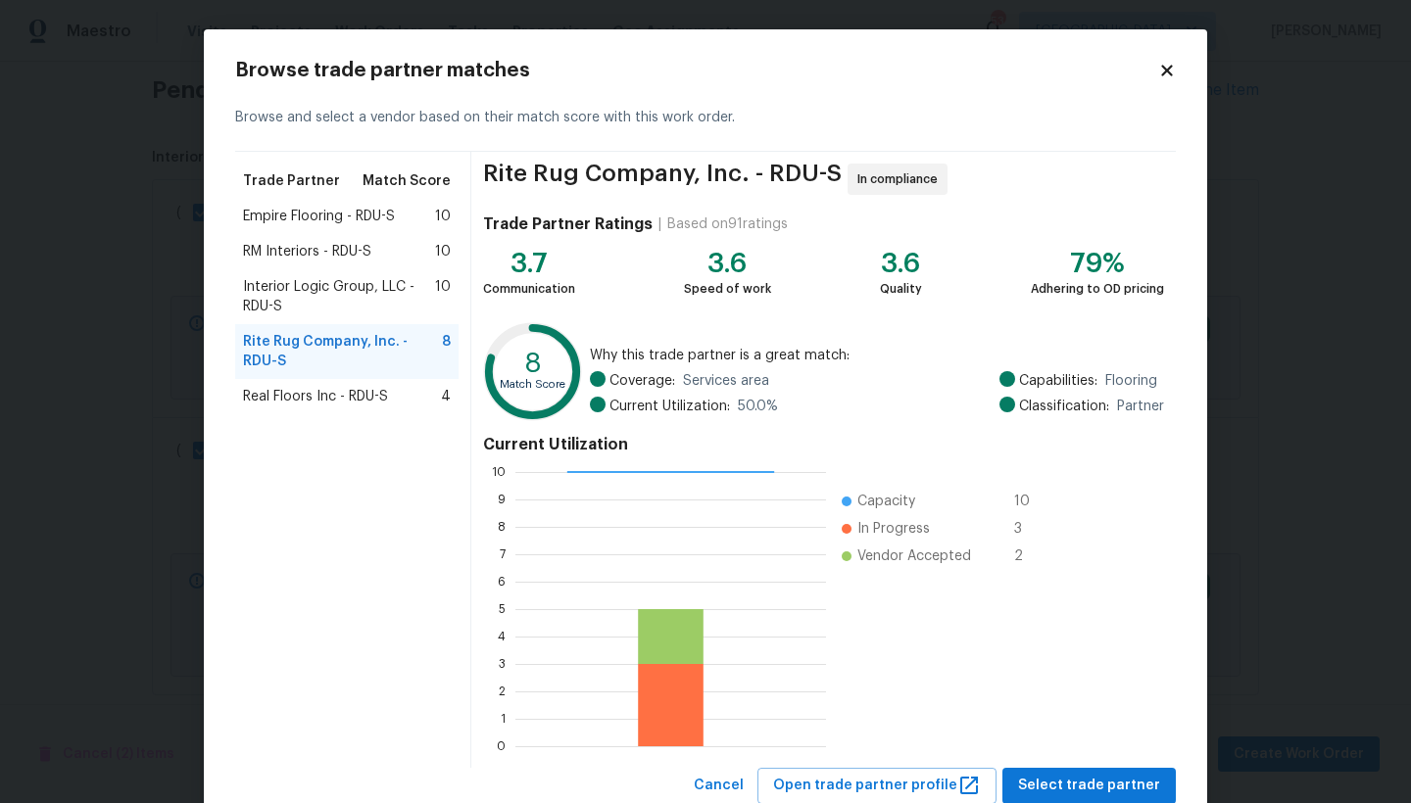
click at [287, 248] on span "RM Interiors - RDU-S" at bounding box center [307, 252] width 128 height 20
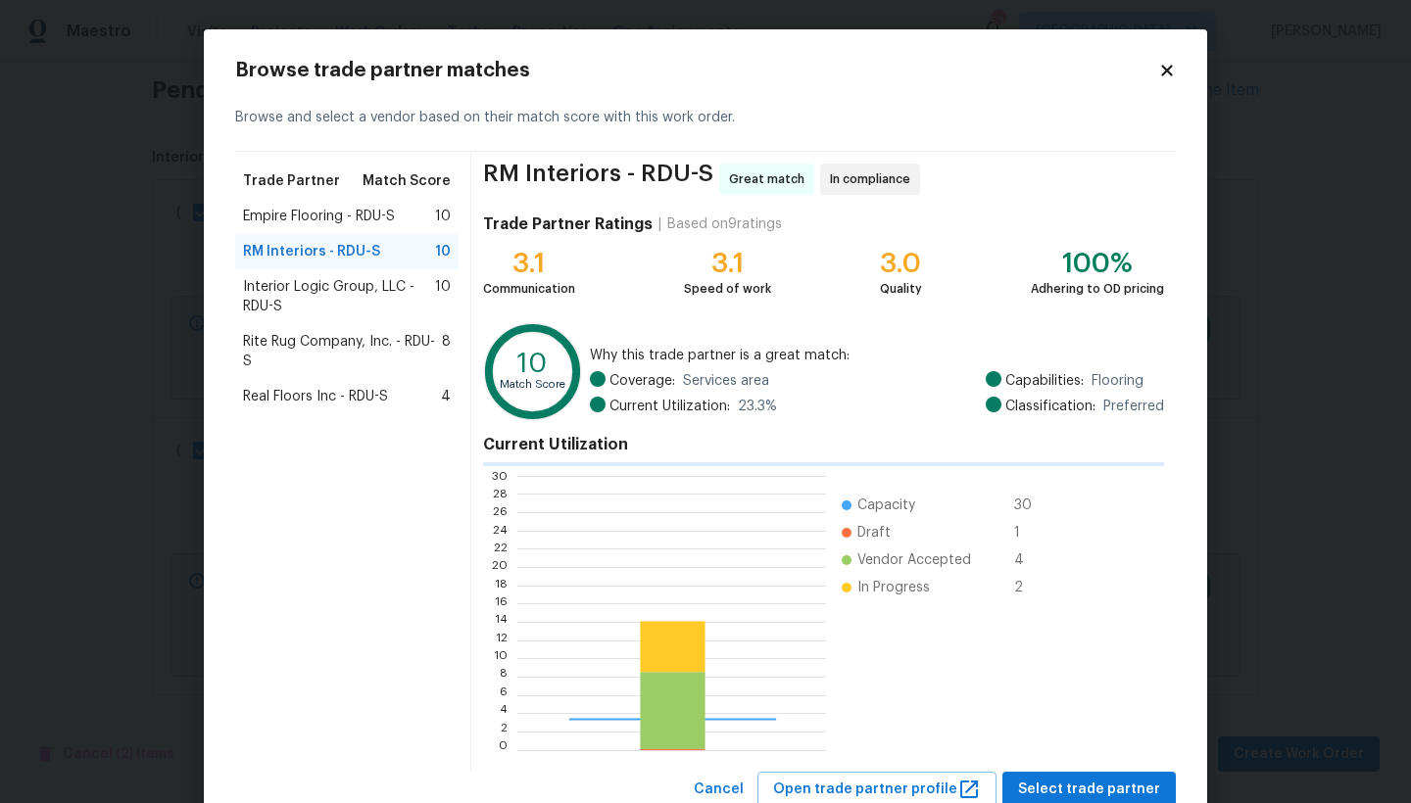
scroll to position [260, 293]
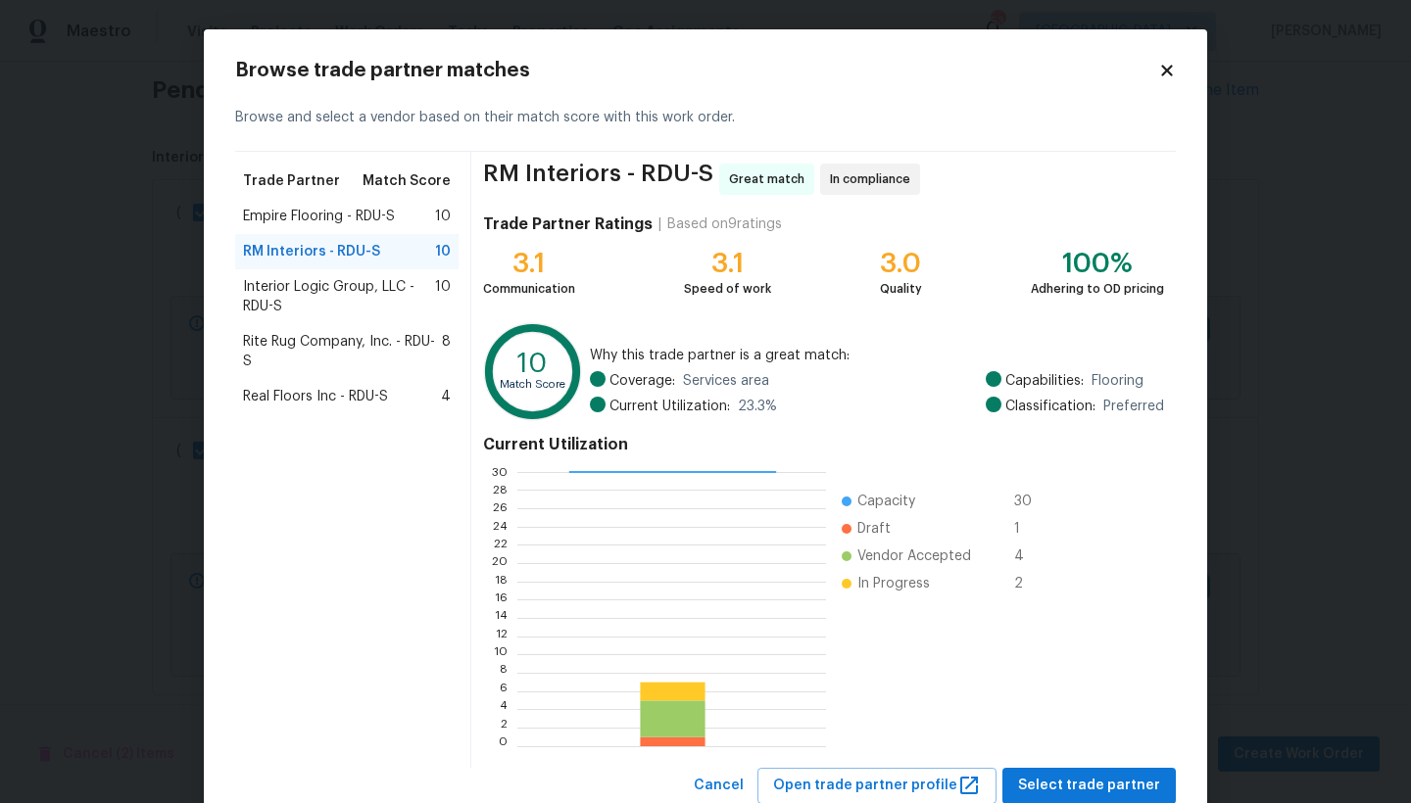
click at [286, 216] on span "Empire Flooring - RDU-S" at bounding box center [319, 217] width 152 height 20
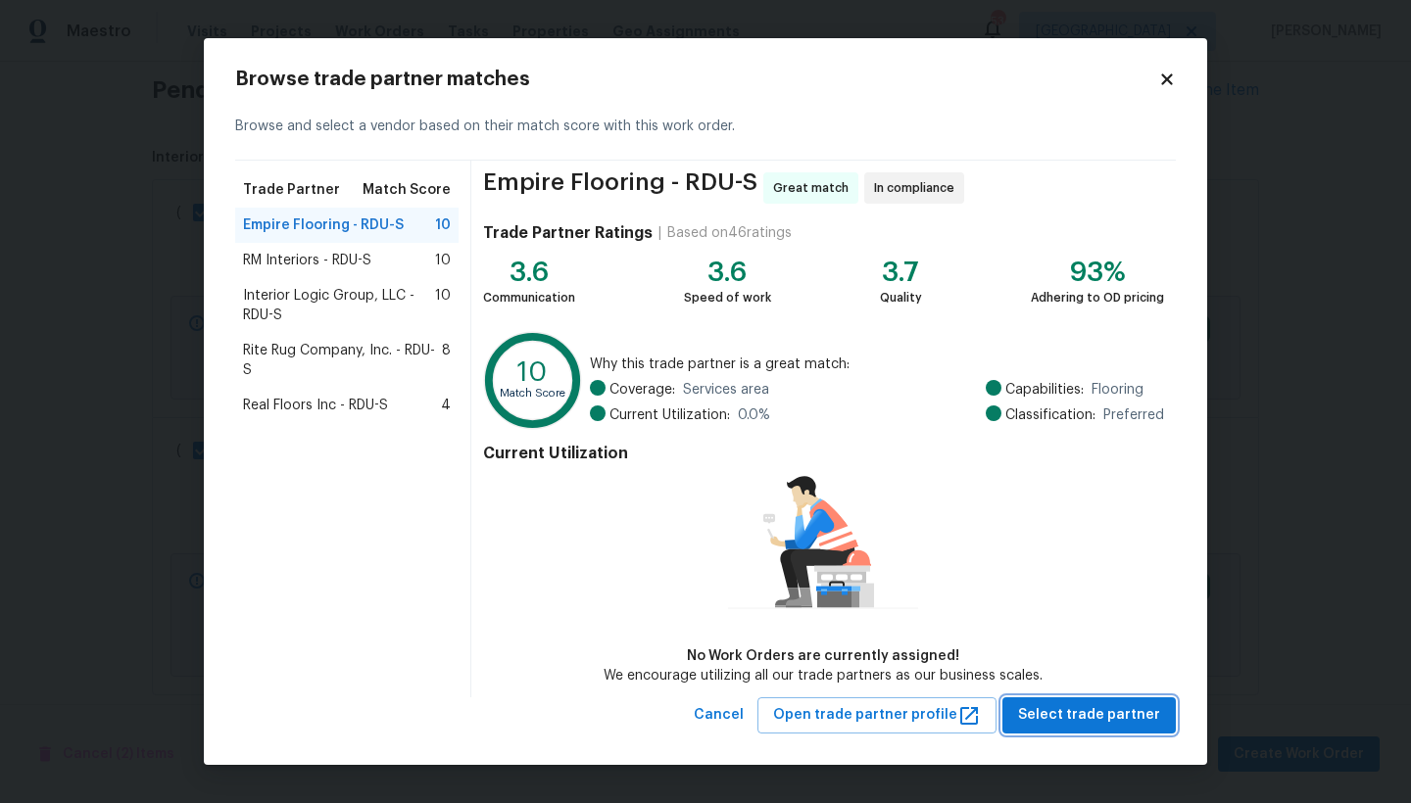
click at [1061, 719] on span "Select trade partner" at bounding box center [1089, 715] width 142 height 24
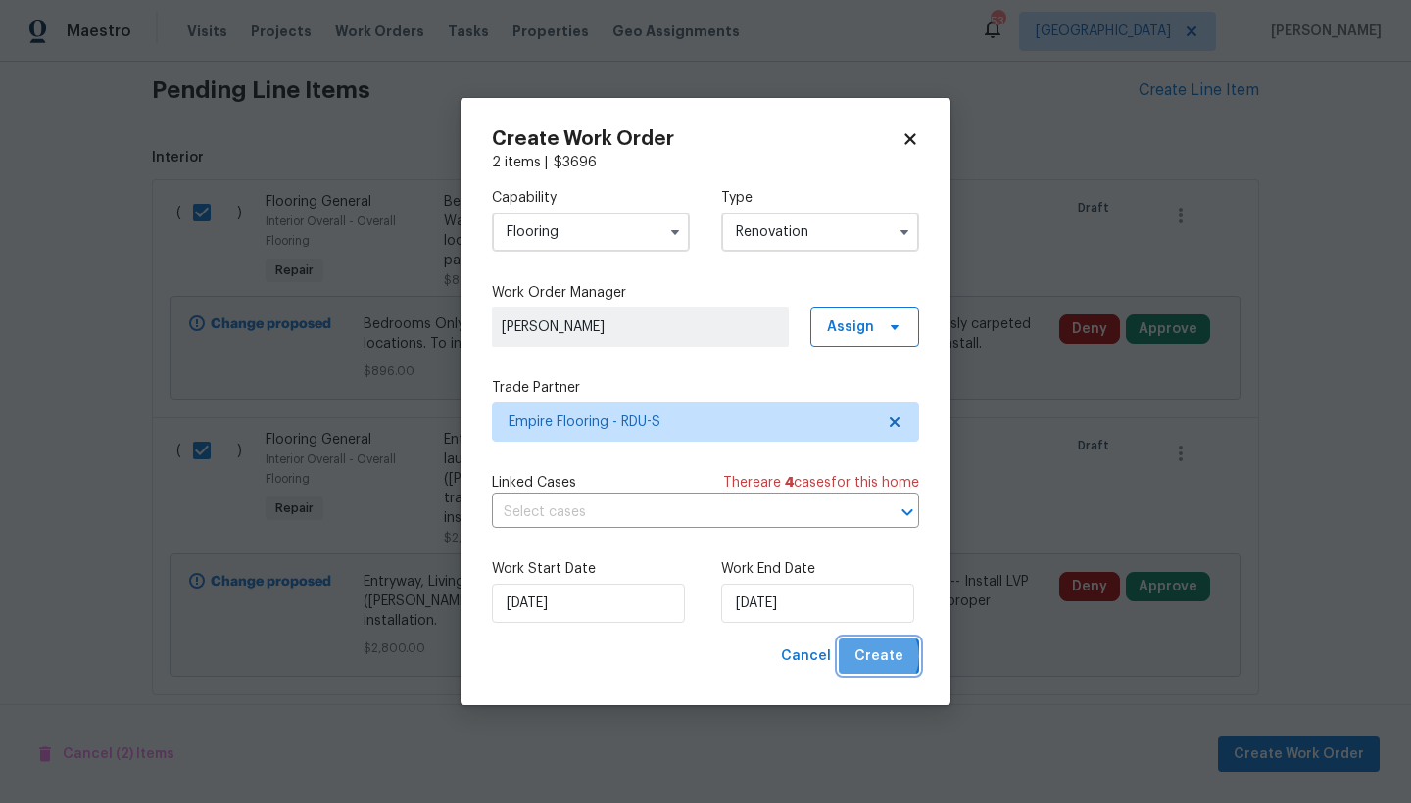
click at [876, 656] on span "Create" at bounding box center [878, 657] width 49 height 24
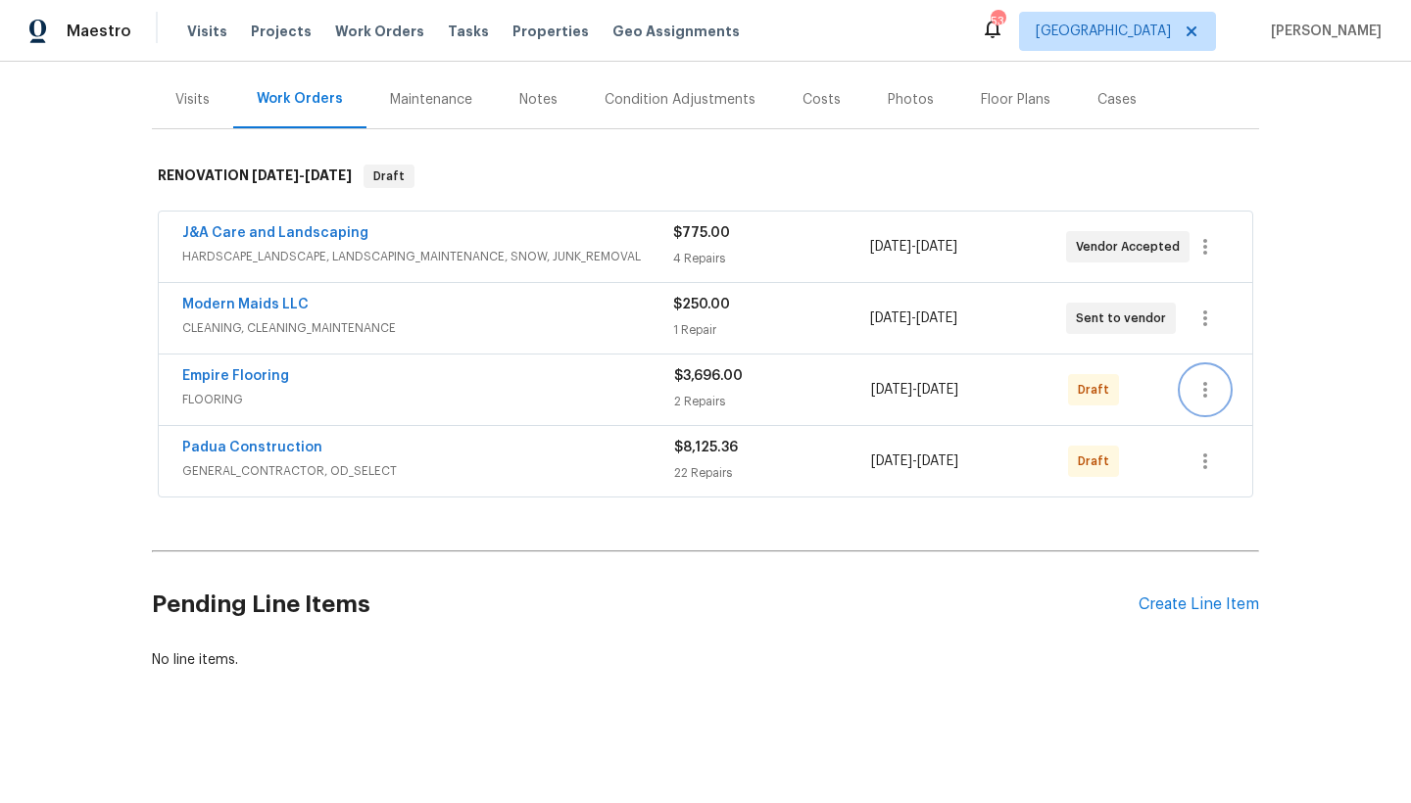
click at [1204, 378] on icon "button" at bounding box center [1205, 390] width 24 height 24
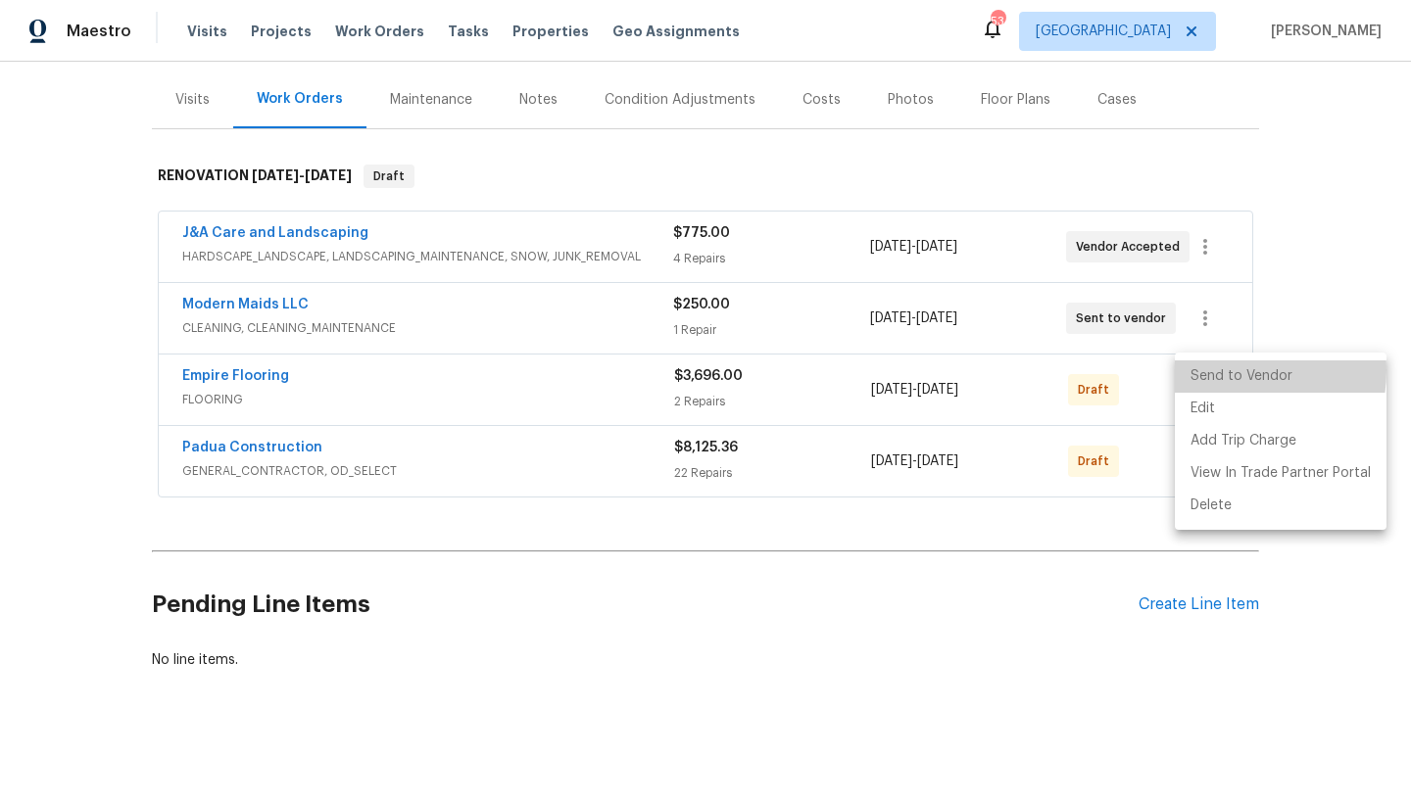
click at [1217, 370] on li "Send to Vendor" at bounding box center [1281, 377] width 212 height 32
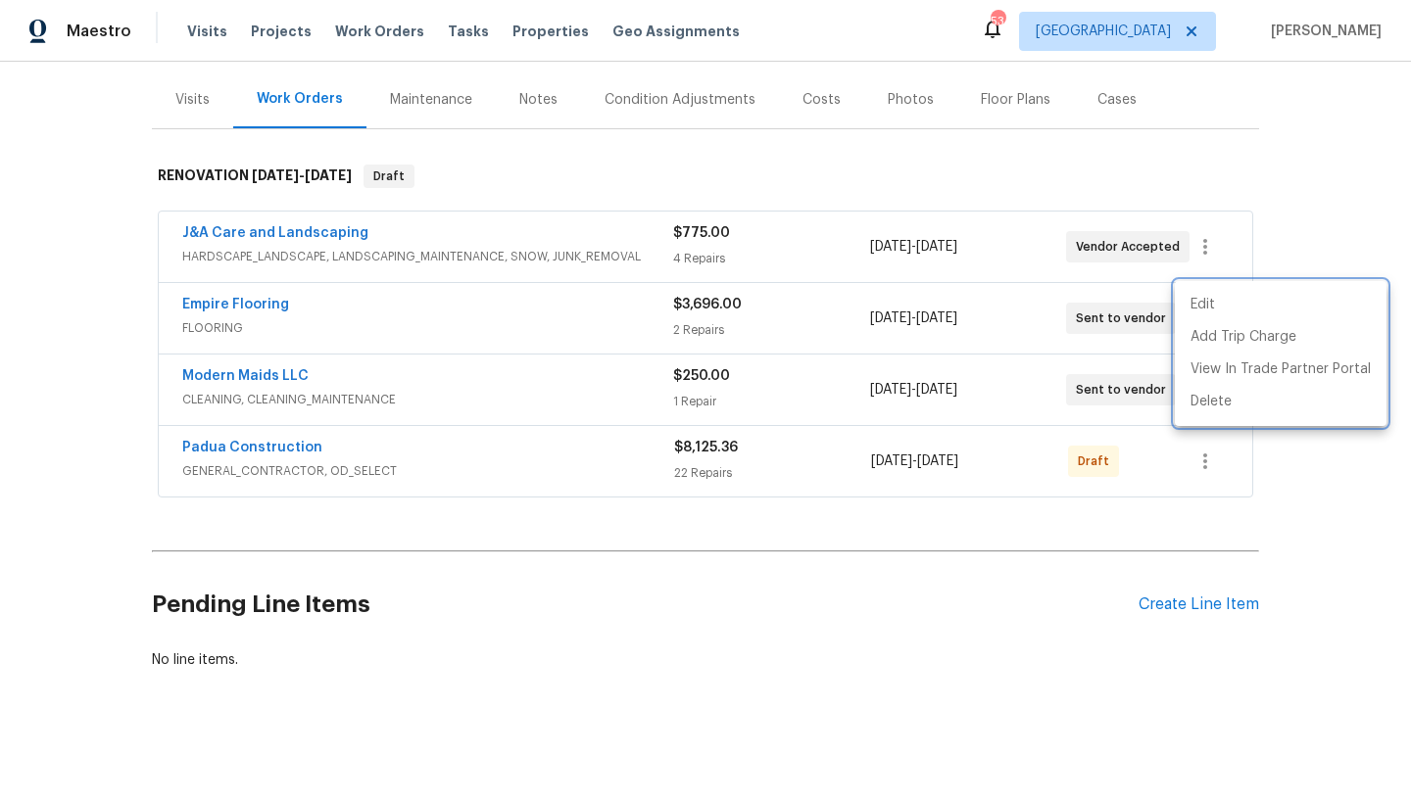
click at [210, 437] on div at bounding box center [705, 401] width 1411 height 803
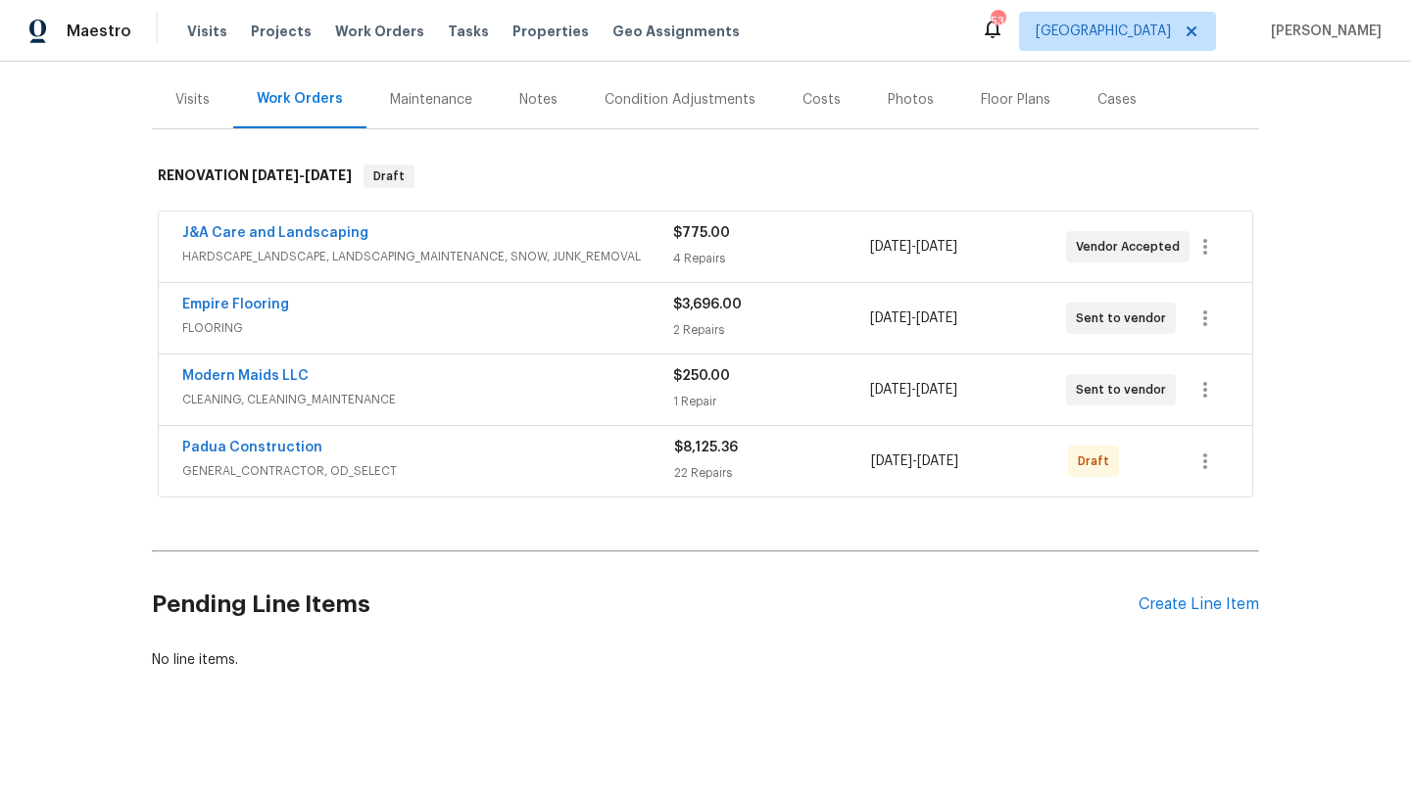
click at [210, 441] on link "Padua Construction" at bounding box center [252, 448] width 140 height 14
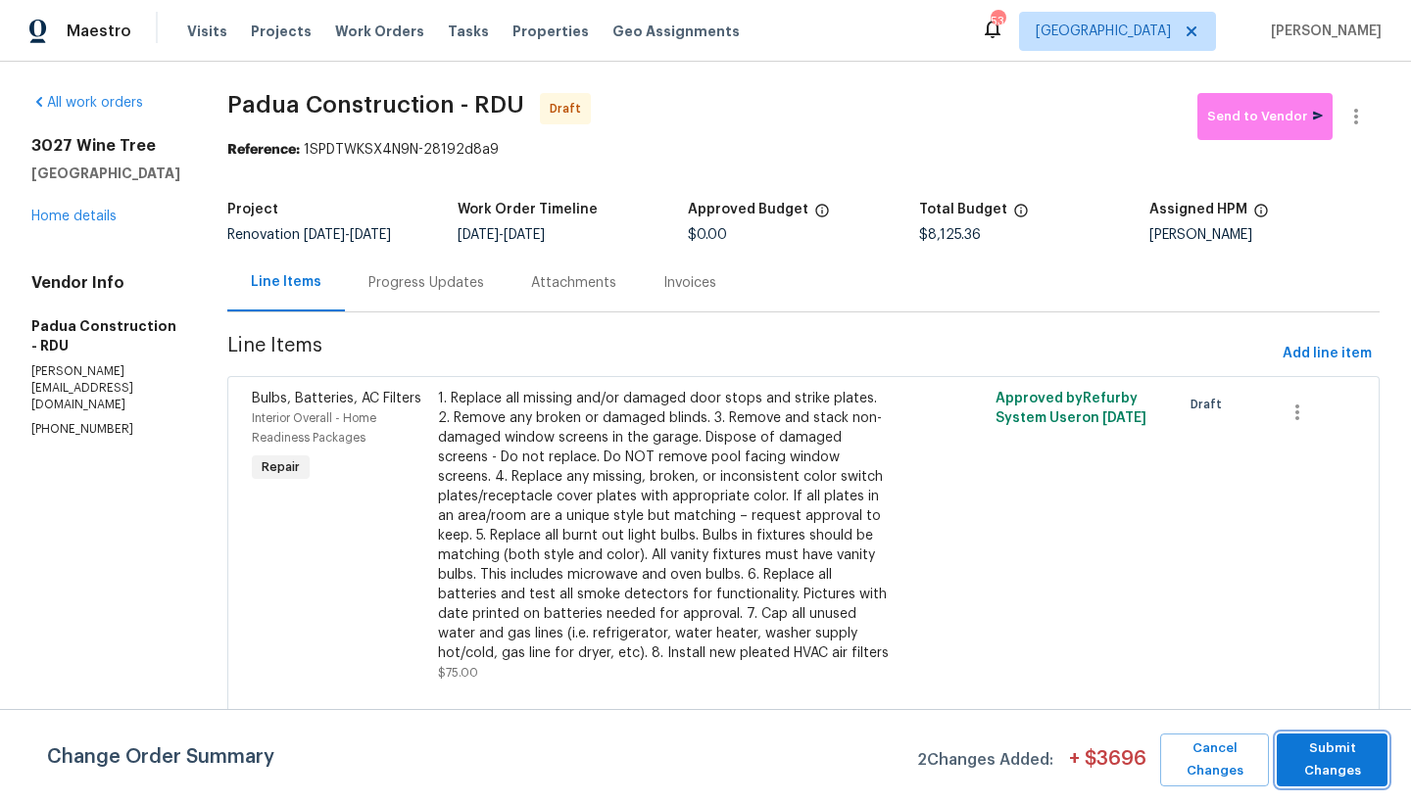
click at [1349, 751] on span "Submit Changes" at bounding box center [1331, 760] width 91 height 45
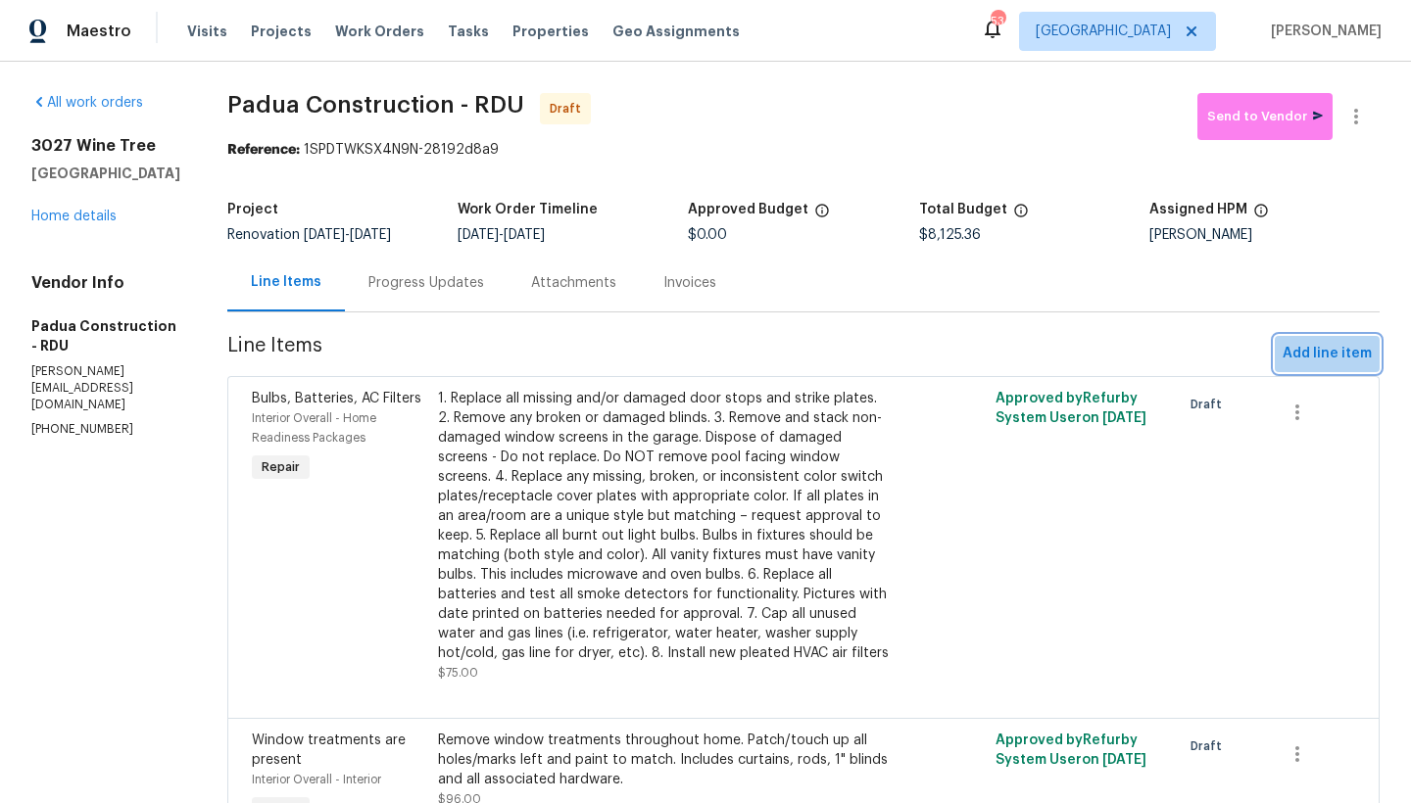
click at [1316, 357] on span "Add line item" at bounding box center [1327, 354] width 89 height 24
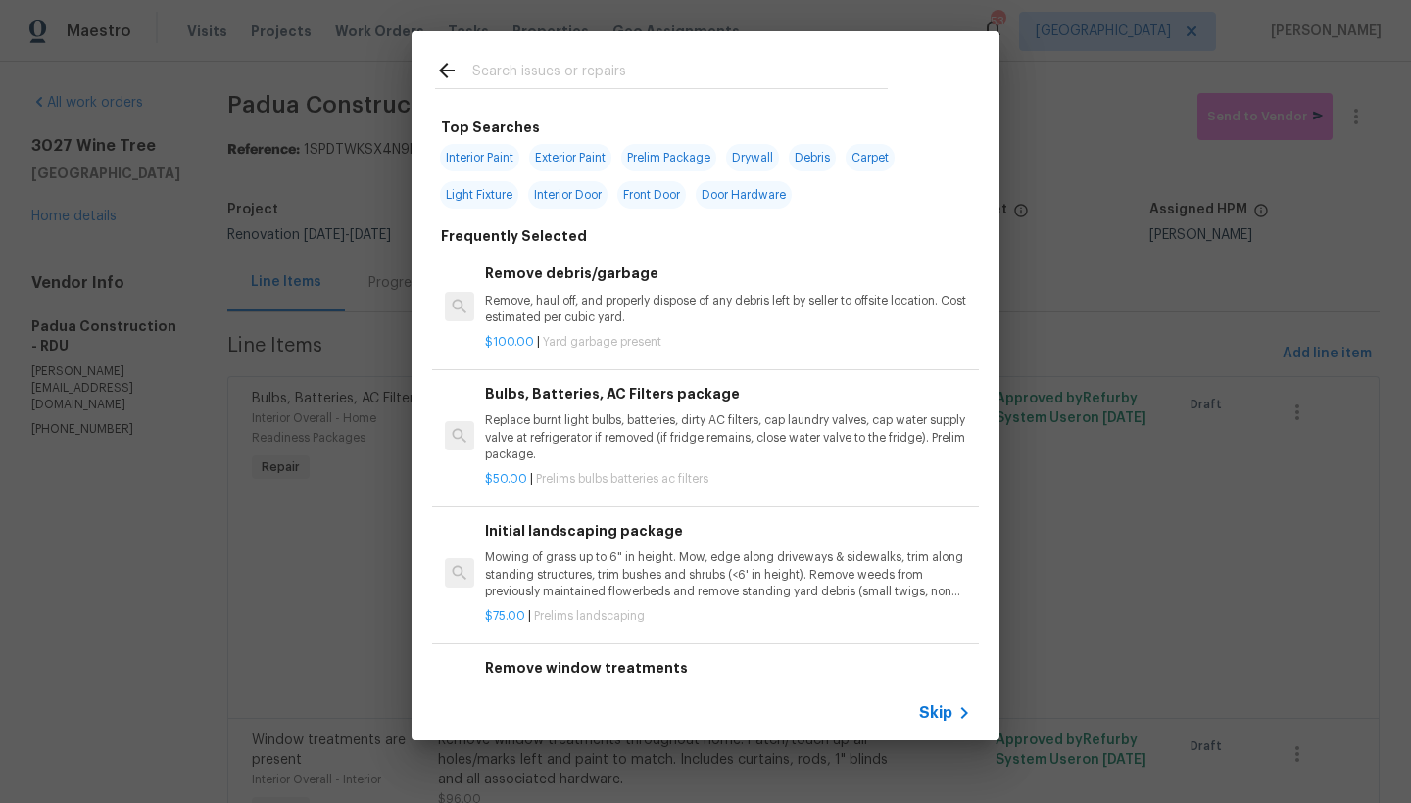
click at [501, 59] on input "text" at bounding box center [679, 73] width 415 height 29
click at [505, 69] on input "text" at bounding box center [679, 73] width 415 height 29
click at [505, 70] on input "text" at bounding box center [679, 73] width 415 height 29
click at [503, 71] on input "text" at bounding box center [679, 73] width 415 height 29
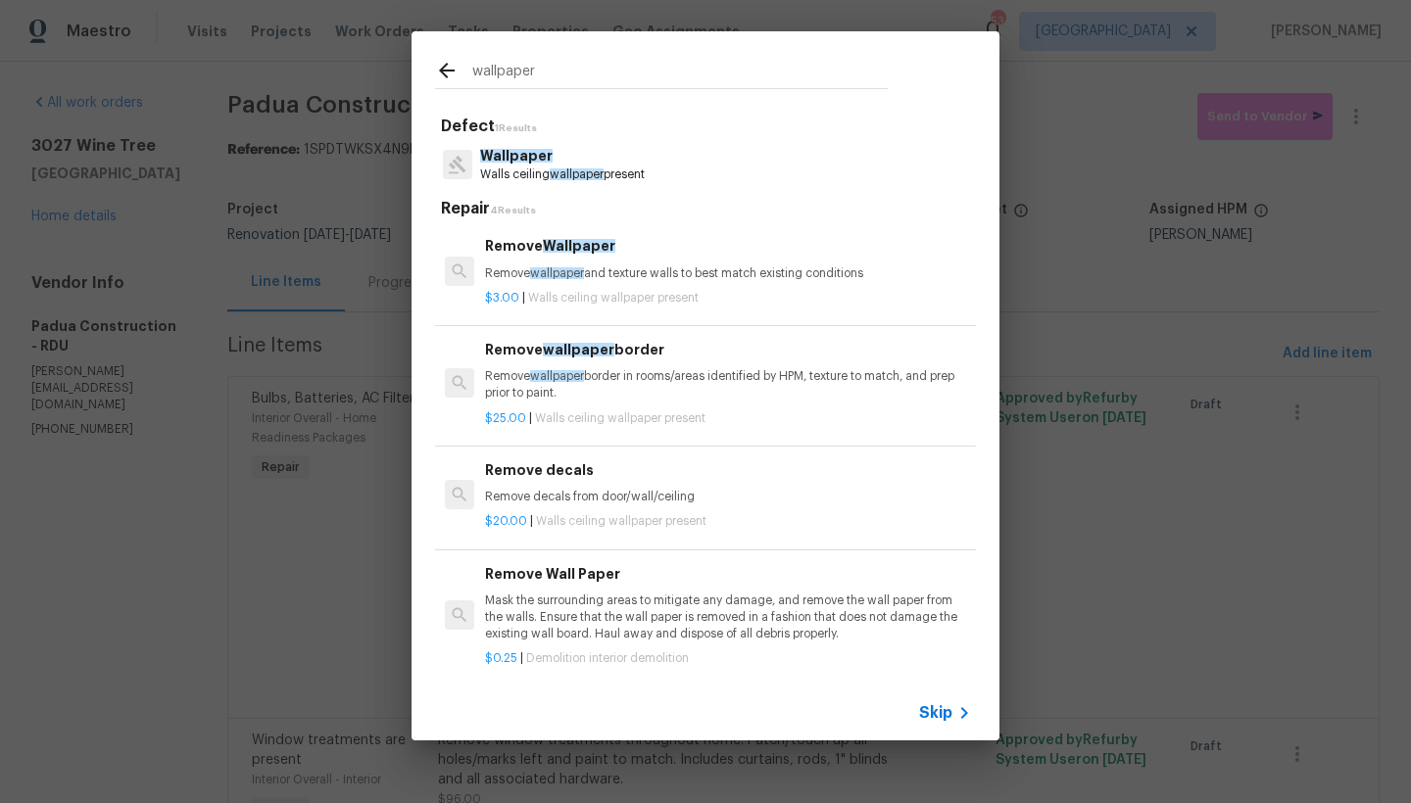
type input "wallpaper"
click at [573, 264] on div "Remove Wallpaper Remove wallpaper and texture walls to best match existing cond…" at bounding box center [728, 258] width 486 height 47
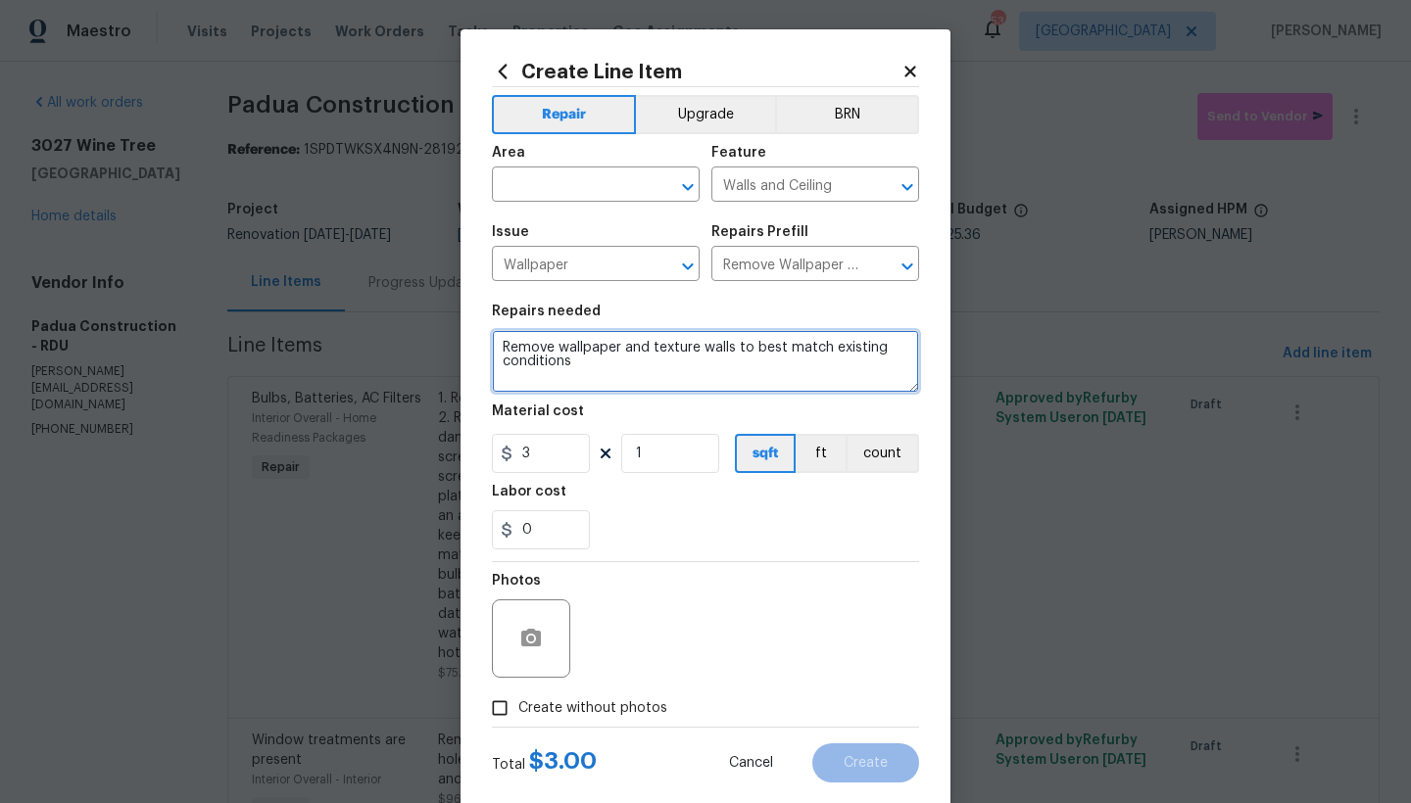
click at [554, 347] on textarea "Remove wallpaper and texture walls to best match existing conditions" at bounding box center [705, 361] width 427 height 63
click at [498, 347] on textarea "Remove tile wallpaper and texture walls to best match existing conditions" at bounding box center [705, 361] width 427 height 63
click at [515, 347] on textarea "Remove tile wallpaper and texture walls to best match existing conditions" at bounding box center [705, 361] width 427 height 63
click at [638, 362] on textarea "kit Remove tile wallpaper and texture walls to best match existing conditions" at bounding box center [705, 361] width 427 height 63
drag, startPoint x: 523, startPoint y: 349, endPoint x: 465, endPoint y: 337, distance: 59.0
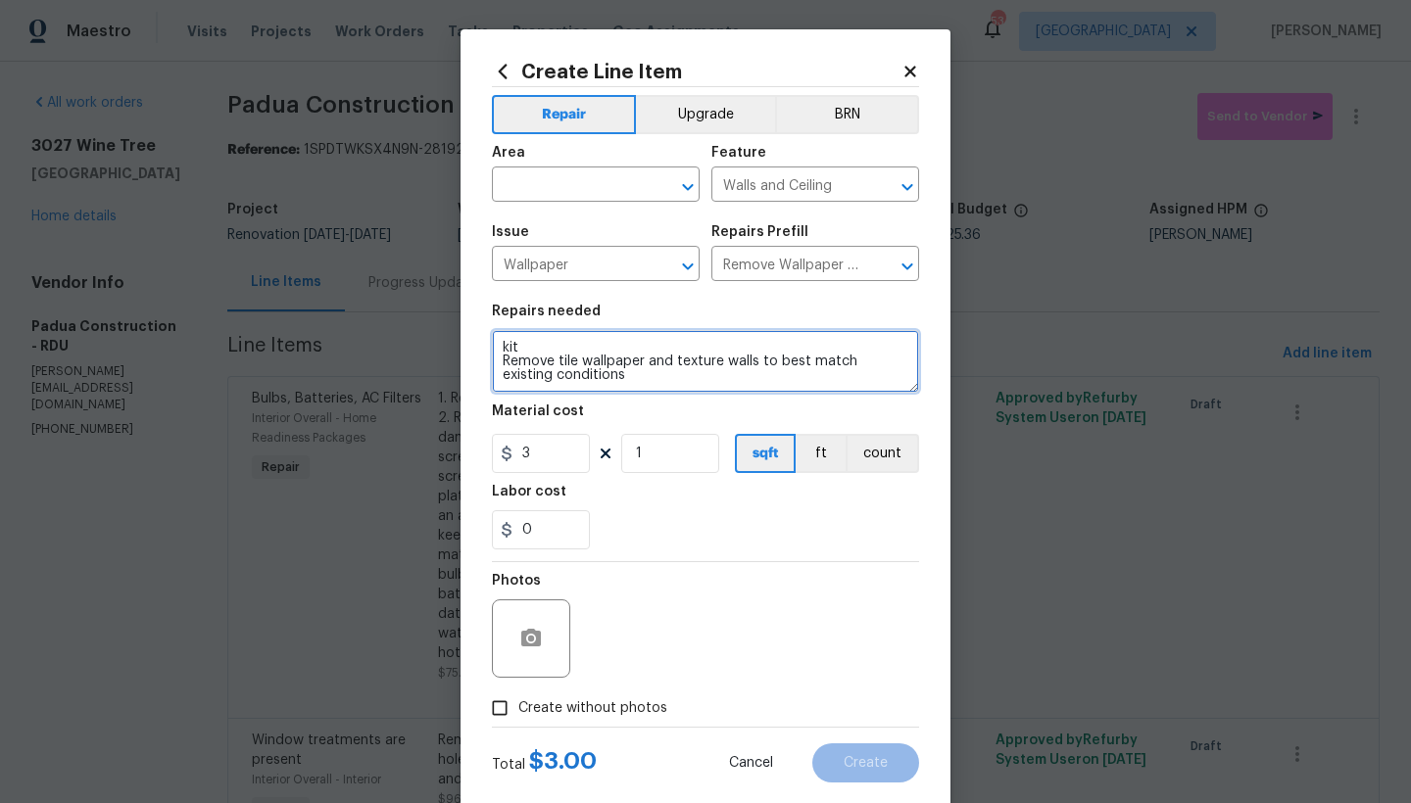
click at [465, 337] on div "Create Line Item Repair Upgrade BRN Area ​ Feature Walls and Ceiling ​ Issue Wa…" at bounding box center [705, 421] width 490 height 785
click at [634, 360] on textarea "kit Remove tile wallpaper and texture walls to best match existing conditions" at bounding box center [705, 361] width 427 height 63
click at [639, 364] on textarea "kit Remove tile wallpaper and texture walls to best match existing conditions" at bounding box center [705, 361] width 427 height 63
drag, startPoint x: 514, startPoint y: 347, endPoint x: 472, endPoint y: 342, distance: 42.4
click at [472, 342] on div "Create Line Item Repair Upgrade BRN Area ​ Feature Walls and Ceiling ​ Issue Wa…" at bounding box center [705, 421] width 490 height 785
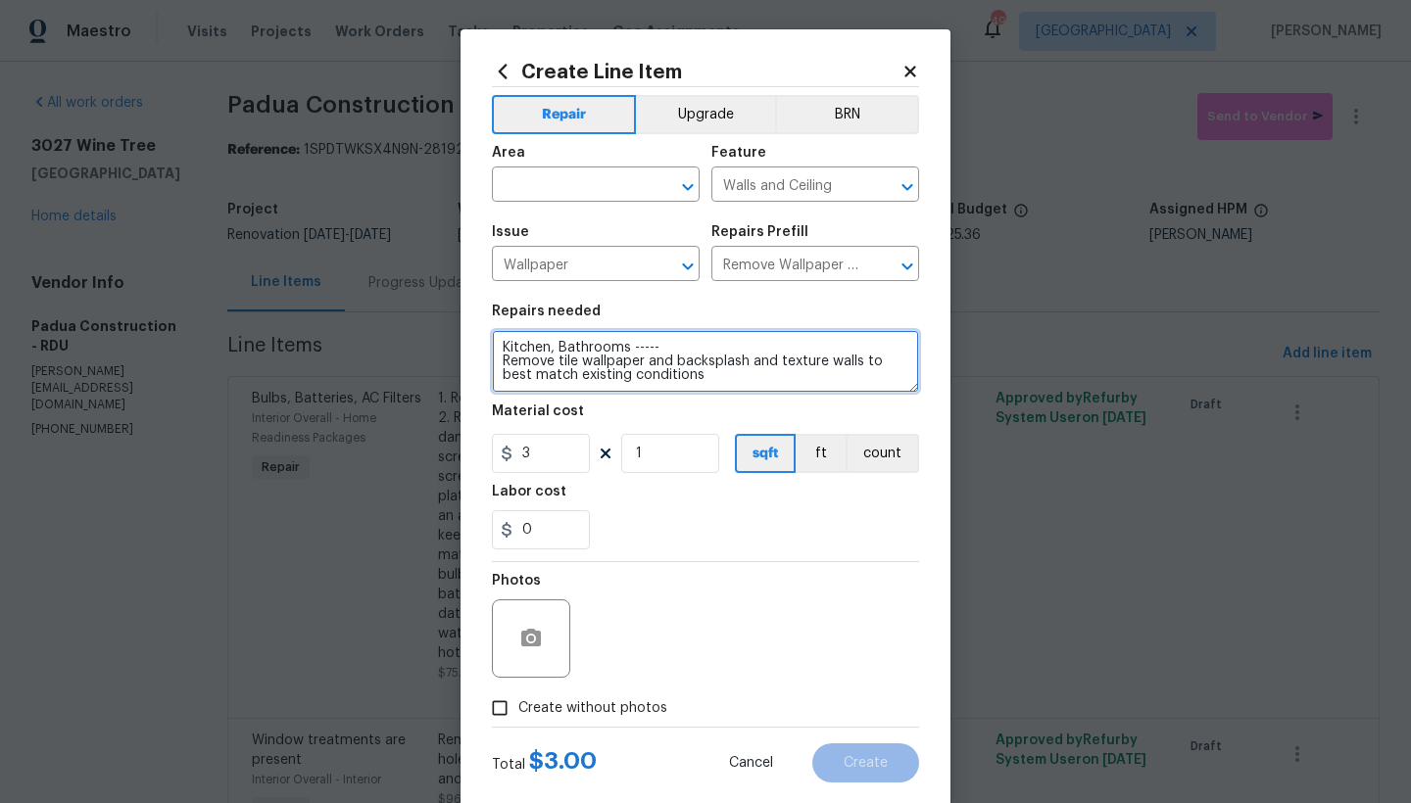
type textarea "Kitchen, Bathrooms ----- Remove tile wallpaper and backsplash and texture walls…"
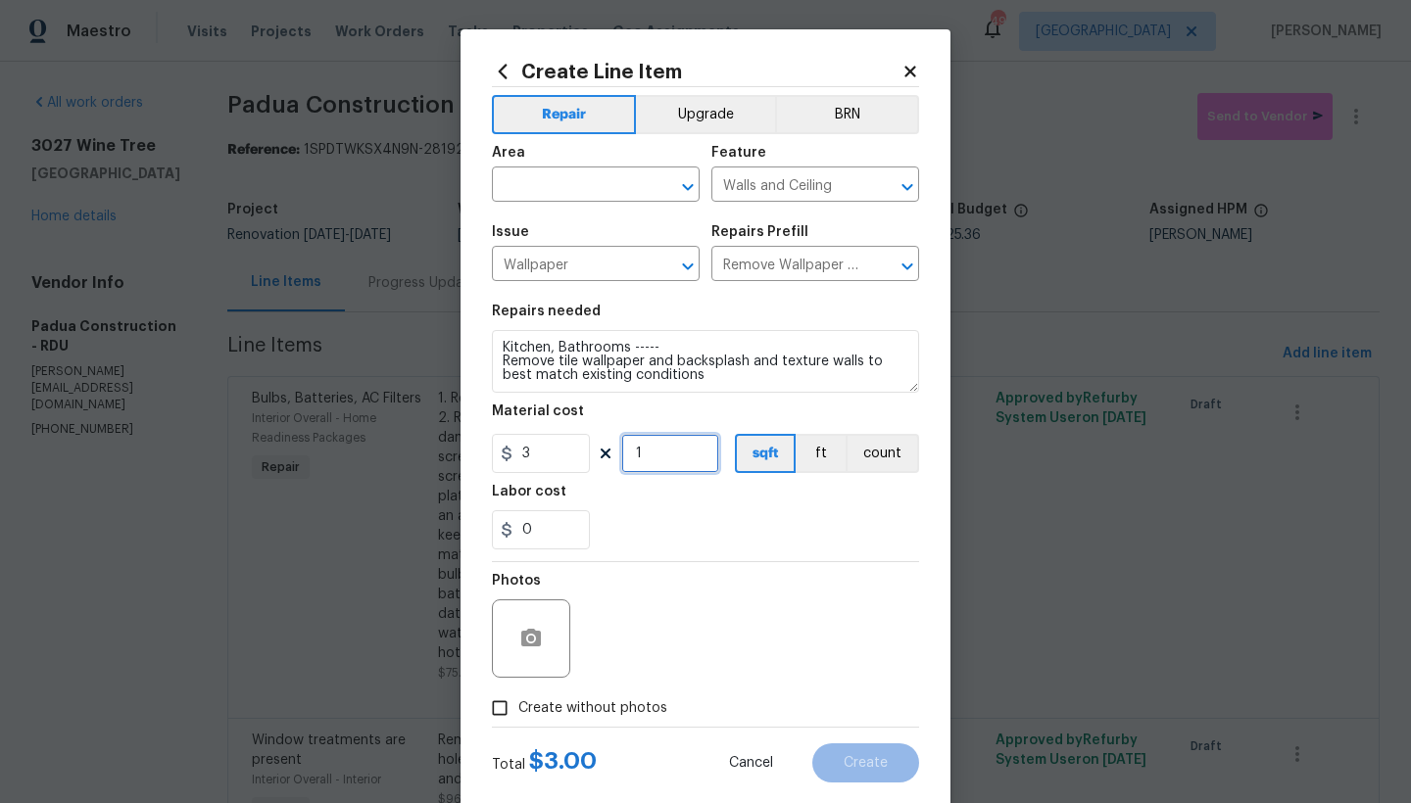
click at [682, 449] on input "1" at bounding box center [670, 453] width 98 height 39
type input "60"
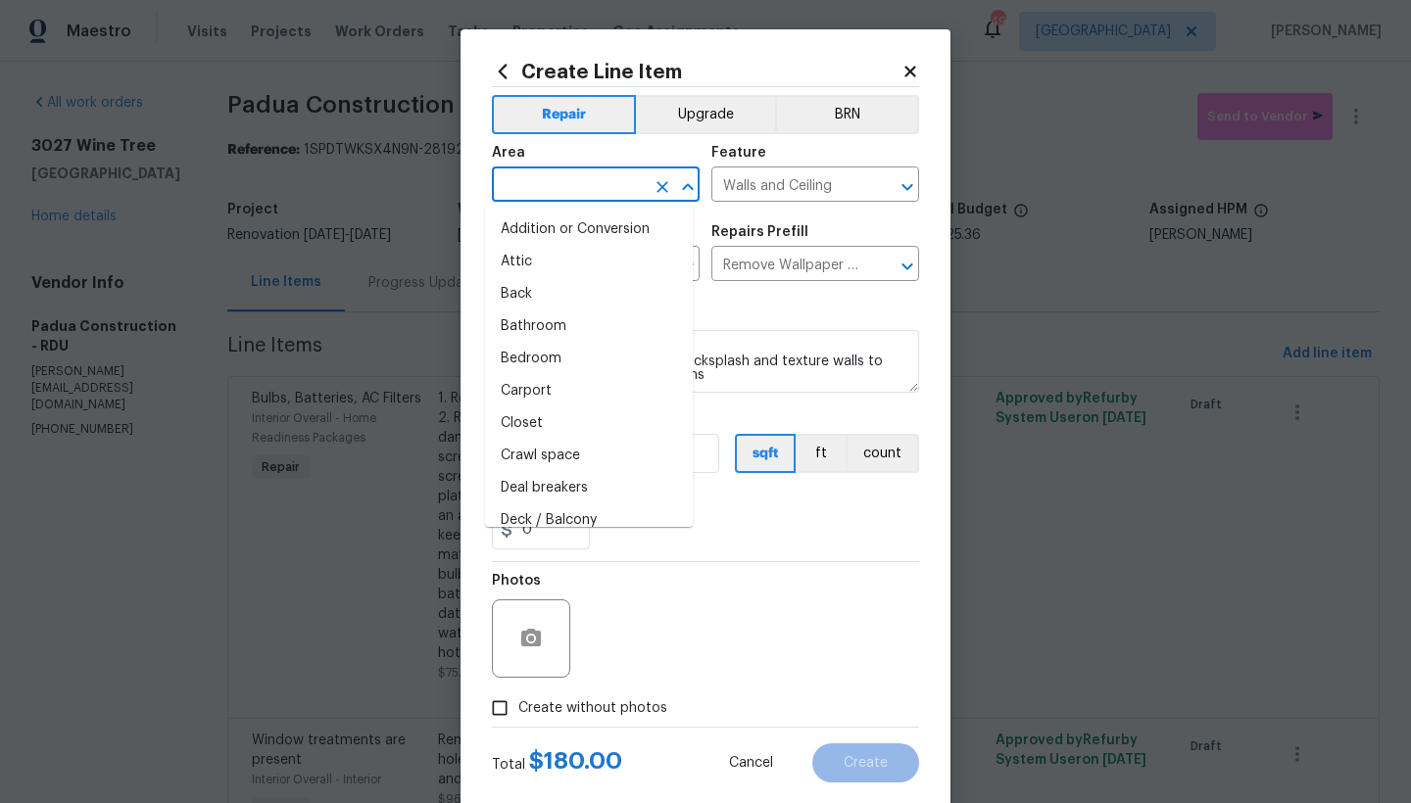
click at [509, 178] on input "text" at bounding box center [568, 186] width 153 height 30
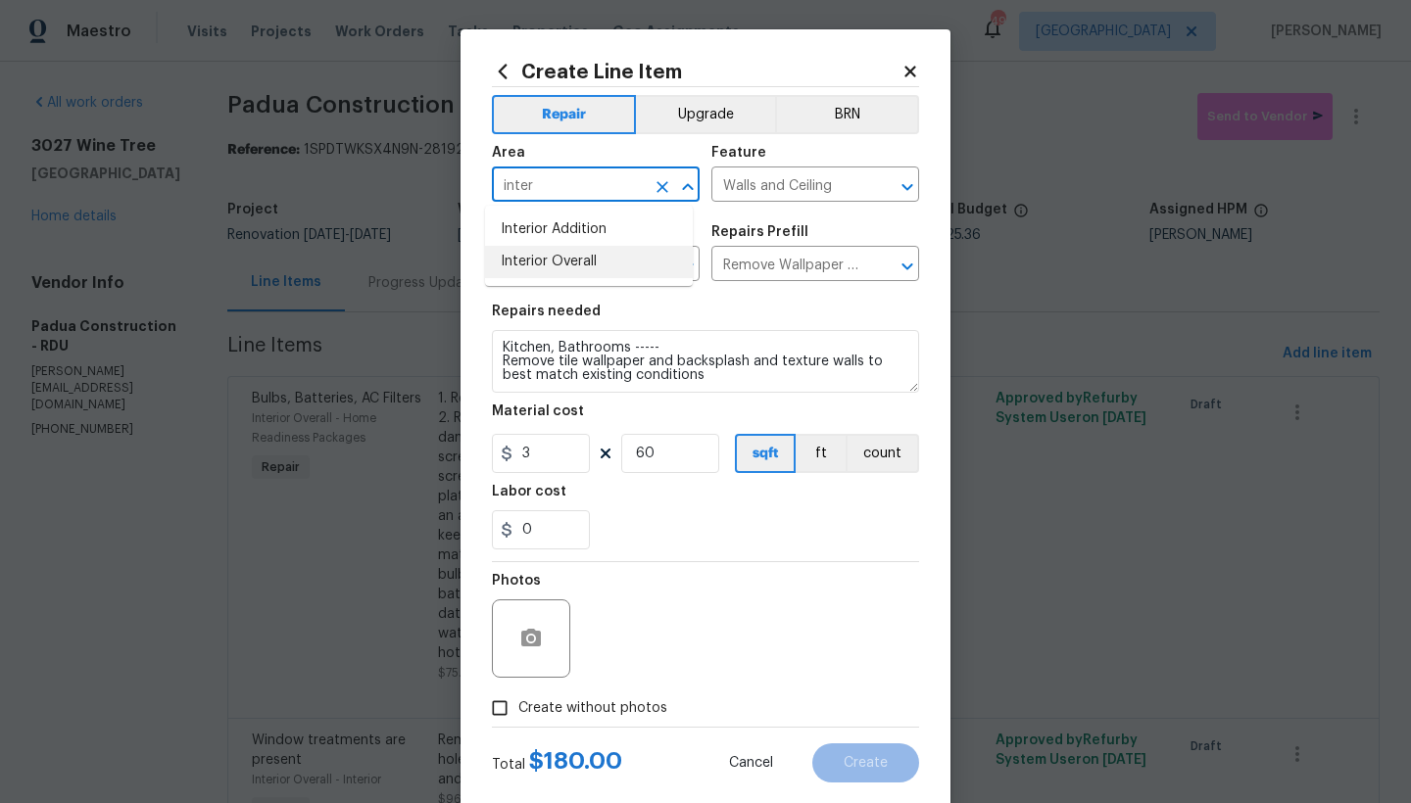
click at [556, 268] on li "Interior Overall" at bounding box center [589, 262] width 208 height 32
type input "Interior Overall"
click at [495, 707] on input "Create without photos" at bounding box center [499, 708] width 37 height 37
checkbox input "true"
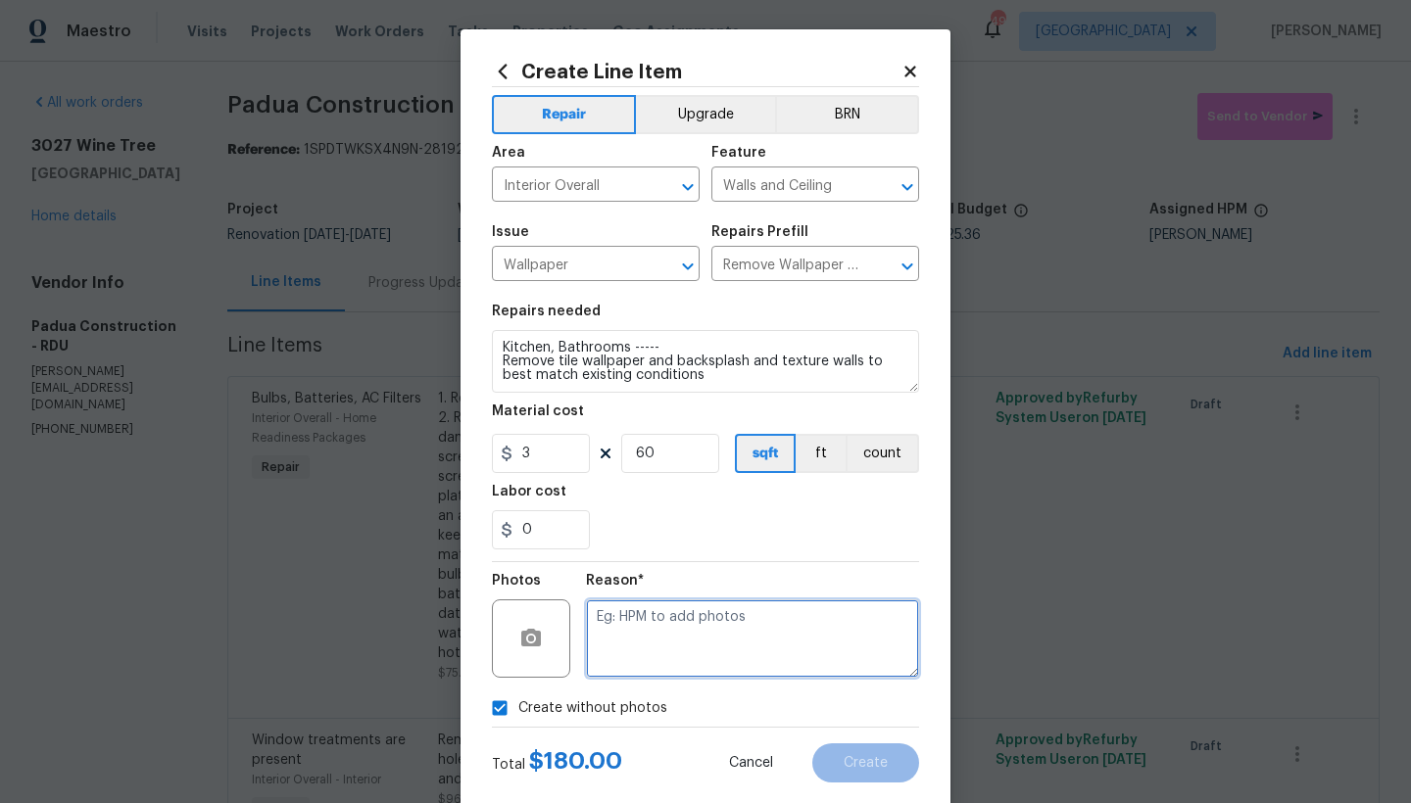
click at [625, 641] on textarea at bounding box center [752, 639] width 333 height 78
type textarea "n"
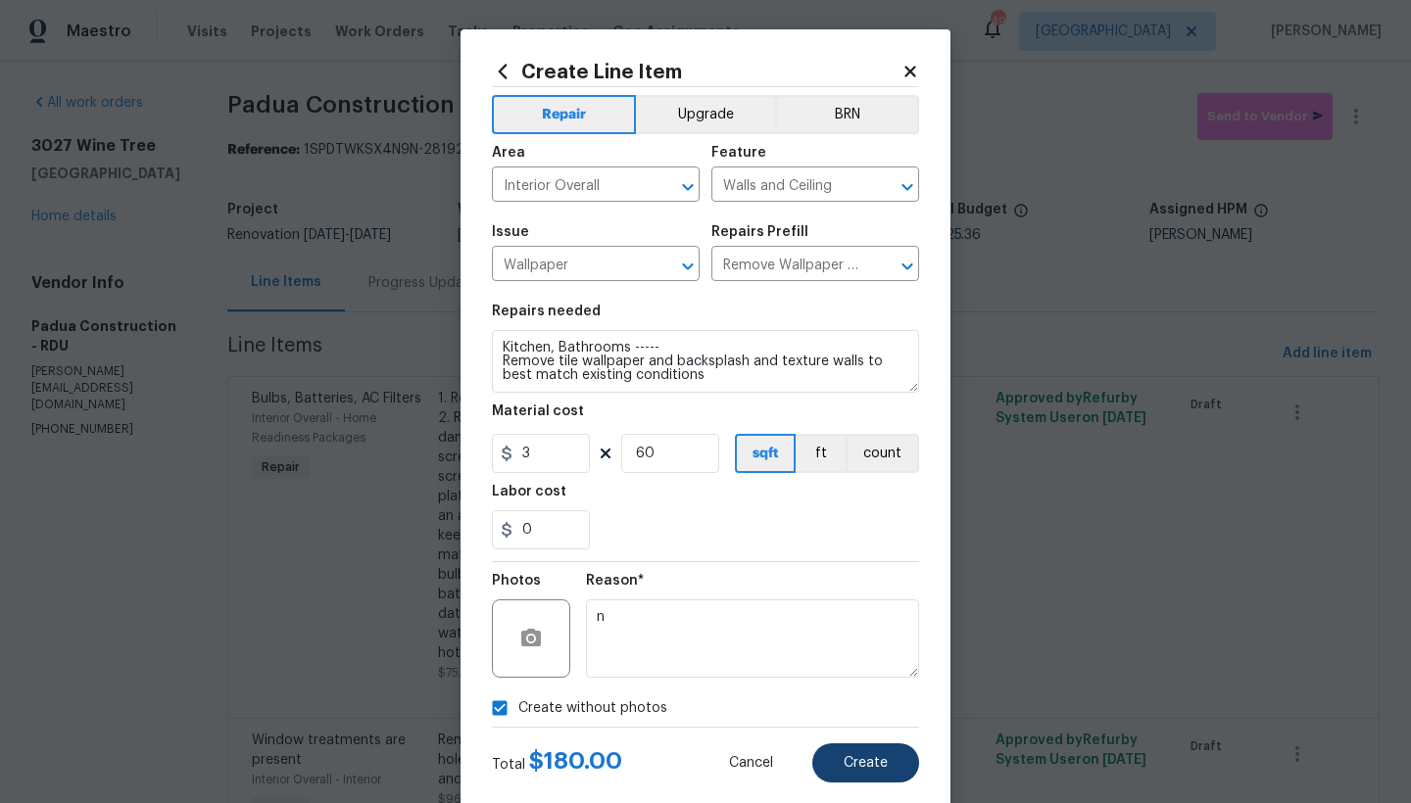
click at [847, 757] on span "Create" at bounding box center [866, 763] width 44 height 15
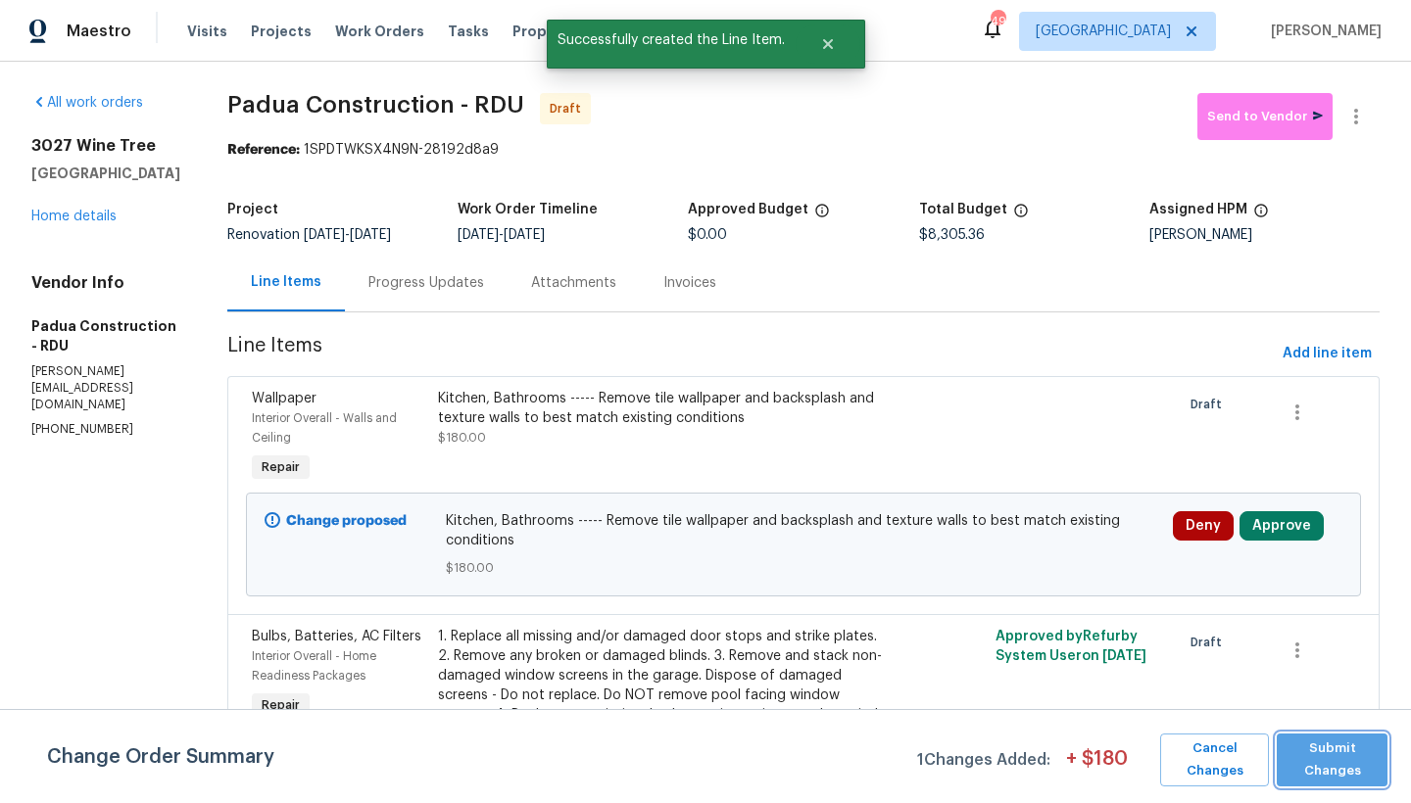
click at [1331, 755] on span "Submit Changes" at bounding box center [1331, 760] width 91 height 45
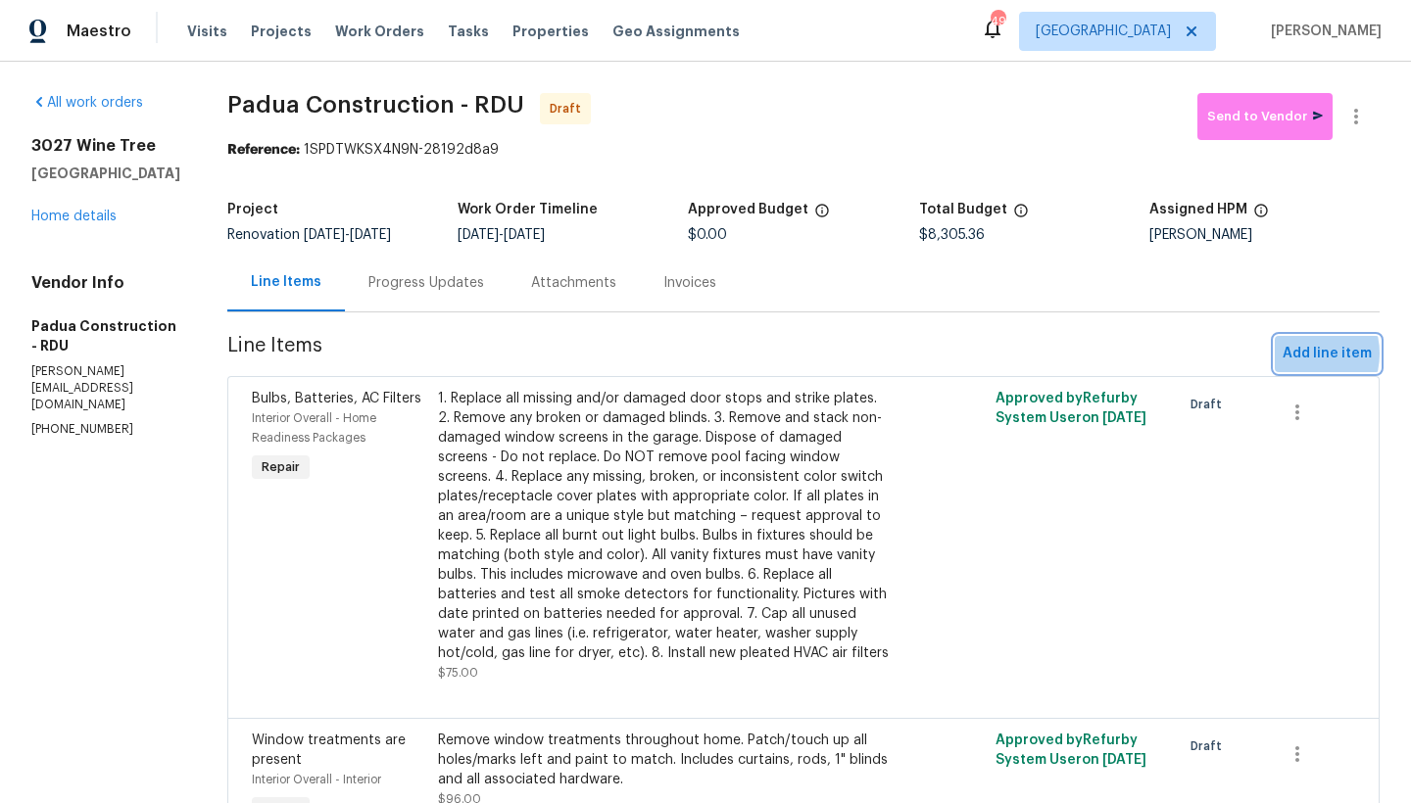
click at [1285, 355] on span "Add line item" at bounding box center [1327, 354] width 89 height 24
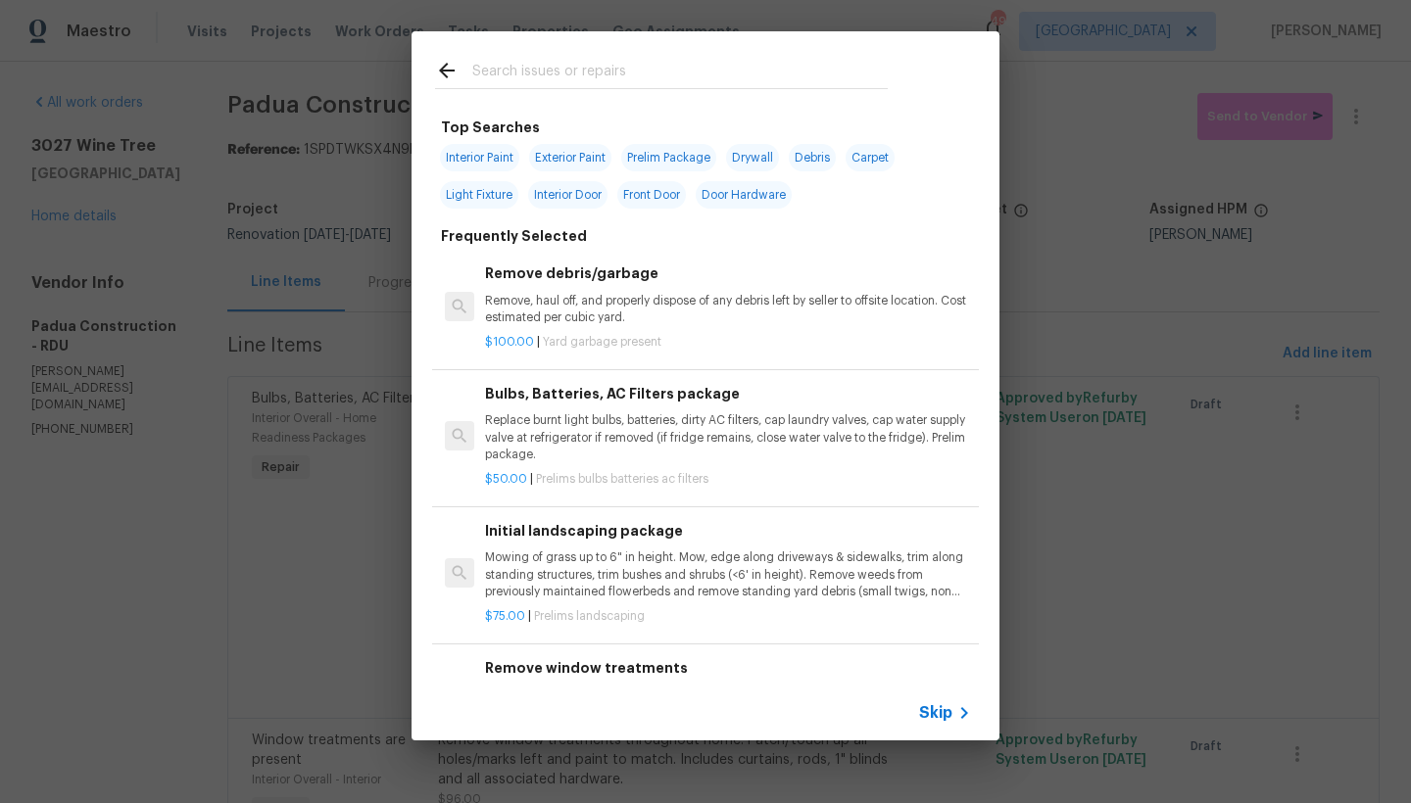
click at [548, 68] on input "text" at bounding box center [679, 73] width 415 height 29
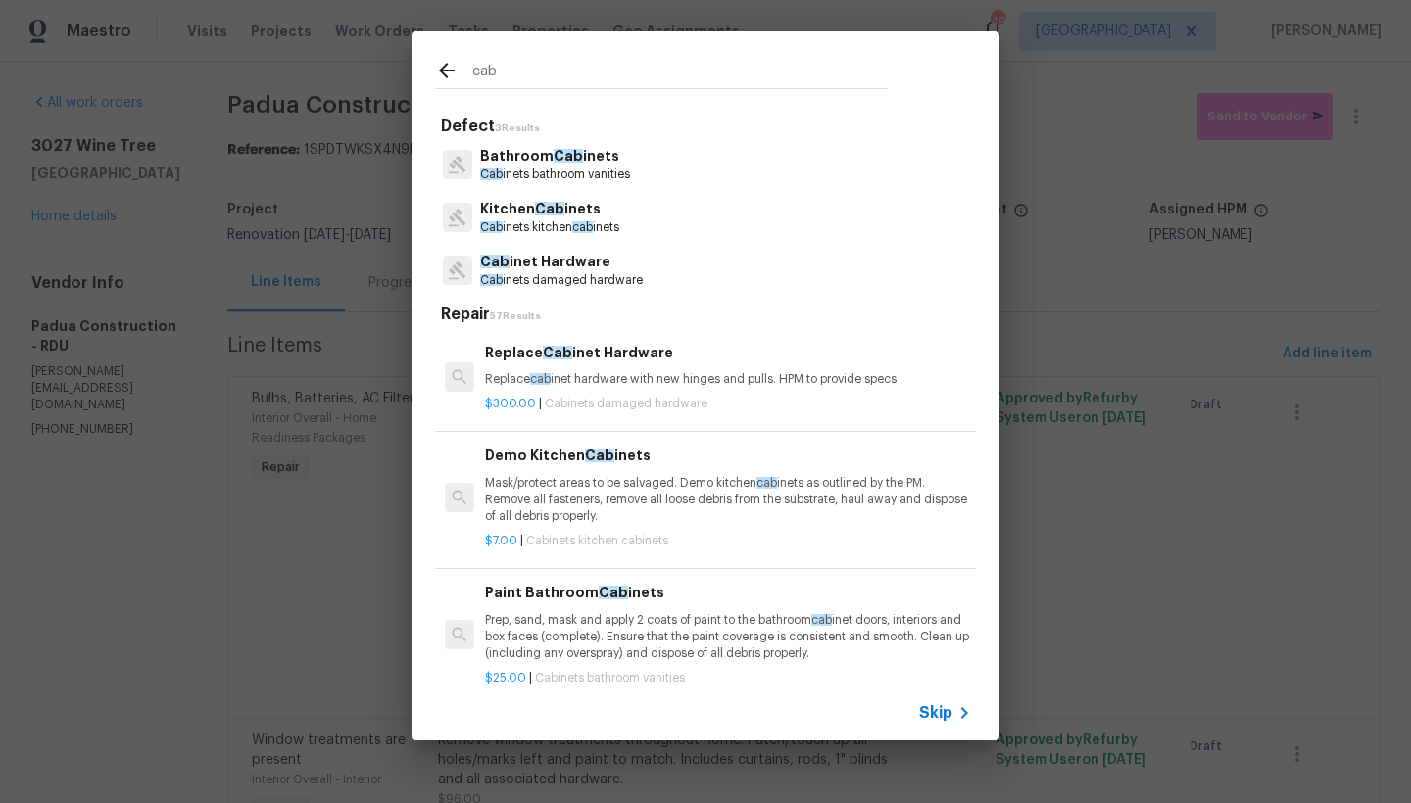
type input "cab"
click at [569, 219] on p "Cab inets kitchen cab inets" at bounding box center [549, 227] width 139 height 17
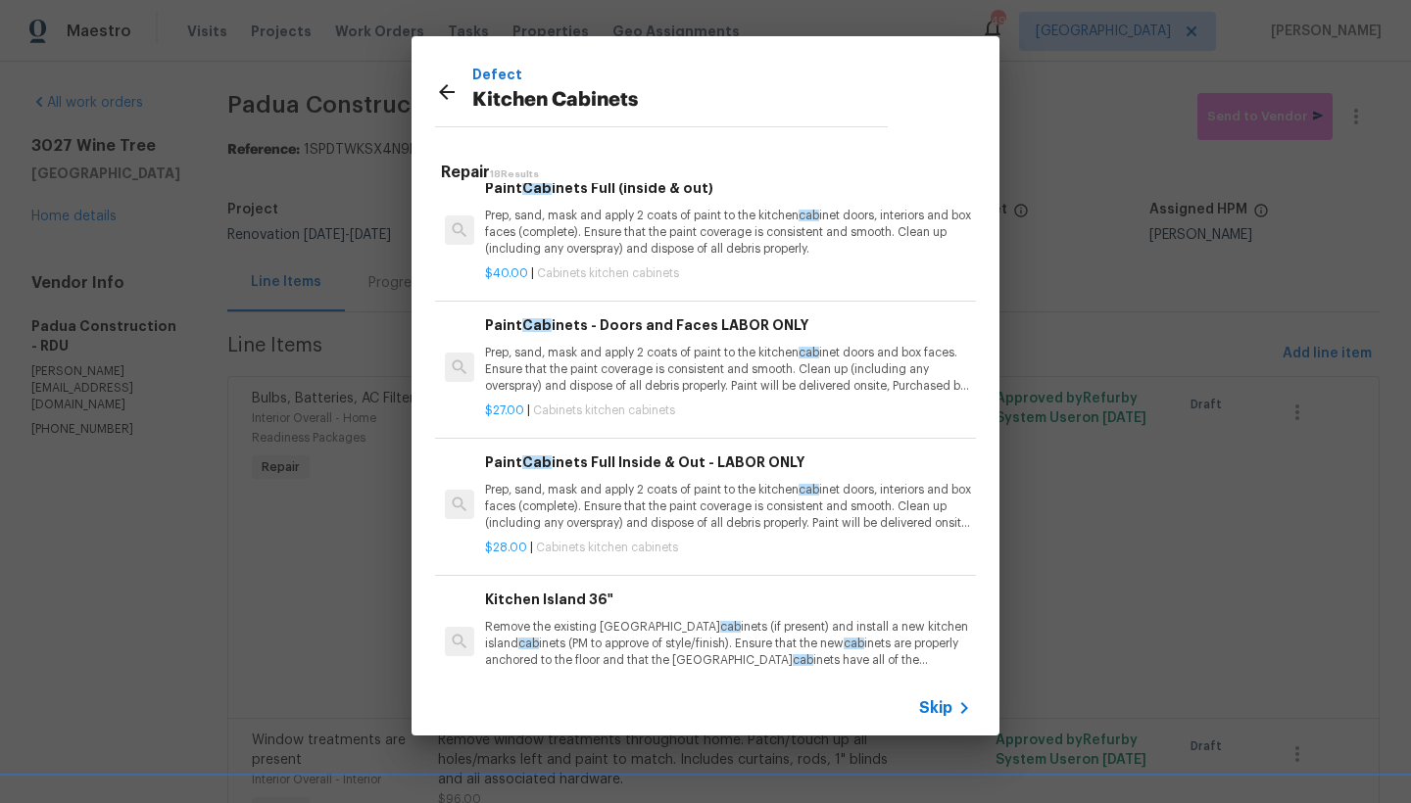
scroll to position [1608, 0]
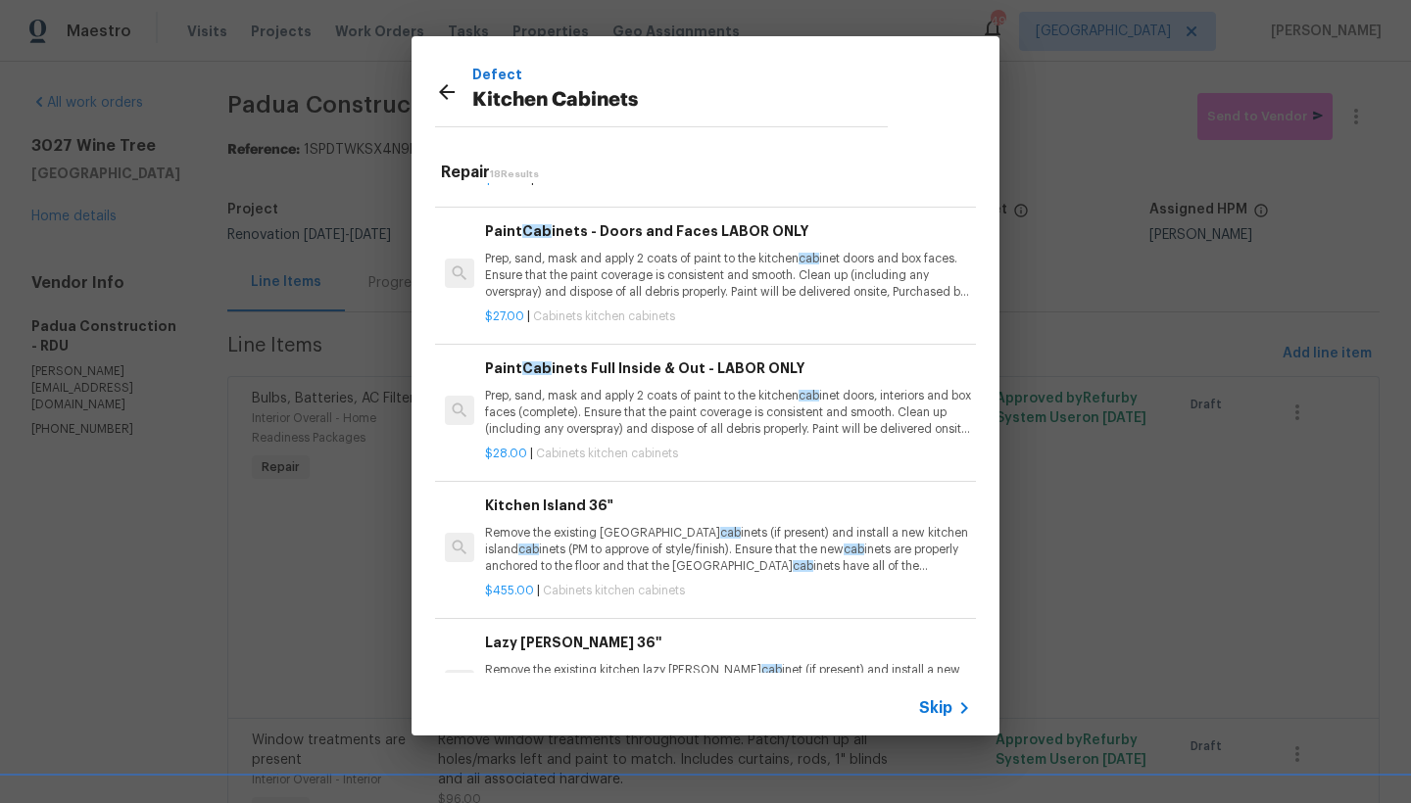
click at [602, 358] on h6 "Paint Cab inets Full Inside & Out - LABOR ONLY" at bounding box center [728, 369] width 486 height 22
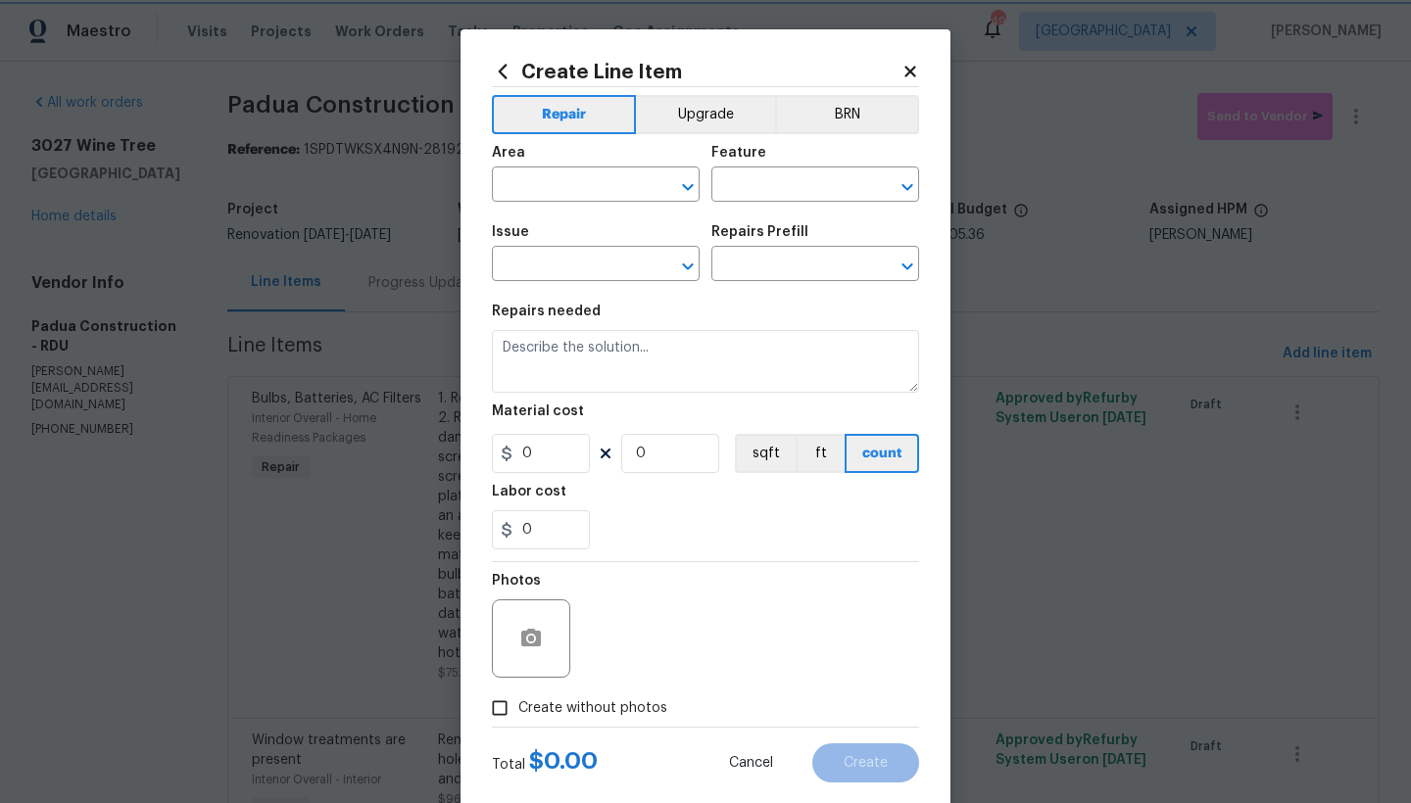
type input "Cabinets"
type input "Kitchen Cabinets"
type input "Paint Cabinets Full Inside & Out - LABOR ONLY $28.00"
type textarea "Prep, sand, mask and apply 2 coats of paint to the kitchen cabinet doors, inter…"
type input "28"
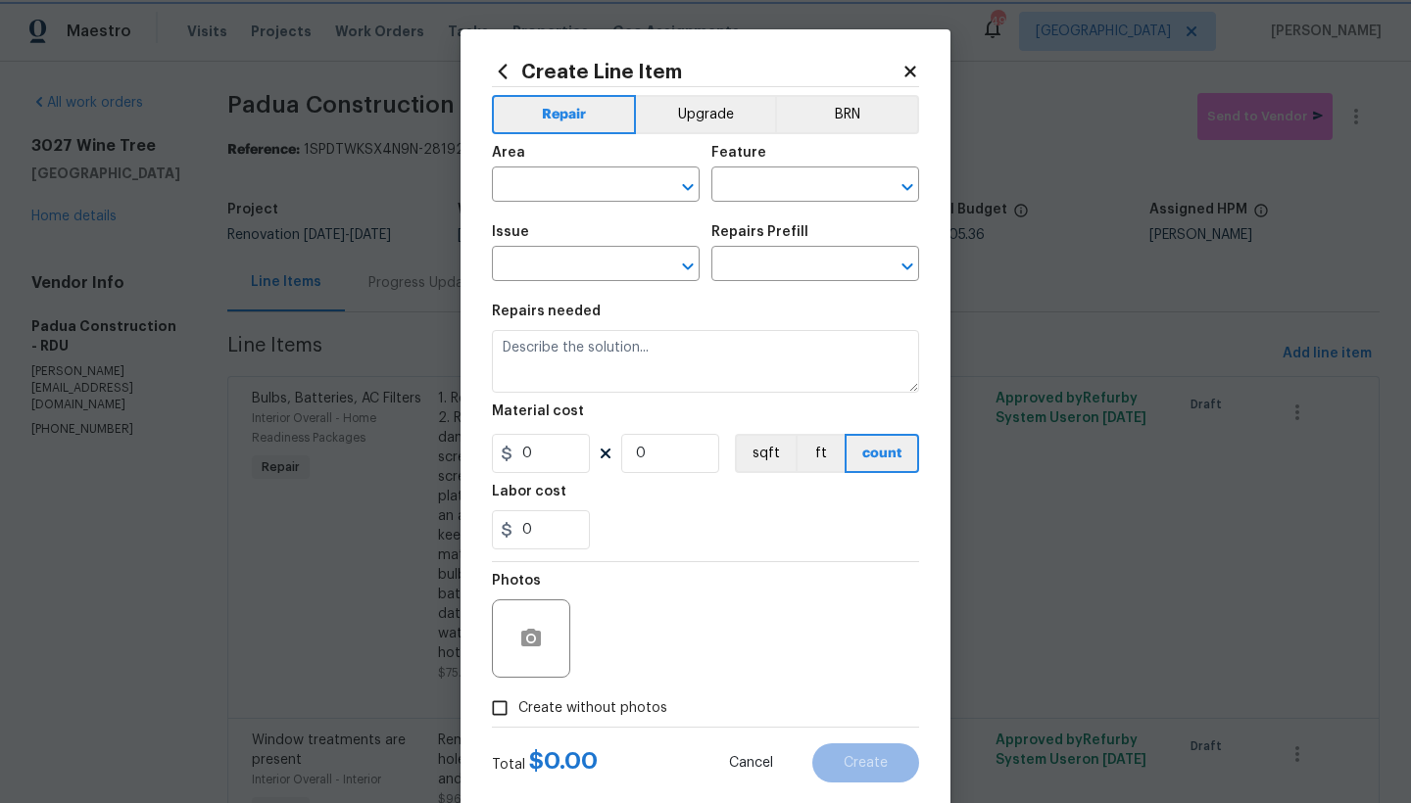
type input "1"
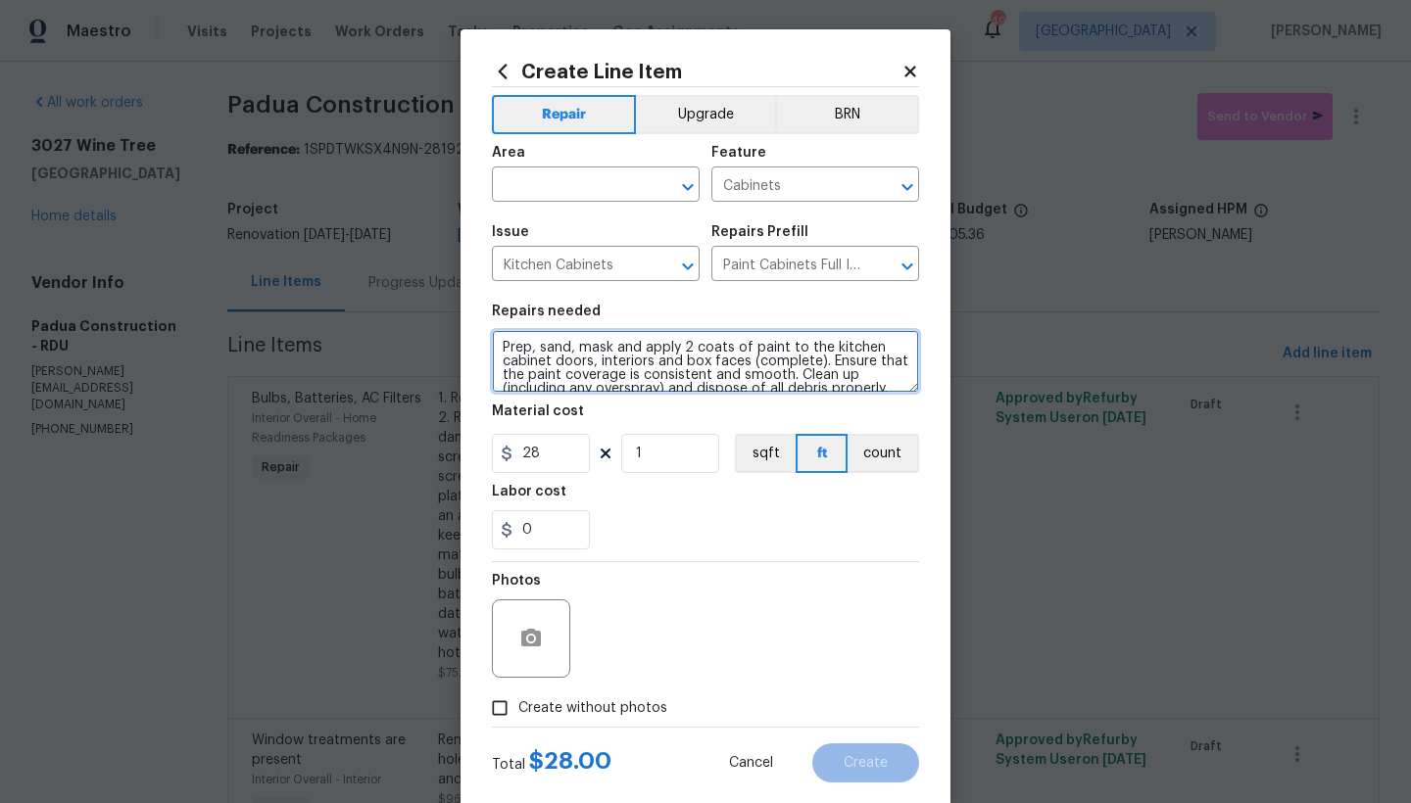
click at [495, 346] on textarea "Prep, sand, mask and apply 2 coats of paint to the kitchen cabinet doors, inter…" at bounding box center [705, 361] width 427 height 63
click at [564, 344] on textarea "Prep, sand, mask and apply 2 coats of paint to the kitchen cabinet doors, inter…" at bounding box center [705, 361] width 427 height 63
type textarea "Kitchen, Living Room, Bathrooms --- Prep, sand, mask and apply 2 coats of paint…"
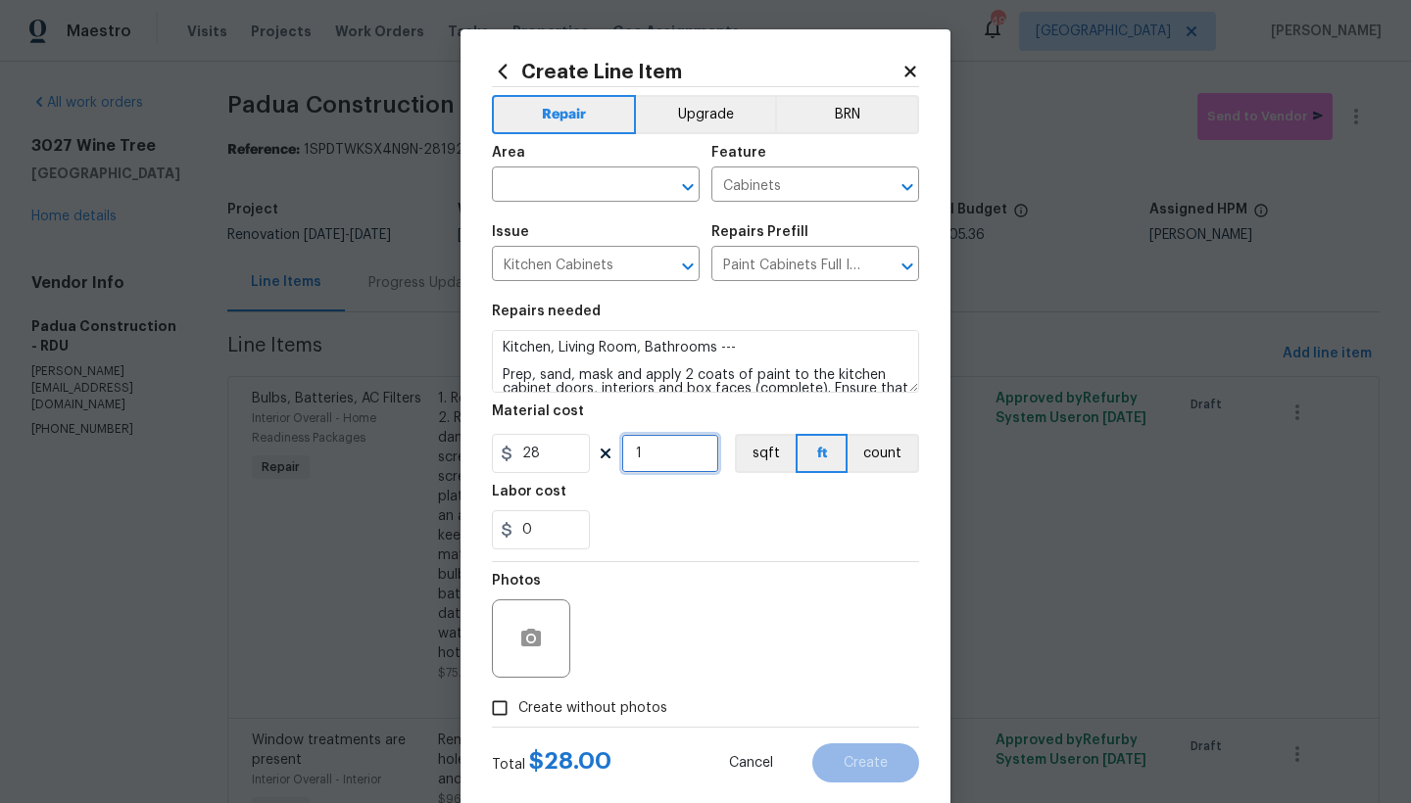
click at [646, 451] on input "1" at bounding box center [670, 453] width 98 height 39
type input "100"
click at [583, 193] on input "text" at bounding box center [568, 186] width 153 height 30
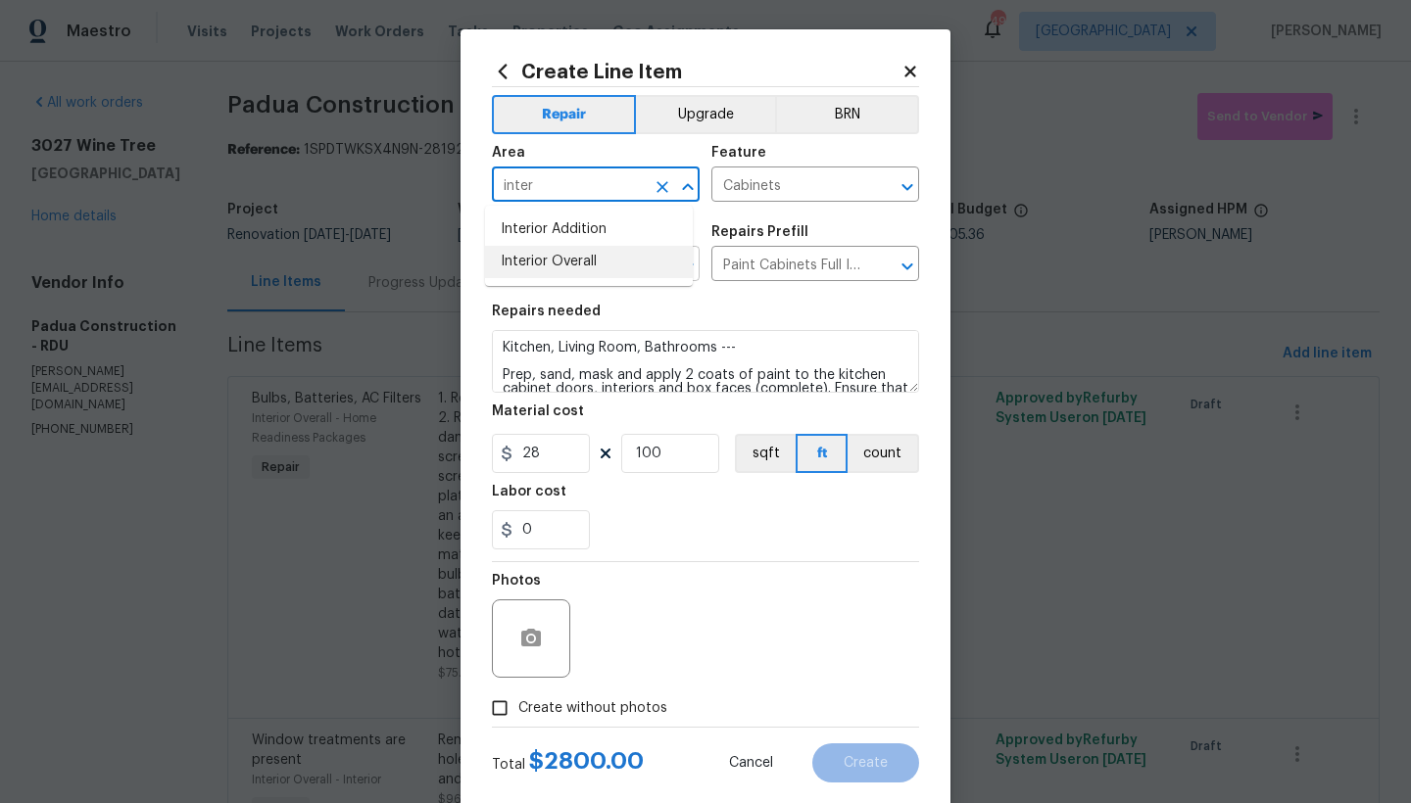
drag, startPoint x: 516, startPoint y: 265, endPoint x: 527, endPoint y: 267, distance: 11.0
click at [516, 265] on li "Interior Overall" at bounding box center [589, 262] width 208 height 32
type input "Interior Overall"
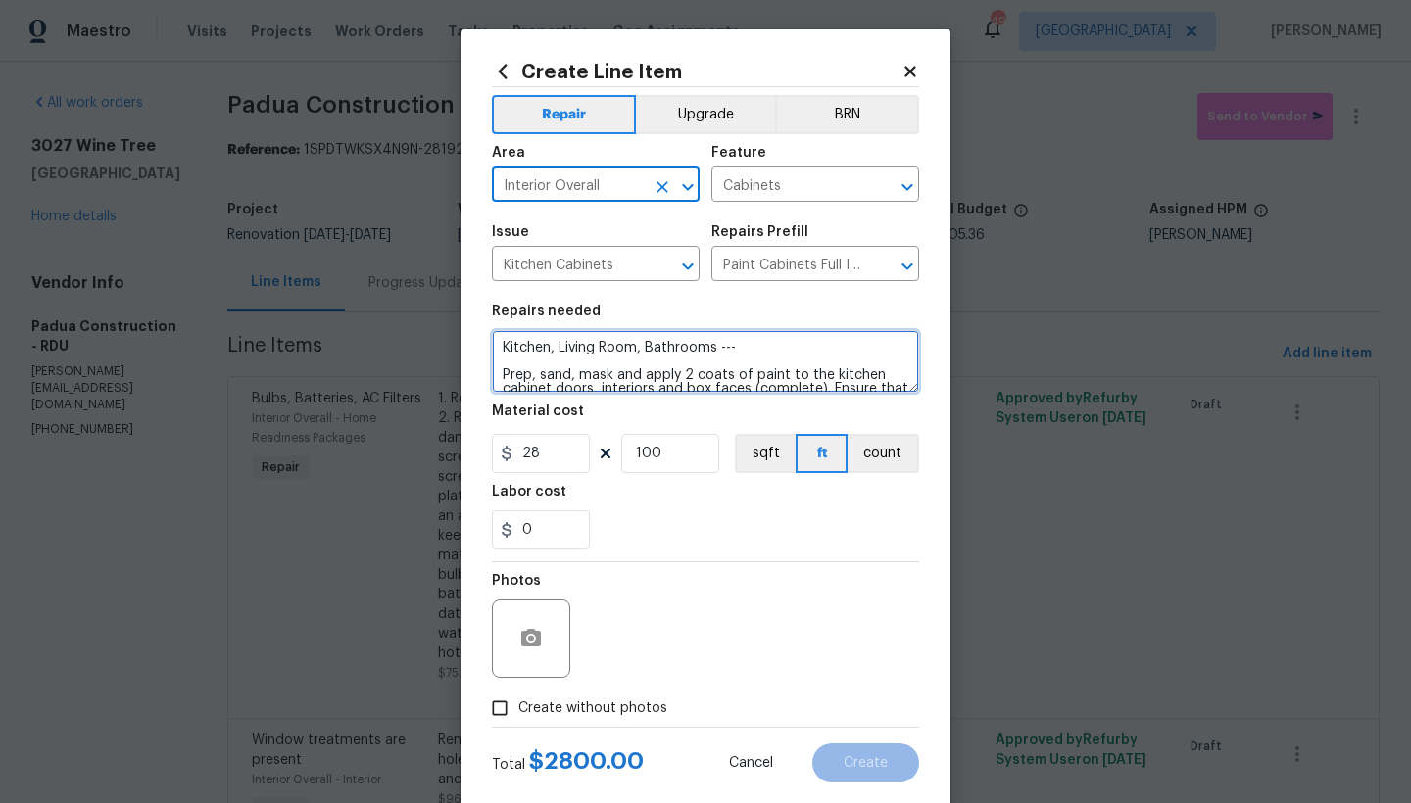
click at [512, 362] on textarea "Kitchen, Living Room, Bathrooms --- Prep, sand, mask and apply 2 coats of paint…" at bounding box center [705, 361] width 427 height 63
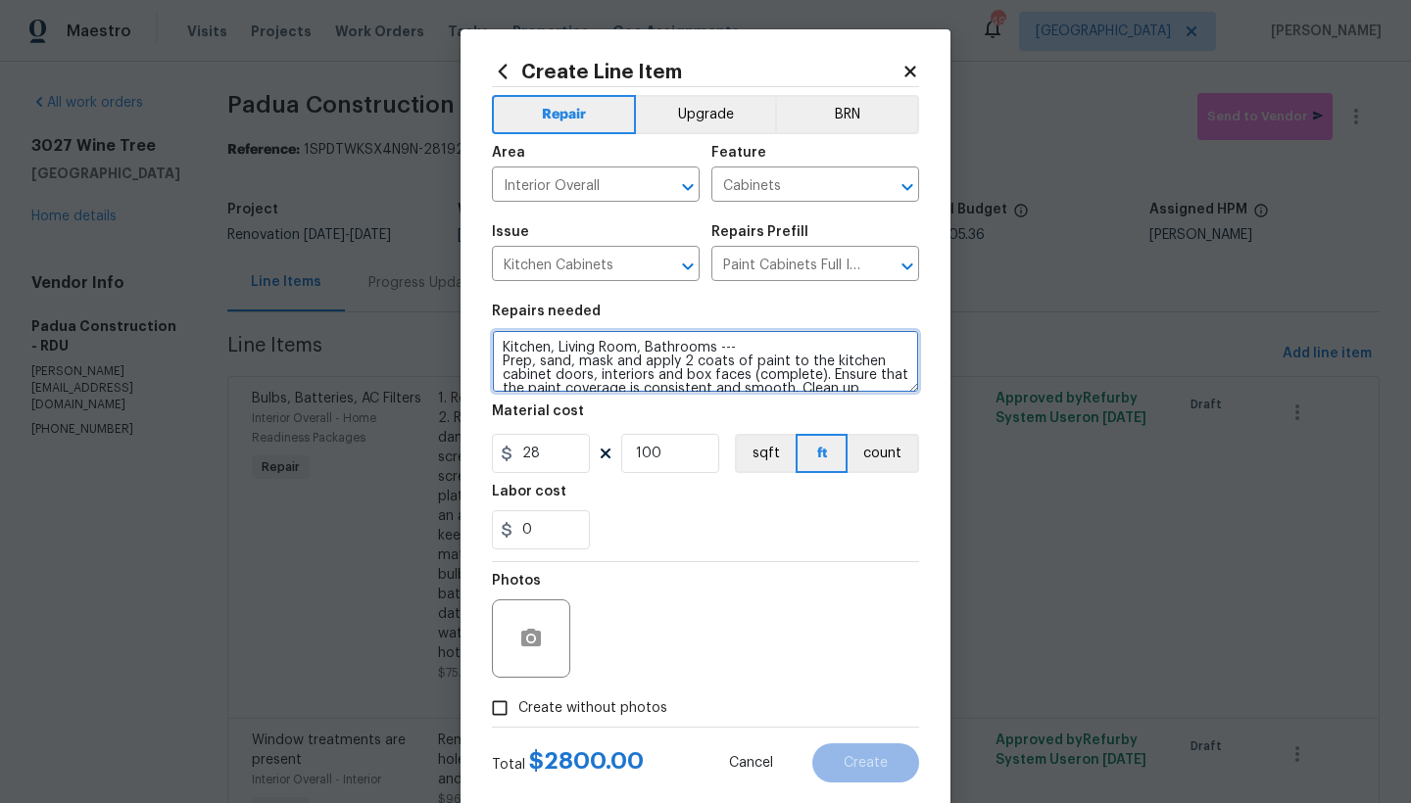
type textarea "Kitchen, Living Room, Bathrooms --- Prep, sand, mask and apply 2 coats of paint…"
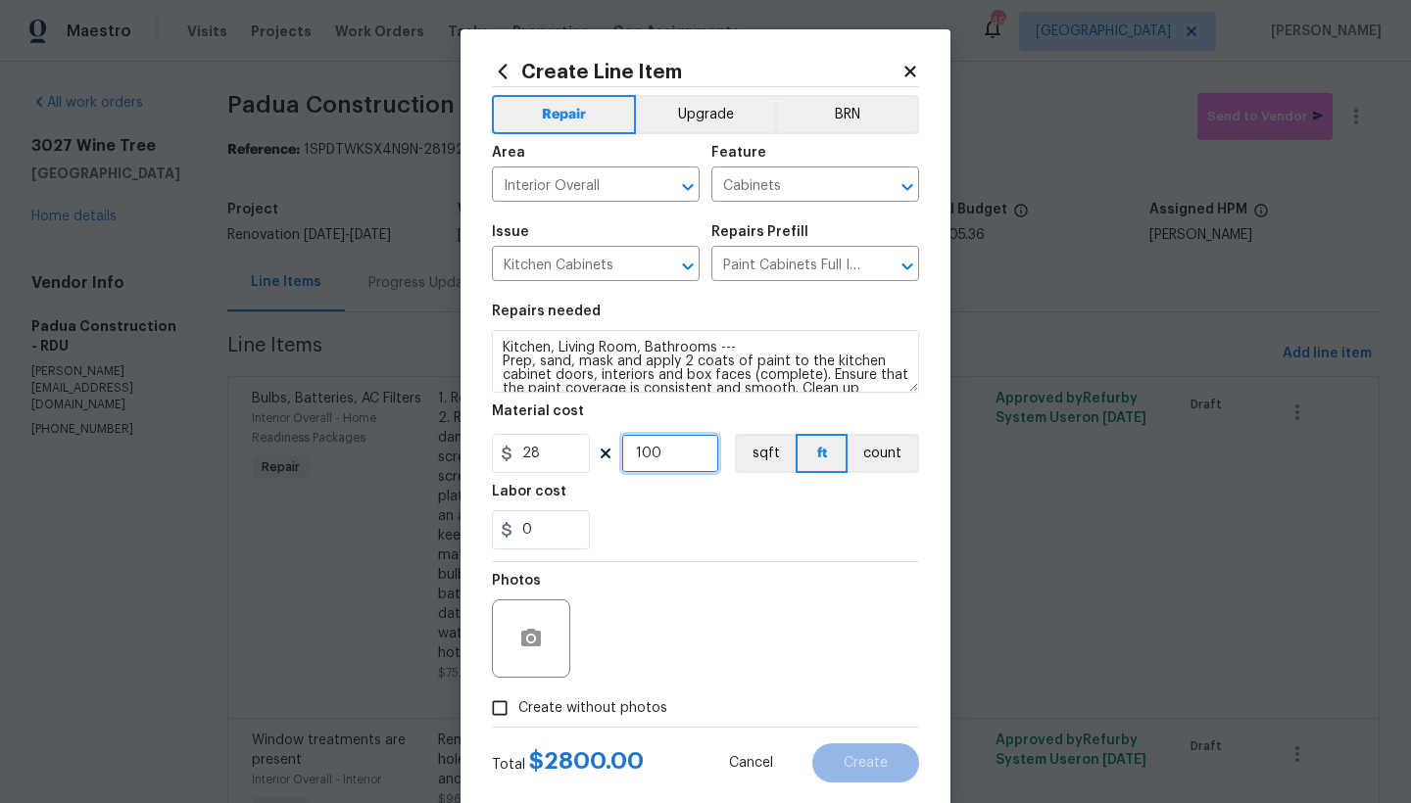
click at [662, 453] on input "100" at bounding box center [670, 453] width 98 height 39
type input "80"
drag, startPoint x: 494, startPoint y: 711, endPoint x: 509, endPoint y: 709, distance: 14.8
click at [494, 711] on input "Create without photos" at bounding box center [499, 708] width 37 height 37
checkbox input "true"
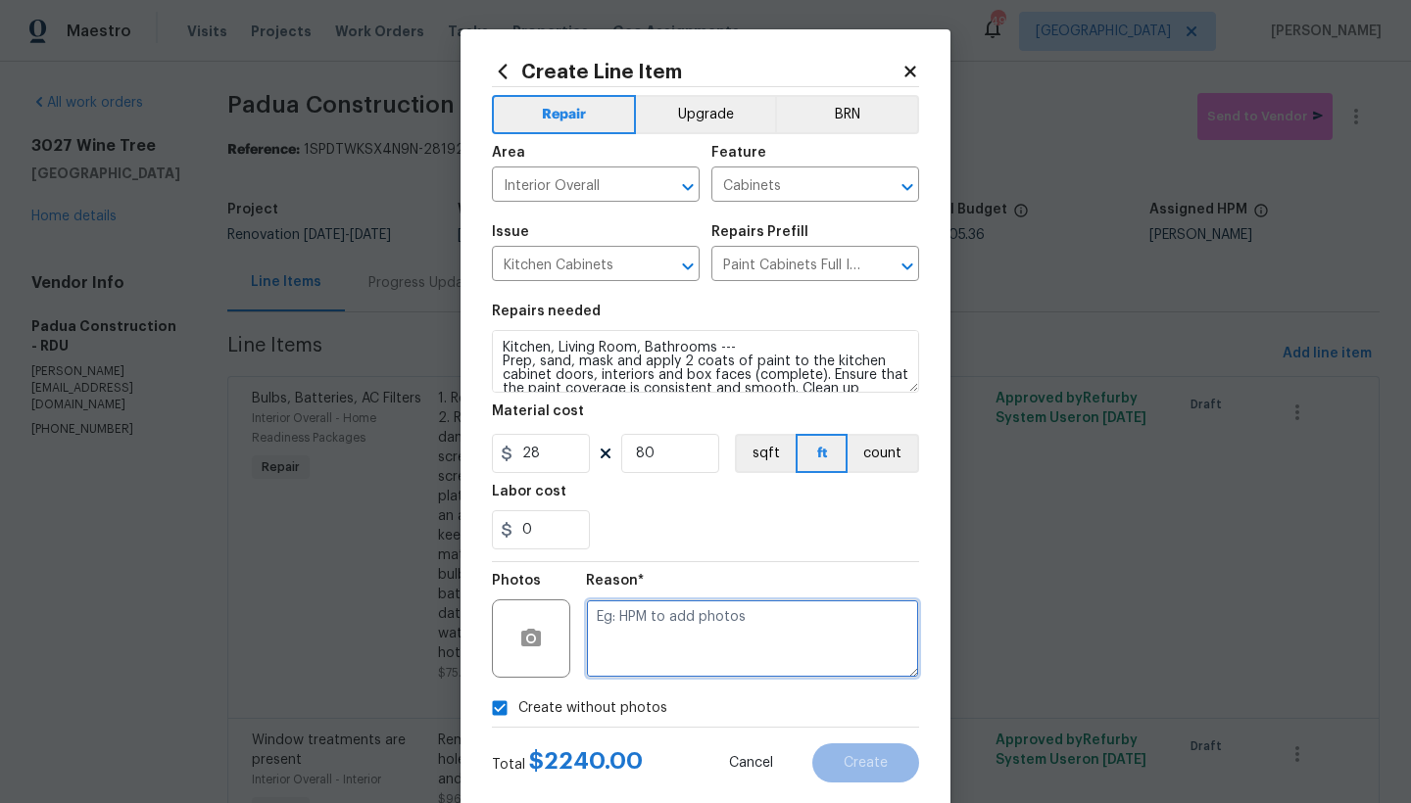
click at [621, 635] on textarea at bounding box center [752, 639] width 333 height 78
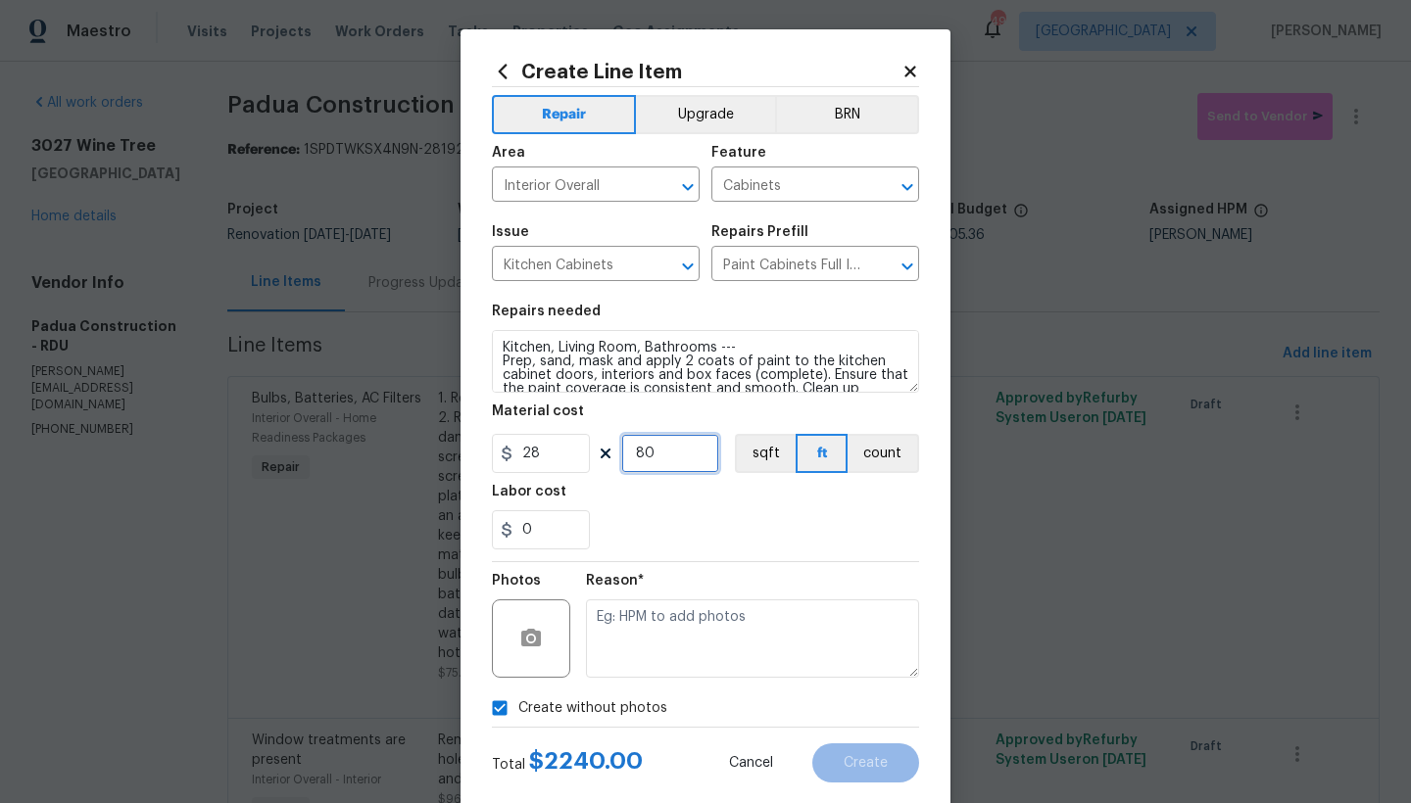
drag, startPoint x: 657, startPoint y: 454, endPoint x: 603, endPoint y: 454, distance: 54.9
click at [603, 454] on div "28 80 sqft ft count" at bounding box center [705, 453] width 427 height 39
click at [652, 454] on input "80" at bounding box center [670, 453] width 98 height 39
type input "85"
click at [681, 530] on div "0" at bounding box center [705, 529] width 427 height 39
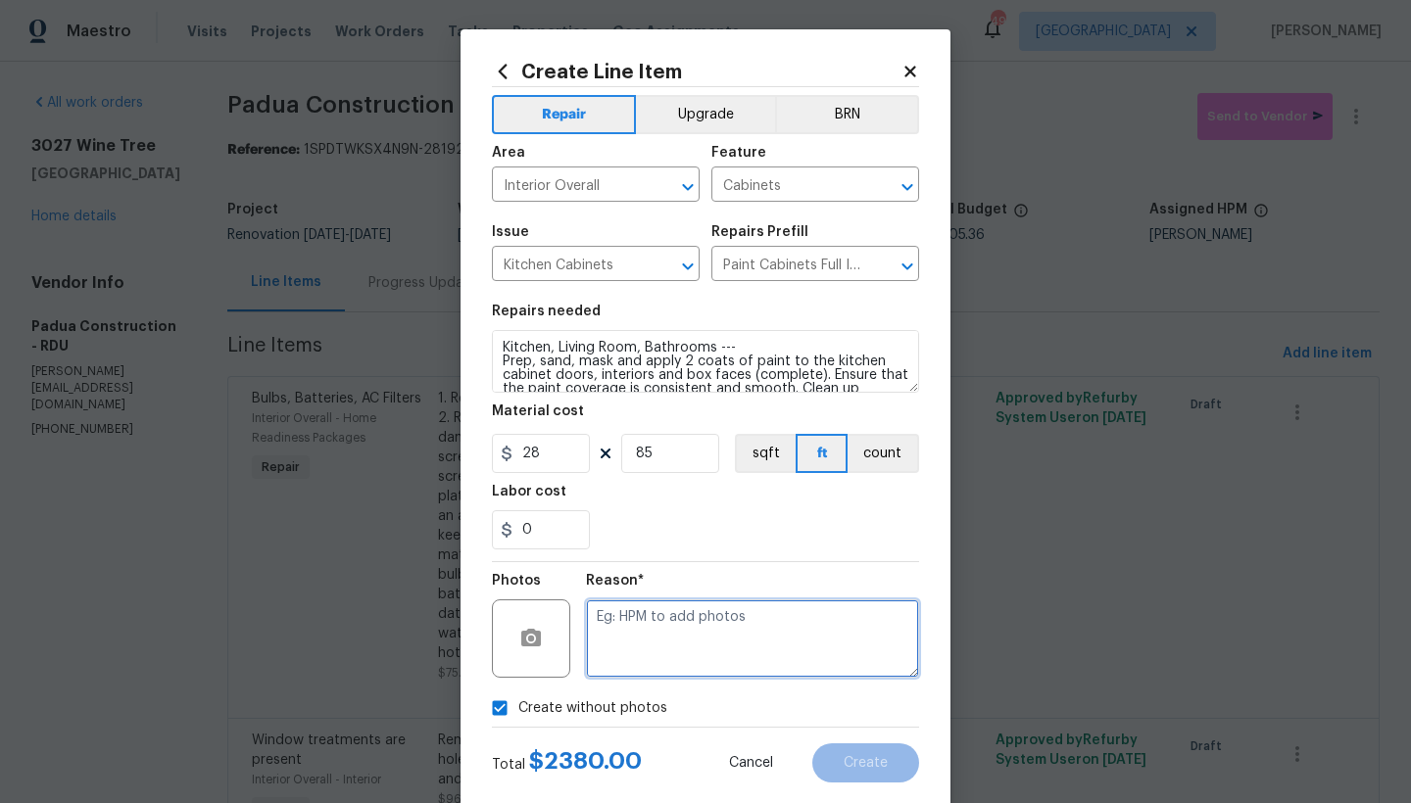
click at [624, 628] on textarea at bounding box center [752, 639] width 333 height 78
type textarea "n"
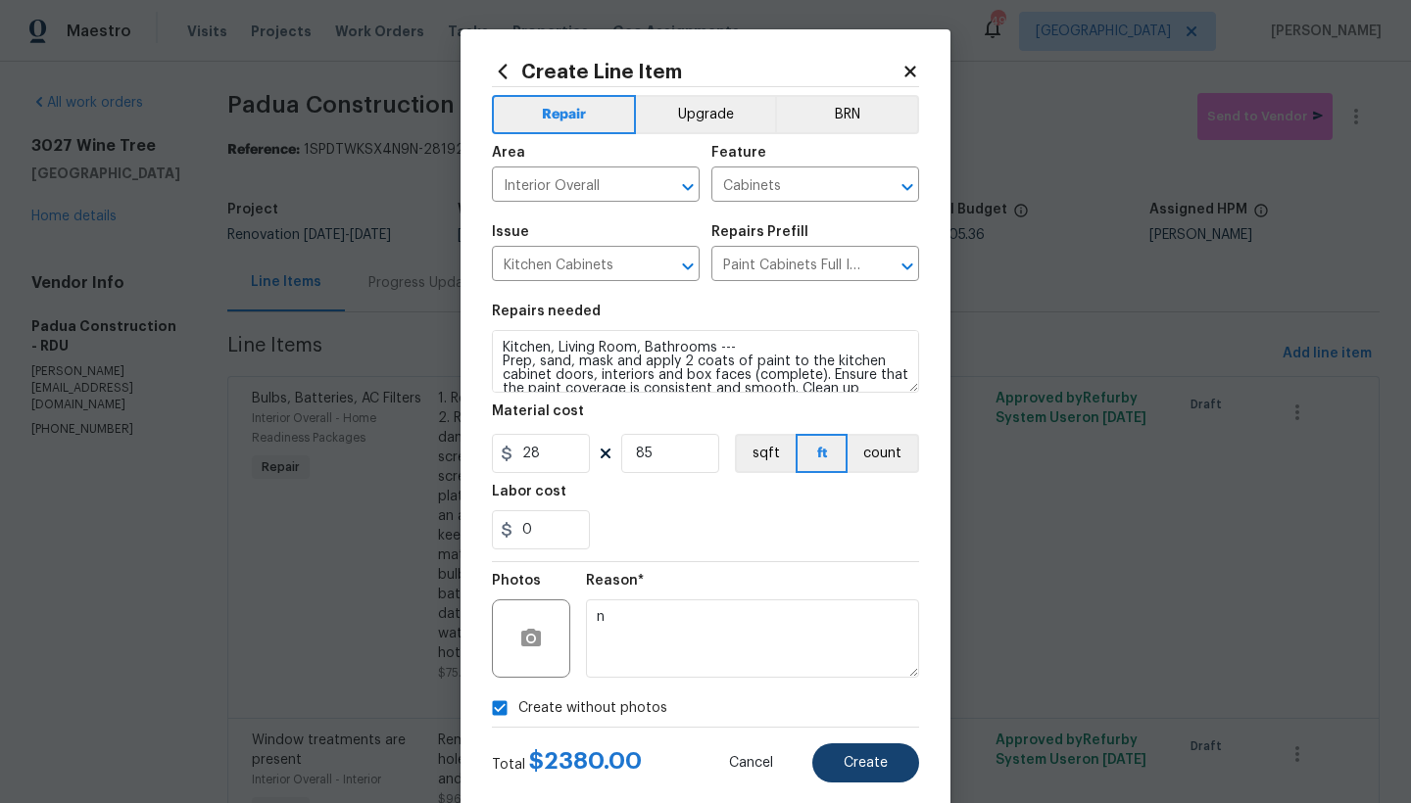
click at [853, 770] on span "Create" at bounding box center [866, 763] width 44 height 15
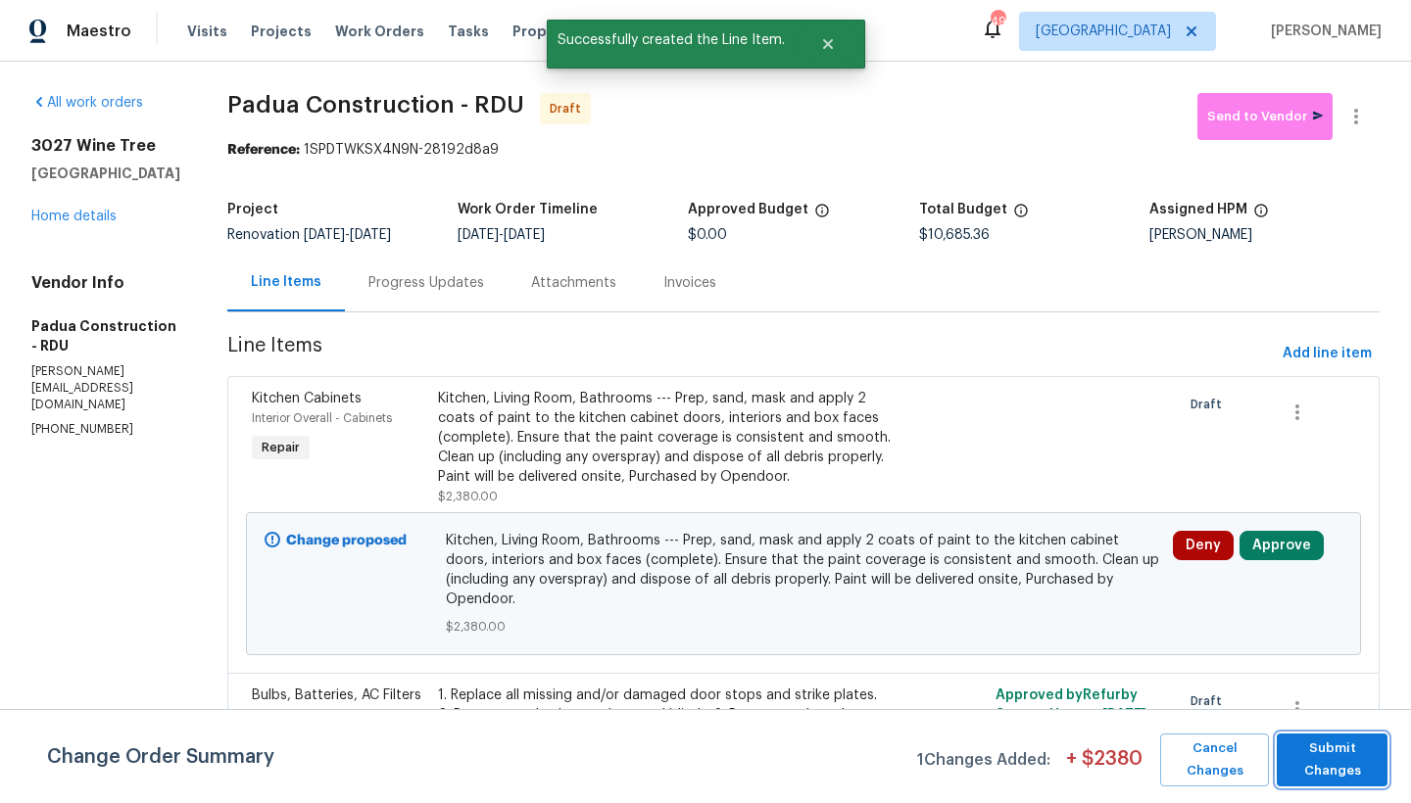
click at [1327, 765] on span "Submit Changes" at bounding box center [1331, 760] width 91 height 45
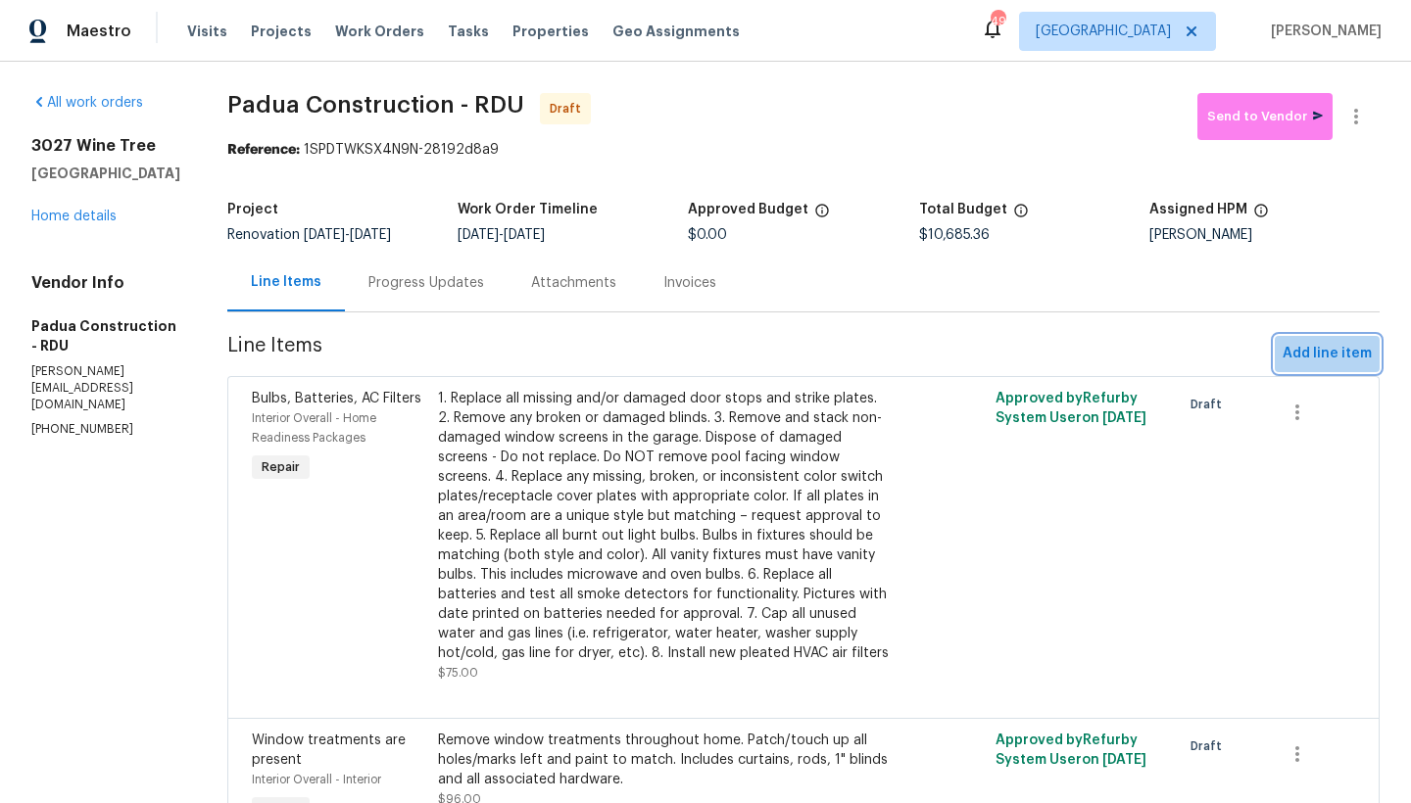
click at [1318, 355] on span "Add line item" at bounding box center [1327, 354] width 89 height 24
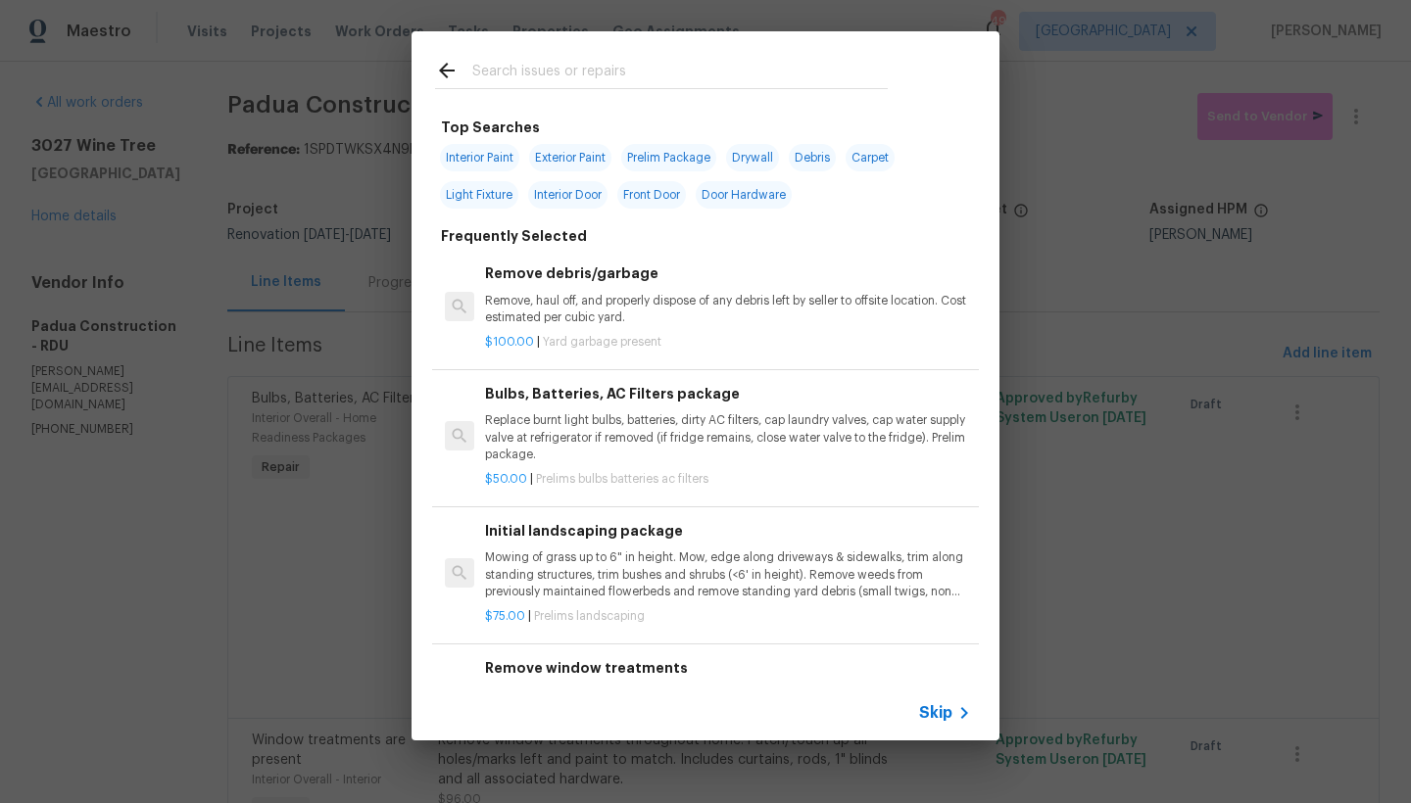
click at [572, 70] on input "text" at bounding box center [679, 73] width 415 height 29
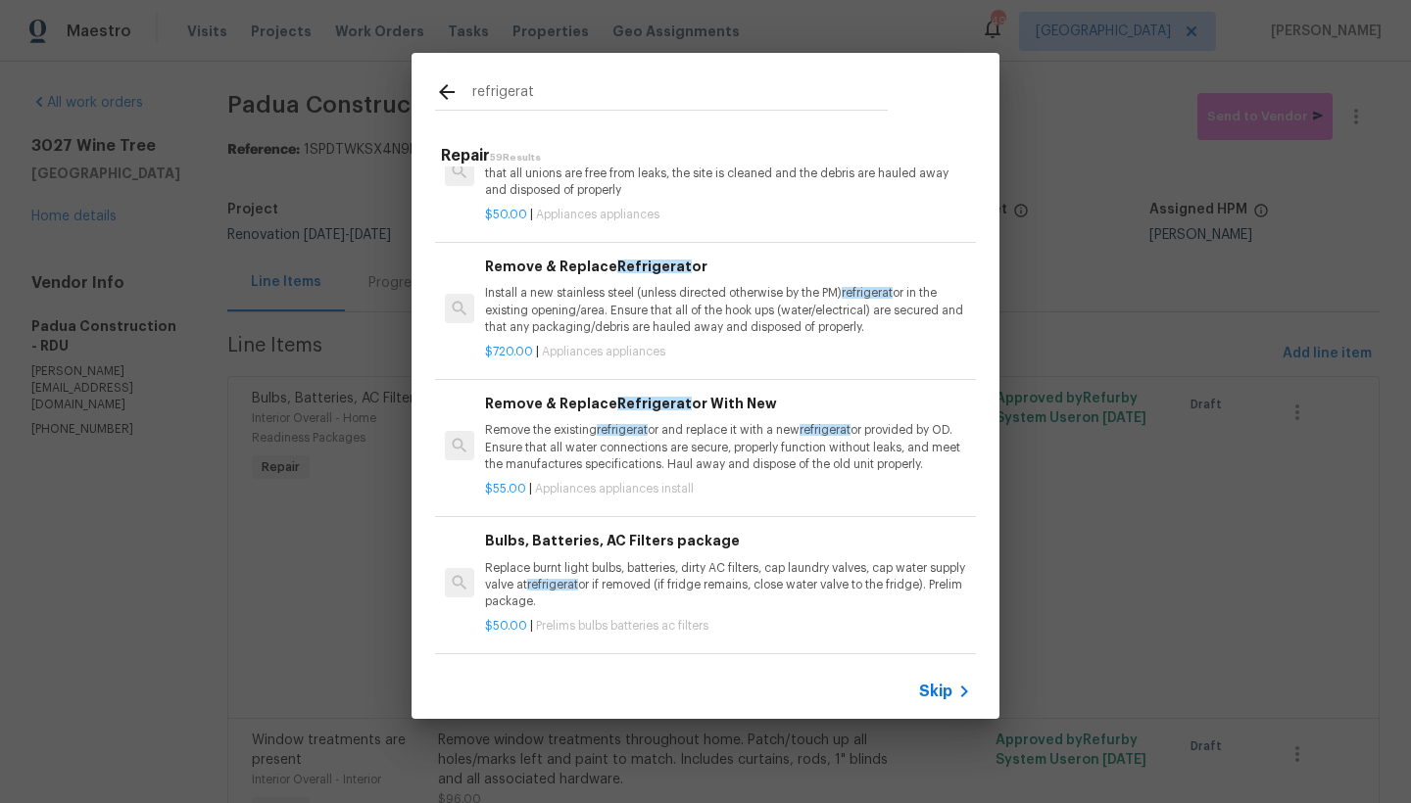
scroll to position [164, 0]
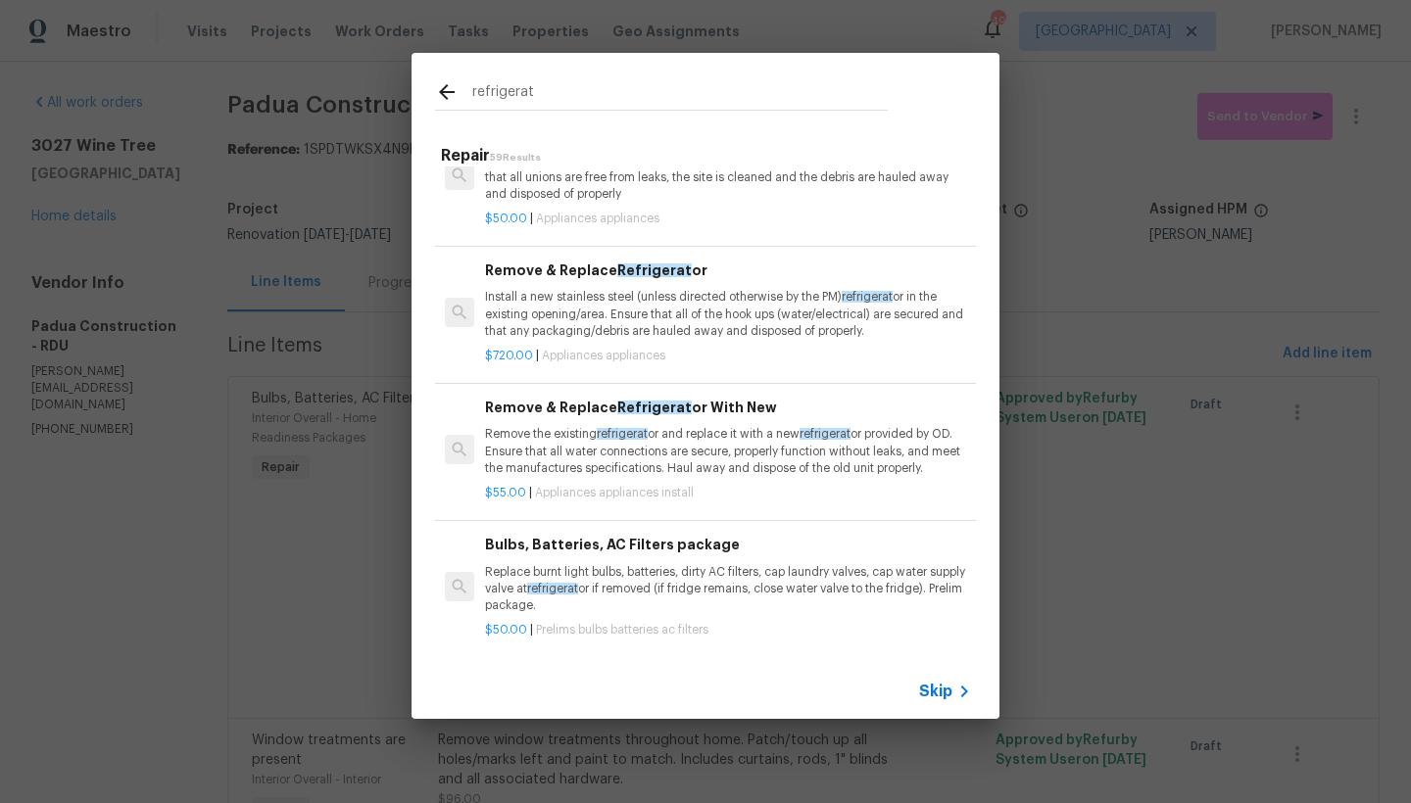
type input "refrigerat"
click at [667, 467] on p "Remove the existing refrigerat or and replace it with a new refrigerat or provi…" at bounding box center [728, 451] width 486 height 50
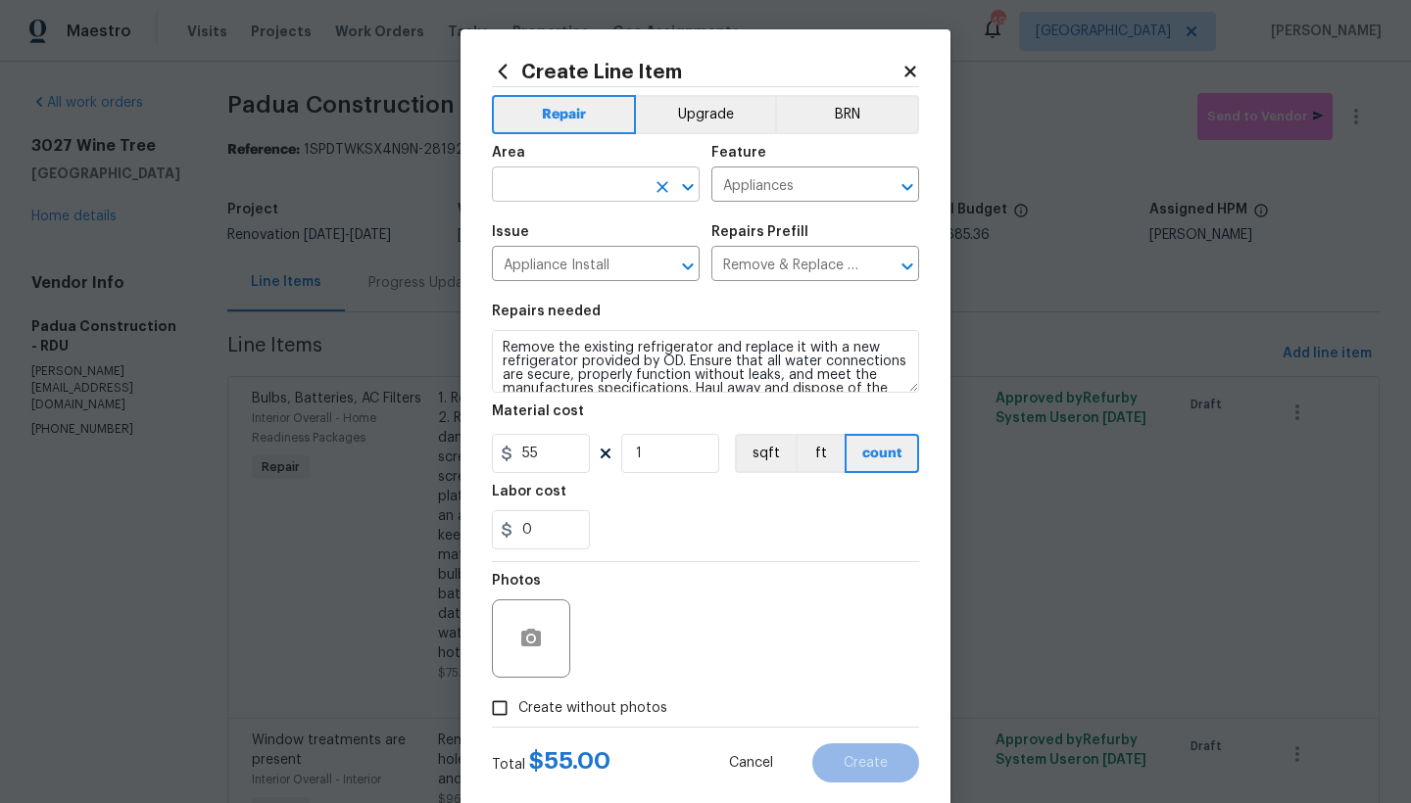
click at [536, 184] on input "text" at bounding box center [568, 186] width 153 height 30
click at [541, 261] on li "Interior Overall" at bounding box center [589, 262] width 208 height 32
type input "Interior Overall"
click at [494, 710] on input "Create without photos" at bounding box center [499, 708] width 37 height 37
checkbox input "true"
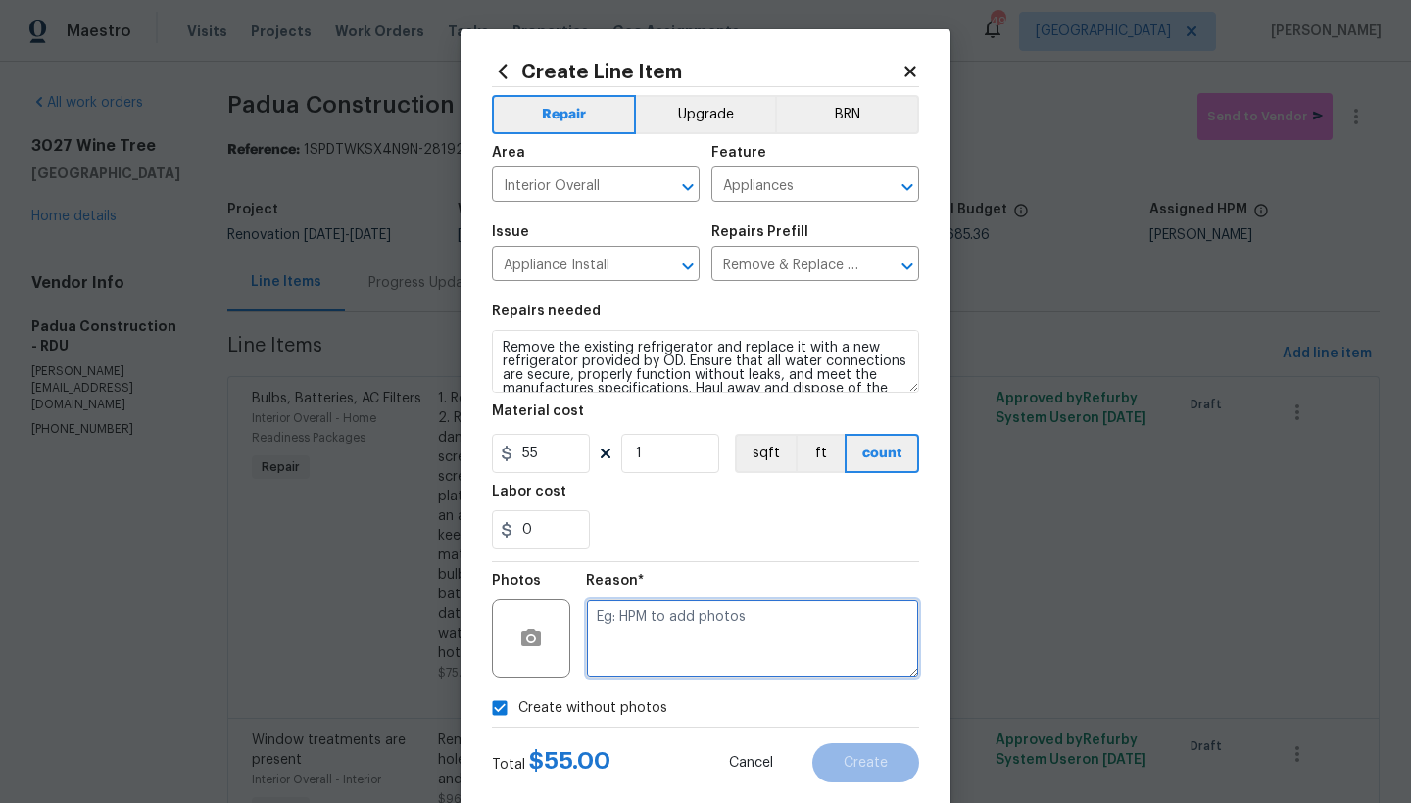
click at [649, 635] on textarea at bounding box center [752, 639] width 333 height 78
type textarea "n"
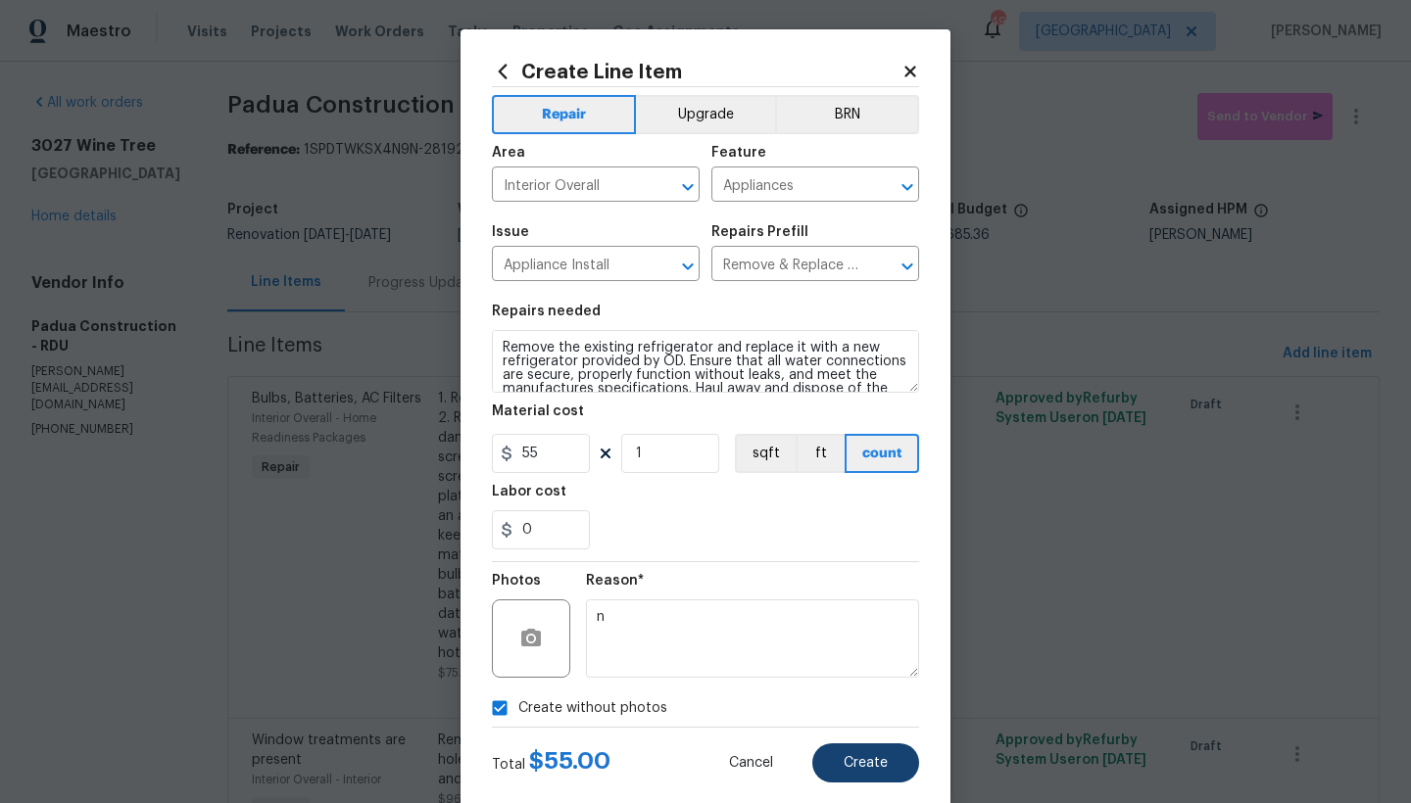
click at [868, 766] on span "Create" at bounding box center [866, 763] width 44 height 15
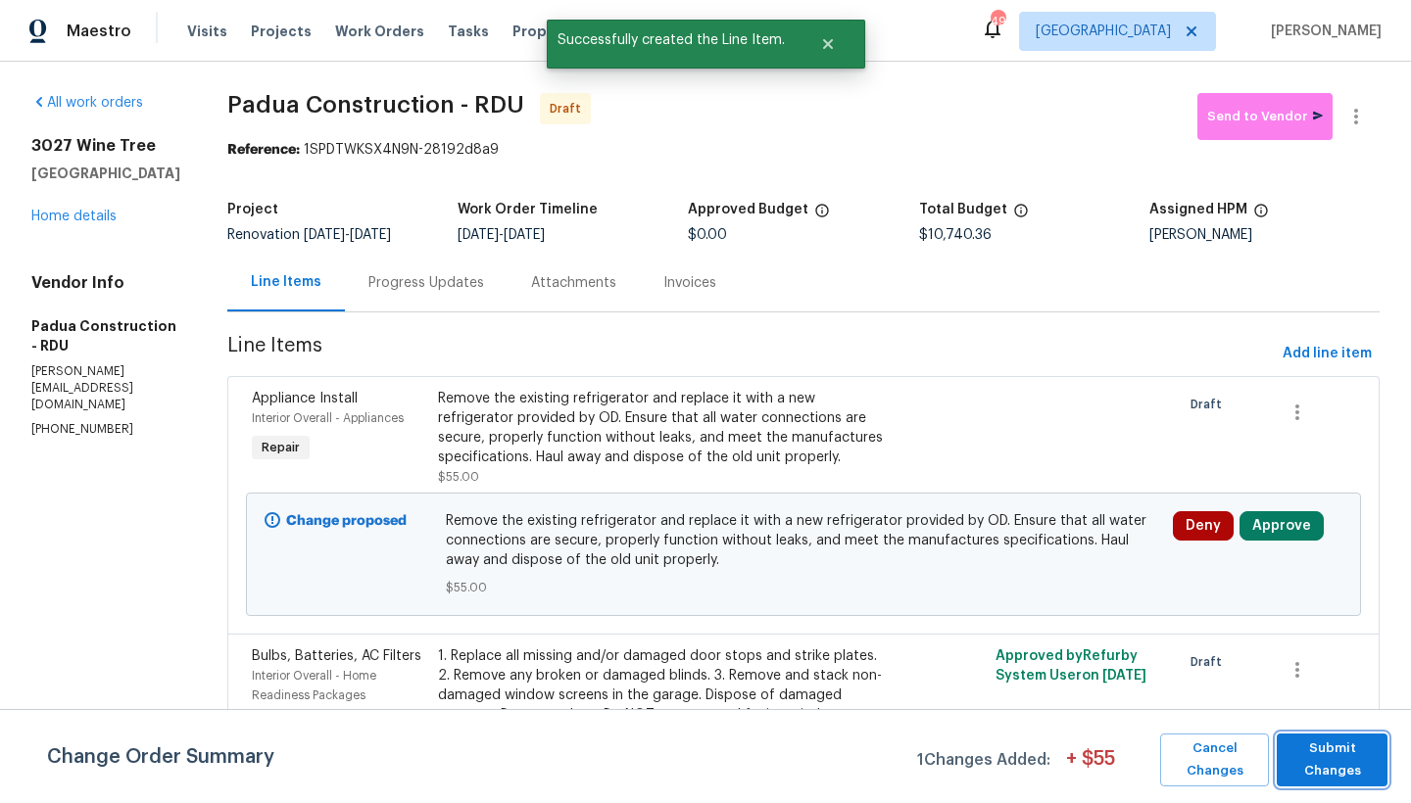
click at [1328, 764] on span "Submit Changes" at bounding box center [1331, 760] width 91 height 45
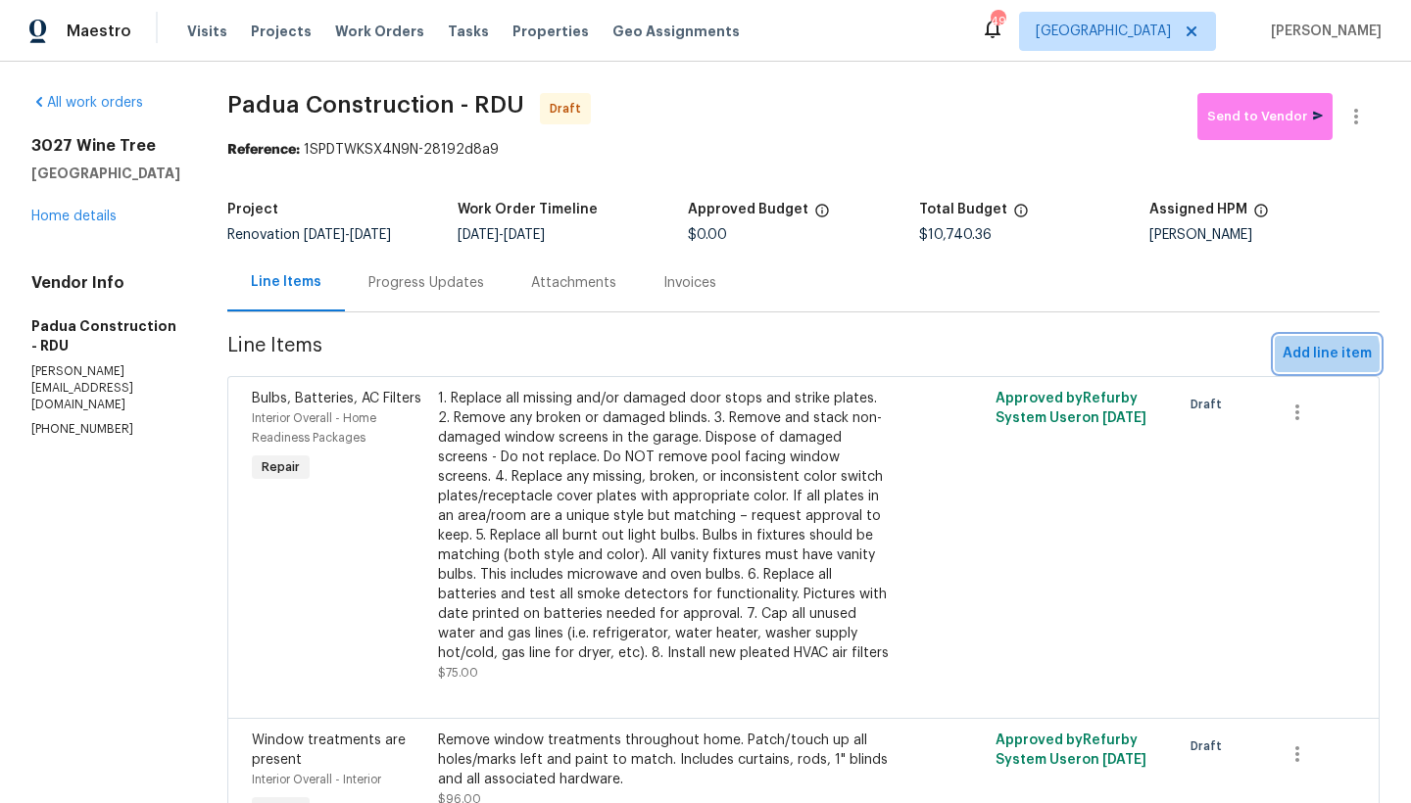
click at [1287, 359] on span "Add line item" at bounding box center [1327, 354] width 89 height 24
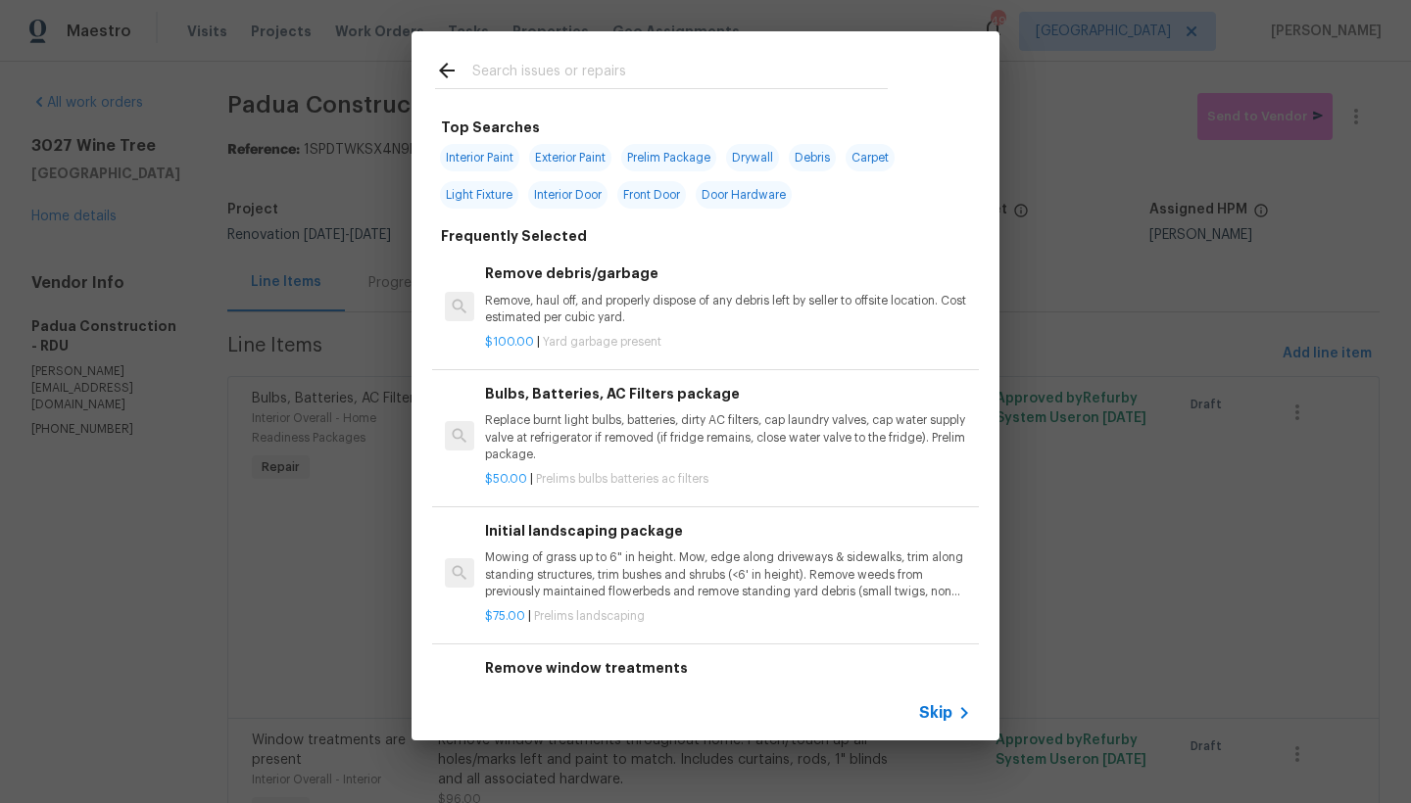
click at [486, 76] on input "text" at bounding box center [679, 73] width 415 height 29
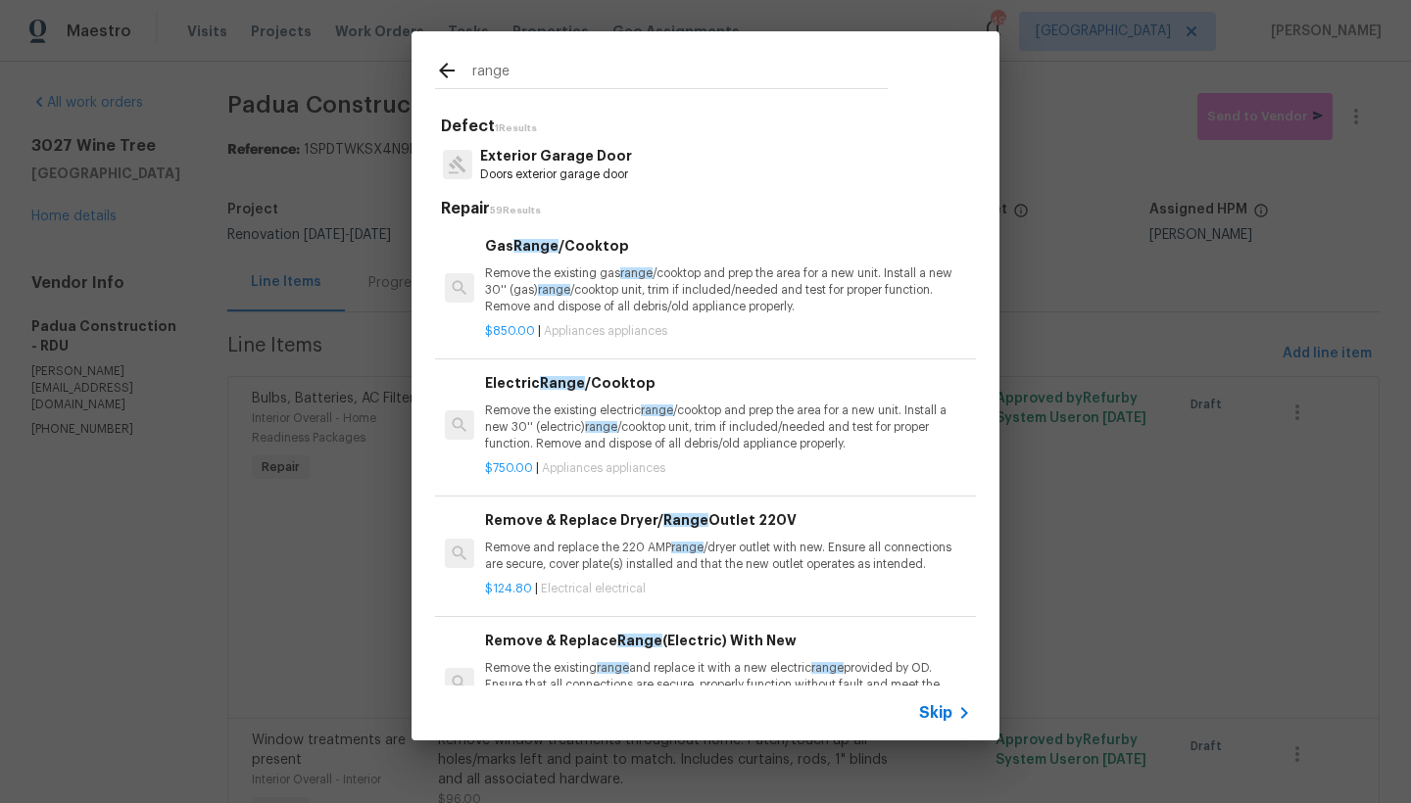
type input "range"
click at [570, 652] on h6 "Remove & Replace Range (Electric) With New" at bounding box center [728, 641] width 486 height 22
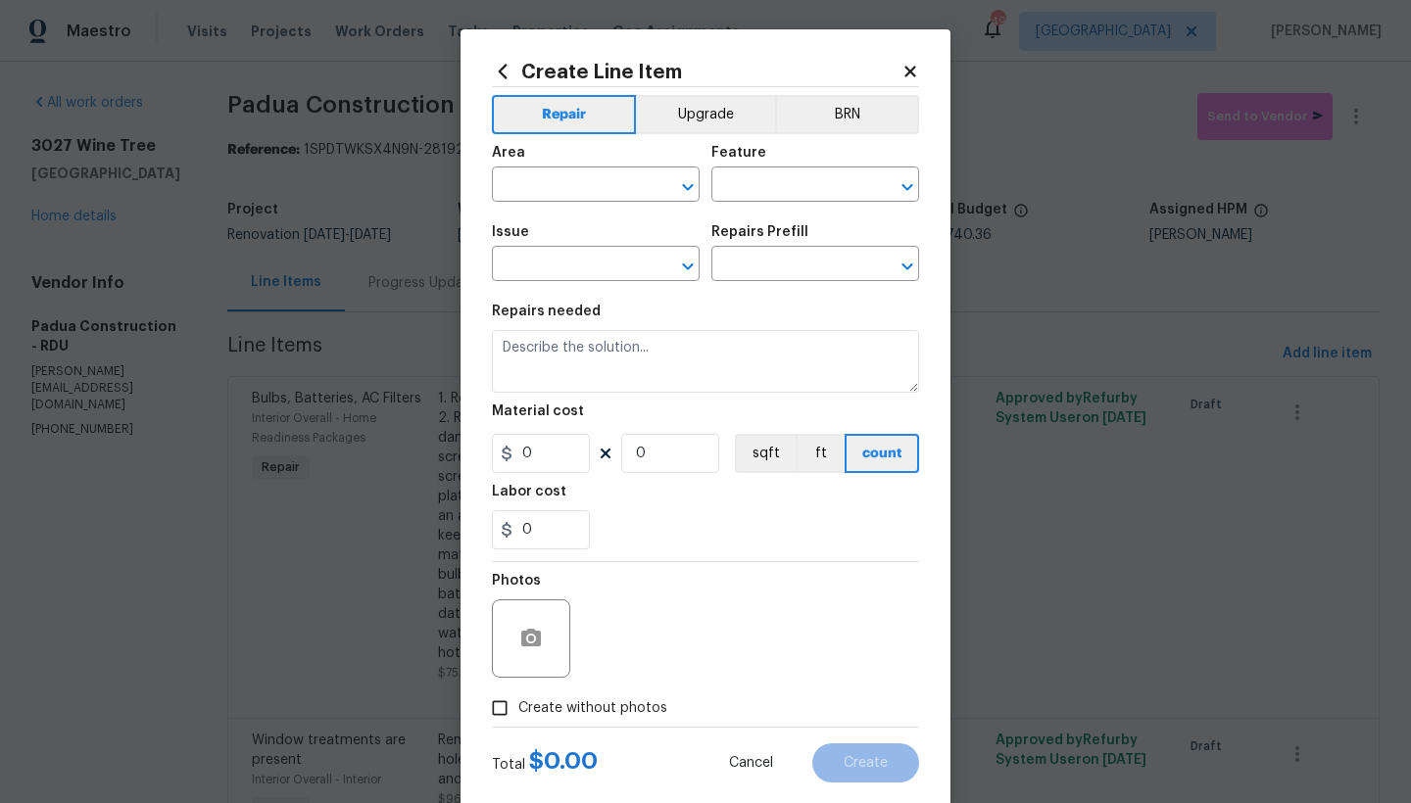
type input "Appliances"
type input "Appliance Install"
type input "Remove & Replace Range (Electric) With New $40.00"
type textarea "Remove the existing range and replace it with a new electric range provided by …"
type input "40"
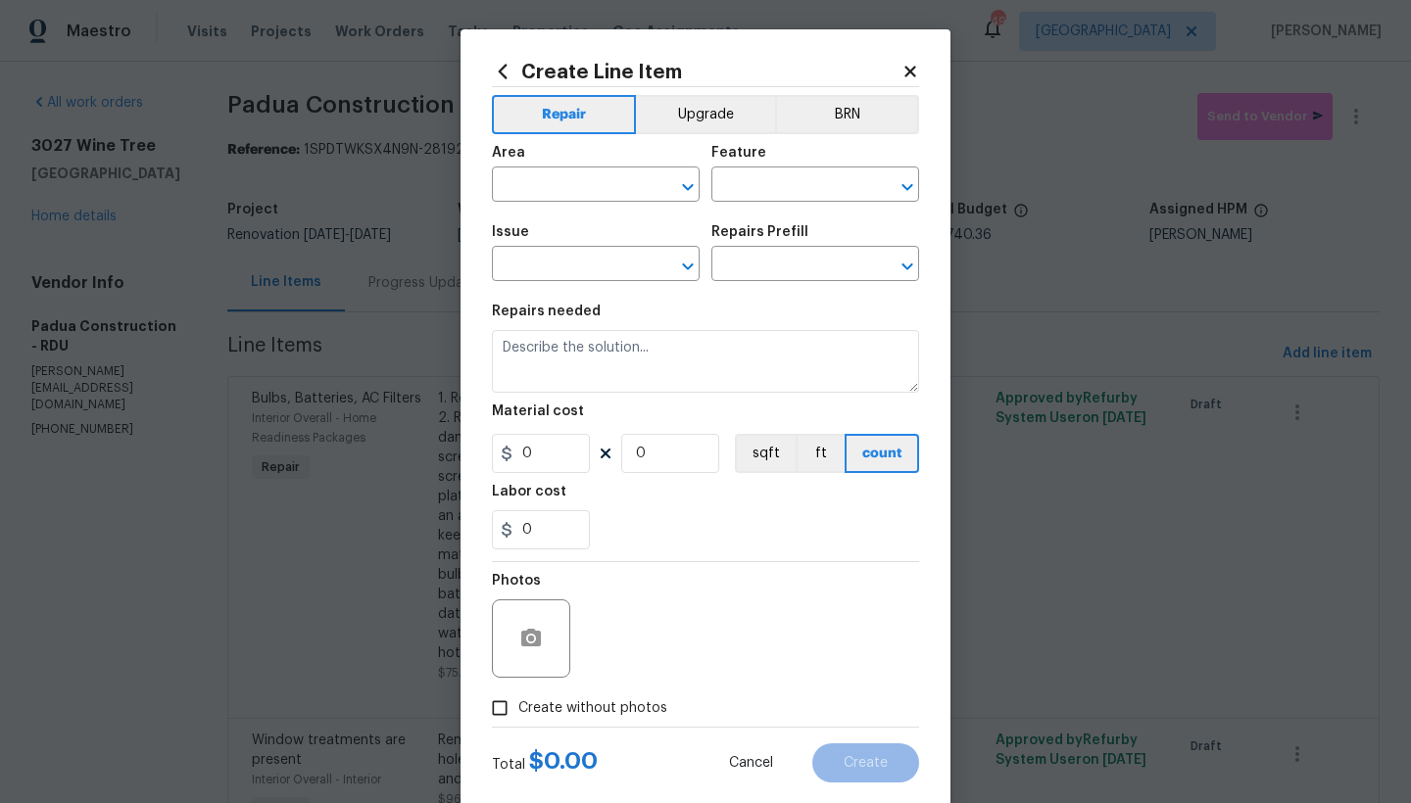
type input "1"
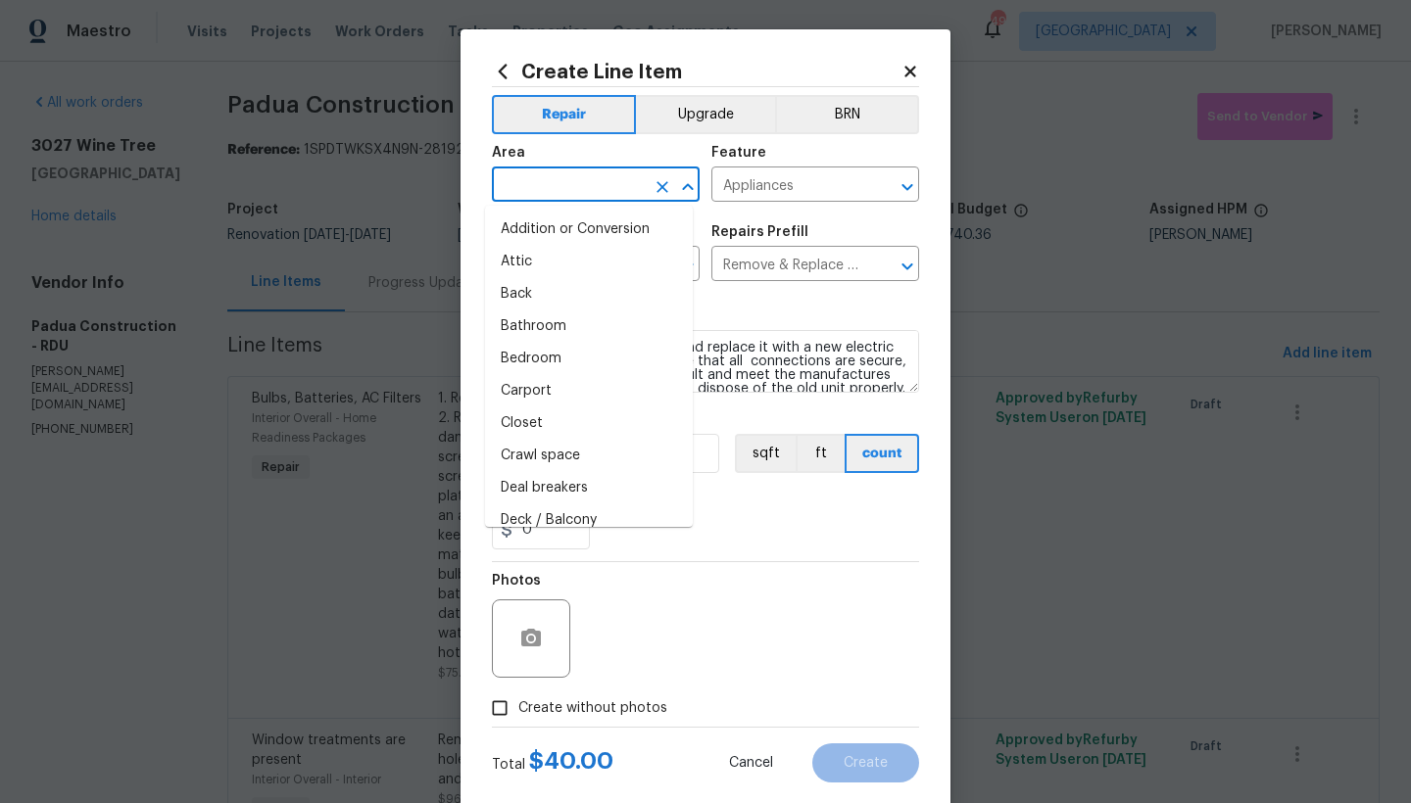
click at [559, 188] on input "text" at bounding box center [568, 186] width 153 height 30
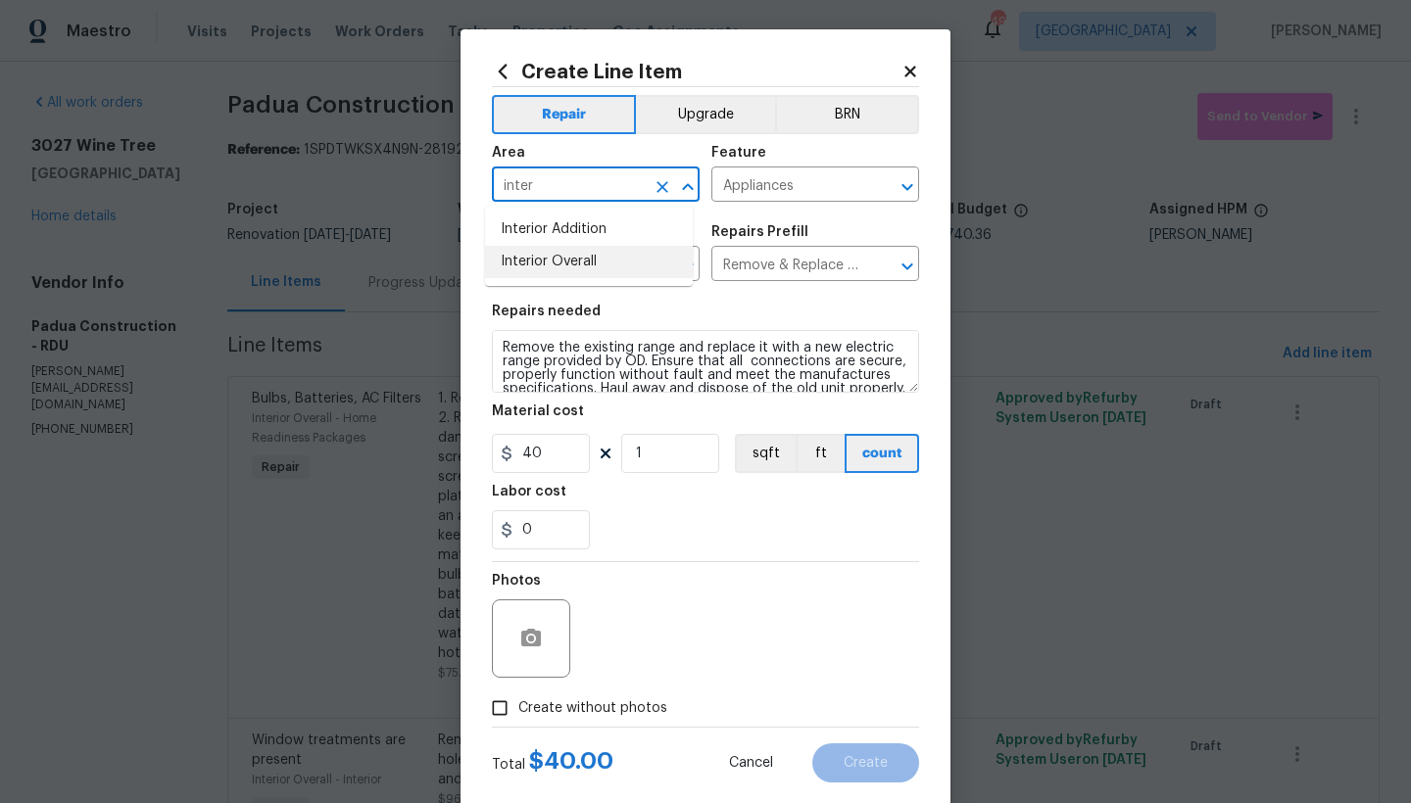
click at [533, 260] on li "Interior Overall" at bounding box center [589, 262] width 208 height 32
type input "Interior Overall"
click at [546, 714] on span "Create without photos" at bounding box center [592, 709] width 149 height 21
click at [518, 714] on input "Create without photos" at bounding box center [499, 708] width 37 height 37
checkbox input "true"
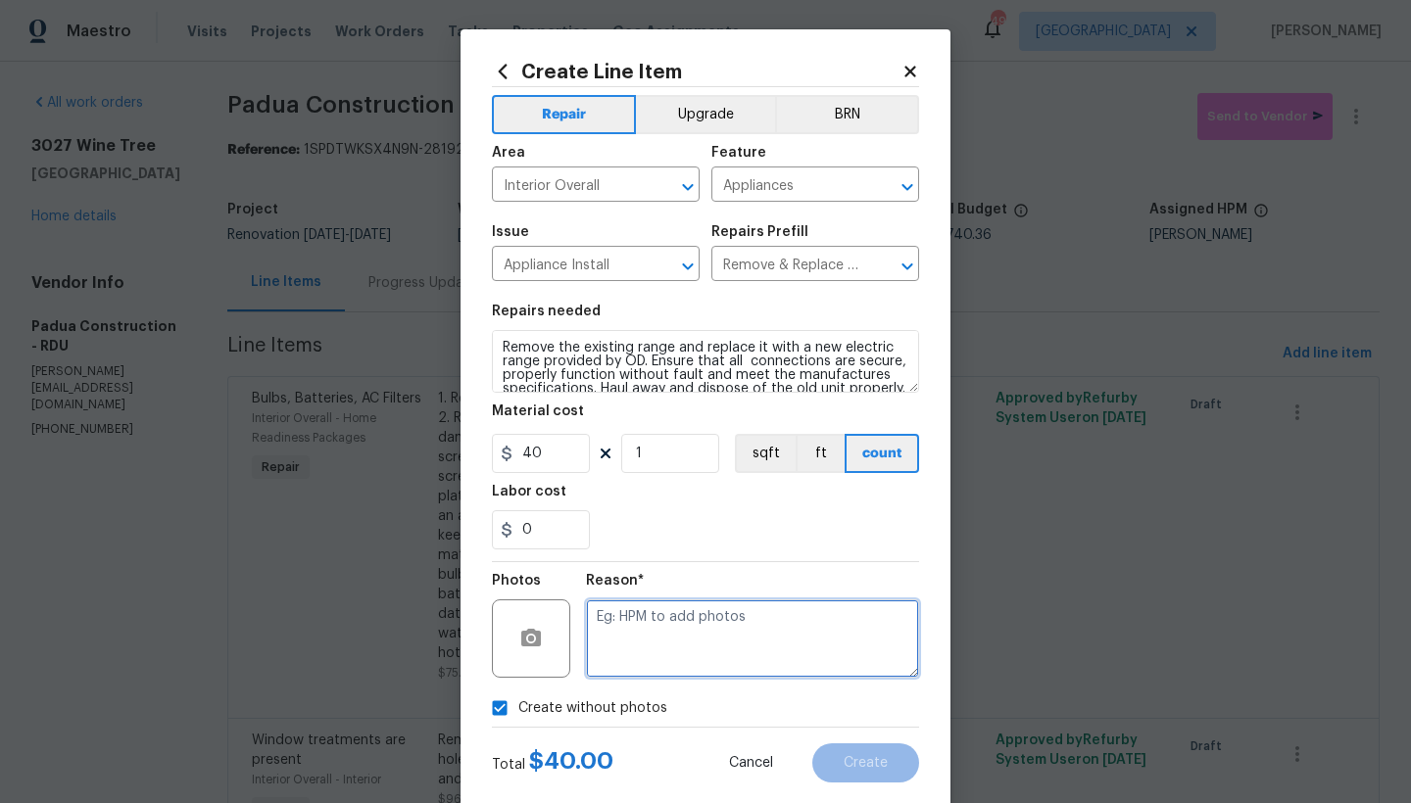
click at [639, 631] on textarea at bounding box center [752, 639] width 333 height 78
type textarea "n"
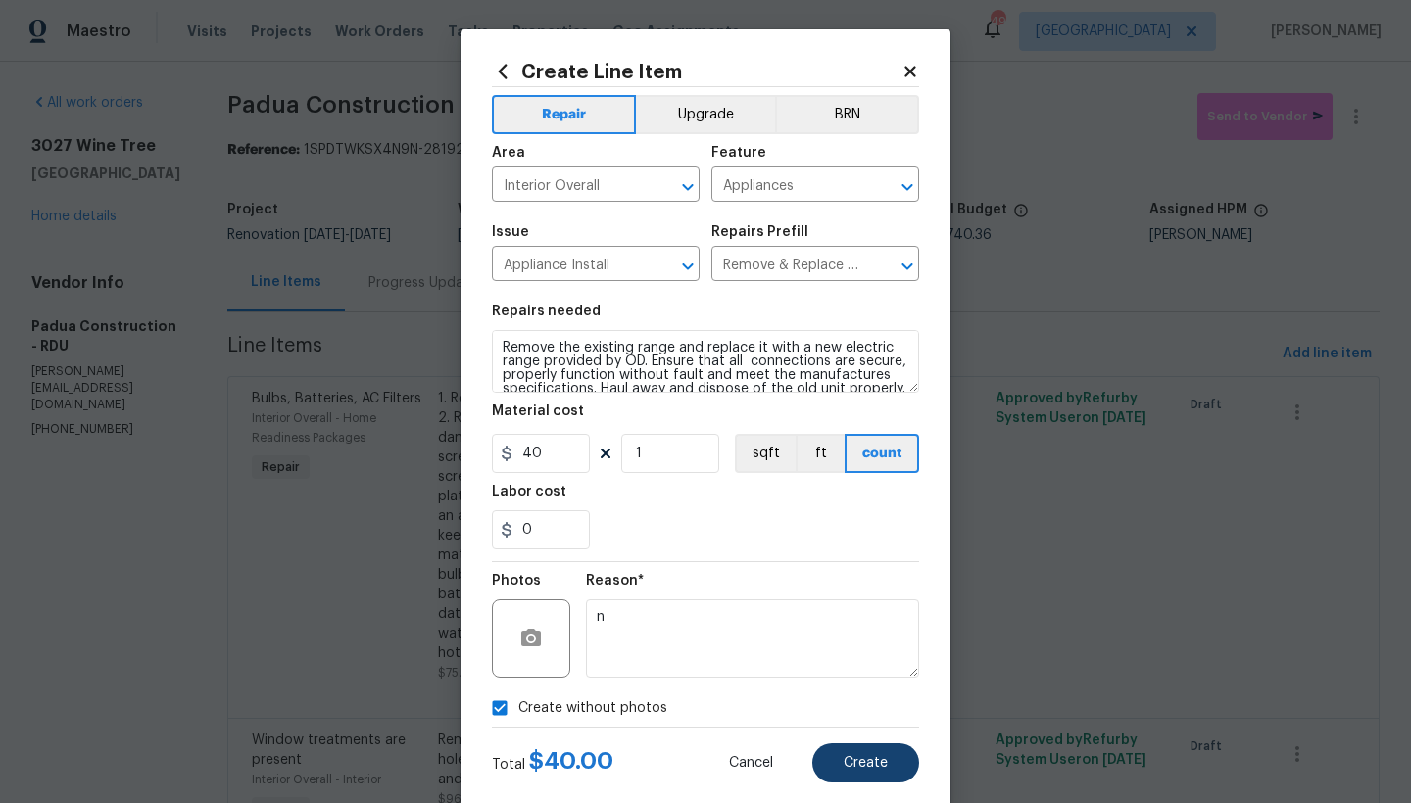
click at [868, 767] on span "Create" at bounding box center [866, 763] width 44 height 15
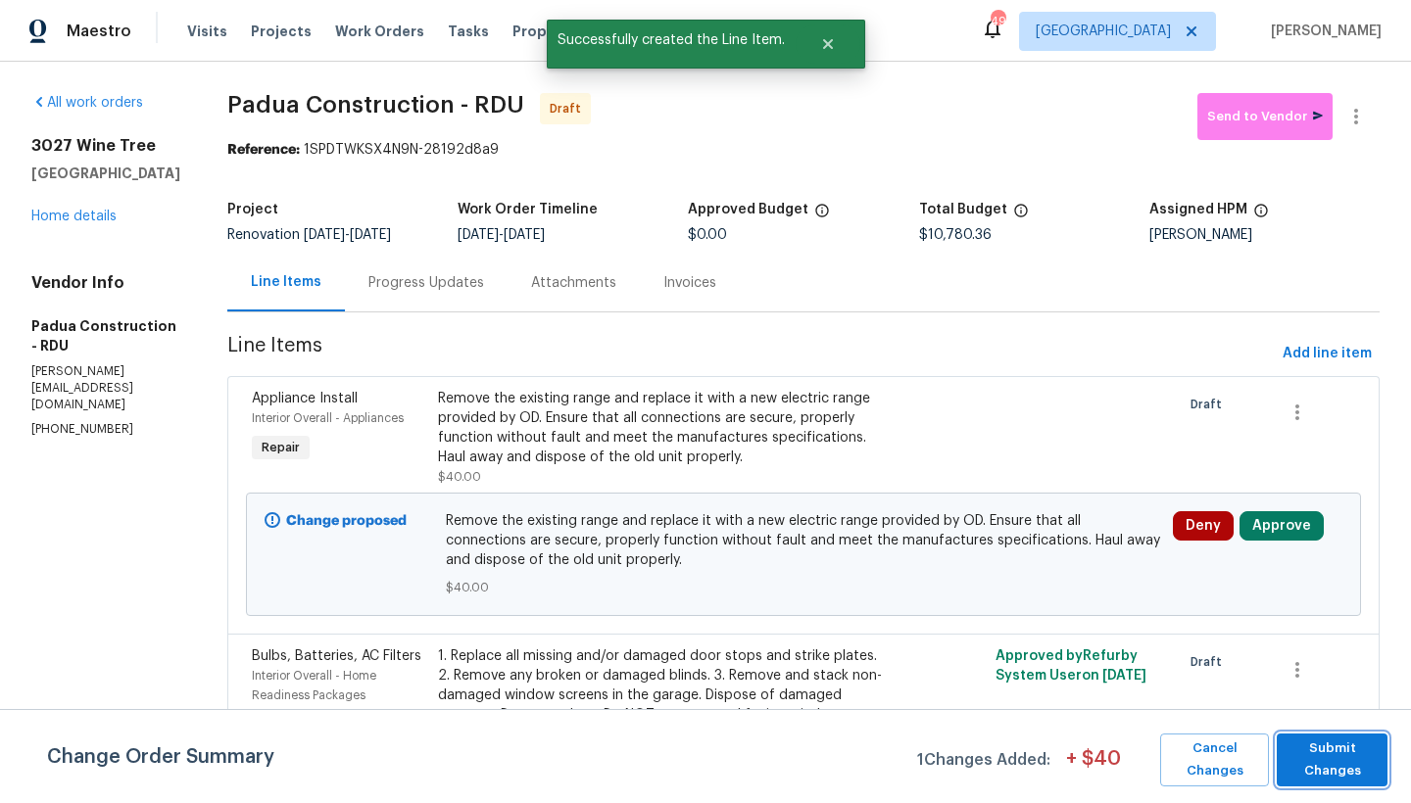
click at [1345, 757] on span "Submit Changes" at bounding box center [1331, 760] width 91 height 45
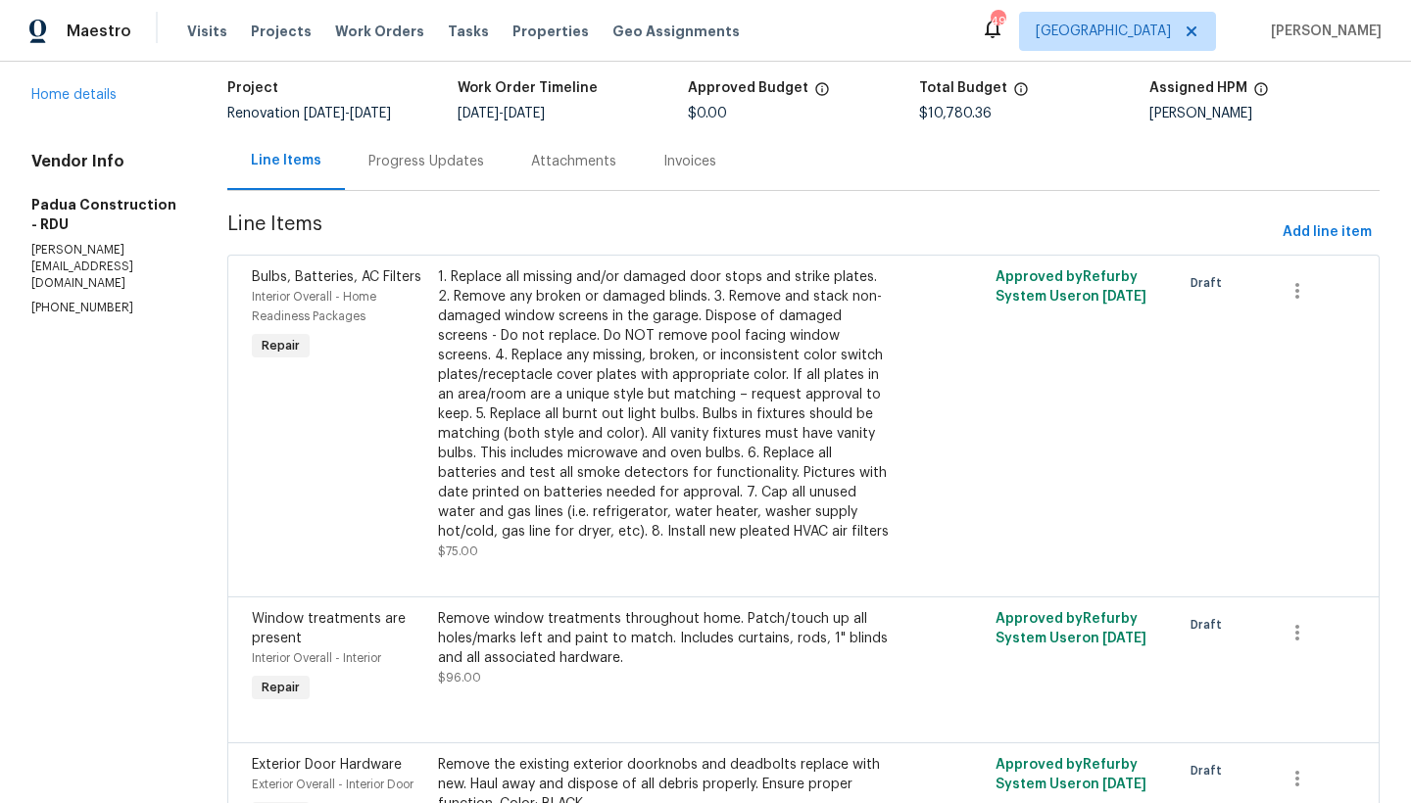
scroll to position [0, 0]
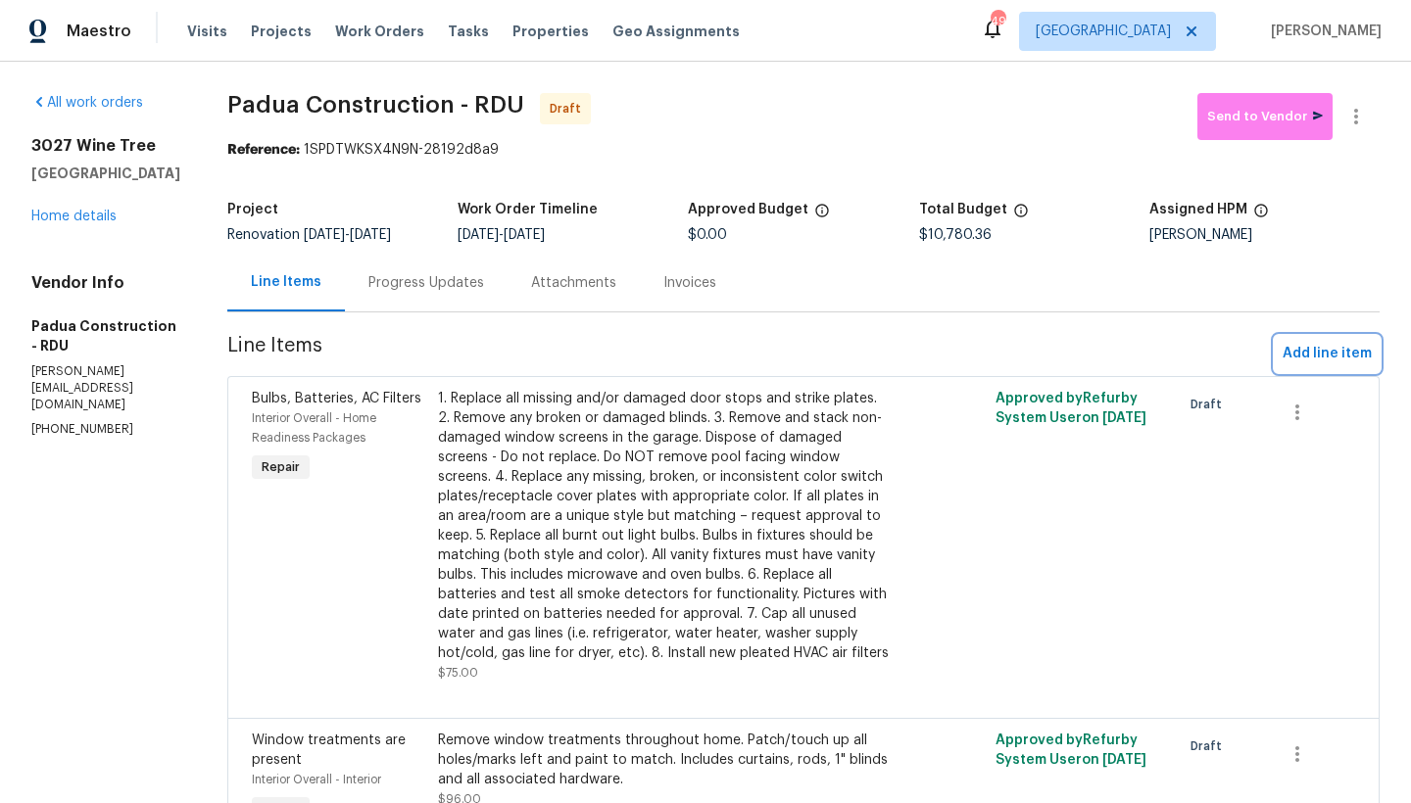
click at [1302, 357] on span "Add line item" at bounding box center [1327, 354] width 89 height 24
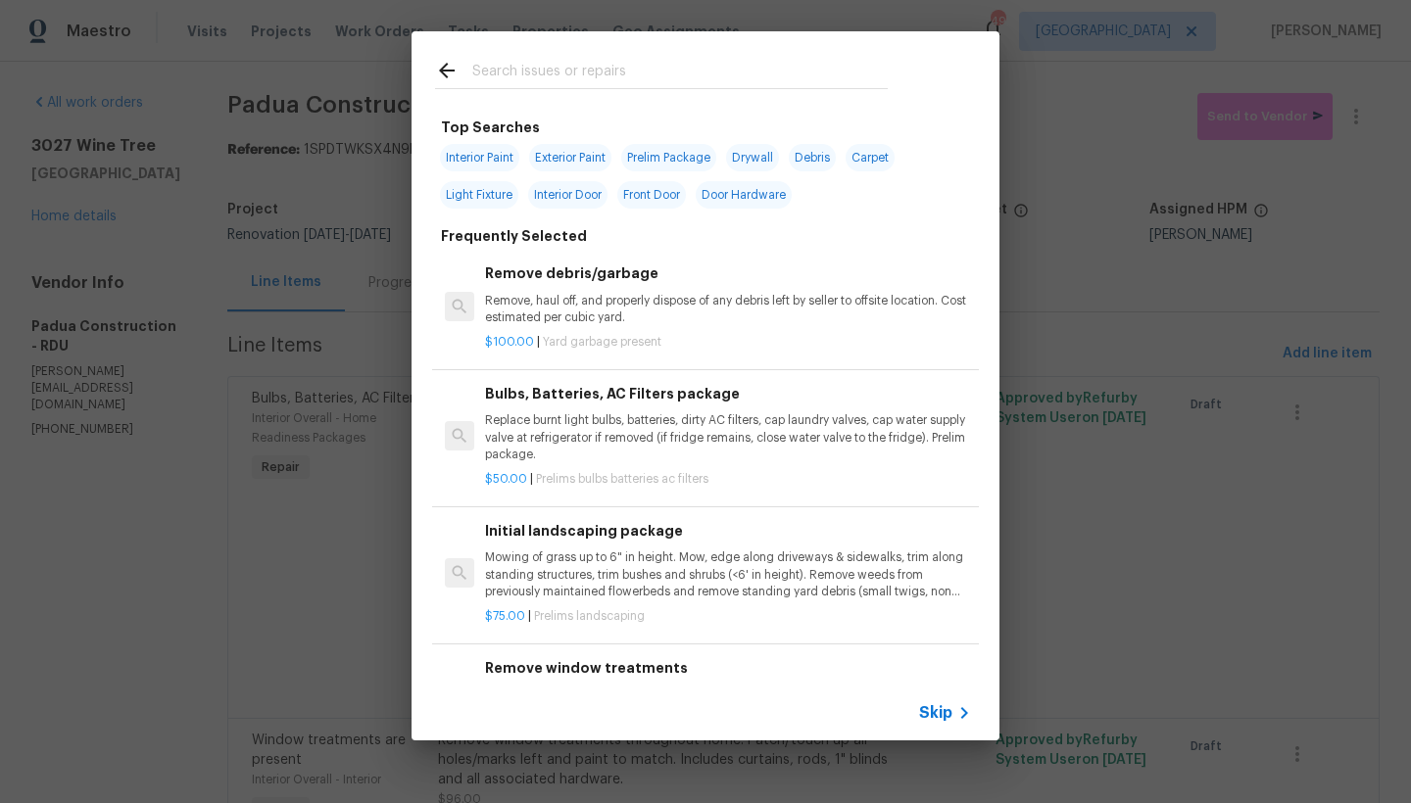
click at [534, 68] on input "text" at bounding box center [679, 73] width 415 height 29
click at [512, 70] on input "text" at bounding box center [679, 73] width 415 height 29
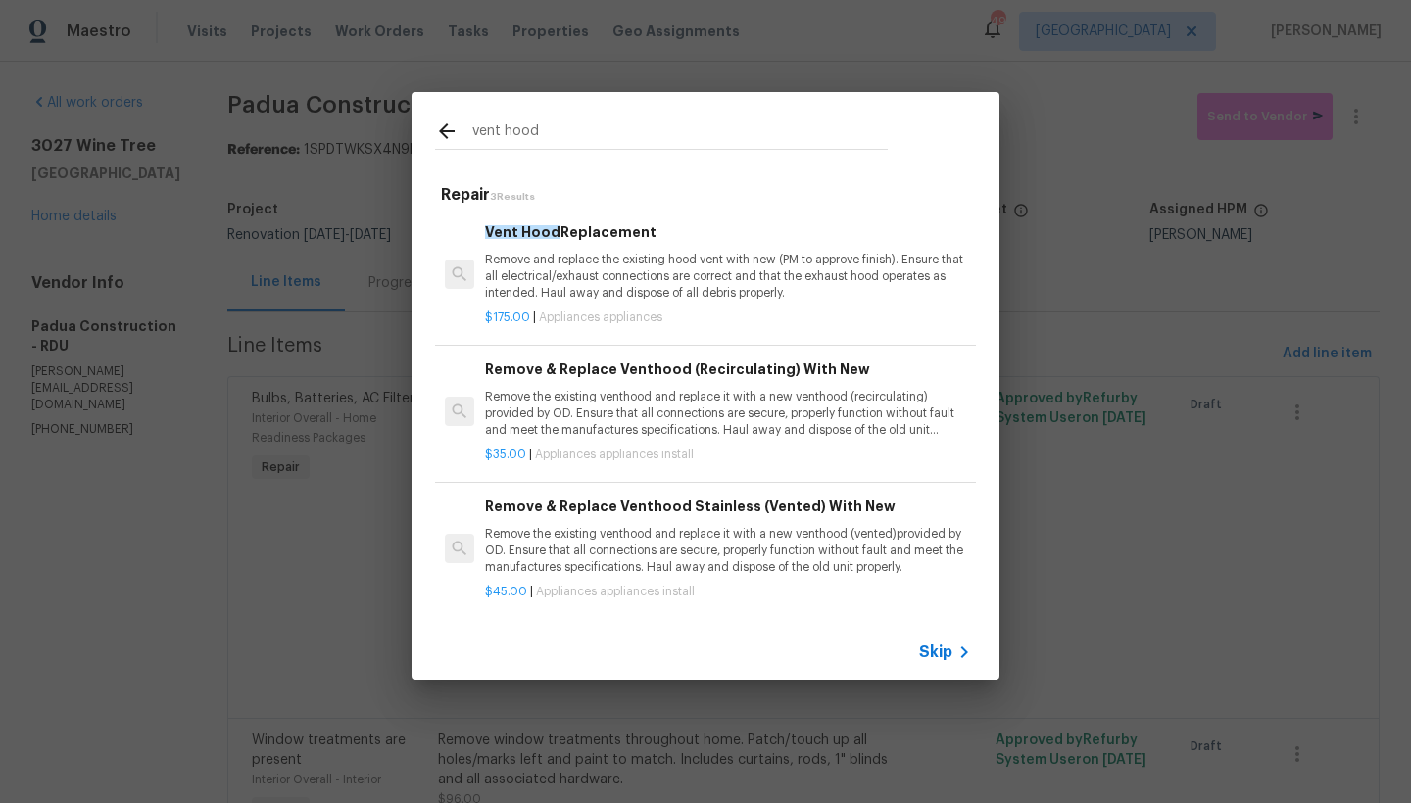
type input "vent hood"
click at [559, 531] on p "Remove the existing venthood and replace it with a new venthood (vented)provide…" at bounding box center [728, 551] width 486 height 50
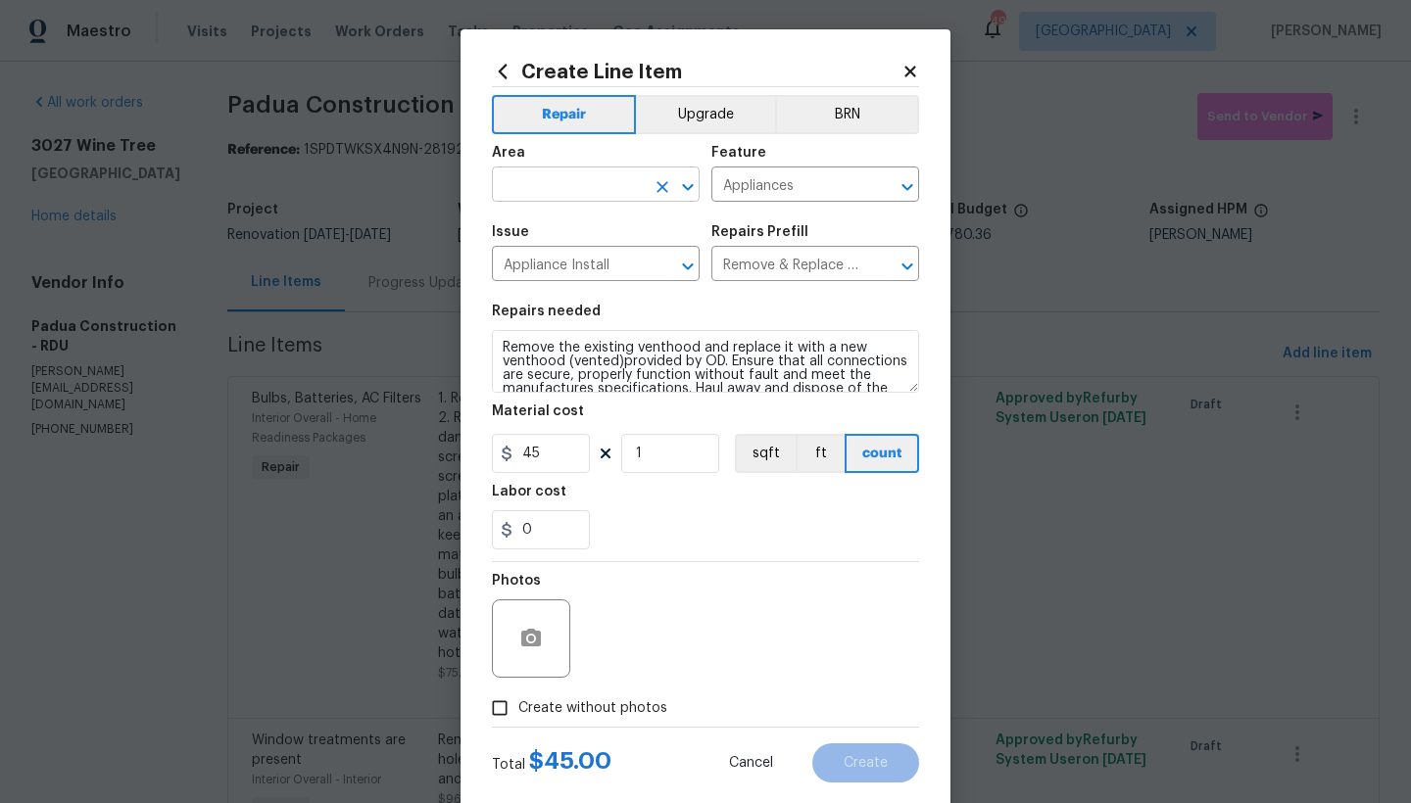
click at [545, 181] on input "text" at bounding box center [568, 186] width 153 height 30
click at [572, 259] on li "Interior Overall" at bounding box center [589, 262] width 208 height 32
type input "Interior Overall"
click at [518, 707] on span "Create without photos" at bounding box center [592, 709] width 149 height 21
click at [515, 707] on input "Create without photos" at bounding box center [499, 708] width 37 height 37
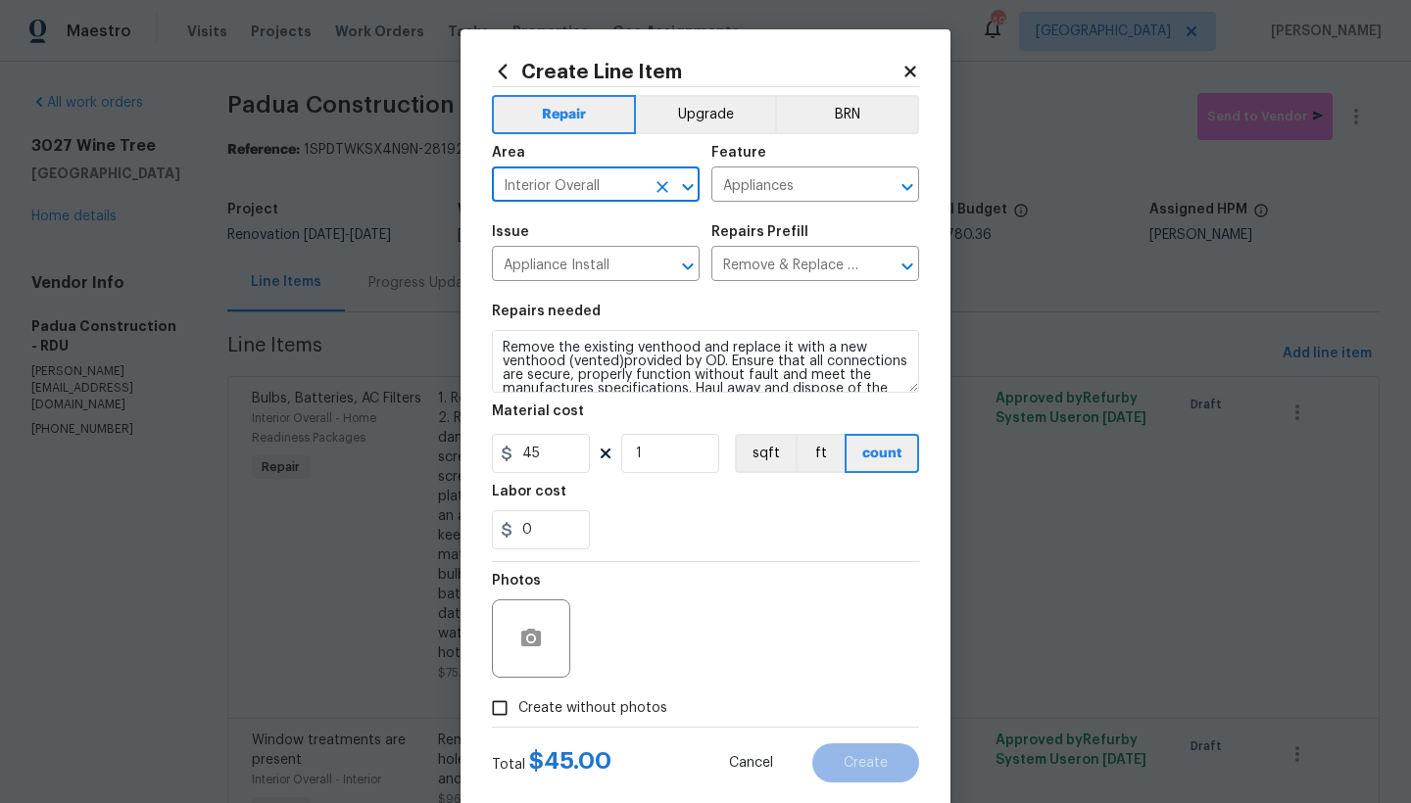
checkbox input "true"
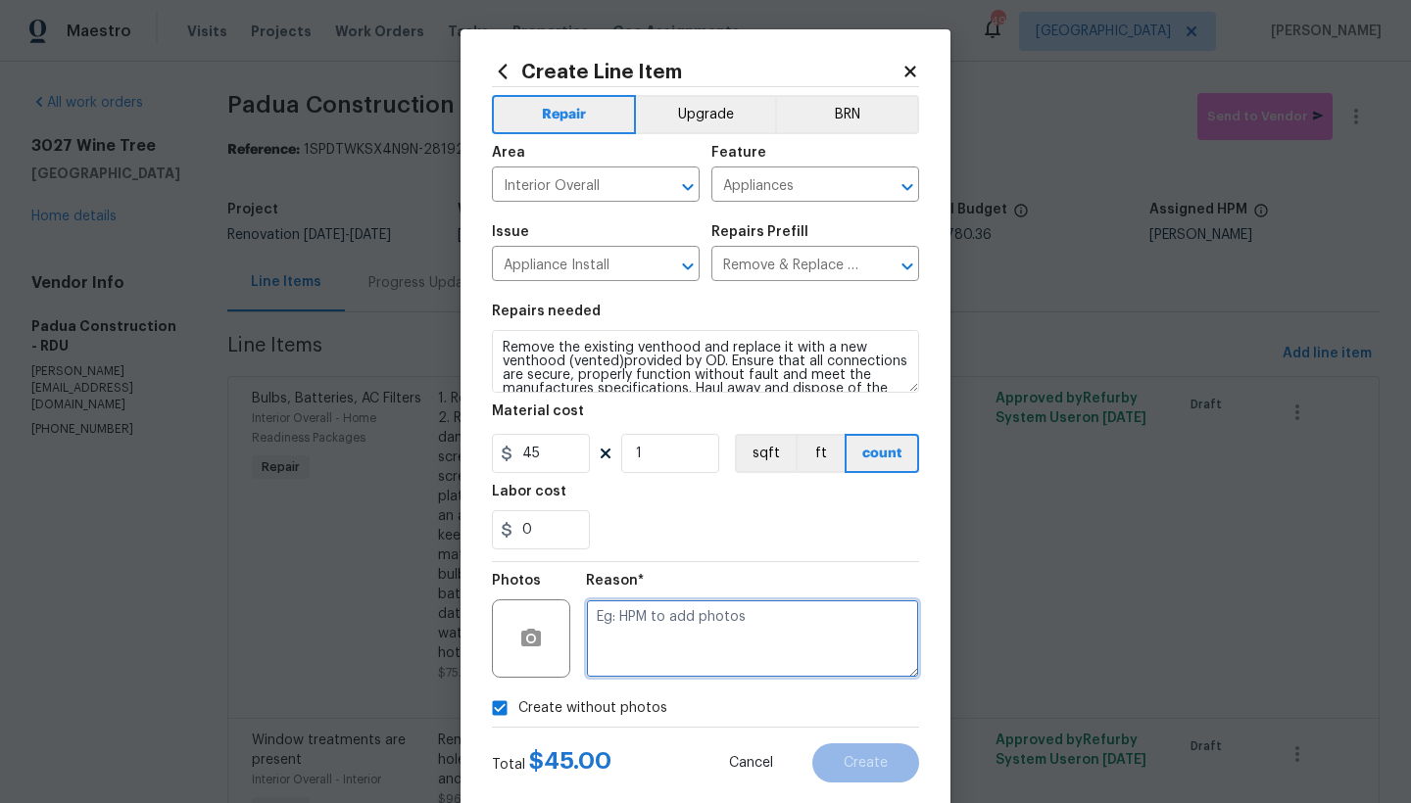
click at [680, 650] on textarea at bounding box center [752, 639] width 333 height 78
type textarea "n"
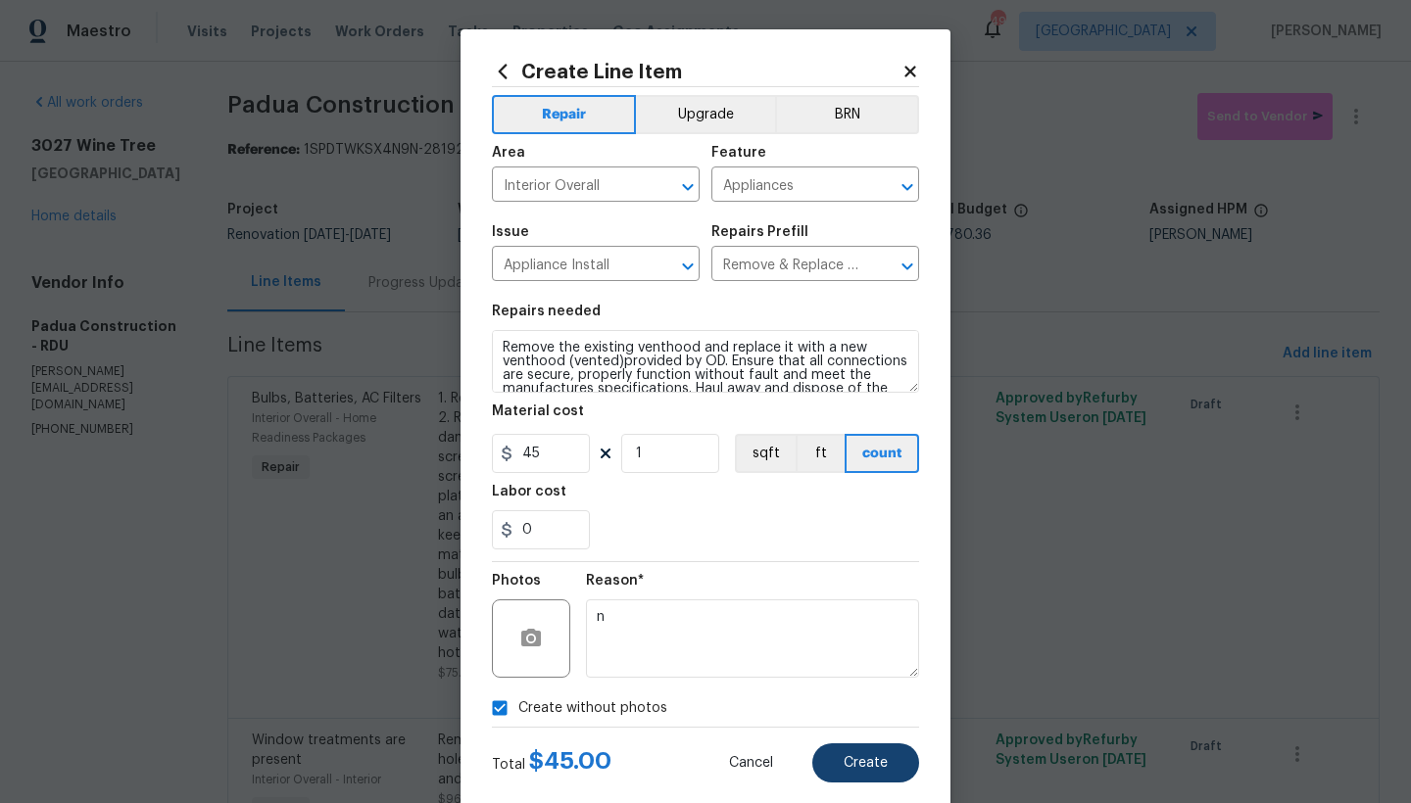
click at [863, 768] on span "Create" at bounding box center [866, 763] width 44 height 15
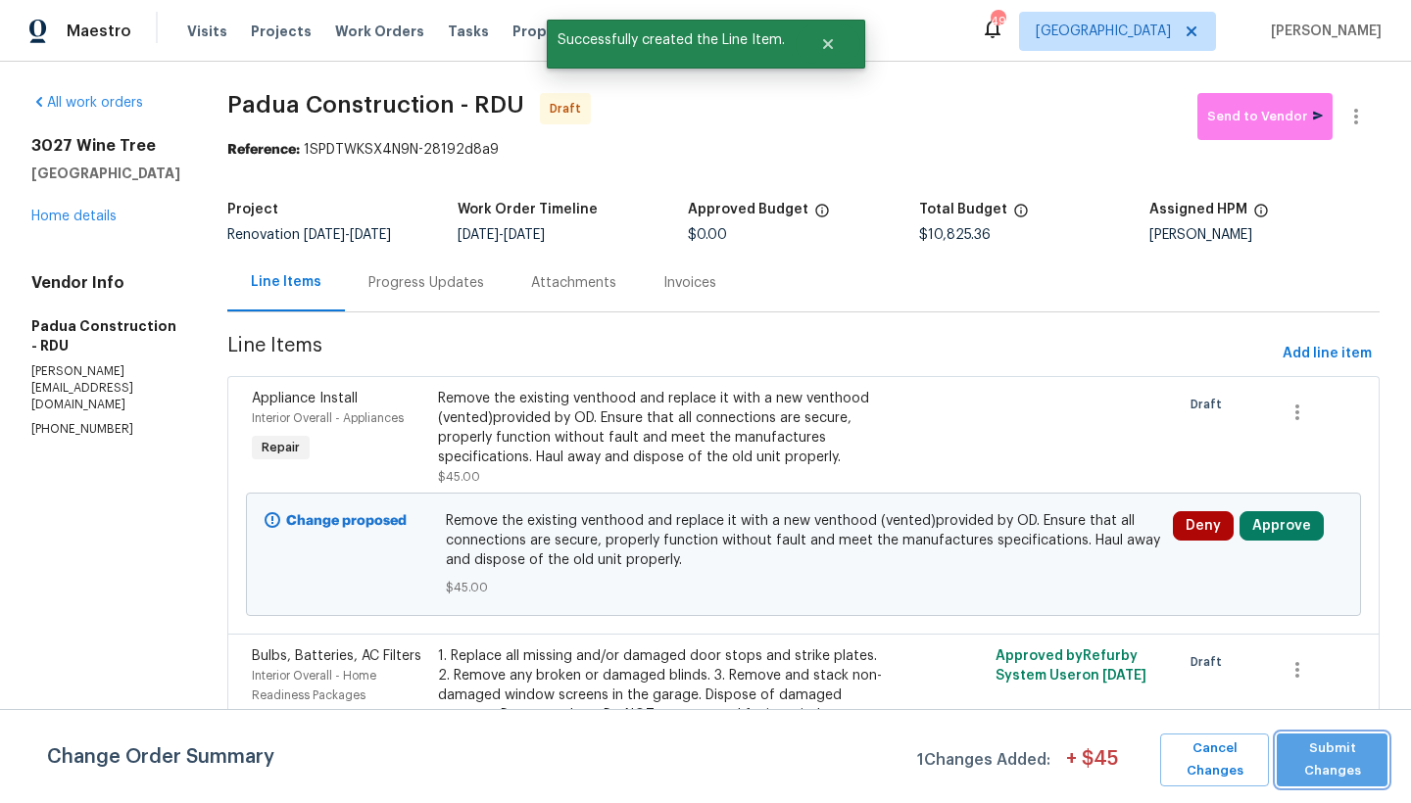
click at [1333, 768] on span "Submit Changes" at bounding box center [1331, 760] width 91 height 45
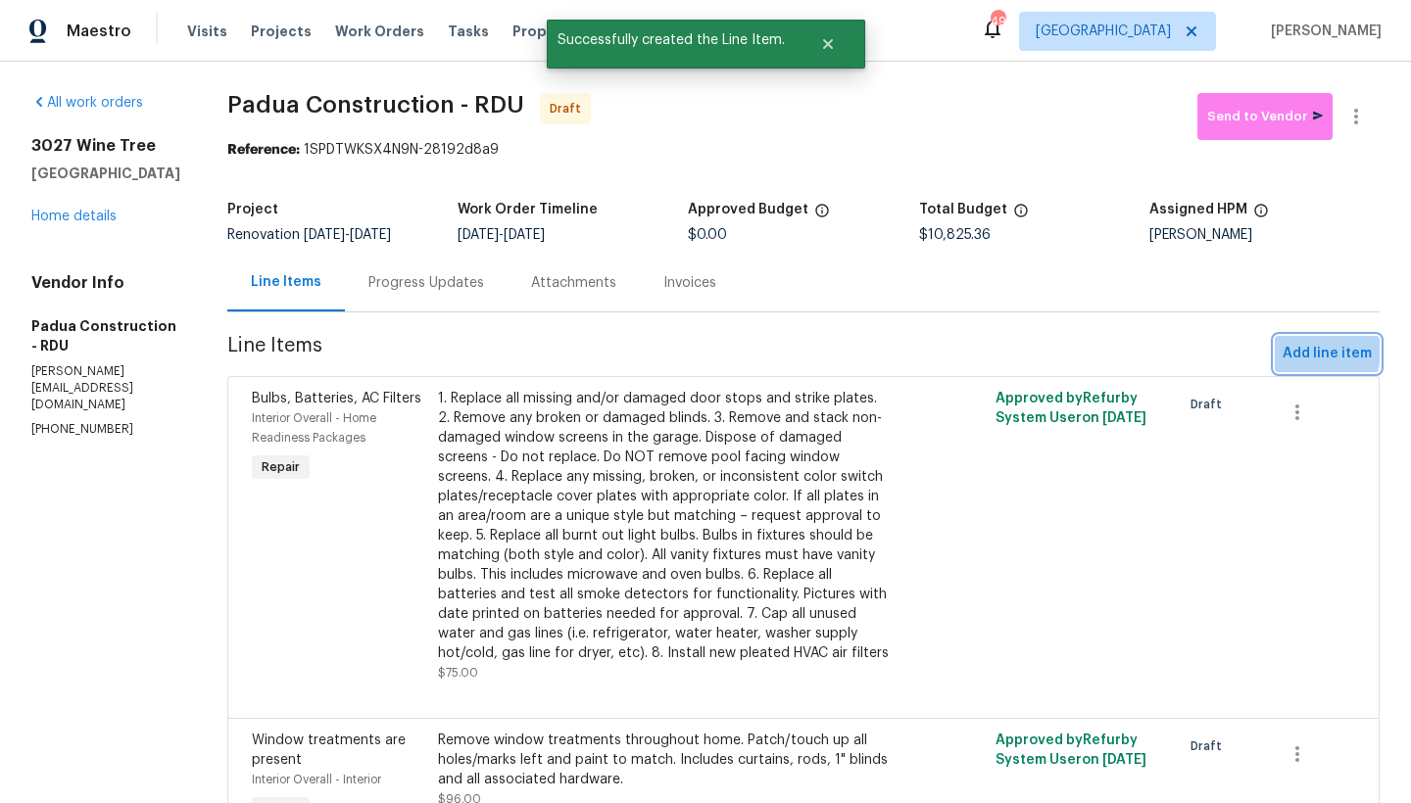
click at [1283, 351] on span "Add line item" at bounding box center [1327, 354] width 89 height 24
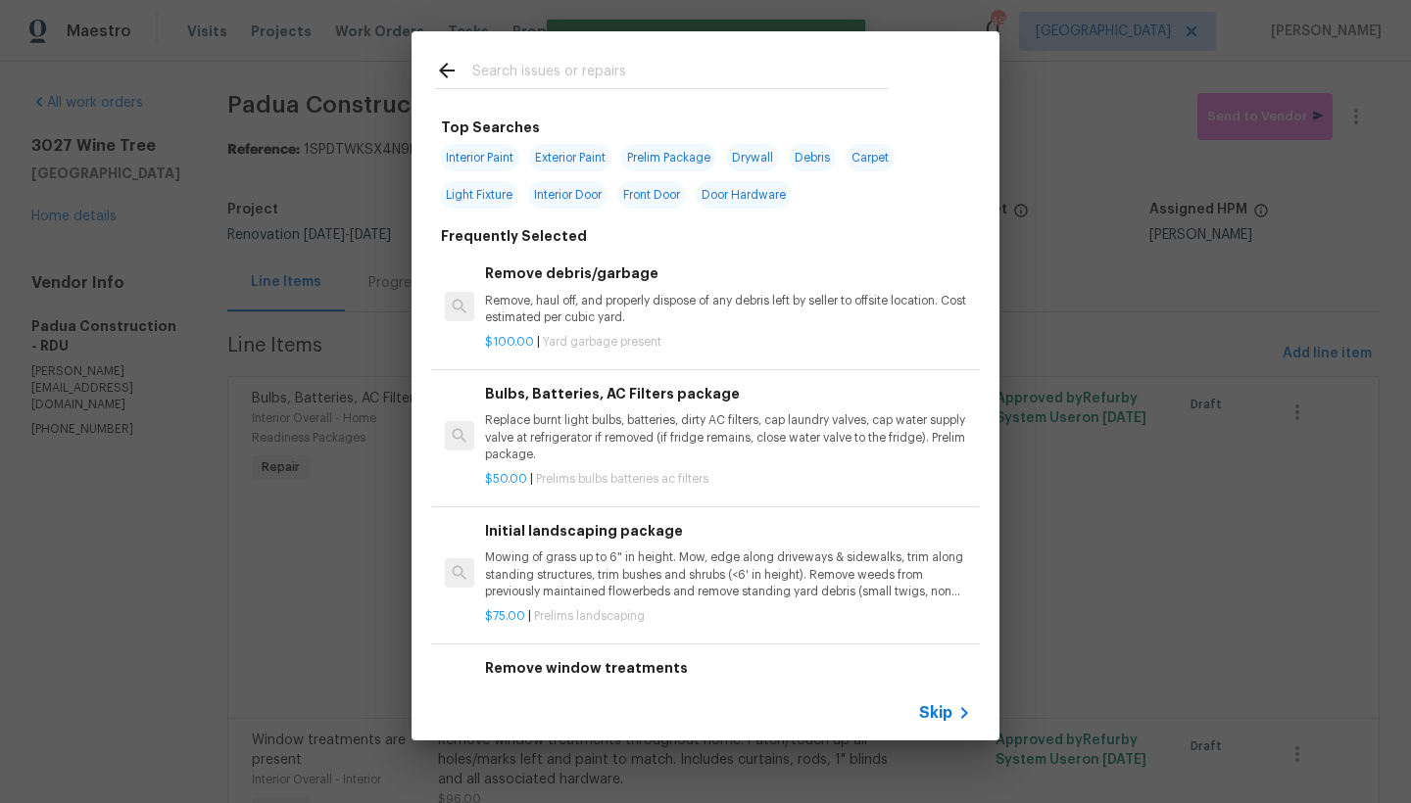
click at [502, 67] on input "text" at bounding box center [679, 73] width 415 height 29
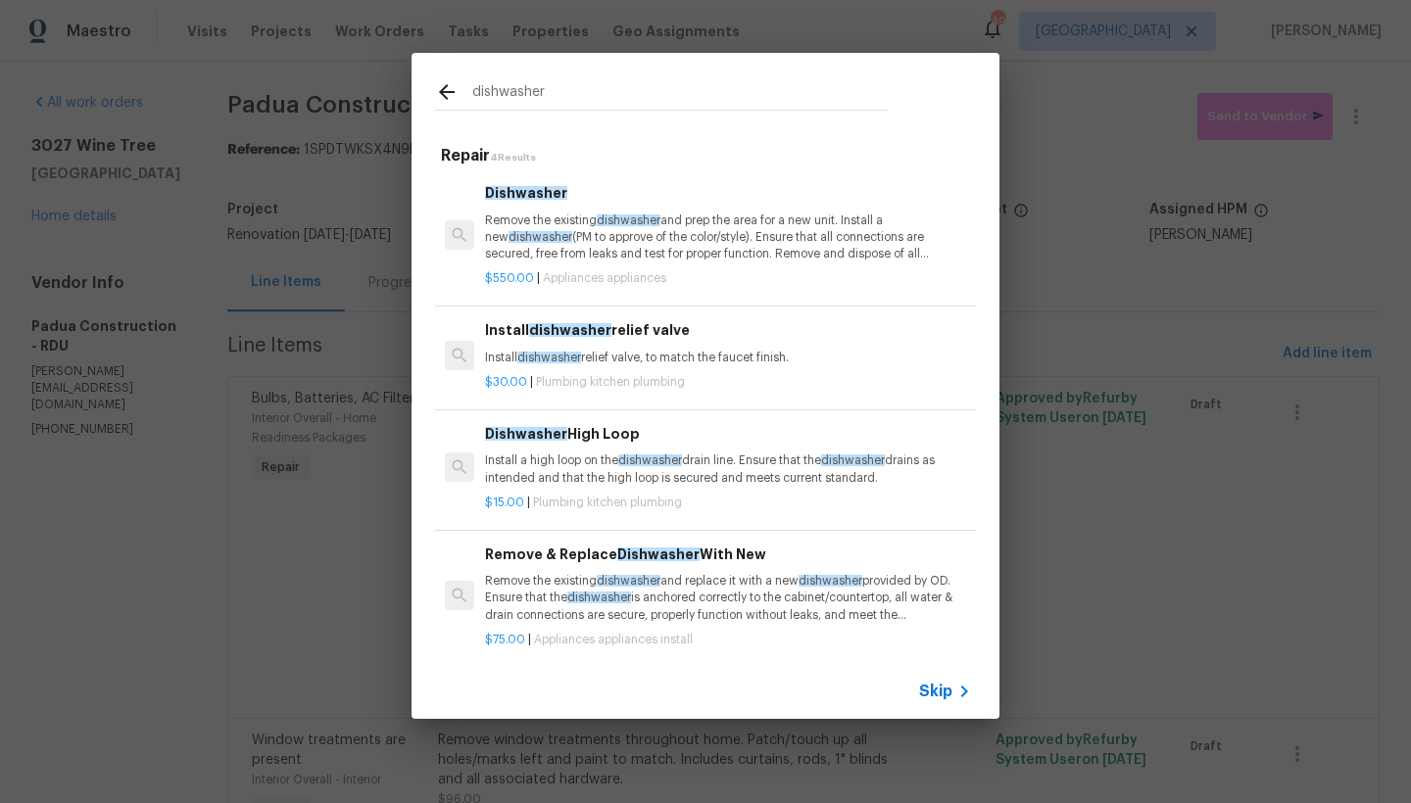
type input "dishwasher"
click at [526, 610] on p "Remove the existing dishwasher and replace it with a new dishwasher provided by…" at bounding box center [728, 598] width 486 height 50
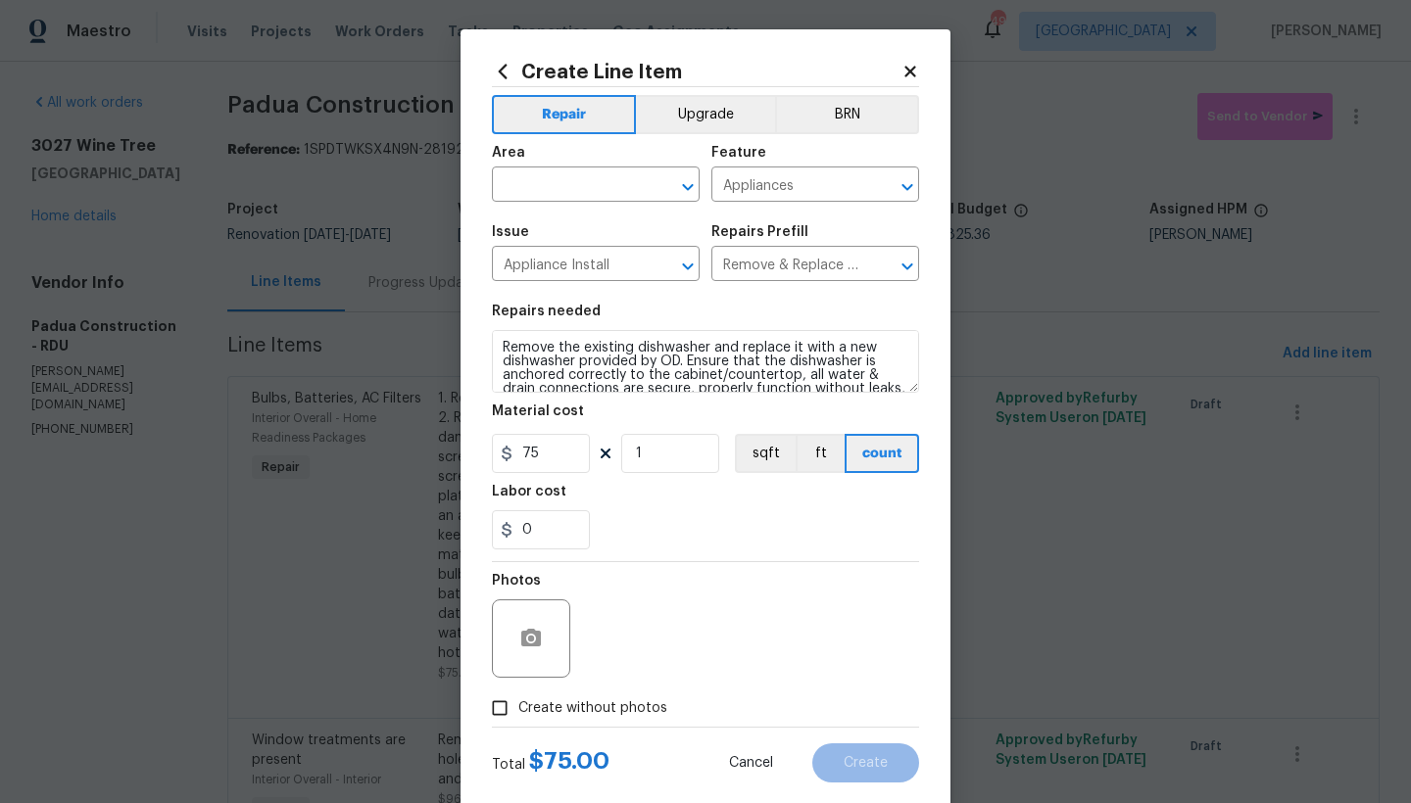
click at [538, 204] on span "Area ​" at bounding box center [596, 173] width 208 height 79
click at [545, 190] on input "text" at bounding box center [568, 186] width 153 height 30
click at [540, 268] on li "Interior Overall" at bounding box center [589, 262] width 208 height 32
type input "Interior Overall"
click at [496, 714] on input "Create without photos" at bounding box center [499, 708] width 37 height 37
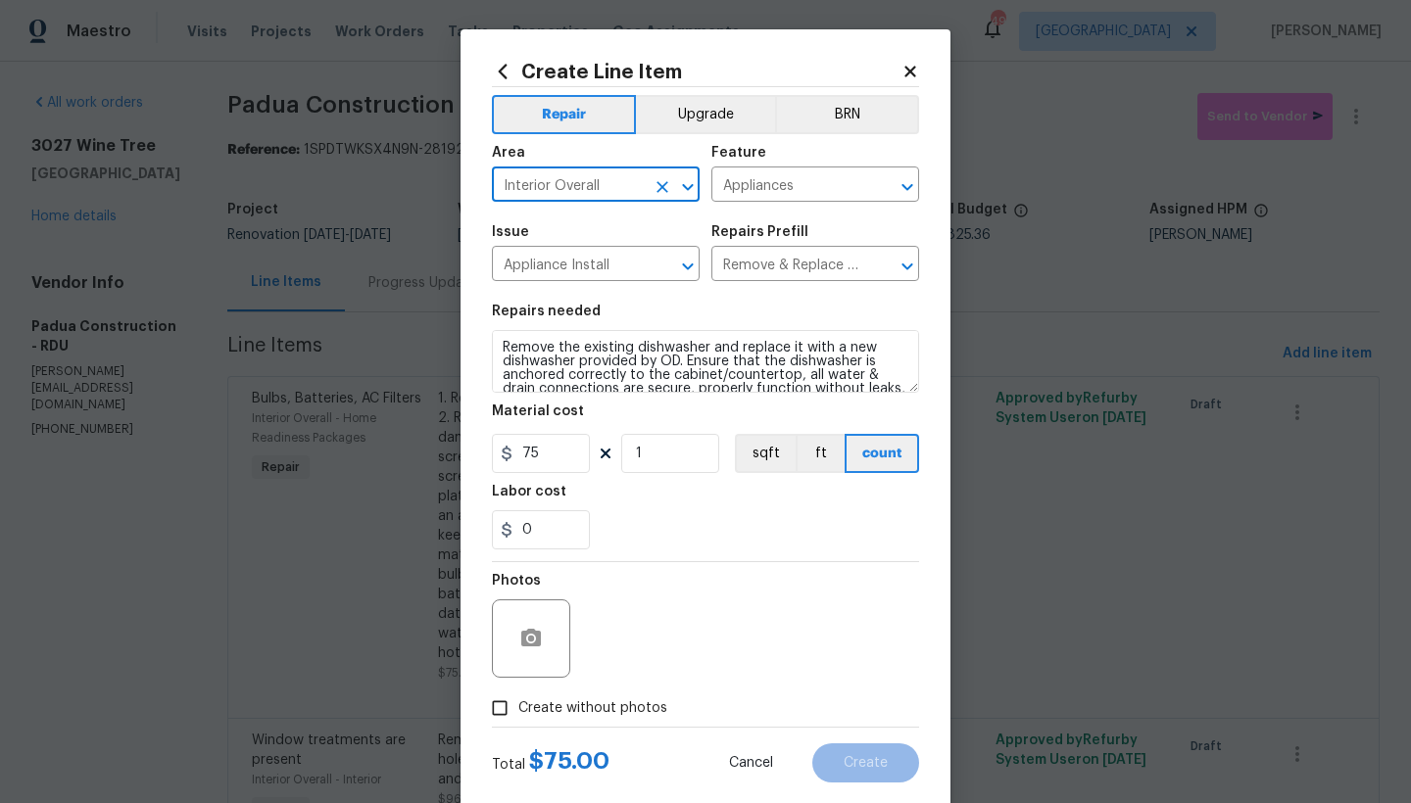
checkbox input "true"
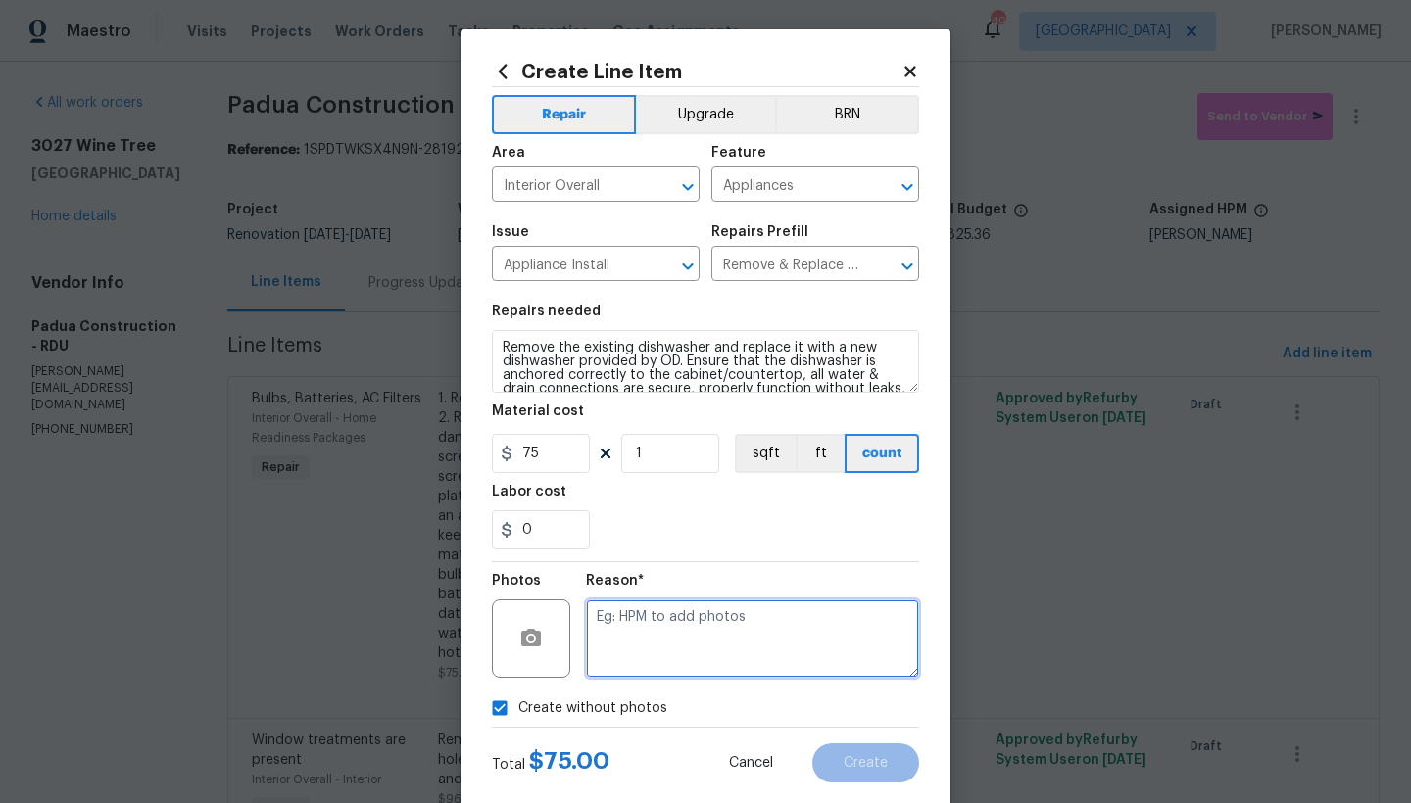
click at [633, 630] on textarea at bounding box center [752, 639] width 333 height 78
type textarea "n"
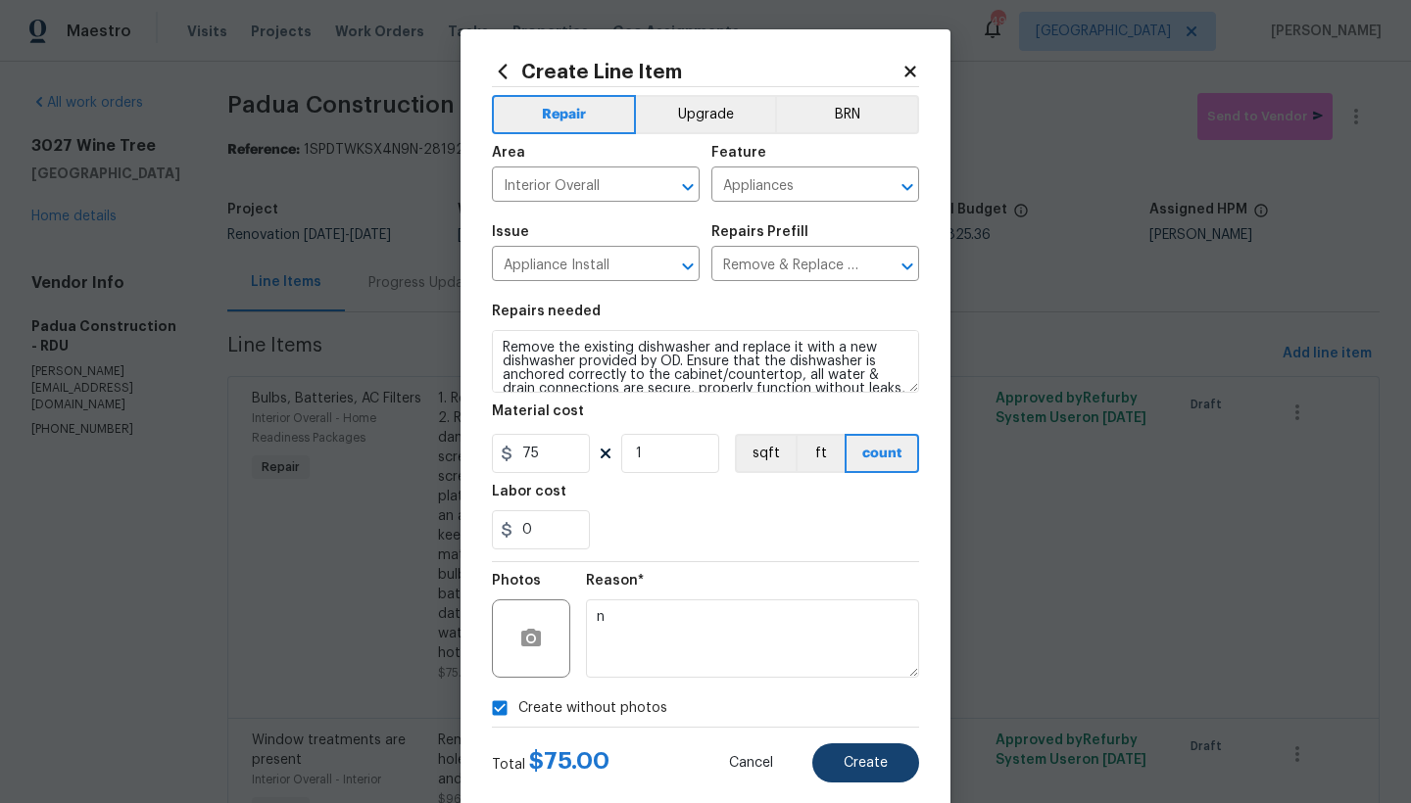
click at [854, 753] on button "Create" at bounding box center [865, 763] width 107 height 39
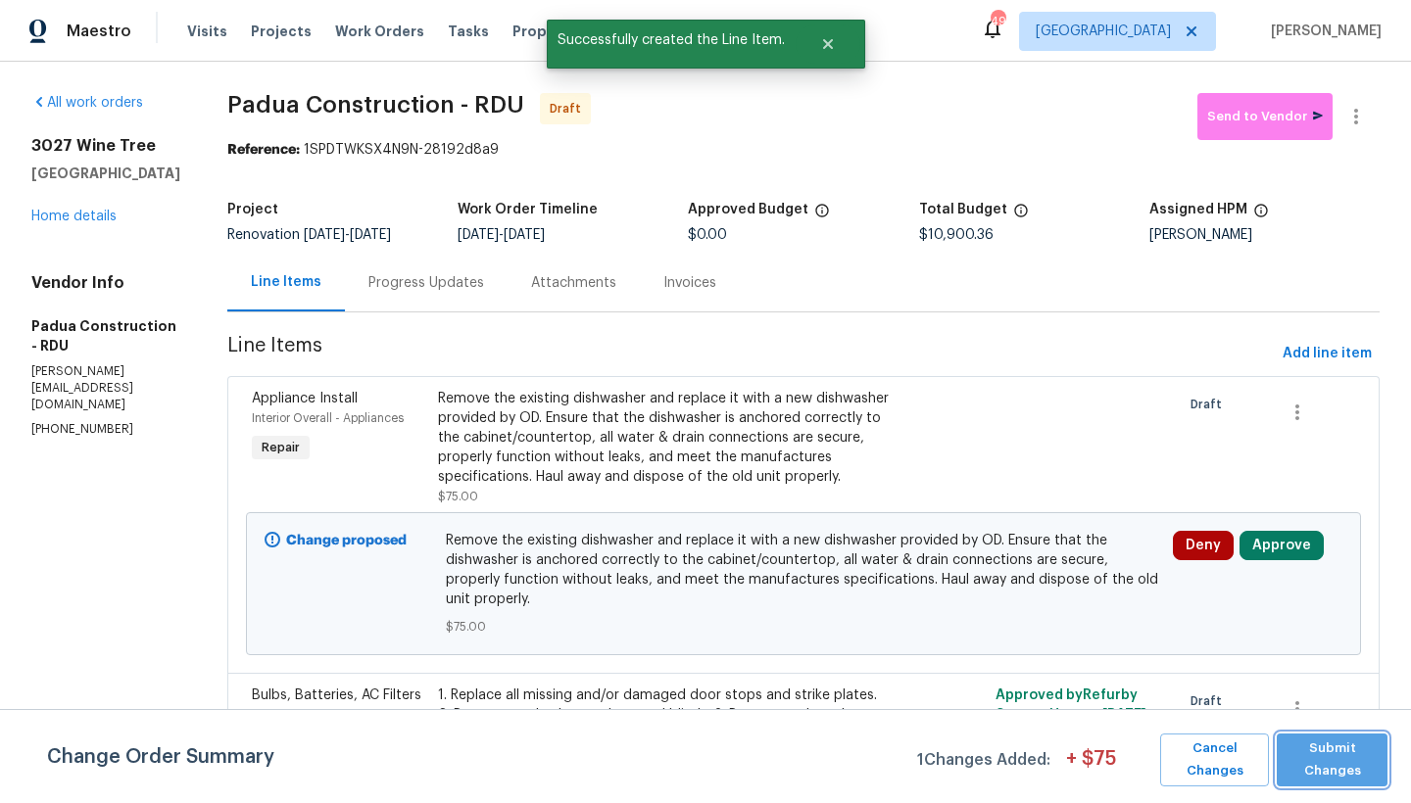
click at [1335, 774] on span "Submit Changes" at bounding box center [1331, 760] width 91 height 45
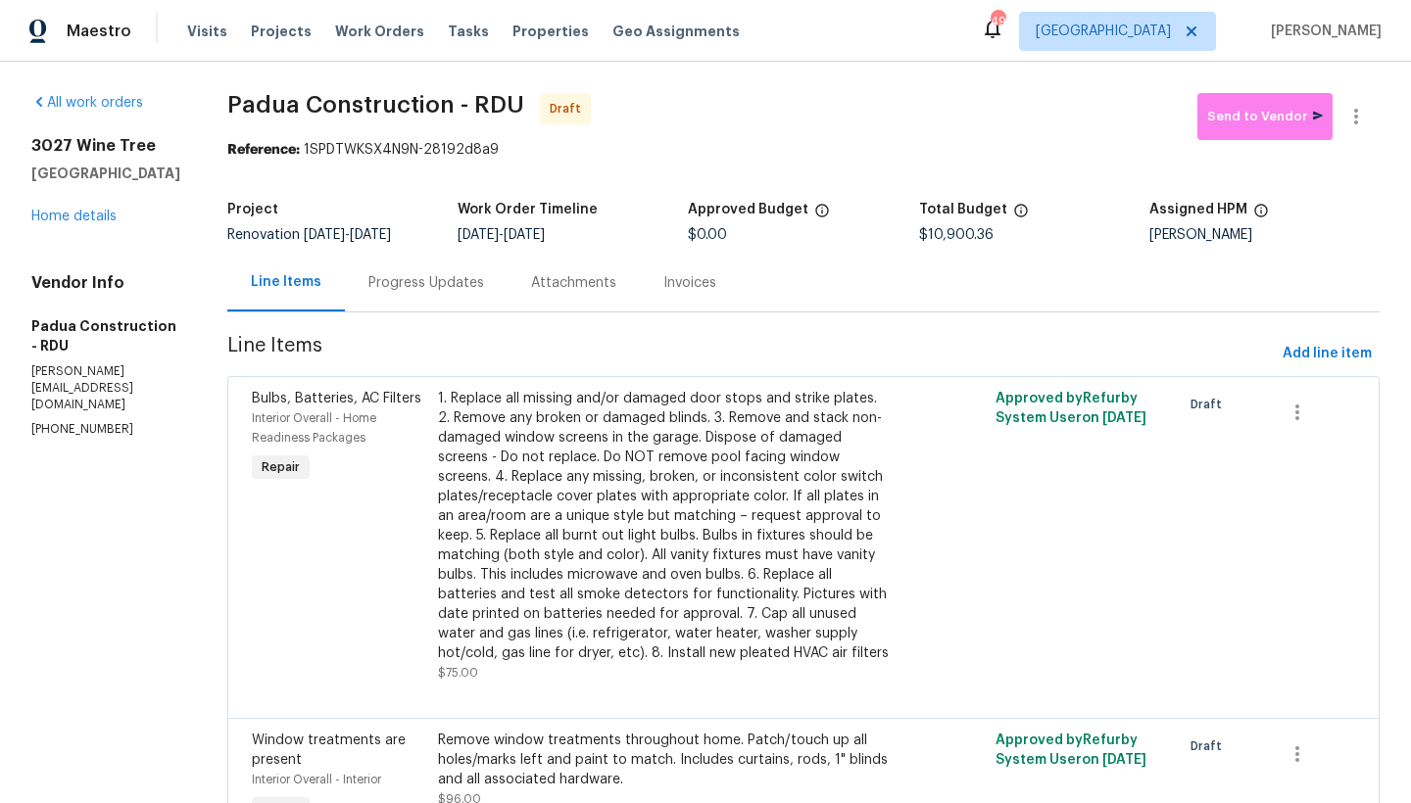
scroll to position [4, 0]
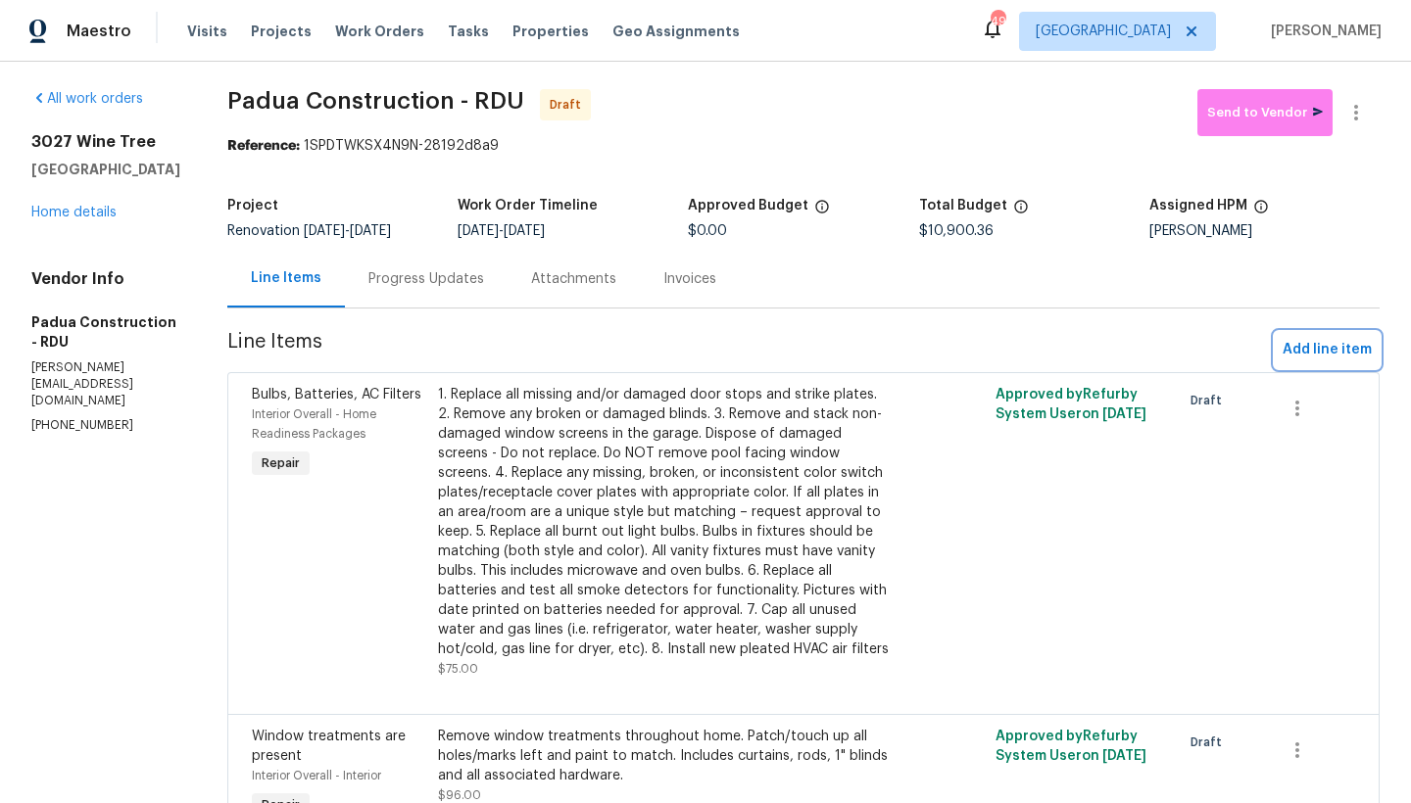
click at [1312, 348] on span "Add line item" at bounding box center [1327, 350] width 89 height 24
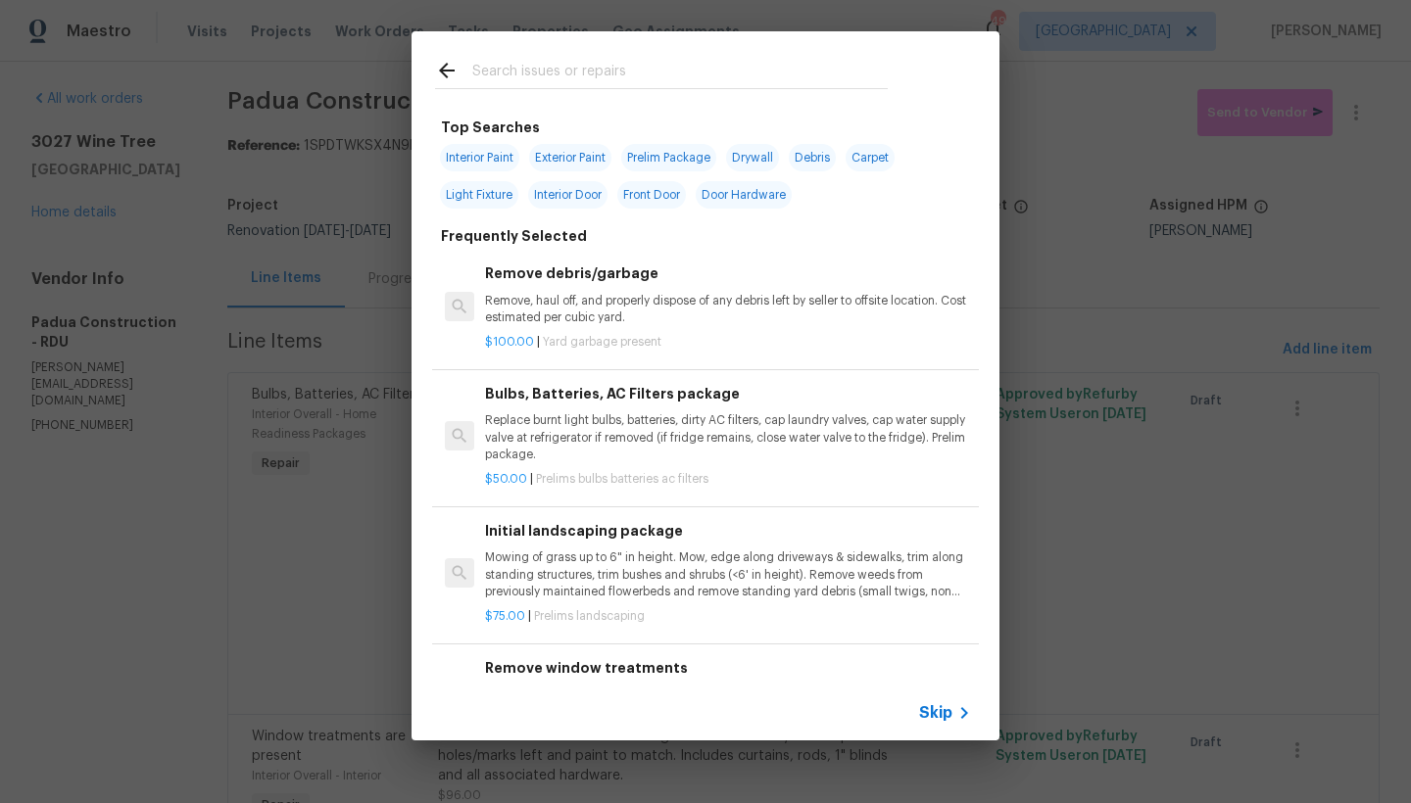
click at [563, 67] on input "text" at bounding box center [679, 73] width 415 height 29
click at [562, 69] on input "text" at bounding box center [679, 73] width 415 height 29
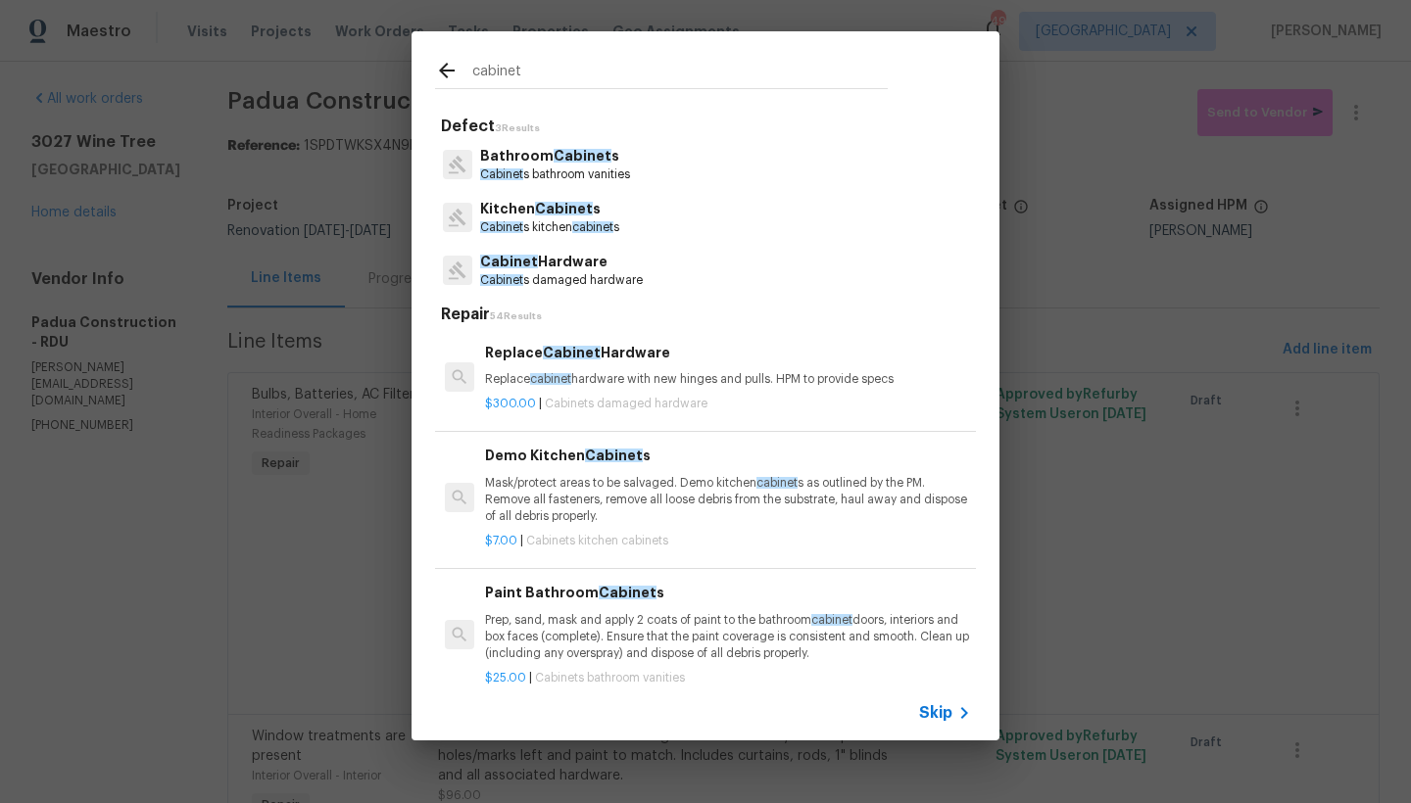
type input "cabinet"
click at [539, 272] on p "Cabinet s damaged hardware" at bounding box center [561, 280] width 163 height 17
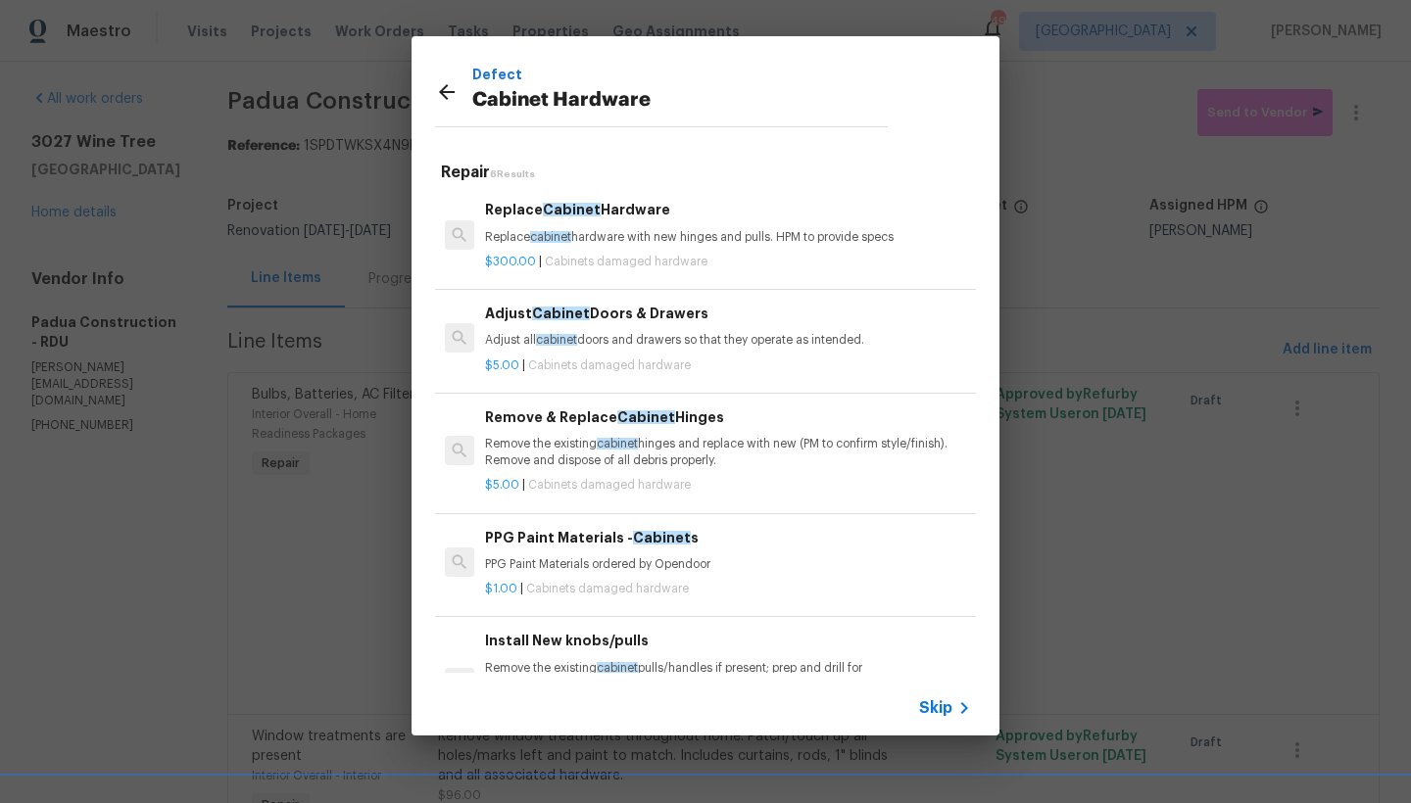
click at [572, 211] on span "Cabinet" at bounding box center [572, 210] width 58 height 14
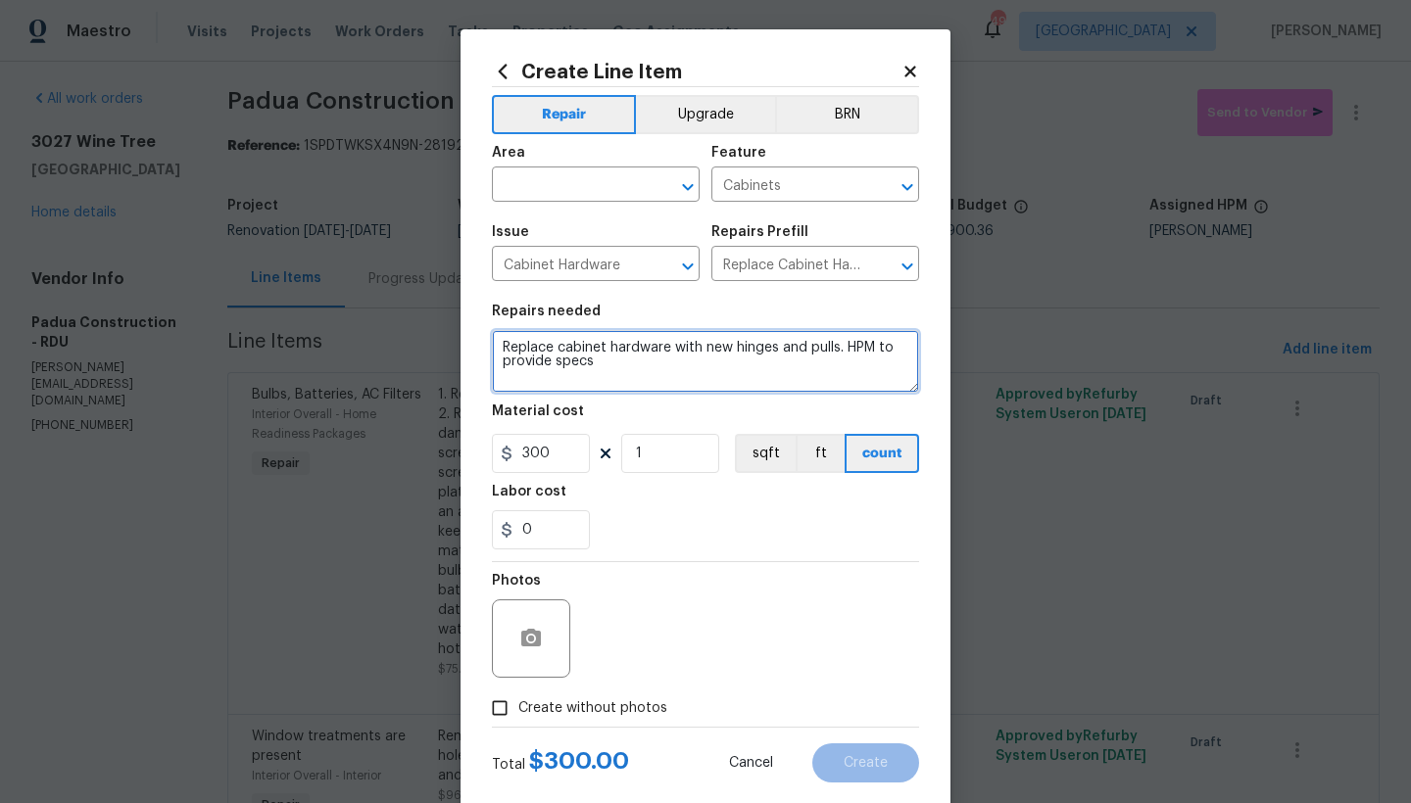
click at [497, 345] on textarea "Replace cabinet hardware with new hinges and pulls. HPM to provide specs" at bounding box center [705, 361] width 427 height 63
click at [561, 344] on textarea "Replace cabinet hardware with new hinges and pulls. HPM to provide specs" at bounding box center [705, 361] width 427 height 63
drag, startPoint x: 837, startPoint y: 362, endPoint x: 866, endPoint y: 380, distance: 34.8
click at [866, 380] on textarea "ALL CABINETS - Kitchen, Bathrooms, Living Room--------- Replace cabinet hardwar…" at bounding box center [705, 361] width 427 height 63
click at [843, 375] on textarea "ALL CABINETS - Kitchen, Bathrooms, Living Room--------- Replace cabinet hardwar…" at bounding box center [705, 361] width 427 height 63
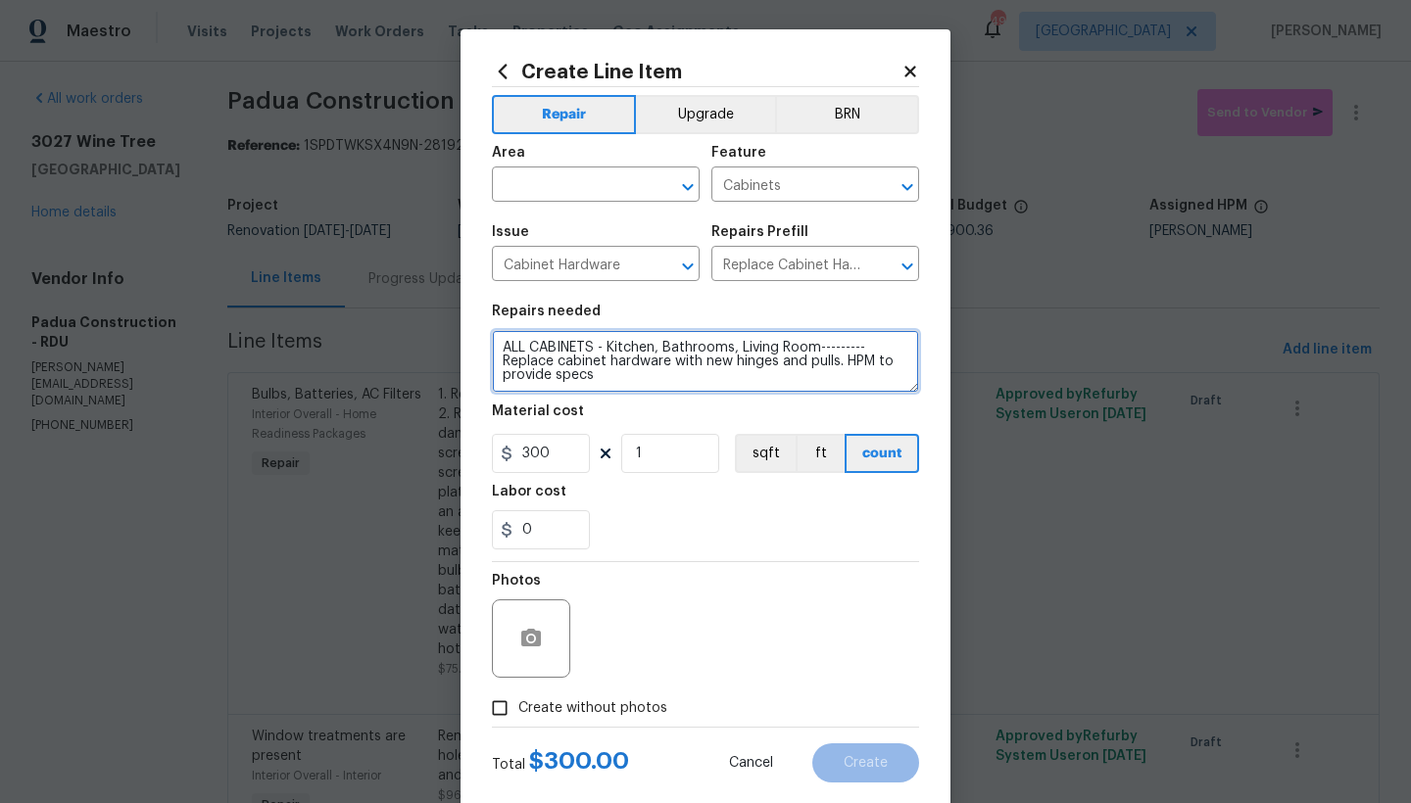
drag, startPoint x: 839, startPoint y: 360, endPoint x: 877, endPoint y: 377, distance: 42.1
click at [873, 378] on textarea "ALL CABINETS - Kitchen, Bathrooms, Living Room--------- Replace cabinet hardwar…" at bounding box center [705, 361] width 427 height 63
type textarea "ALL CABINETS - Kitchen, Bathrooms, Living Room--------- Replace cabinet hardwar…"
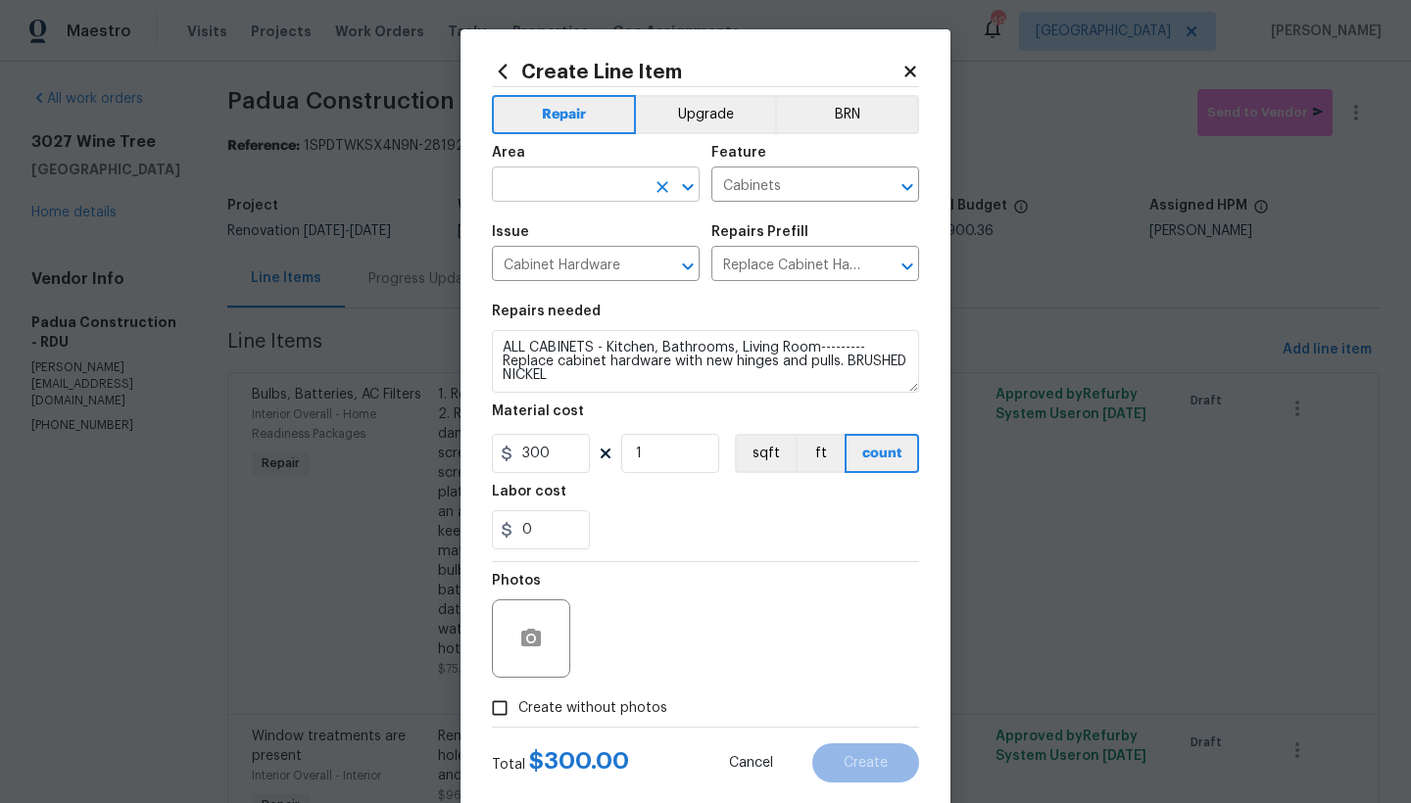
click at [522, 187] on input "text" at bounding box center [568, 186] width 153 height 30
type input "INTER"
click at [496, 712] on input "Create without photos" at bounding box center [499, 708] width 37 height 37
checkbox input "true"
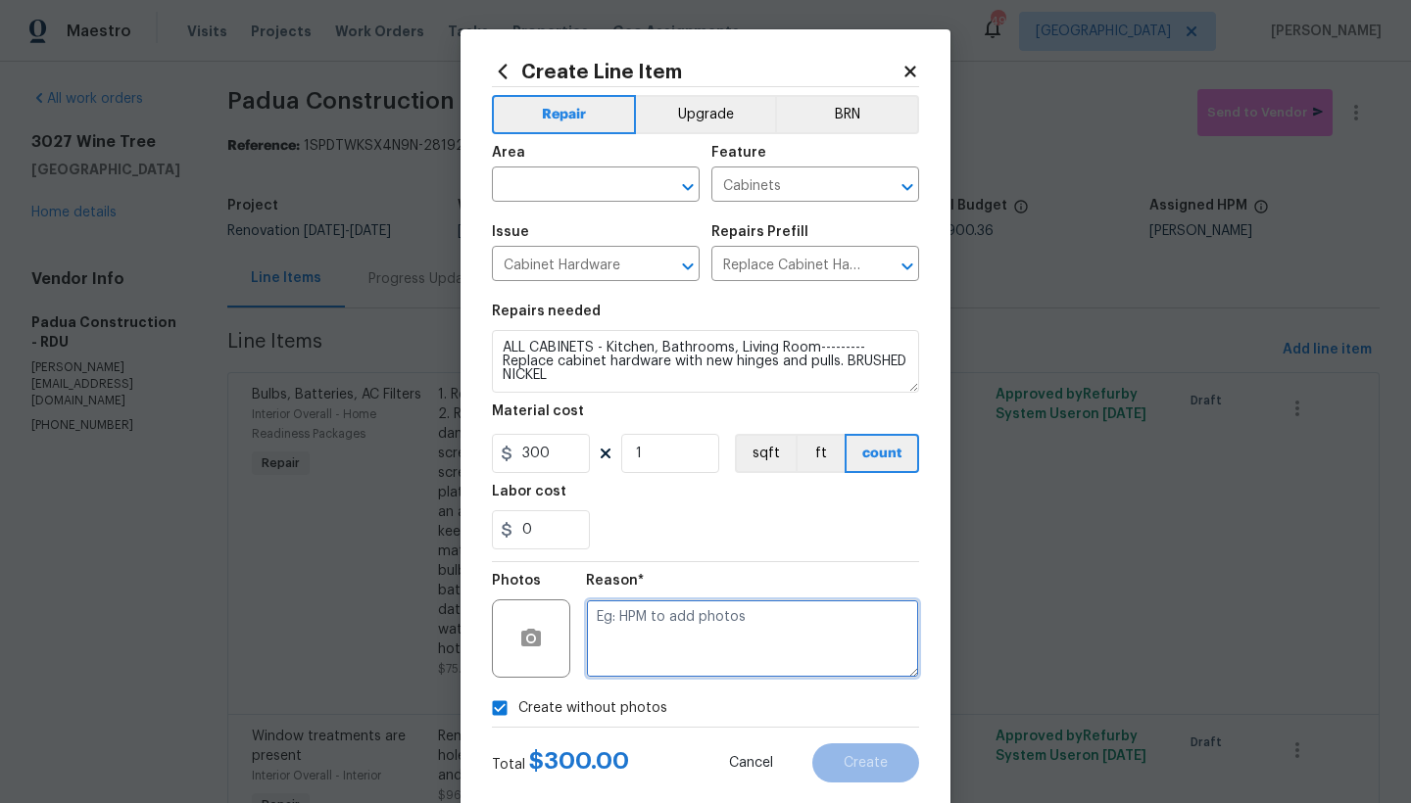
click at [639, 635] on textarea at bounding box center [752, 639] width 333 height 78
type textarea "n"
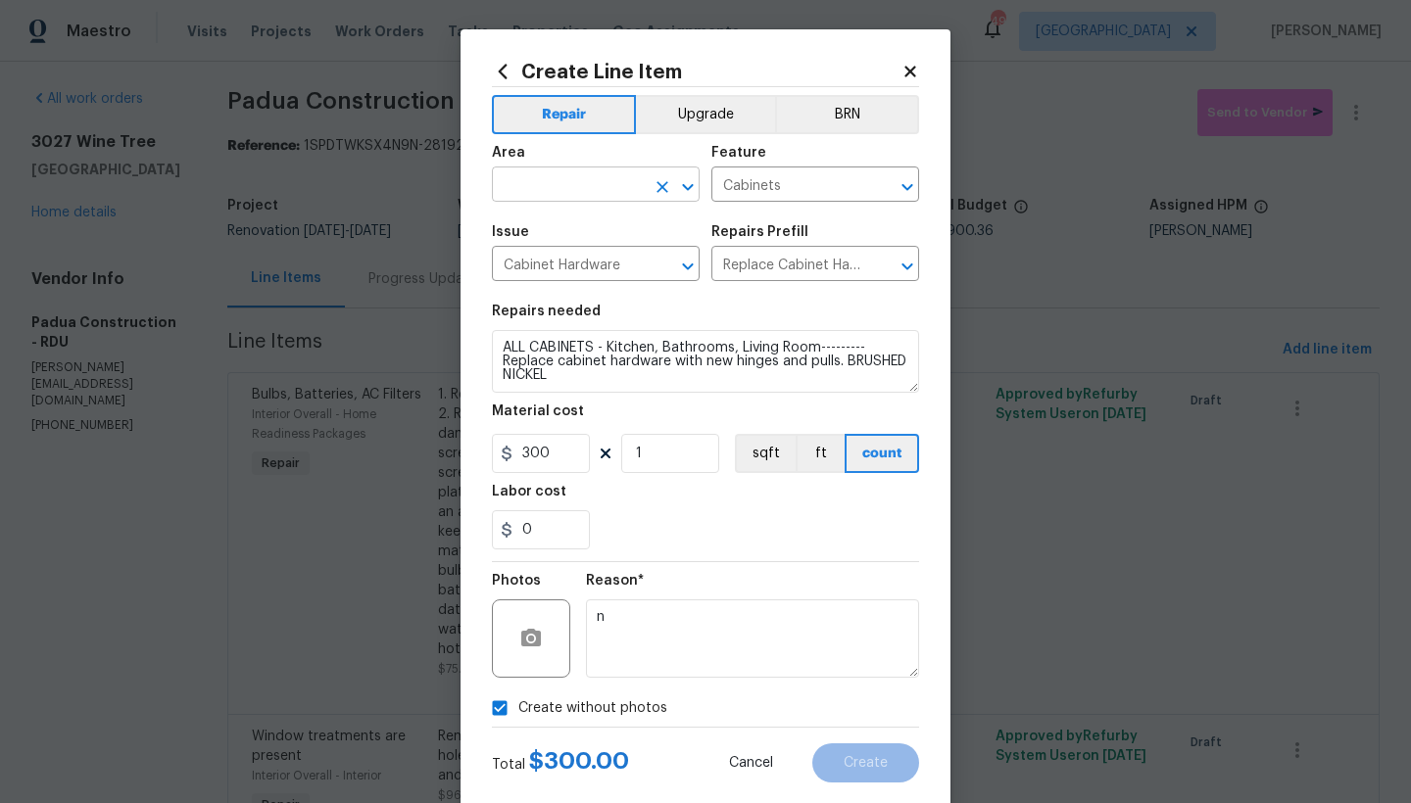
click at [577, 189] on input "text" at bounding box center [568, 186] width 153 height 30
click at [546, 266] on li "Interior Overall" at bounding box center [589, 262] width 208 height 32
type input "Interior Overall"
click at [853, 768] on span "Create" at bounding box center [866, 763] width 44 height 15
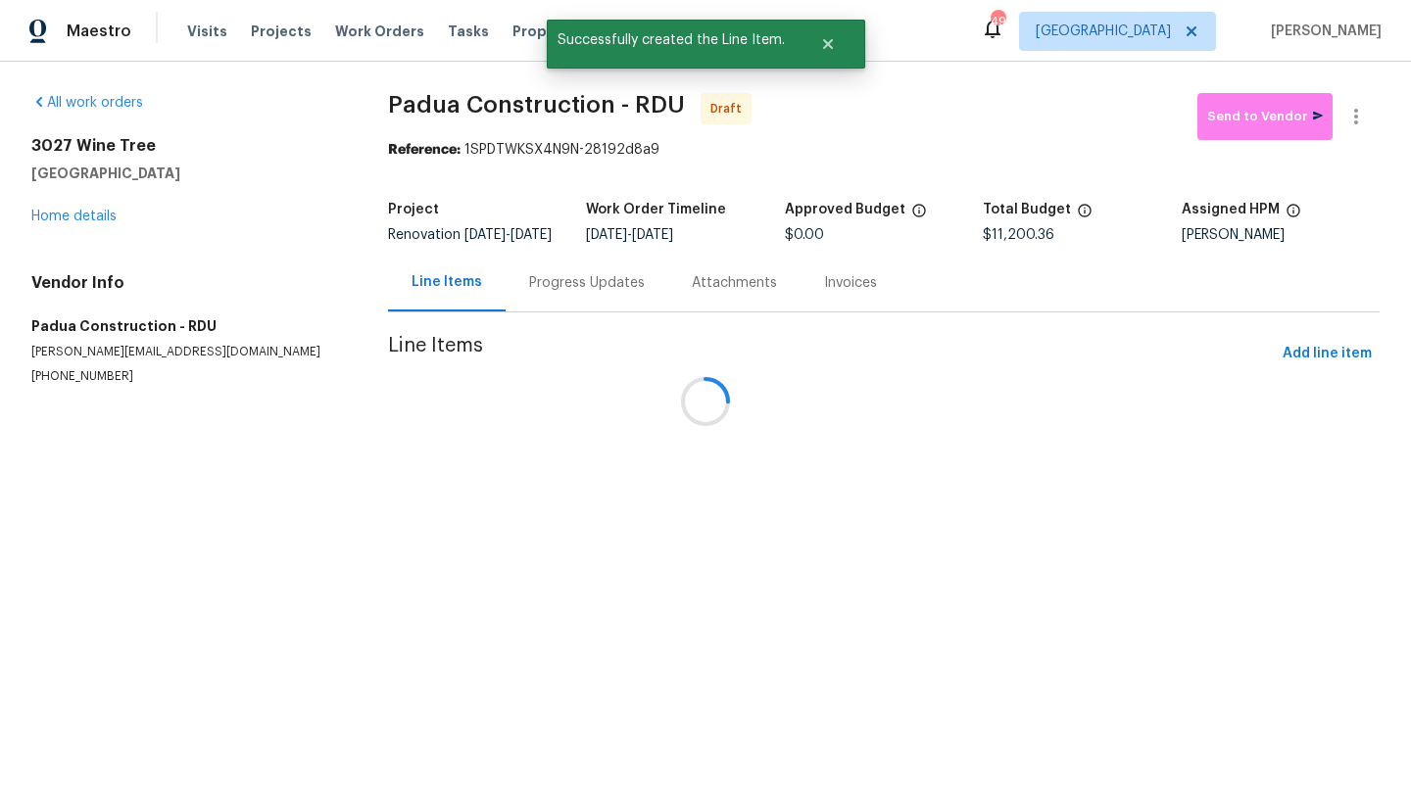
scroll to position [0, 0]
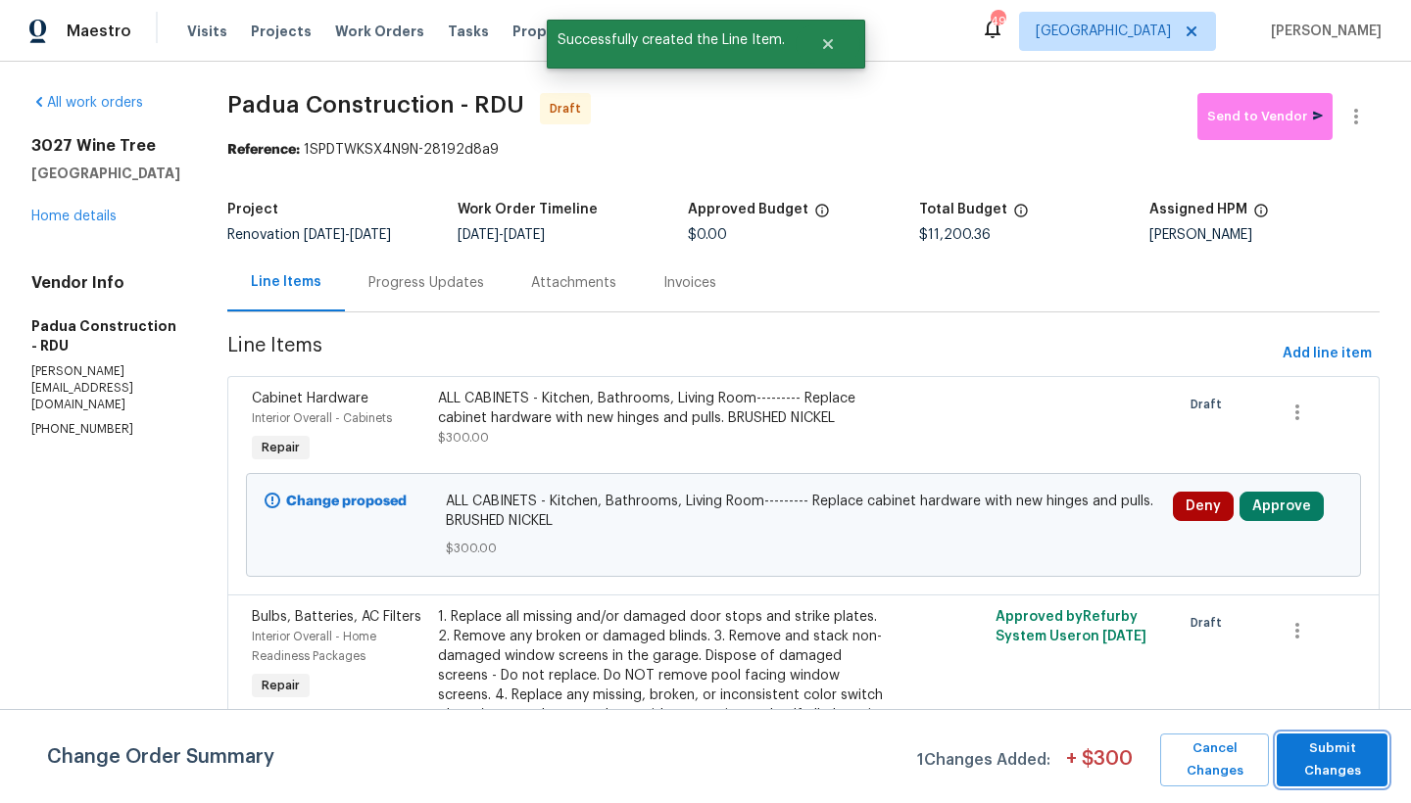
click at [1361, 750] on span "Submit Changes" at bounding box center [1331, 760] width 91 height 45
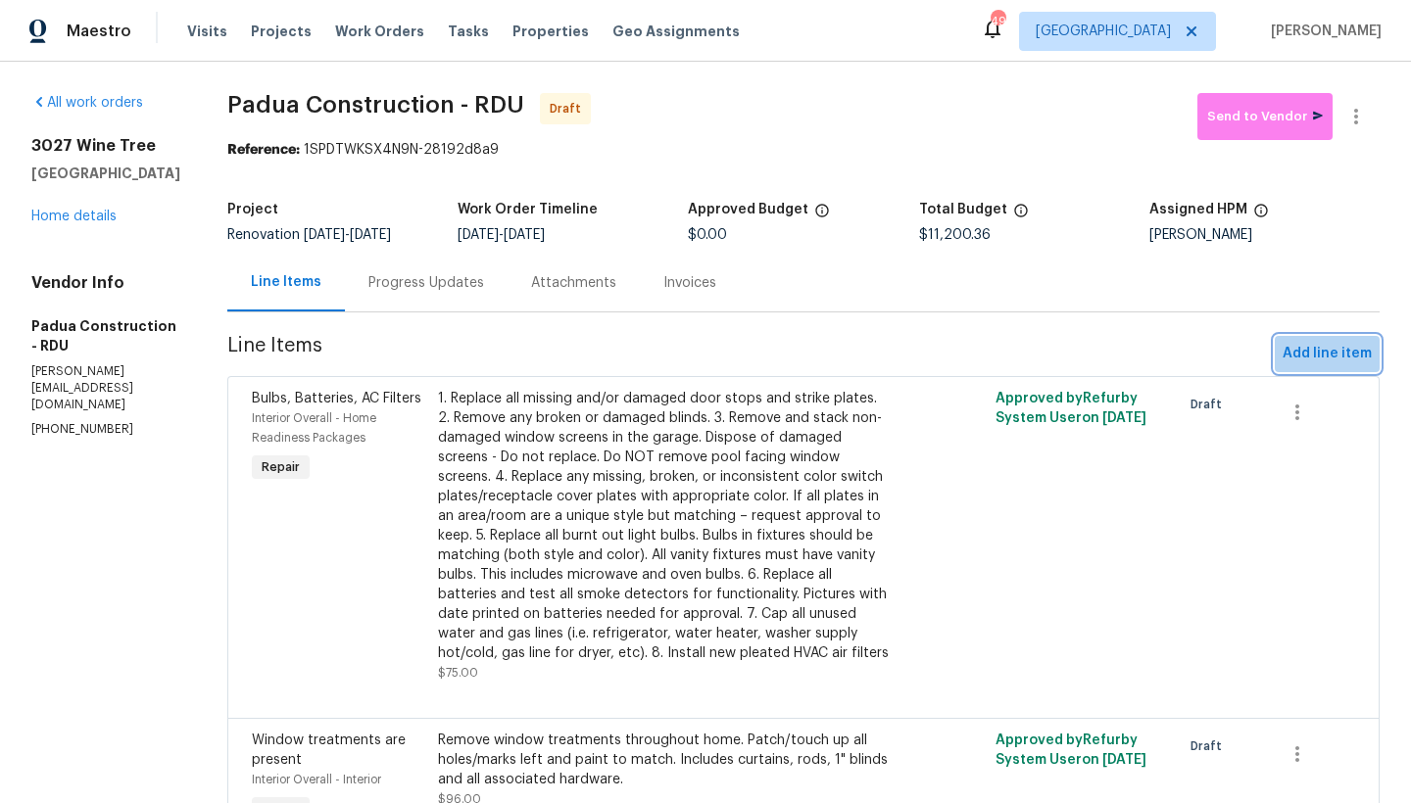
click at [1326, 355] on span "Add line item" at bounding box center [1327, 354] width 89 height 24
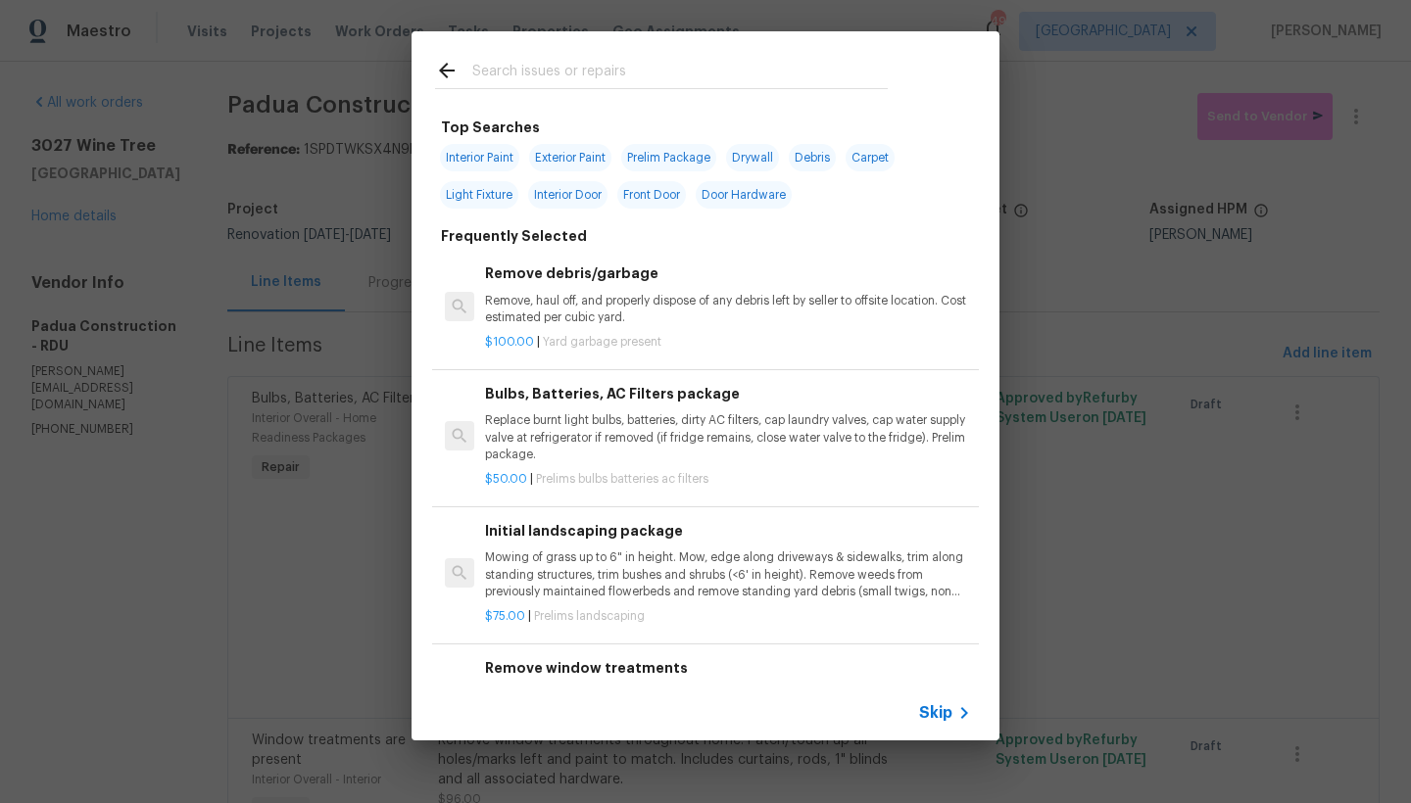
click at [533, 67] on input "text" at bounding box center [679, 73] width 415 height 29
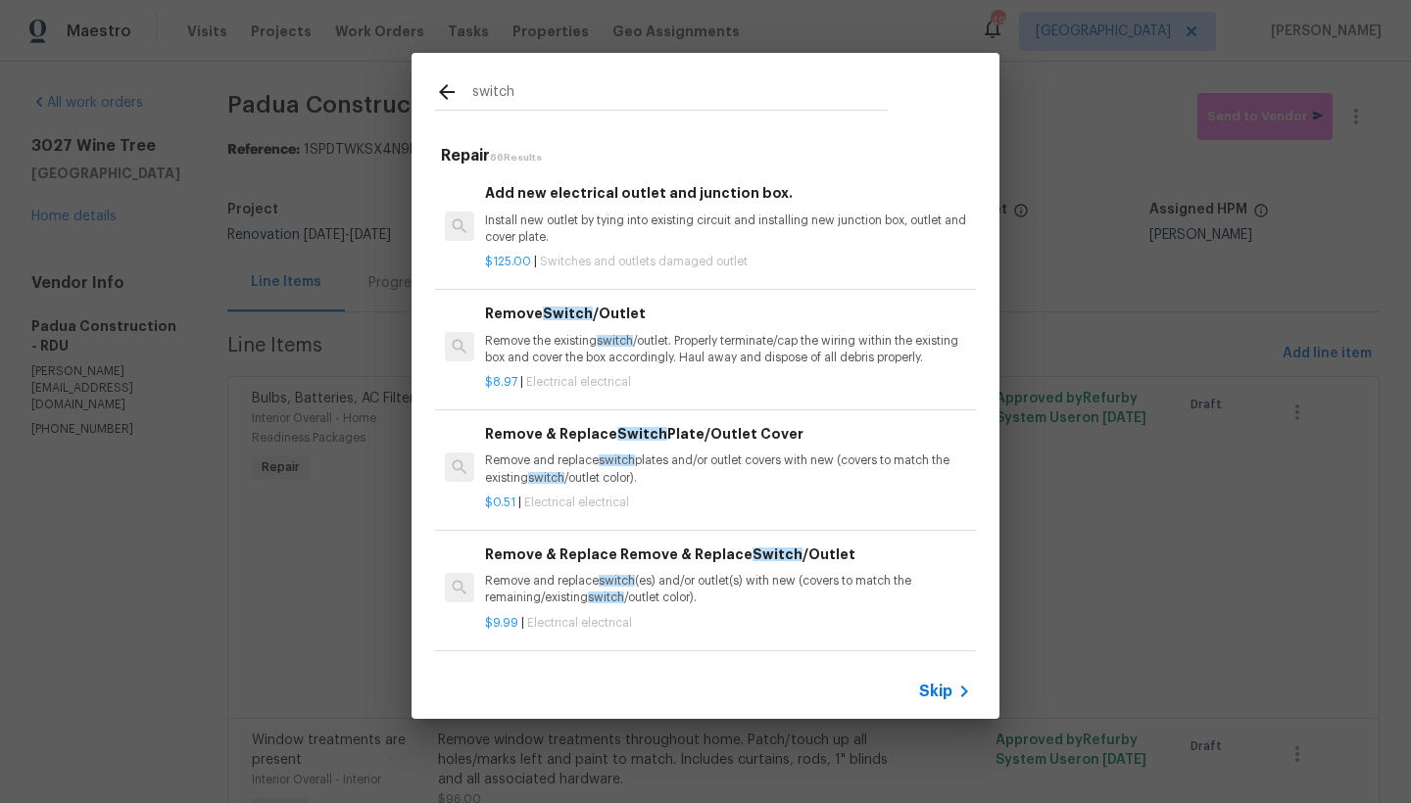
type input "switch"
click at [621, 587] on span "switch" at bounding box center [617, 581] width 36 height 12
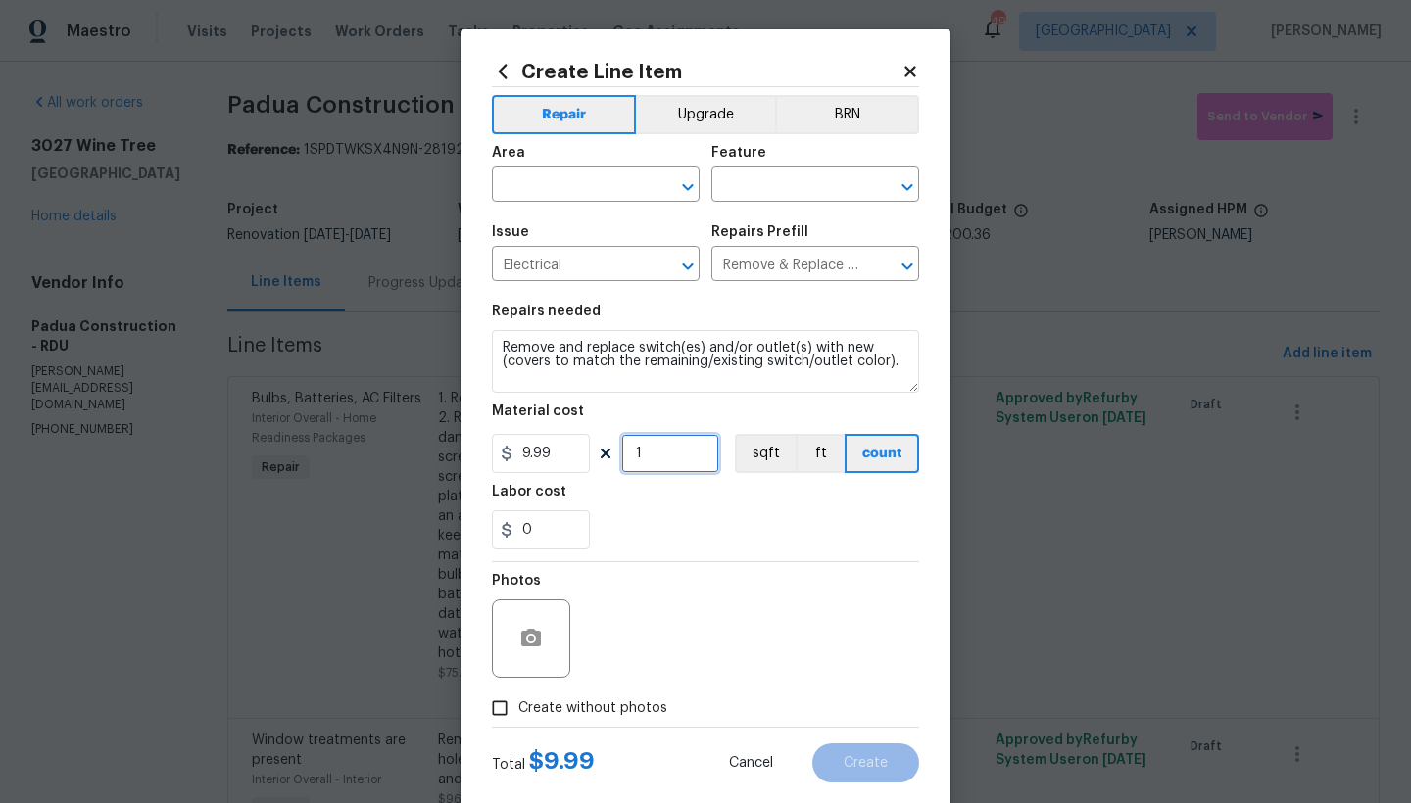
click at [653, 453] on input "1" at bounding box center [670, 453] width 98 height 39
type input "80"
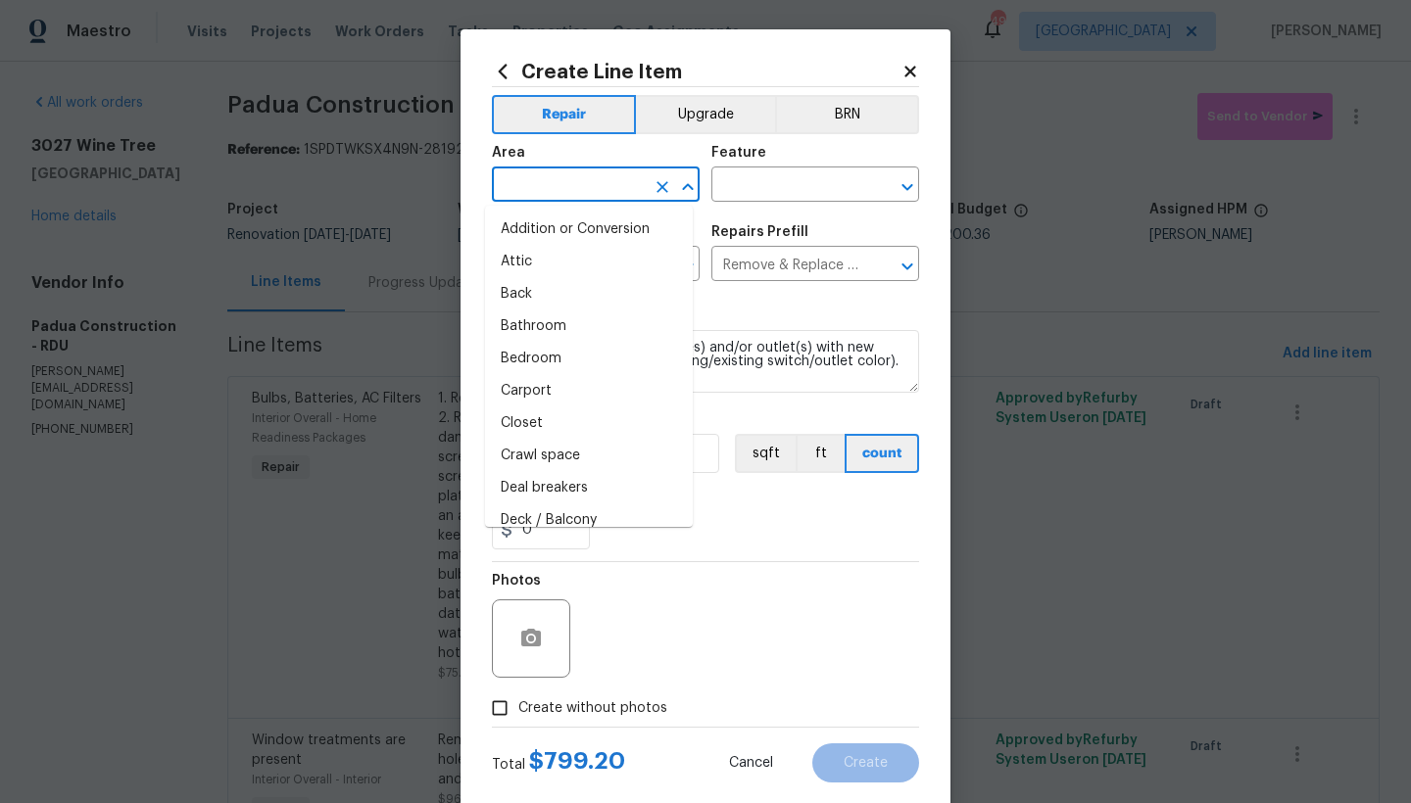
click at [542, 184] on input "text" at bounding box center [568, 186] width 153 height 30
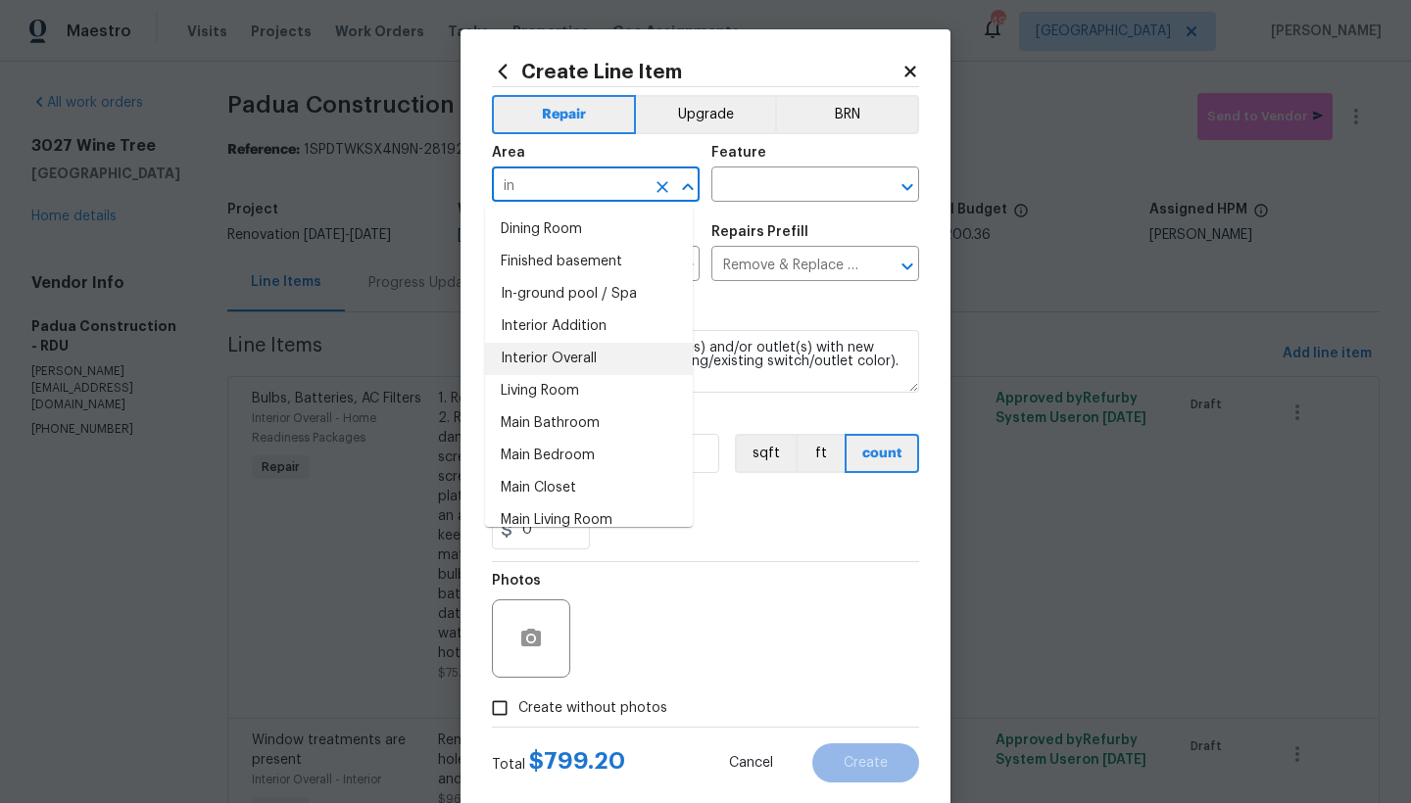
click at [507, 356] on li "Interior Overall" at bounding box center [589, 359] width 208 height 32
type input "Interior Overall"
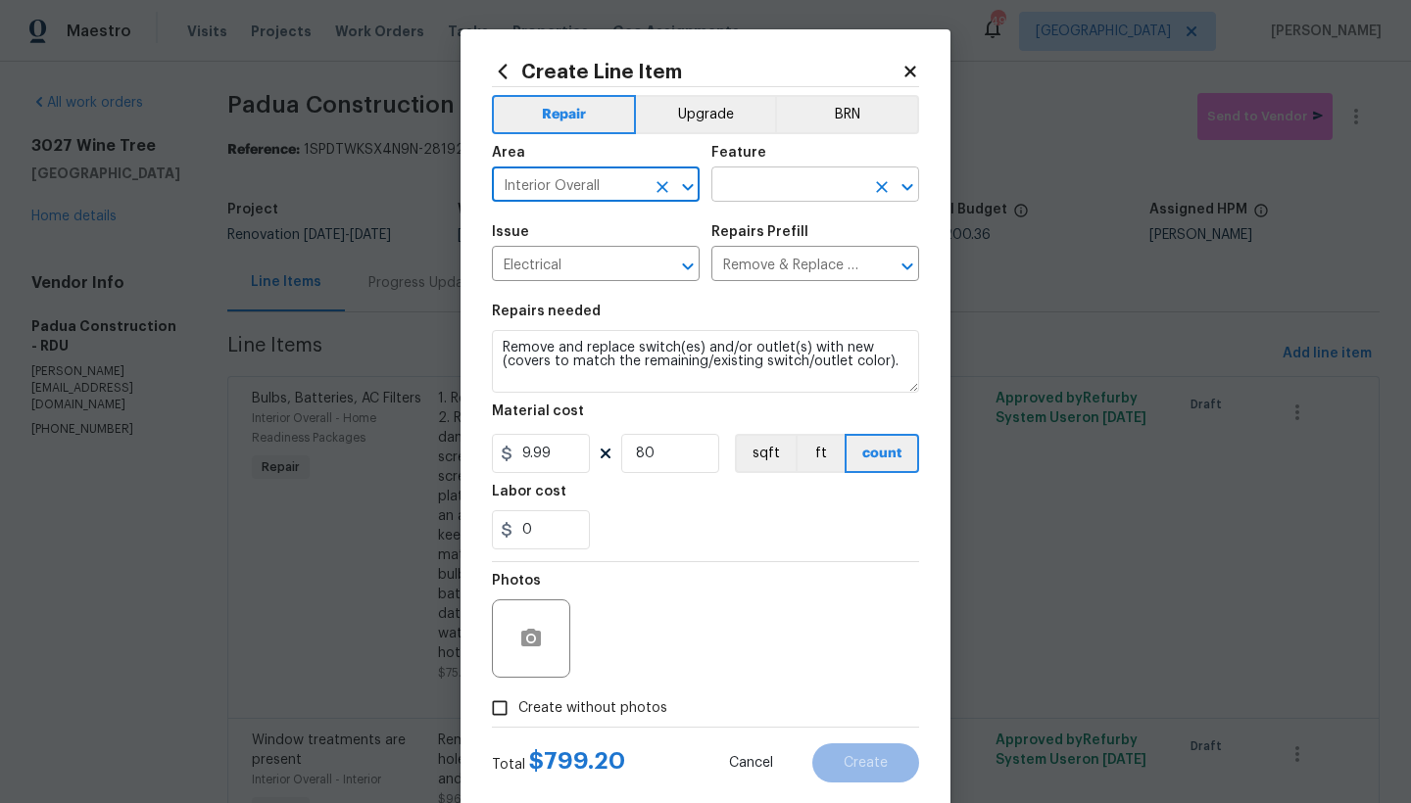
click at [772, 190] on input "text" at bounding box center [787, 186] width 153 height 30
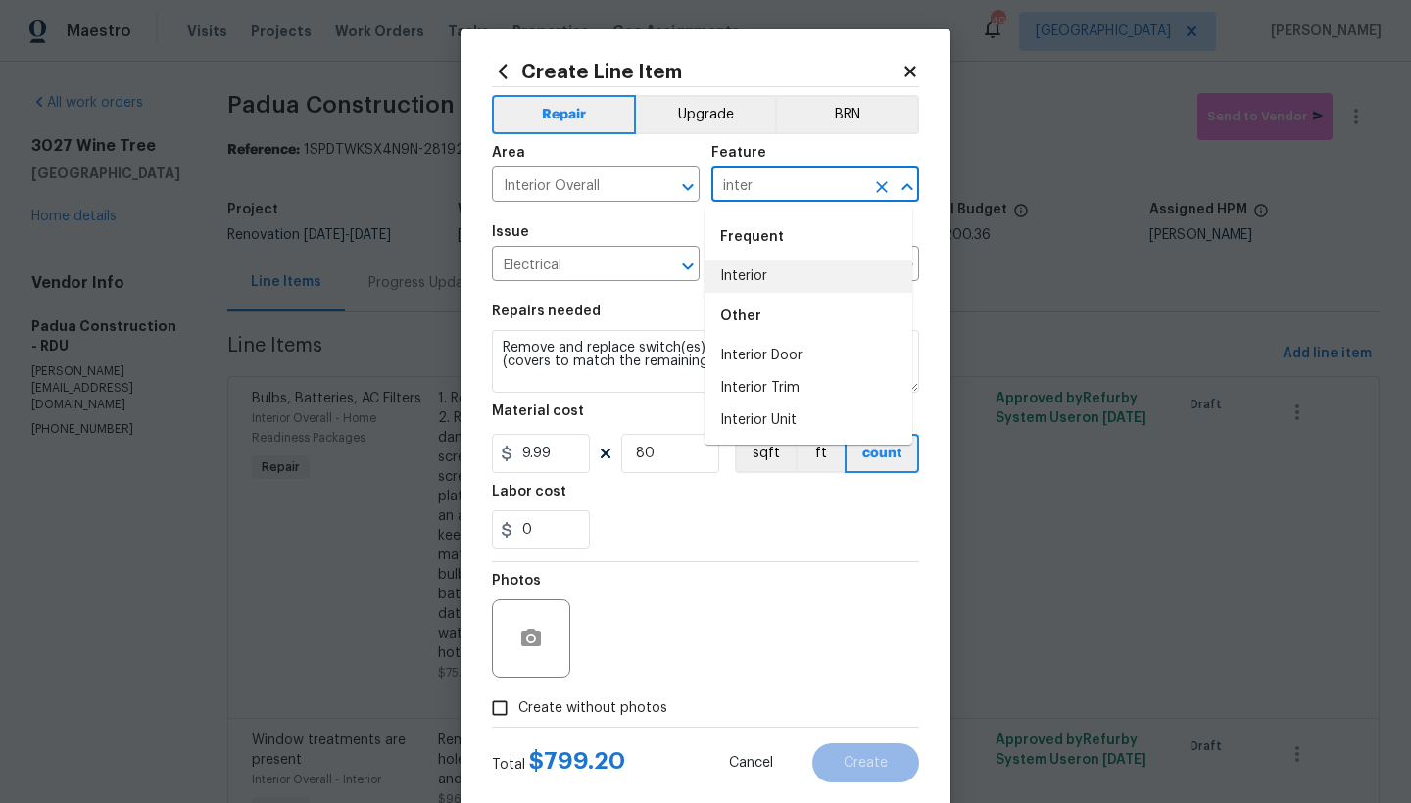
click at [739, 267] on li "Interior" at bounding box center [808, 277] width 208 height 32
type input "Interior"
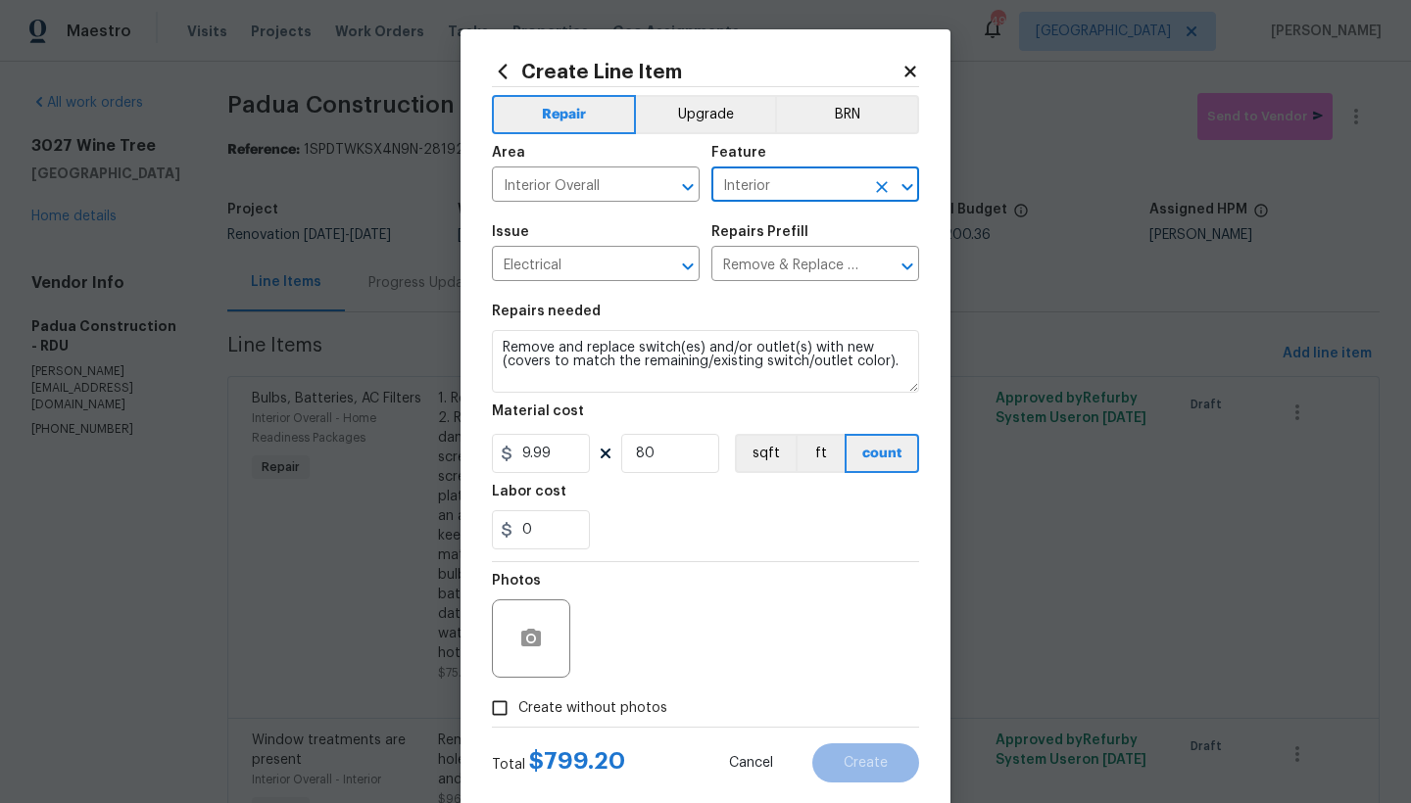
scroll to position [4, 0]
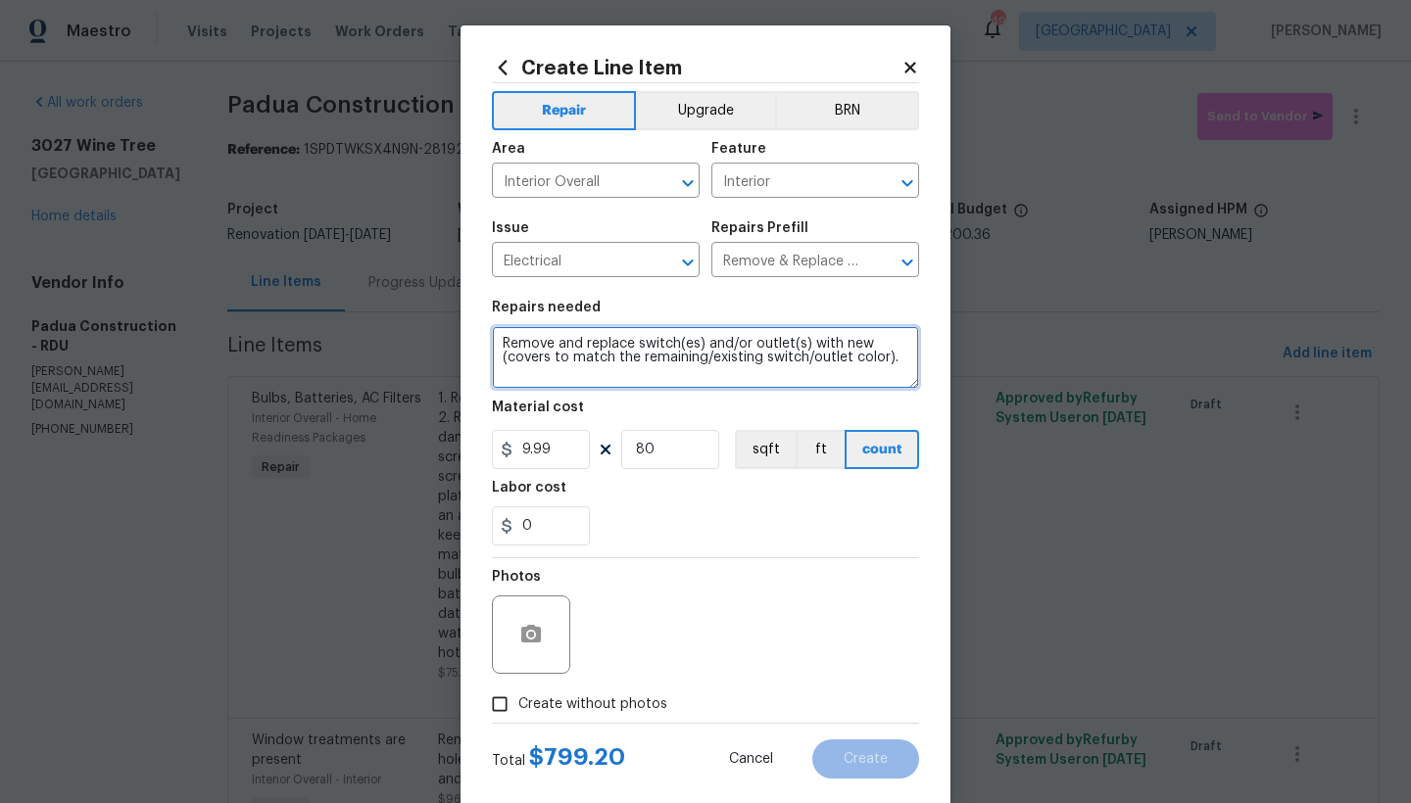
drag, startPoint x: 501, startPoint y: 357, endPoint x: 874, endPoint y: 360, distance: 373.3
click at [874, 360] on textarea "Remove and replace switch(es) and/or outlet(s) with new (covers to match the re…" at bounding box center [705, 357] width 427 height 63
type textarea "Remove and replace switch(es) and/or outlet(s) with new (WHITE)."
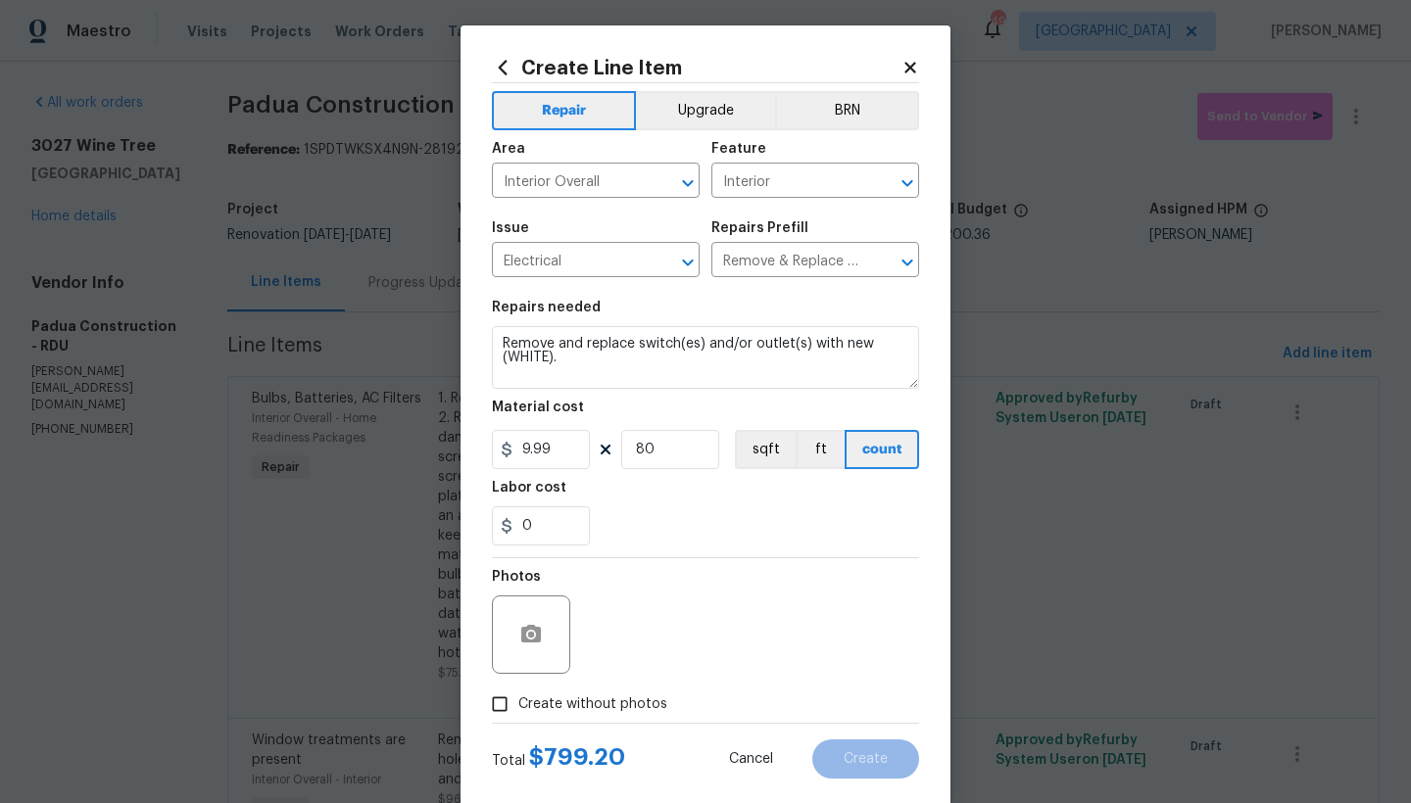
click at [537, 702] on span "Create without photos" at bounding box center [592, 705] width 149 height 21
click at [518, 702] on input "Create without photos" at bounding box center [499, 704] width 37 height 37
checkbox input "true"
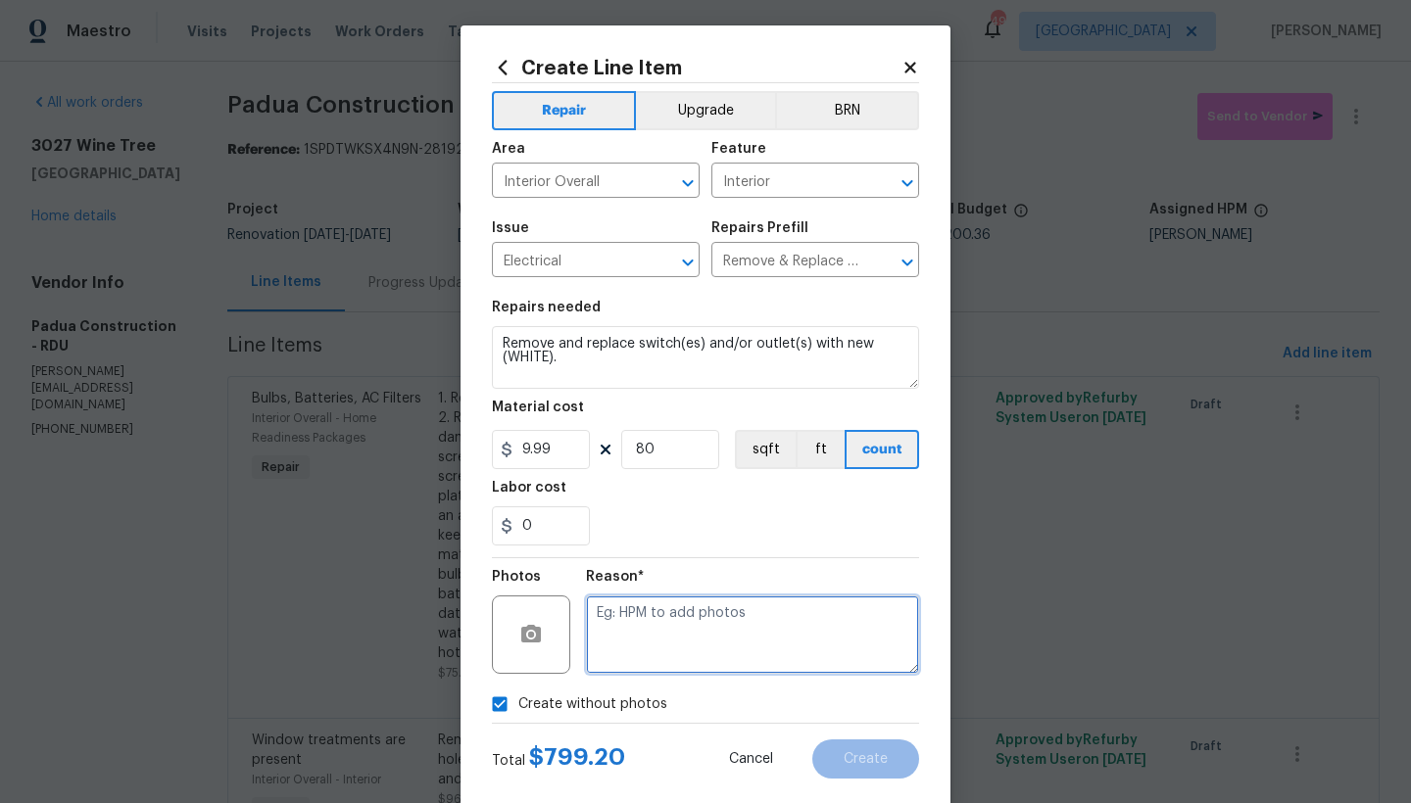
click at [661, 609] on textarea at bounding box center [752, 635] width 333 height 78
type textarea "N"
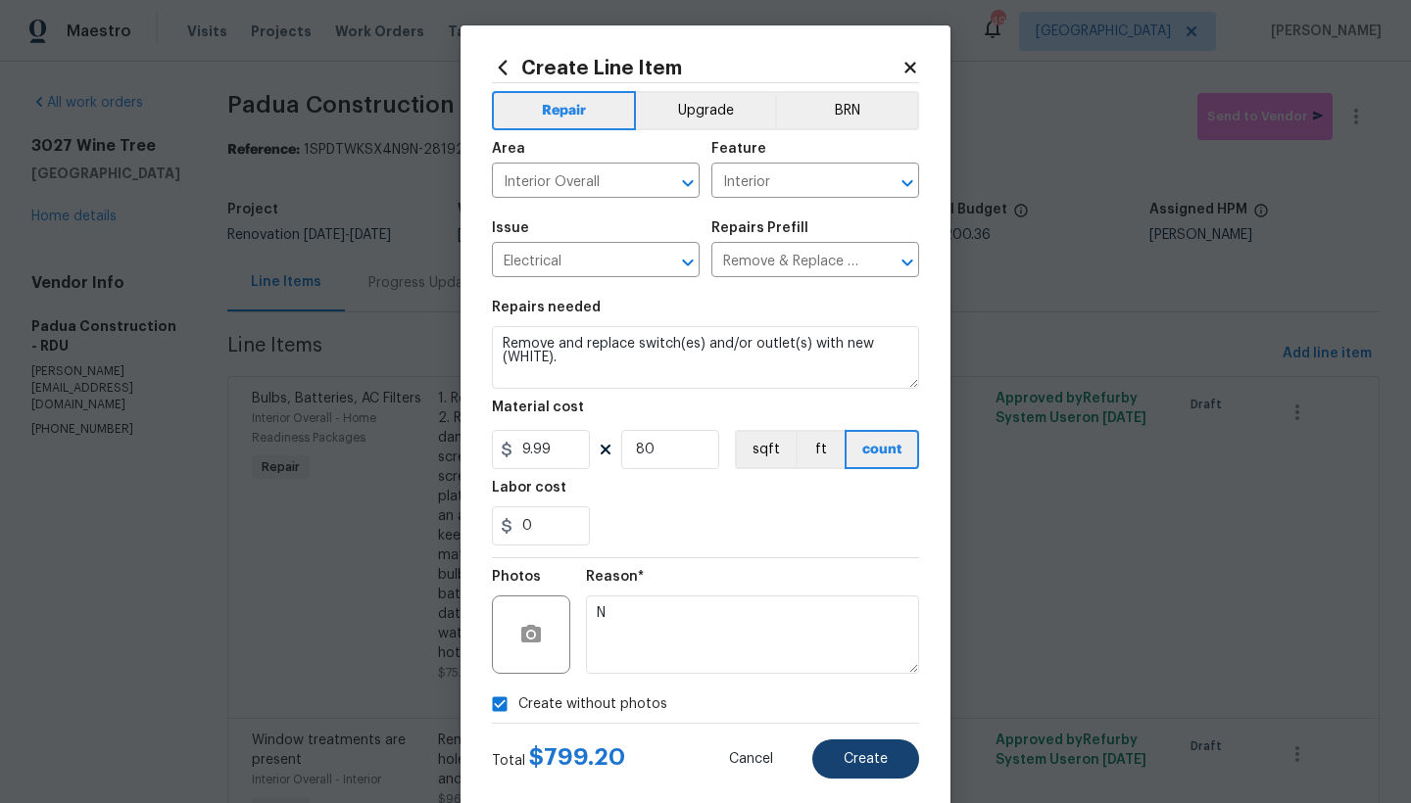
click at [864, 760] on span "Create" at bounding box center [866, 759] width 44 height 15
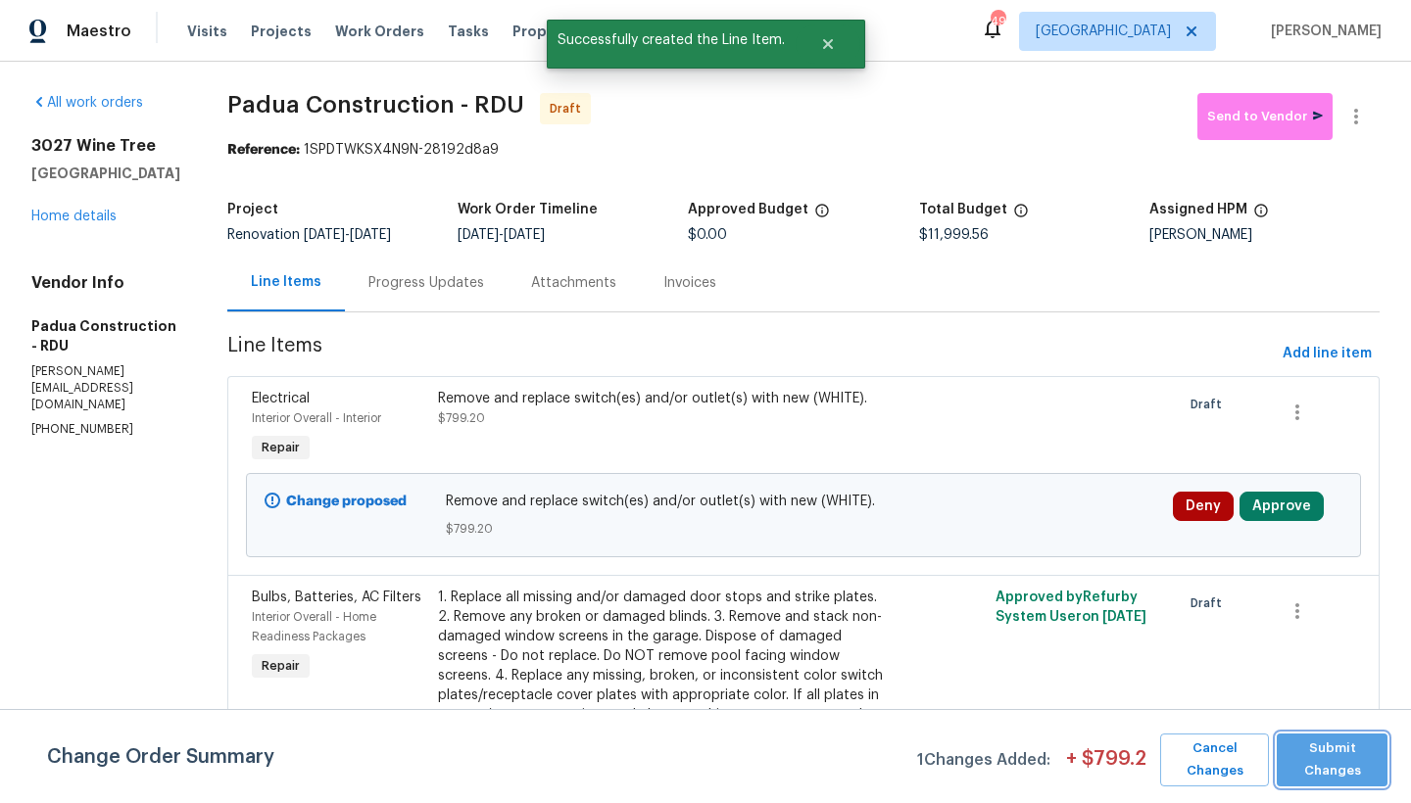
click at [1353, 756] on span "Submit Changes" at bounding box center [1331, 760] width 91 height 45
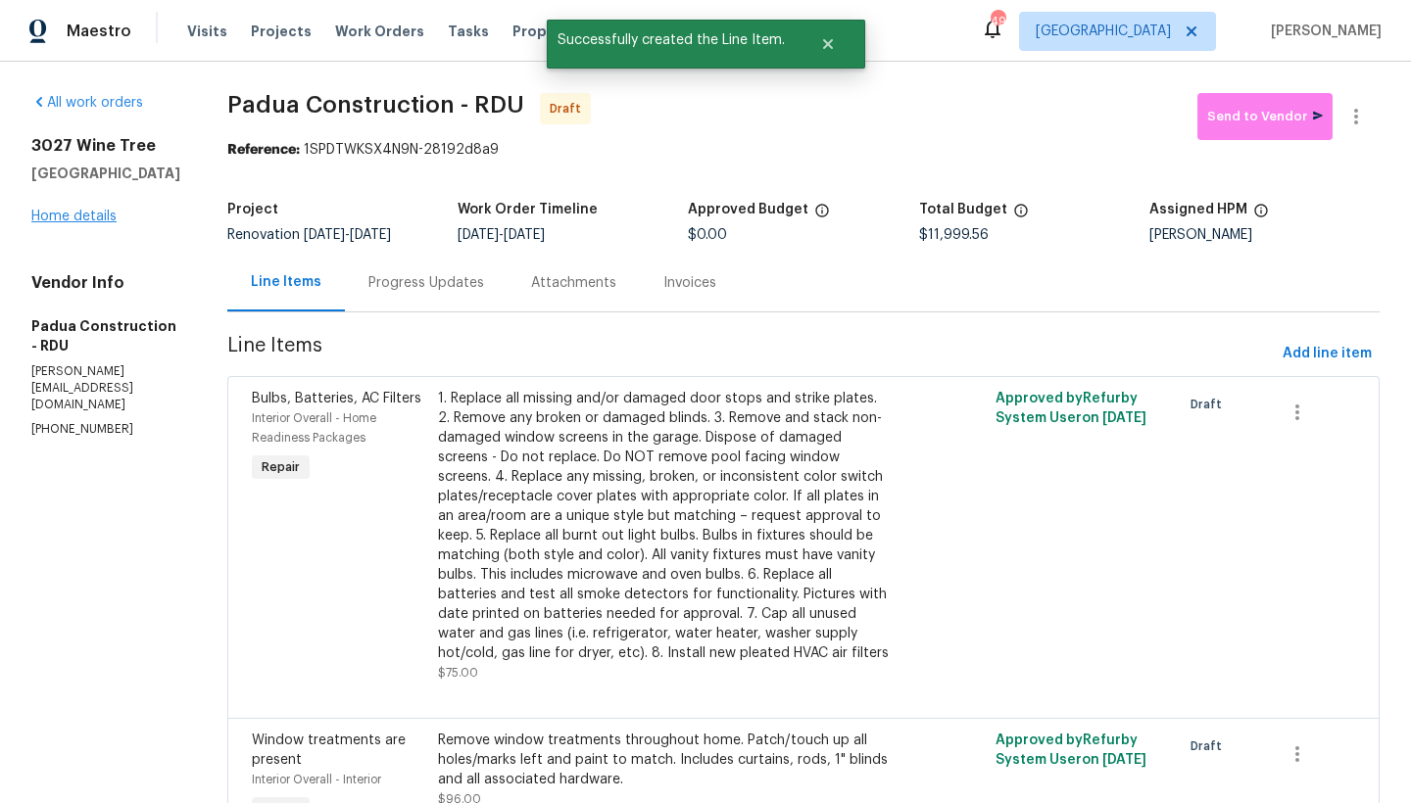
click at [65, 223] on link "Home details" at bounding box center [73, 217] width 85 height 14
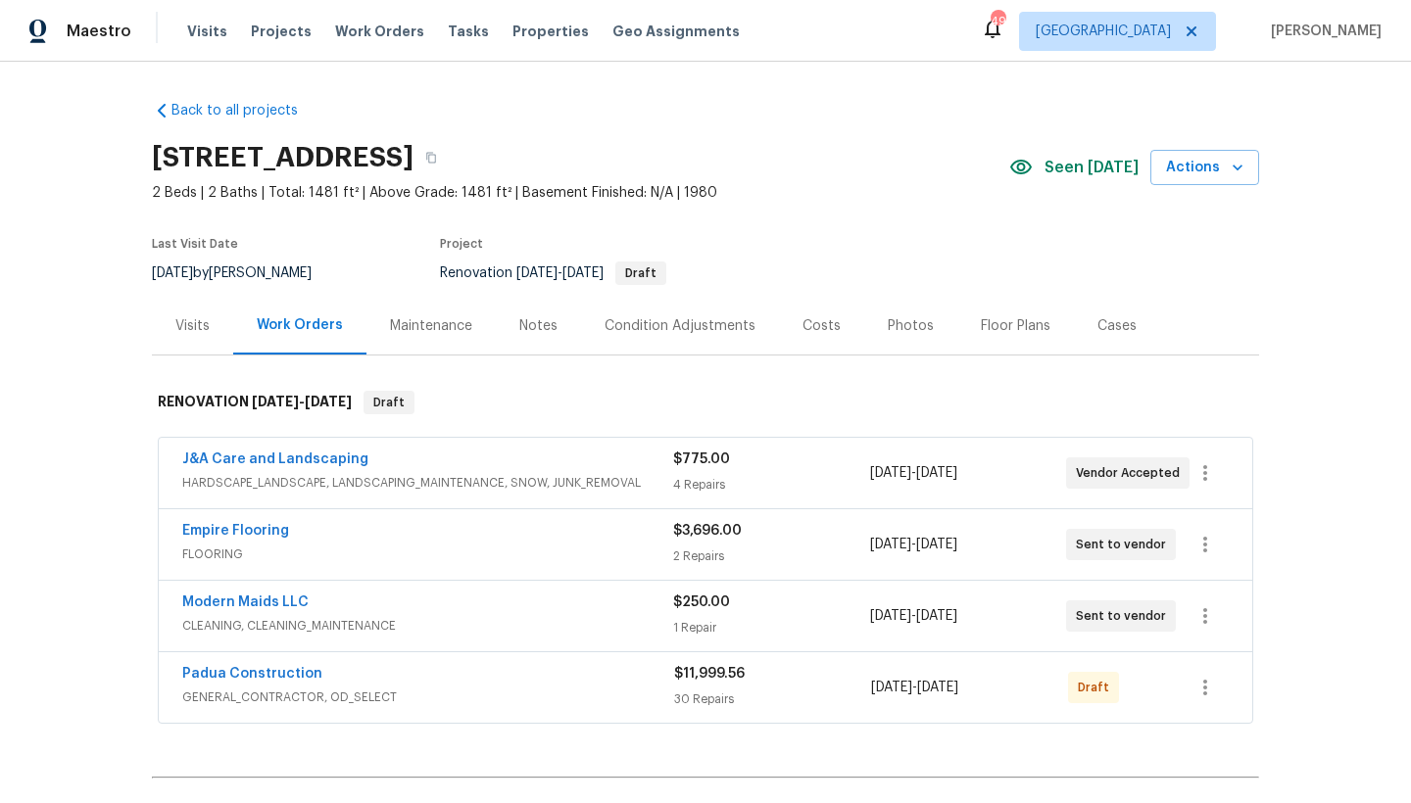
click at [802, 325] on div "Costs" at bounding box center [821, 326] width 38 height 20
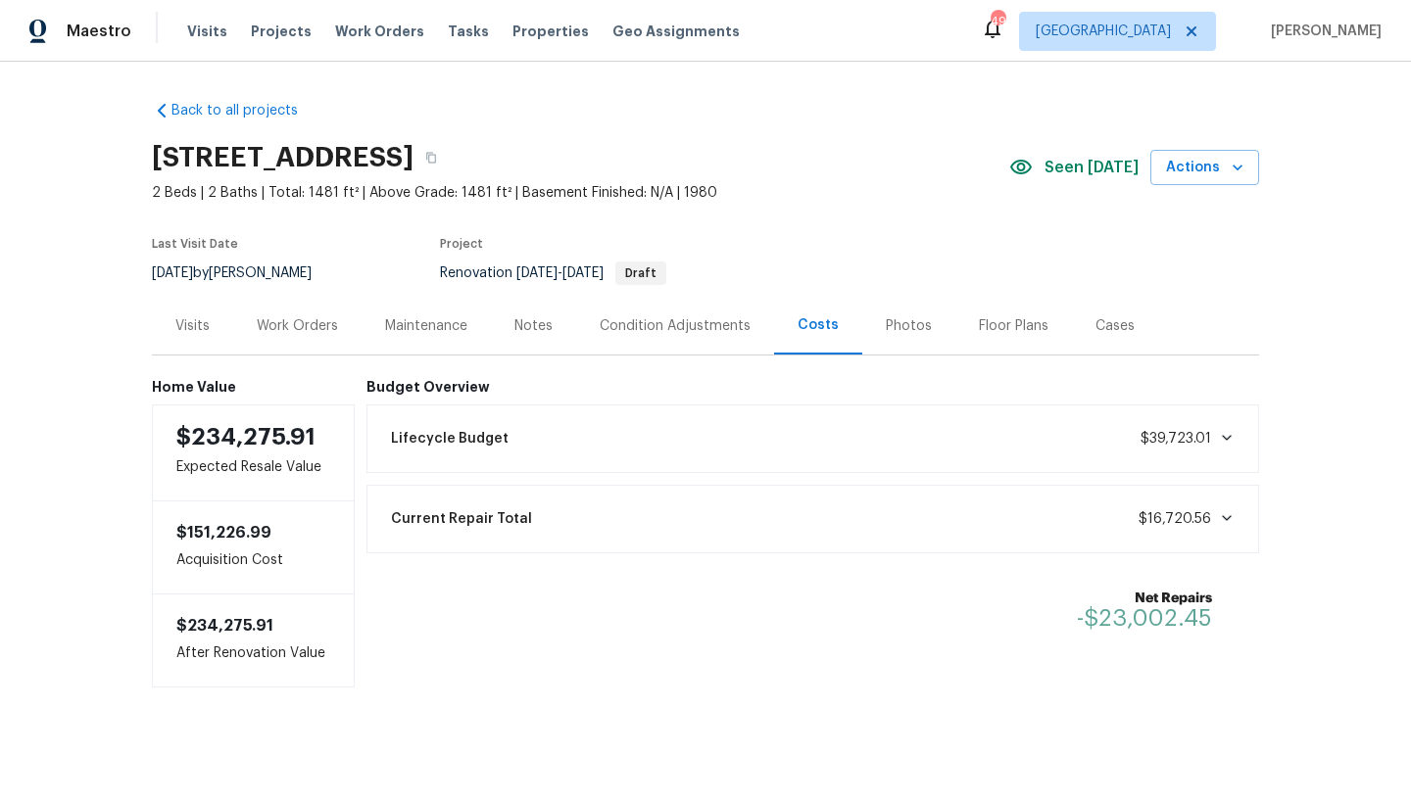
click at [304, 329] on div "Work Orders" at bounding box center [297, 326] width 81 height 20
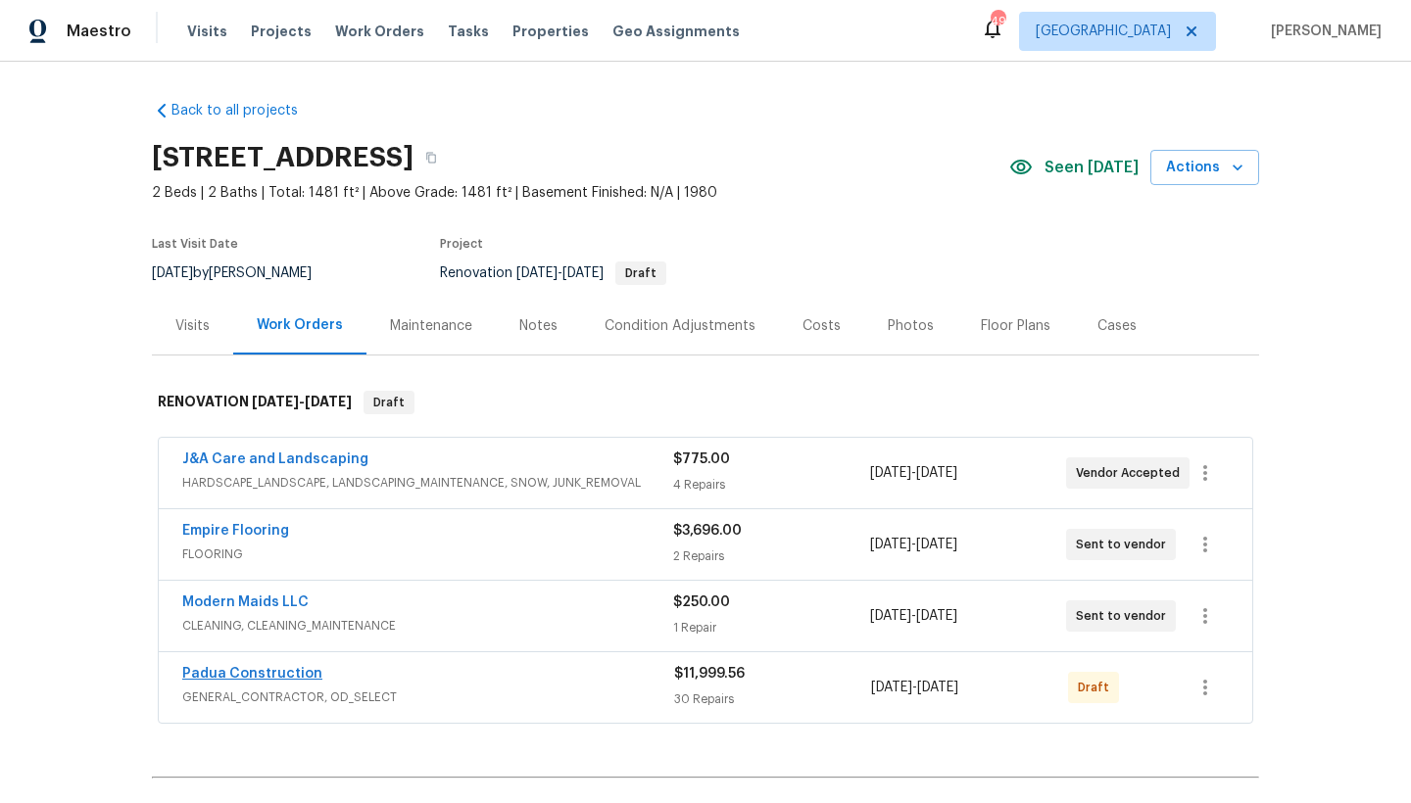
click at [248, 676] on link "Padua Construction" at bounding box center [252, 674] width 140 height 14
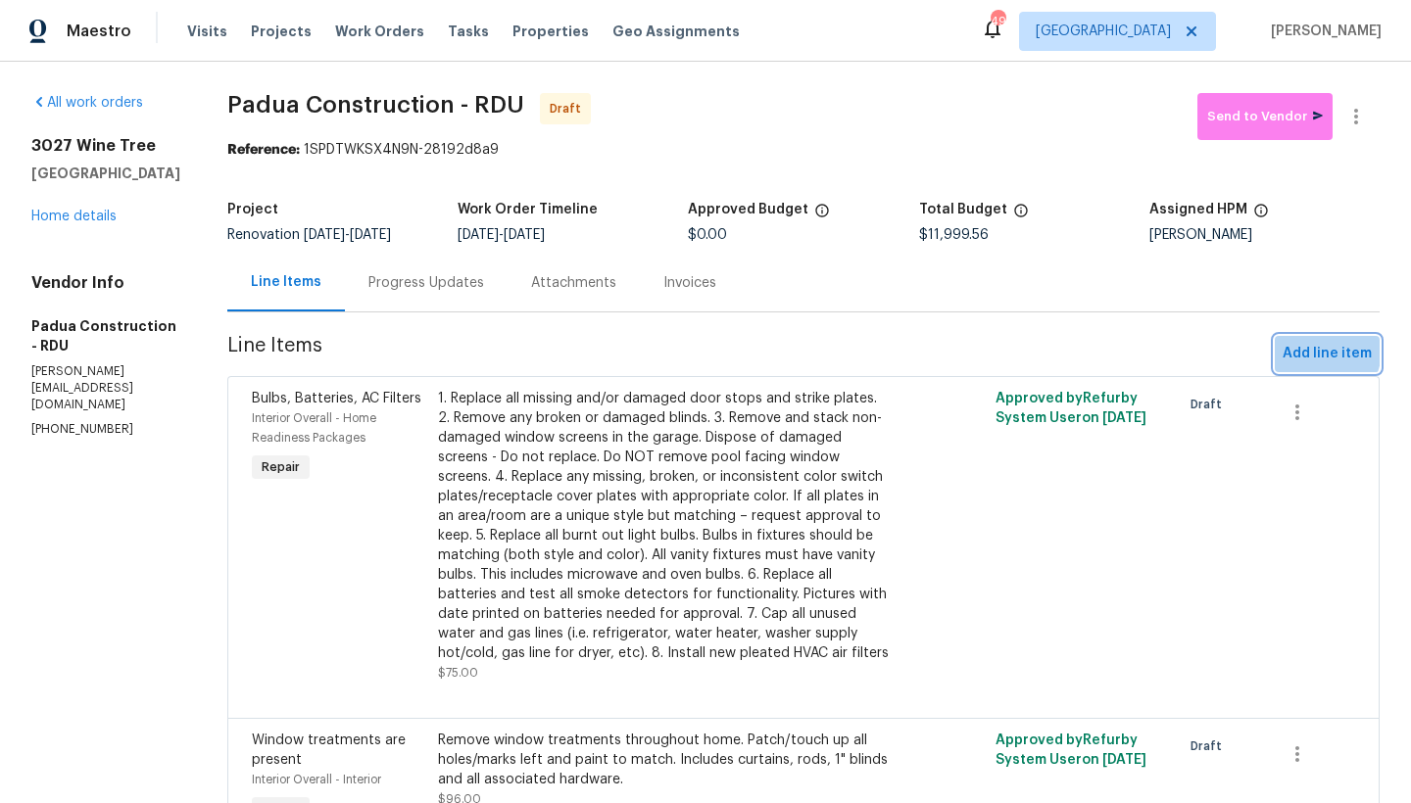
click at [1302, 351] on span "Add line item" at bounding box center [1327, 354] width 89 height 24
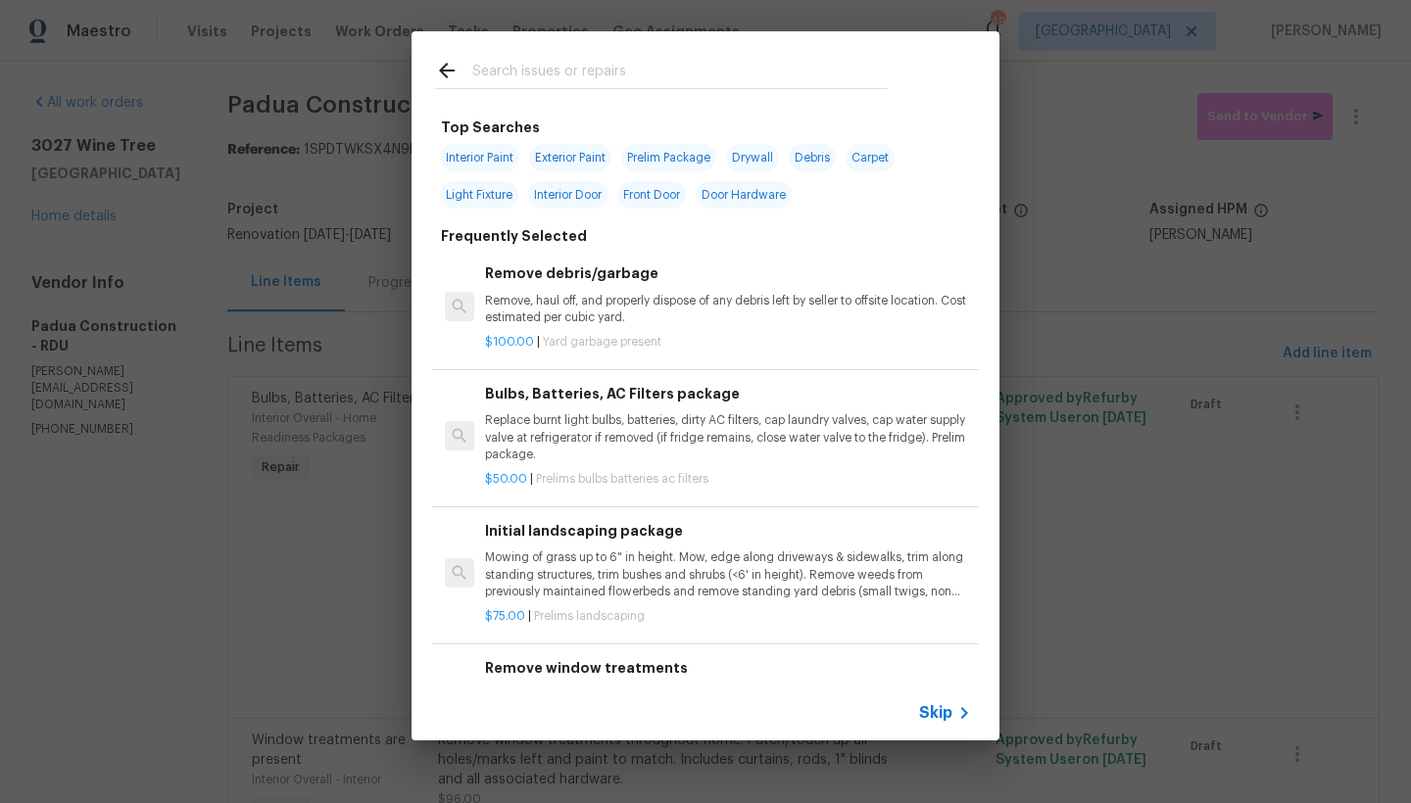
click at [592, 73] on input "text" at bounding box center [679, 73] width 415 height 29
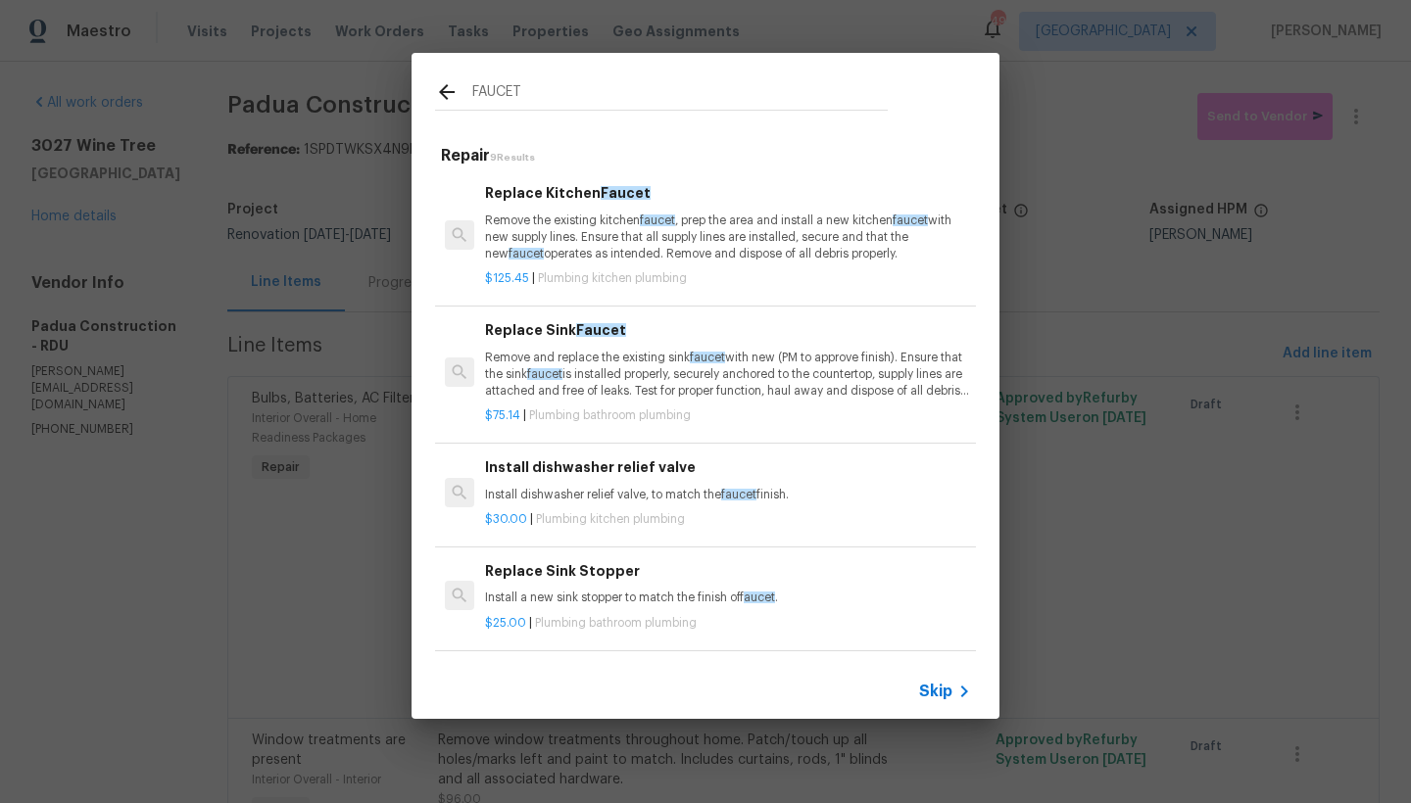
type input "FAUCET"
click at [541, 229] on p "Remove the existing kitchen faucet , prep the area and install a new kitchen fa…" at bounding box center [728, 238] width 486 height 50
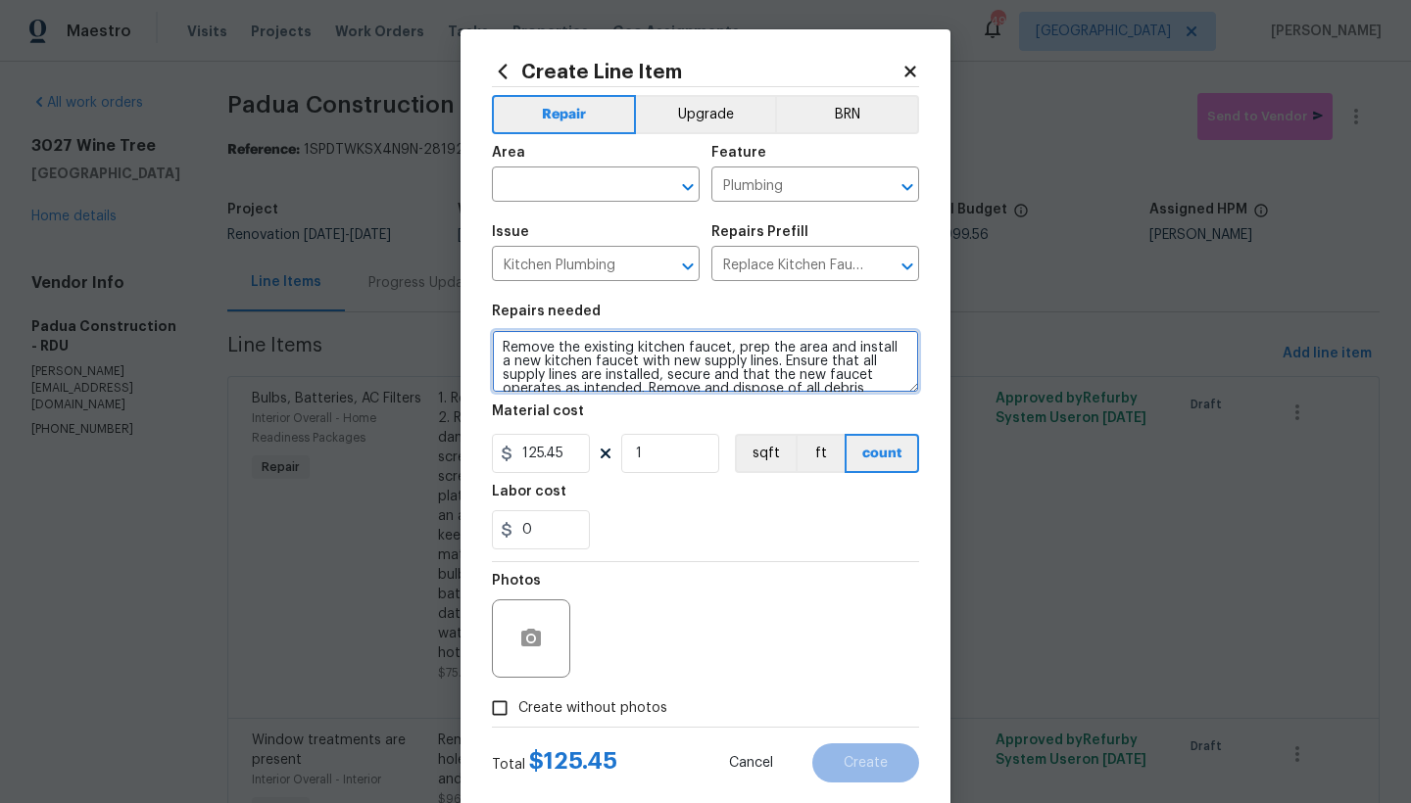
click at [497, 347] on textarea "Remove the existing kitchen faucet, prep the area and install a new kitchen fau…" at bounding box center [705, 361] width 427 height 63
type textarea "Remove the existing kitchen faucet, prep the area and install a new kitchen fau…"
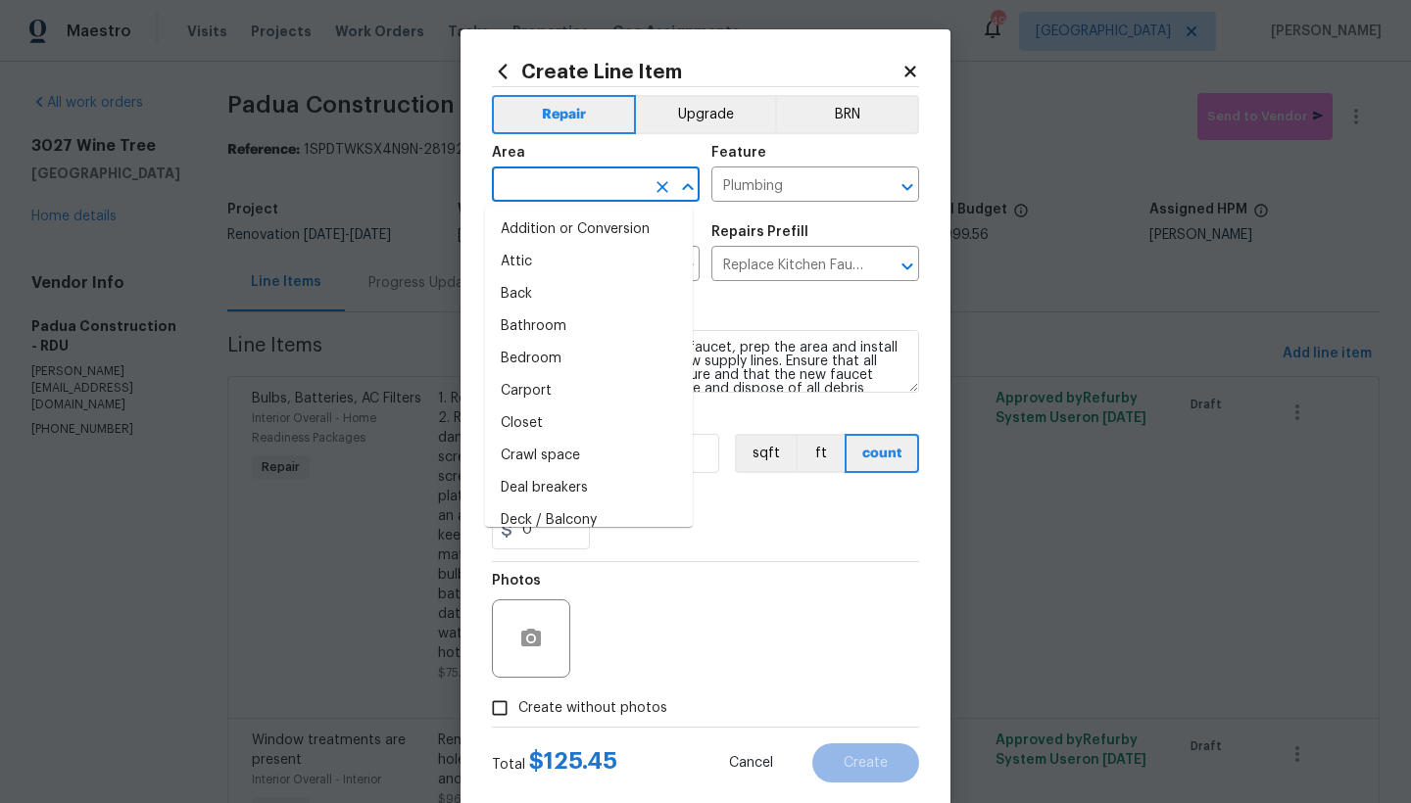
click at [574, 189] on input "text" at bounding box center [568, 186] width 153 height 30
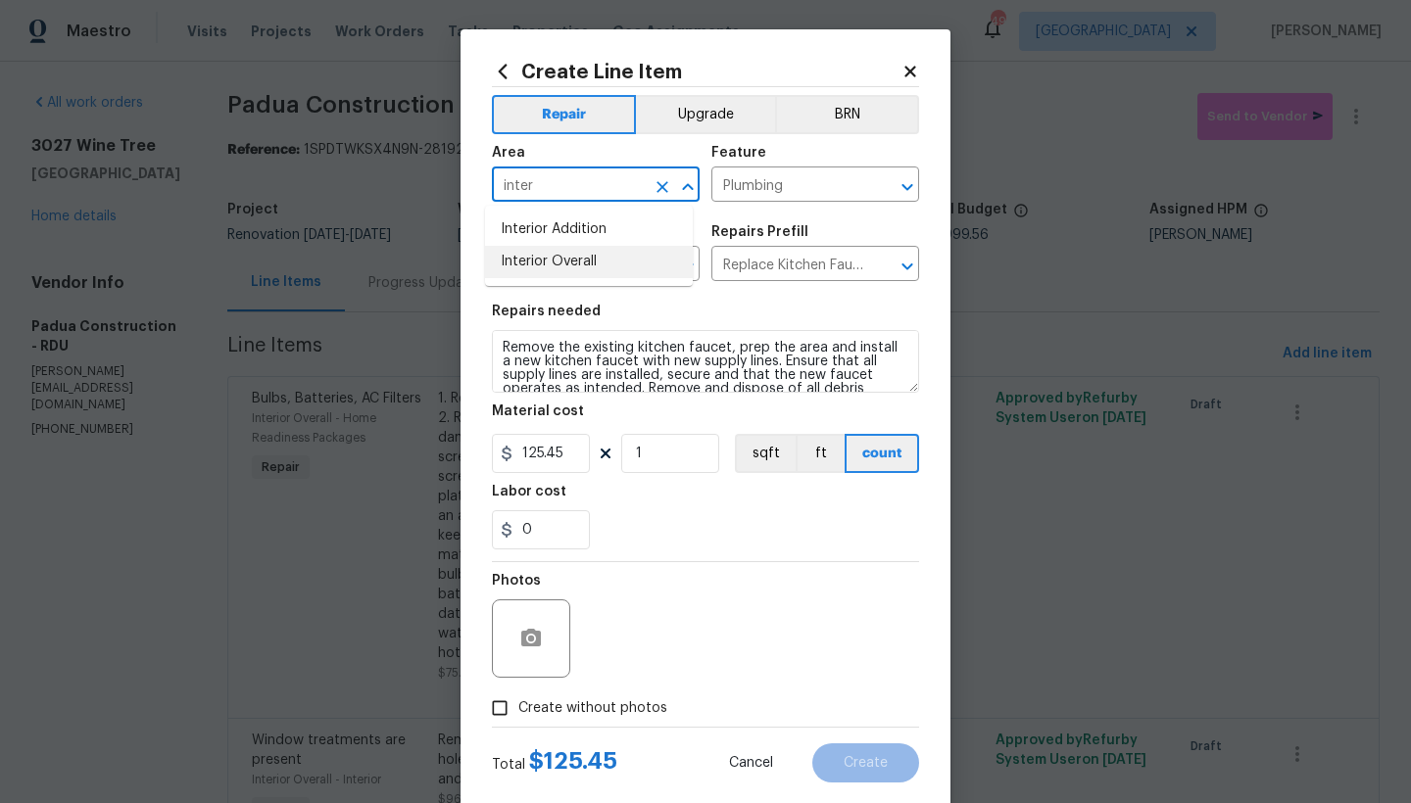
click at [553, 267] on li "Interior Overall" at bounding box center [589, 262] width 208 height 32
type input "Interior Overall"
click at [536, 707] on span "Create without photos" at bounding box center [592, 709] width 149 height 21
click at [518, 707] on input "Create without photos" at bounding box center [499, 708] width 37 height 37
checkbox input "true"
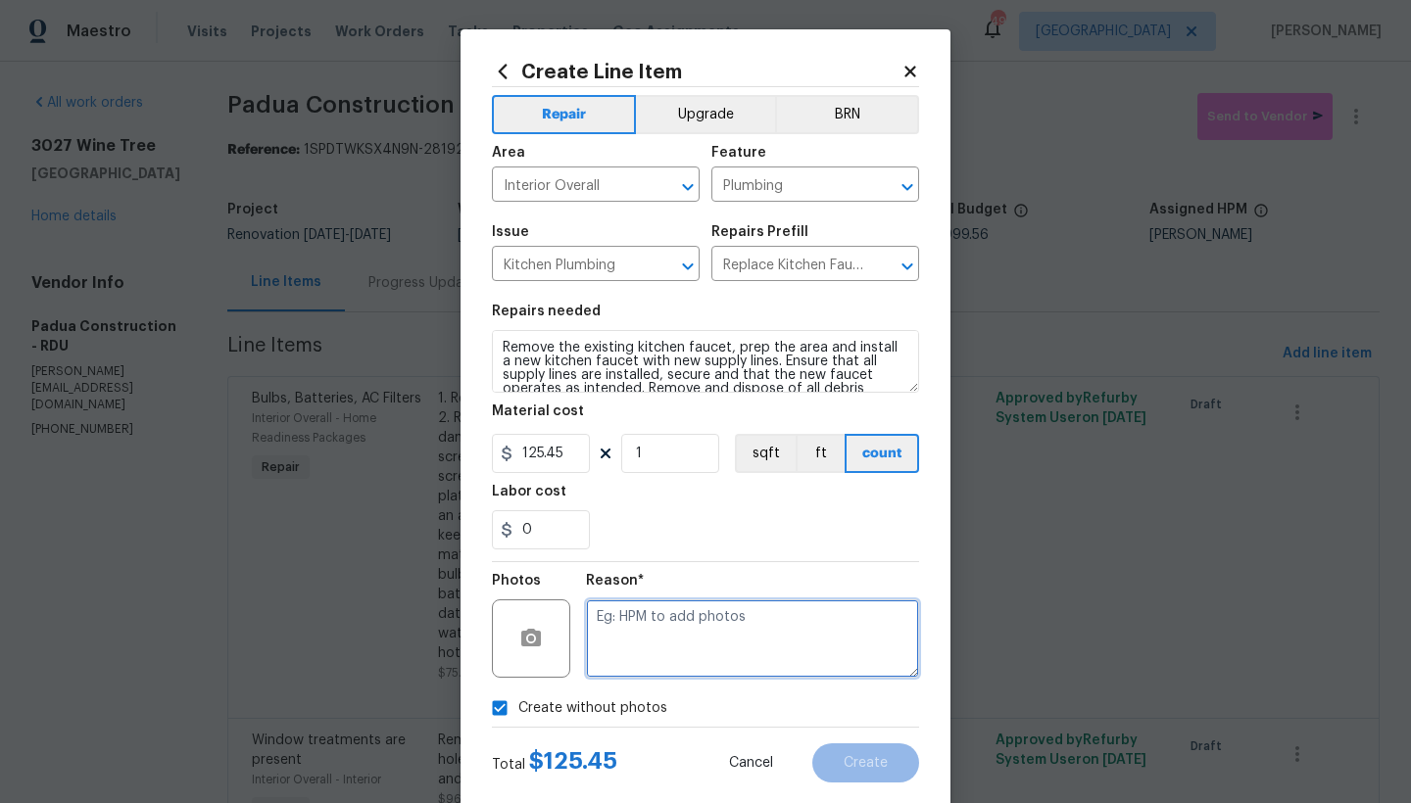
click at [637, 611] on textarea at bounding box center [752, 639] width 333 height 78
type textarea "n"
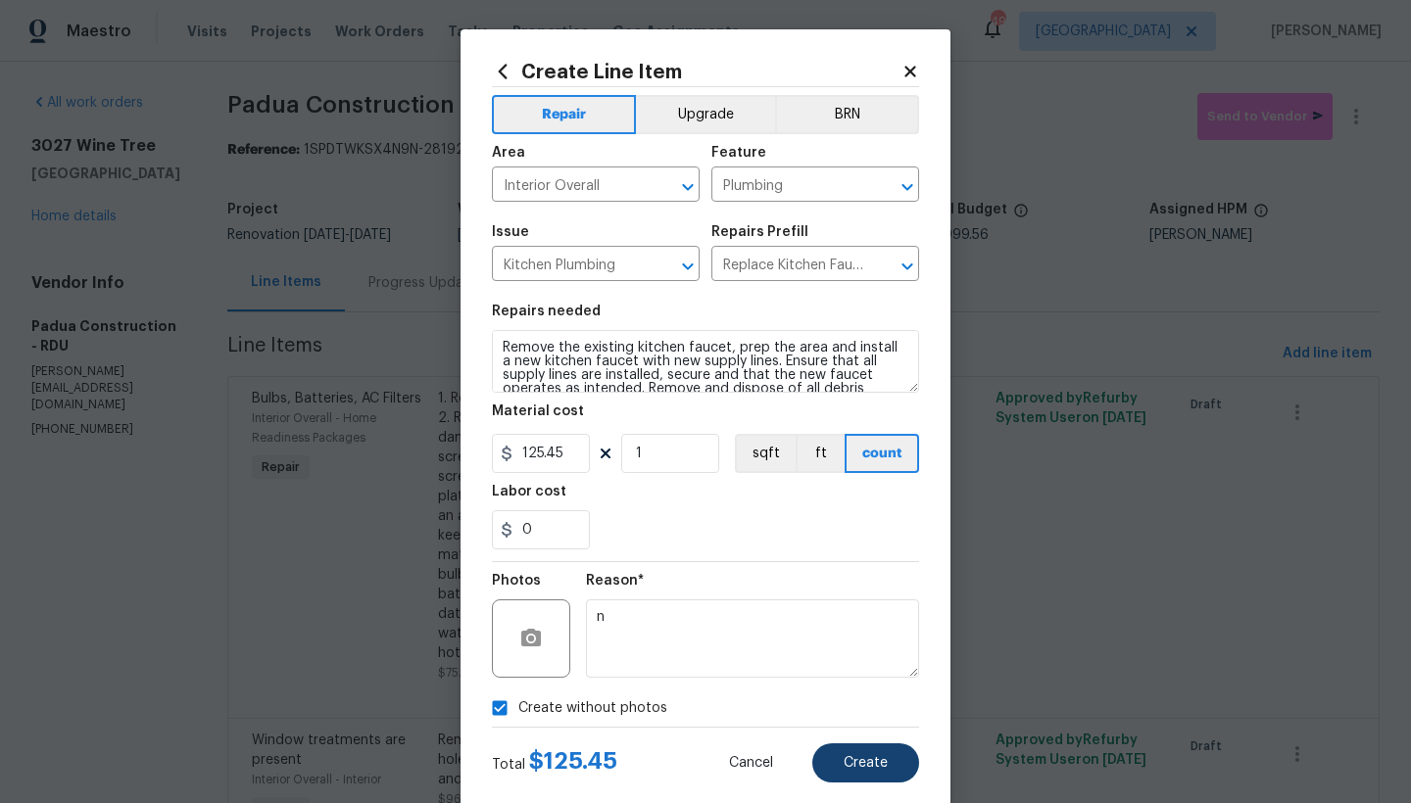
click at [851, 759] on span "Create" at bounding box center [866, 763] width 44 height 15
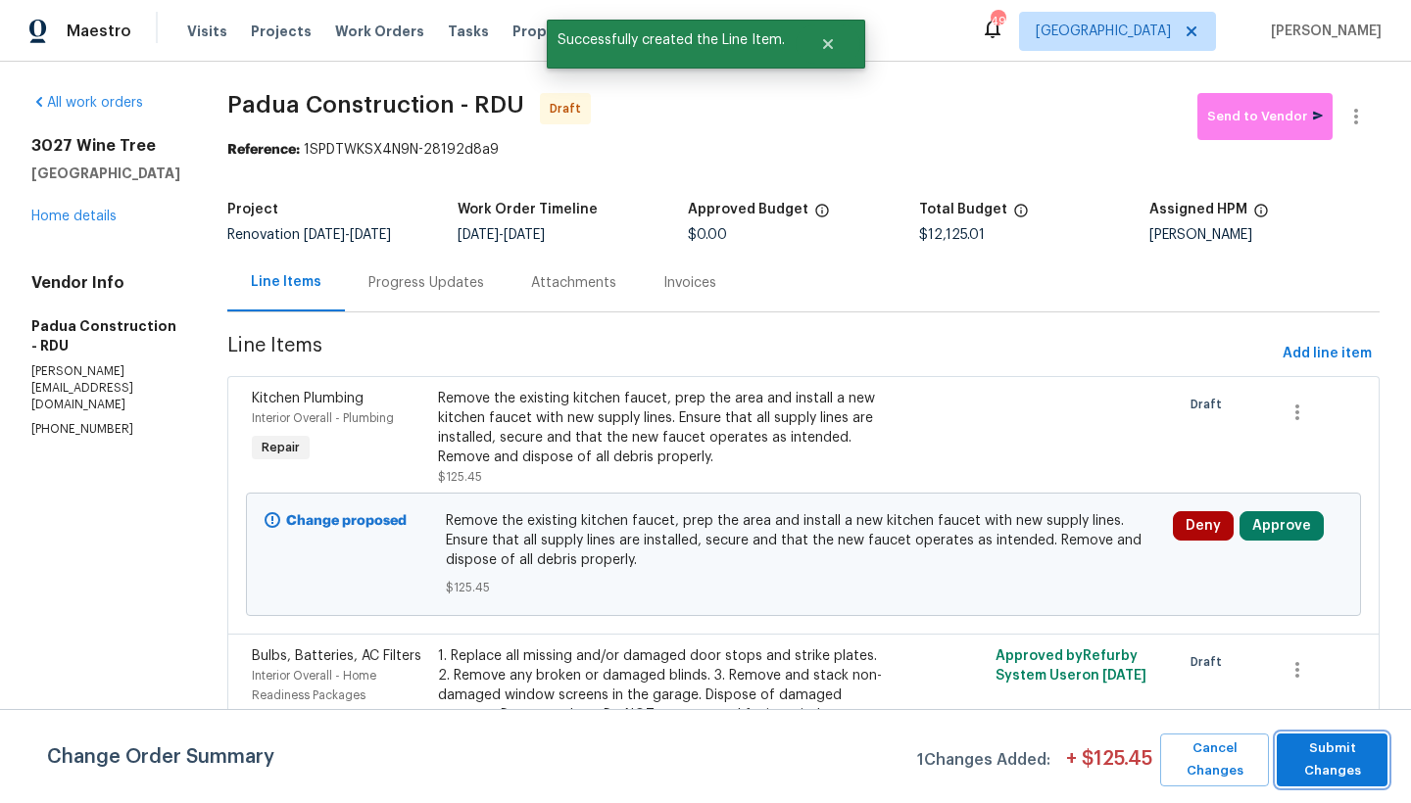
click at [1341, 770] on span "Submit Changes" at bounding box center [1331, 760] width 91 height 45
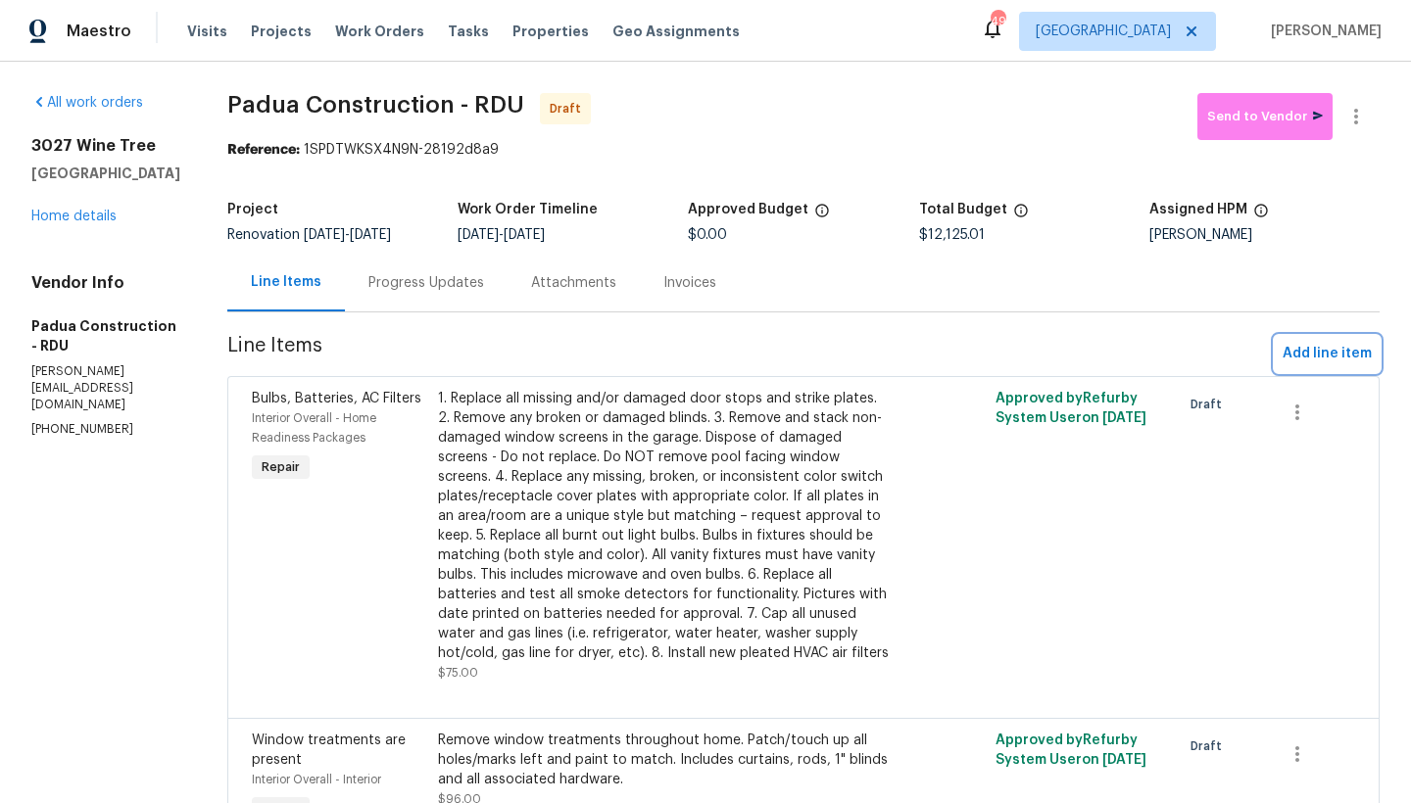
click at [1306, 358] on span "Add line item" at bounding box center [1327, 354] width 89 height 24
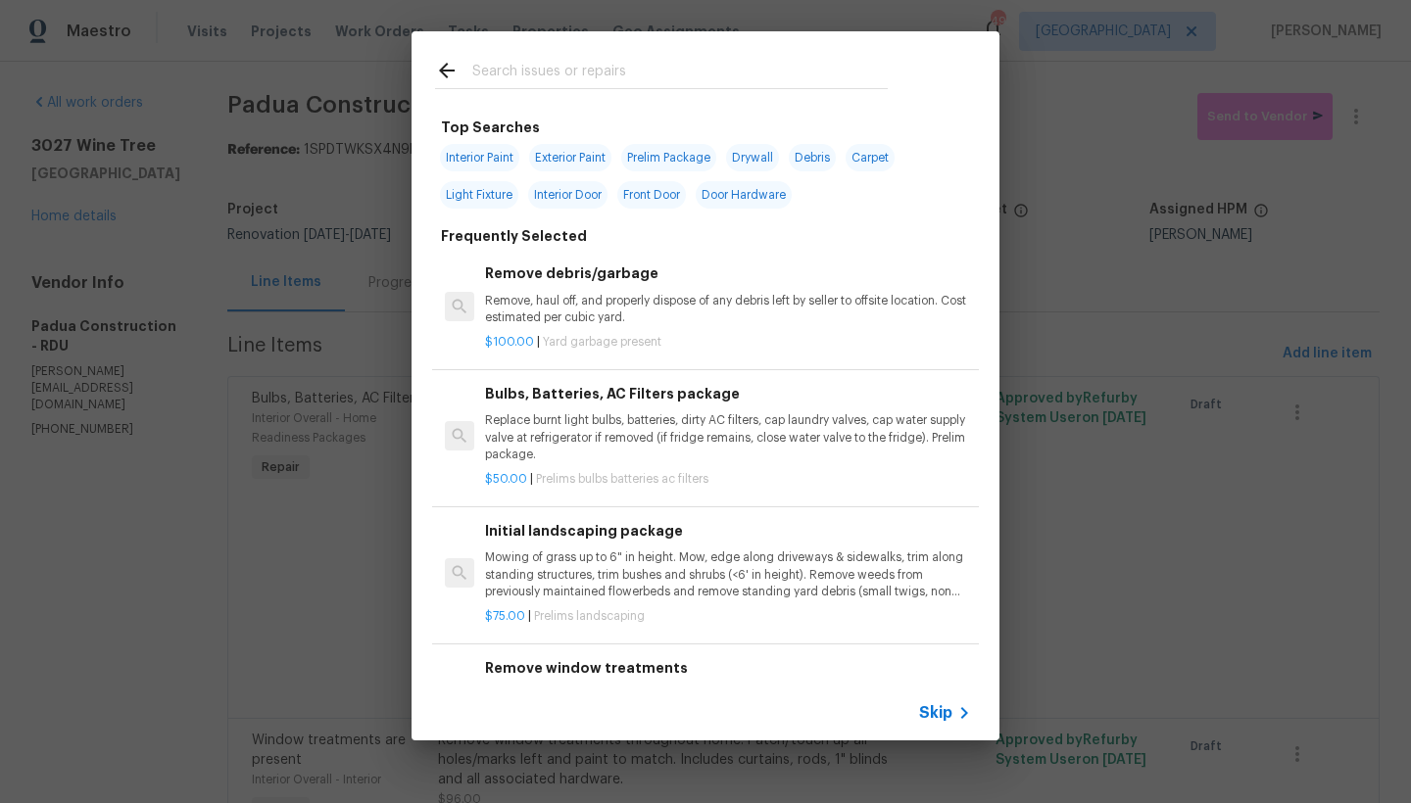
click at [625, 69] on input "text" at bounding box center [679, 73] width 415 height 29
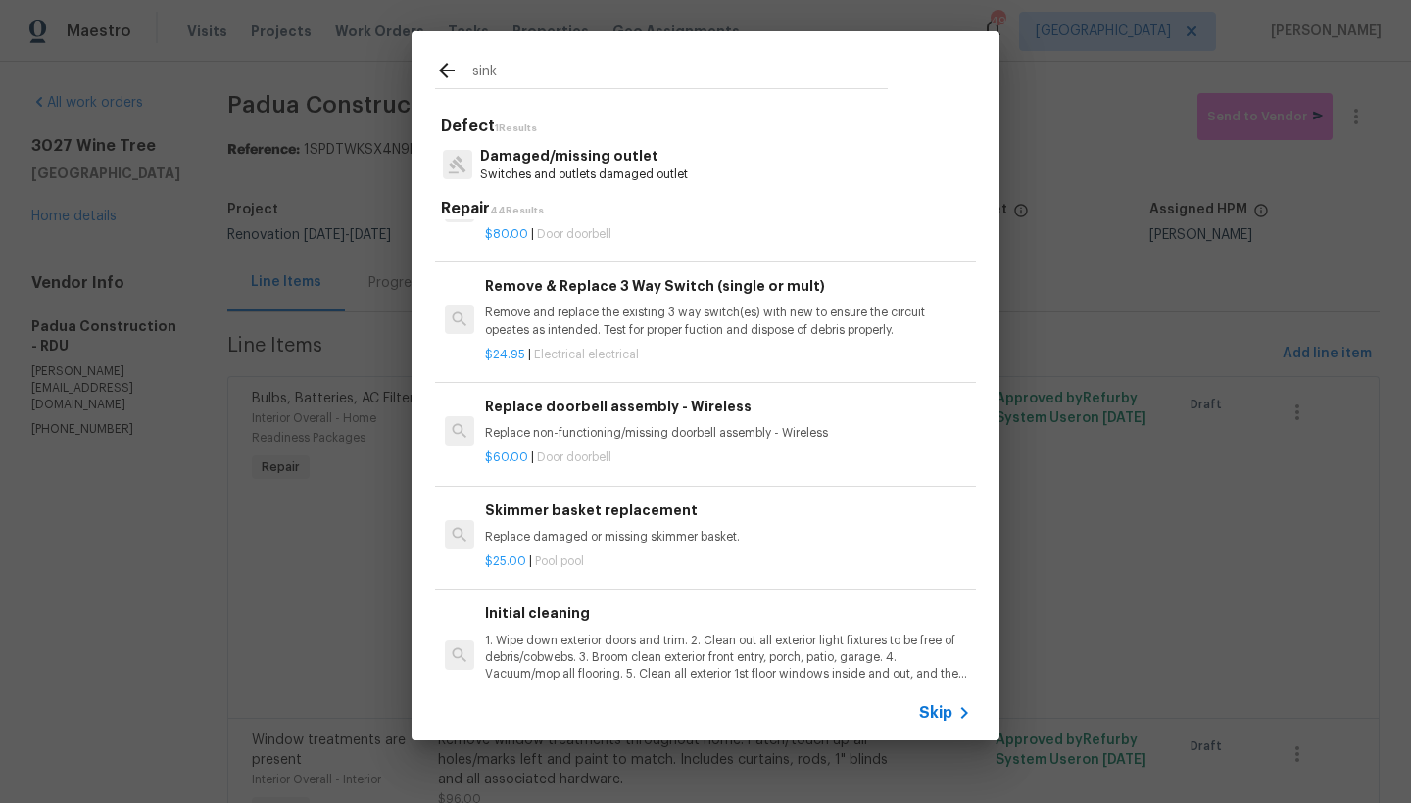
scroll to position [3595, 0]
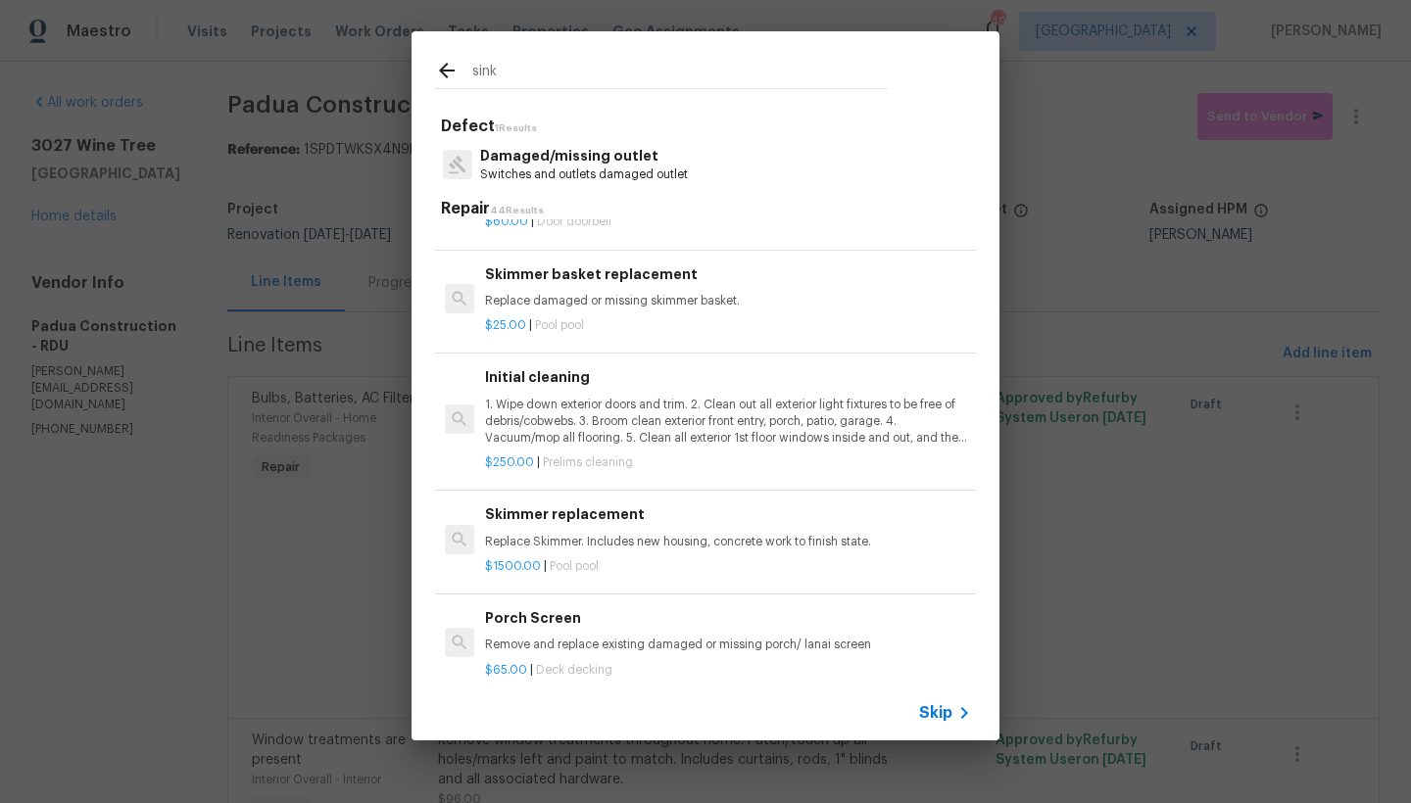
drag, startPoint x: 463, startPoint y: 70, endPoint x: 423, endPoint y: 70, distance: 40.2
click at [423, 70] on div "sink" at bounding box center [662, 69] width 500 height 77
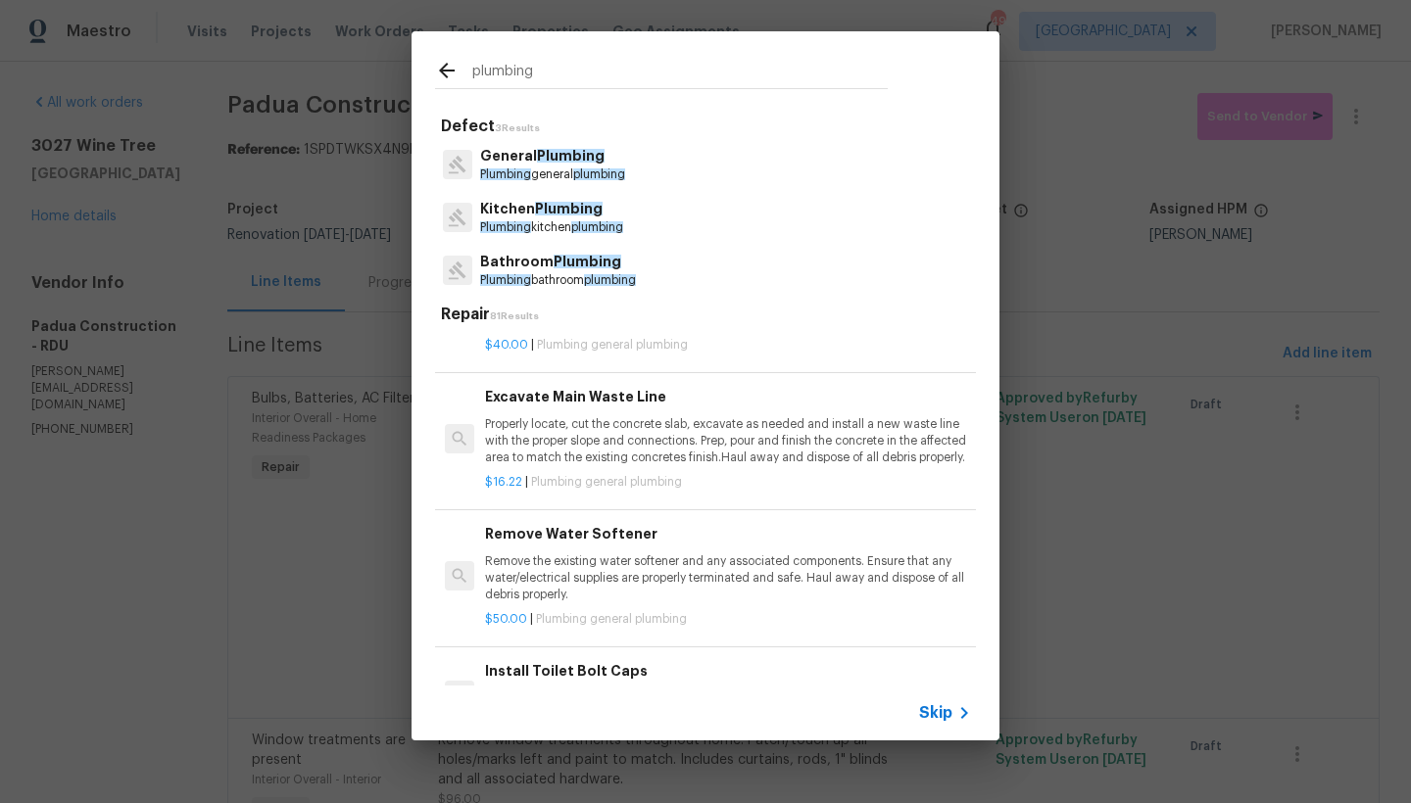
type input "plumbing"
click at [519, 164] on p "General Plumbing" at bounding box center [552, 156] width 145 height 21
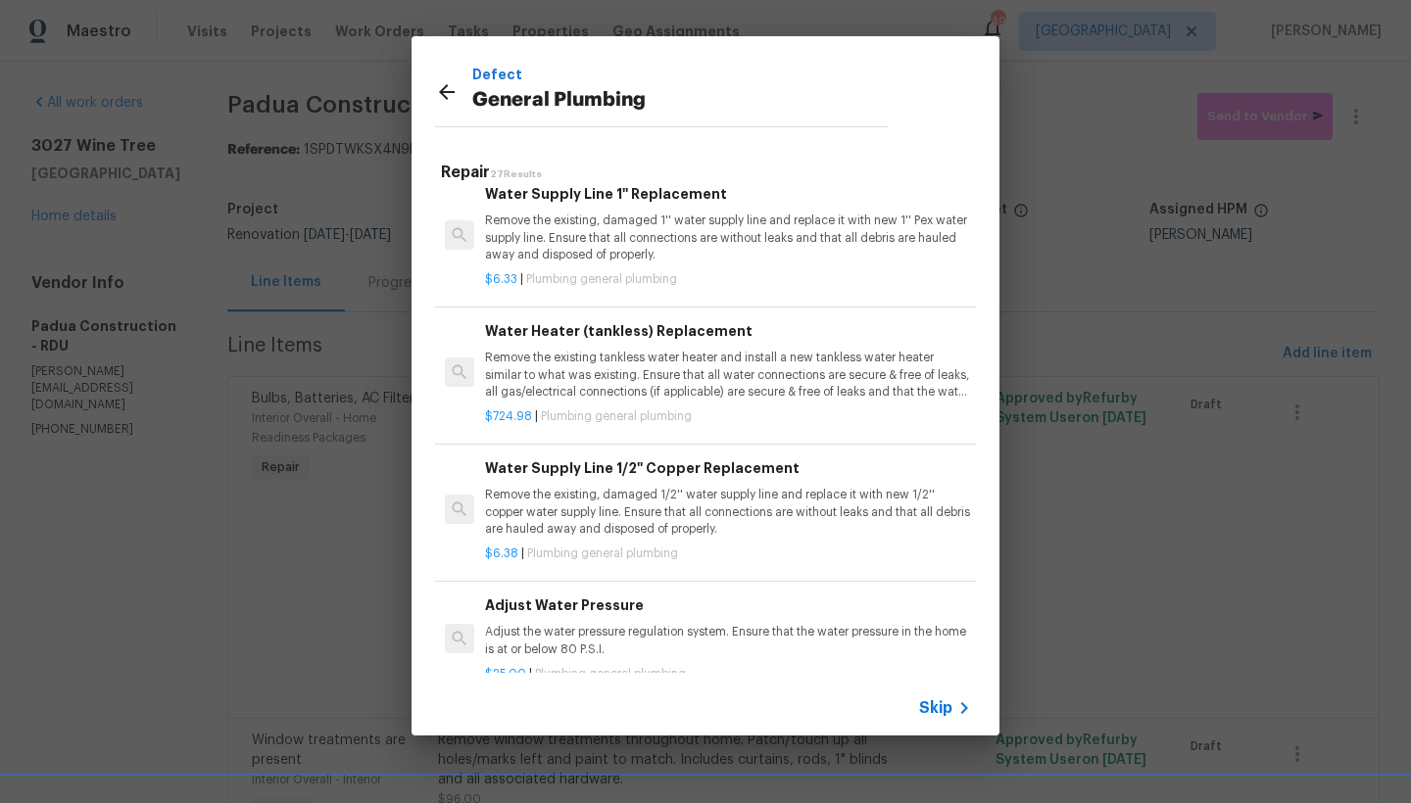
scroll to position [1935, 0]
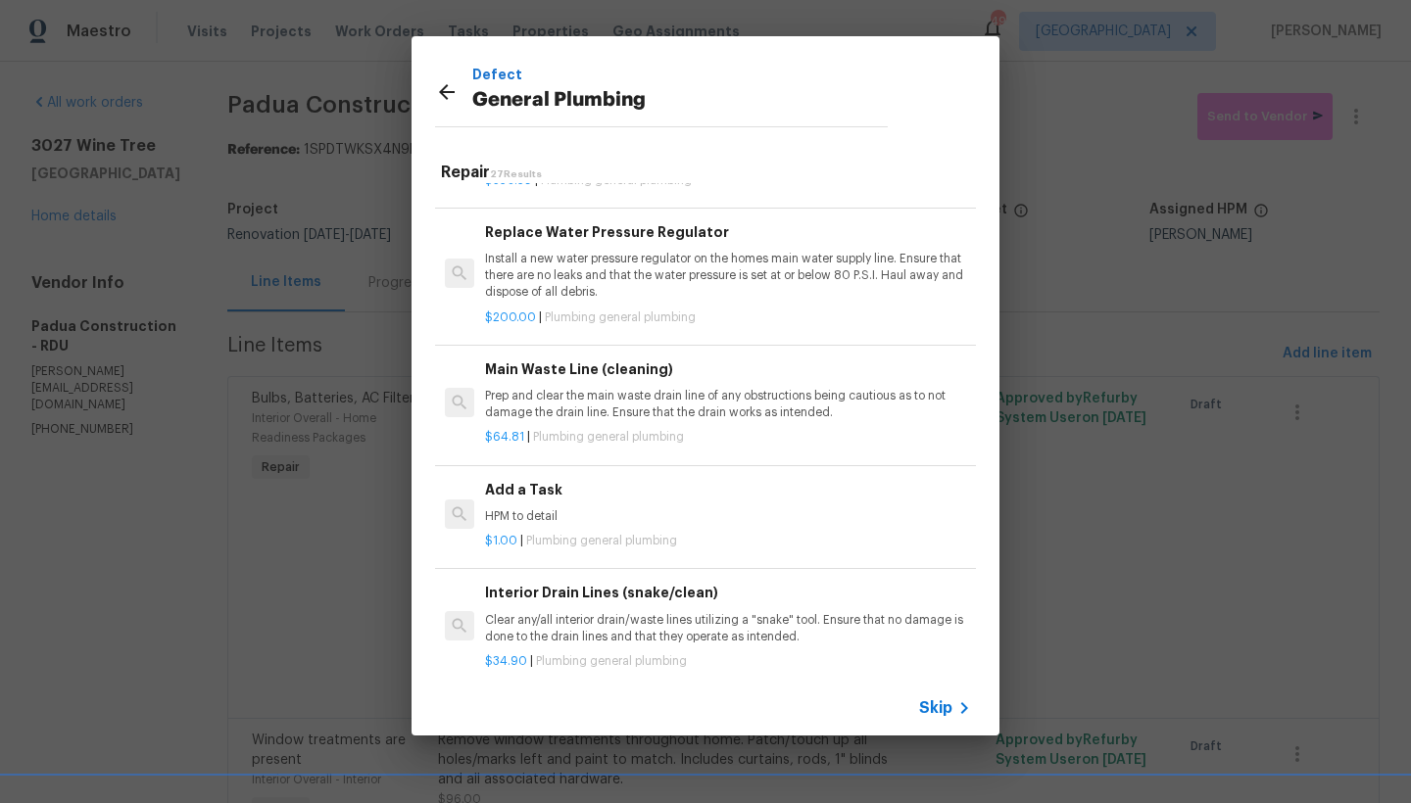
click at [524, 500] on h6 "Add a Task" at bounding box center [728, 490] width 486 height 22
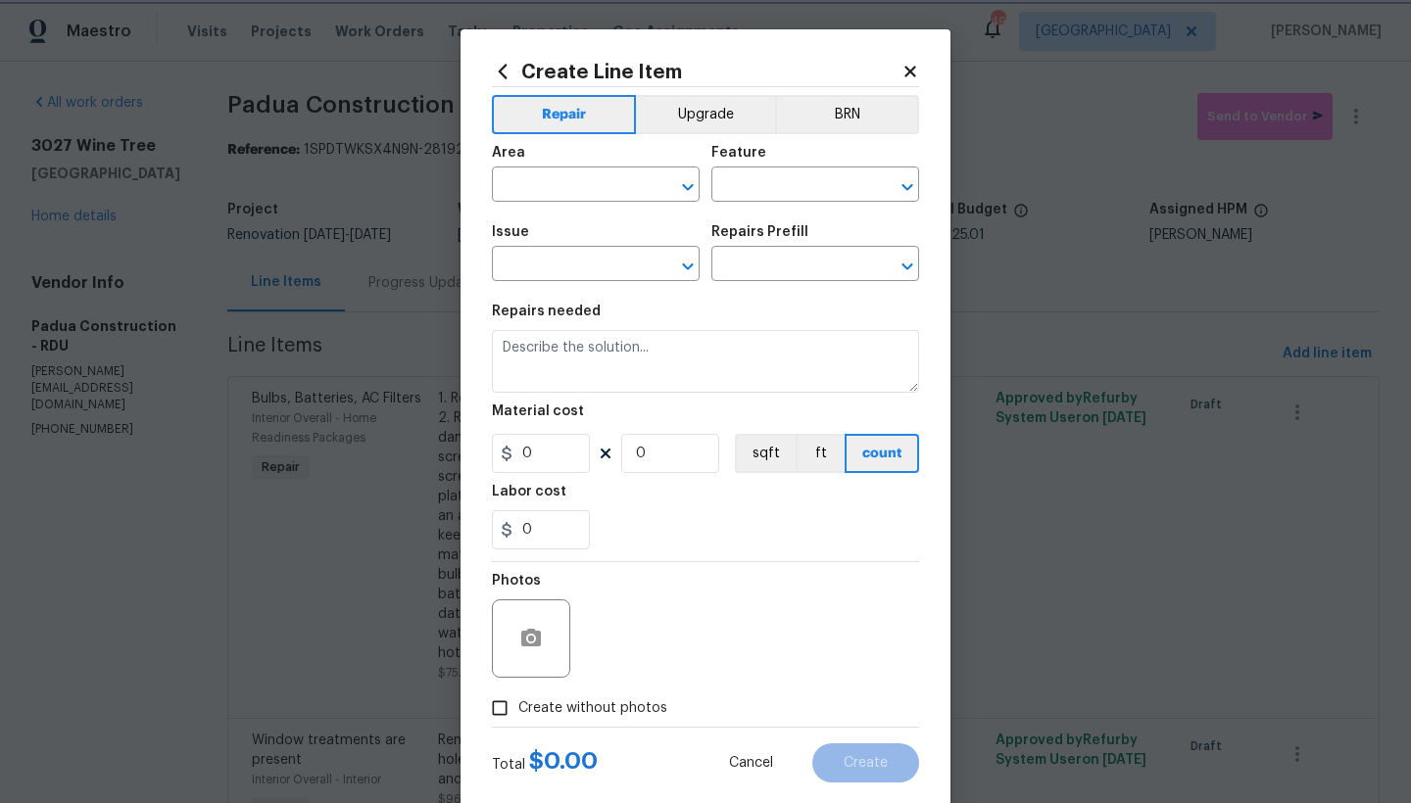
type input "Plumbing"
type input "General Plumbing"
type textarea "HPM to detail"
type input "1"
type input "Add a Task $1.00"
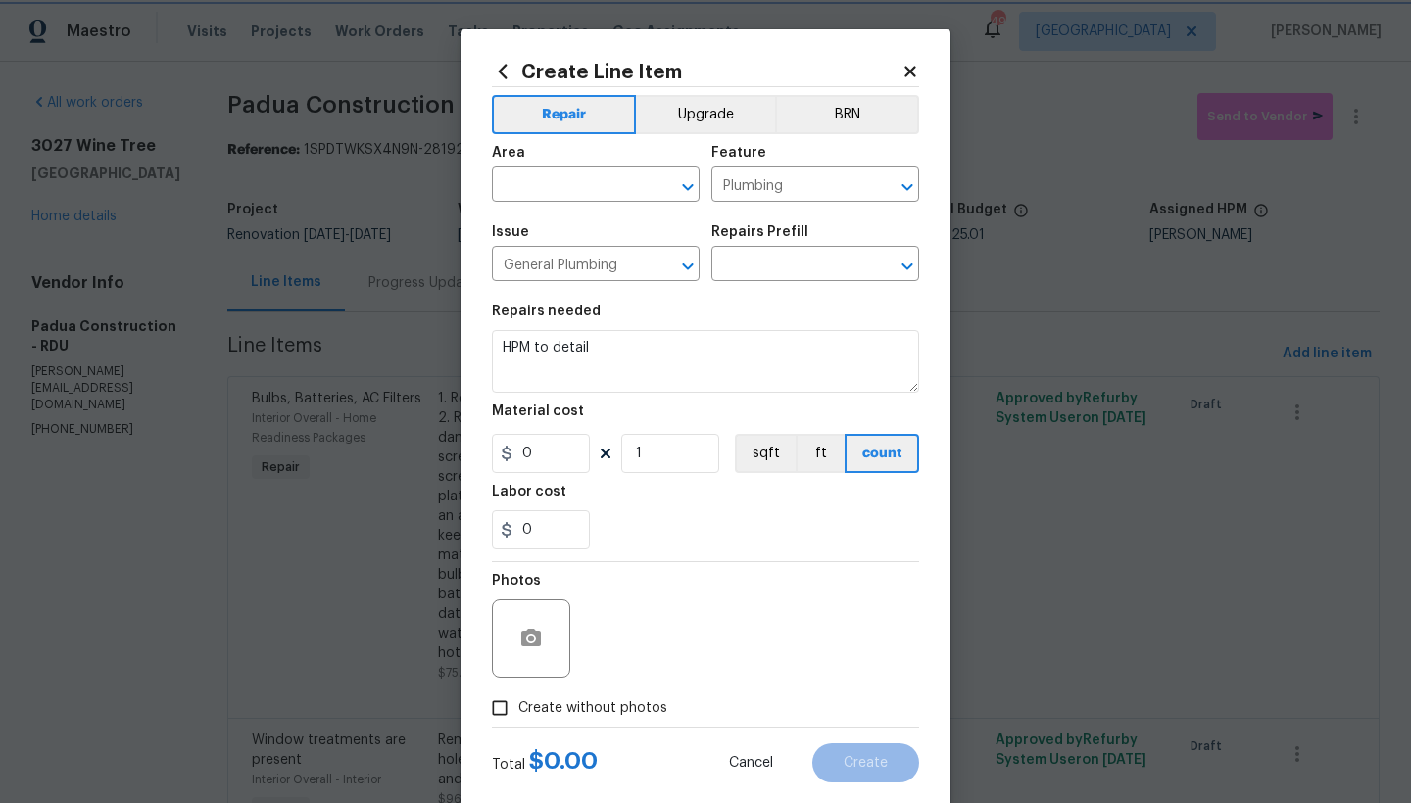
type input "1"
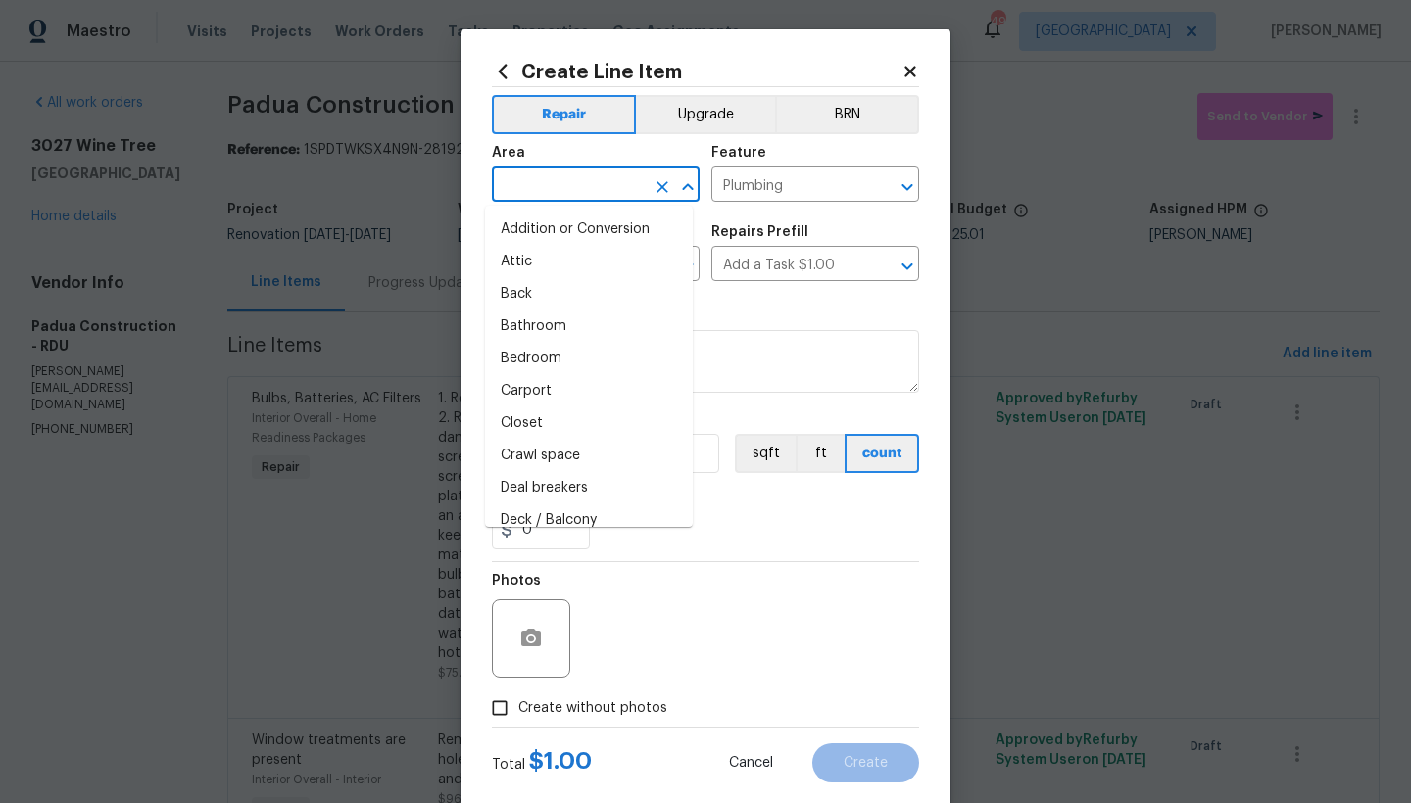
click at [581, 191] on input "text" at bounding box center [568, 186] width 153 height 30
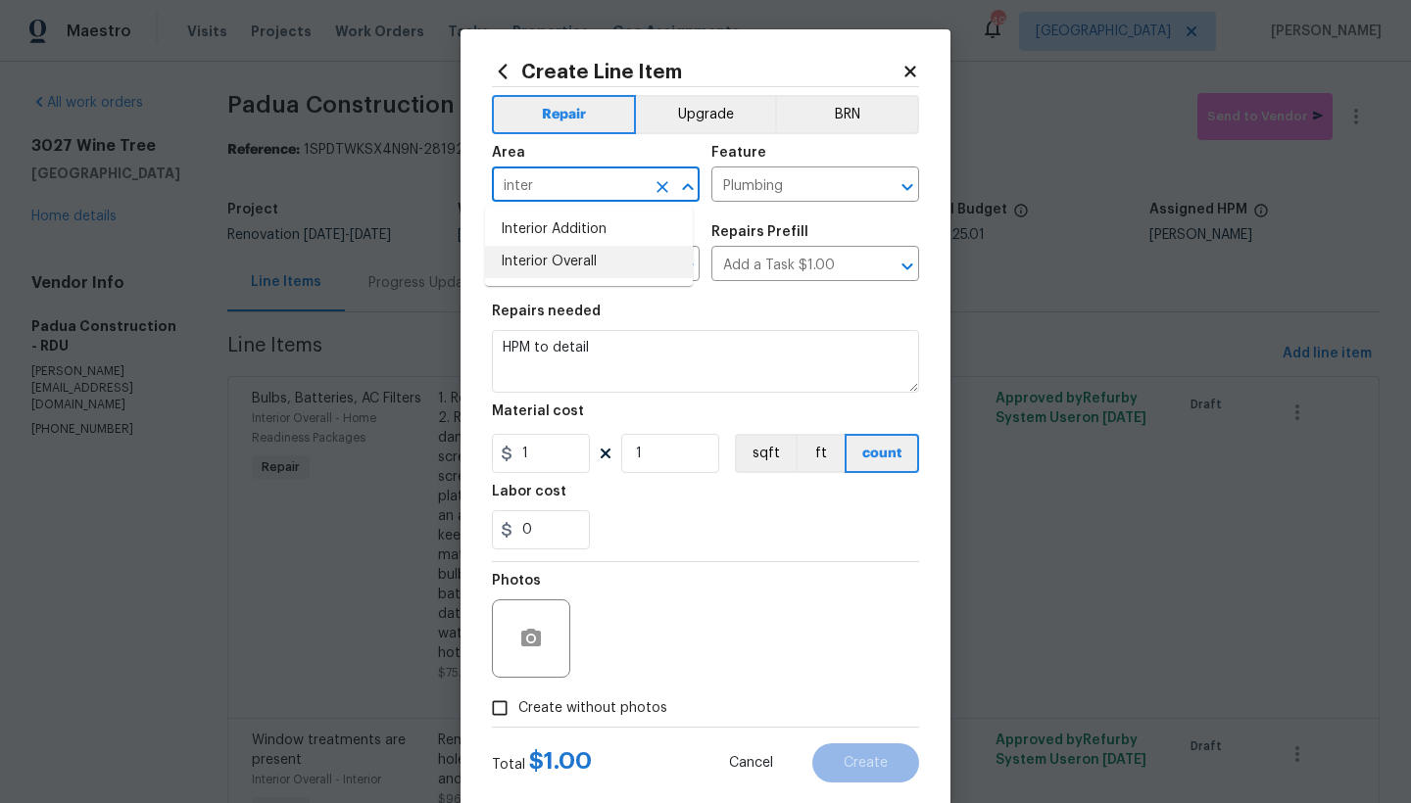
click at [571, 273] on li "Interior Overall" at bounding box center [589, 262] width 208 height 32
type input "Interior Overall"
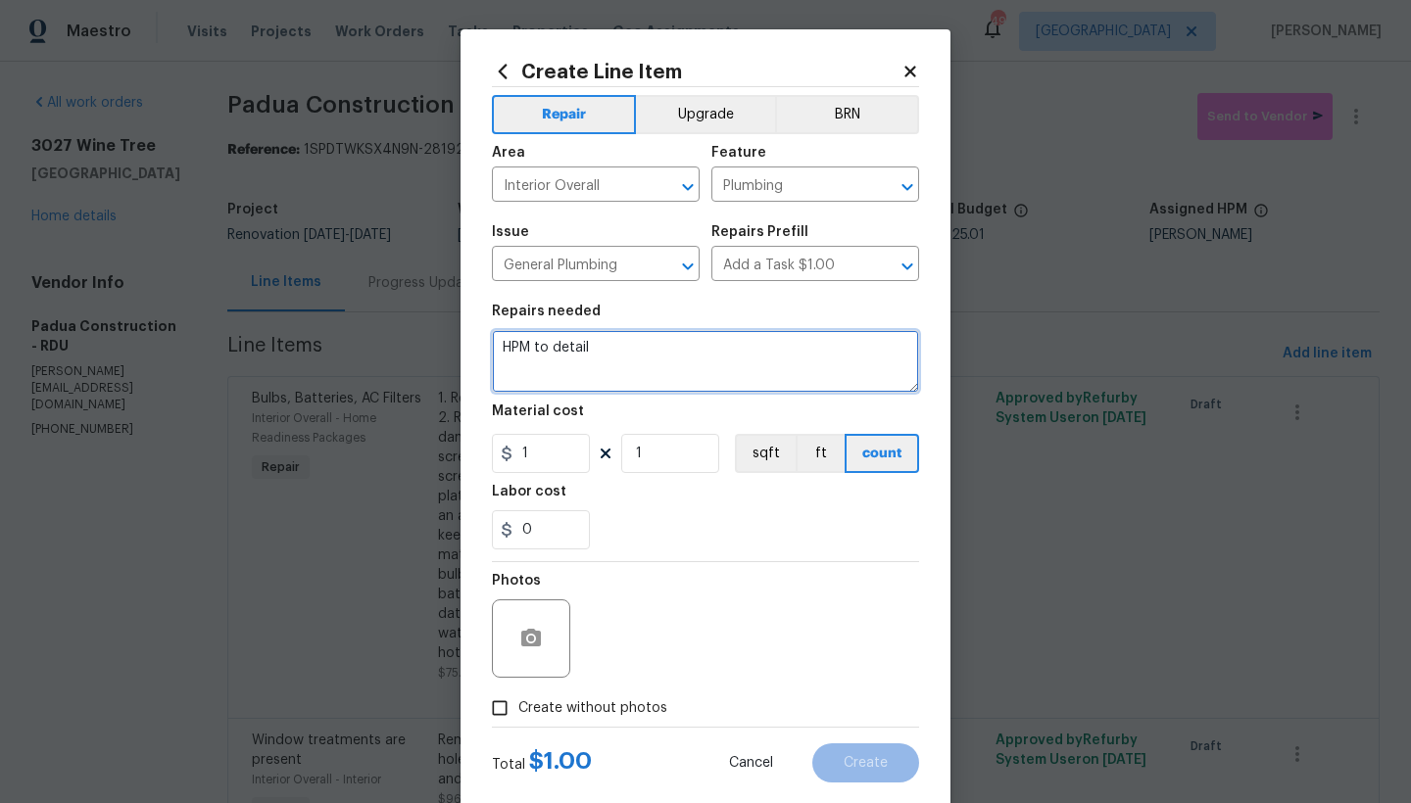
drag, startPoint x: 605, startPoint y: 354, endPoint x: 371, endPoint y: 354, distance: 233.2
click at [371, 354] on div "Create Line Item Repair Upgrade BRN Area Interior Overall ​ Feature Plumbing ​ …" at bounding box center [705, 401] width 1411 height 803
type textarea "R"
click at [498, 350] on textarea "1. Remove" at bounding box center [705, 361] width 427 height 63
click at [560, 345] on textarea "1. Remove" at bounding box center [705, 361] width 427 height 63
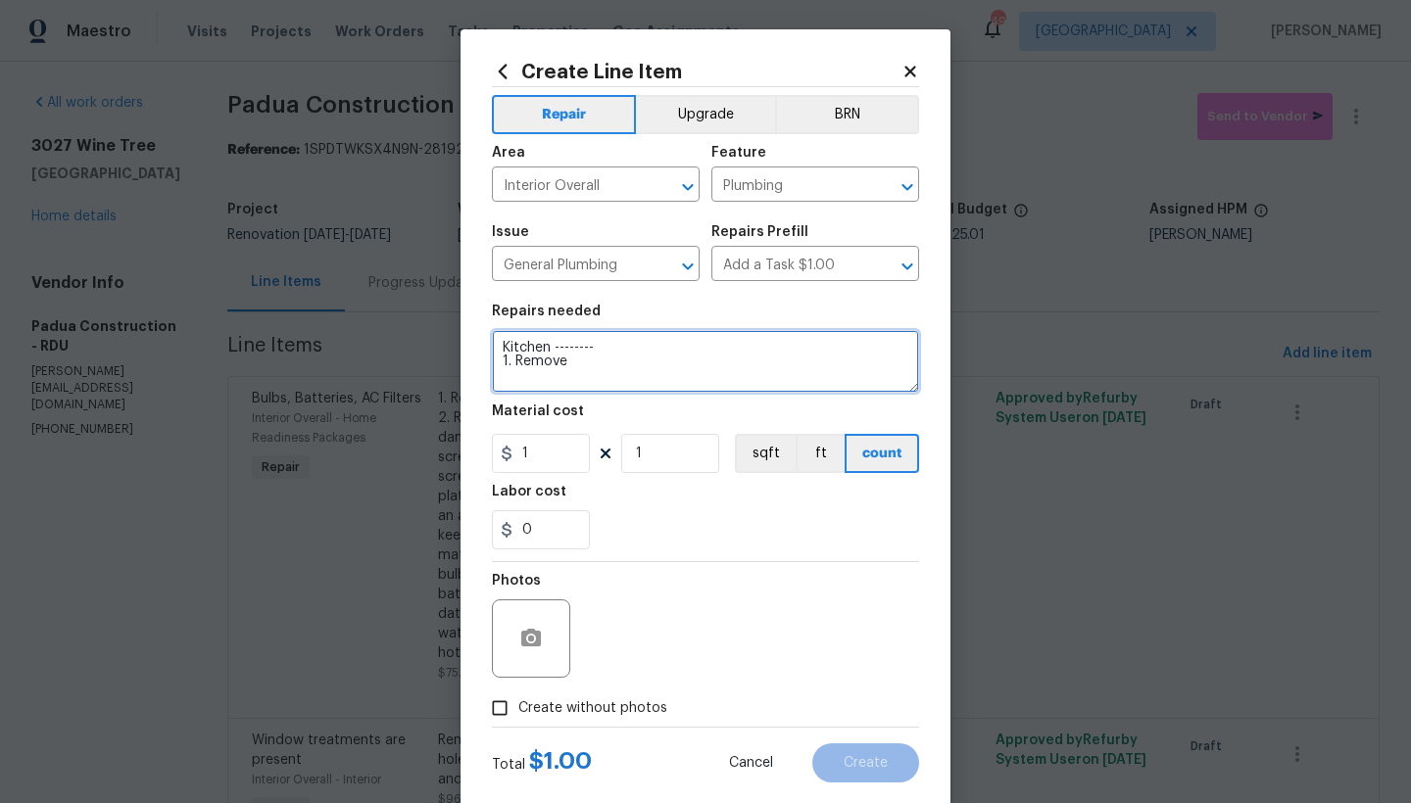
click at [580, 367] on textarea "Kitchen -------- 1. Remove" at bounding box center [705, 361] width 427 height 63
type textarea "Kitchen -------- 1. Remove Sprayer. 2. Cap Hole 3. Remove and Replace both sink…"
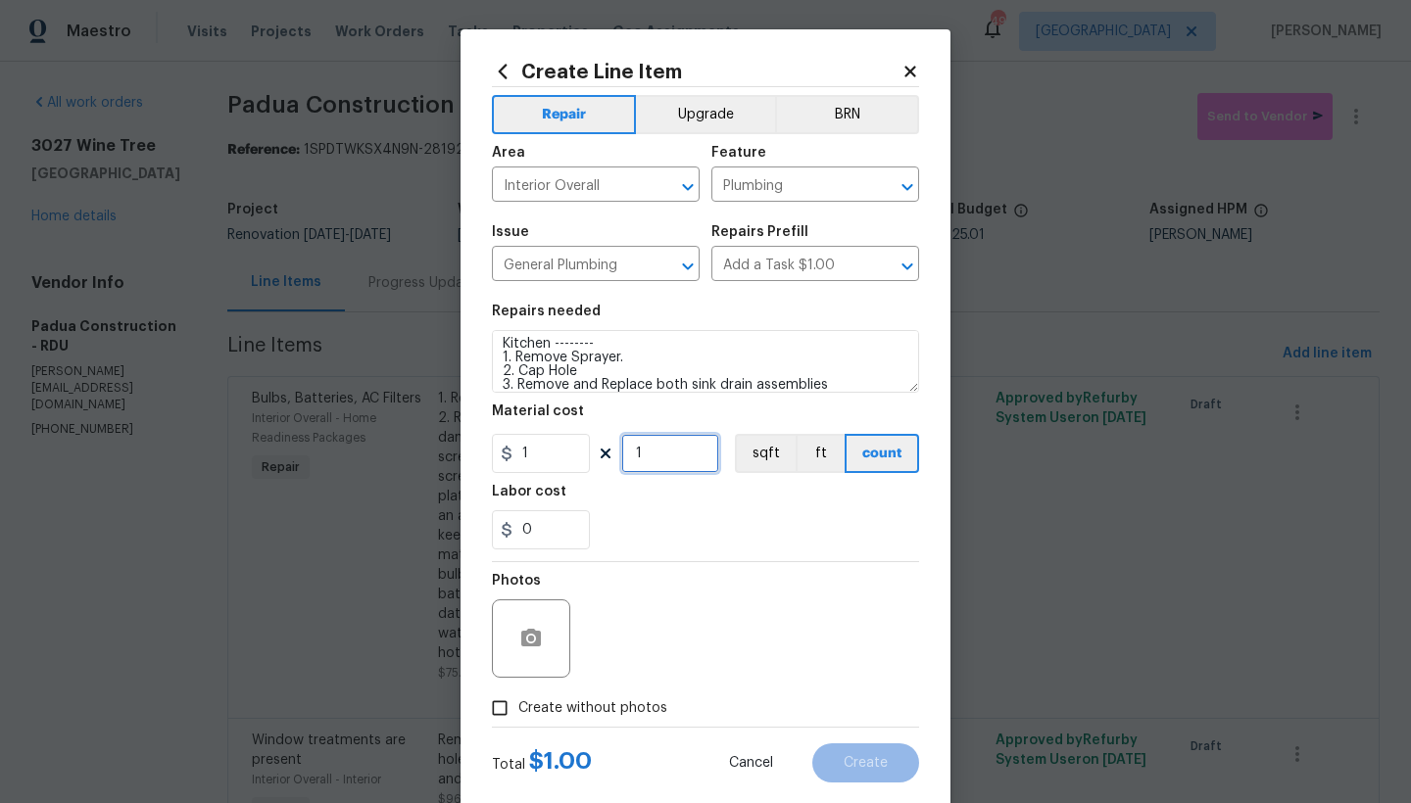
click at [645, 455] on input "1" at bounding box center [670, 453] width 98 height 39
type input "80"
click at [497, 707] on input "Create without photos" at bounding box center [499, 708] width 37 height 37
checkbox input "true"
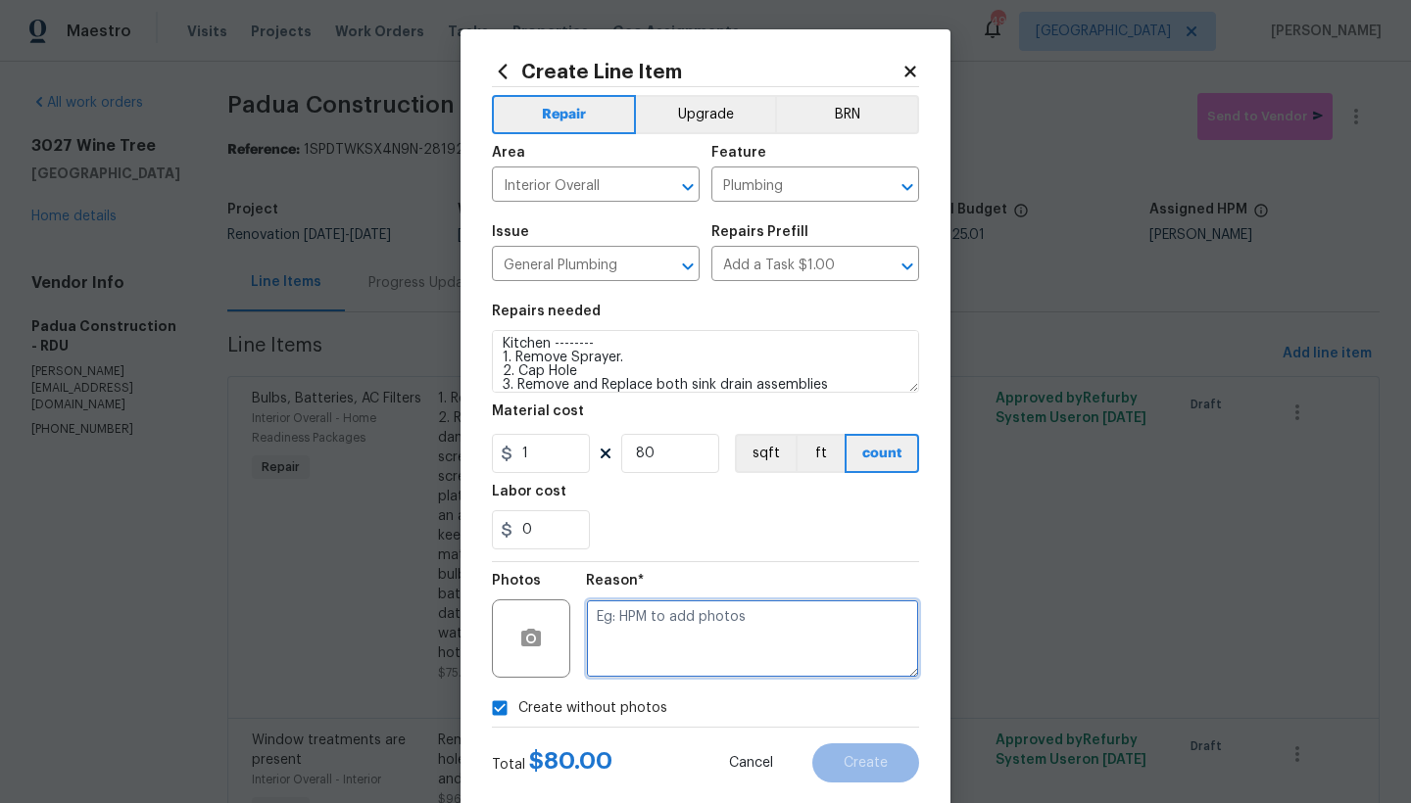
click at [647, 628] on textarea at bounding box center [752, 639] width 333 height 78
type textarea "n"
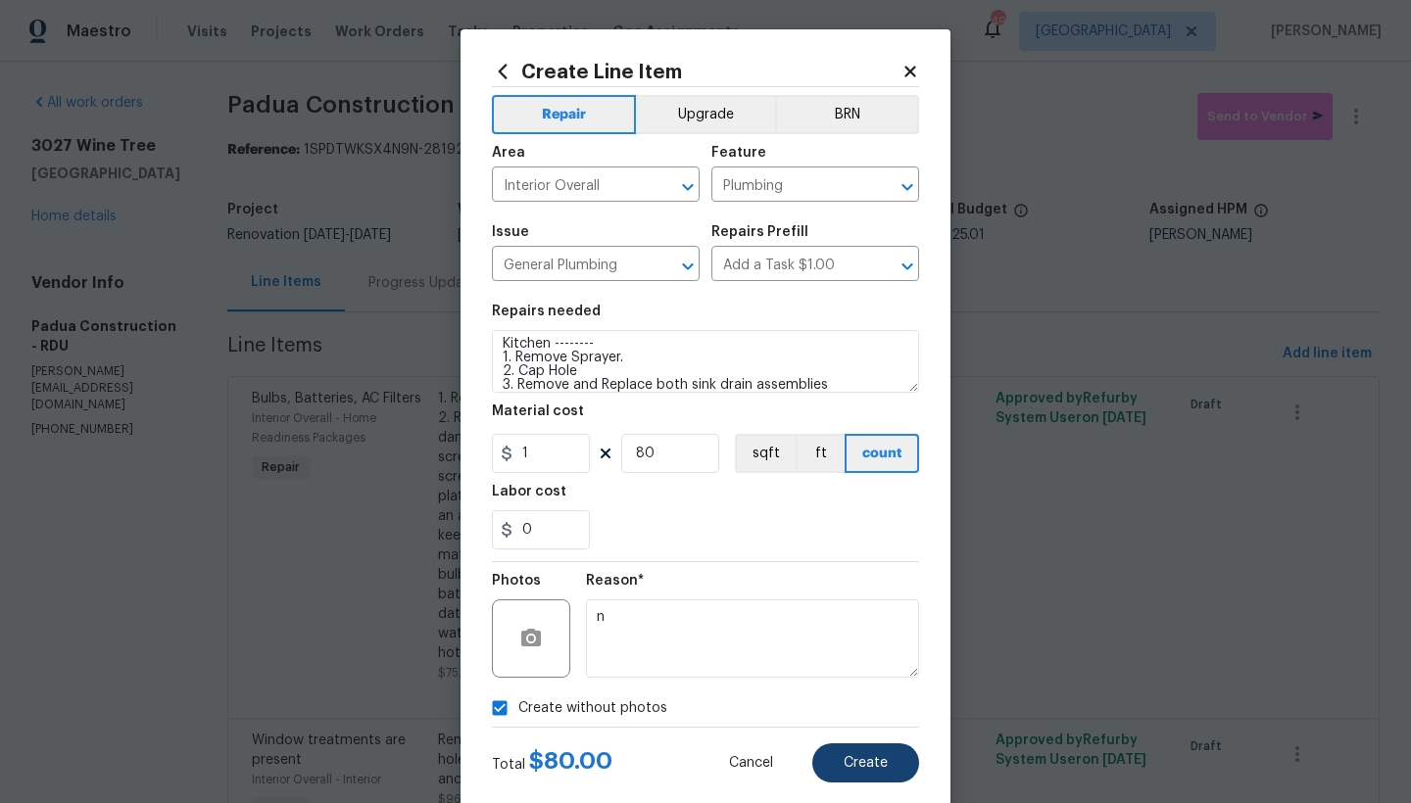
click at [860, 765] on span "Create" at bounding box center [866, 763] width 44 height 15
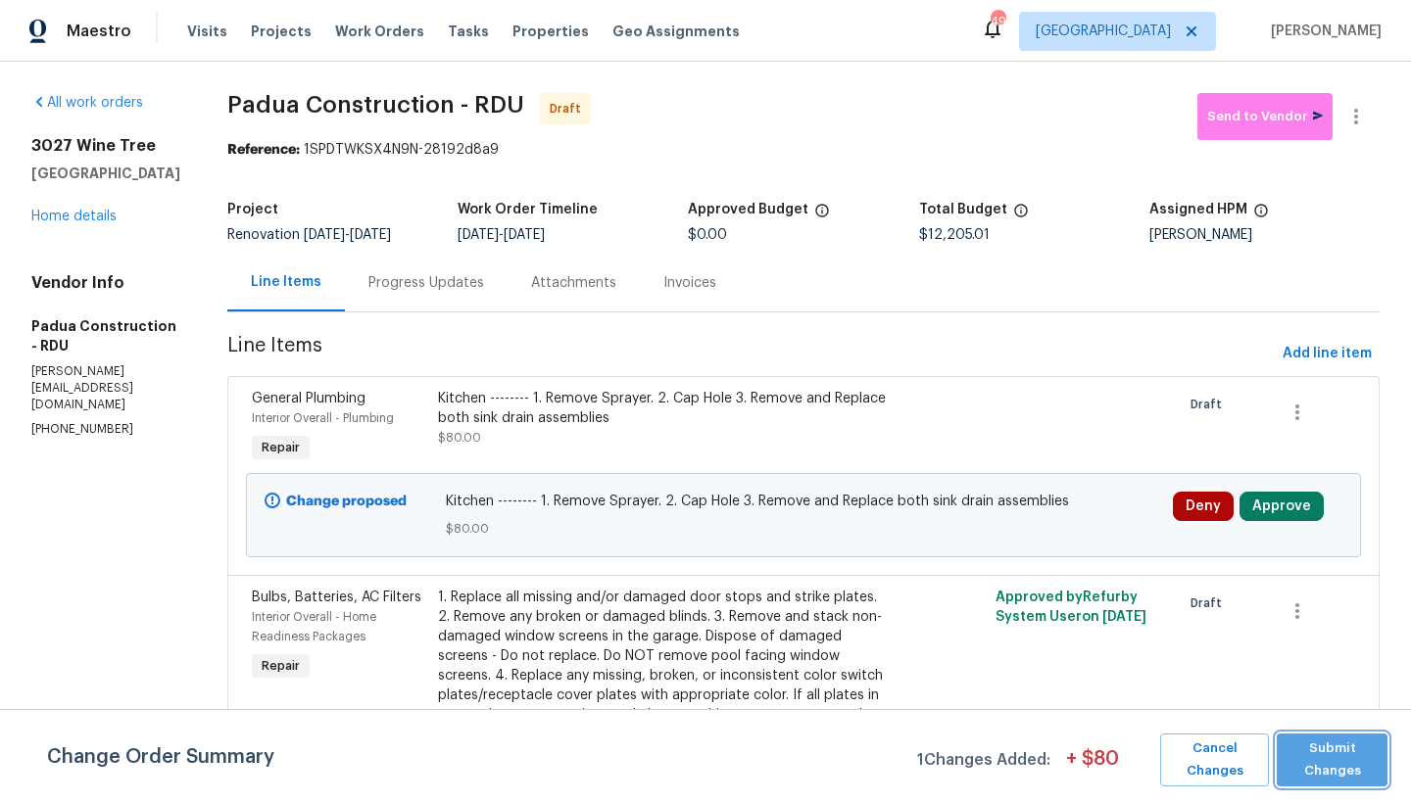
click at [1350, 759] on span "Submit Changes" at bounding box center [1331, 760] width 91 height 45
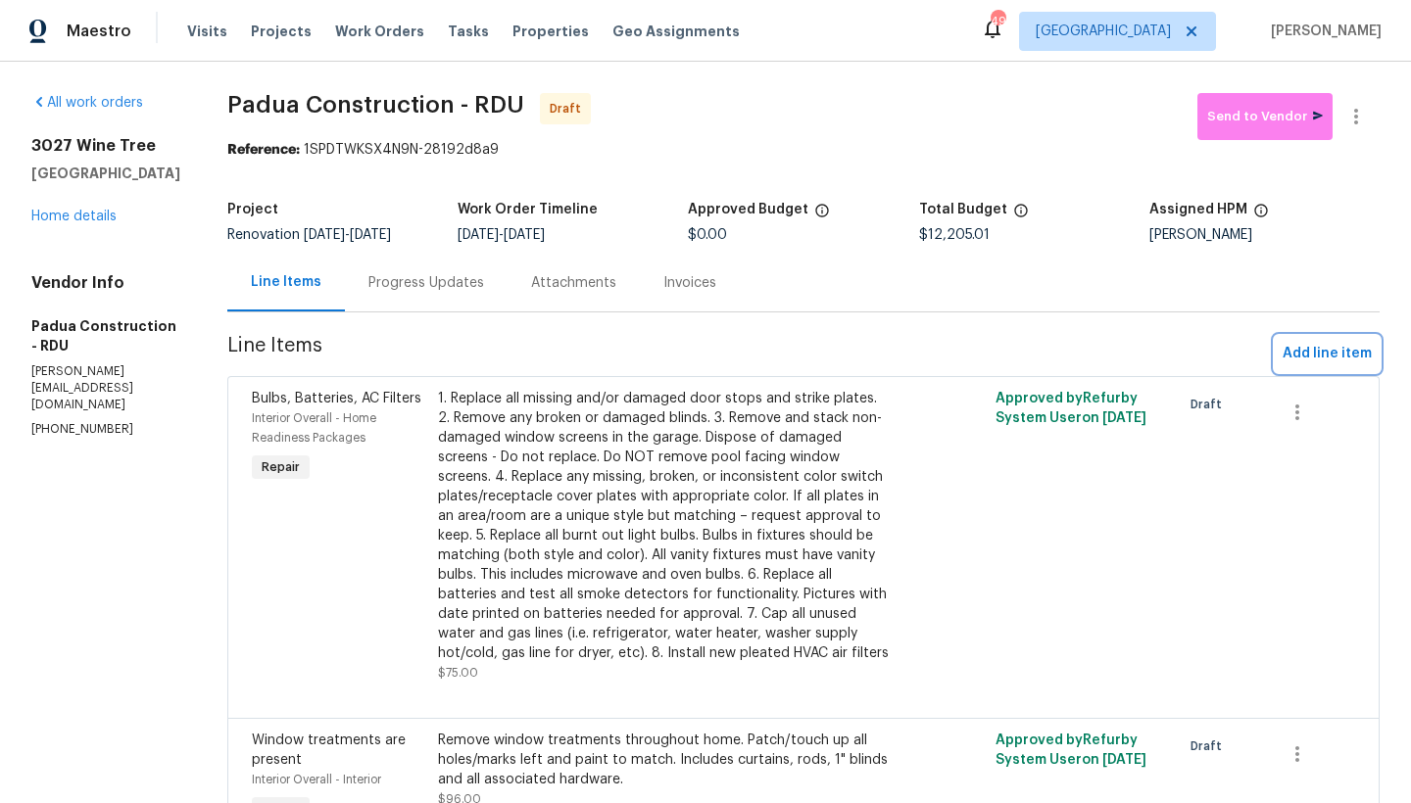
click at [1283, 359] on span "Add line item" at bounding box center [1327, 354] width 89 height 24
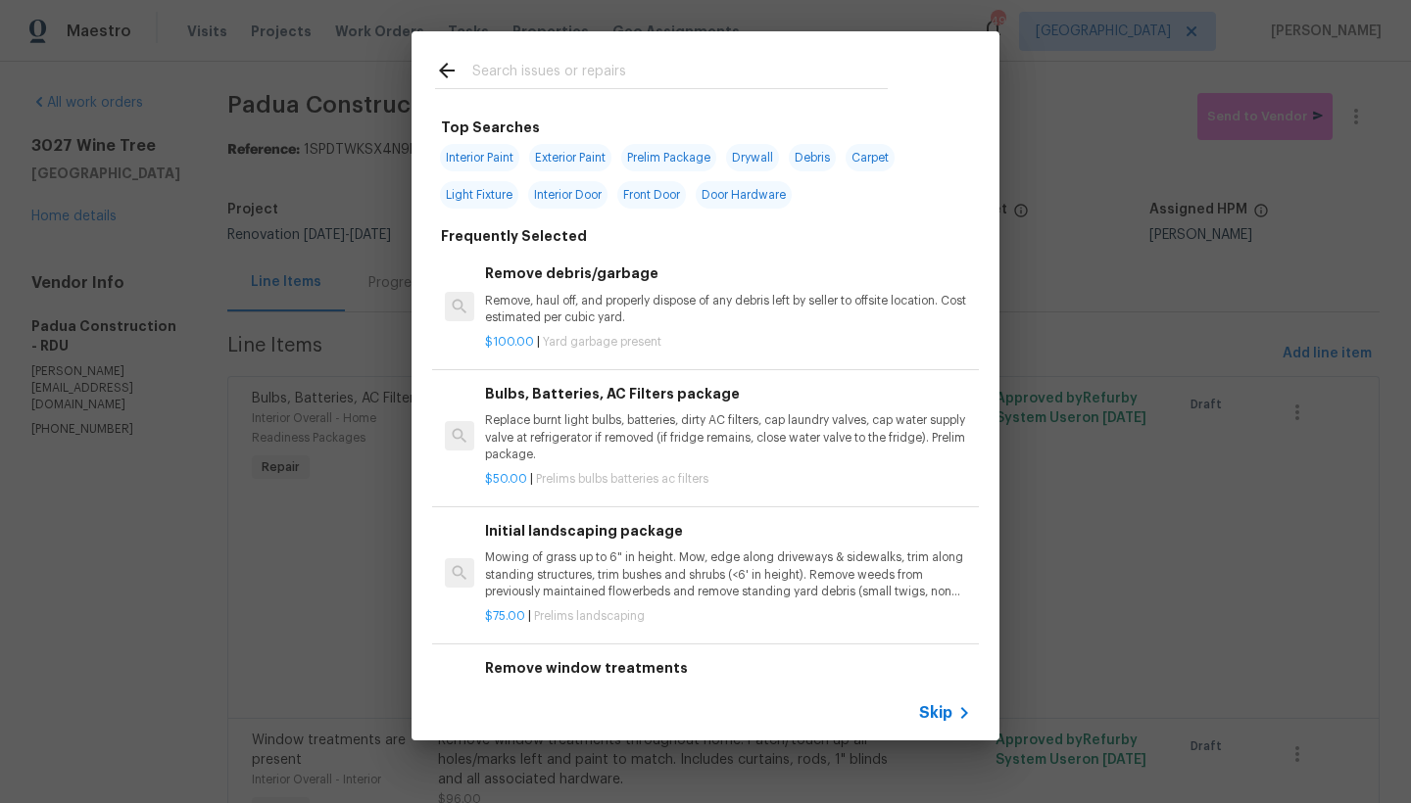
click at [516, 73] on input "text" at bounding box center [679, 73] width 415 height 29
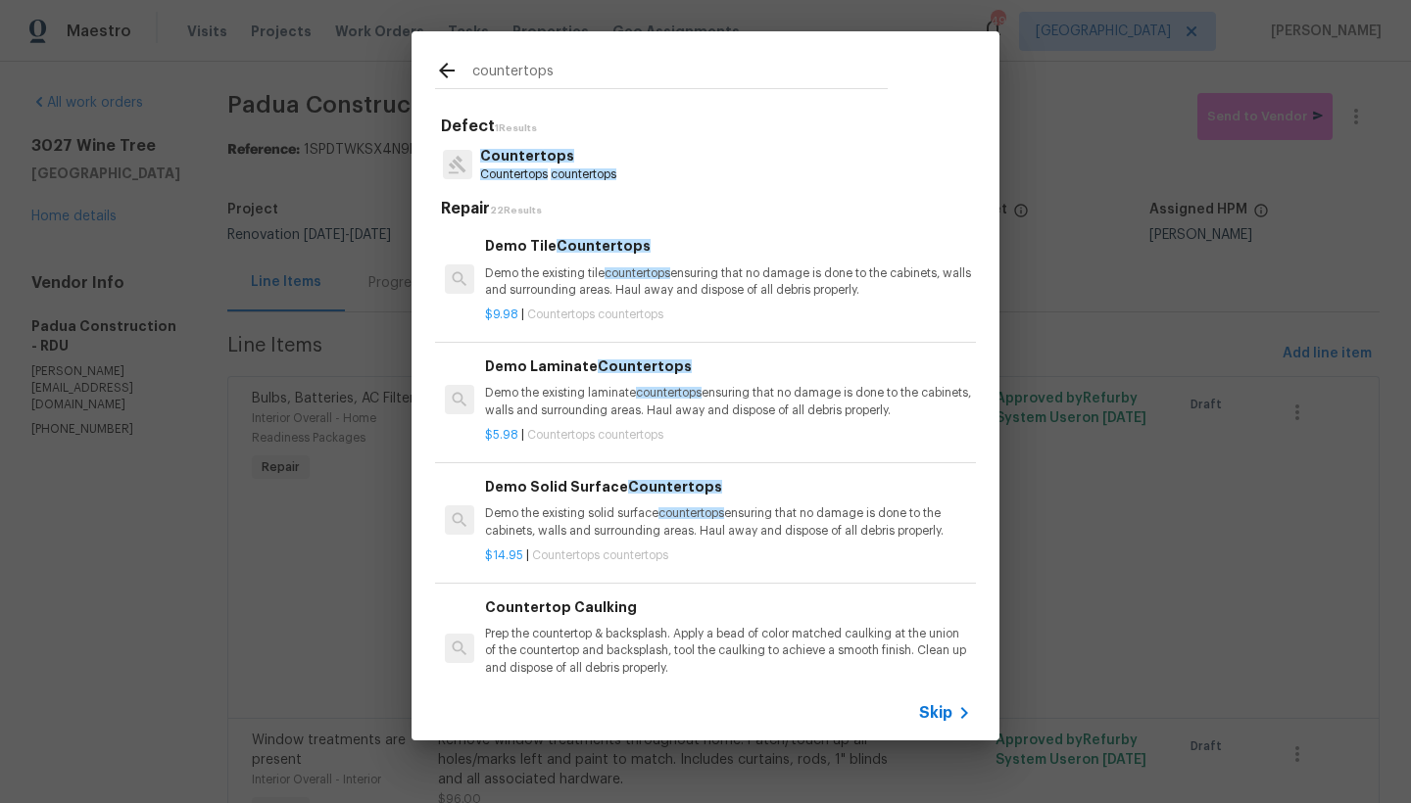
type input "countertops"
click at [556, 169] on span "countertops" at bounding box center [584, 175] width 66 height 12
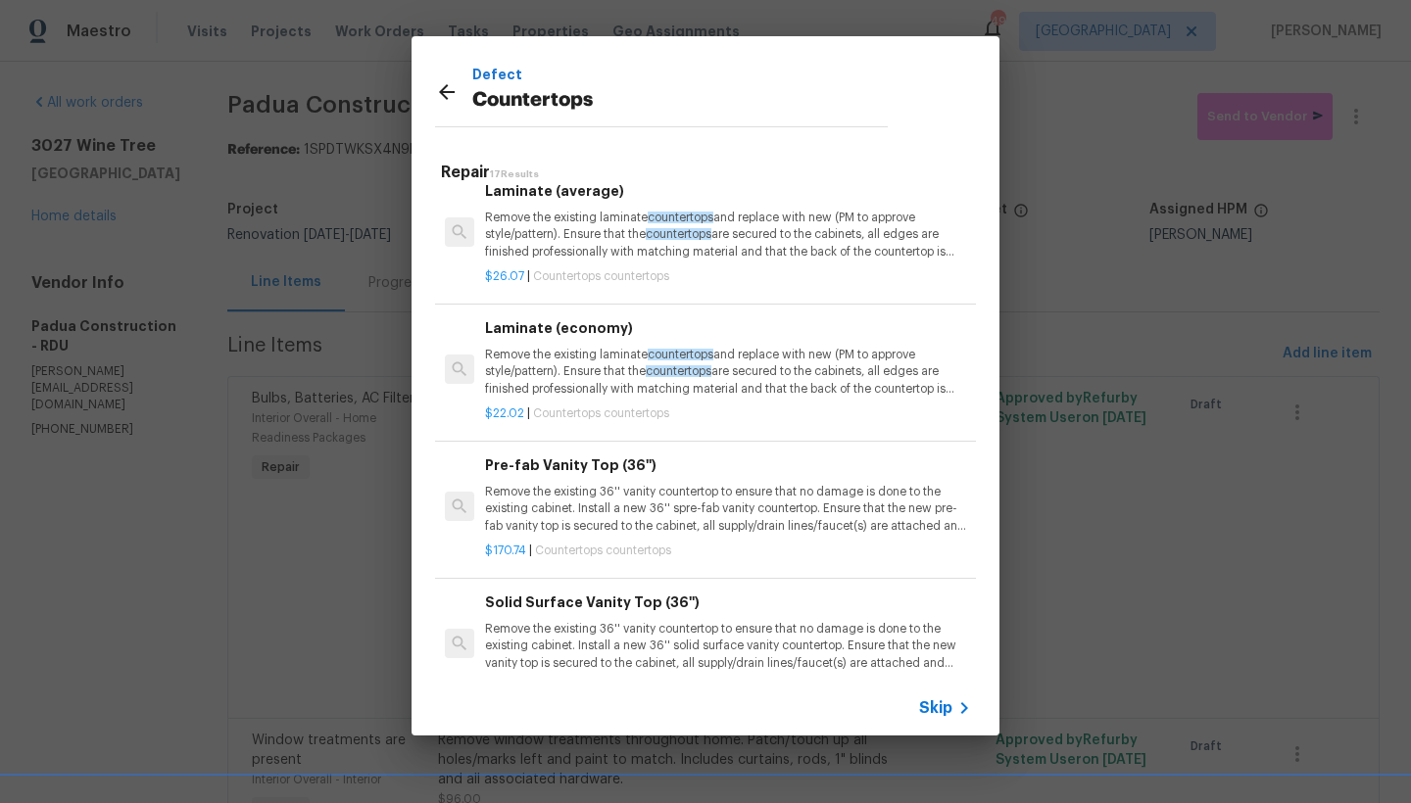
scroll to position [1726, 0]
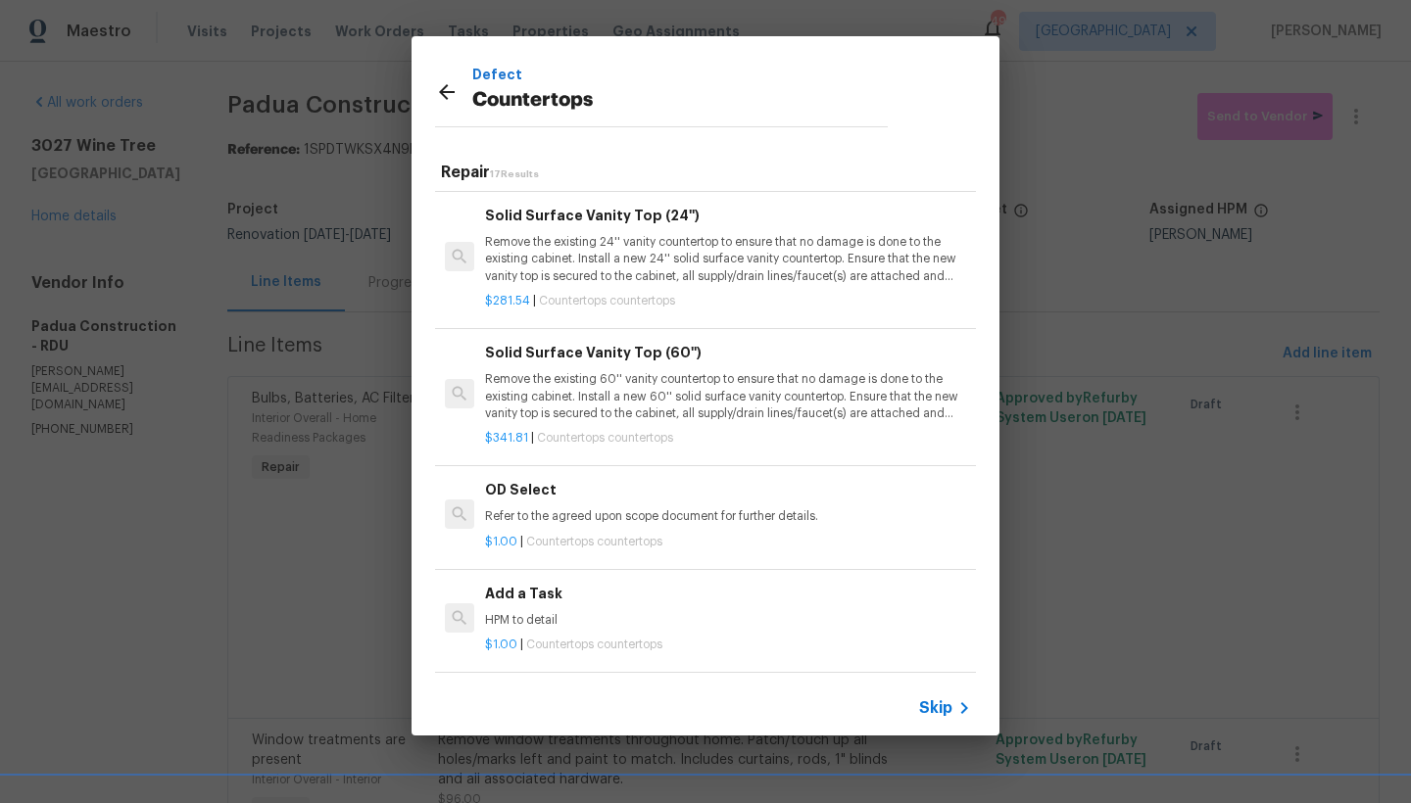
click at [448, 95] on icon at bounding box center [447, 92] width 24 height 24
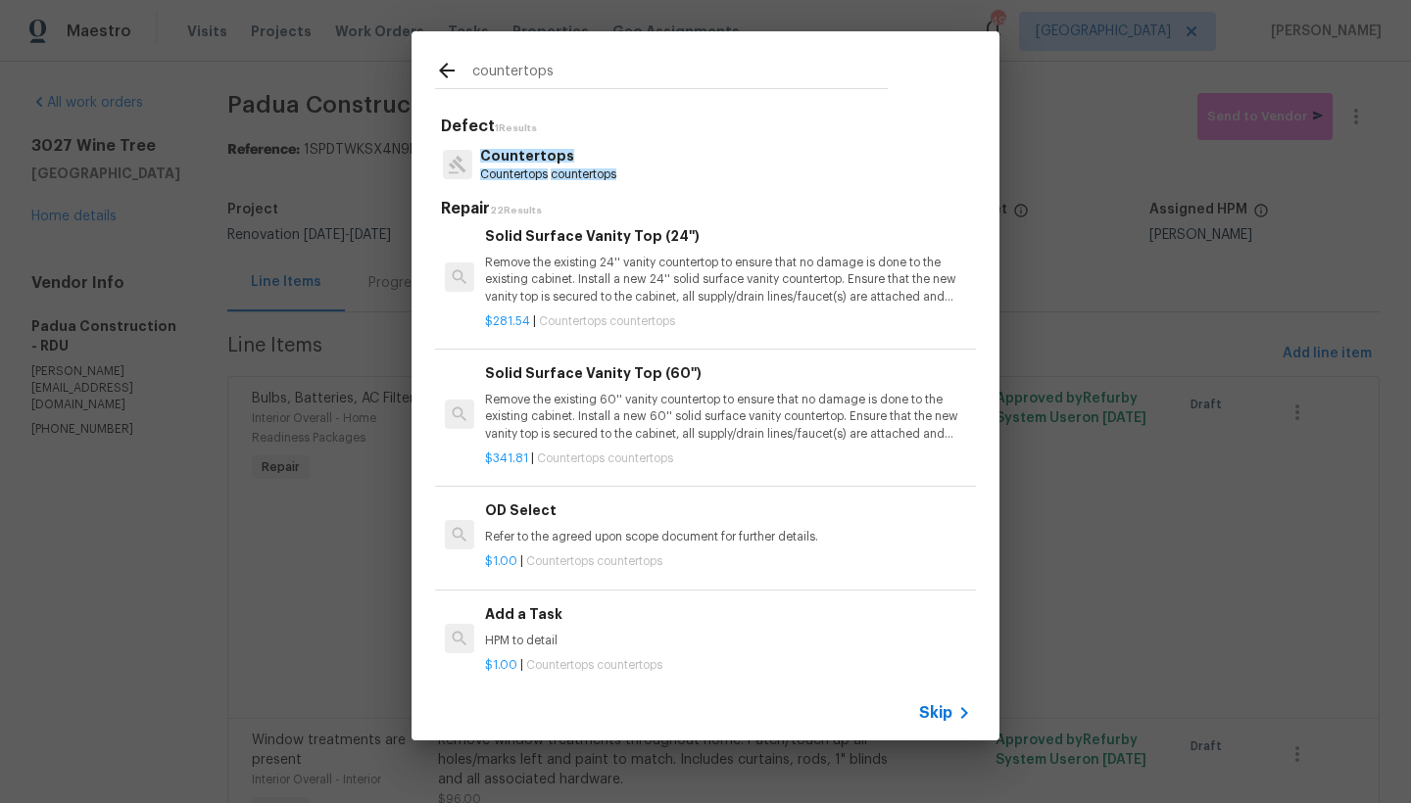
click at [533, 65] on input "countertops" at bounding box center [679, 73] width 415 height 29
drag, startPoint x: 557, startPoint y: 72, endPoint x: 328, endPoint y: 74, distance: 228.3
click at [329, 74] on div "countertops Defect 1 Results Countertops Countertops countertops Repair 22 Resu…" at bounding box center [705, 386] width 1411 height 772
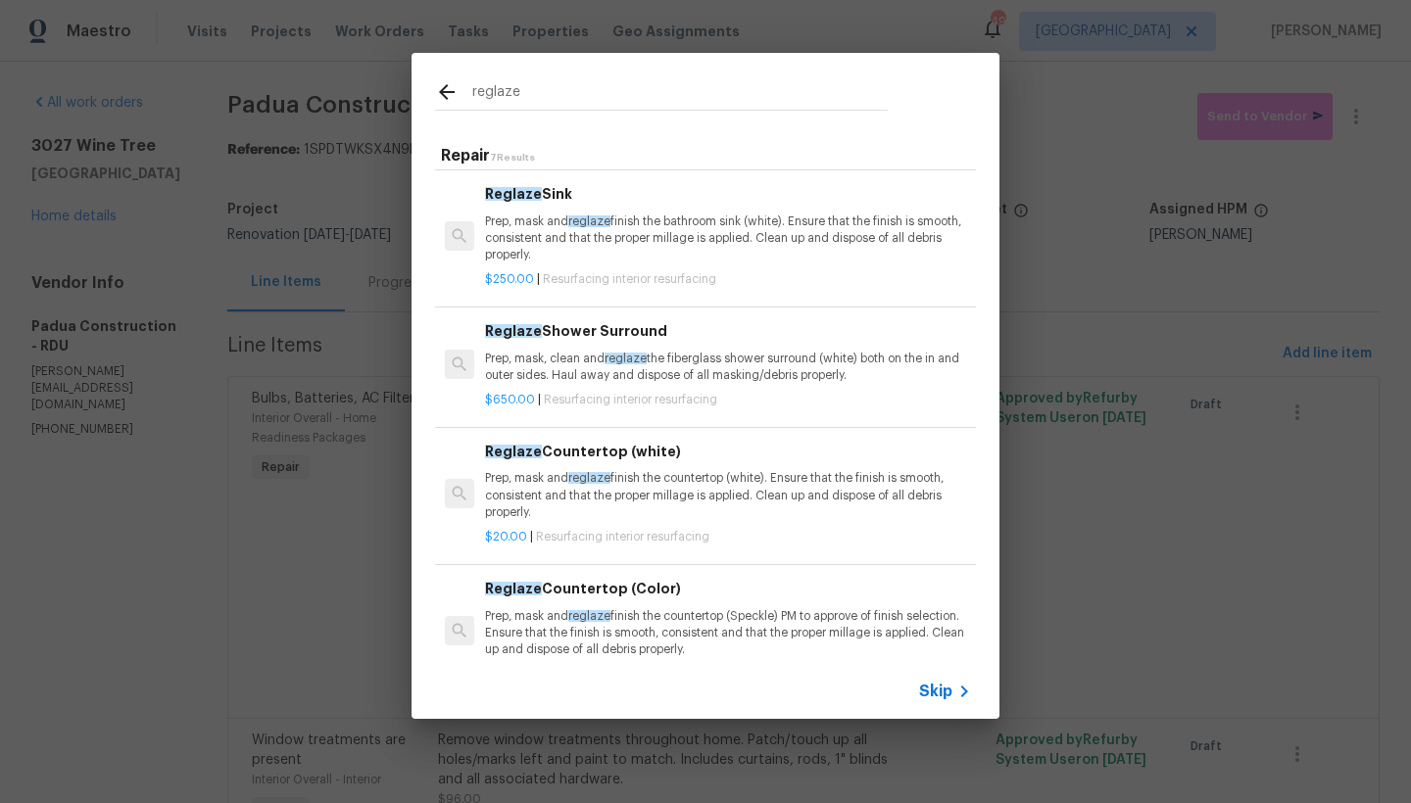
scroll to position [161, 0]
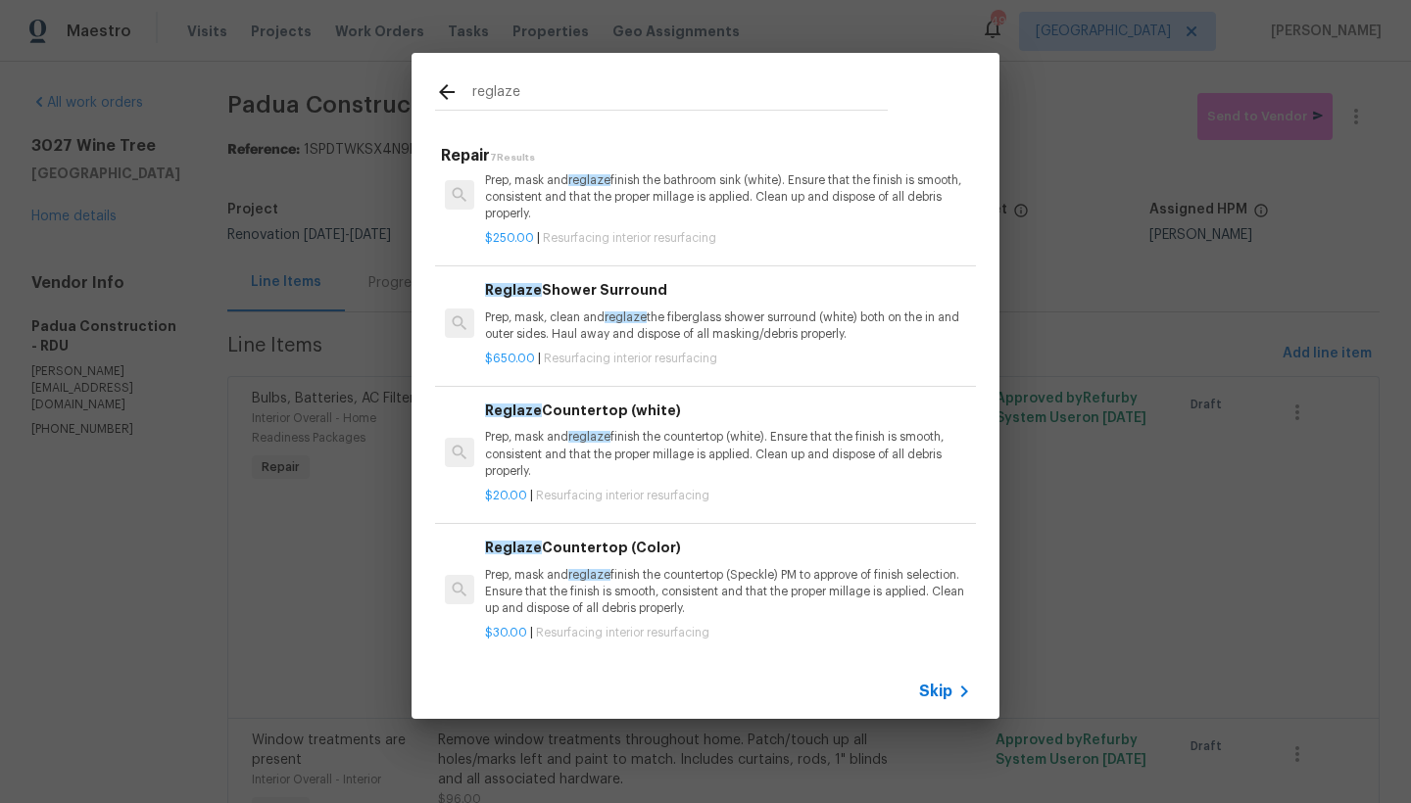
type input "reglaze"
click at [583, 556] on div "Reglaze Countertop (Color) Prep, mask and reglaze finish the countertop (Speckl…" at bounding box center [728, 577] width 486 height 80
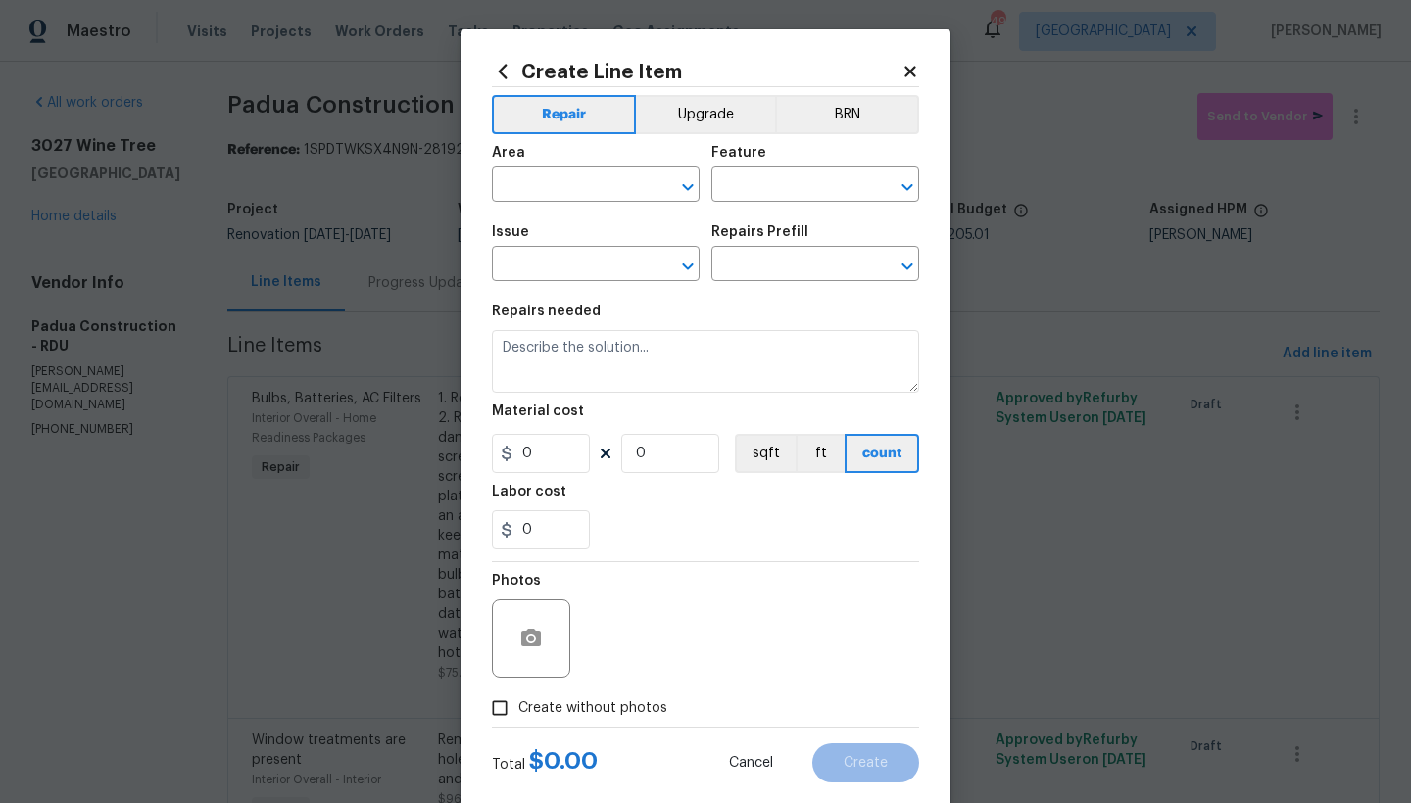
type input "Interior Resurfacing"
type input "Reglaze Countertop (Color) $30.00"
type textarea "Prep, mask and reglaze finish the countertop (Speckle) PM to approve of finish …"
type input "30"
type input "1"
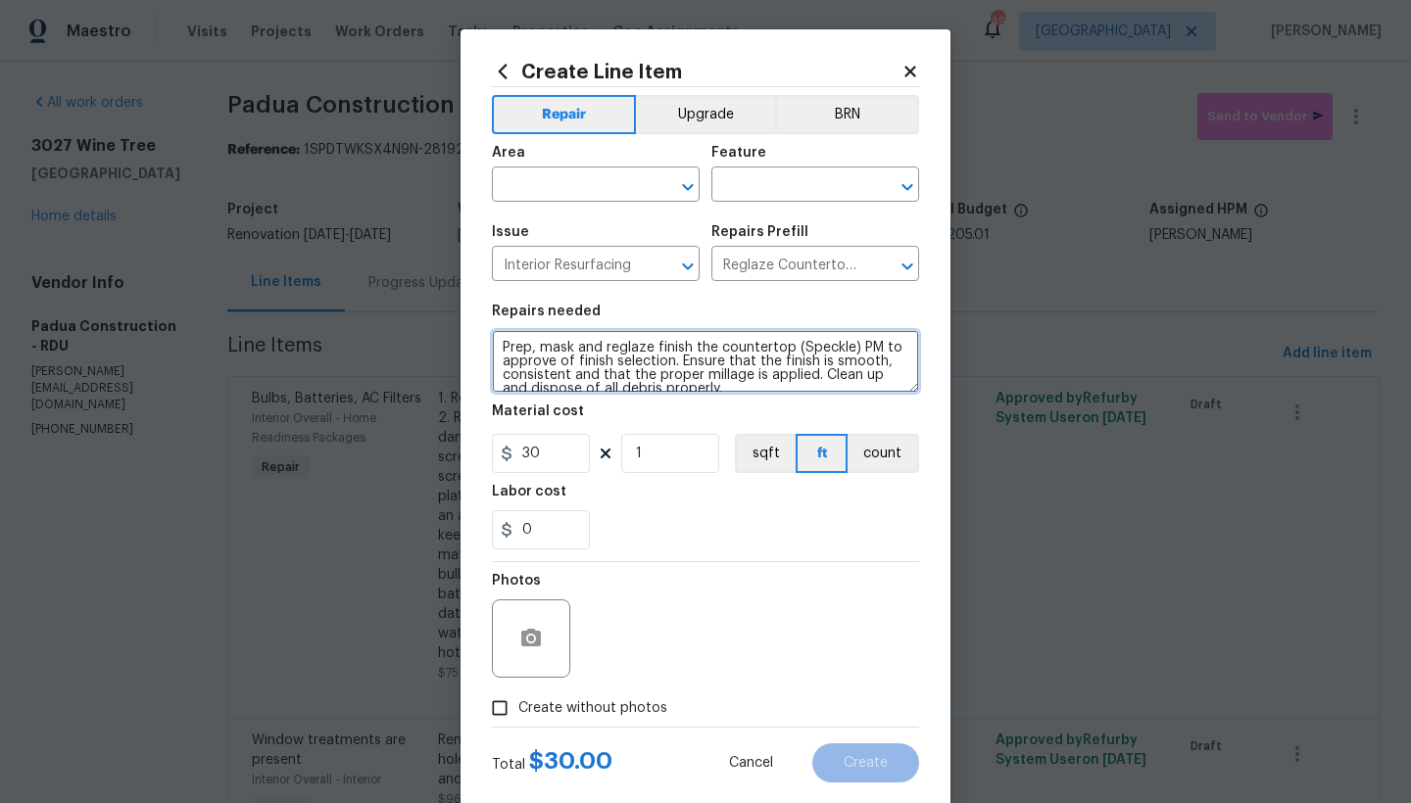
drag, startPoint x: 490, startPoint y: 345, endPoint x: 525, endPoint y: 345, distance: 35.3
click at [492, 345] on textarea "Prep, mask and reglaze finish the countertop (Speckle) PM to approve of finish …" at bounding box center [705, 361] width 427 height 63
click at [517, 347] on textarea "Prep, mask and reglaze finish the countertop (Speckle) PM to approve of finish …" at bounding box center [705, 361] width 427 height 63
drag, startPoint x: 841, startPoint y: 361, endPoint x: 800, endPoint y: 363, distance: 41.2
click at [800, 363] on textarea "Kitchen, Both Bathrooms ------ Prep, mask and reglaze finish the countertop (Sp…" at bounding box center [705, 361] width 427 height 63
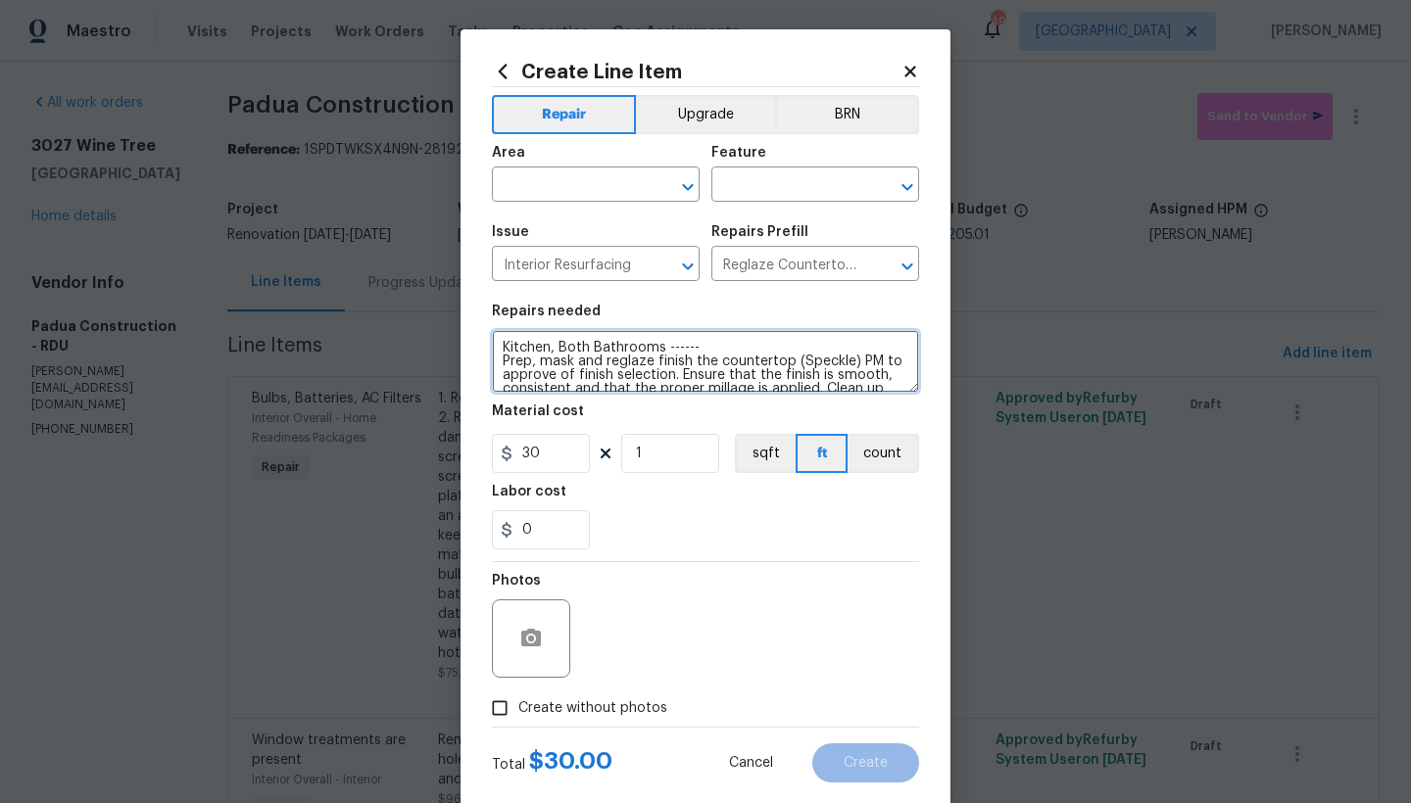
click at [792, 363] on textarea "Kitchen, Both Bathrooms ------ Prep, mask and reglaze finish the countertop (Sp…" at bounding box center [705, 361] width 427 height 63
drag, startPoint x: 791, startPoint y: 361, endPoint x: 852, endPoint y: 360, distance: 61.7
click at [852, 360] on textarea "Kitchen, Both Bathrooms ------ Prep, mask and reglaze finish the countertop (Sp…" at bounding box center [705, 361] width 427 height 63
click at [839, 360] on textarea "Kitchen, Both Bathrooms ------ Prep, mask and reglaze finish the countertop (Sp…" at bounding box center [705, 361] width 427 height 63
drag, startPoint x: 841, startPoint y: 361, endPoint x: 791, endPoint y: 358, distance: 50.1
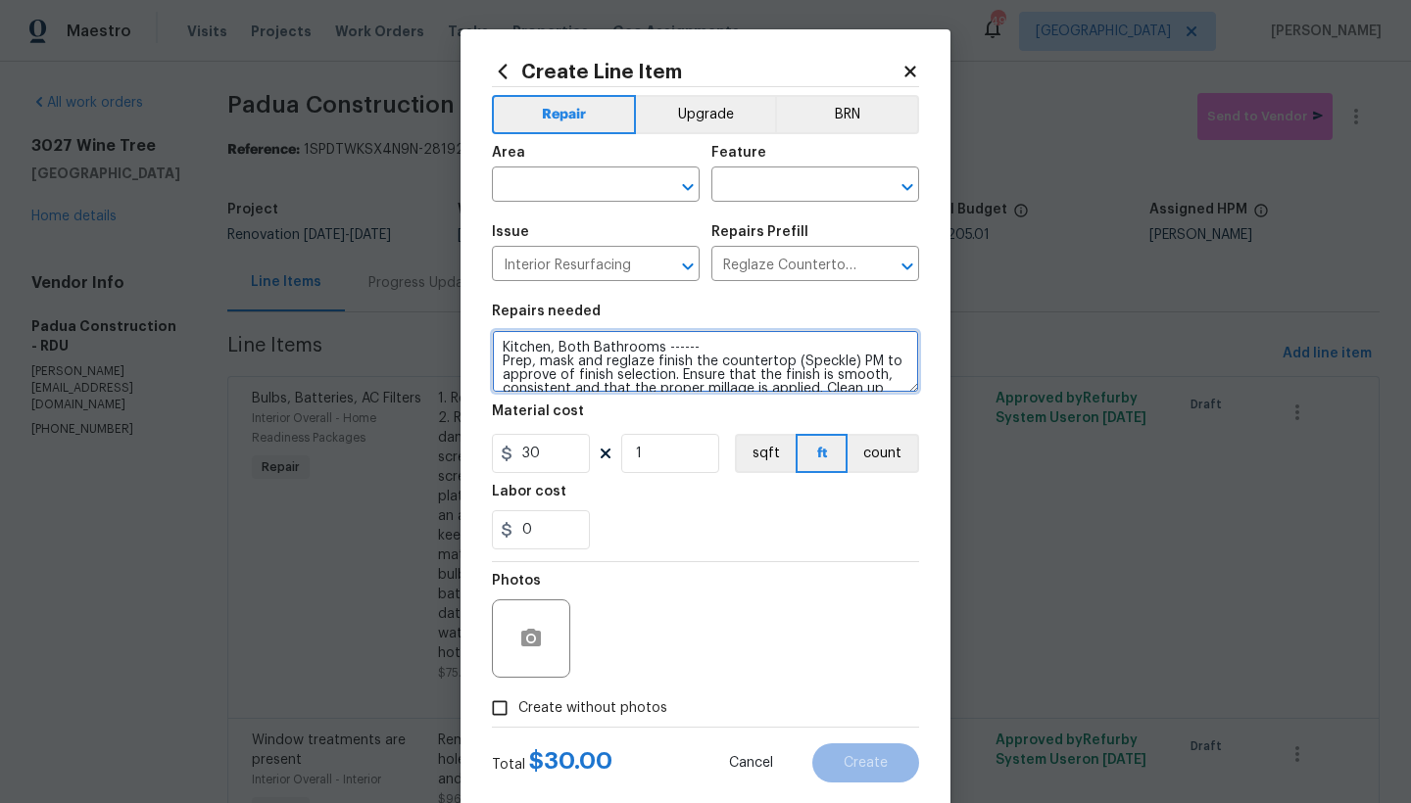
click at [794, 358] on textarea "Kitchen, Both Bathrooms ------ Prep, mask and reglaze finish the countertop (Sp…" at bounding box center [705, 361] width 427 height 63
click at [787, 358] on textarea "Kitchen, Both Bathrooms ------ Prep, mask and reglaze finish the countertop (Sp…" at bounding box center [705, 361] width 427 height 63
click at [797, 364] on textarea "Kitchen, Both Bathrooms ------ Prep, mask and reglaze finish the countertop (Sp…" at bounding box center [705, 361] width 427 height 63
drag, startPoint x: 800, startPoint y: 361, endPoint x: 838, endPoint y: 359, distance: 38.3
click at [838, 359] on textarea "Kitchen, Both Bathrooms ------ Prep, mask and reglaze finish the countertop (Sp…" at bounding box center [705, 361] width 427 height 63
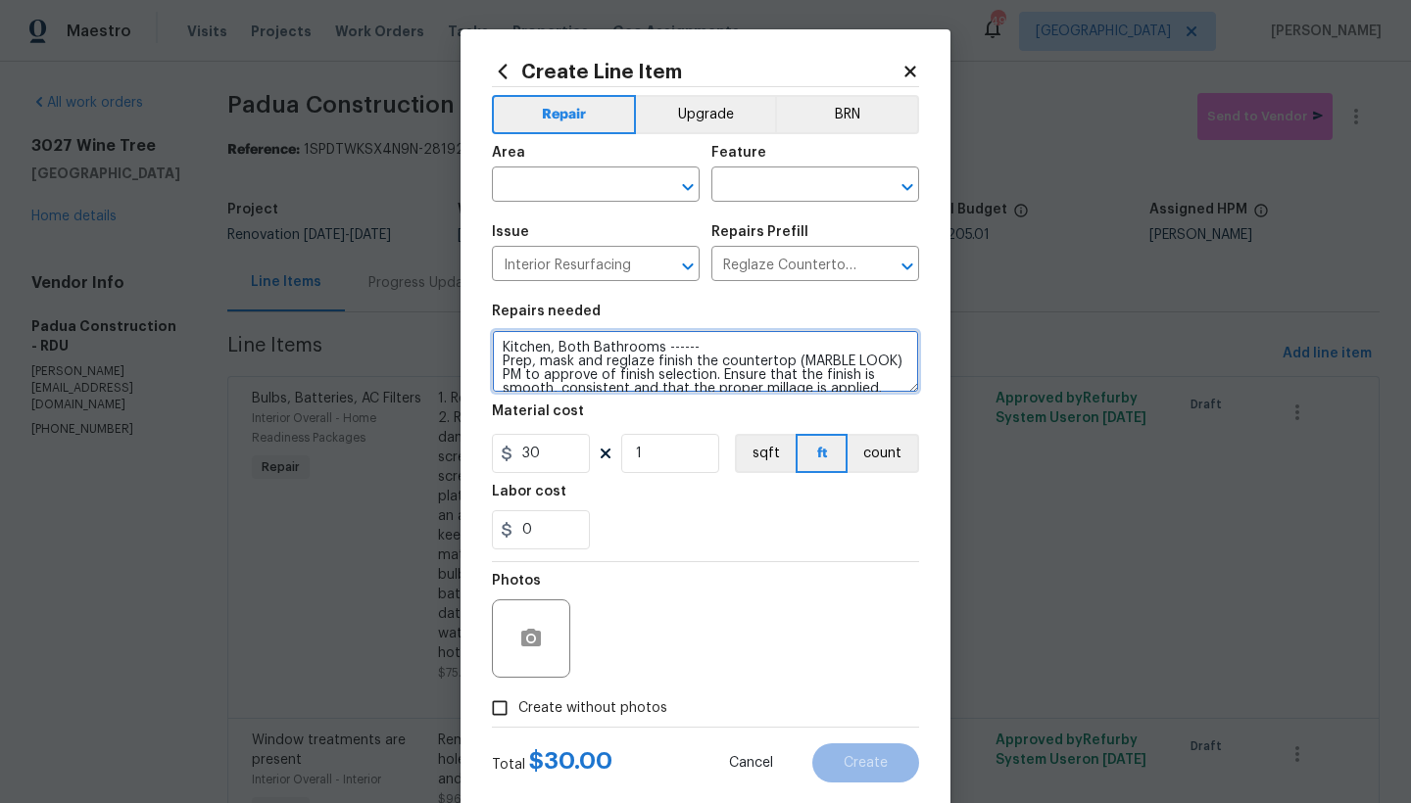
type textarea "Kitchen, Both Bathrooms ------ Prep, mask and reglaze finish the countertop (MA…"
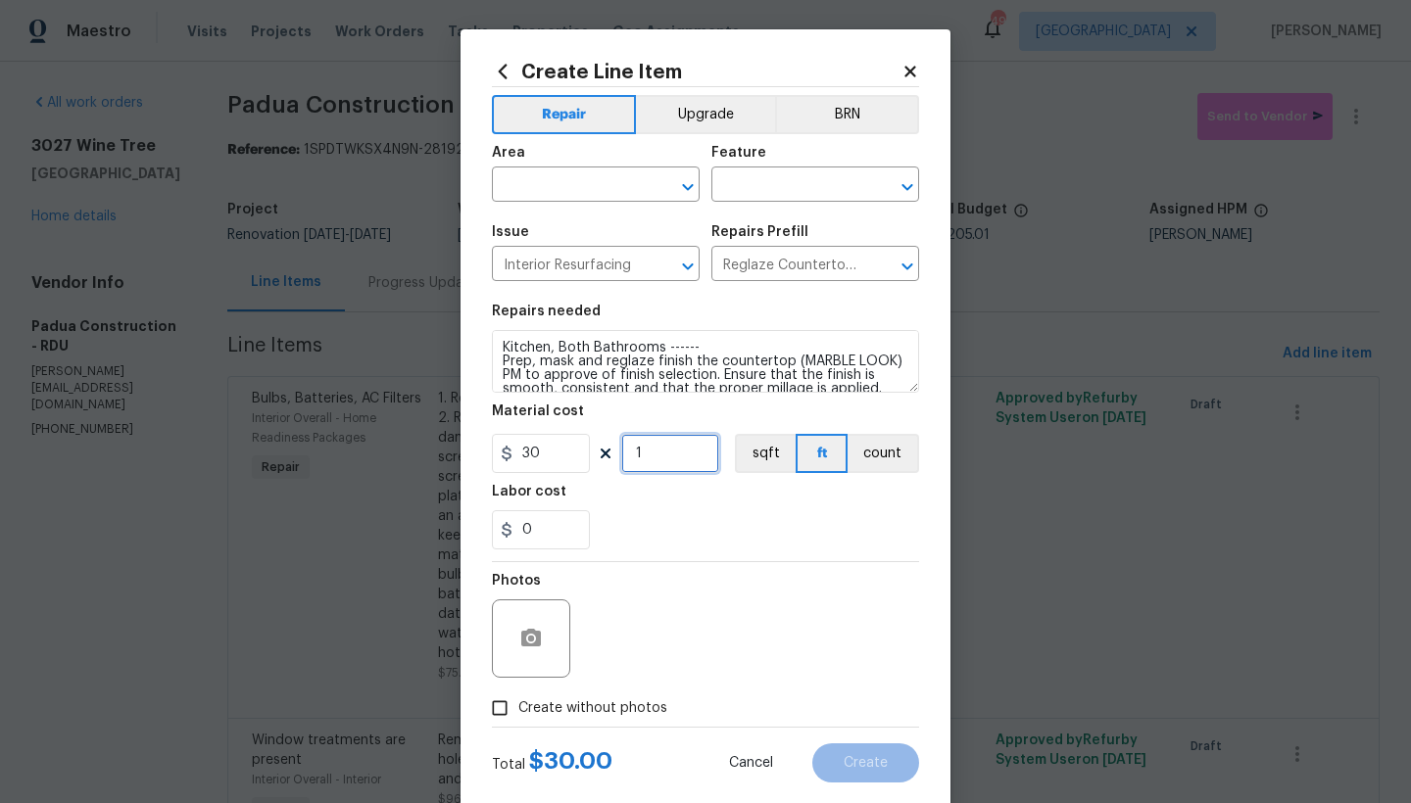
click at [649, 455] on input "1" at bounding box center [670, 453] width 98 height 39
type input "30"
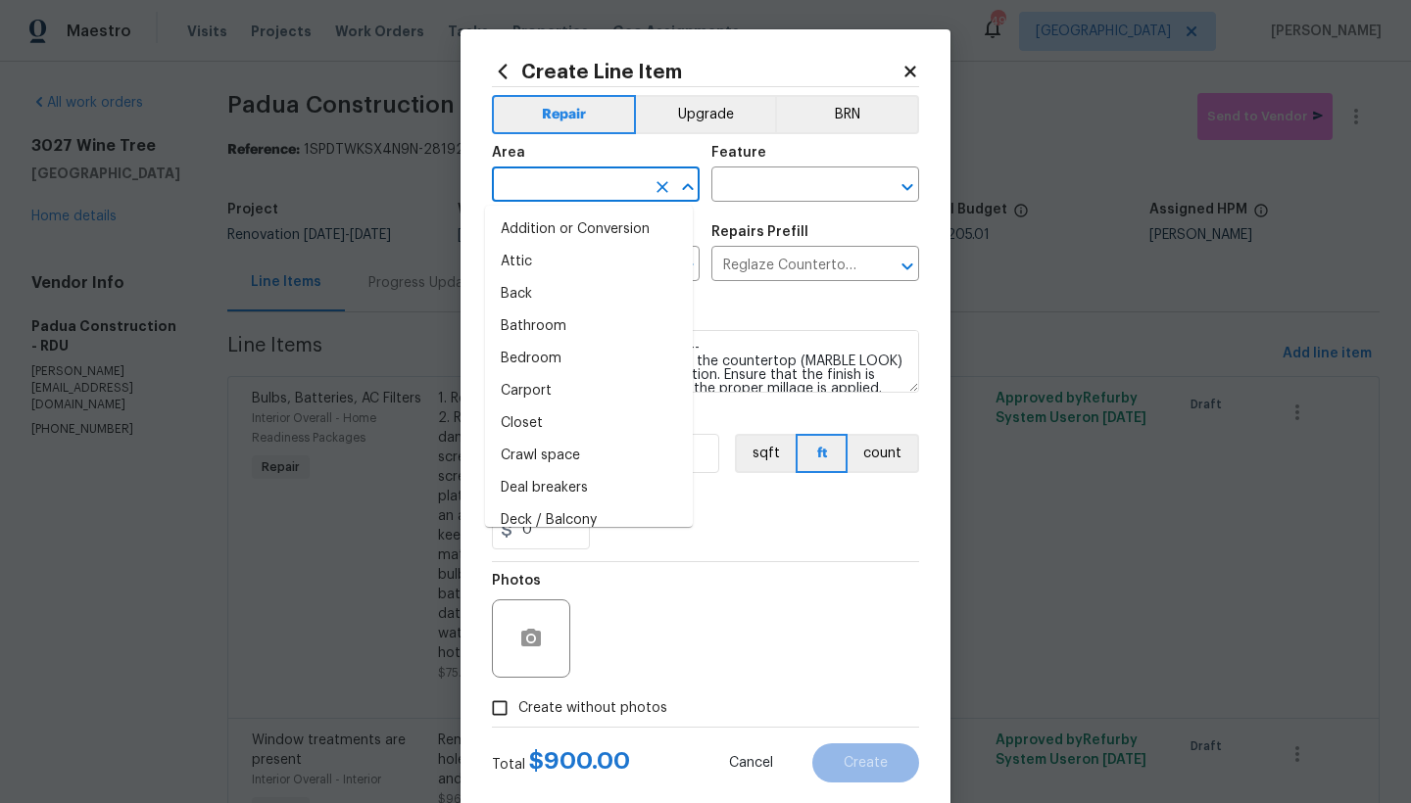
click at [582, 184] on input "text" at bounding box center [568, 186] width 153 height 30
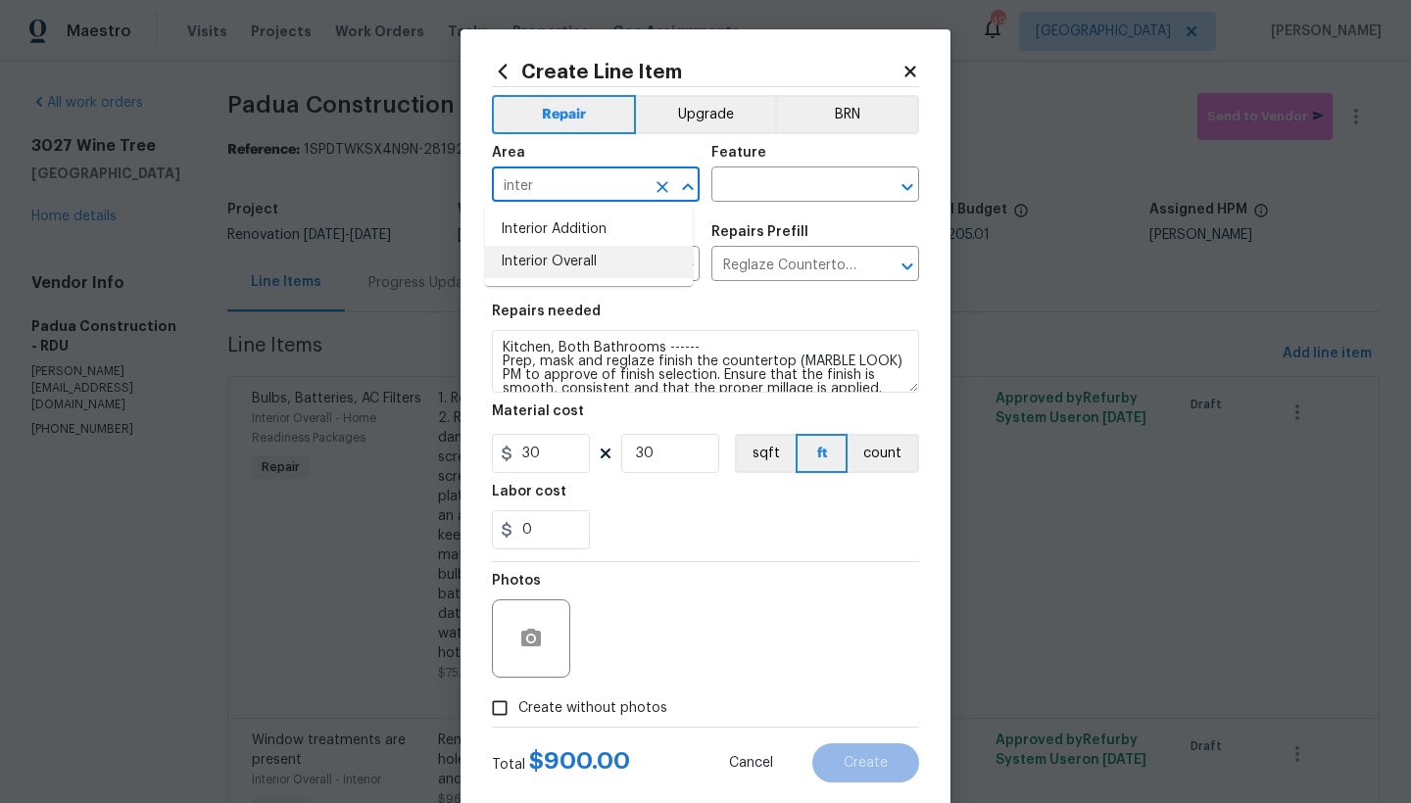
click at [606, 267] on li "Interior Overall" at bounding box center [589, 262] width 208 height 32
type input "Interior Overall"
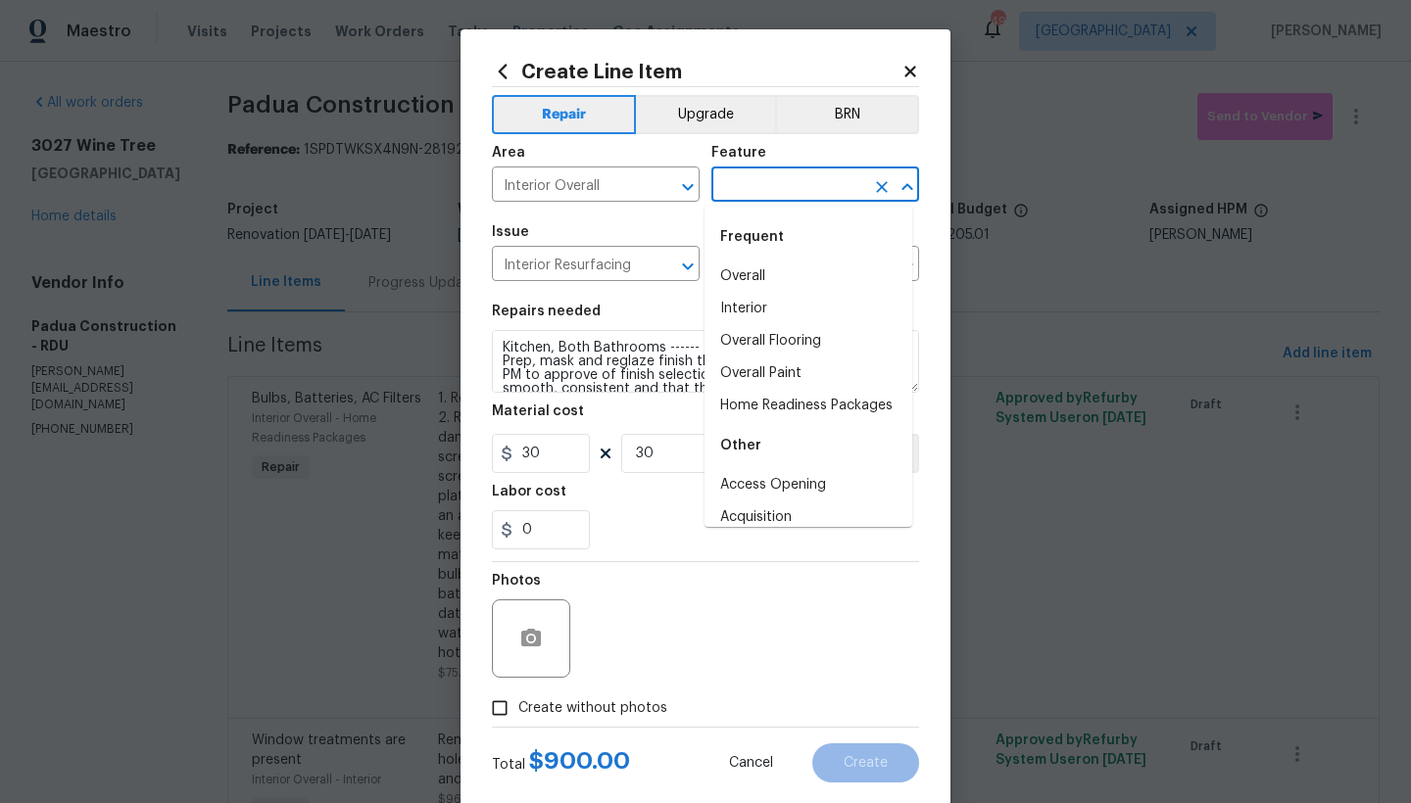
click at [752, 186] on input "text" at bounding box center [787, 186] width 153 height 30
click at [742, 306] on li "Interior" at bounding box center [808, 309] width 208 height 32
type input "Interior"
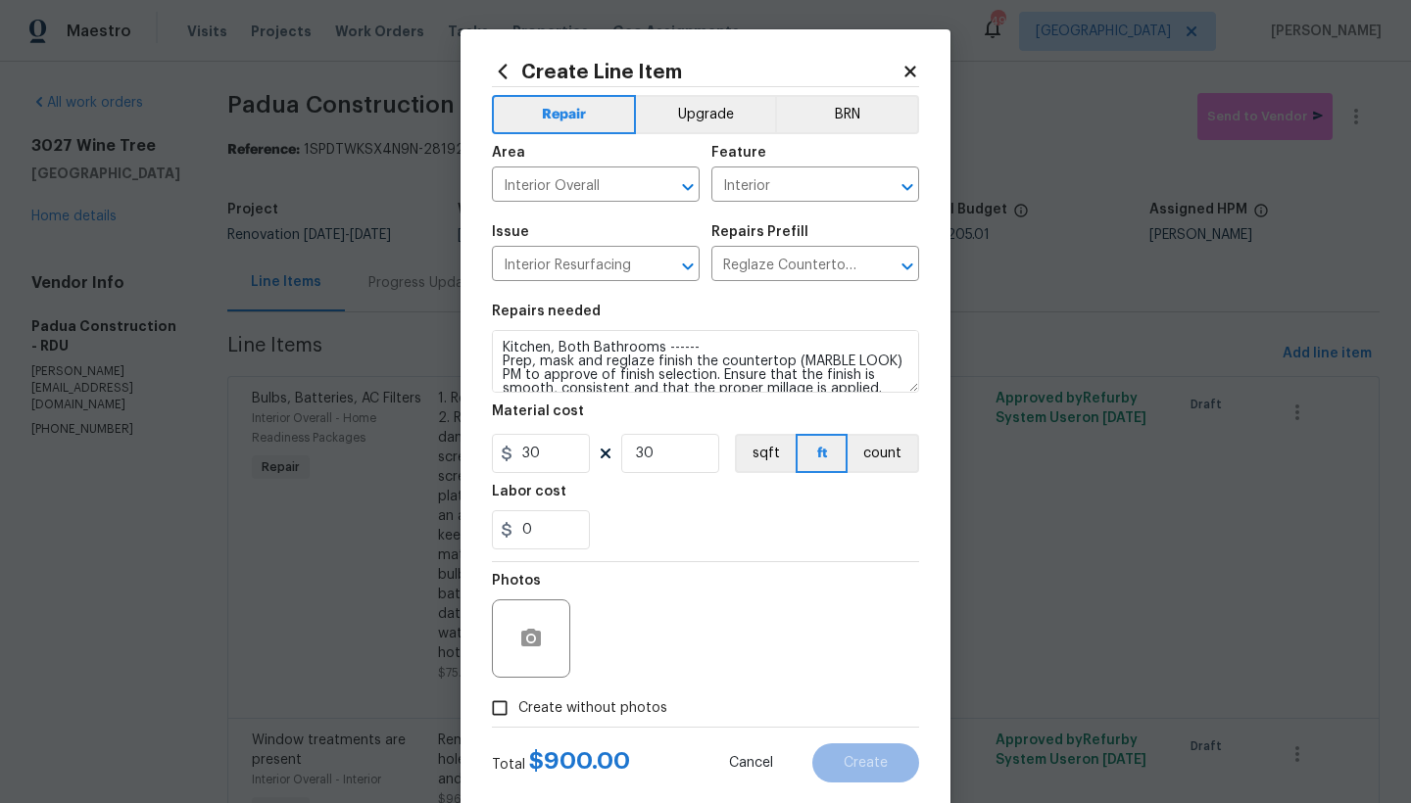
click at [518, 709] on span "Create without photos" at bounding box center [592, 709] width 149 height 21
click at [513, 709] on input "Create without photos" at bounding box center [499, 708] width 37 height 37
checkbox input "true"
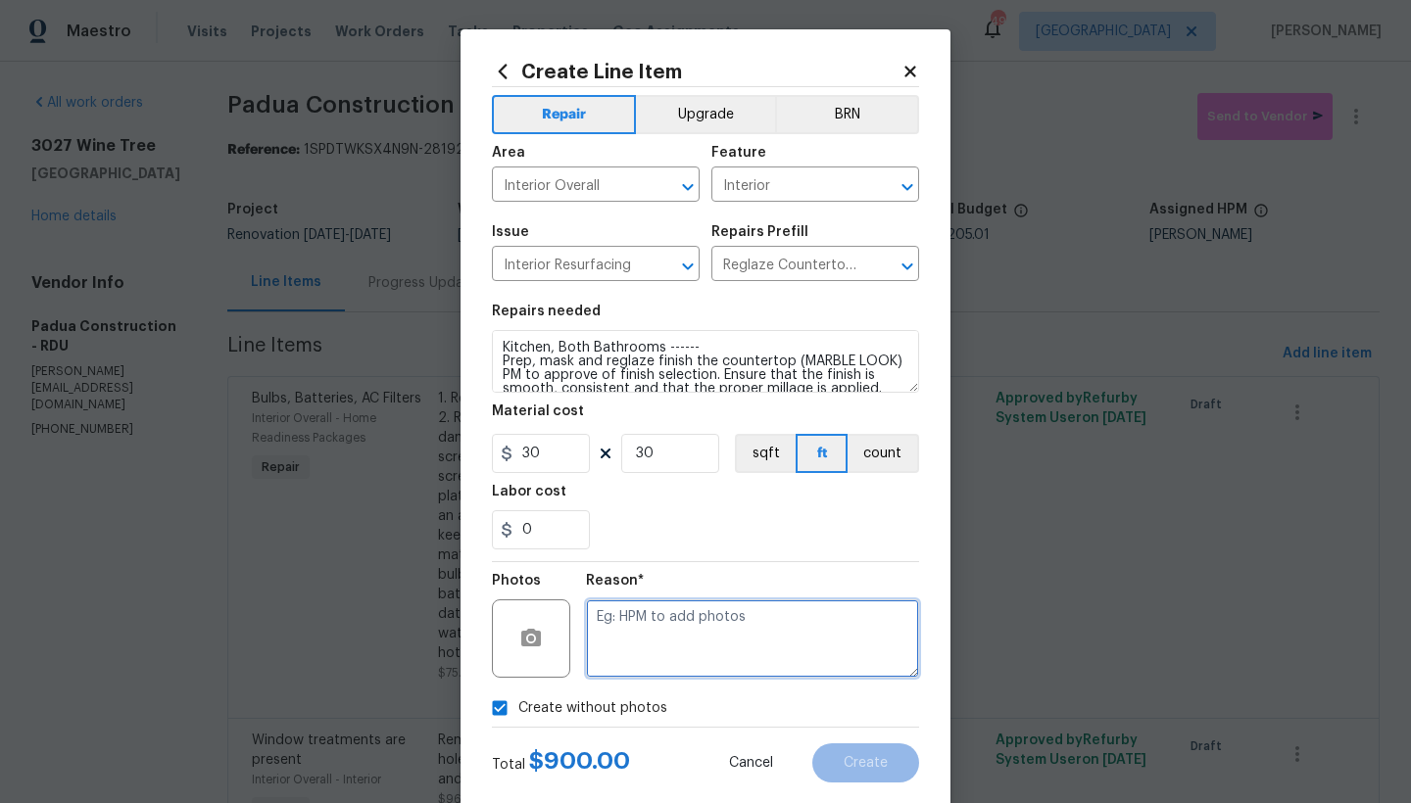
click at [640, 636] on textarea at bounding box center [752, 639] width 333 height 78
type textarea "n"
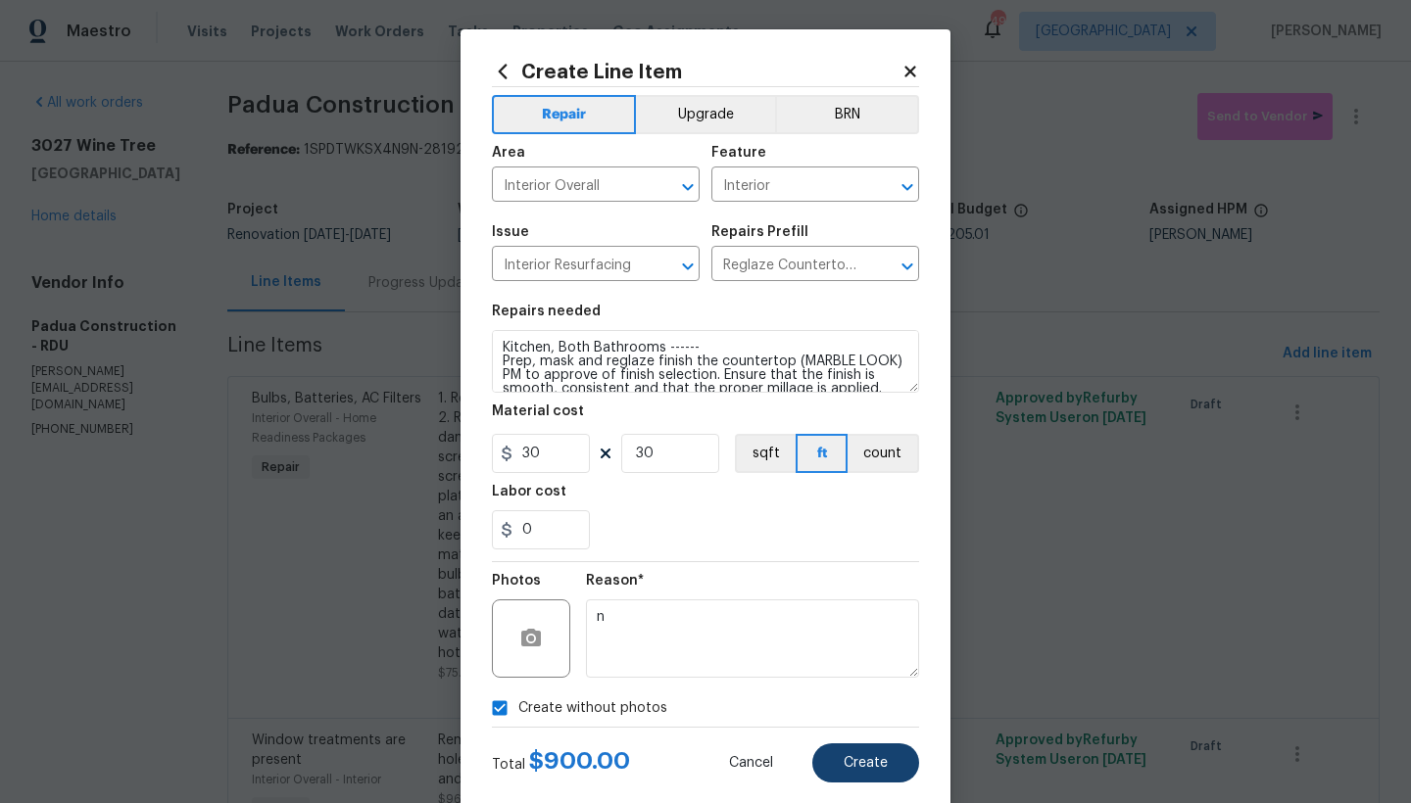
click at [851, 759] on span "Create" at bounding box center [866, 763] width 44 height 15
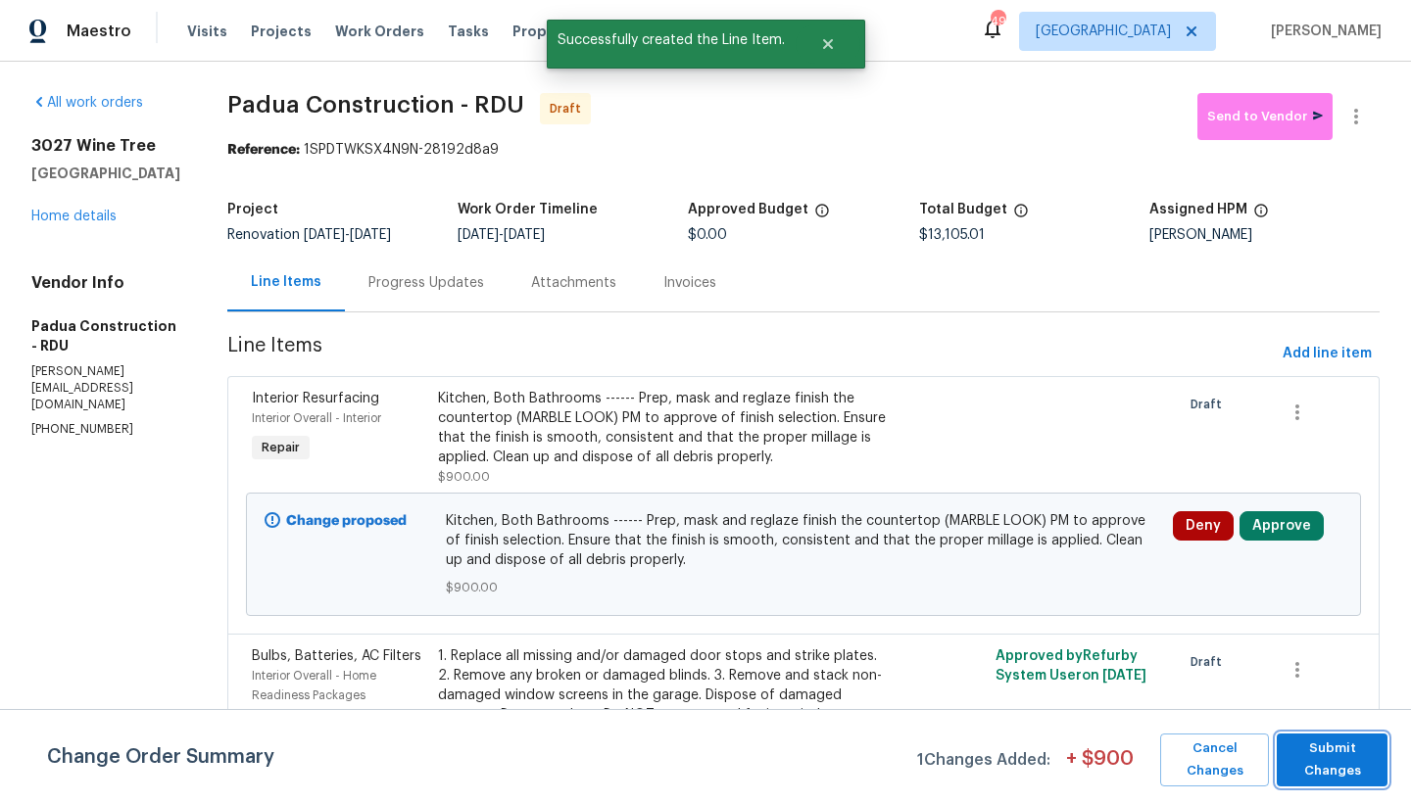
click at [1340, 758] on span "Submit Changes" at bounding box center [1331, 760] width 91 height 45
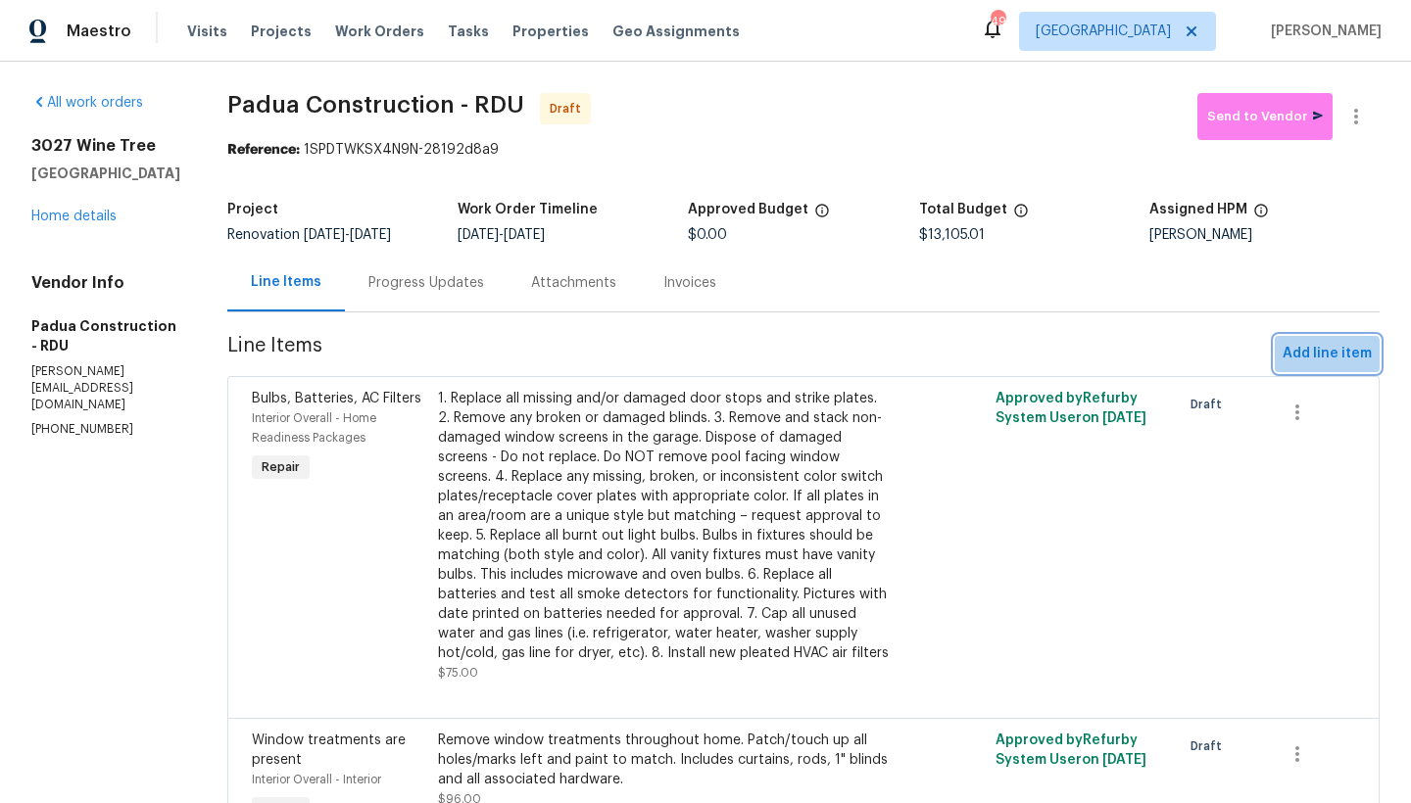
click at [1310, 360] on span "Add line item" at bounding box center [1327, 354] width 89 height 24
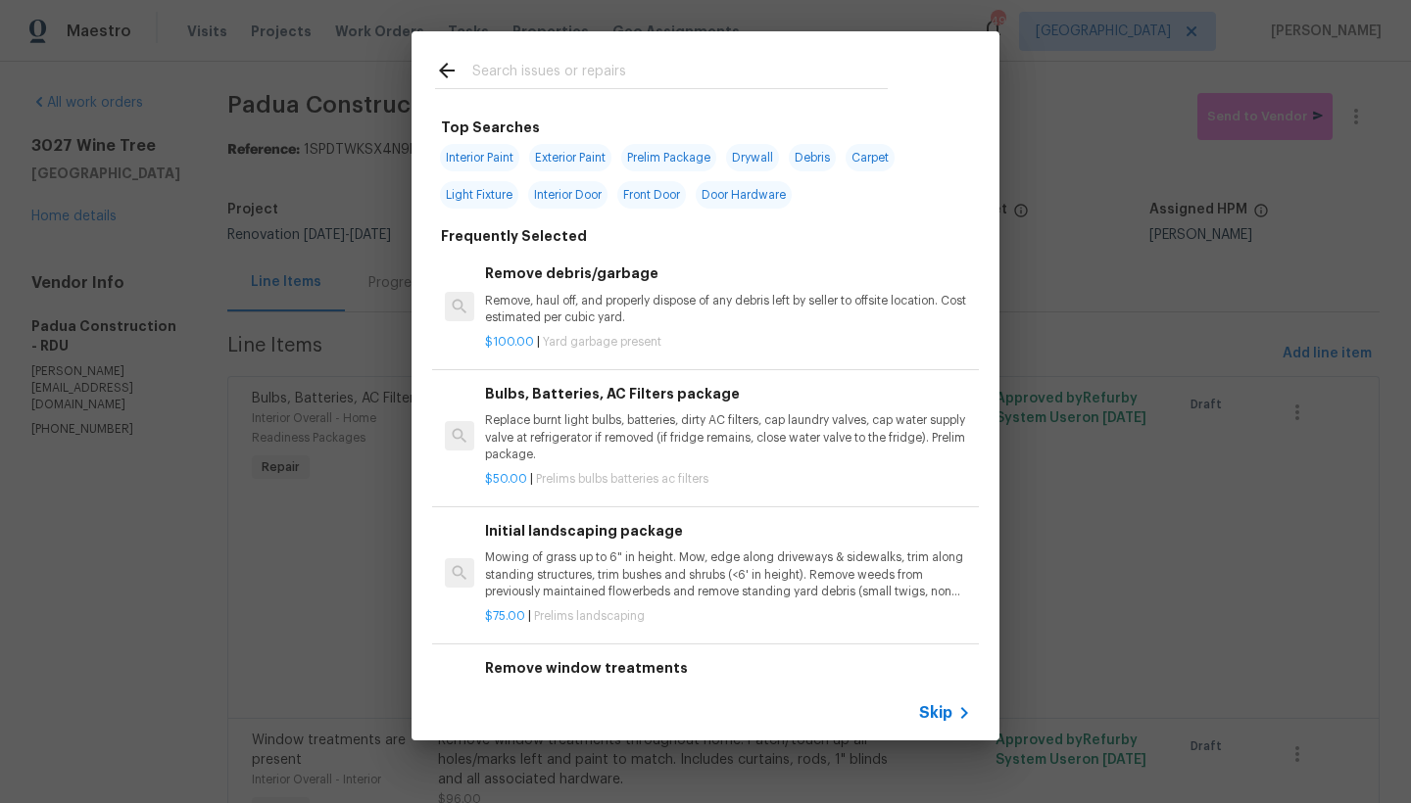
click at [543, 68] on input "text" at bounding box center [679, 73] width 415 height 29
click at [538, 69] on input "text" at bounding box center [679, 73] width 415 height 29
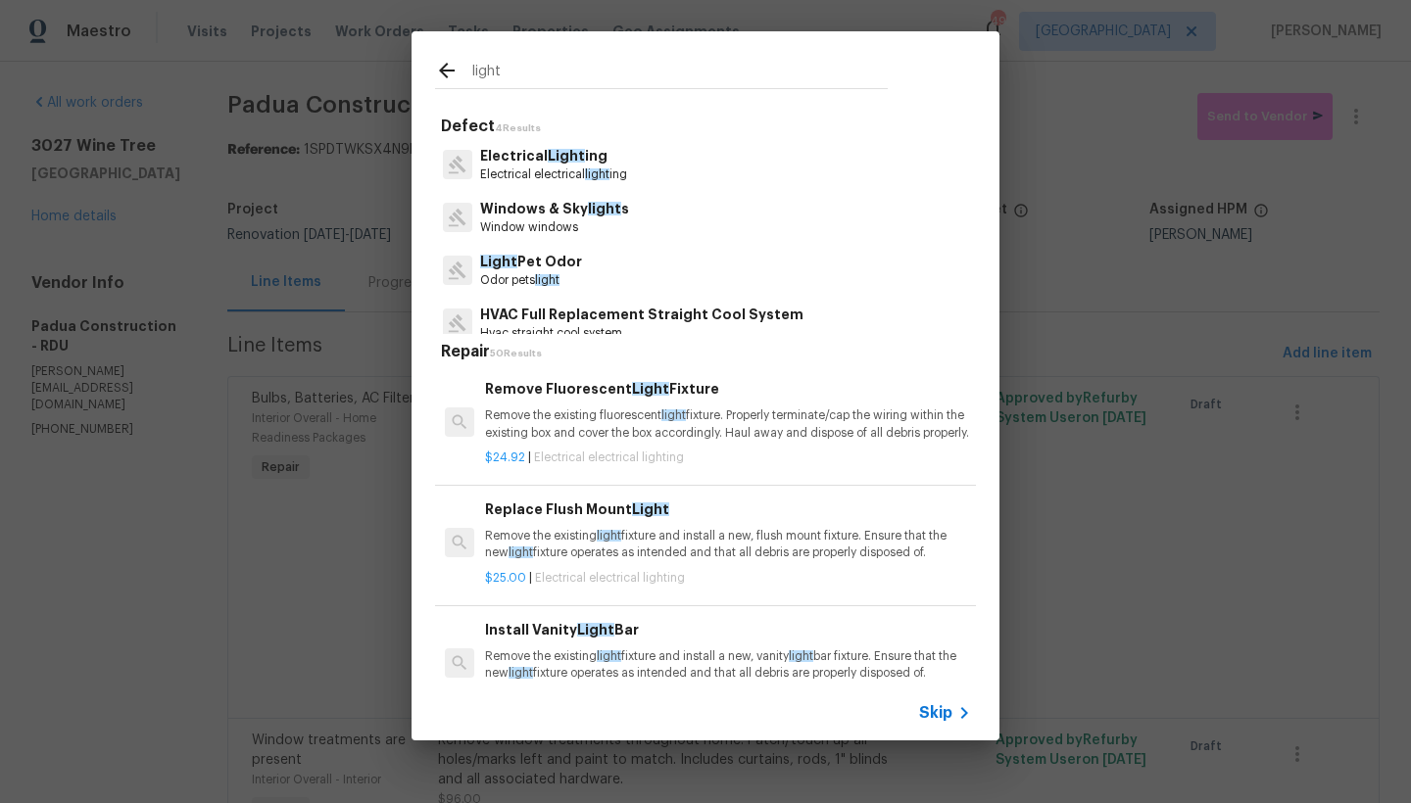
type input "light"
click at [556, 159] on span "Light" at bounding box center [566, 156] width 37 height 14
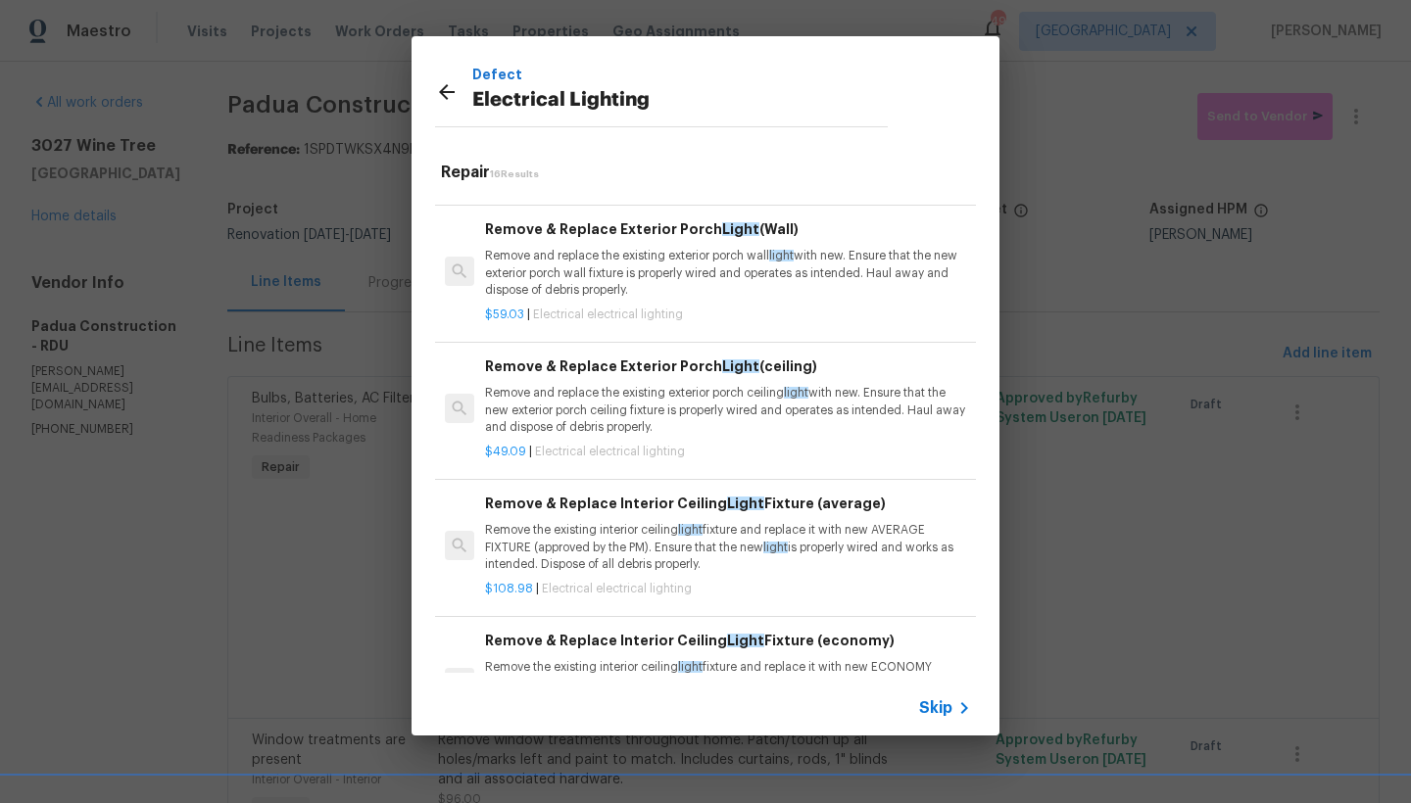
scroll to position [1169, 0]
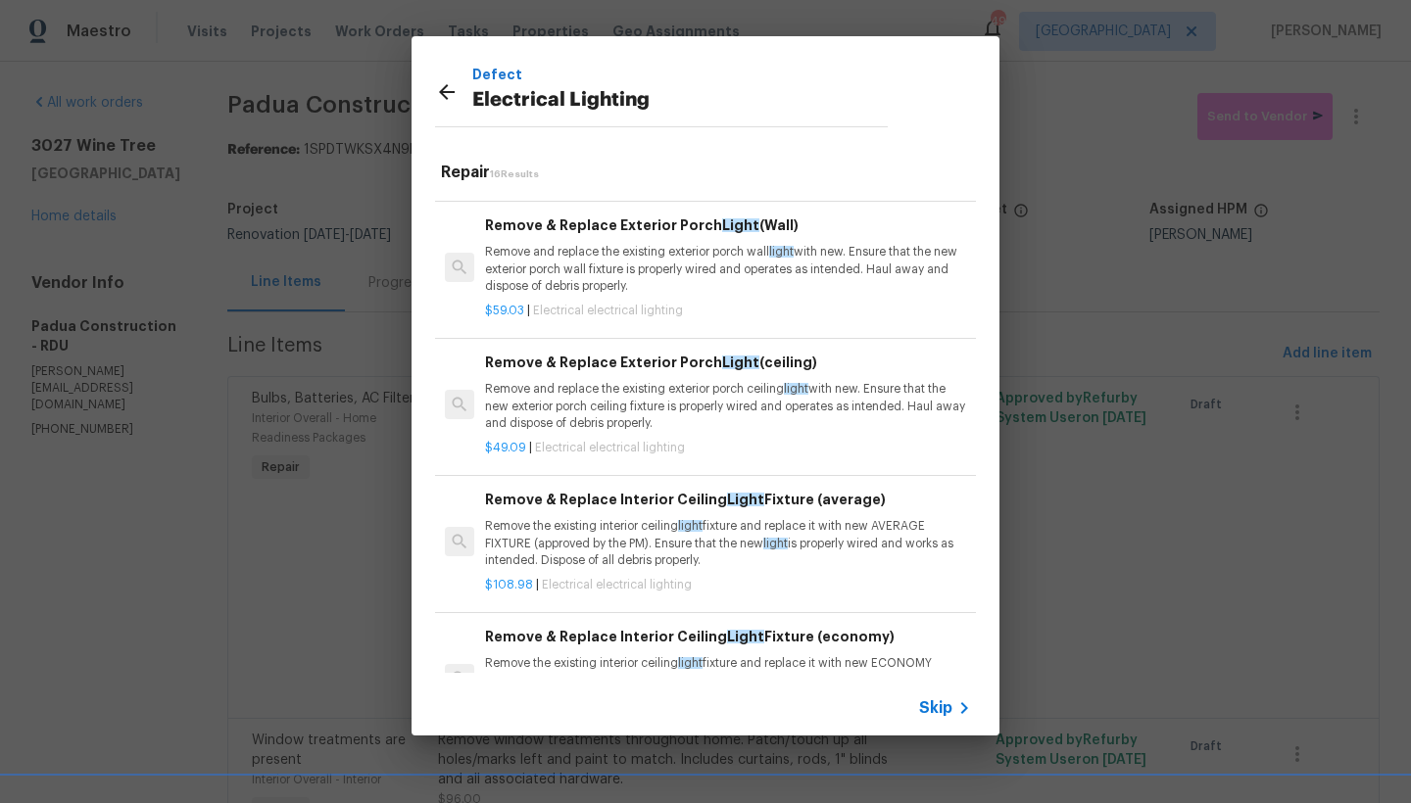
click at [623, 526] on p "Remove the existing interior ceiling light fixture and replace it with new AVER…" at bounding box center [728, 543] width 486 height 50
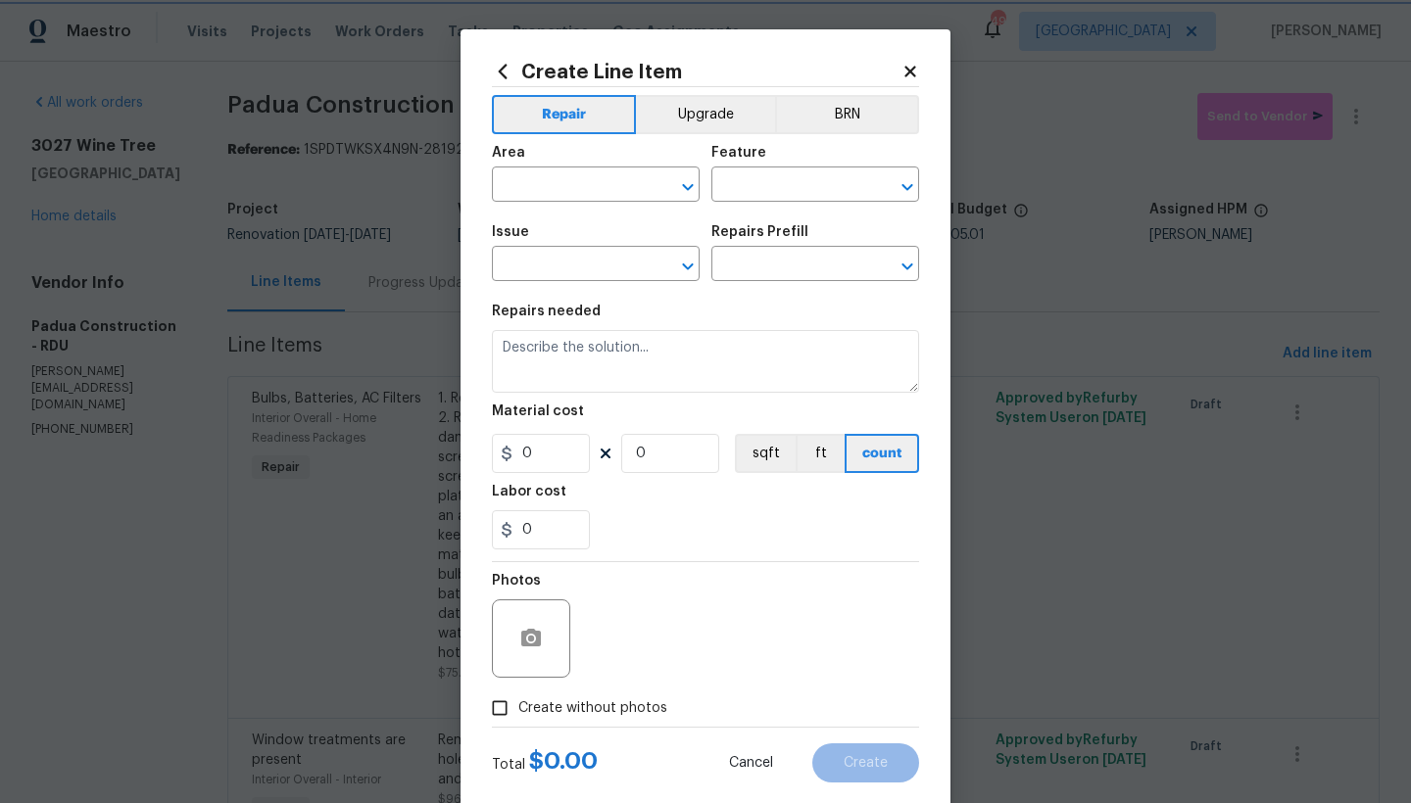
type input "Electrical Lighting"
type textarea "Remove the existing interior ceiling light fixture and replace it with new AVER…"
type input "1"
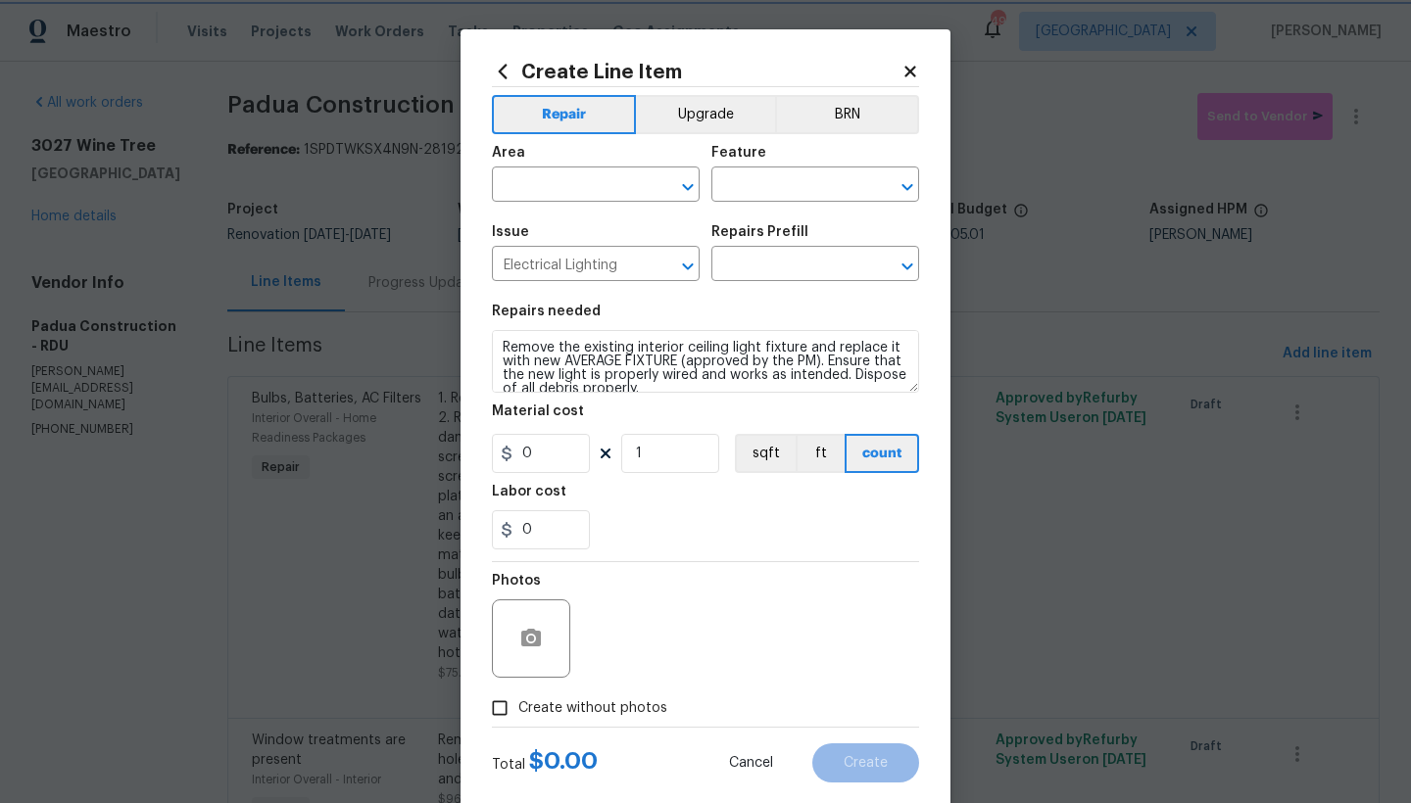
type input "Remove & Replace Interior Ceiling Light Fixture (average) $108.98"
type input "108.98"
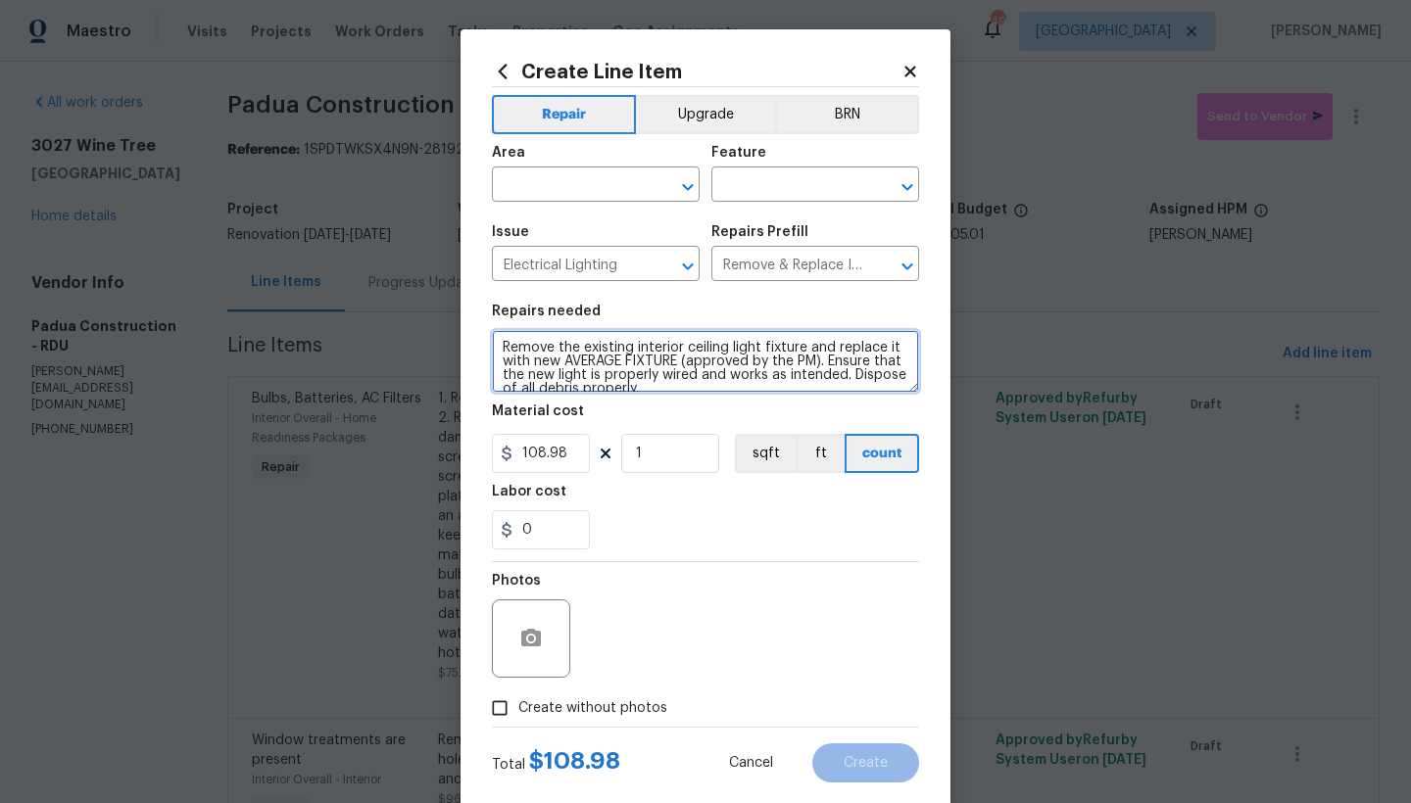
click at [494, 346] on textarea "Remove the existing interior ceiling light fixture and replace it with new AVER…" at bounding box center [705, 361] width 427 height 63
click at [509, 338] on textarea "Remove the existing interior ceiling light fixture and replace it with new AVER…" at bounding box center [705, 361] width 427 height 63
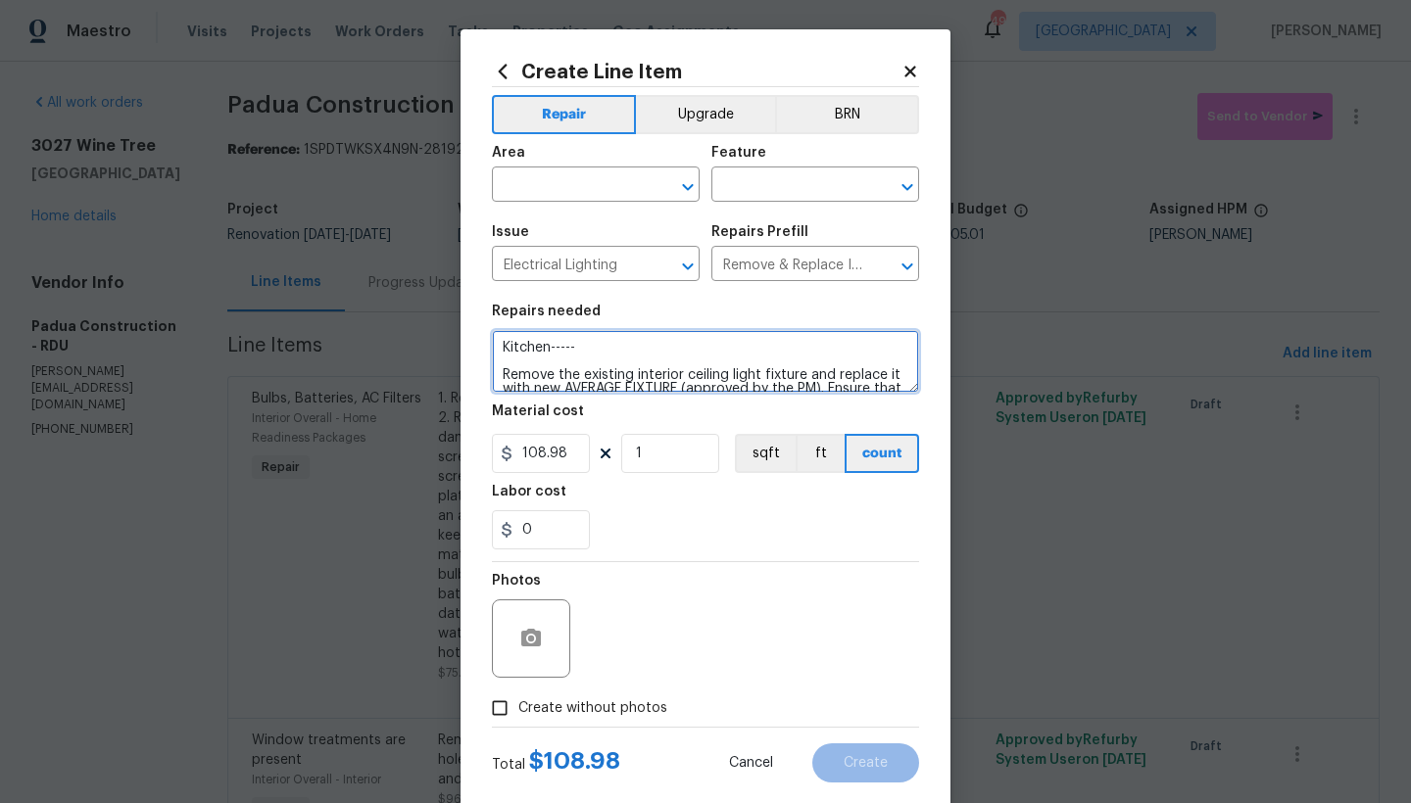
click at [501, 365] on textarea "Kitchen----- Remove the existing interior ceiling light fixture and replace it …" at bounding box center [705, 361] width 427 height 63
drag, startPoint x: 676, startPoint y: 362, endPoint x: 630, endPoint y: 362, distance: 46.0
click at [630, 362] on textarea "Kitchen----- Remove the existing interior ceiling light fixture and replace it …" at bounding box center [705, 361] width 427 height 63
click at [622, 375] on textarea "Kitchen----- Remove the existing rectangular ceiling light fixture and replace …" at bounding box center [705, 361] width 427 height 63
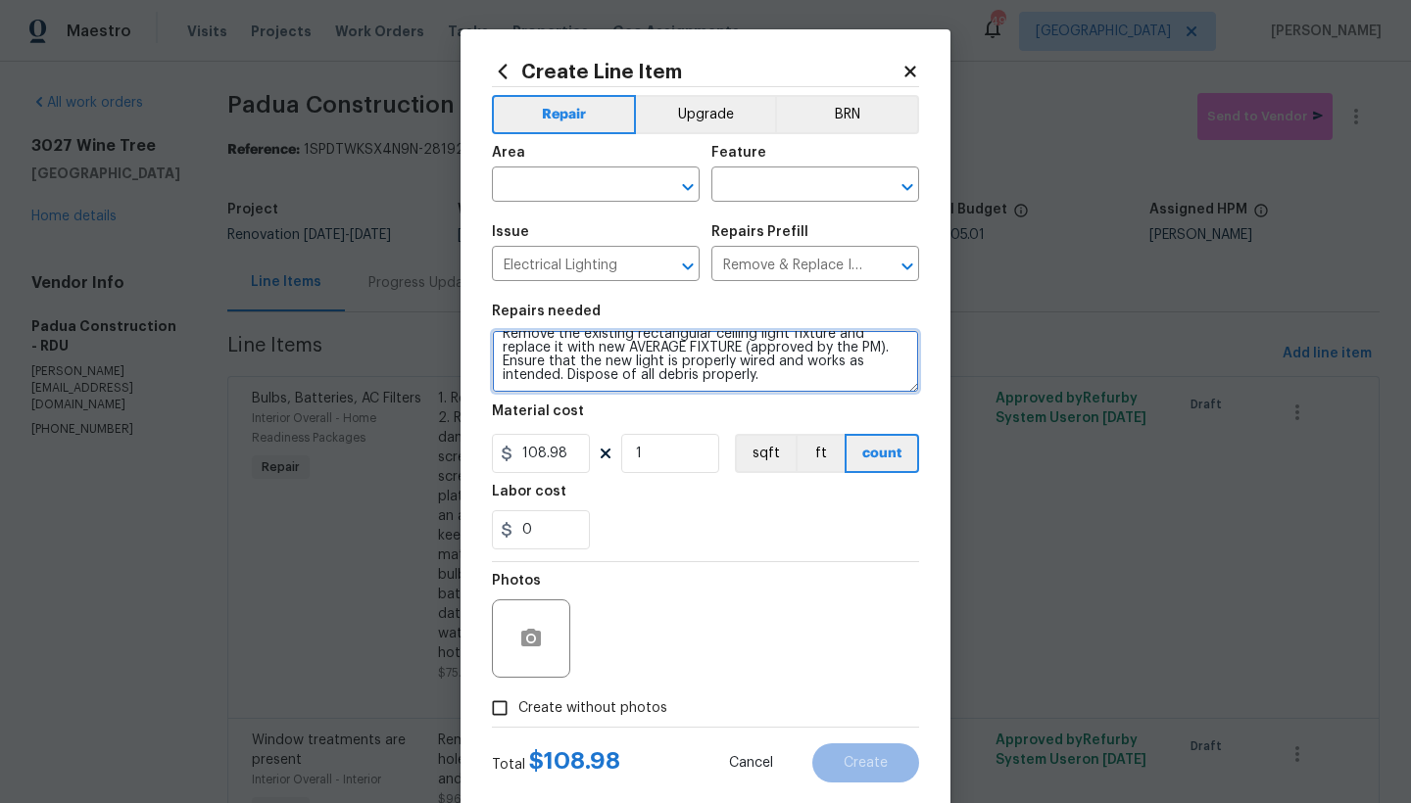
scroll to position [0, 0]
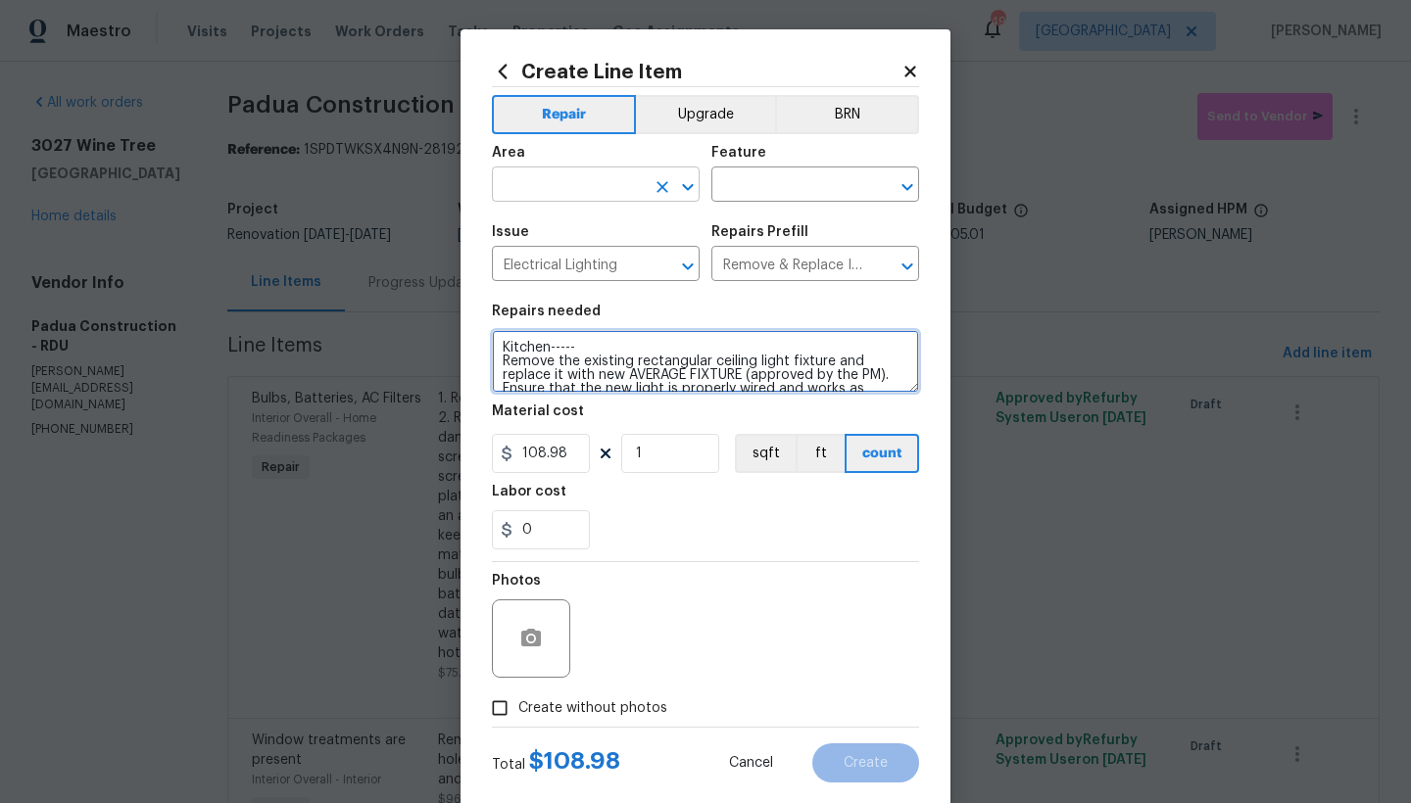
type textarea "Kitchen----- Remove the existing rectangular ceiling light fixture and replace …"
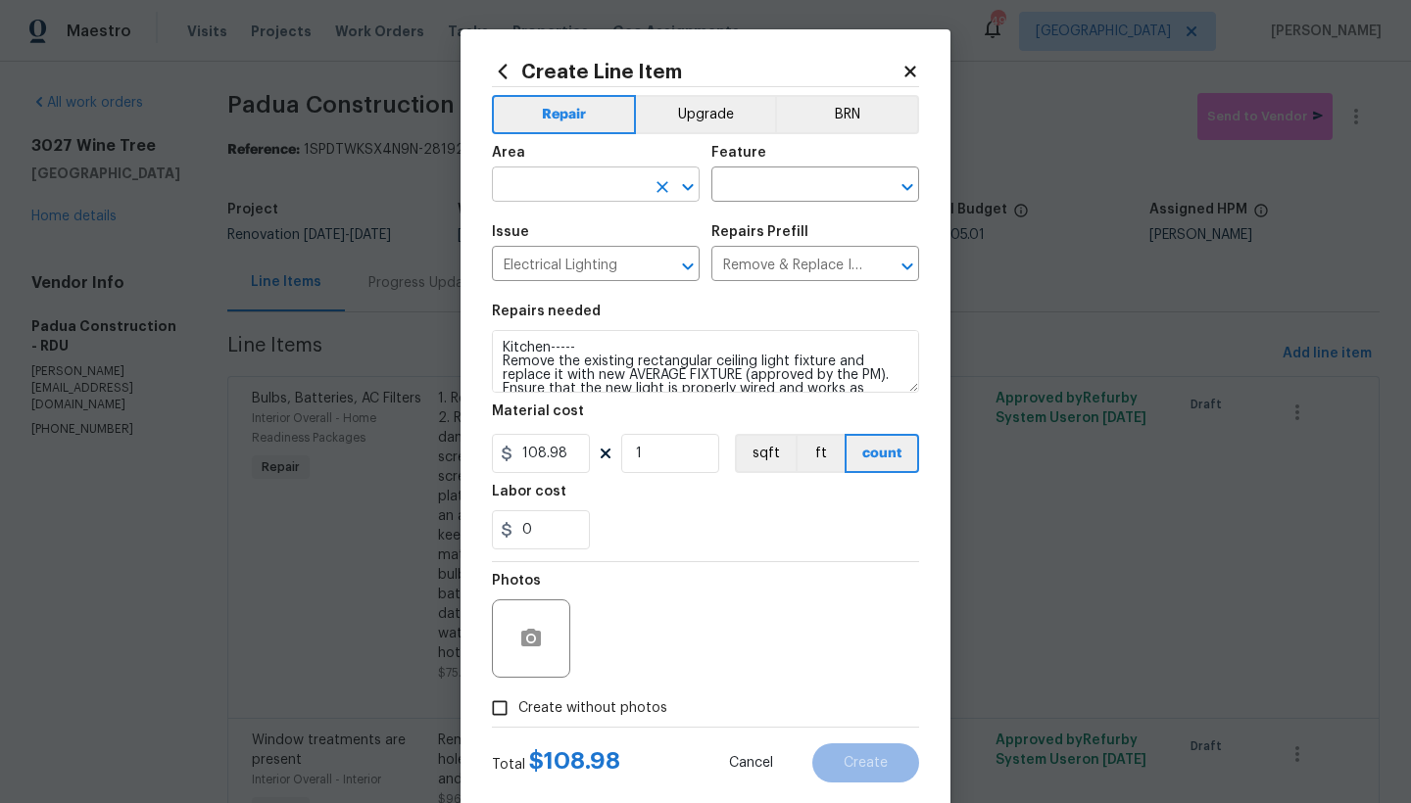
click at [594, 182] on input "text" at bounding box center [568, 186] width 153 height 30
click at [510, 270] on li "Interior Overall" at bounding box center [589, 262] width 208 height 32
type input "Interior Overall"
click at [719, 181] on input "text" at bounding box center [787, 186] width 153 height 30
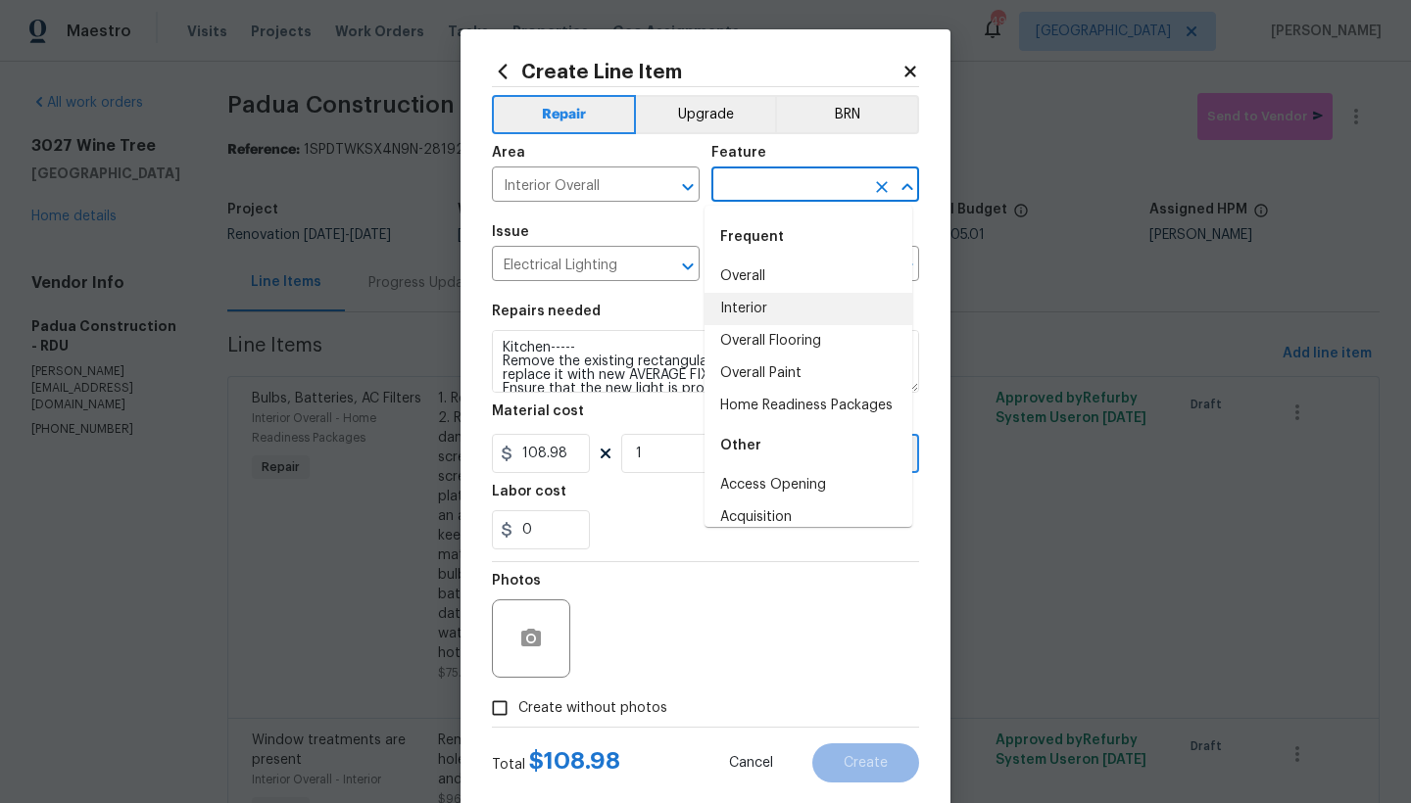
click at [742, 313] on li "Interior" at bounding box center [808, 309] width 208 height 32
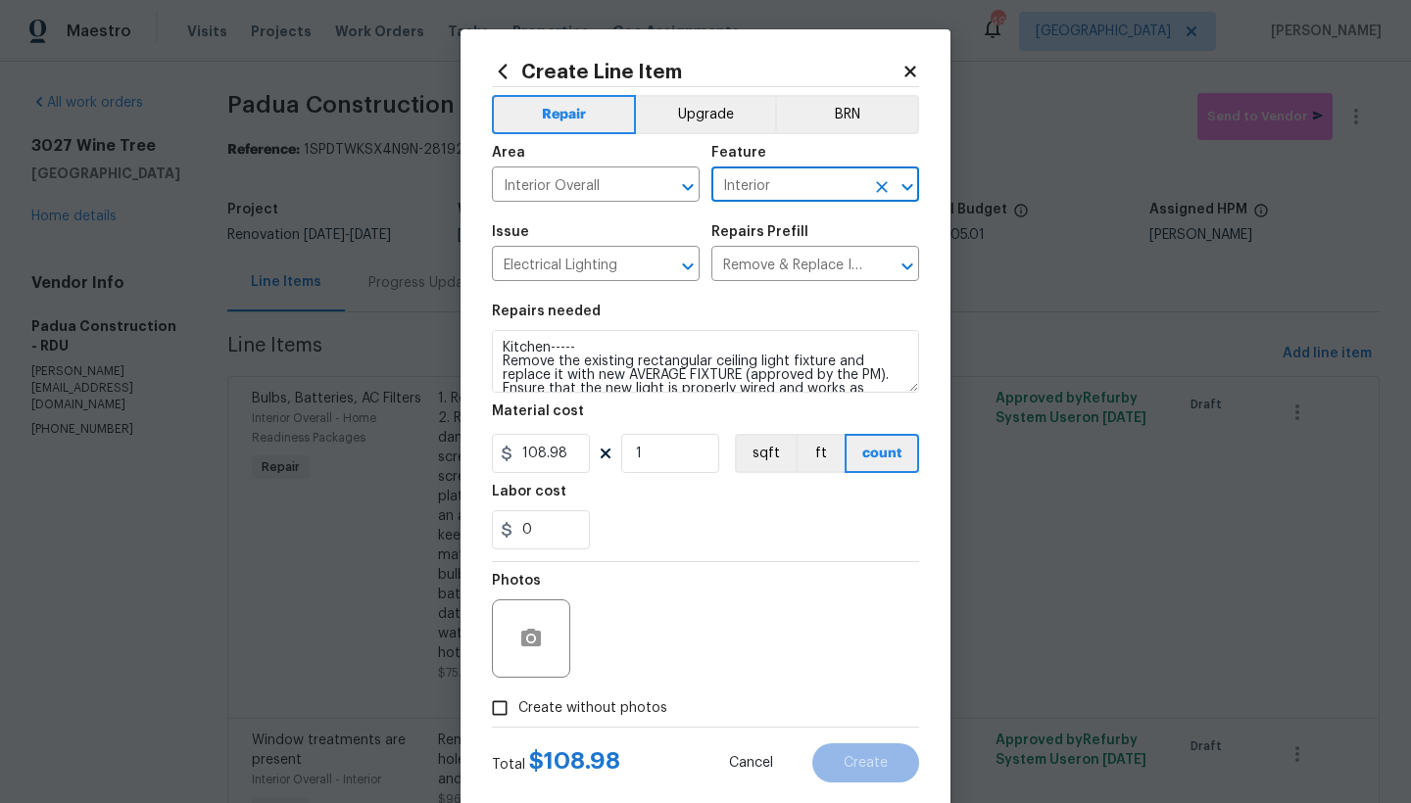
type input "Interior"
click at [521, 710] on span "Create without photos" at bounding box center [592, 709] width 149 height 21
click at [518, 710] on input "Create without photos" at bounding box center [499, 708] width 37 height 37
checkbox input "true"
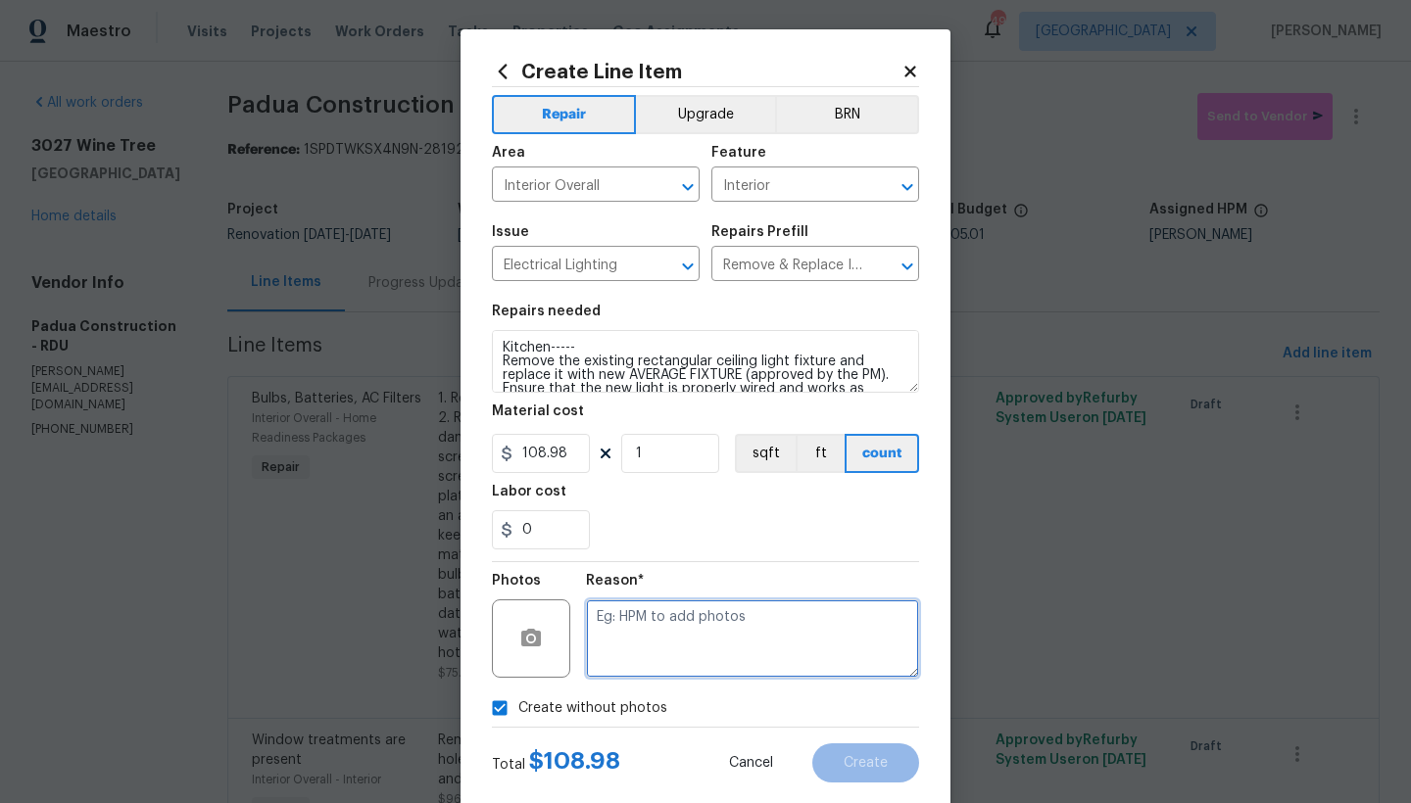
click at [632, 627] on textarea at bounding box center [752, 639] width 333 height 78
type textarea "n"
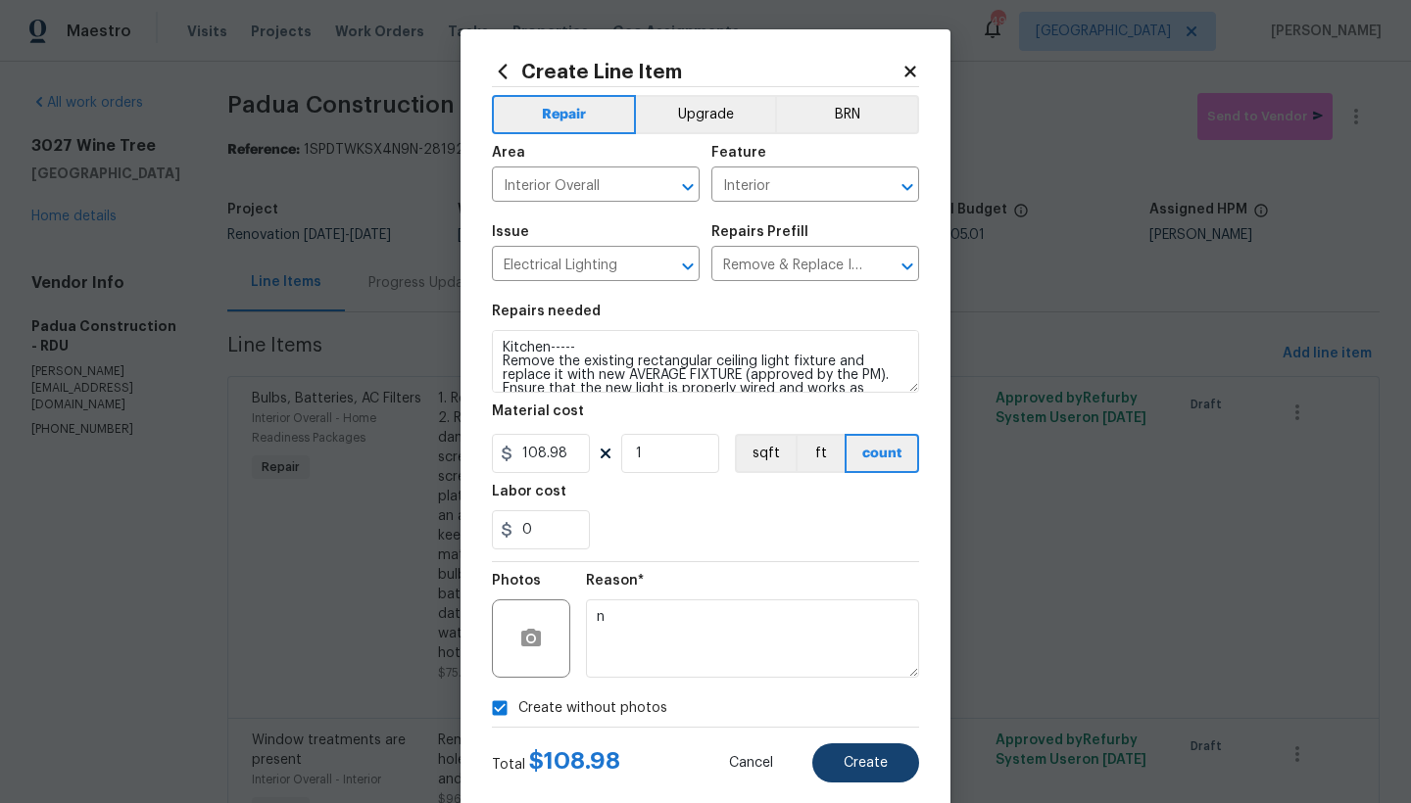
click at [844, 756] on span "Create" at bounding box center [866, 763] width 44 height 15
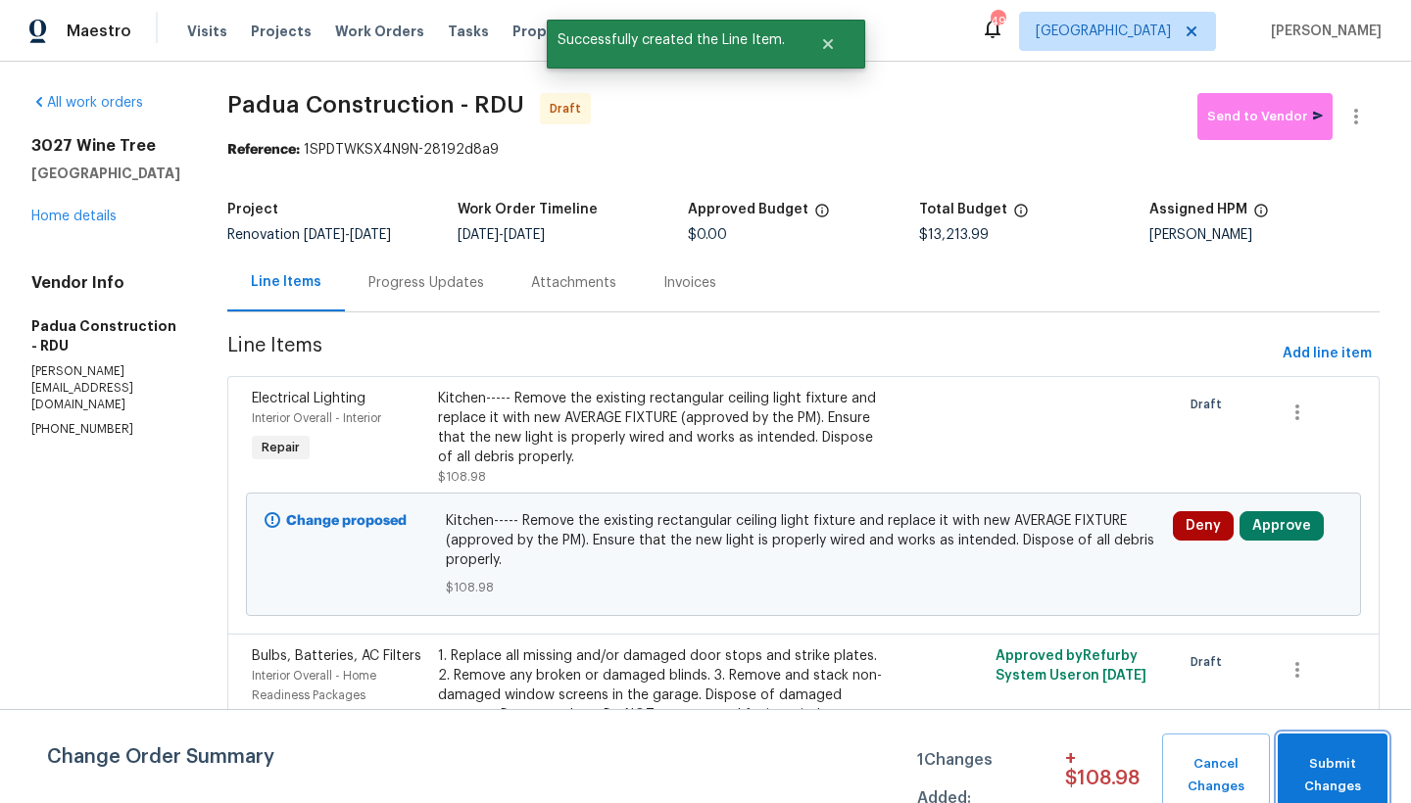
click at [1319, 792] on span "Submit Changes" at bounding box center [1332, 775] width 90 height 45
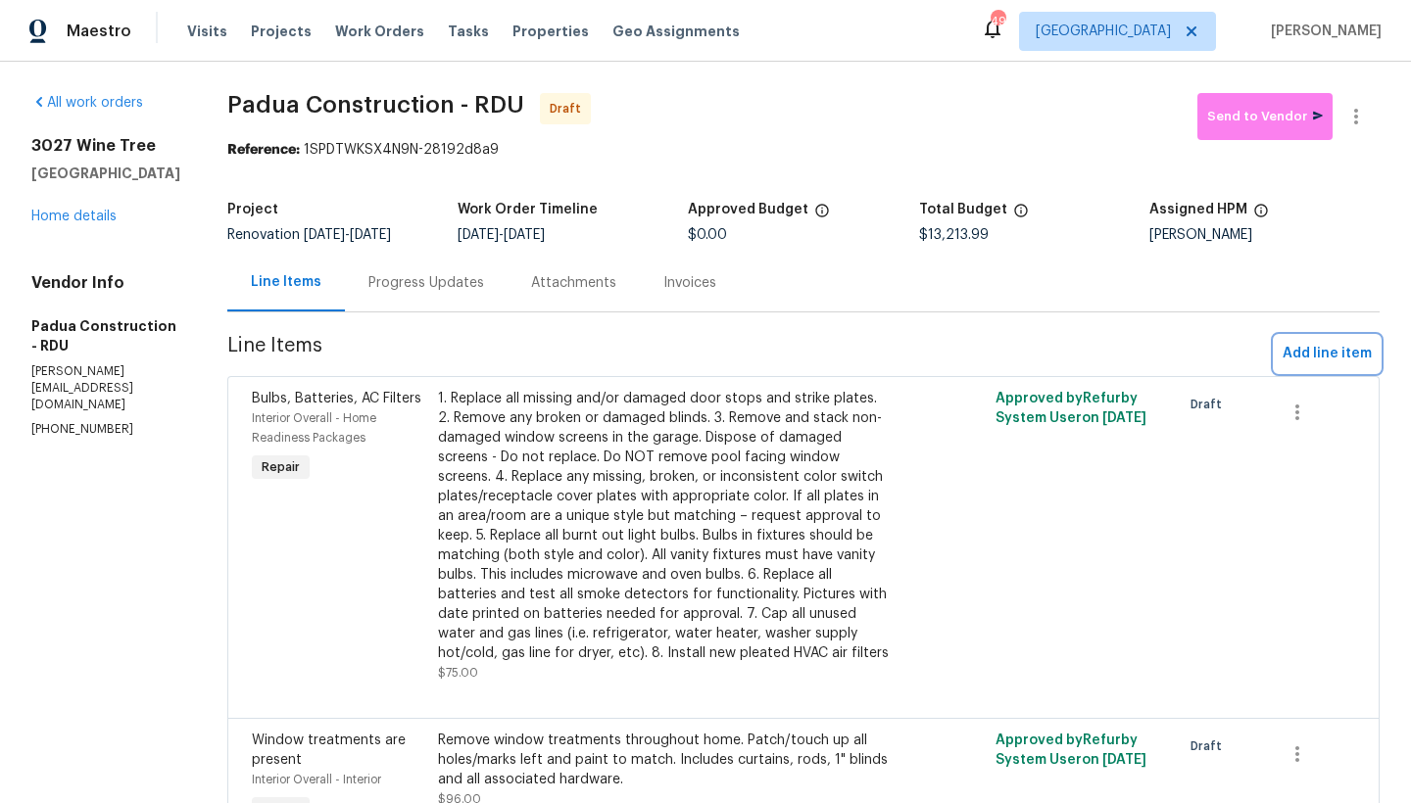
click at [1336, 359] on span "Add line item" at bounding box center [1327, 354] width 89 height 24
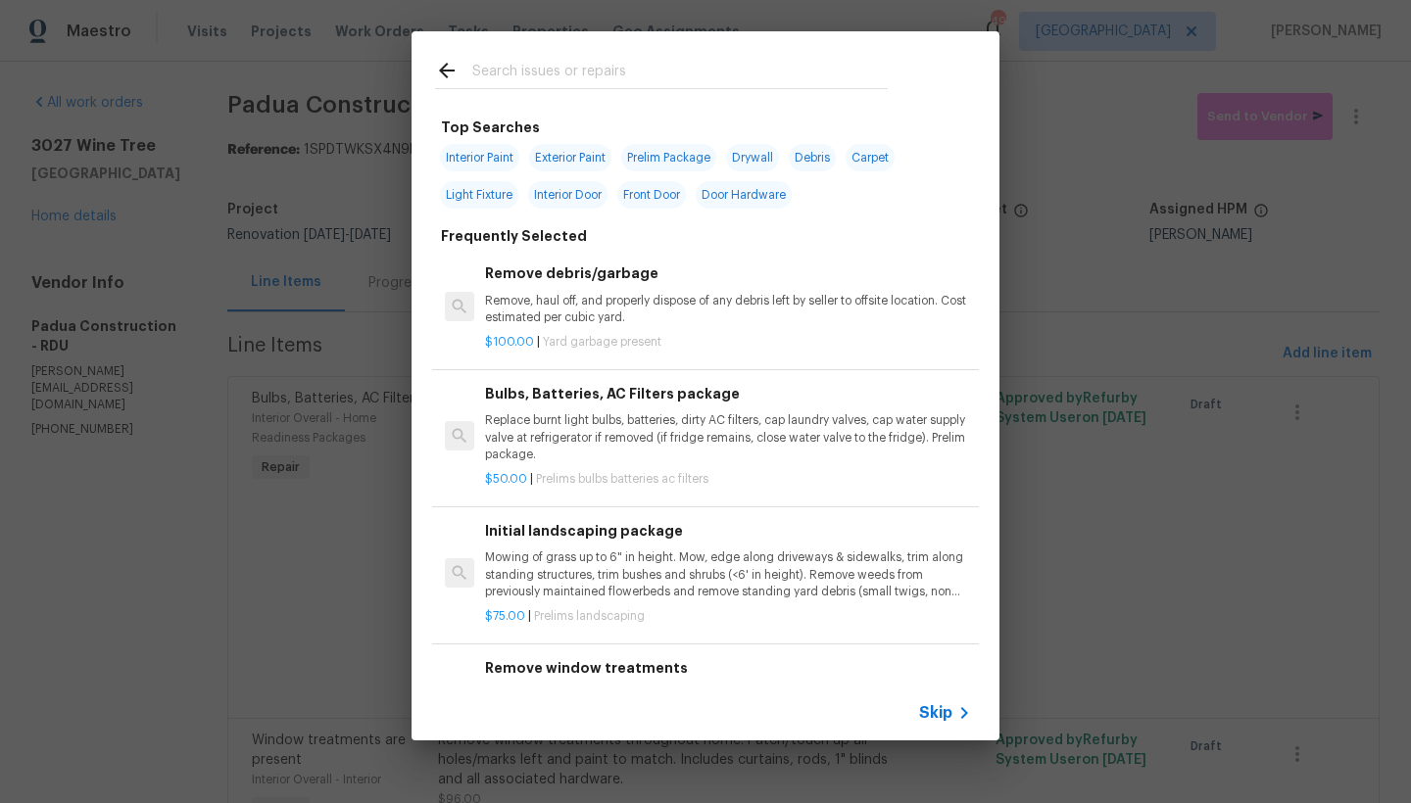
click at [609, 65] on input "text" at bounding box center [679, 73] width 415 height 29
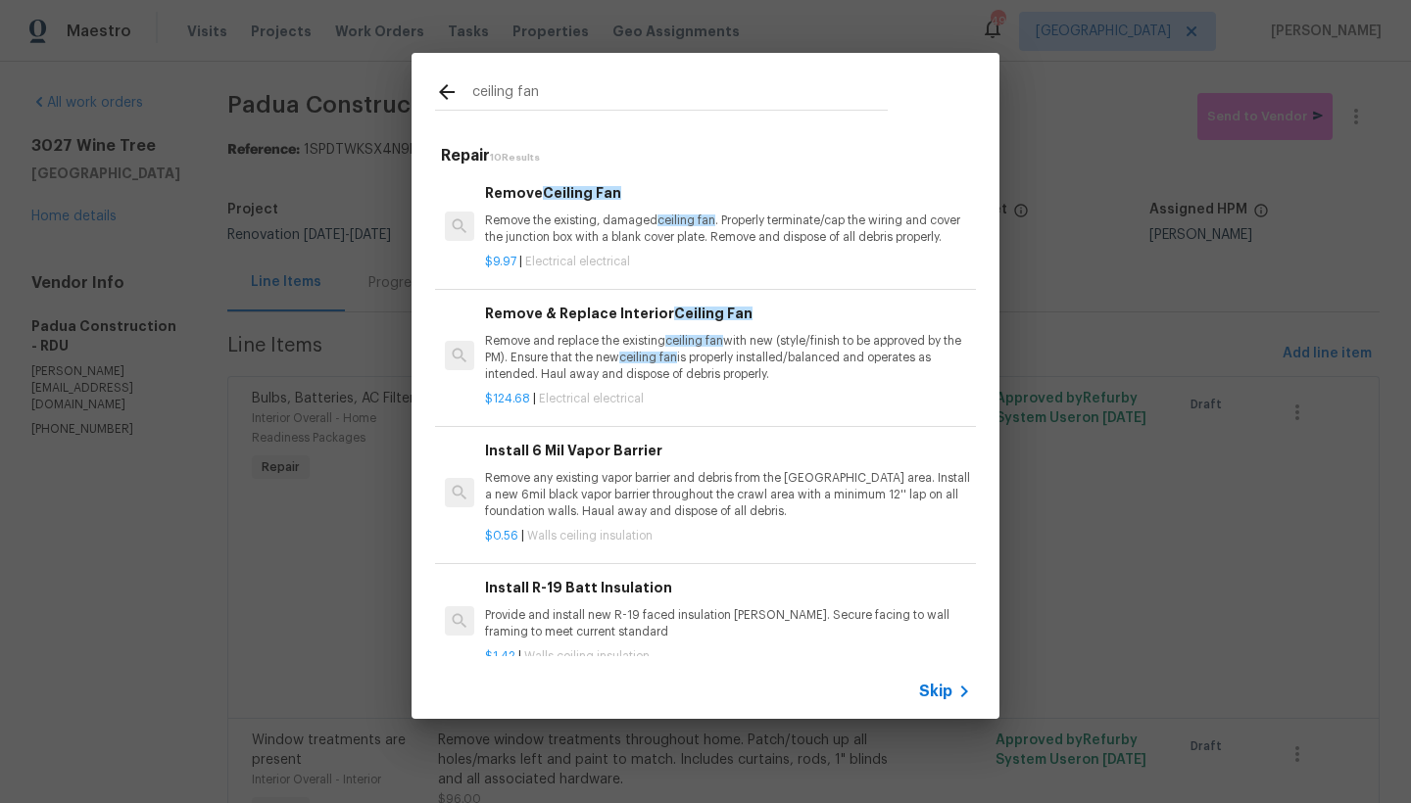
type input "ceiling fan"
click at [550, 230] on p "Remove the existing, damaged ceiling fan . Properly terminate/cap the wiring an…" at bounding box center [728, 229] width 486 height 33
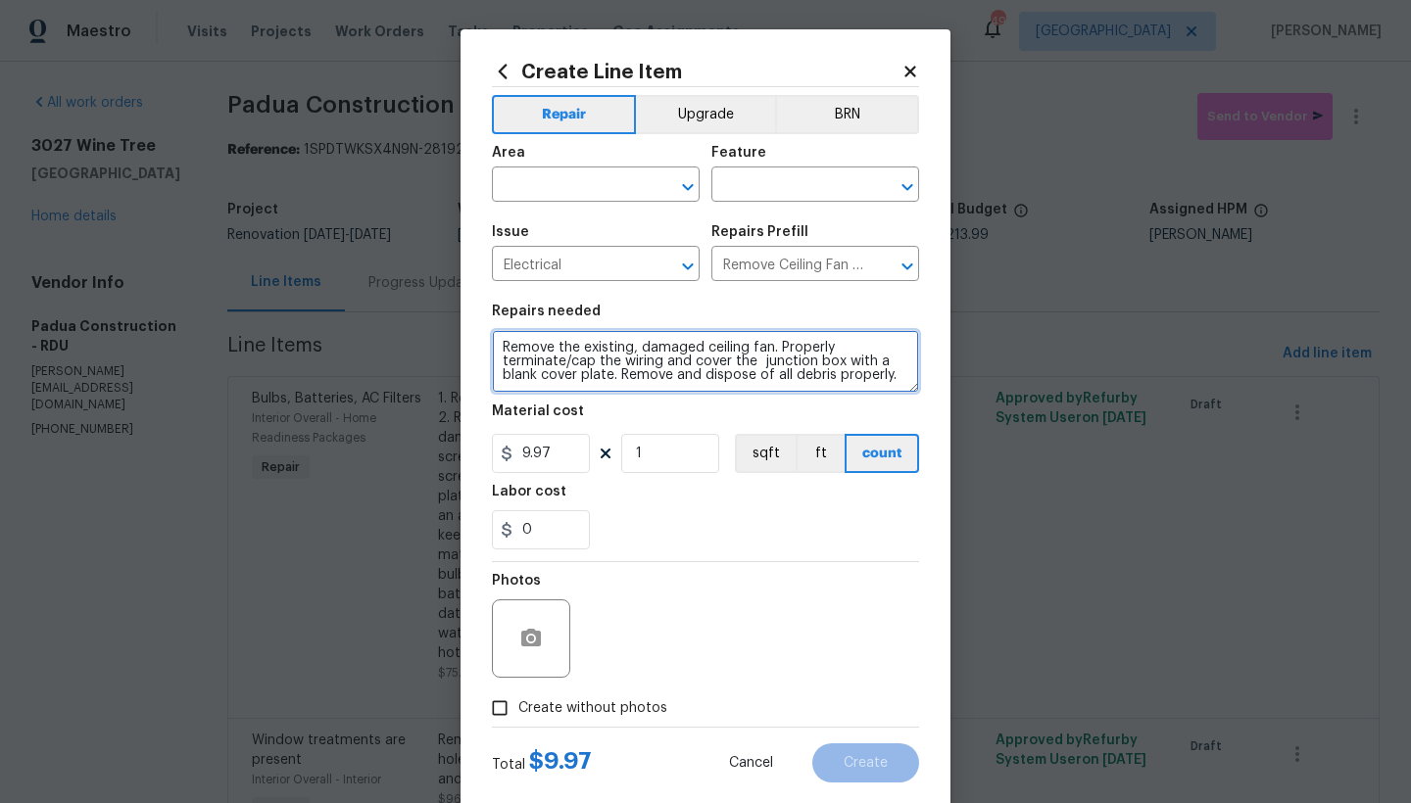
click at [575, 344] on textarea "Remove the existing, damaged ceiling fan. Properly terminate/cap the wiring and…" at bounding box center [705, 361] width 427 height 63
click at [497, 345] on textarea "Remove the existing, damaged ceiling fan. Properly terminate/cap the wiring and…" at bounding box center [705, 361] width 427 height 63
click at [542, 346] on textarea "Remove the existing, damaged ceiling fan. Properly terminate/cap the wiring and…" at bounding box center [705, 361] width 427 height 63
type textarea "Kitchen----- Remove the existing, damaged ceiling fan. Properly terminate/cap t…"
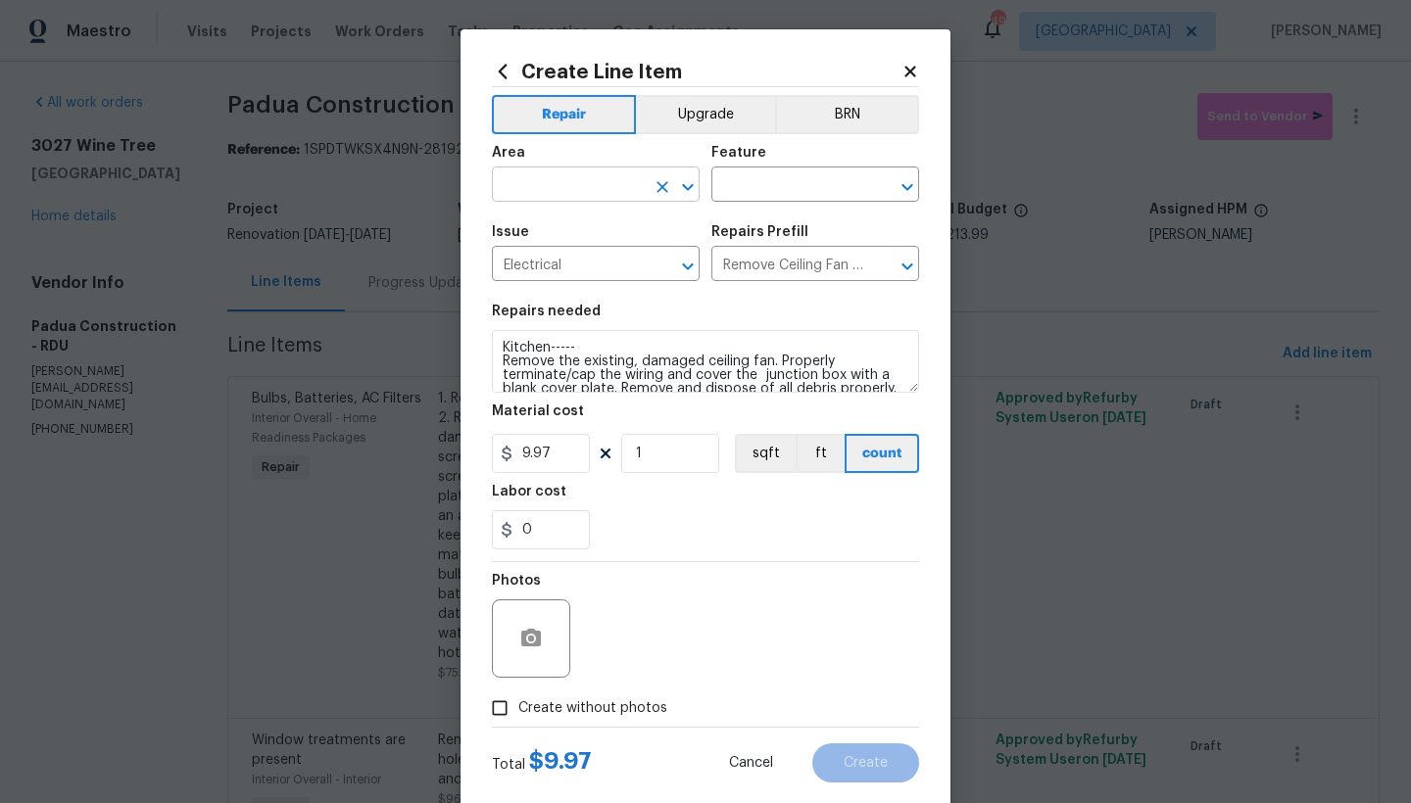
click at [580, 187] on input "text" at bounding box center [568, 186] width 153 height 30
click at [622, 265] on li "Interior Overall" at bounding box center [589, 262] width 208 height 32
type input "Interior Overall"
click at [752, 185] on input "text" at bounding box center [787, 186] width 153 height 30
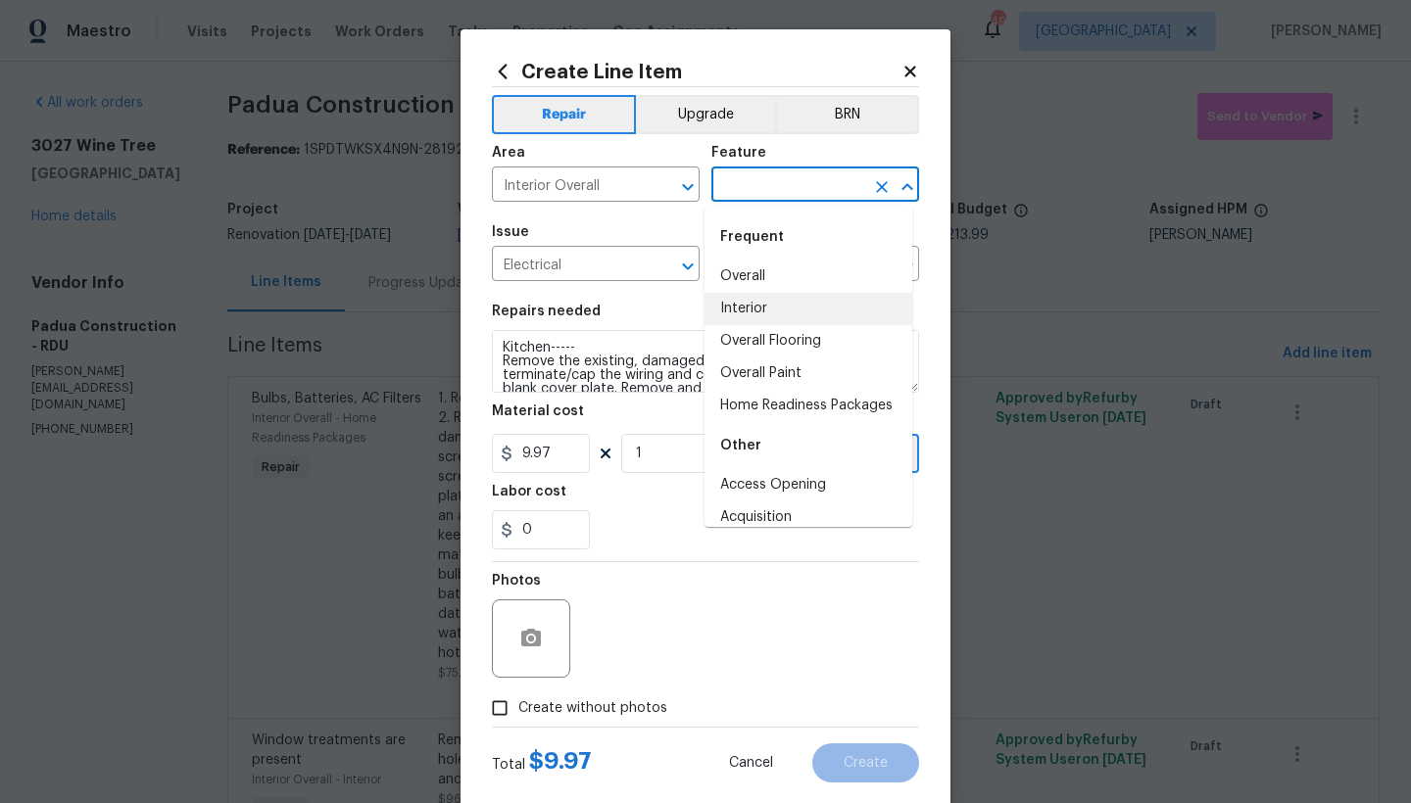
click at [753, 314] on li "Interior" at bounding box center [808, 309] width 208 height 32
type input "Interior"
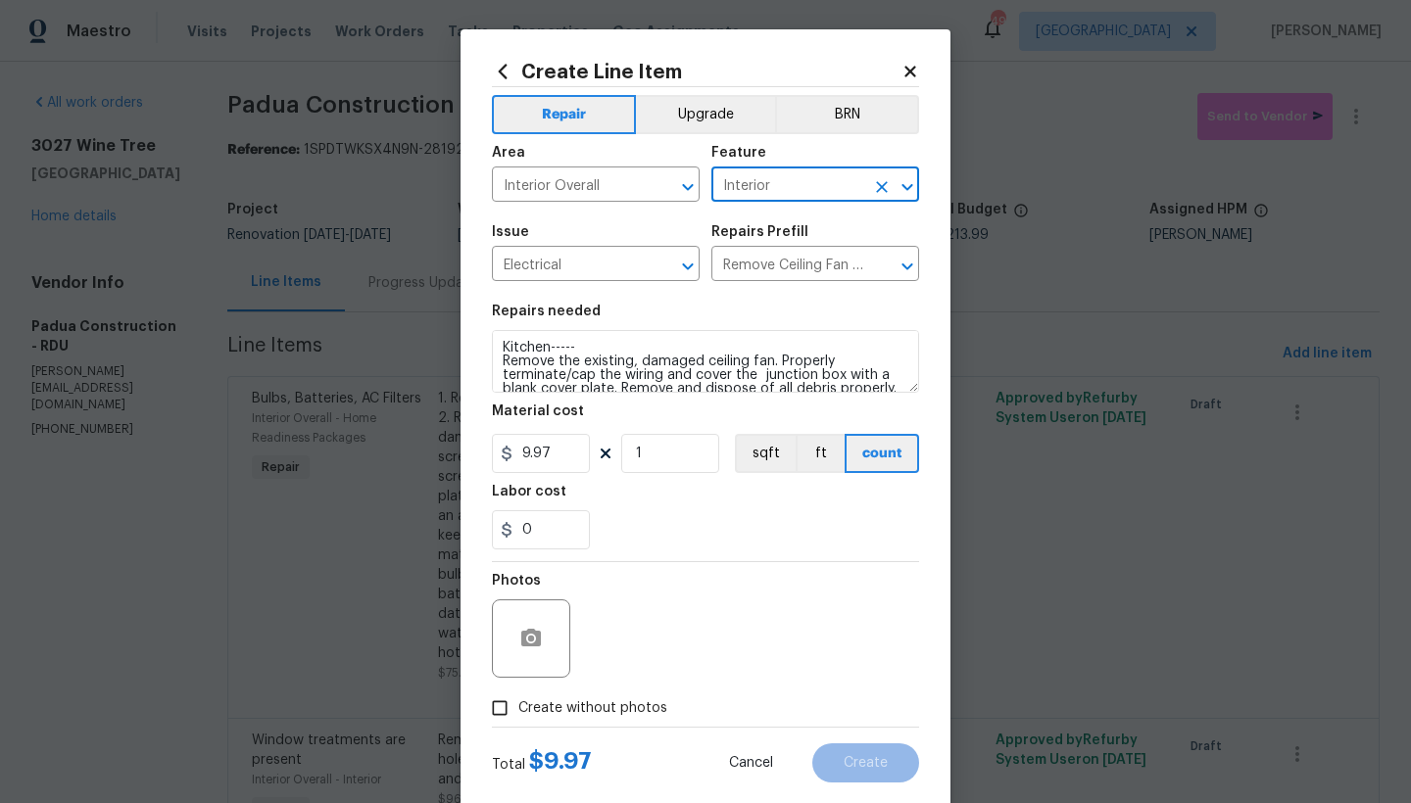
click at [535, 708] on span "Create without photos" at bounding box center [592, 709] width 149 height 21
click at [518, 708] on input "Create without photos" at bounding box center [499, 708] width 37 height 37
checkbox input "true"
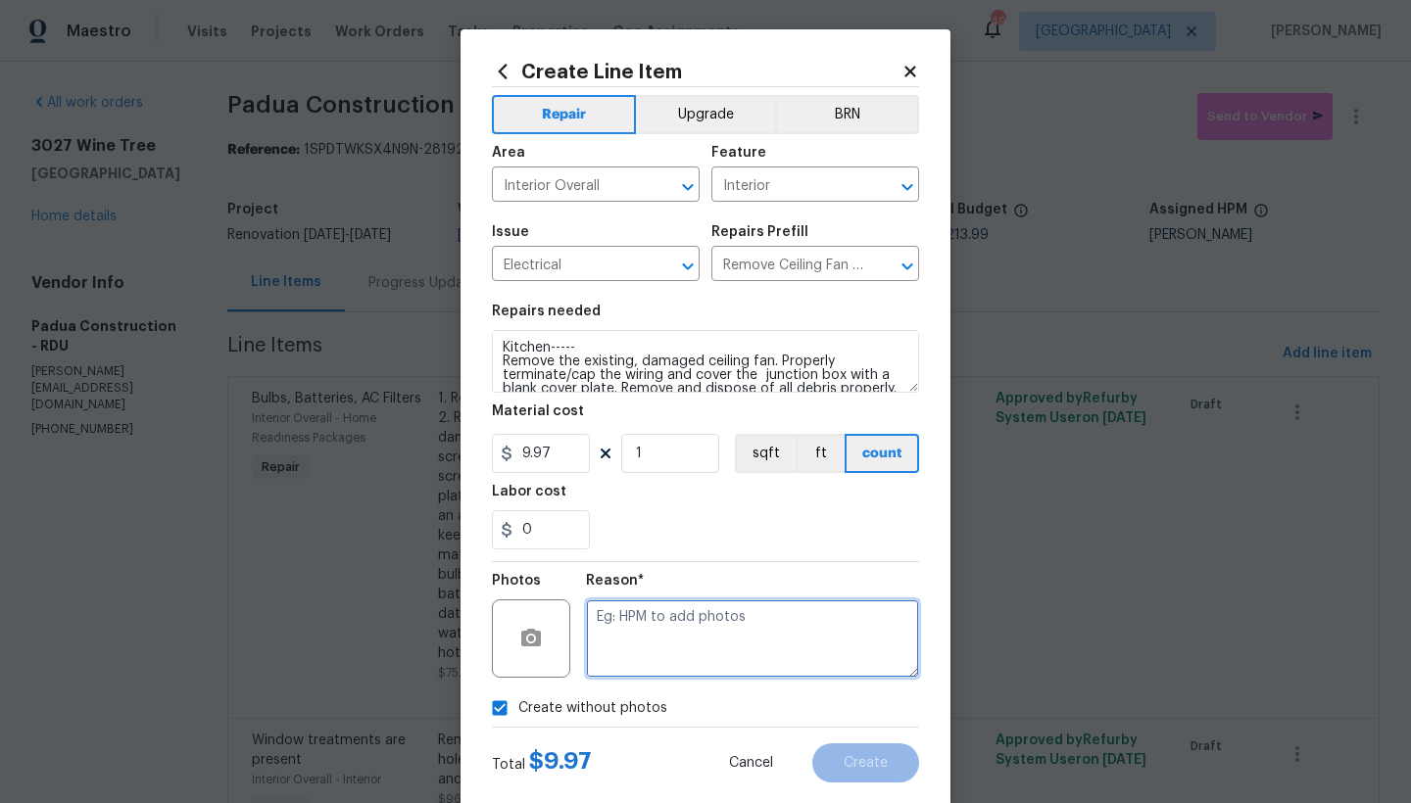
click at [661, 638] on textarea at bounding box center [752, 639] width 333 height 78
type textarea "n"
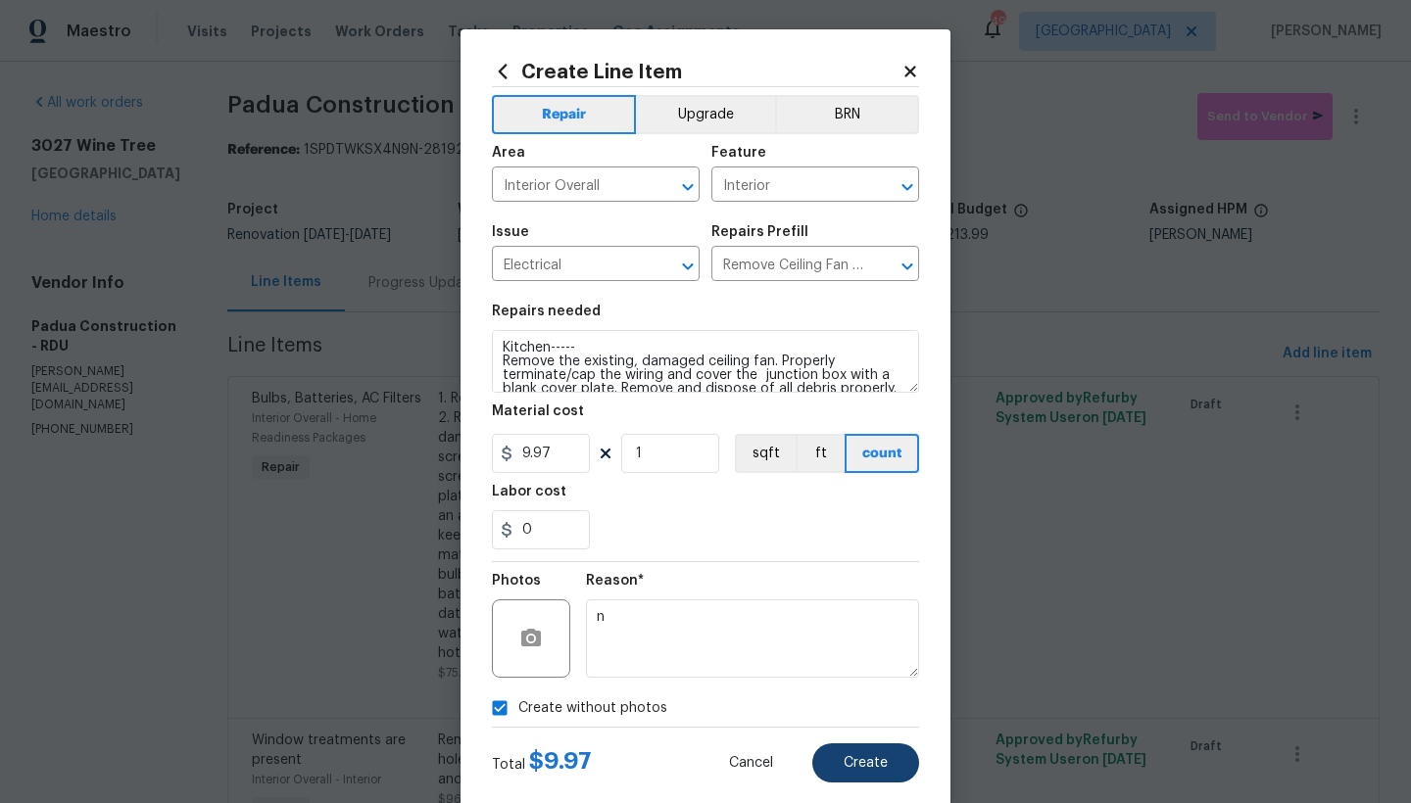
click at [844, 769] on span "Create" at bounding box center [866, 763] width 44 height 15
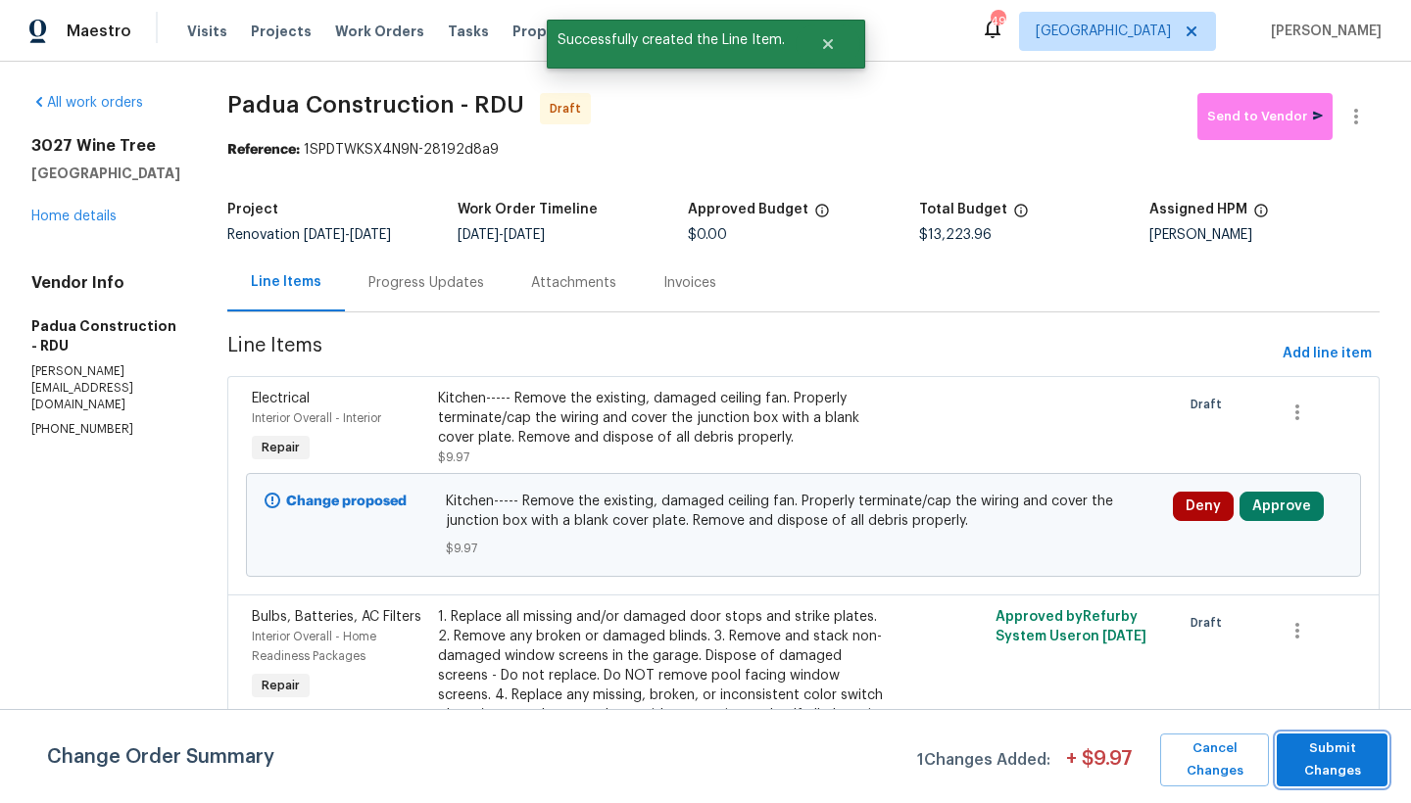
click at [1334, 766] on span "Submit Changes" at bounding box center [1331, 760] width 91 height 45
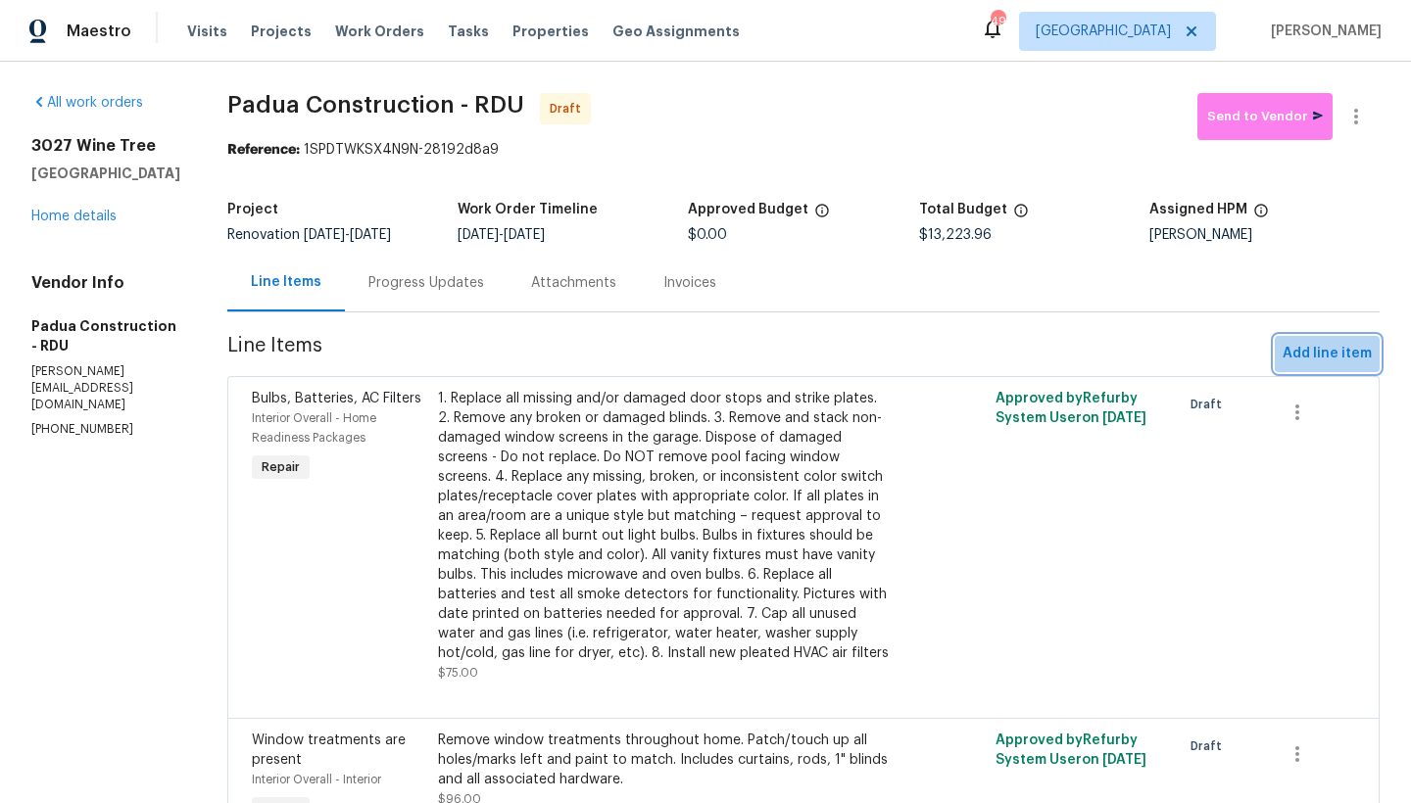
click at [1318, 361] on span "Add line item" at bounding box center [1327, 354] width 89 height 24
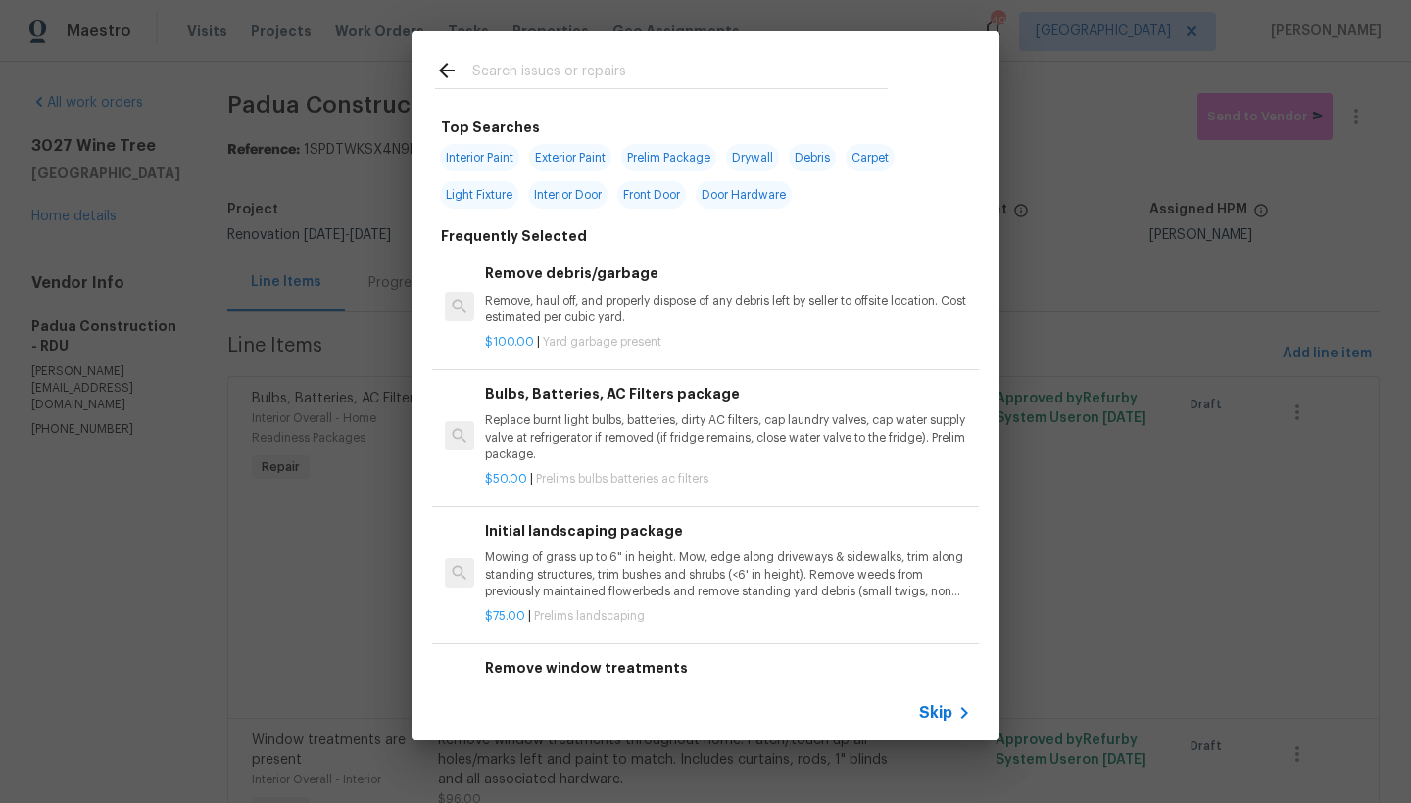
click at [643, 71] on input "text" at bounding box center [679, 73] width 415 height 29
click at [572, 207] on span "Interior Door" at bounding box center [567, 194] width 79 height 27
type input "Interior Door"
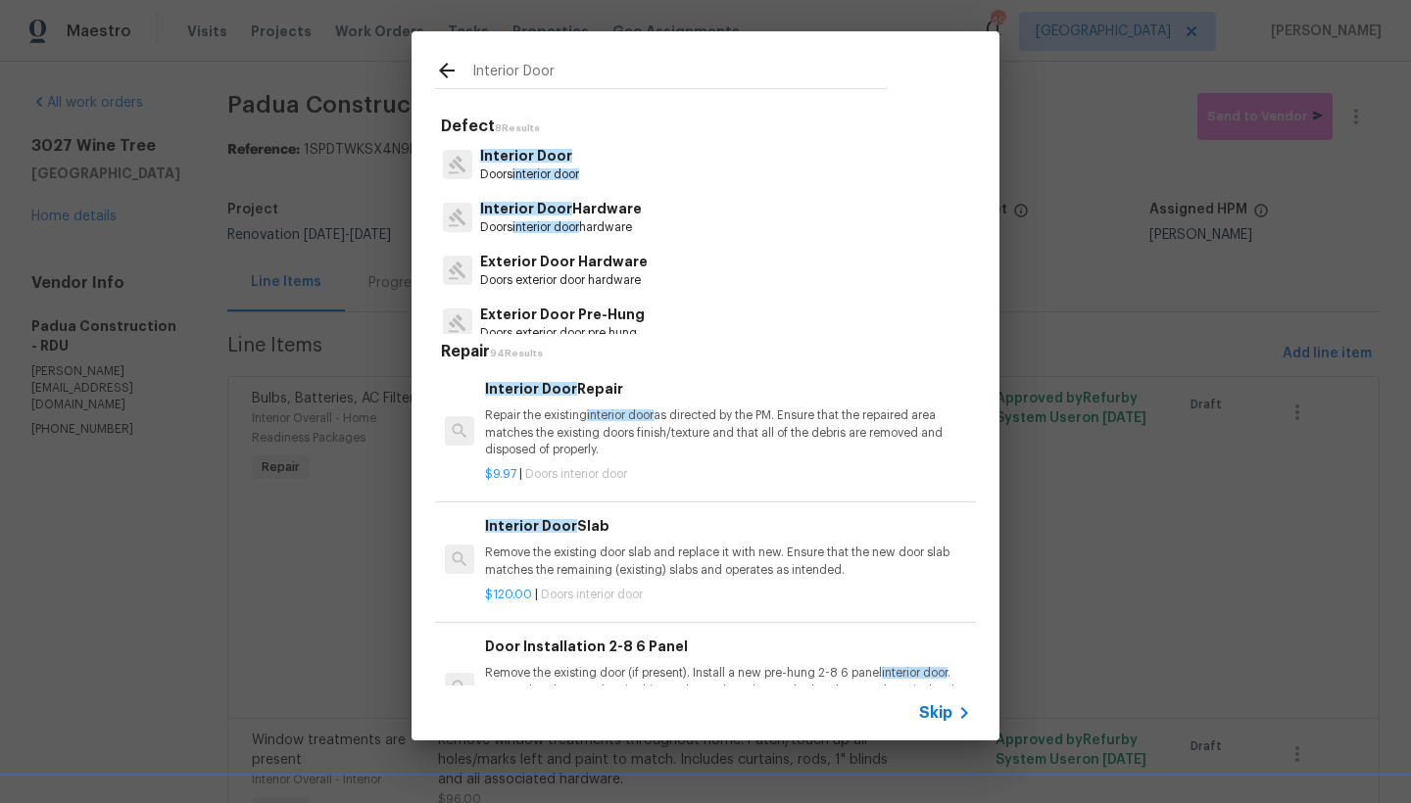
click at [518, 319] on p "Exterior Door Pre-Hung" at bounding box center [562, 315] width 165 height 21
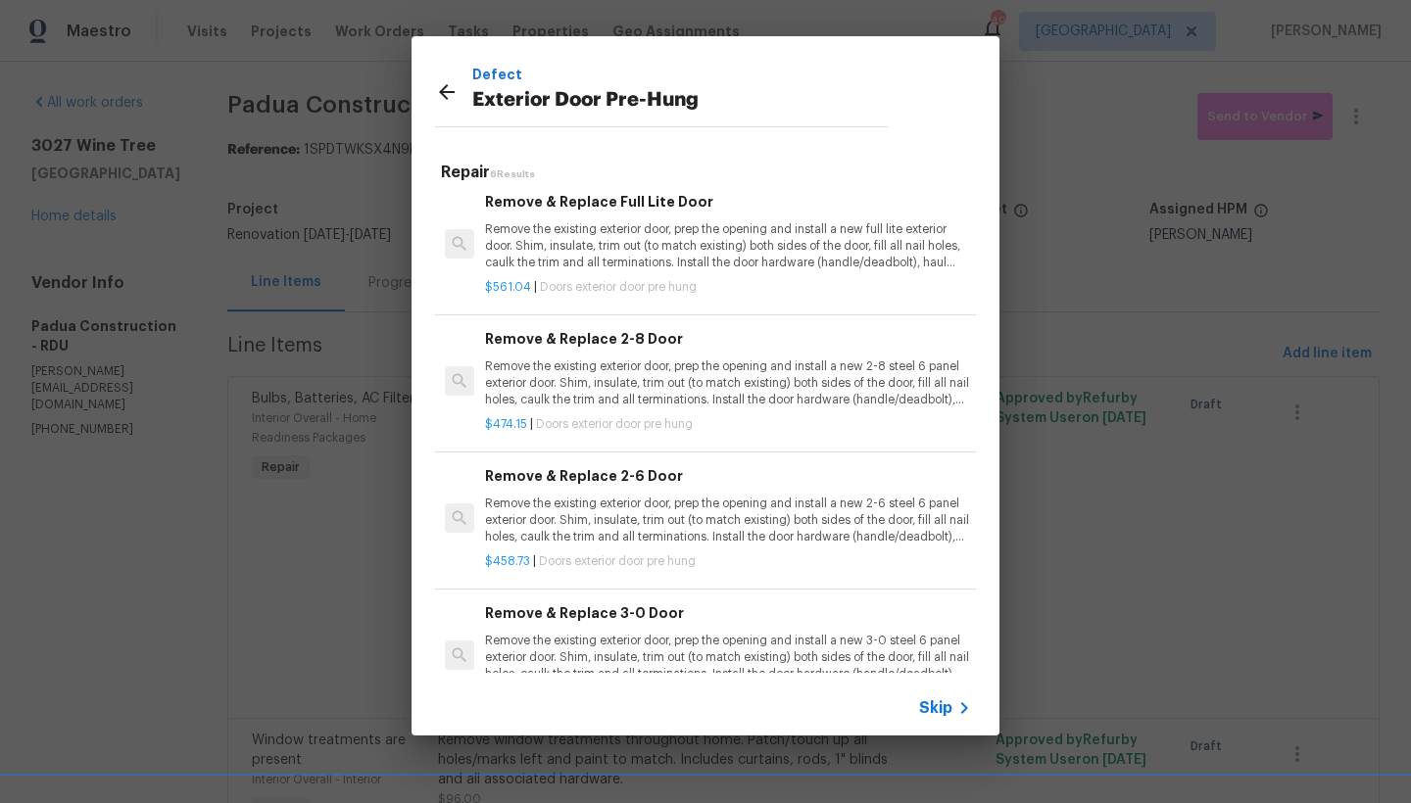
scroll to position [312, 0]
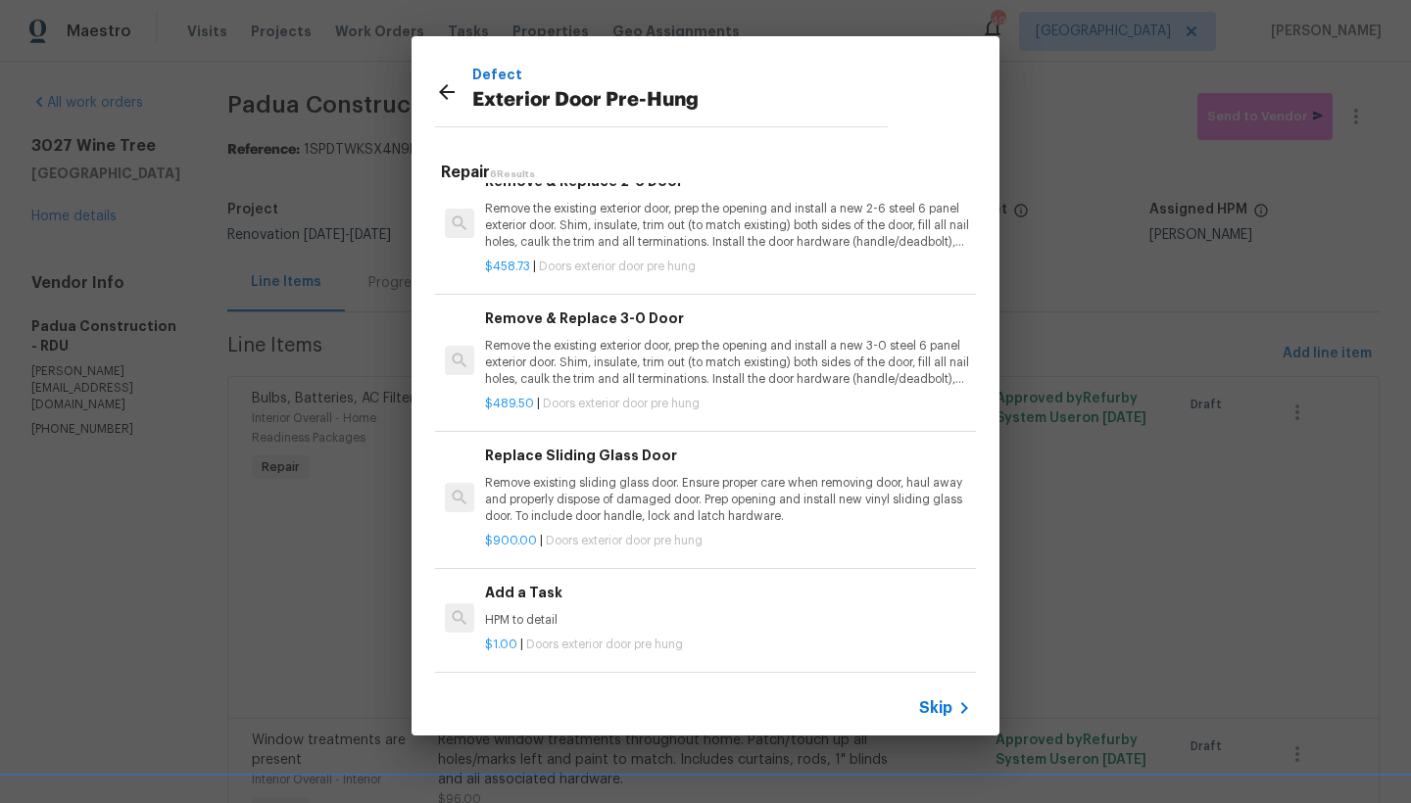
click at [515, 585] on h6 "Add a Task" at bounding box center [728, 593] width 486 height 22
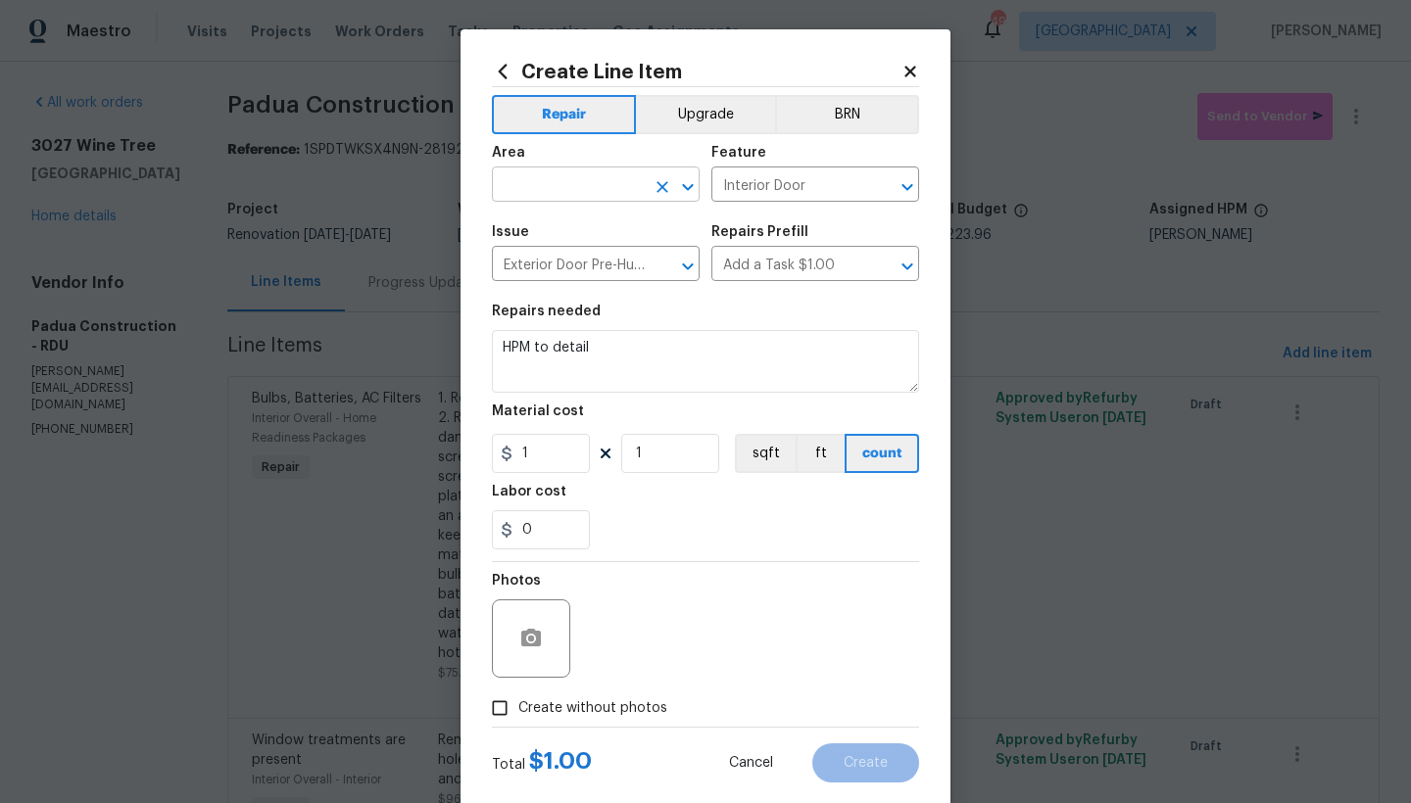
click at [569, 181] on input "text" at bounding box center [568, 186] width 153 height 30
click at [585, 268] on li "Interior Overall" at bounding box center [589, 262] width 208 height 32
type input "Interior Overall"
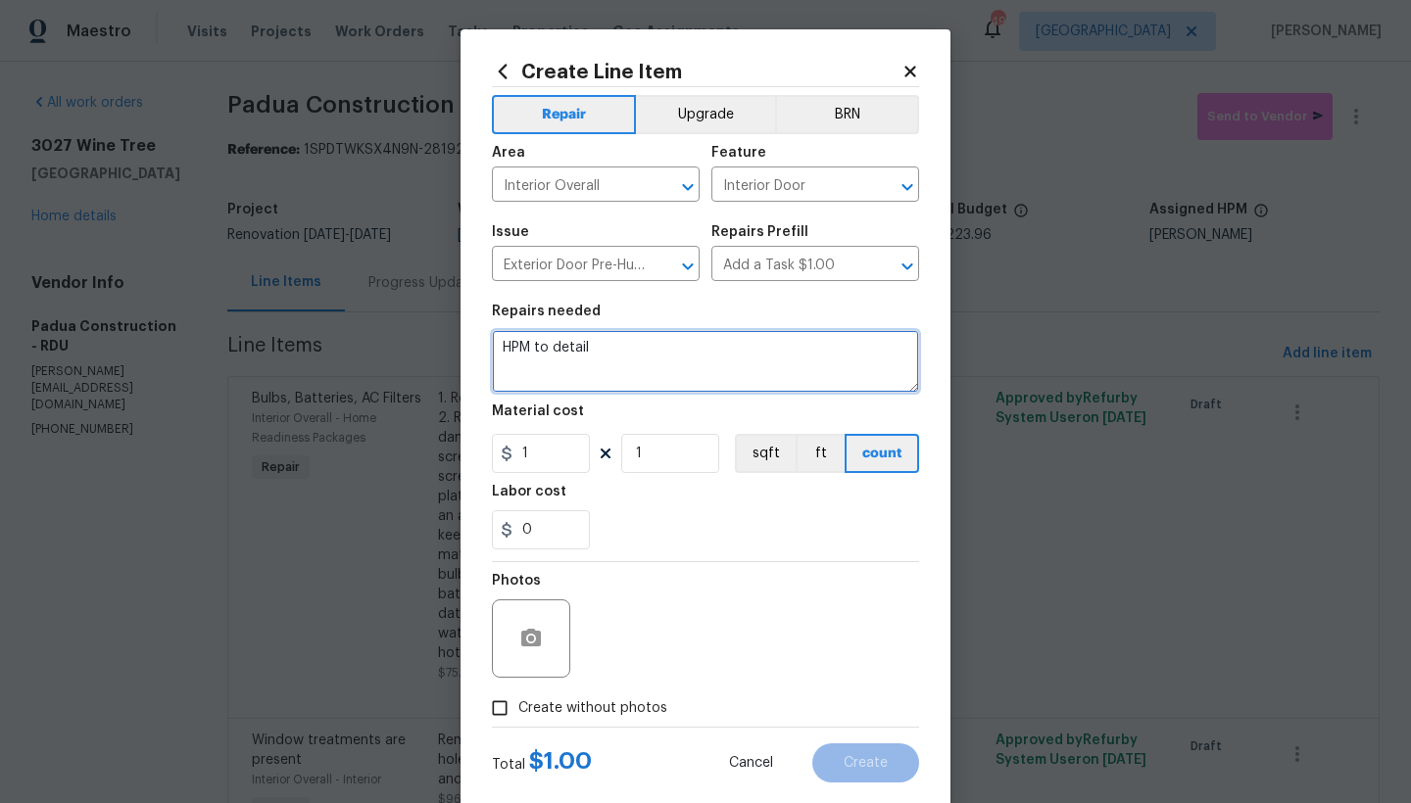
drag, startPoint x: 601, startPoint y: 347, endPoint x: 432, endPoint y: 351, distance: 168.6
click at [432, 351] on div "Create Line Item Repair Upgrade BRN Area Interior Overall ​ Feature Interior Do…" at bounding box center [705, 401] width 1411 height 803
click at [506, 350] on textarea "1. Install New Pantry door. 2. Install" at bounding box center [705, 361] width 427 height 63
click at [509, 364] on textarea "1. Kitchen --- Install New Pantry door. 2. Install" at bounding box center [705, 361] width 427 height 63
click at [668, 364] on textarea "1. Kitchen --- Install New Pantry door. 2. Laundry Closet ---Install" at bounding box center [705, 361] width 427 height 63
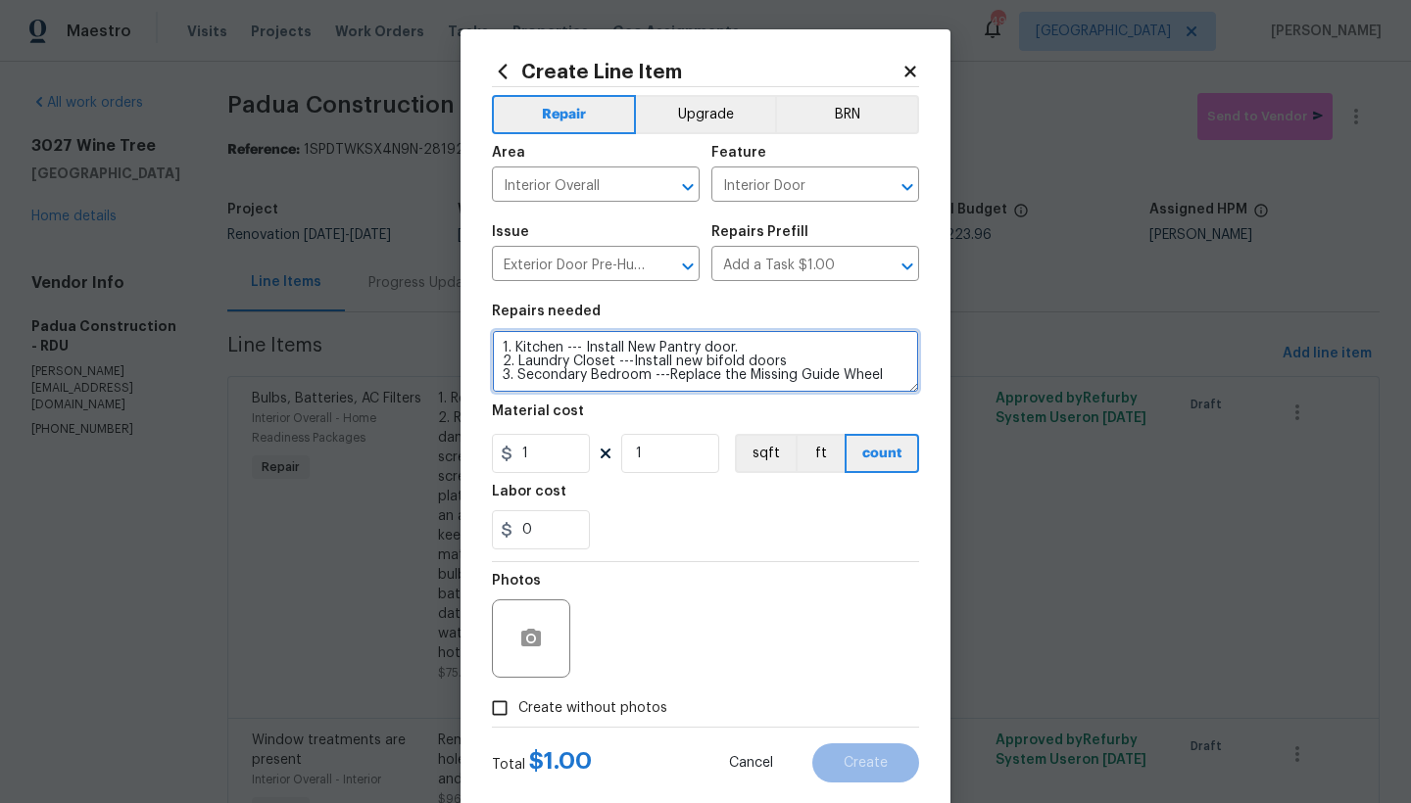
scroll to position [4, 0]
type textarea "1. Kitchen --- Install New Pantry door. 2. Laundry Closet ---Install new bifold…"
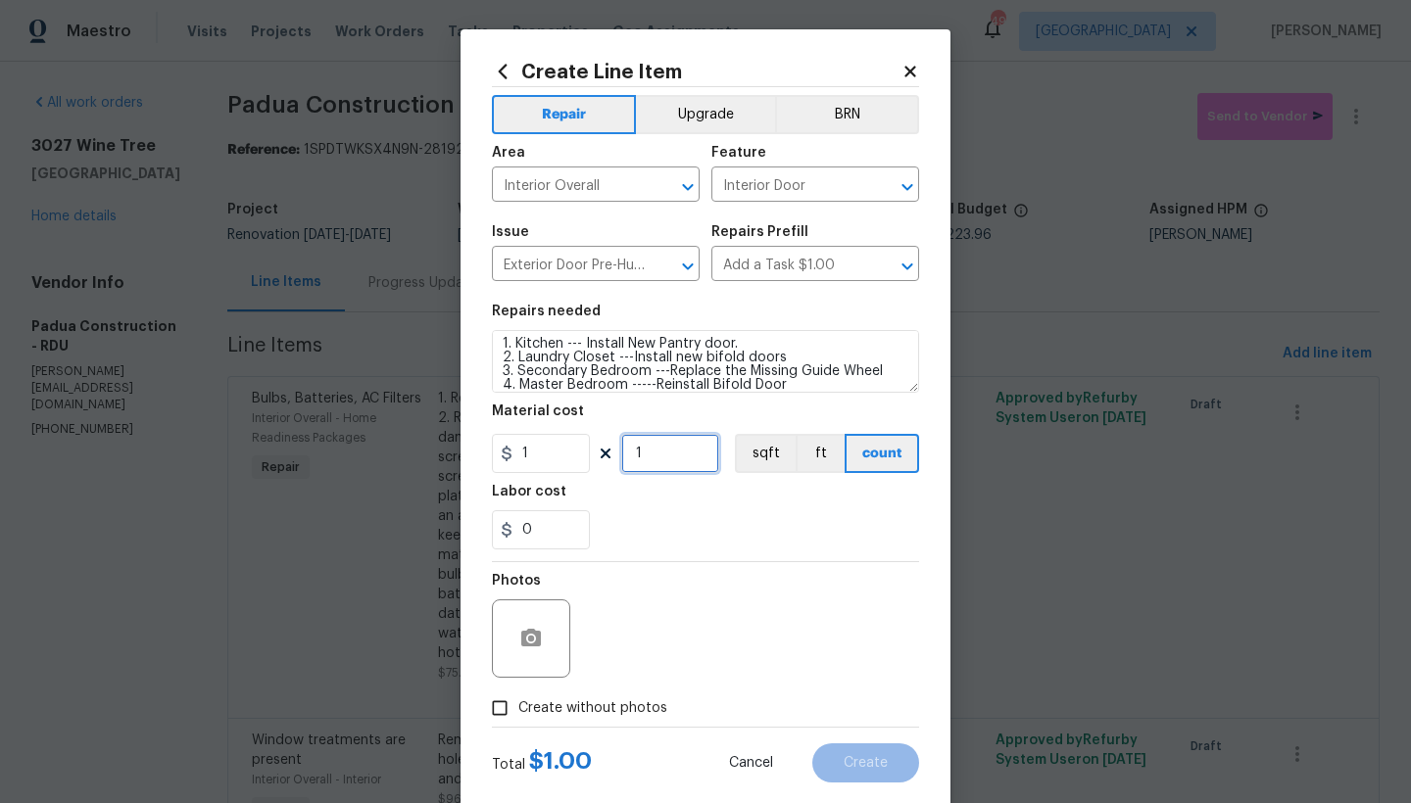
click at [664, 452] on input "1" at bounding box center [670, 453] width 98 height 39
drag, startPoint x: 661, startPoint y: 454, endPoint x: 608, endPoint y: 451, distance: 53.0
click at [608, 451] on div "1 1 sqft ft count" at bounding box center [705, 453] width 427 height 39
click at [667, 459] on input "400" at bounding box center [670, 453] width 98 height 39
drag, startPoint x: 668, startPoint y: 457, endPoint x: 635, endPoint y: 454, distance: 33.4
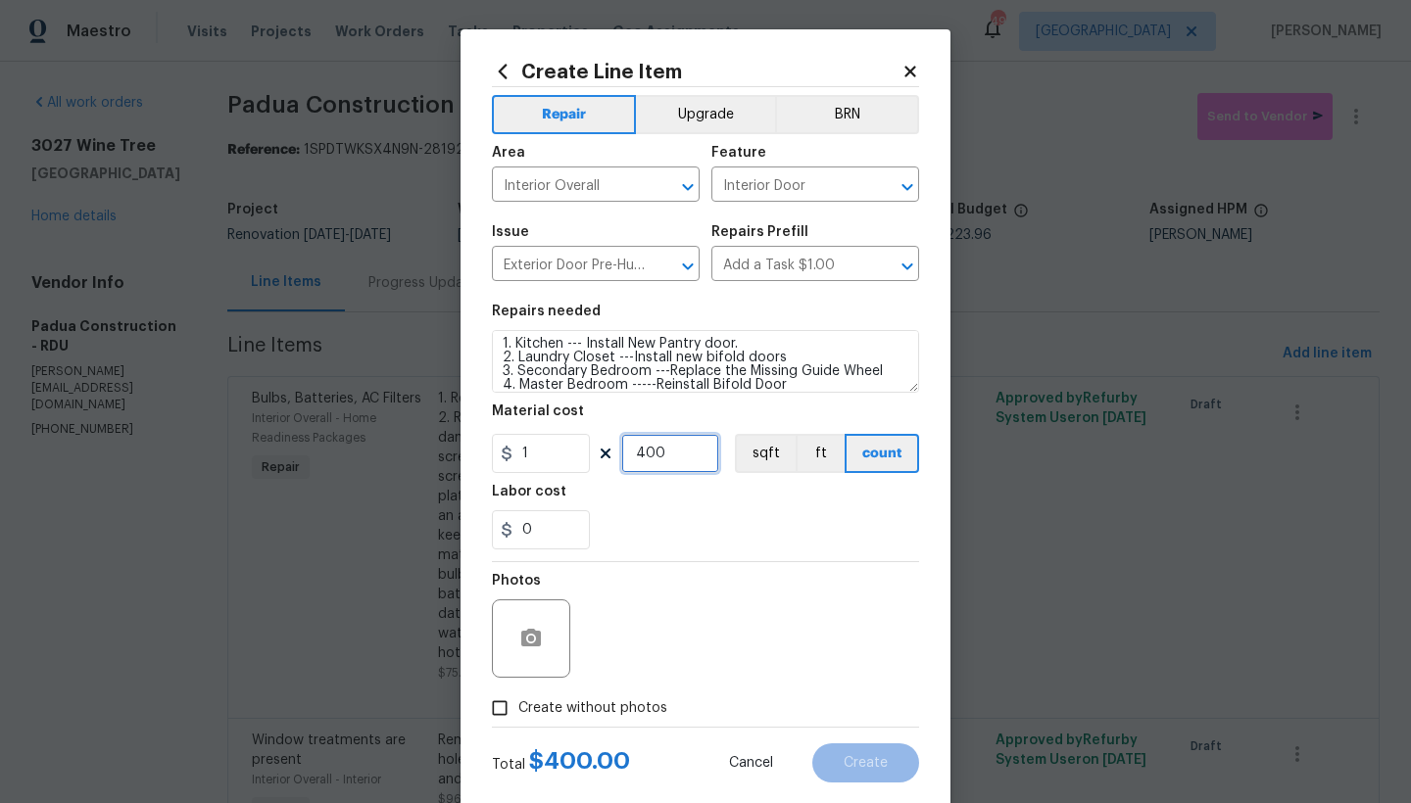
click at [635, 454] on input "400" at bounding box center [670, 453] width 98 height 39
type input "475"
click at [663, 537] on div "0" at bounding box center [705, 529] width 427 height 39
click at [481, 707] on input "Create without photos" at bounding box center [499, 708] width 37 height 37
checkbox input "true"
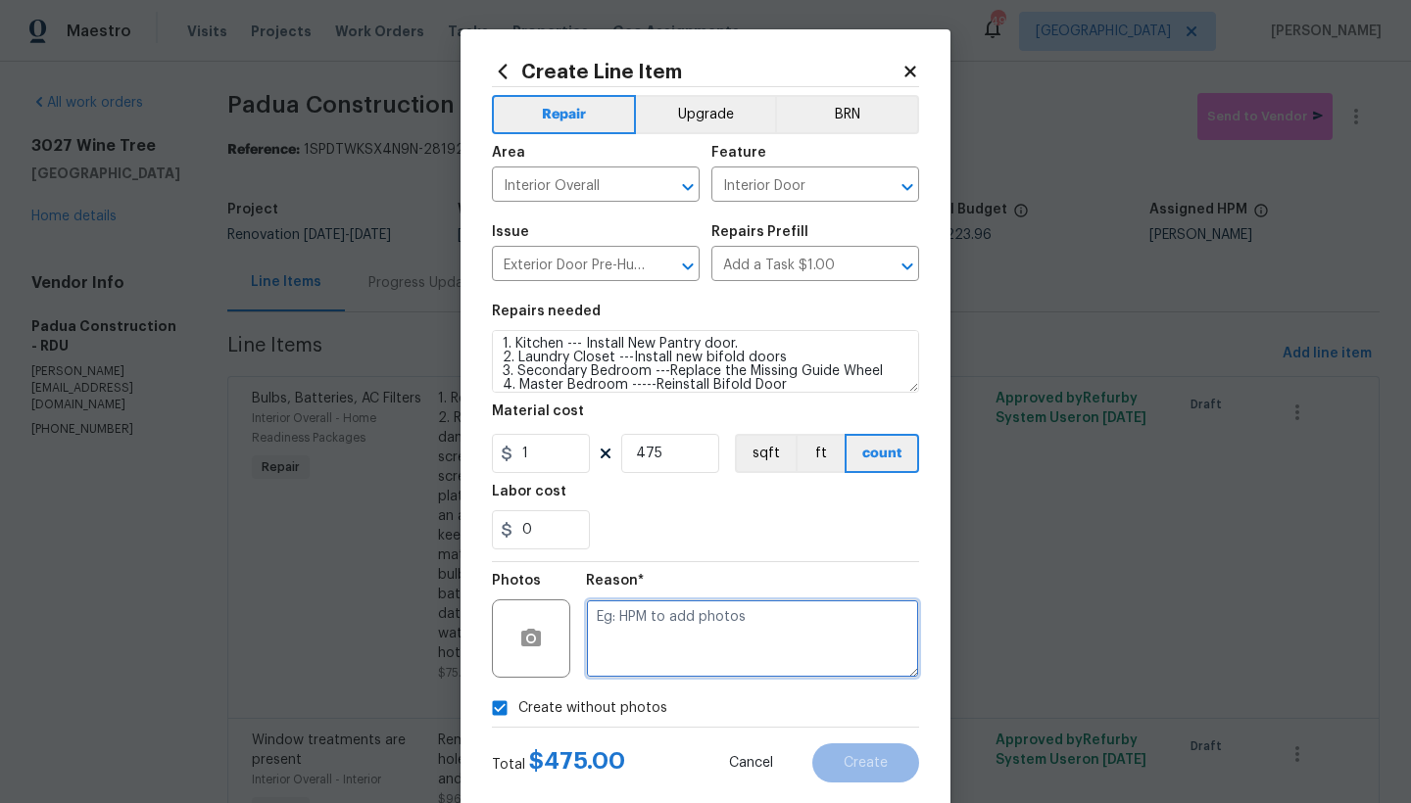
click at [612, 647] on textarea at bounding box center [752, 639] width 333 height 78
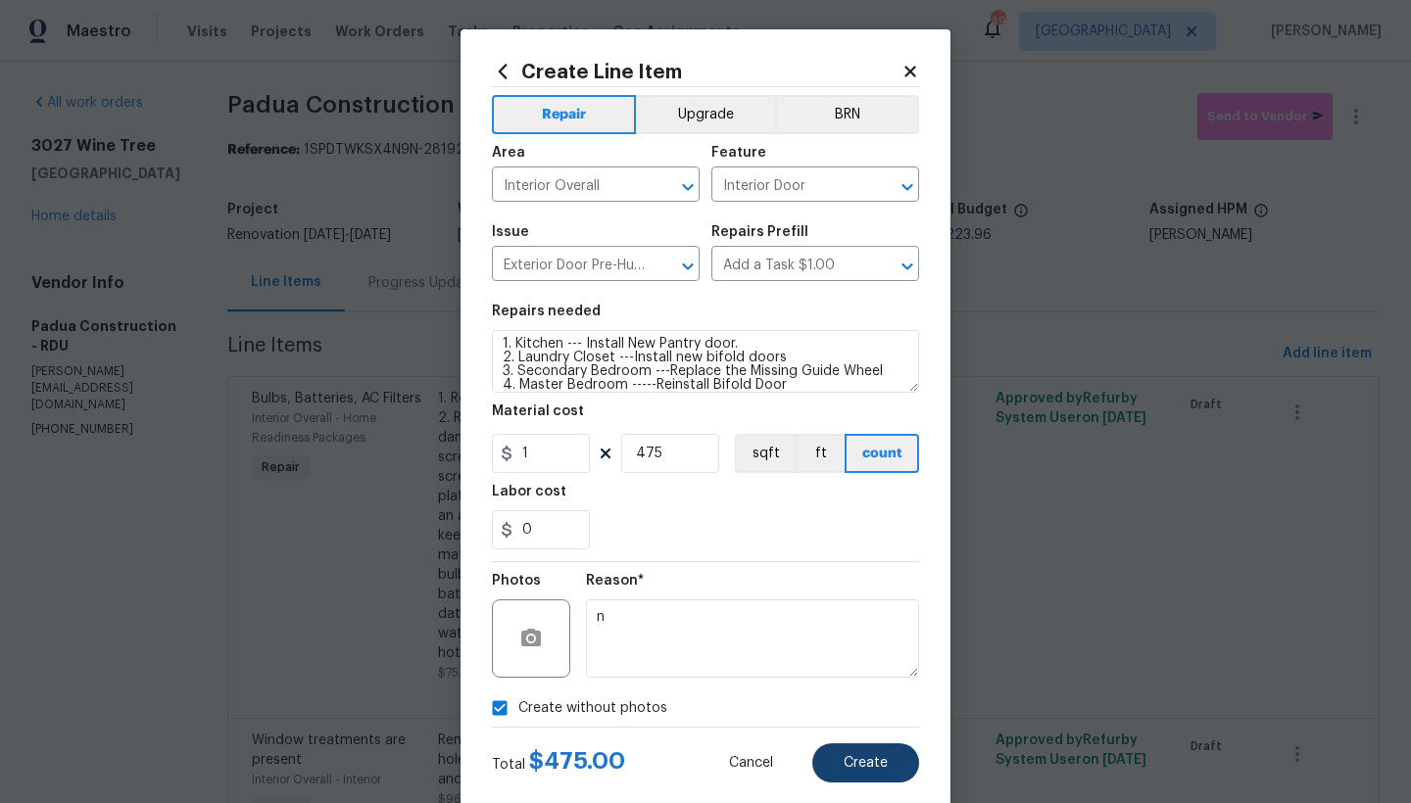
drag, startPoint x: 862, startPoint y: 768, endPoint x: 892, endPoint y: 768, distance: 29.4
click at [862, 767] on span "Create" at bounding box center [866, 763] width 44 height 15
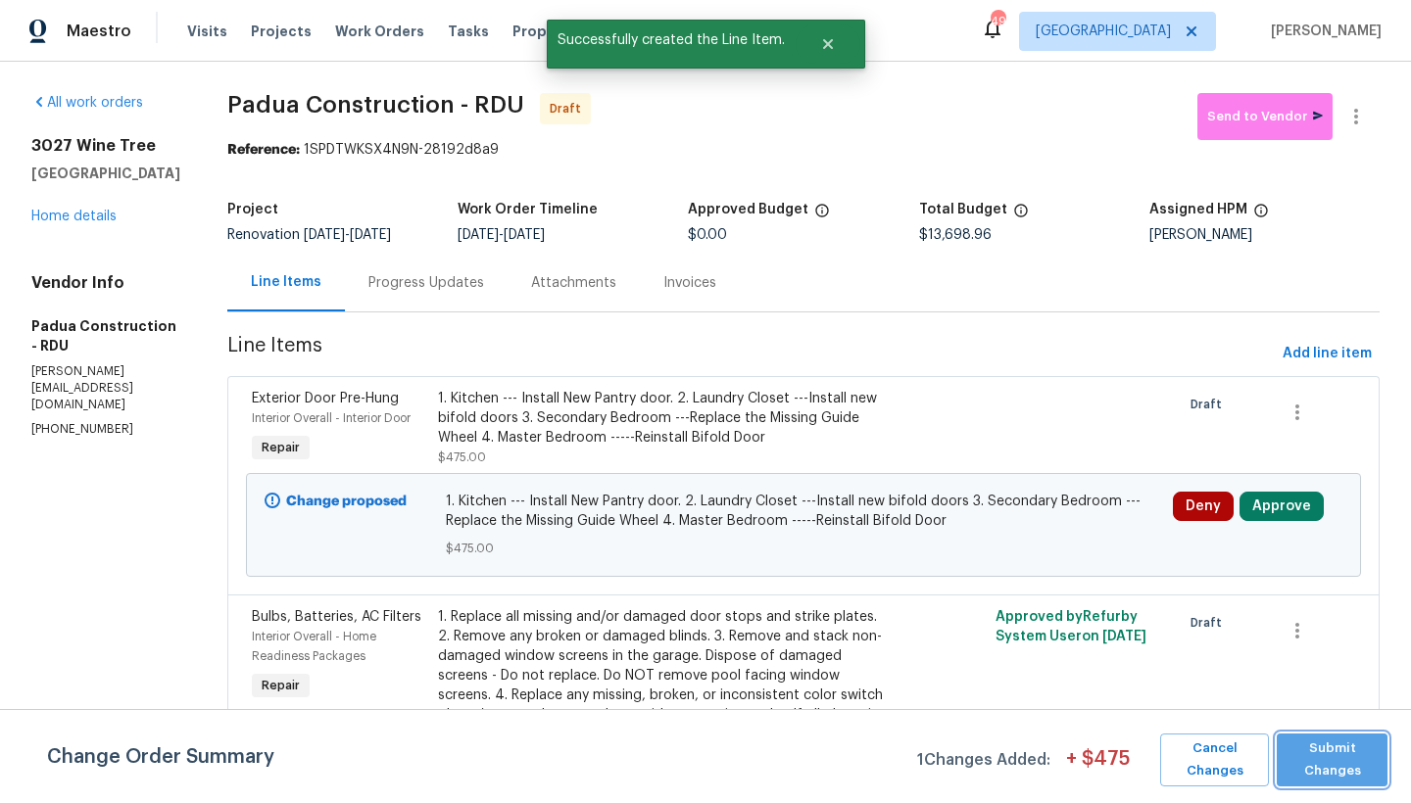
click at [1341, 758] on span "Submit Changes" at bounding box center [1331, 760] width 91 height 45
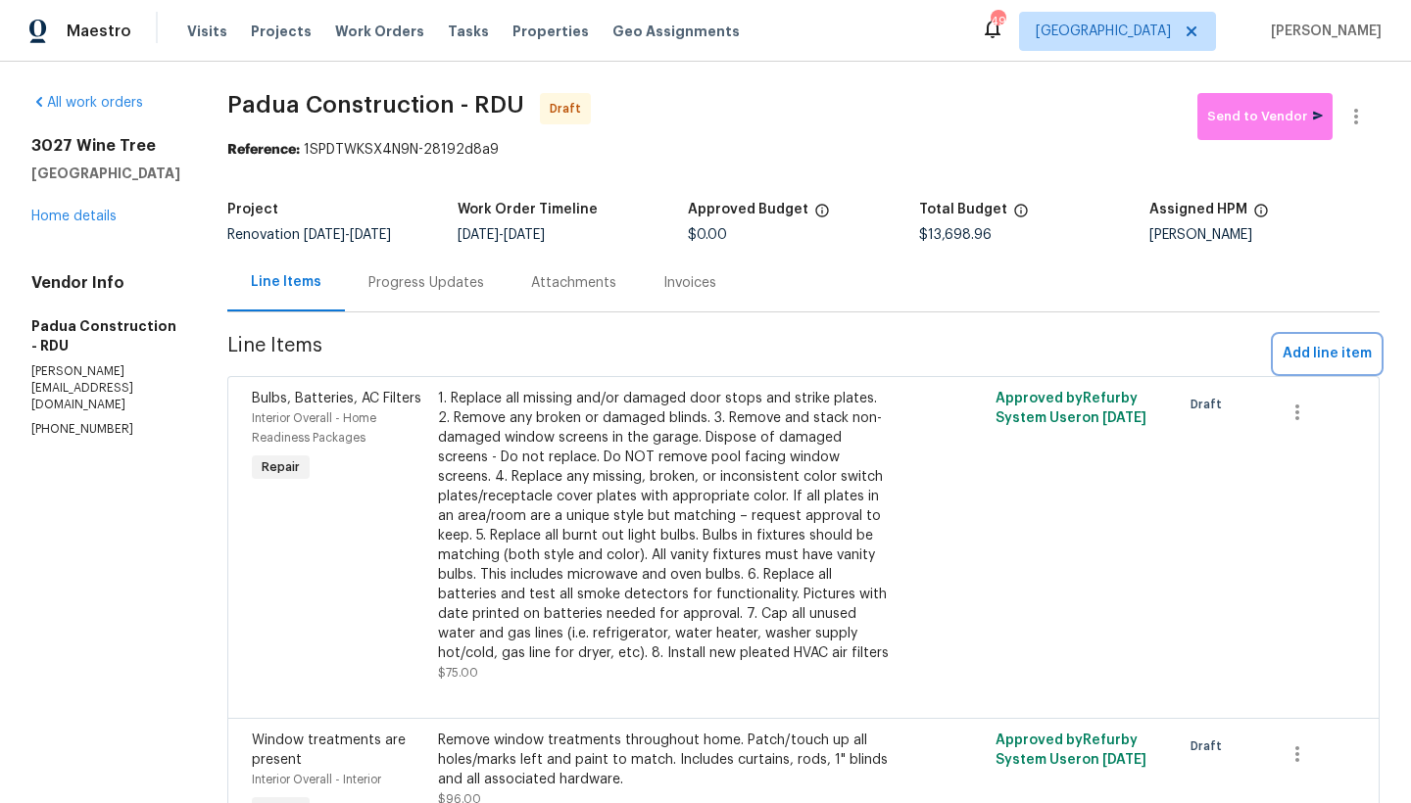
click at [1341, 359] on span "Add line item" at bounding box center [1327, 354] width 89 height 24
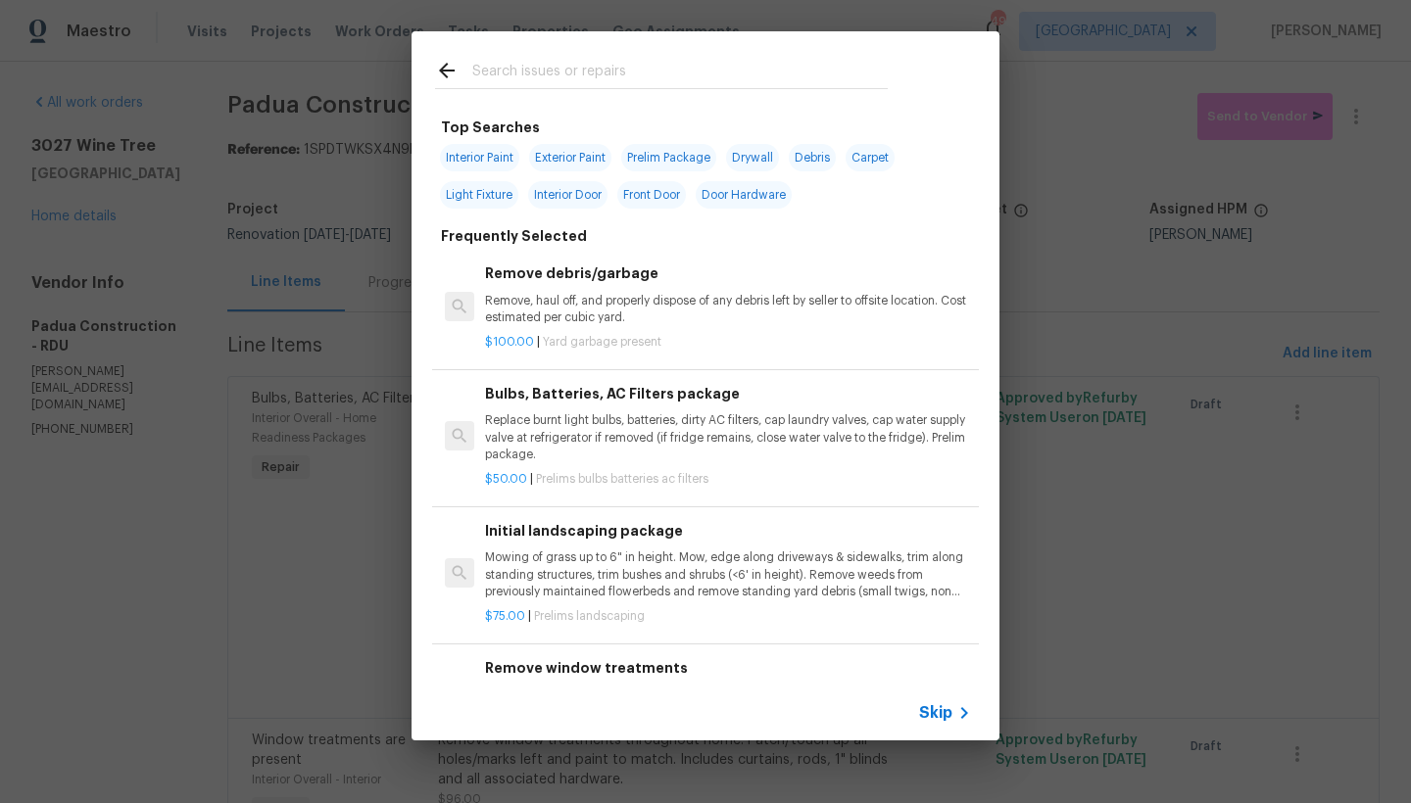
click at [657, 69] on input "text" at bounding box center [679, 73] width 415 height 29
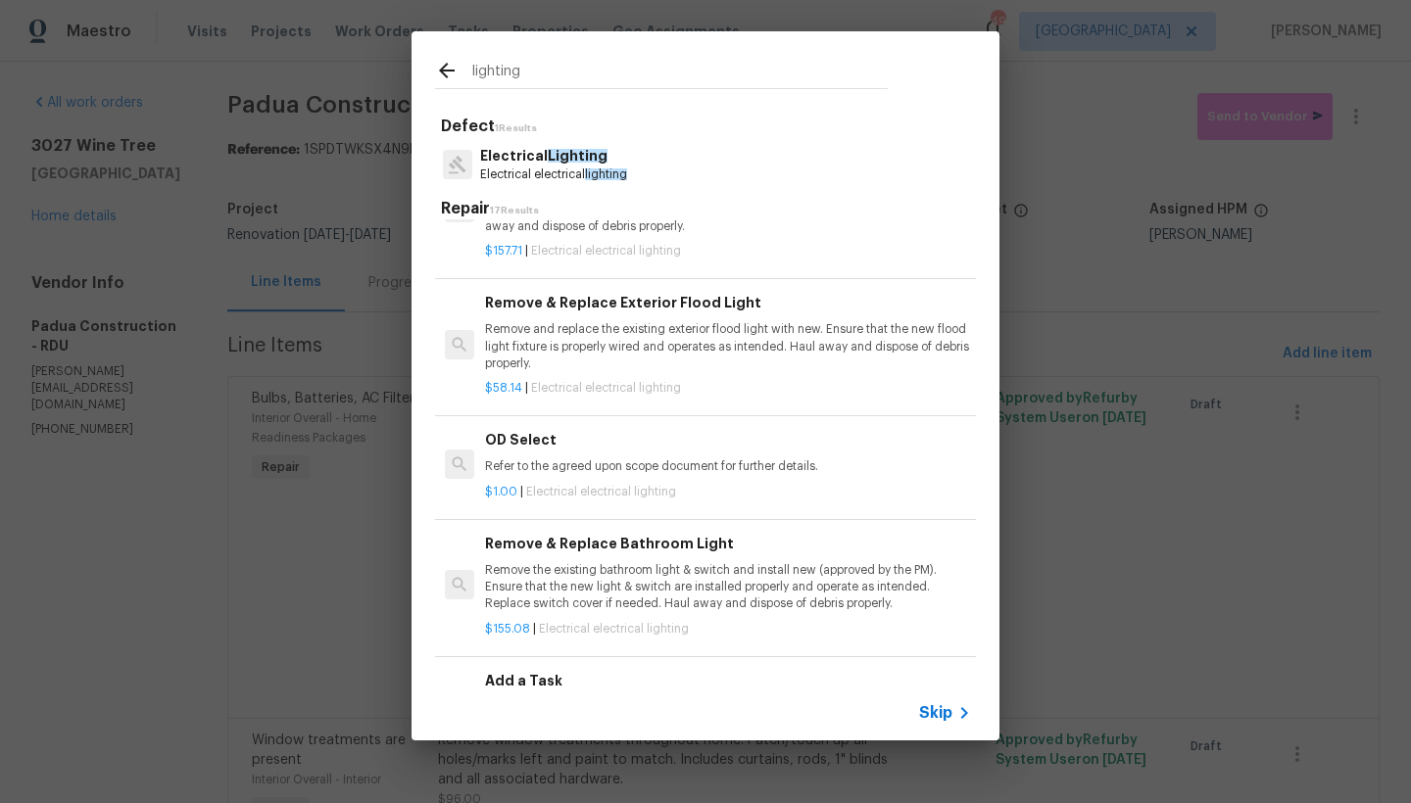
scroll to position [1030, 0]
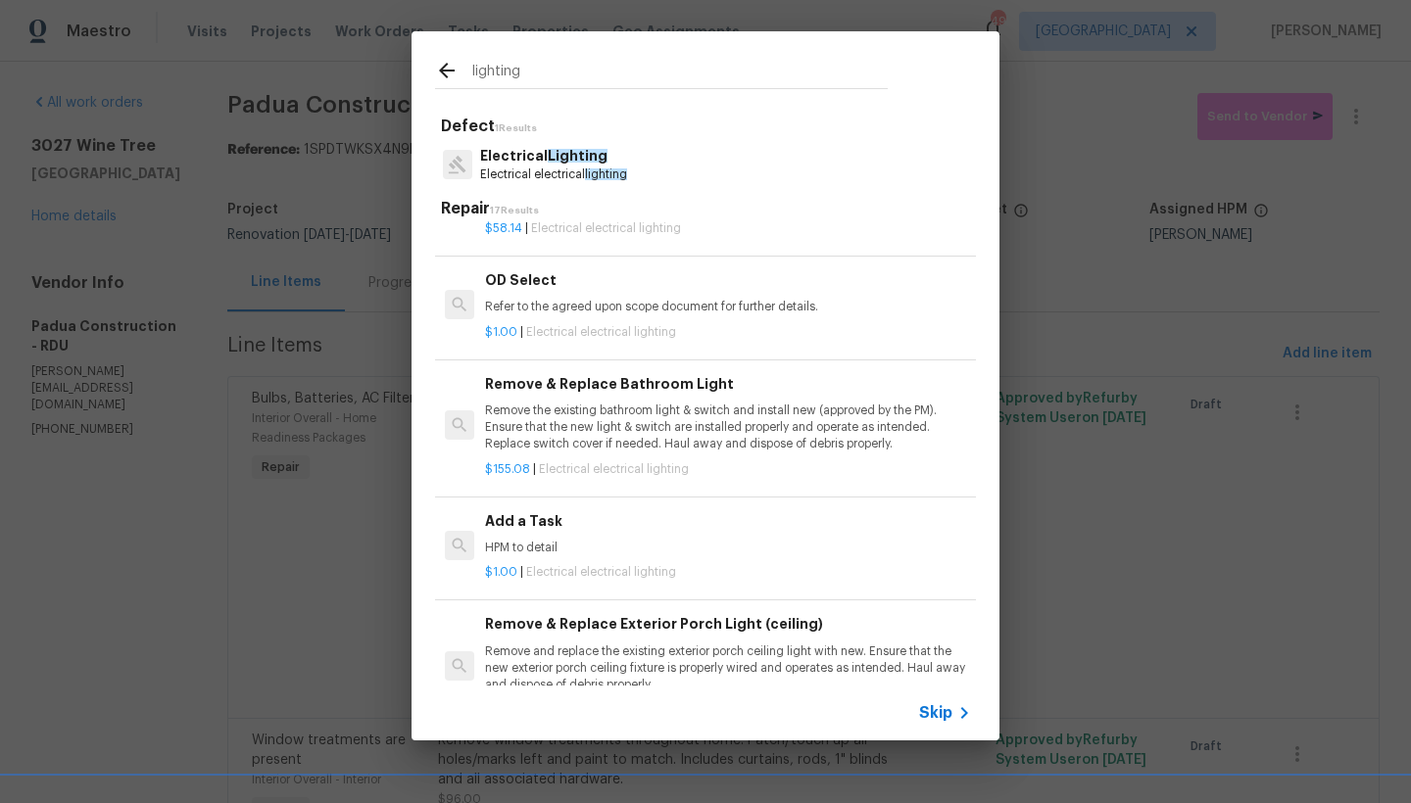
click at [510, 532] on h6 "Add a Task" at bounding box center [728, 521] width 486 height 22
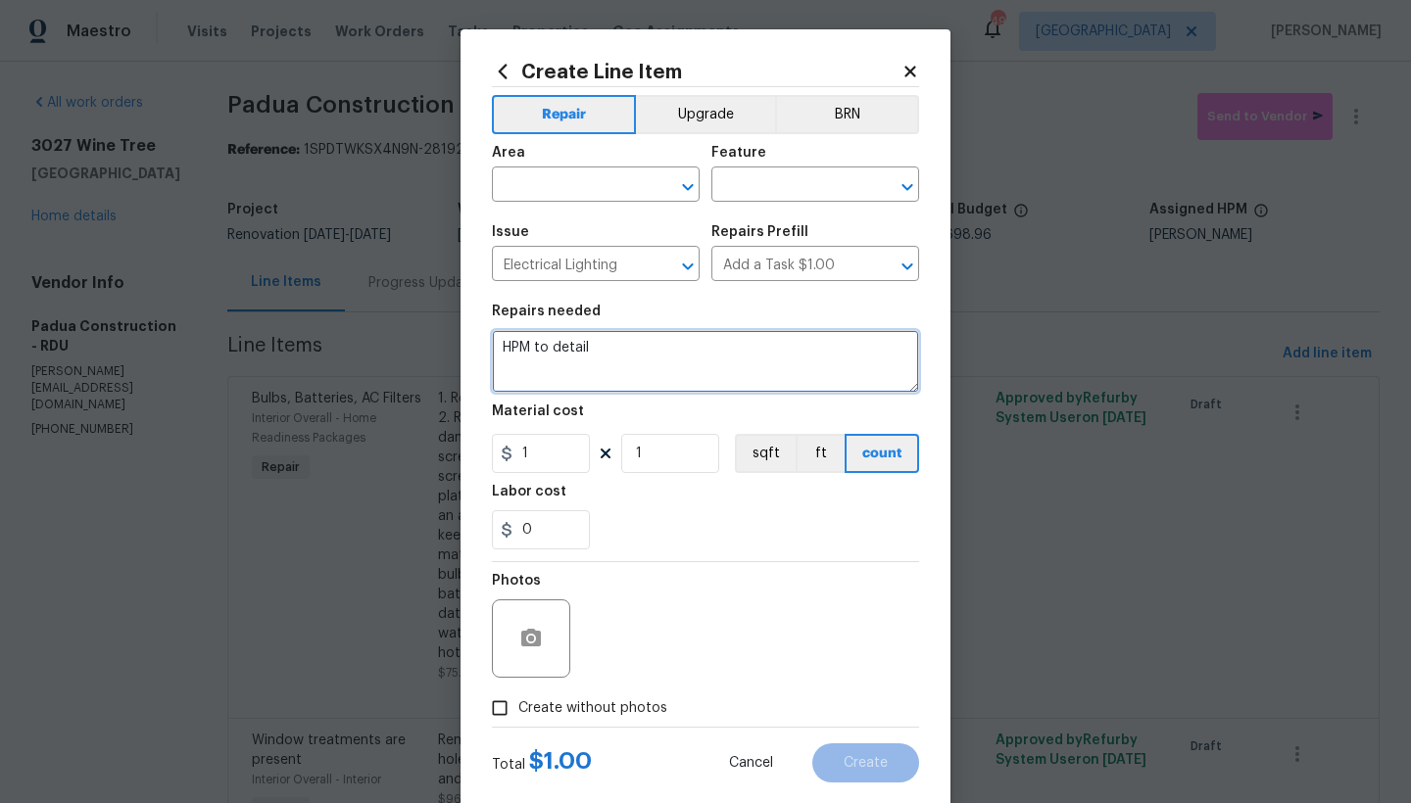
drag, startPoint x: 584, startPoint y: 348, endPoint x: 393, endPoint y: 347, distance: 191.1
click at [410, 348] on div "Create Line Item Repair Upgrade BRN Area ​ Feature ​ Issue Electrical Lighting …" at bounding box center [705, 401] width 1411 height 803
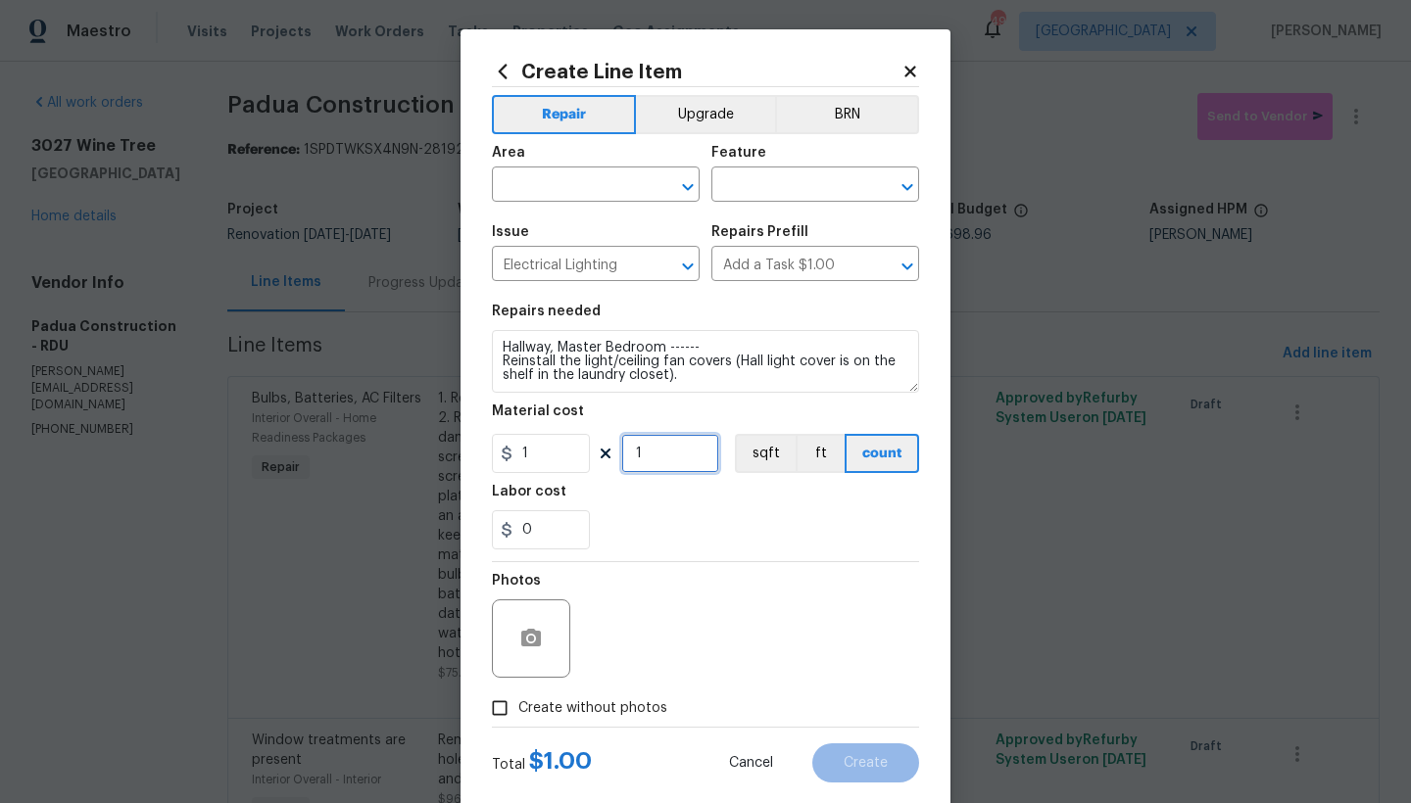
drag, startPoint x: 646, startPoint y: 455, endPoint x: 603, endPoint y: 448, distance: 43.7
click at [603, 448] on div "1 1 sqft ft count" at bounding box center [705, 453] width 427 height 39
click at [597, 187] on input "text" at bounding box center [568, 186] width 153 height 30
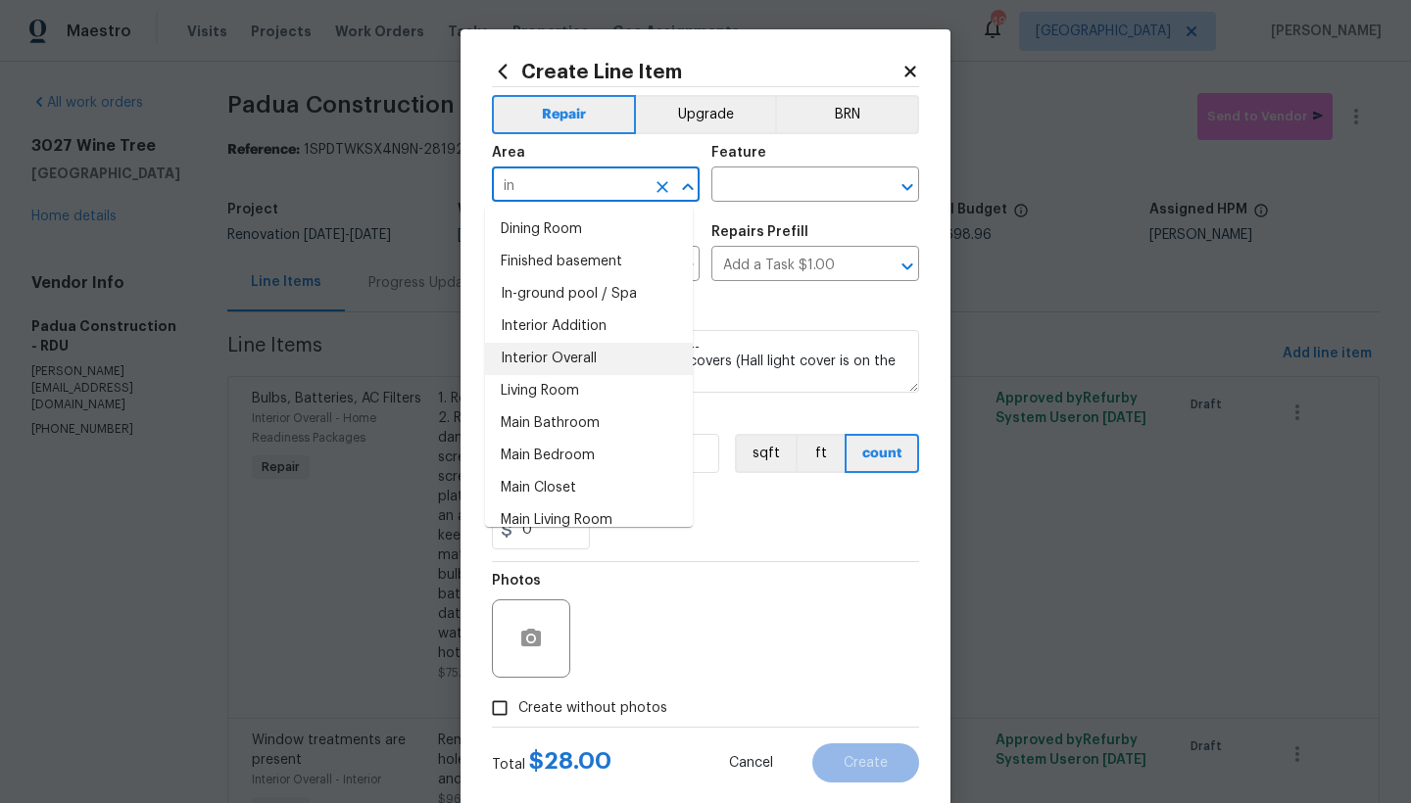
click at [553, 358] on li "Interior Overall" at bounding box center [589, 359] width 208 height 32
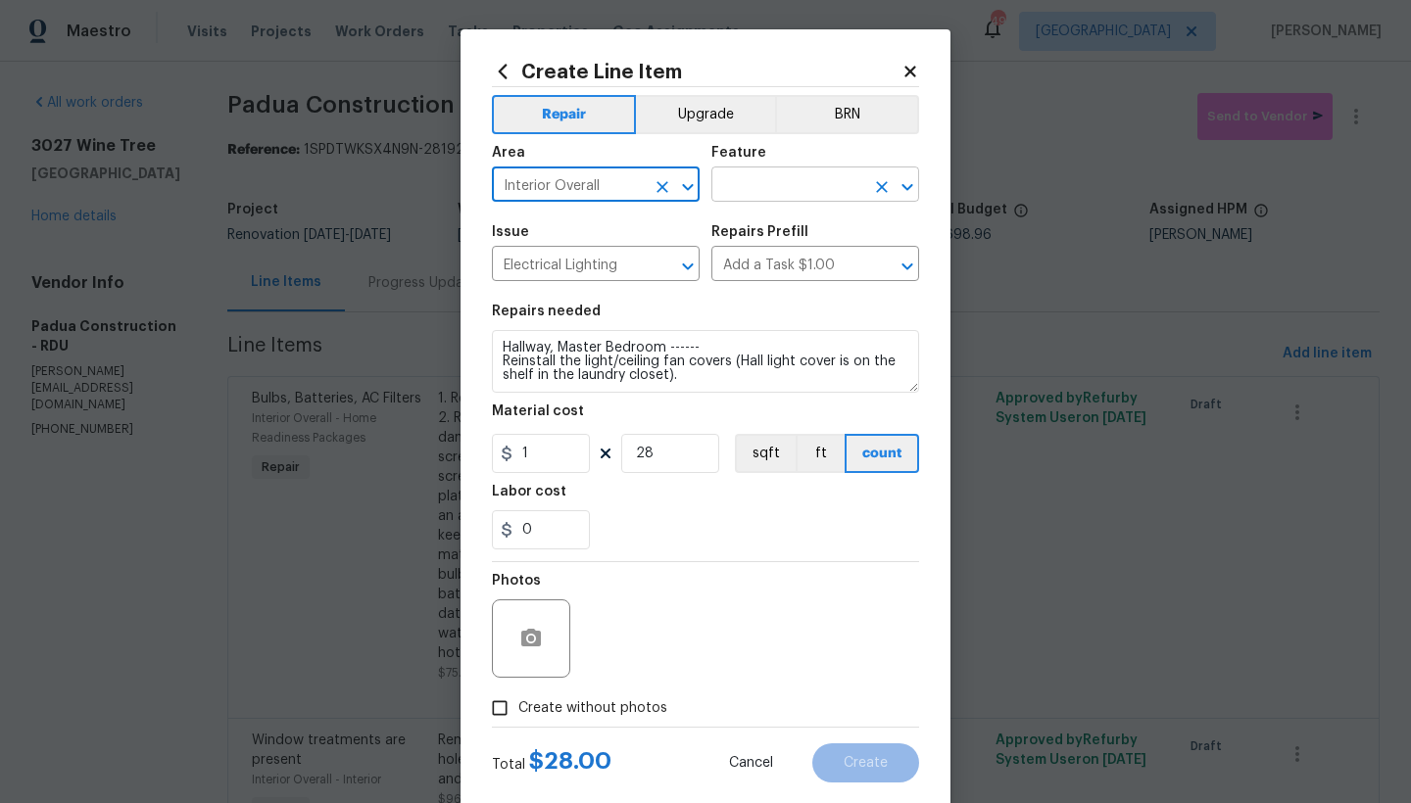
click at [752, 188] on input "text" at bounding box center [787, 186] width 153 height 30
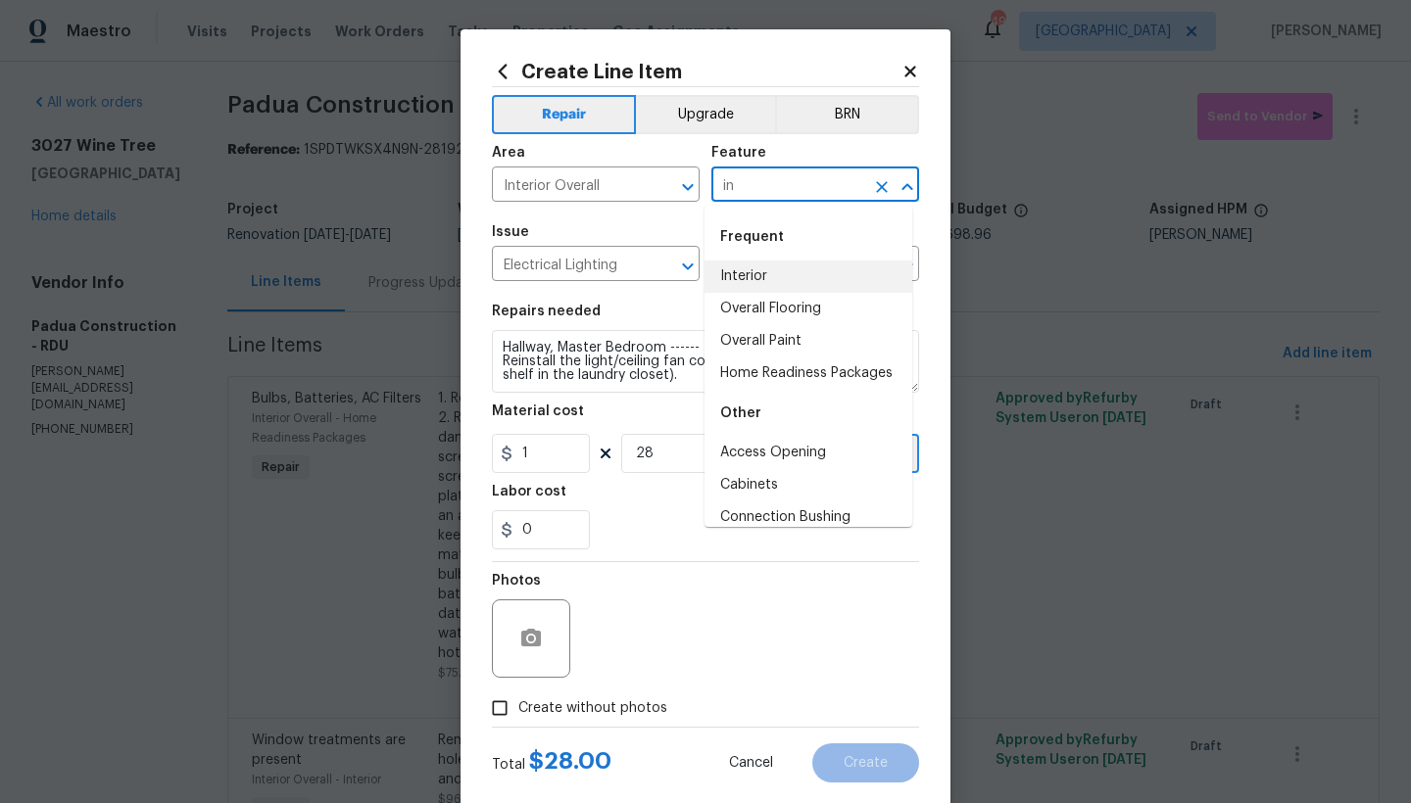
click at [752, 273] on li "Interior" at bounding box center [808, 277] width 208 height 32
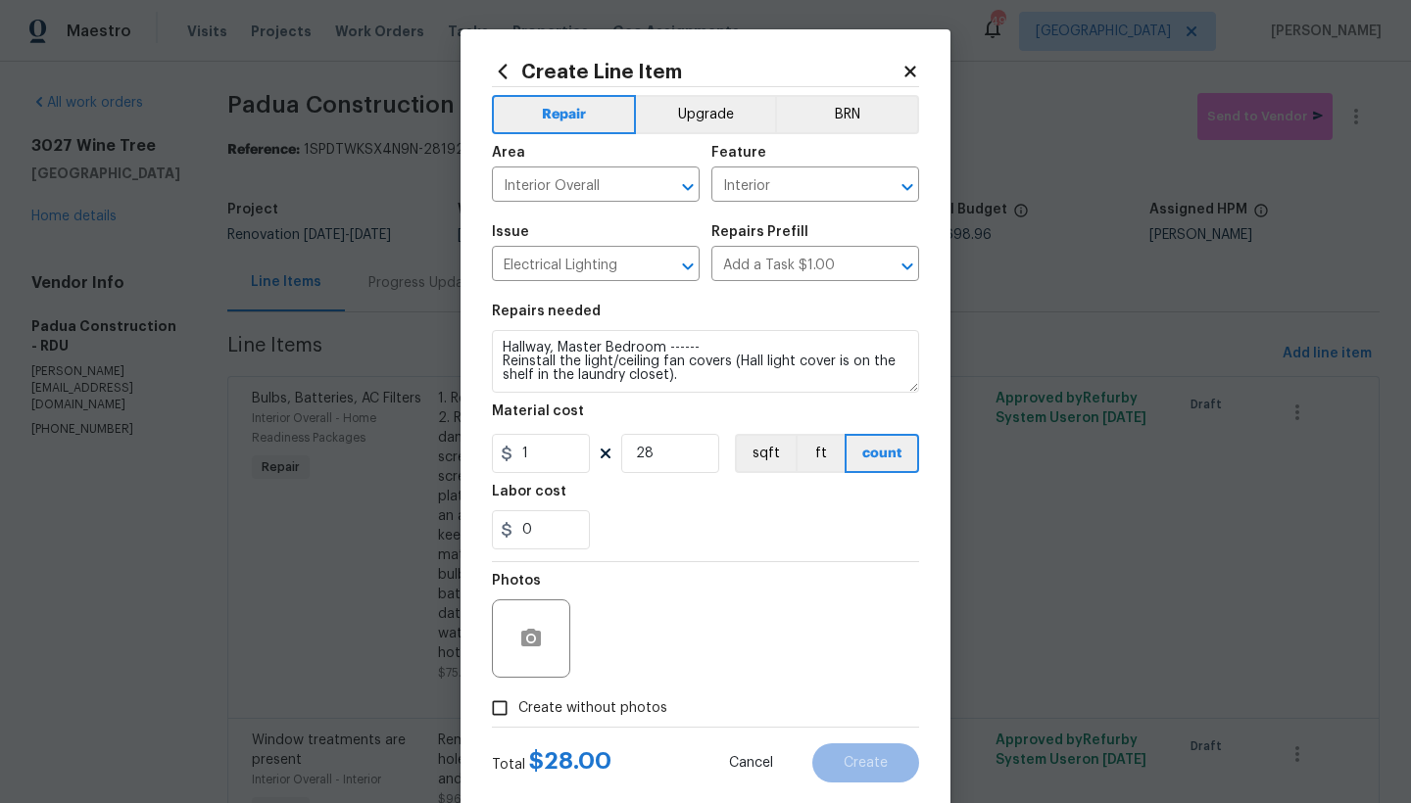
click at [529, 714] on span "Create without photos" at bounding box center [592, 709] width 149 height 21
click at [518, 714] on input "Create without photos" at bounding box center [499, 708] width 37 height 37
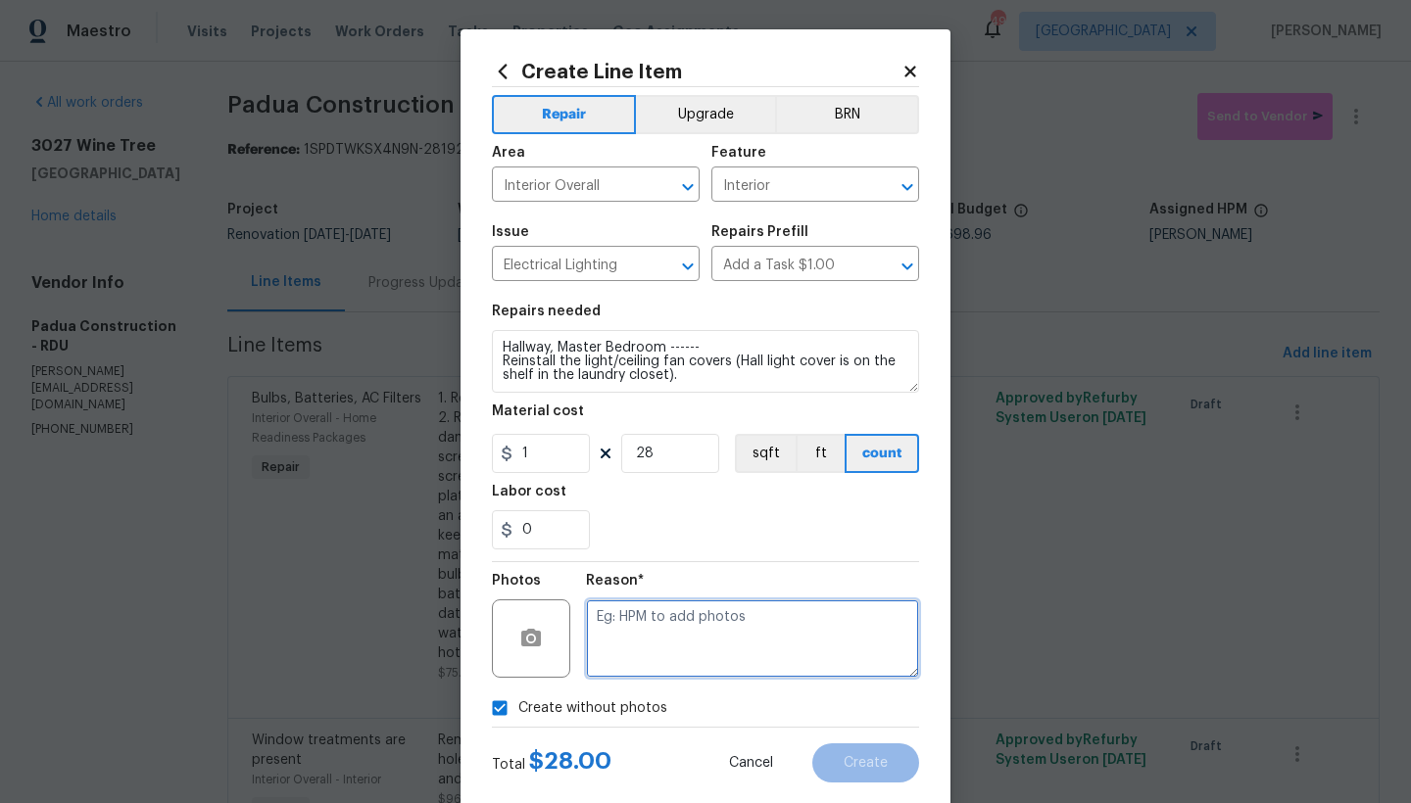
click at [647, 630] on textarea at bounding box center [752, 639] width 333 height 78
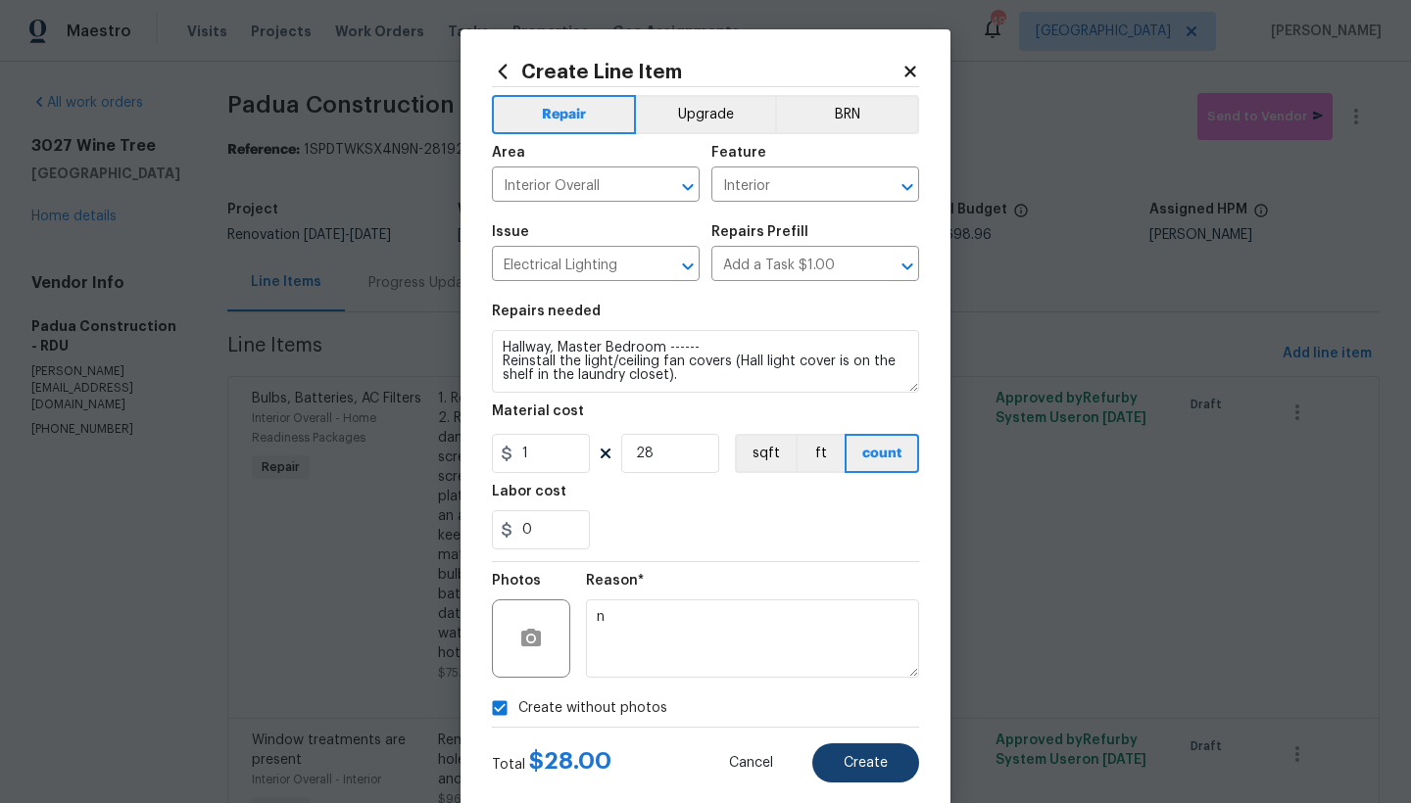
click at [859, 774] on button "Create" at bounding box center [865, 763] width 107 height 39
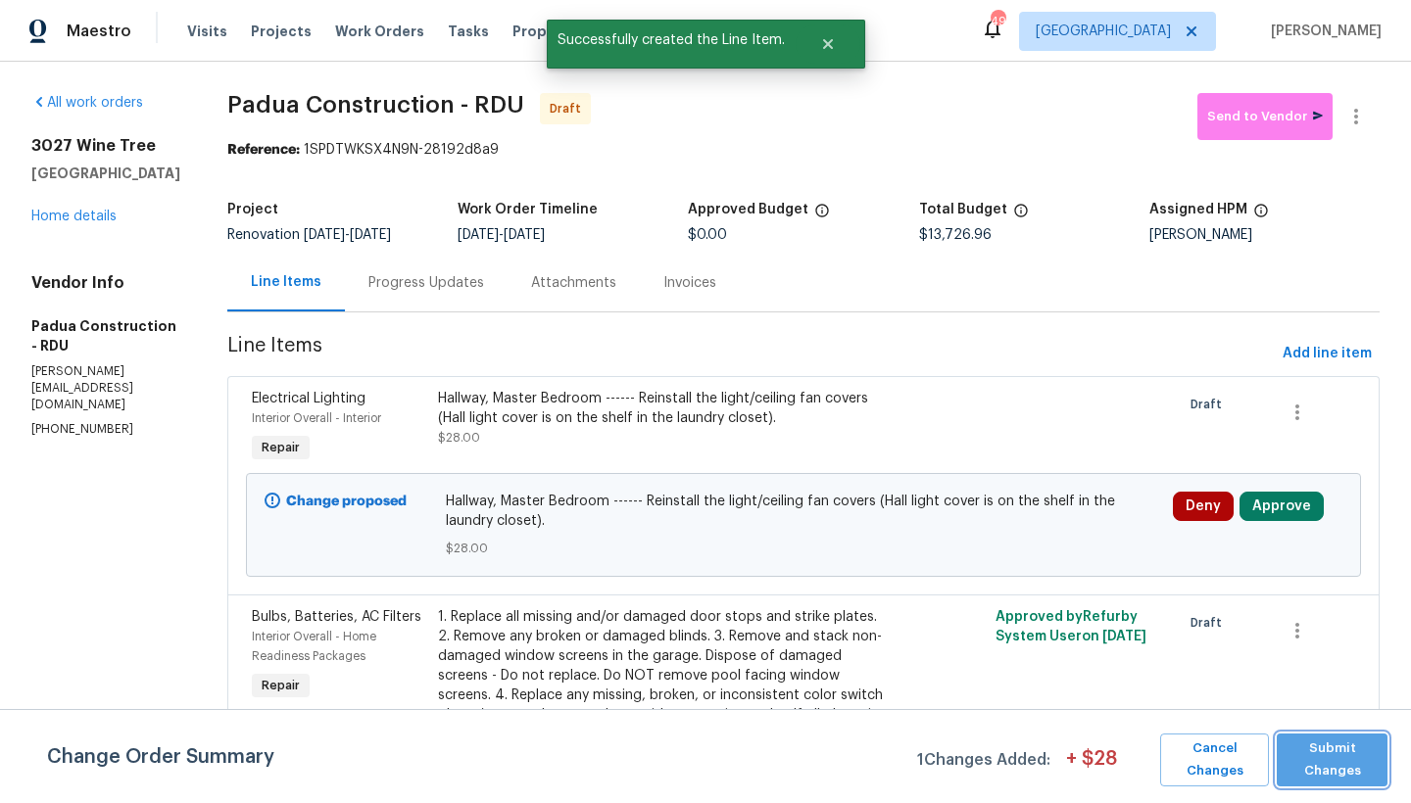
click at [1335, 766] on span "Submit Changes" at bounding box center [1331, 760] width 91 height 45
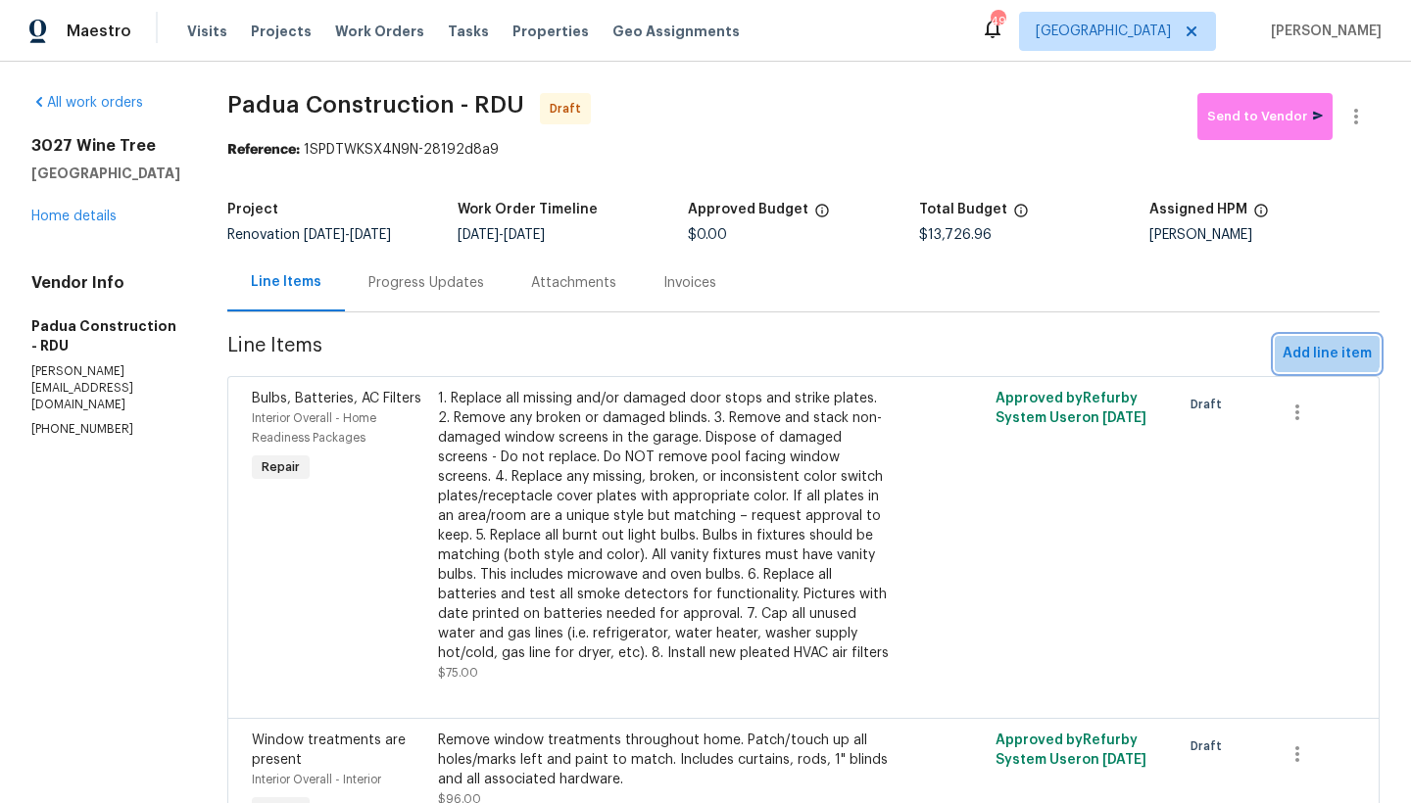
click at [1302, 348] on span "Add line item" at bounding box center [1327, 354] width 89 height 24
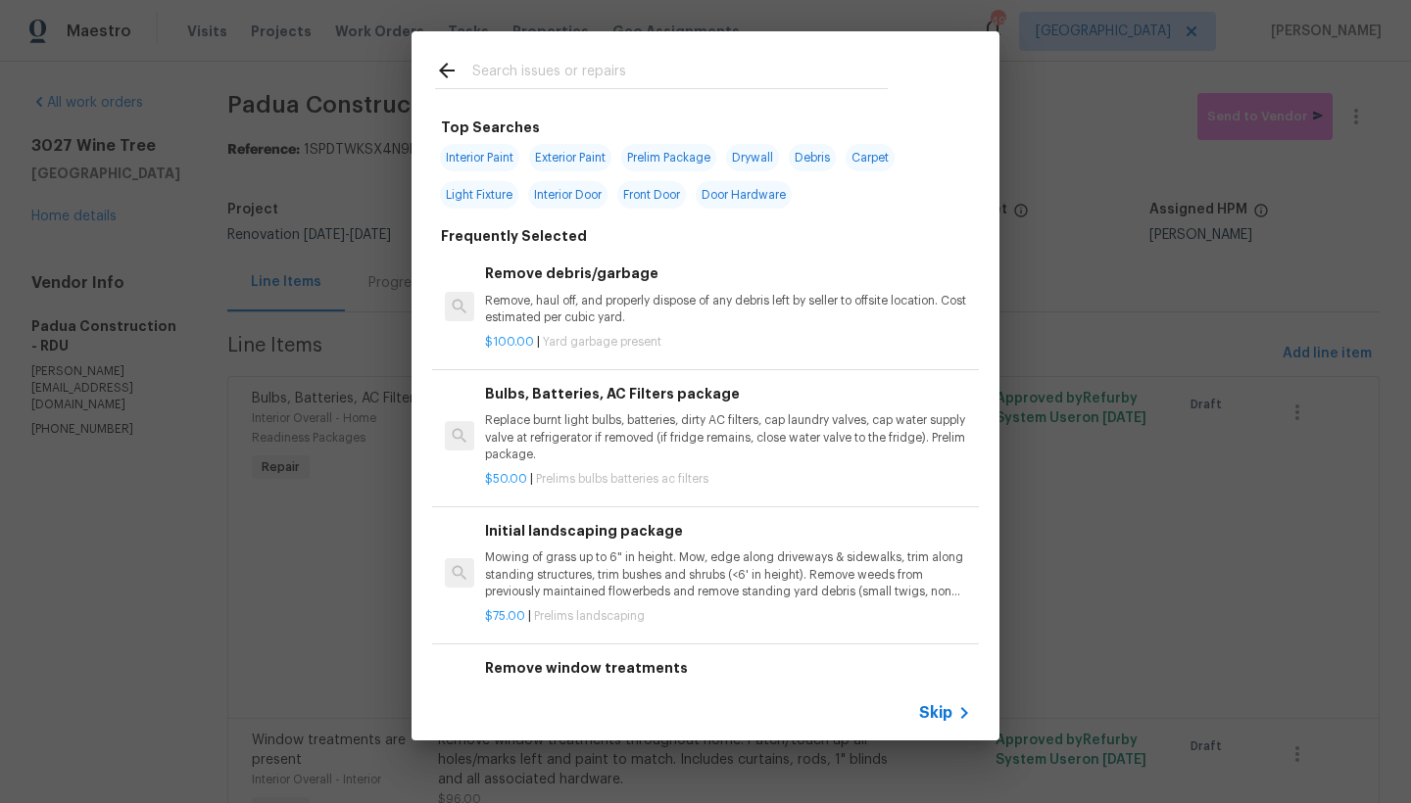
click at [619, 57] on div at bounding box center [662, 69] width 500 height 77
click at [612, 67] on input "text" at bounding box center [679, 73] width 415 height 29
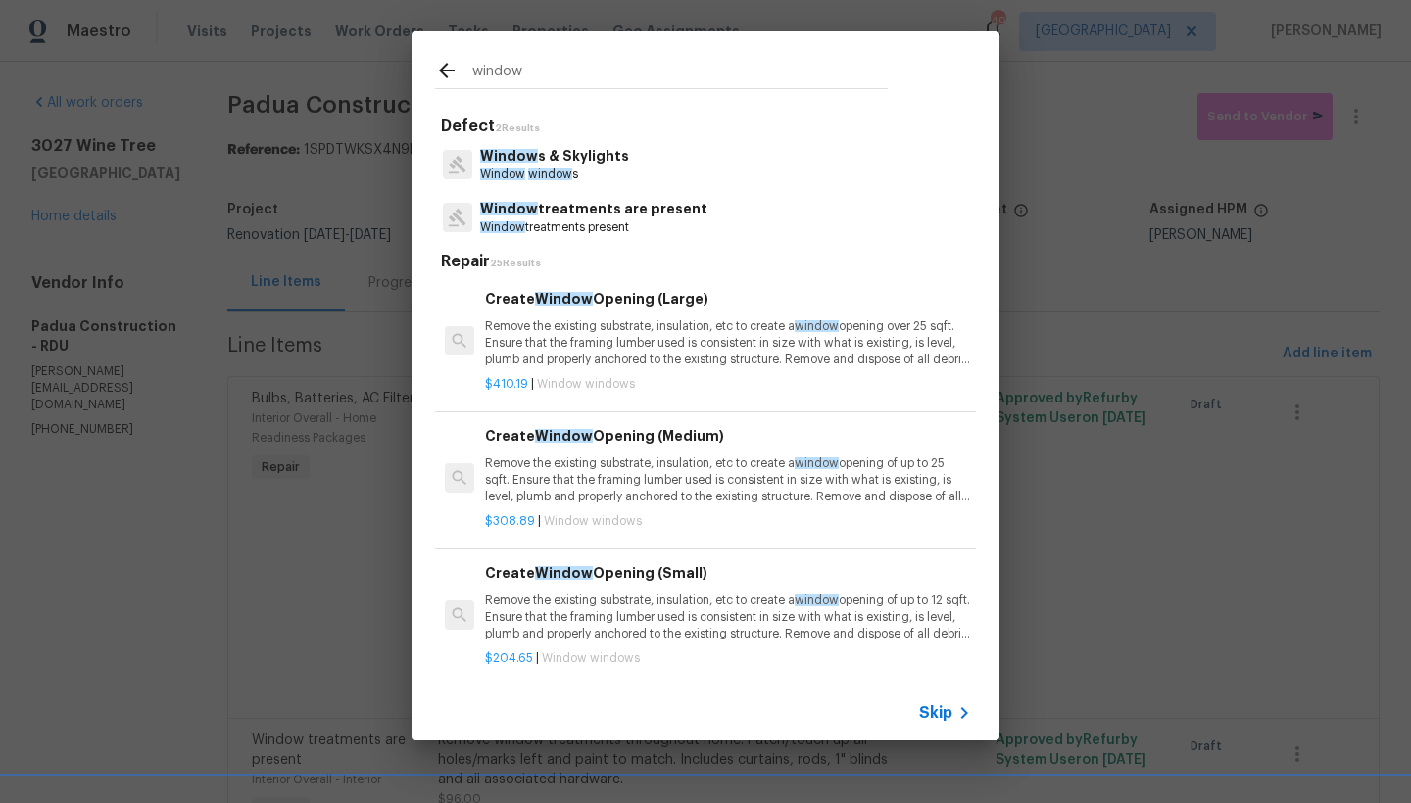
click at [578, 152] on p "Window s & Skylights" at bounding box center [554, 156] width 149 height 21
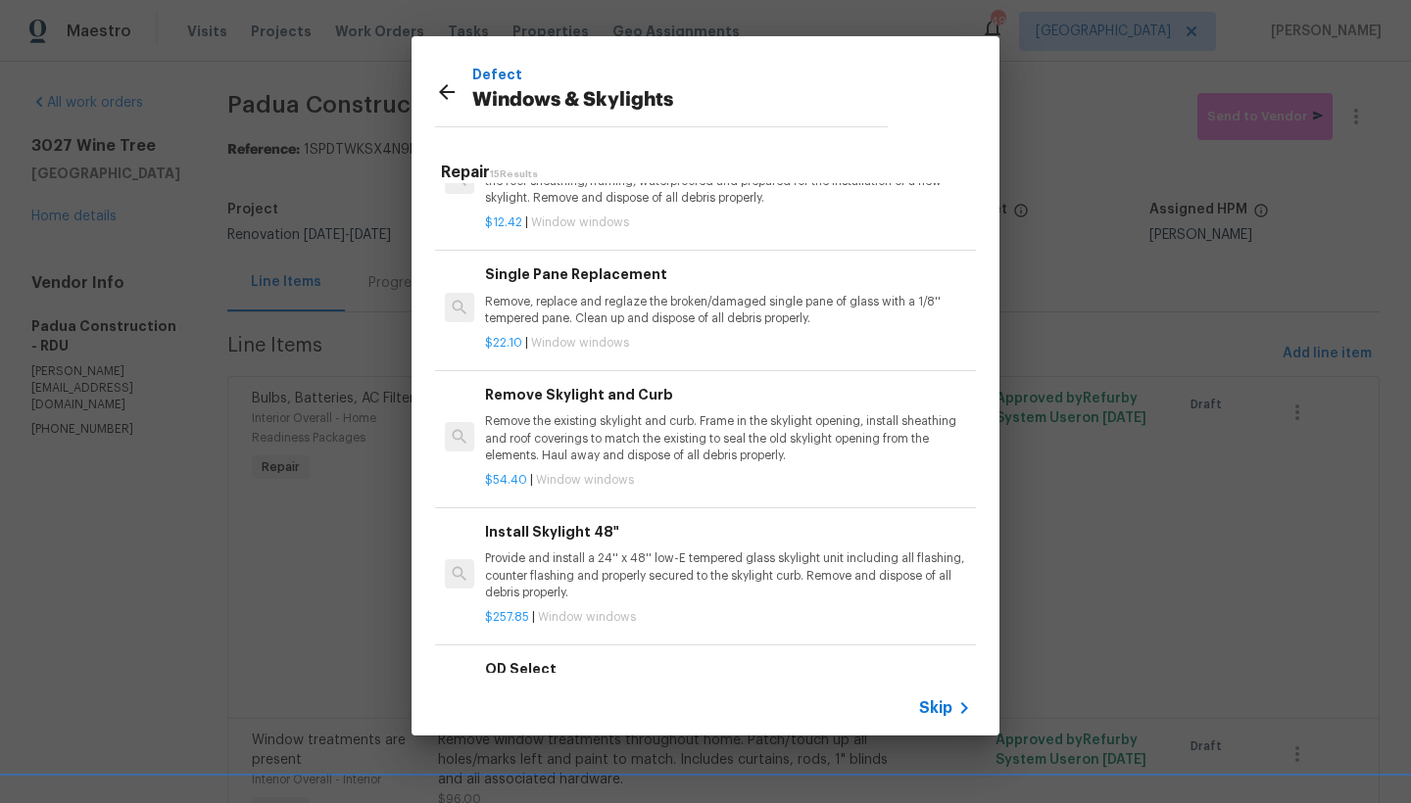
scroll to position [1454, 0]
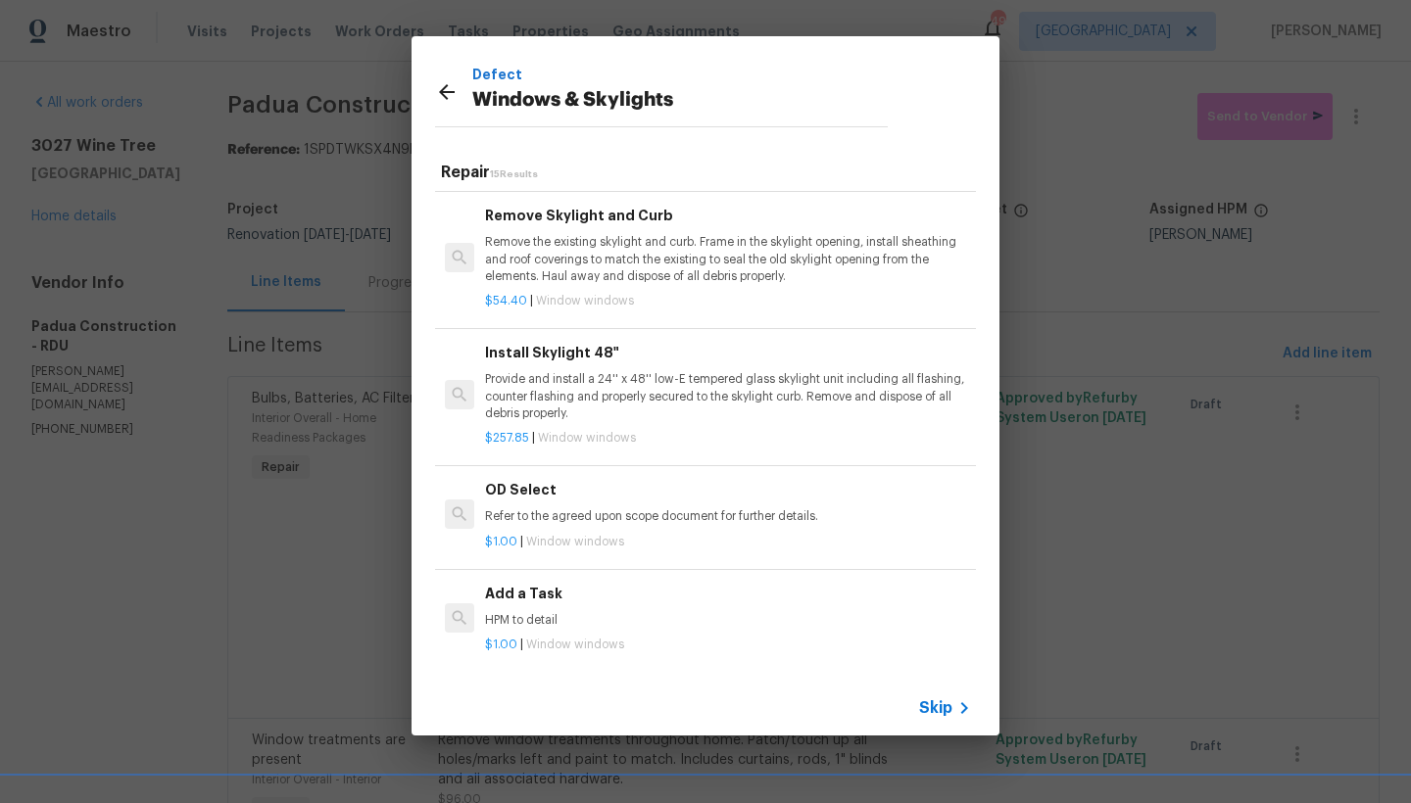
click at [529, 583] on h6 "Add a Task" at bounding box center [728, 594] width 486 height 22
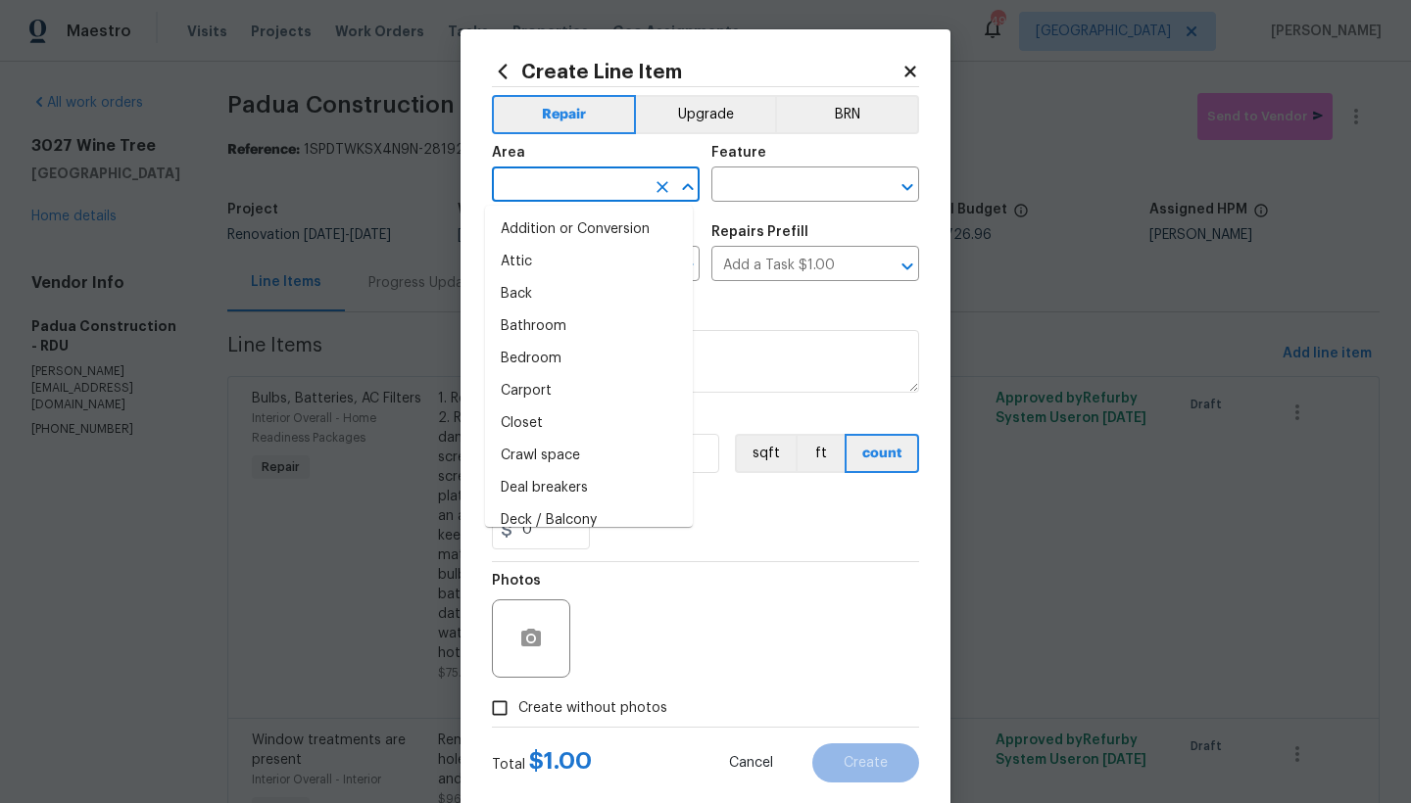
click at [515, 192] on input "text" at bounding box center [568, 186] width 153 height 30
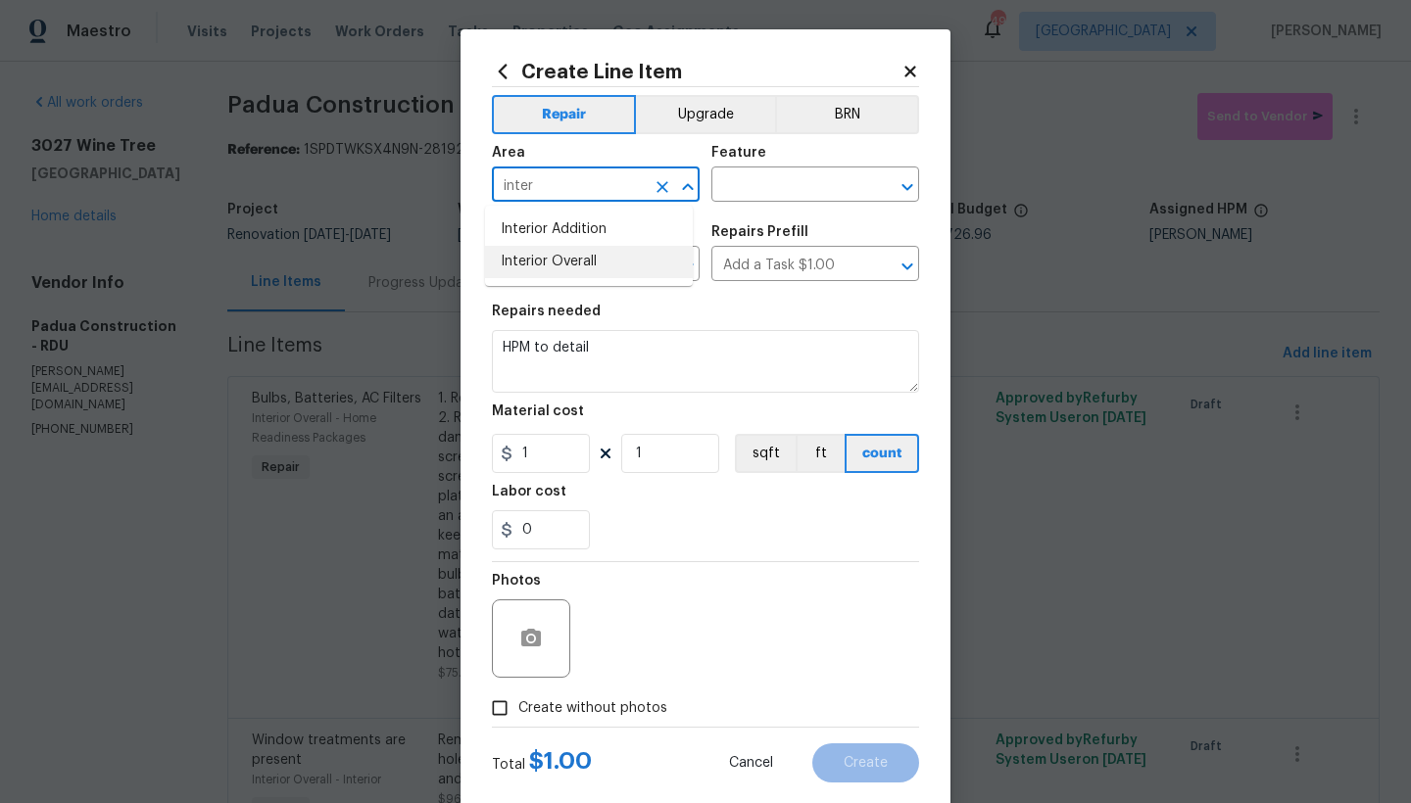
click at [516, 267] on li "Interior Overall" at bounding box center [589, 262] width 208 height 32
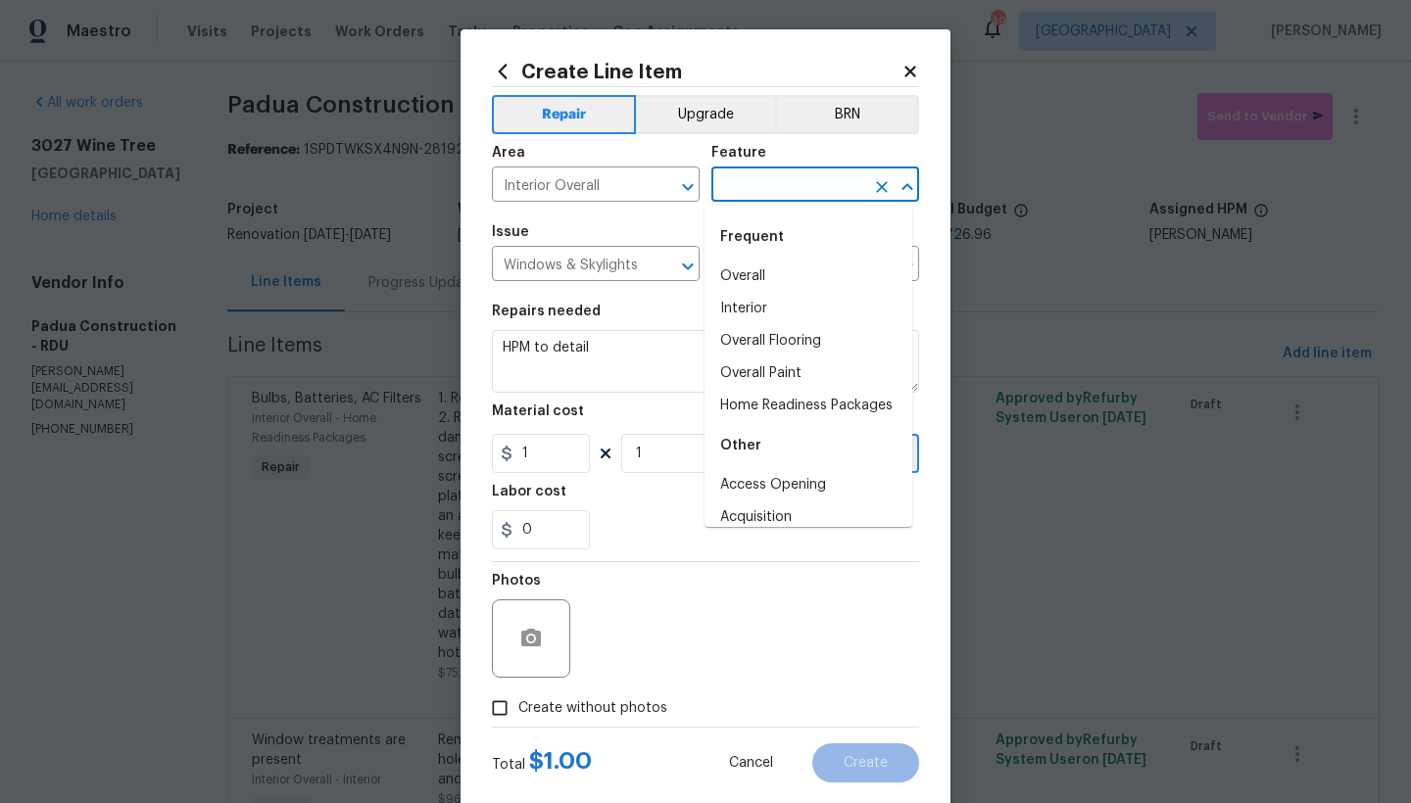
click at [771, 187] on input "text" at bounding box center [787, 186] width 153 height 30
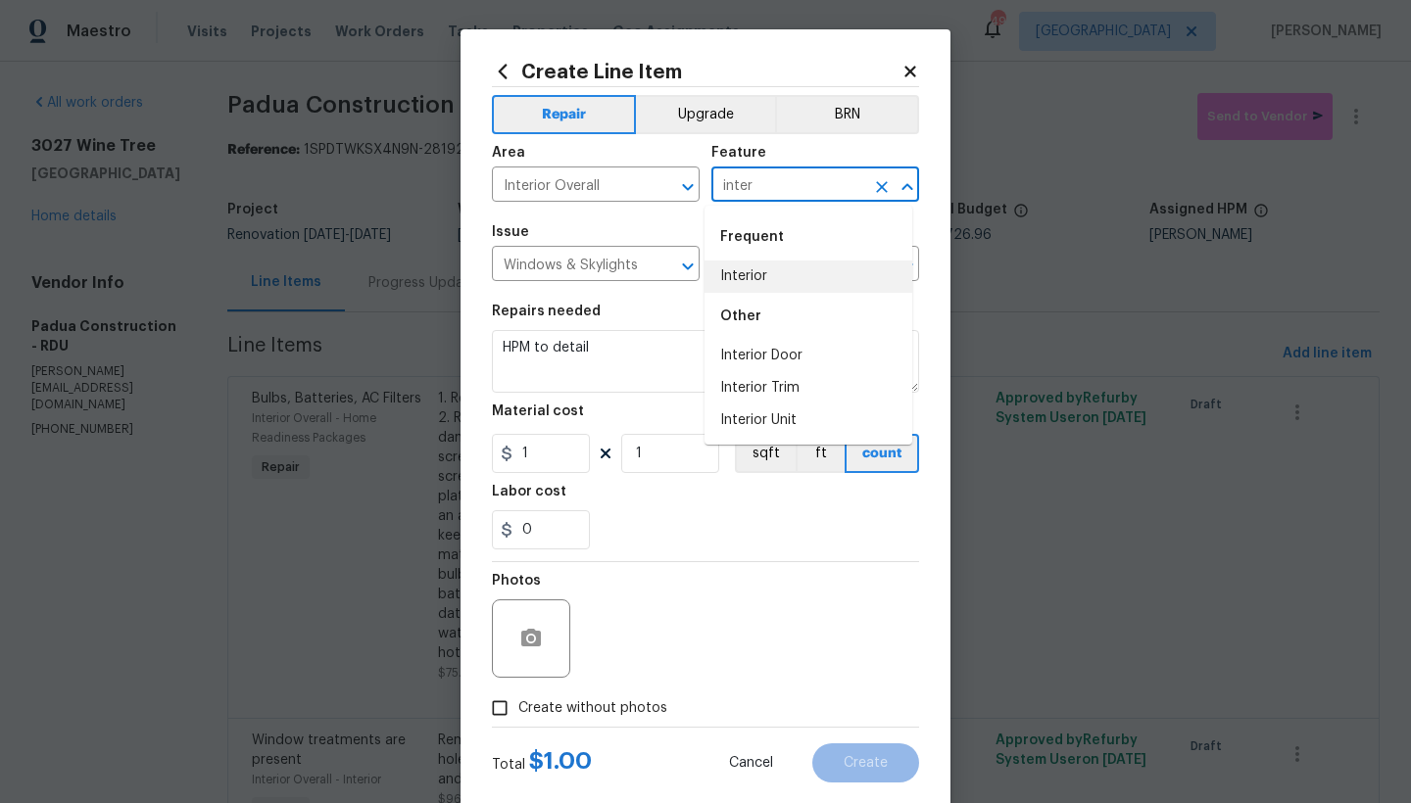
click at [749, 269] on li "Interior" at bounding box center [808, 277] width 208 height 32
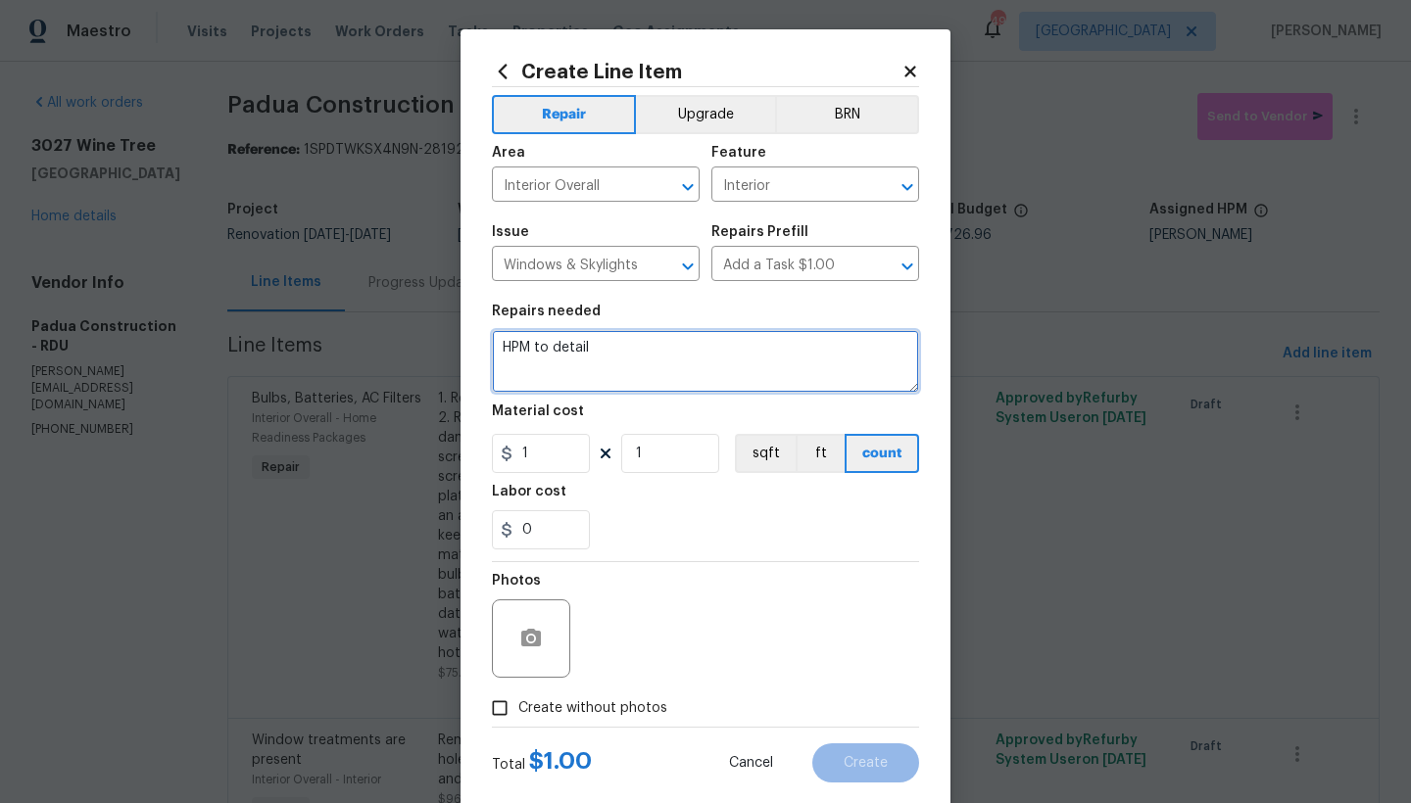
drag, startPoint x: 604, startPoint y: 349, endPoint x: 408, endPoint y: 349, distance: 196.0
click at [408, 349] on div "Create Line Item Repair Upgrade BRN Area Interior Overall ​ Feature Interior ​ …" at bounding box center [705, 401] width 1411 height 803
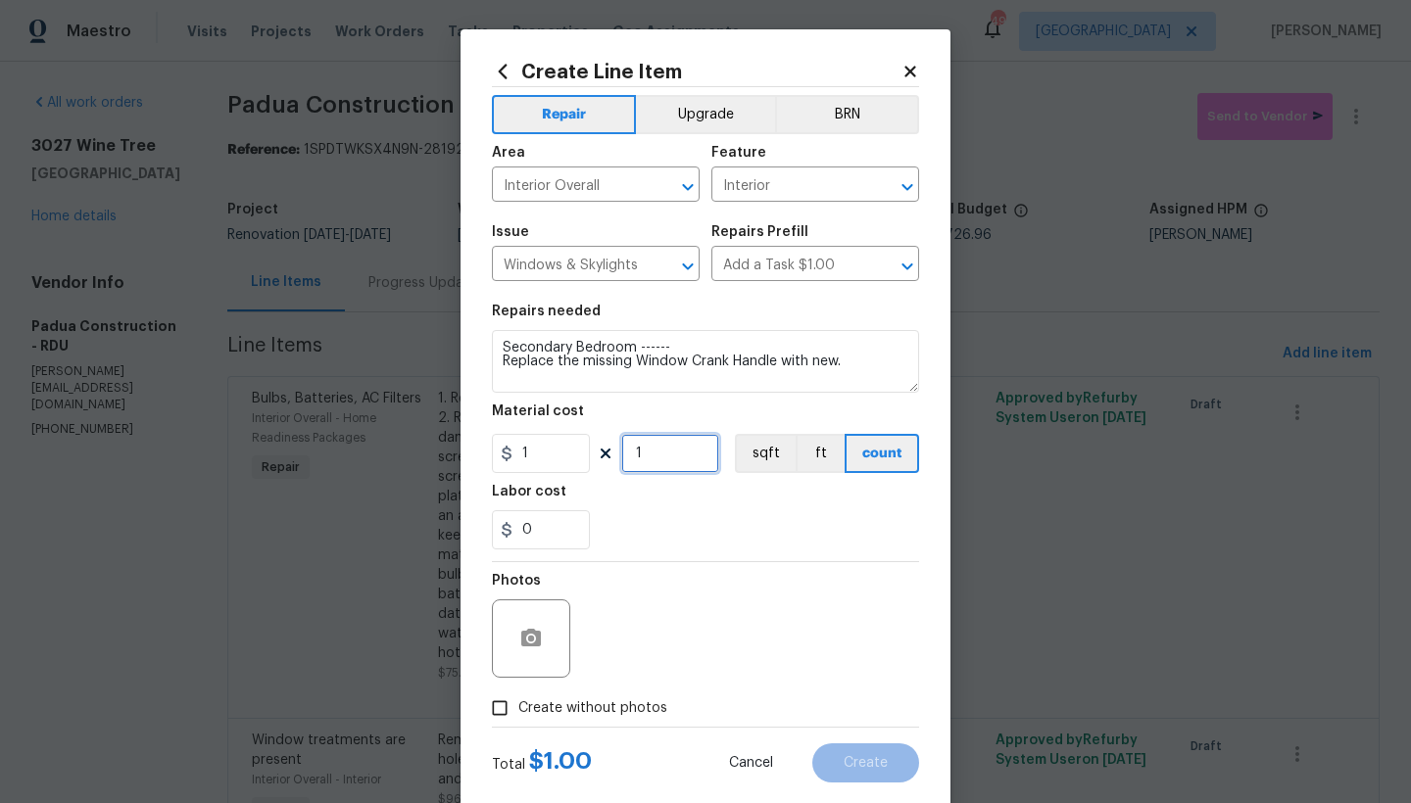
drag, startPoint x: 646, startPoint y: 455, endPoint x: 597, endPoint y: 448, distance: 49.5
click at [597, 448] on div "1 1 sqft ft count" at bounding box center [705, 453] width 427 height 39
click at [671, 584] on div "Photos" at bounding box center [705, 625] width 427 height 127
click at [493, 712] on input "Create without photos" at bounding box center [499, 708] width 37 height 37
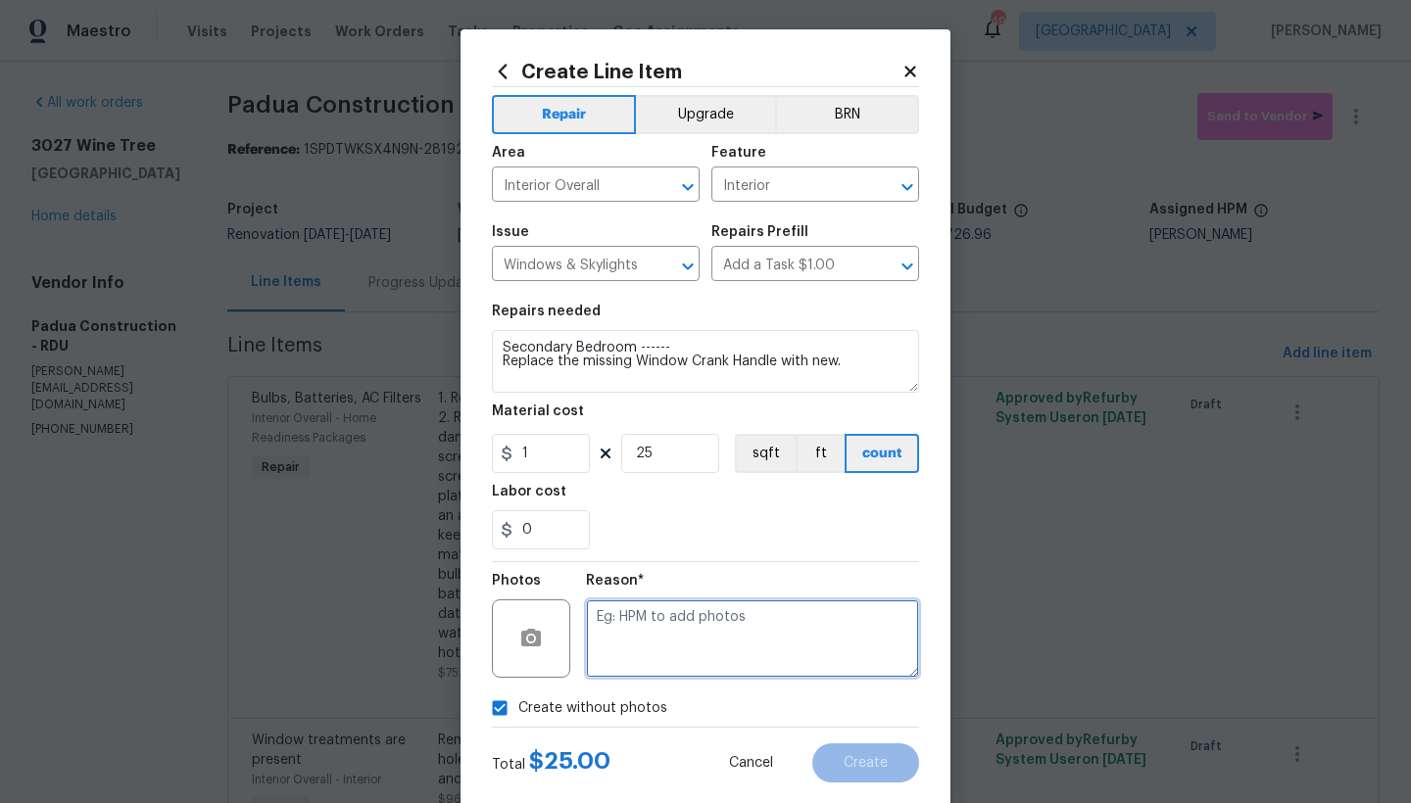
click at [666, 627] on textarea at bounding box center [752, 639] width 333 height 78
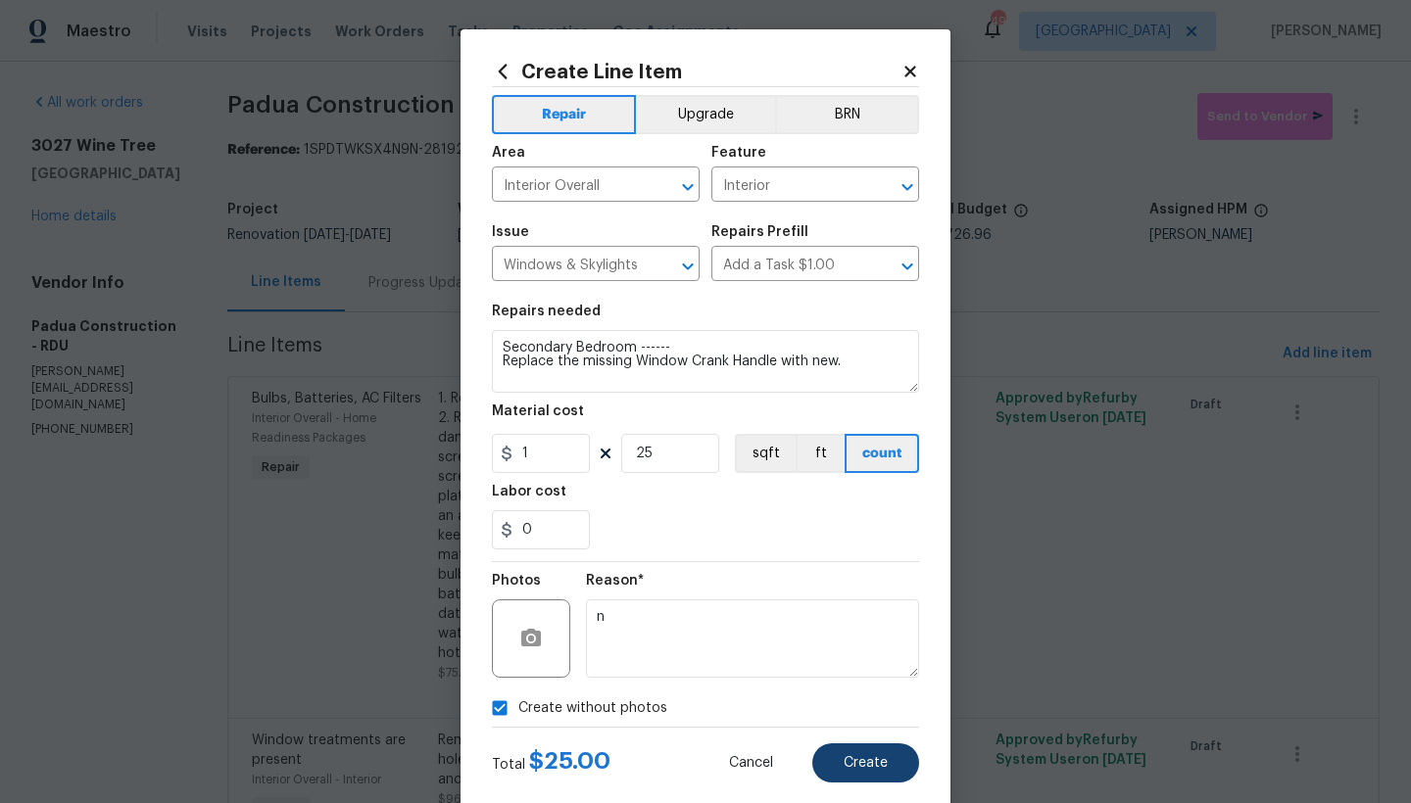
click at [864, 762] on span "Create" at bounding box center [866, 763] width 44 height 15
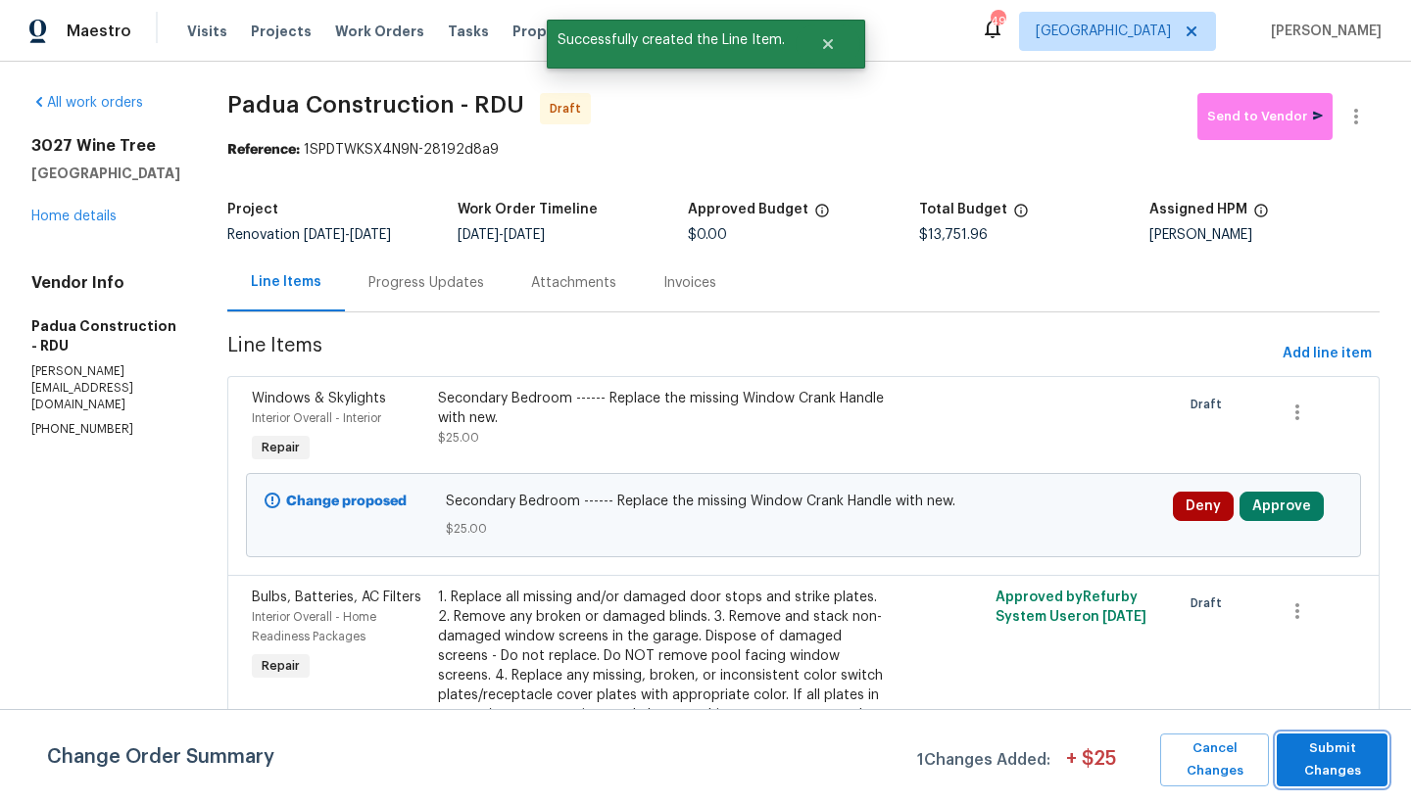
click at [1308, 762] on span "Submit Changes" at bounding box center [1331, 760] width 91 height 45
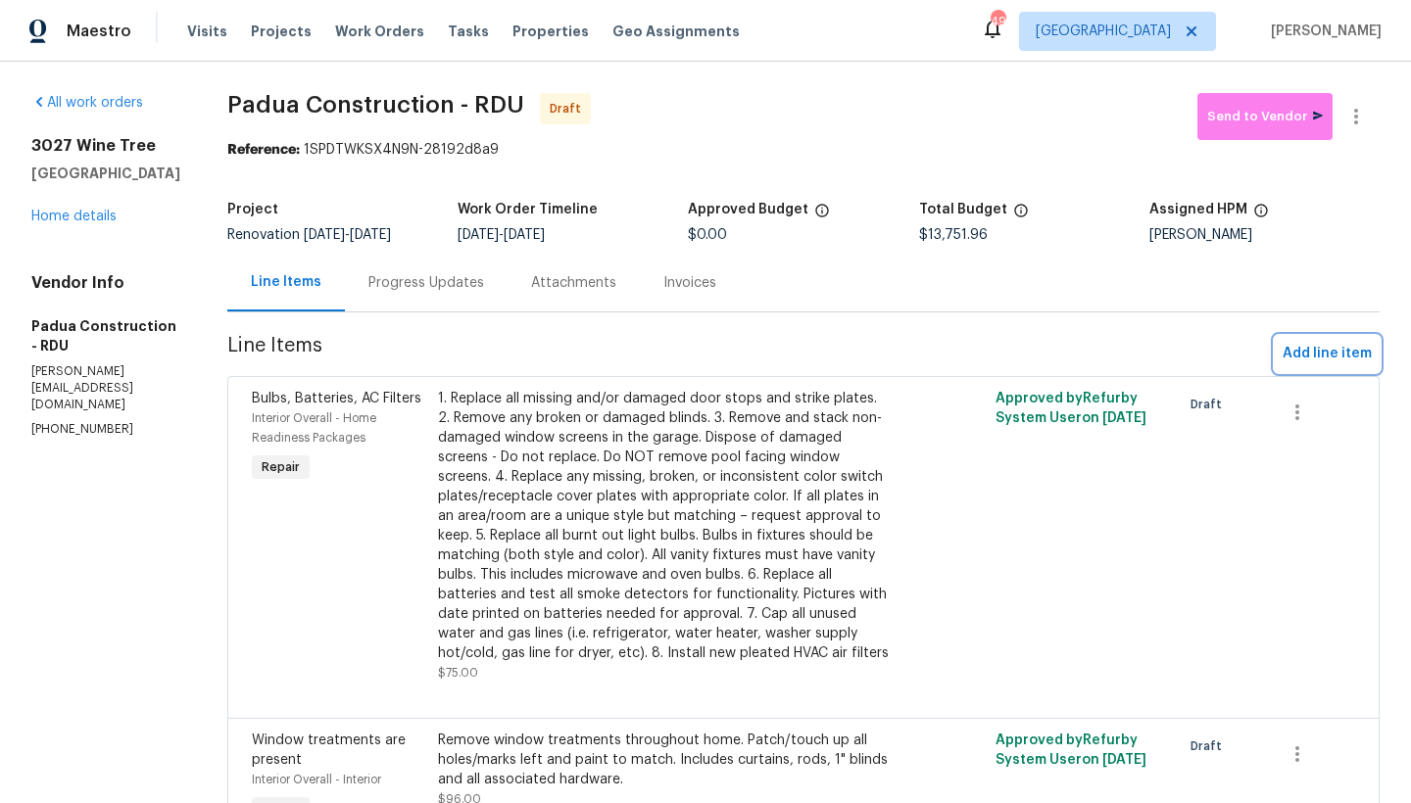
click at [1302, 368] on button "Add line item" at bounding box center [1327, 354] width 105 height 36
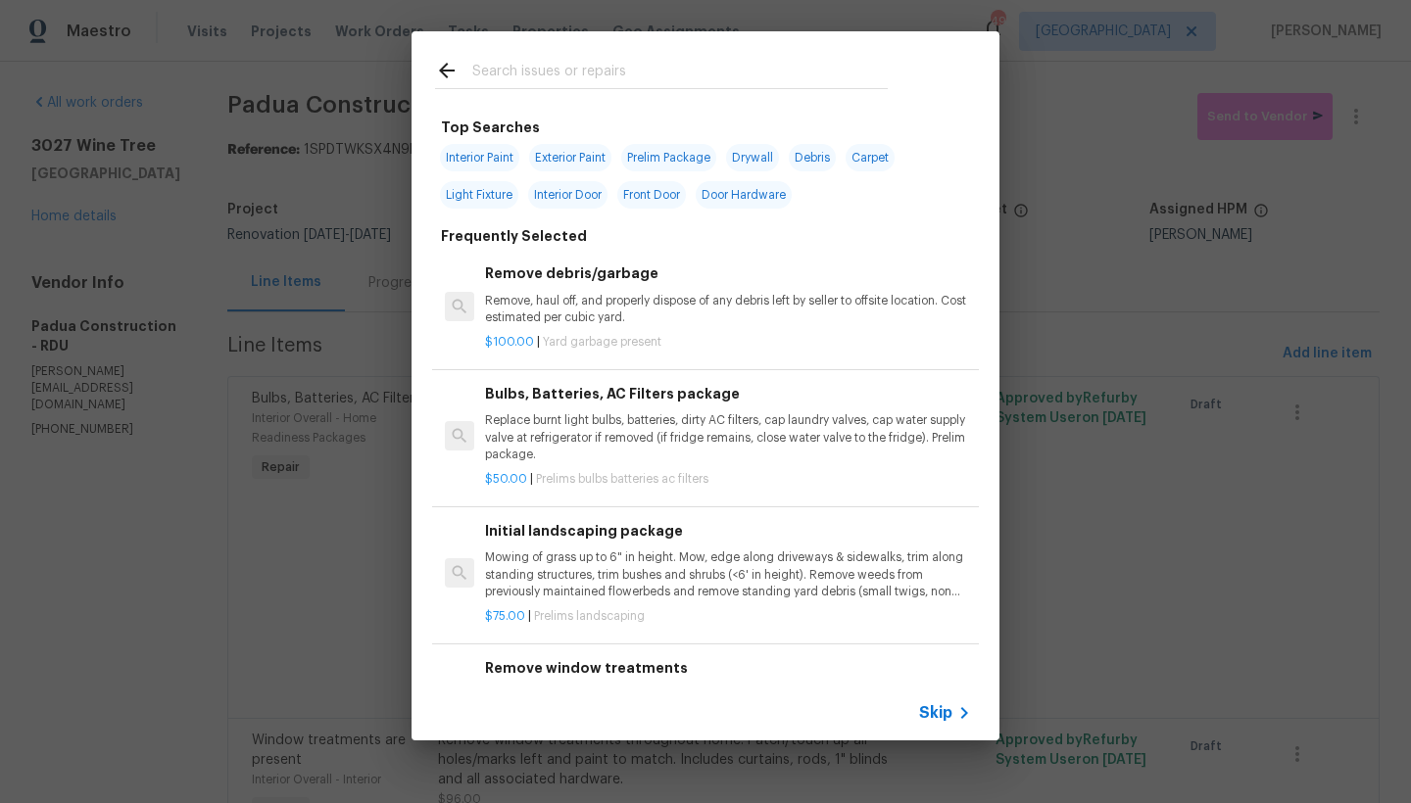
click at [574, 75] on input "text" at bounding box center [679, 73] width 415 height 29
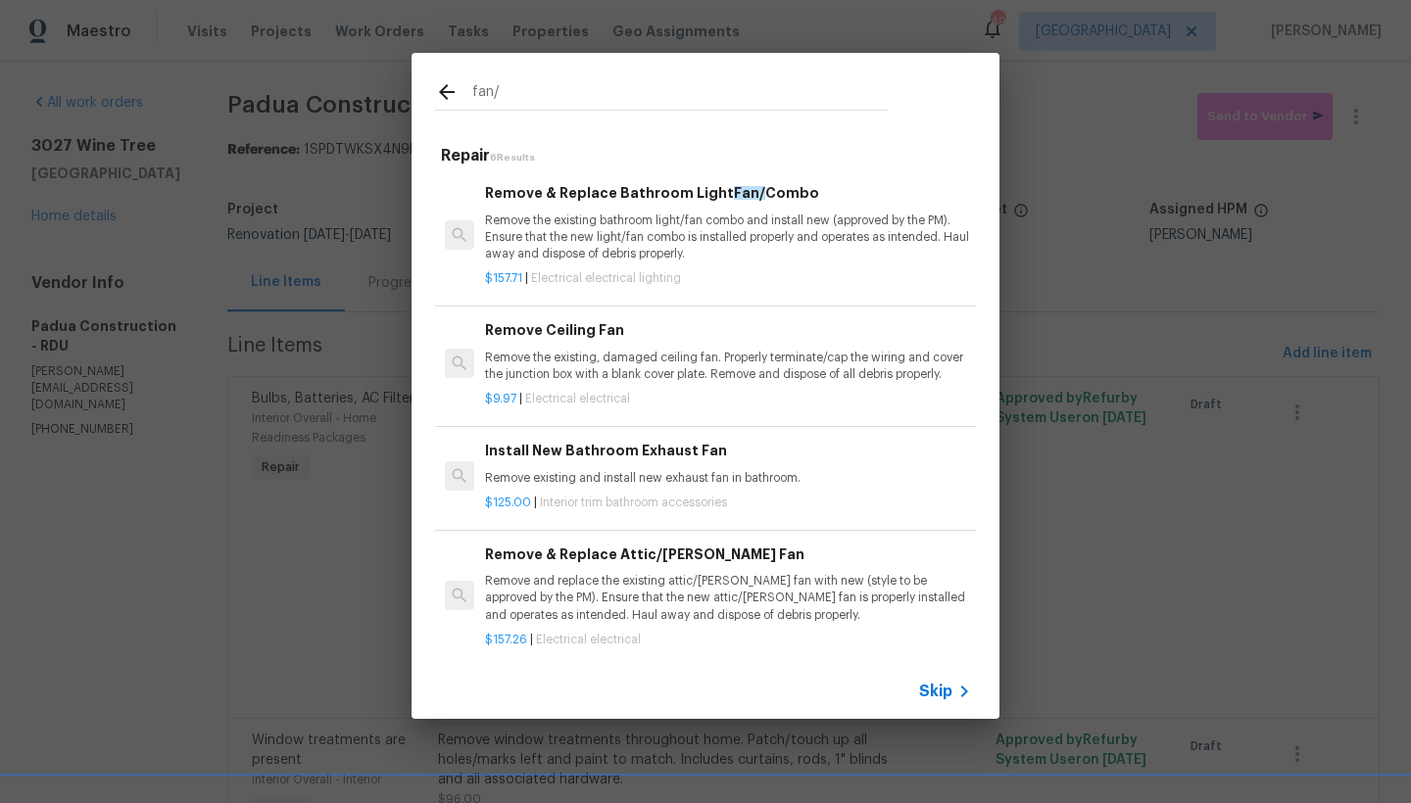
click at [662, 218] on p "Remove the existing bathroom light/fan combo and install new (approved by the P…" at bounding box center [728, 238] width 486 height 50
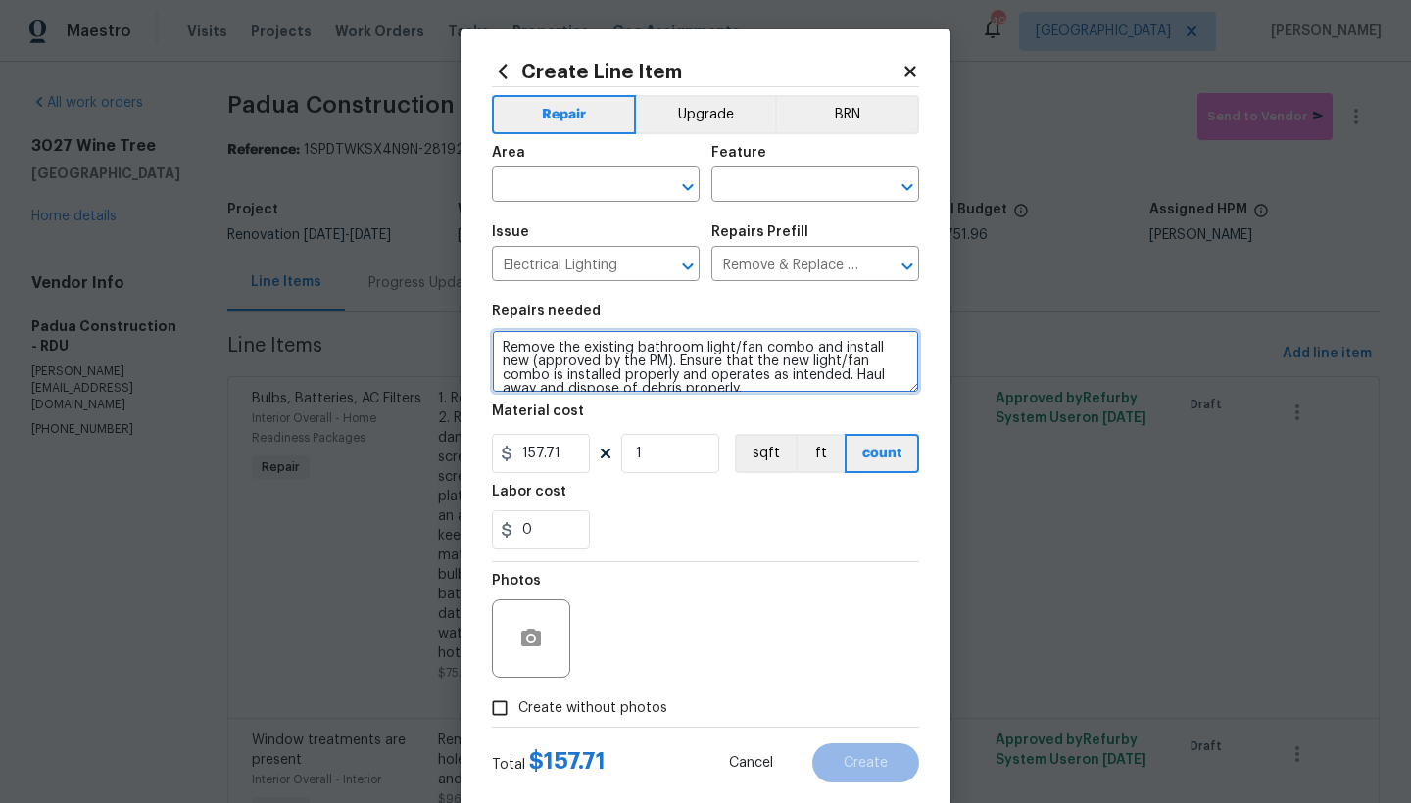
click at [499, 348] on textarea "Remove the existing bathroom light/fan combo and install new (approved by the P…" at bounding box center [705, 361] width 427 height 63
click at [548, 347] on textarea "Remove the existing bathroom light/fan combo and install new (approved by the P…" at bounding box center [705, 361] width 427 height 63
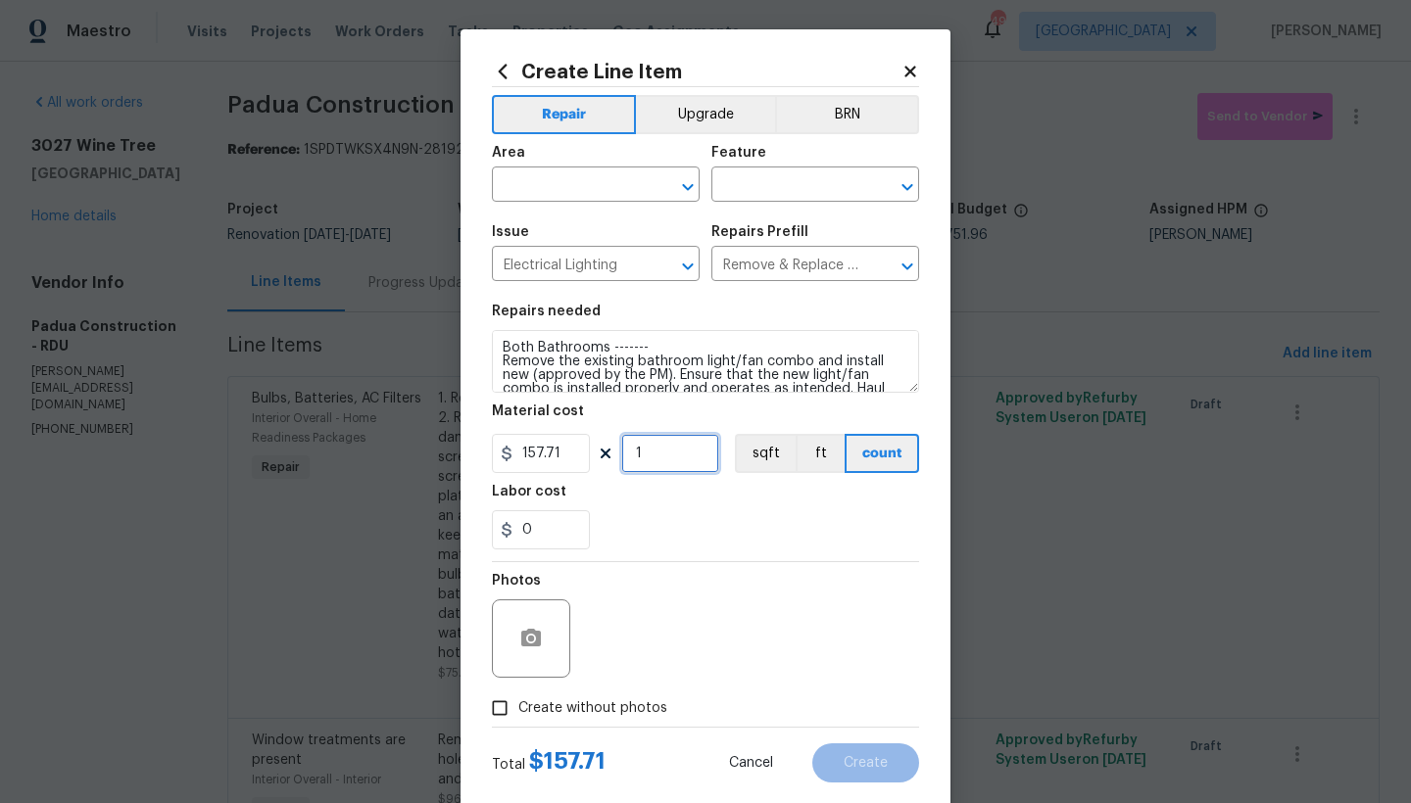
click at [642, 459] on input "1" at bounding box center [670, 453] width 98 height 39
drag, startPoint x: 637, startPoint y: 452, endPoint x: 606, endPoint y: 446, distance: 31.9
click at [621, 448] on input "1" at bounding box center [670, 453] width 98 height 39
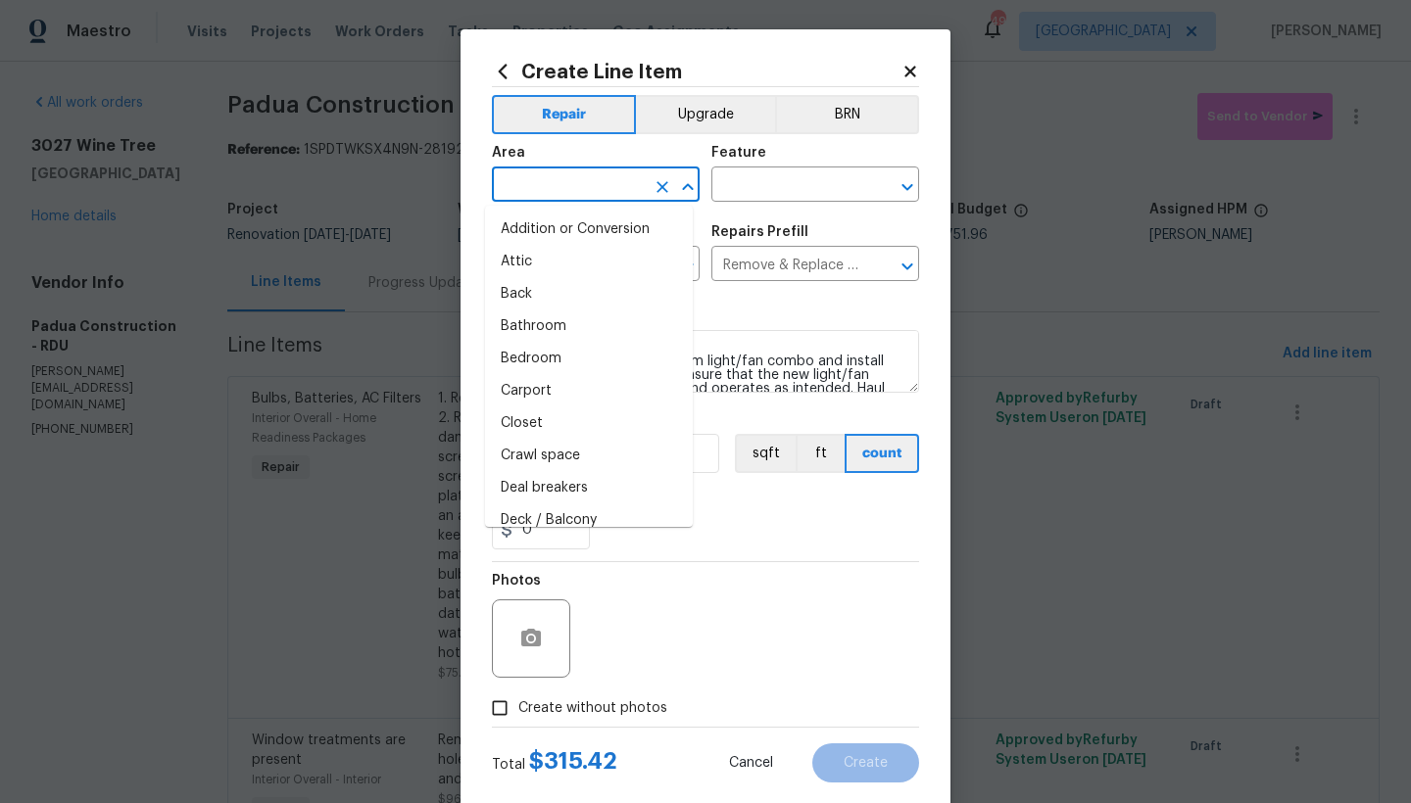
click at [592, 179] on input "text" at bounding box center [568, 186] width 153 height 30
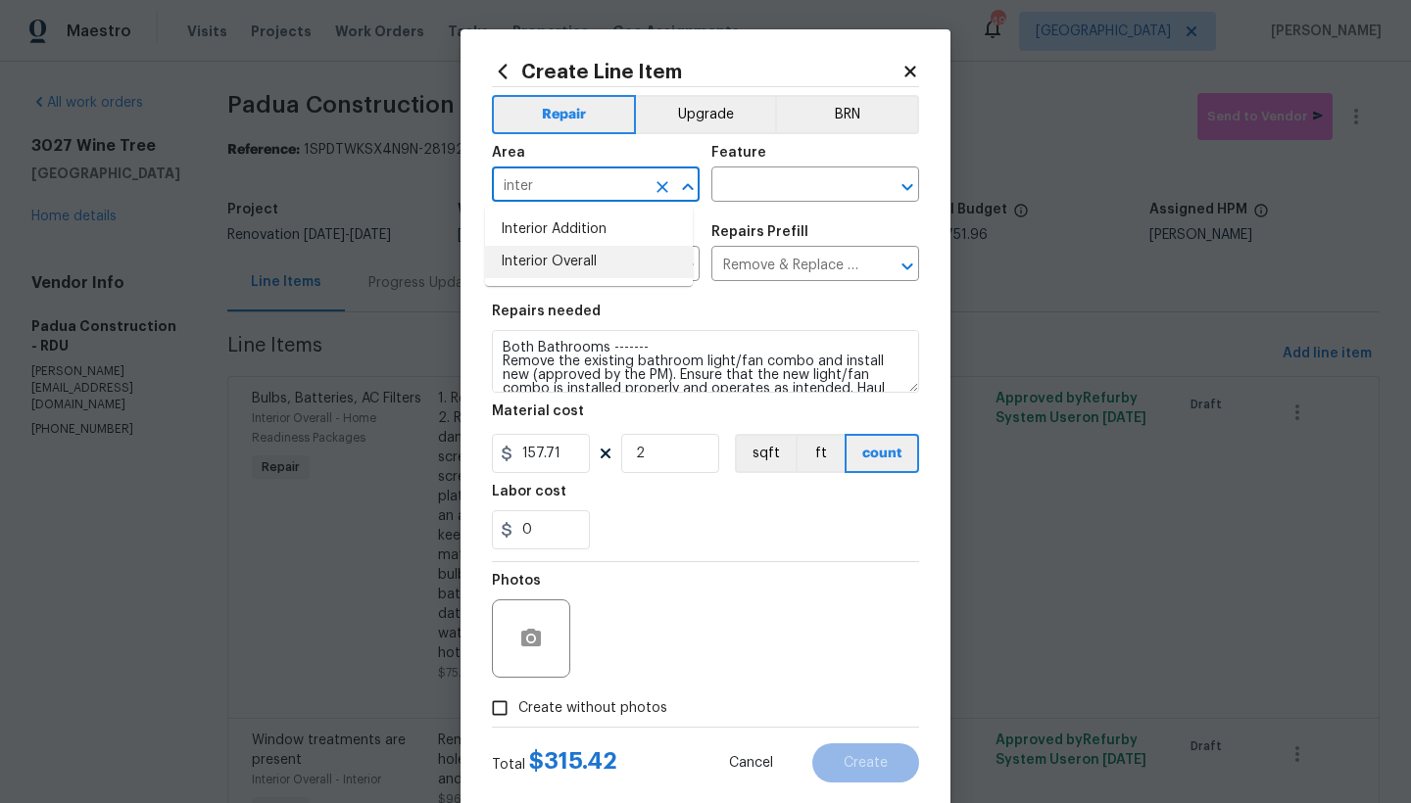
click at [518, 266] on li "Interior Overall" at bounding box center [589, 262] width 208 height 32
click at [719, 180] on input "text" at bounding box center [787, 186] width 153 height 30
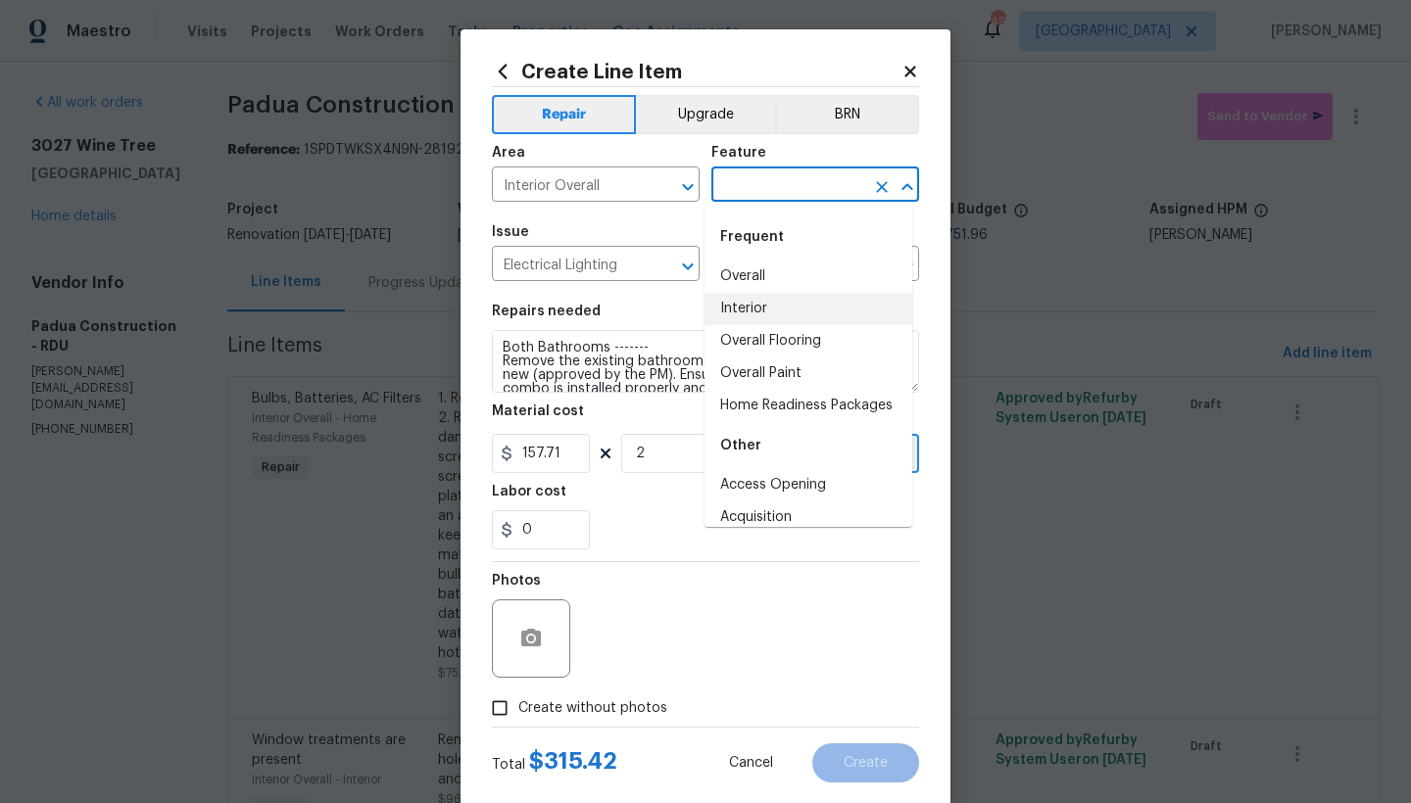
click at [739, 313] on li "Interior" at bounding box center [808, 309] width 208 height 32
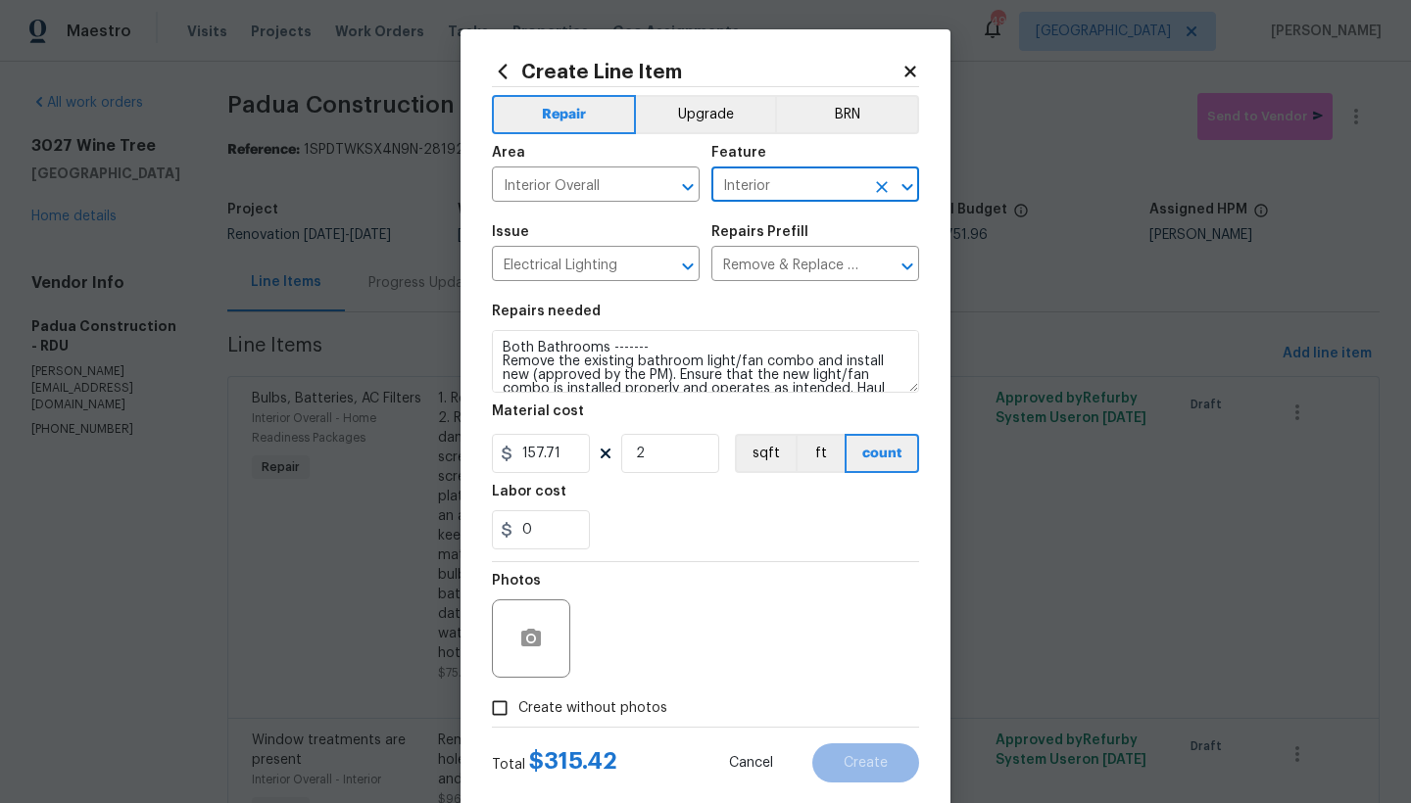
click at [518, 707] on span "Create without photos" at bounding box center [592, 709] width 149 height 21
click at [512, 707] on input "Create without photos" at bounding box center [499, 708] width 37 height 37
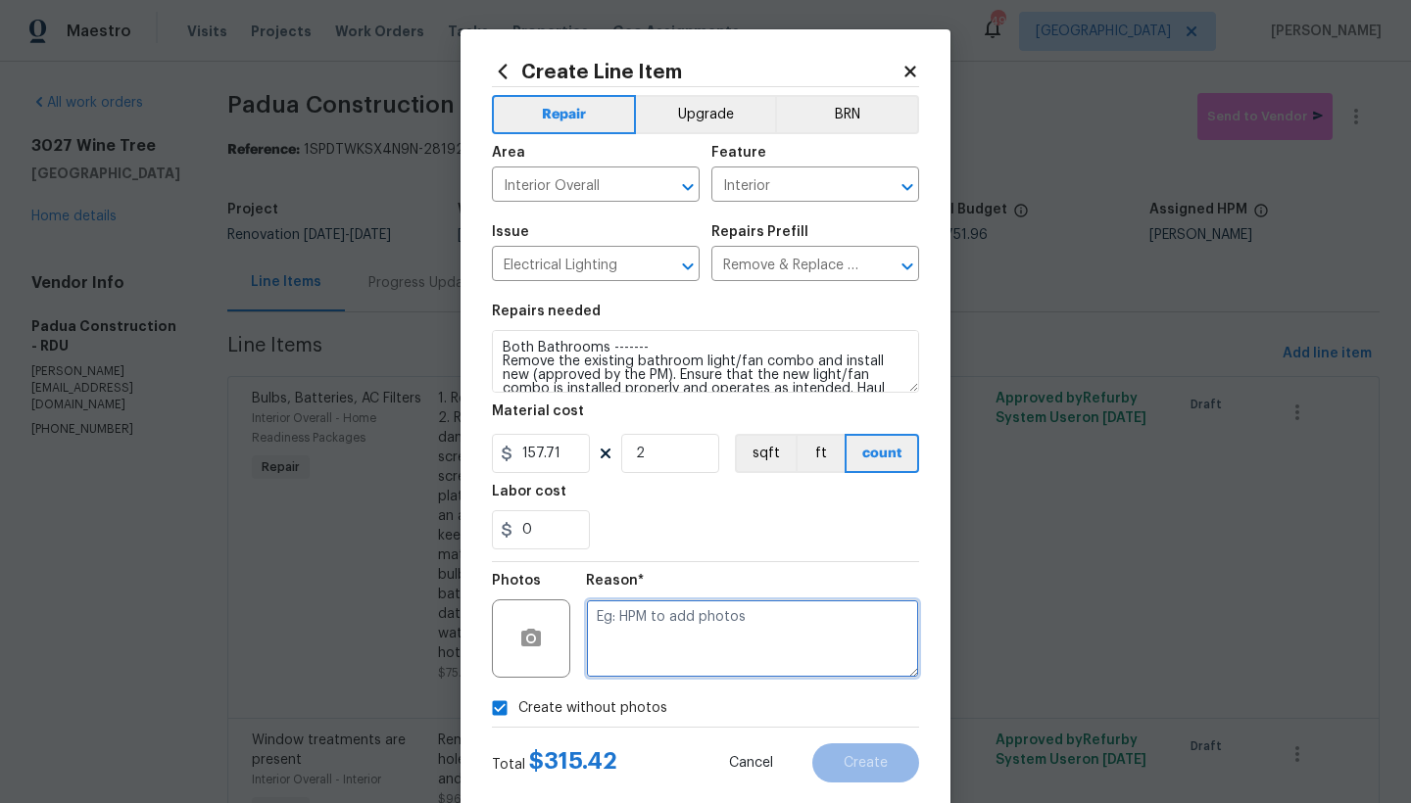
click at [637, 634] on textarea at bounding box center [752, 639] width 333 height 78
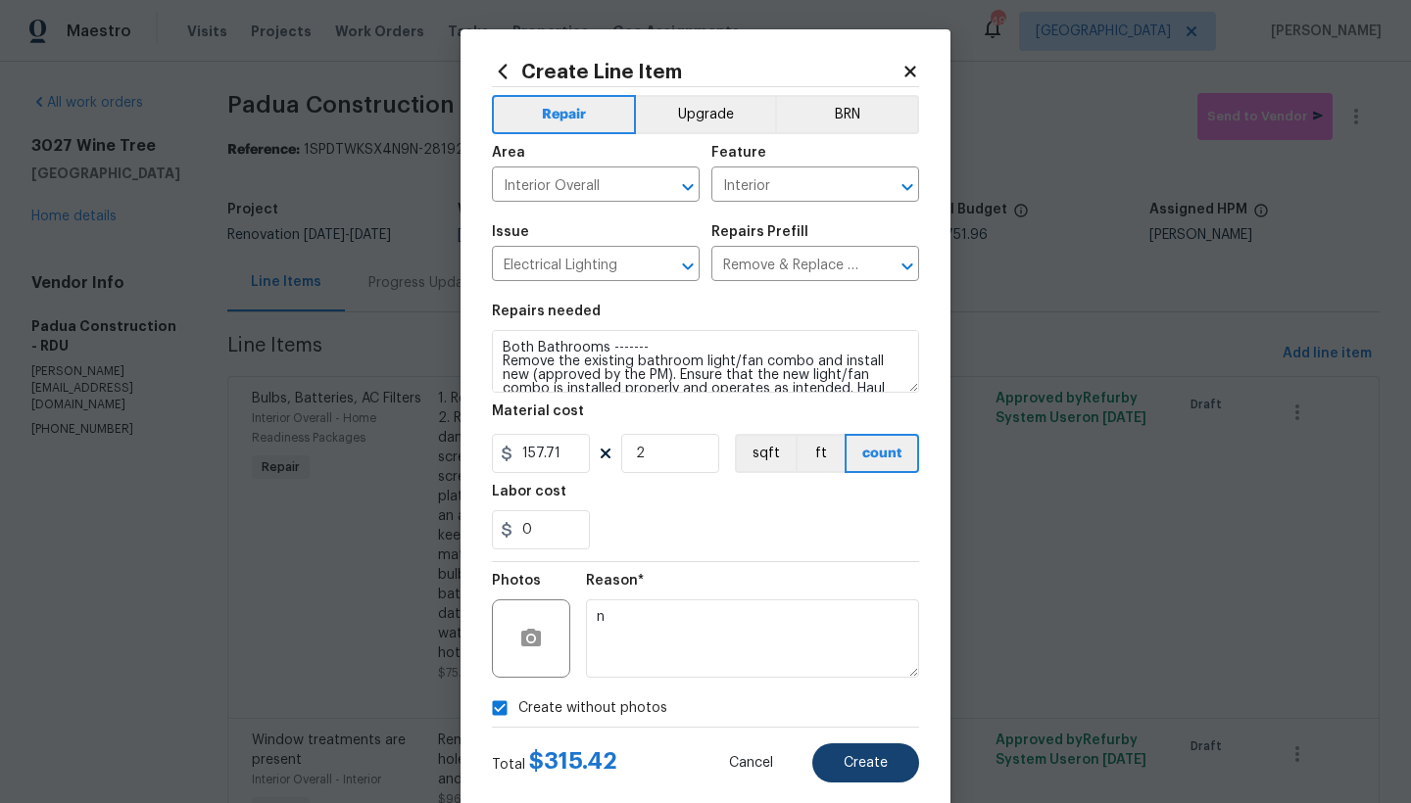
click at [837, 778] on button "Create" at bounding box center [865, 763] width 107 height 39
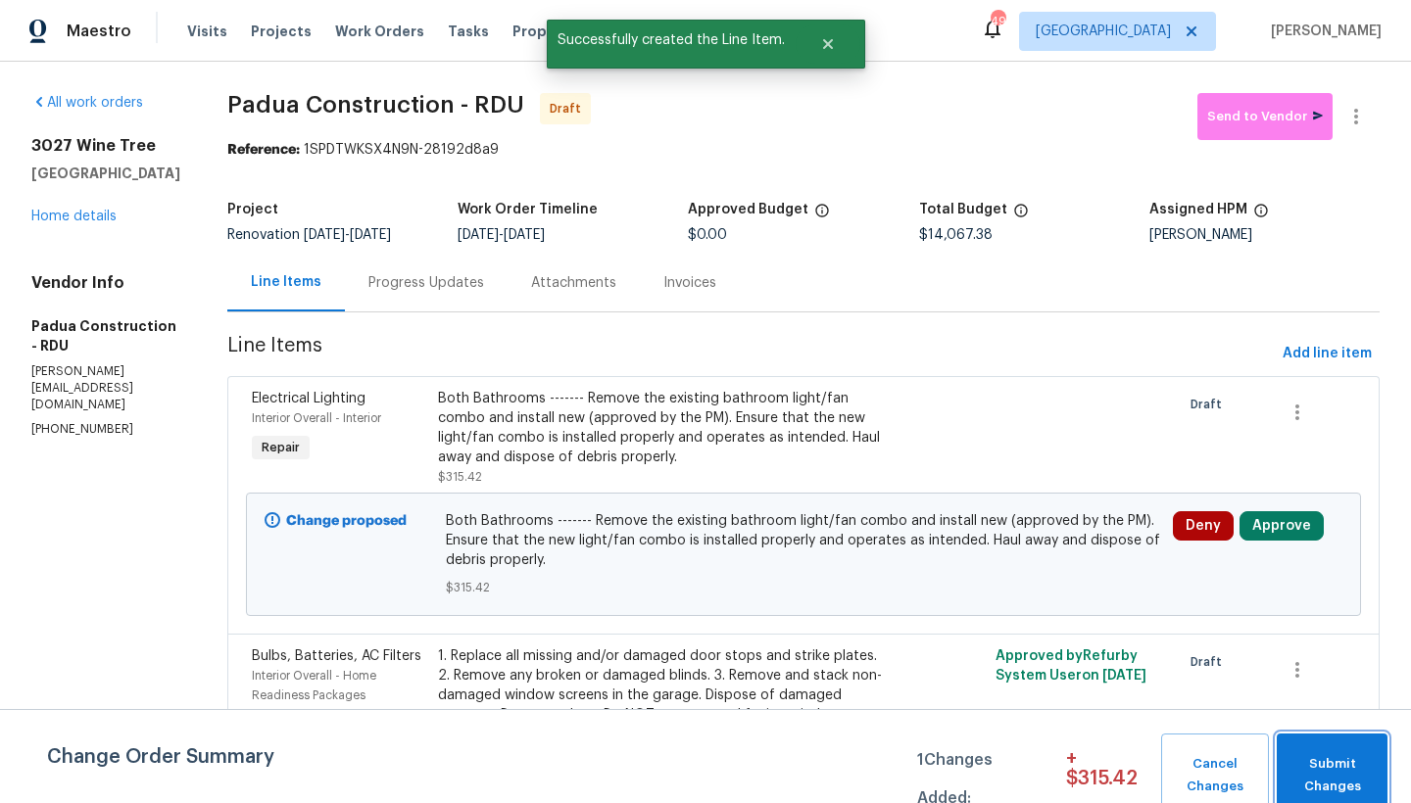
click at [1341, 778] on span "Submit Changes" at bounding box center [1331, 775] width 91 height 45
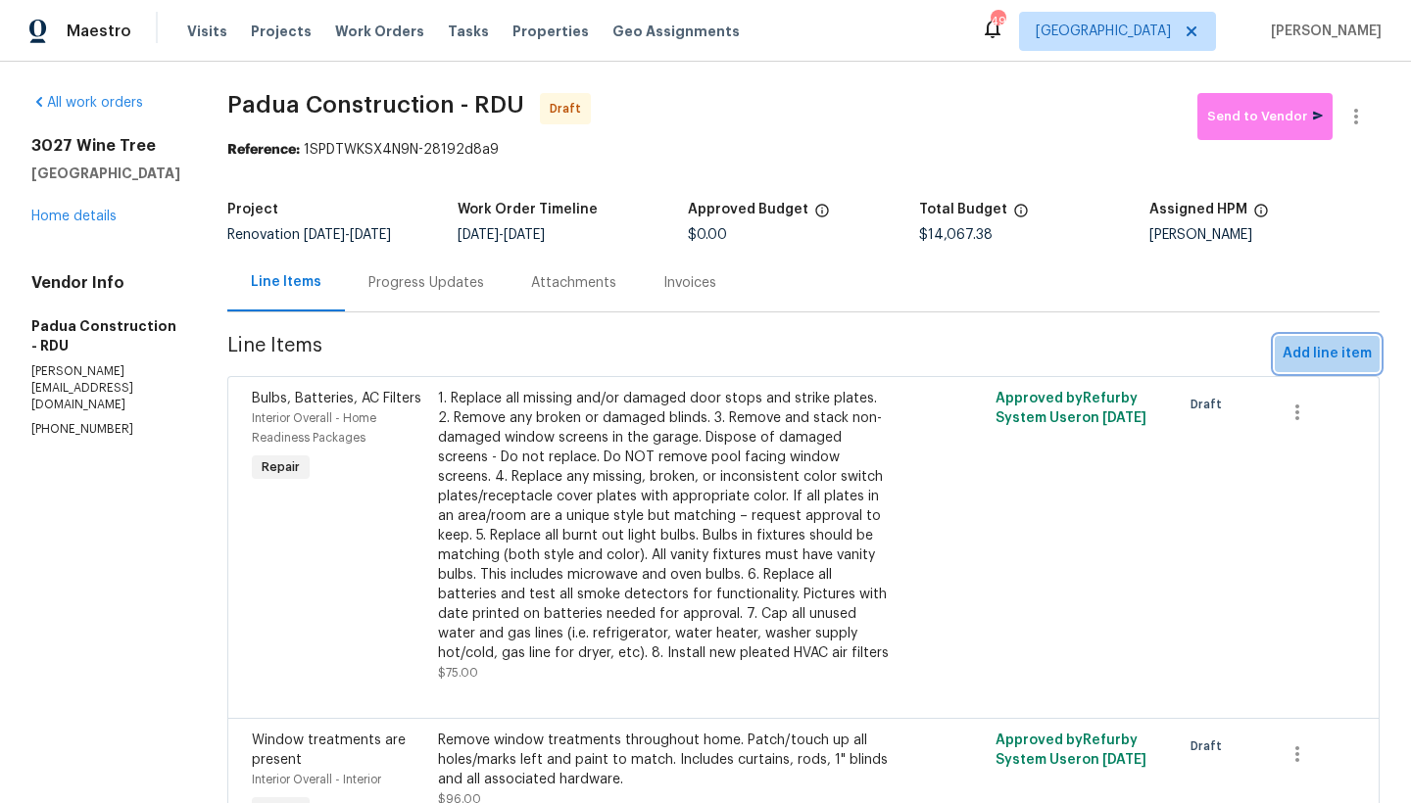
click at [1312, 359] on span "Add line item" at bounding box center [1327, 354] width 89 height 24
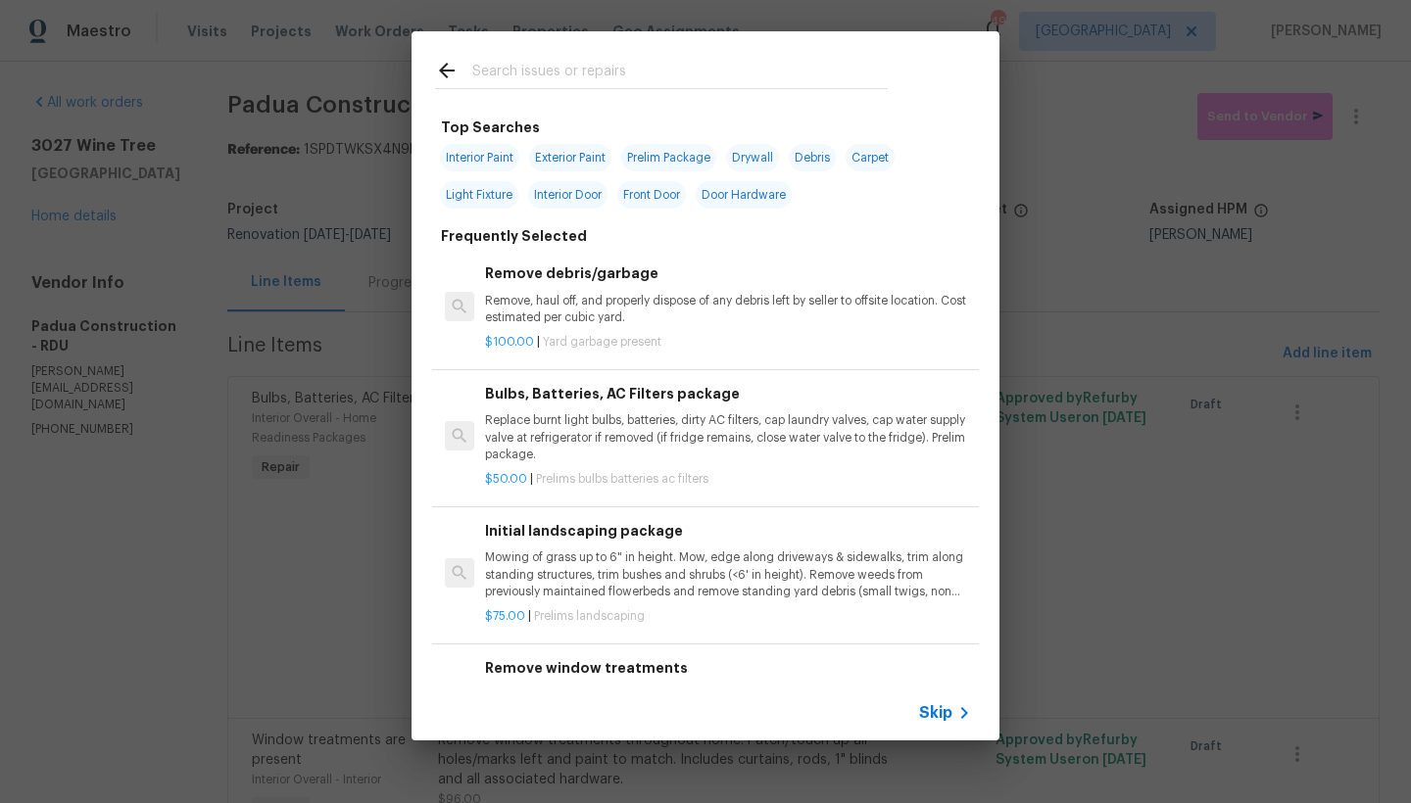
click at [546, 66] on input "text" at bounding box center [679, 73] width 415 height 29
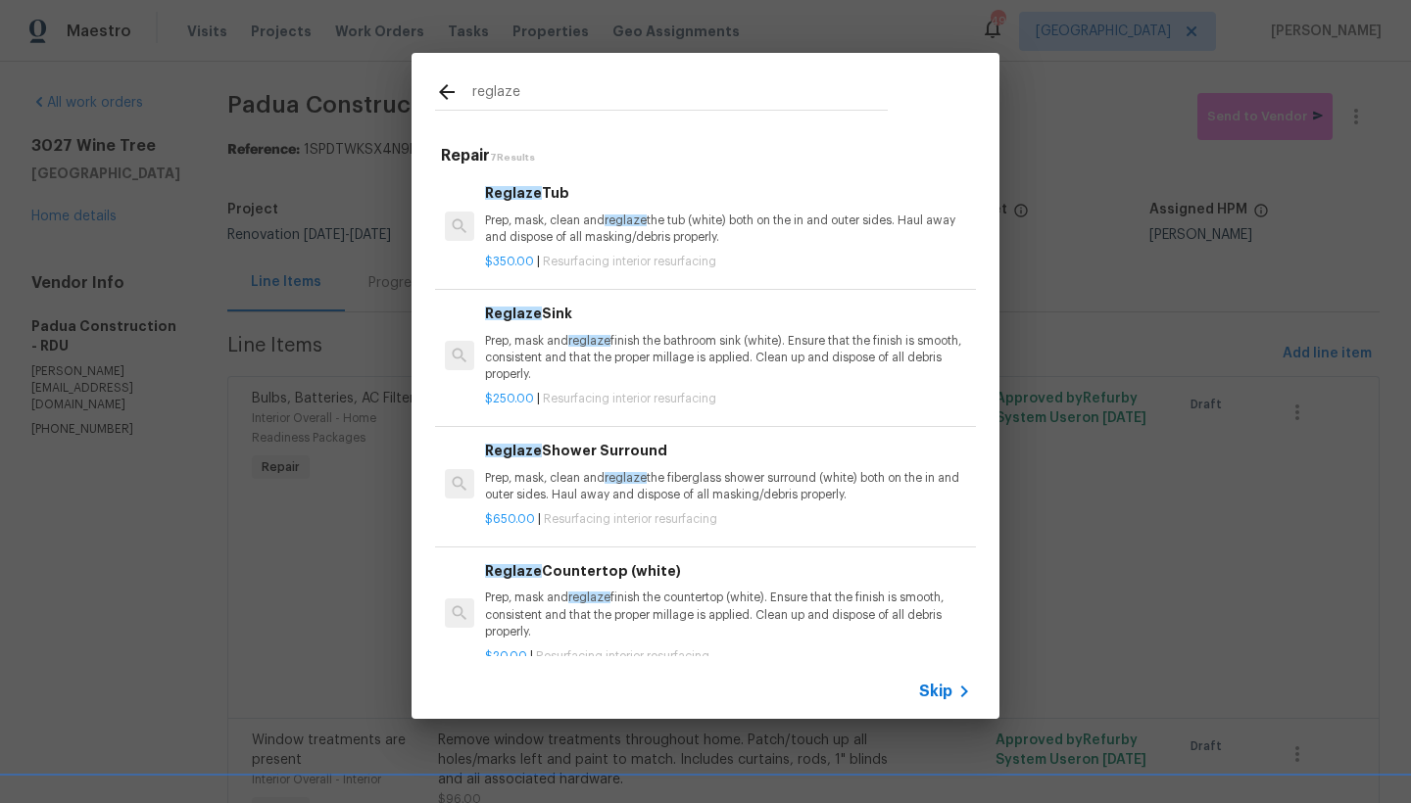
click at [557, 213] on p "Prep, mask, clean and reglaze the tub (white) both on the in and outer sides. H…" at bounding box center [728, 229] width 486 height 33
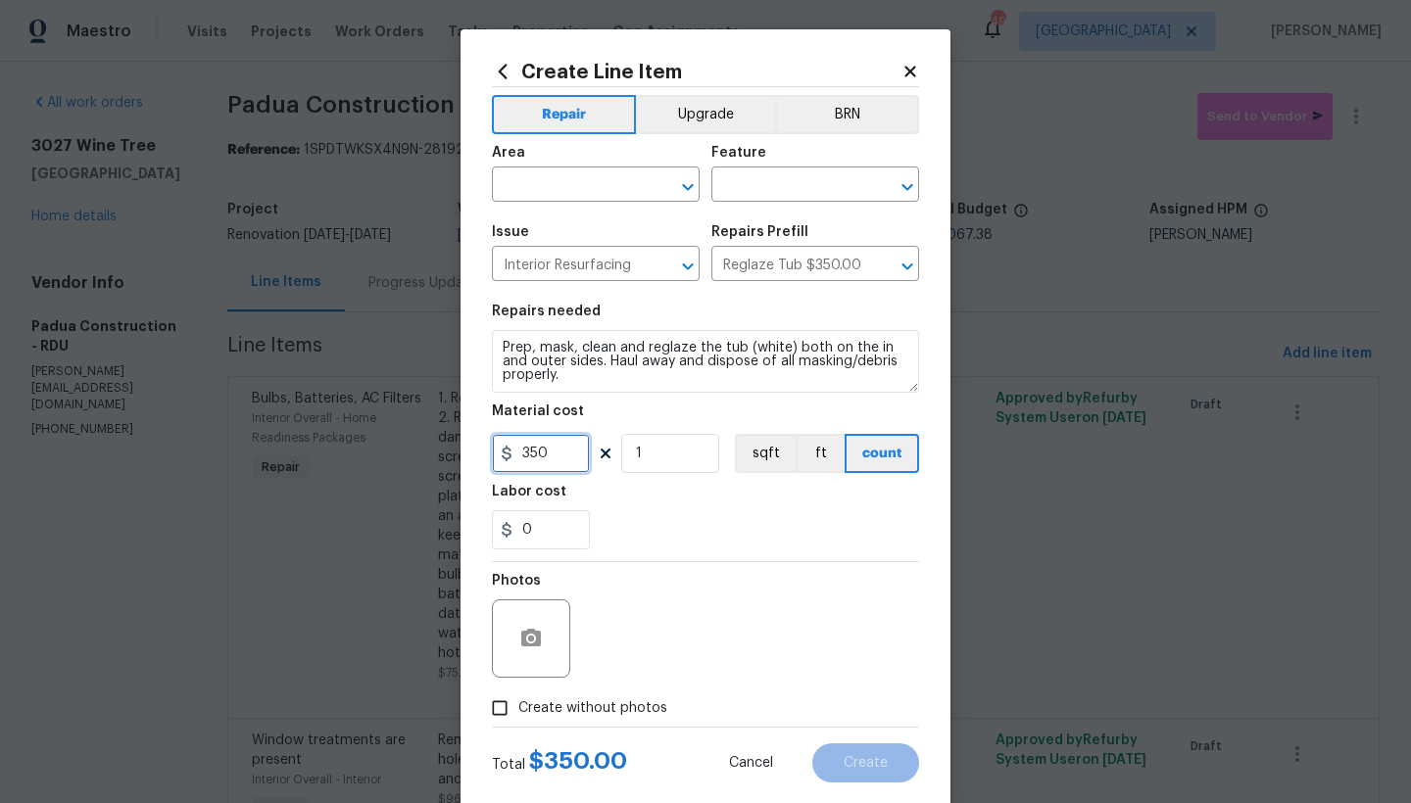
drag, startPoint x: 552, startPoint y: 454, endPoint x: 470, endPoint y: 455, distance: 81.3
click at [481, 454] on div "Create Line Item Repair Upgrade BRN Area ​ Feature ​ Issue Interior Resurfacing…" at bounding box center [705, 421] width 490 height 785
click at [653, 460] on input "1" at bounding box center [670, 453] width 98 height 39
drag, startPoint x: 636, startPoint y: 454, endPoint x: 606, endPoint y: 454, distance: 29.4
click at [608, 454] on div "450 1 sqft ft count" at bounding box center [705, 453] width 427 height 39
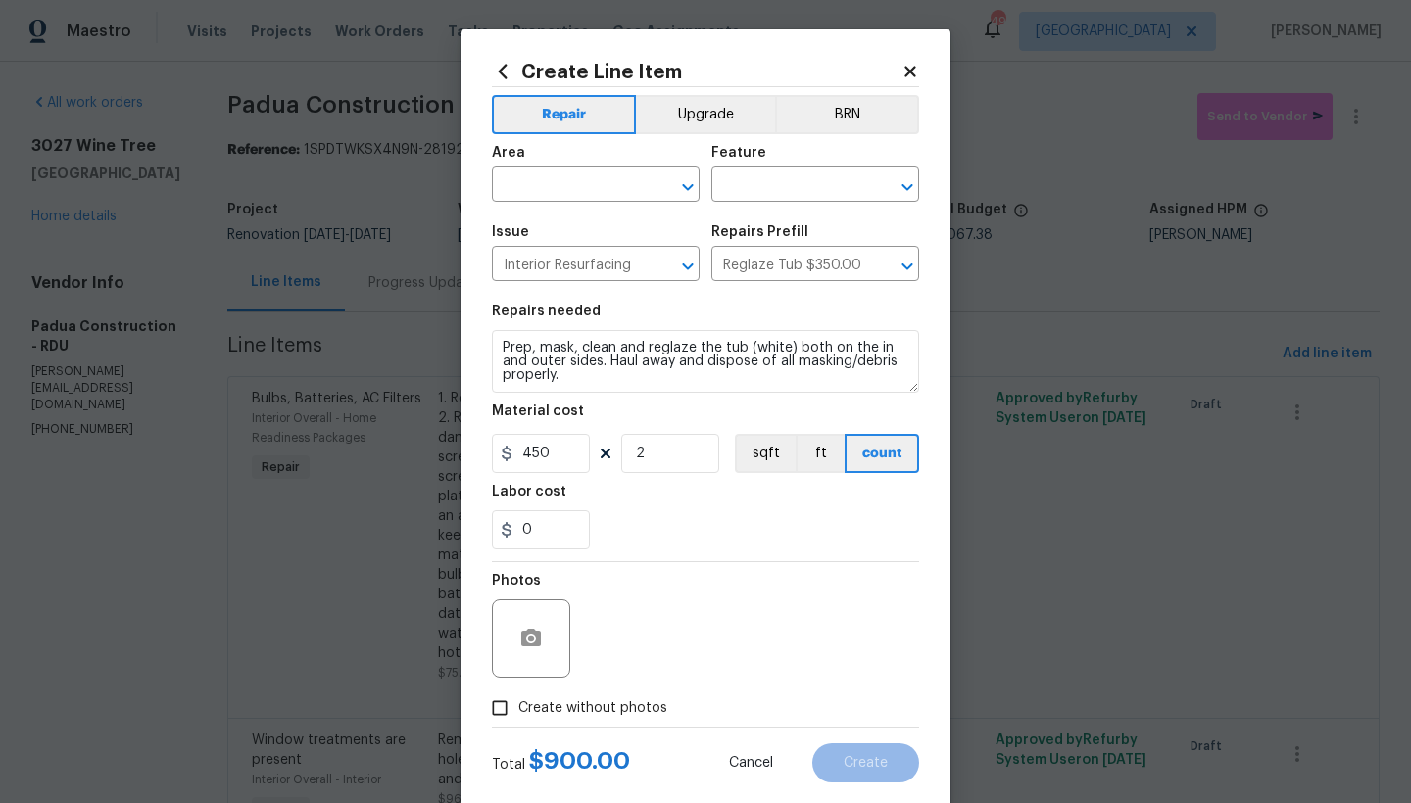
click at [653, 513] on div "0" at bounding box center [705, 529] width 427 height 39
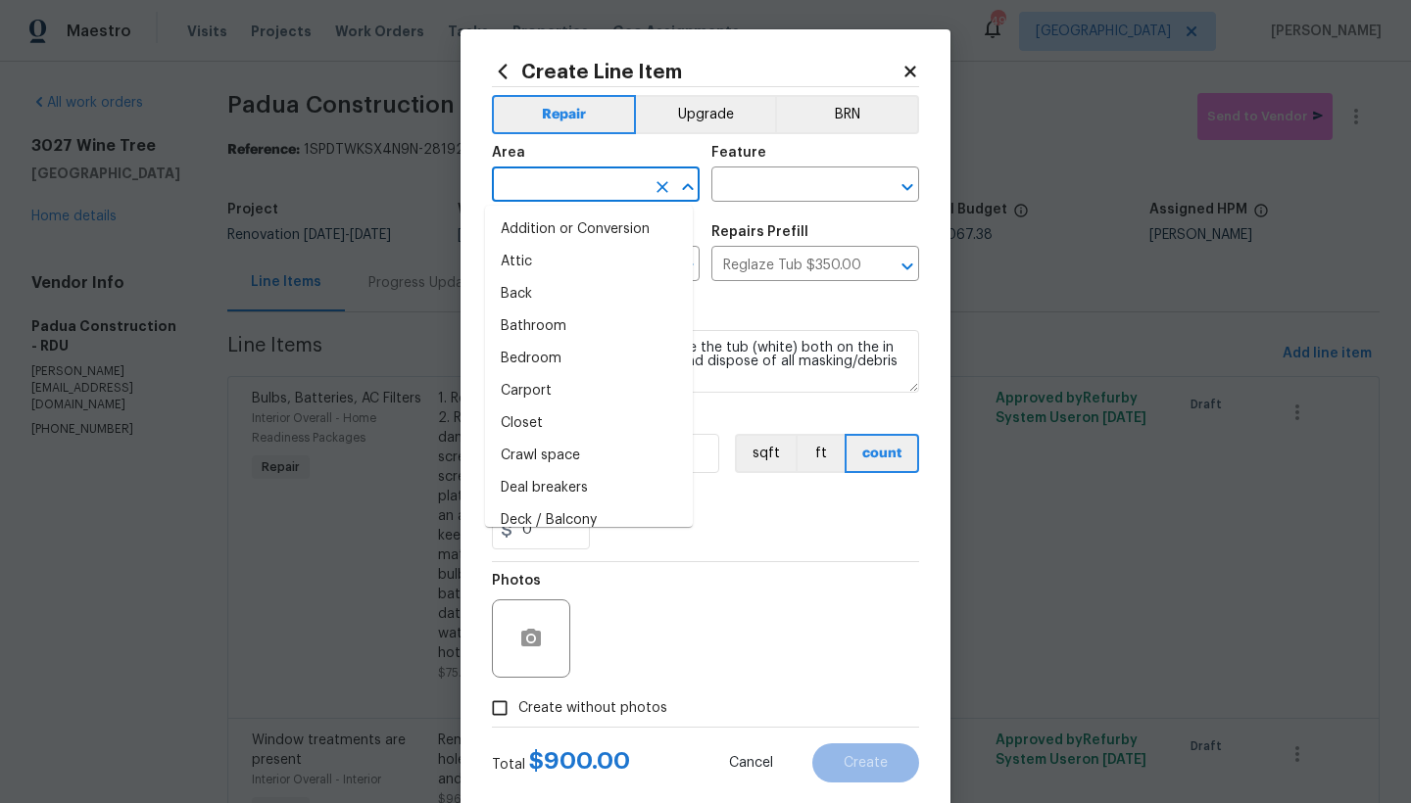
click at [577, 194] on input "text" at bounding box center [568, 186] width 153 height 30
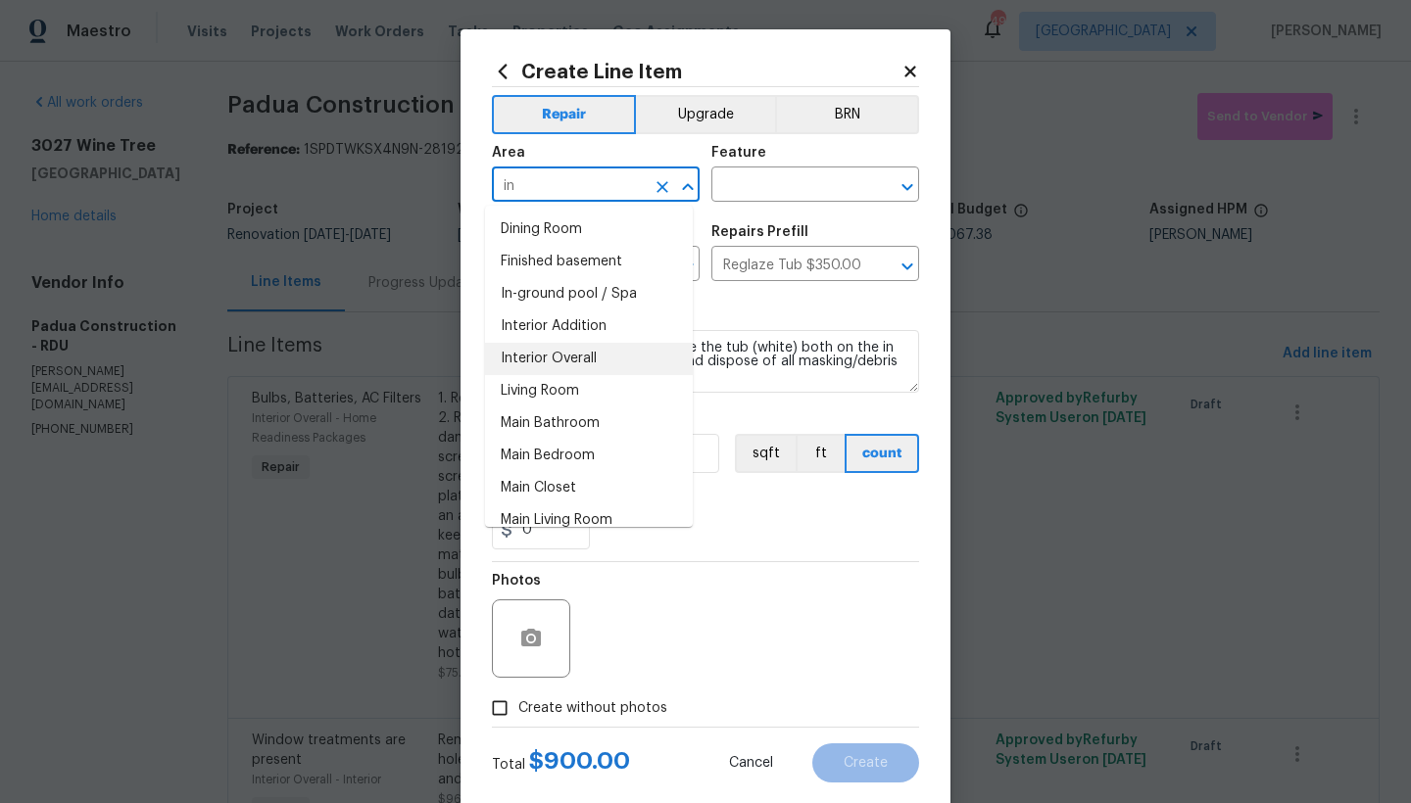
click at [568, 366] on li "Interior Overall" at bounding box center [589, 359] width 208 height 32
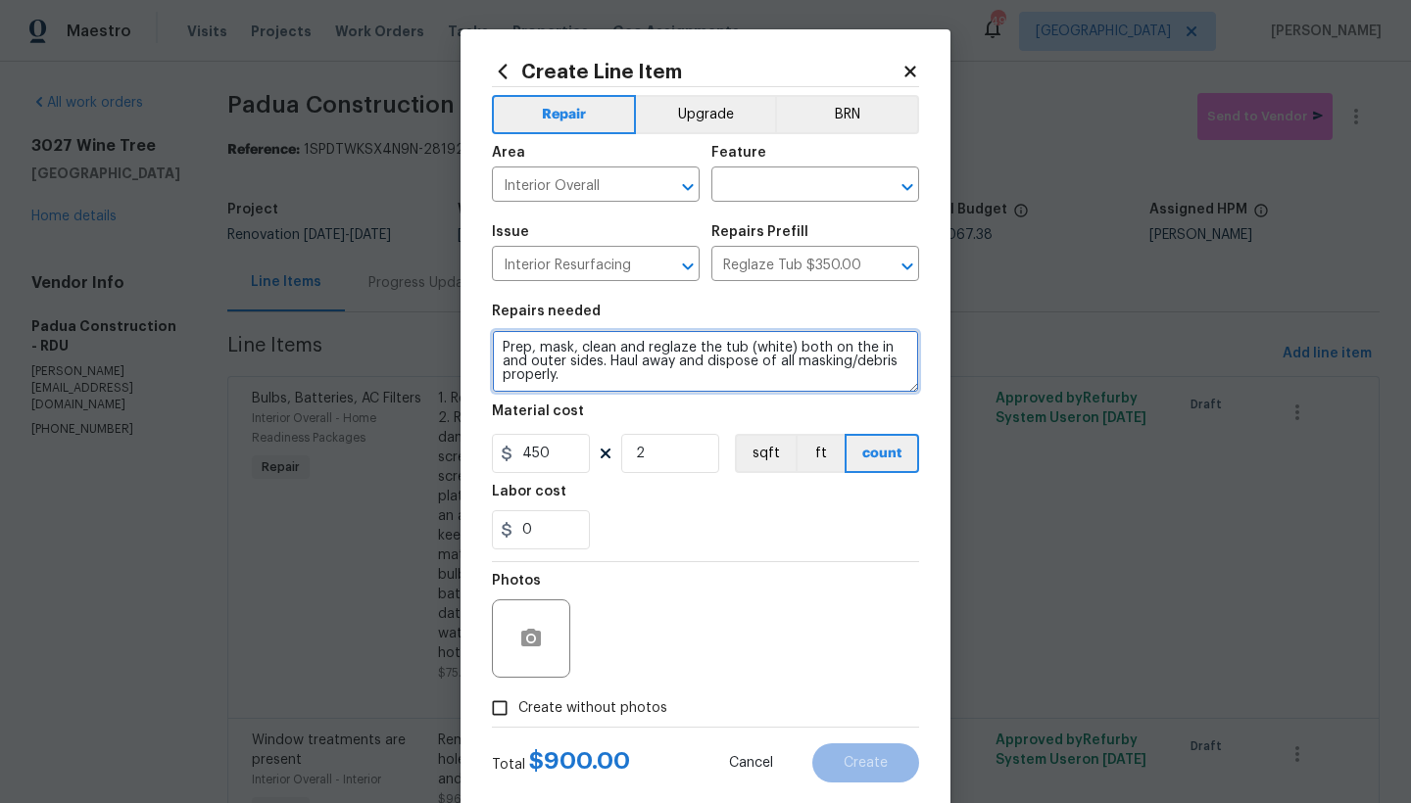
drag, startPoint x: 785, startPoint y: 348, endPoint x: 595, endPoint y: 363, distance: 190.6
click at [595, 363] on textarea "Prep, mask, clean and reglaze the tub (white) both on the in and outer sides. H…" at bounding box center [705, 361] width 427 height 63
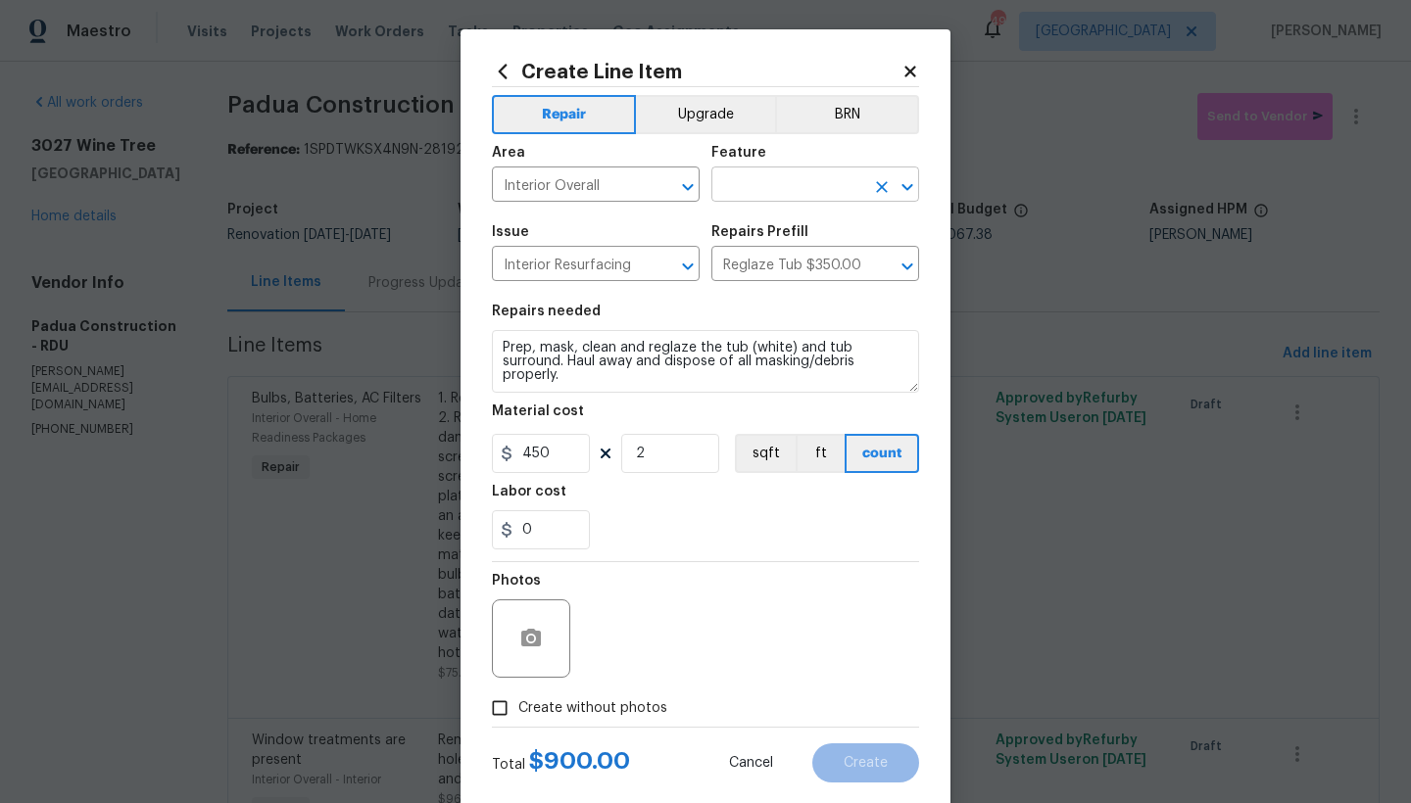
click at [739, 190] on input "text" at bounding box center [787, 186] width 153 height 30
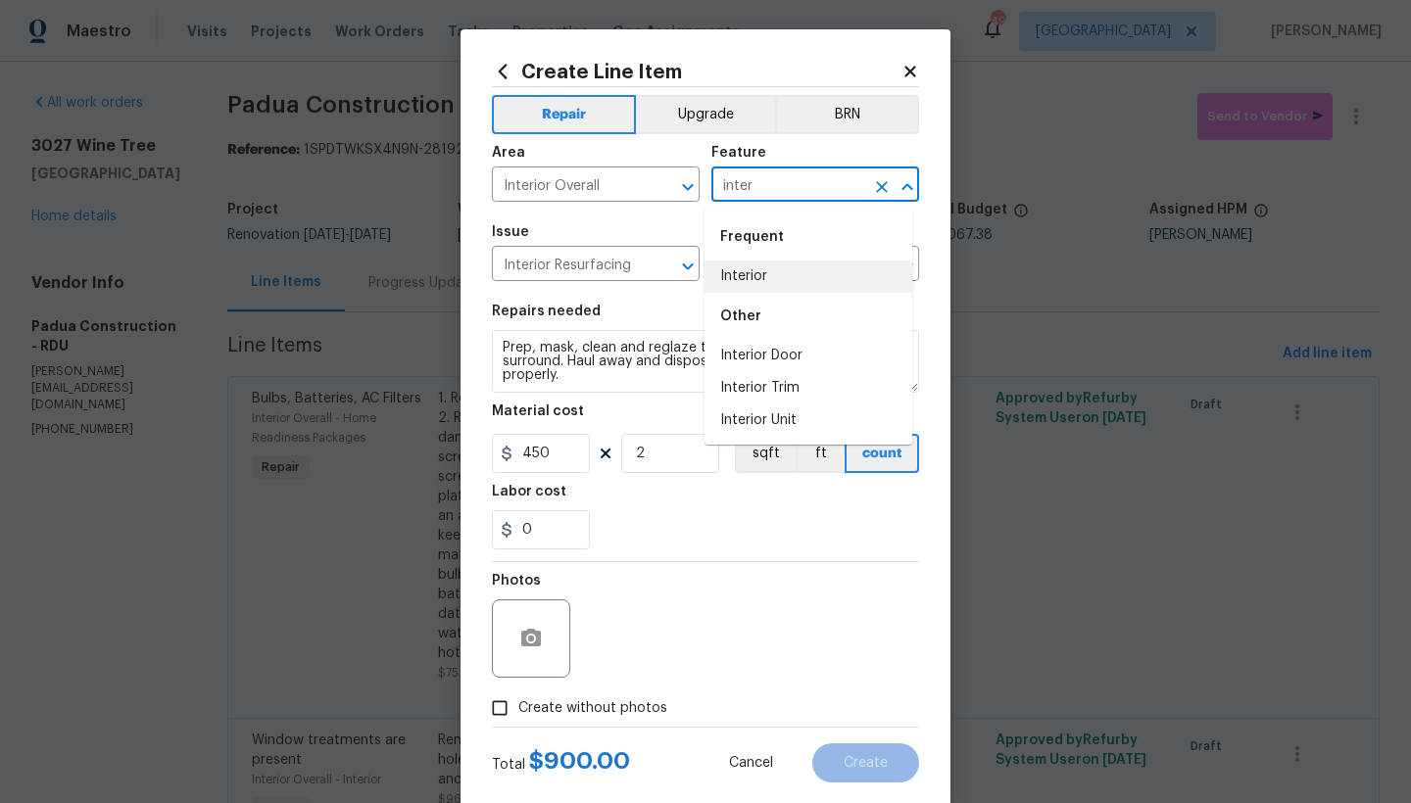
click at [752, 281] on li "Interior" at bounding box center [808, 277] width 208 height 32
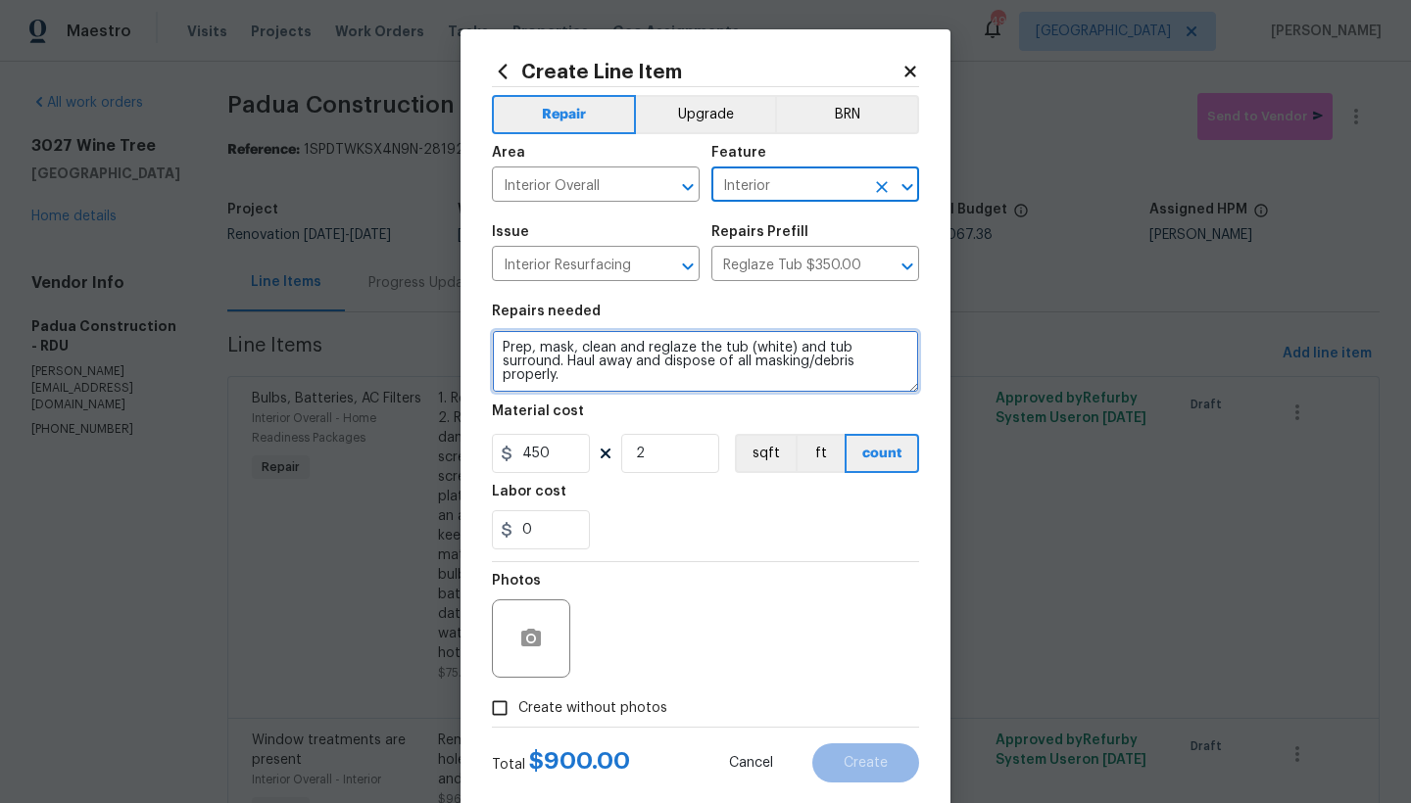
click at [500, 345] on textarea "Prep, mask, clean and reglaze the tub (white) and tub surround. Haul away and d…" at bounding box center [705, 361] width 427 height 63
click at [495, 346] on textarea "Prep, mask, clean and reglaze the tub (white) and tub surround. Haul away and d…" at bounding box center [705, 361] width 427 height 63
click at [539, 344] on textarea "Prep, mask, clean and reglaze the tub (white) and tub surround. Haul away and d…" at bounding box center [705, 361] width 427 height 63
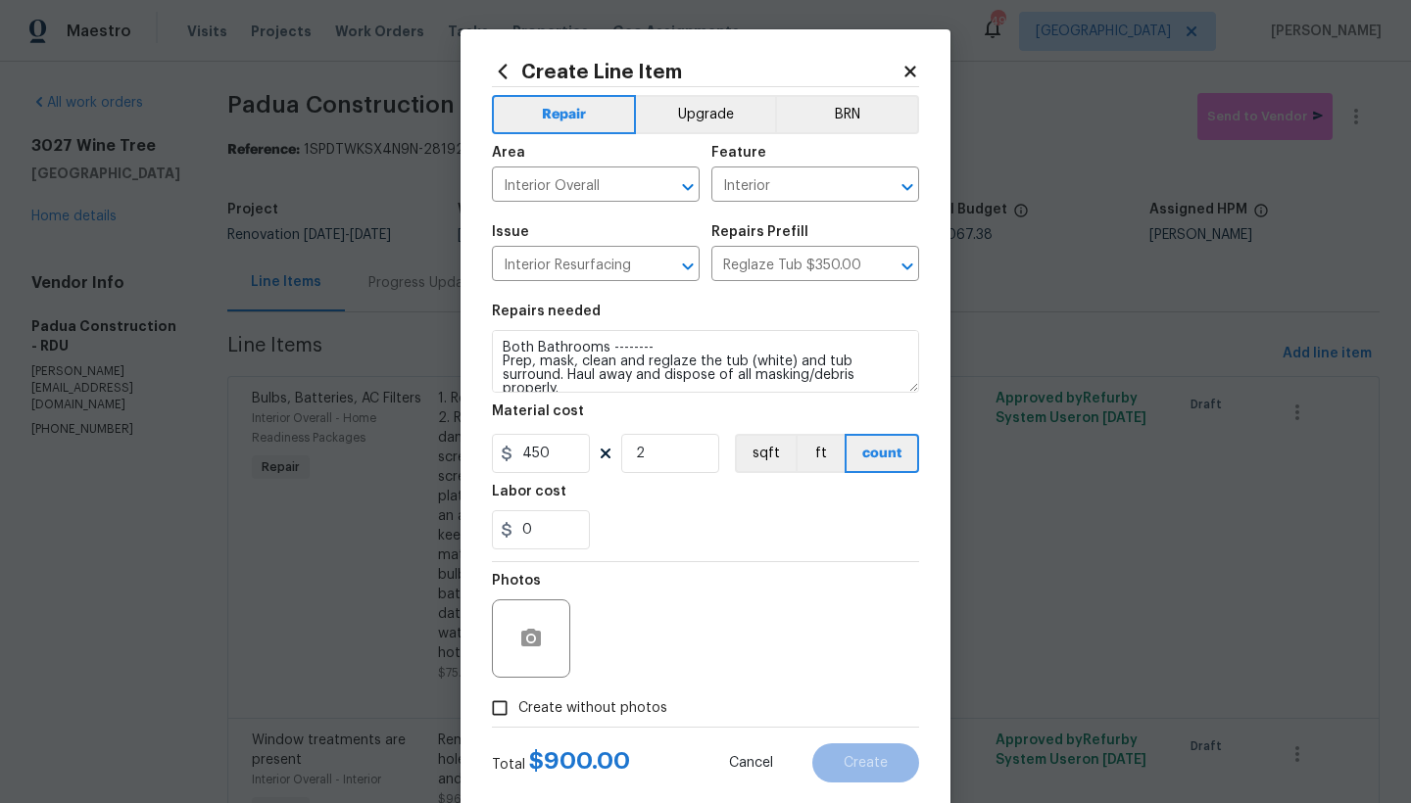
click at [508, 710] on input "Create without photos" at bounding box center [499, 708] width 37 height 37
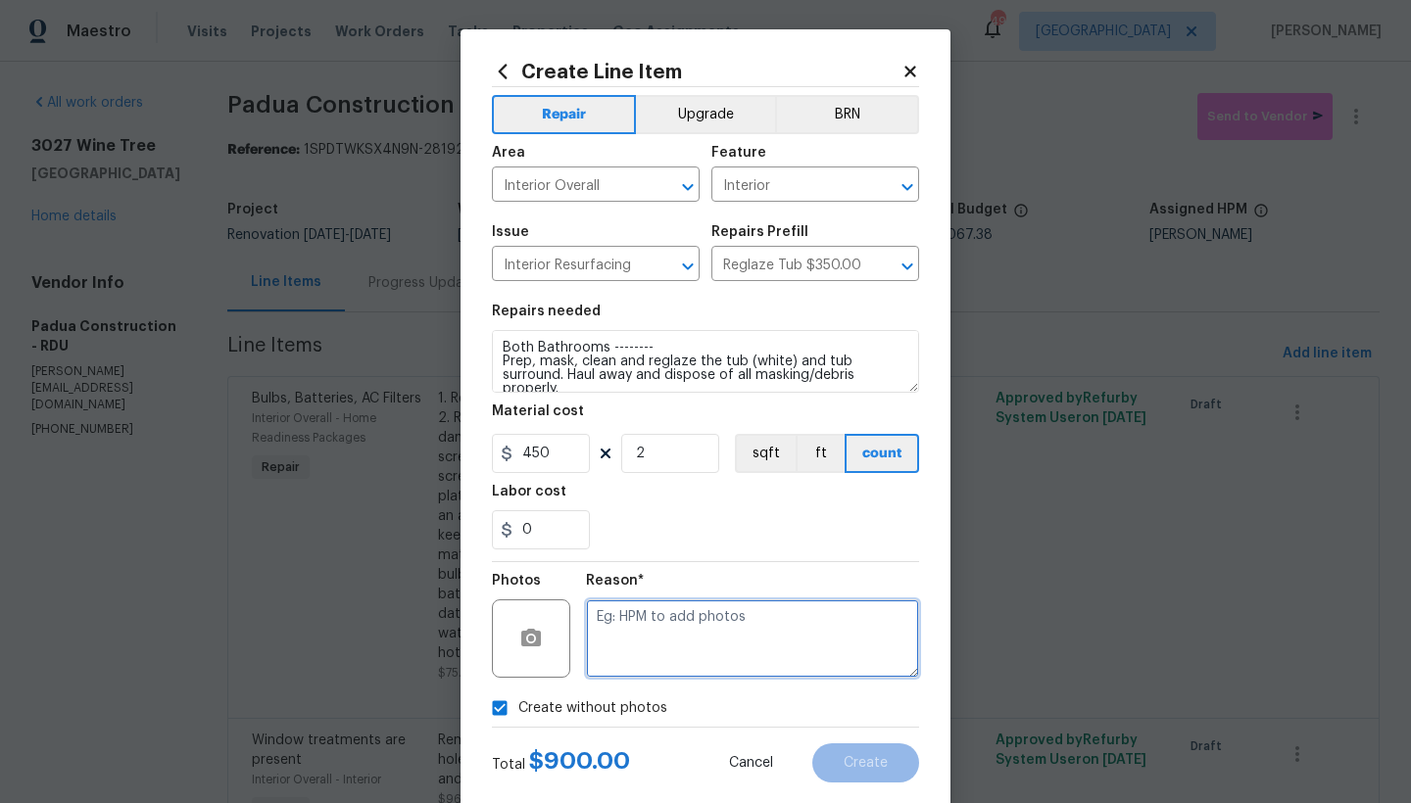
click at [622, 643] on textarea at bounding box center [752, 639] width 333 height 78
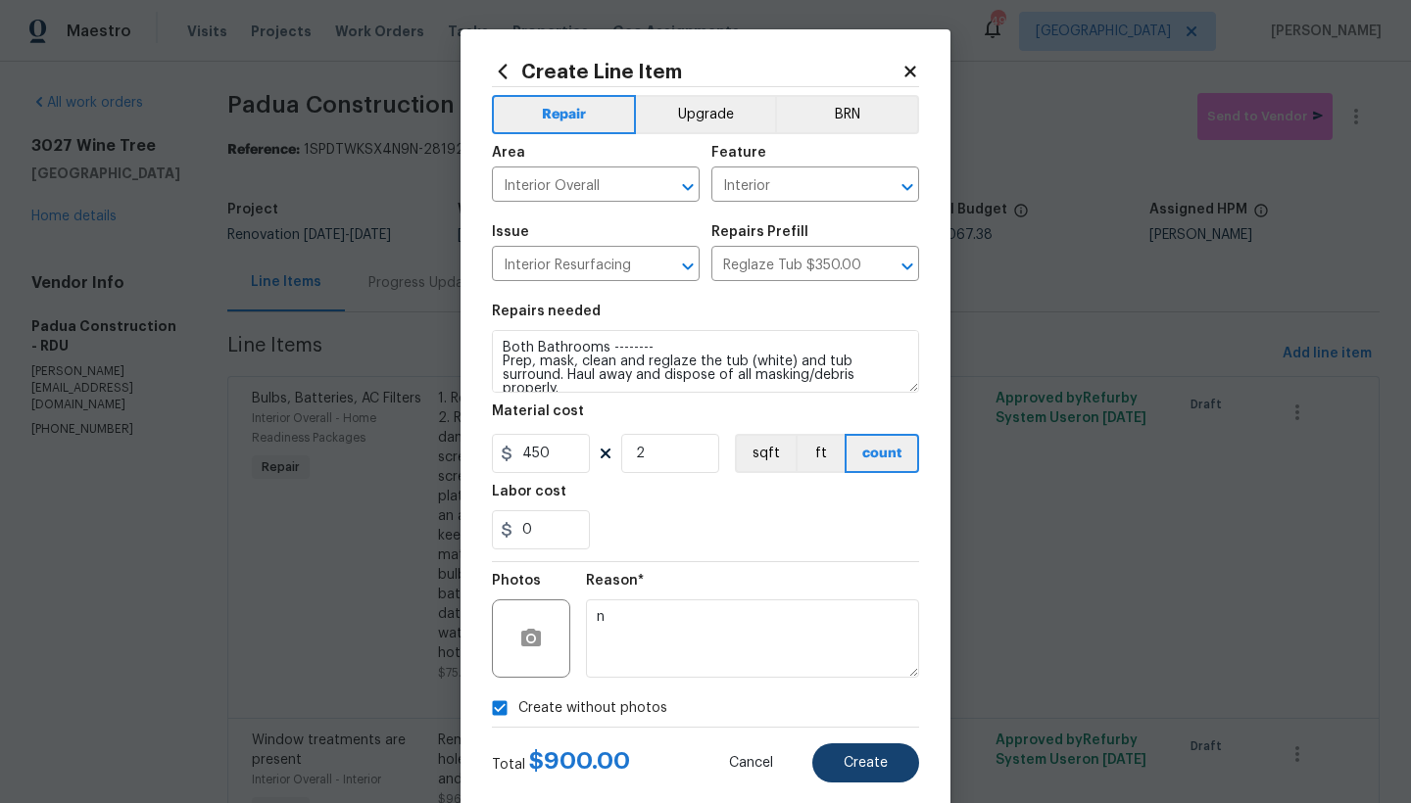
click at [856, 760] on span "Create" at bounding box center [866, 763] width 44 height 15
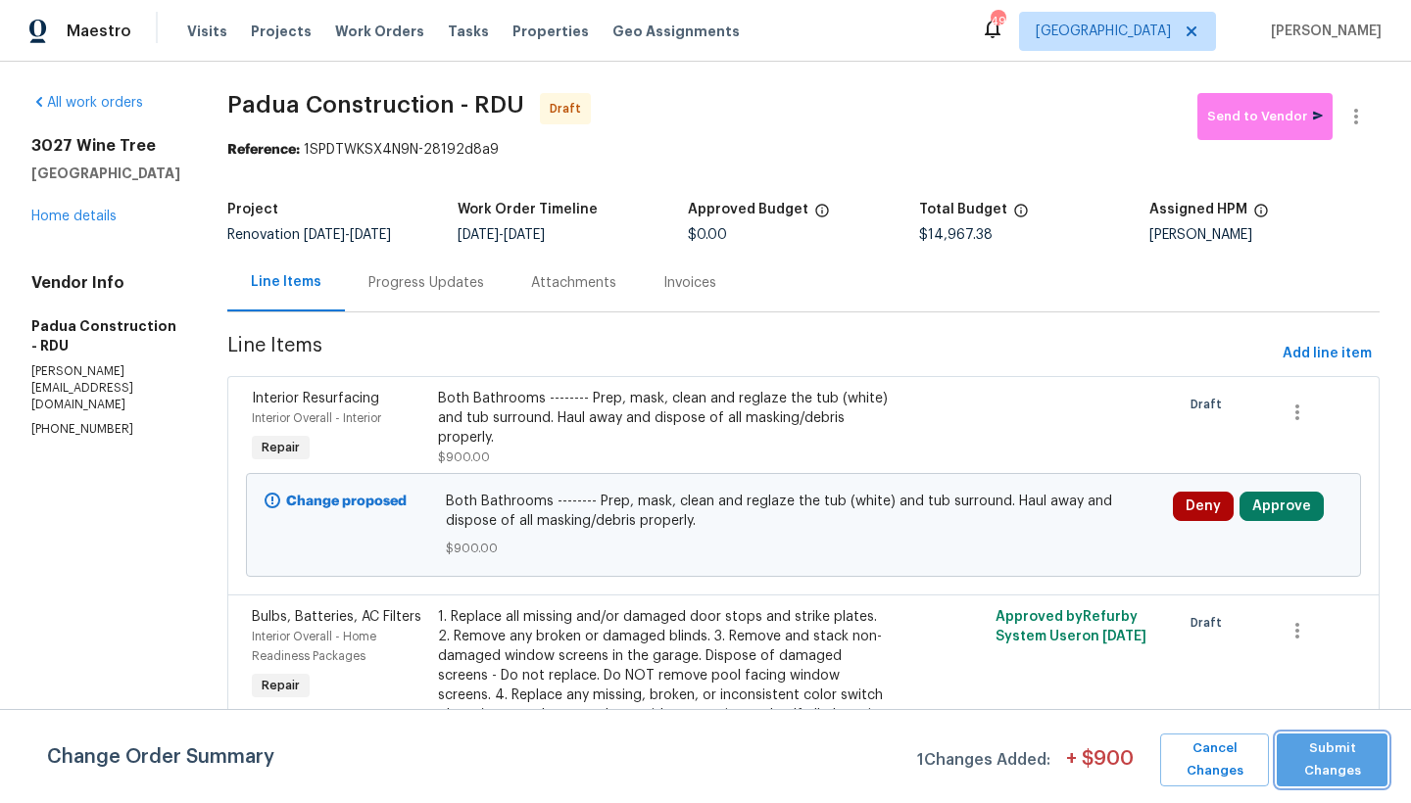
click at [1326, 756] on span "Submit Changes" at bounding box center [1331, 760] width 91 height 45
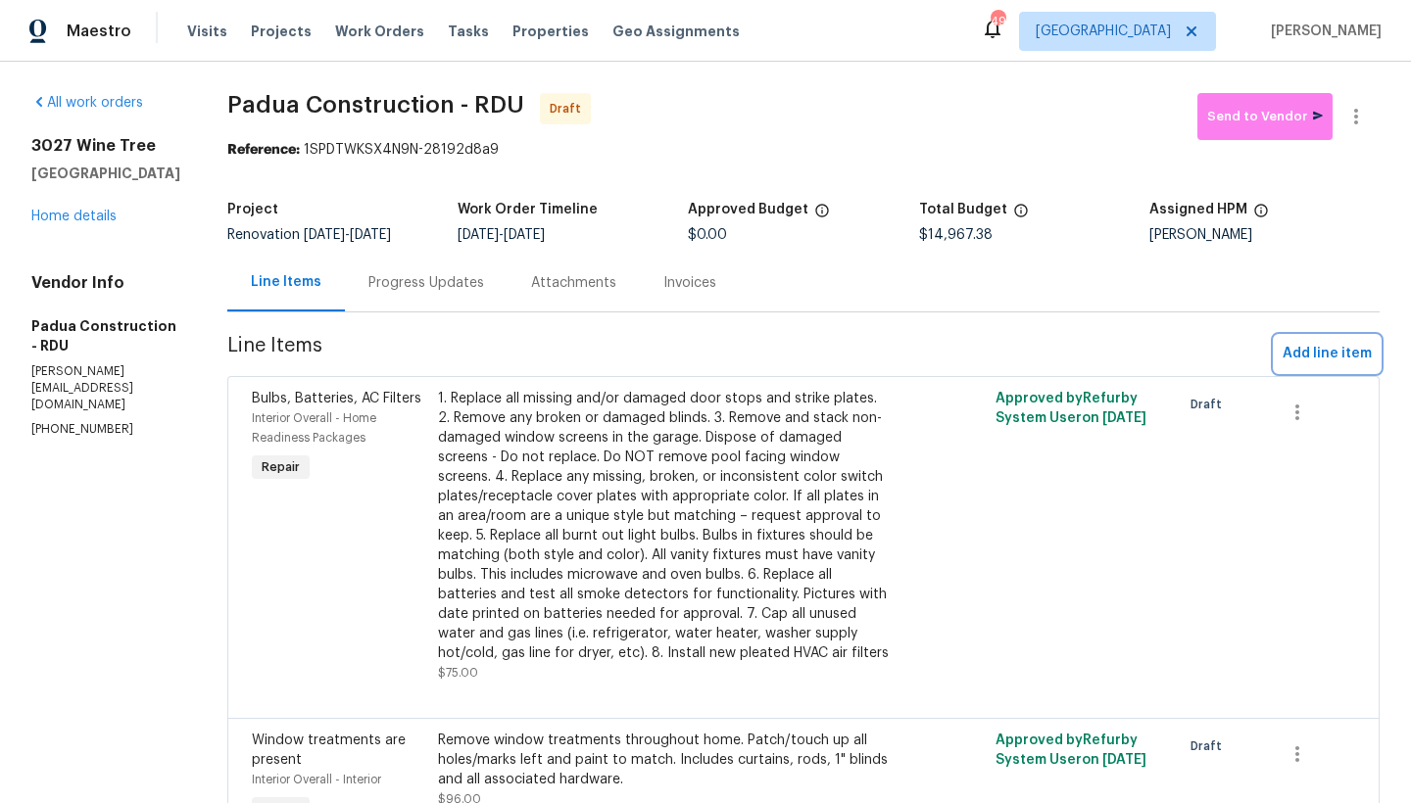
click at [1308, 358] on span "Add line item" at bounding box center [1327, 354] width 89 height 24
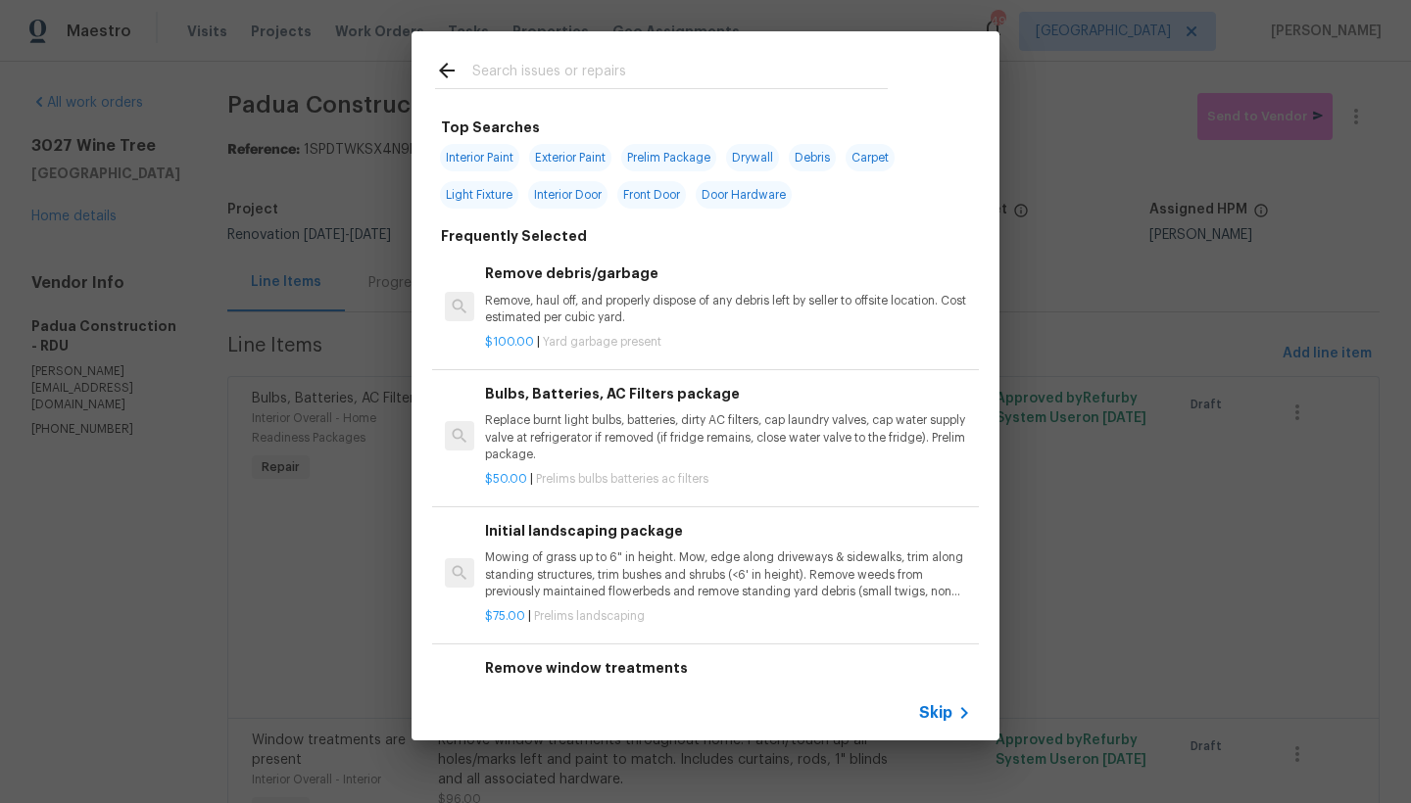
click at [632, 72] on input "text" at bounding box center [679, 73] width 415 height 29
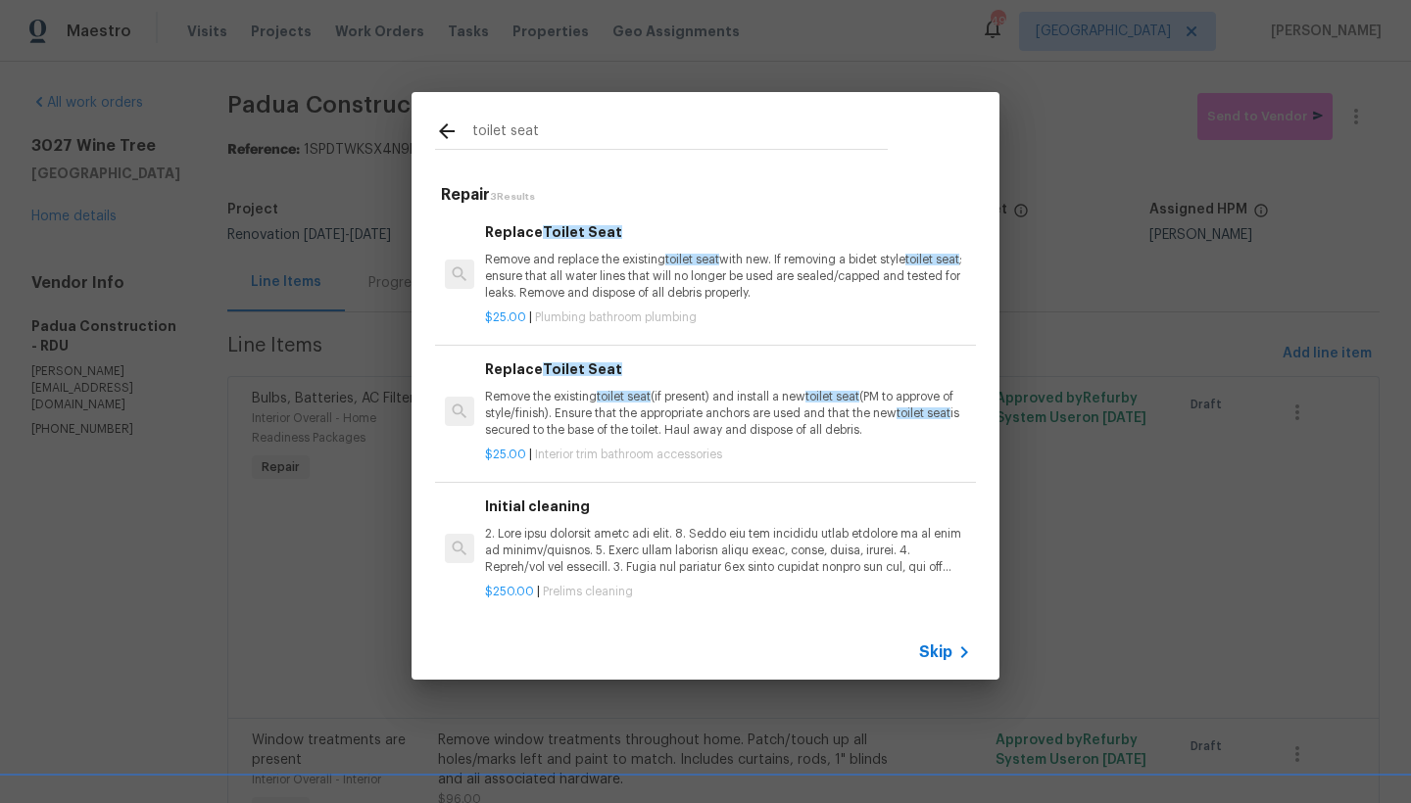
click at [598, 272] on p "Remove and replace the existing toilet seat with new. If removing a bidet style…" at bounding box center [728, 277] width 486 height 50
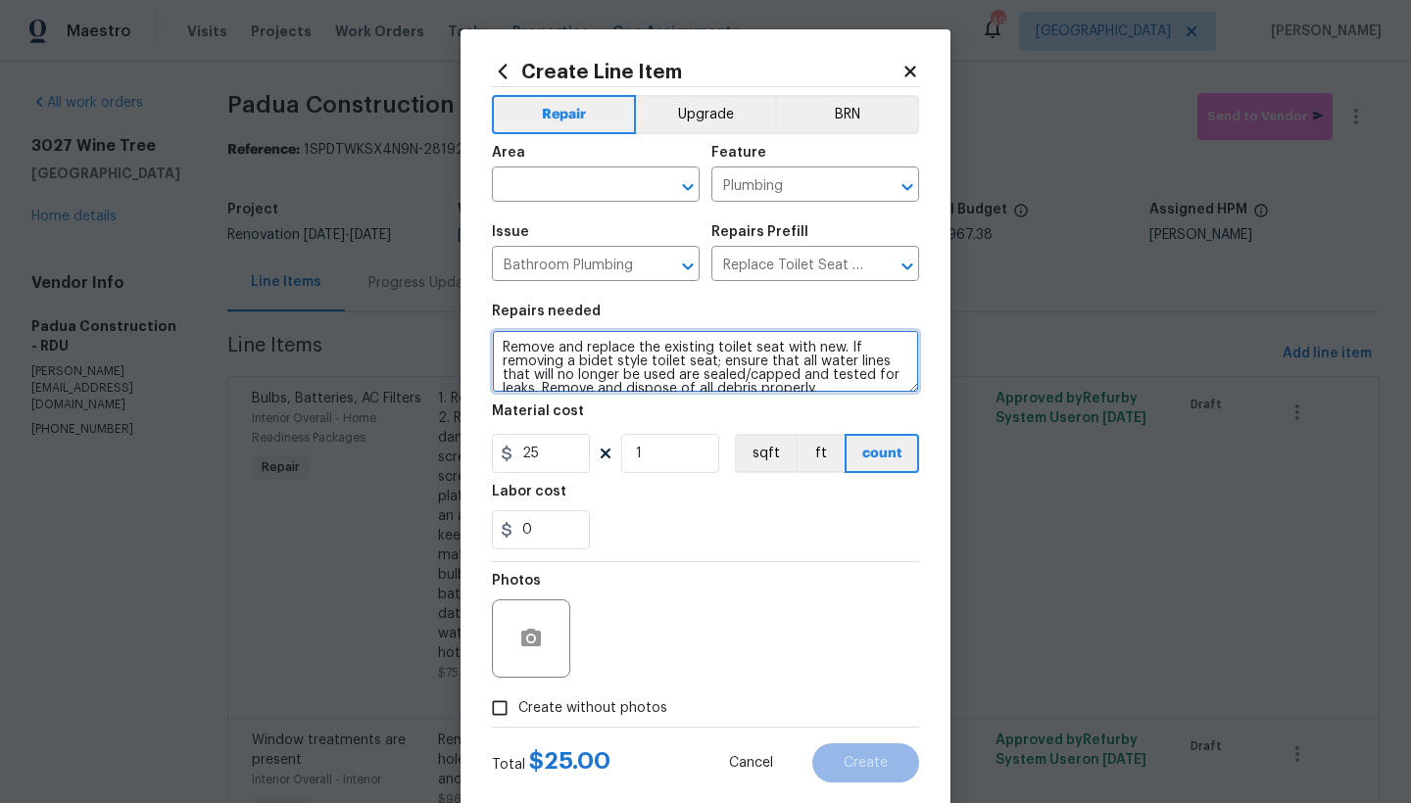
click at [495, 346] on textarea "Remove and replace the existing toilet seat with new. If removing a bidet style…" at bounding box center [705, 361] width 427 height 63
click at [599, 345] on textarea "Remove and replace the existing toilet seat with new. If removing a bidet style…" at bounding box center [705, 361] width 427 height 63
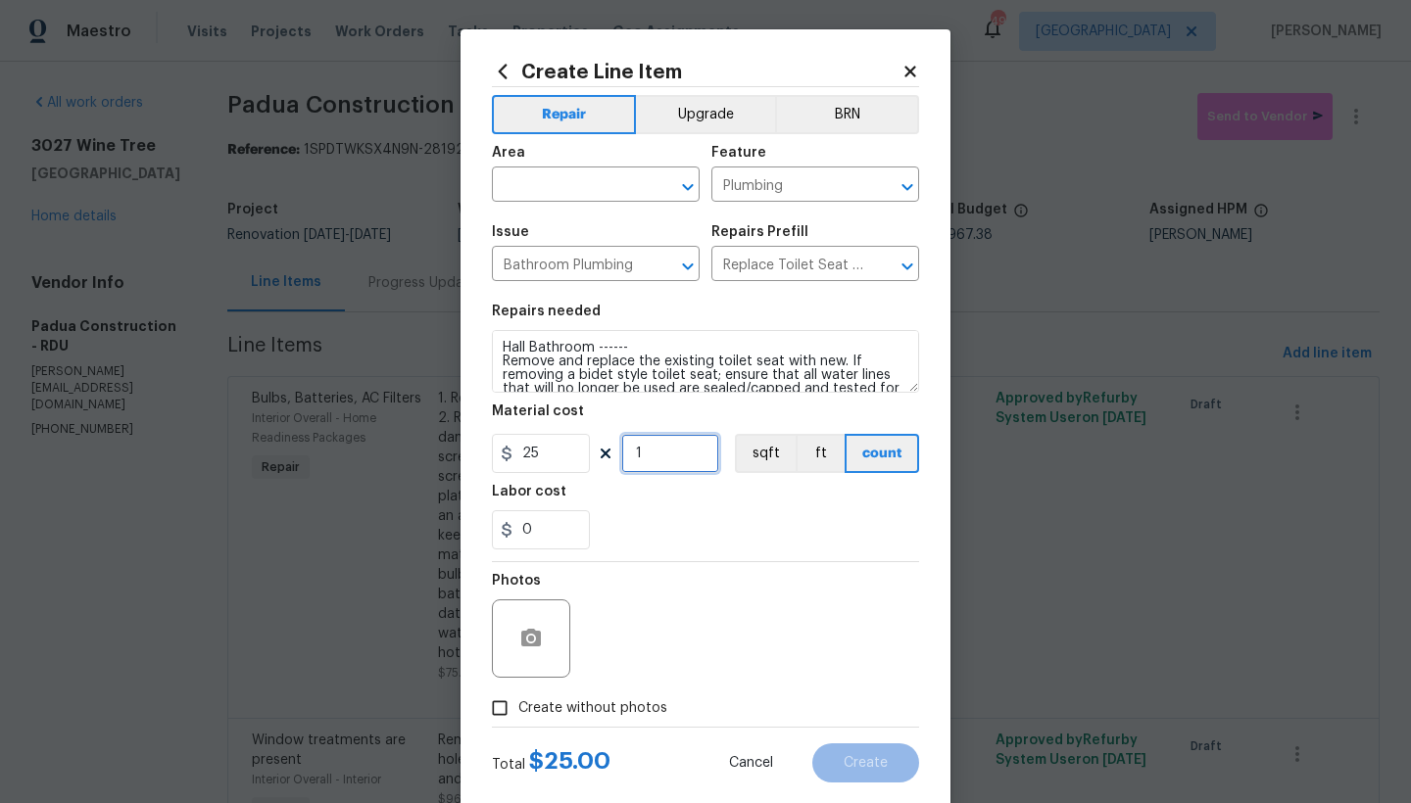
click at [641, 449] on input "1" at bounding box center [670, 453] width 98 height 39
drag, startPoint x: 645, startPoint y: 455, endPoint x: 613, endPoint y: 451, distance: 31.6
click at [623, 452] on input "1" at bounding box center [670, 453] width 98 height 39
click at [590, 182] on input "text" at bounding box center [568, 186] width 153 height 30
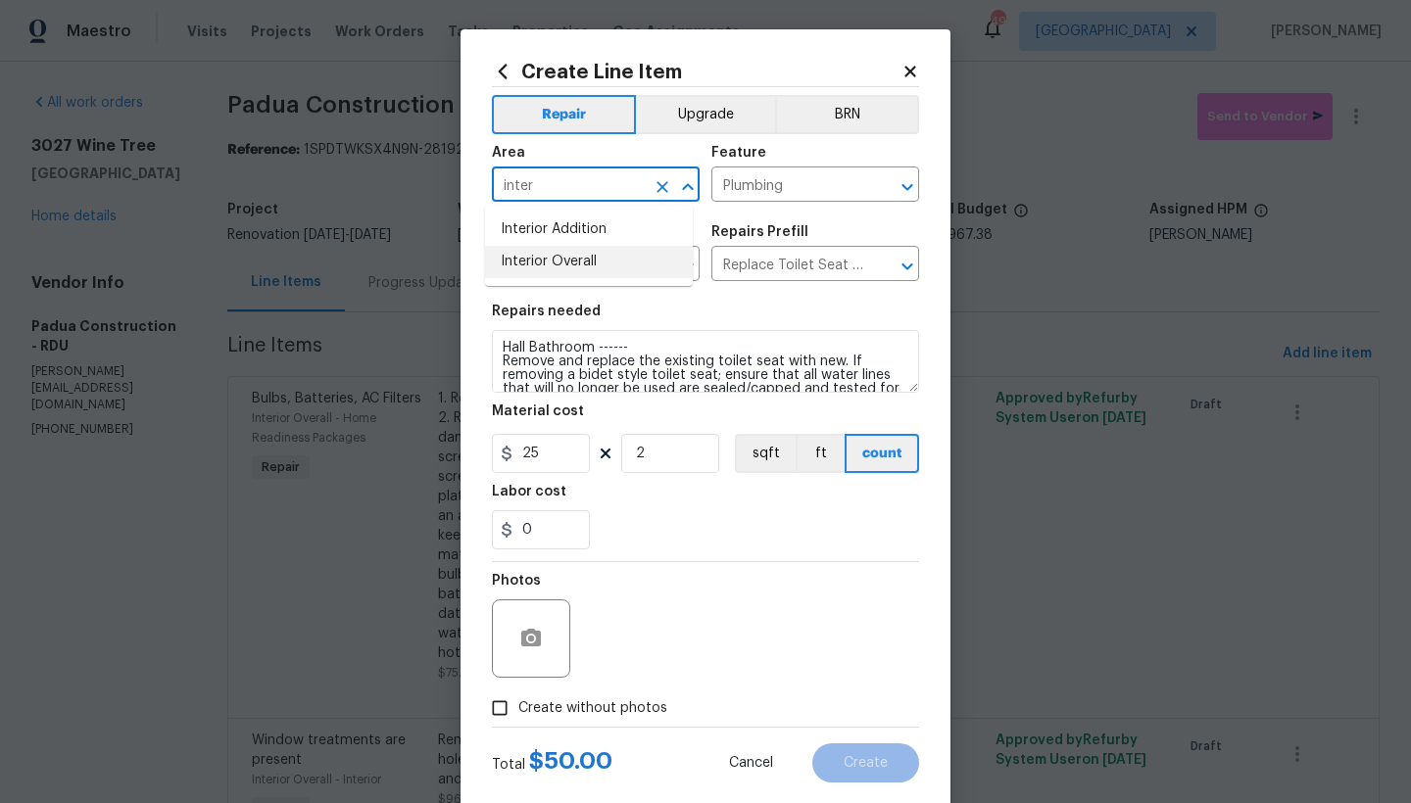
click at [567, 261] on li "Interior Overall" at bounding box center [589, 262] width 208 height 32
click at [493, 710] on input "Create without photos" at bounding box center [499, 708] width 37 height 37
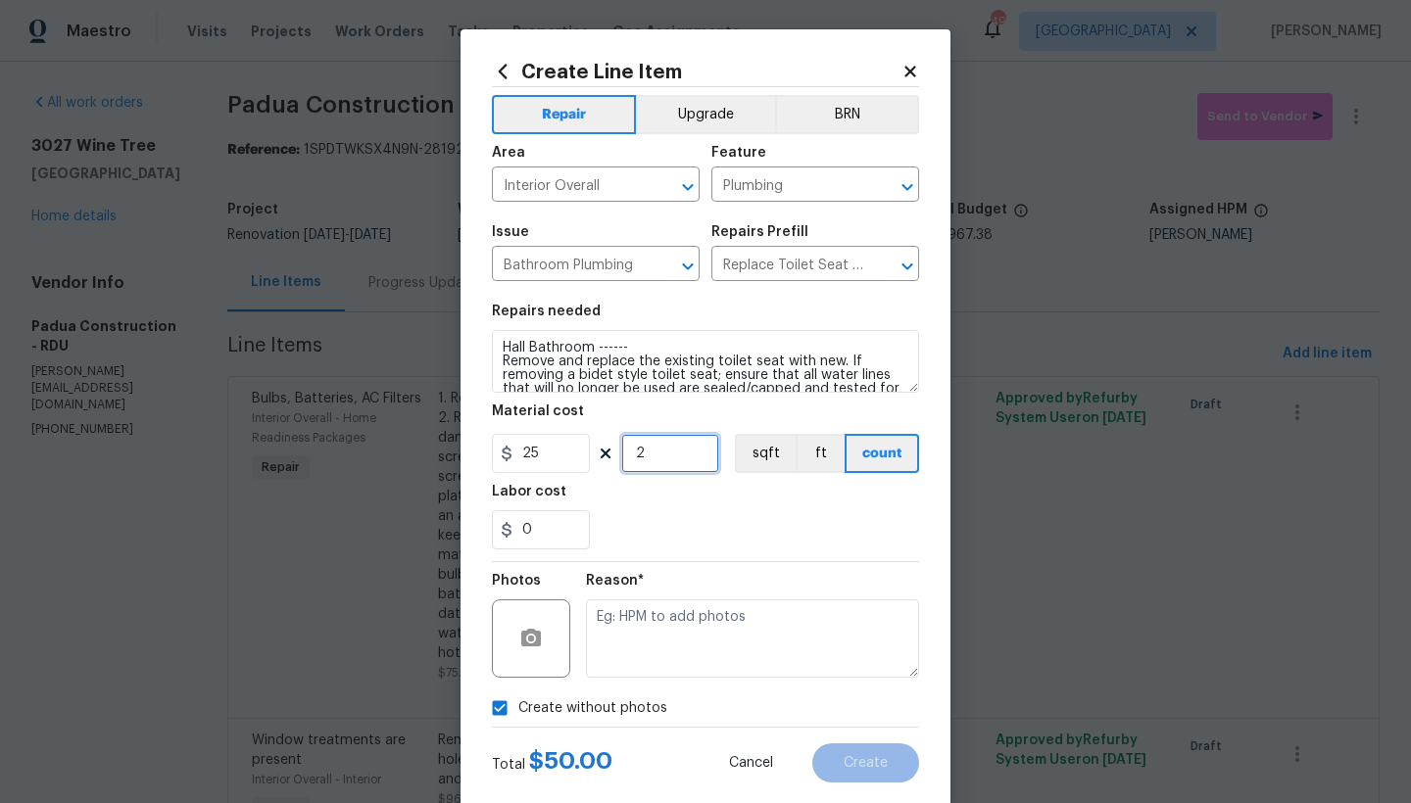
drag, startPoint x: 648, startPoint y: 448, endPoint x: 605, endPoint y: 450, distance: 43.2
click at [609, 450] on div "25 2 sqft ft count" at bounding box center [705, 453] width 427 height 39
click at [700, 502] on div "Labor cost" at bounding box center [705, 497] width 427 height 25
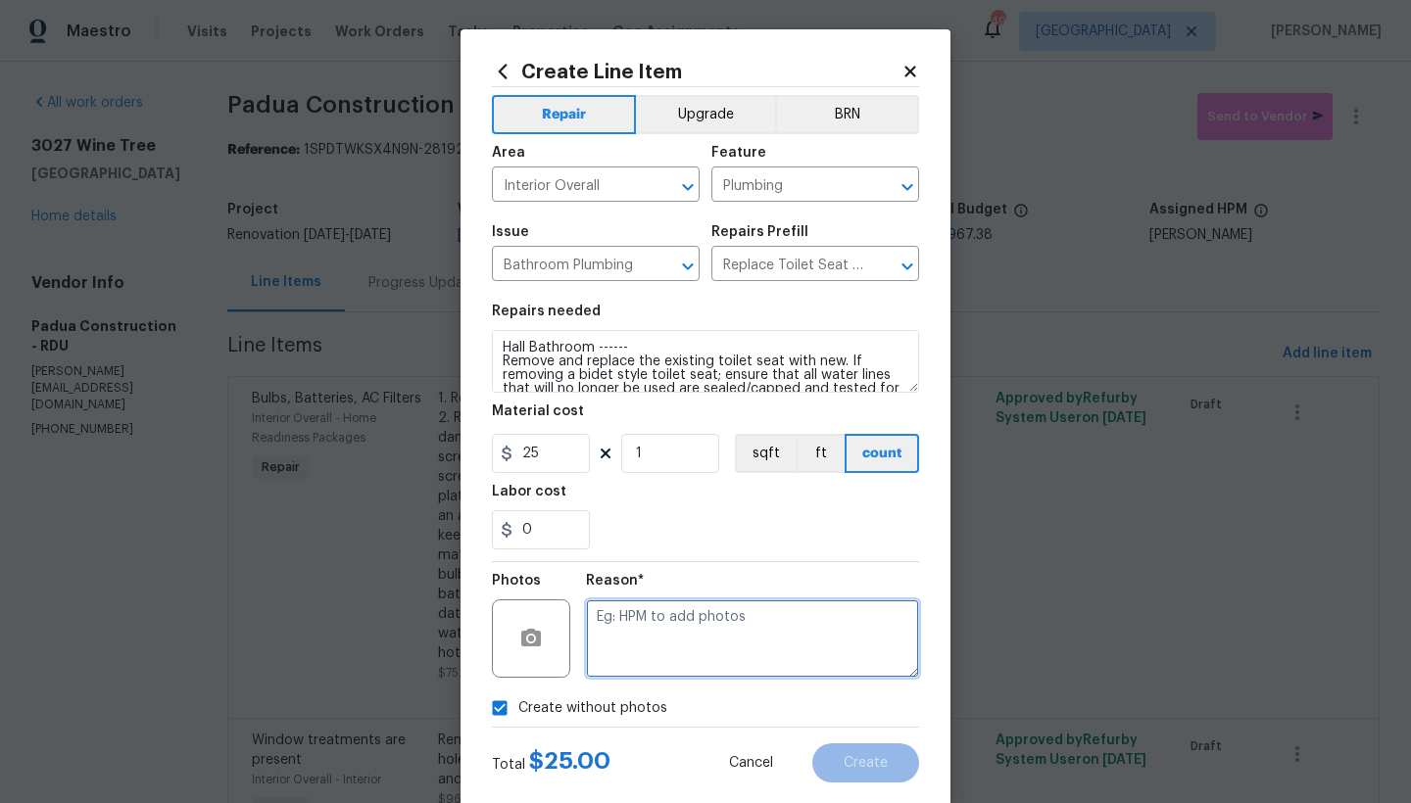
click at [619, 628] on textarea at bounding box center [752, 639] width 333 height 78
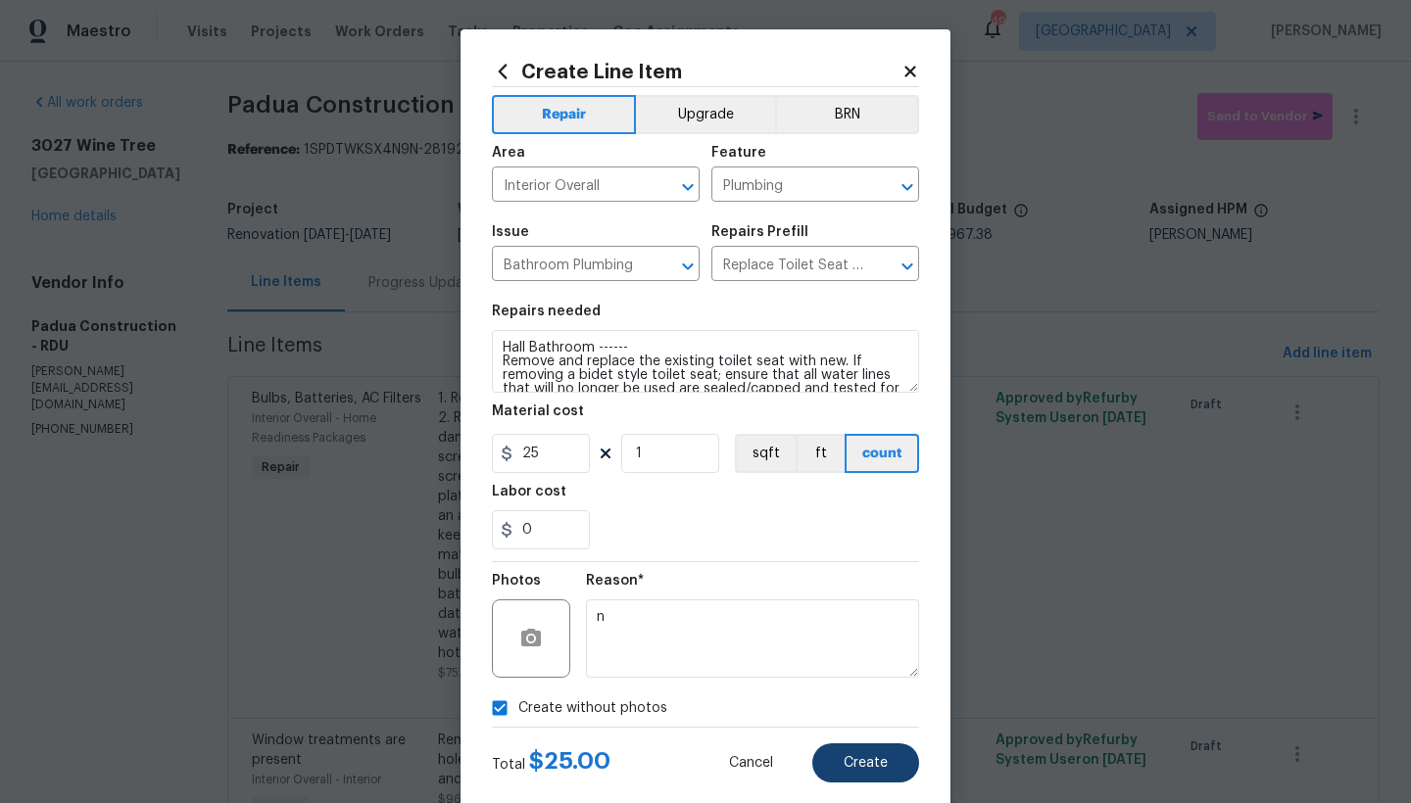
click at [858, 768] on span "Create" at bounding box center [866, 763] width 44 height 15
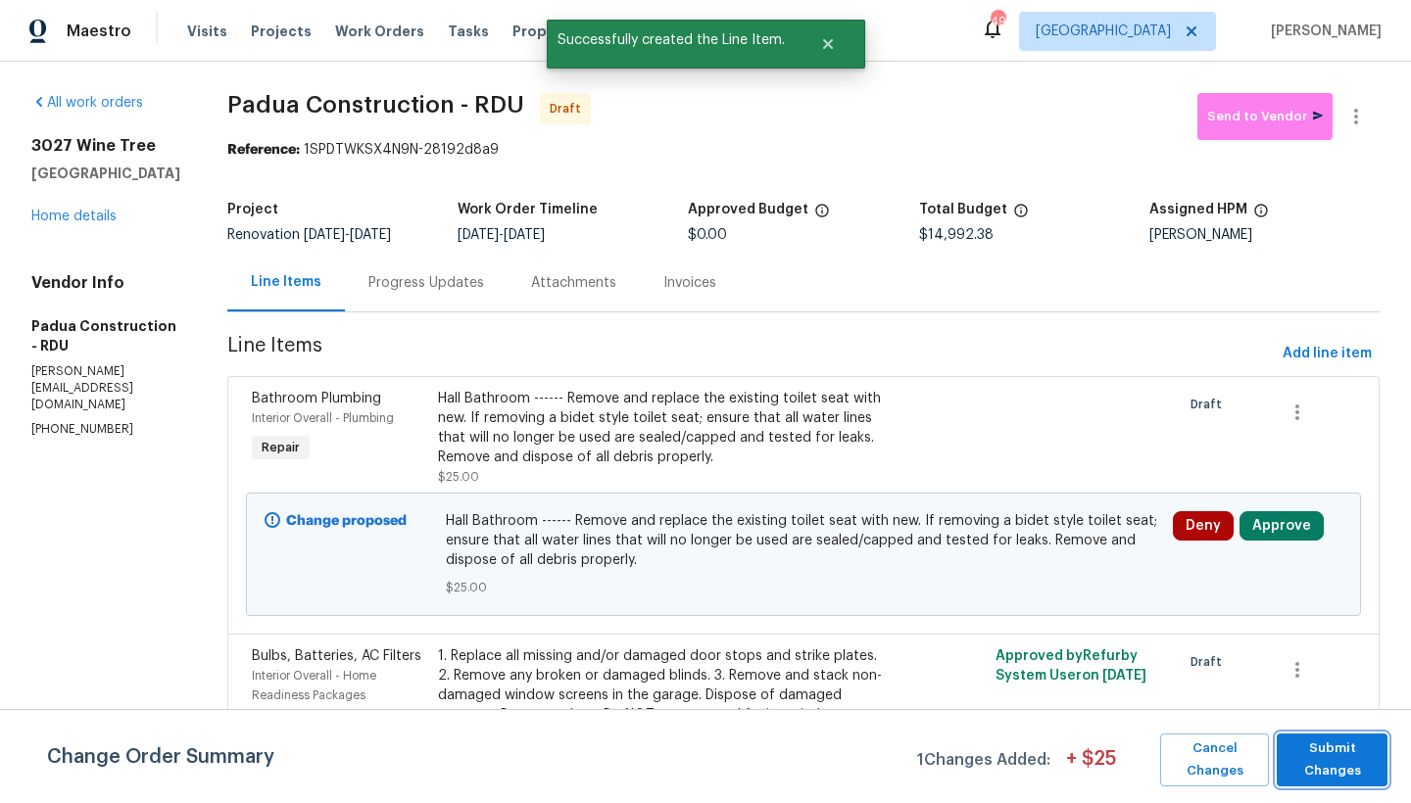
click at [1332, 769] on span "Submit Changes" at bounding box center [1331, 760] width 91 height 45
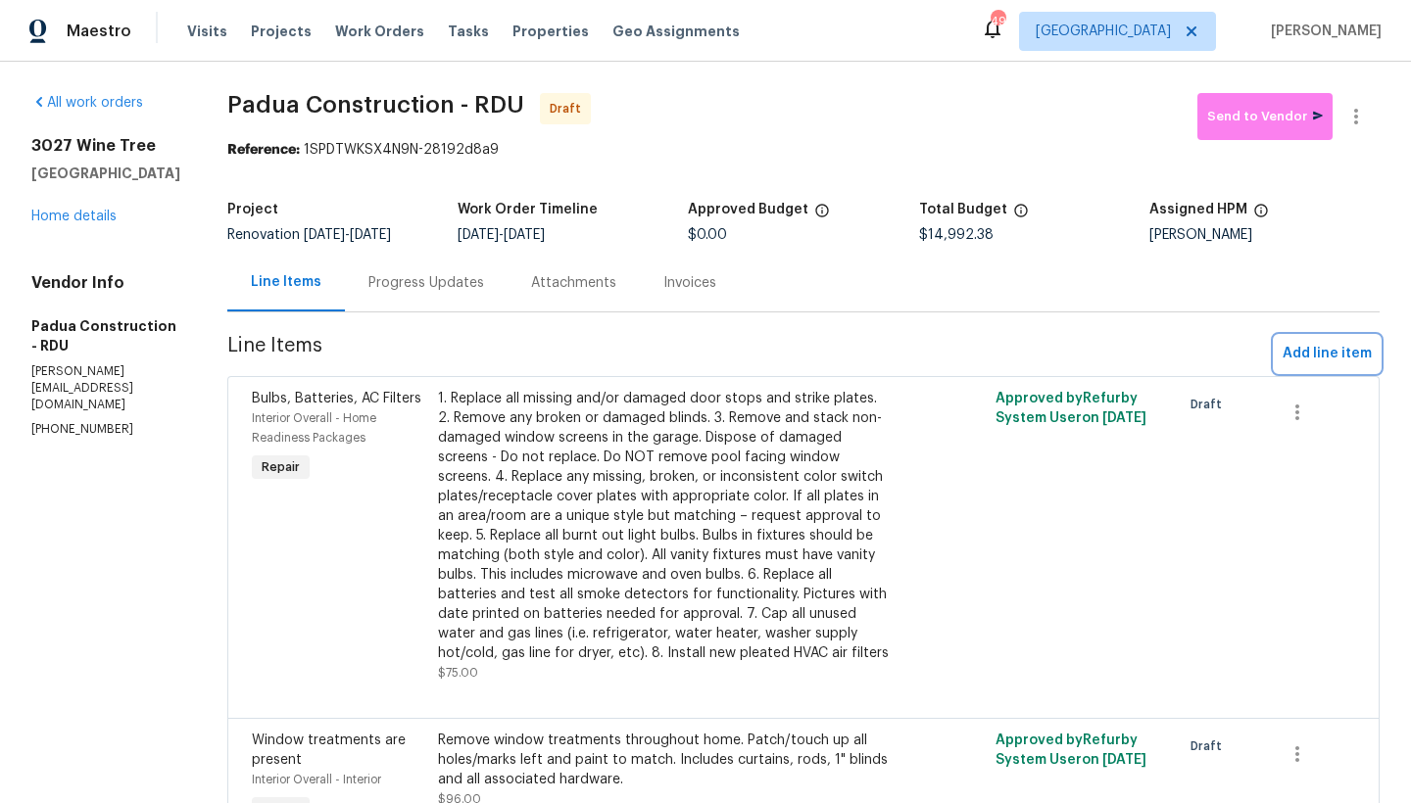
click at [1334, 356] on span "Add line item" at bounding box center [1327, 354] width 89 height 24
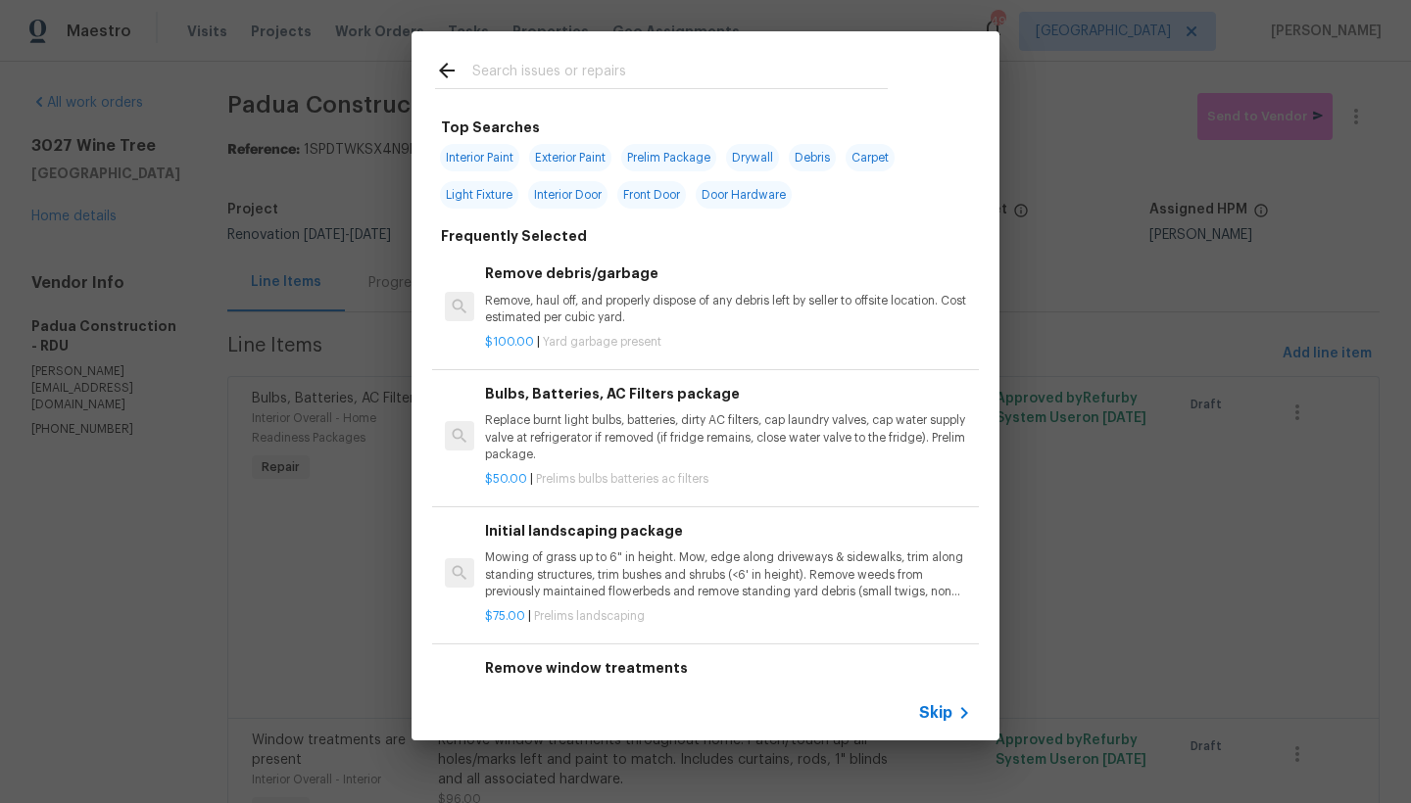
click at [671, 64] on input "text" at bounding box center [679, 73] width 415 height 29
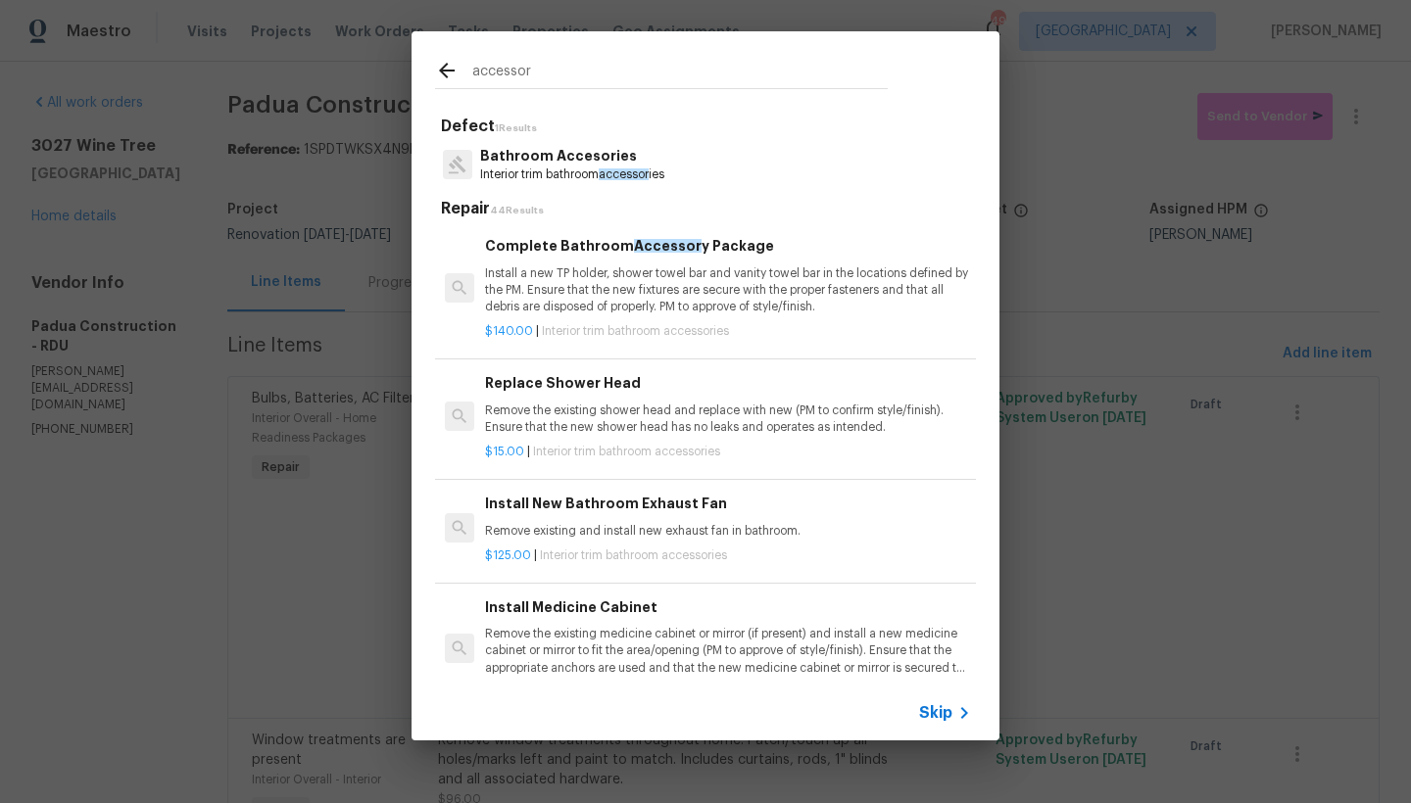
type input "accessor"
click at [596, 293] on p "Install a new TP holder, shower towel bar and vanity towel bar in the locations…" at bounding box center [728, 291] width 486 height 50
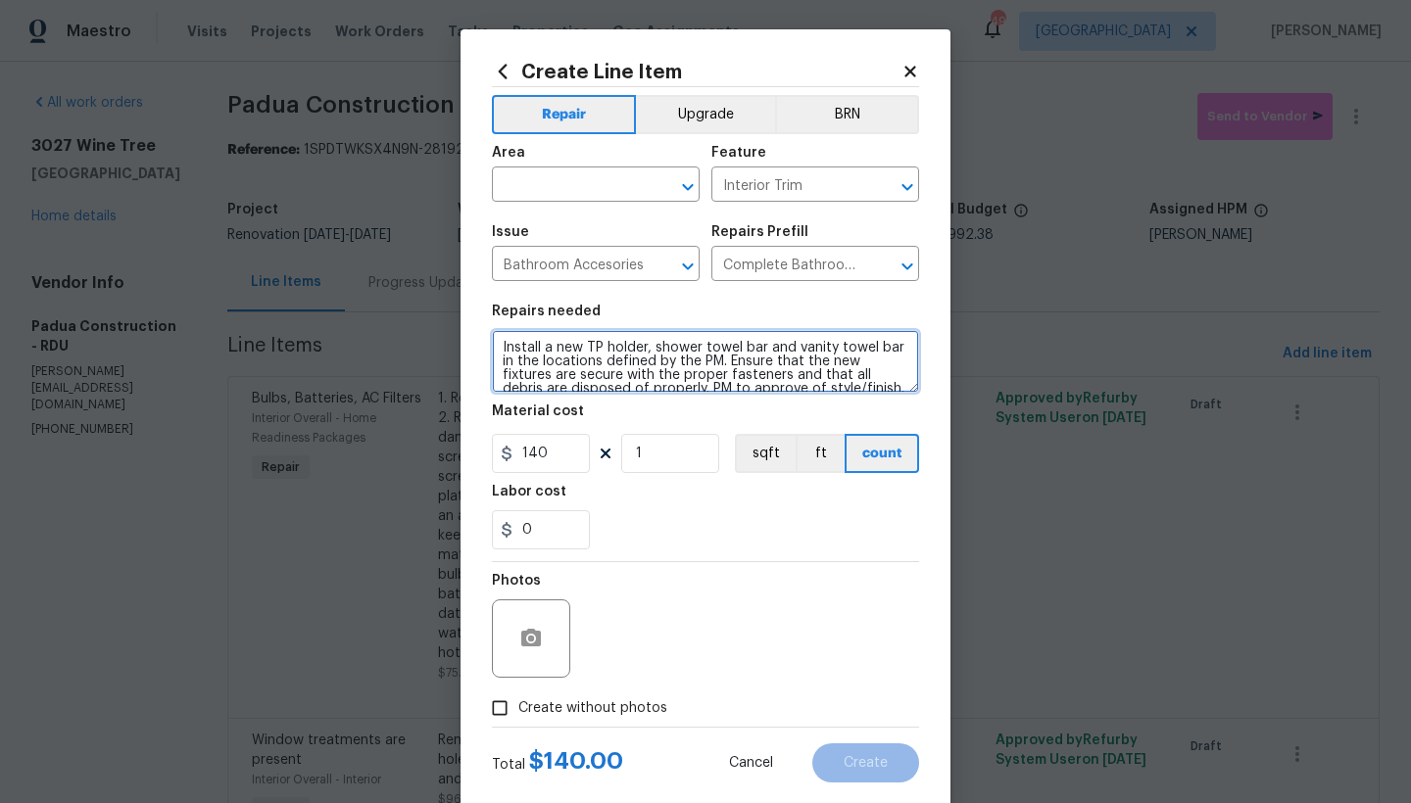
click at [492, 348] on textarea "Install a new TP holder, shower towel bar and vanity towel bar in the locations…" at bounding box center [705, 361] width 427 height 63
click at [518, 343] on textarea "Install a new TP holder, shower towel bar and vanity towel bar in the locations…" at bounding box center [705, 361] width 427 height 63
type textarea "Both Bathrooms-------- Install a new TP holder, shower towel bar and vanity tow…"
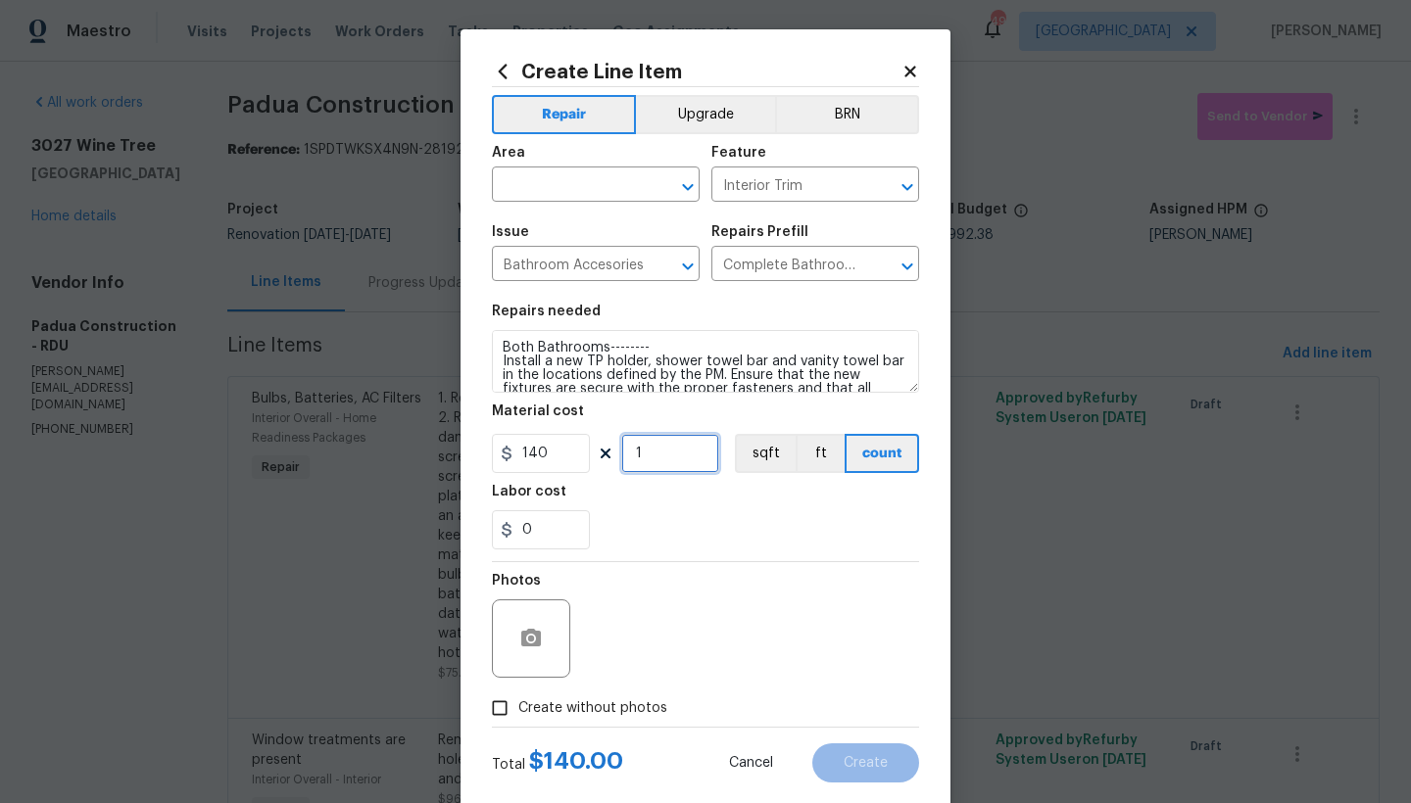
click at [658, 460] on input "1" at bounding box center [670, 453] width 98 height 39
drag, startPoint x: 654, startPoint y: 457, endPoint x: 592, endPoint y: 454, distance: 61.8
click at [624, 454] on input "1" at bounding box center [670, 453] width 98 height 39
type input "2"
click at [562, 176] on input "text" at bounding box center [568, 186] width 153 height 30
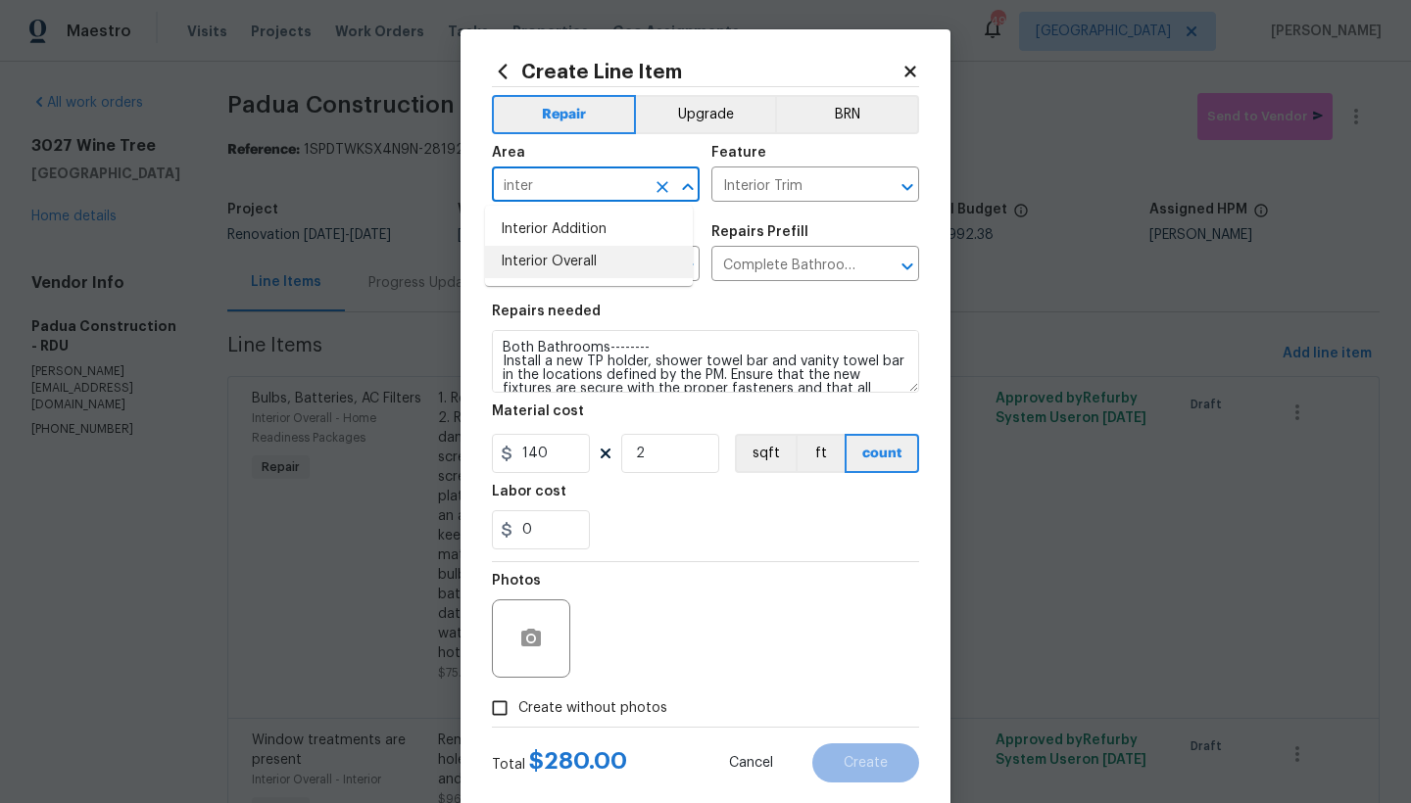
click at [531, 264] on li "Interior Overall" at bounding box center [589, 262] width 208 height 32
type input "Interior Overall"
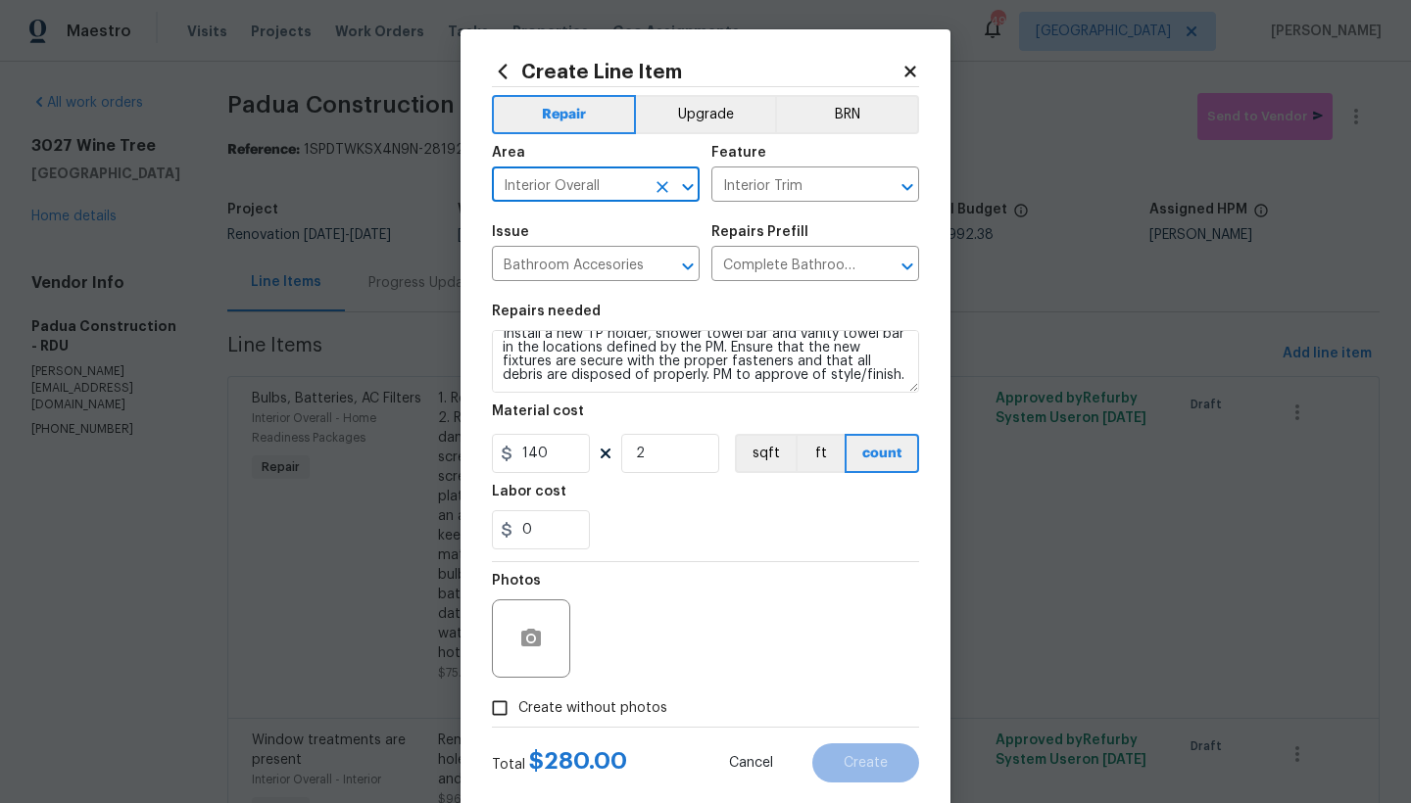
scroll to position [4, 0]
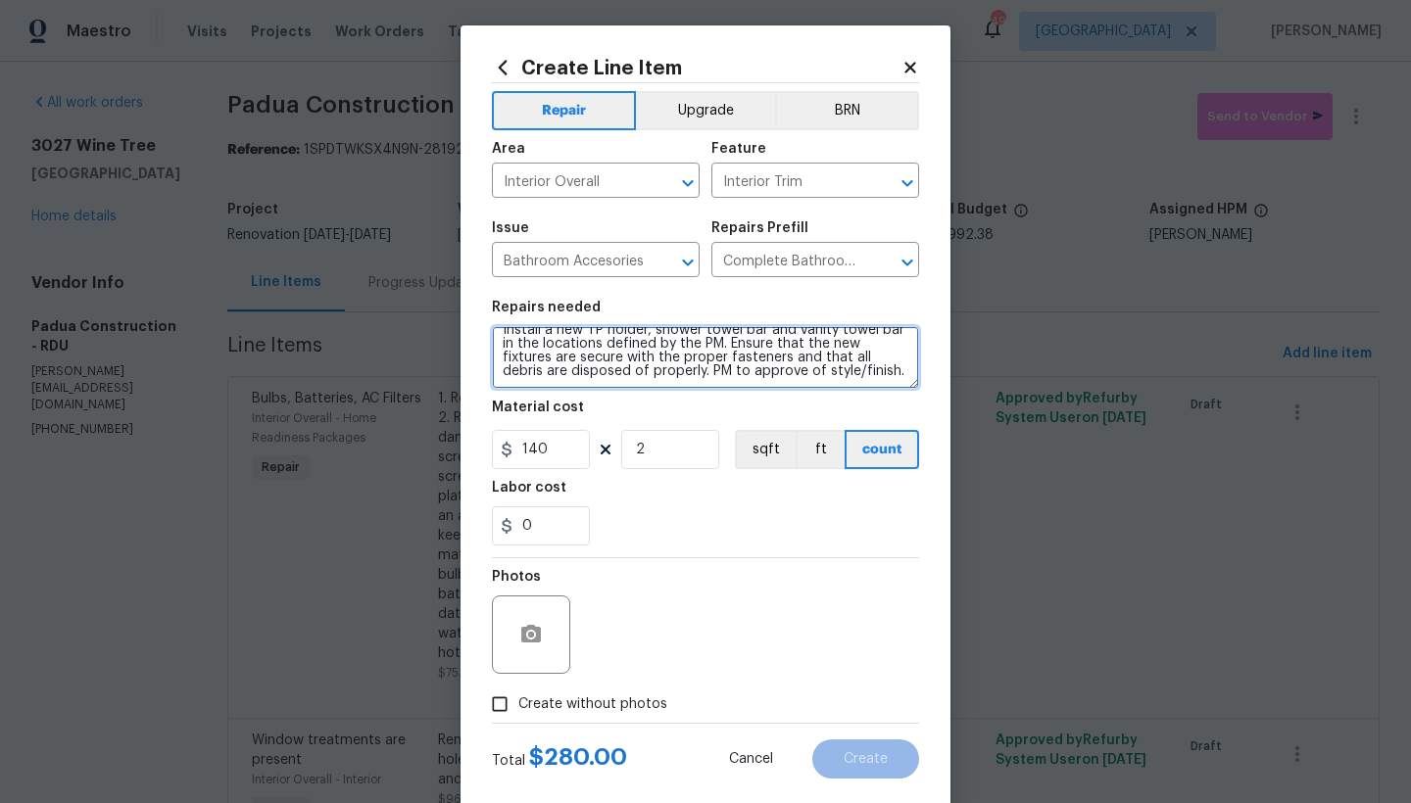
drag, startPoint x: 704, startPoint y: 359, endPoint x: 789, endPoint y: 380, distance: 87.0
click at [789, 380] on textarea "Both Bathrooms-------- Install a new TP holder, shower towel bar and vanity tow…" at bounding box center [705, 357] width 427 height 63
type textarea "Both Bathrooms-------- Install a new TP holder, shower towel bar and vanity tow…"
click at [559, 701] on span "Create without photos" at bounding box center [592, 705] width 149 height 21
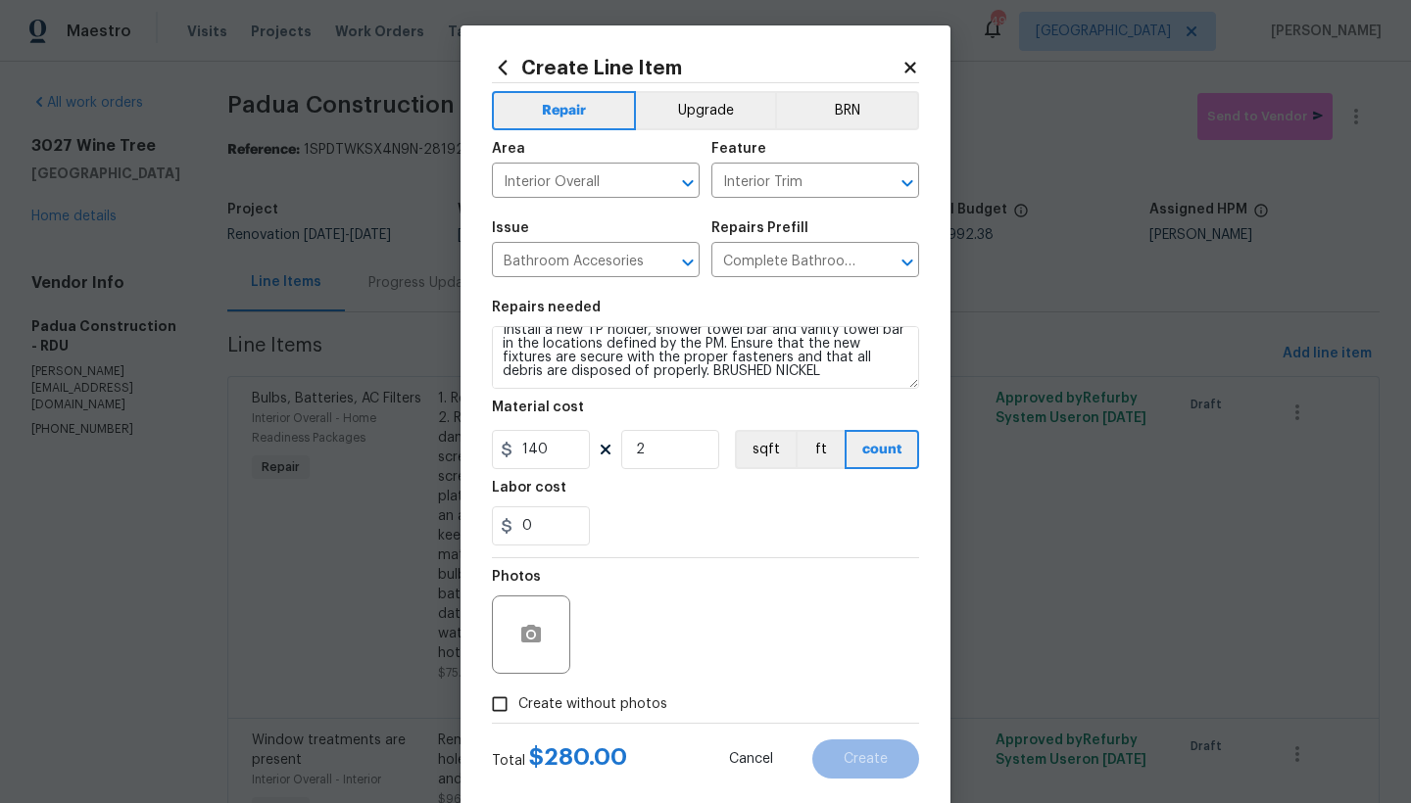
click at [518, 701] on input "Create without photos" at bounding box center [499, 704] width 37 height 37
checkbox input "true"
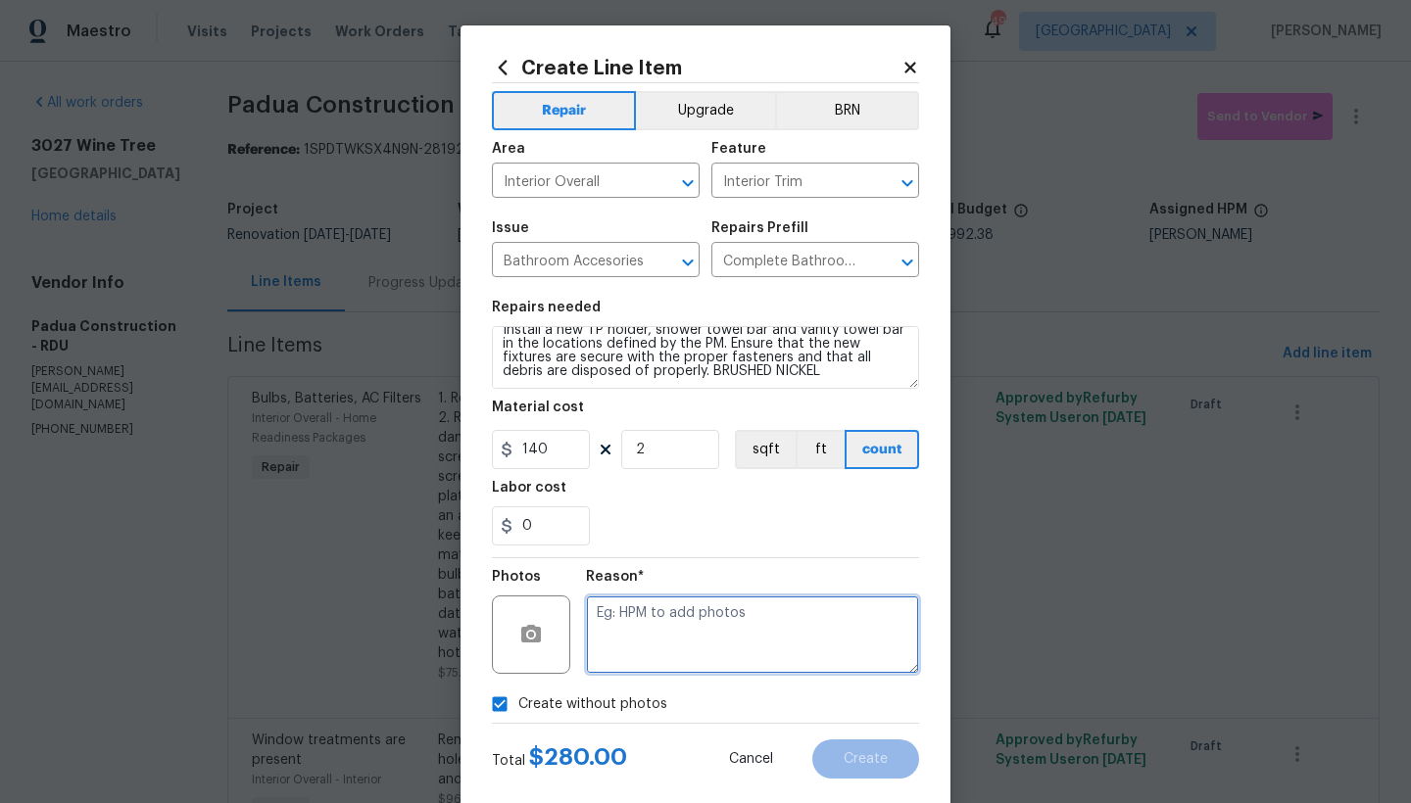
click at [647, 638] on textarea at bounding box center [752, 635] width 333 height 78
type textarea "N"
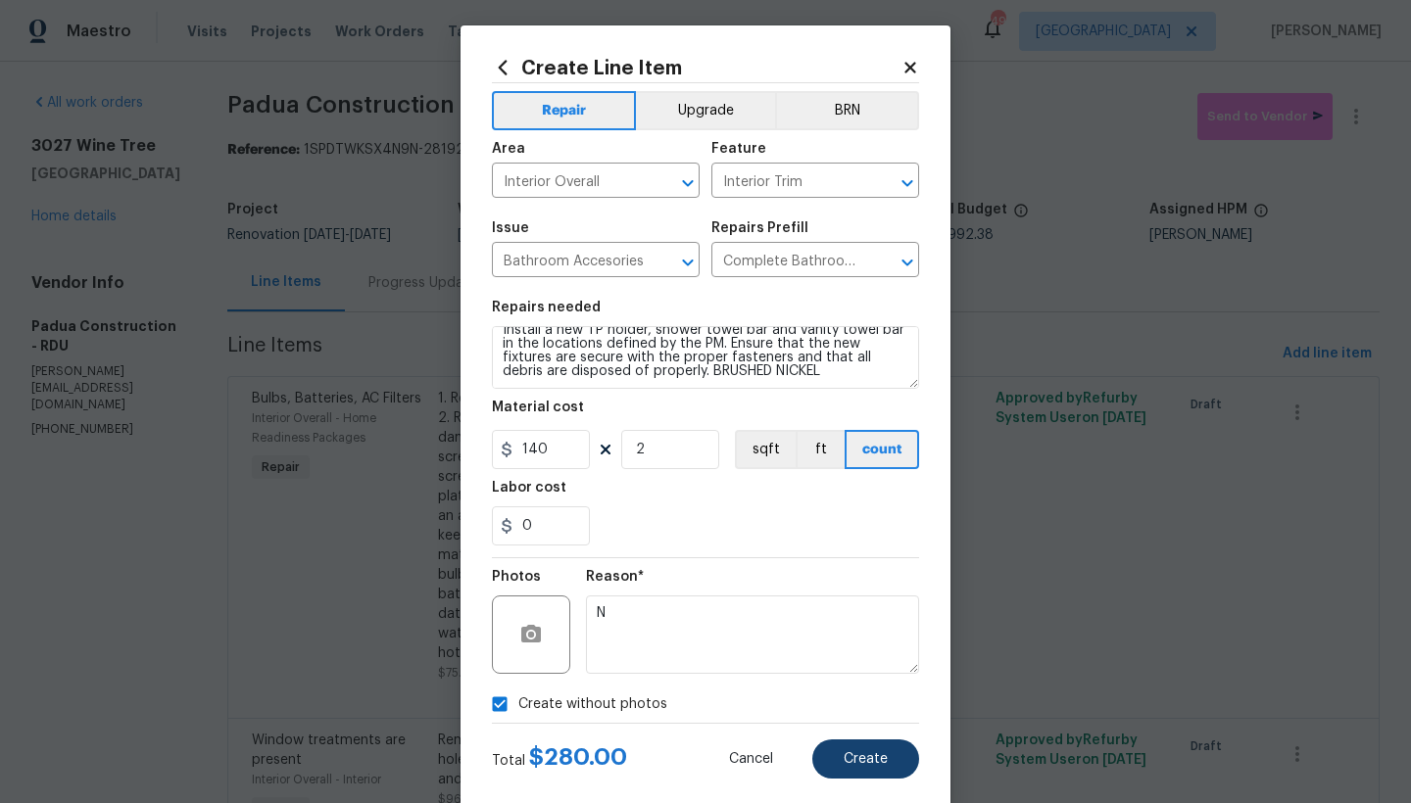
click at [869, 768] on button "Create" at bounding box center [865, 759] width 107 height 39
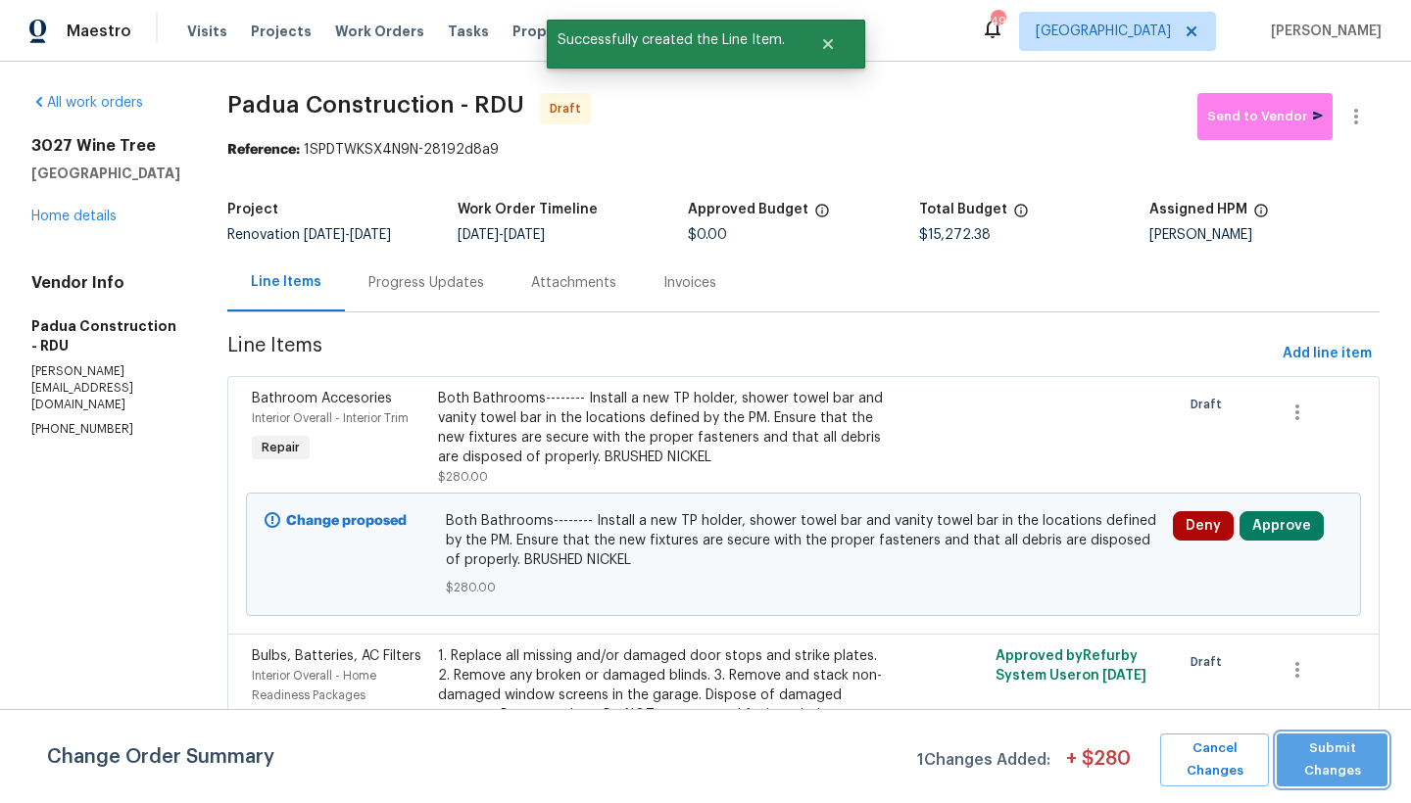
click at [1317, 767] on span "Submit Changes" at bounding box center [1331, 760] width 91 height 45
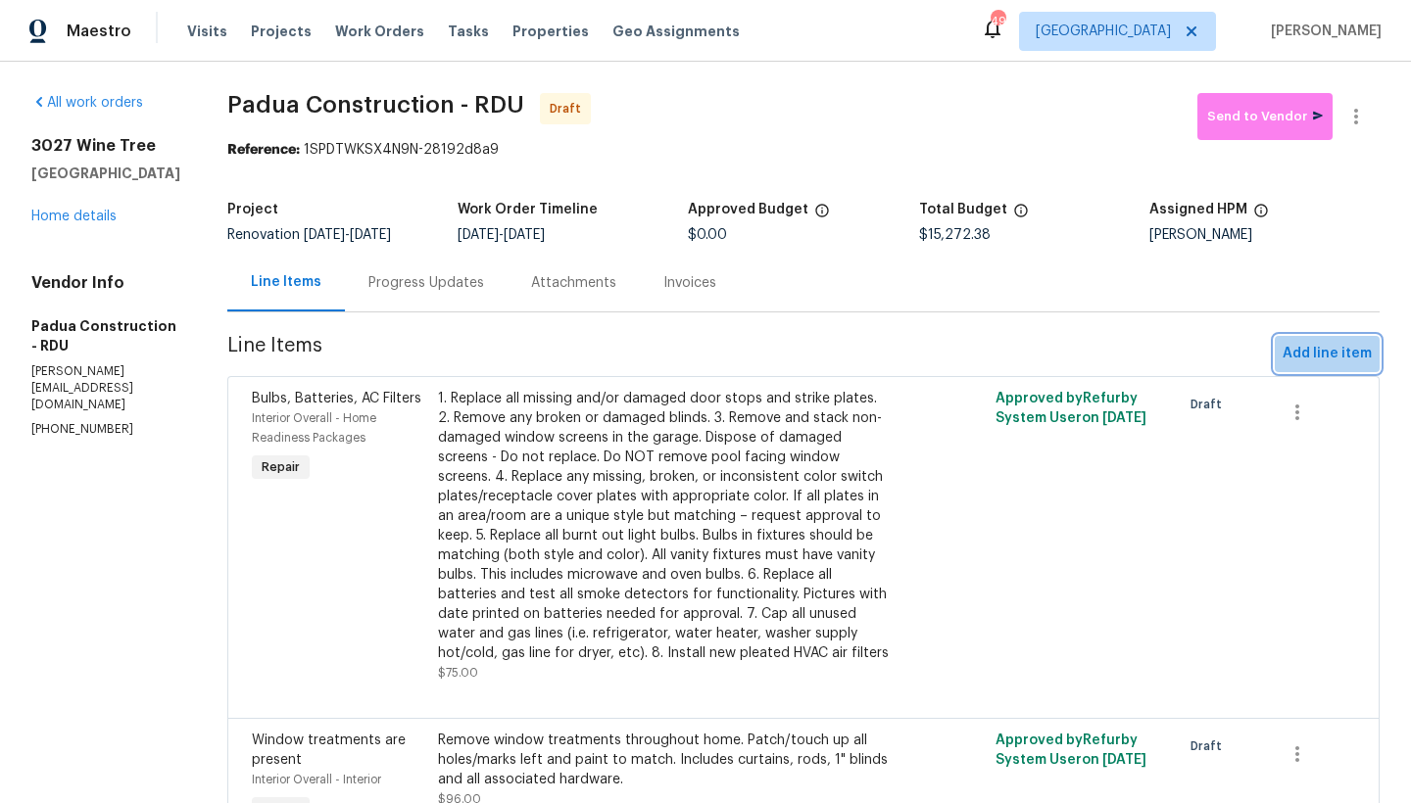
click at [1324, 354] on span "Add line item" at bounding box center [1327, 354] width 89 height 24
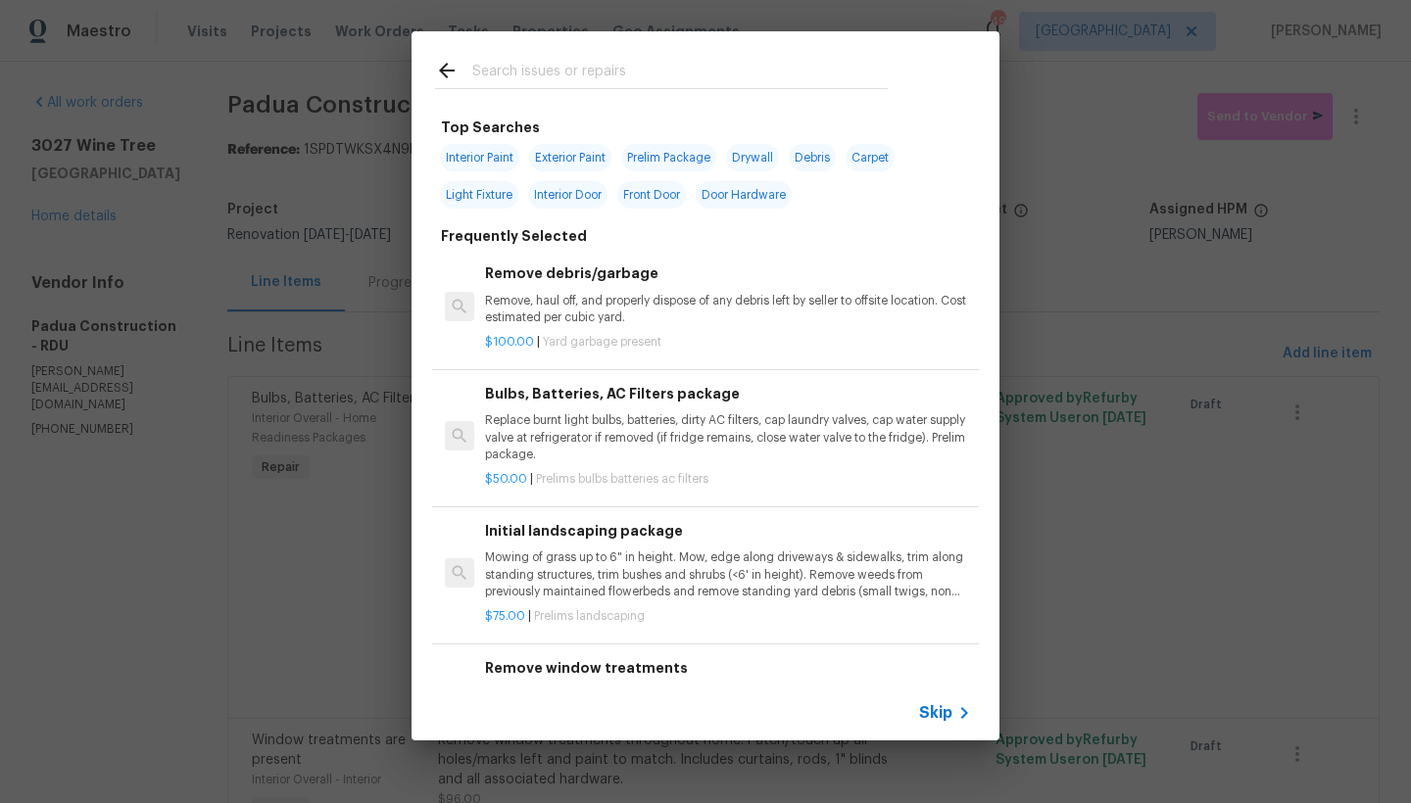
click at [537, 80] on input "text" at bounding box center [679, 73] width 415 height 29
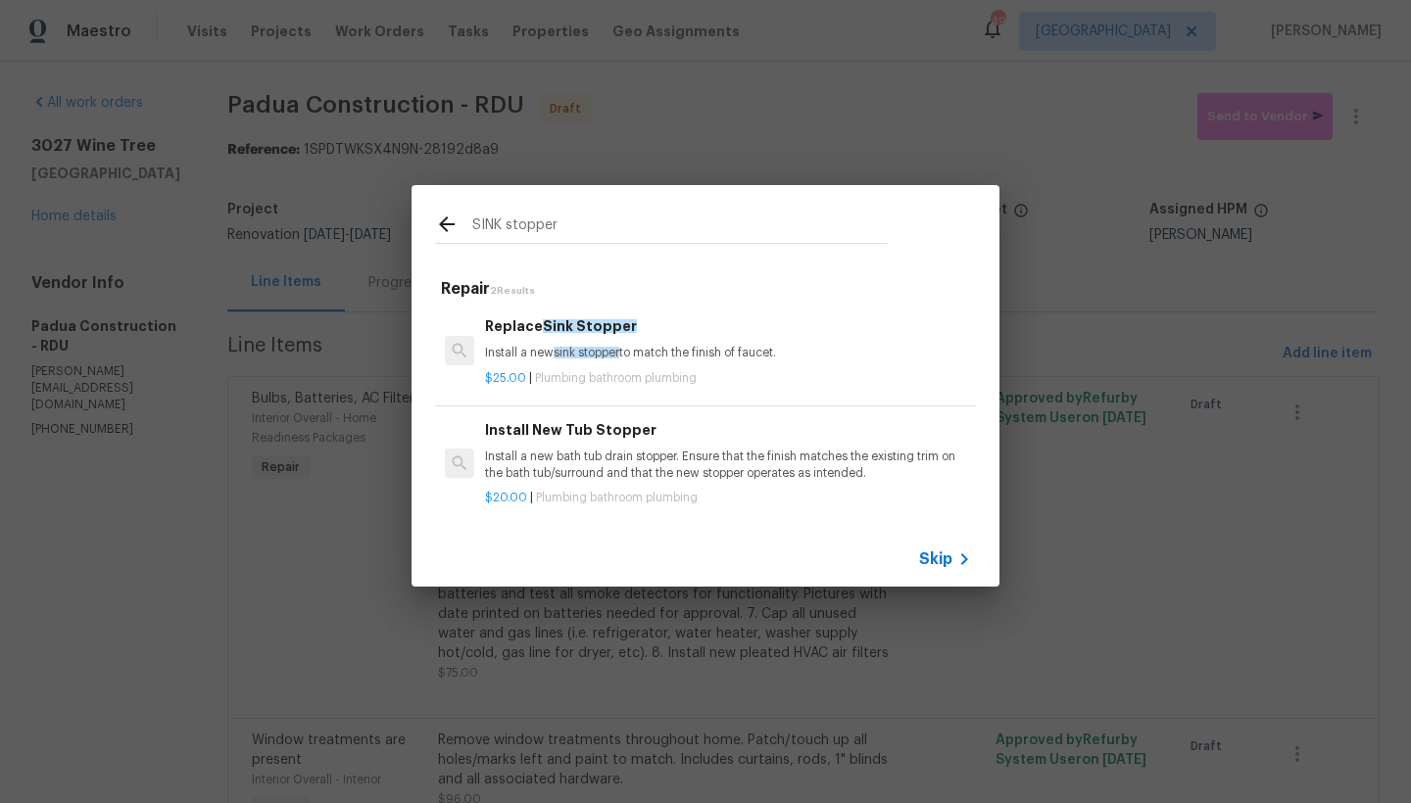
type input "SINK stopper"
click at [544, 351] on p "Install a new sink stopper to match the finish of faucet." at bounding box center [728, 353] width 486 height 17
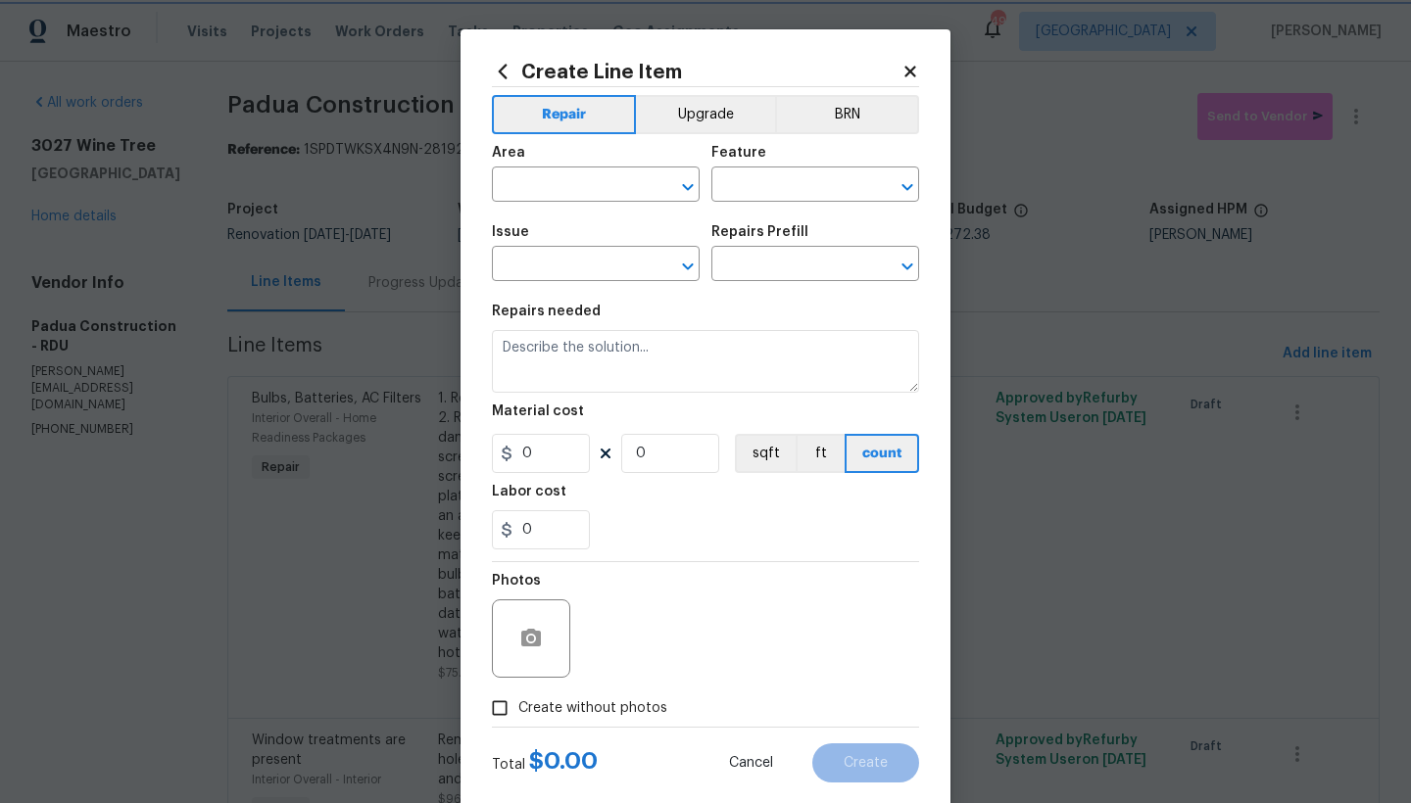
type input "Plumbing"
type input "Bathroom Plumbing"
type input "Replace Sink Stopper $25.00"
type textarea "Install a new sink stopper to match the finish of faucet."
type input "25"
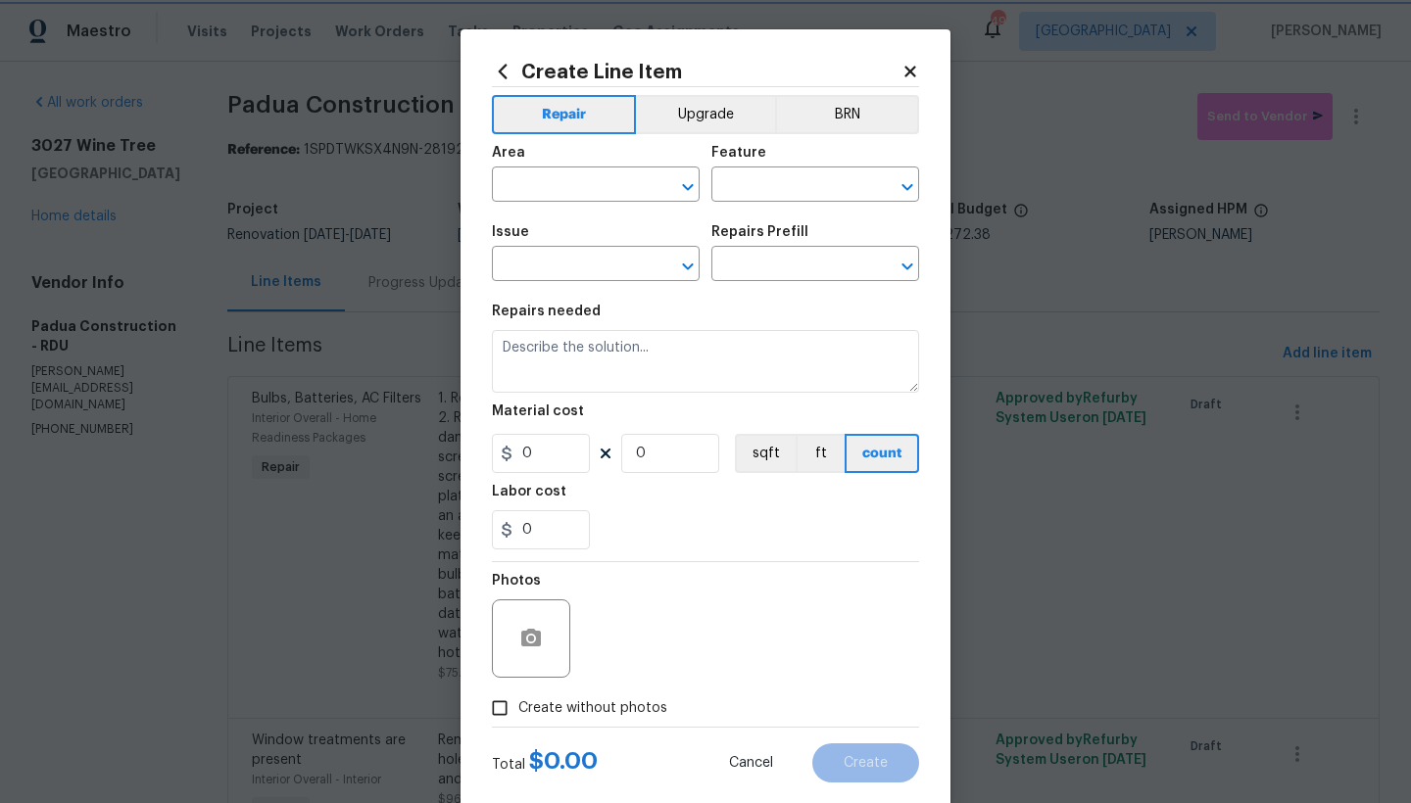
type input "1"
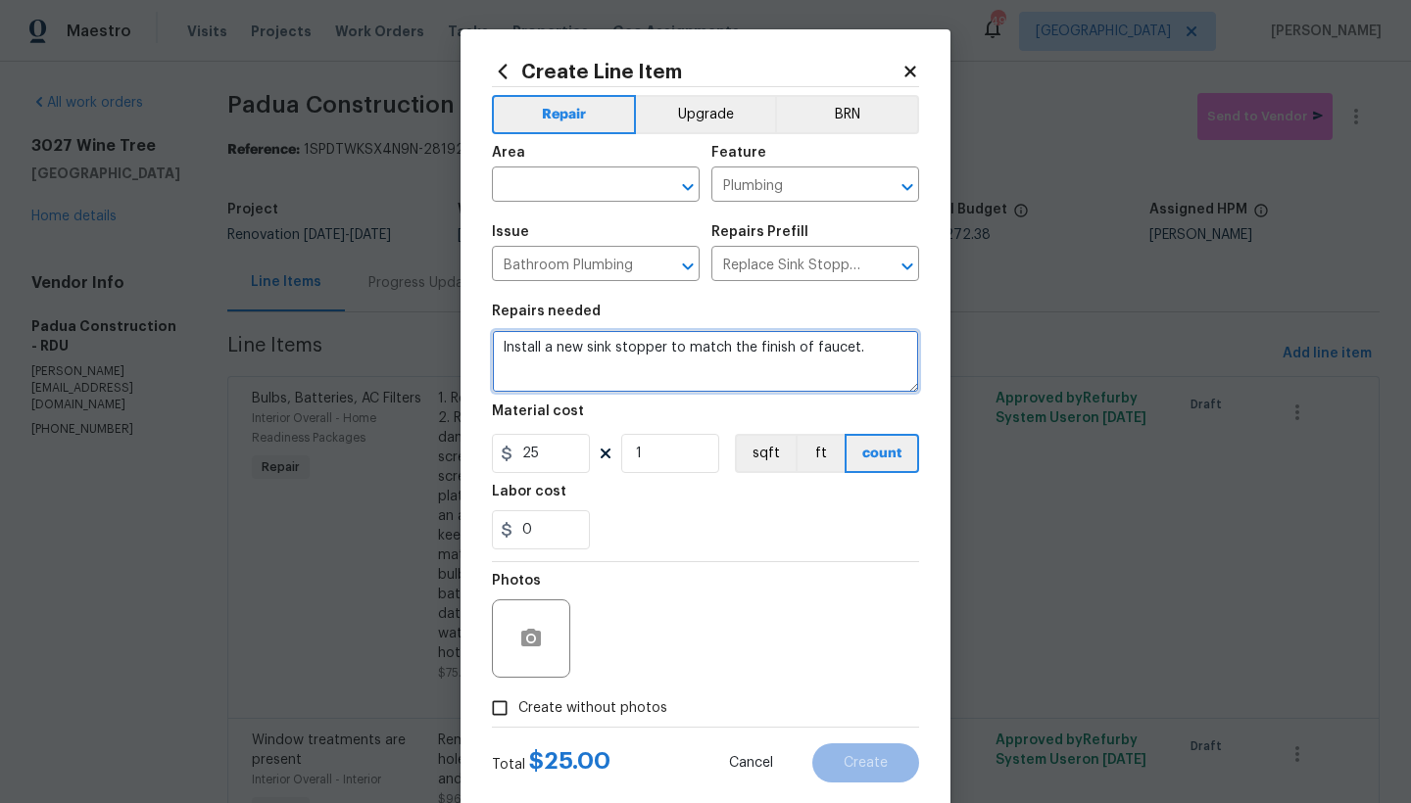
click at [500, 347] on textarea "Install a new sink stopper to match the finish of faucet." at bounding box center [705, 361] width 427 height 63
click at [494, 347] on textarea "Install a new sink stopper to match the finish of faucet." at bounding box center [705, 361] width 427 height 63
click at [513, 340] on textarea "Install a new sink stopper to match the finish of faucet." at bounding box center [705, 361] width 427 height 63
type textarea "Both Bathrooms ------ Install a new sink stopper to match the finish of faucet."
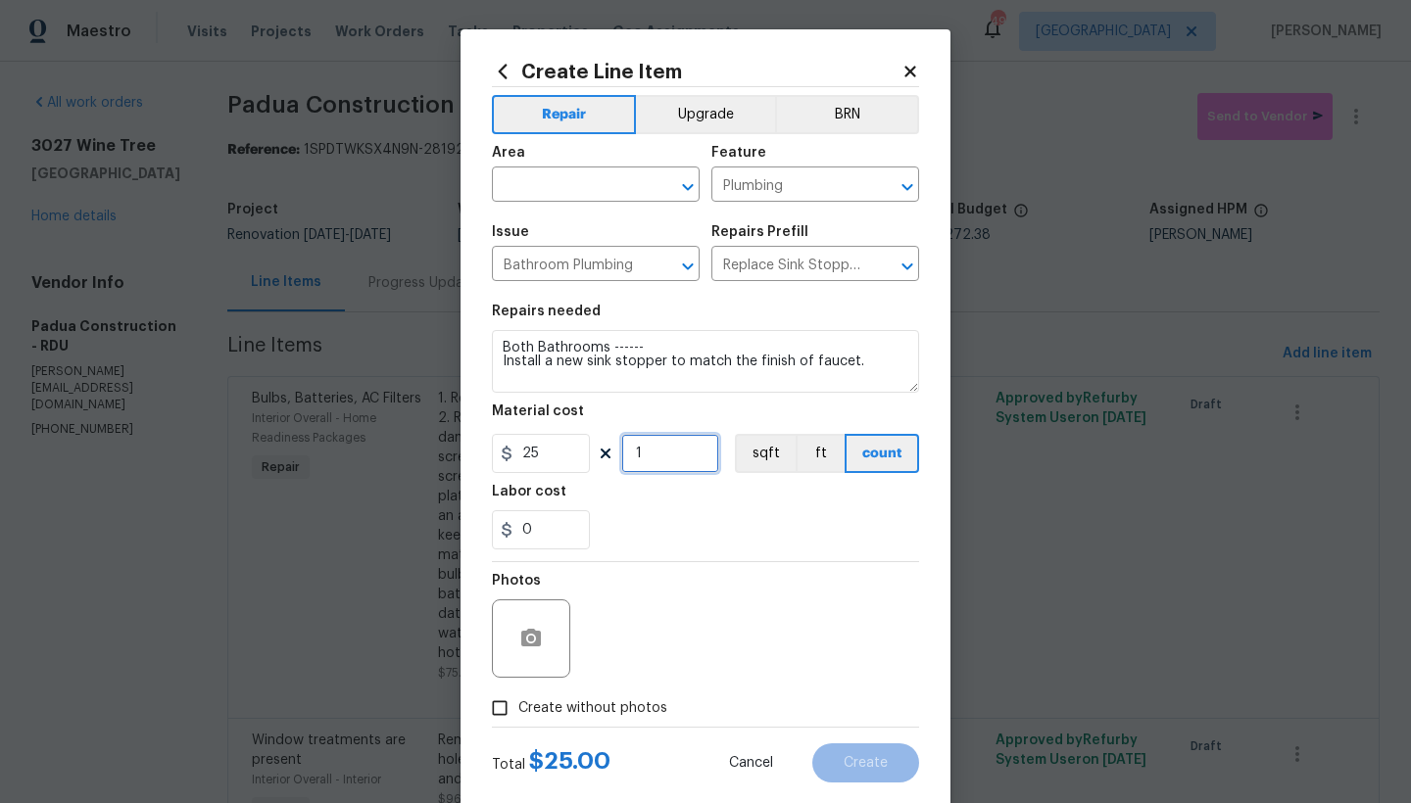
drag, startPoint x: 652, startPoint y: 459, endPoint x: 577, endPoint y: 454, distance: 74.6
click at [578, 454] on div "25 1 sqft ft count" at bounding box center [705, 453] width 427 height 39
type input "2"
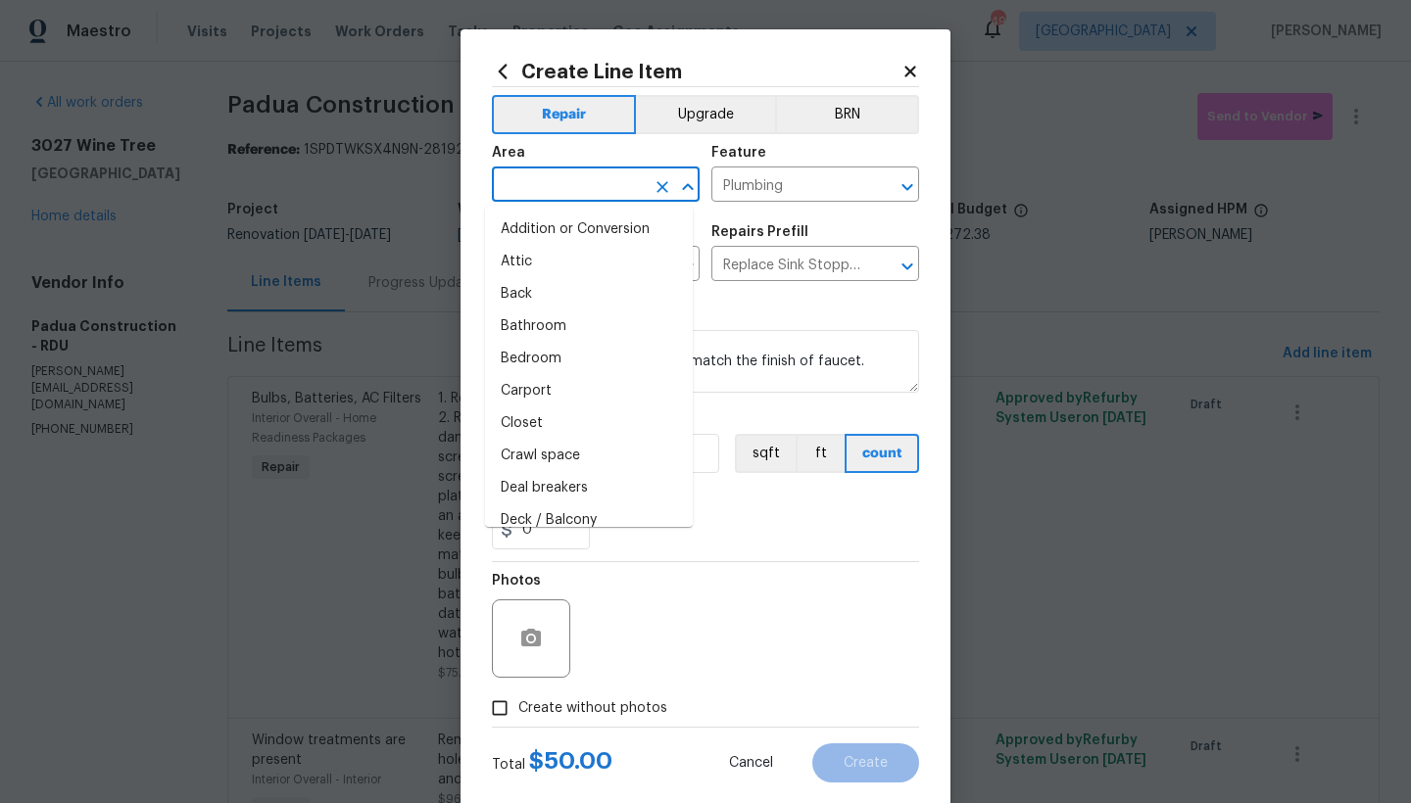
click at [593, 194] on input "text" at bounding box center [568, 186] width 153 height 30
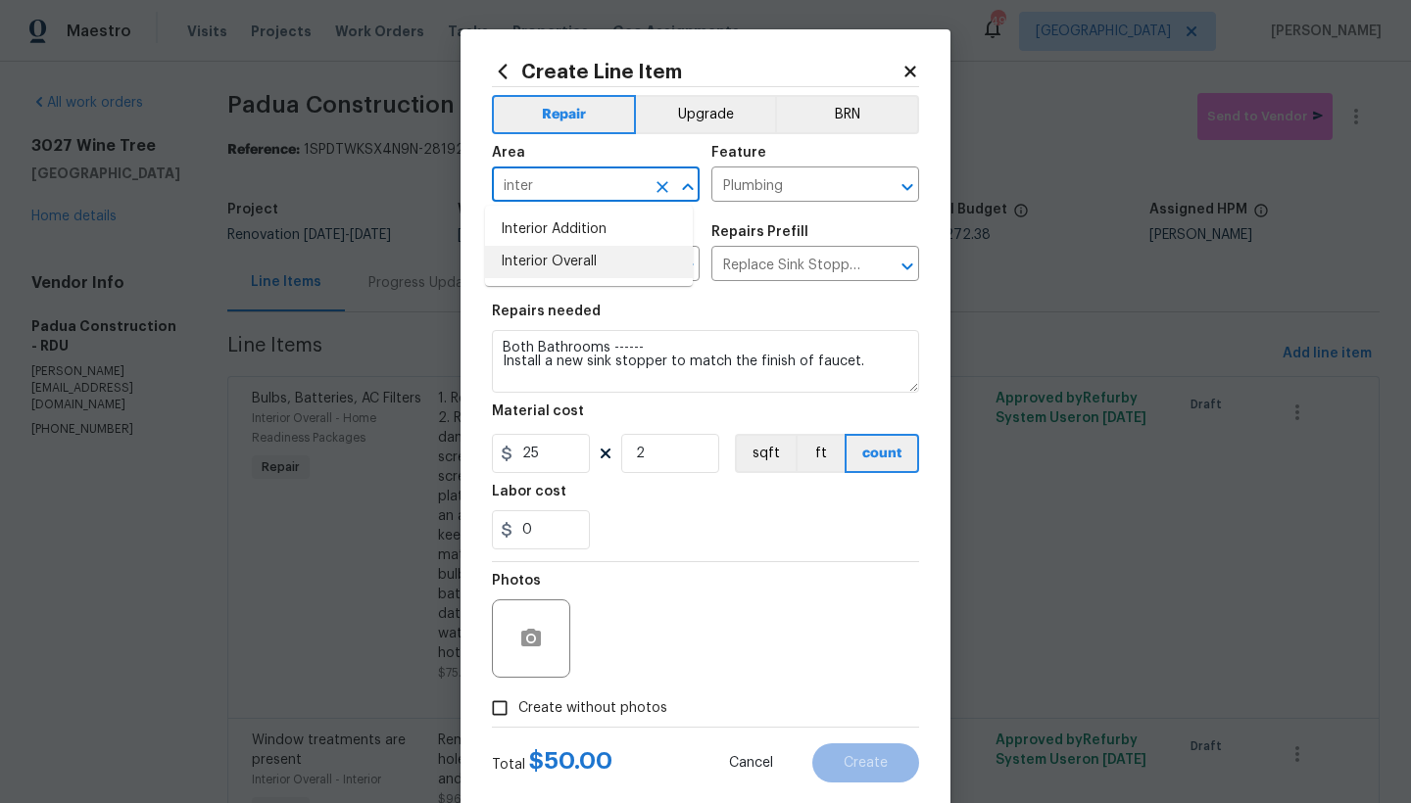
click at [552, 266] on li "Interior Overall" at bounding box center [589, 262] width 208 height 32
type input "Interior Overall"
click at [521, 712] on span "Create without photos" at bounding box center [592, 709] width 149 height 21
click at [518, 712] on input "Create without photos" at bounding box center [499, 708] width 37 height 37
checkbox input "true"
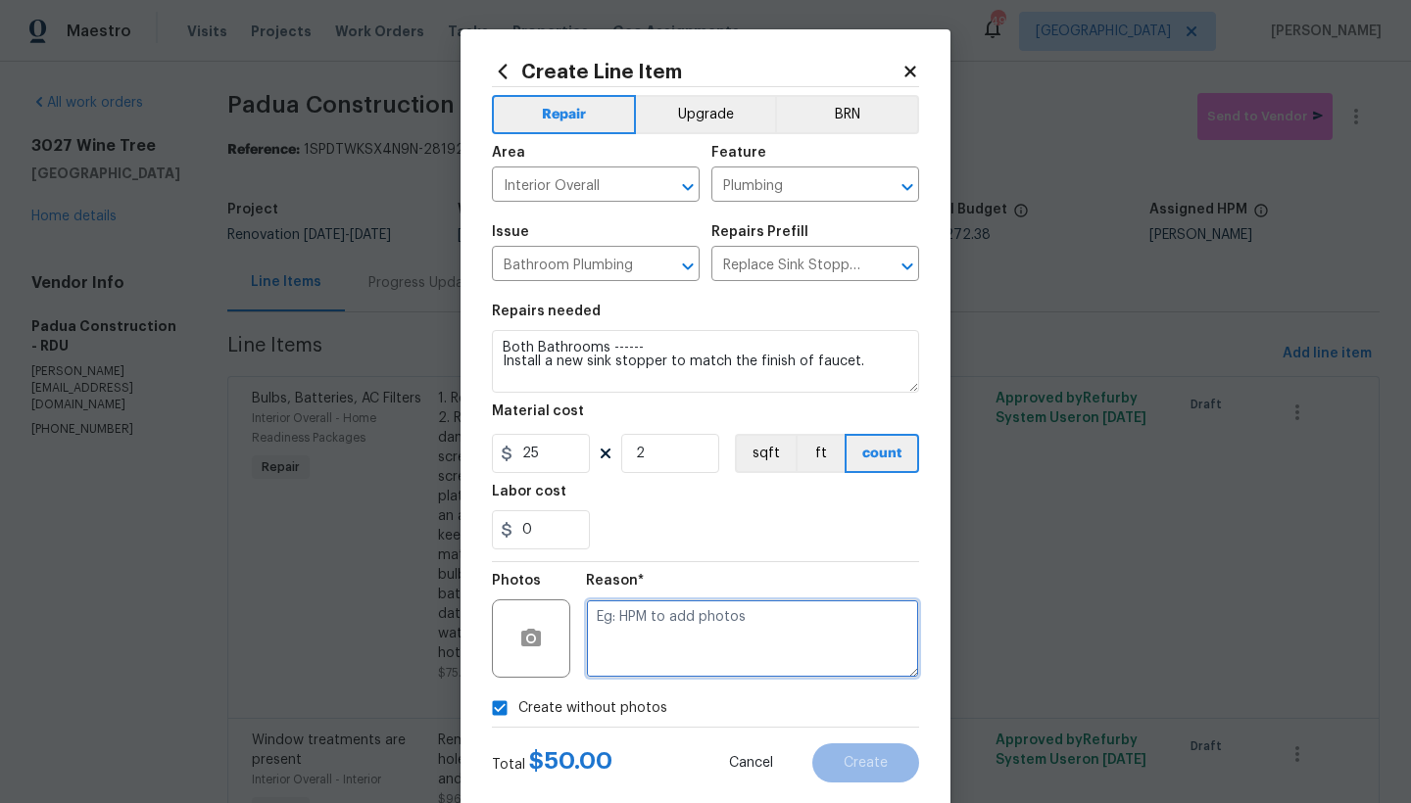
click at [633, 636] on textarea at bounding box center [752, 639] width 333 height 78
type textarea "n"
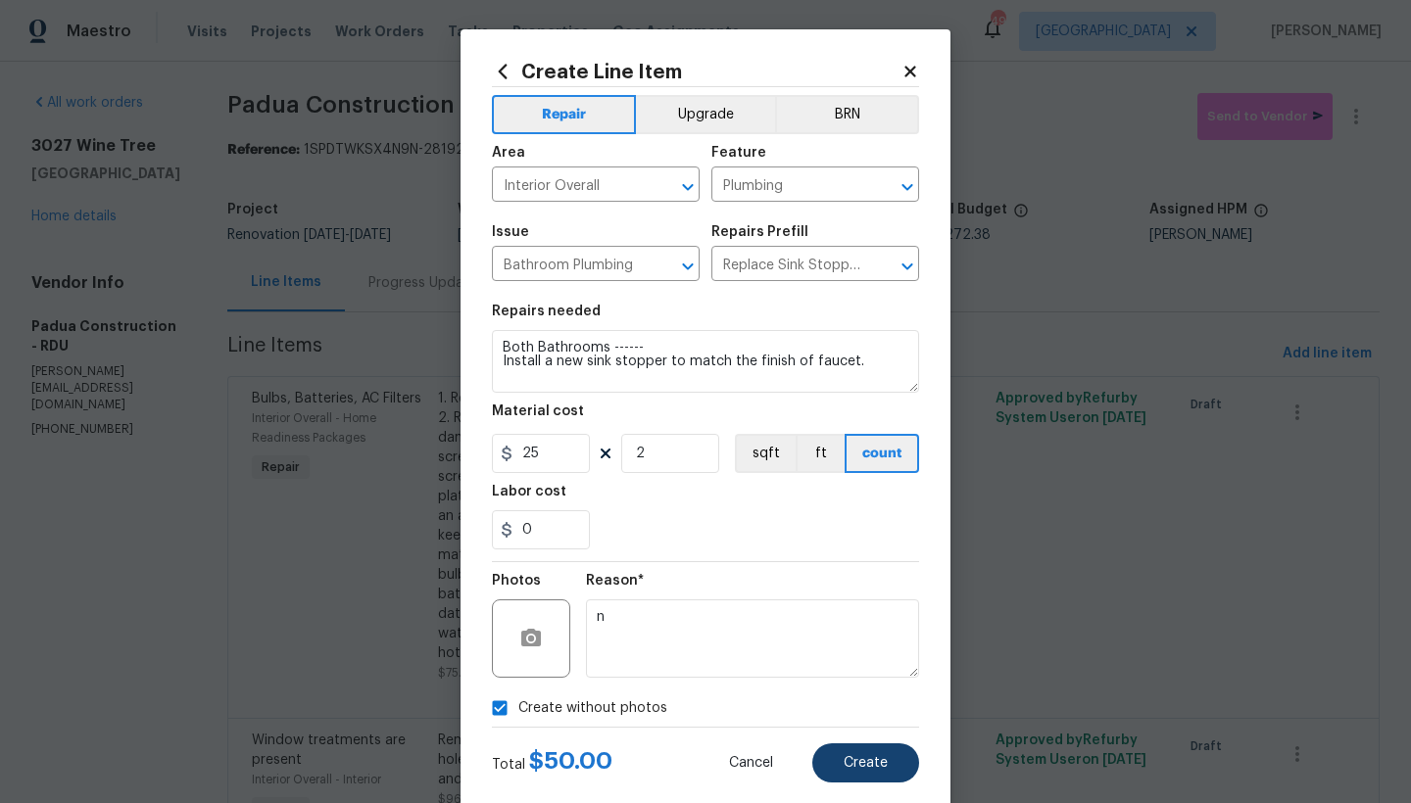
click at [844, 756] on span "Create" at bounding box center [866, 763] width 44 height 15
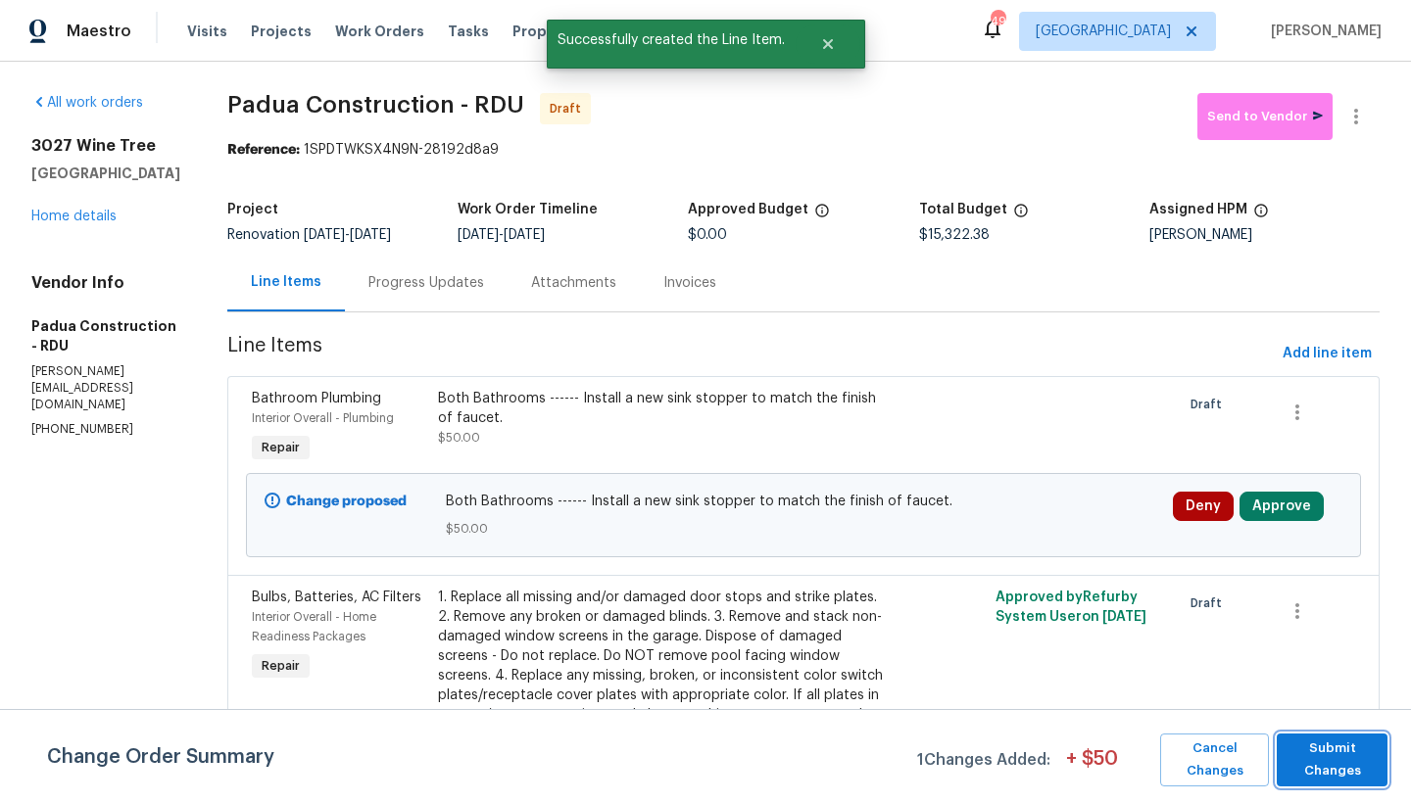
click at [1304, 760] on span "Submit Changes" at bounding box center [1331, 760] width 91 height 45
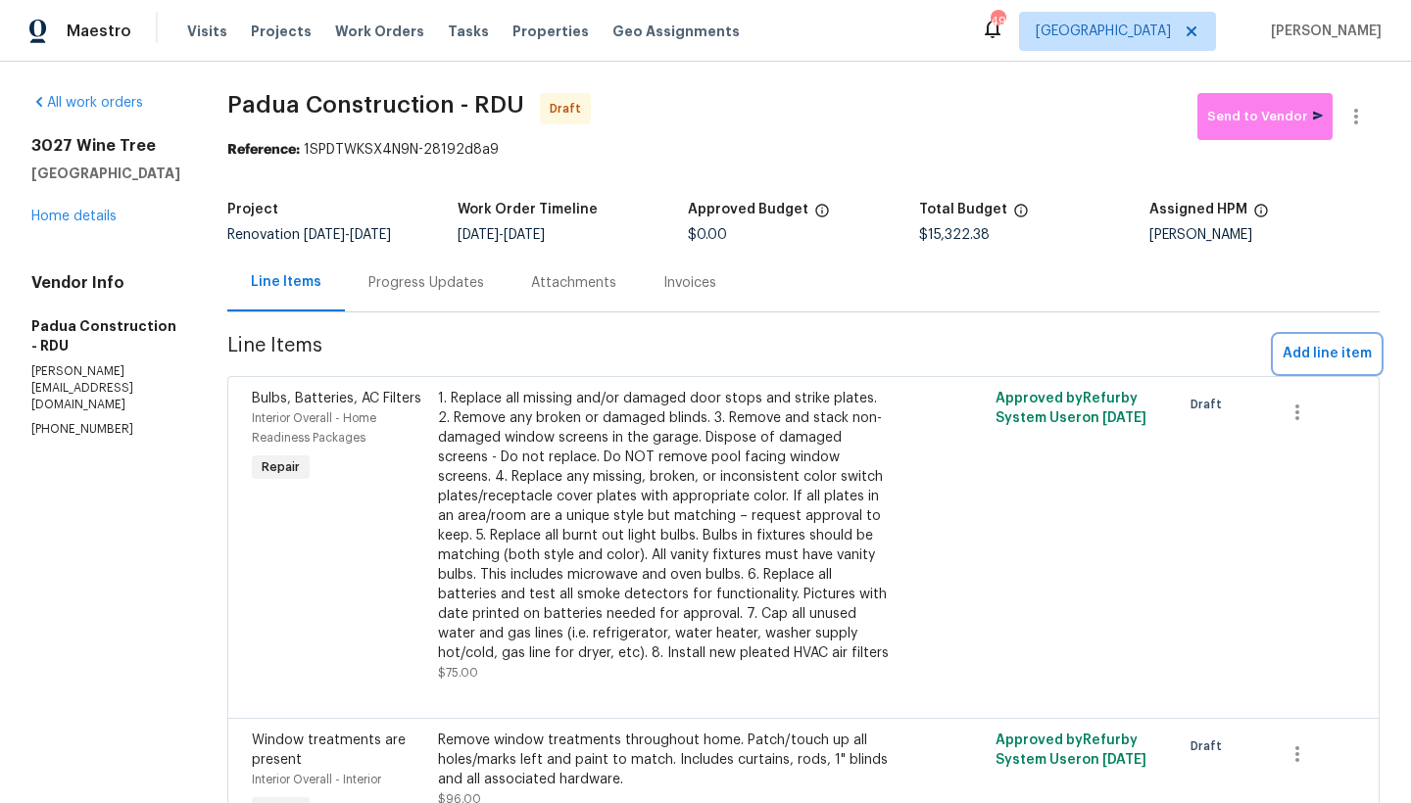
click at [1299, 352] on span "Add line item" at bounding box center [1327, 354] width 89 height 24
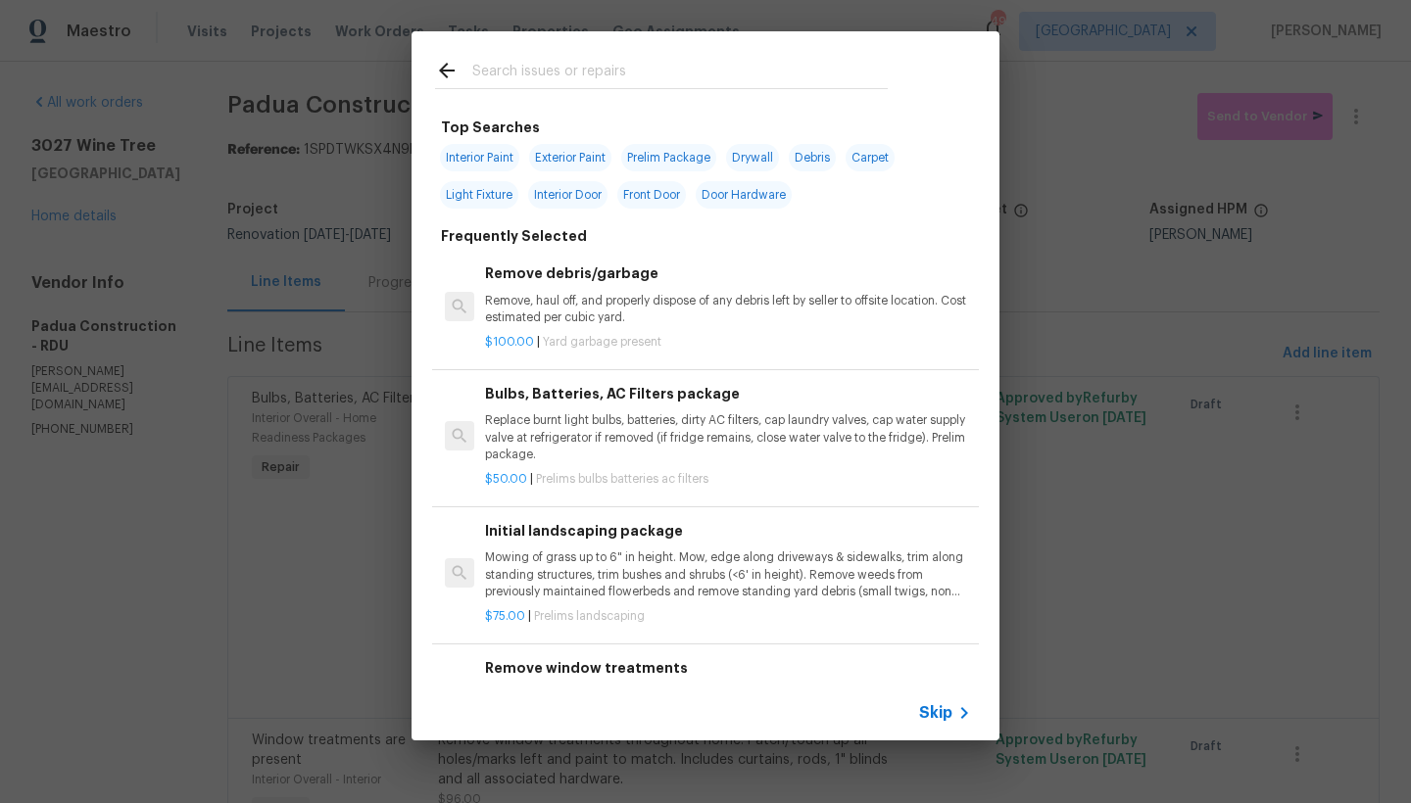
click at [459, 202] on span "Light Fixture" at bounding box center [479, 194] width 78 height 27
type input "Light Fixture"
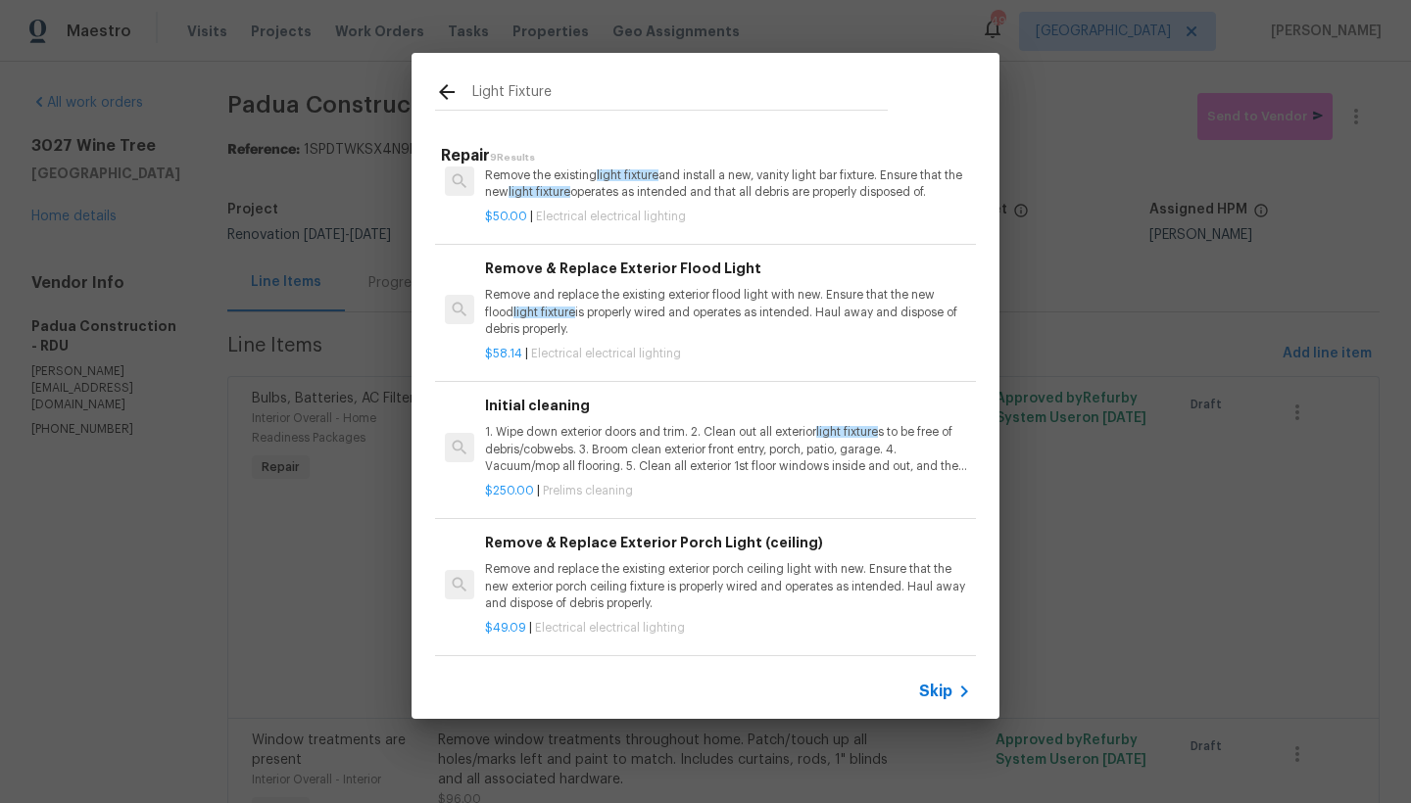
scroll to position [720, 0]
drag, startPoint x: 575, startPoint y: 91, endPoint x: 432, endPoint y: 91, distance: 143.0
click at [432, 91] on div "Light Fixture" at bounding box center [662, 91] width 500 height 77
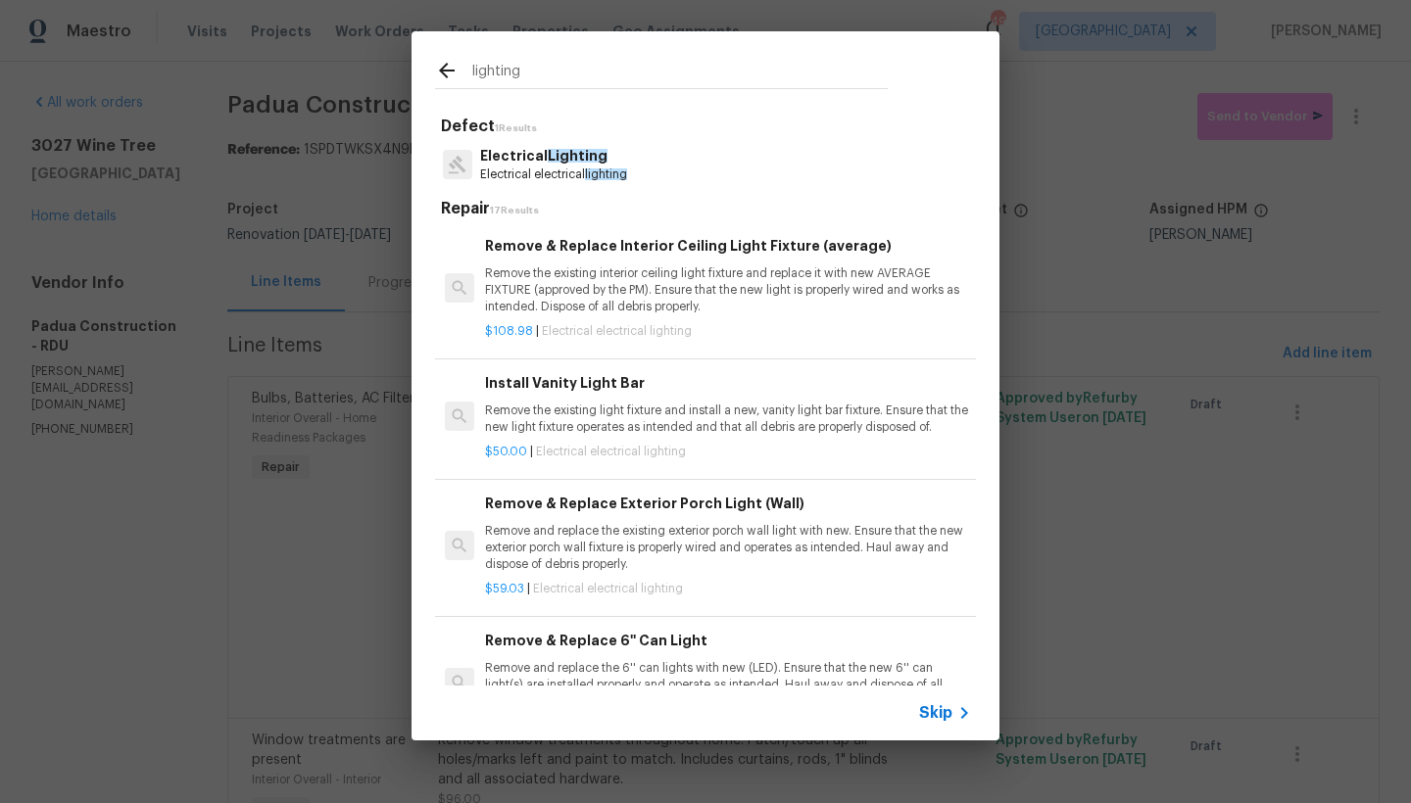
type input "lighting"
click at [601, 161] on p "Electrical Lighting" at bounding box center [553, 156] width 147 height 21
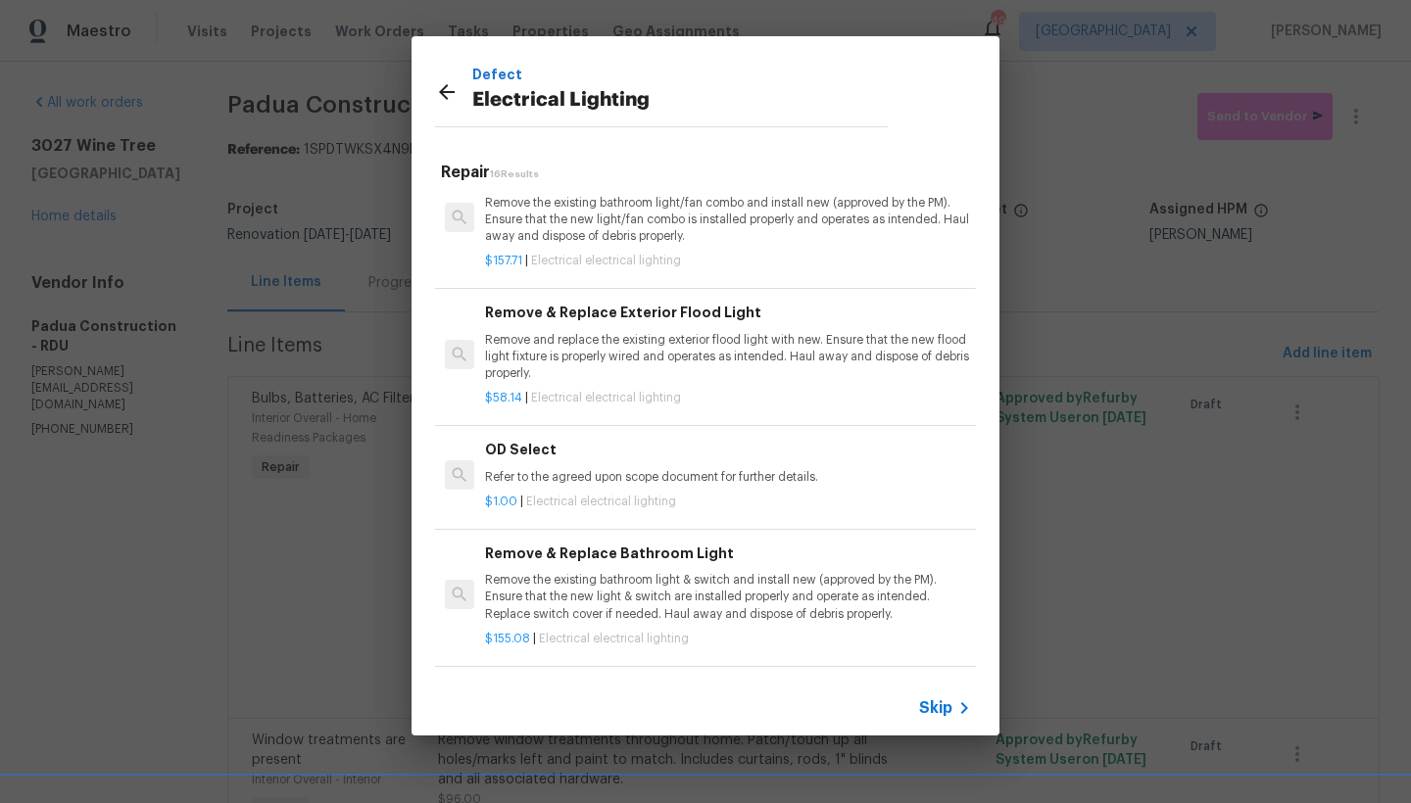
scroll to position [891, 0]
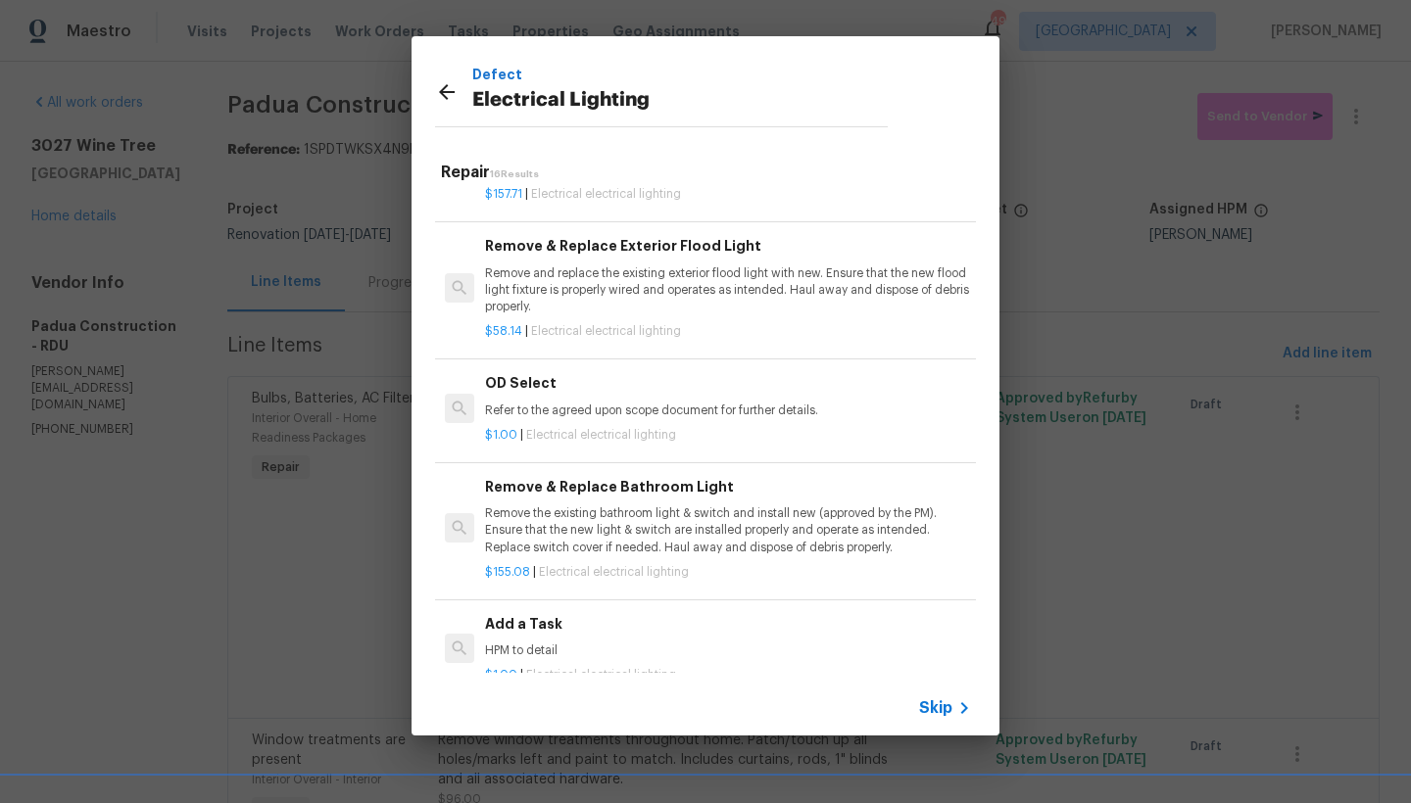
click at [522, 613] on h6 "Add a Task" at bounding box center [728, 624] width 486 height 22
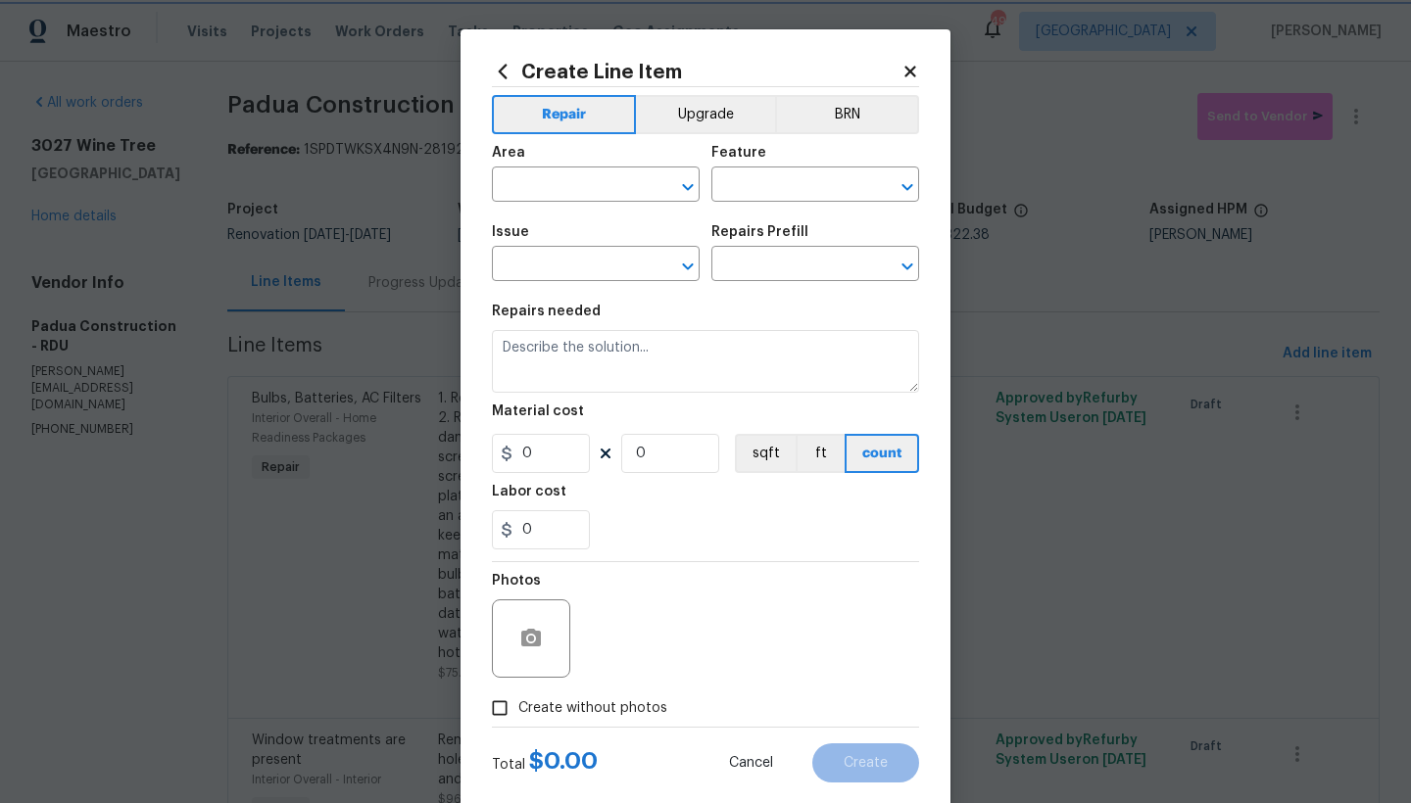
type input "Electrical Lighting"
type input "Add a Task $1.00"
type textarea "HPM to detail"
type input "1"
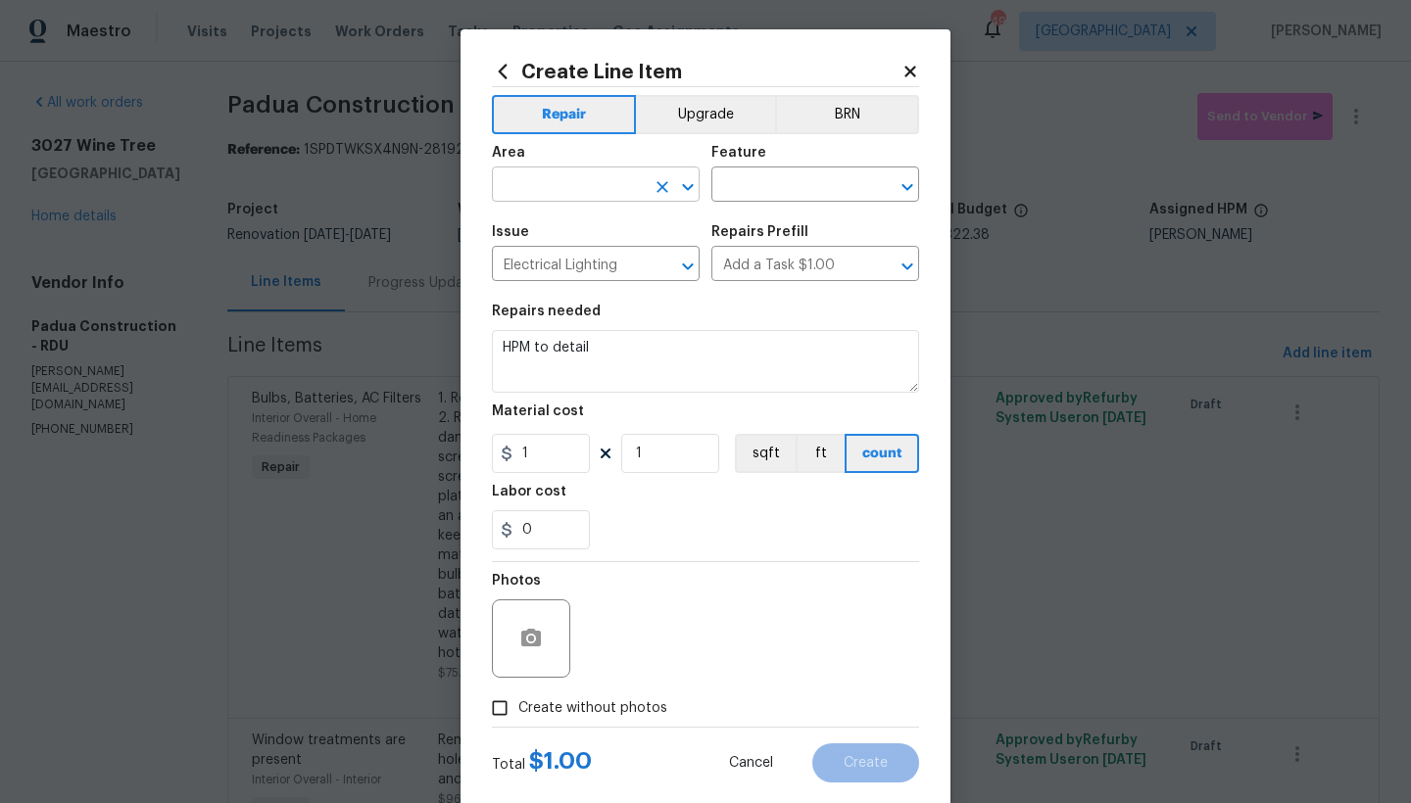
click at [561, 189] on input "text" at bounding box center [568, 186] width 153 height 30
click at [572, 263] on li "Interior Overall" at bounding box center [589, 262] width 208 height 32
type input "Interior Overall"
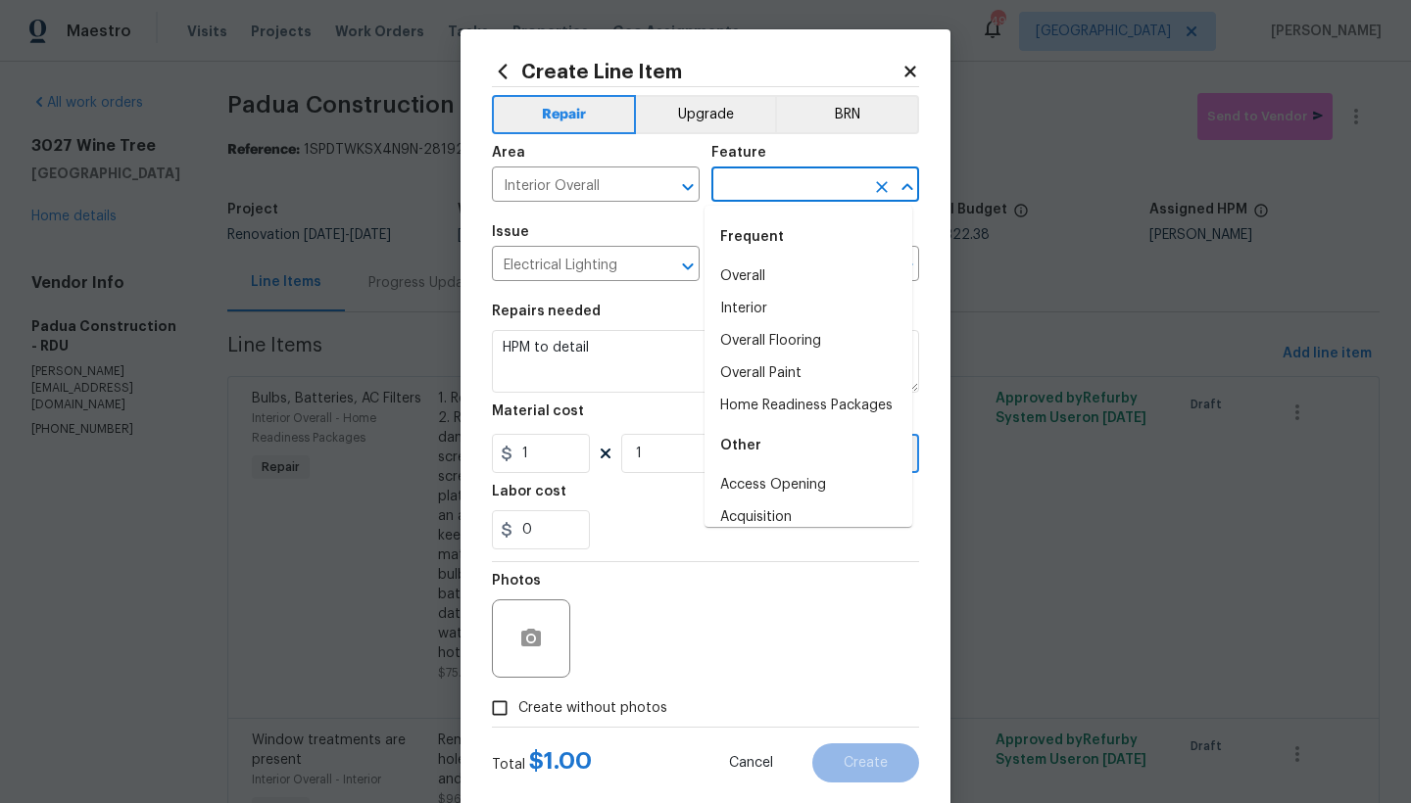
click at [810, 186] on input "text" at bounding box center [787, 186] width 153 height 30
click at [764, 303] on li "Interior" at bounding box center [808, 309] width 208 height 32
type input "Interior"
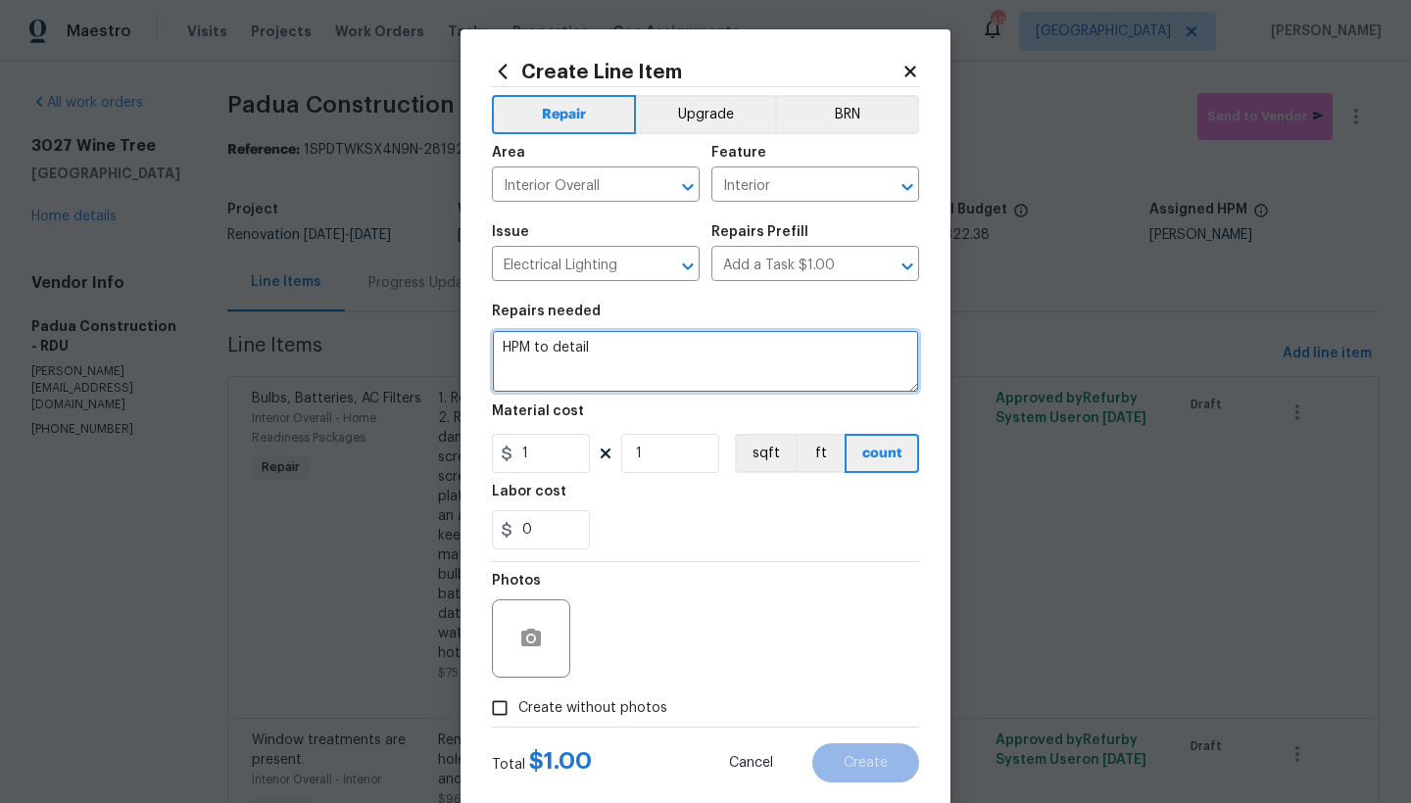
drag, startPoint x: 514, startPoint y: 343, endPoint x: 446, endPoint y: 346, distance: 68.6
click at [446, 346] on div "Create Line Item Repair Upgrade BRN Area Interior Overall ​ Feature Interior ​ …" at bounding box center [705, 401] width 1411 height 803
type textarea "Laundry Closet ------ 1. Clean the dust and debris from Ceiling light cover 2. …"
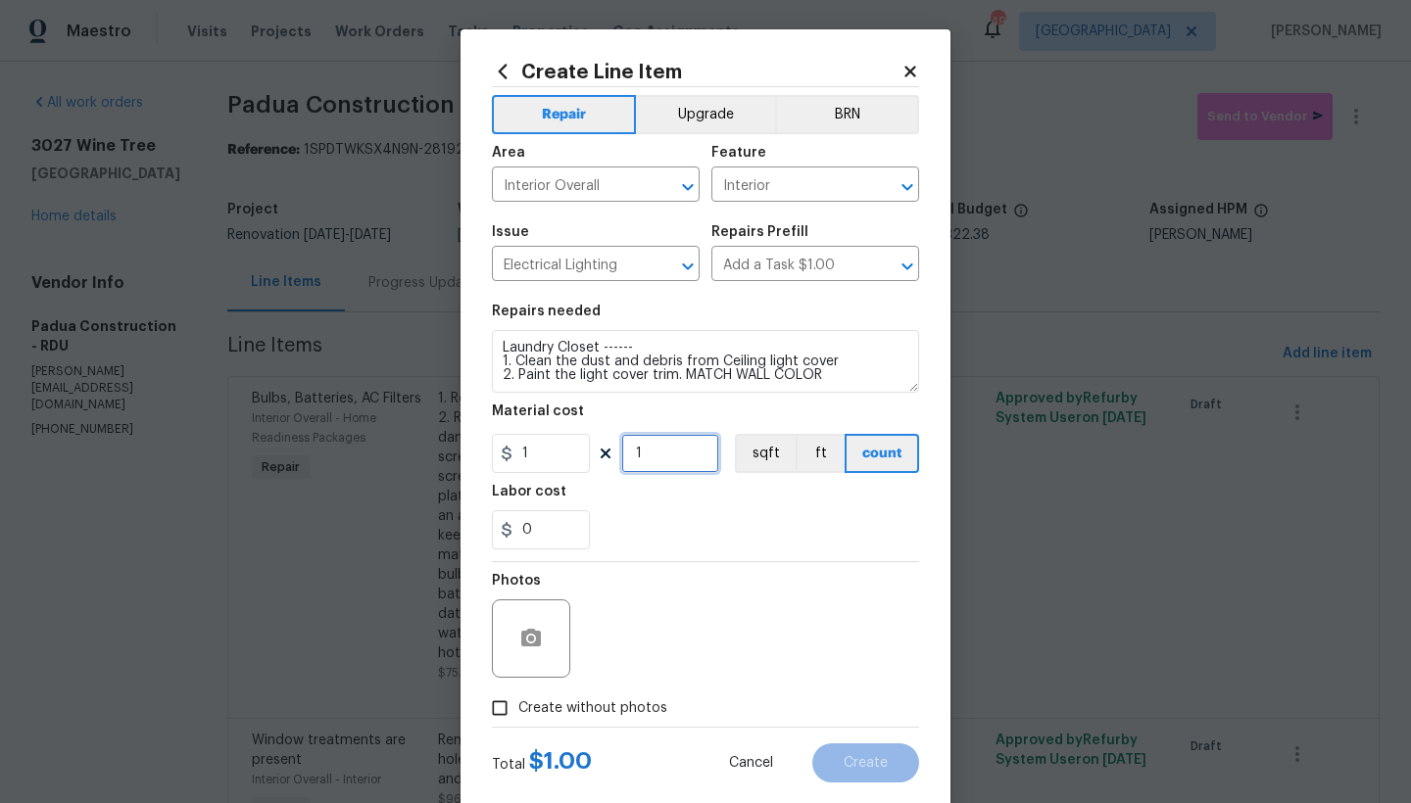
click at [665, 458] on input "1" at bounding box center [670, 453] width 98 height 39
drag, startPoint x: 631, startPoint y: 457, endPoint x: 607, endPoint y: 456, distance: 23.5
click at [609, 457] on div "1 1 sqft ft count" at bounding box center [705, 453] width 427 height 39
type input "25"
click at [654, 525] on div "0" at bounding box center [705, 529] width 427 height 39
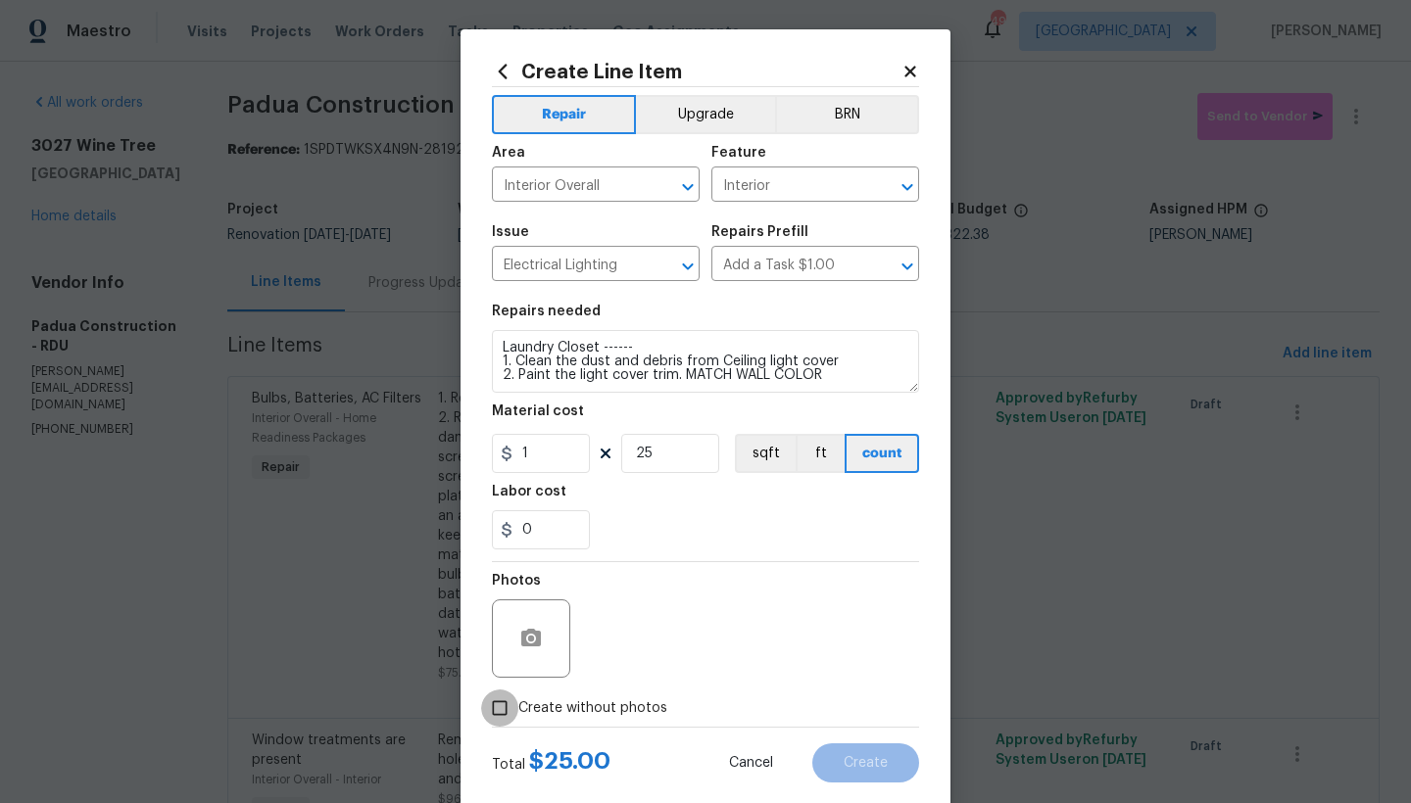
click at [493, 706] on input "Create without photos" at bounding box center [499, 708] width 37 height 37
checkbox input "true"
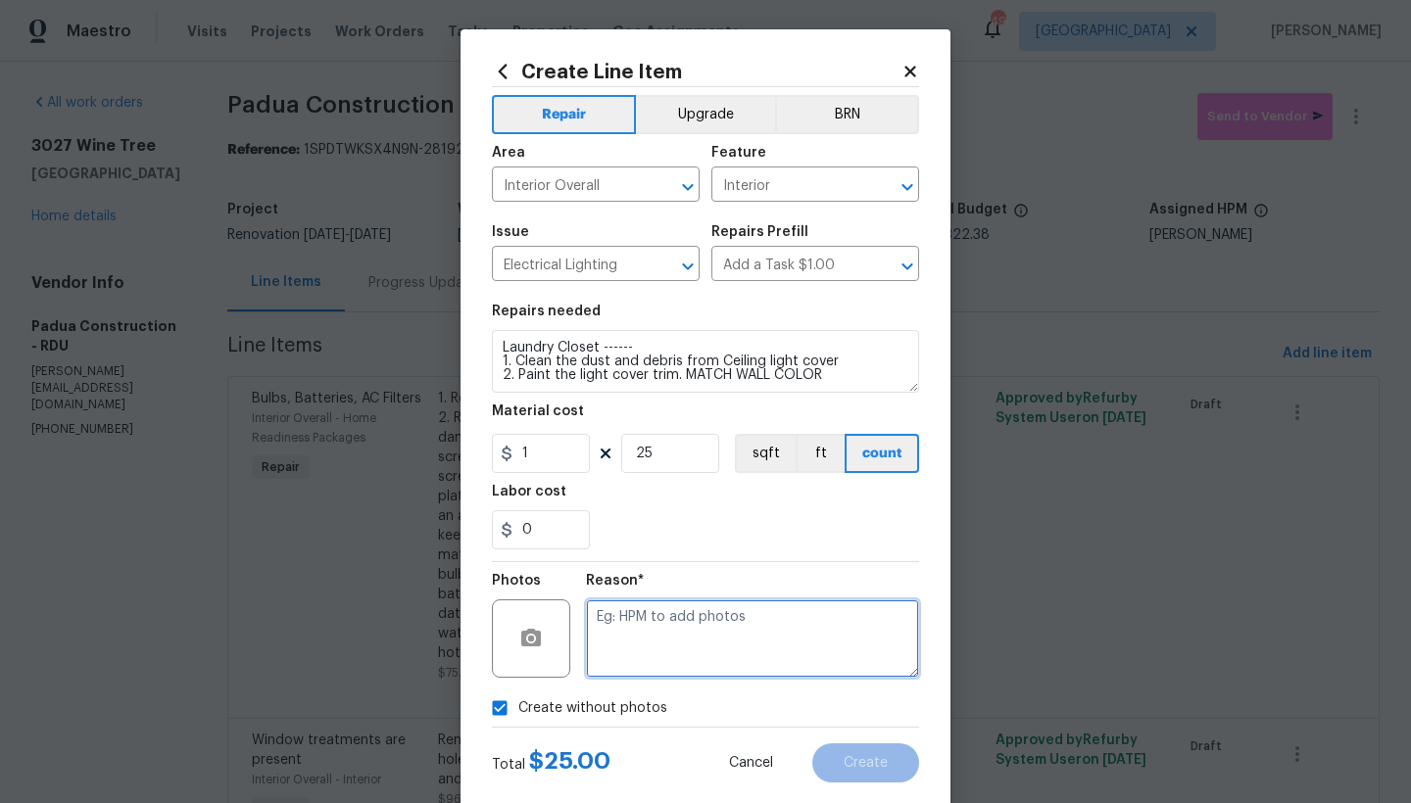
click at [668, 617] on textarea at bounding box center [752, 639] width 333 height 78
type textarea "n"
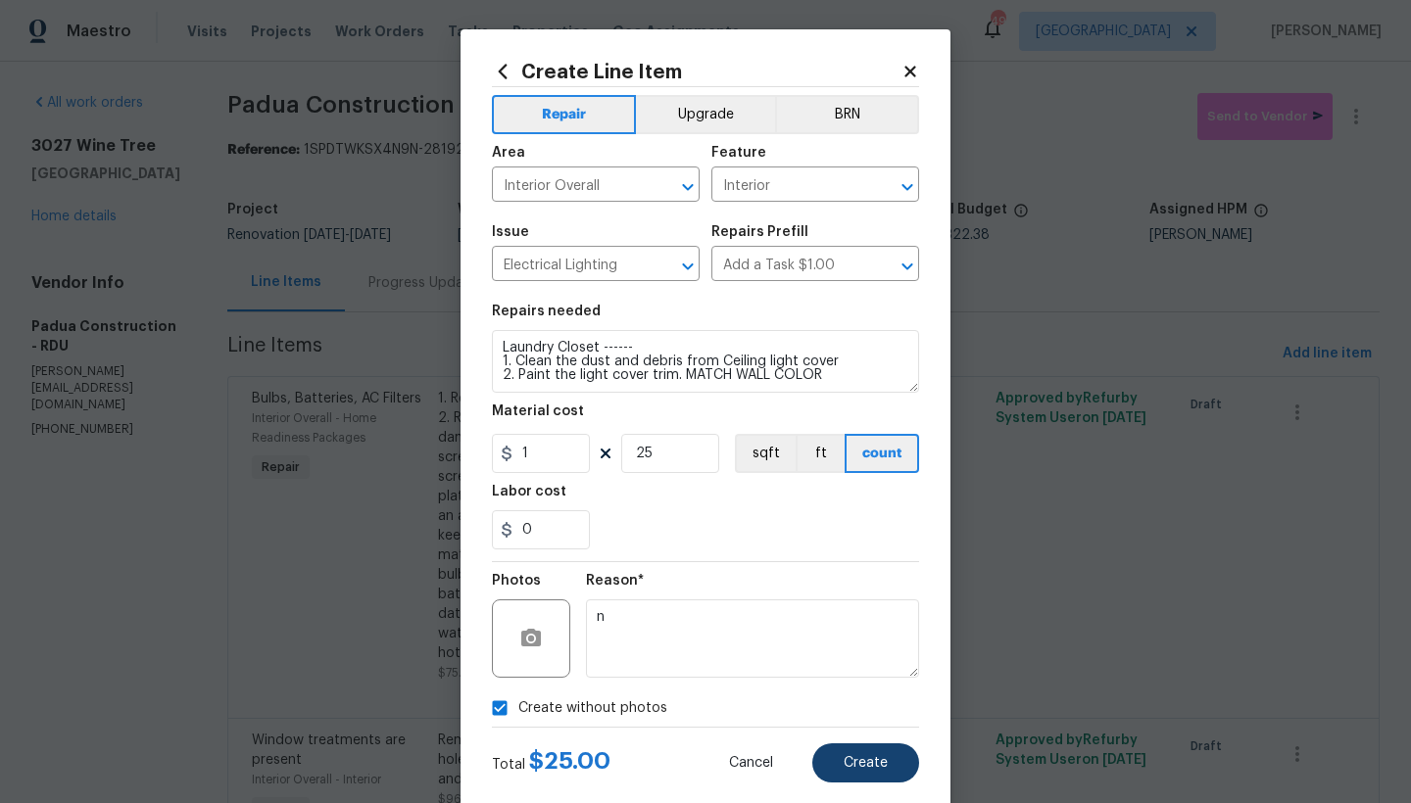
click at [875, 773] on button "Create" at bounding box center [865, 763] width 107 height 39
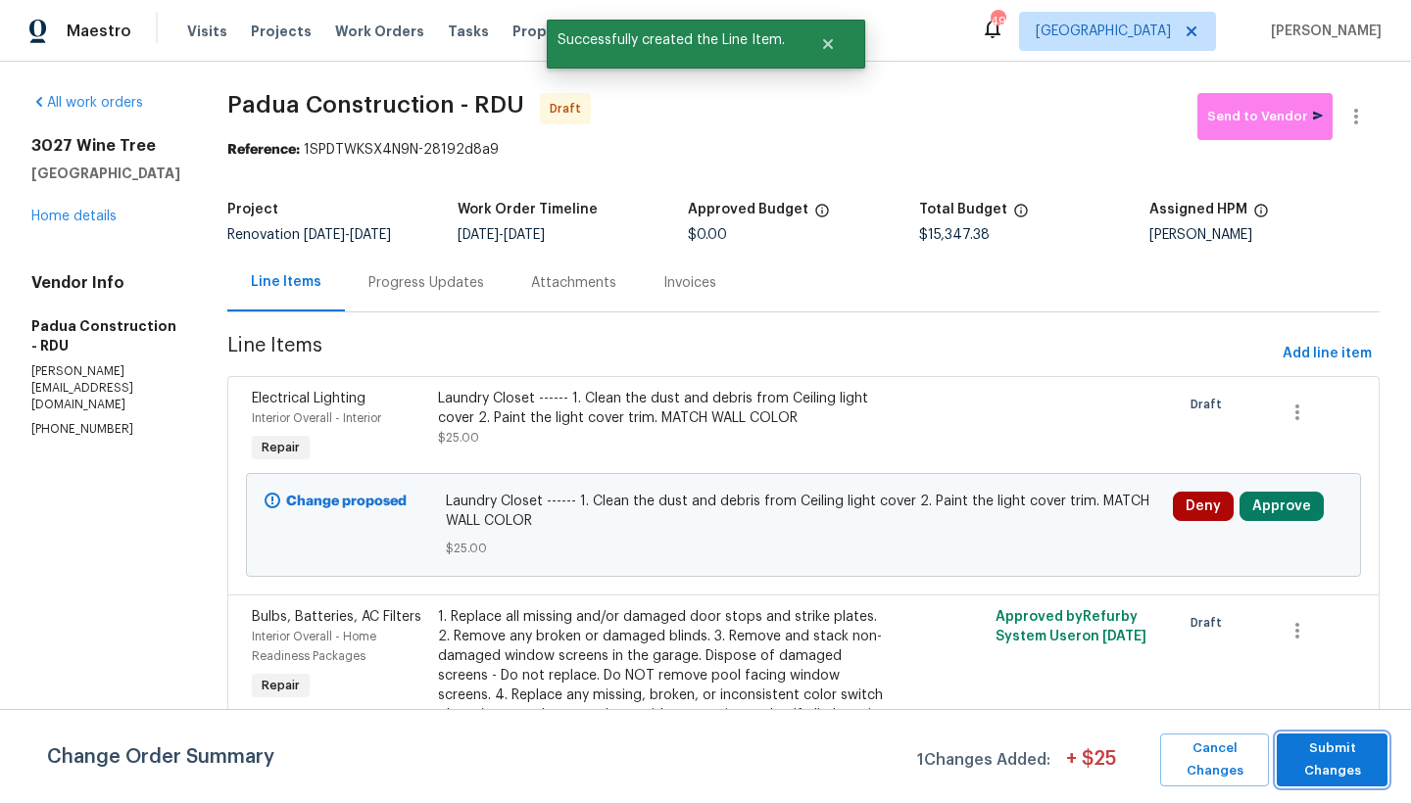
click at [1331, 758] on span "Submit Changes" at bounding box center [1331, 760] width 91 height 45
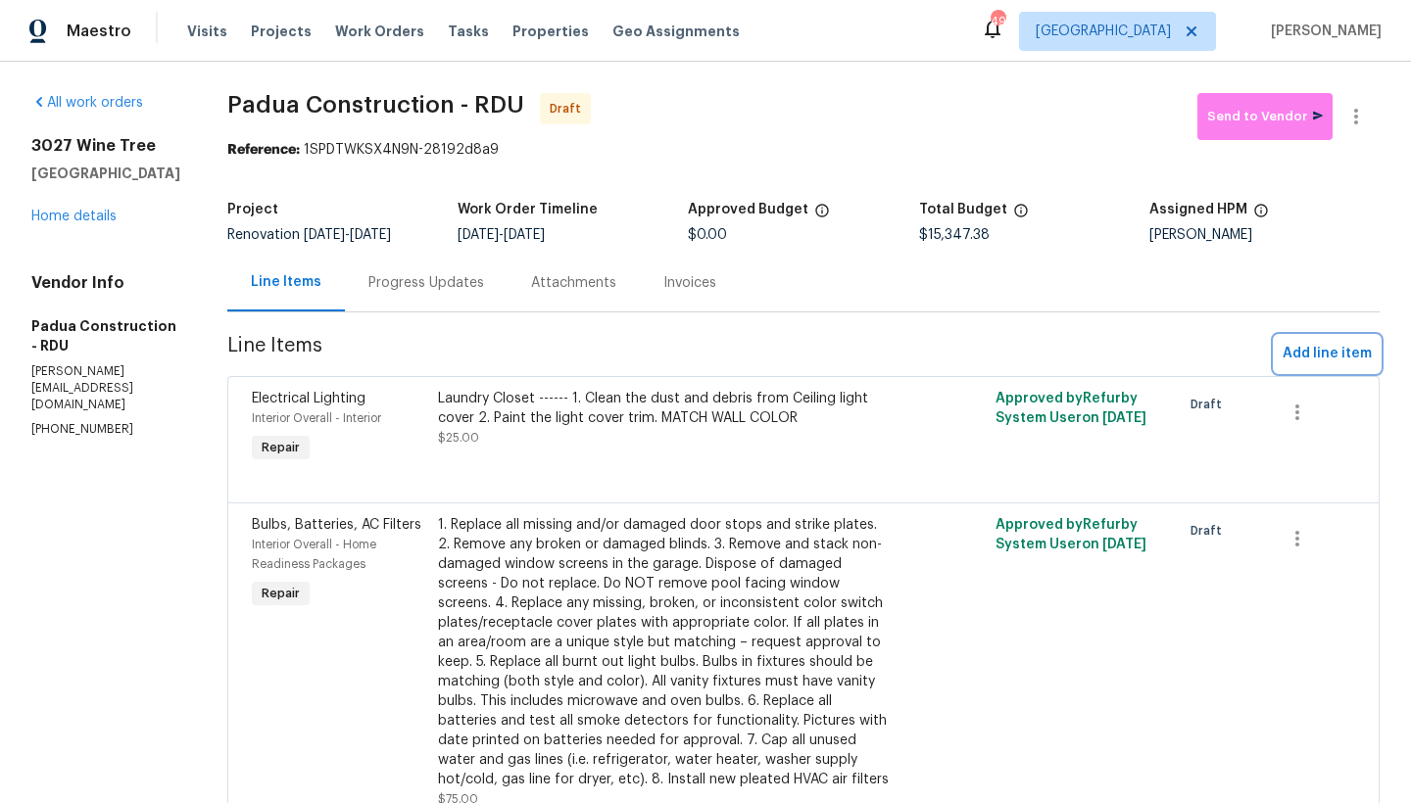
click at [1312, 356] on span "Add line item" at bounding box center [1327, 354] width 89 height 24
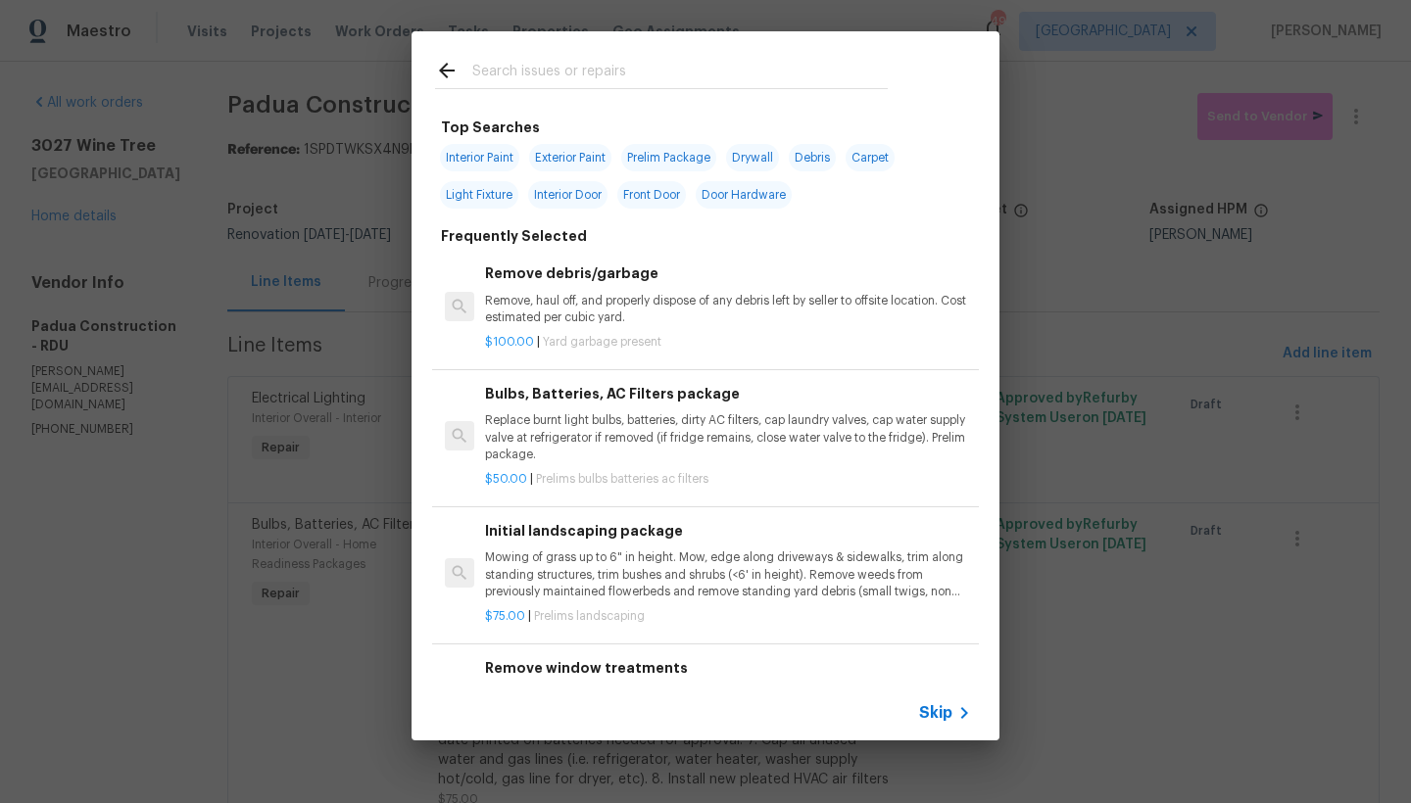
click at [540, 62] on input "text" at bounding box center [679, 73] width 415 height 29
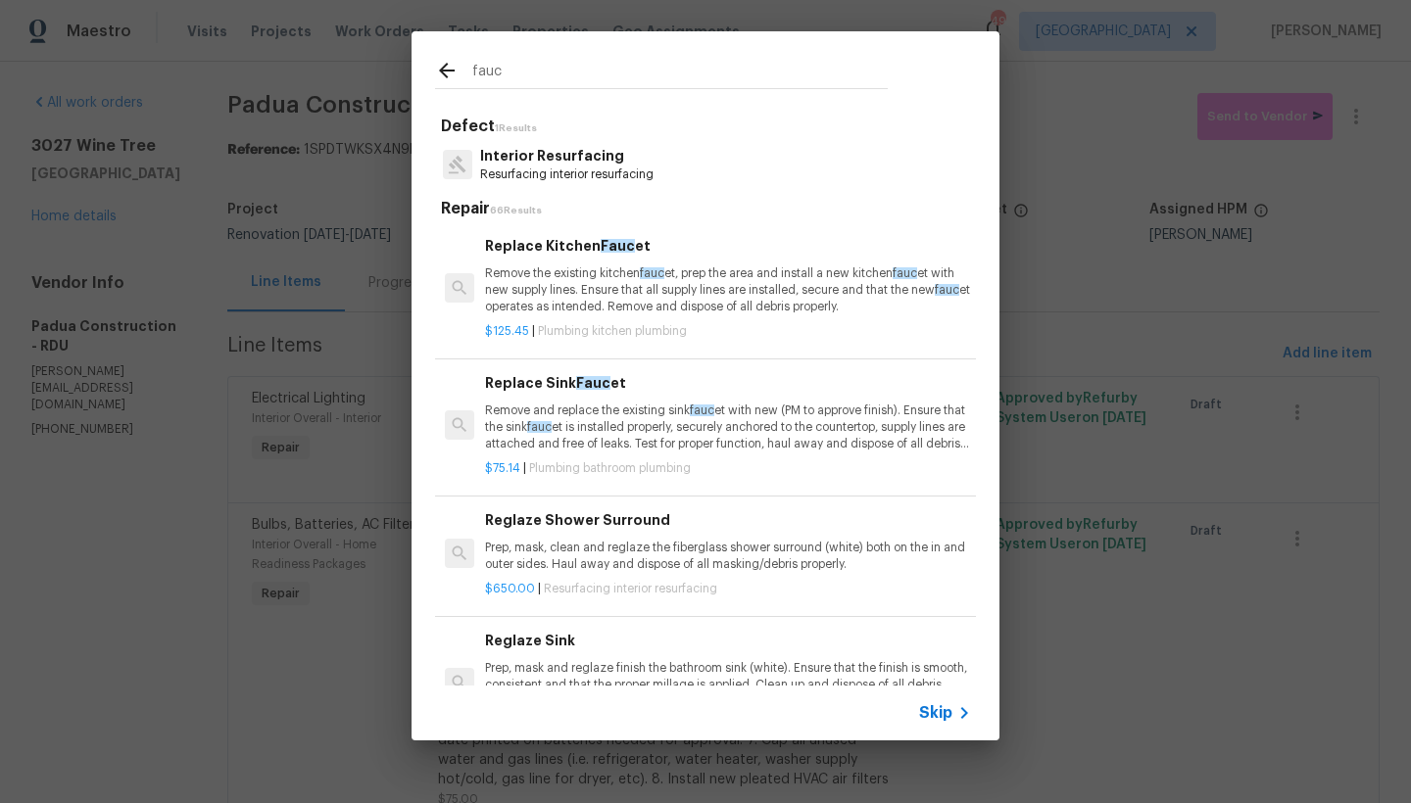
type input "faux"
drag, startPoint x: 539, startPoint y: 62, endPoint x: 509, endPoint y: 420, distance: 359.9
click at [509, 420] on p "Remove and replace the existing sink fauc et with new (PM to approve finish). E…" at bounding box center [728, 428] width 486 height 50
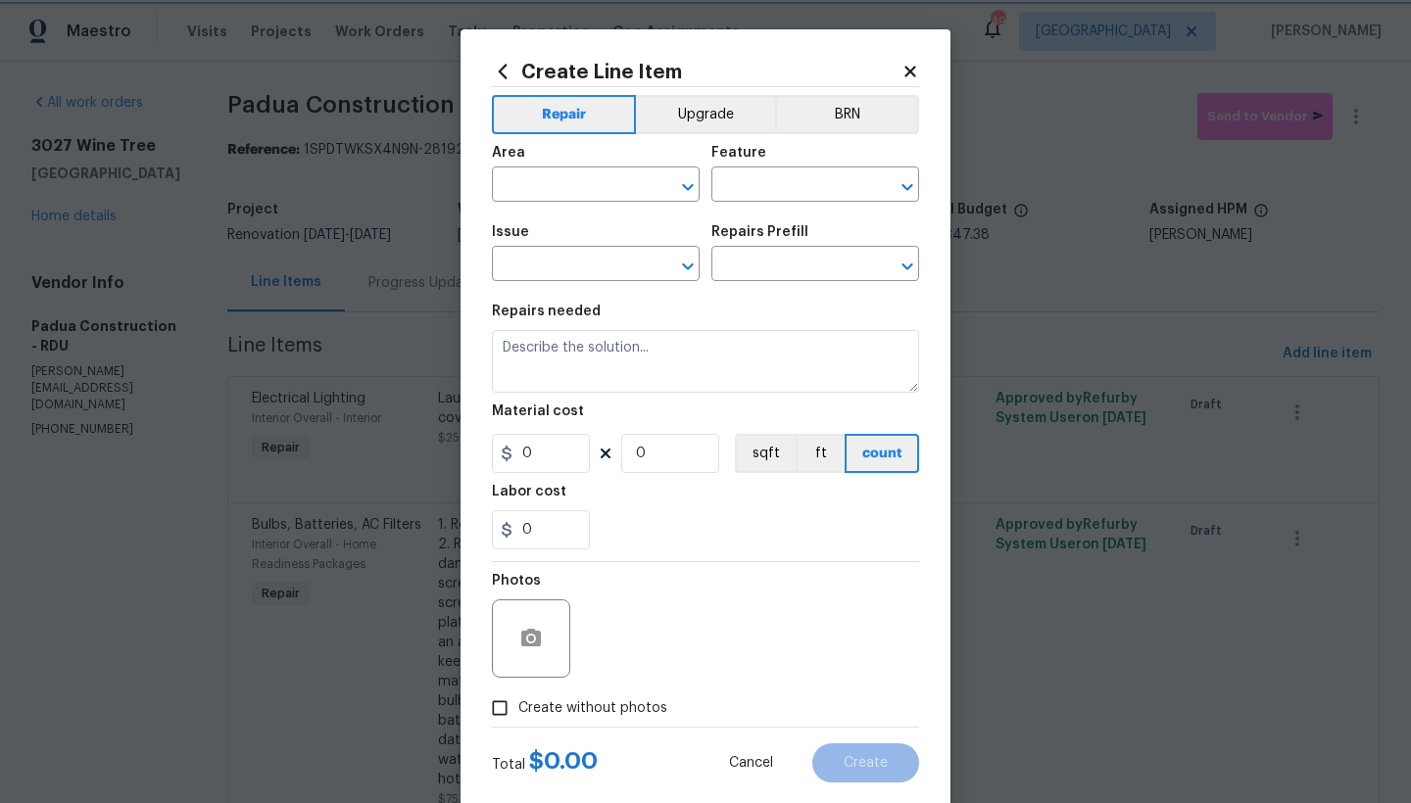
type input "Plumbing"
type input "Bathroom Plumbing"
type input "Replace Sink Faucet $75.14"
type textarea "Remove and replace the existing sink faucet with new (PM to approve finish). En…"
type input "75.14"
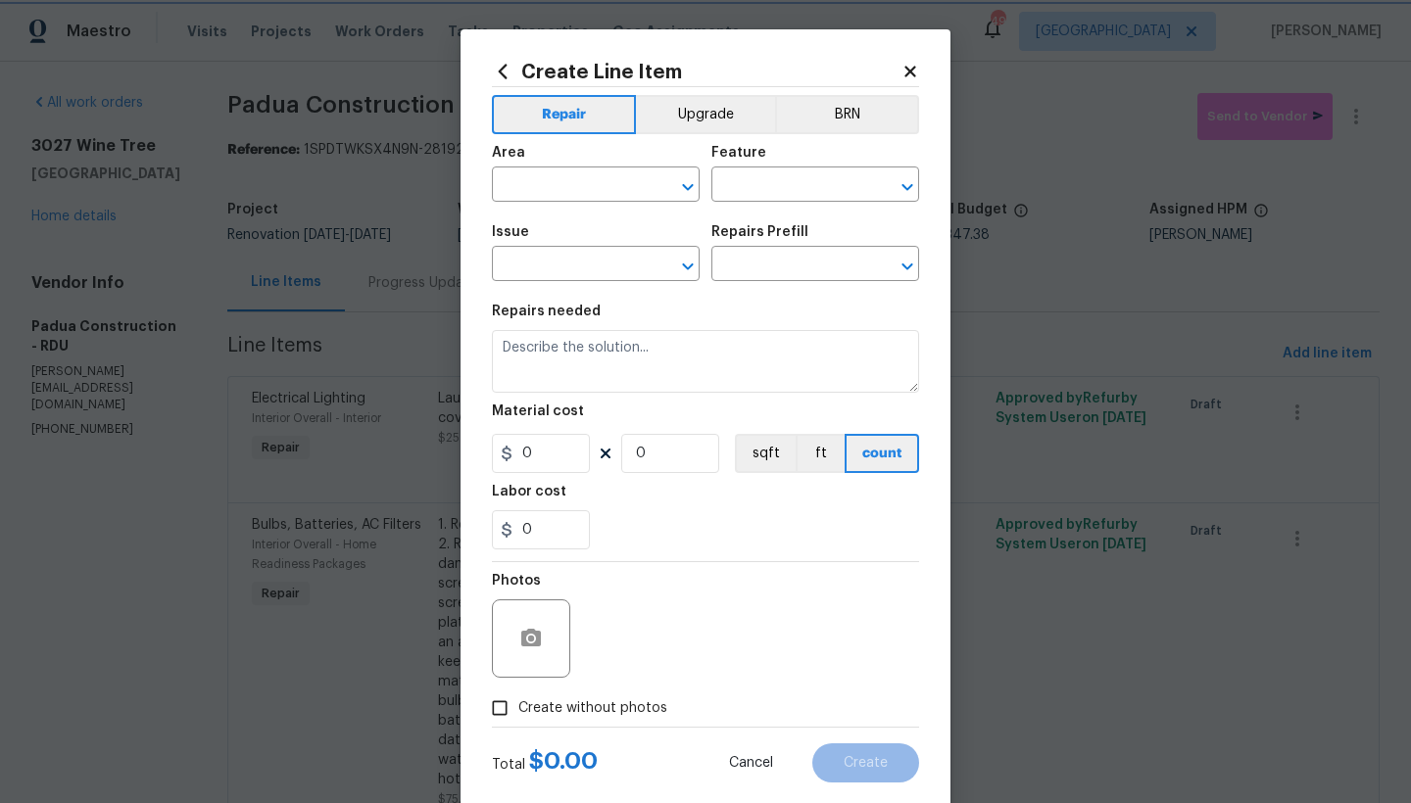
type input "1"
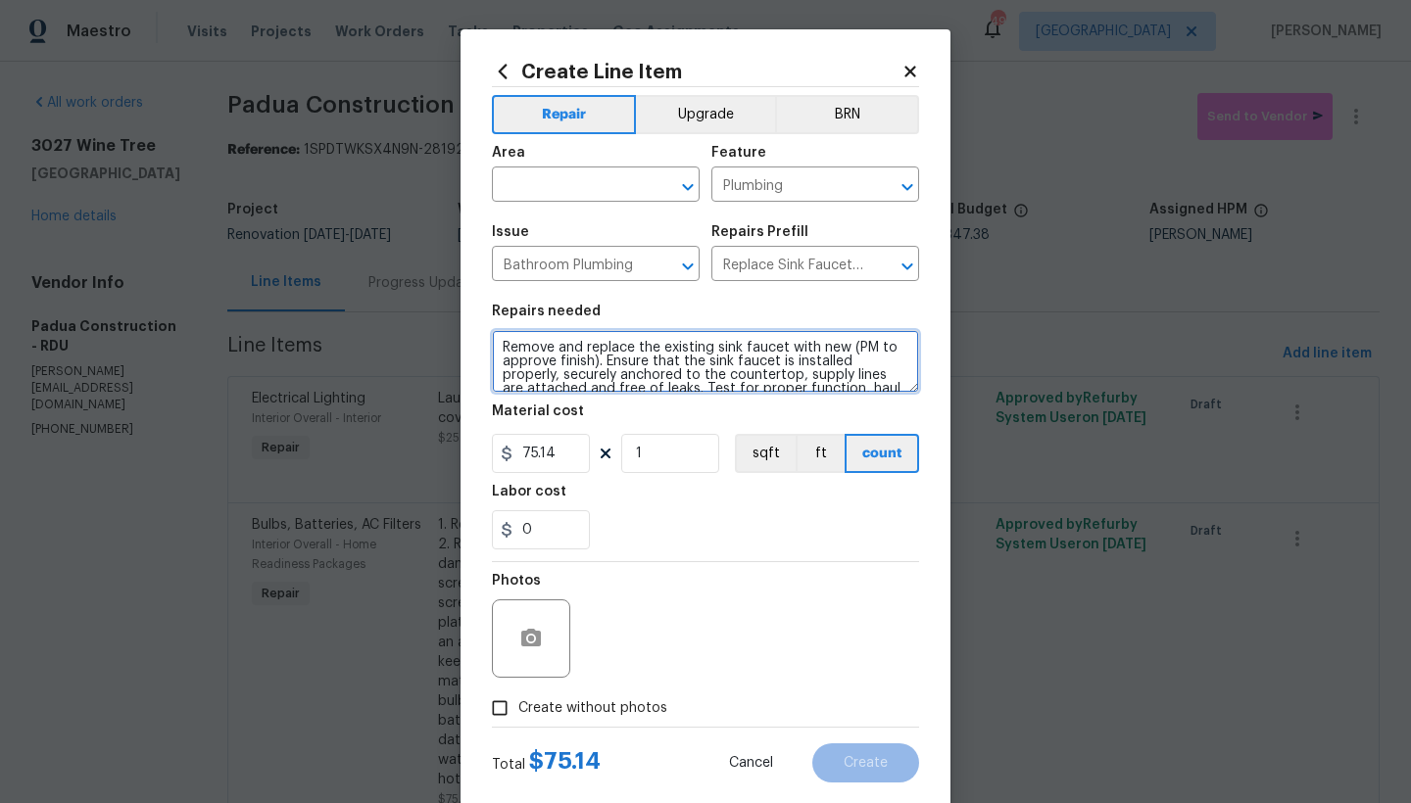
click at [492, 350] on textarea "Remove and replace the existing sink faucet with new (PM to approve finish). En…" at bounding box center [705, 361] width 427 height 63
click at [519, 343] on textarea "Remove and replace the existing sink faucet with new (PM to approve finish). En…" at bounding box center [705, 361] width 427 height 63
click at [610, 348] on textarea "Master Bathroom. ---------- Remove and replace the existing sink faucet with ne…" at bounding box center [705, 361] width 427 height 63
type textarea "Master Bathroom ---------- Remove and replace the existing sink faucet with new…"
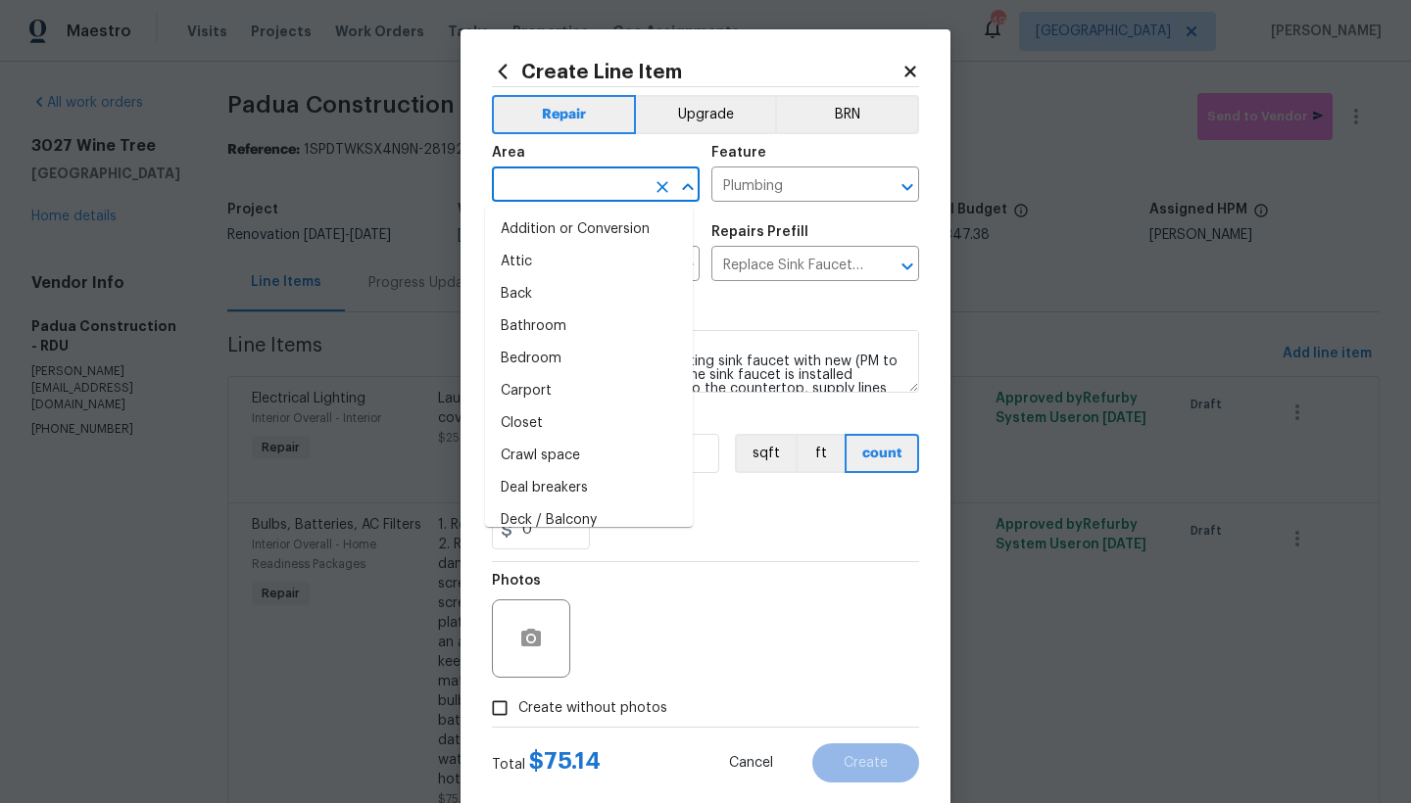
click at [552, 185] on input "text" at bounding box center [568, 186] width 153 height 30
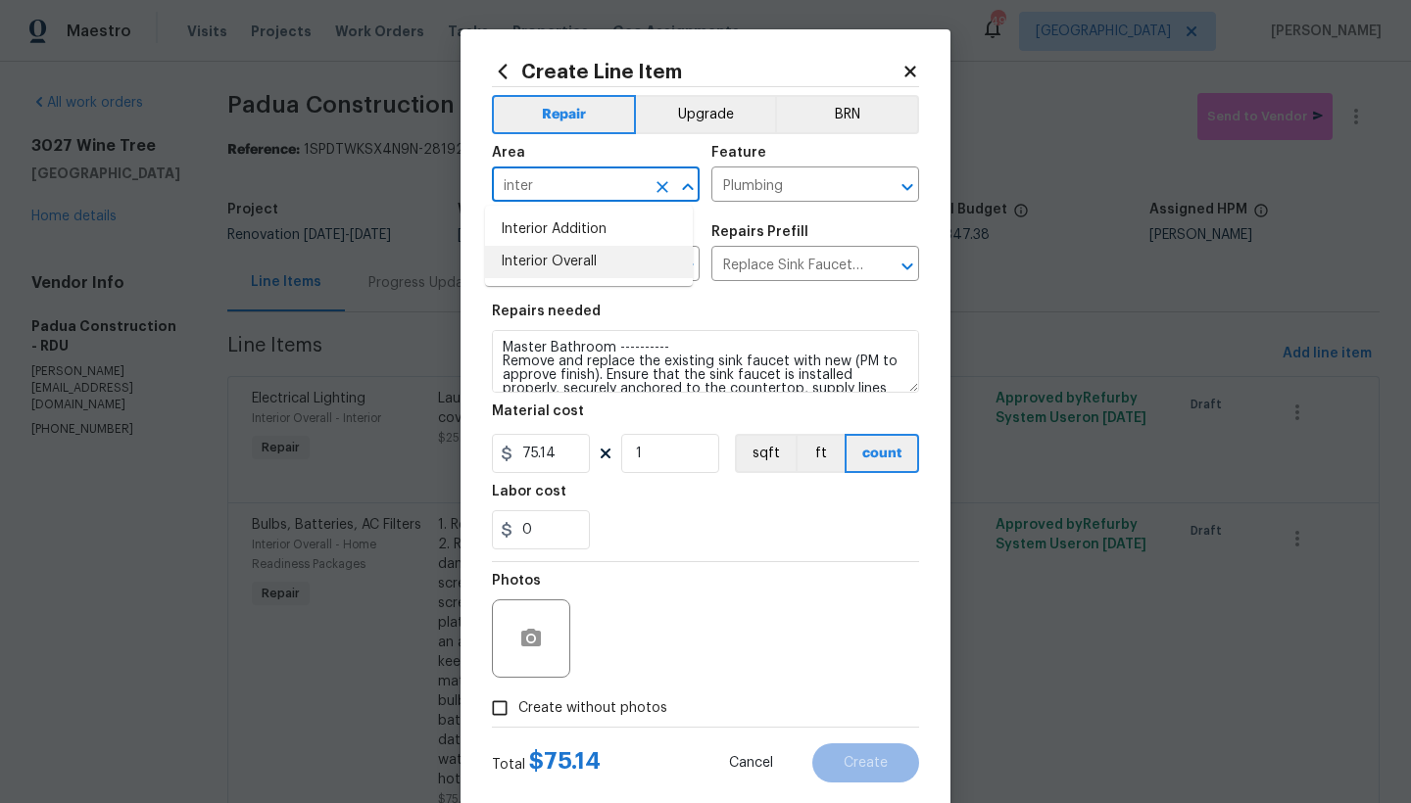
click at [532, 268] on li "Interior Overall" at bounding box center [589, 262] width 208 height 32
type input "Interior Overall"
click at [518, 711] on span "Create without photos" at bounding box center [592, 709] width 149 height 21
click at [511, 711] on input "Create without photos" at bounding box center [499, 708] width 37 height 37
checkbox input "true"
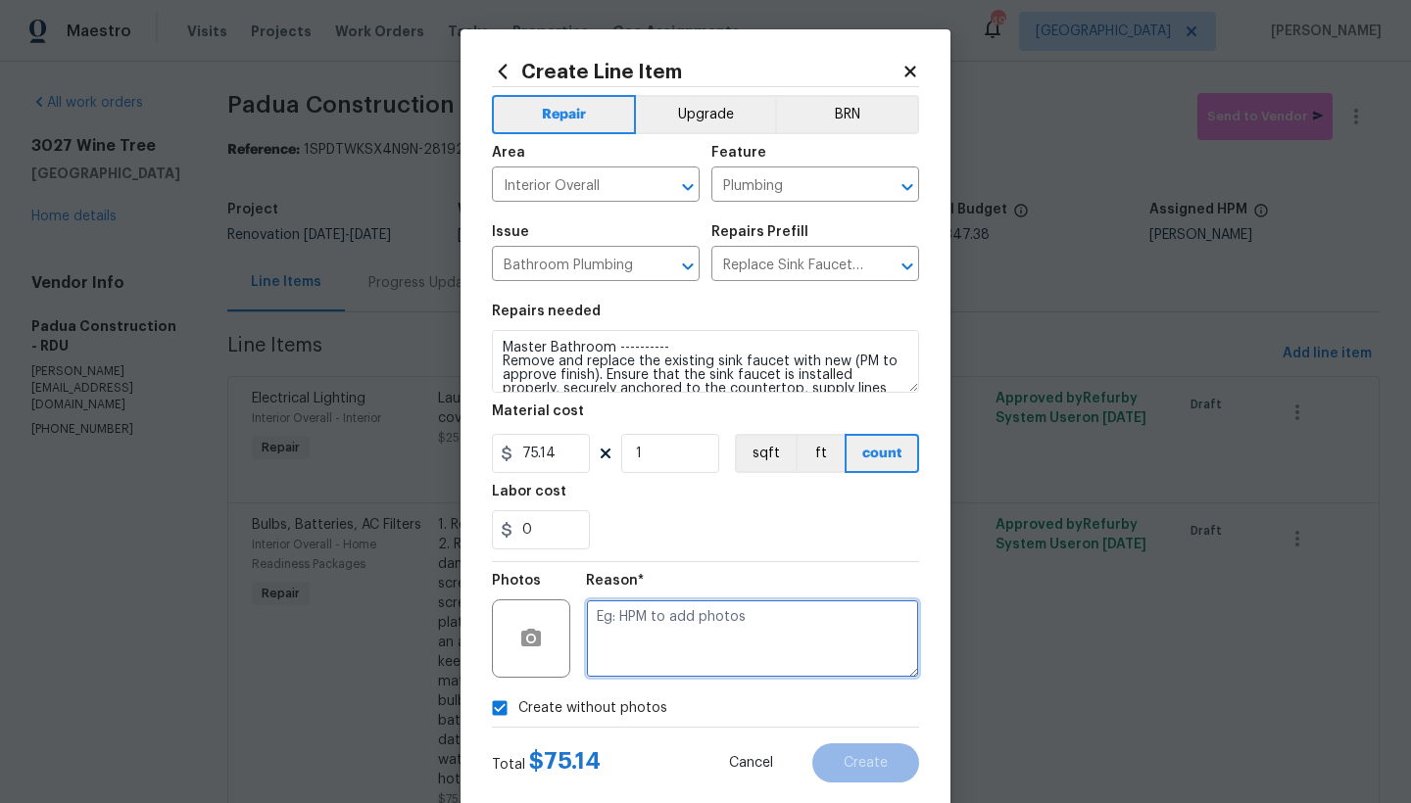
click at [651, 632] on textarea at bounding box center [752, 639] width 333 height 78
type textarea "n"
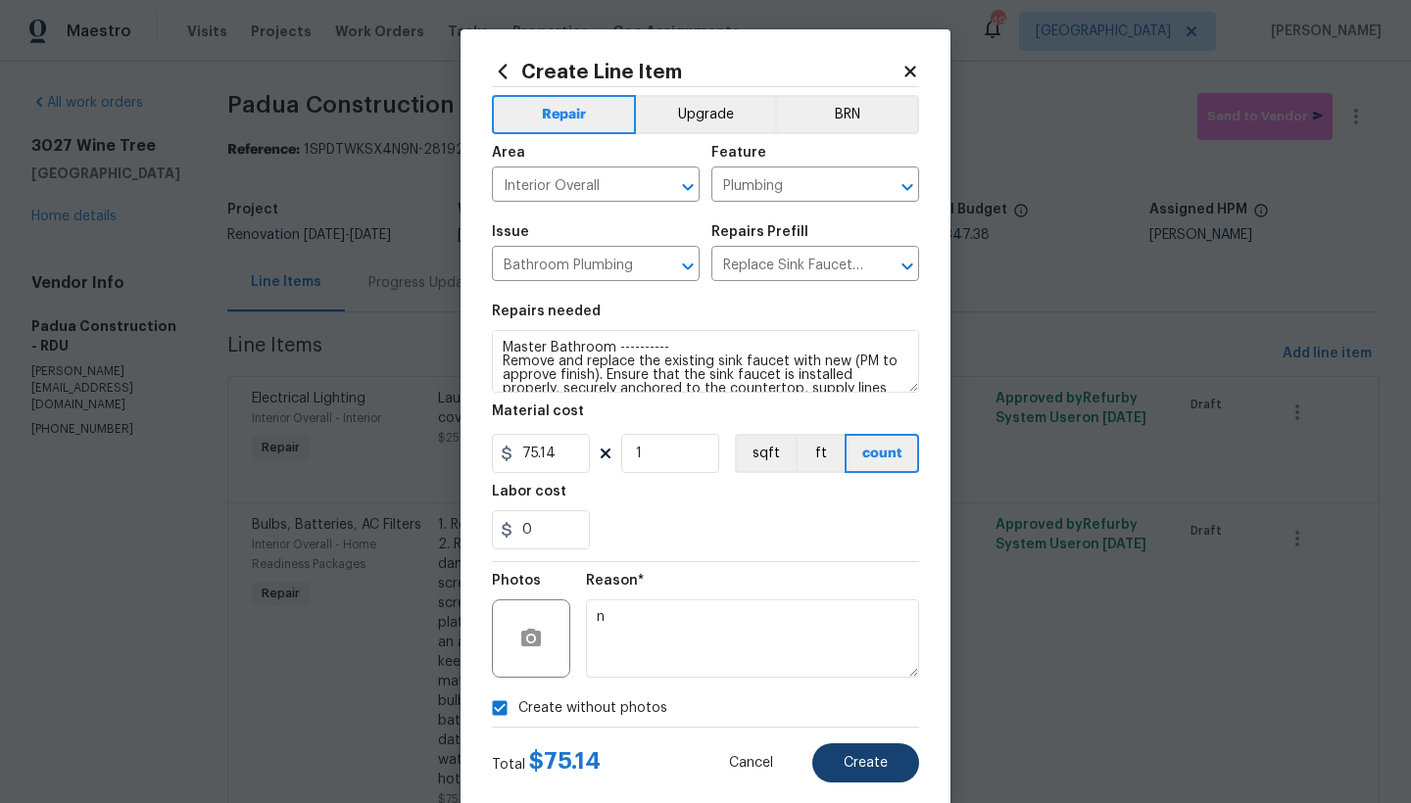
click at [862, 768] on span "Create" at bounding box center [866, 763] width 44 height 15
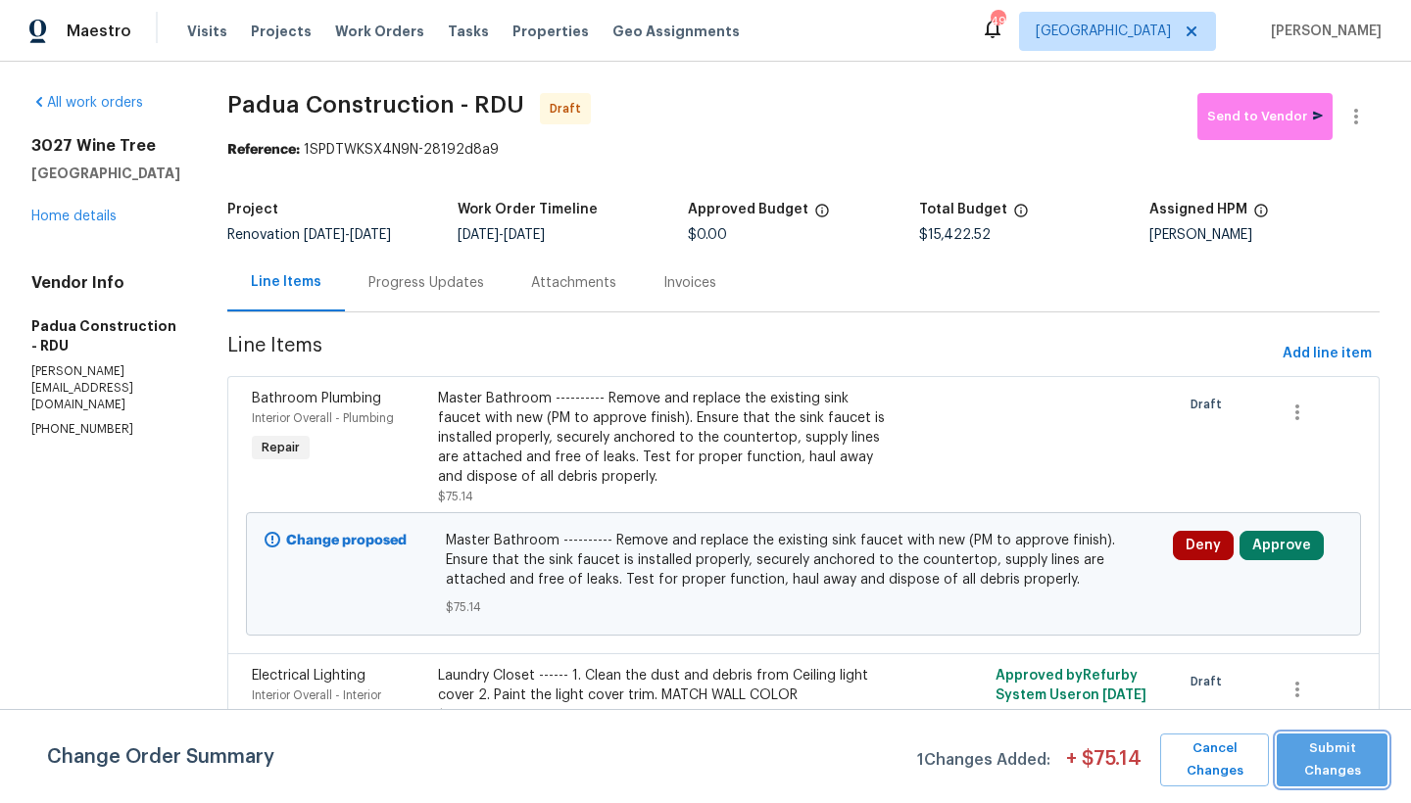
click at [1319, 754] on span "Submit Changes" at bounding box center [1331, 760] width 91 height 45
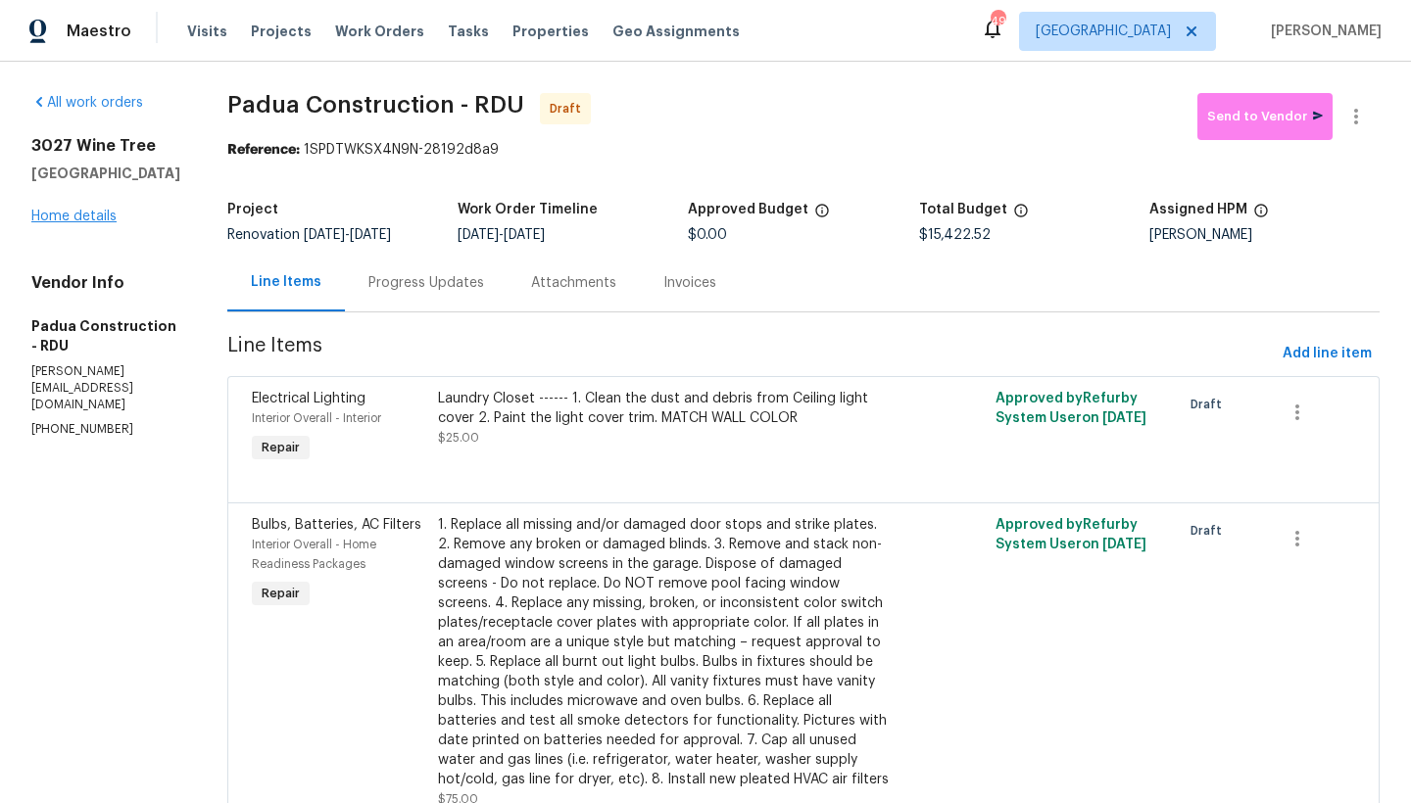
click at [76, 223] on link "Home details" at bounding box center [73, 217] width 85 height 14
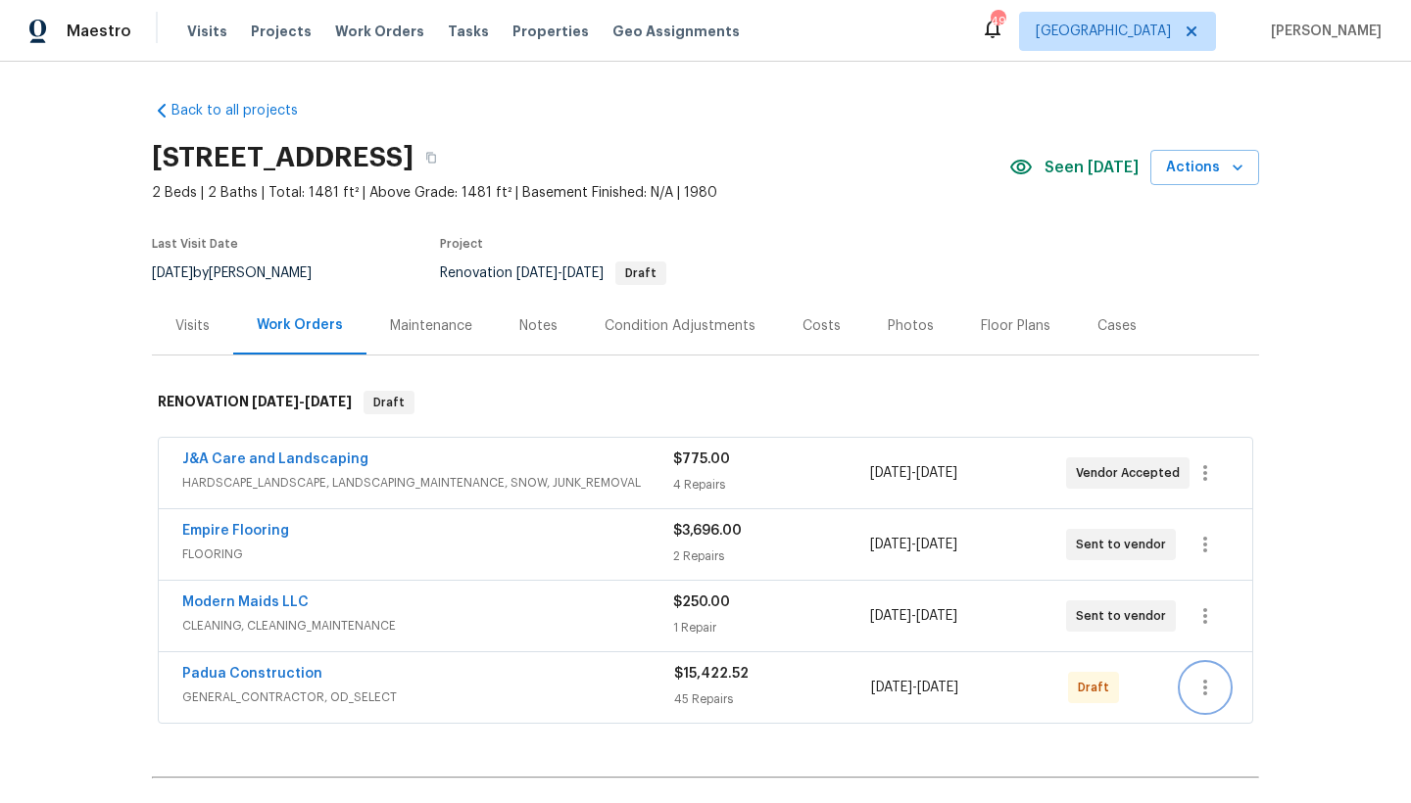
click at [1201, 688] on icon "button" at bounding box center [1205, 688] width 24 height 24
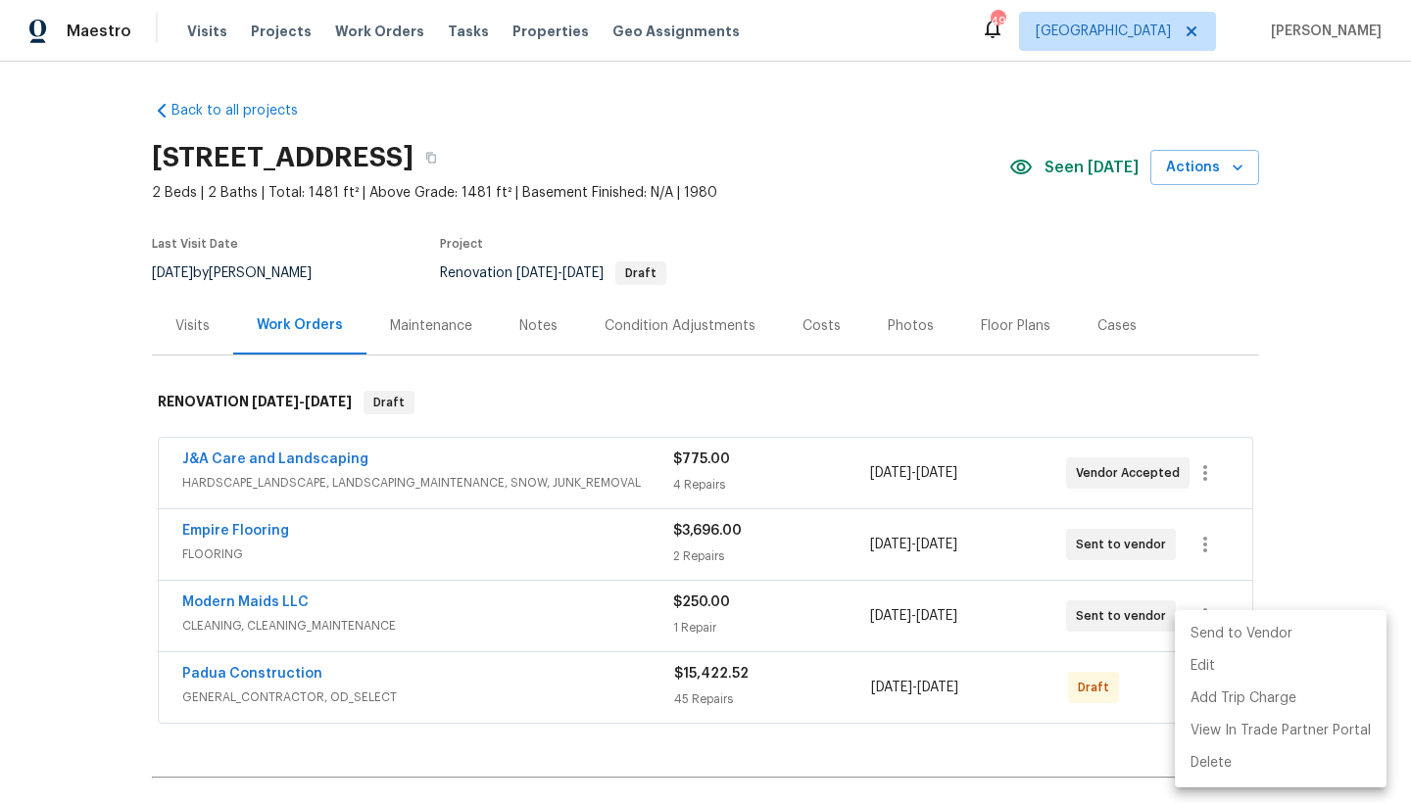
click at [1213, 630] on li "Send to Vendor" at bounding box center [1281, 634] width 212 height 32
click at [1262, 497] on div at bounding box center [705, 401] width 1411 height 803
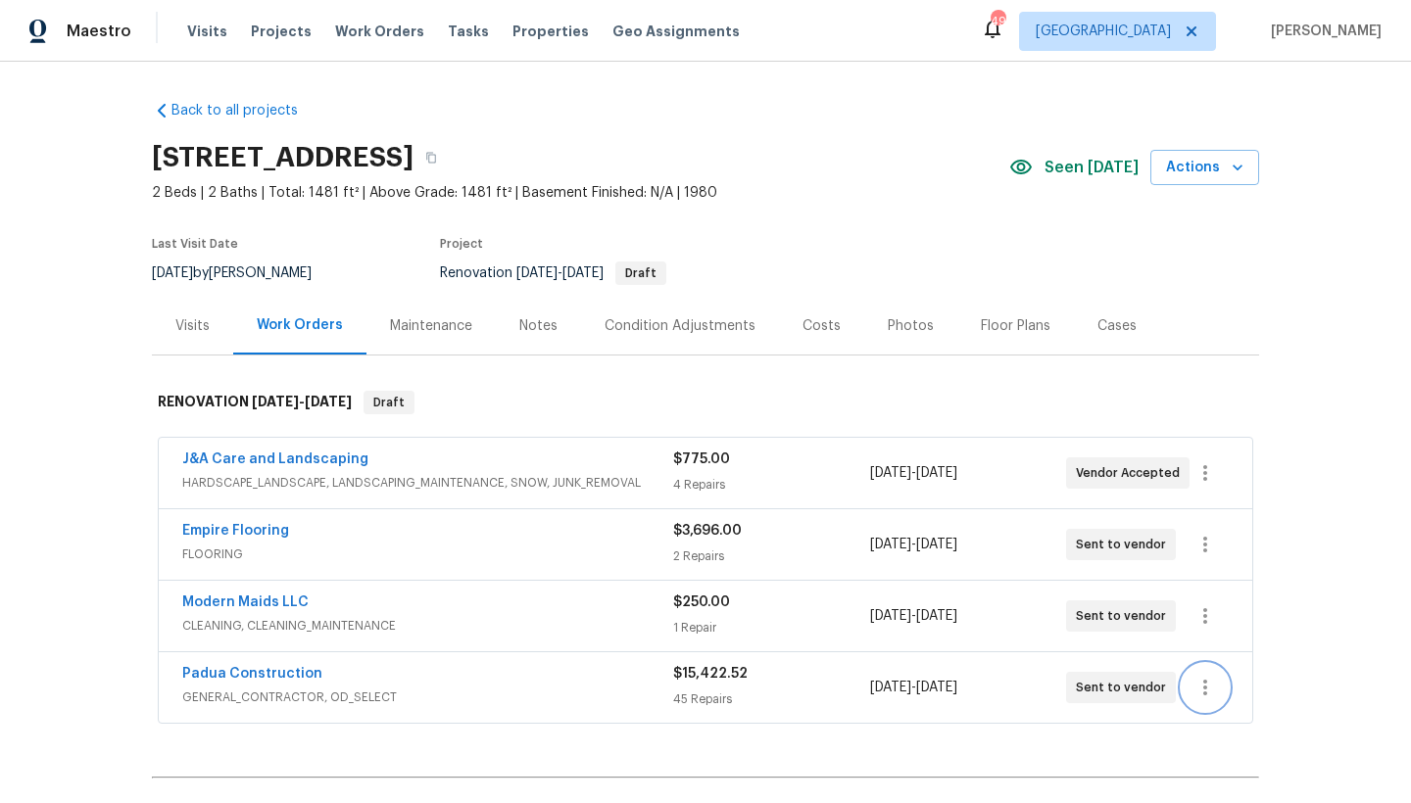
click at [1206, 694] on icon "button" at bounding box center [1205, 688] width 24 height 24
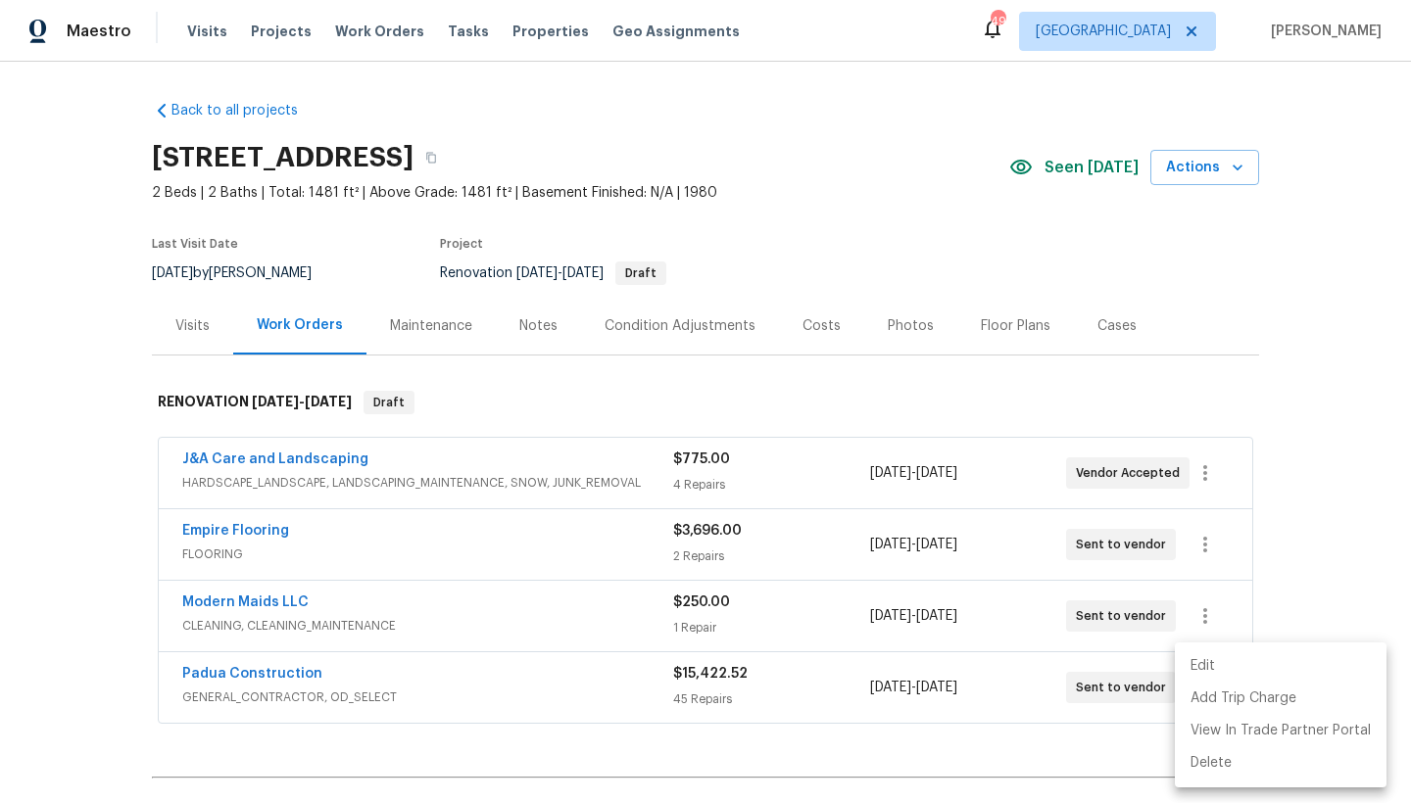
click at [1207, 666] on li "Edit" at bounding box center [1281, 667] width 212 height 32
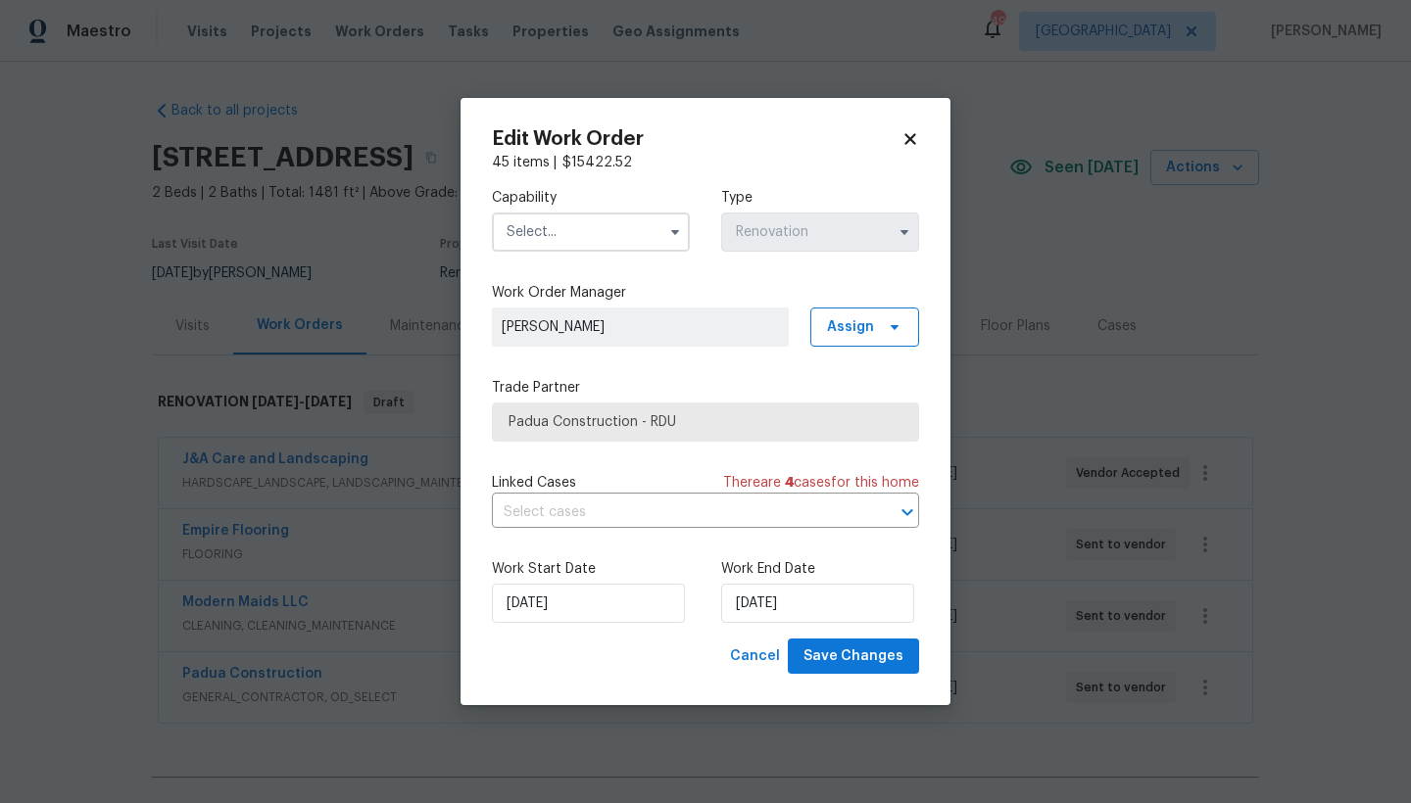
click at [613, 232] on input "text" at bounding box center [591, 232] width 198 height 39
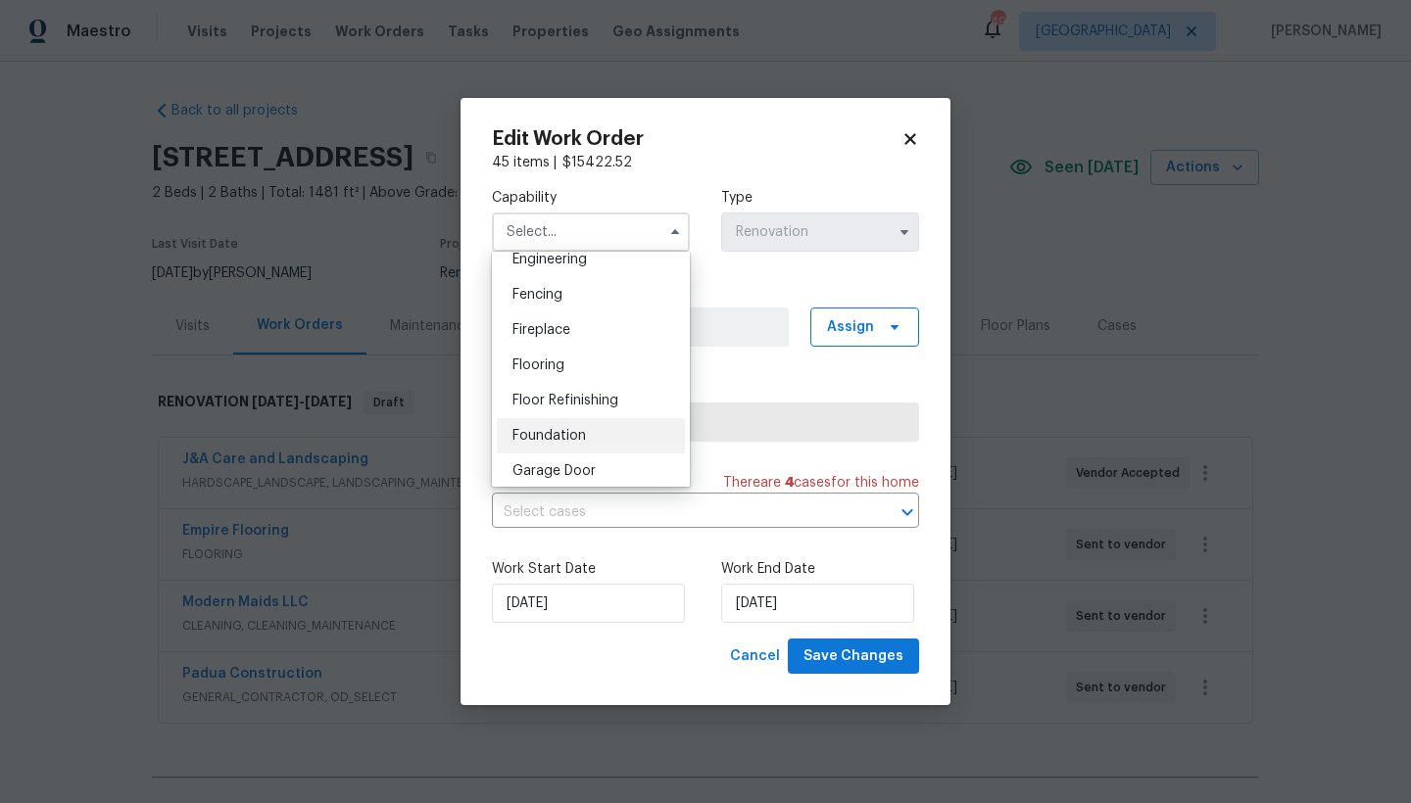
scroll to position [762, 0]
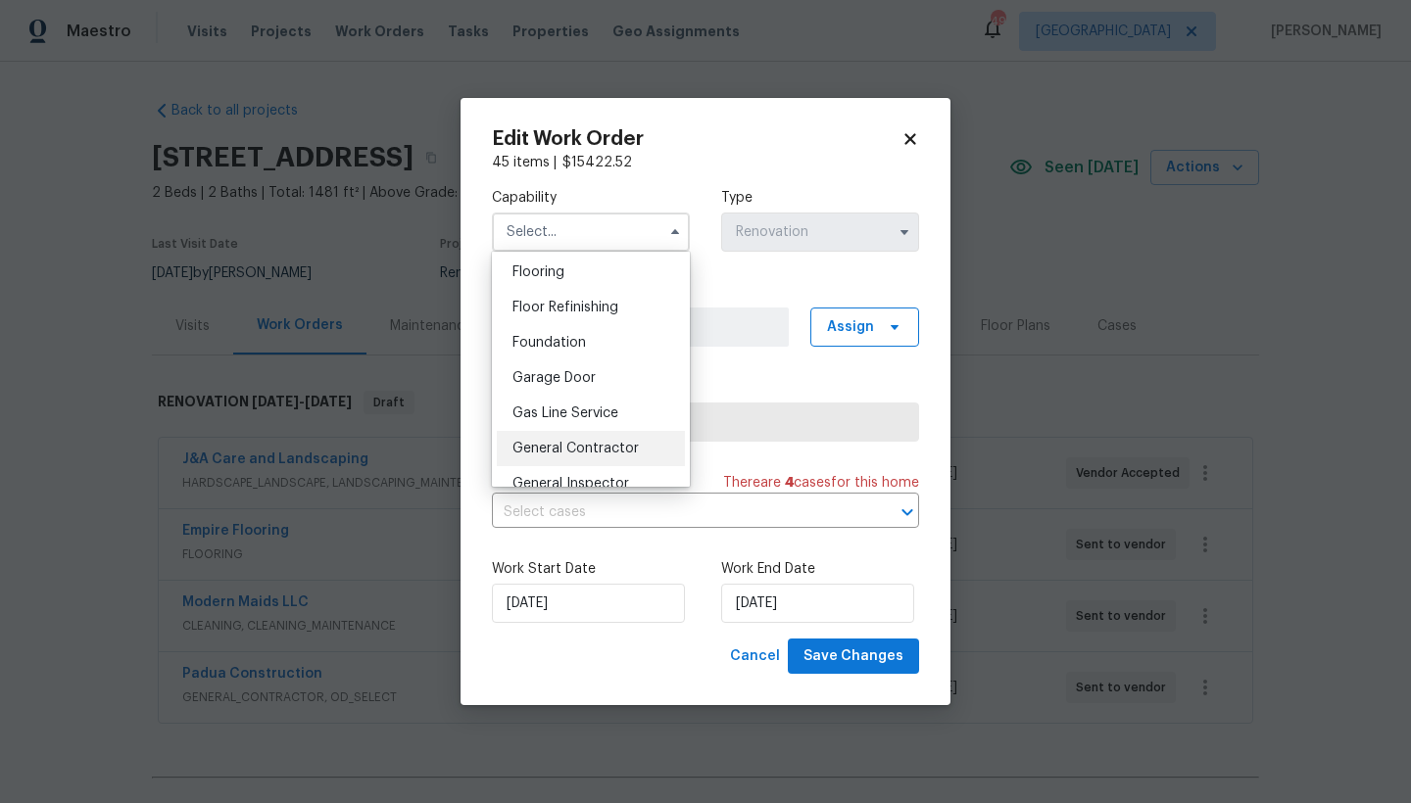
click at [577, 456] on span "General Contractor" at bounding box center [575, 449] width 126 height 14
type input "General Contractor"
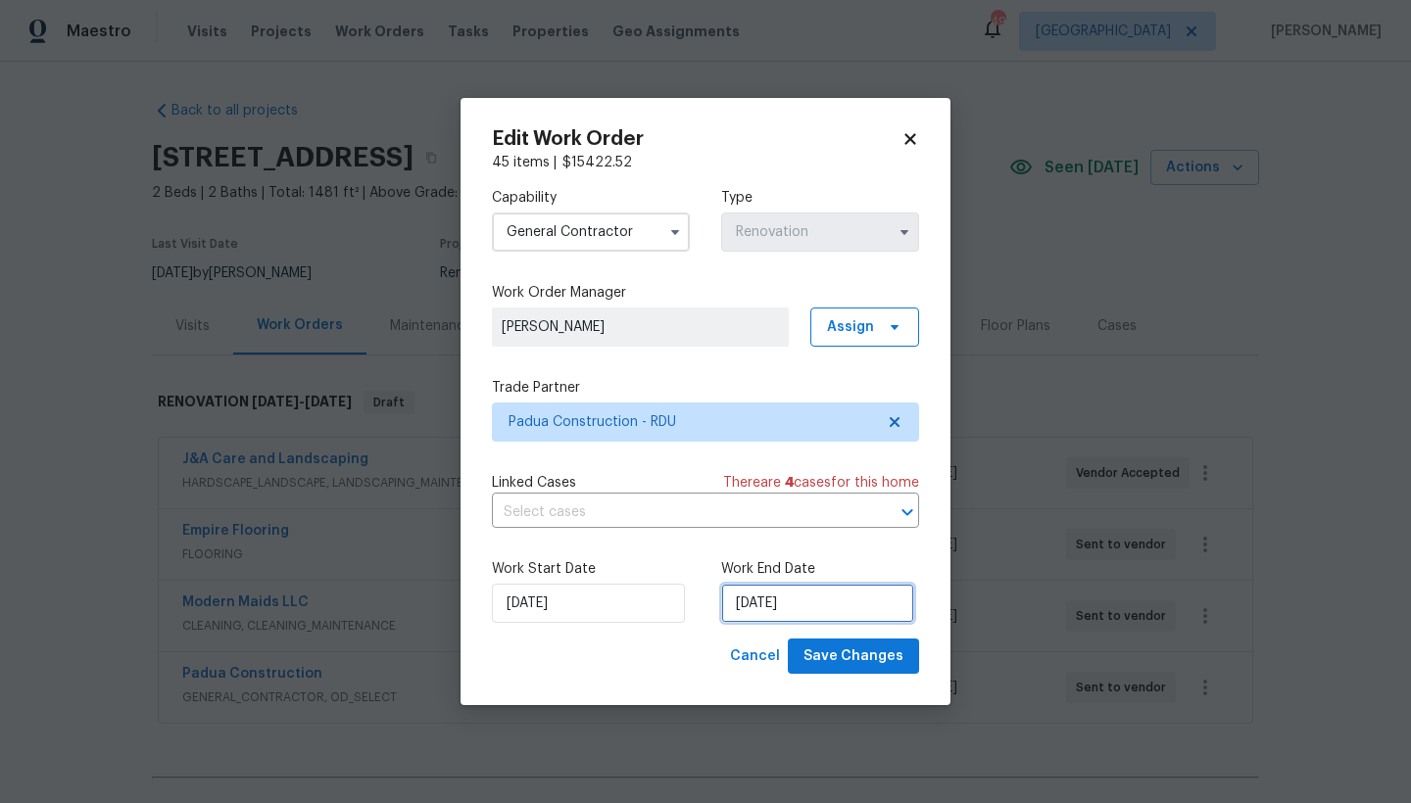
click at [750, 610] on input "[DATE]" at bounding box center [817, 603] width 193 height 39
select select "8"
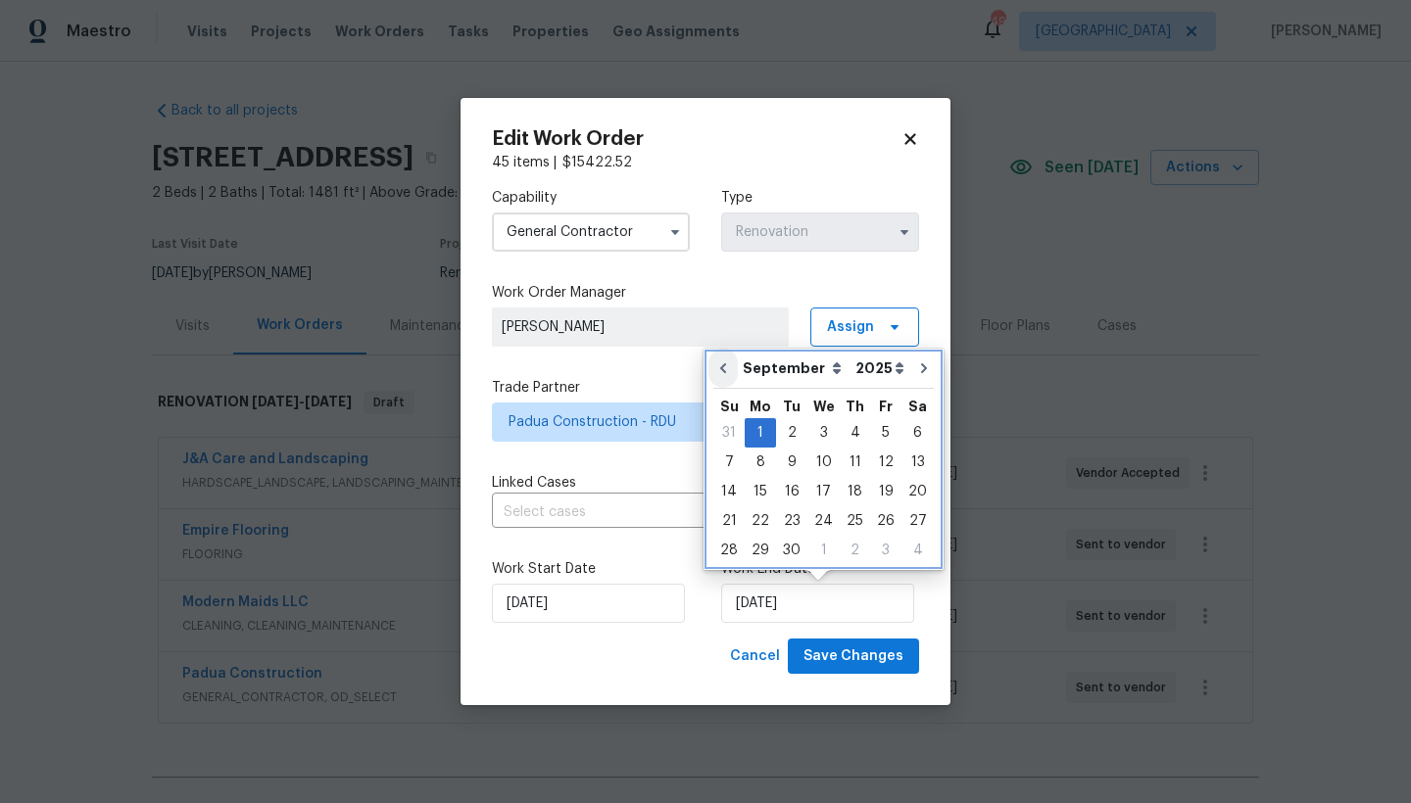
click at [723, 365] on icon "Go to previous month" at bounding box center [723, 369] width 6 height 10
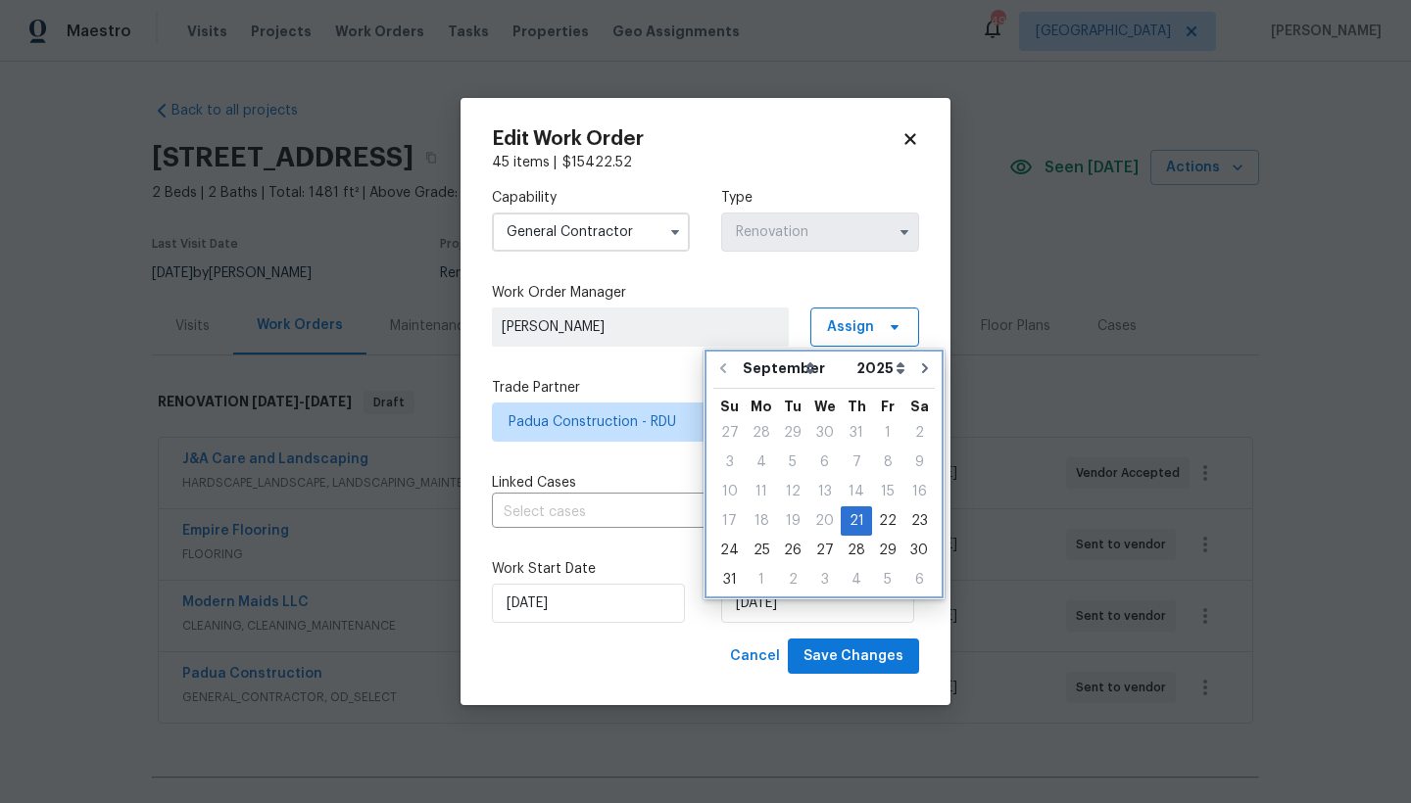
type input "[DATE]"
select select "7"
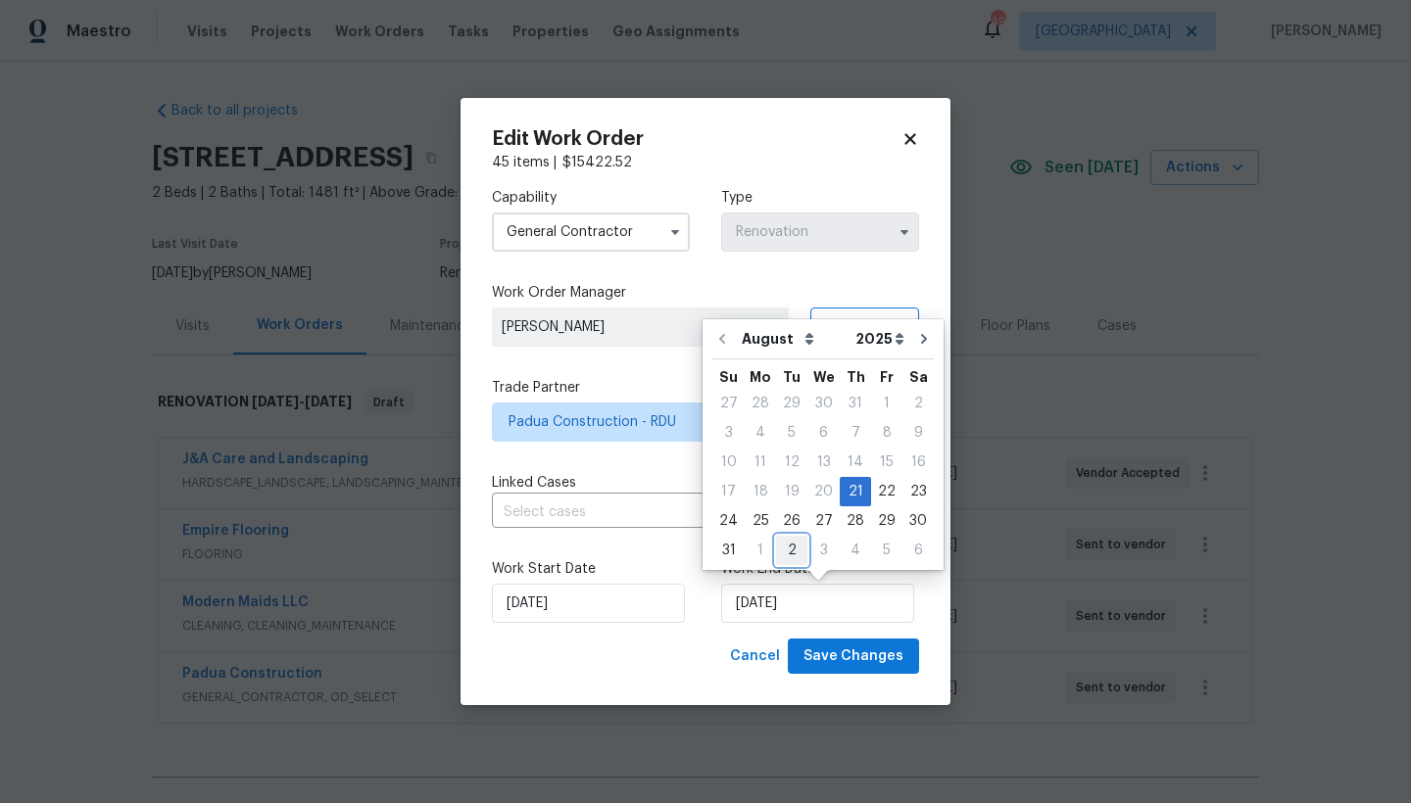
click at [784, 552] on div "2" at bounding box center [791, 550] width 31 height 27
type input "[DATE]"
select select "8"
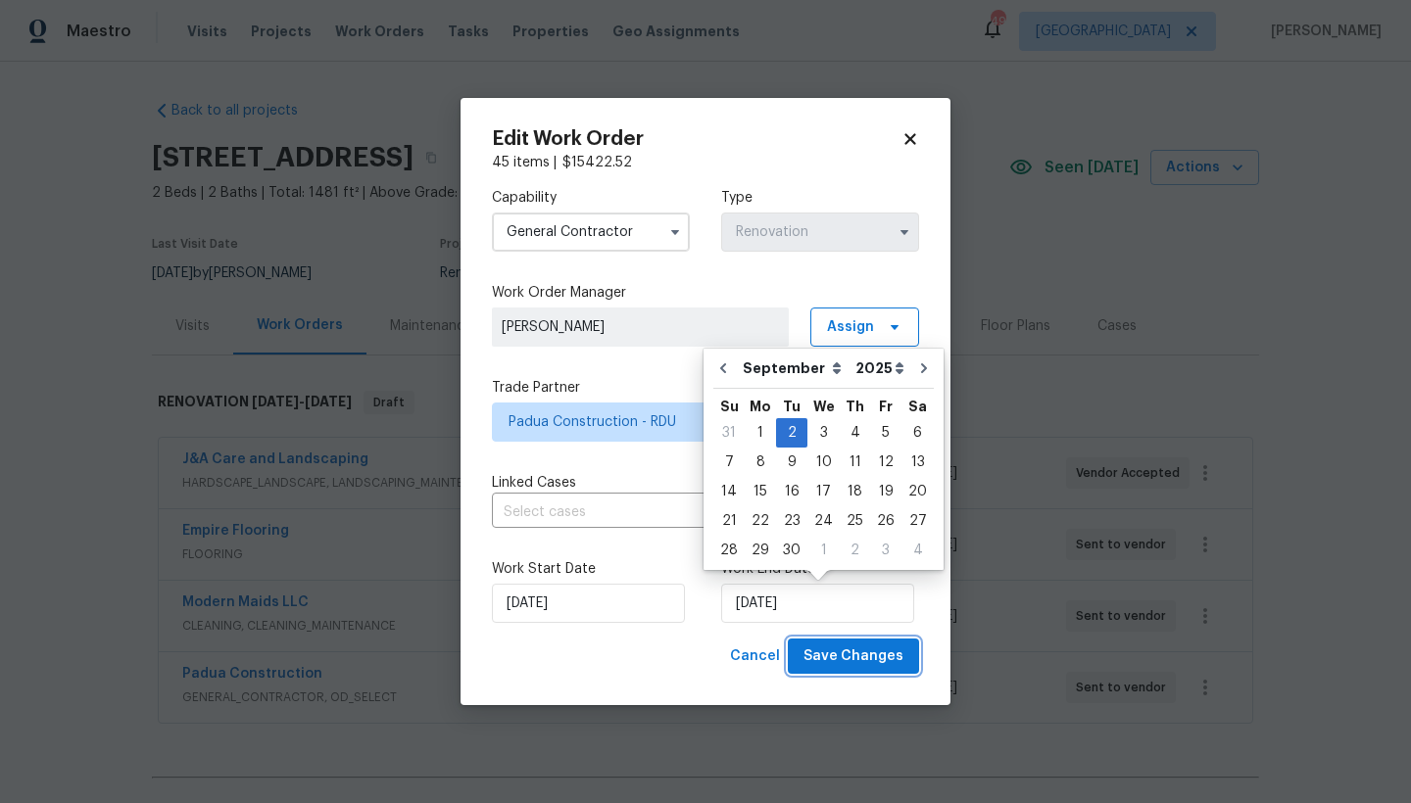
click at [852, 663] on span "Save Changes" at bounding box center [853, 657] width 100 height 24
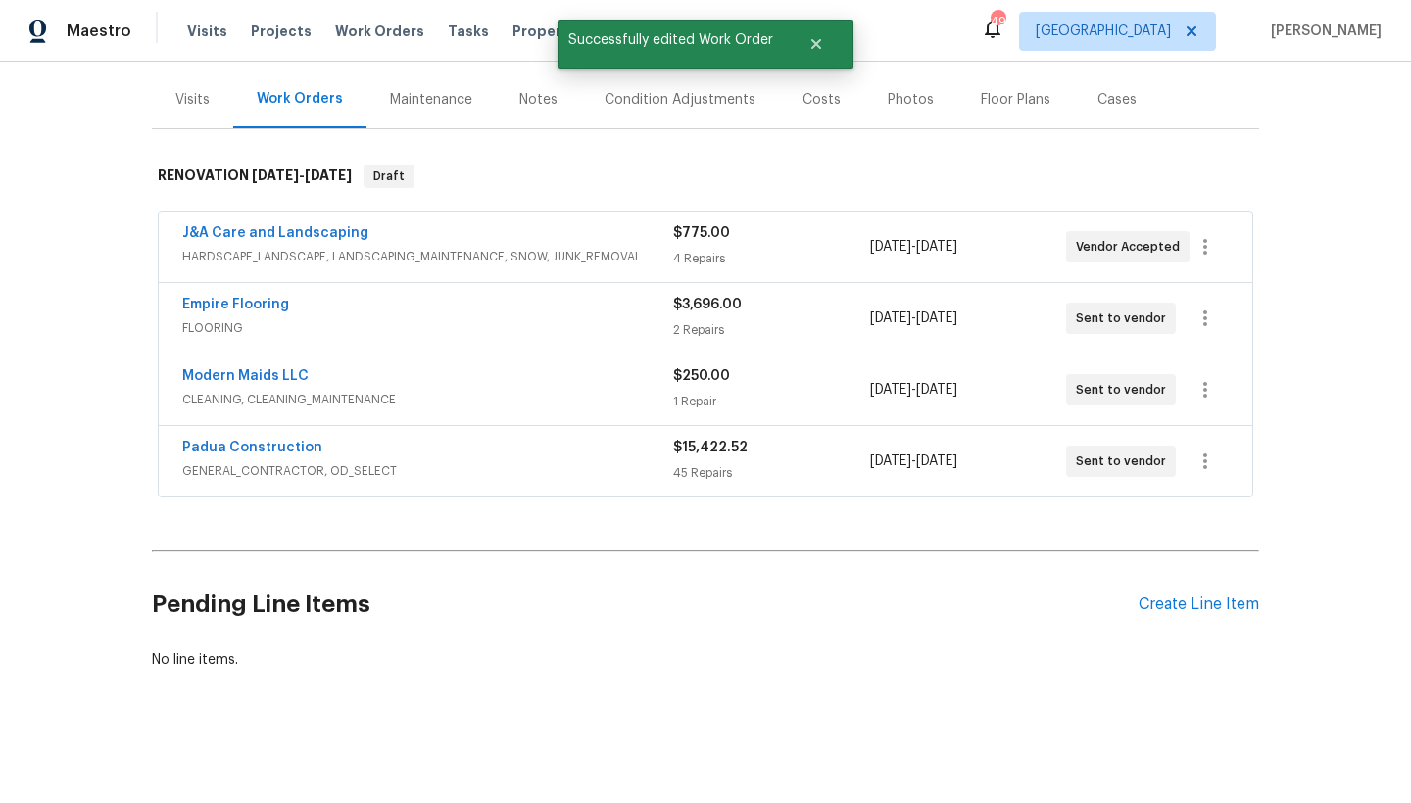
scroll to position [92, 0]
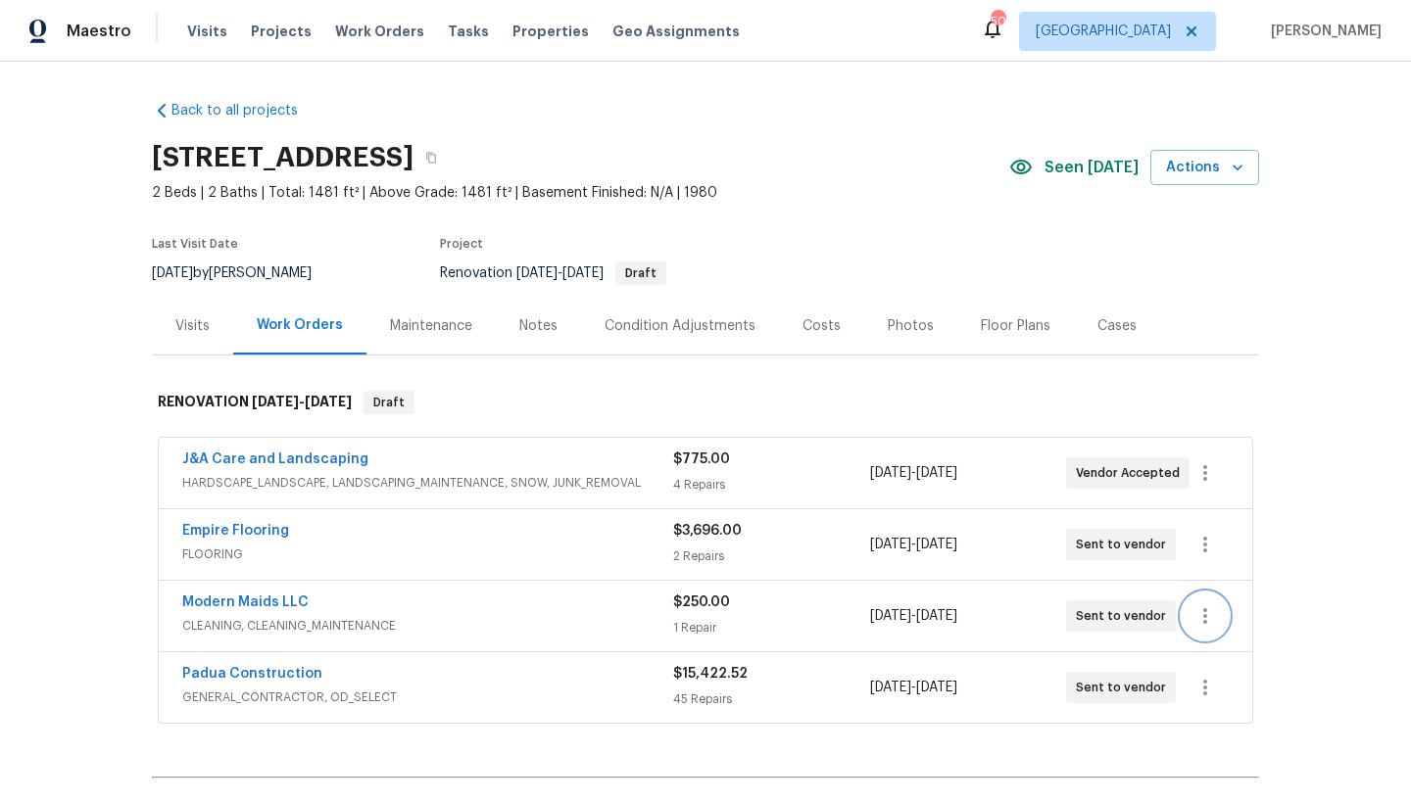
click at [1200, 614] on icon "button" at bounding box center [1205, 617] width 24 height 24
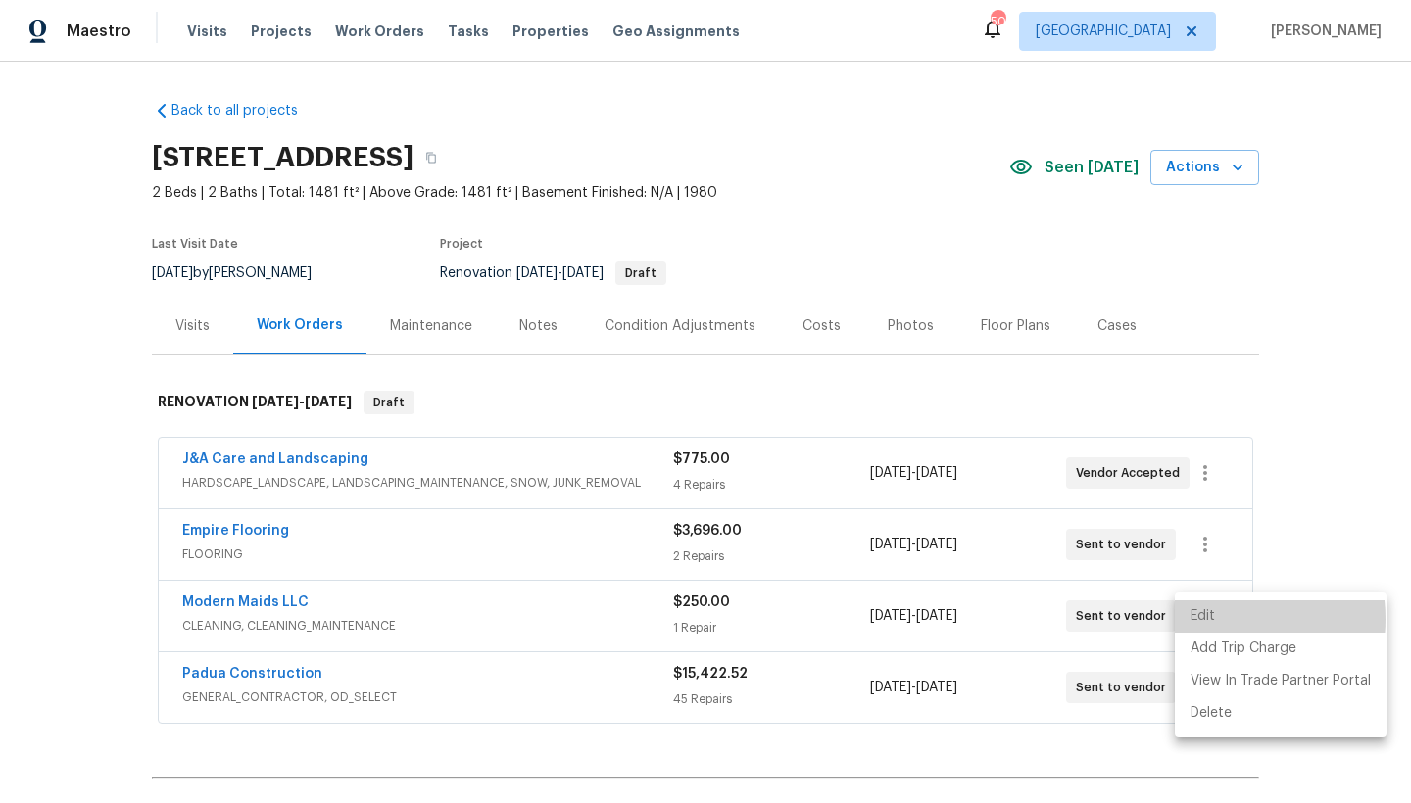
click at [1208, 619] on li "Edit" at bounding box center [1281, 617] width 212 height 32
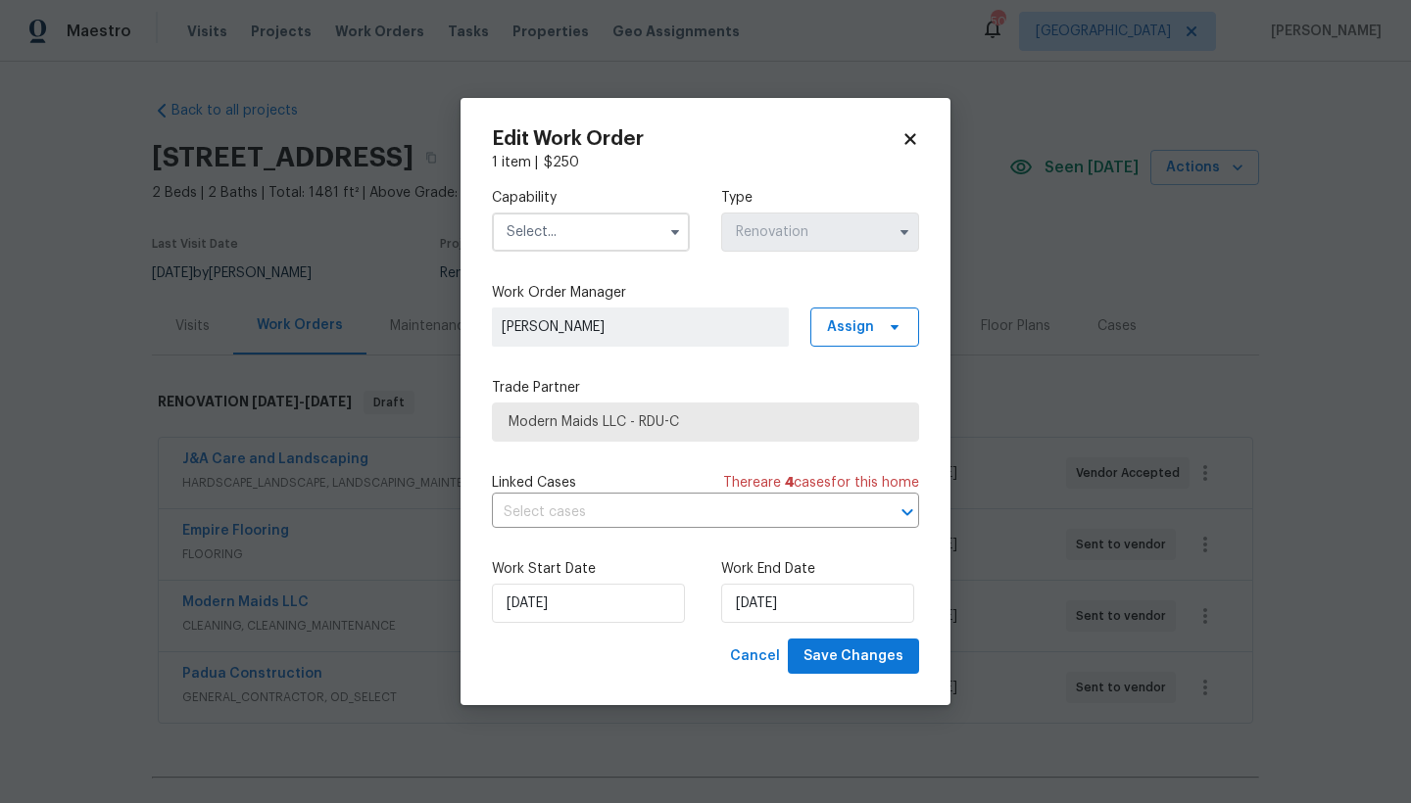
click at [546, 224] on input "text" at bounding box center [591, 232] width 198 height 39
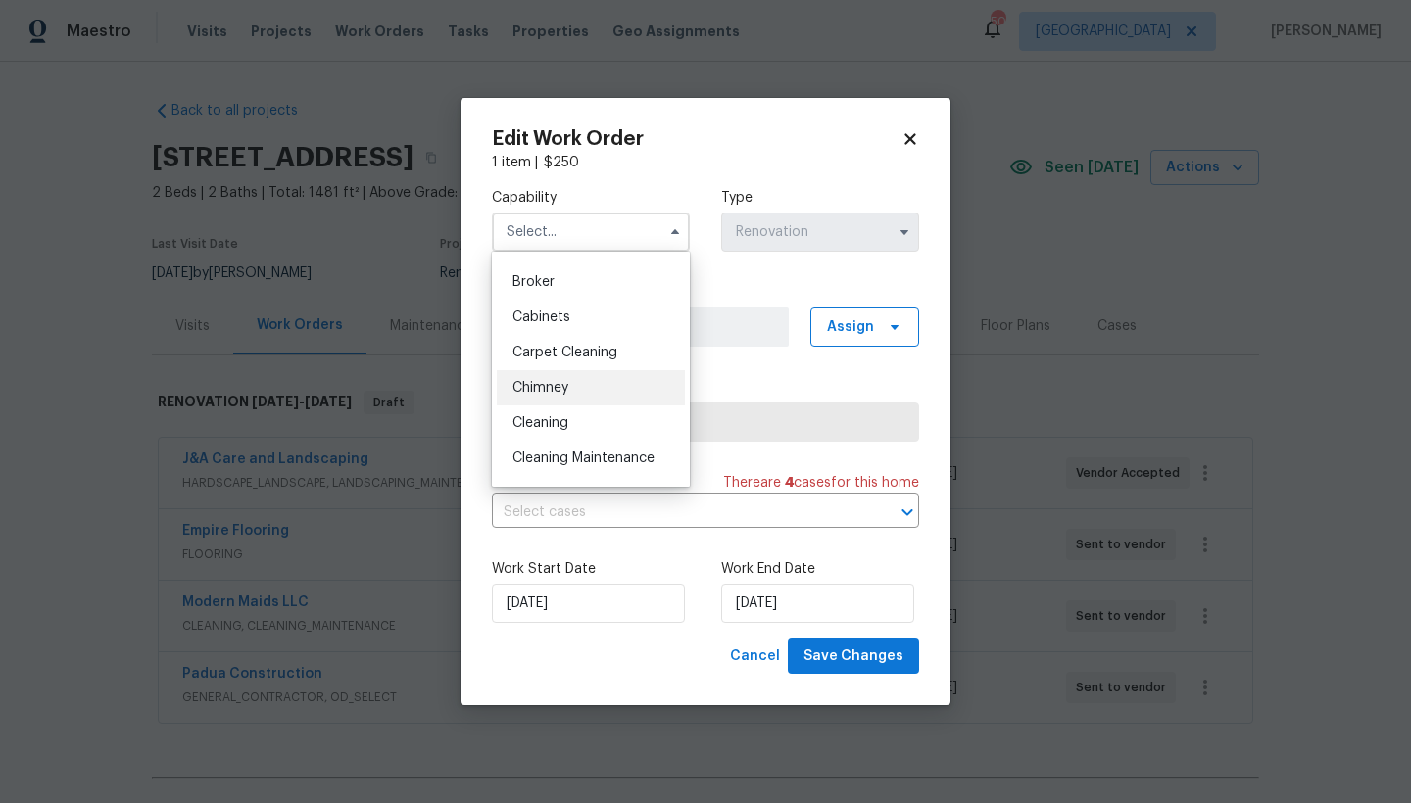
scroll to position [137, 0]
click at [549, 416] on span "Cleaning" at bounding box center [540, 419] width 56 height 14
type input "Cleaning"
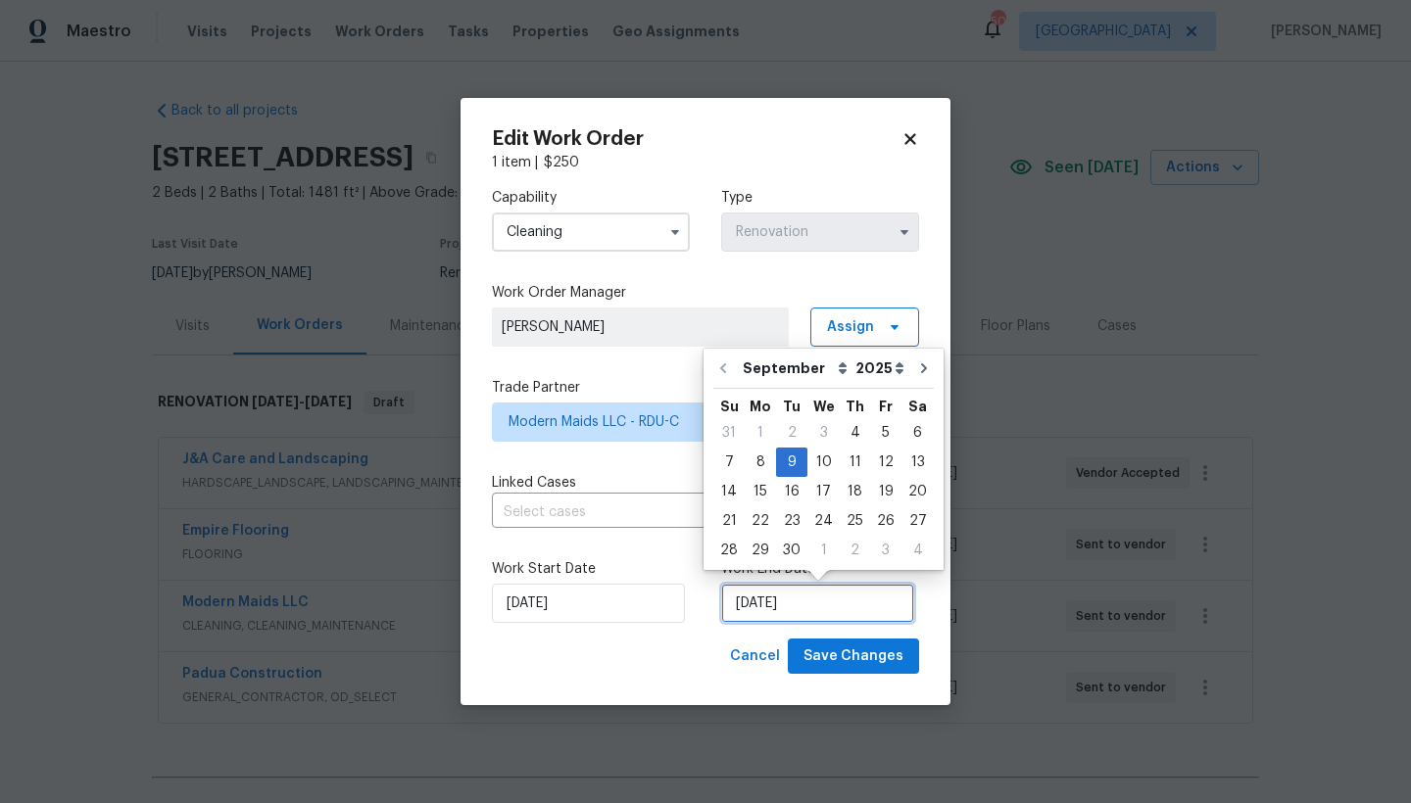
click at [758, 609] on input "[DATE]" at bounding box center [817, 603] width 193 height 39
click at [879, 427] on div "5" at bounding box center [885, 432] width 31 height 27
type input "[DATE]"
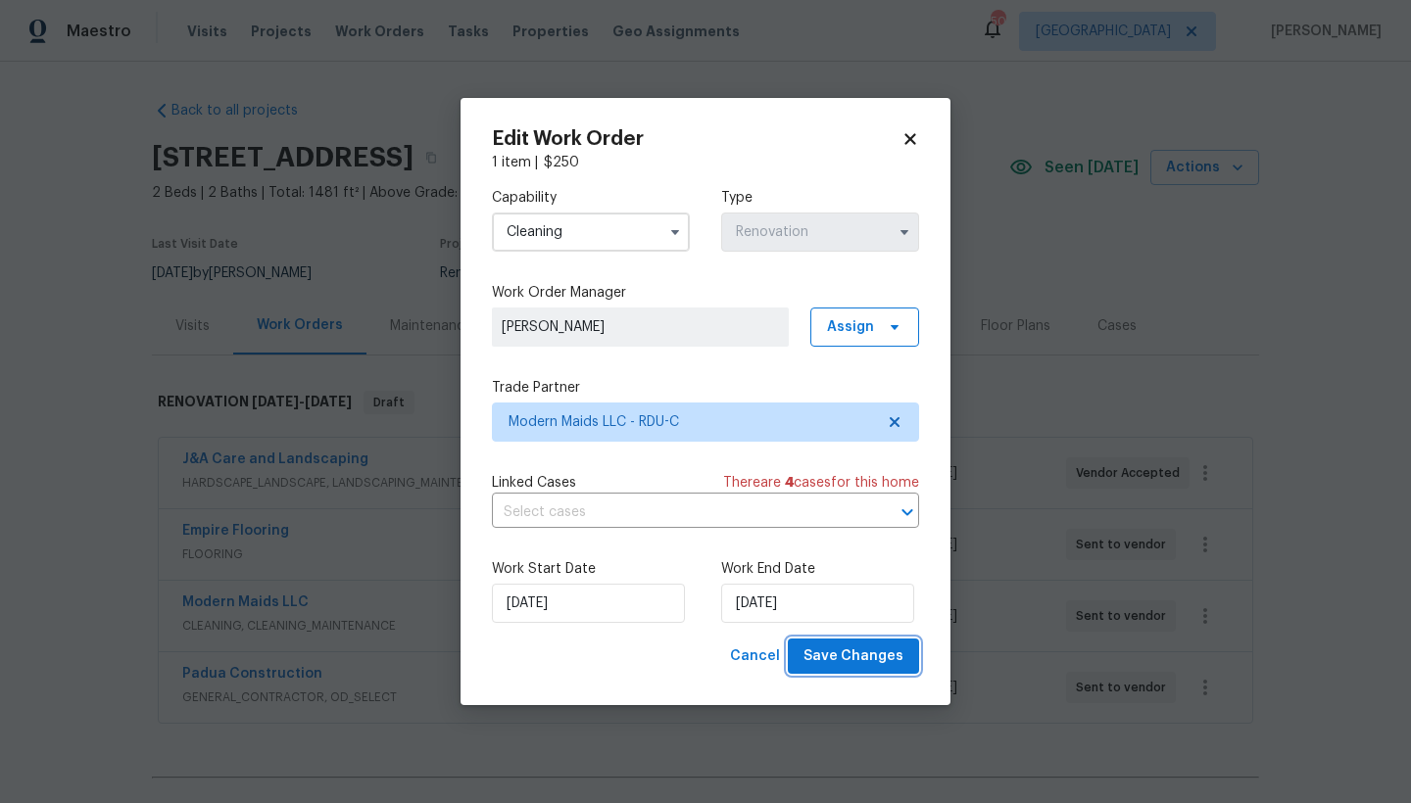
click at [837, 655] on span "Save Changes" at bounding box center [853, 657] width 100 height 24
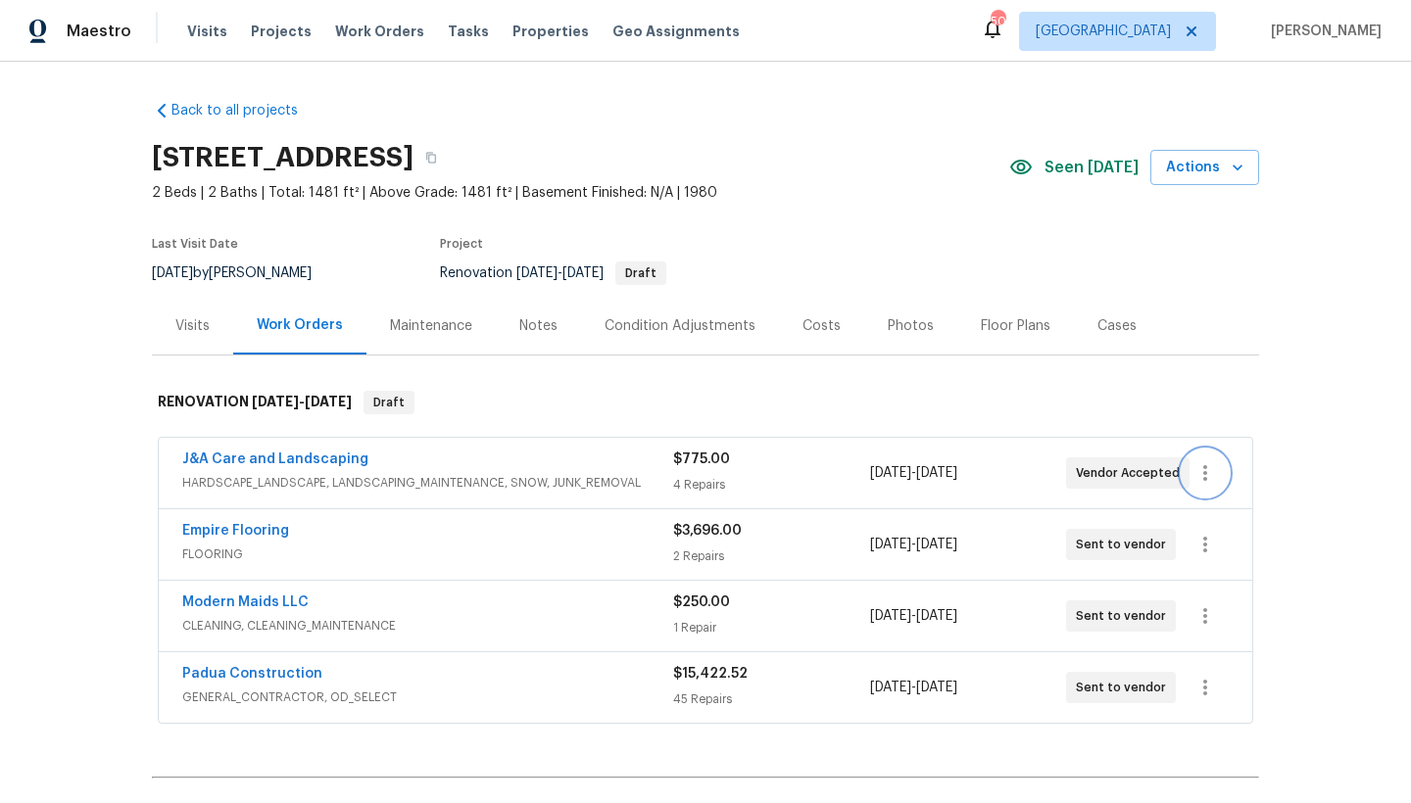
click at [1203, 472] on icon "button" at bounding box center [1205, 473] width 4 height 16
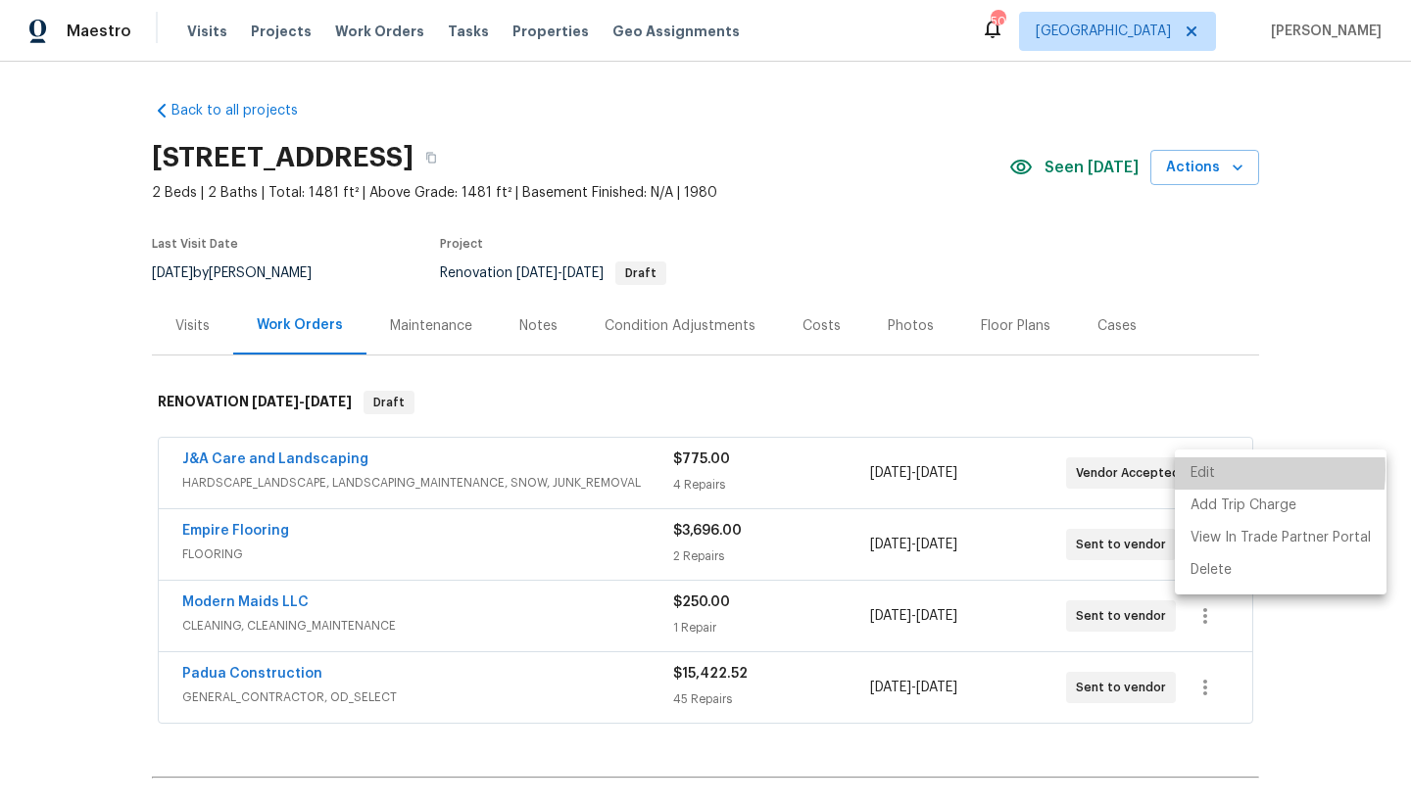
click at [1208, 470] on li "Edit" at bounding box center [1281, 474] width 212 height 32
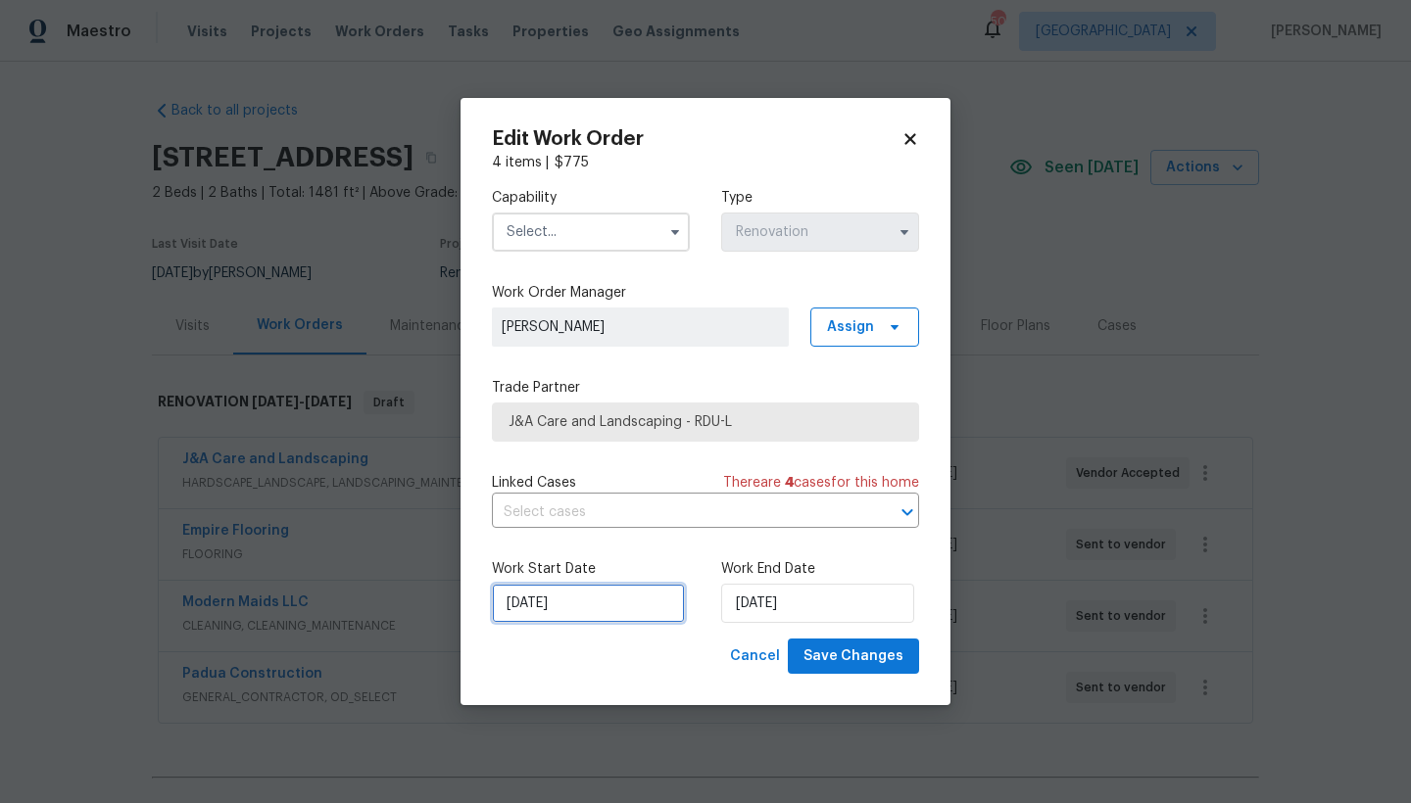
click at [529, 606] on input "[DATE]" at bounding box center [588, 603] width 193 height 39
select select "8"
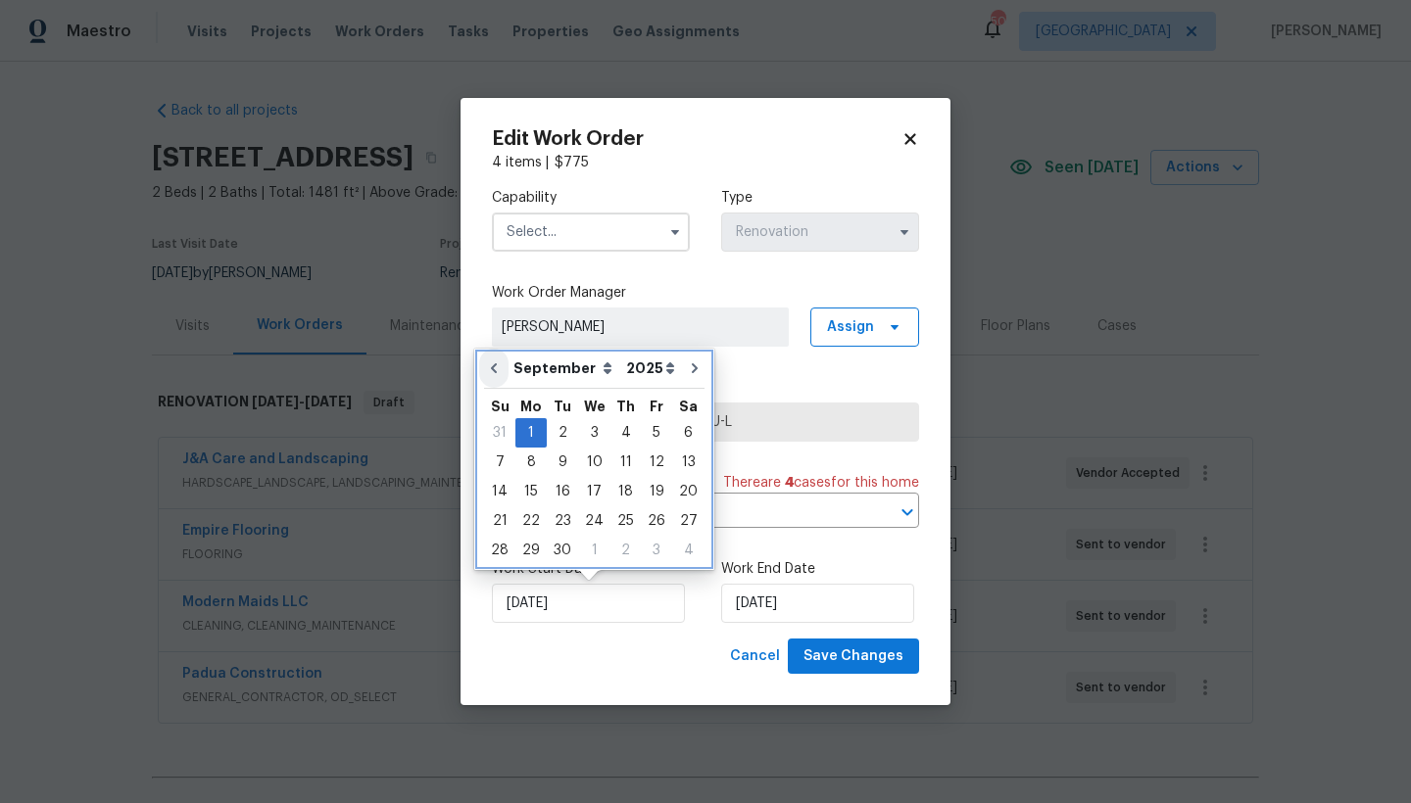
click at [491, 369] on icon "Go to previous month" at bounding box center [494, 369] width 16 height 16
type input "[DATE]"
select select "7"
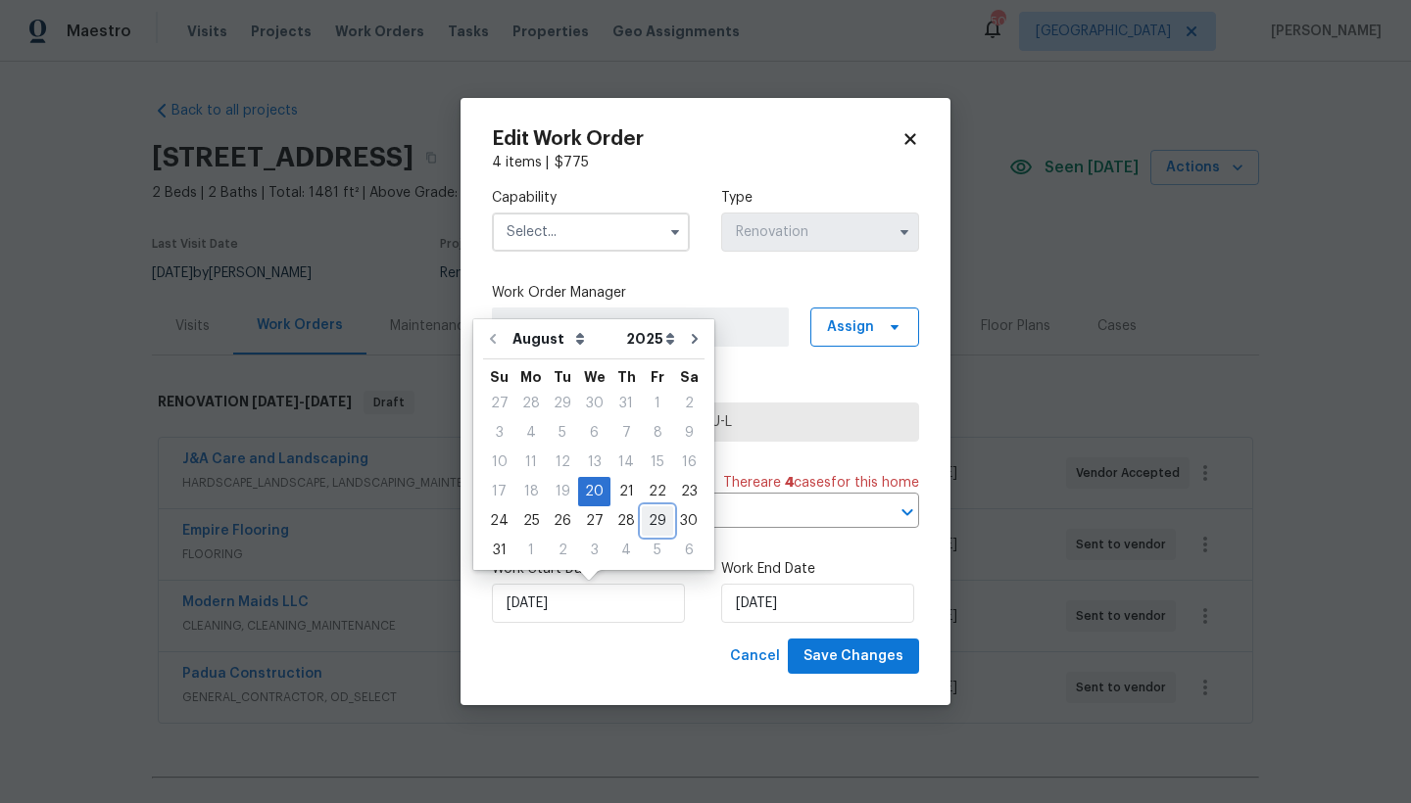
click at [646, 518] on div "29" at bounding box center [657, 521] width 31 height 27
type input "[DATE]"
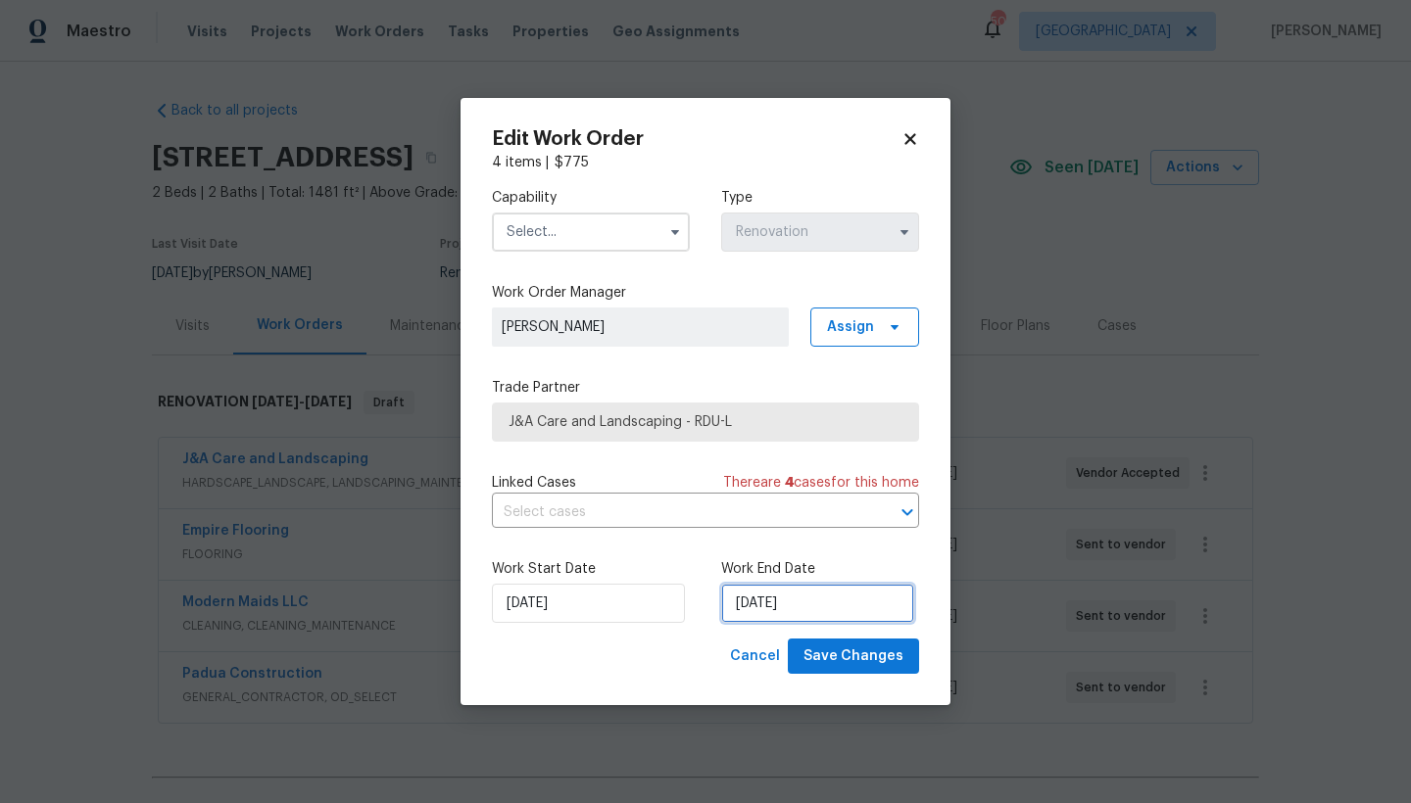
select select "8"
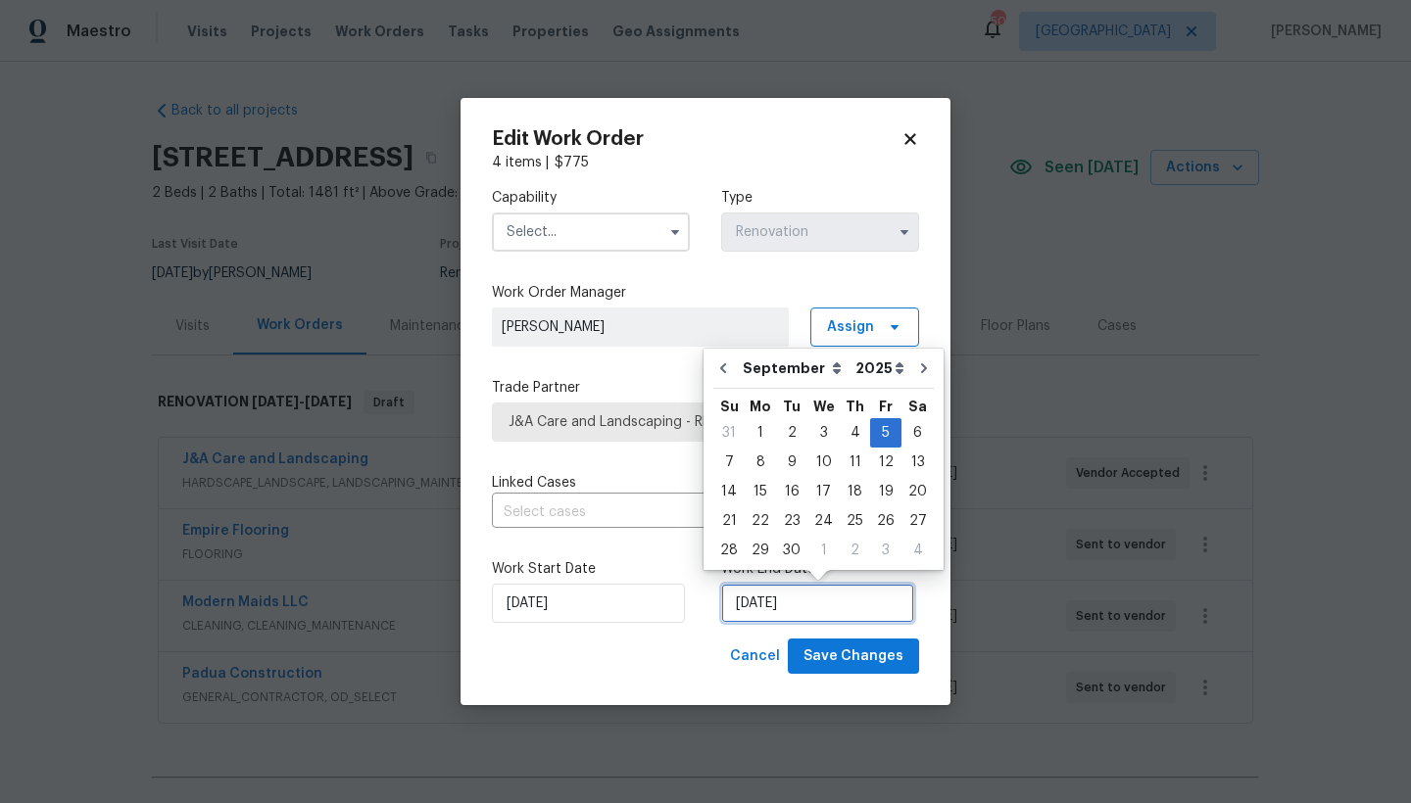
click at [767, 605] on input "[DATE]" at bounding box center [817, 603] width 193 height 39
click at [815, 428] on div "3" at bounding box center [823, 432] width 32 height 27
type input "[DATE]"
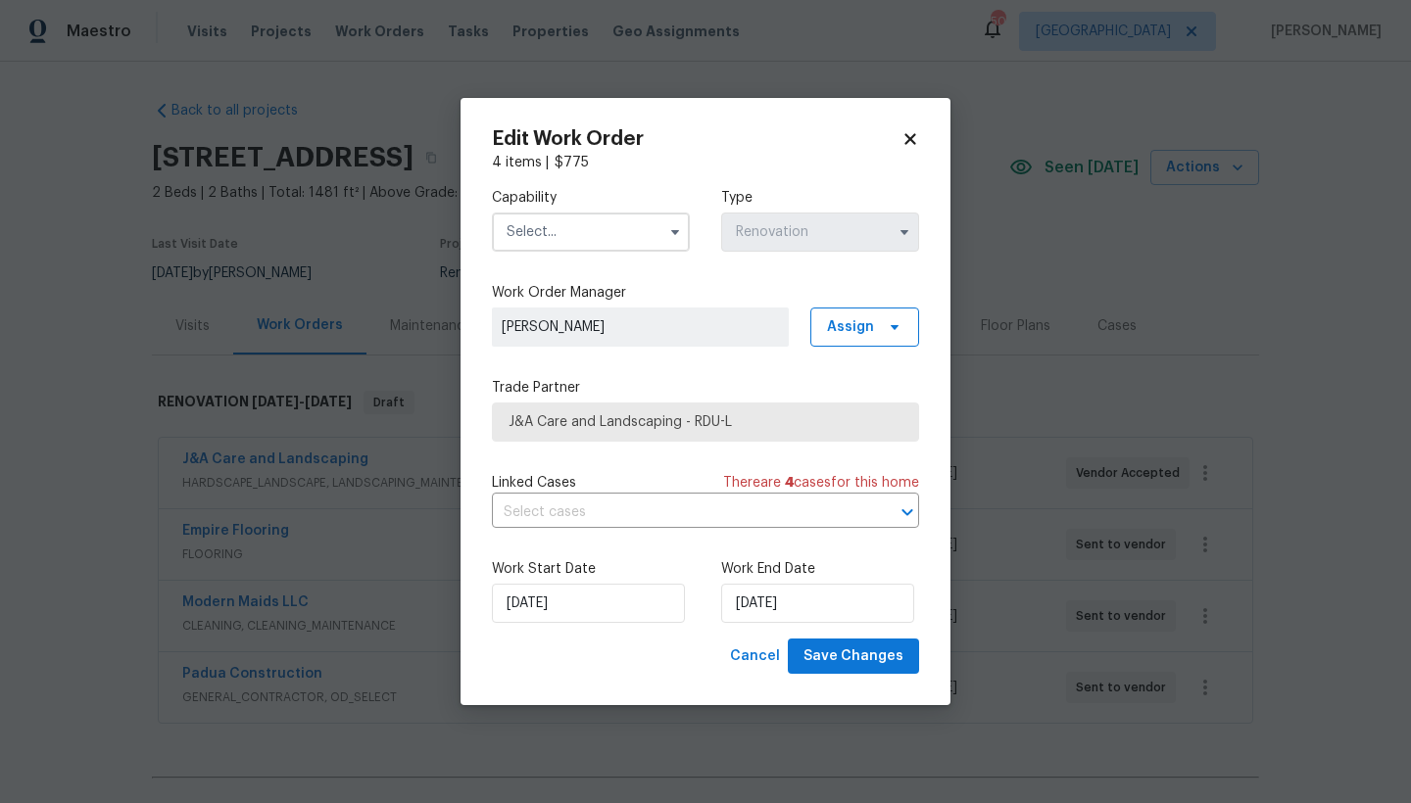
click at [554, 222] on input "text" at bounding box center [591, 232] width 198 height 39
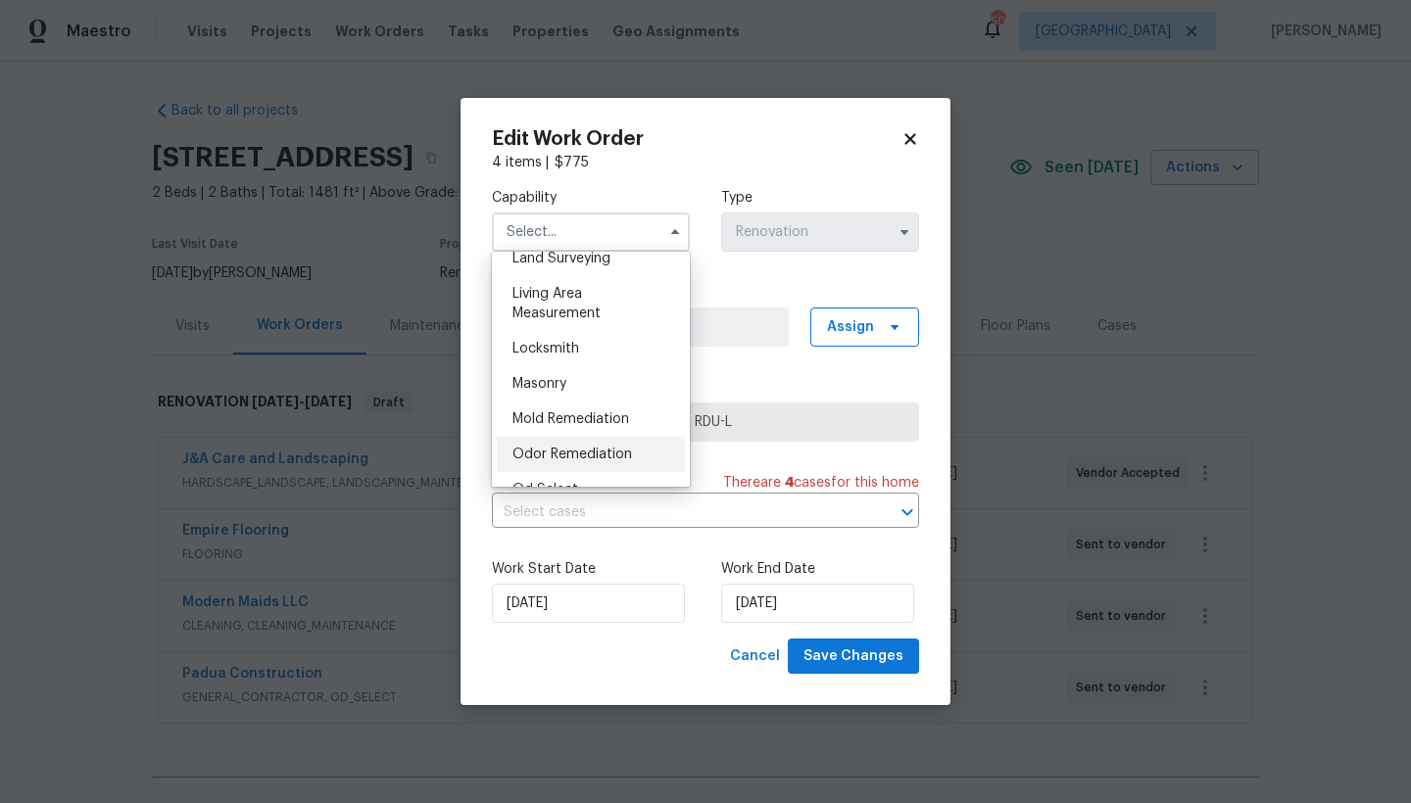
scroll to position [1238, 0]
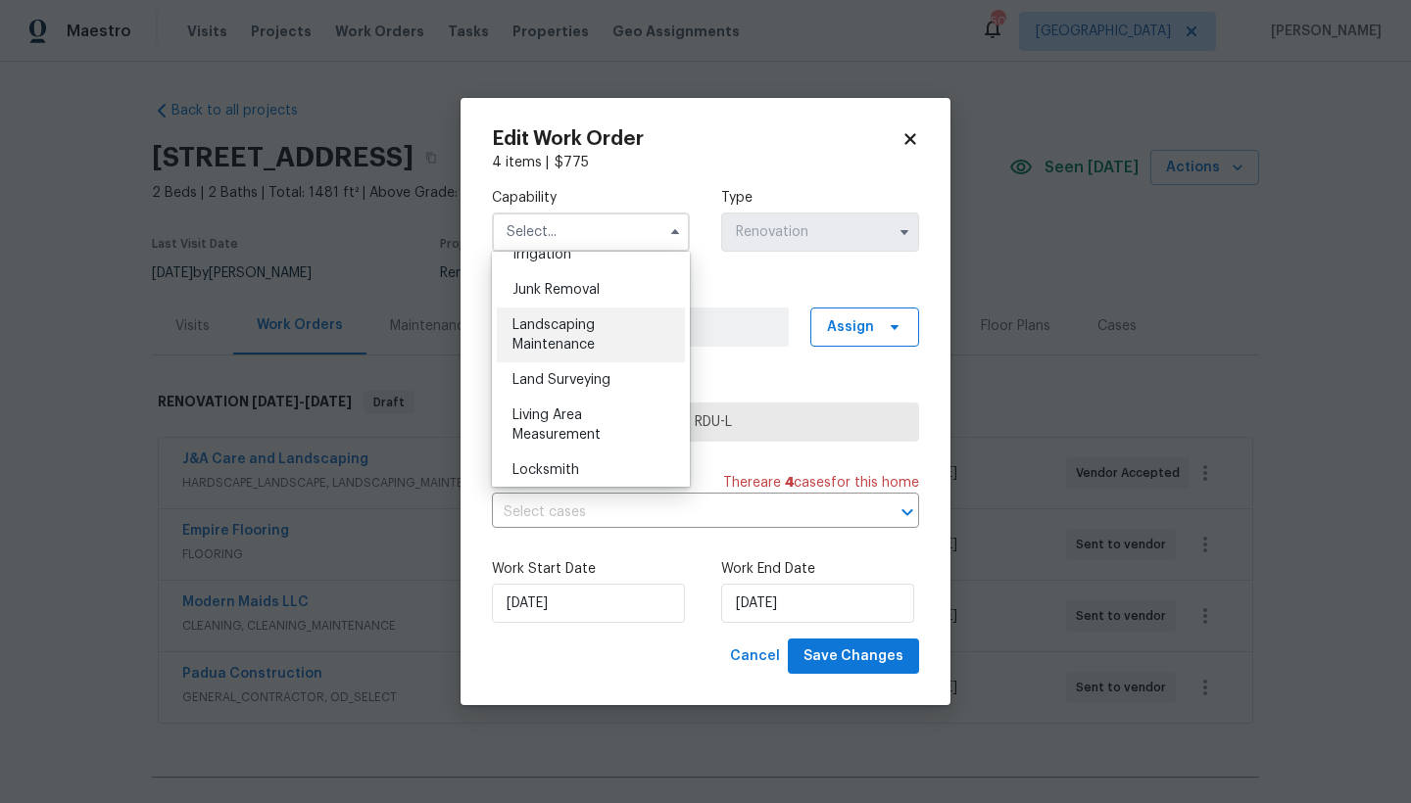
click at [572, 363] on div "Landscaping Maintenance" at bounding box center [591, 335] width 188 height 55
type input "Landscaping Maintenance"
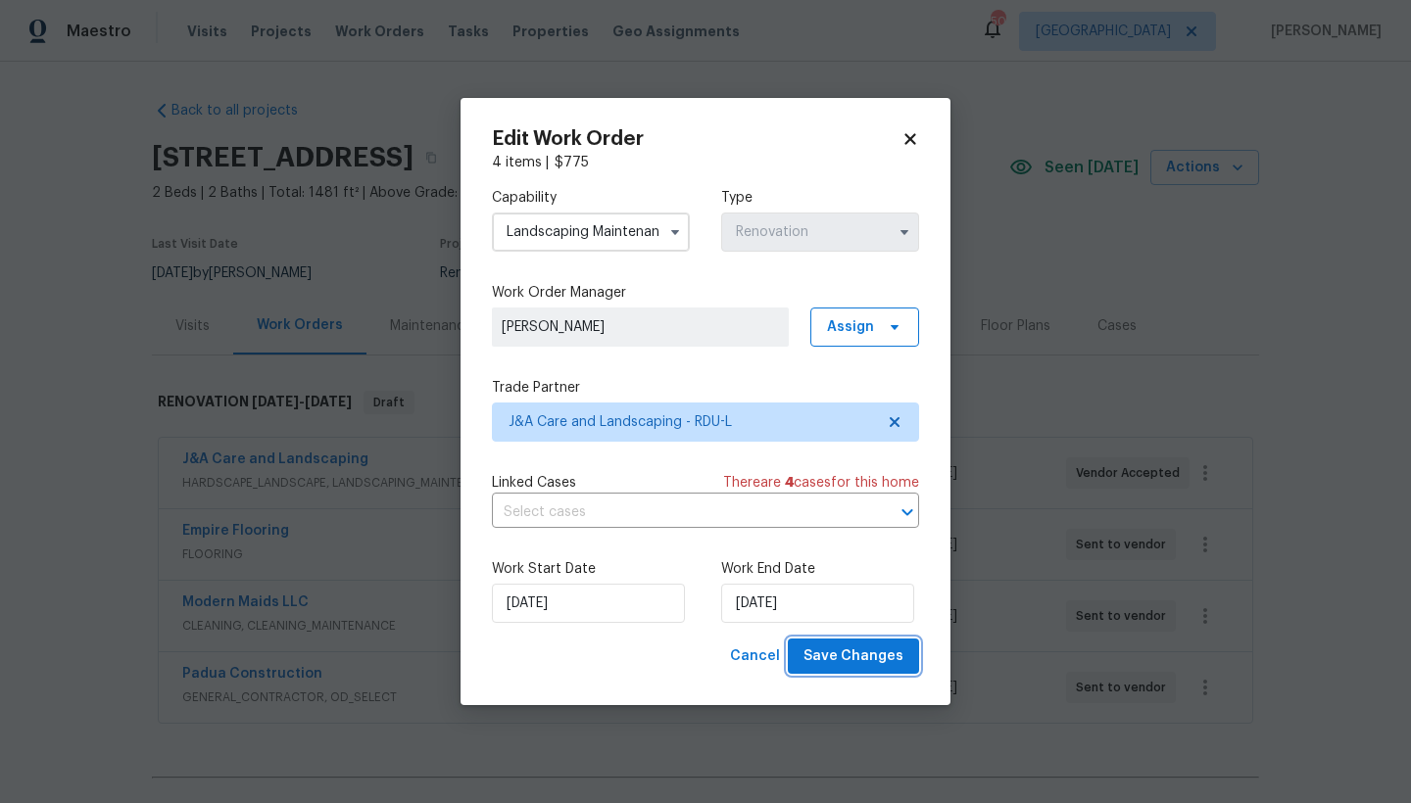
click at [828, 661] on span "Save Changes" at bounding box center [853, 657] width 100 height 24
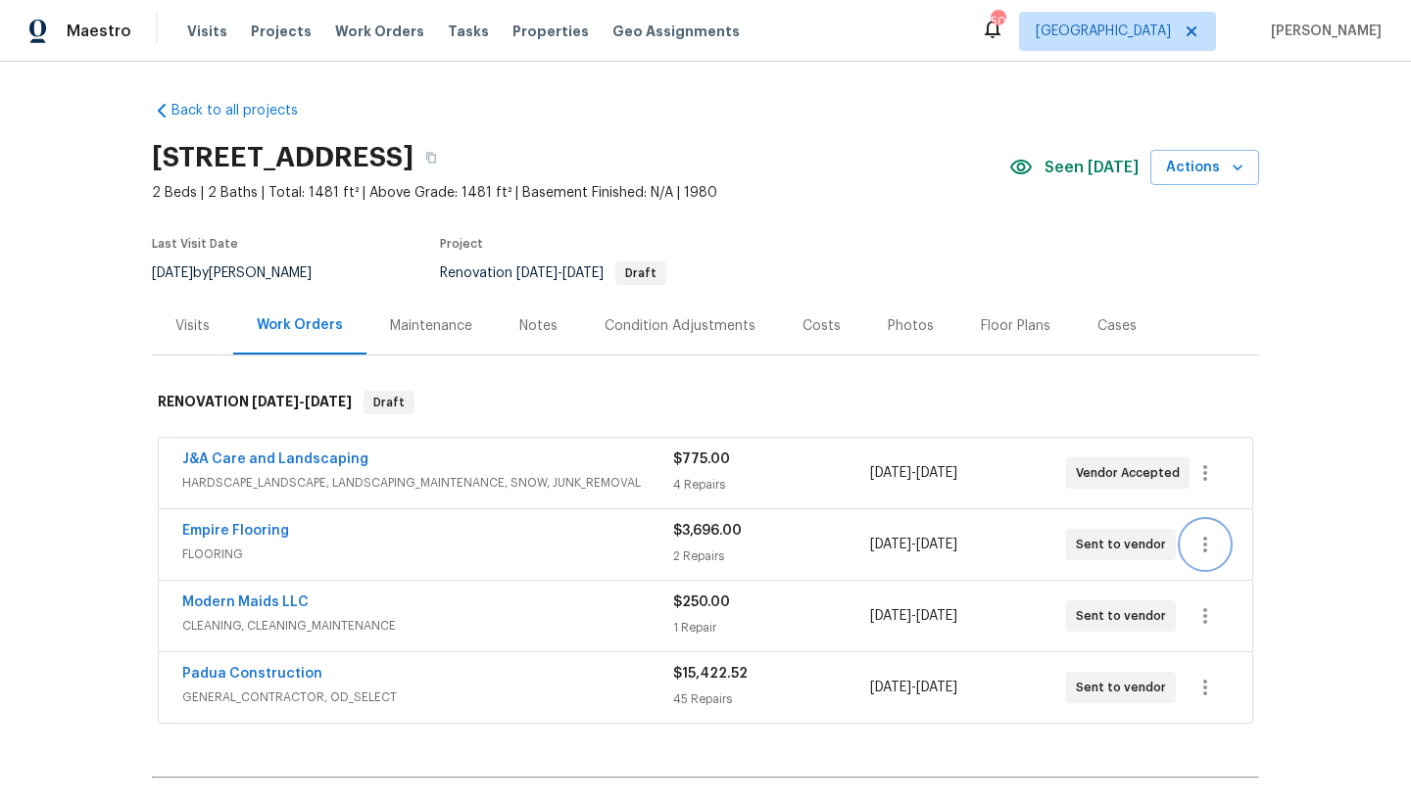
click at [1203, 546] on icon "button" at bounding box center [1205, 545] width 4 height 16
click at [1195, 546] on li "Edit" at bounding box center [1281, 545] width 212 height 32
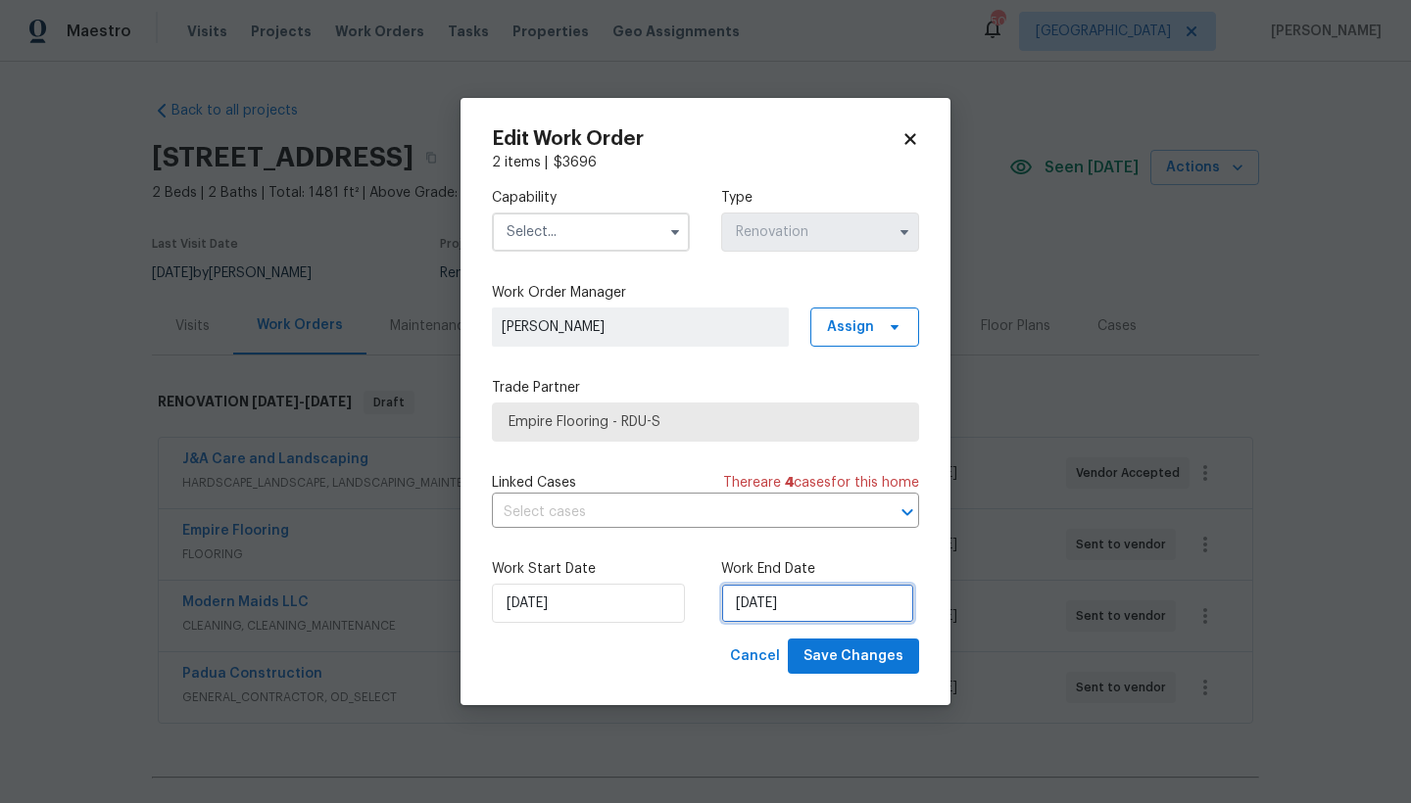
select select "8"
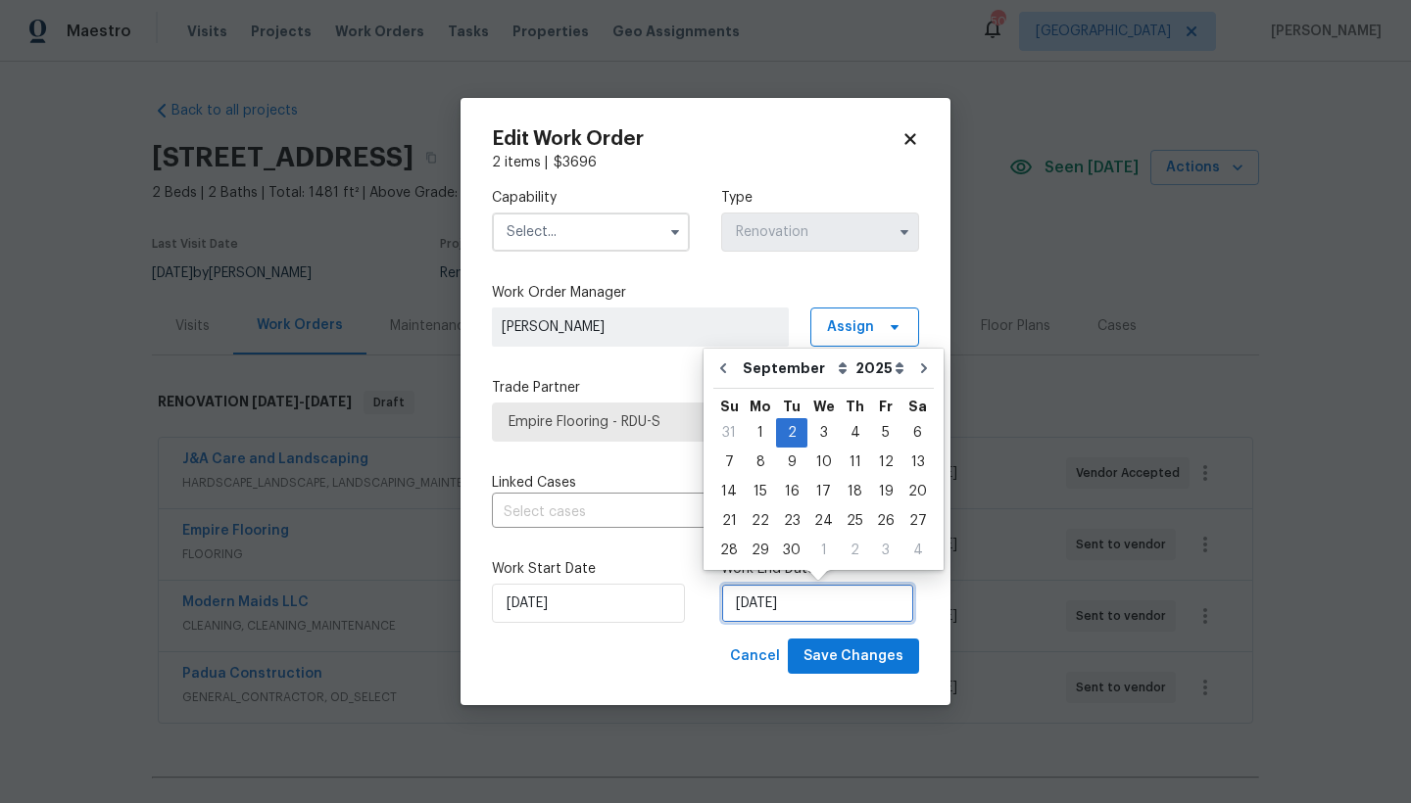
click at [787, 606] on input "[DATE]" at bounding box center [817, 603] width 193 height 39
click at [815, 432] on div "3" at bounding box center [823, 432] width 32 height 27
type input "[DATE]"
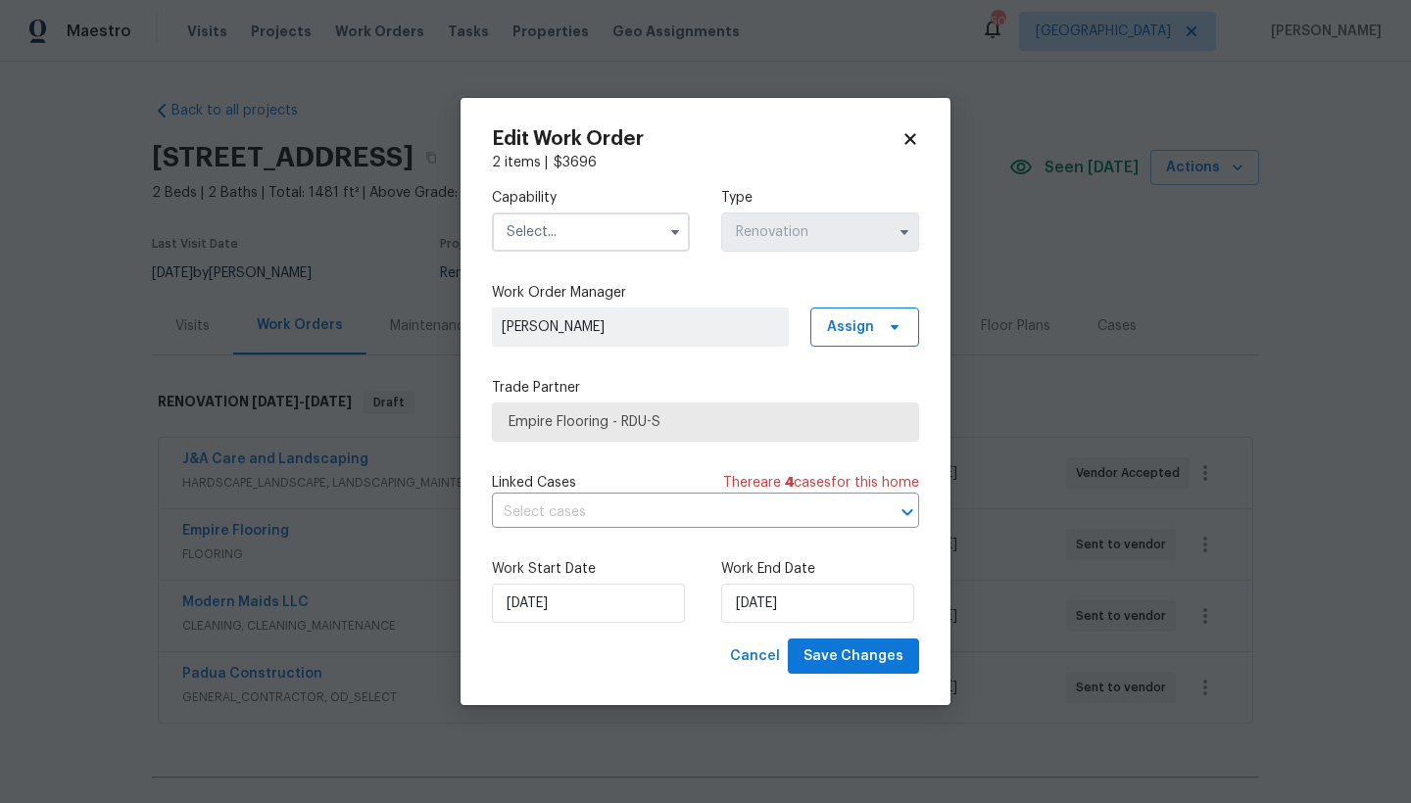
click at [543, 228] on input "text" at bounding box center [591, 232] width 198 height 39
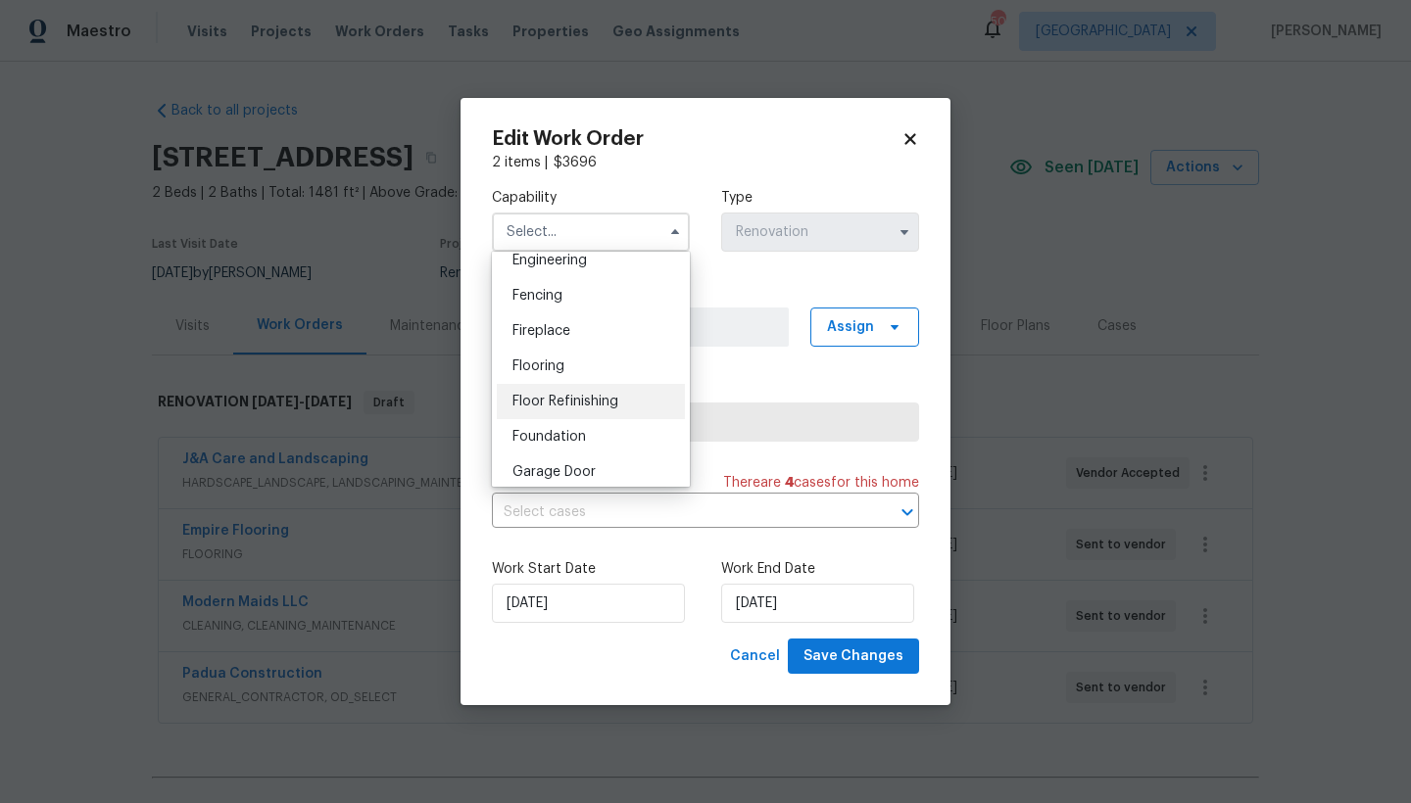
scroll to position [672, 0]
click at [533, 369] on span "Flooring" at bounding box center [538, 363] width 52 height 14
type input "Flooring"
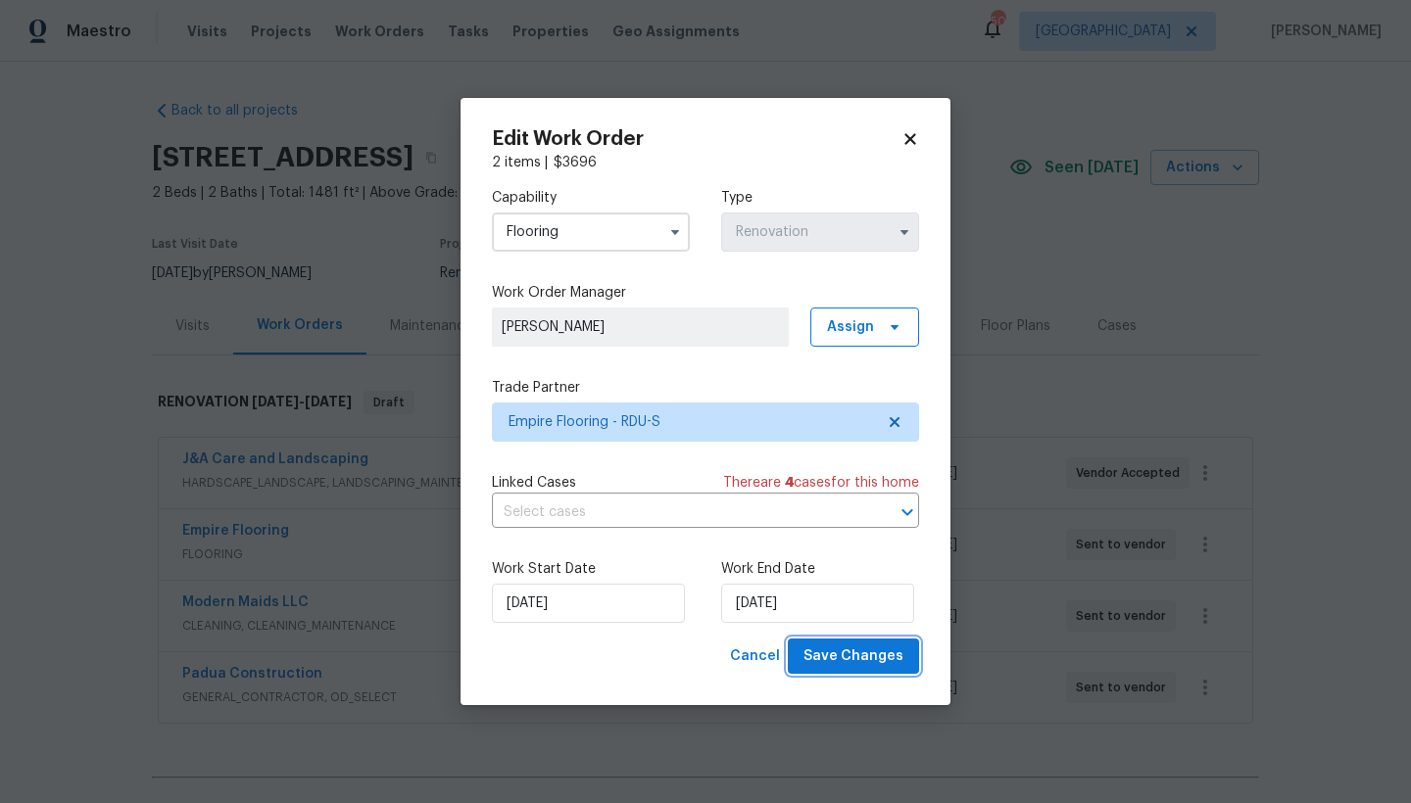
click at [851, 663] on span "Save Changes" at bounding box center [853, 657] width 100 height 24
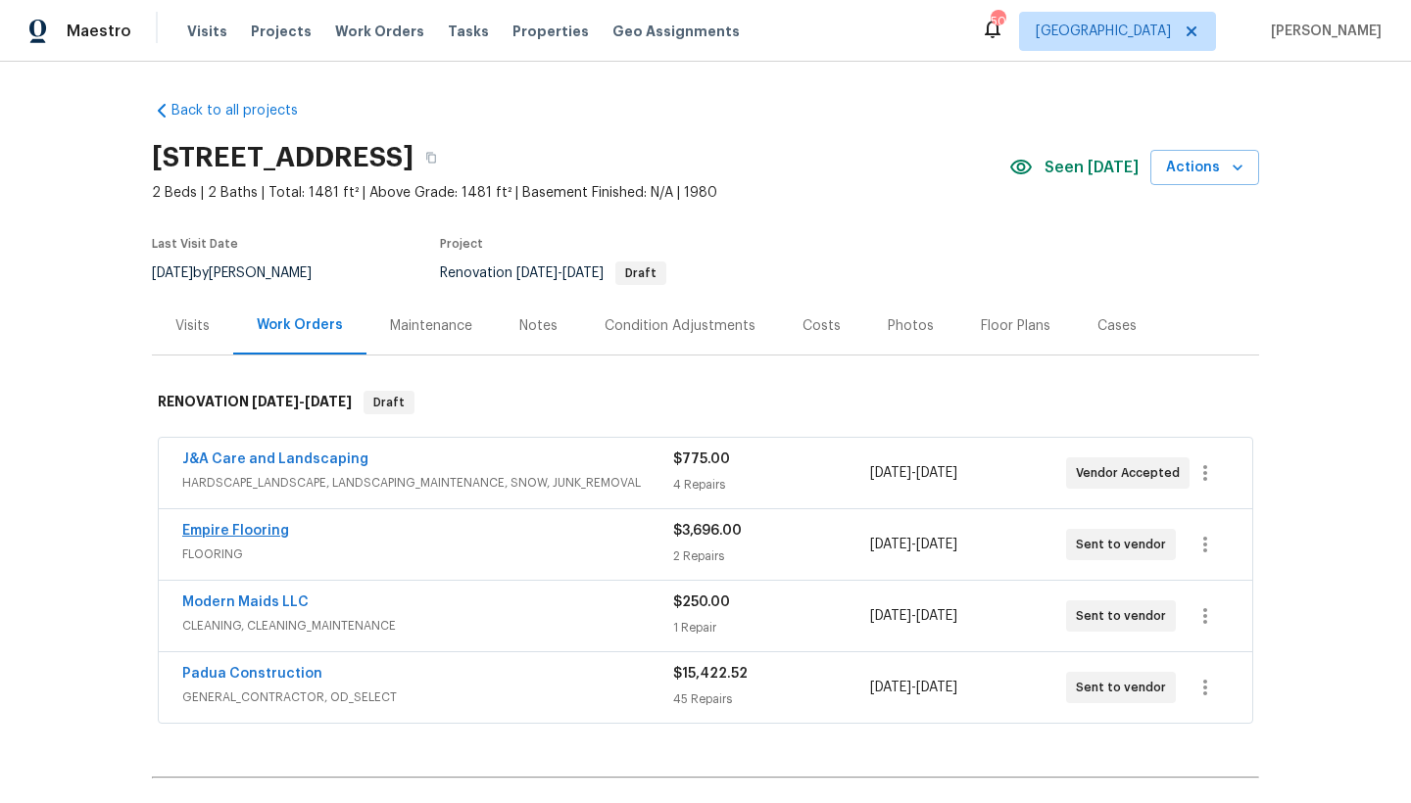
click at [240, 530] on link "Empire Flooring" at bounding box center [235, 531] width 107 height 14
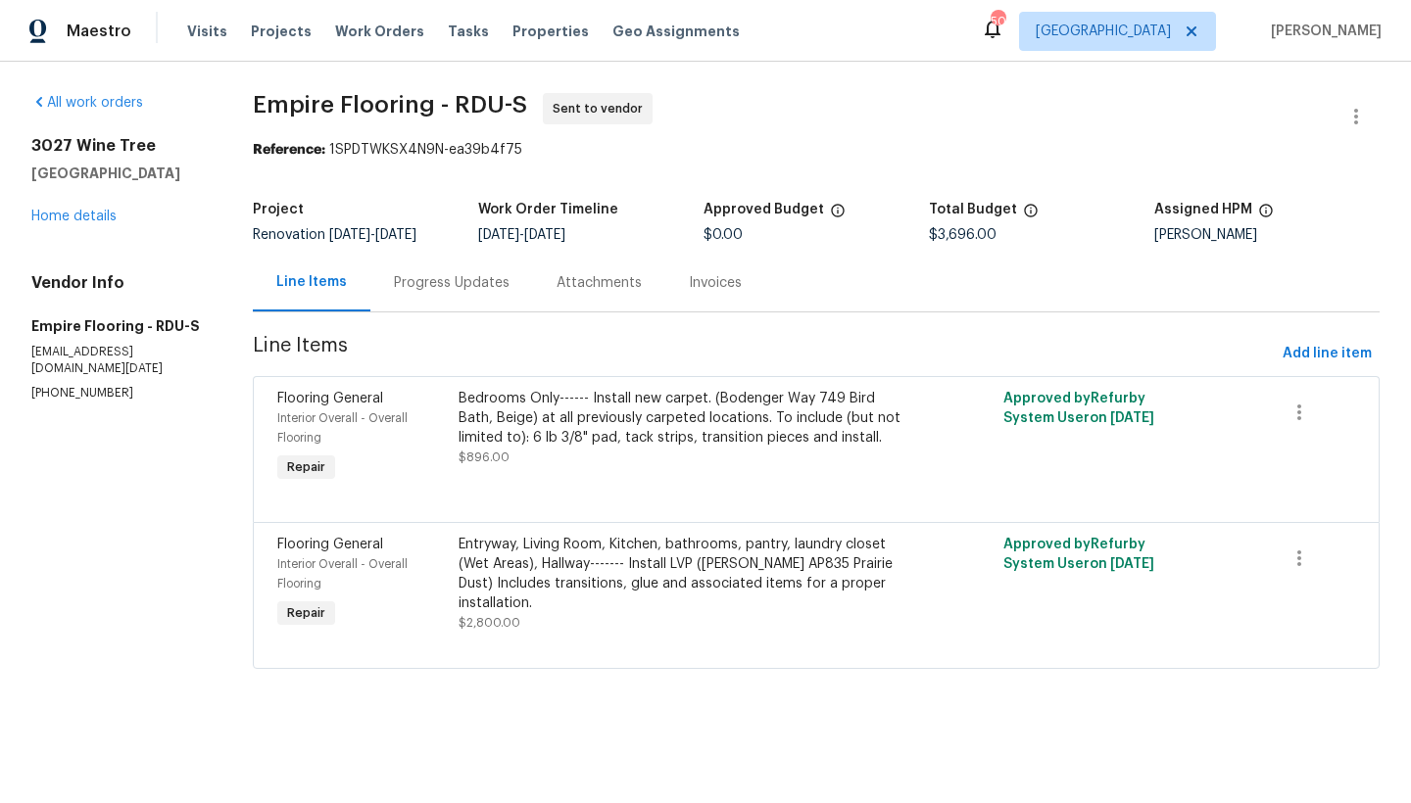
click at [466, 284] on div "Progress Updates" at bounding box center [452, 283] width 116 height 20
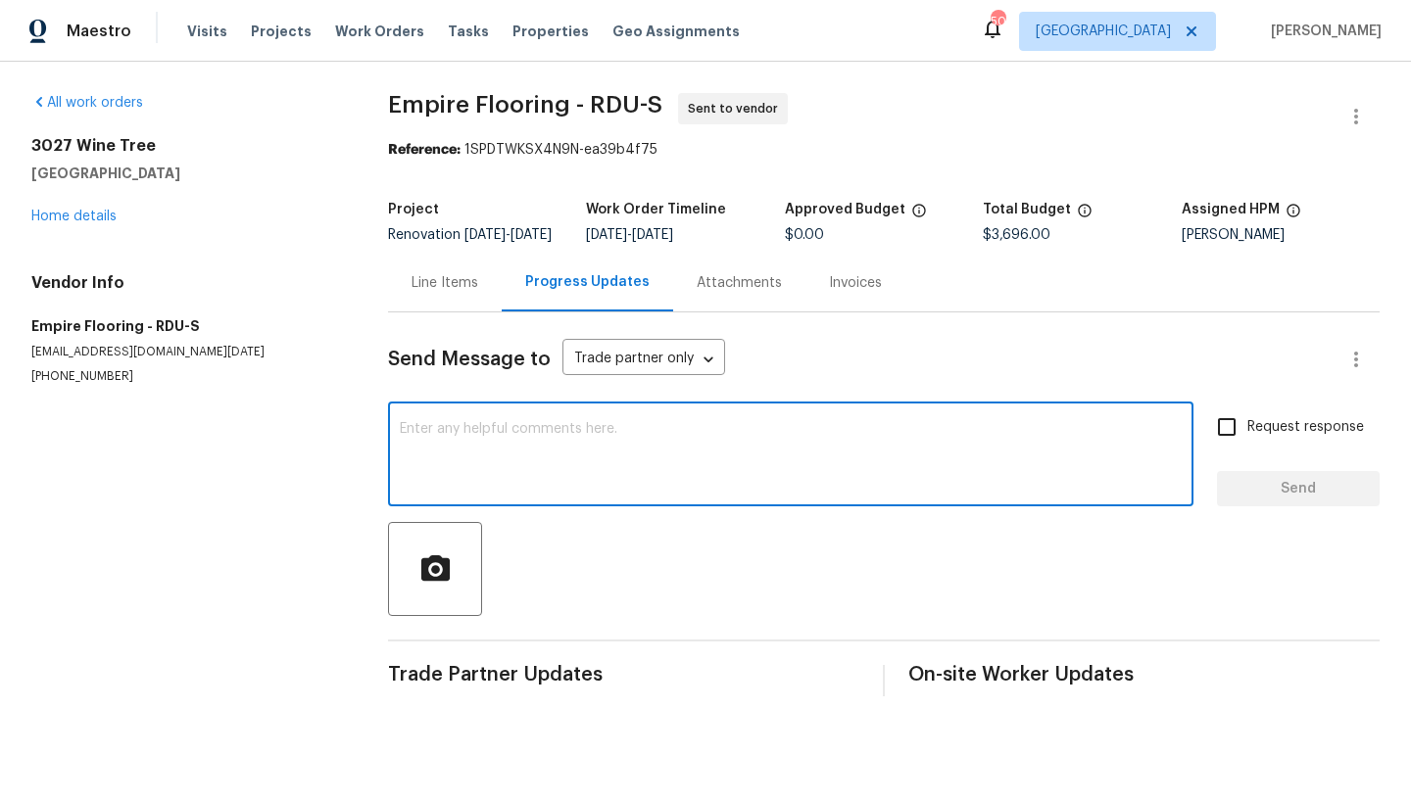
click at [476, 455] on textarea at bounding box center [791, 456] width 782 height 69
type textarea "This is ready for measurements. Please schedule the installation for [DATE]"
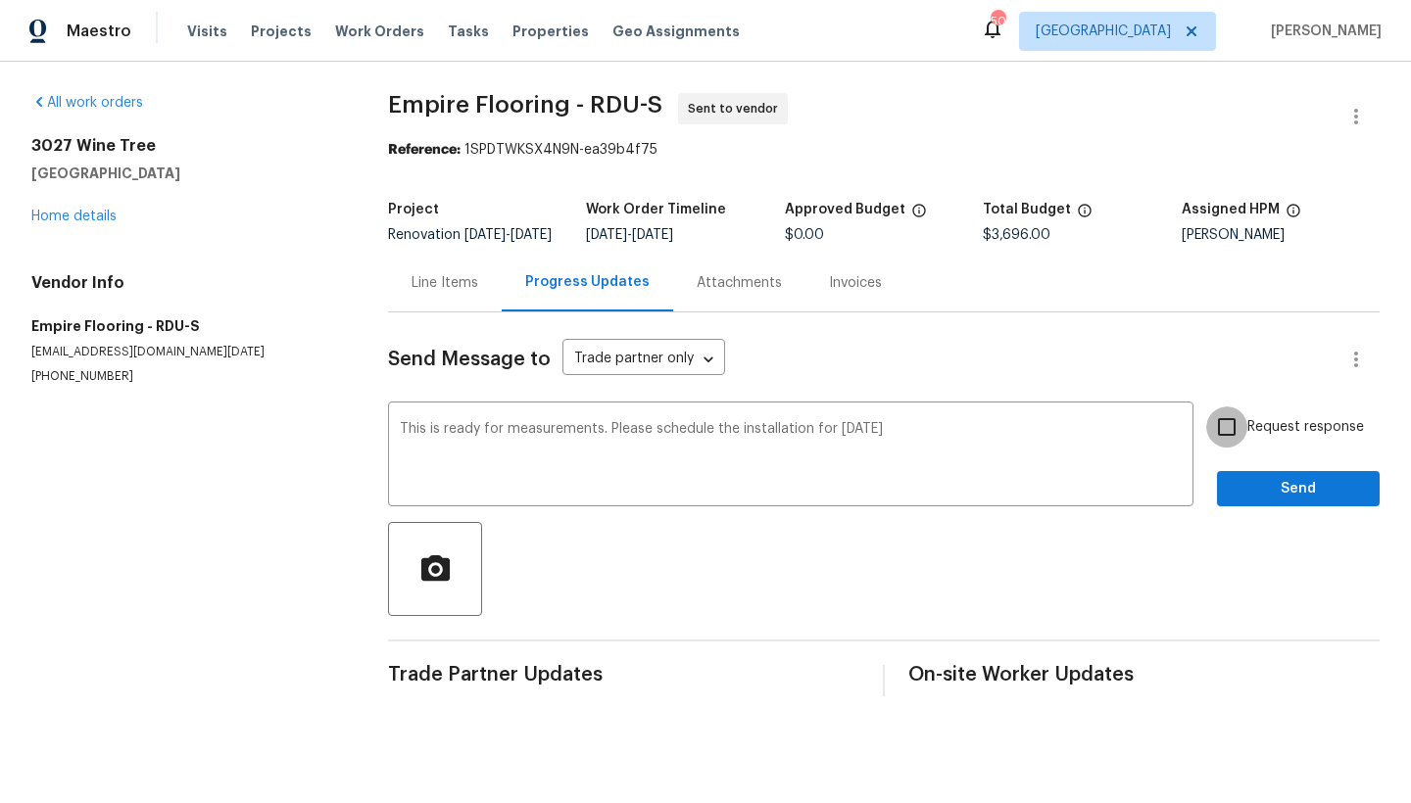
click at [1216, 441] on input "Request response" at bounding box center [1226, 427] width 41 height 41
checkbox input "true"
click at [1256, 502] on span "Send" at bounding box center [1298, 489] width 131 height 24
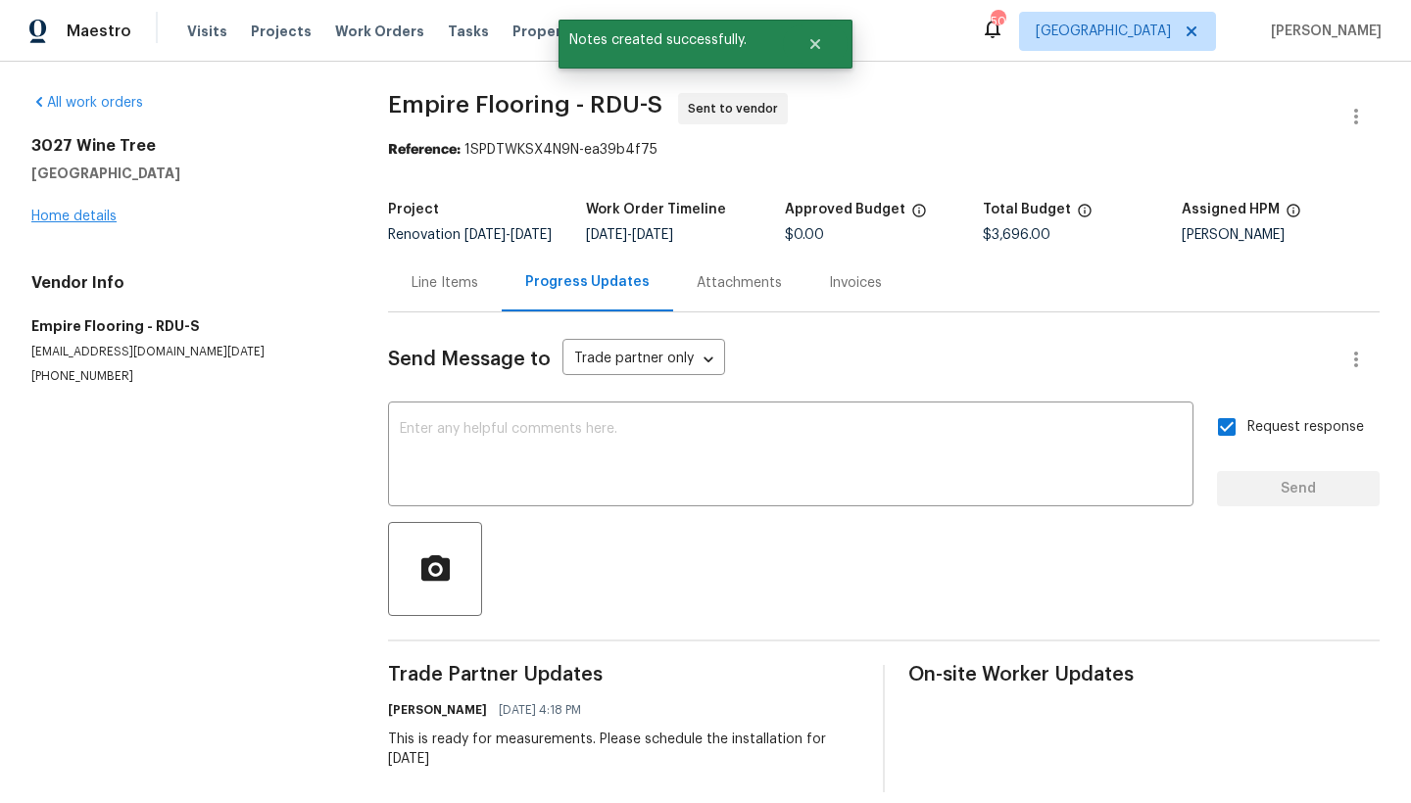
click at [73, 217] on link "Home details" at bounding box center [73, 217] width 85 height 14
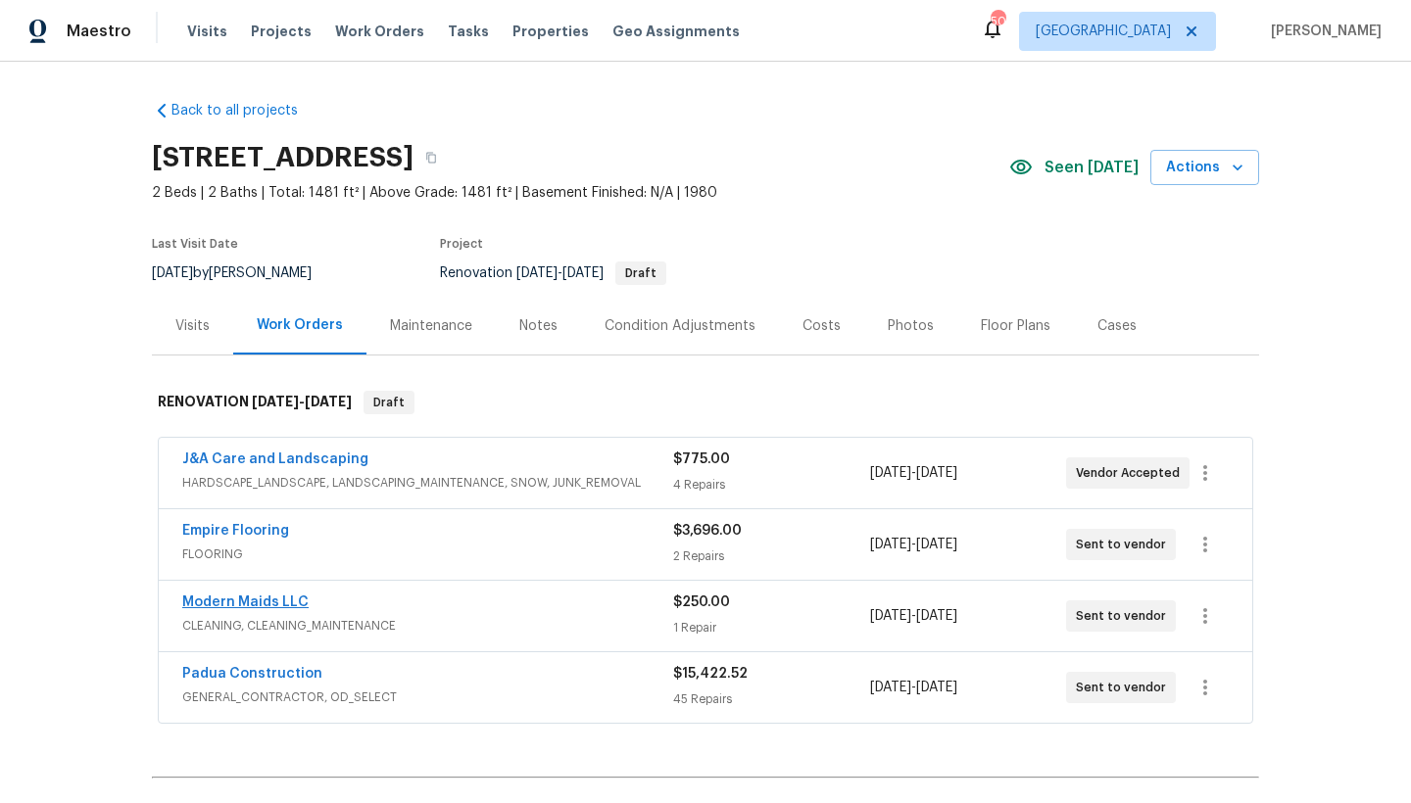
click at [233, 605] on link "Modern Maids LLC" at bounding box center [245, 603] width 126 height 14
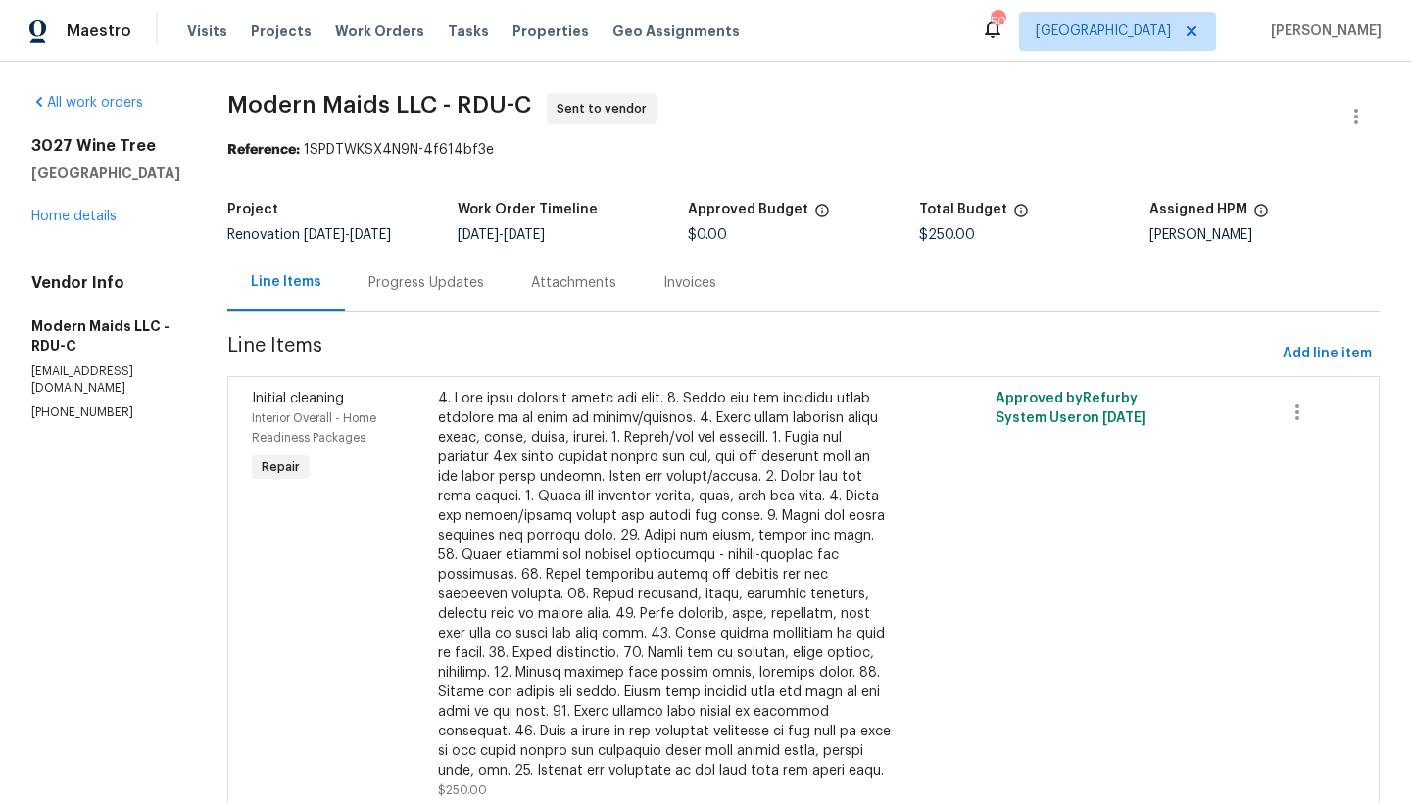
click at [422, 280] on div "Progress Updates" at bounding box center [426, 283] width 116 height 20
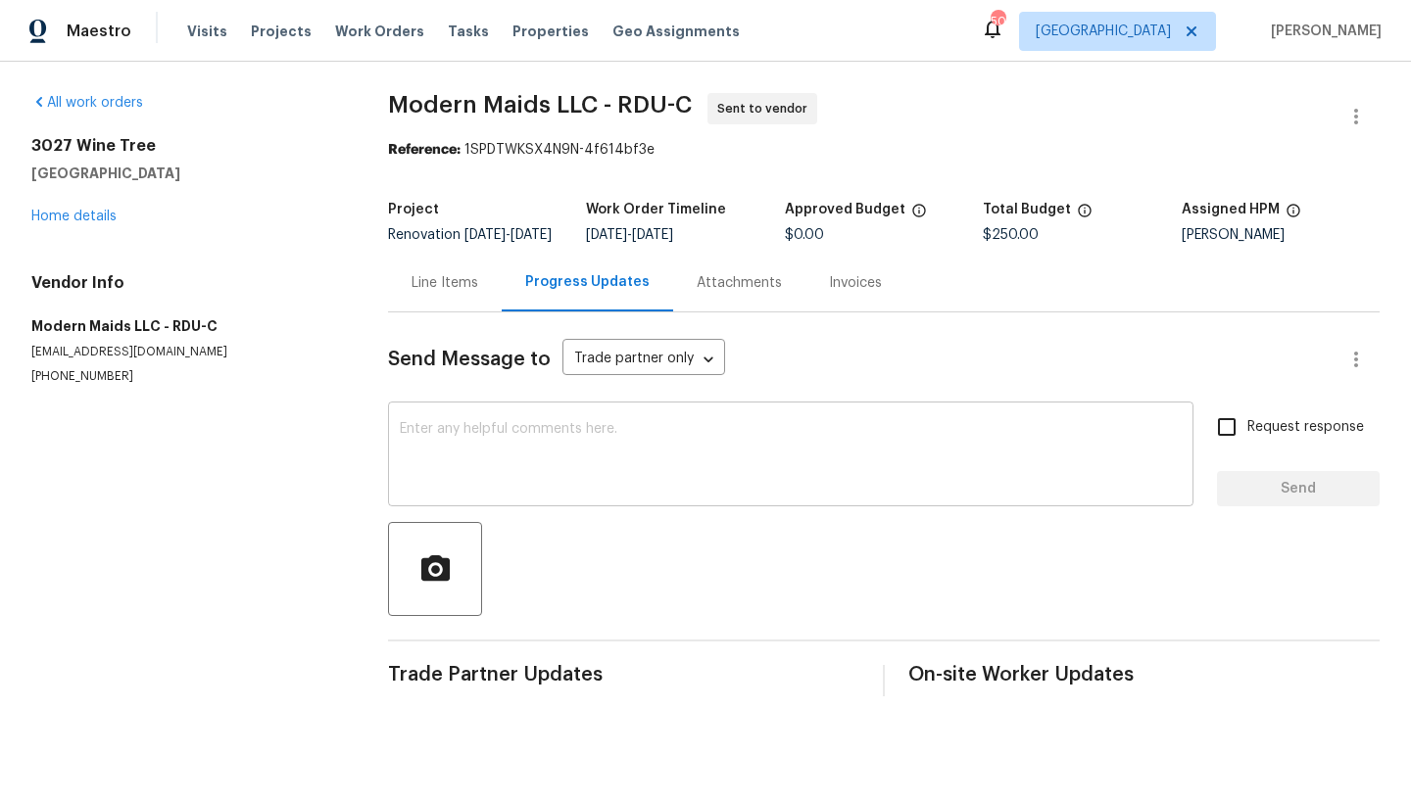
click at [431, 457] on textarea at bounding box center [791, 456] width 782 height 69
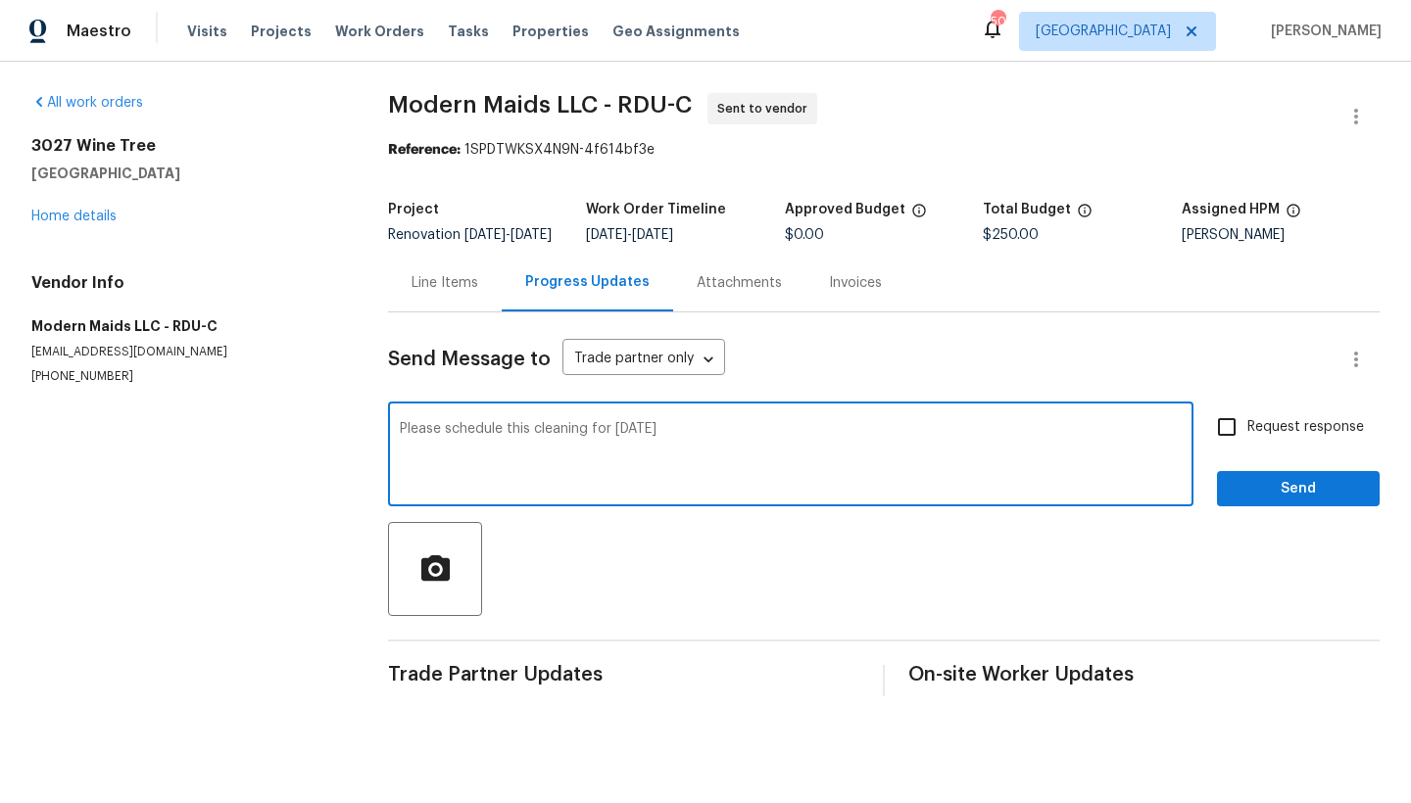
type textarea "Please schedule this cleaning for [DATE]"
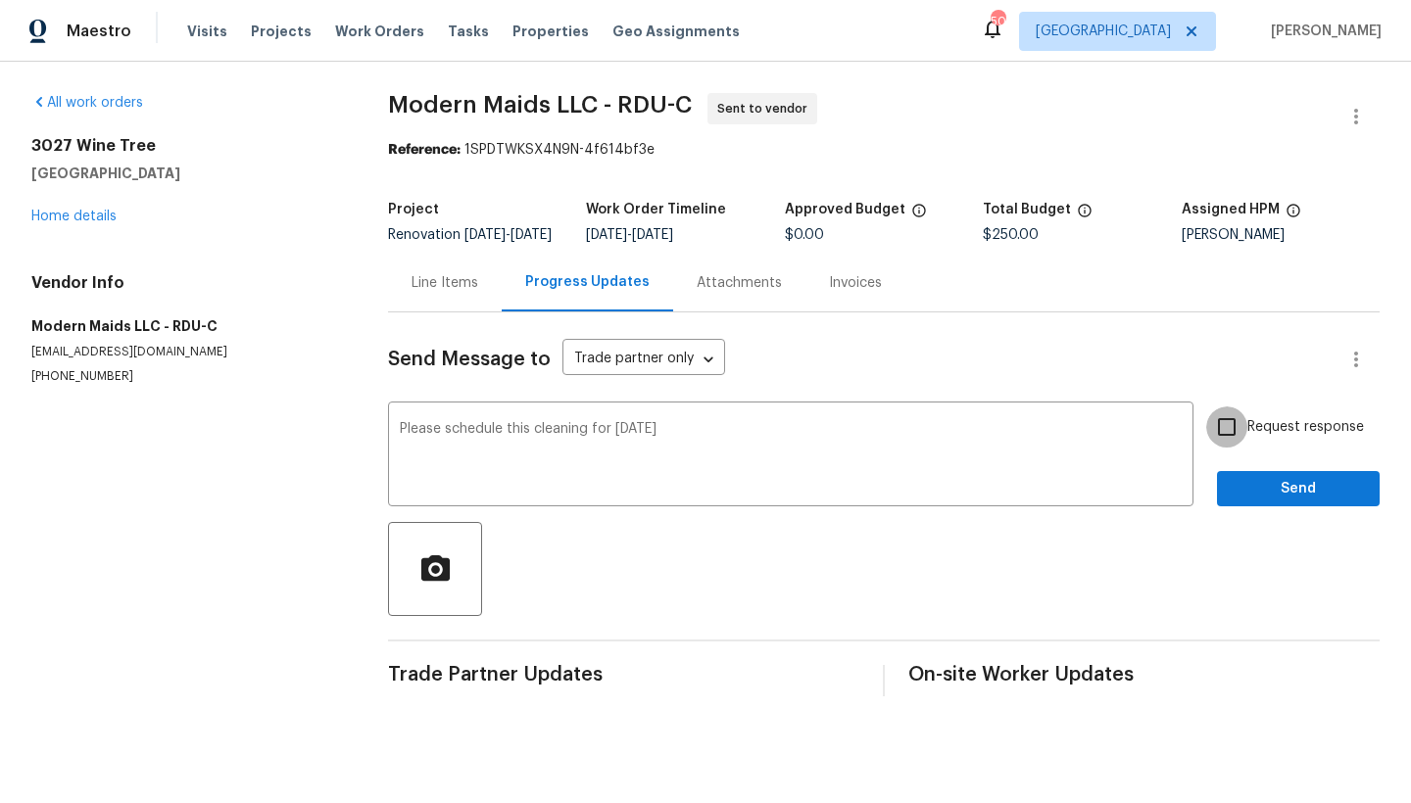
click at [1215, 442] on input "Request response" at bounding box center [1226, 427] width 41 height 41
checkbox input "true"
click at [1243, 502] on span "Send" at bounding box center [1298, 489] width 131 height 24
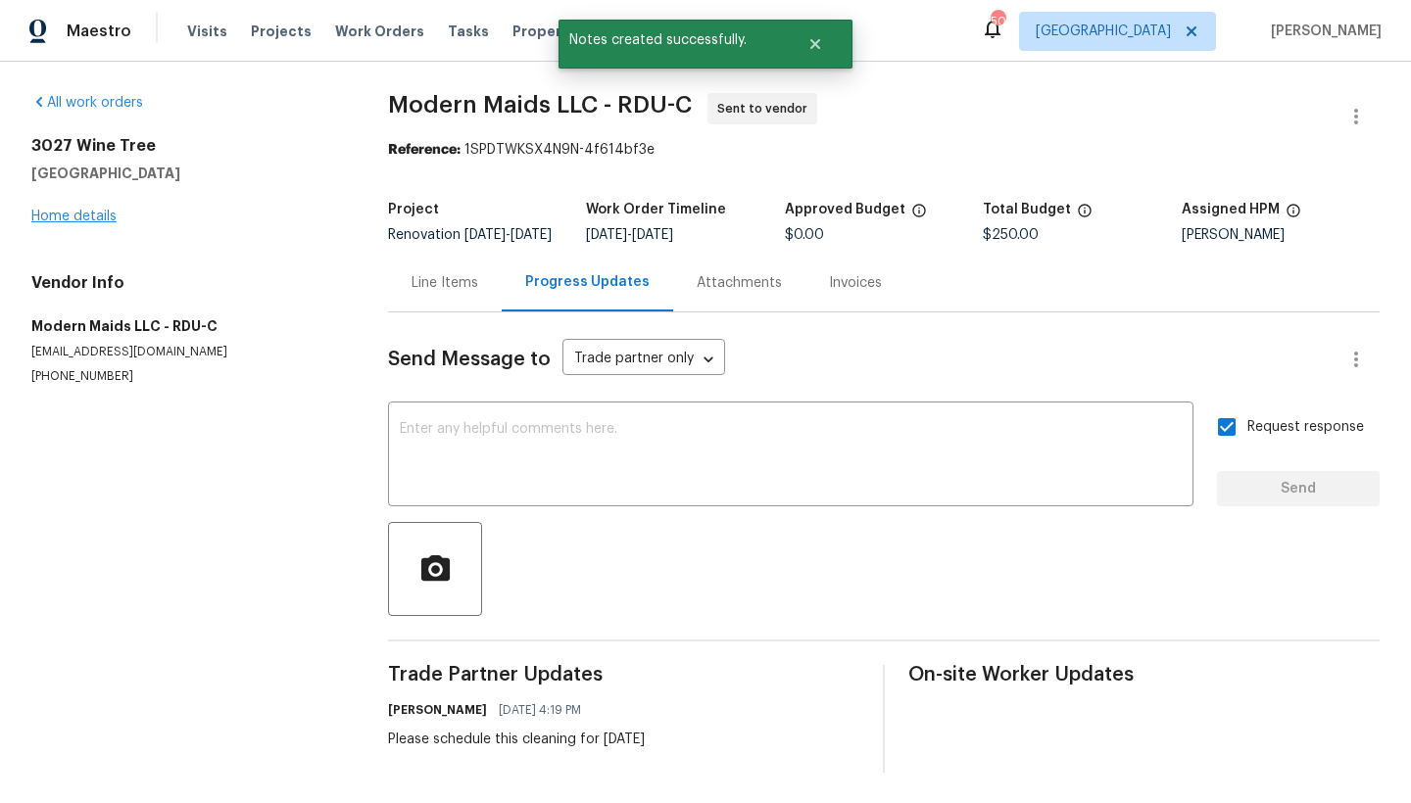
click at [82, 218] on link "Home details" at bounding box center [73, 217] width 85 height 14
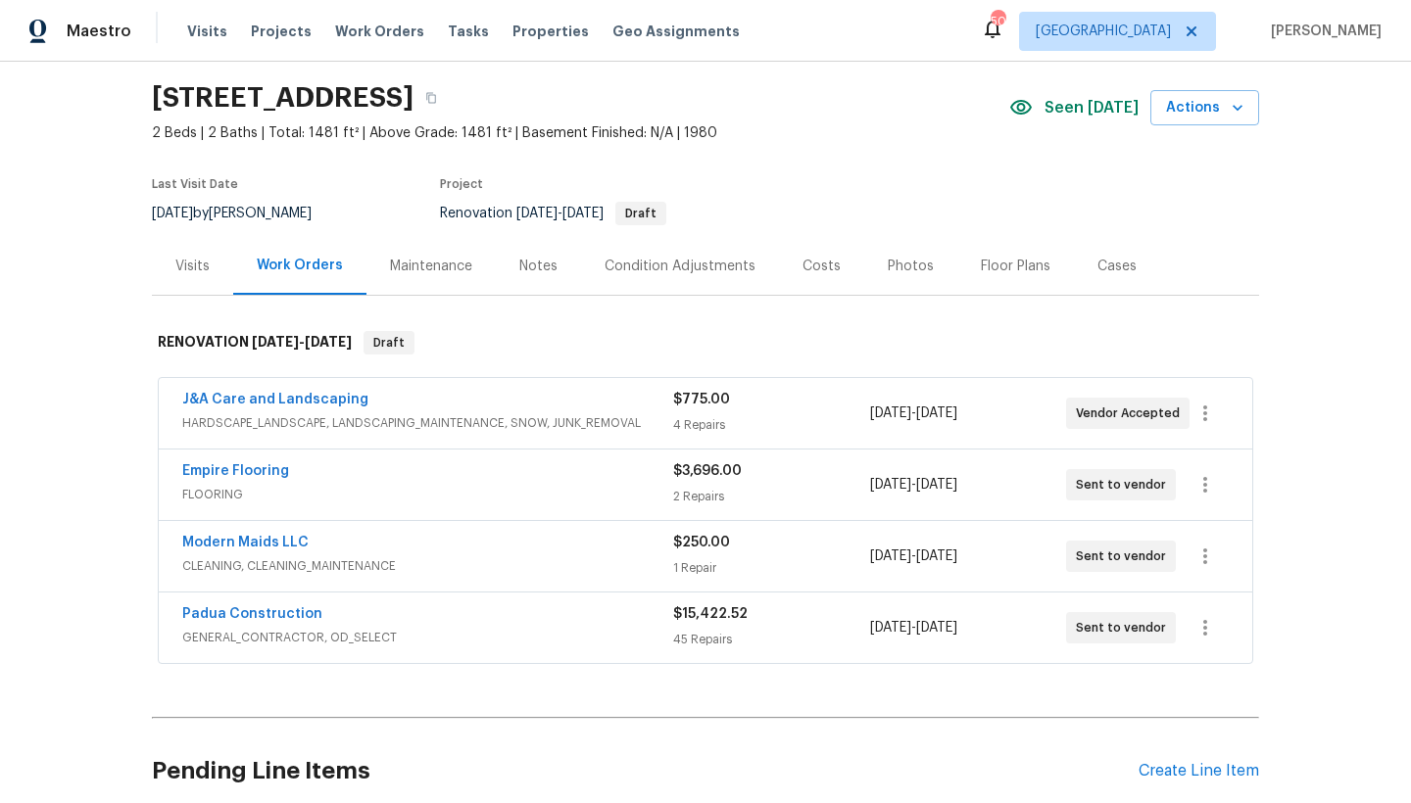
scroll to position [73, 0]
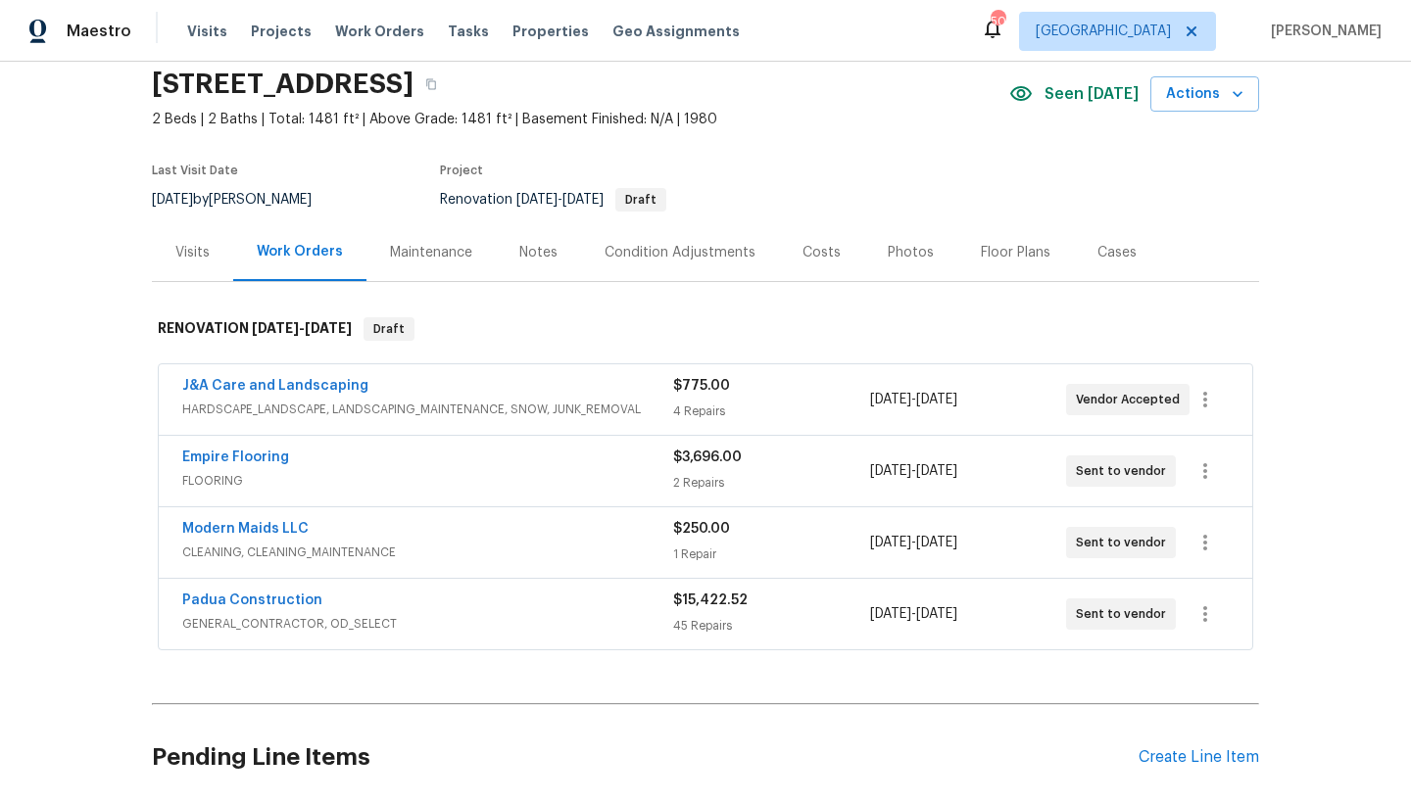
click at [802, 251] on div "Costs" at bounding box center [821, 253] width 38 height 20
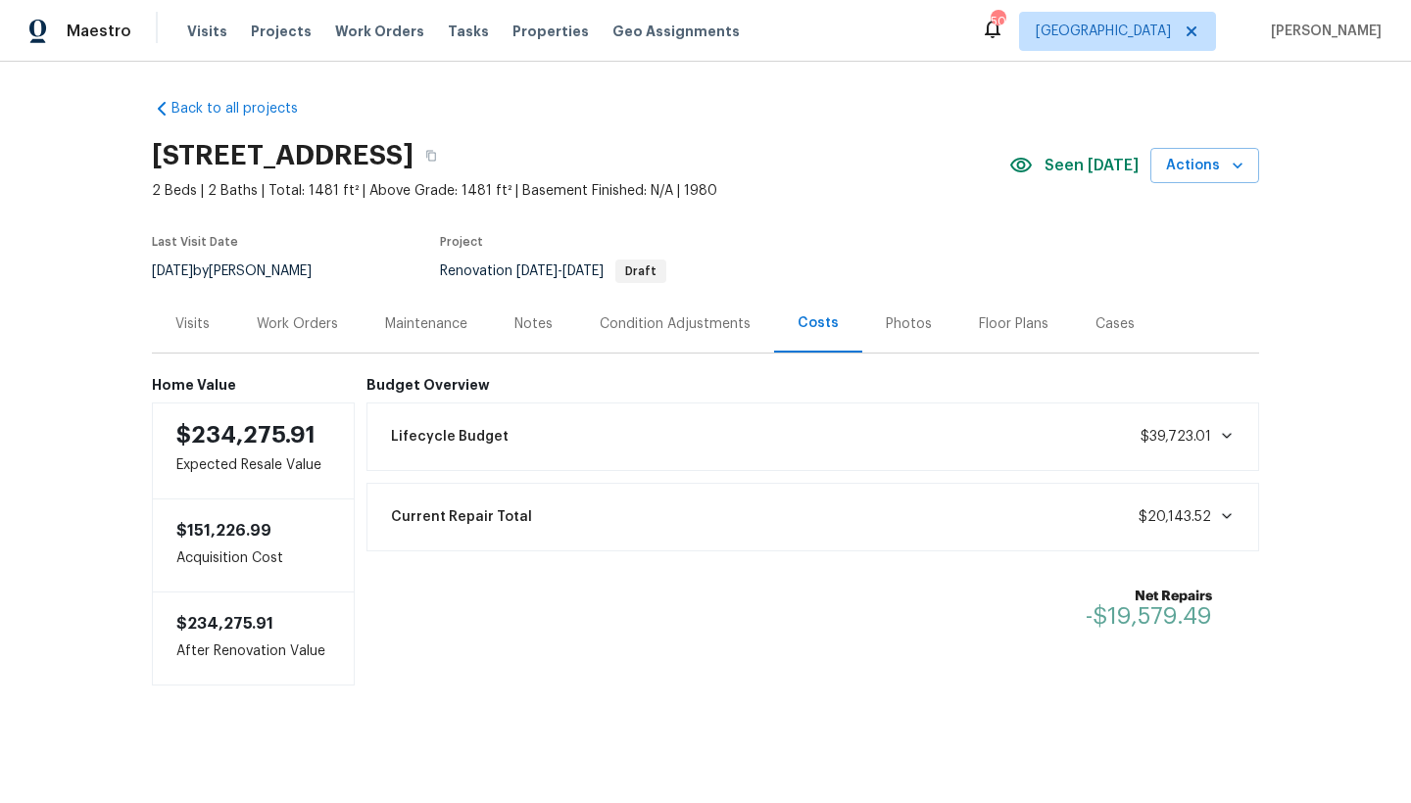
click at [291, 315] on div "Work Orders" at bounding box center [297, 325] width 81 height 20
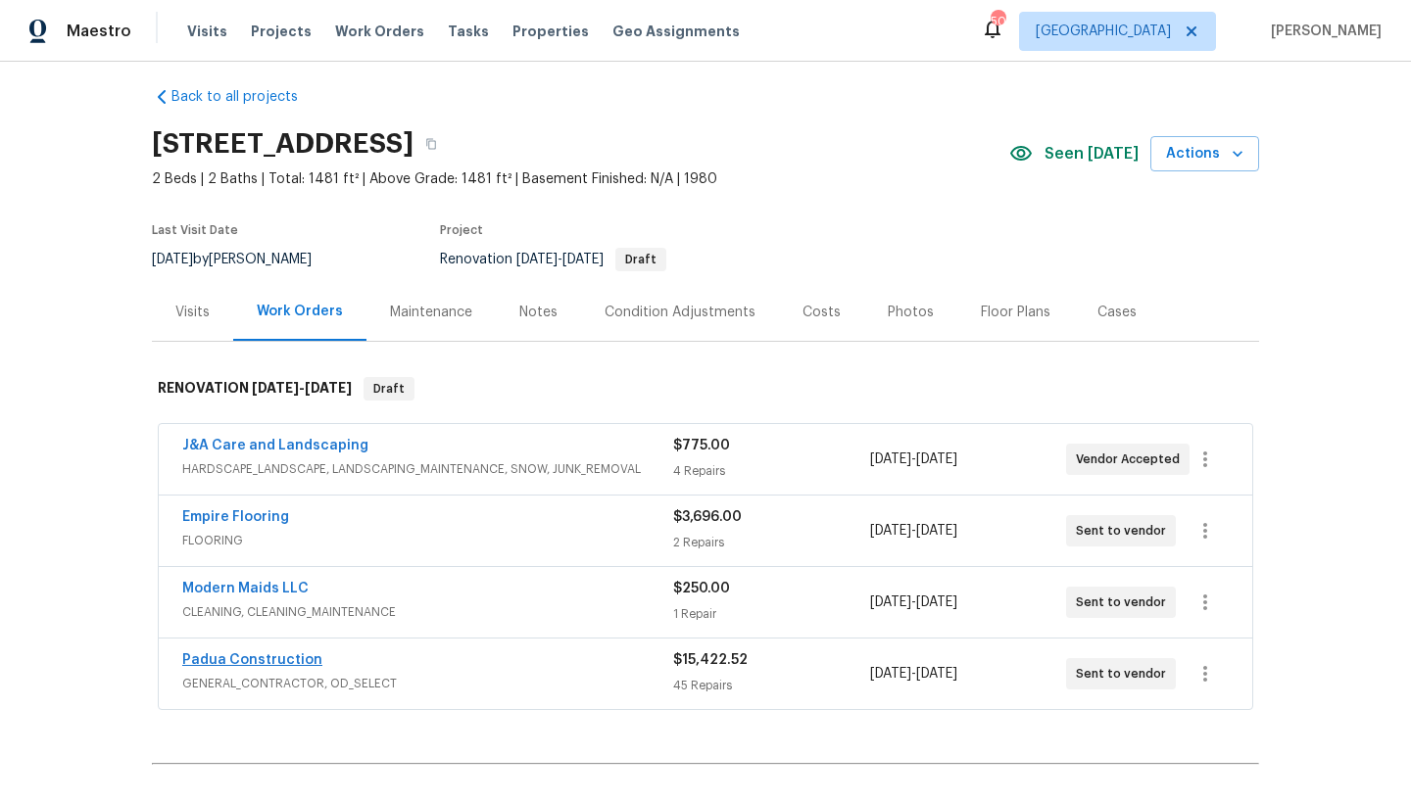
click at [242, 658] on link "Padua Construction" at bounding box center [252, 661] width 140 height 14
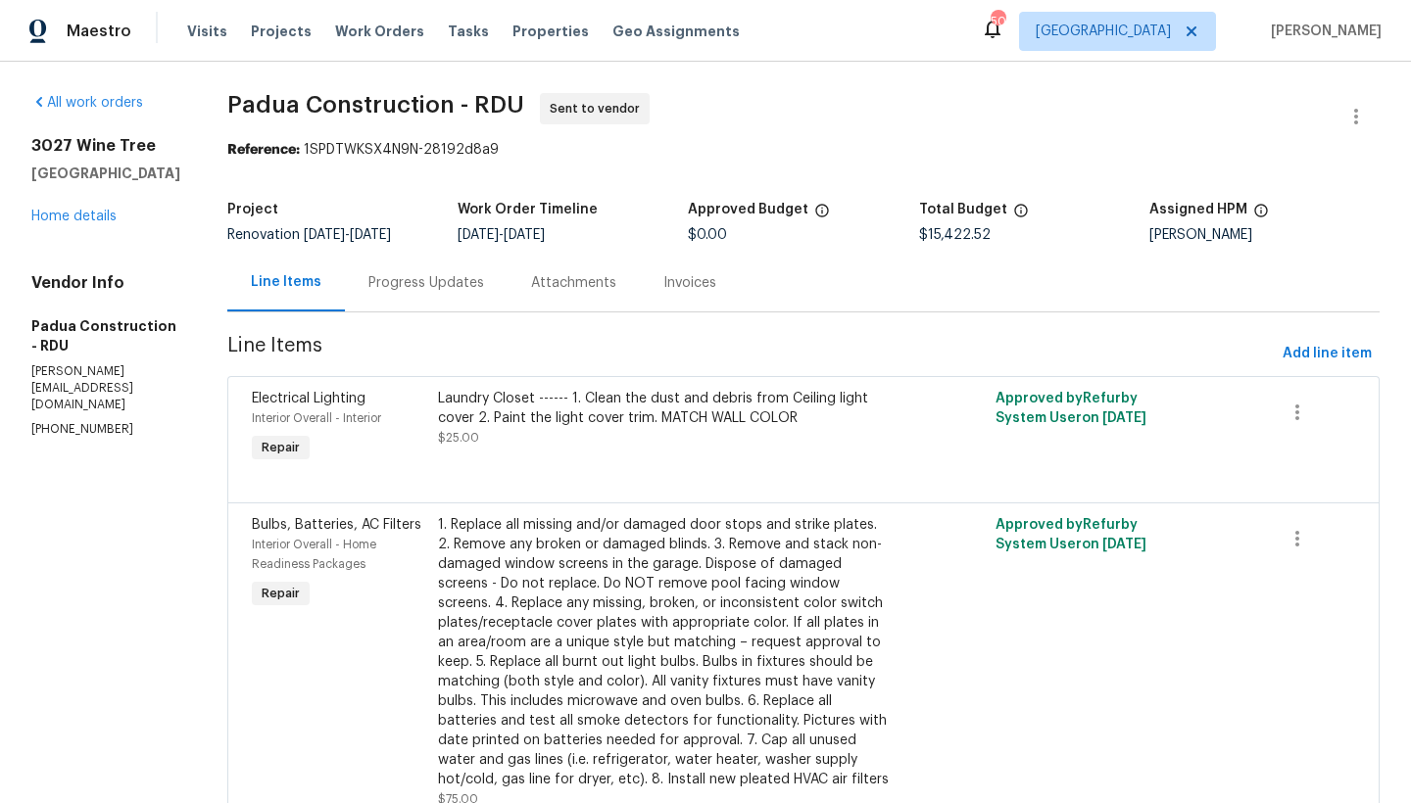
click at [368, 273] on div "Progress Updates" at bounding box center [426, 283] width 116 height 20
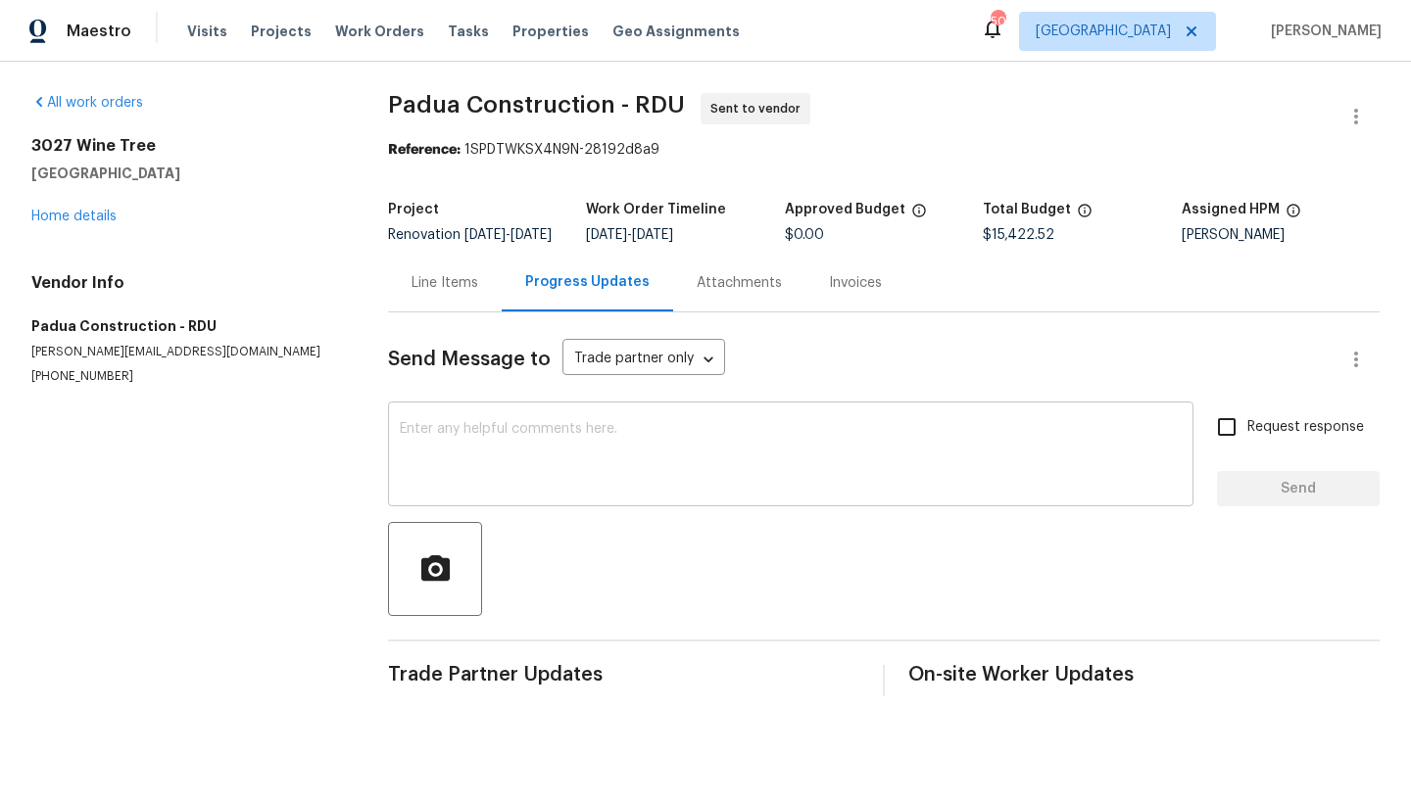
click at [599, 445] on textarea at bounding box center [791, 456] width 782 height 69
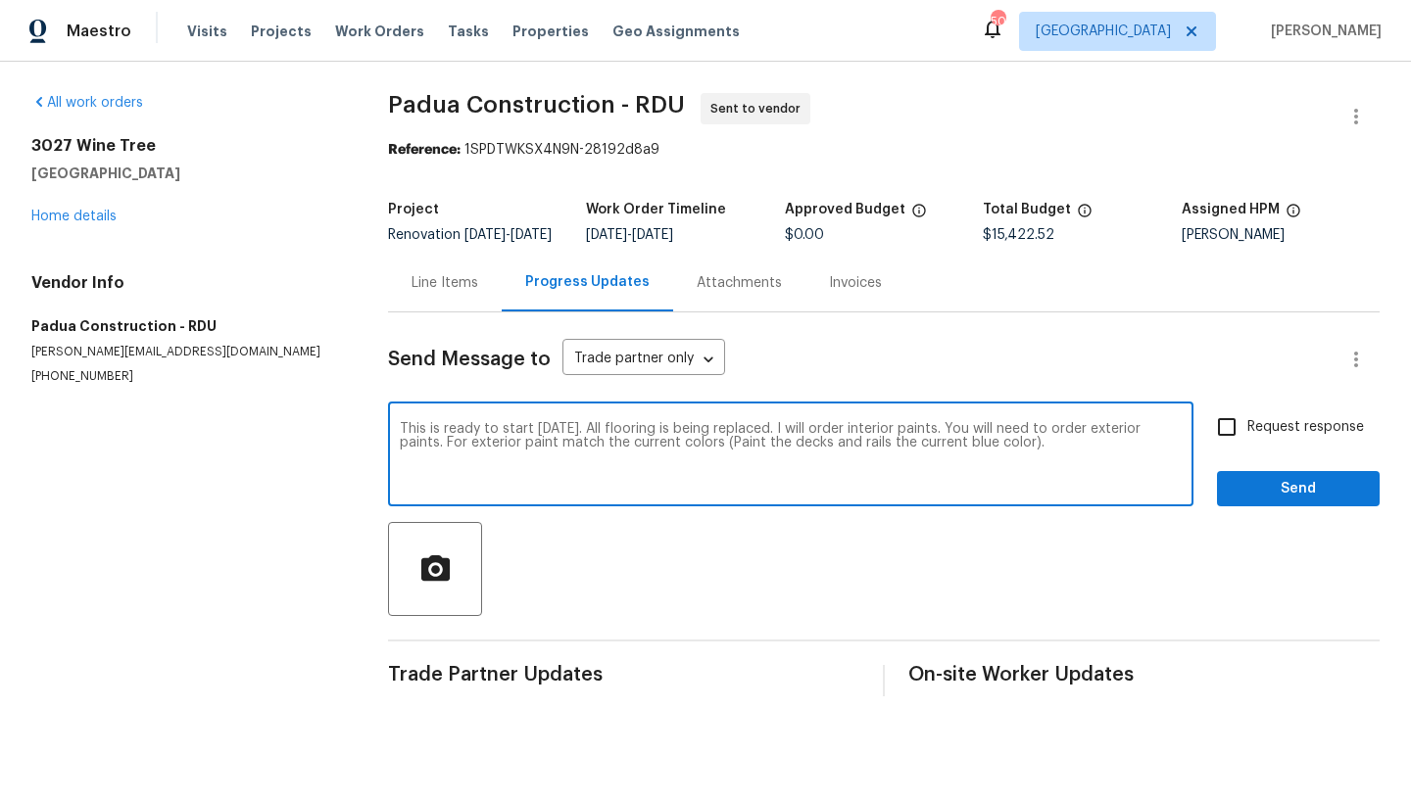
click at [557, 457] on textarea "This is ready to start [DATE]. All flooring is being replaced. I will order int…" at bounding box center [791, 456] width 782 height 69
drag, startPoint x: 1058, startPoint y: 459, endPoint x: 1073, endPoint y: 460, distance: 14.8
click at [1058, 459] on textarea "This is ready to start [DATE]. All flooring is being replaced. I will order int…" at bounding box center [791, 456] width 782 height 69
click at [864, 439] on textarea "This is ready to start [DATE]. All flooring is being replaced. I will order int…" at bounding box center [791, 456] width 782 height 69
click at [497, 458] on textarea "This is ready to start [DATE]. All flooring is being replaced. I will order all…" at bounding box center [791, 456] width 782 height 69
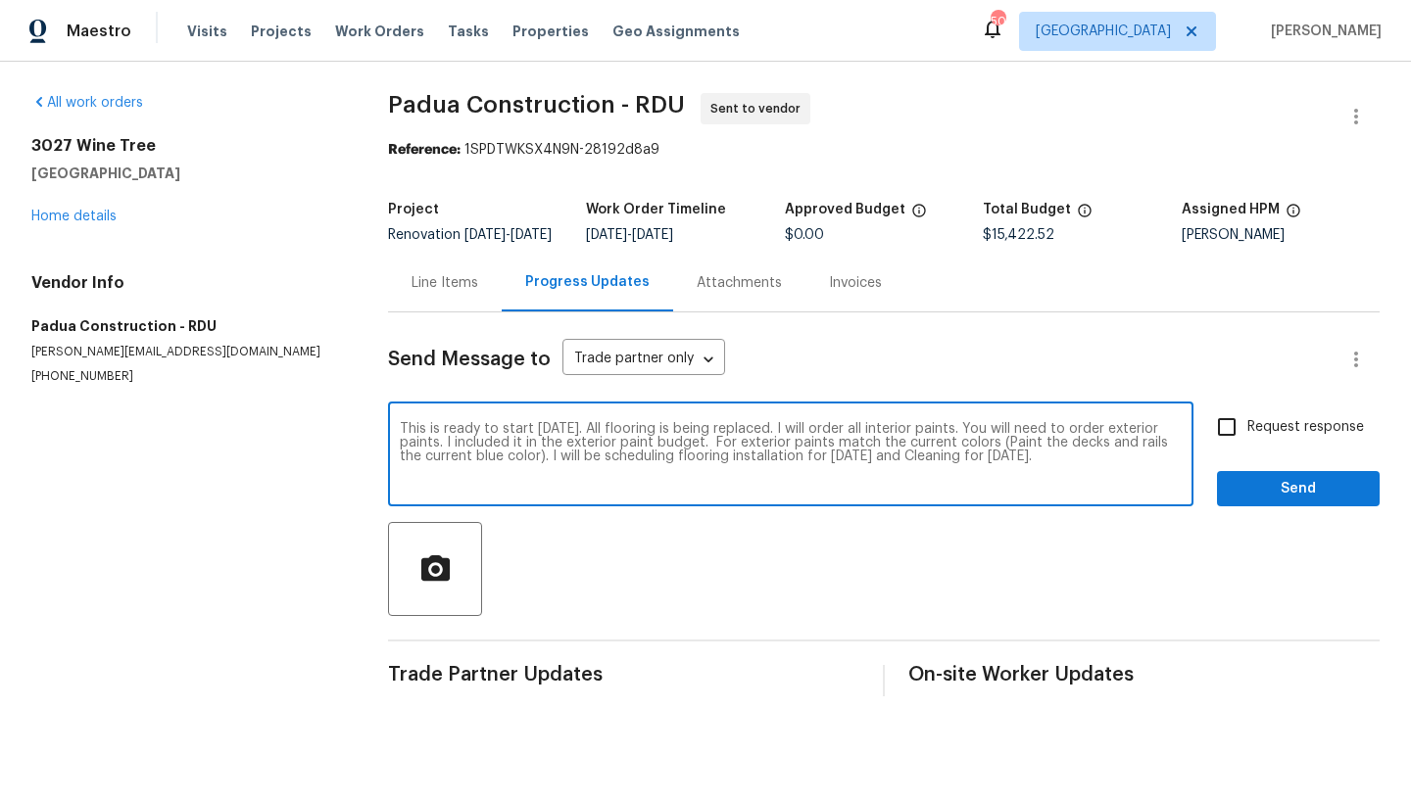
type textarea "This is ready to start [DATE]. All flooring is being replaced. I will order all…"
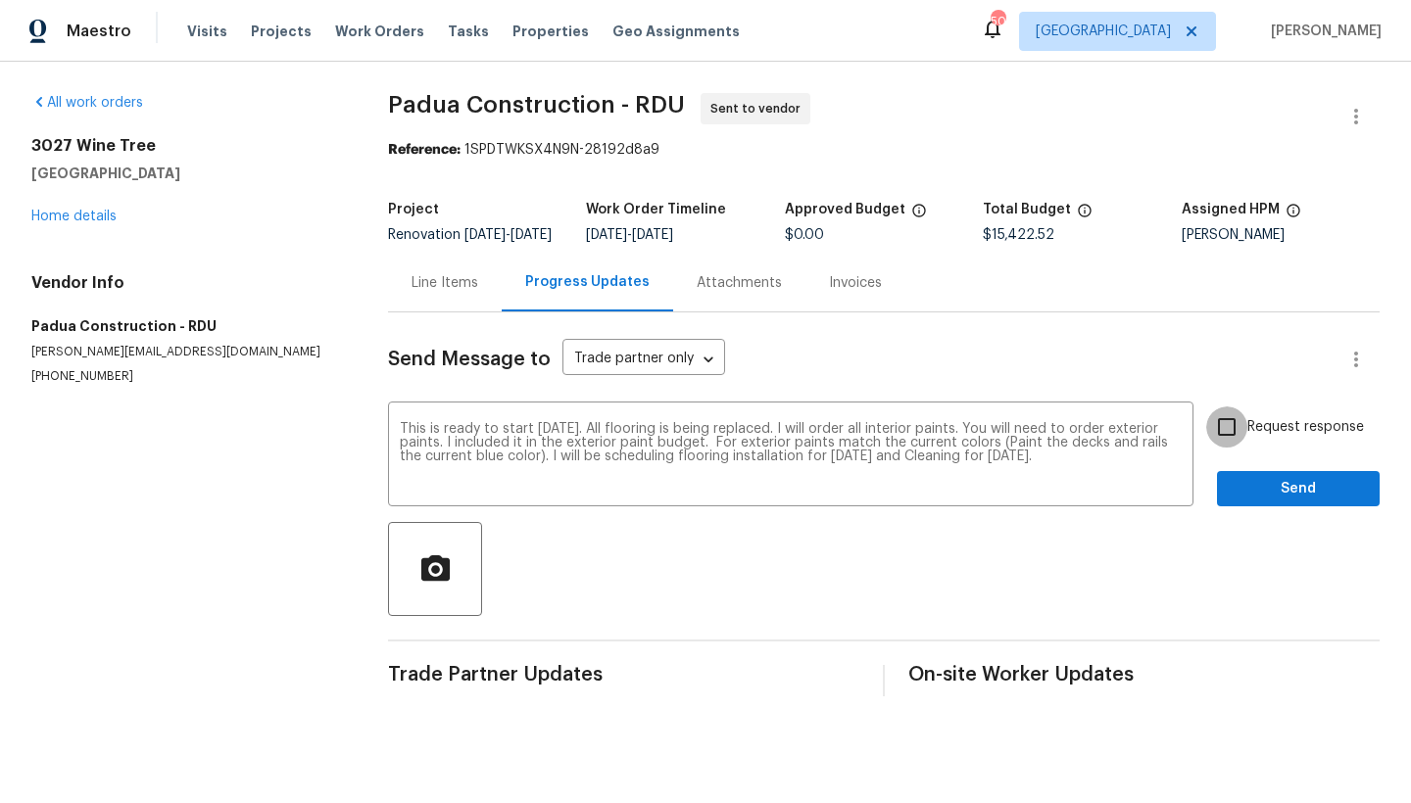
click at [1212, 442] on input "Request response" at bounding box center [1226, 427] width 41 height 41
checkbox input "true"
click at [1248, 502] on span "Send" at bounding box center [1298, 489] width 131 height 24
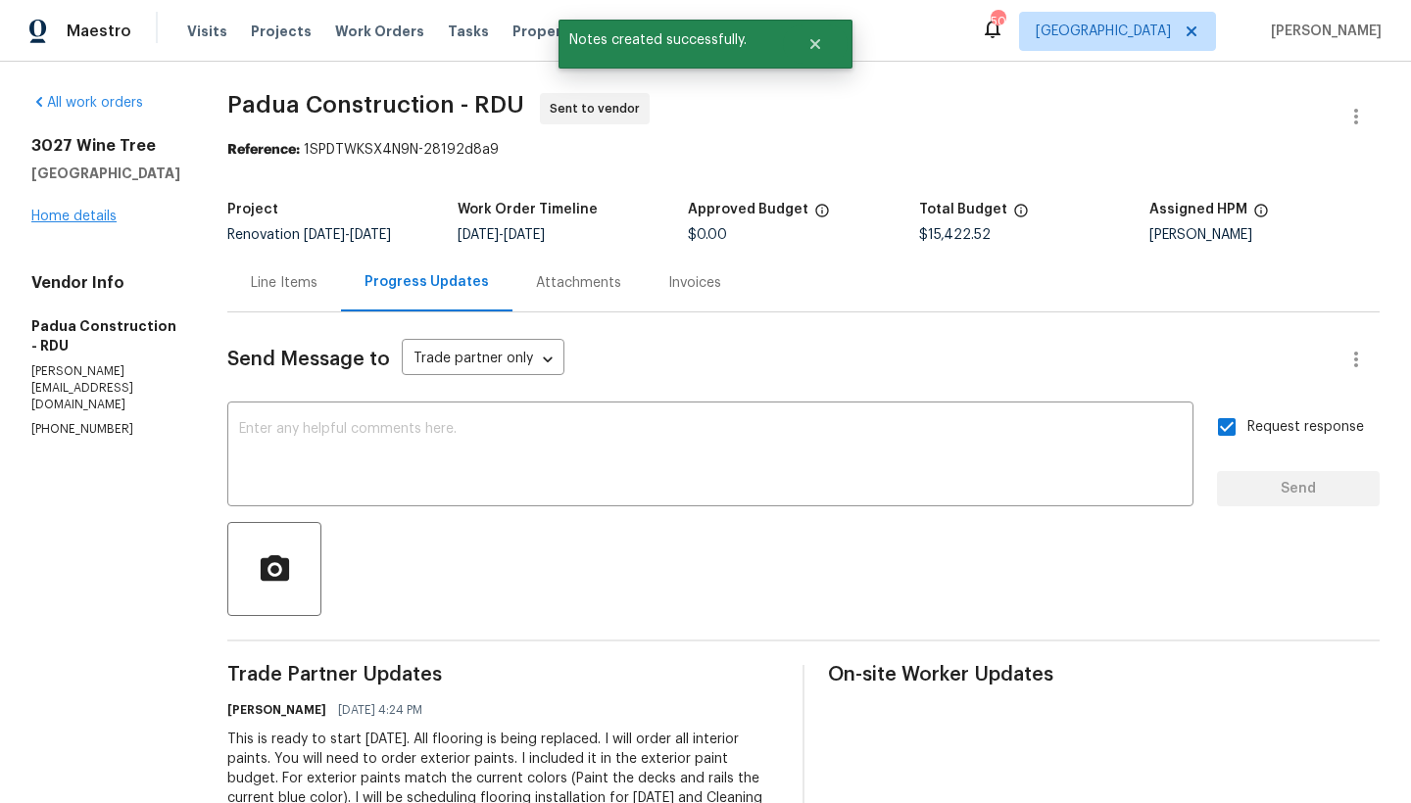
click at [67, 221] on link "Home details" at bounding box center [73, 217] width 85 height 14
